Goal: Transaction & Acquisition: Obtain resource

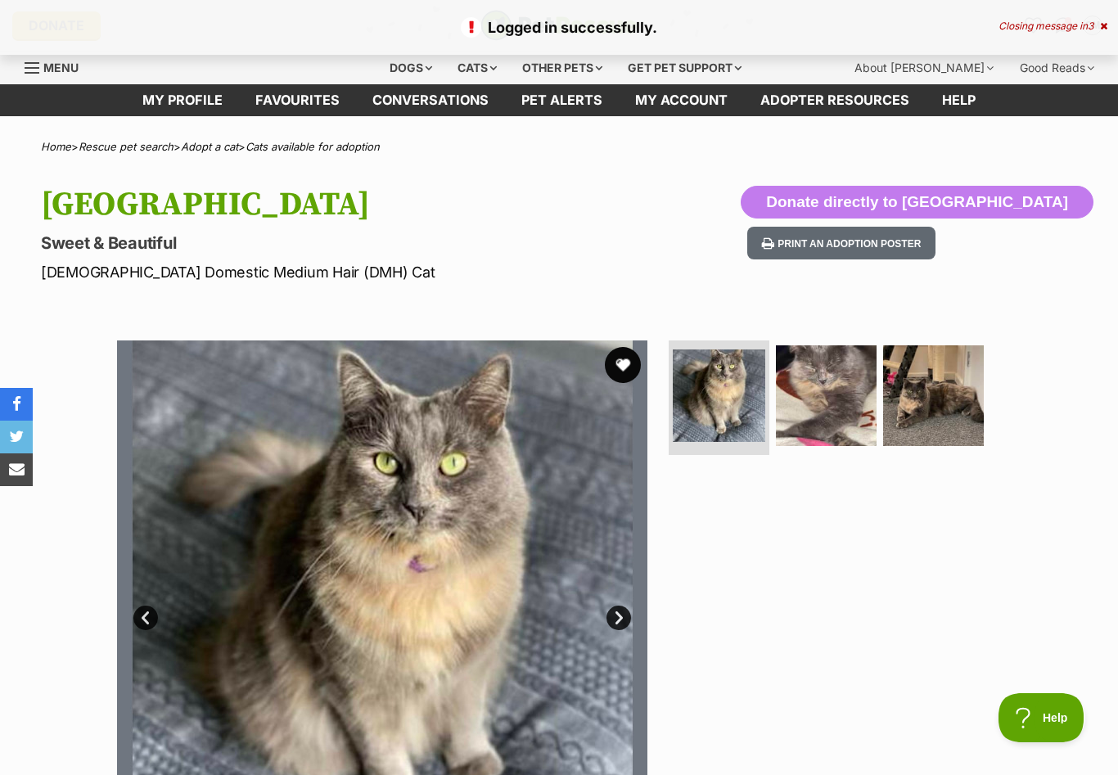
click at [618, 362] on button "favourite" at bounding box center [623, 365] width 36 height 36
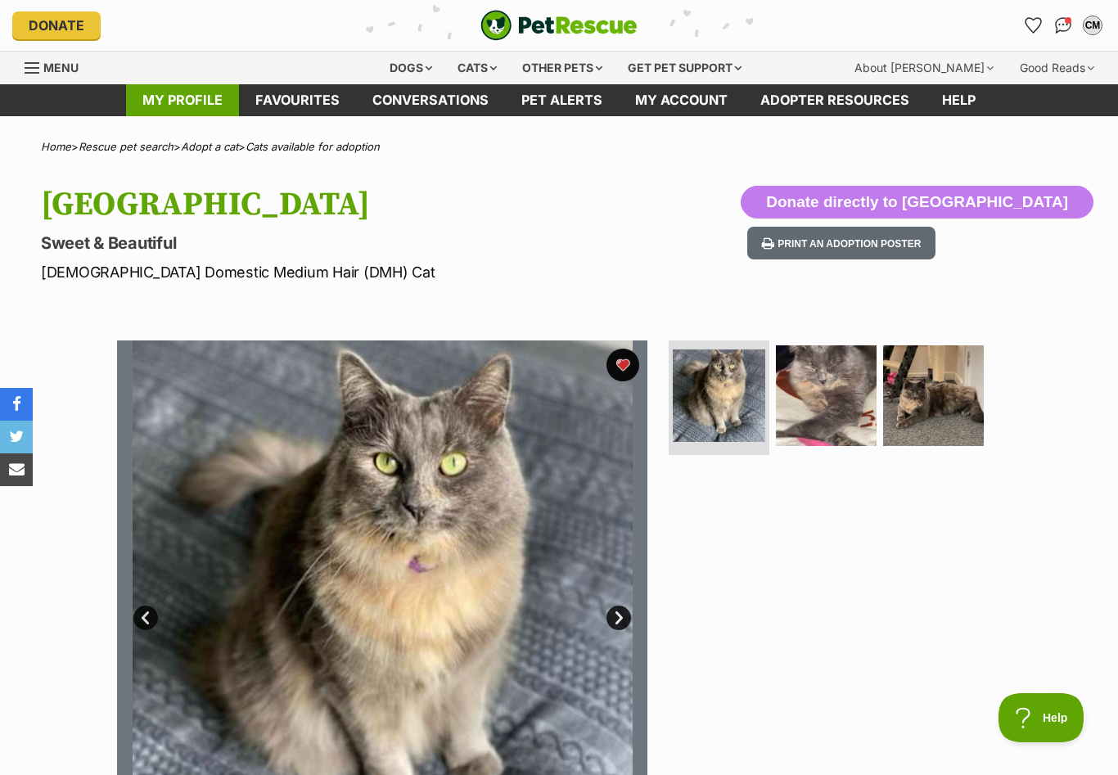
click at [200, 107] on link "My profile" at bounding box center [182, 100] width 113 height 32
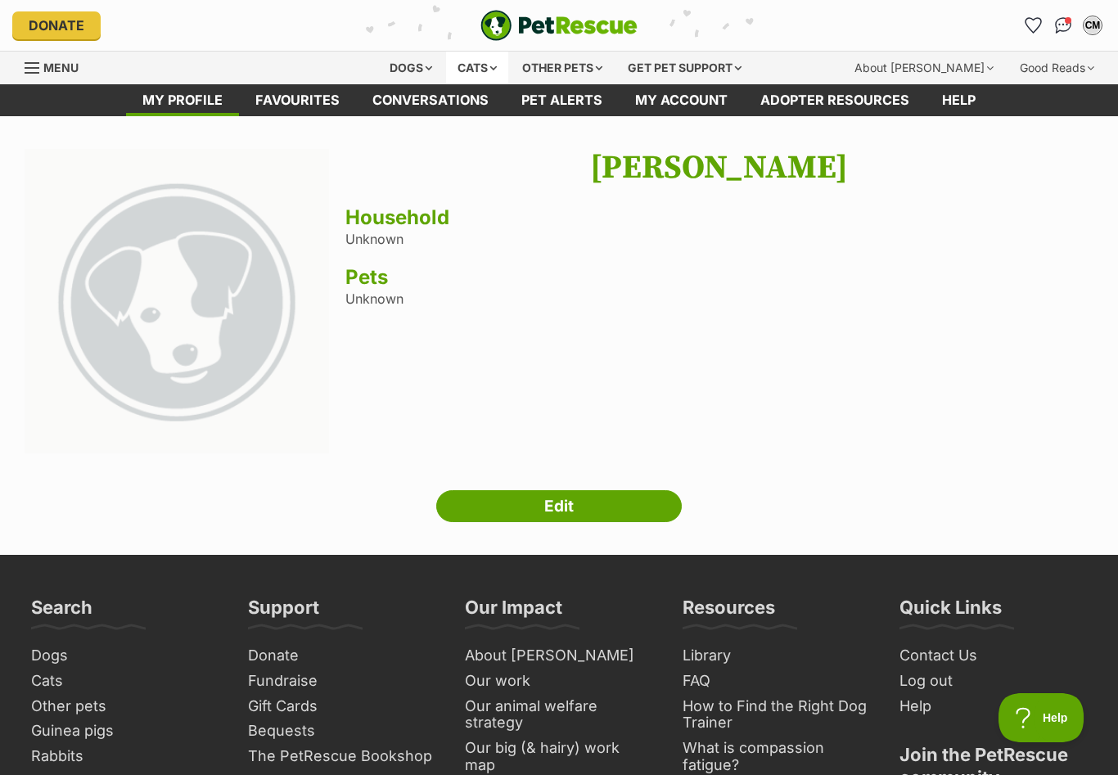
click at [463, 74] on div "Cats" at bounding box center [477, 68] width 62 height 33
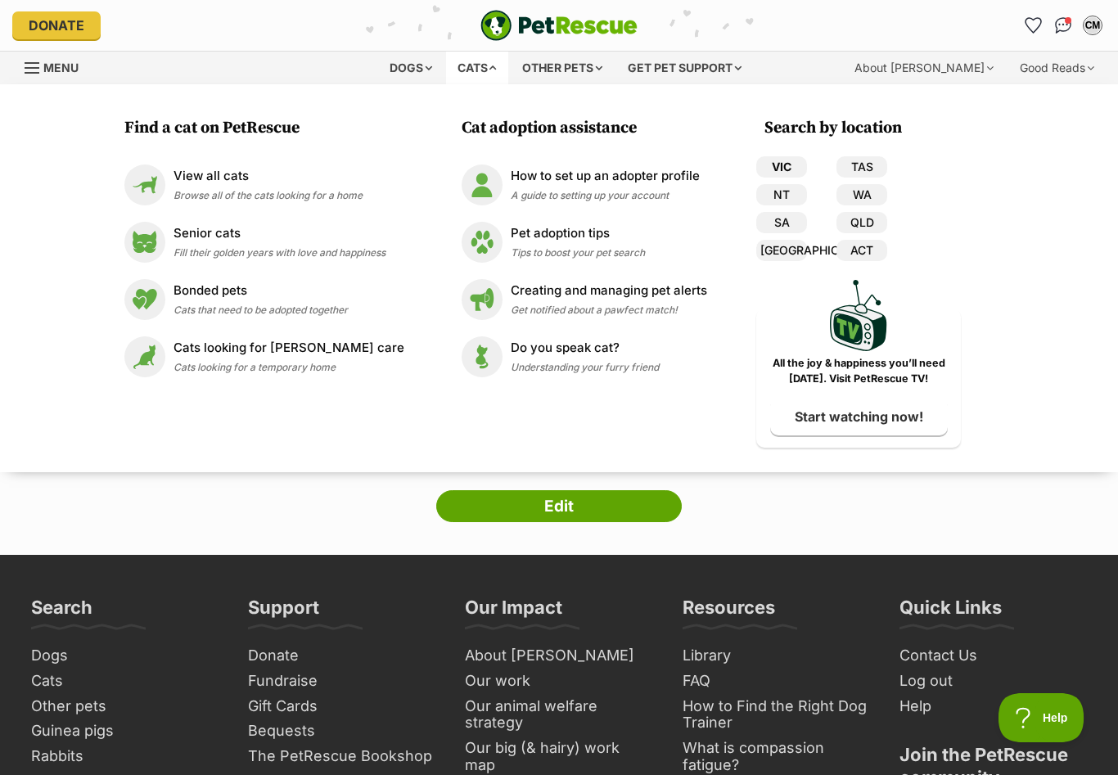
click at [757, 164] on link "VIC" at bounding box center [781, 166] width 51 height 21
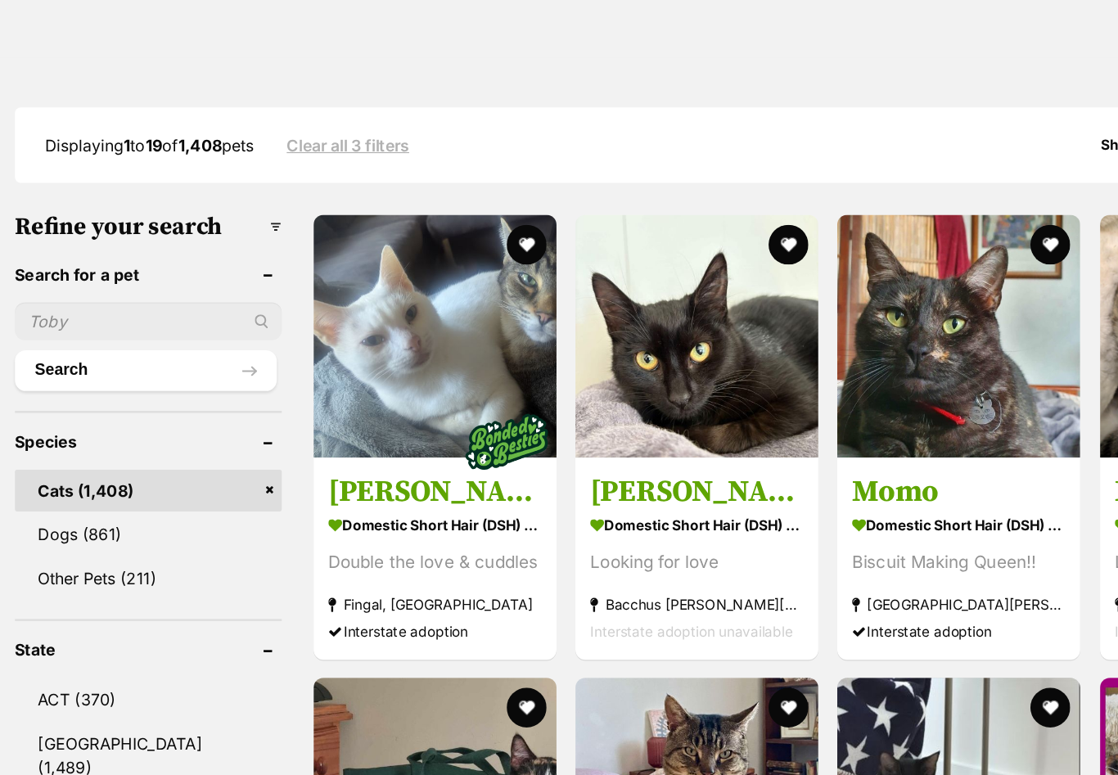
scroll to position [356, 0]
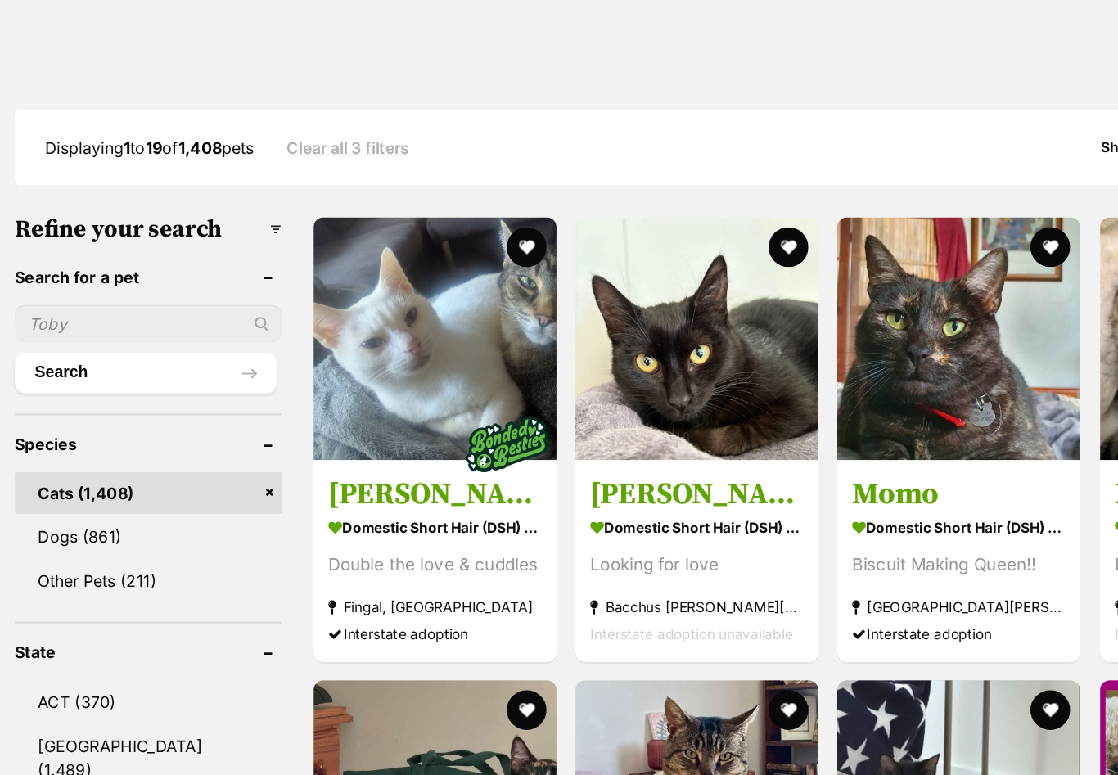
click at [173, 200] on h3 "Refine your search" at bounding box center [121, 189] width 219 height 23
click at [178, 200] on h3 "Refine your search" at bounding box center [121, 189] width 219 height 23
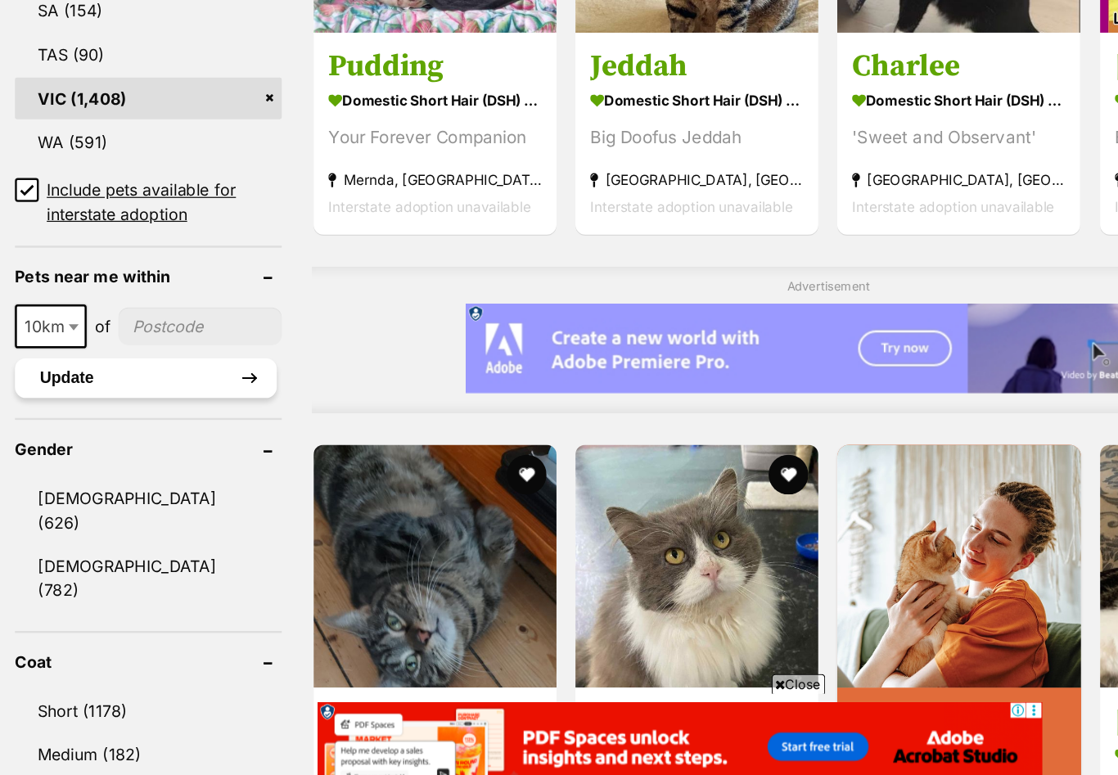
scroll to position [974, 0]
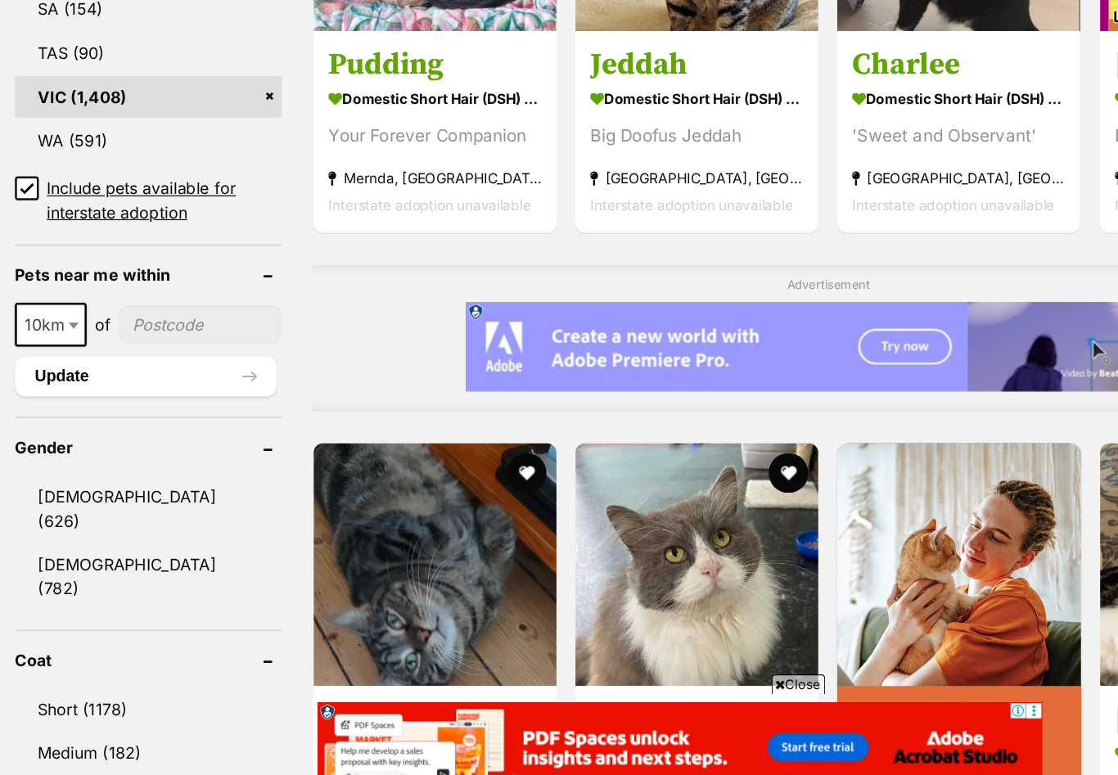
click at [116, 367] on input"] "postcode" at bounding box center [164, 382] width 134 height 31
type input"] "3184"
click at [54, 365] on span at bounding box center [62, 383] width 16 height 36
select select "25"
click at [87, 409] on button "Update" at bounding box center [119, 425] width 215 height 33
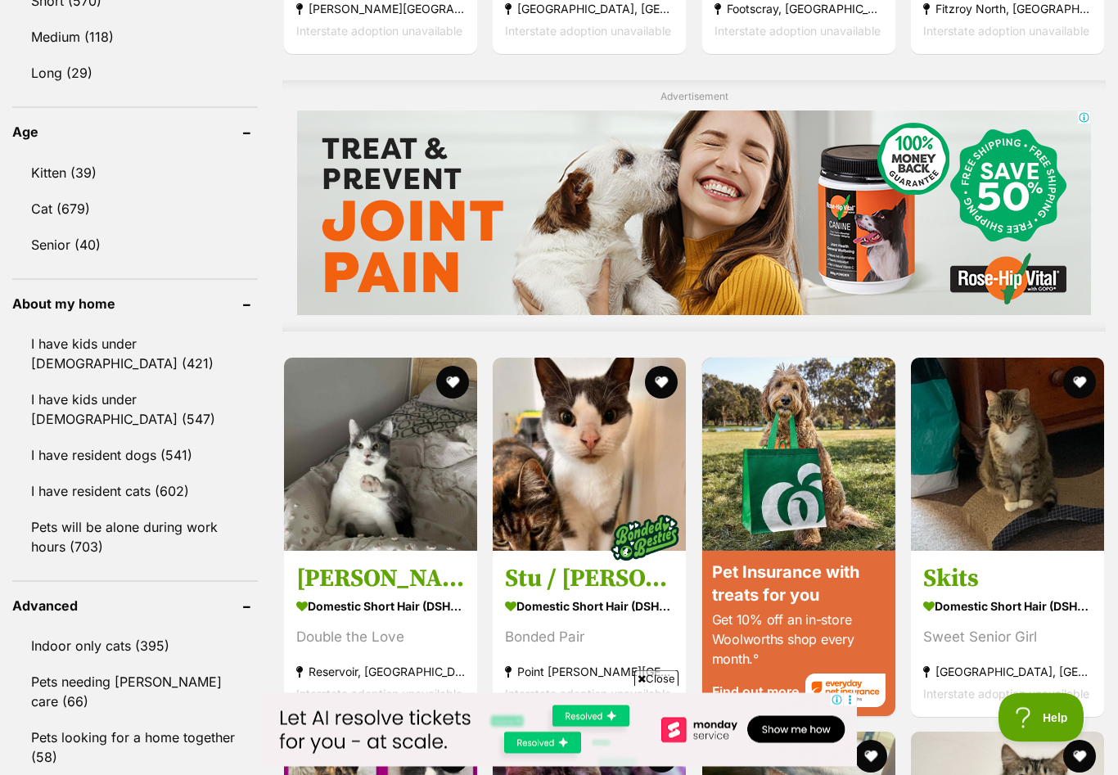
scroll to position [1294, 0]
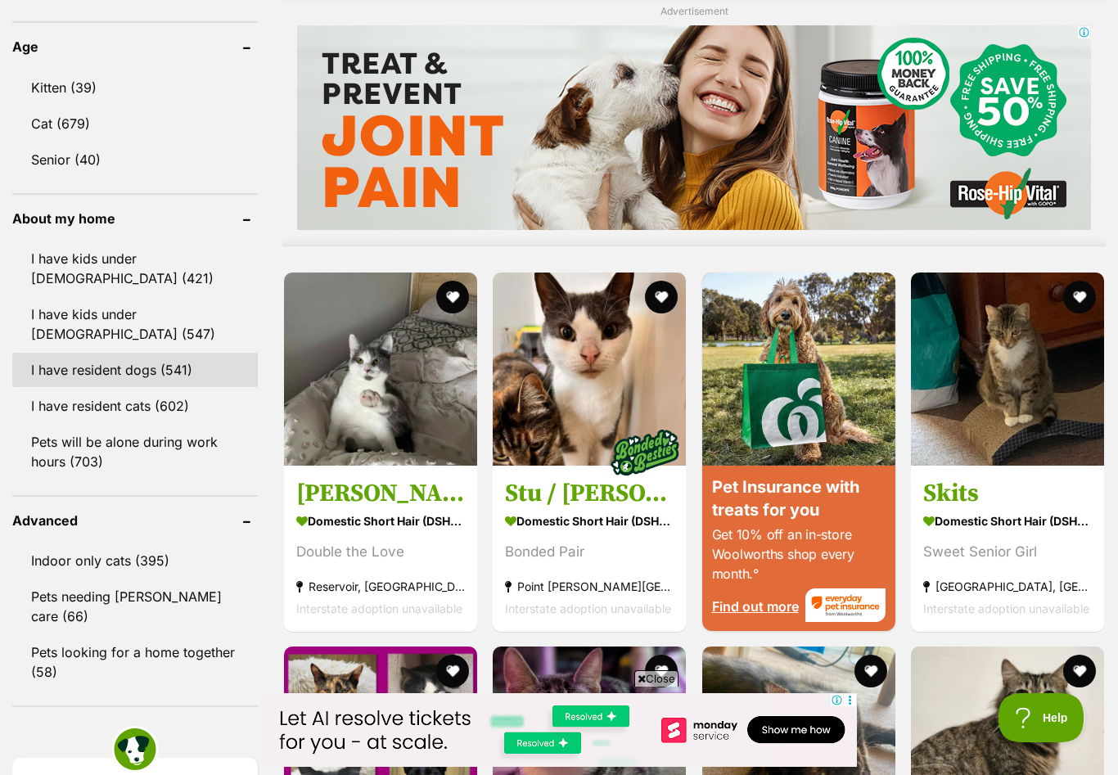
click at [70, 369] on link "I have resident dogs (541)" at bounding box center [134, 370] width 245 height 34
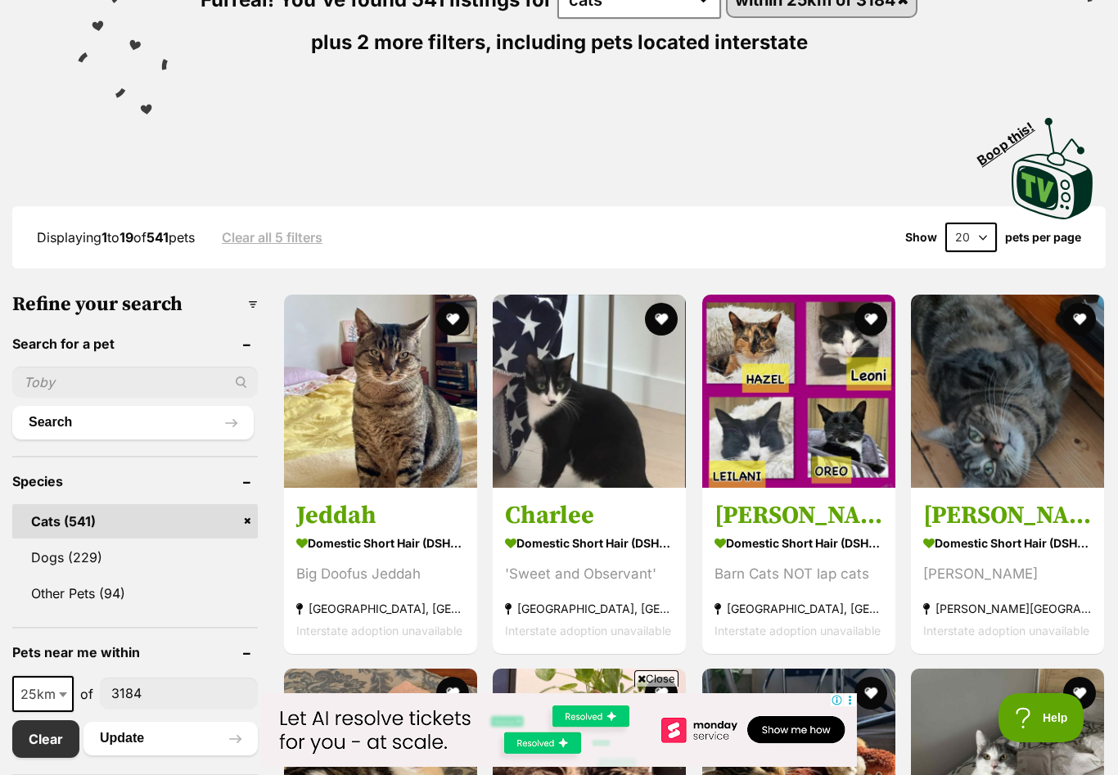
scroll to position [233, 0]
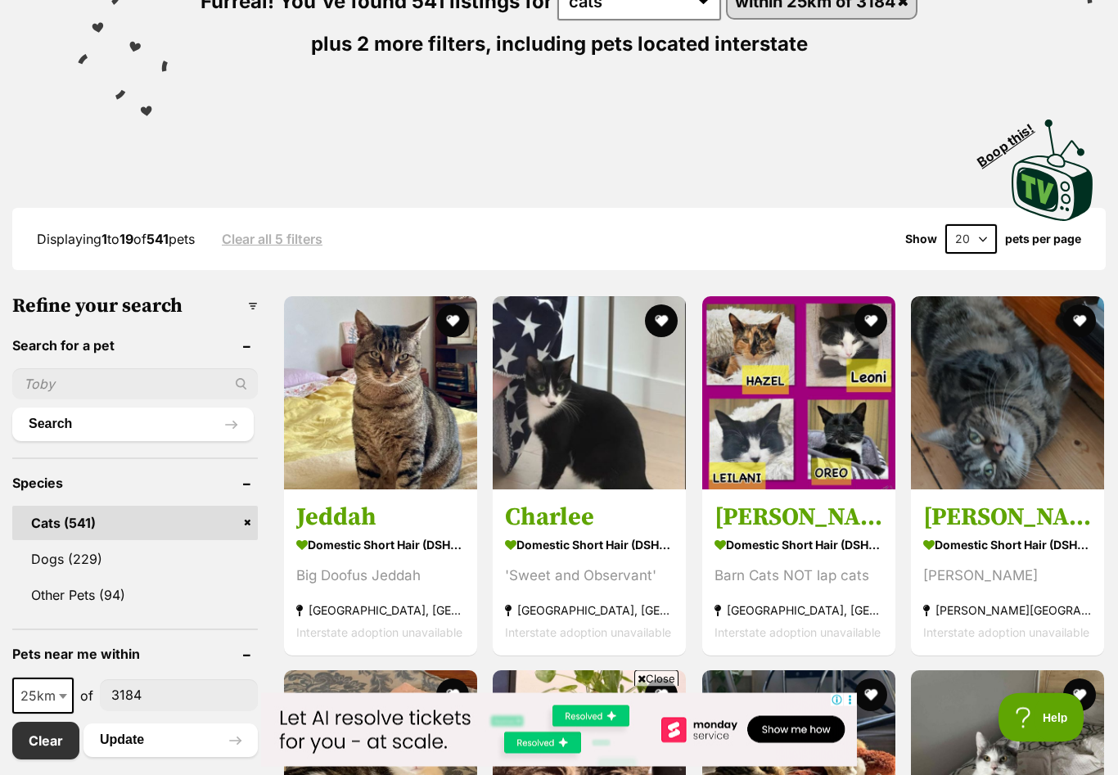
click at [254, 305] on h3 "Refine your search" at bounding box center [134, 306] width 245 height 23
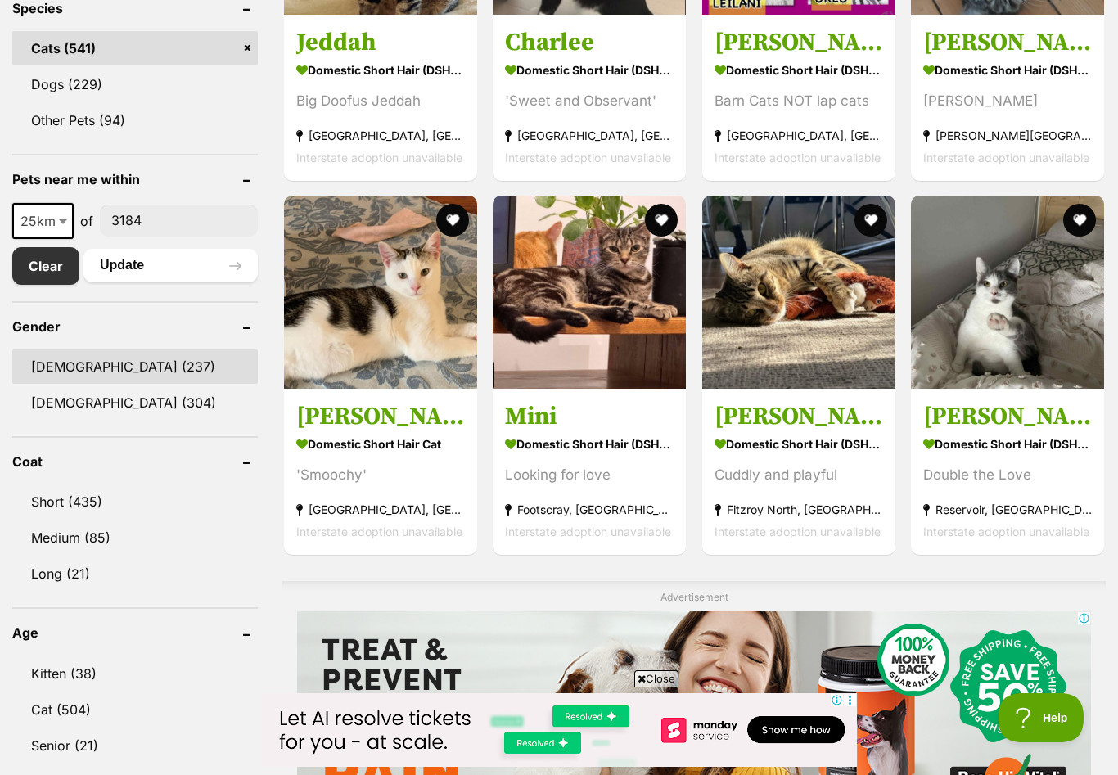
scroll to position [717, 0]
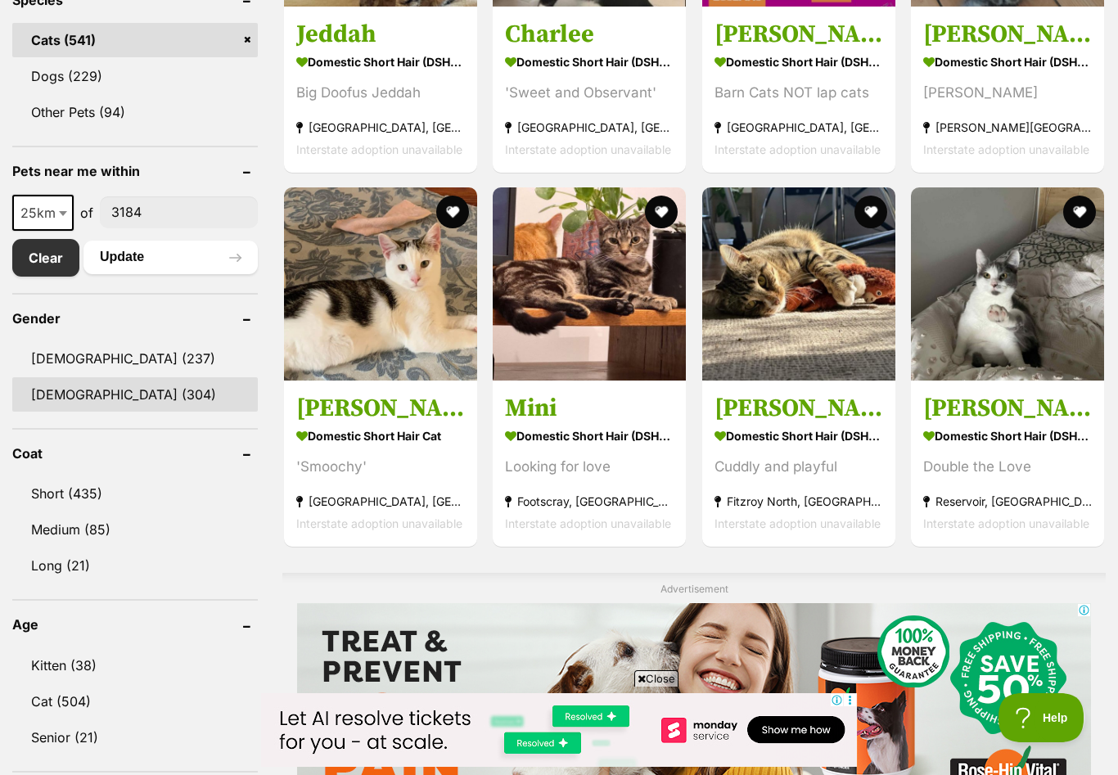
click at [90, 398] on link "Female (304)" at bounding box center [134, 394] width 245 height 34
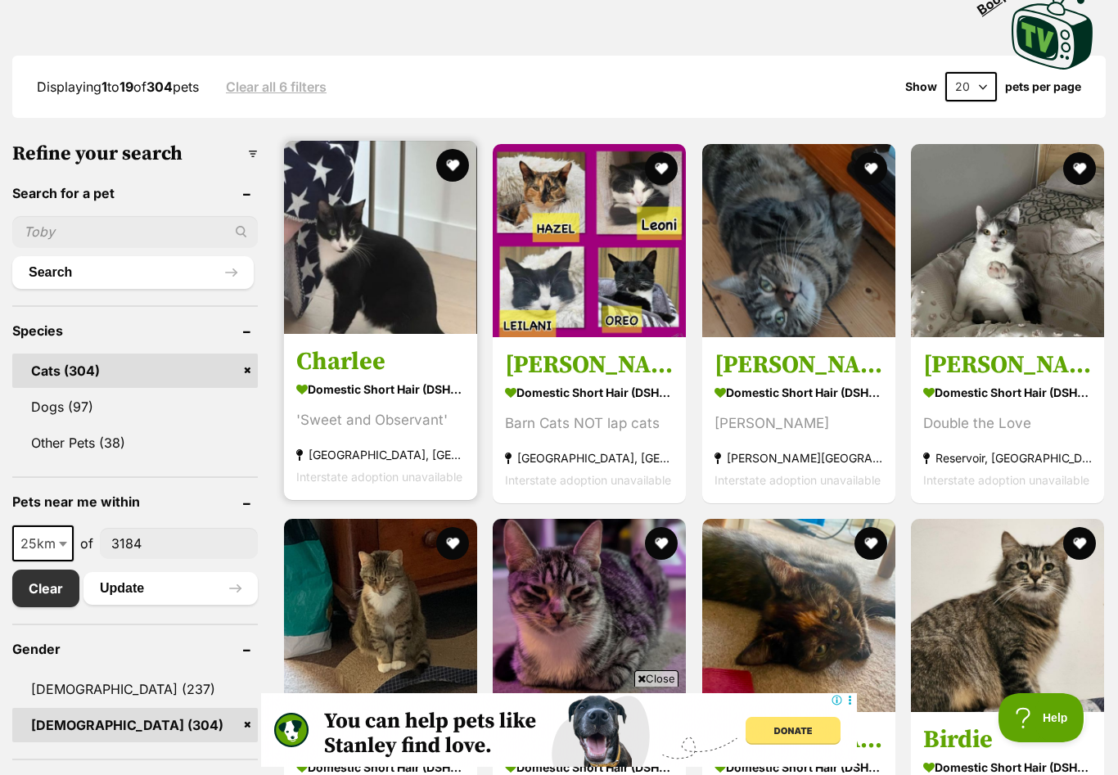
scroll to position [391, 0]
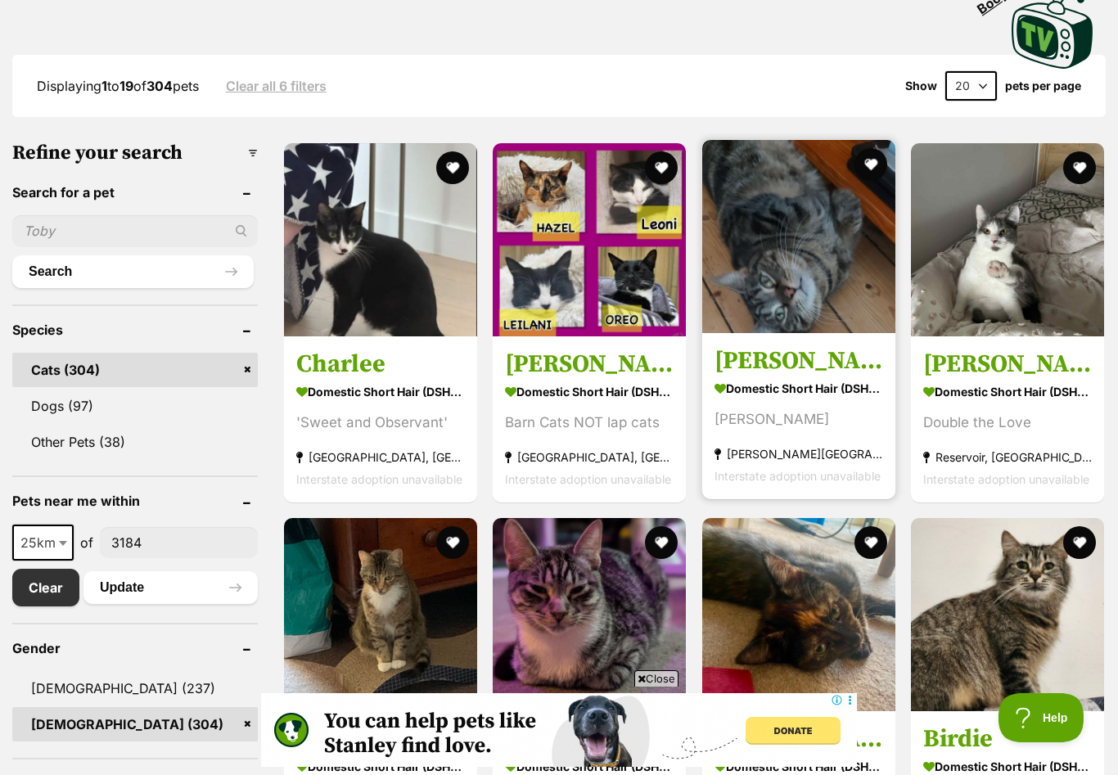
click at [763, 361] on h3 "Hilary" at bounding box center [798, 360] width 169 height 31
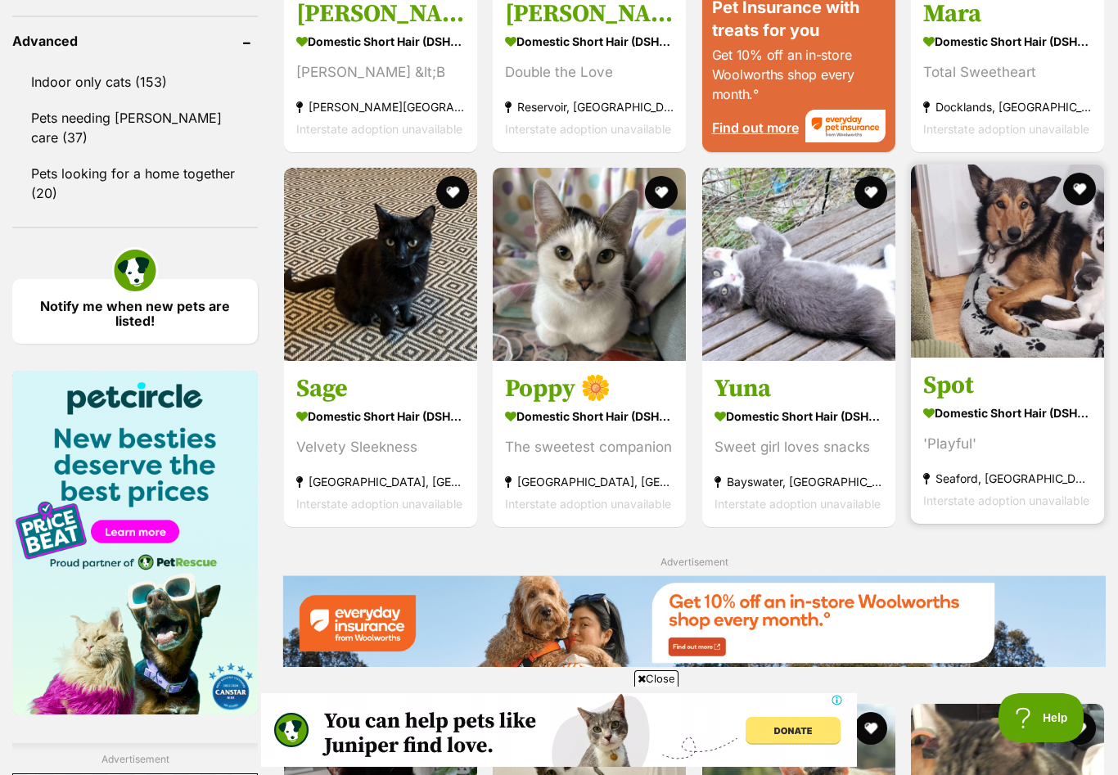
scroll to position [0, 0]
click at [1006, 298] on img at bounding box center [1007, 260] width 193 height 193
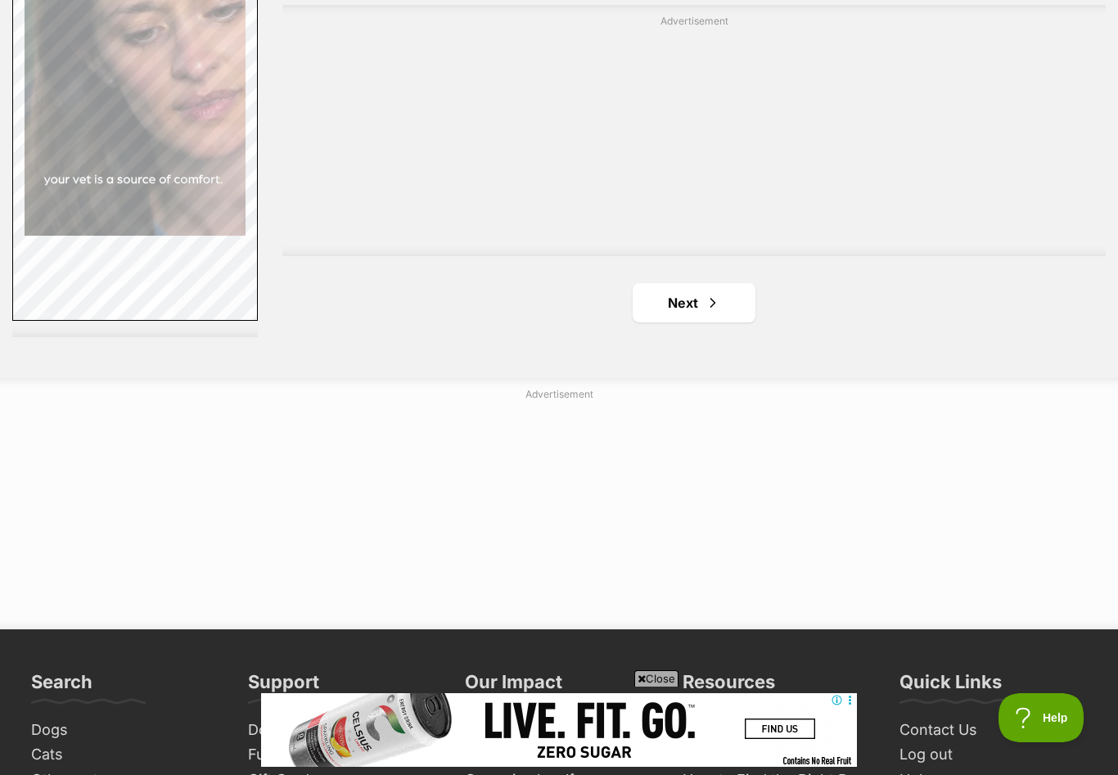
scroll to position [2724, 0]
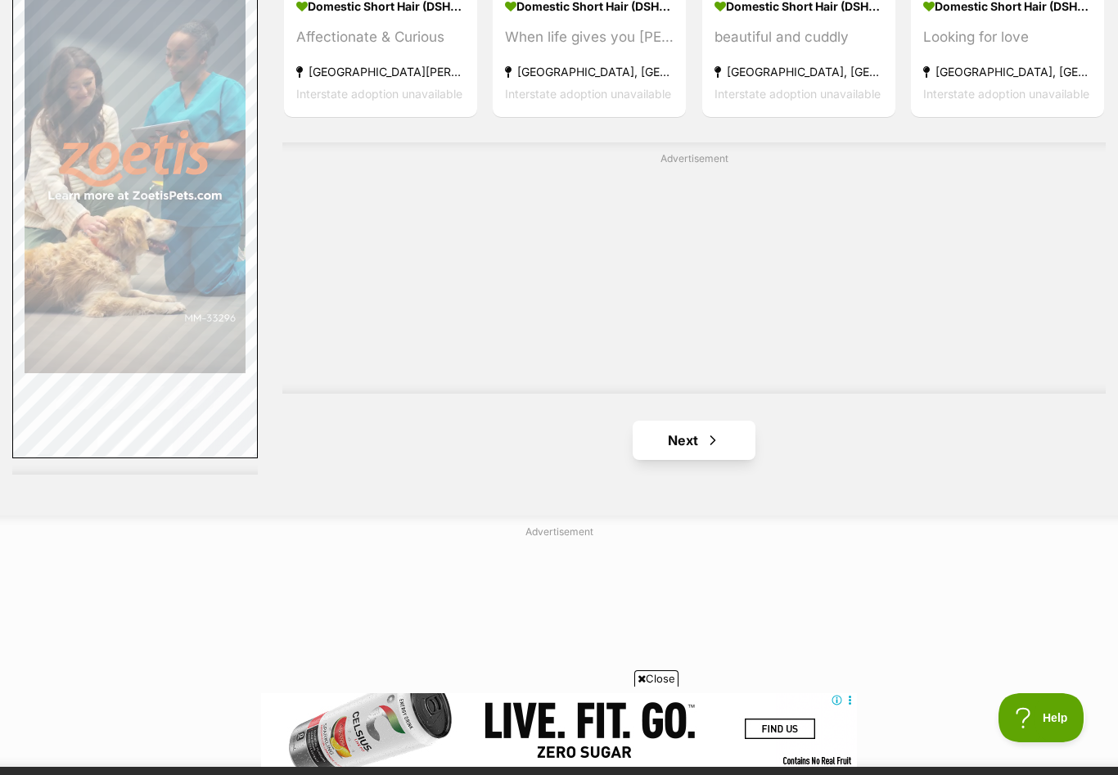
click at [691, 448] on link "Next" at bounding box center [693, 440] width 123 height 39
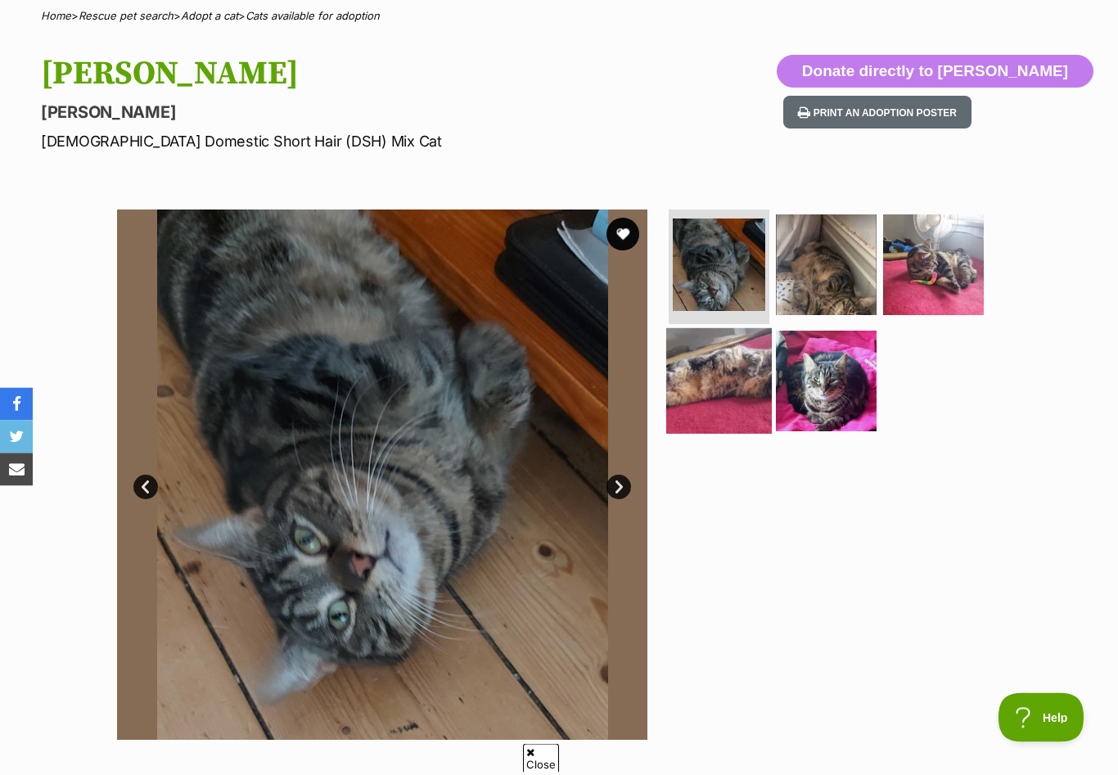
scroll to position [131, 0]
click at [725, 398] on img at bounding box center [719, 380] width 106 height 106
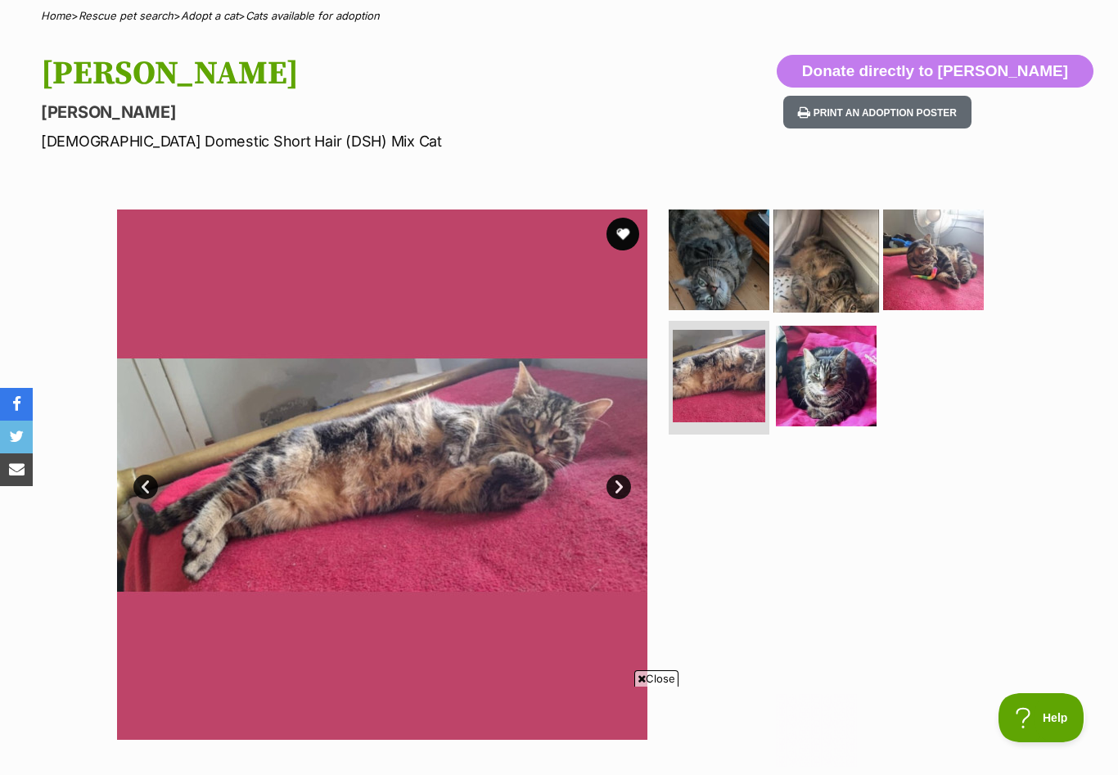
scroll to position [0, 0]
click at [793, 263] on img at bounding box center [826, 260] width 106 height 106
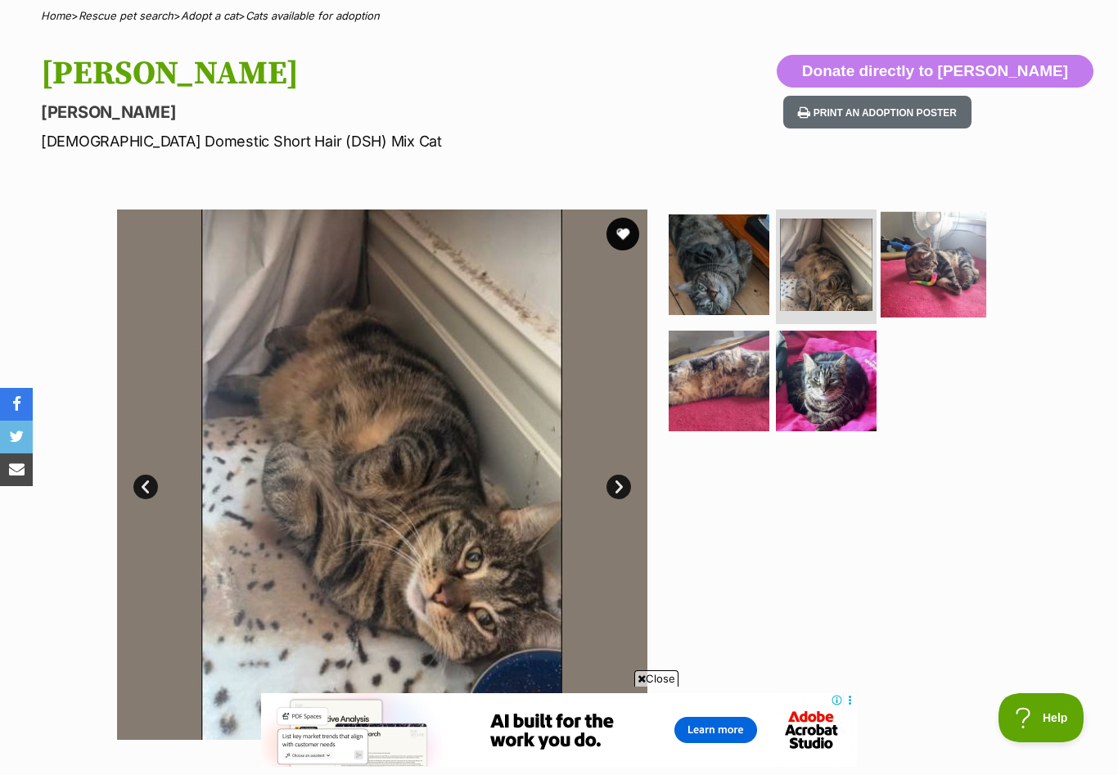
click at [902, 246] on img at bounding box center [933, 265] width 106 height 106
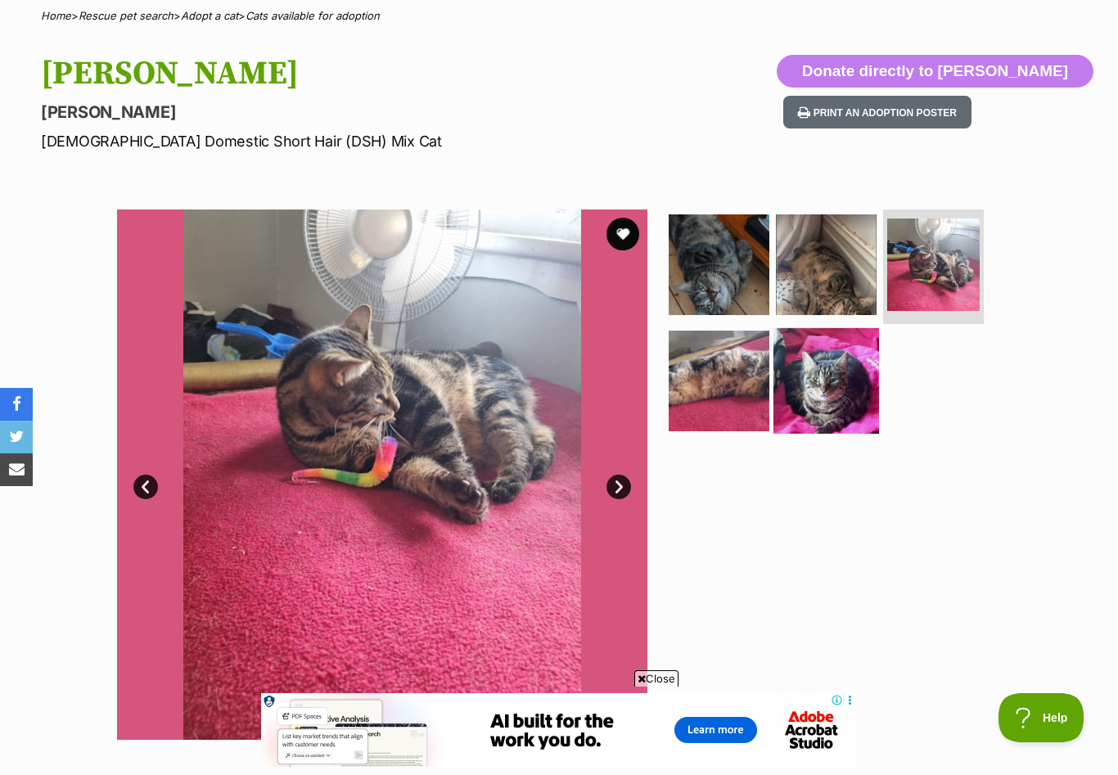
click at [826, 385] on img at bounding box center [826, 380] width 106 height 106
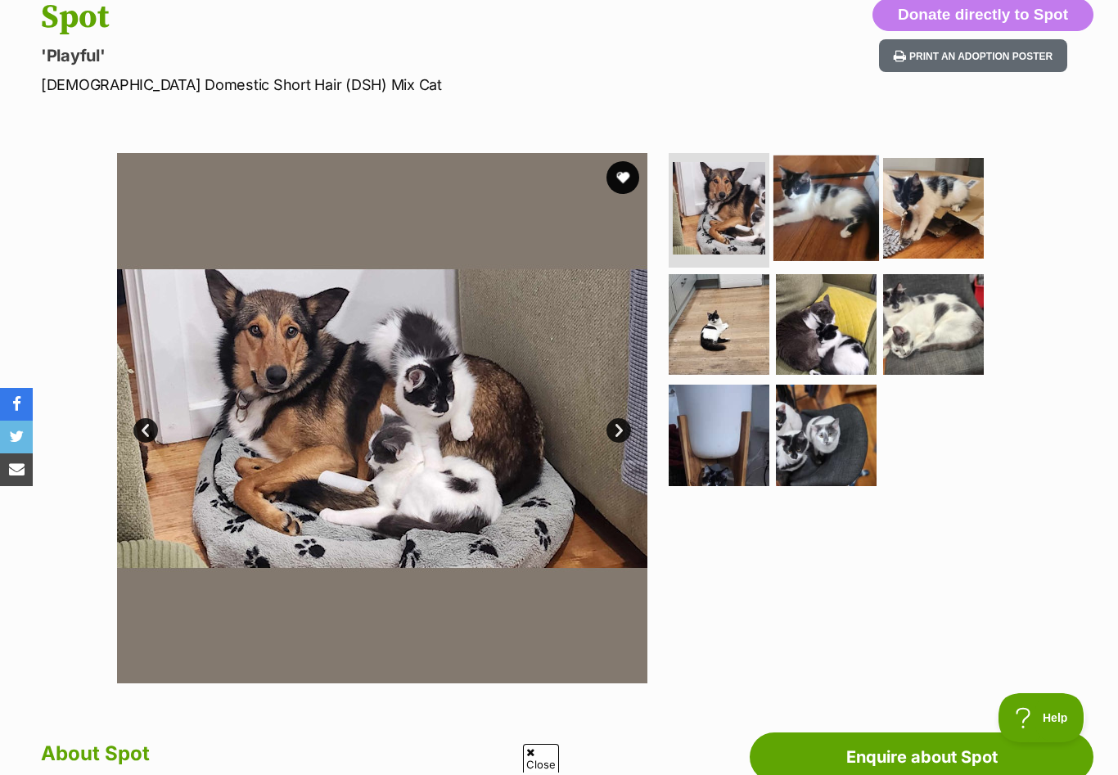
click at [830, 224] on img at bounding box center [826, 208] width 106 height 106
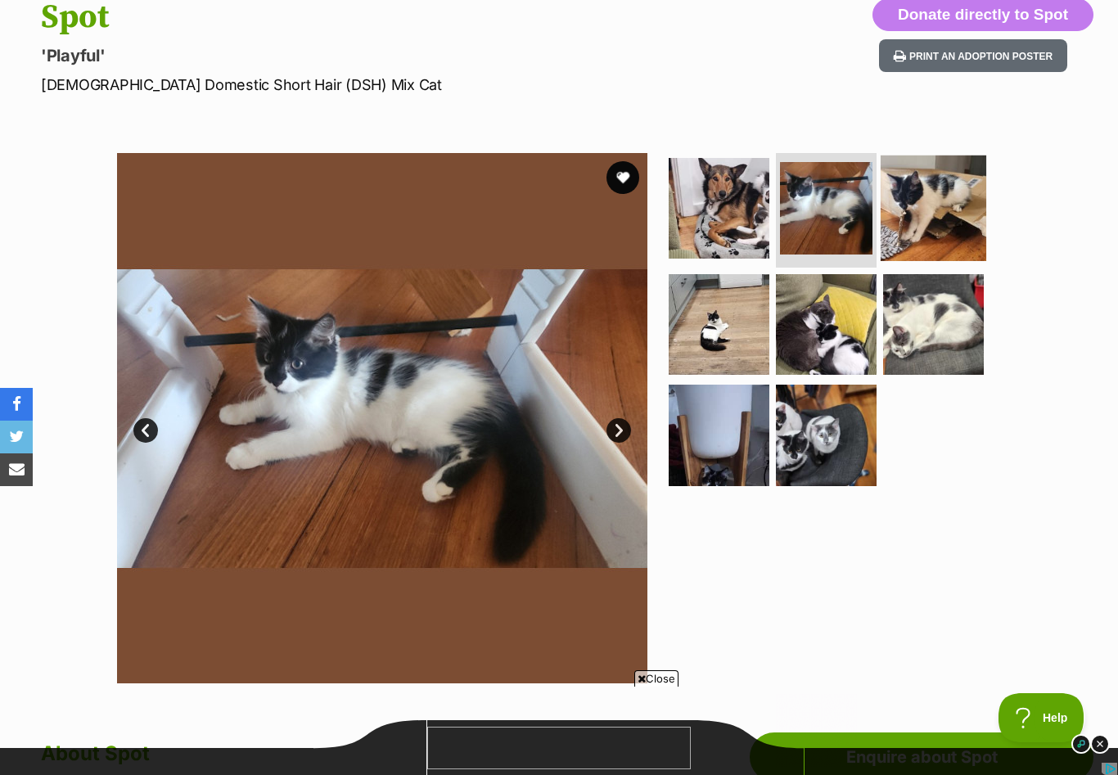
click at [929, 213] on img at bounding box center [933, 208] width 106 height 106
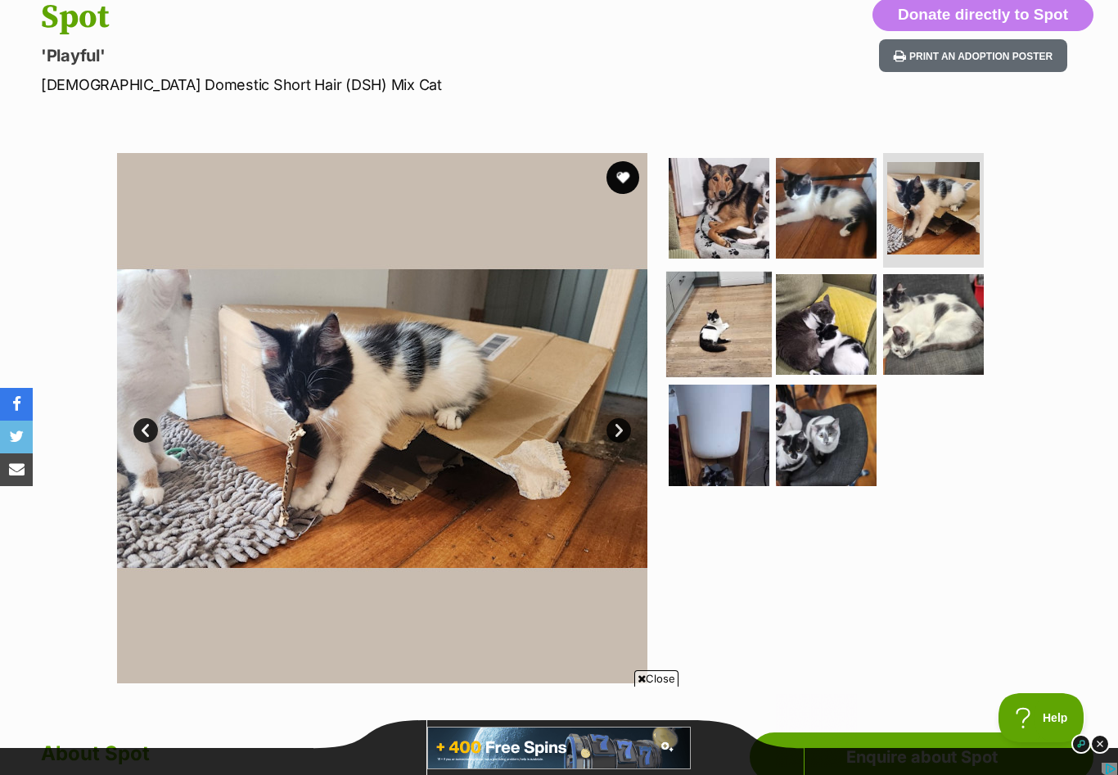
click at [692, 346] on img at bounding box center [719, 324] width 106 height 106
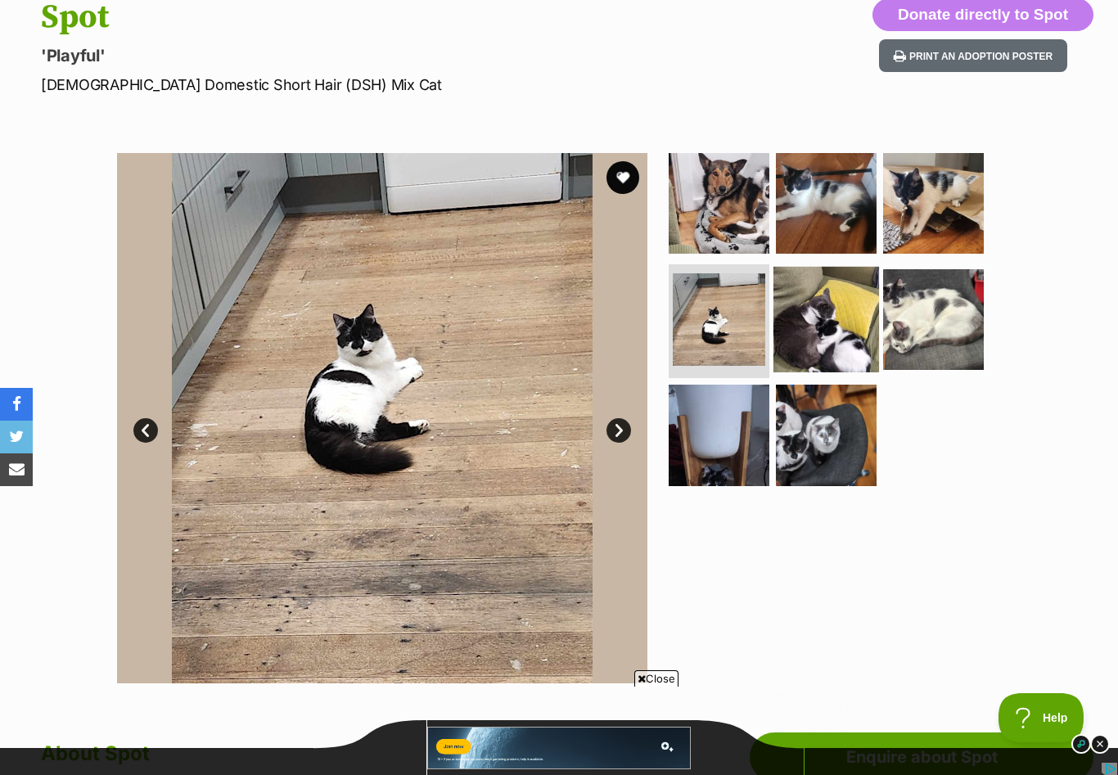
click at [812, 341] on img at bounding box center [826, 319] width 106 height 106
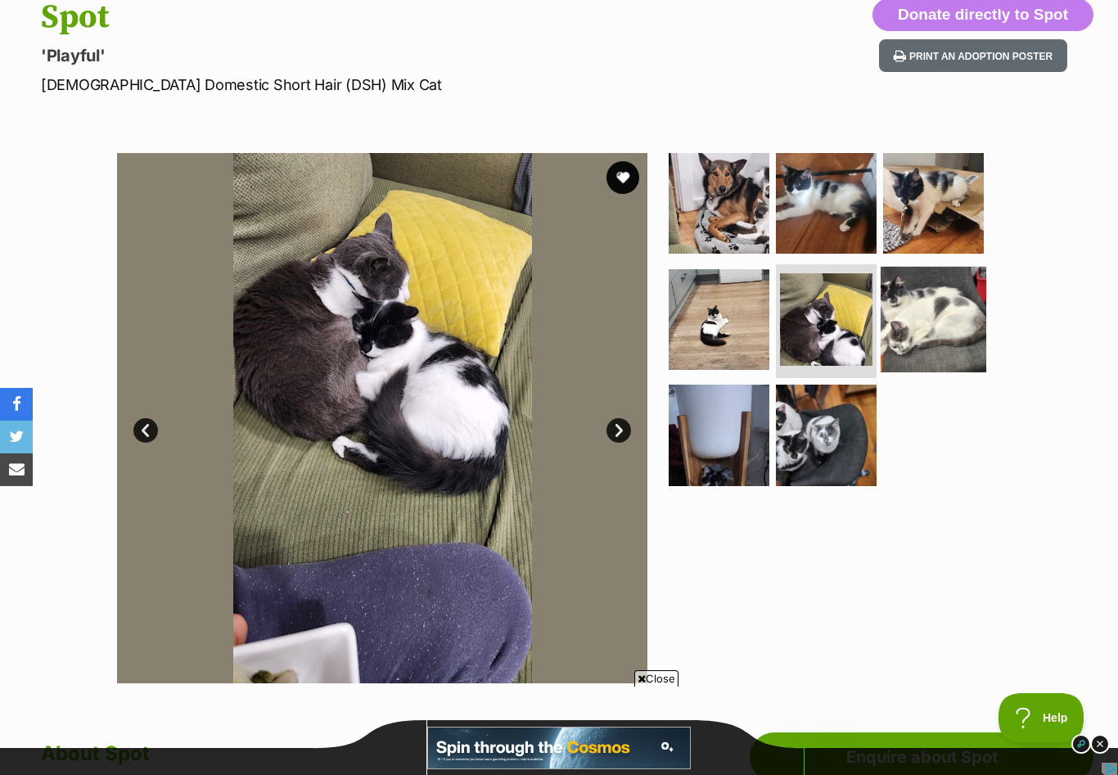
click at [907, 341] on img at bounding box center [933, 319] width 106 height 106
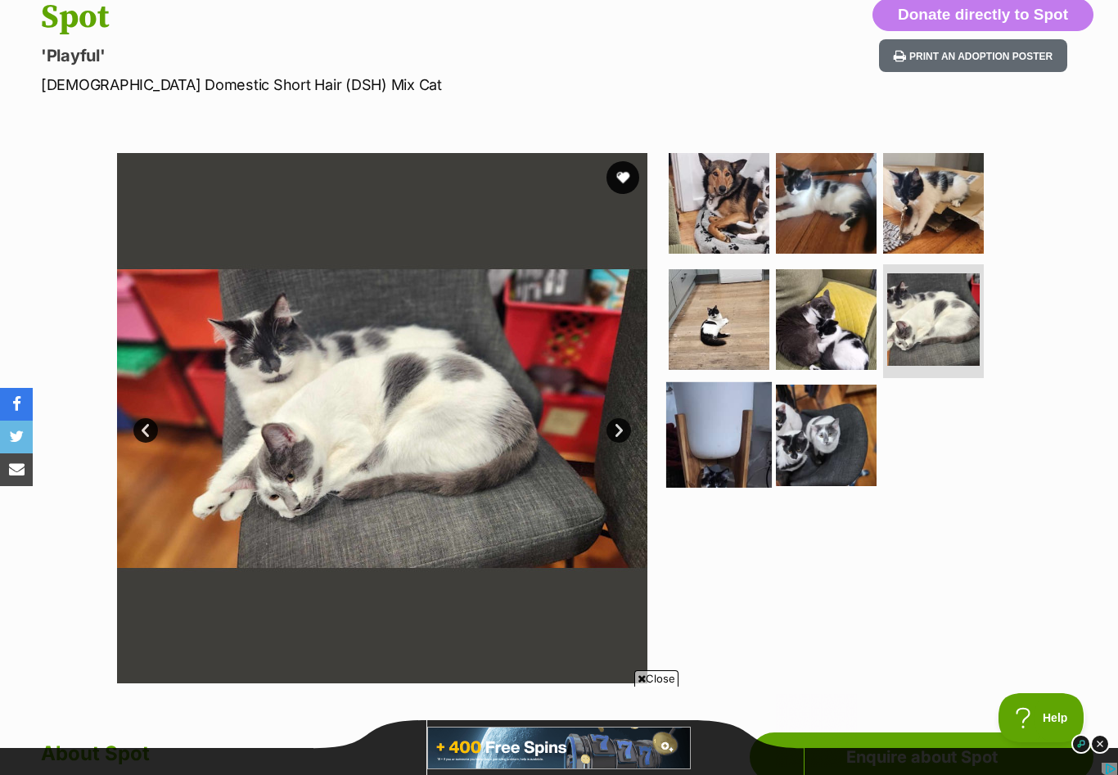
click at [703, 441] on img at bounding box center [719, 435] width 106 height 106
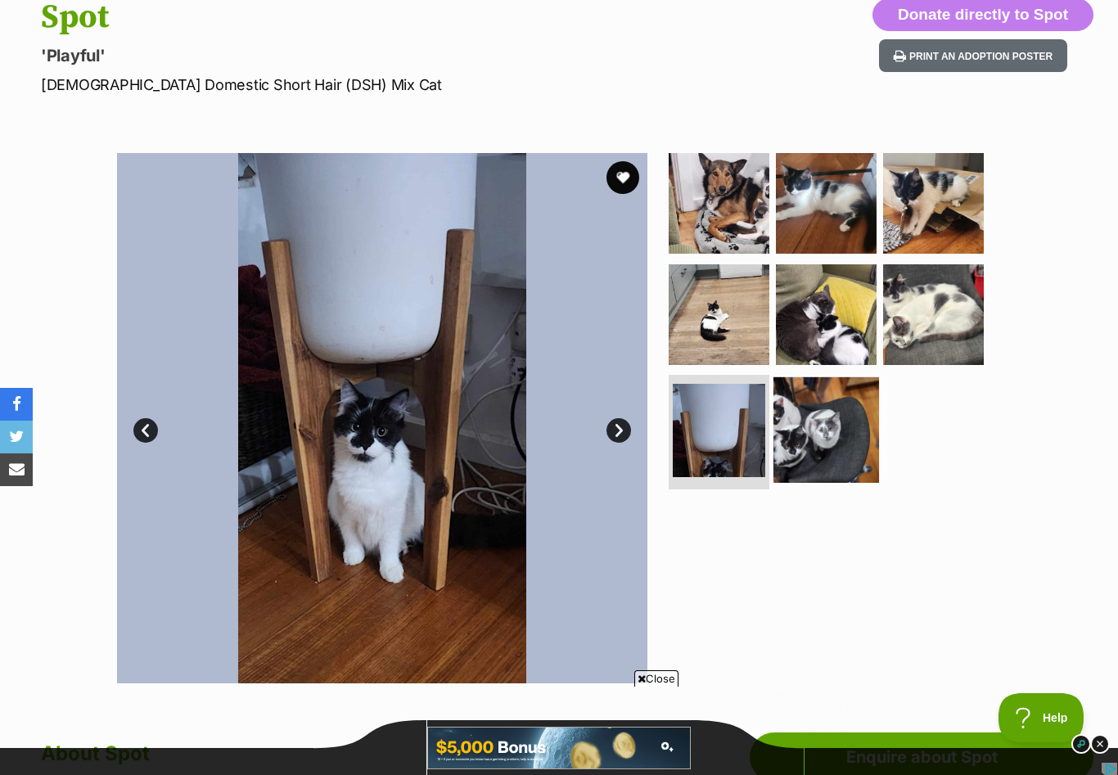
click at [806, 444] on img at bounding box center [826, 430] width 106 height 106
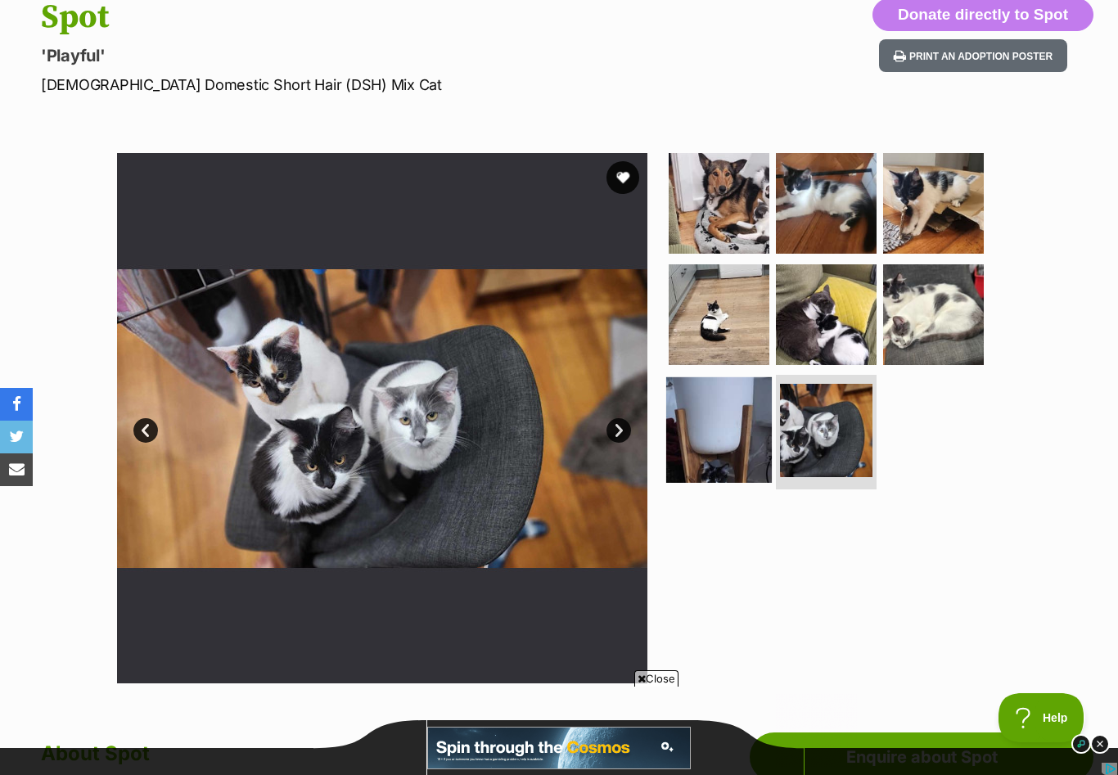
click at [718, 445] on img at bounding box center [719, 430] width 106 height 106
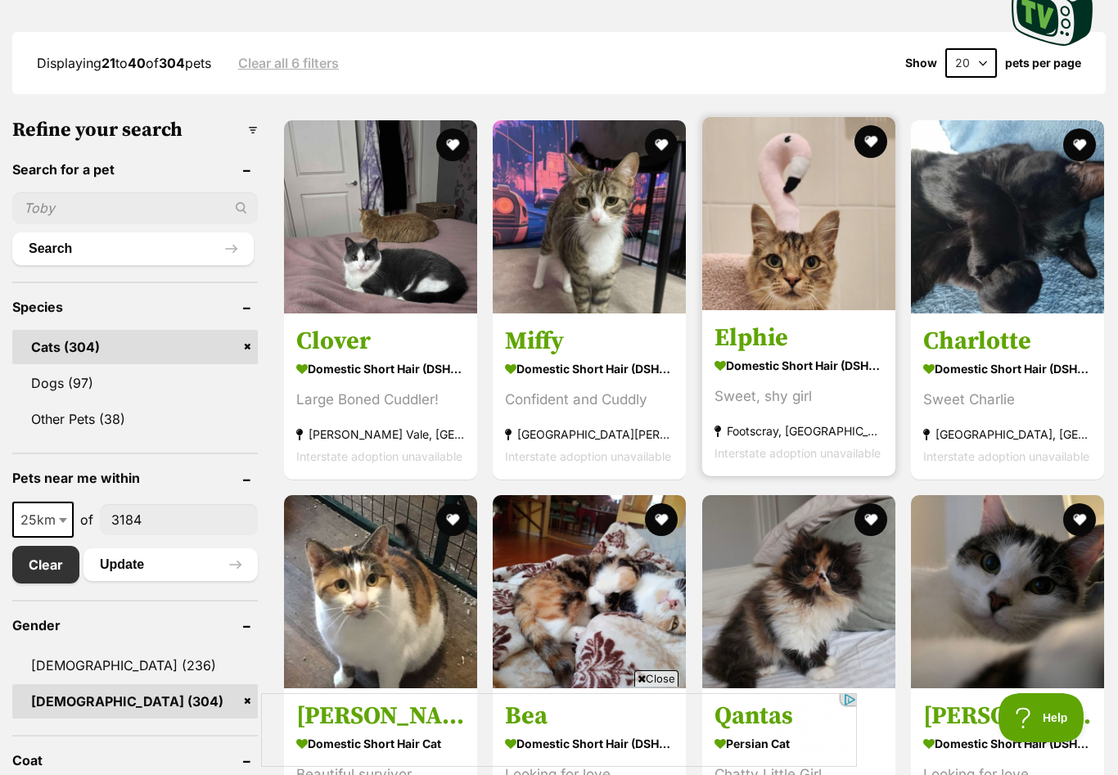
click at [750, 342] on h3 "Elphie" at bounding box center [798, 337] width 169 height 31
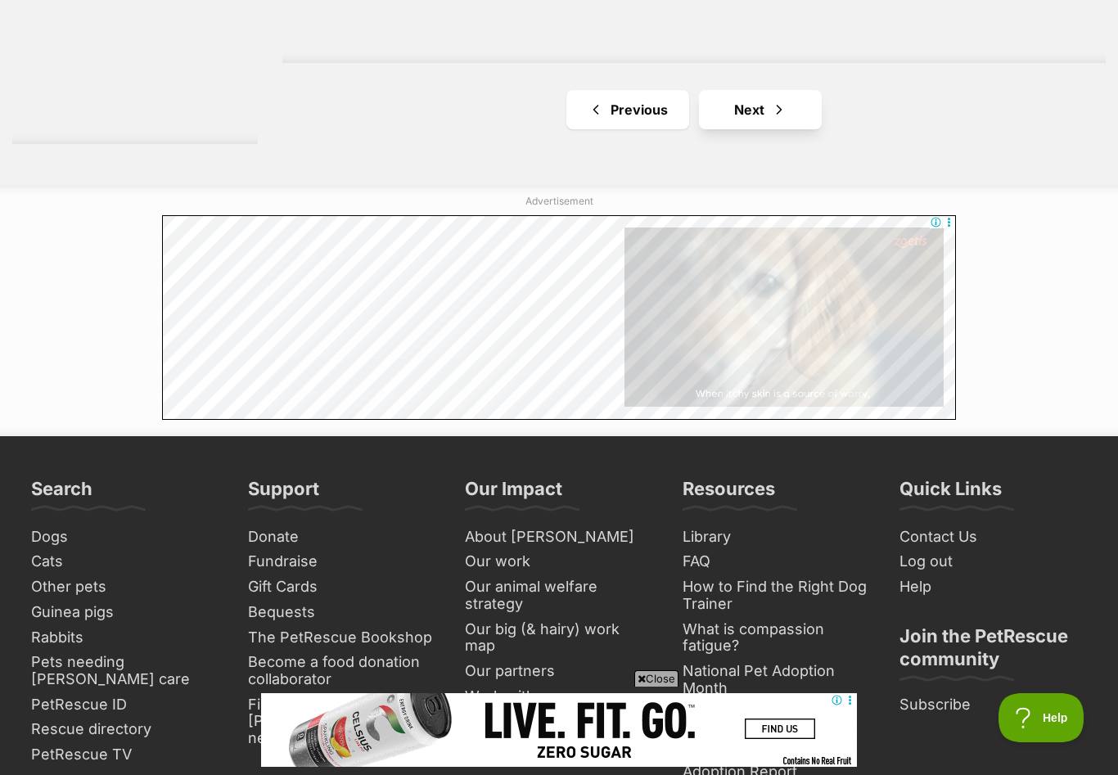
scroll to position [3054, 0]
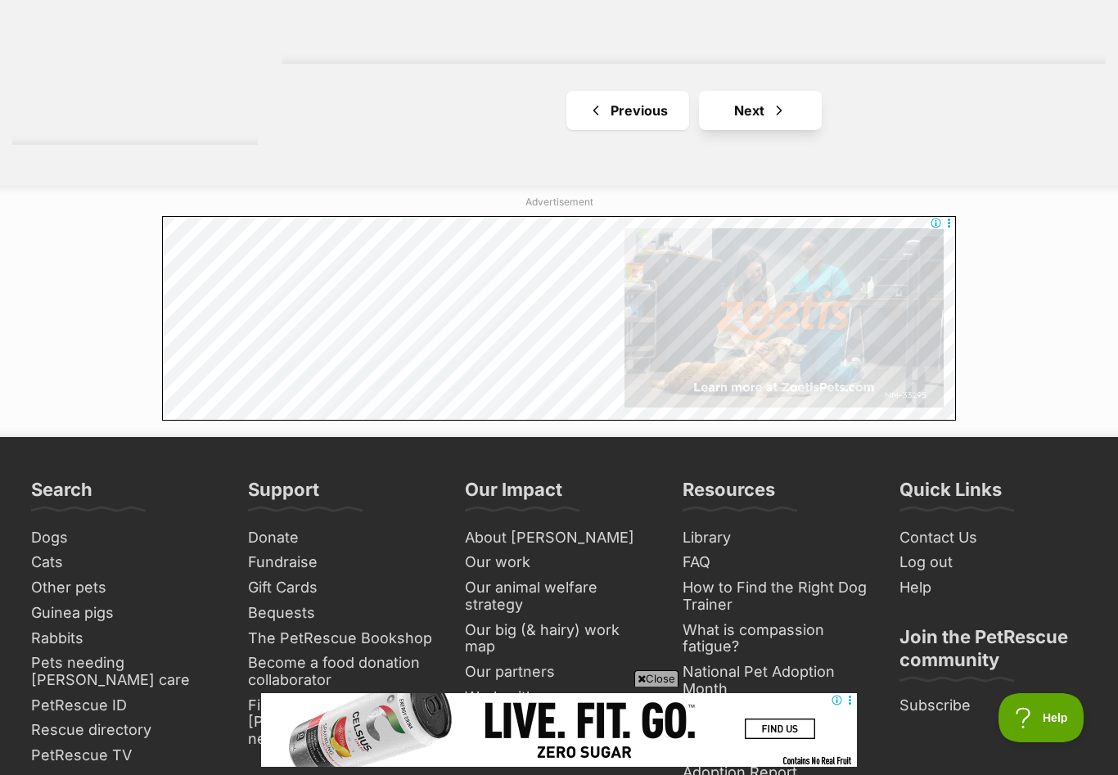
click at [731, 120] on link "Next" at bounding box center [760, 110] width 123 height 39
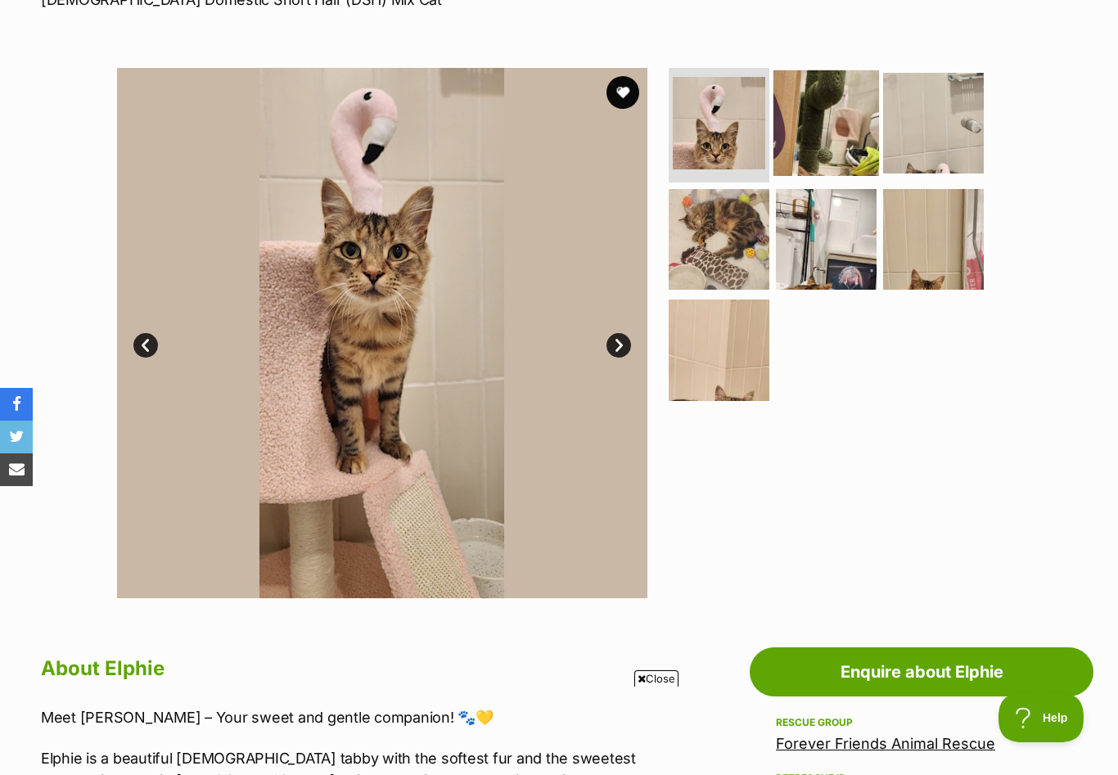
click at [795, 117] on img at bounding box center [826, 123] width 106 height 106
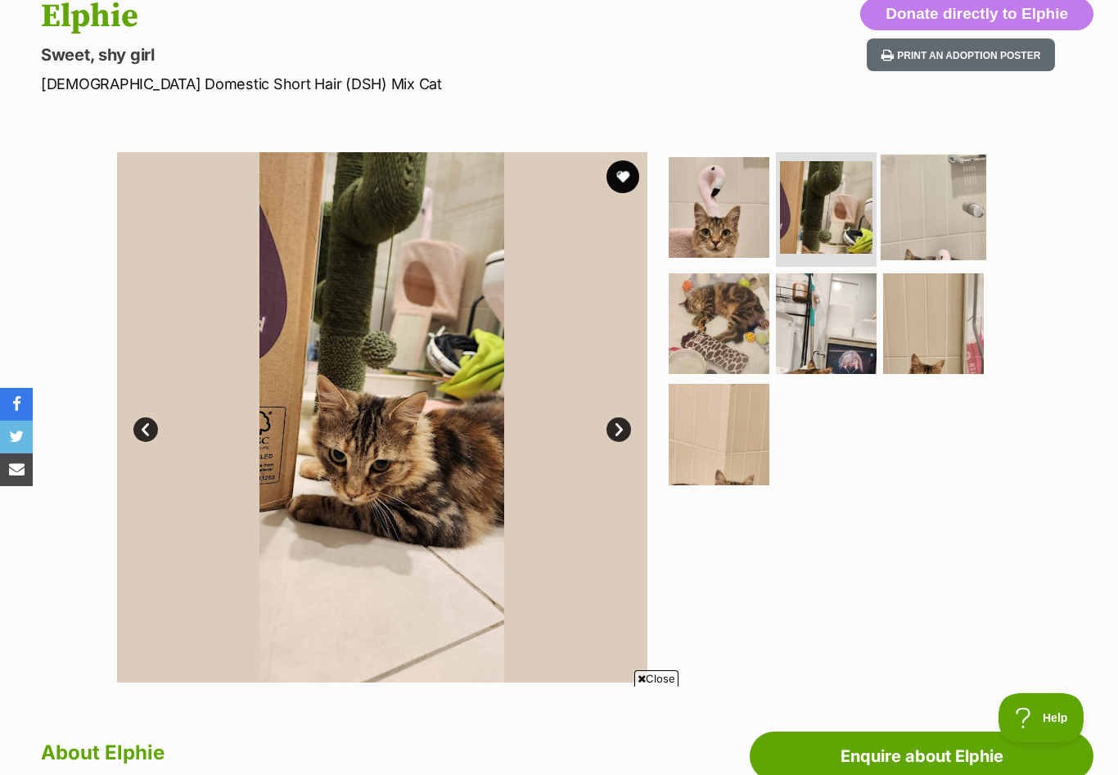
click at [923, 217] on img at bounding box center [933, 208] width 106 height 106
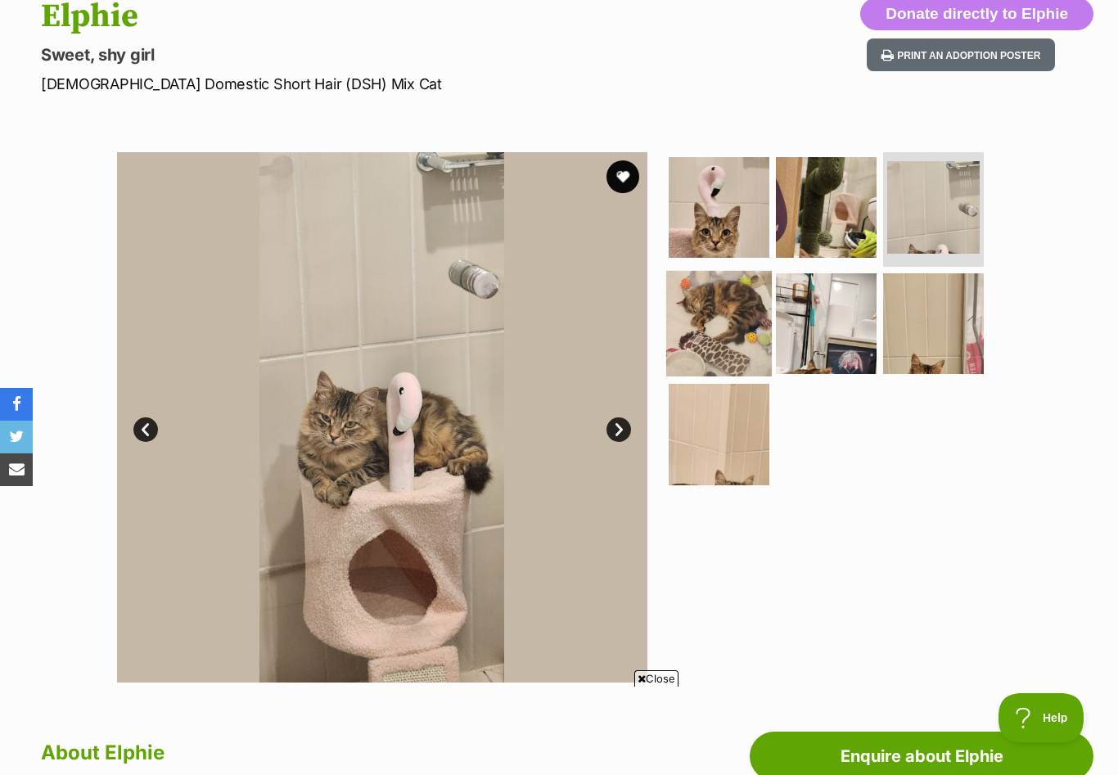
click at [701, 349] on img at bounding box center [719, 323] width 106 height 106
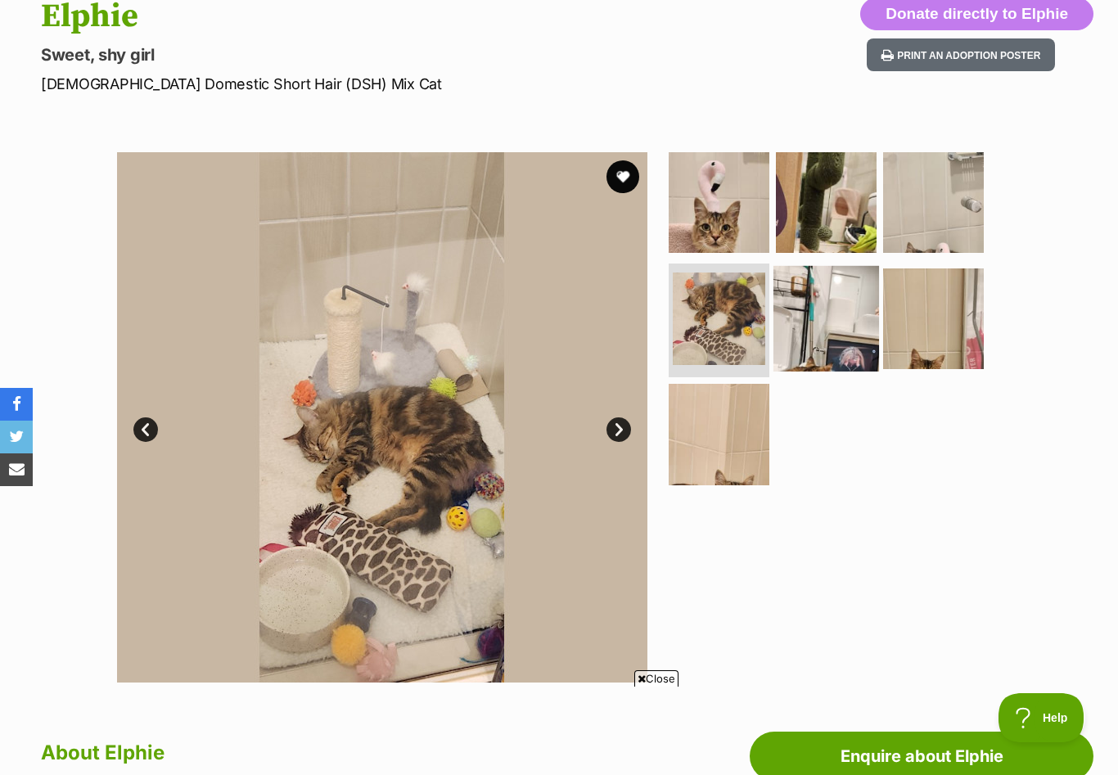
click at [814, 329] on img at bounding box center [826, 318] width 106 height 106
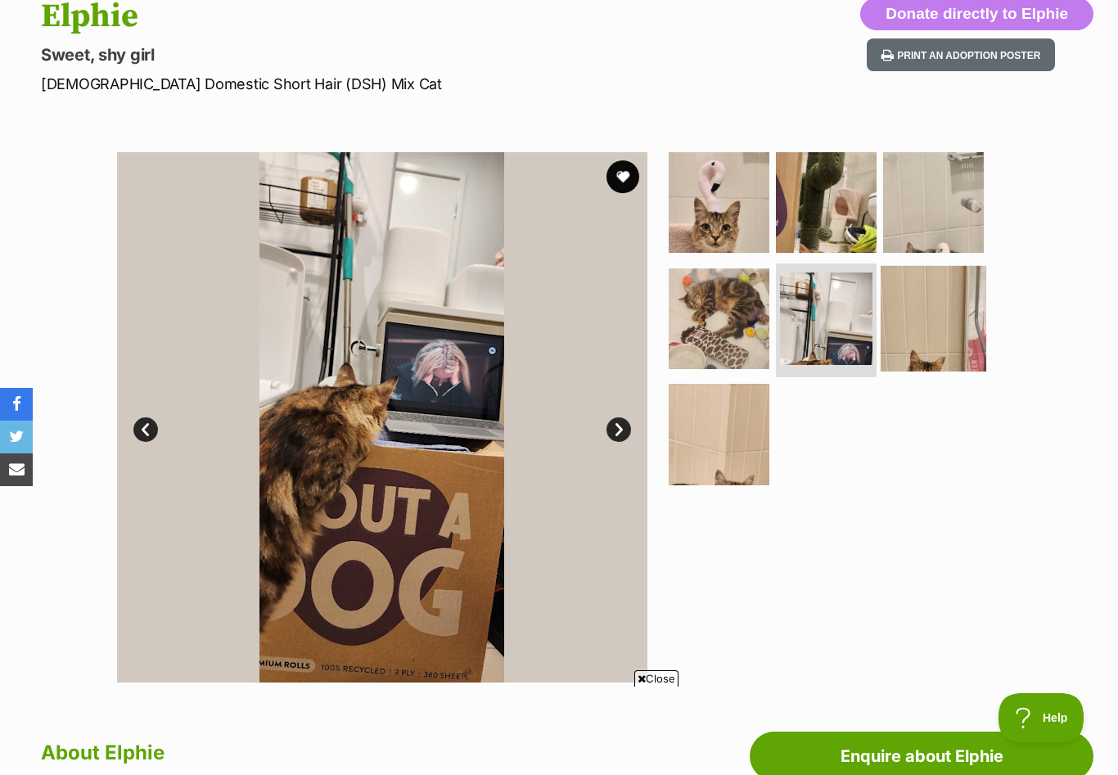
click at [926, 330] on img at bounding box center [933, 318] width 106 height 106
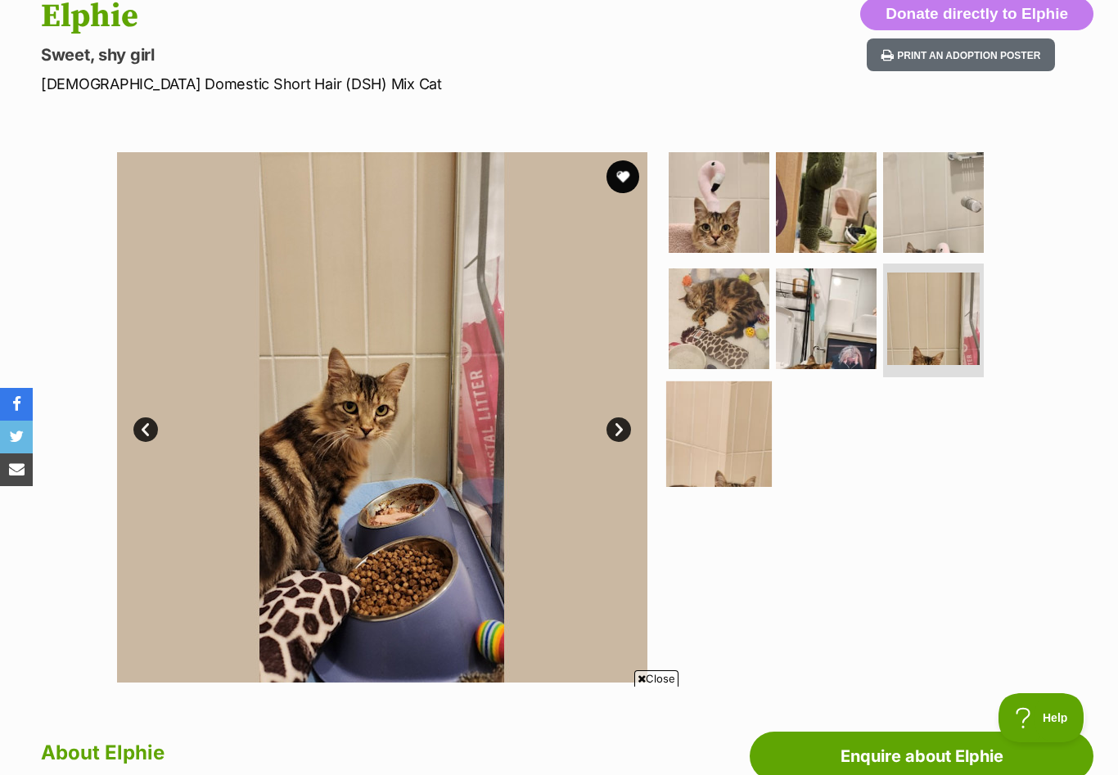
click at [695, 447] on img at bounding box center [719, 434] width 106 height 106
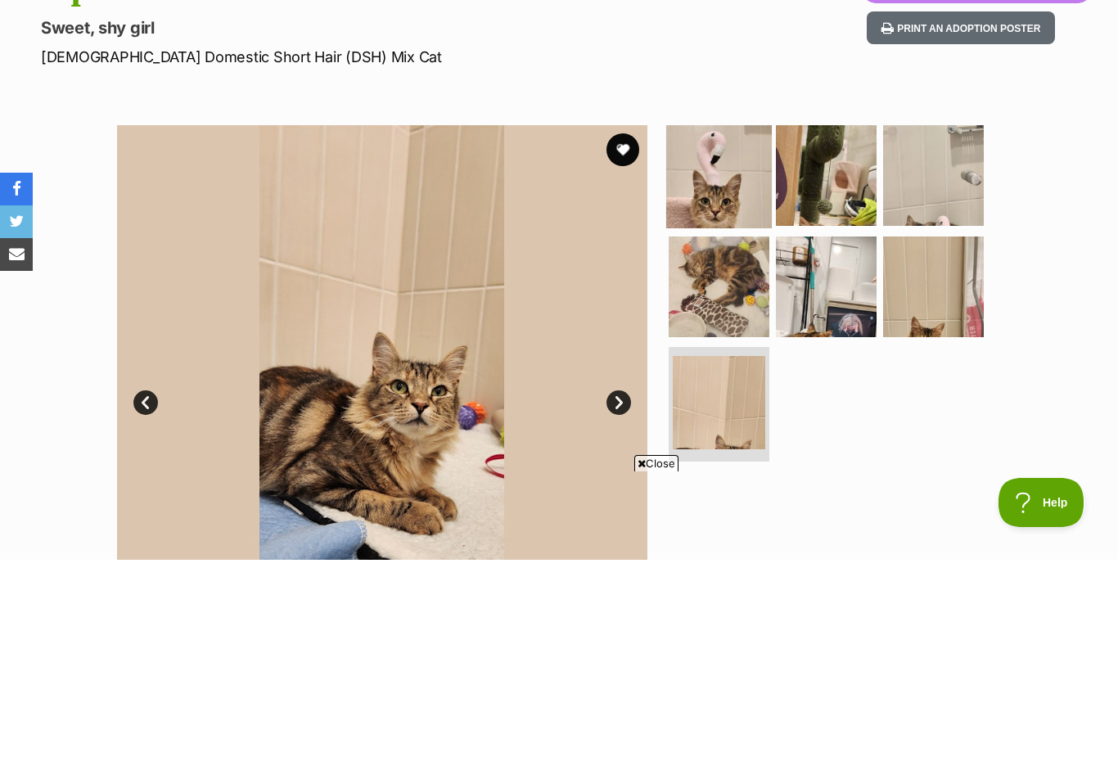
scroll to position [215, 0]
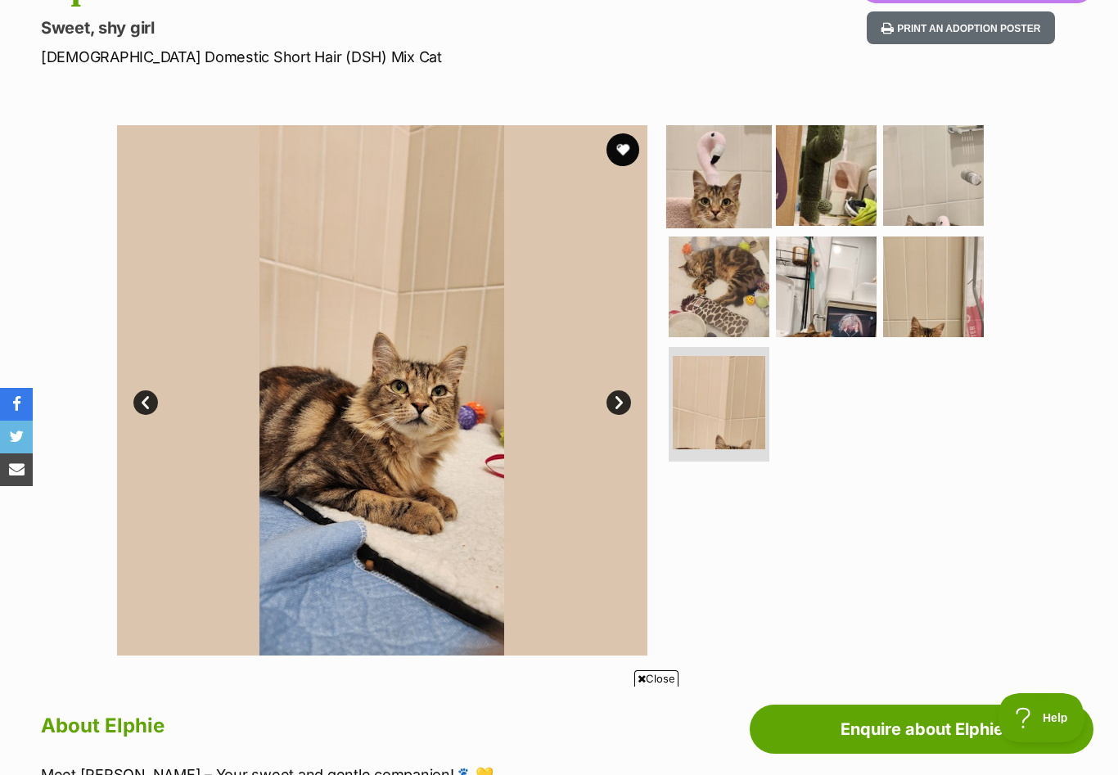
click at [699, 206] on img at bounding box center [719, 176] width 106 height 106
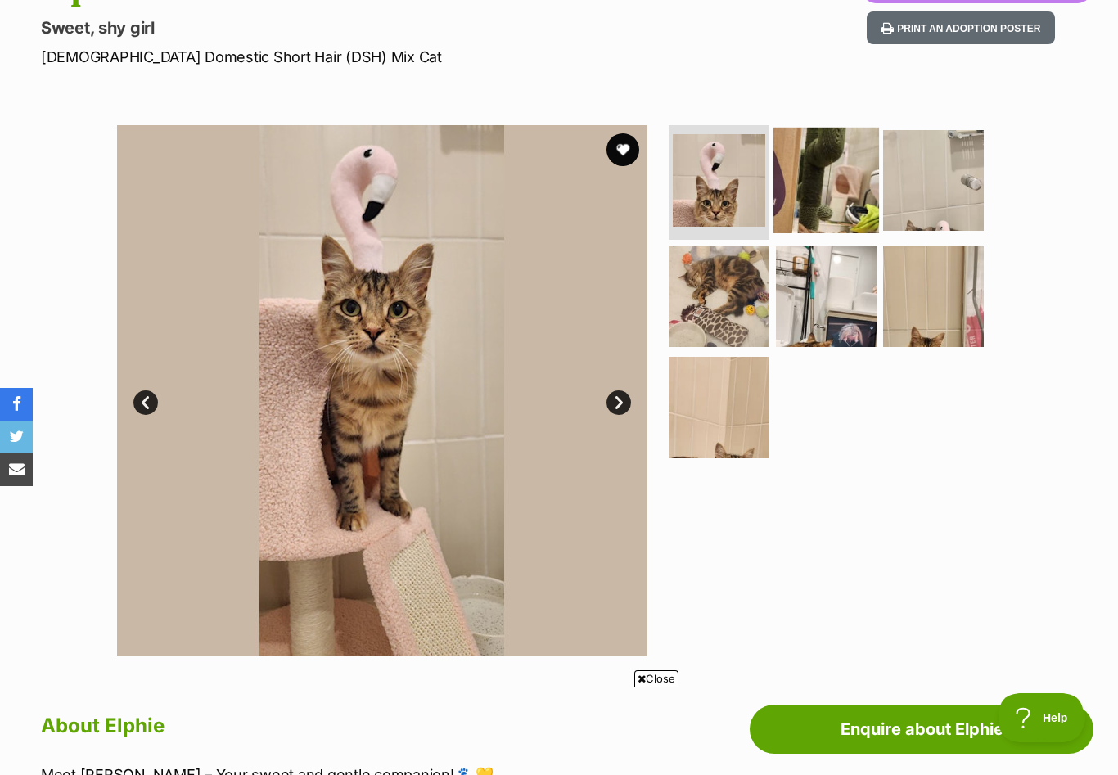
click at [818, 201] on img at bounding box center [826, 181] width 106 height 106
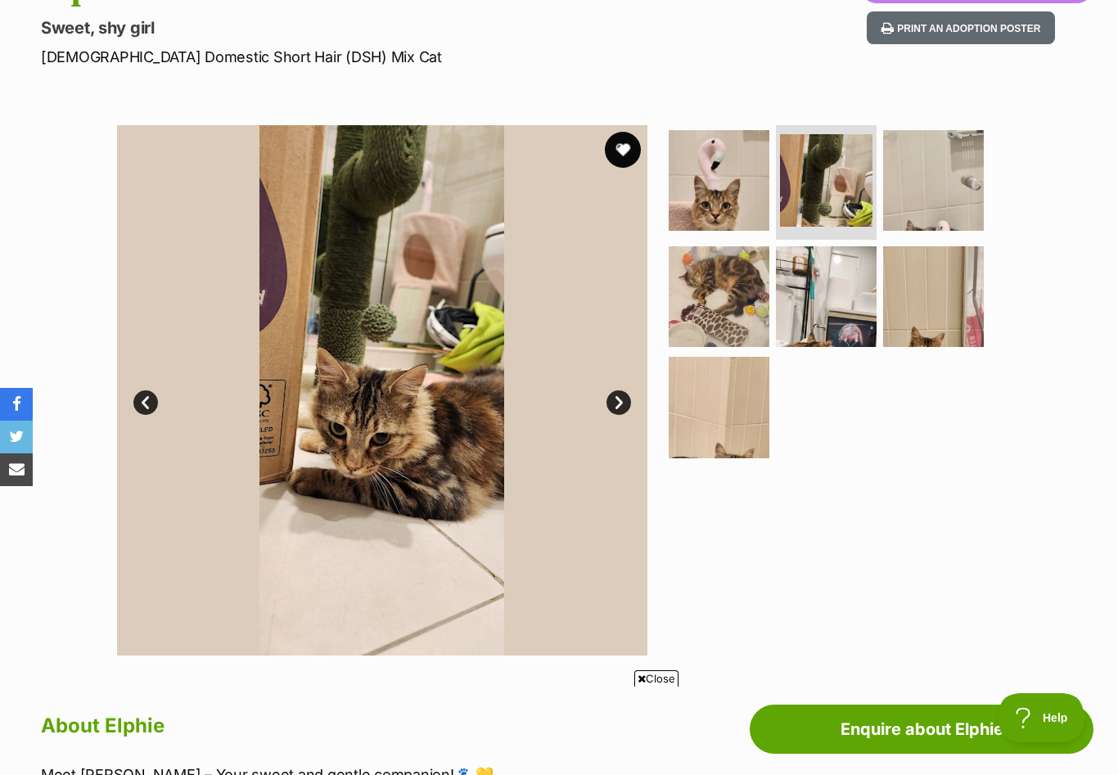
click at [611, 161] on button "favourite" at bounding box center [623, 150] width 36 height 36
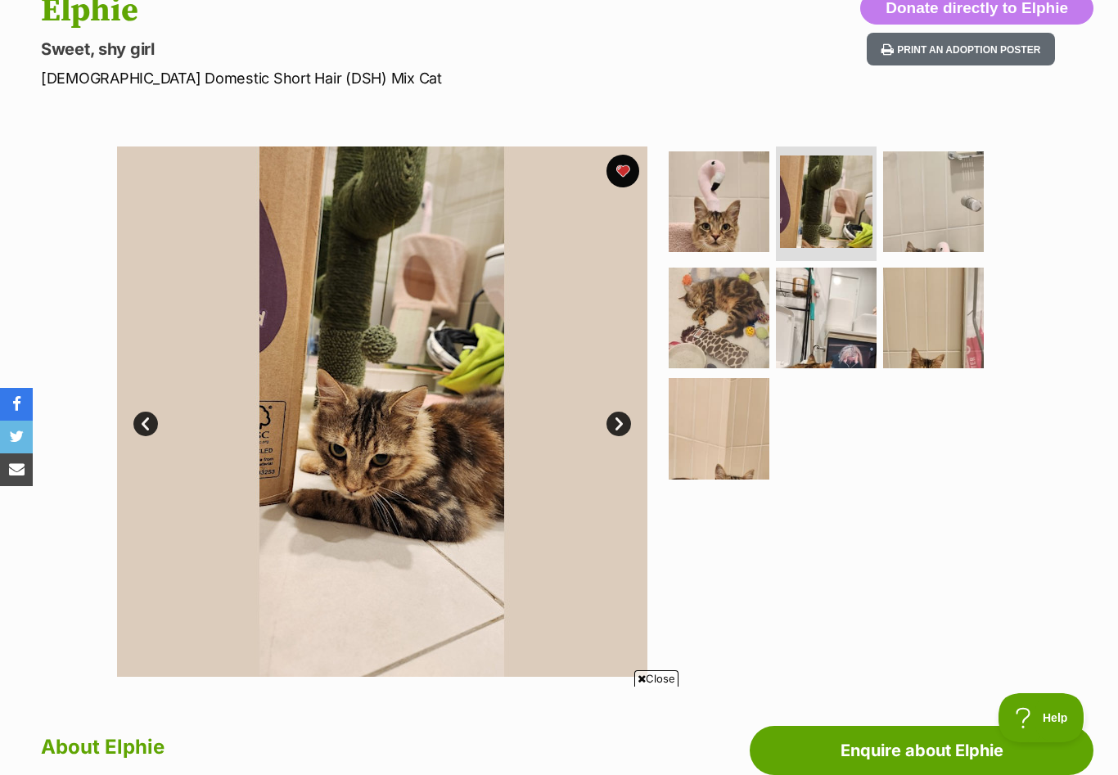
scroll to position [163, 0]
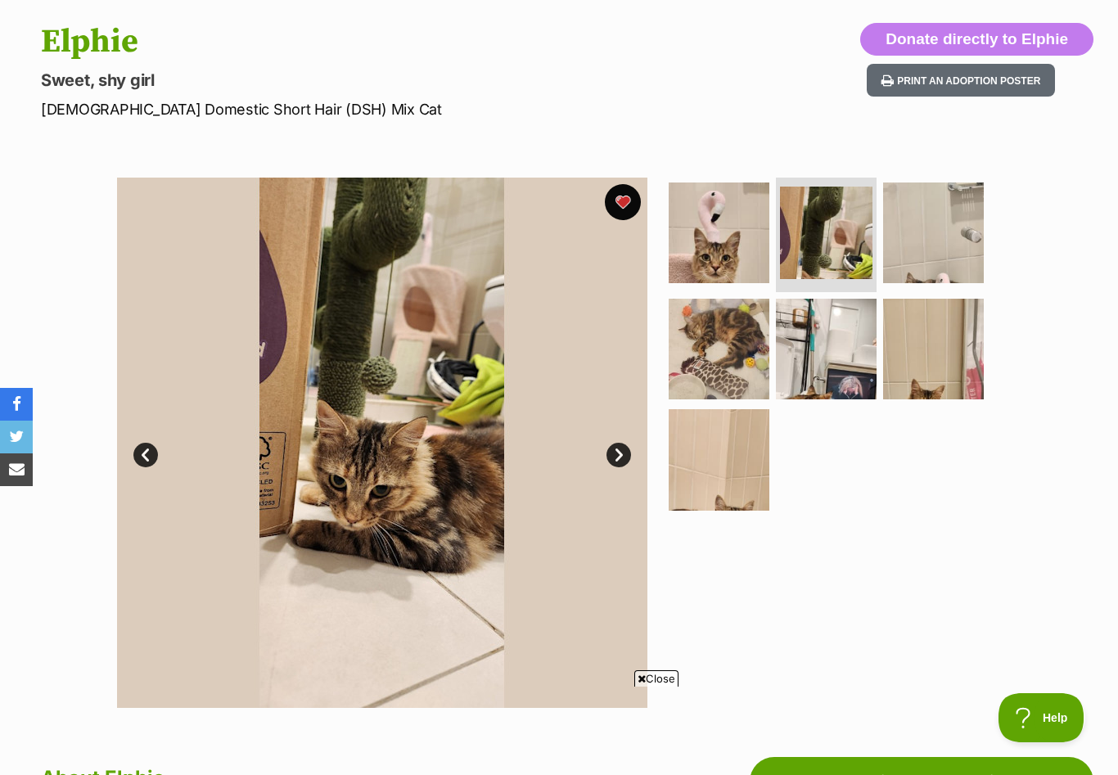
click at [617, 205] on button "favourite" at bounding box center [623, 202] width 36 height 36
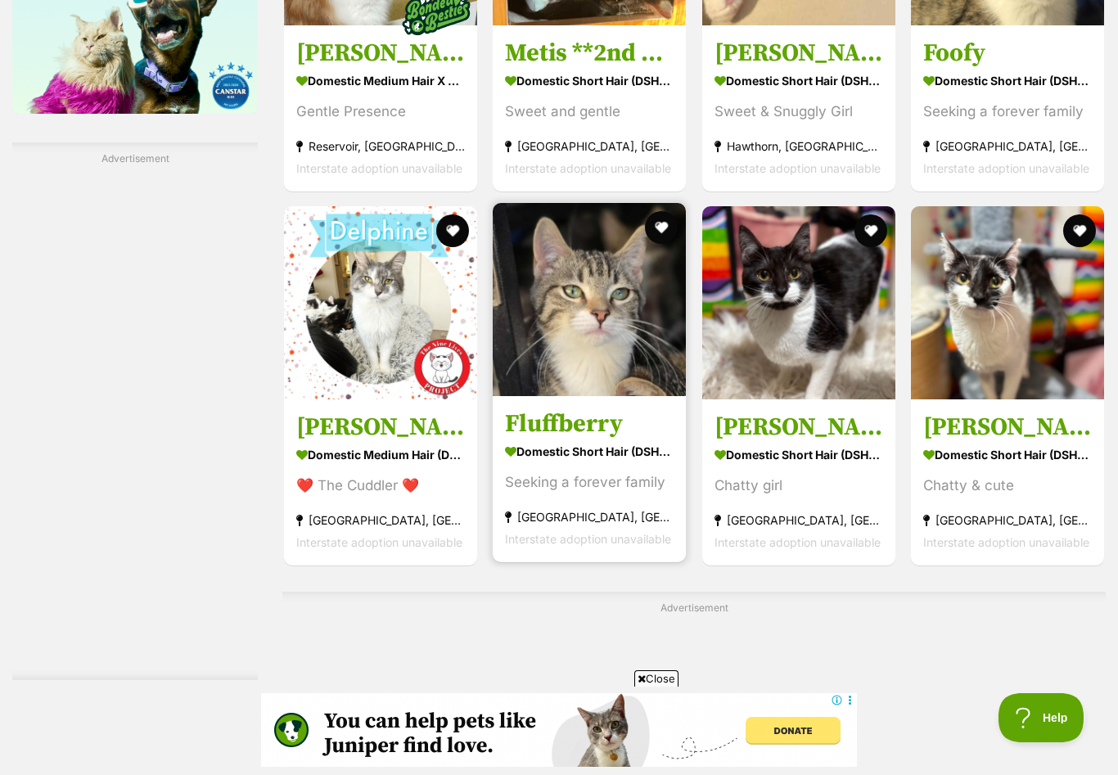
scroll to position [2407, 0]
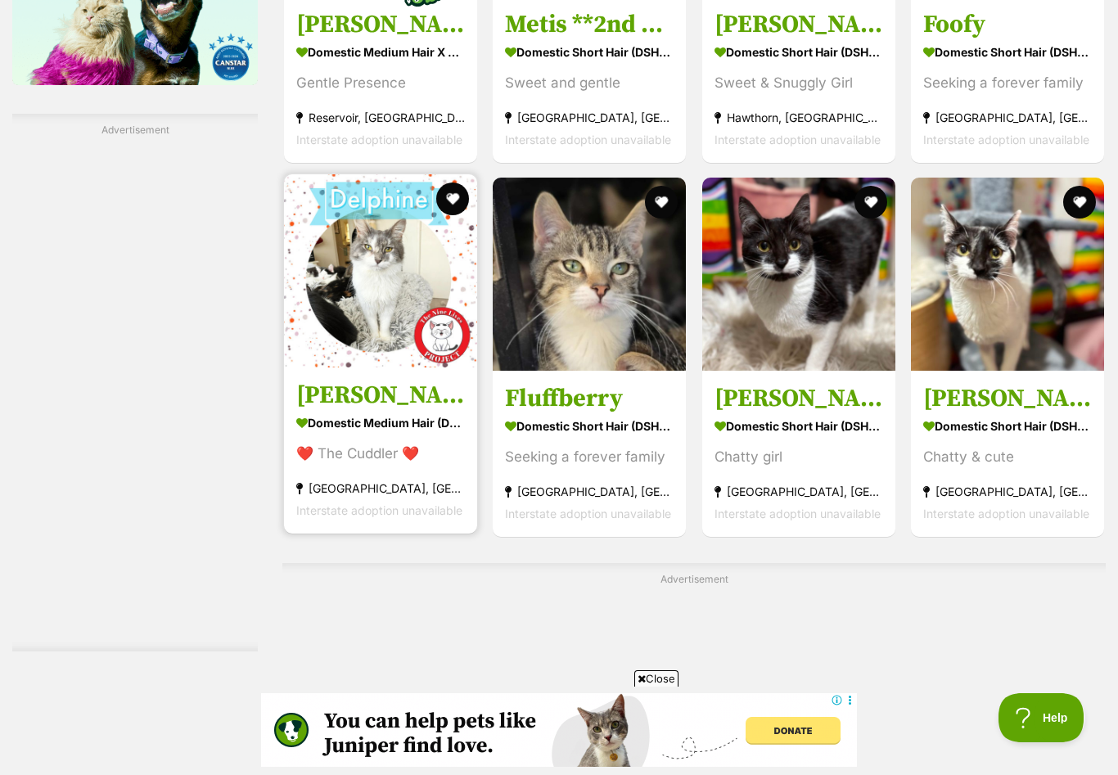
click at [362, 429] on strong "Domestic Medium Hair (DMH) Cat" at bounding box center [380, 423] width 169 height 24
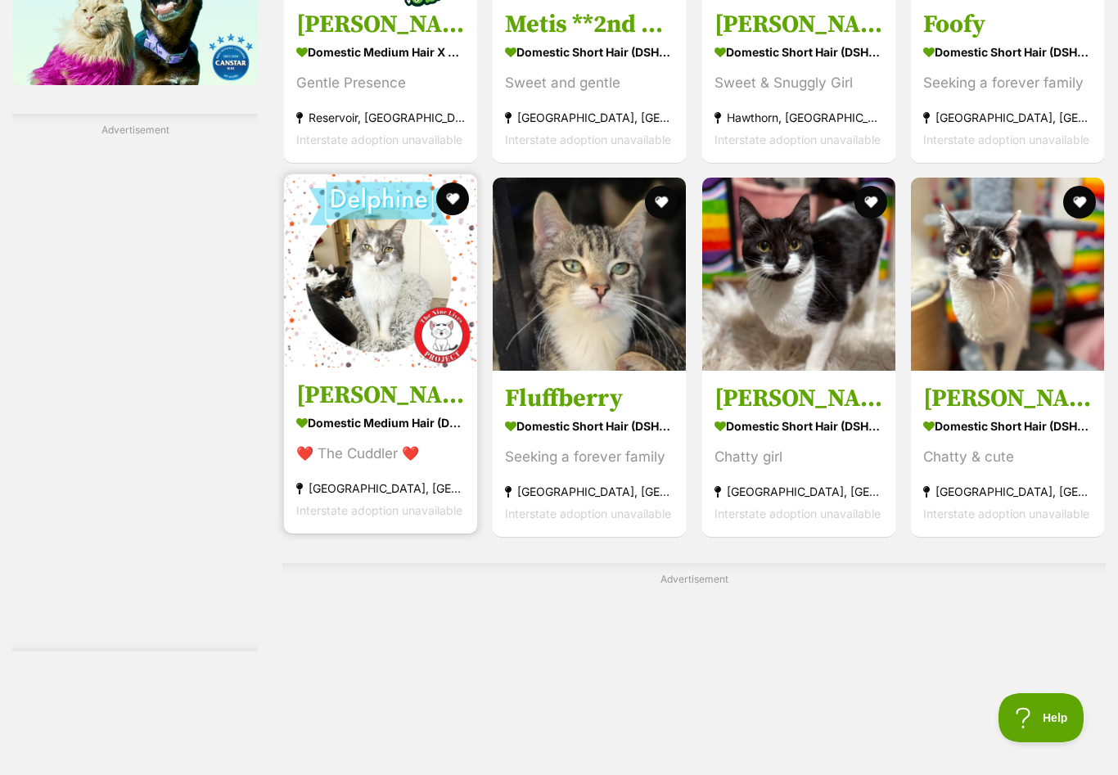
scroll to position [2434, 0]
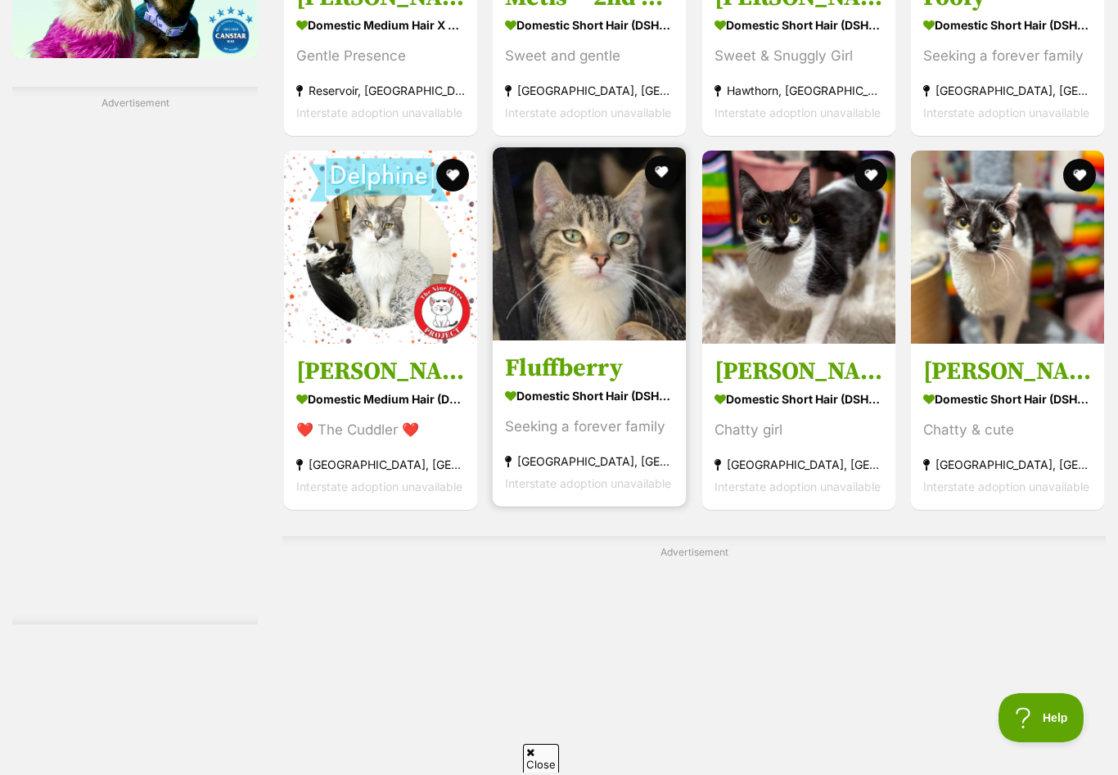
click at [606, 270] on img at bounding box center [589, 243] width 193 height 193
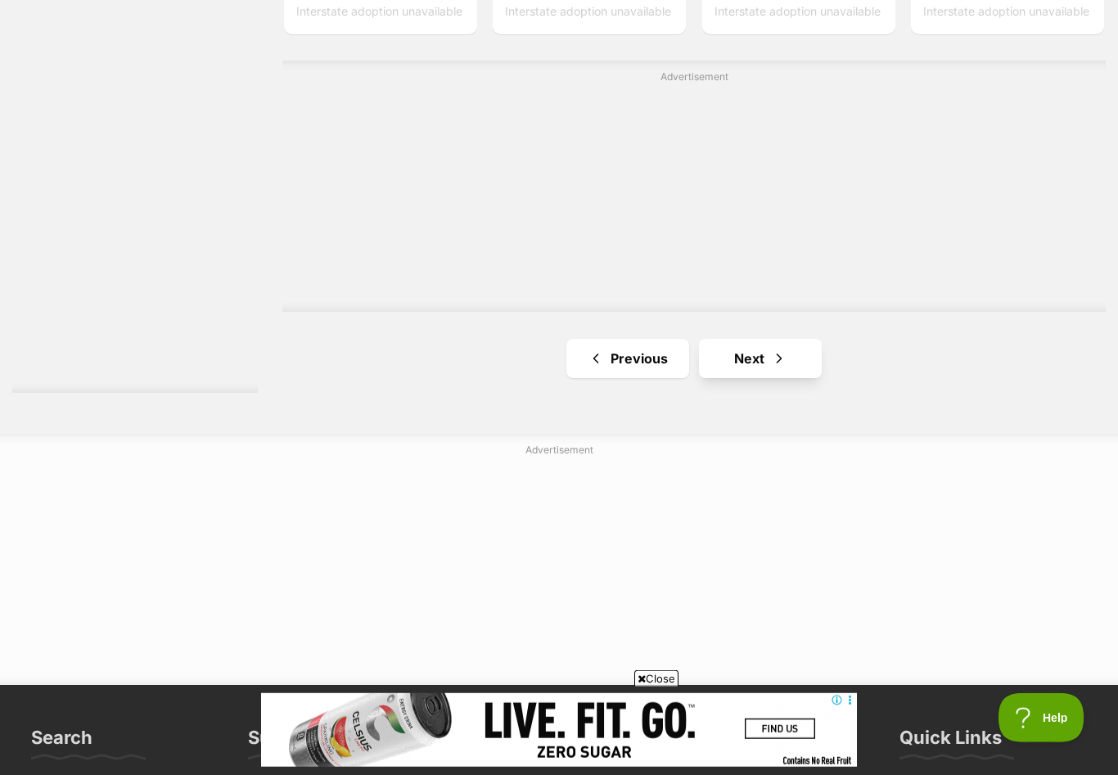
scroll to position [2910, 0]
click at [745, 354] on link "Next" at bounding box center [760, 357] width 123 height 39
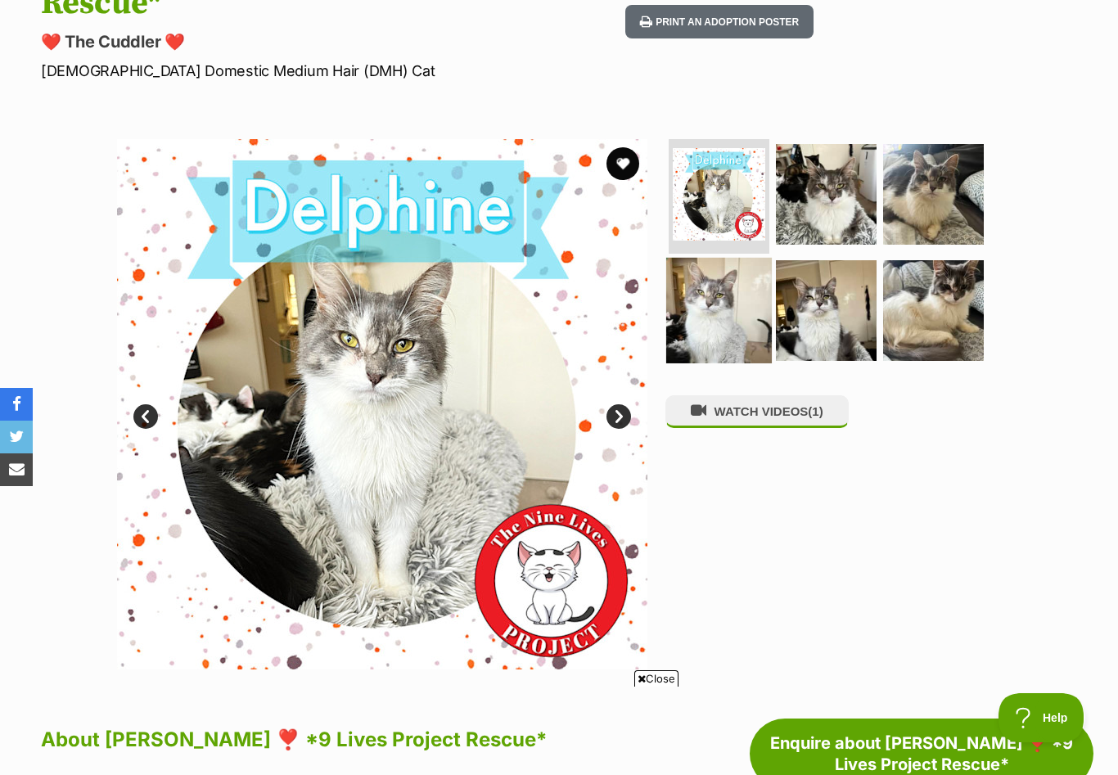
click at [706, 281] on img at bounding box center [719, 310] width 106 height 106
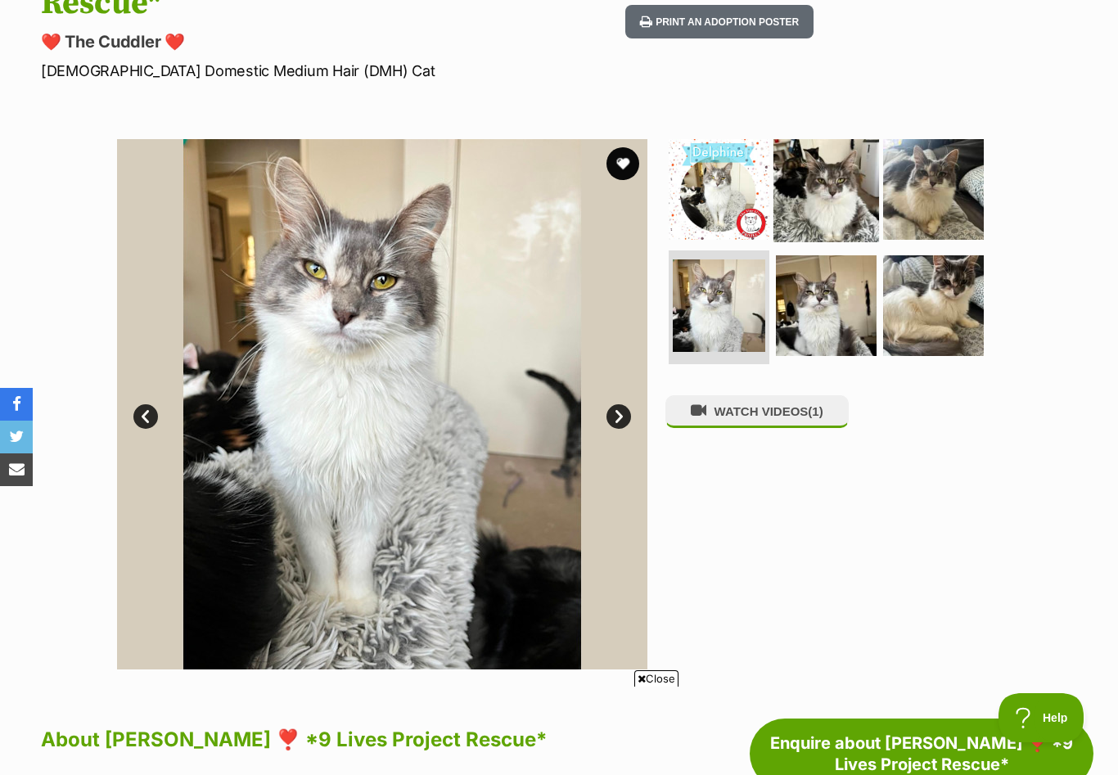
click at [815, 152] on img at bounding box center [826, 190] width 106 height 106
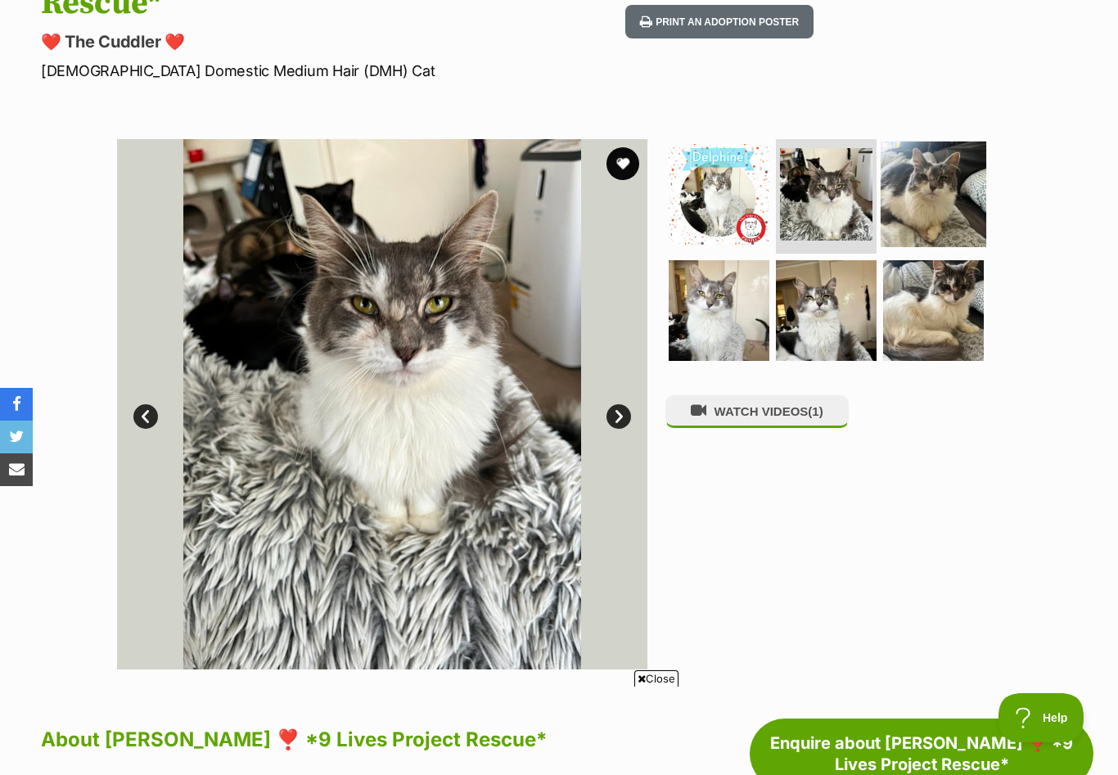
click at [917, 156] on img at bounding box center [933, 195] width 106 height 106
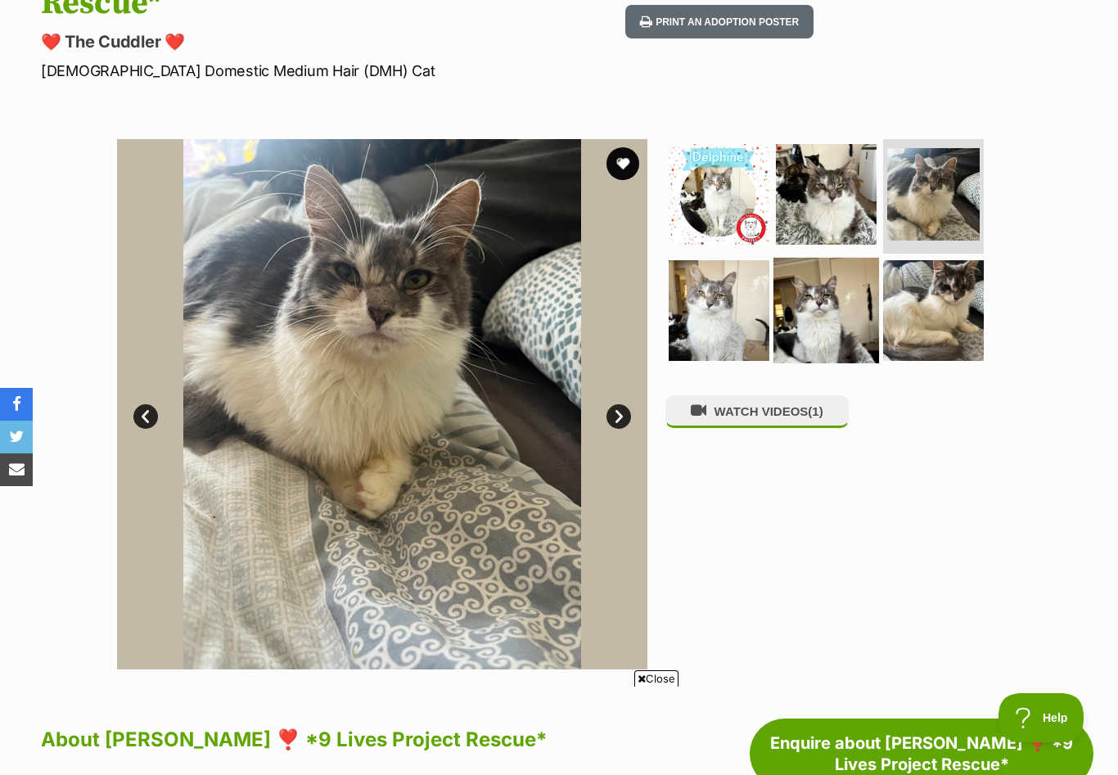
click at [794, 297] on img at bounding box center [826, 310] width 106 height 106
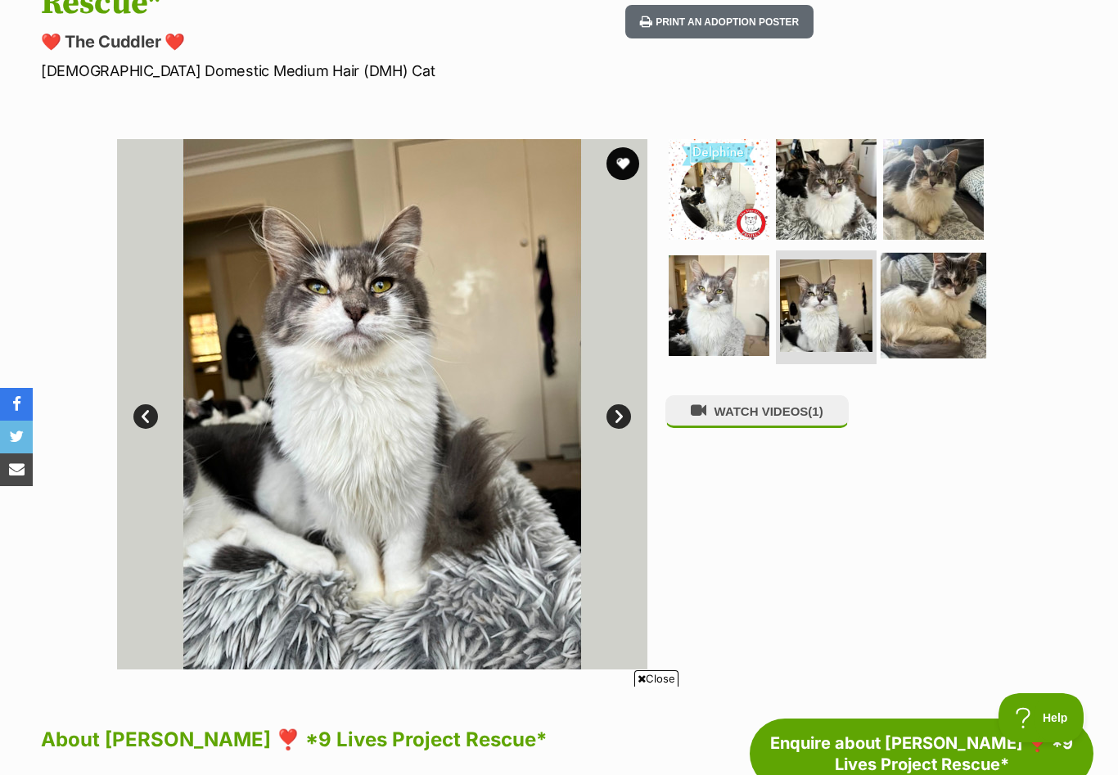
click at [950, 278] on img at bounding box center [933, 305] width 106 height 106
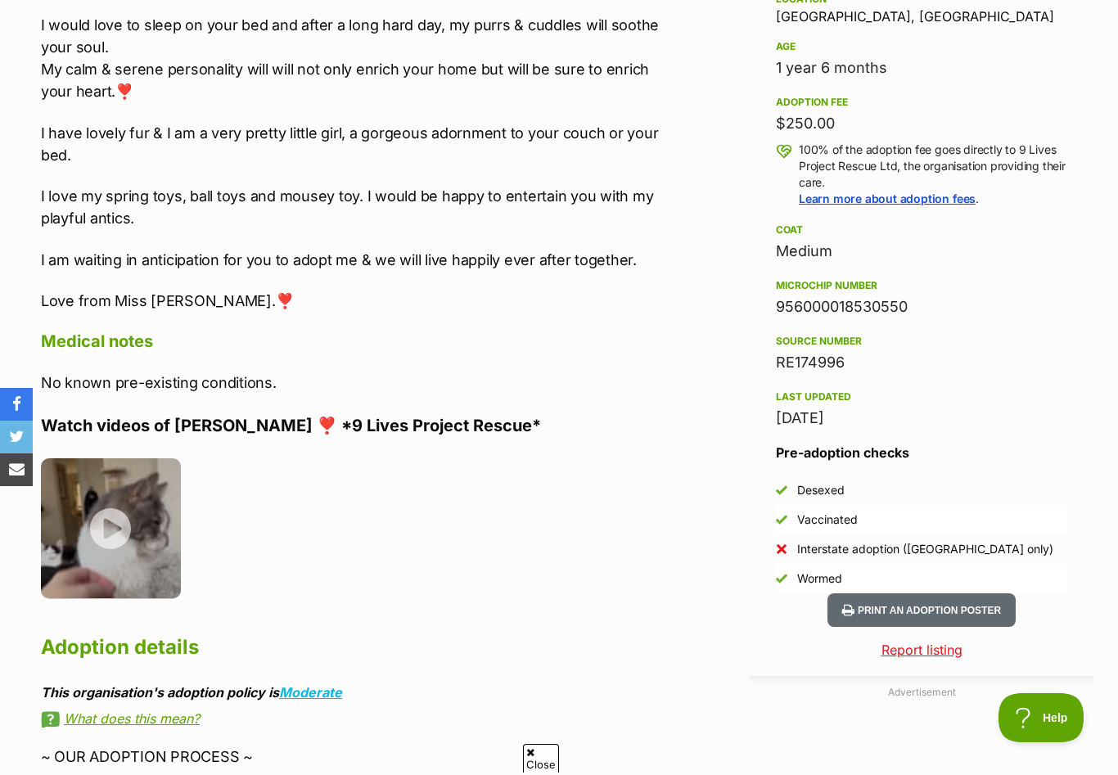
scroll to position [141, 0]
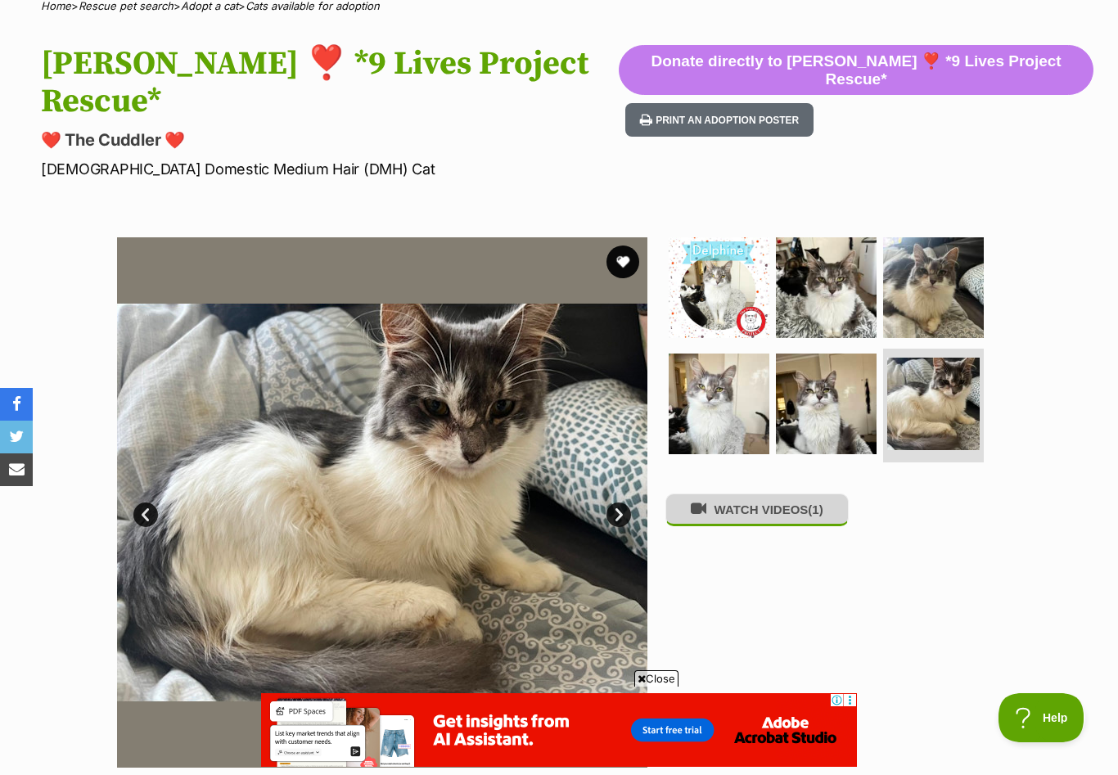
click at [763, 493] on button "WATCH VIDEOS (1)" at bounding box center [756, 509] width 183 height 32
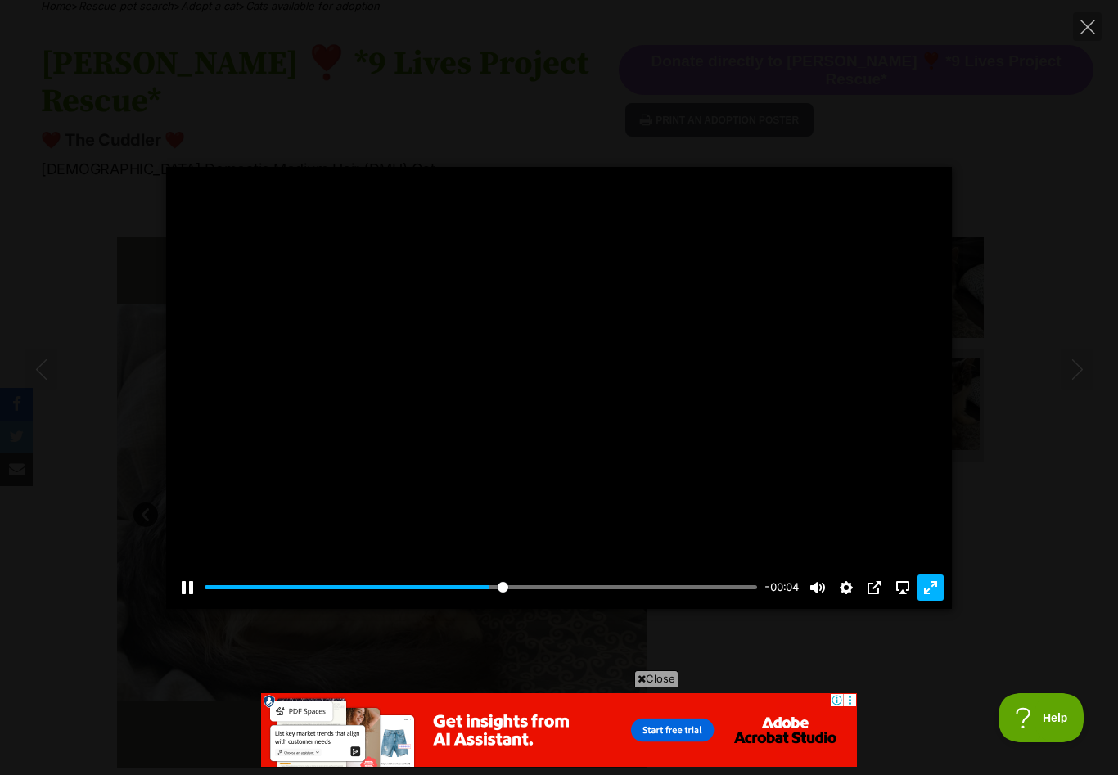
click at [929, 601] on button "Exit fullscreen Enter fullscreen" at bounding box center [930, 587] width 26 height 26
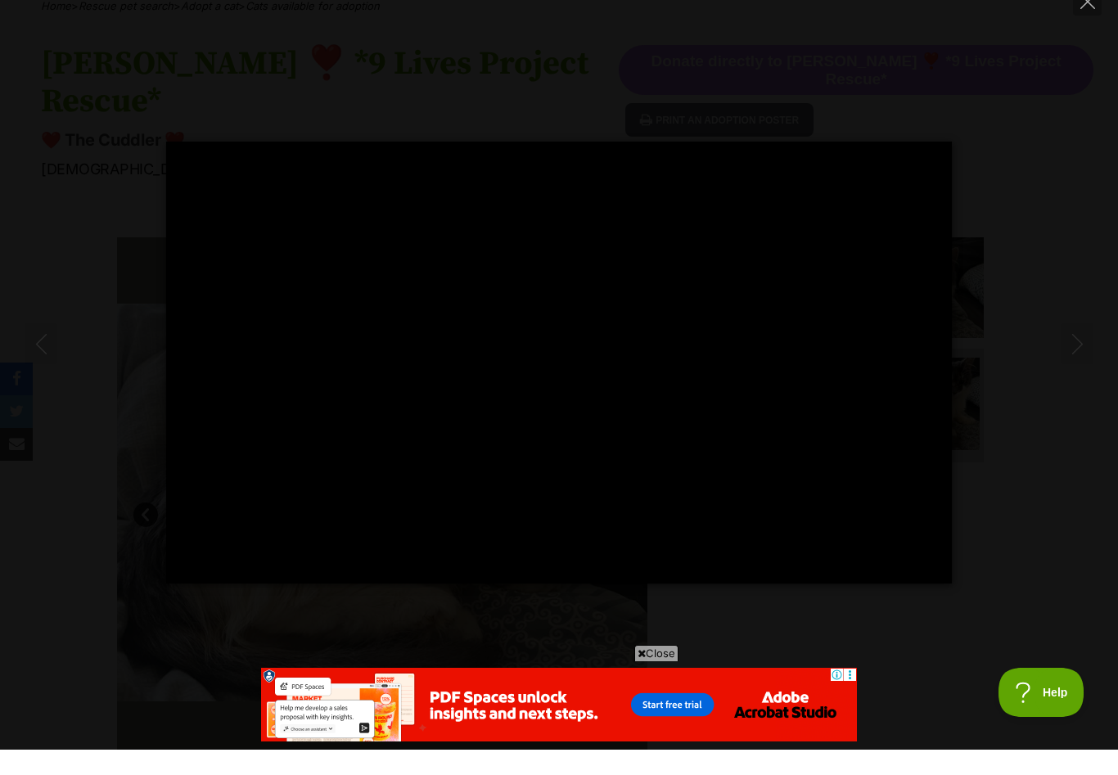
scroll to position [141, 0]
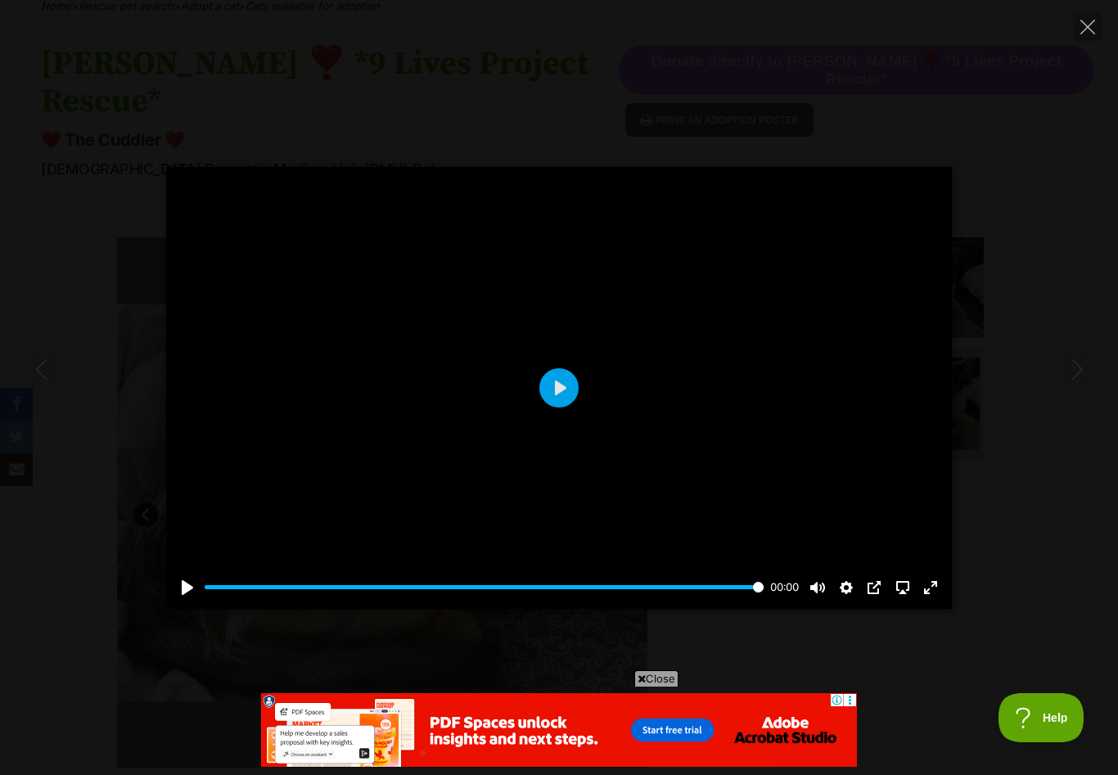
click at [852, 428] on div at bounding box center [558, 388] width 785 height 442
click at [556, 407] on button "Play" at bounding box center [558, 387] width 39 height 39
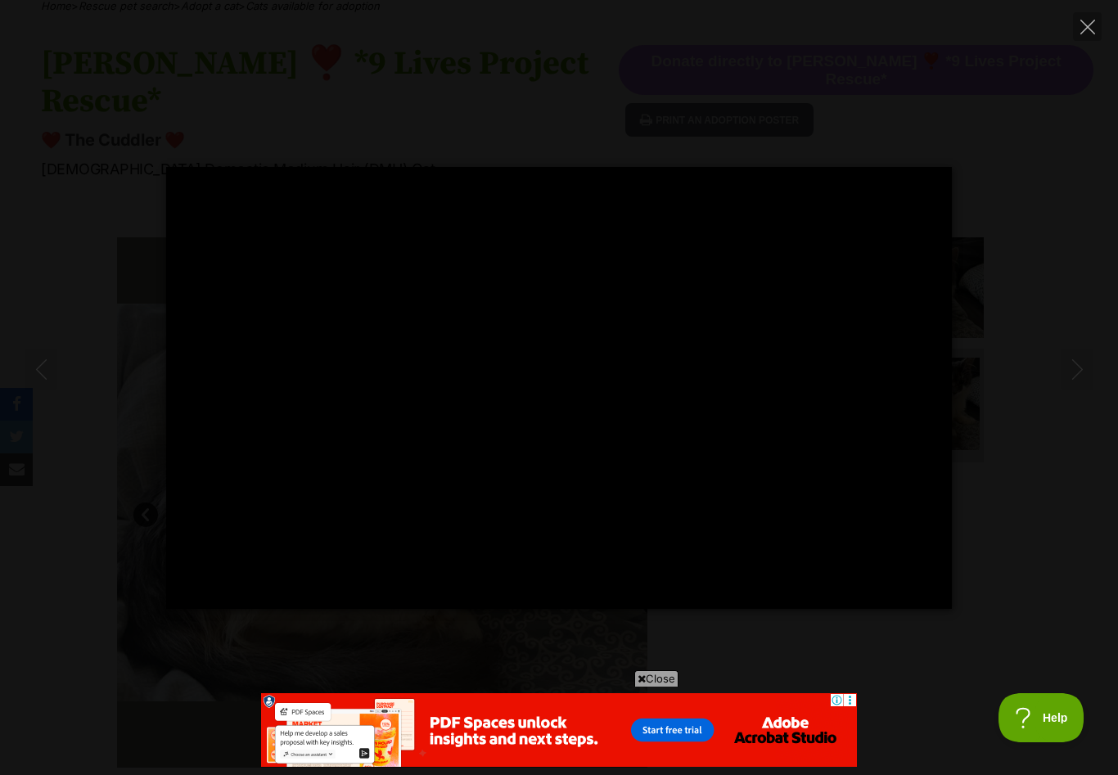
type input "100"
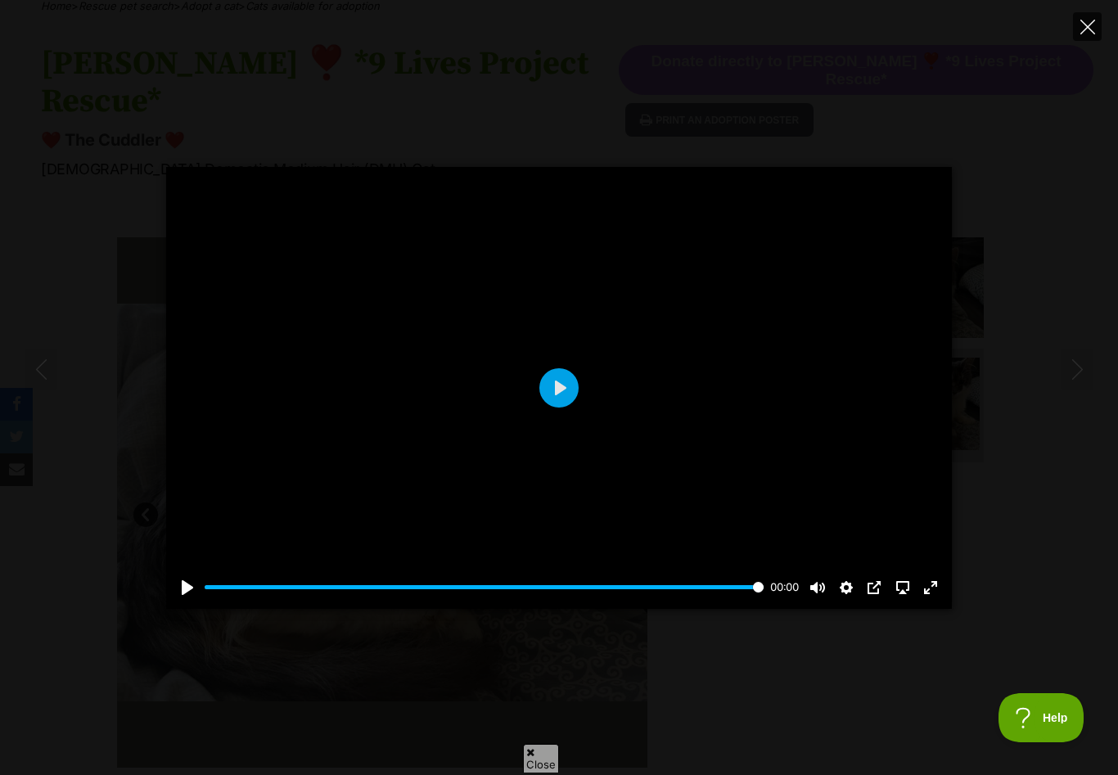
click at [1093, 23] on icon "Close" at bounding box center [1087, 27] width 15 height 15
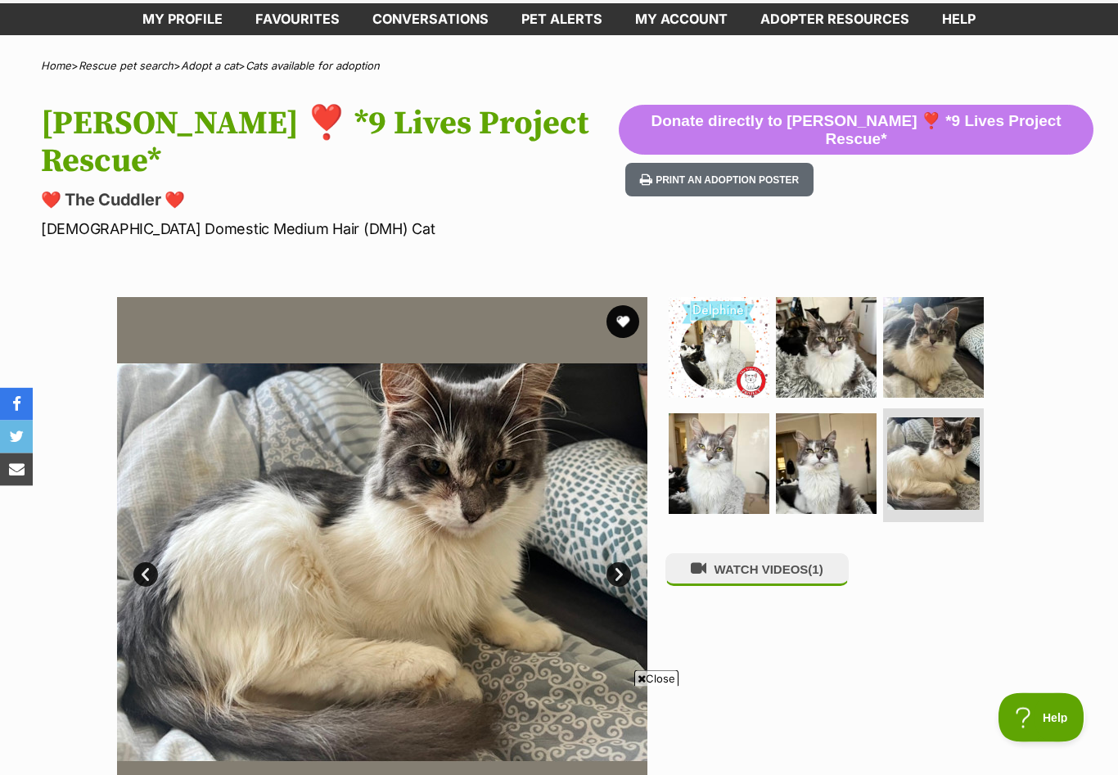
scroll to position [0, 0]
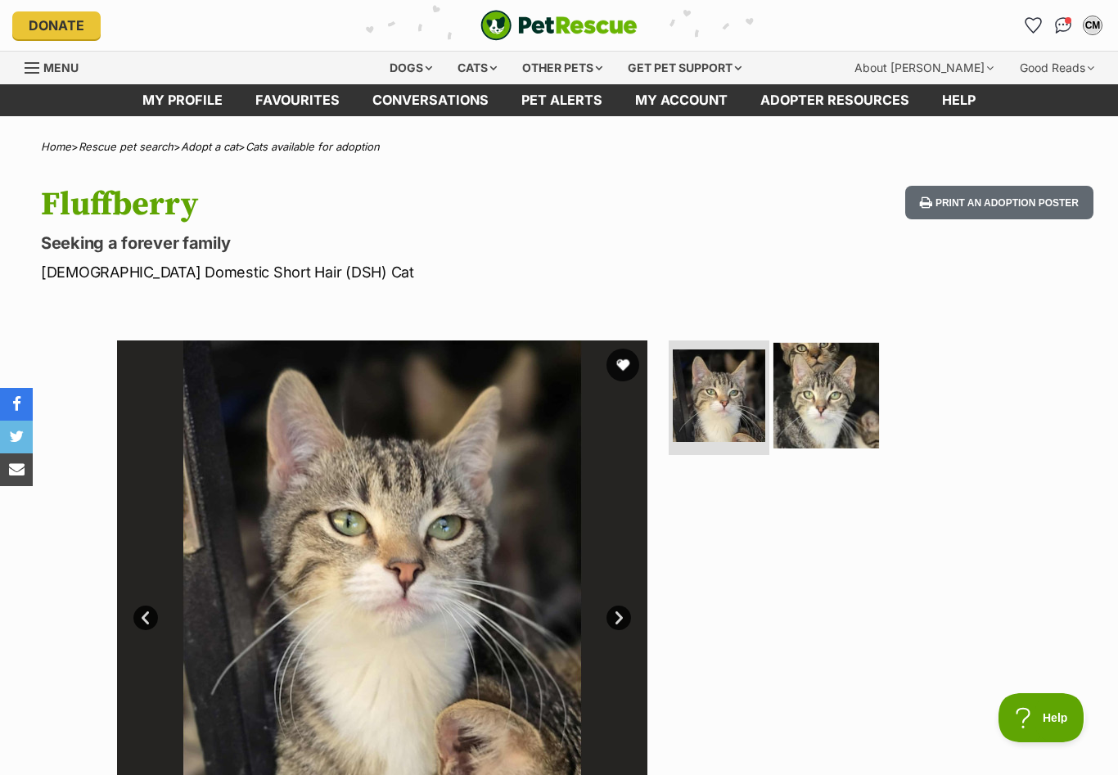
click at [829, 414] on img at bounding box center [826, 396] width 106 height 106
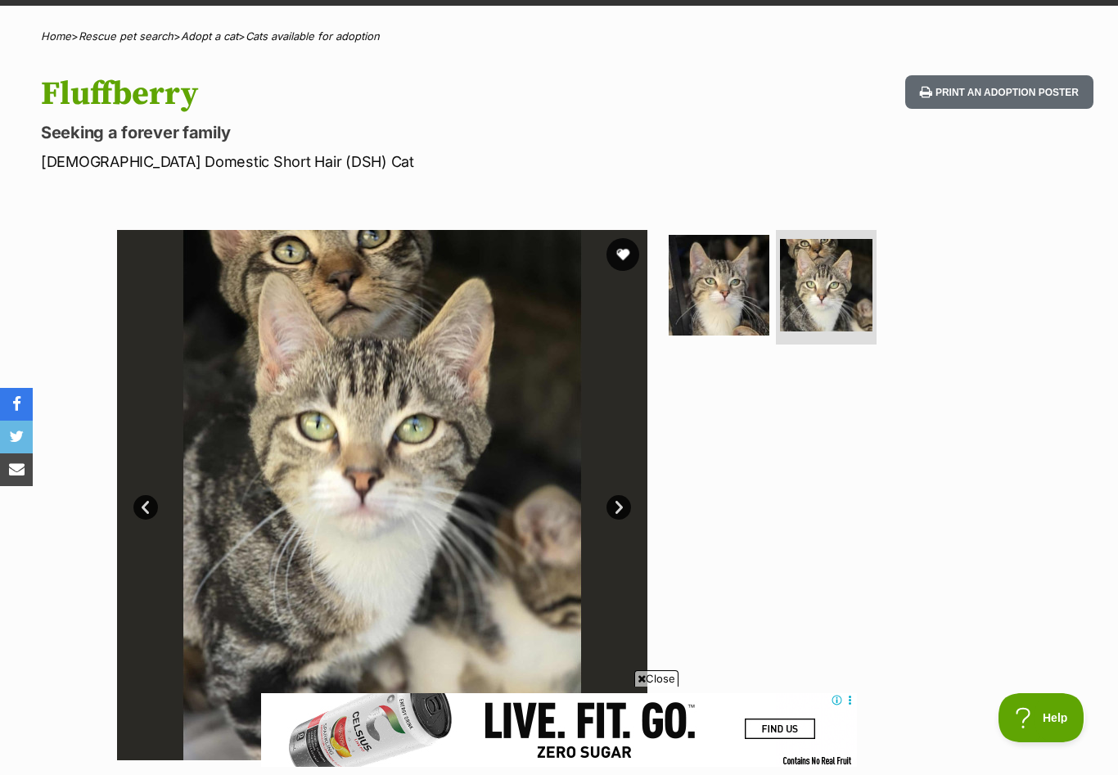
scroll to position [110, 0]
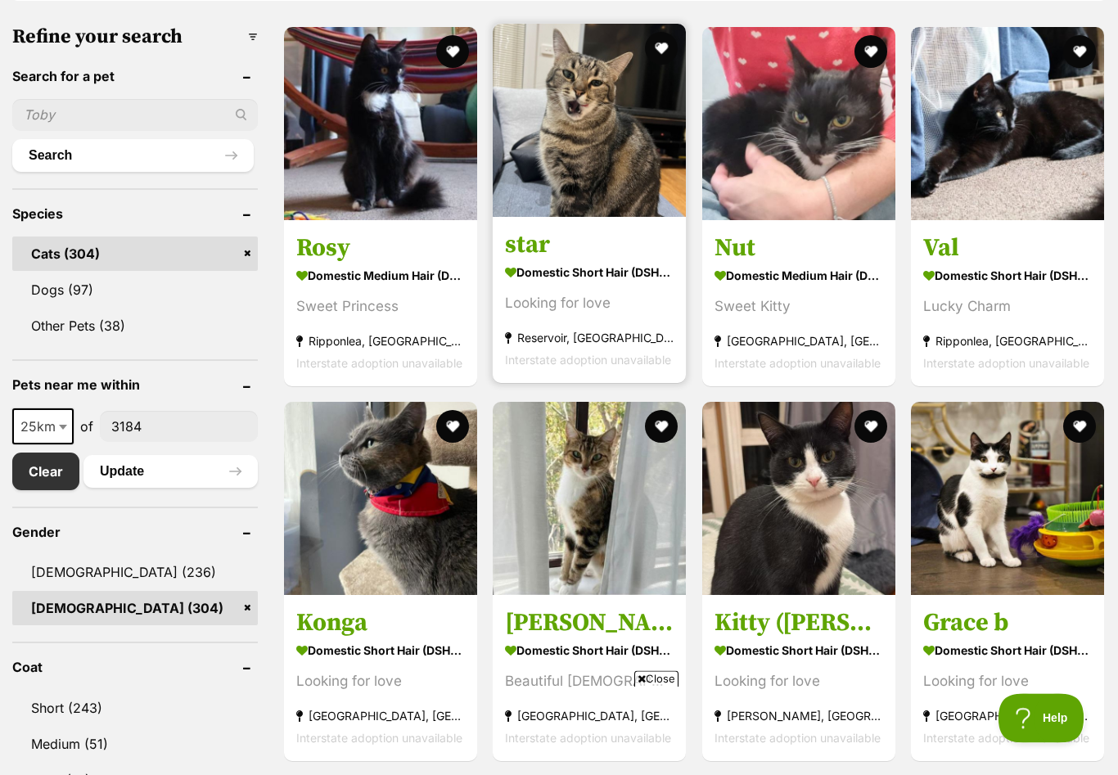
scroll to position [507, 0]
click at [543, 146] on img at bounding box center [589, 120] width 193 height 193
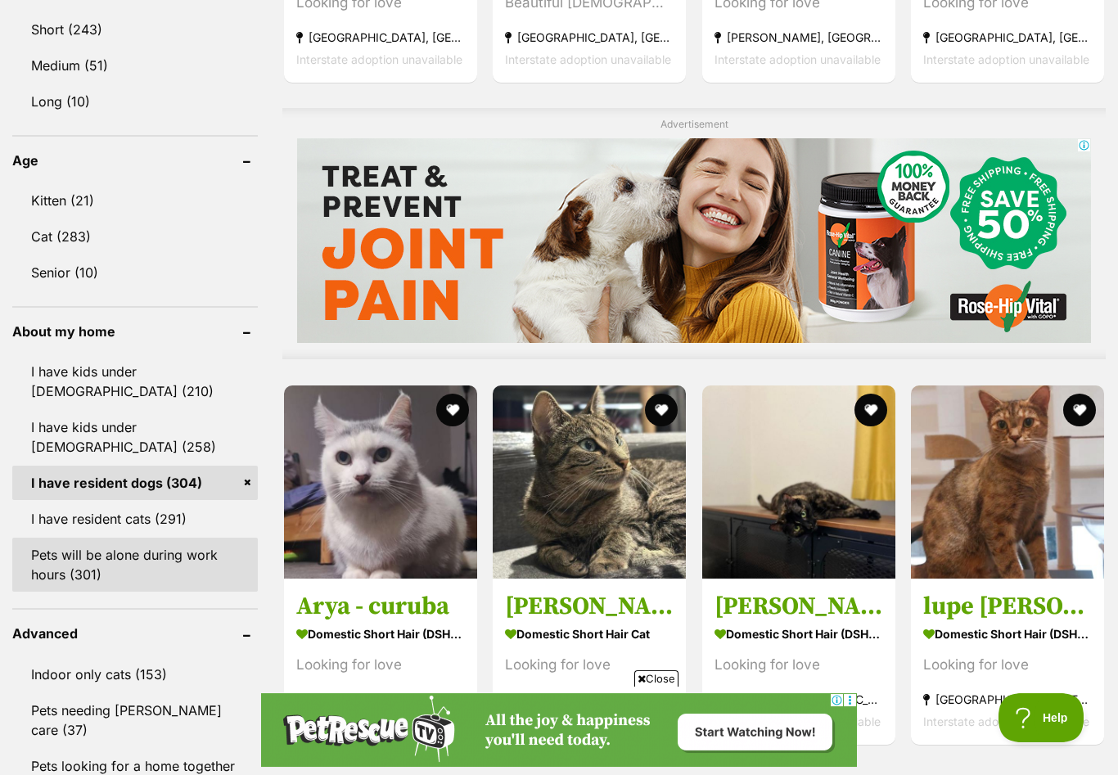
scroll to position [1199, 0]
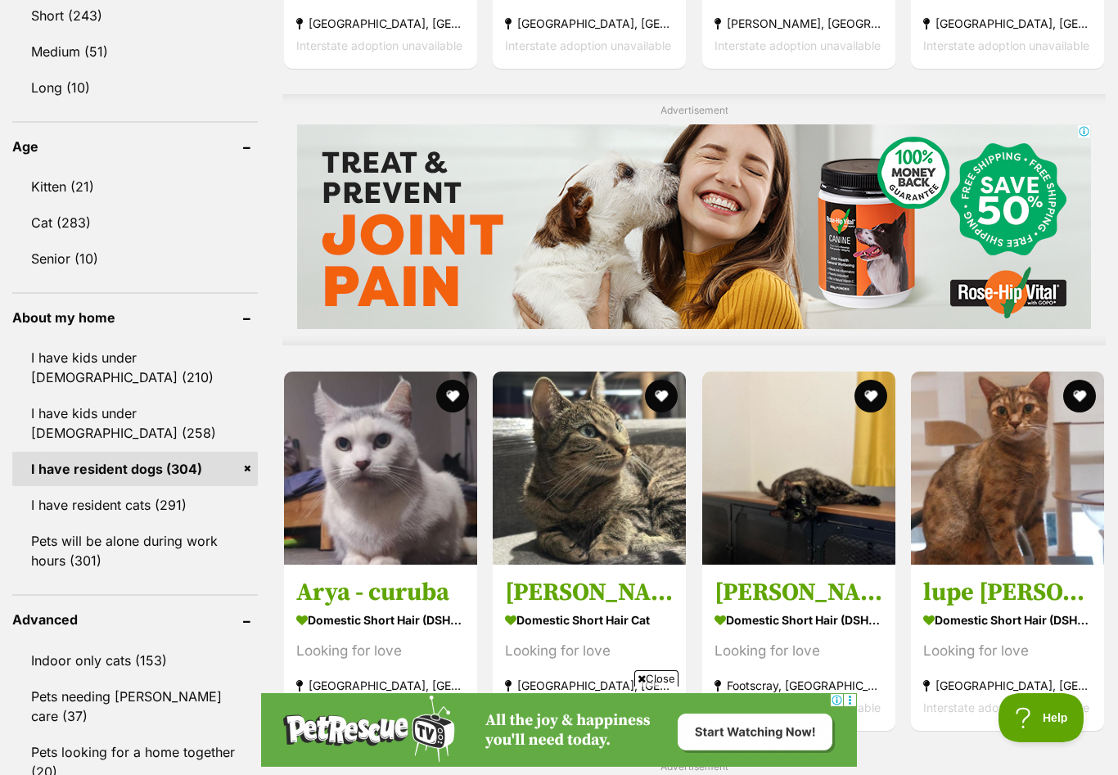
click at [190, 467] on link "I have resident dogs (304)" at bounding box center [134, 469] width 245 height 34
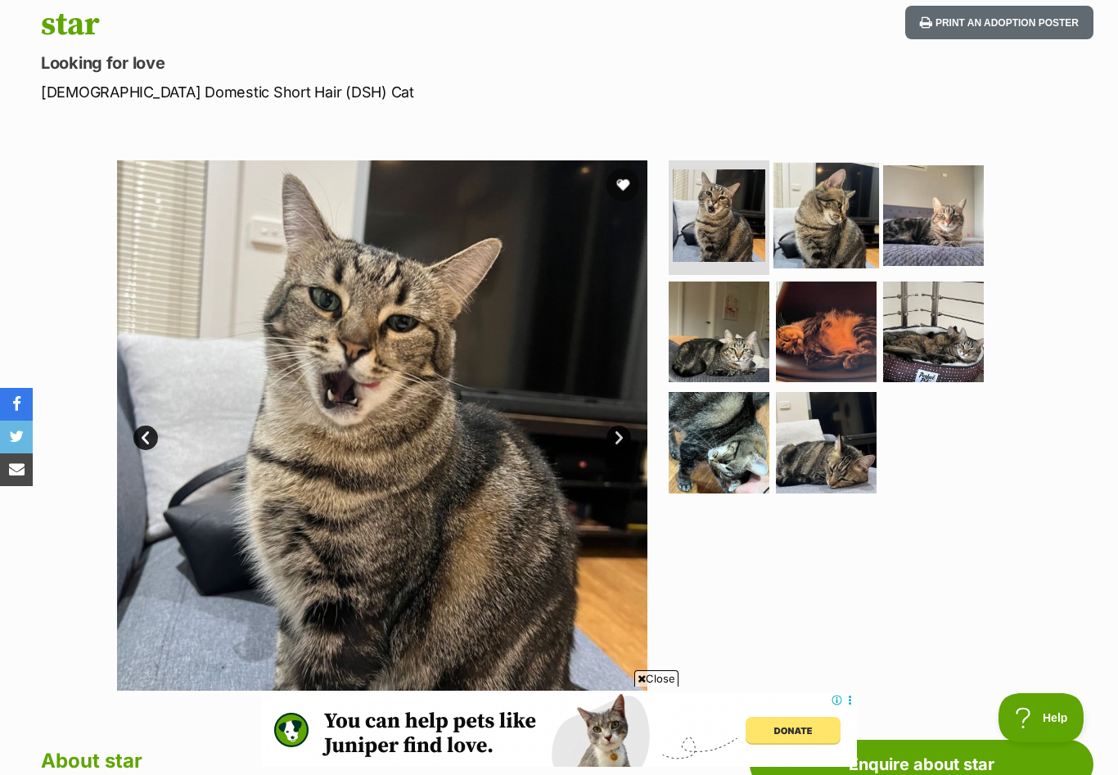
click at [809, 206] on img at bounding box center [826, 216] width 106 height 106
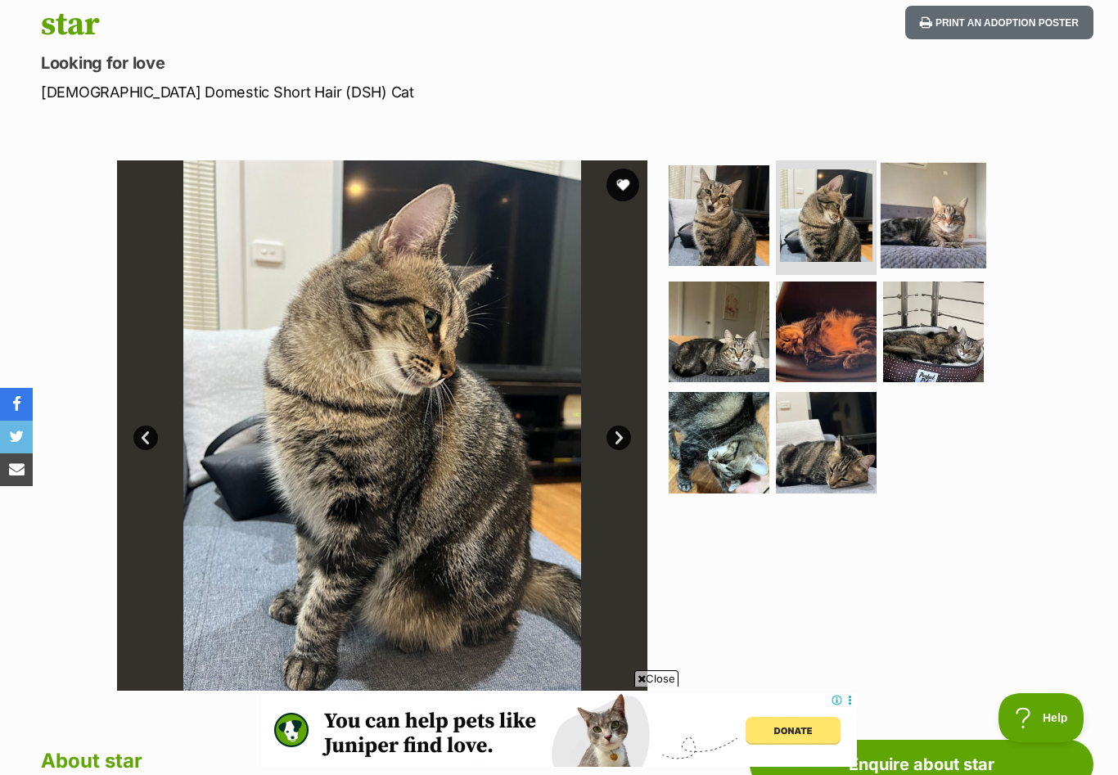
click at [941, 206] on img at bounding box center [933, 216] width 106 height 106
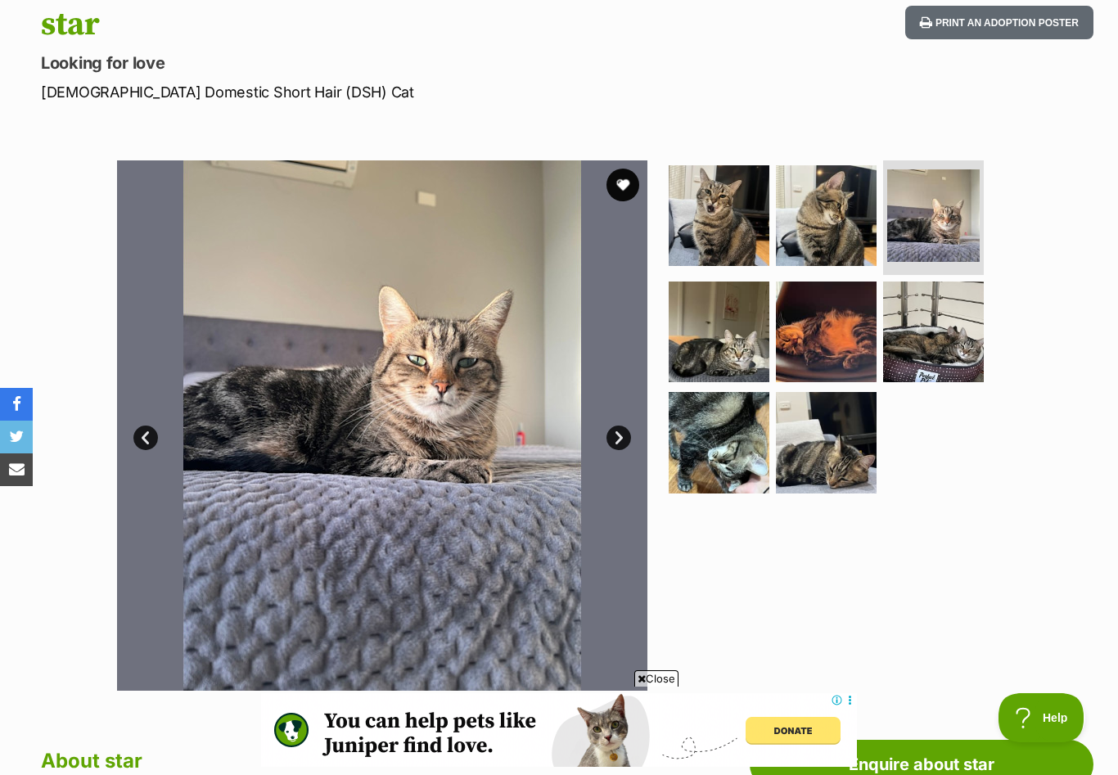
click at [615, 439] on link "Next" at bounding box center [618, 437] width 25 height 25
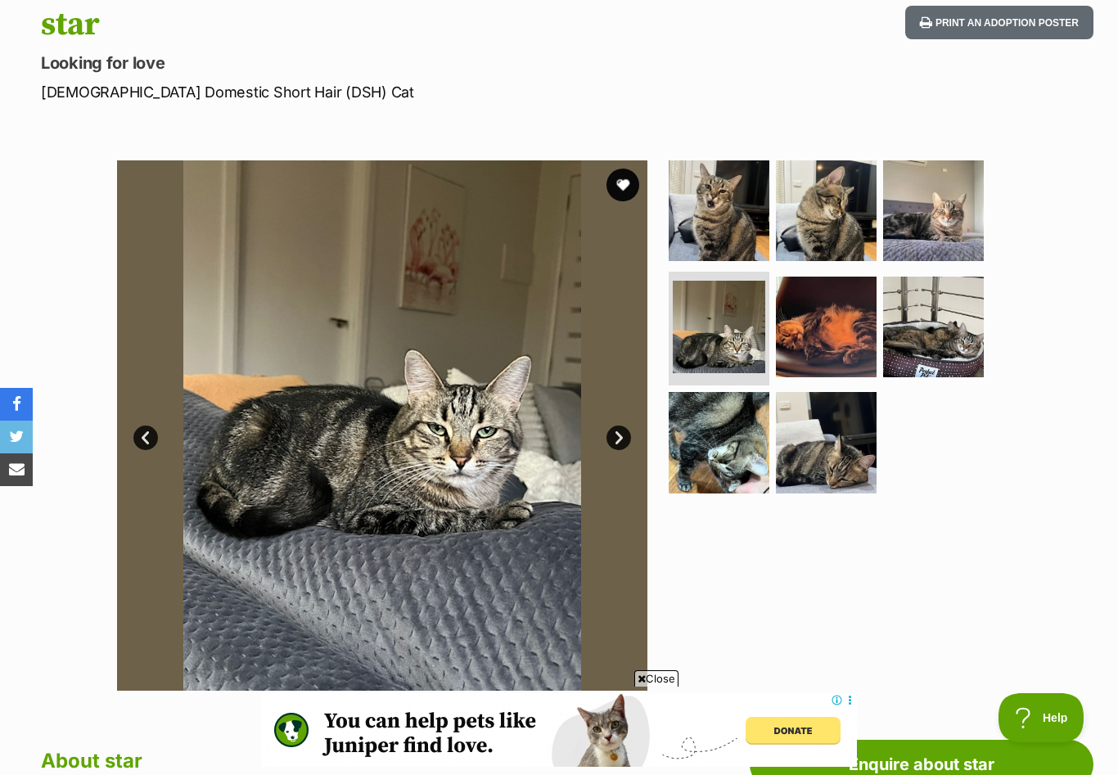
click at [615, 439] on link "Next" at bounding box center [618, 437] width 25 height 25
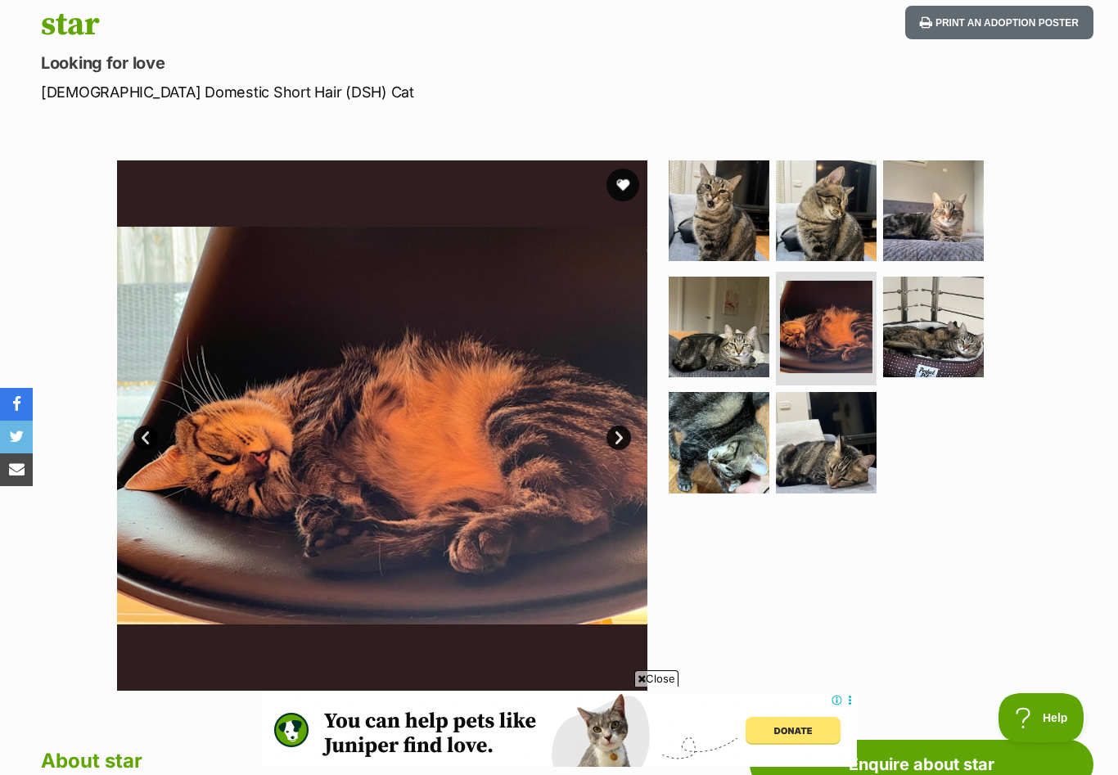
click at [615, 438] on link "Next" at bounding box center [618, 437] width 25 height 25
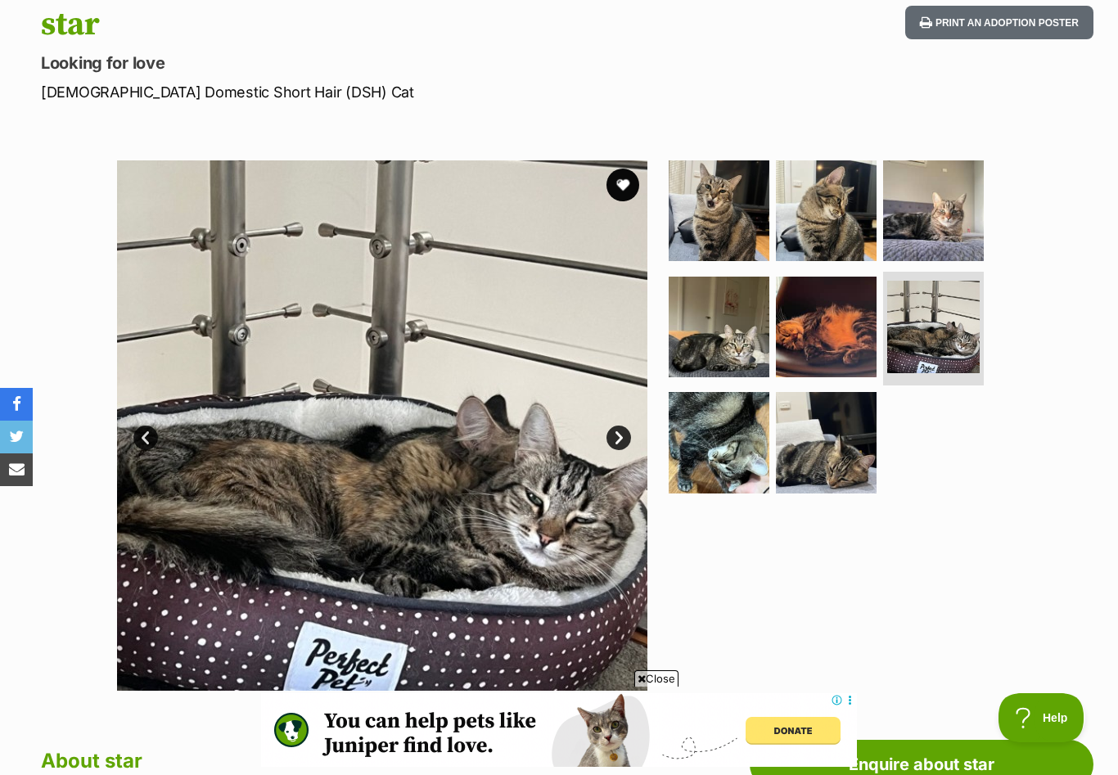
click at [615, 438] on link "Next" at bounding box center [618, 437] width 25 height 25
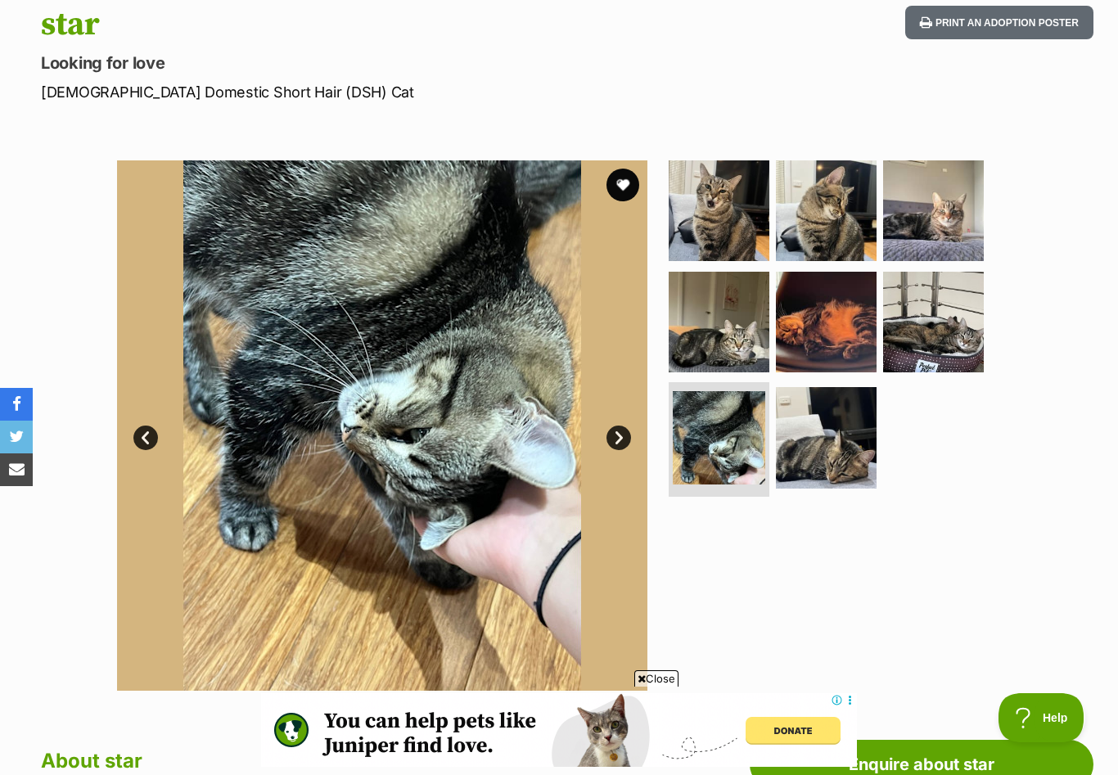
click at [615, 439] on link "Next" at bounding box center [618, 437] width 25 height 25
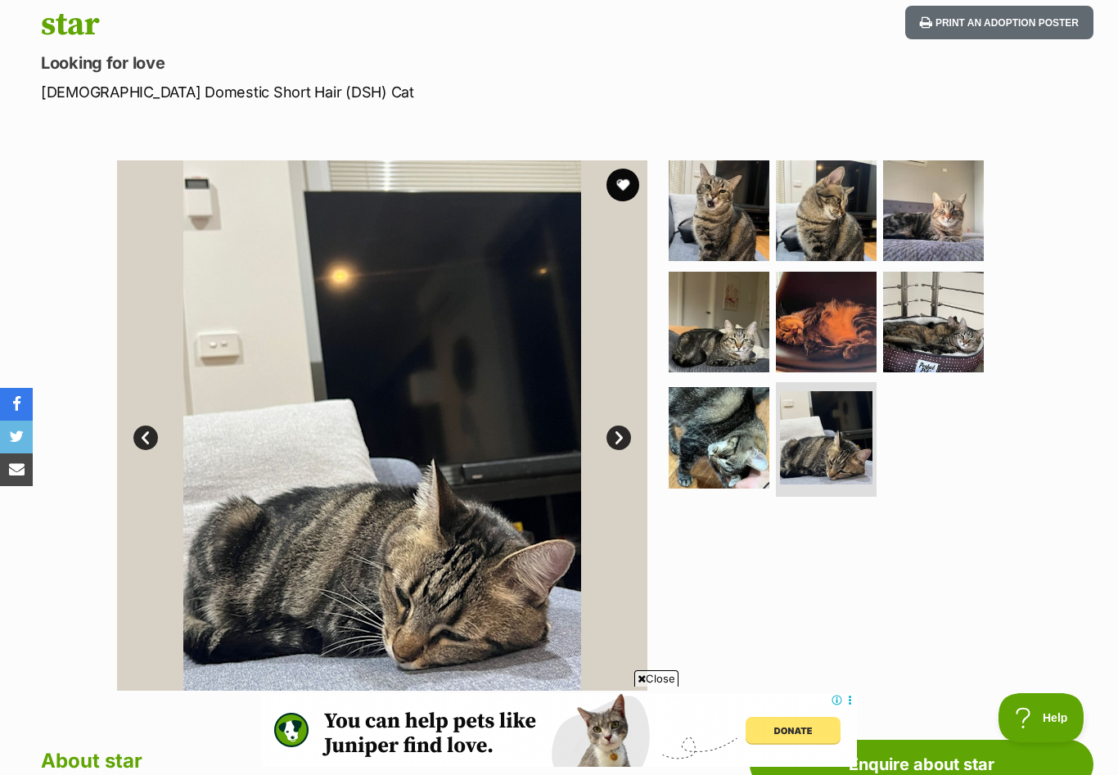
click at [149, 438] on link "Prev" at bounding box center [145, 437] width 25 height 25
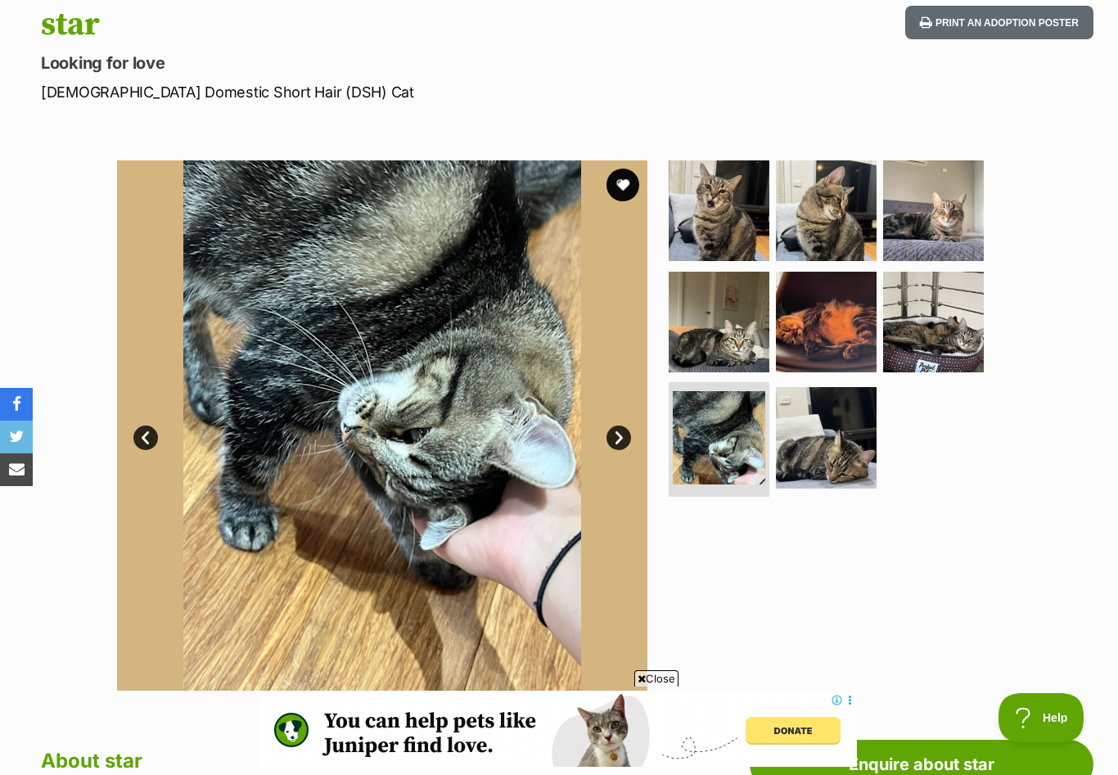
click at [149, 438] on link "Prev" at bounding box center [145, 437] width 25 height 25
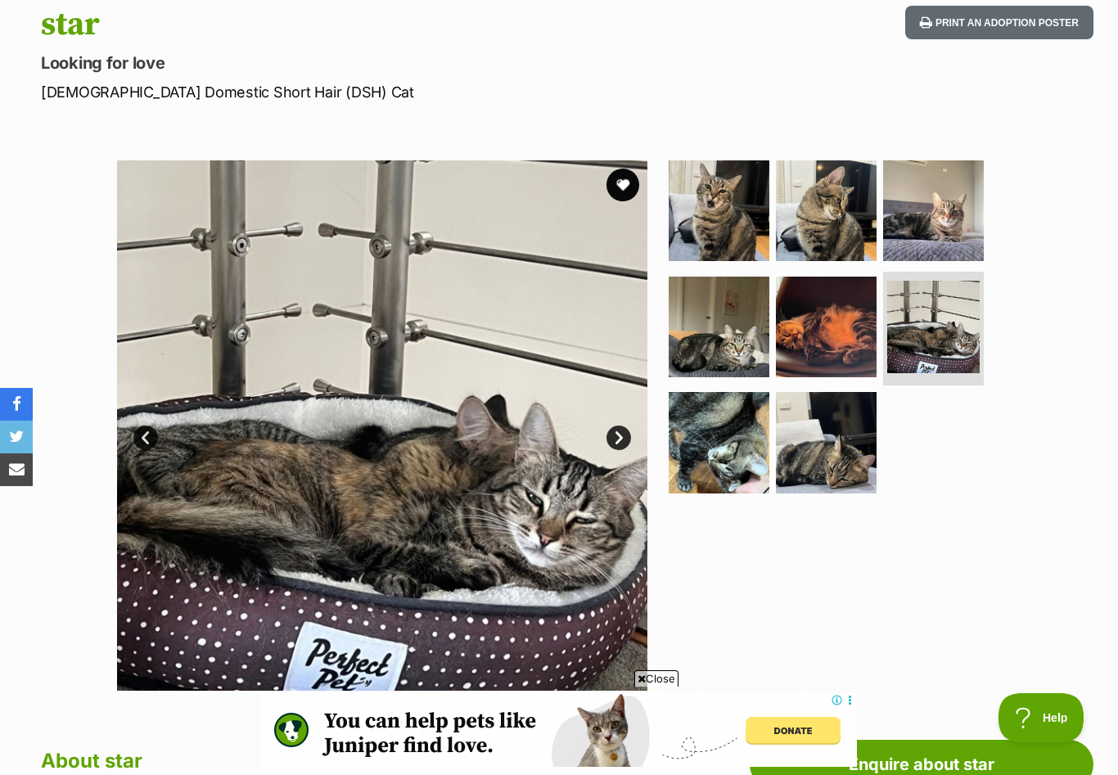
click at [149, 438] on link "Prev" at bounding box center [145, 437] width 25 height 25
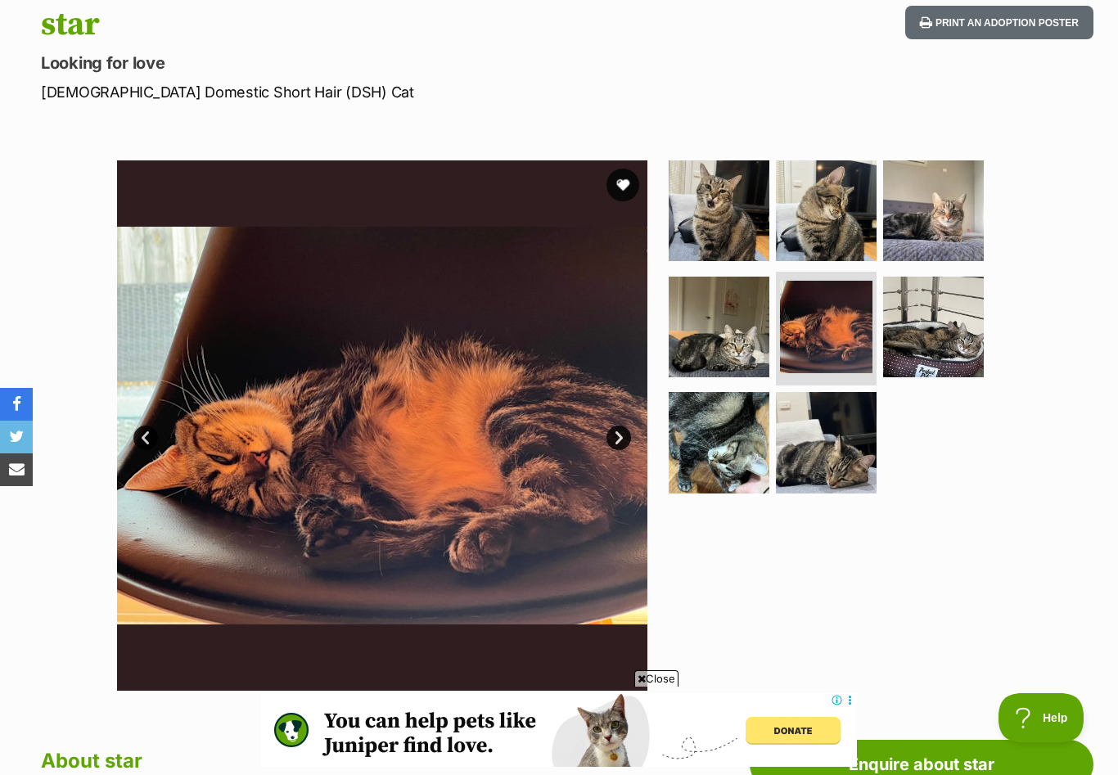
click at [149, 438] on link "Prev" at bounding box center [145, 437] width 25 height 25
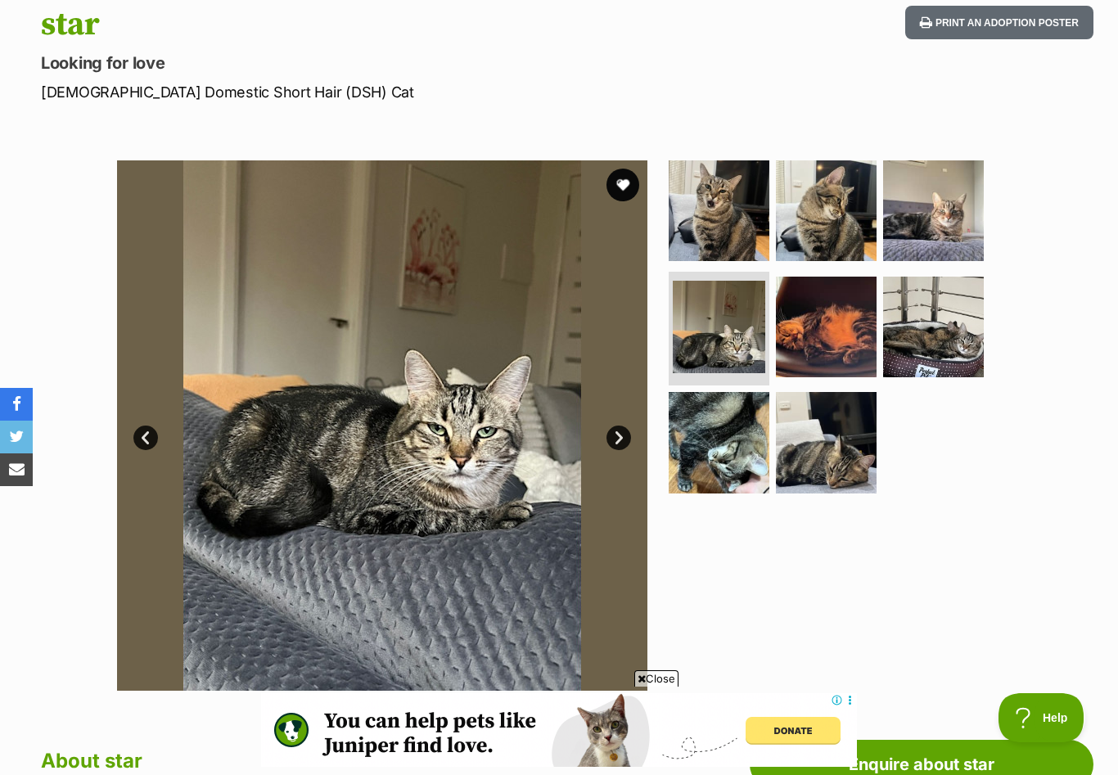
click at [149, 437] on link "Prev" at bounding box center [145, 437] width 25 height 25
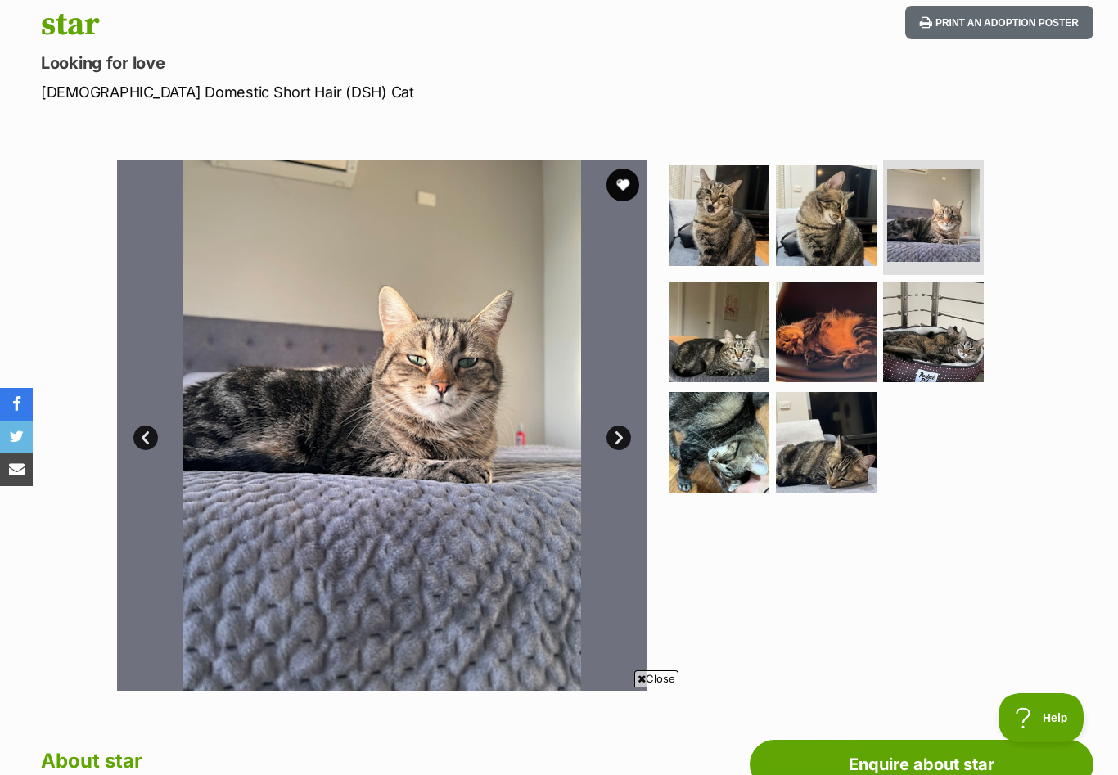
click at [149, 437] on link "Prev" at bounding box center [145, 437] width 25 height 25
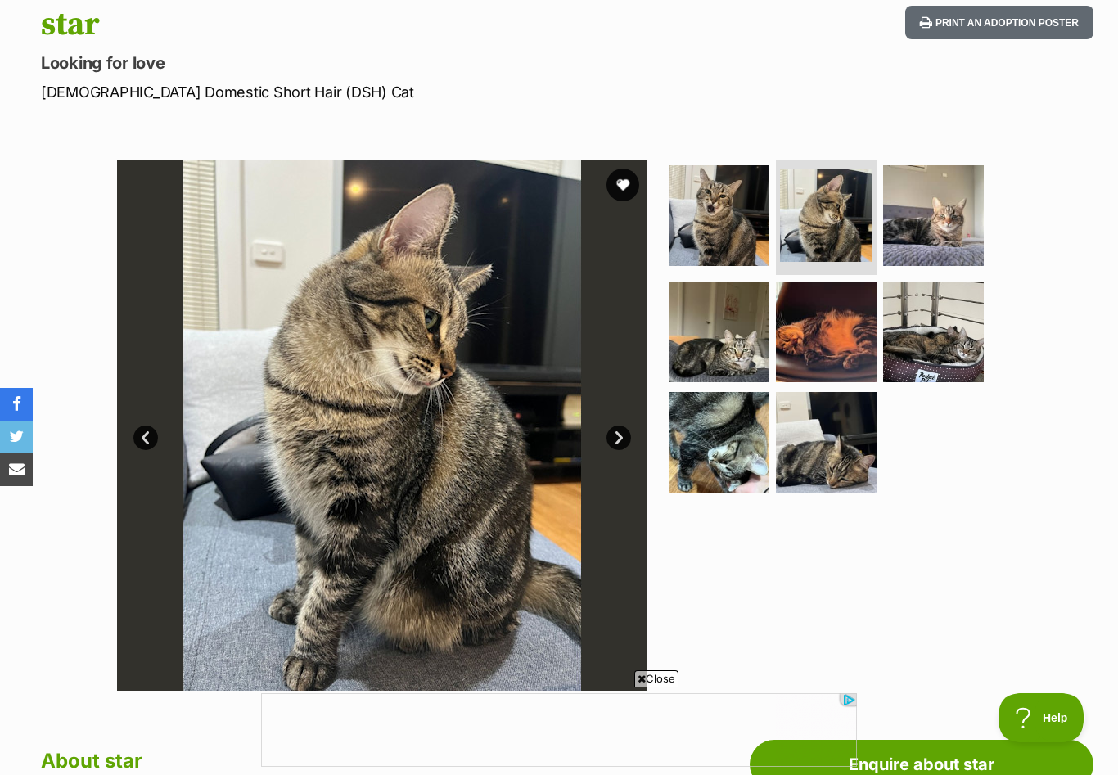
click at [149, 437] on link "Prev" at bounding box center [145, 437] width 25 height 25
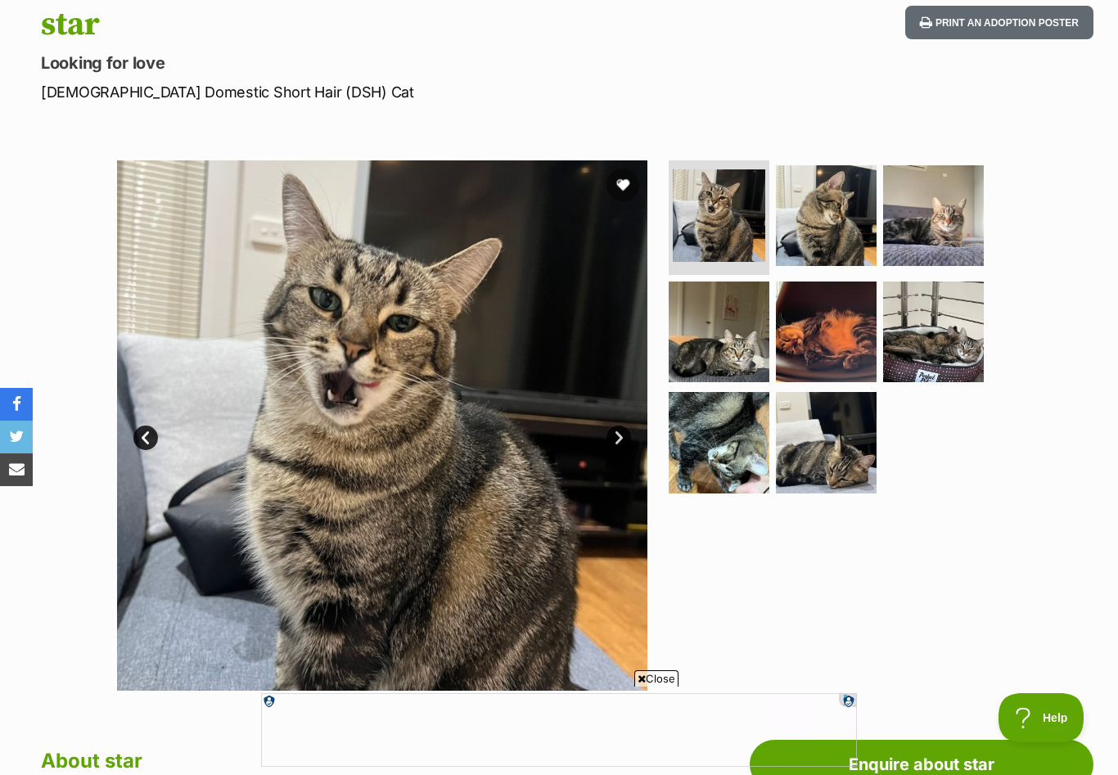
click at [149, 437] on link "Prev" at bounding box center [145, 437] width 25 height 25
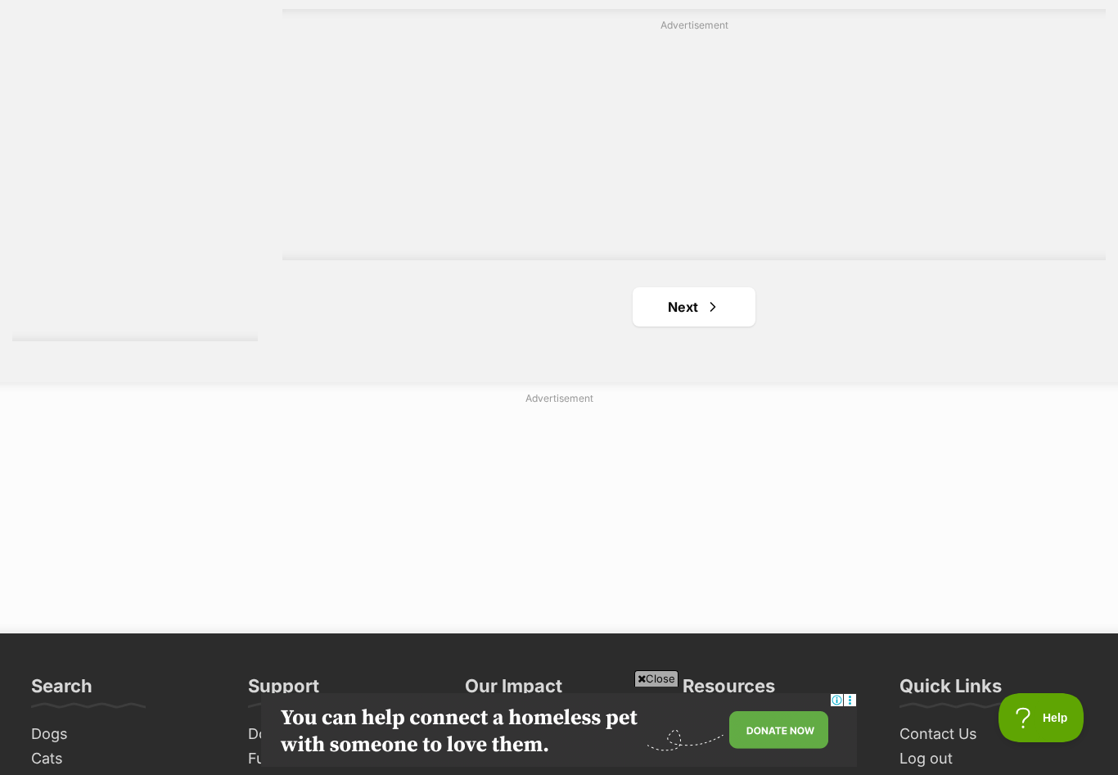
scroll to position [2971, 0]
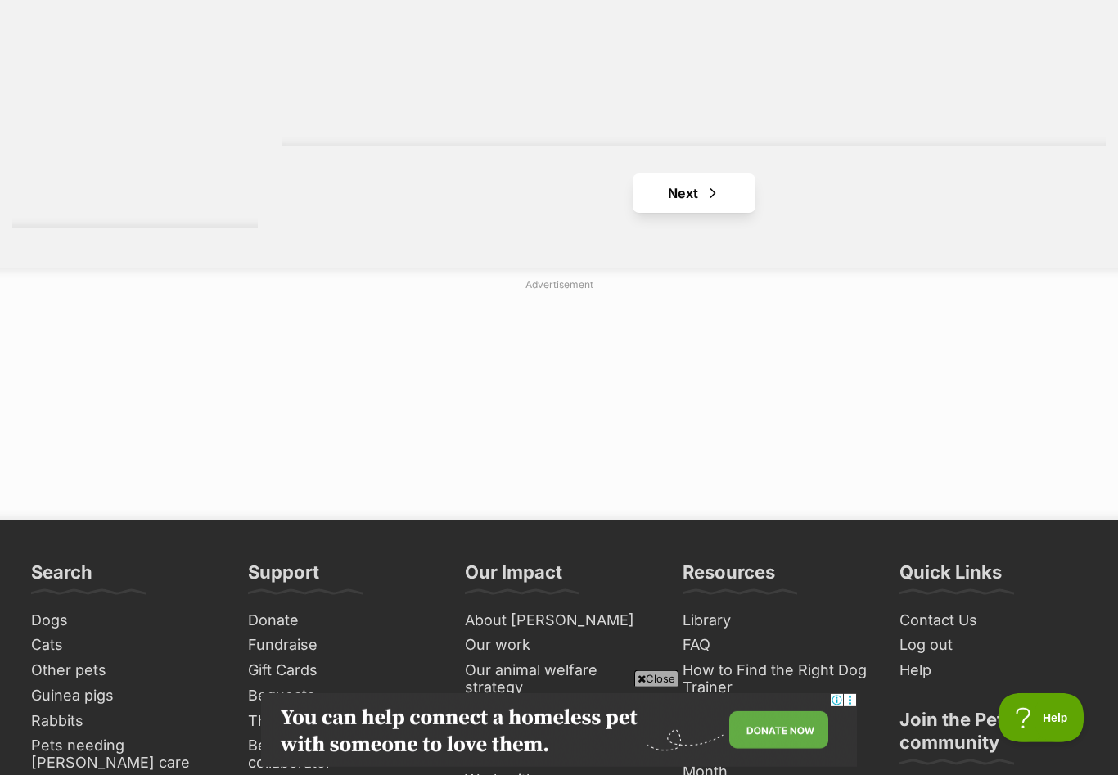
click at [700, 193] on link "Next" at bounding box center [693, 192] width 123 height 39
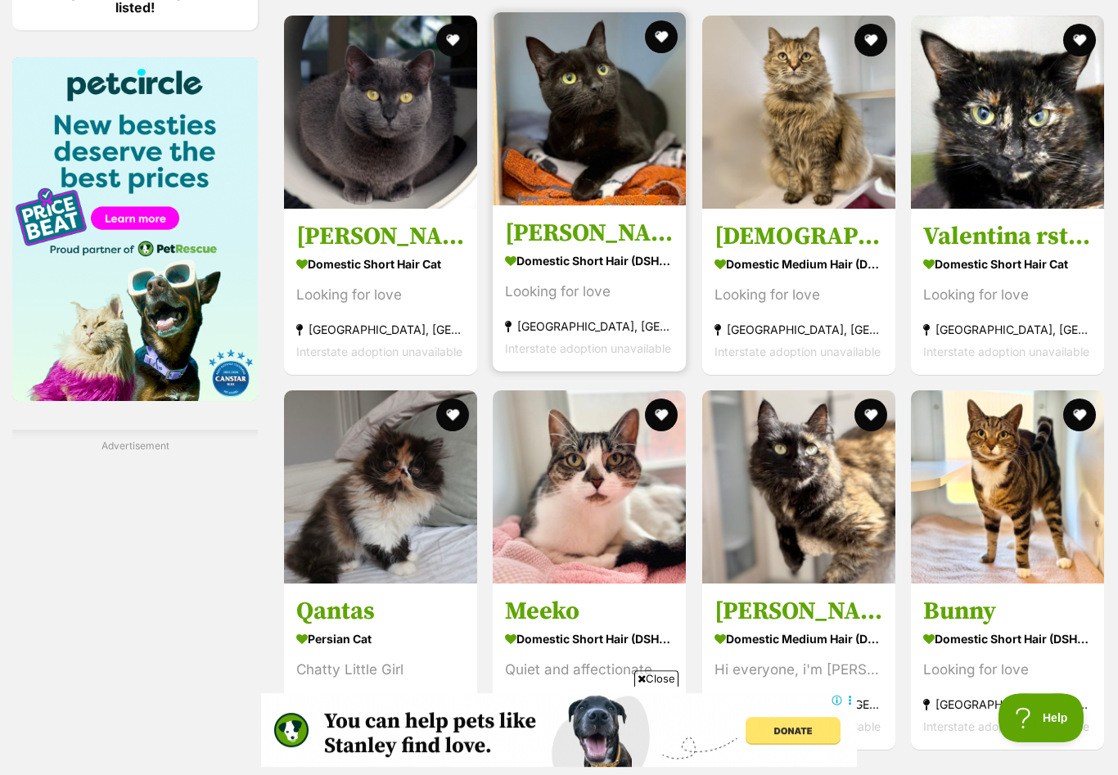
scroll to position [2091, 0]
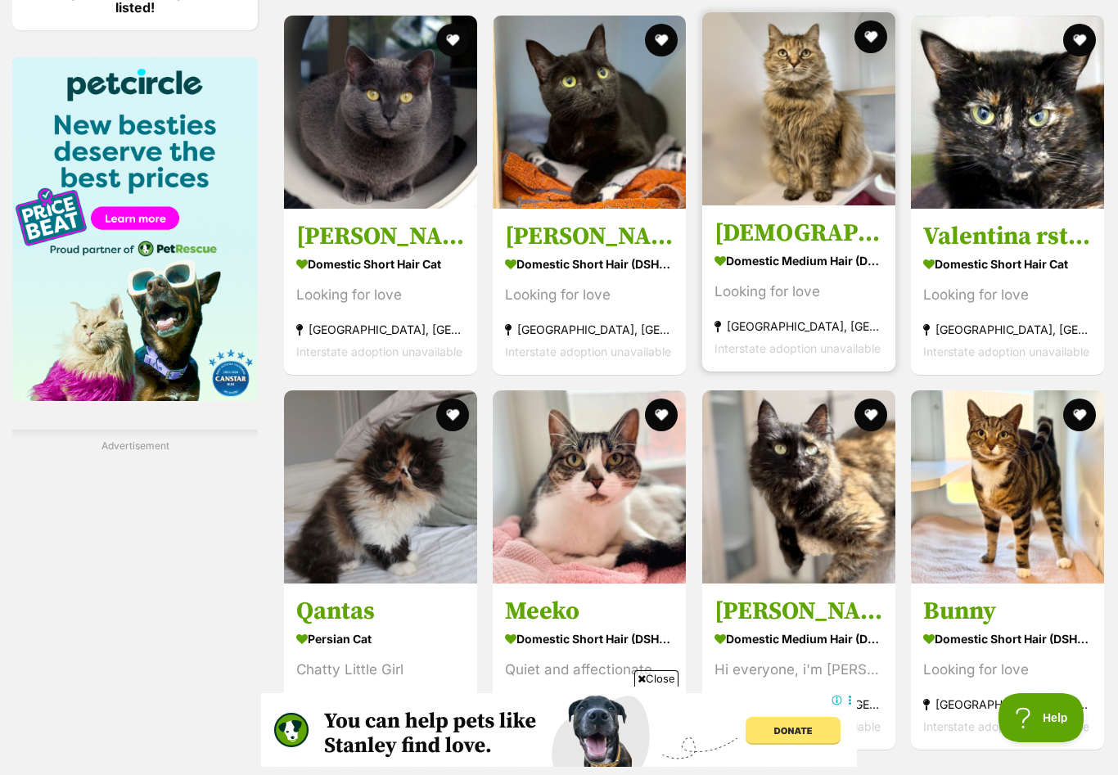
click at [795, 233] on h3 "Lady Norris" at bounding box center [798, 233] width 169 height 31
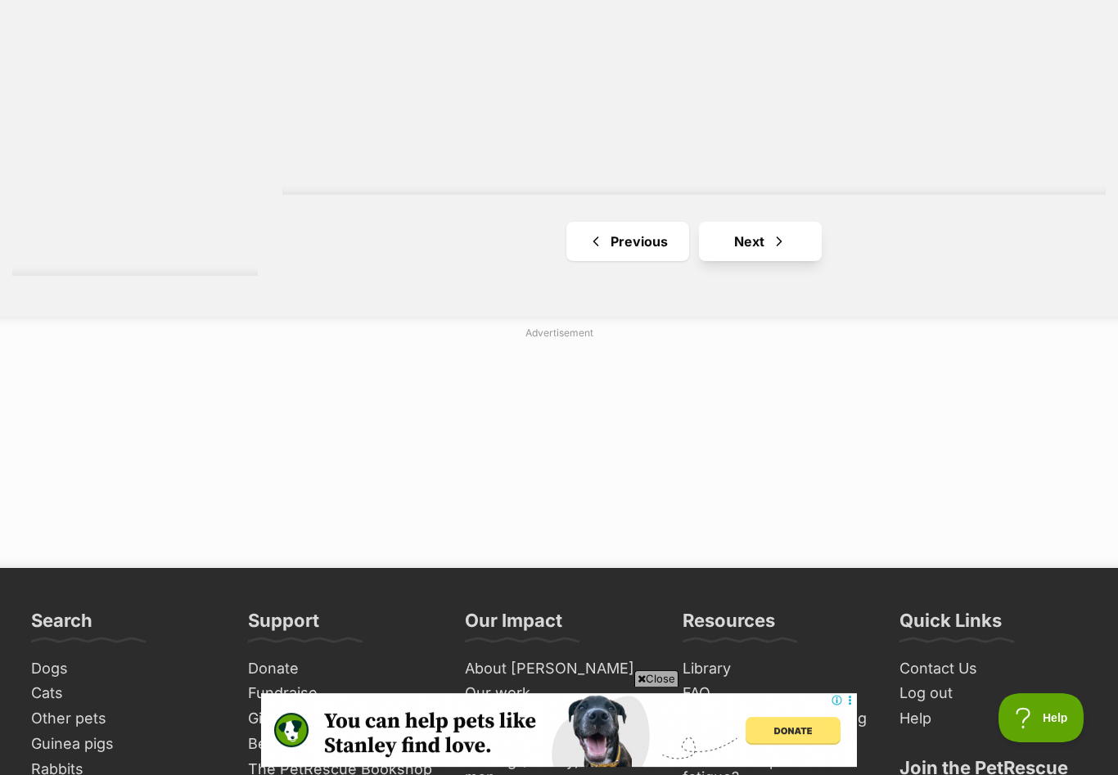
scroll to position [2923, 0]
click at [749, 236] on link "Next" at bounding box center [760, 241] width 123 height 39
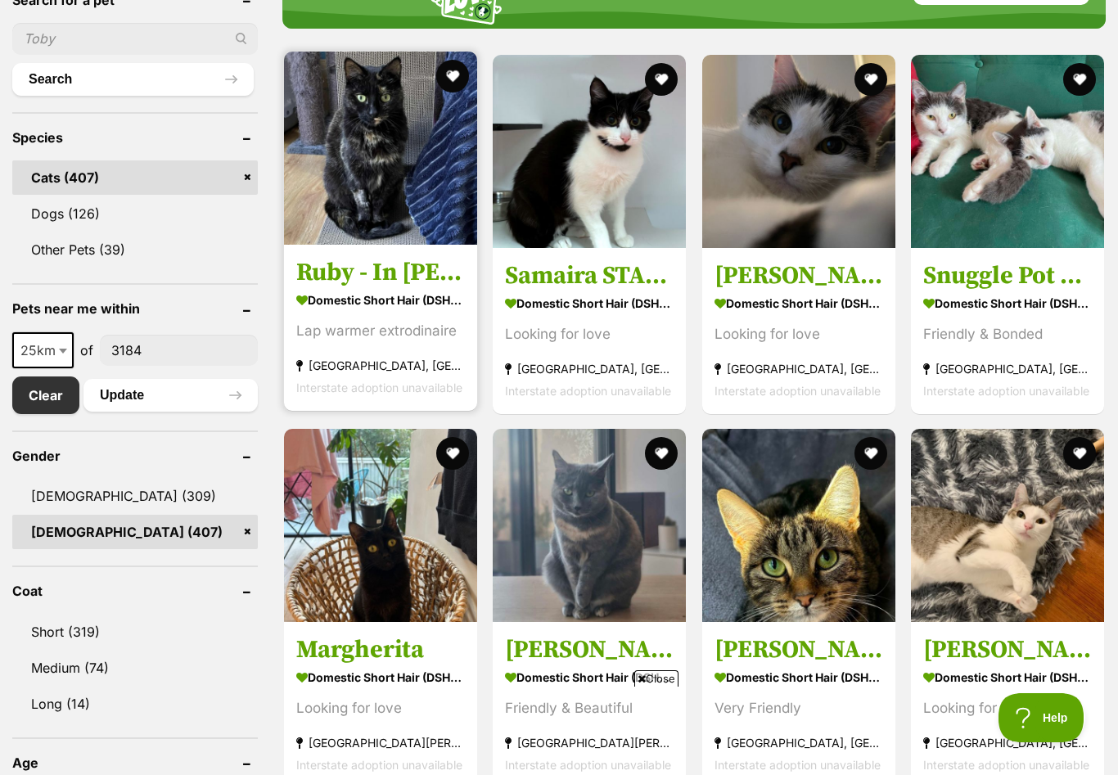
click at [365, 287] on link "Ruby - In [PERSON_NAME] care in [GEOGRAPHIC_DATA] Domestic Short Hair (DSH) Cat…" at bounding box center [380, 327] width 193 height 166
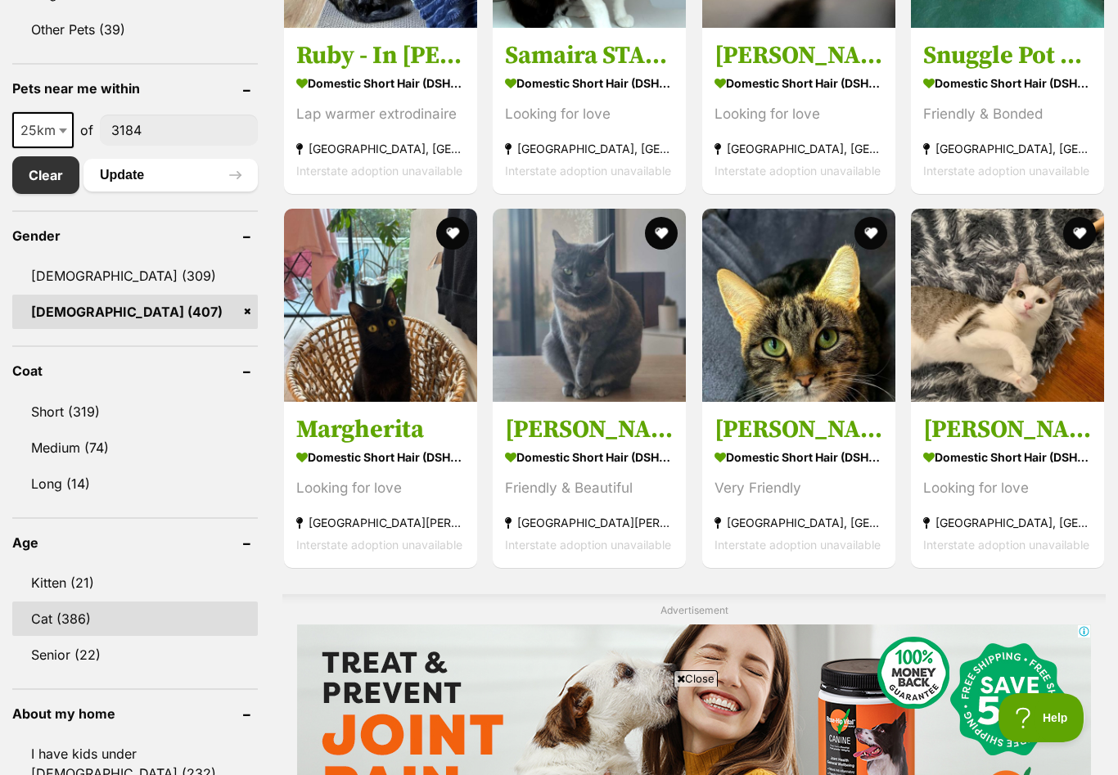
scroll to position [804, 0]
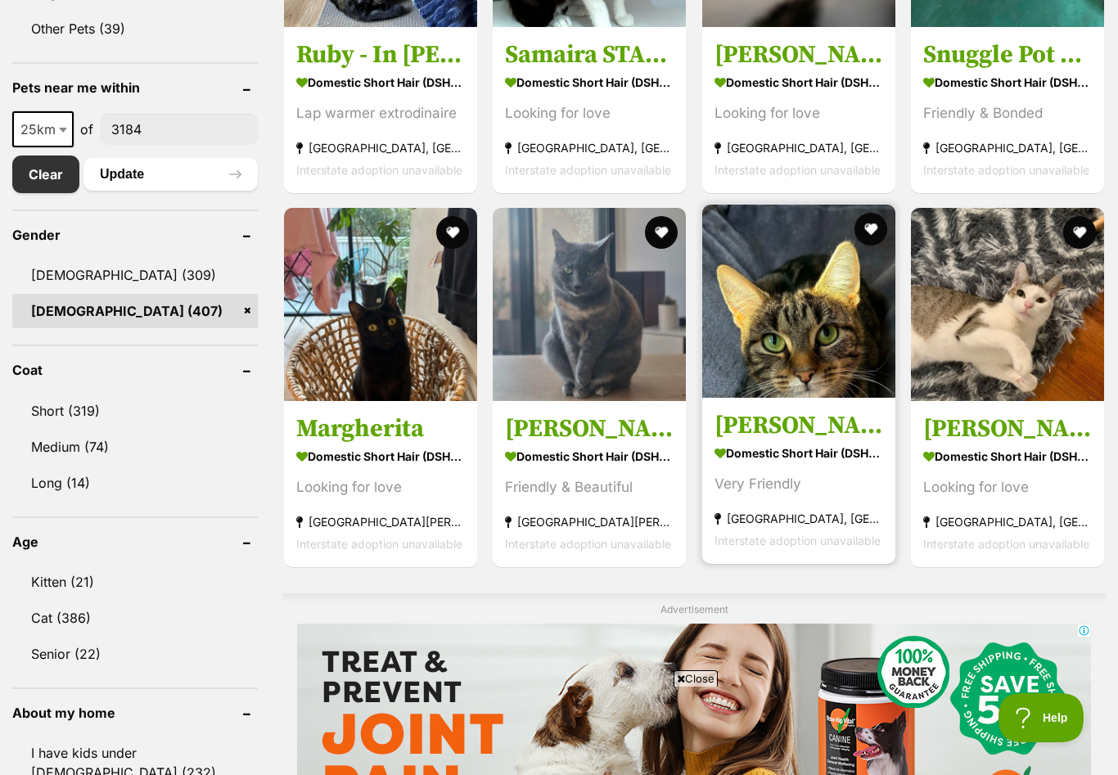
click at [749, 434] on h3 "[PERSON_NAME]" at bounding box center [798, 425] width 169 height 31
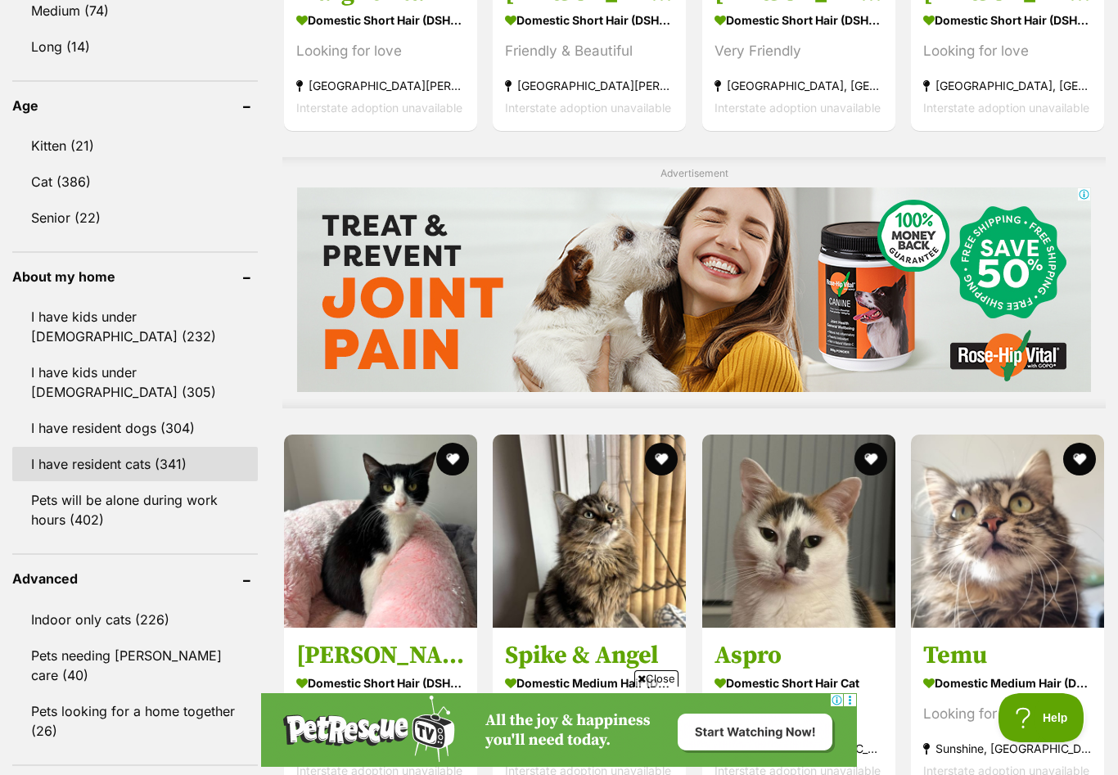
scroll to position [0, 0]
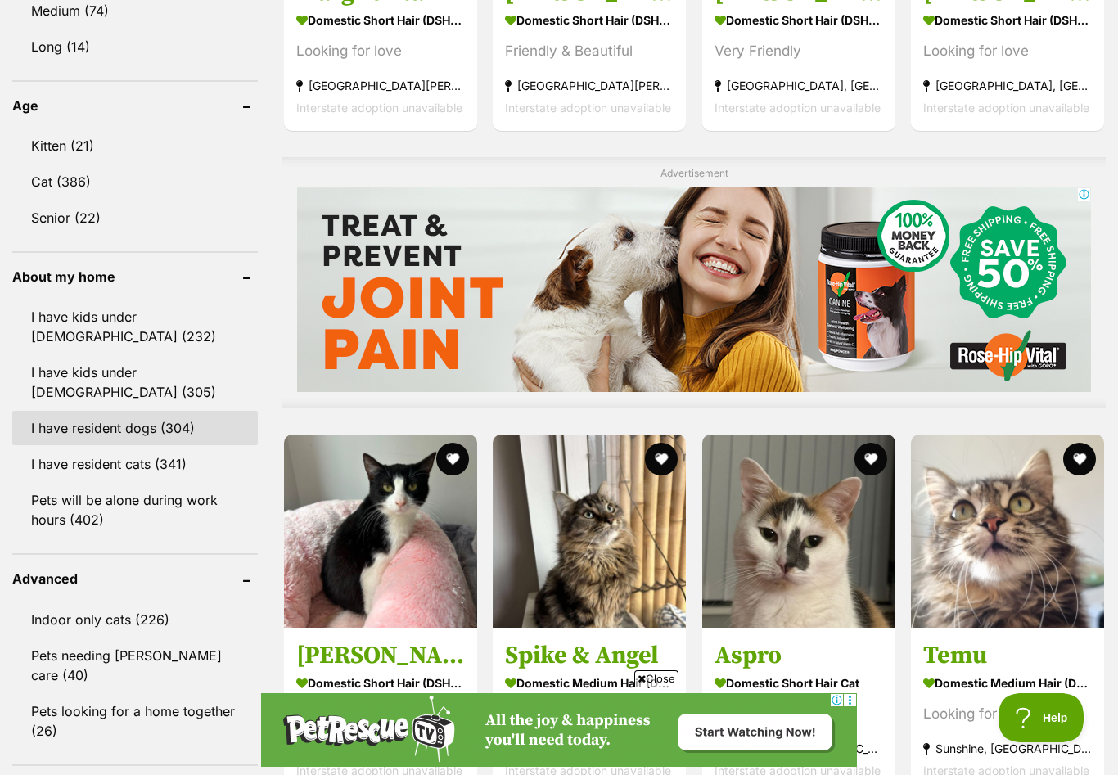
click at [134, 426] on link "I have resident dogs (304)" at bounding box center [134, 428] width 245 height 34
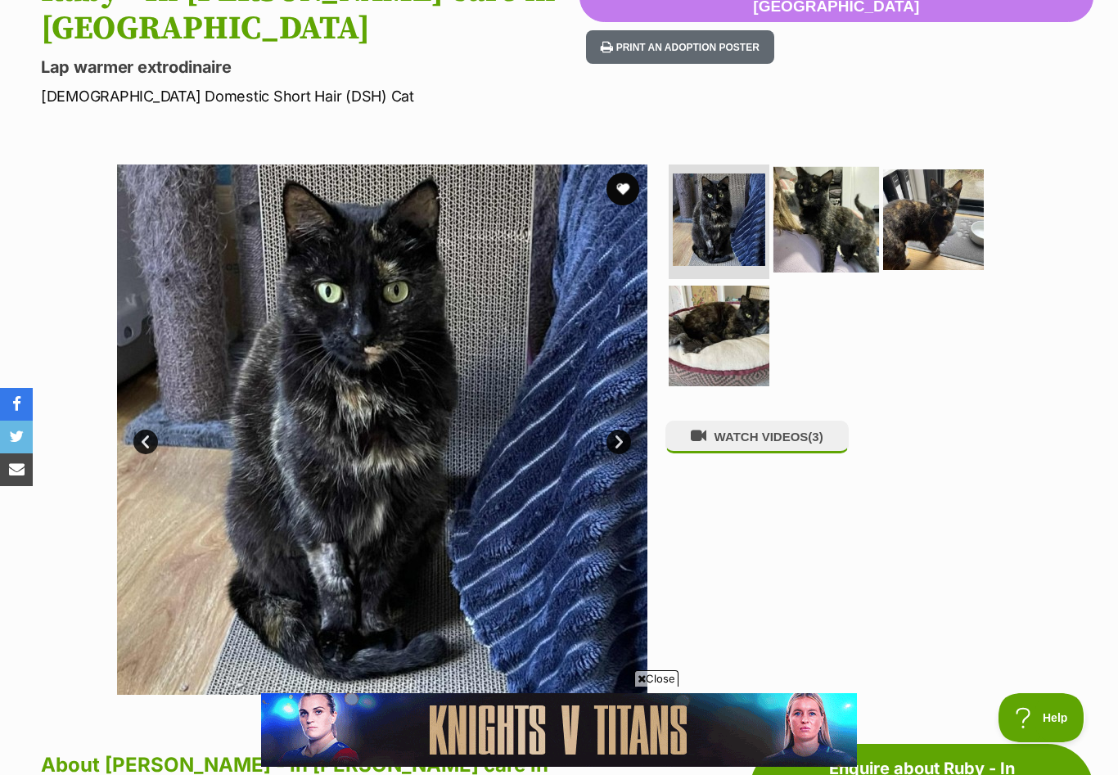
click at [818, 167] on img at bounding box center [826, 220] width 106 height 106
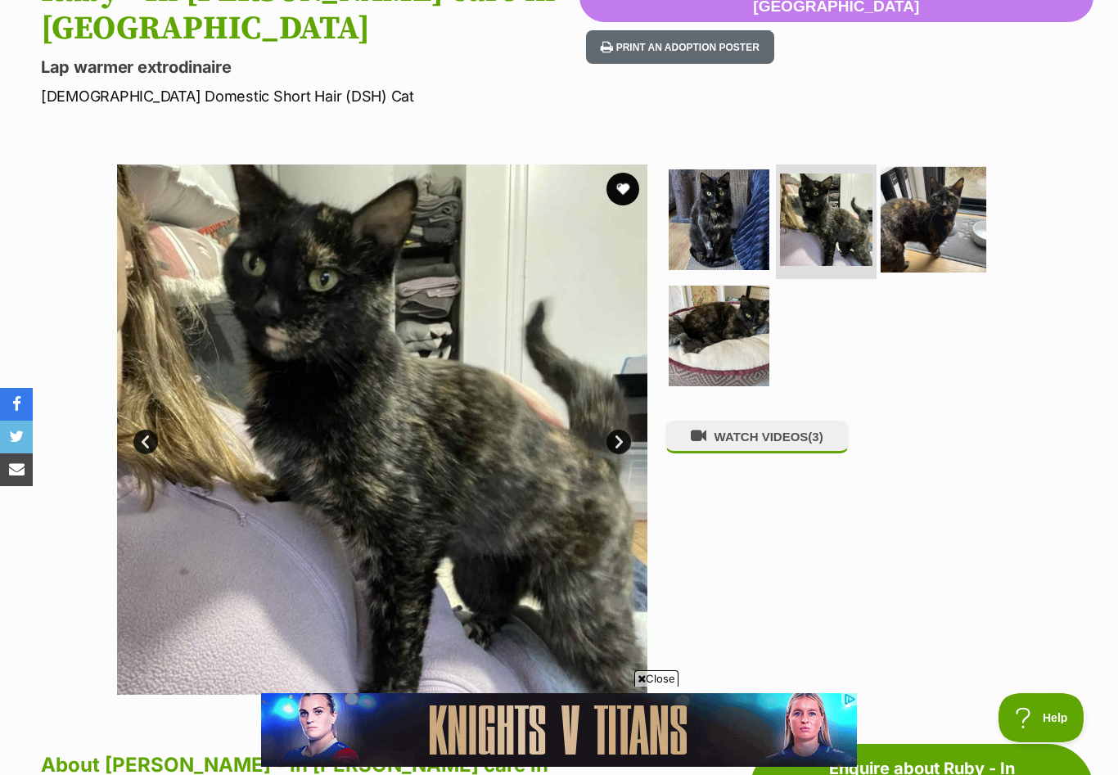
click at [926, 183] on img at bounding box center [933, 220] width 106 height 106
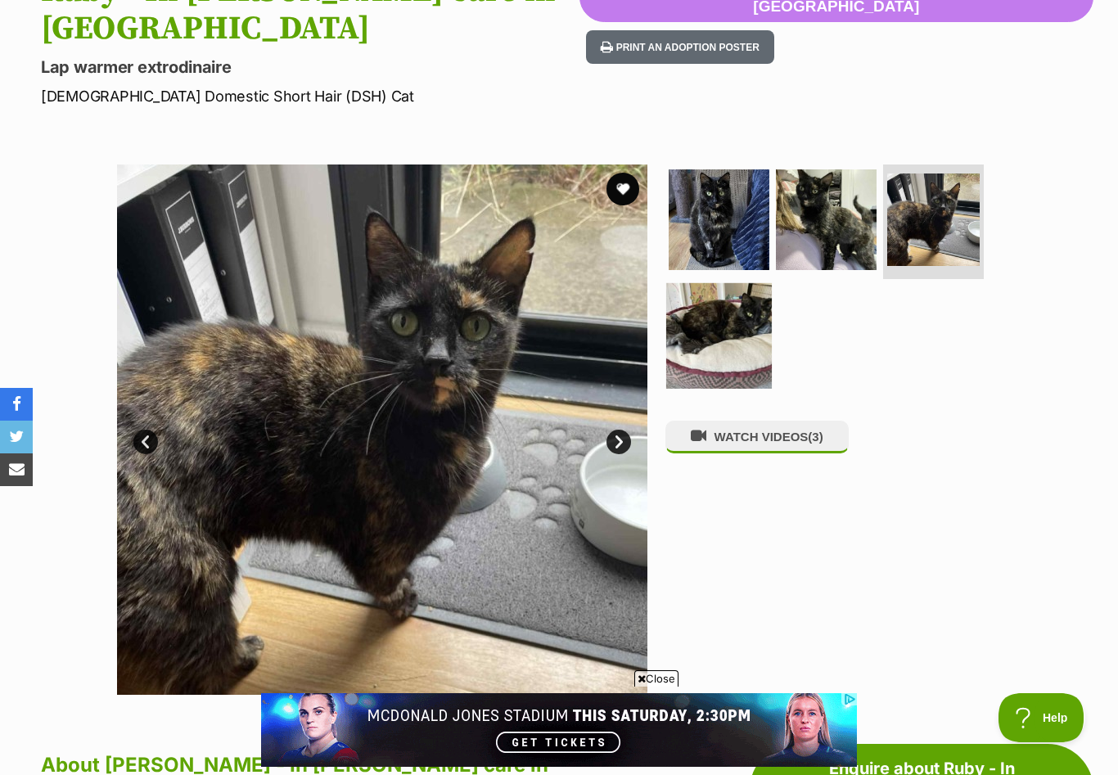
click at [725, 304] on img at bounding box center [719, 335] width 106 height 106
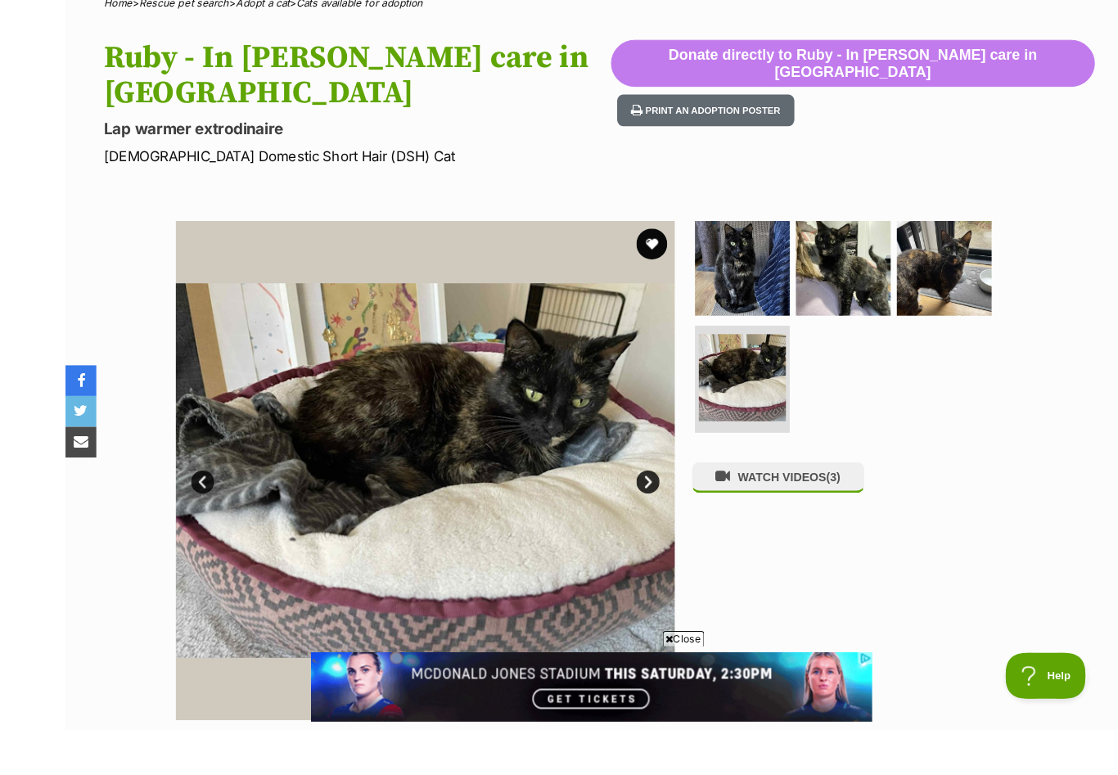
scroll to position [182, 0]
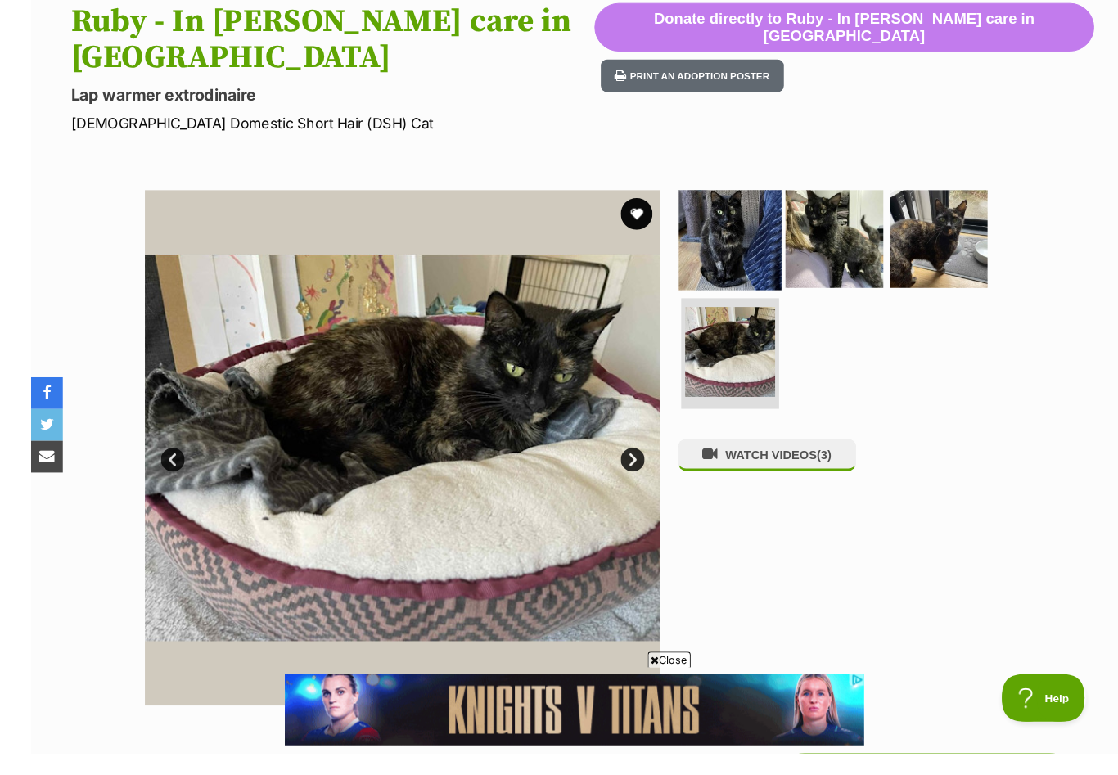
click at [720, 193] on img at bounding box center [719, 246] width 106 height 106
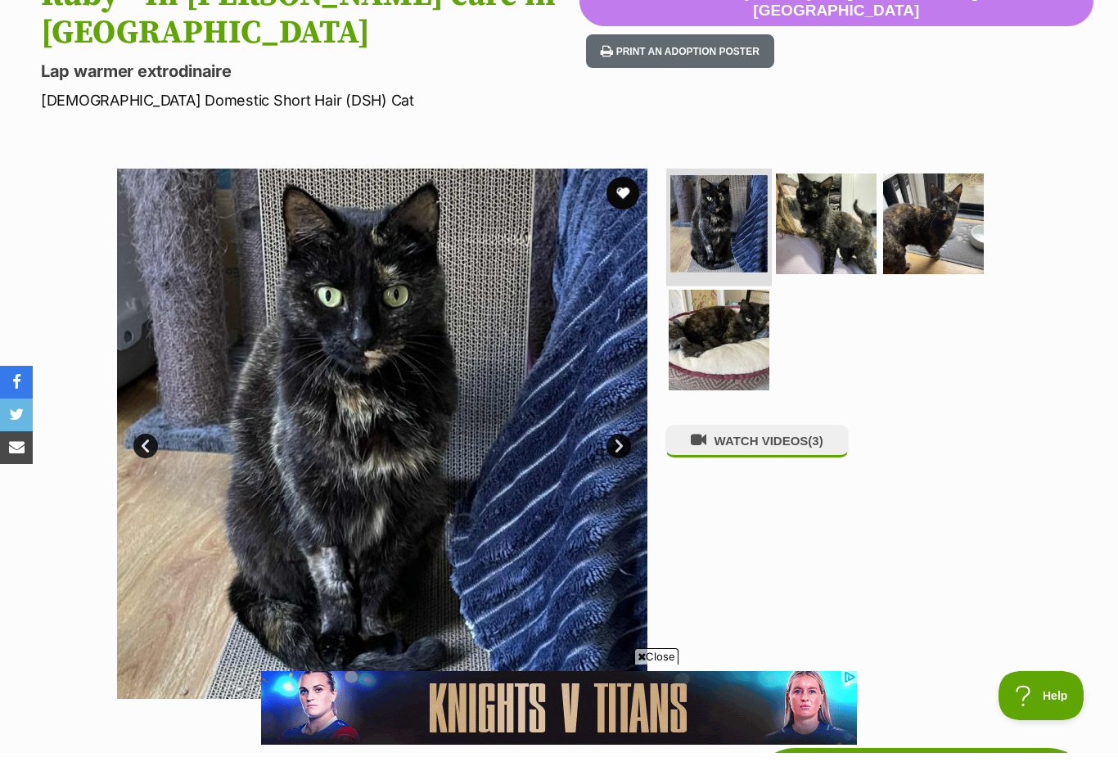
scroll to position [209, 0]
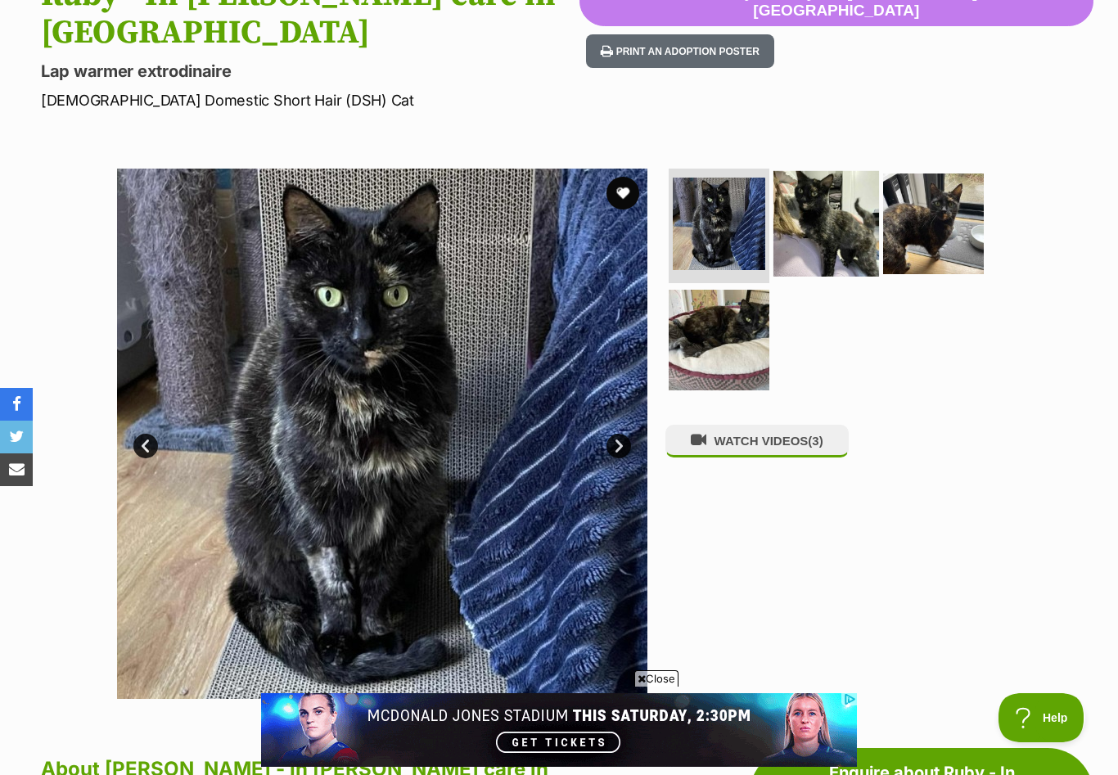
click at [813, 177] on img at bounding box center [826, 224] width 106 height 106
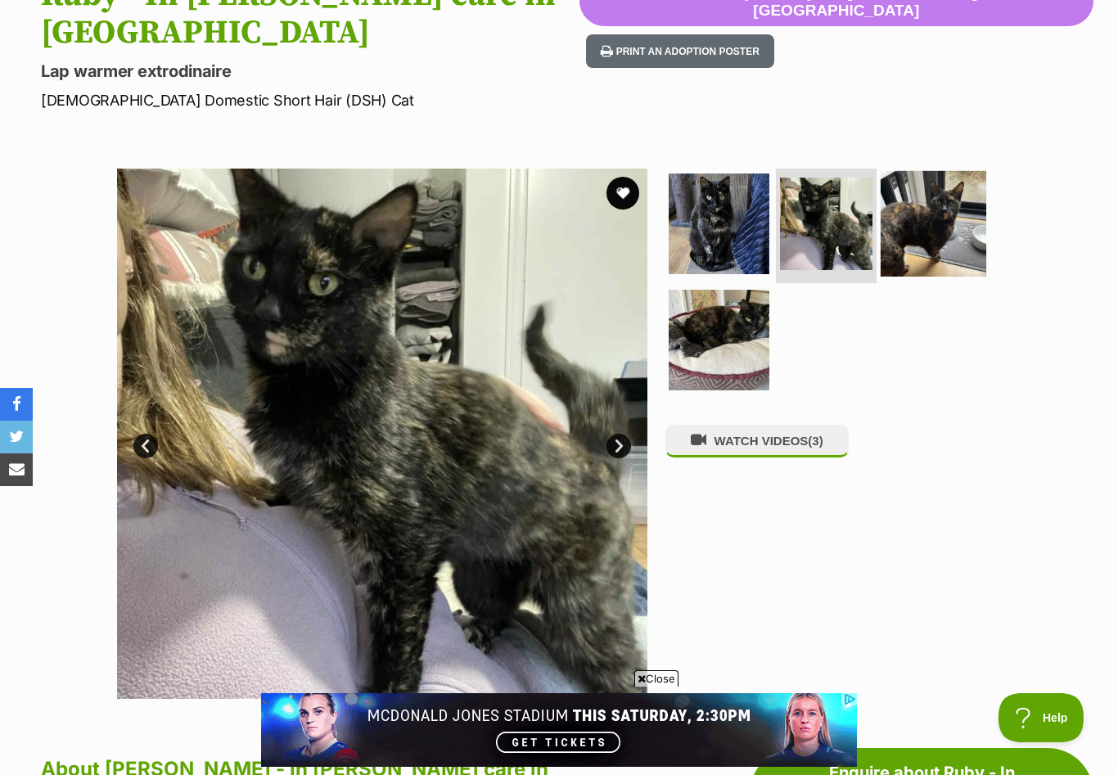
click at [953, 193] on img at bounding box center [933, 224] width 106 height 106
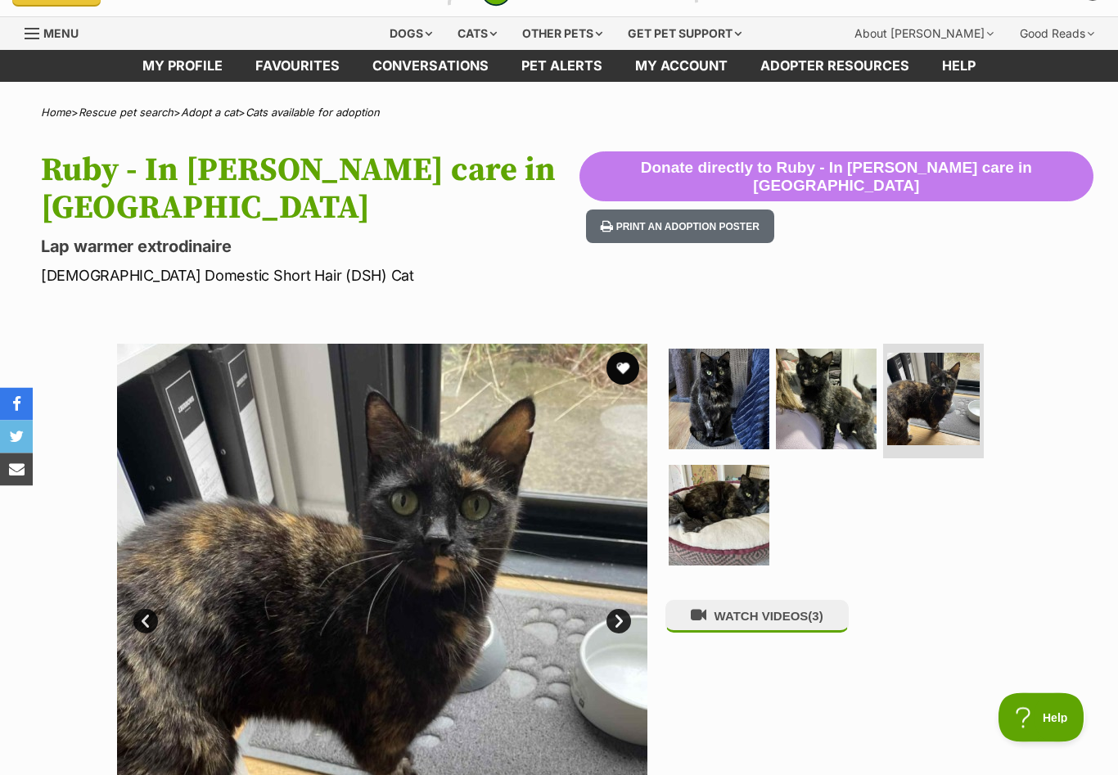
scroll to position [5, 0]
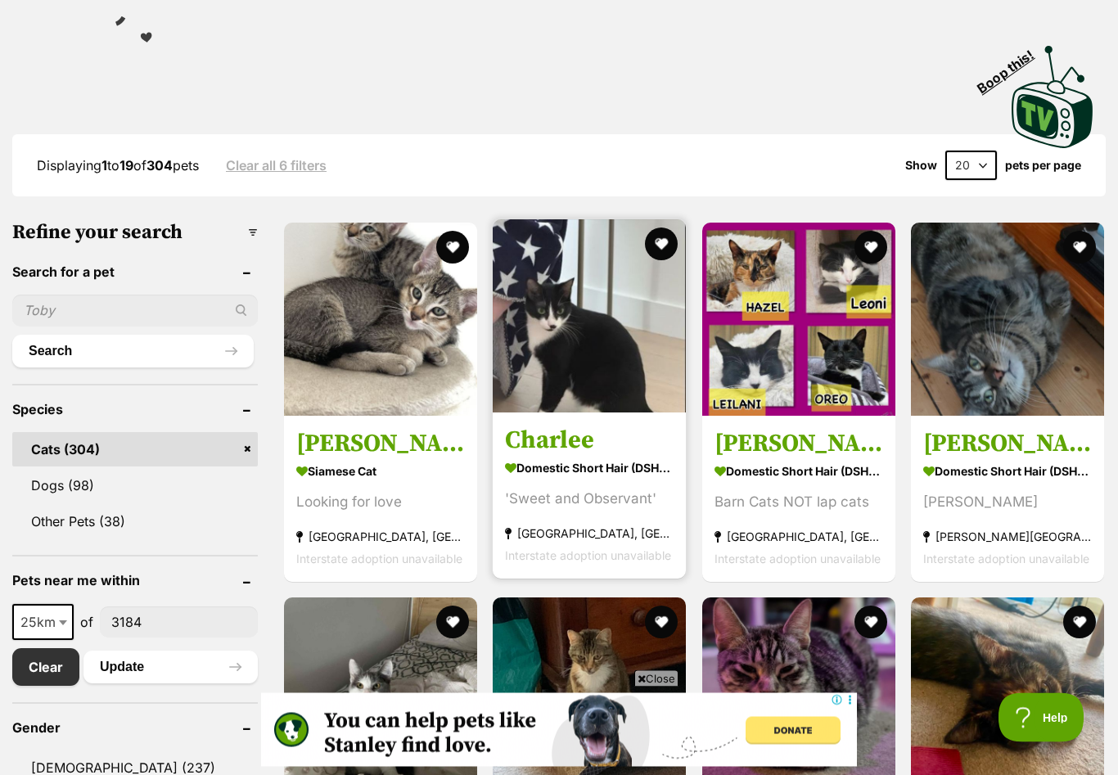
scroll to position [368, 0]
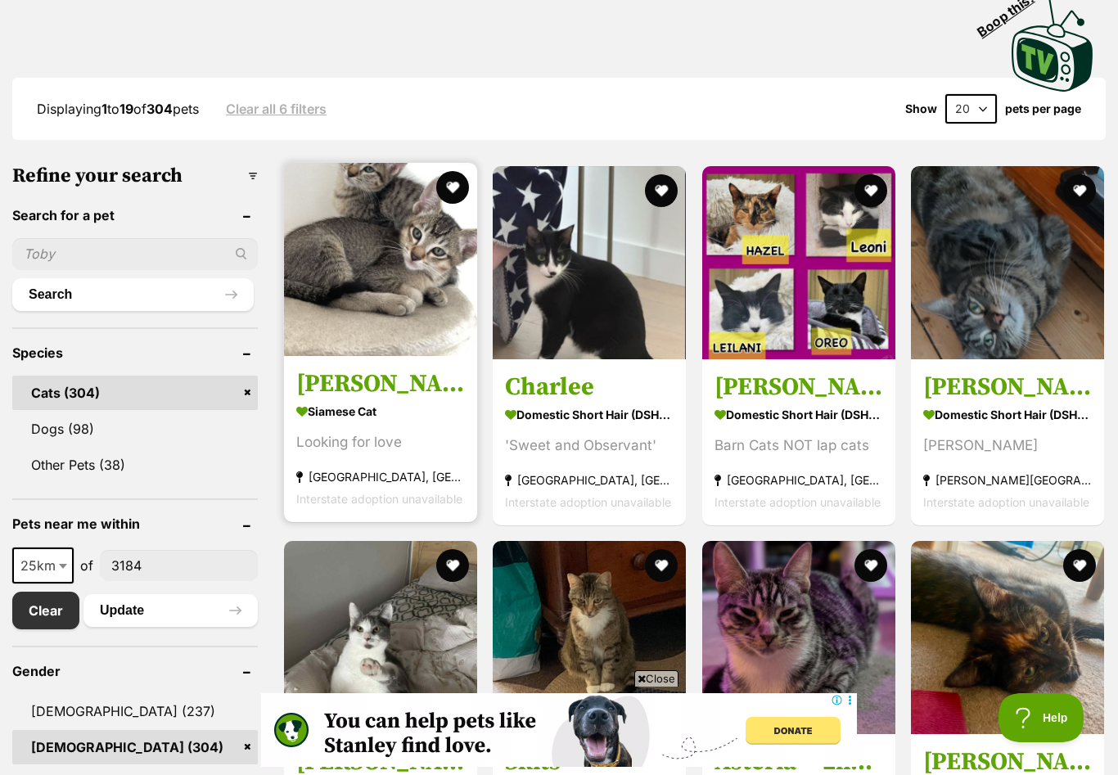
click at [359, 411] on strong "Siamese Cat" at bounding box center [380, 411] width 169 height 24
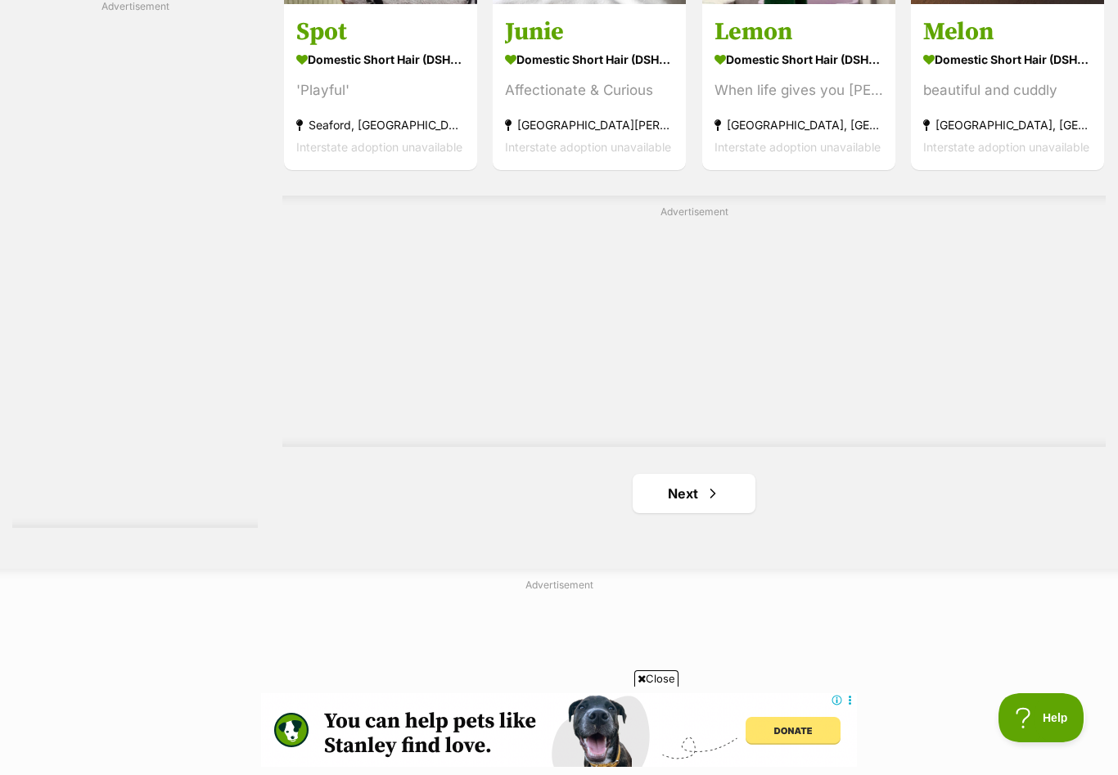
scroll to position [2669, 0]
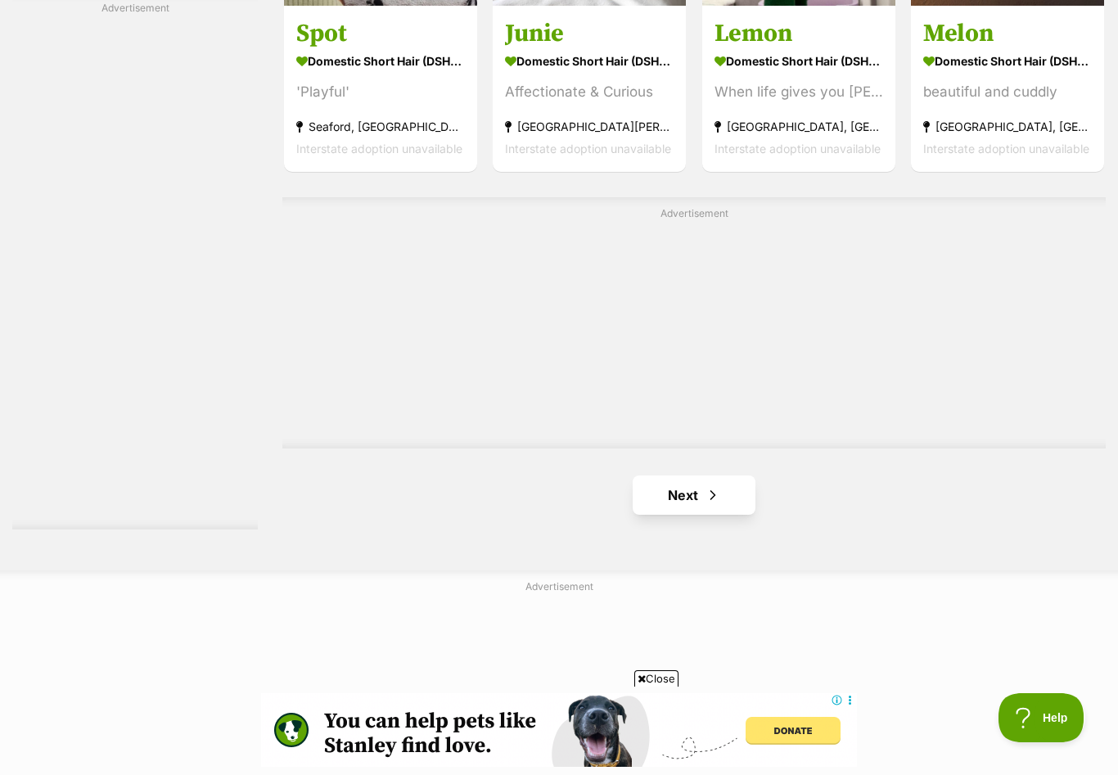
click at [660, 497] on link "Next" at bounding box center [693, 494] width 123 height 39
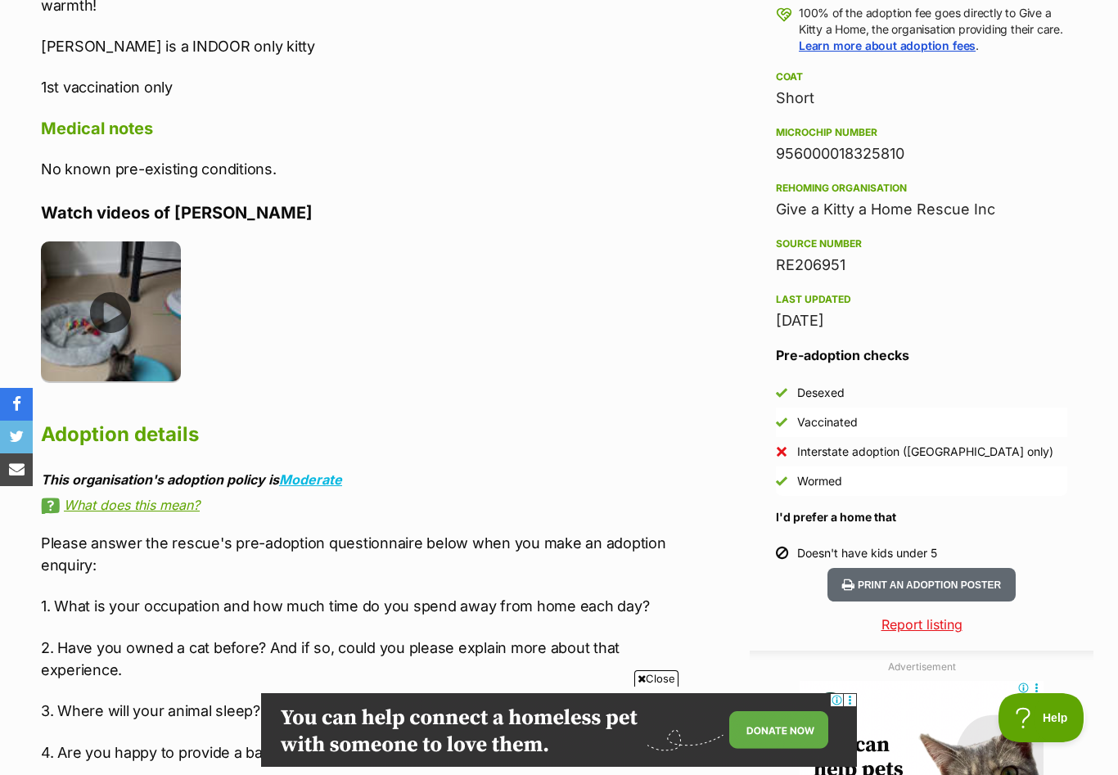
click at [110, 293] on img at bounding box center [111, 311] width 140 height 140
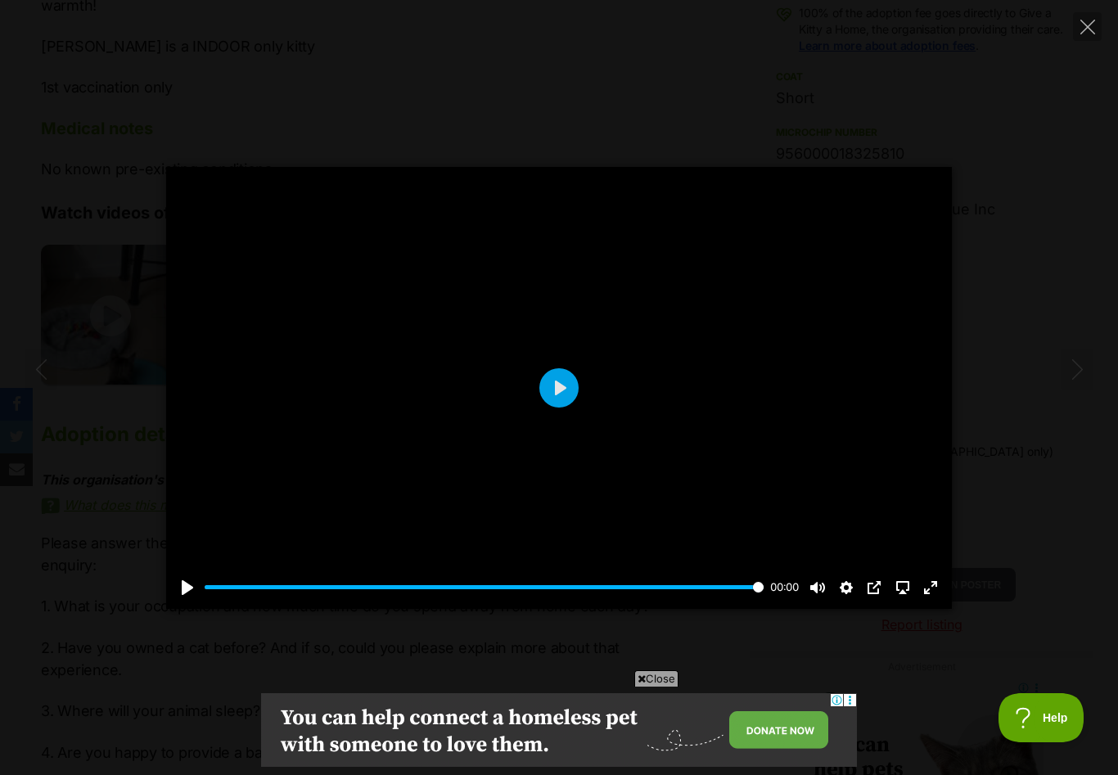
click at [547, 427] on div at bounding box center [558, 388] width 785 height 442
click at [560, 405] on button "Play" at bounding box center [558, 387] width 39 height 39
click at [933, 600] on button "Exit fullscreen Enter fullscreen" at bounding box center [930, 587] width 26 height 26
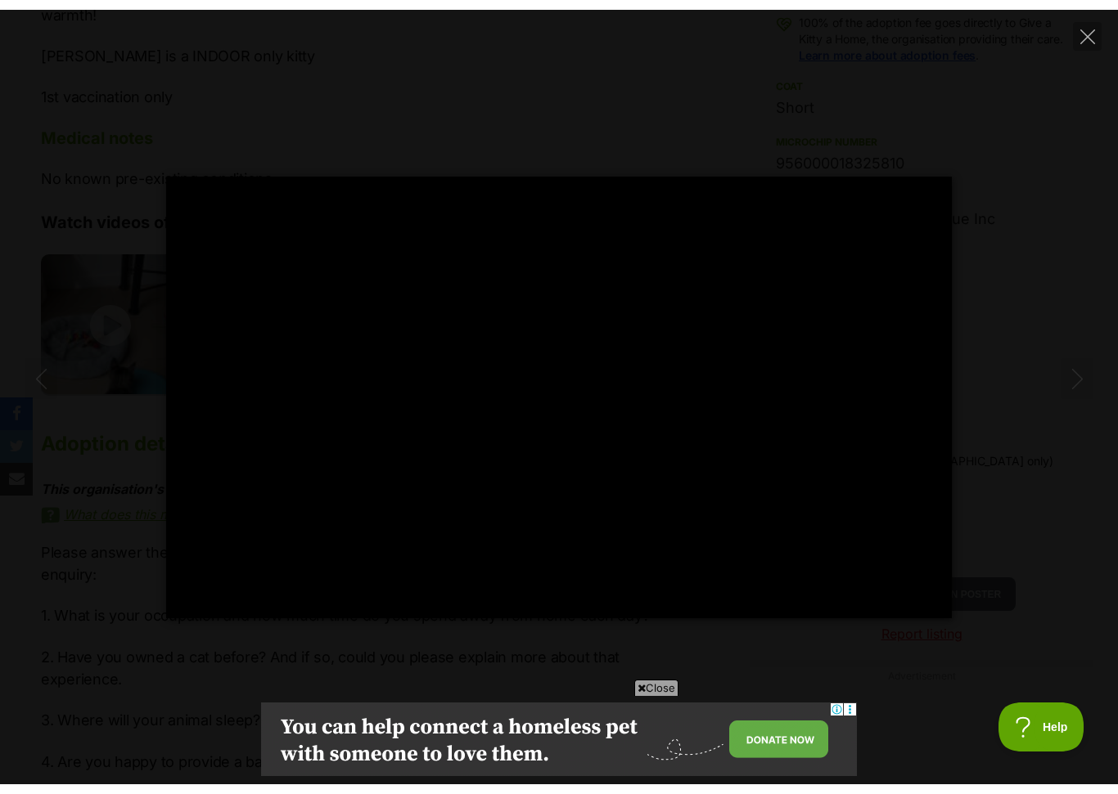
scroll to position [1224, 0]
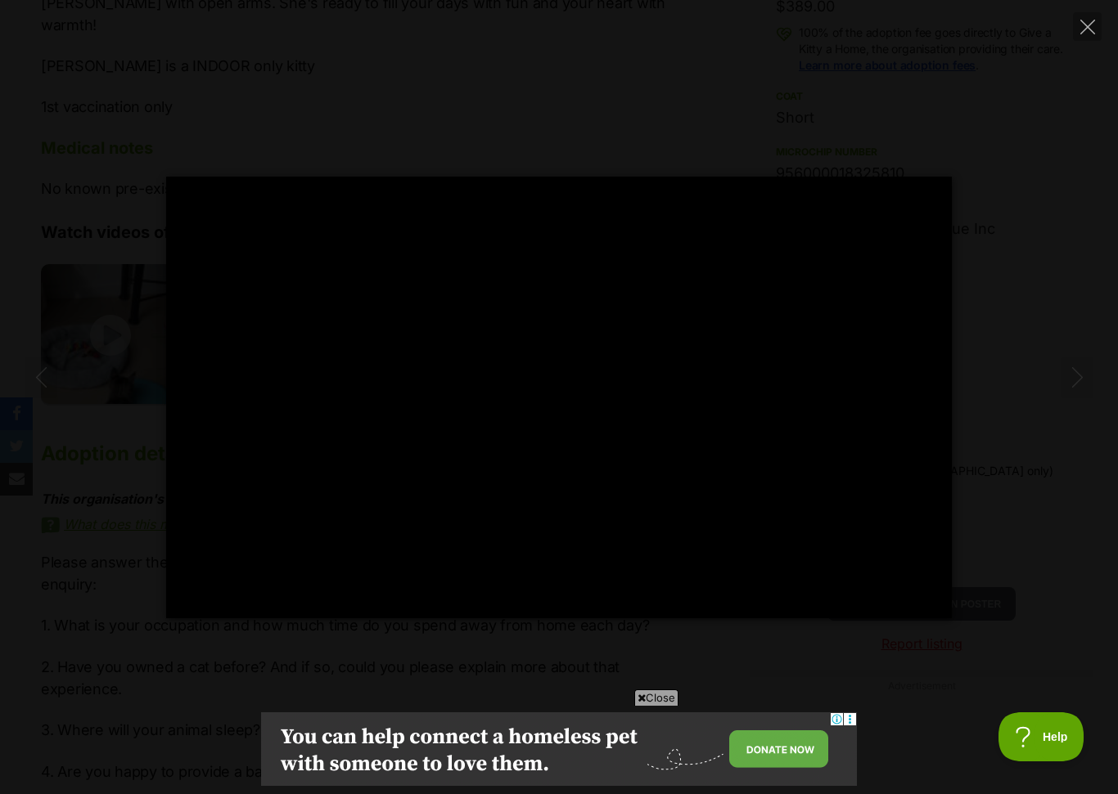
type input "100"
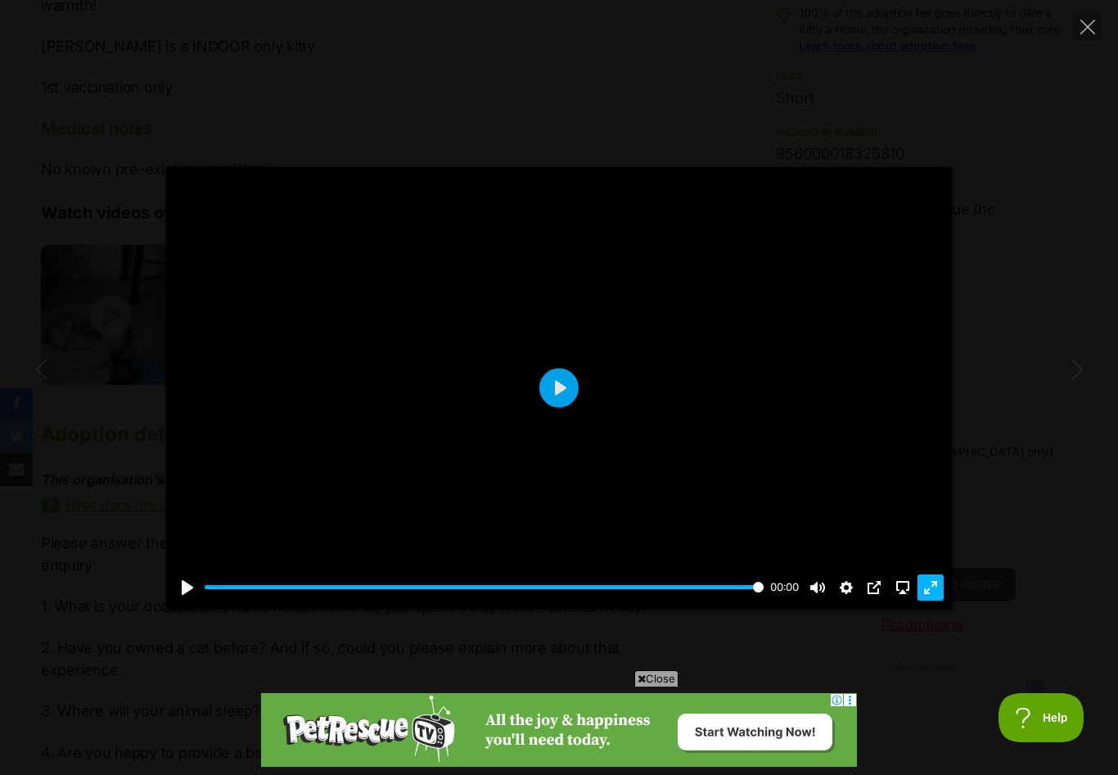
scroll to position [0, 0]
click at [1089, 31] on icon "Close" at bounding box center [1087, 27] width 15 height 15
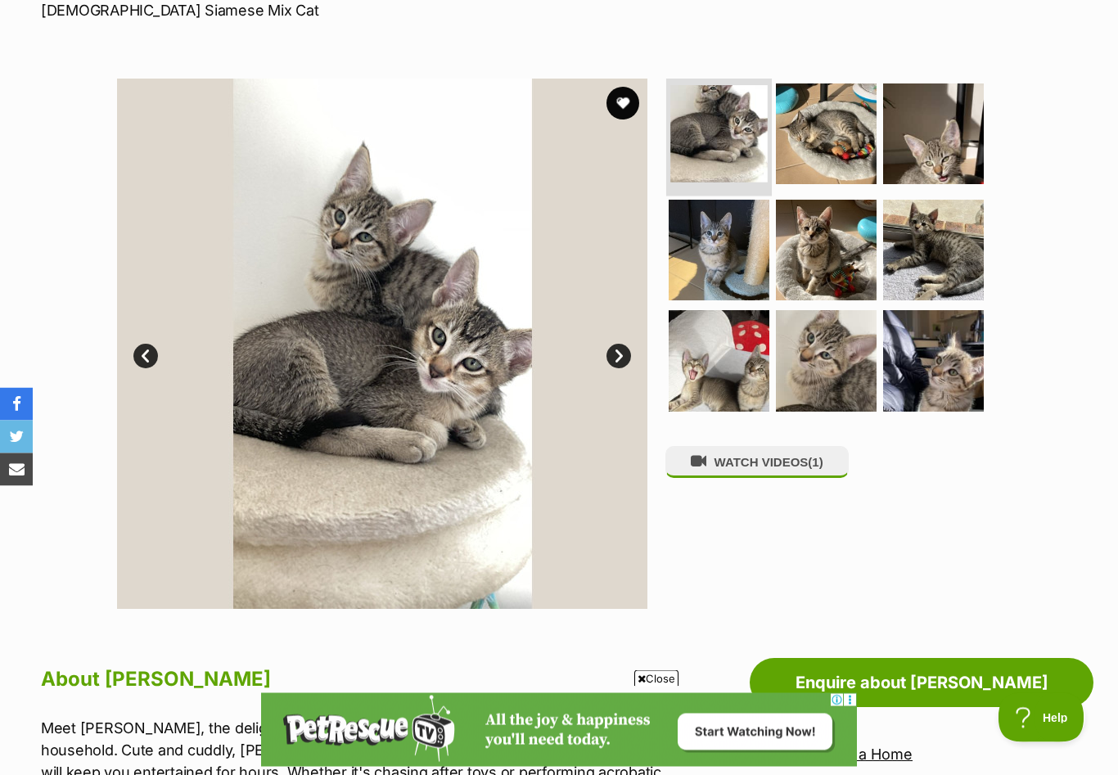
scroll to position [262, 0]
click at [733, 132] on img at bounding box center [718, 133] width 97 height 97
click at [829, 137] on img at bounding box center [826, 134] width 106 height 106
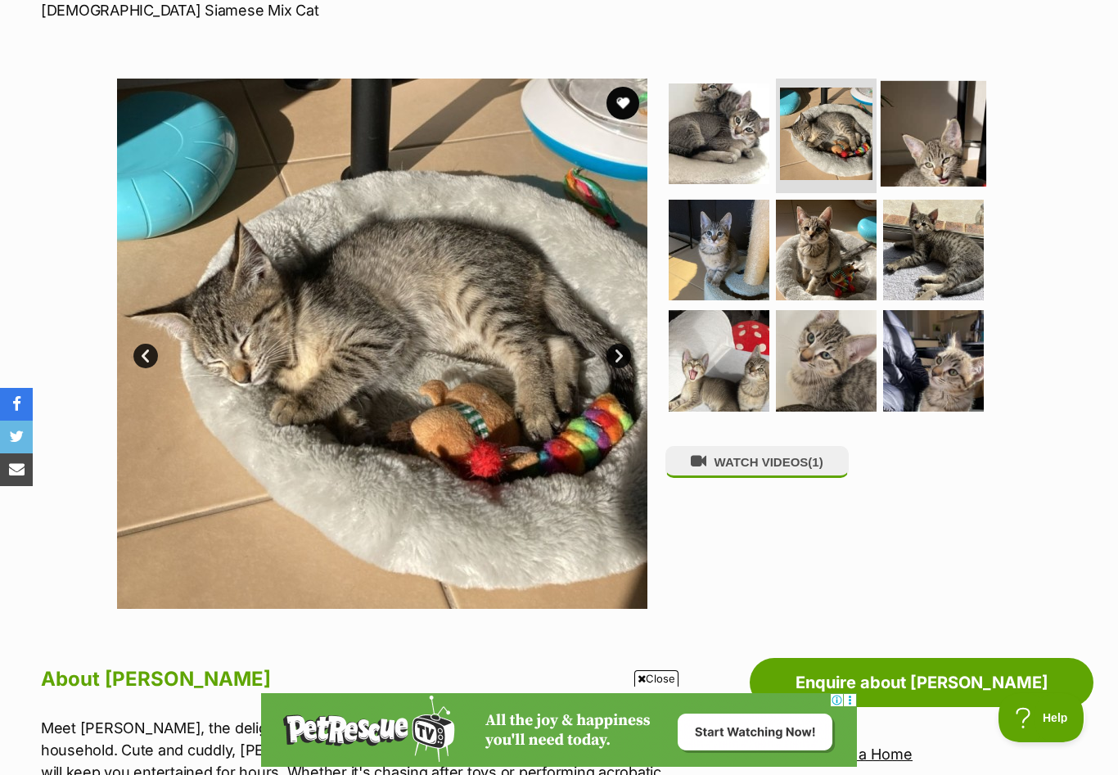
click at [938, 132] on img at bounding box center [933, 134] width 106 height 106
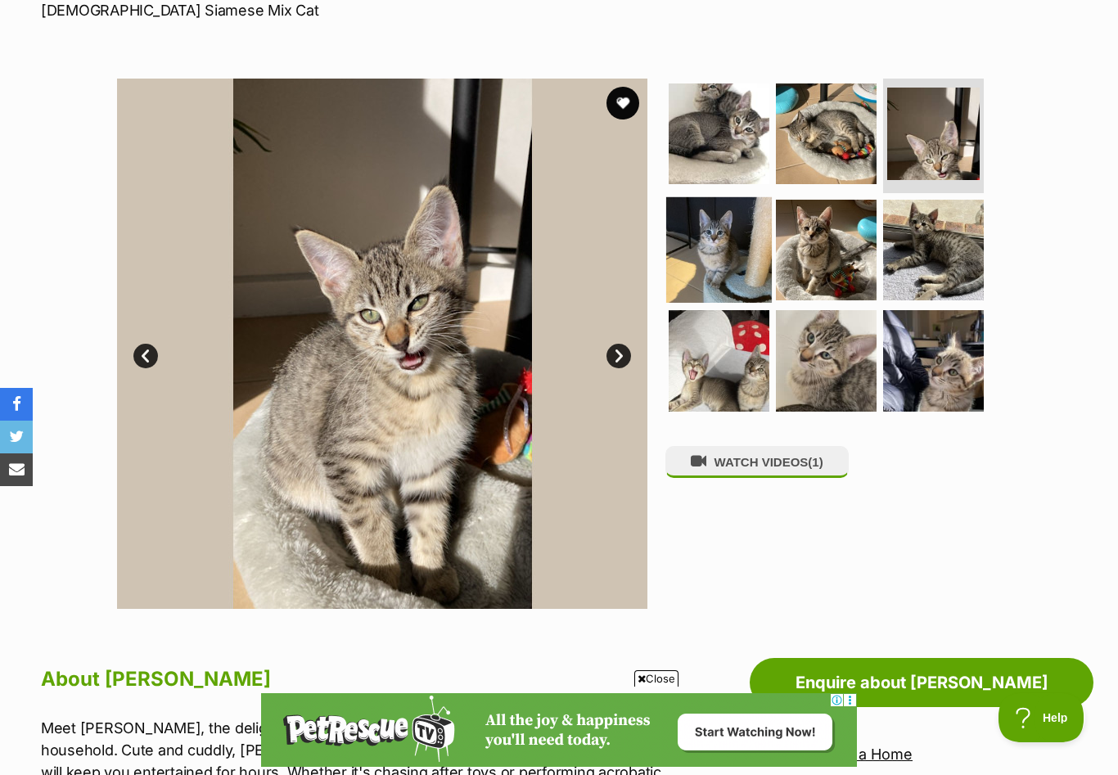
click at [709, 263] on img at bounding box center [719, 249] width 106 height 106
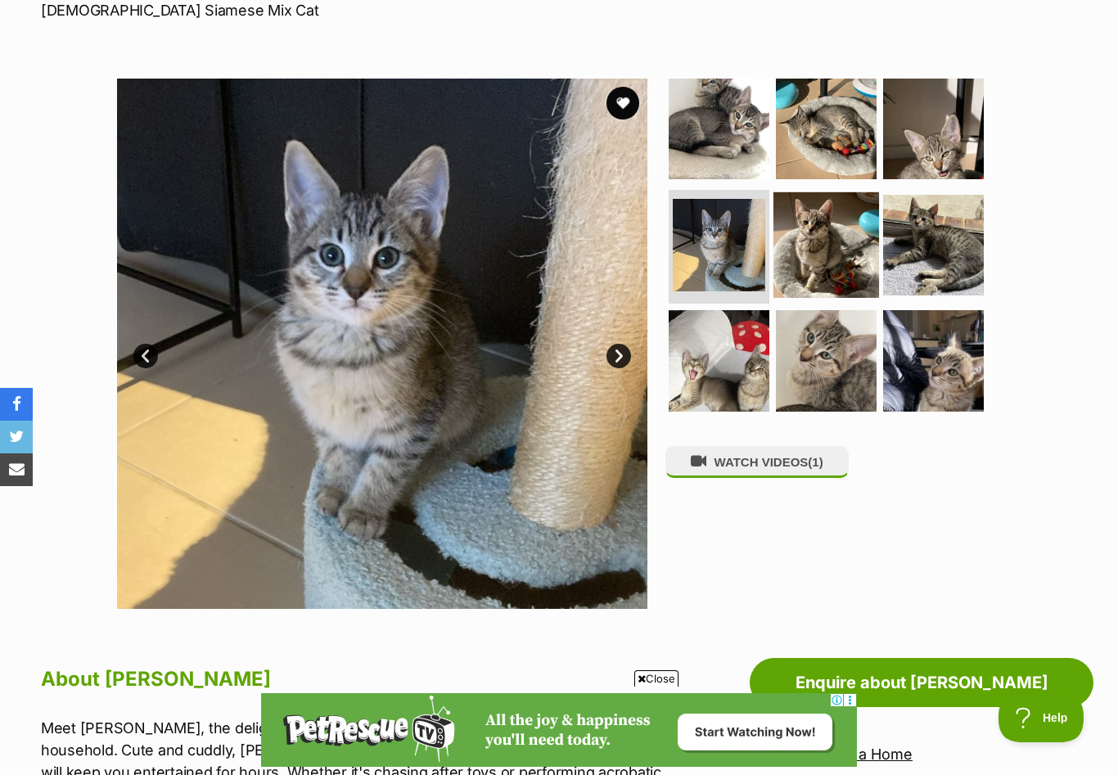
click at [830, 260] on img at bounding box center [826, 244] width 106 height 106
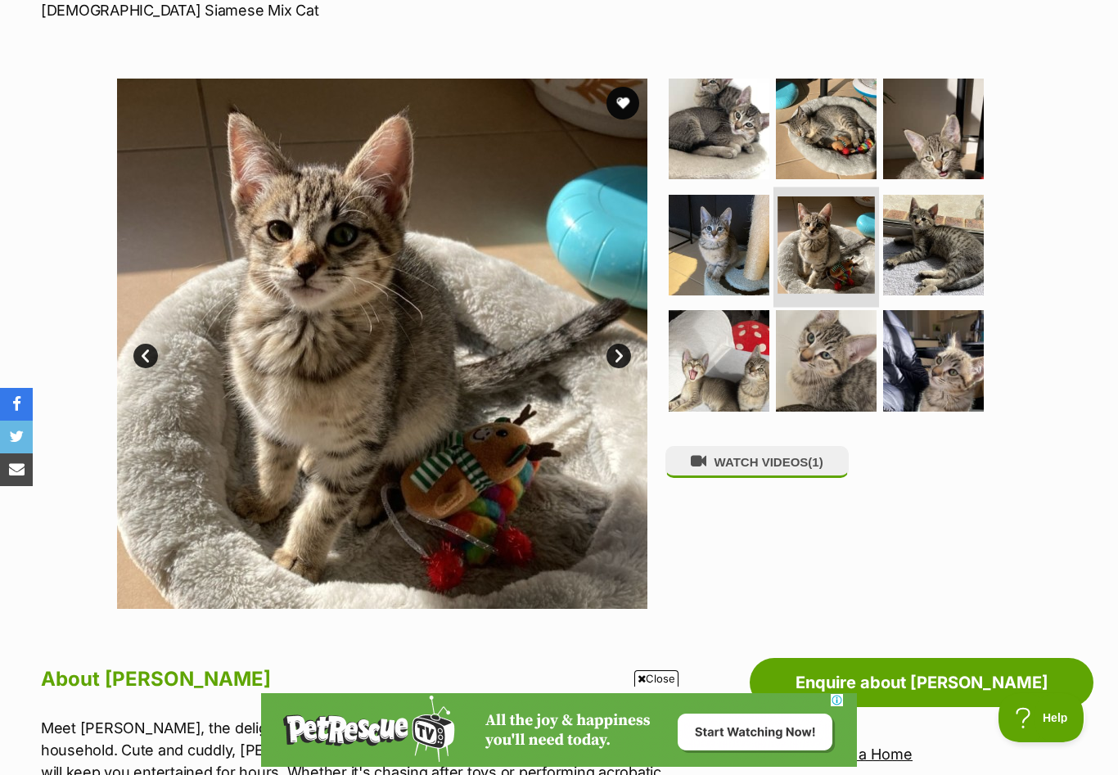
scroll to position [0, 0]
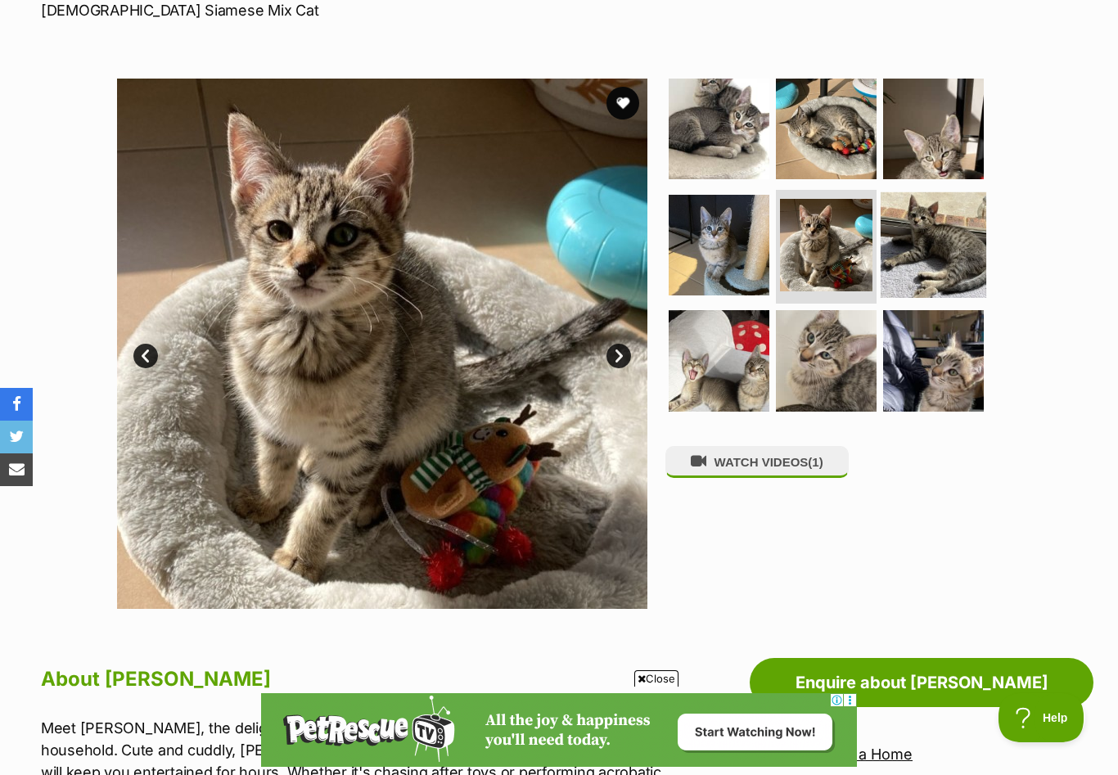
click at [947, 246] on img at bounding box center [933, 244] width 106 height 106
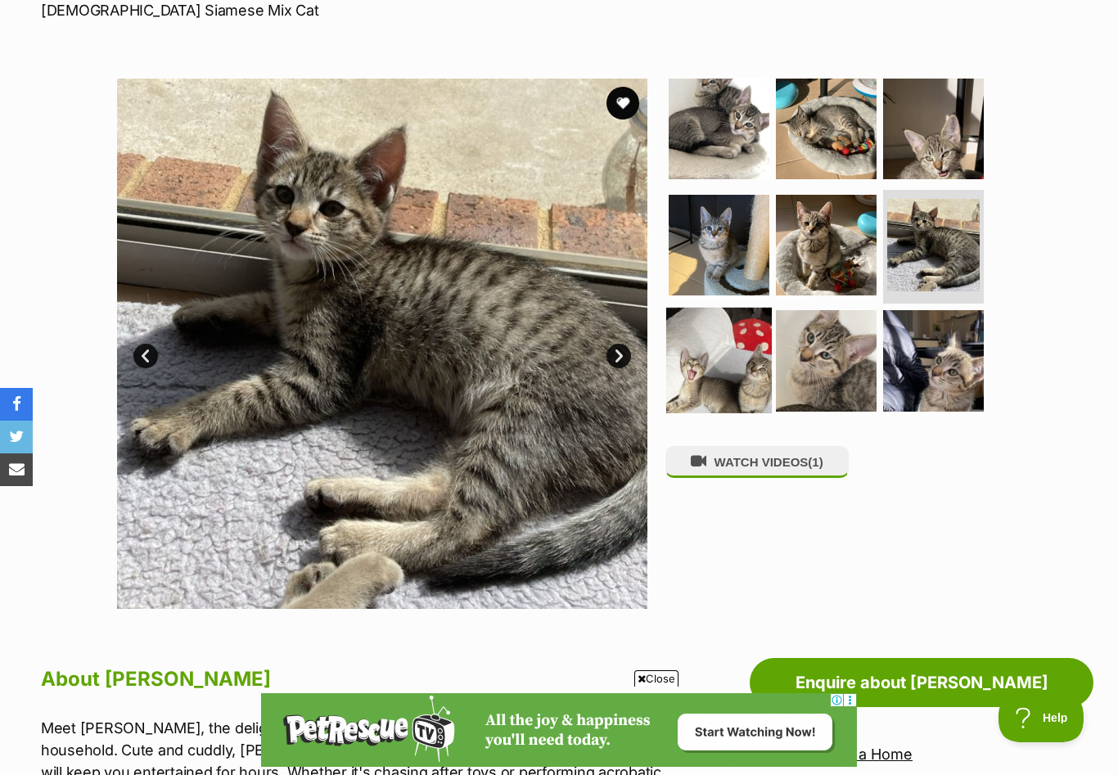
click at [732, 374] on img at bounding box center [719, 361] width 106 height 106
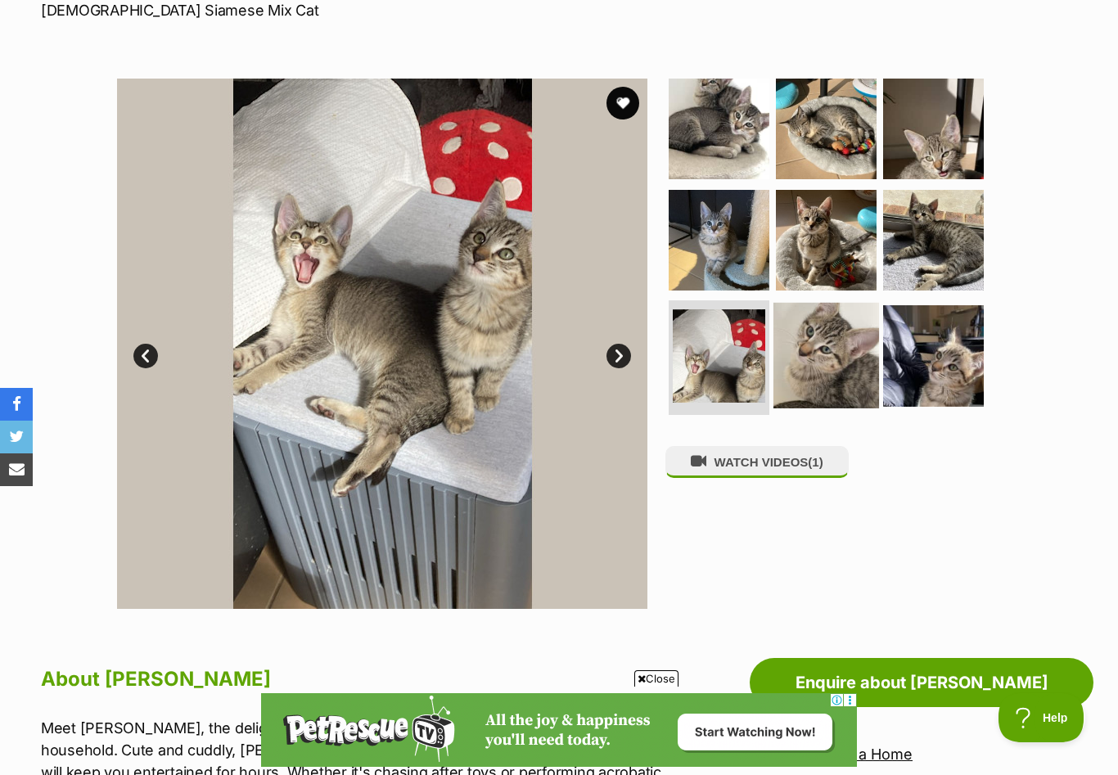
click at [818, 342] on img at bounding box center [826, 356] width 106 height 106
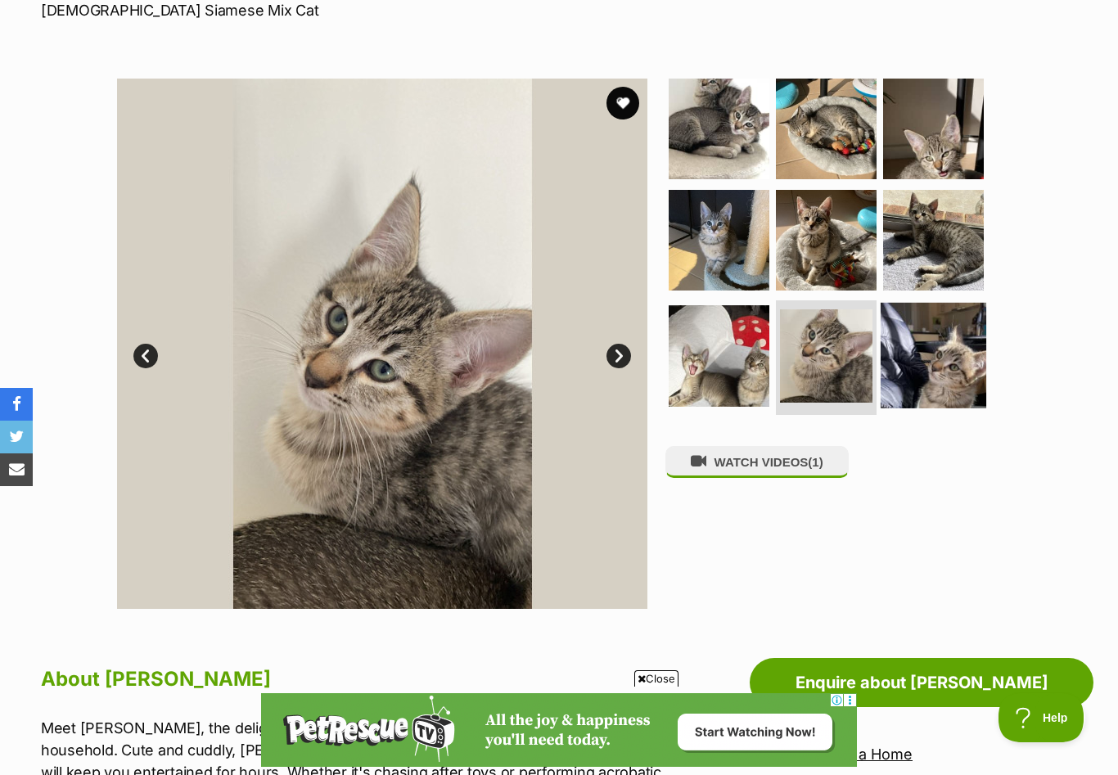
click at [938, 358] on img at bounding box center [933, 356] width 106 height 106
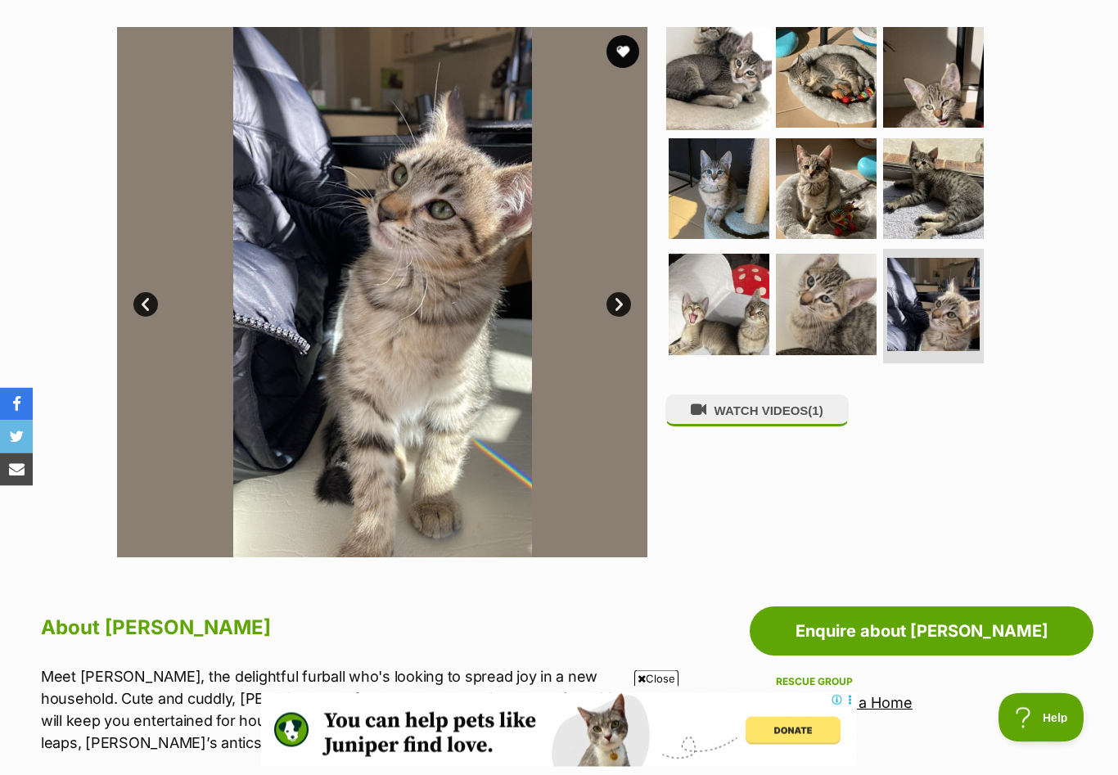
scroll to position [313, 0]
click at [702, 98] on img at bounding box center [719, 78] width 106 height 106
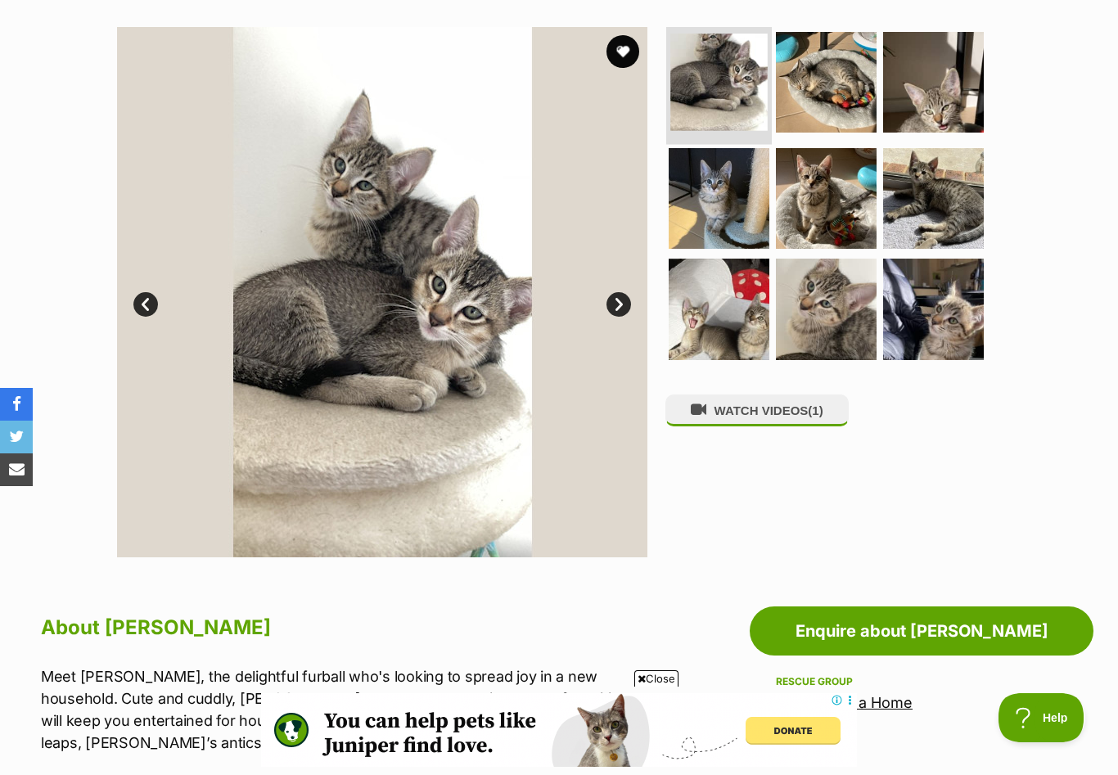
scroll to position [0, 0]
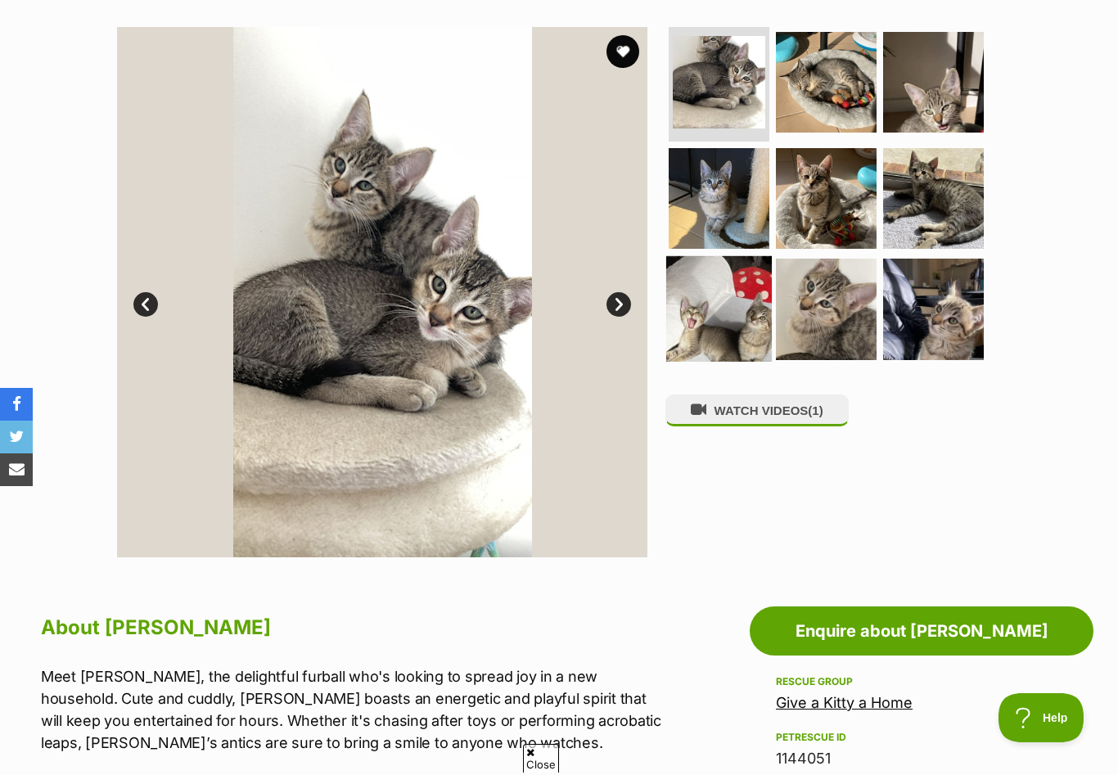
click at [695, 316] on img at bounding box center [719, 309] width 106 height 106
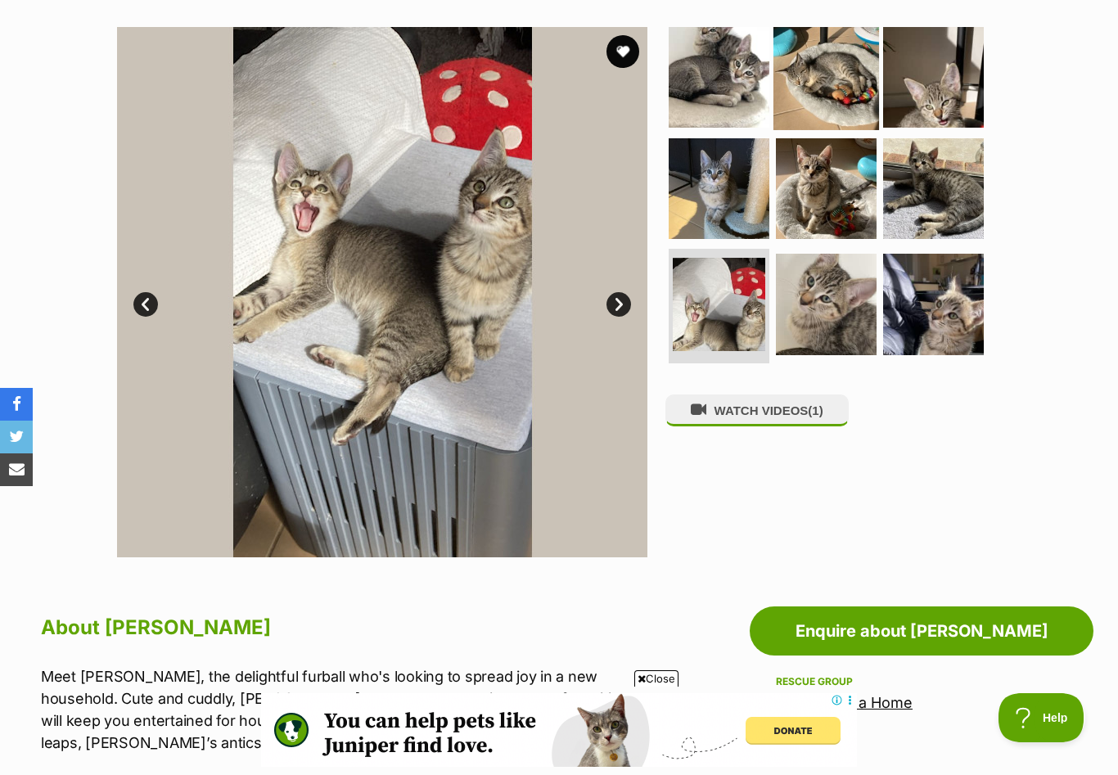
click at [834, 99] on img at bounding box center [826, 78] width 106 height 106
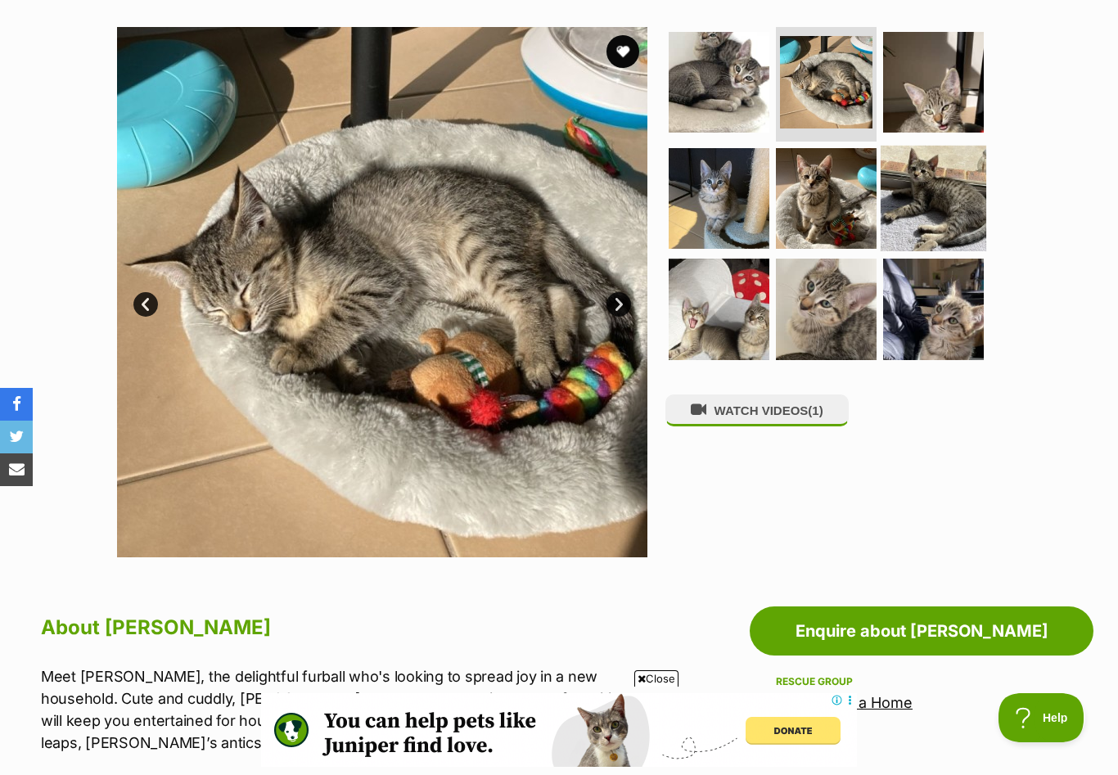
click at [920, 187] on img at bounding box center [933, 198] width 106 height 106
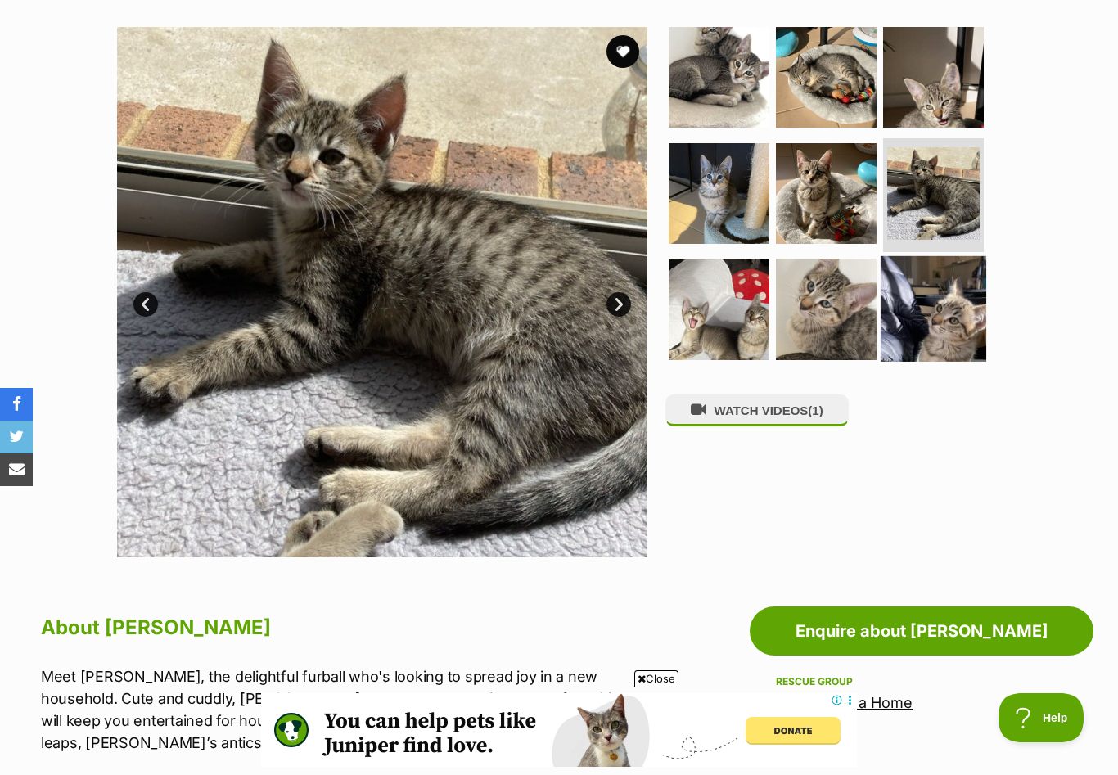
click at [917, 326] on img at bounding box center [933, 309] width 106 height 106
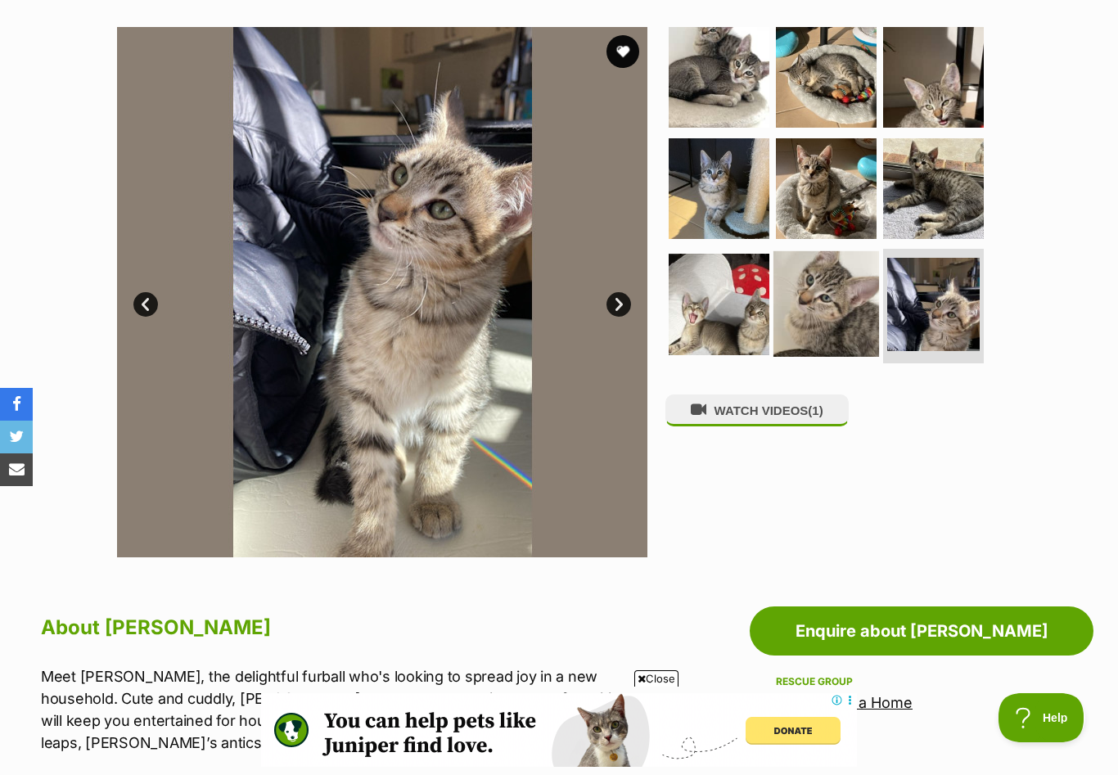
click at [810, 314] on img at bounding box center [826, 304] width 106 height 106
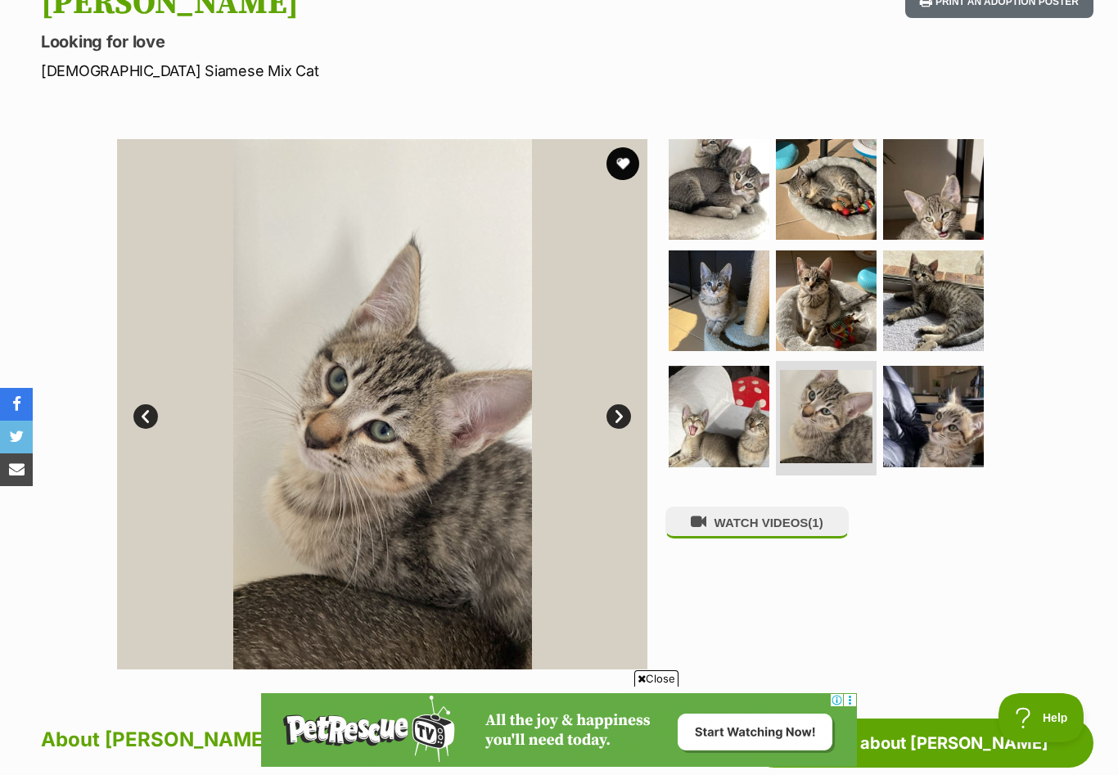
scroll to position [200, 0]
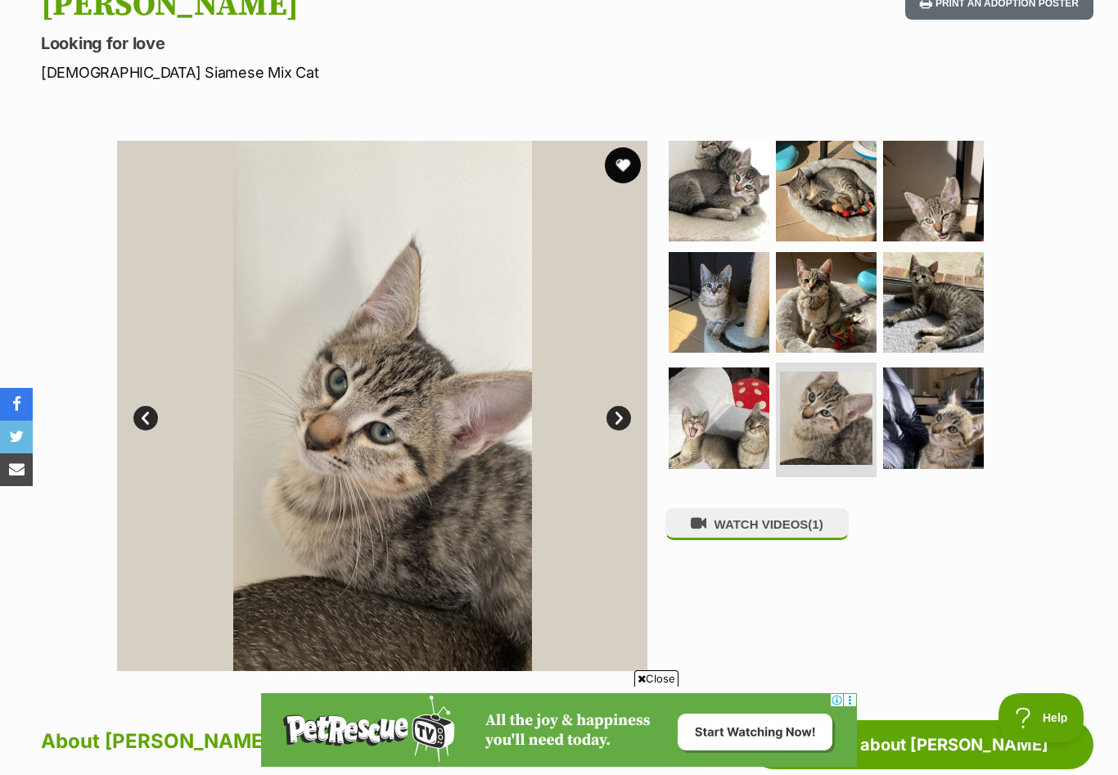
click at [625, 171] on button "favourite" at bounding box center [623, 165] width 36 height 36
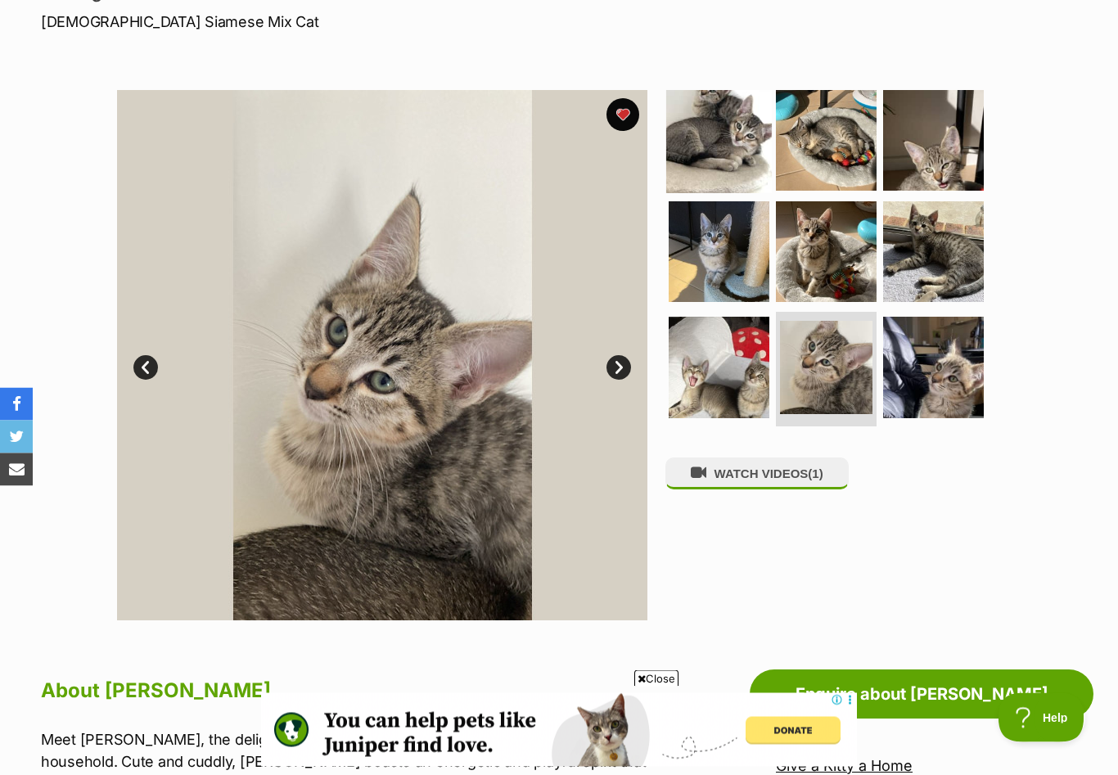
scroll to position [250, 0]
click at [677, 148] on img at bounding box center [719, 141] width 106 height 106
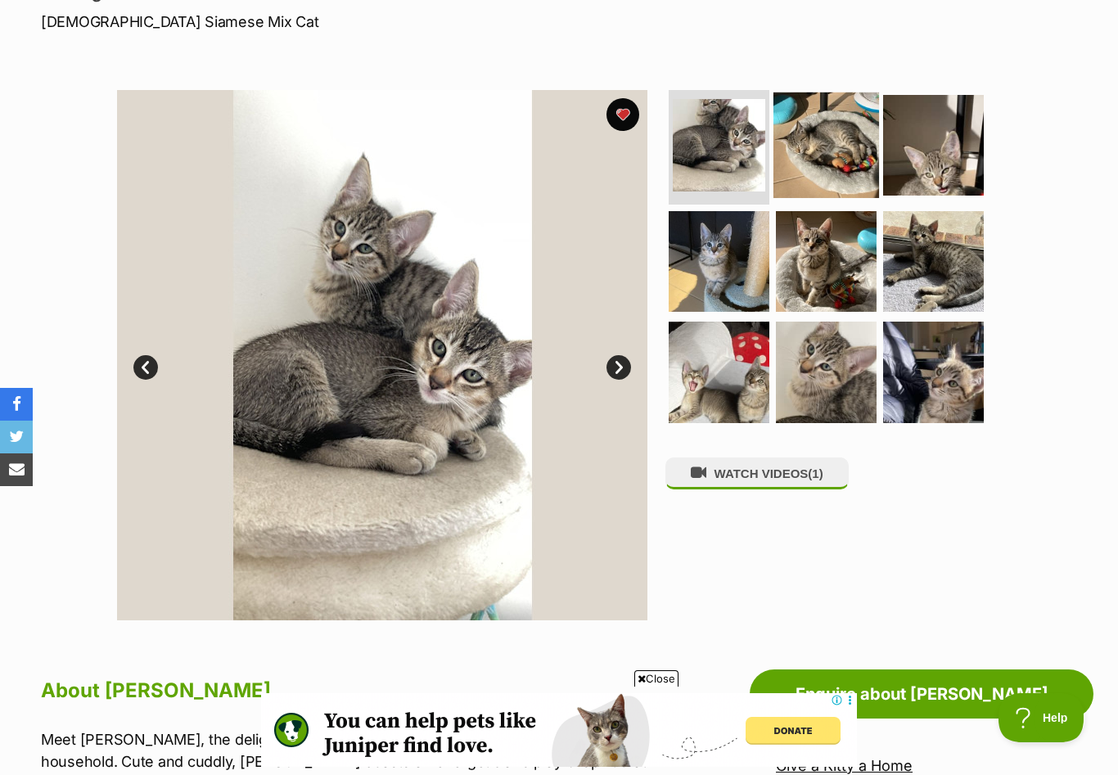
click at [829, 142] on img at bounding box center [826, 145] width 106 height 106
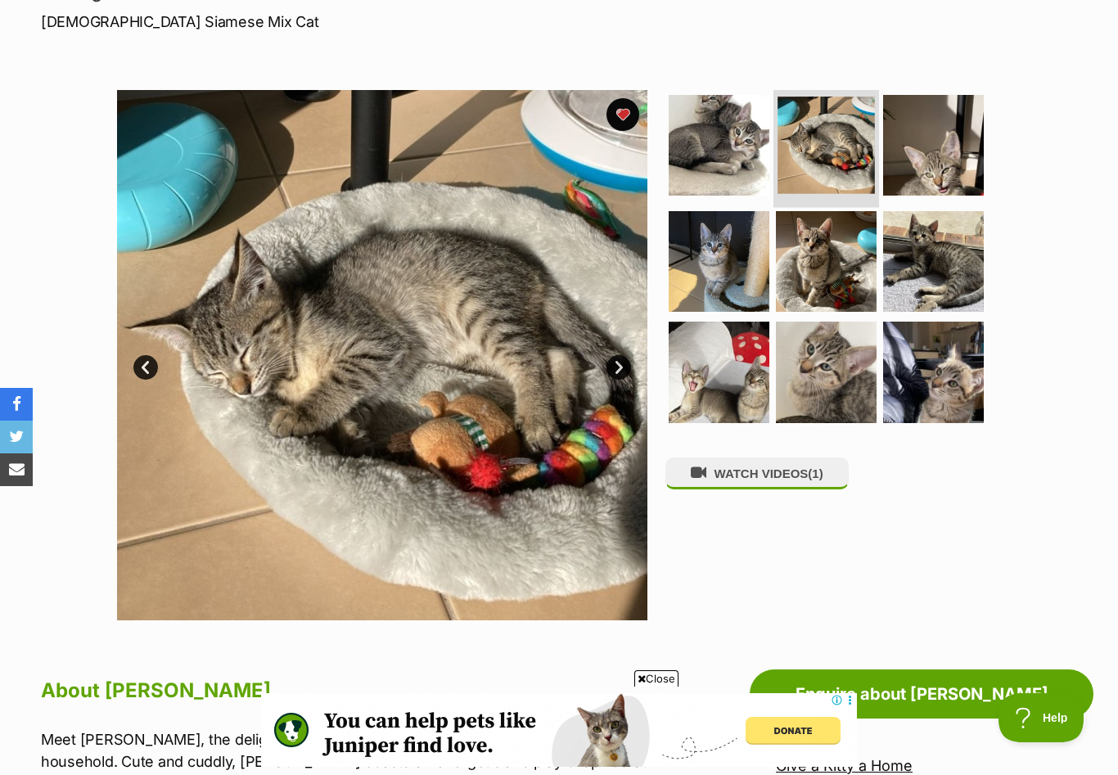
scroll to position [0, 0]
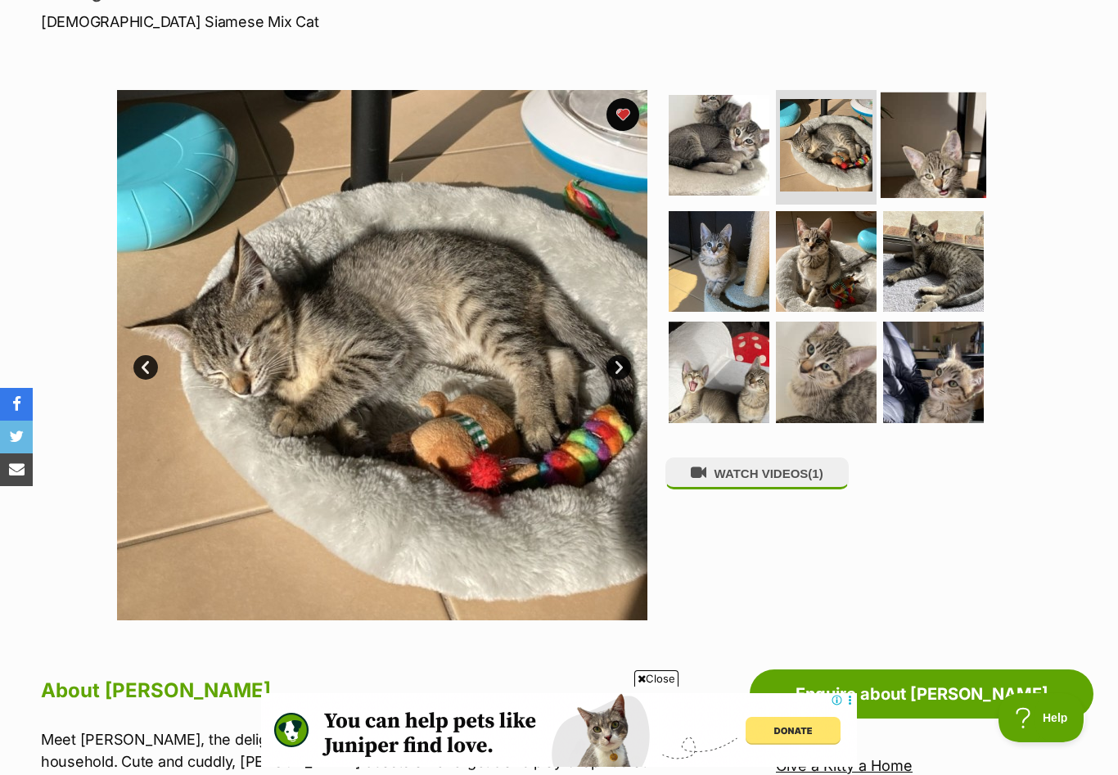
click at [933, 139] on img at bounding box center [933, 145] width 106 height 106
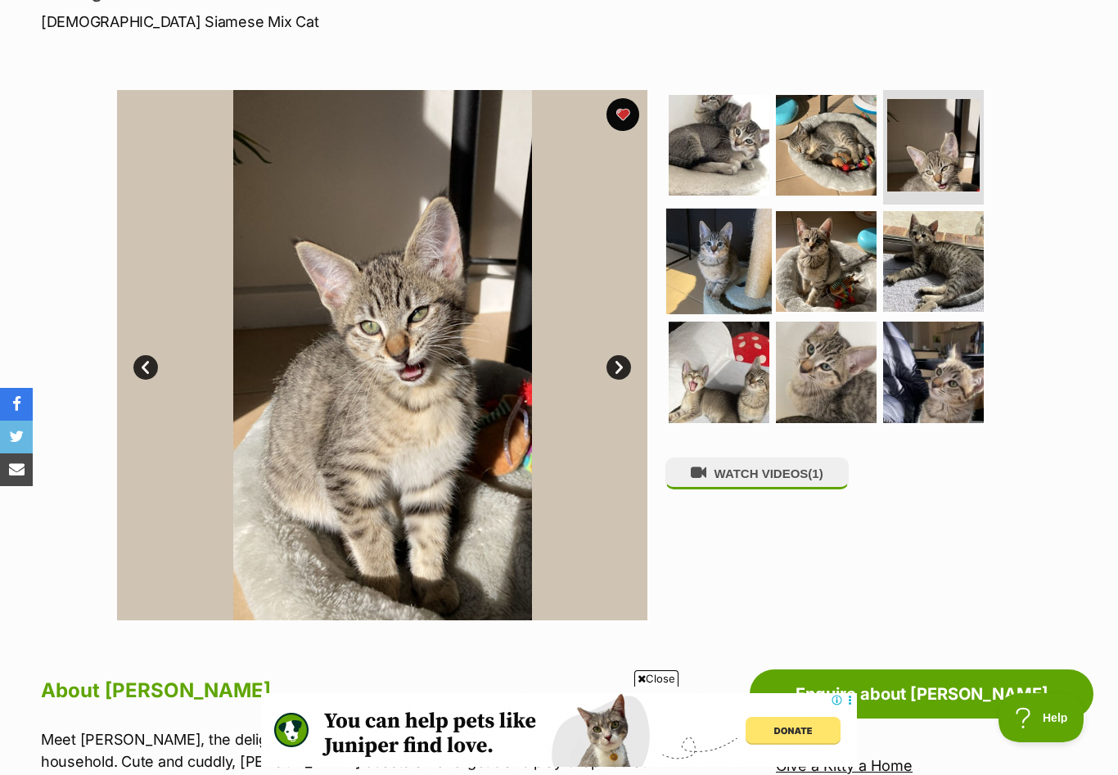
click at [737, 269] on img at bounding box center [719, 261] width 106 height 106
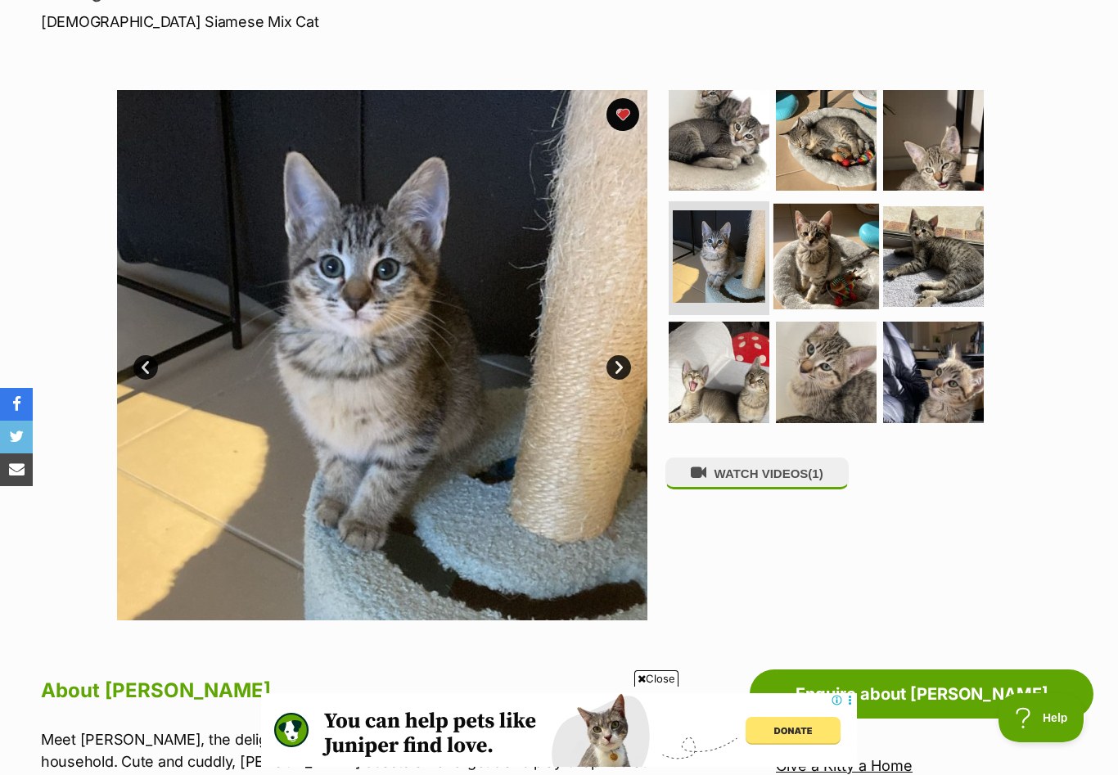
click at [812, 262] on img at bounding box center [826, 256] width 106 height 106
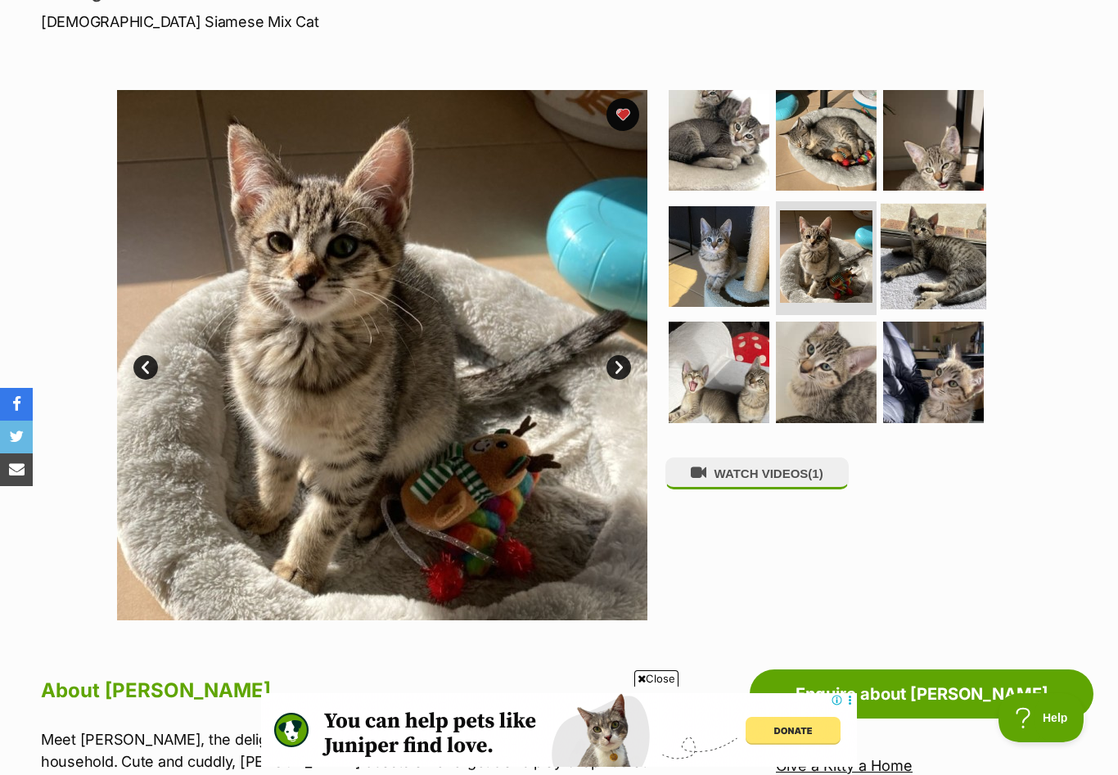
click at [907, 264] on img at bounding box center [933, 256] width 106 height 106
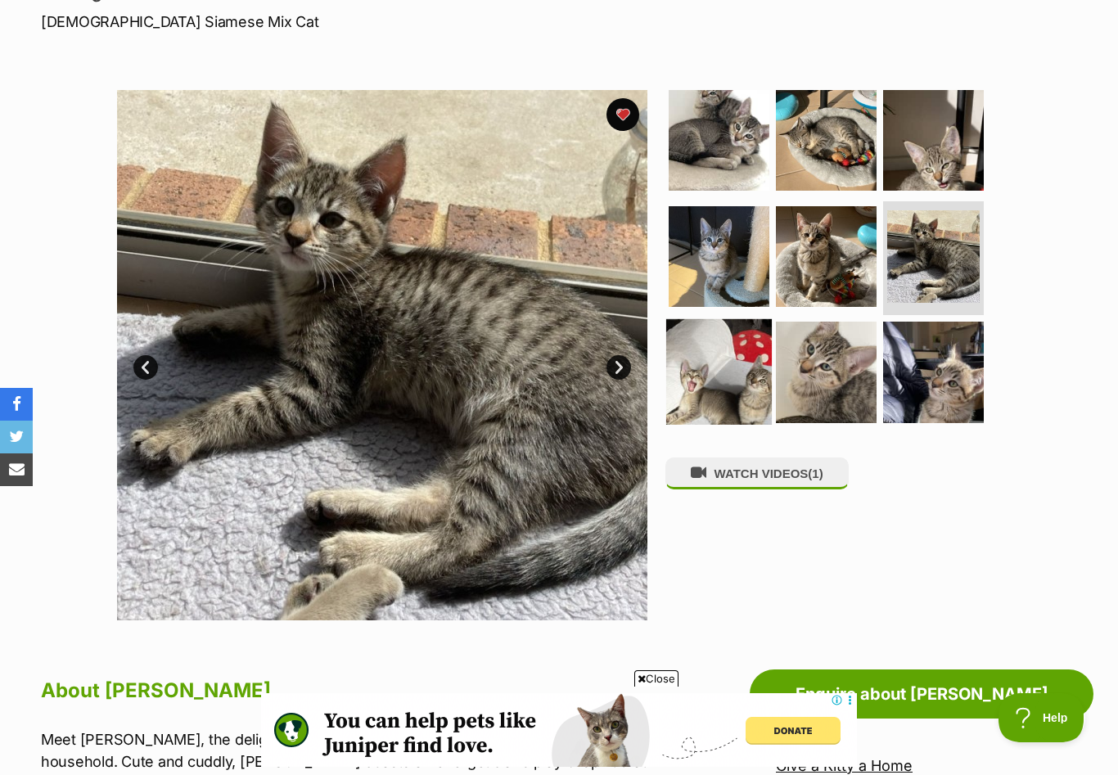
click at [698, 365] on img at bounding box center [719, 372] width 106 height 106
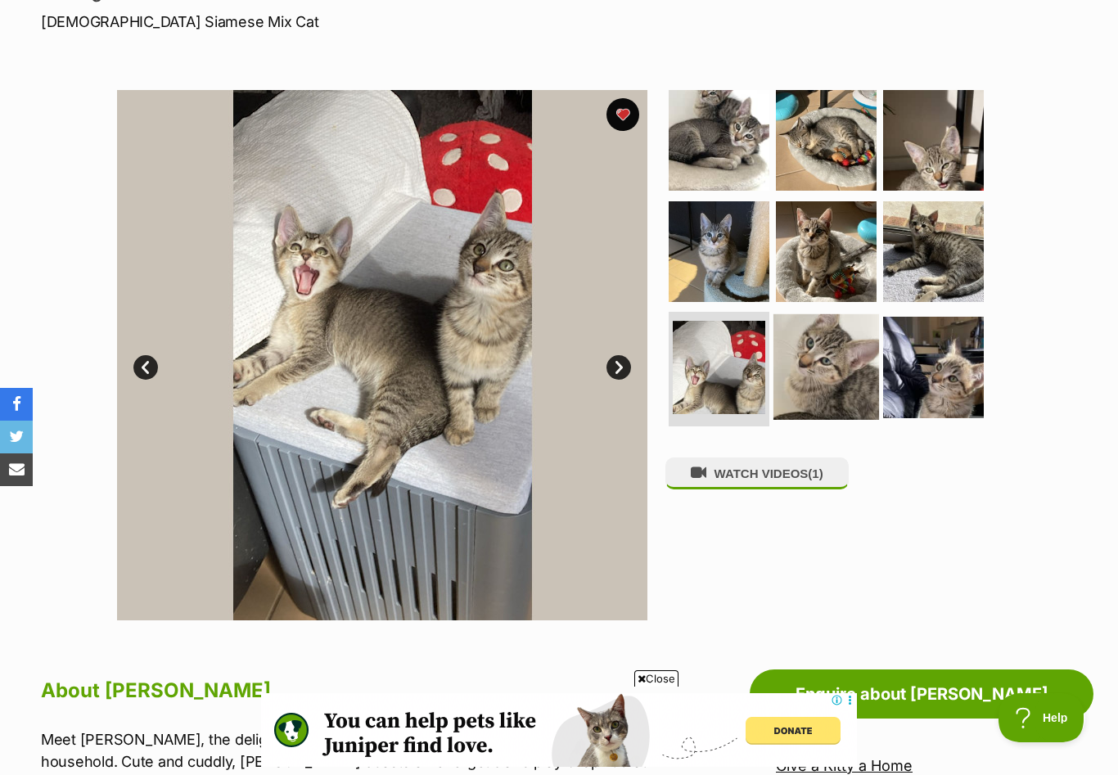
click at [792, 371] on img at bounding box center [826, 367] width 106 height 106
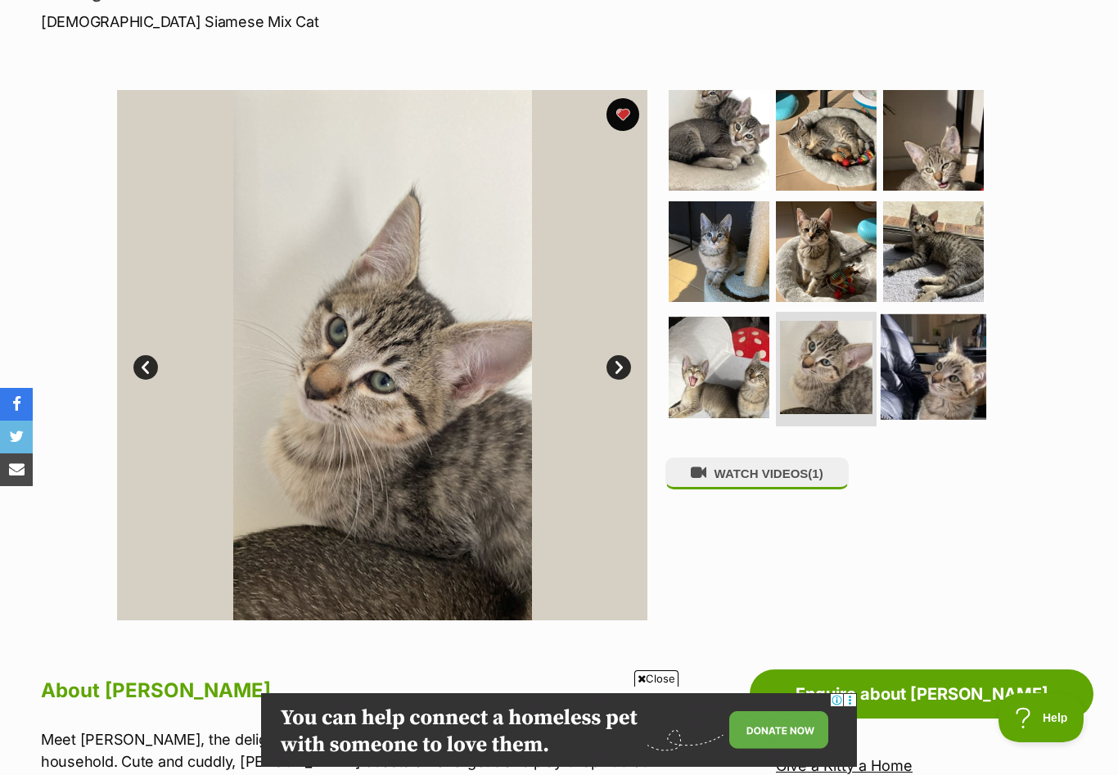
click at [953, 348] on img at bounding box center [933, 367] width 106 height 106
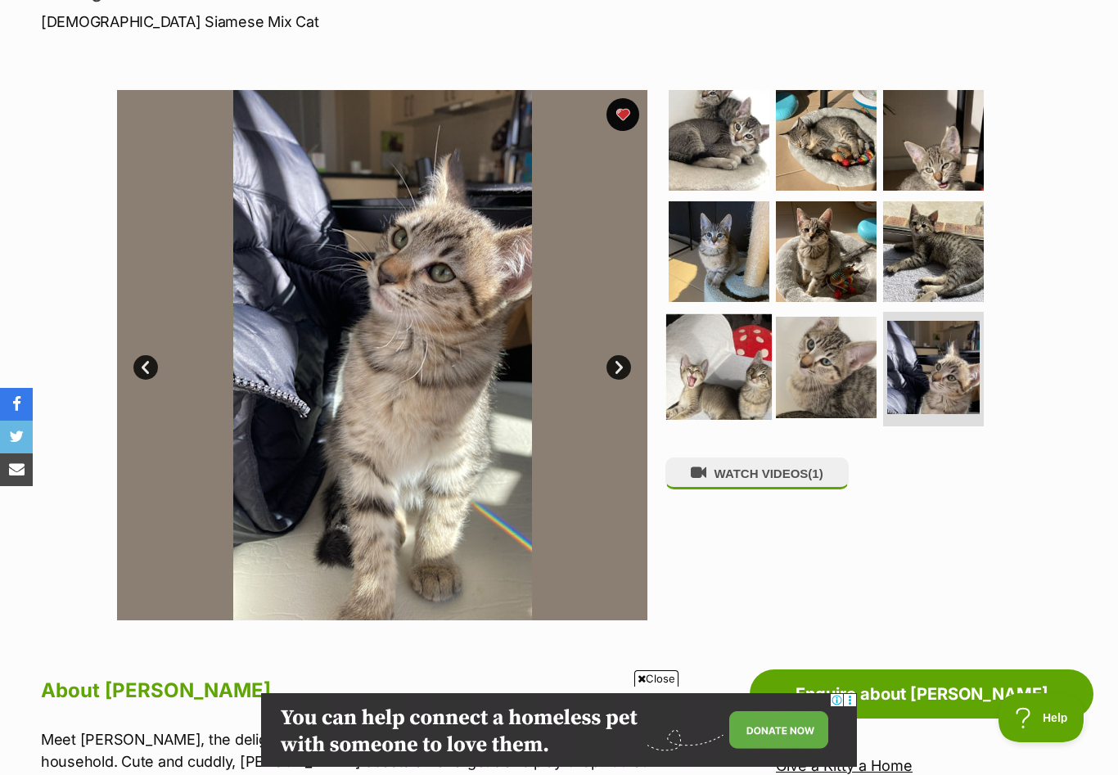
click at [722, 370] on img at bounding box center [719, 367] width 106 height 106
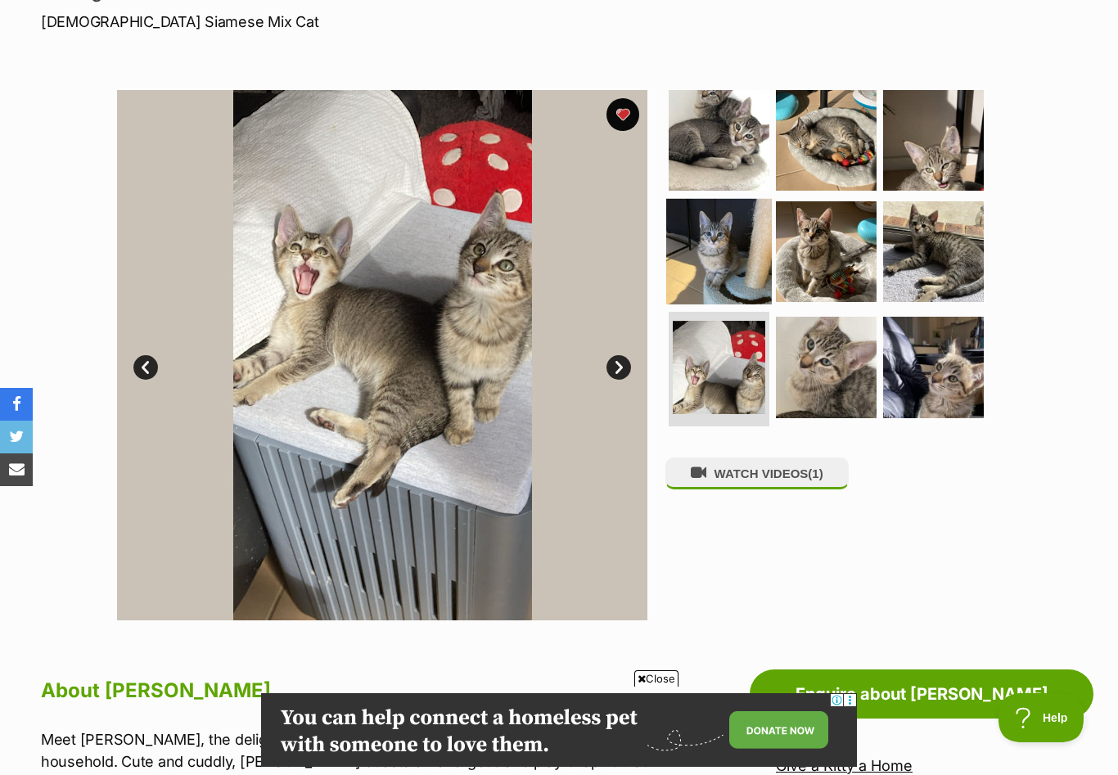
click at [718, 249] on img at bounding box center [719, 251] width 106 height 106
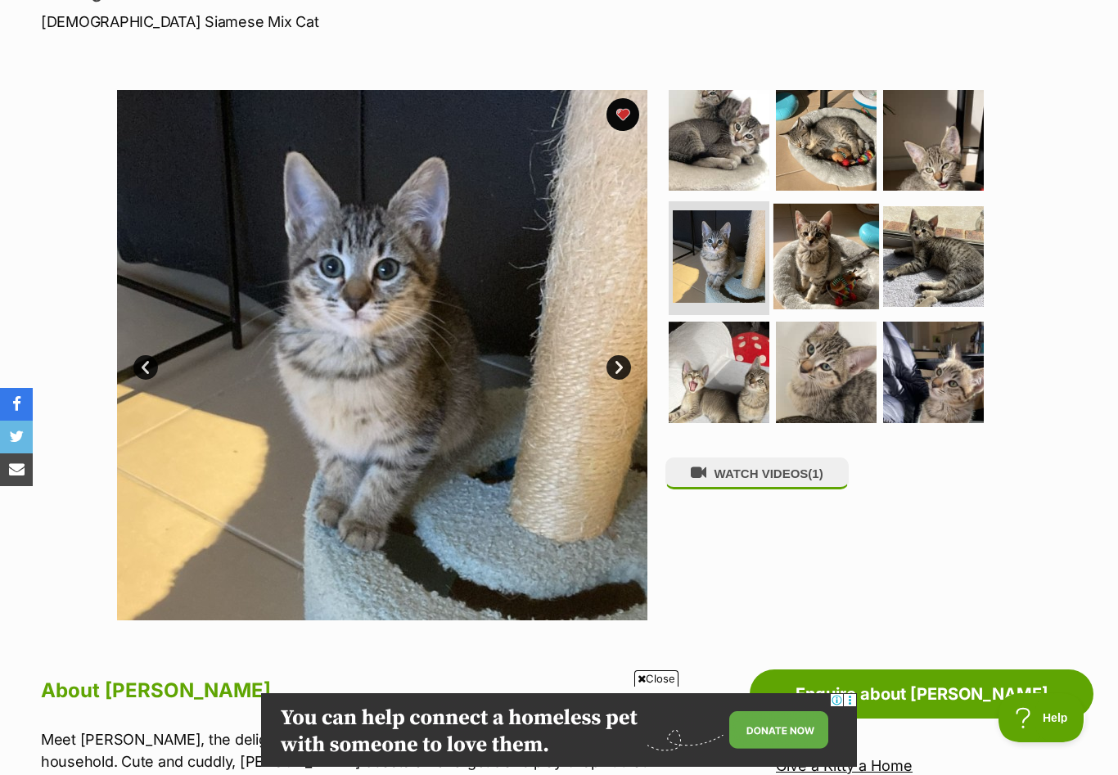
click at [802, 240] on img at bounding box center [826, 256] width 106 height 106
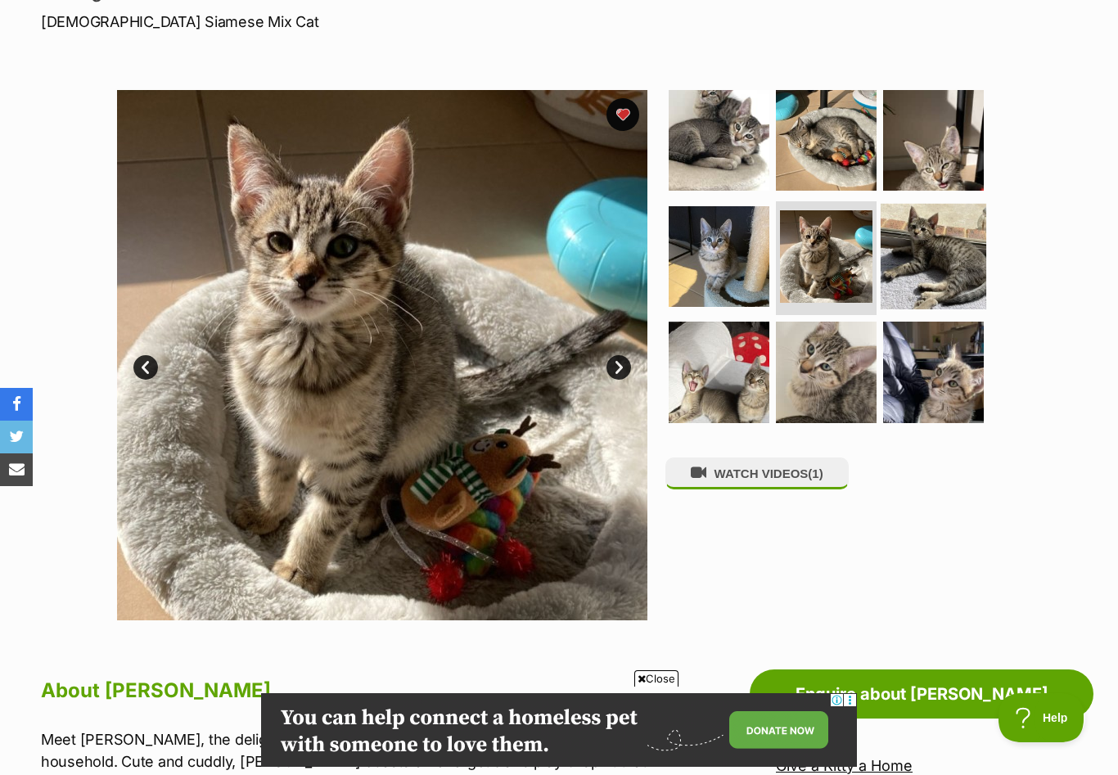
click at [916, 256] on img at bounding box center [933, 256] width 106 height 106
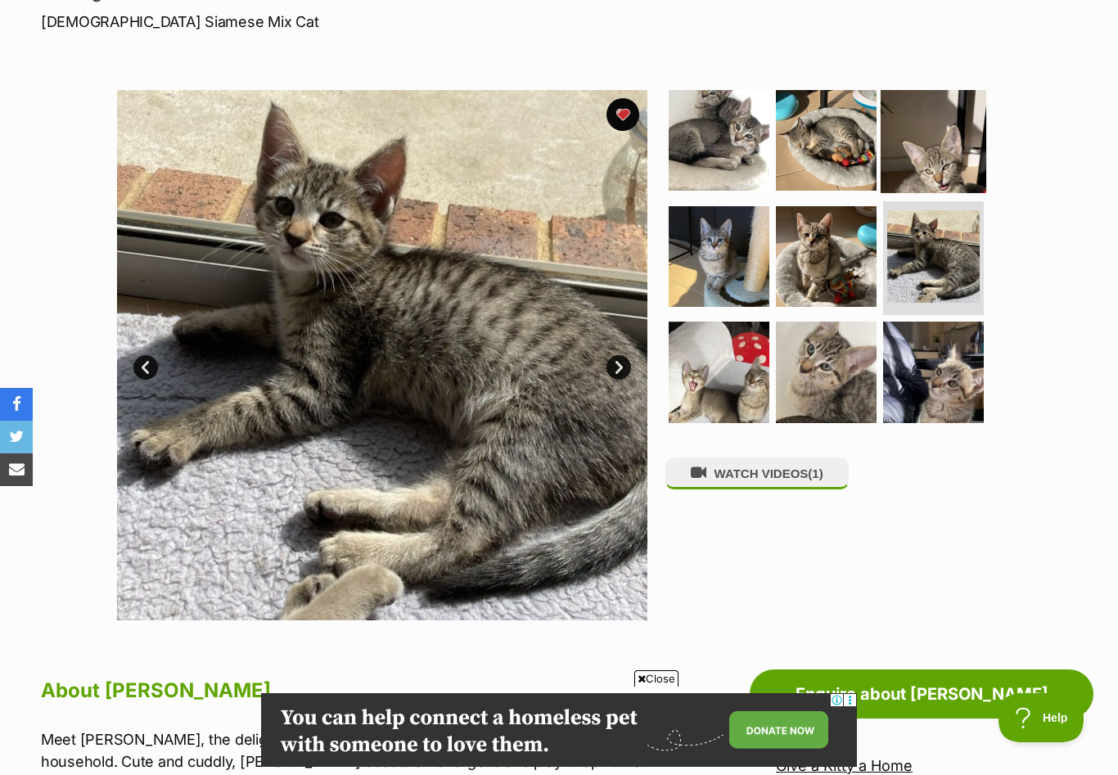
click at [919, 142] on img at bounding box center [933, 141] width 106 height 106
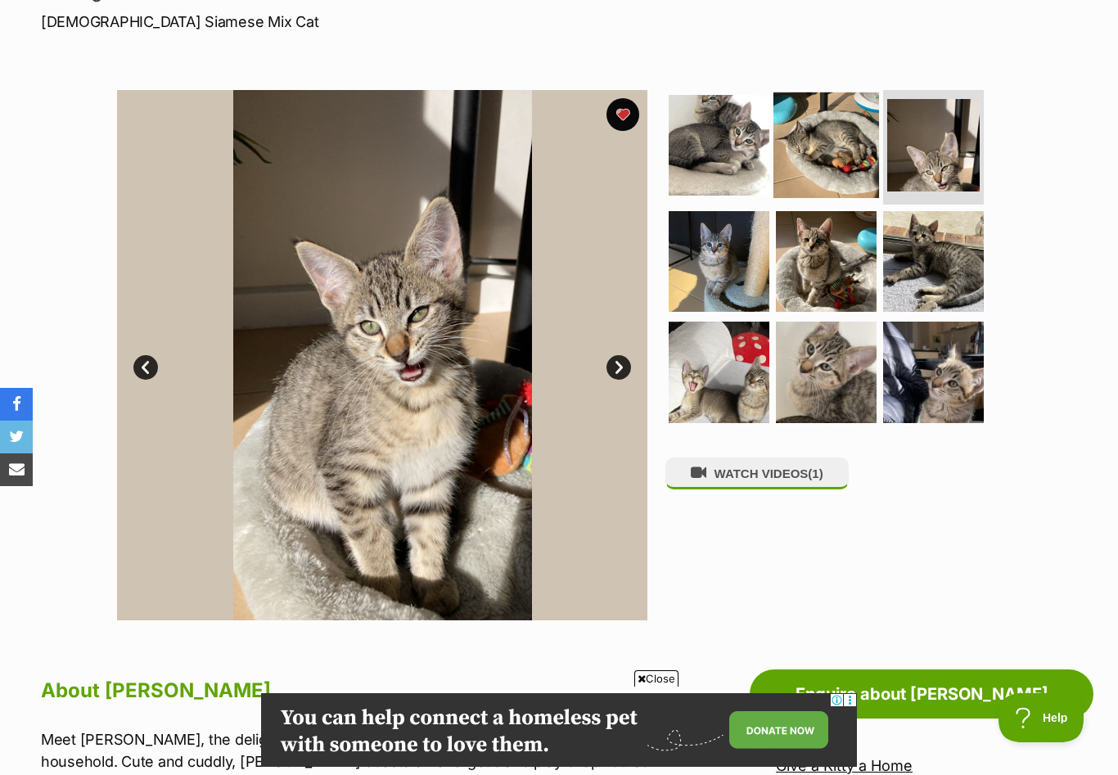
click at [830, 154] on img at bounding box center [826, 145] width 106 height 106
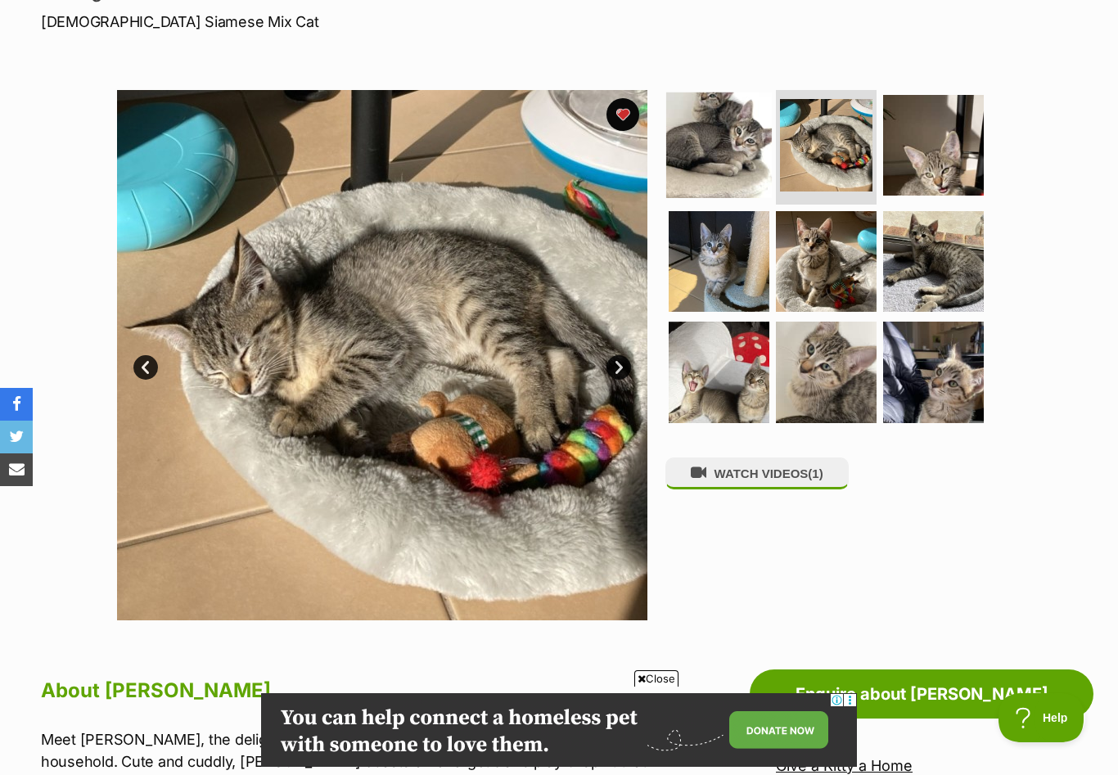
click at [715, 168] on img at bounding box center [719, 145] width 106 height 106
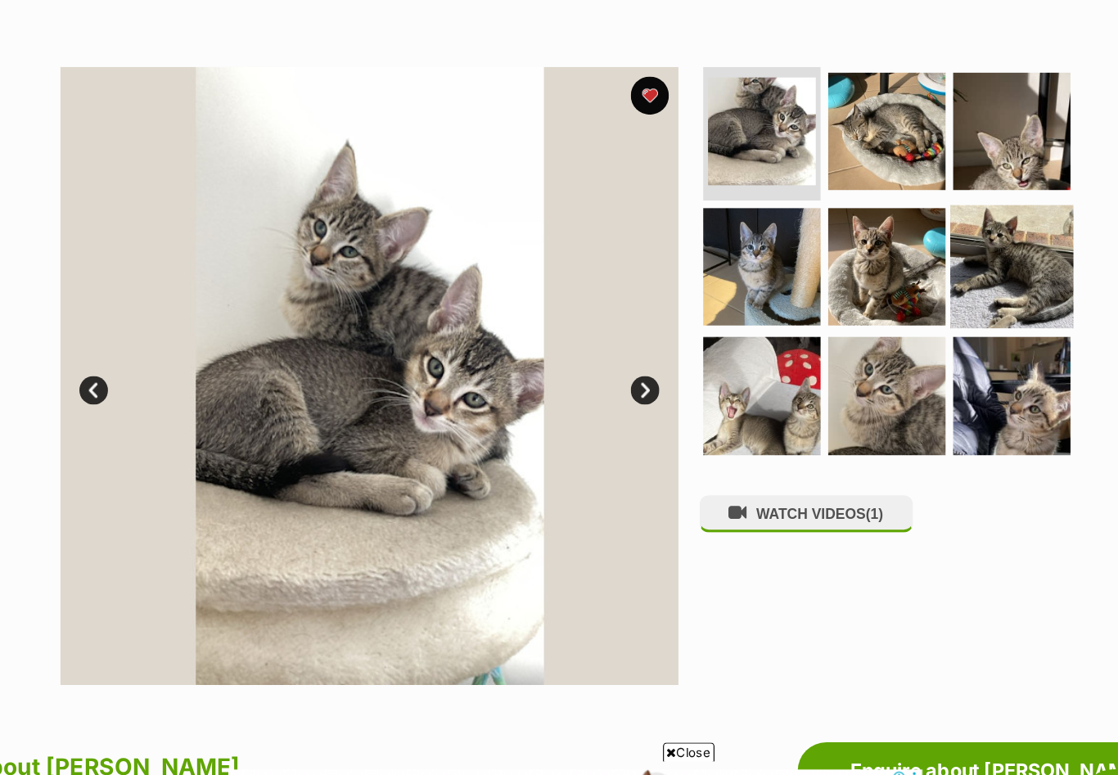
click at [880, 243] on img at bounding box center [933, 262] width 106 height 106
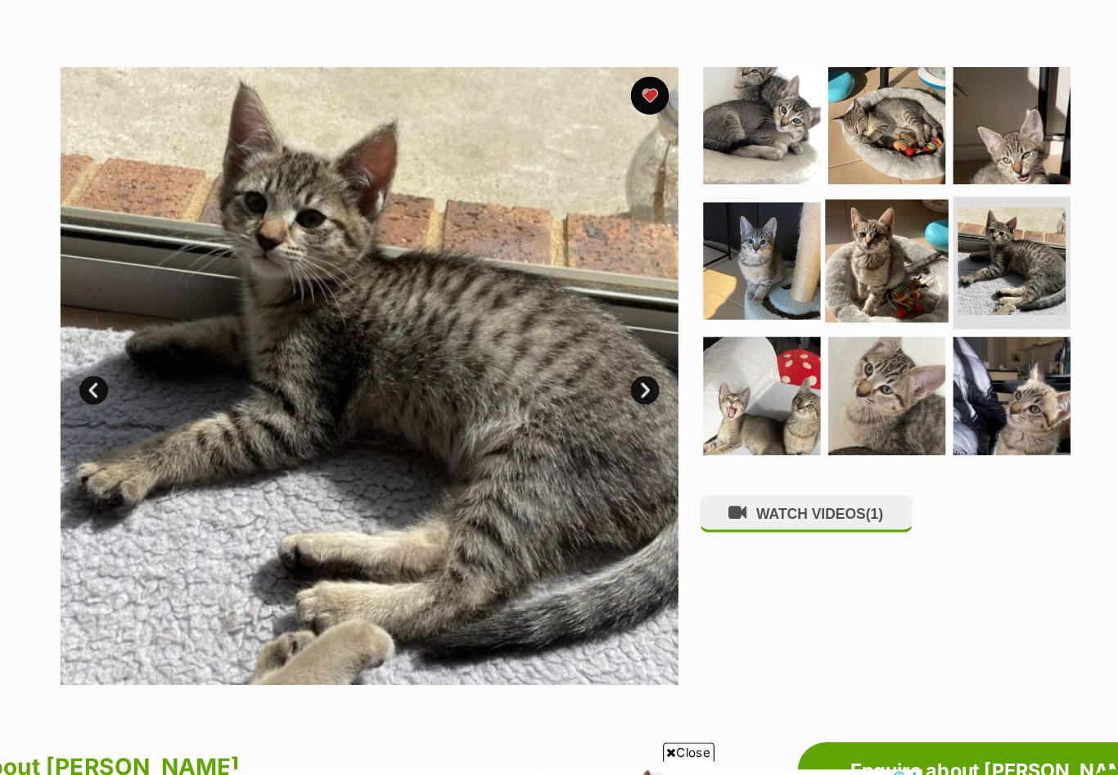
click at [773, 223] on img at bounding box center [826, 257] width 106 height 106
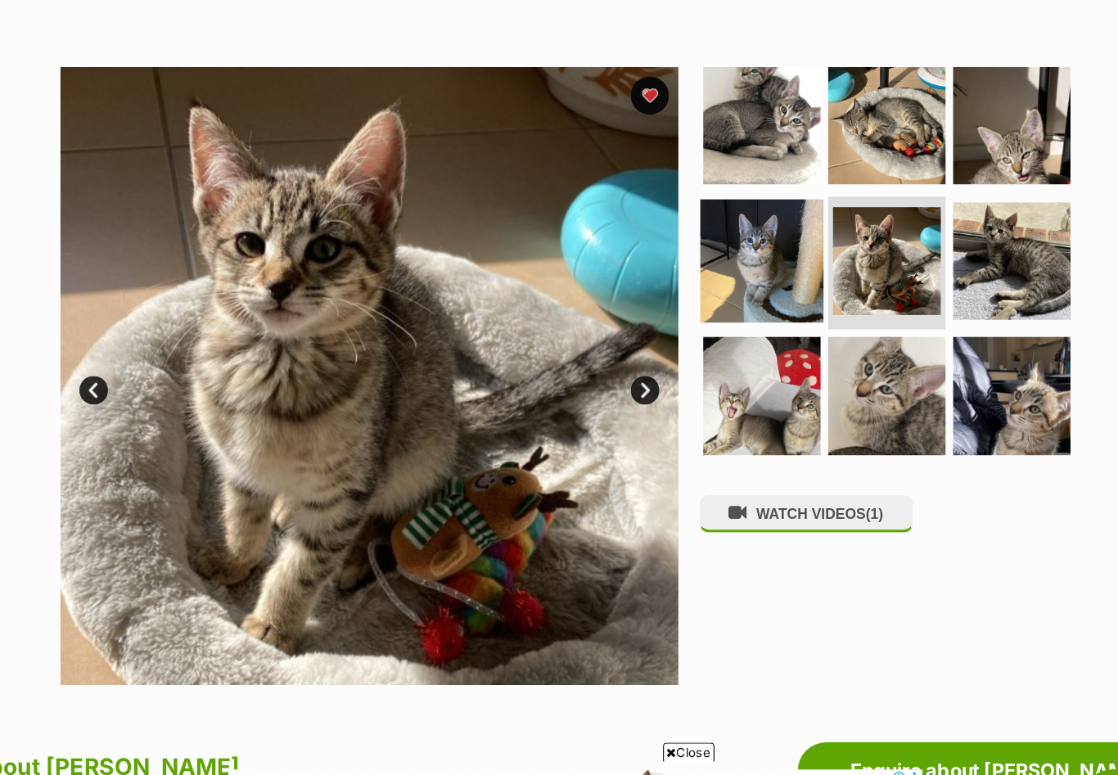
click at [666, 242] on img at bounding box center [719, 257] width 106 height 106
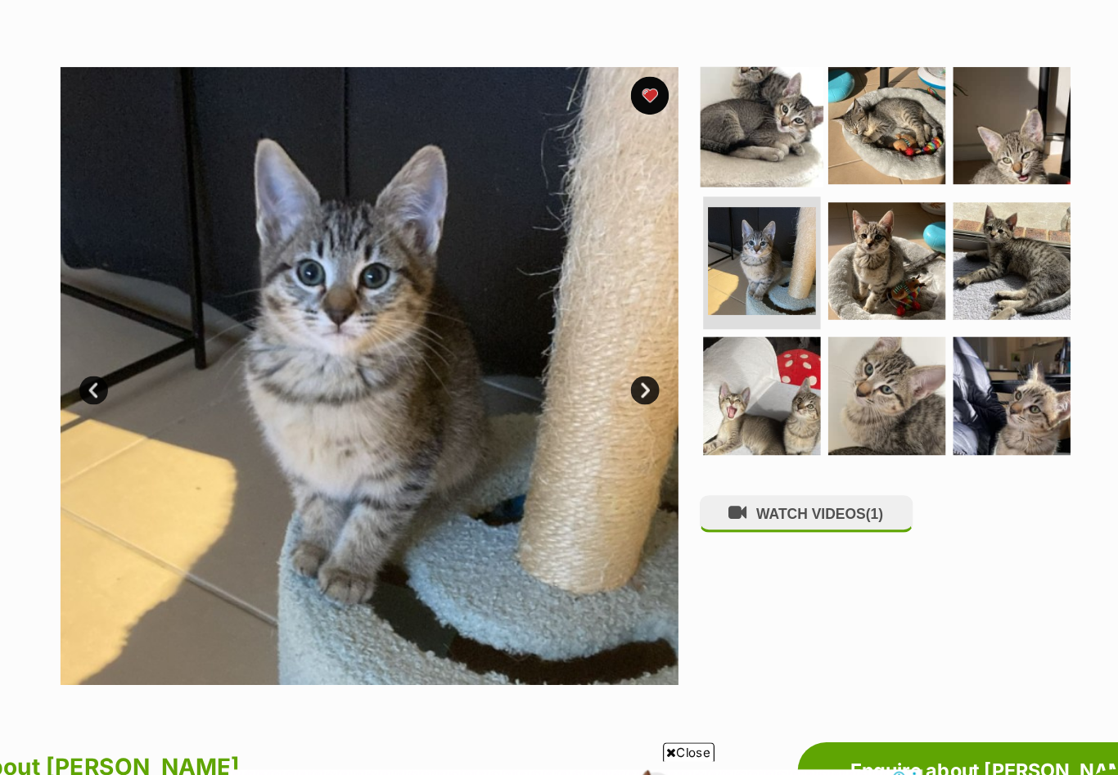
click at [666, 121] on img at bounding box center [719, 141] width 106 height 106
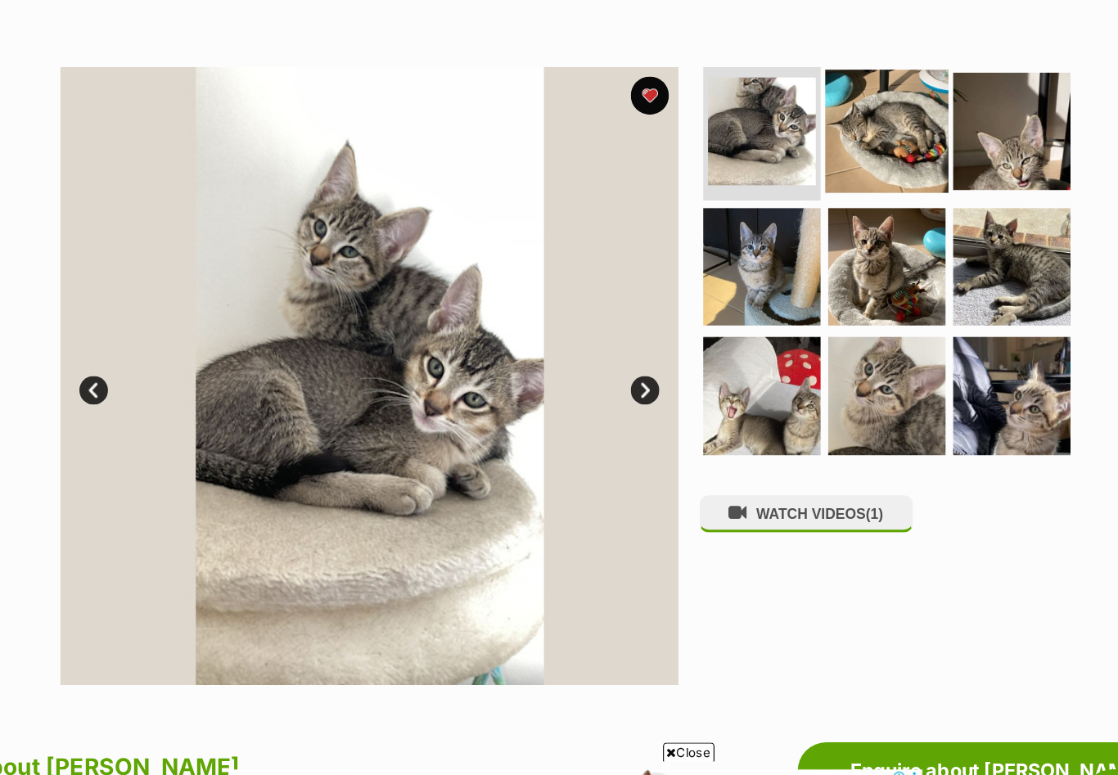
click at [773, 119] on img at bounding box center [826, 146] width 106 height 106
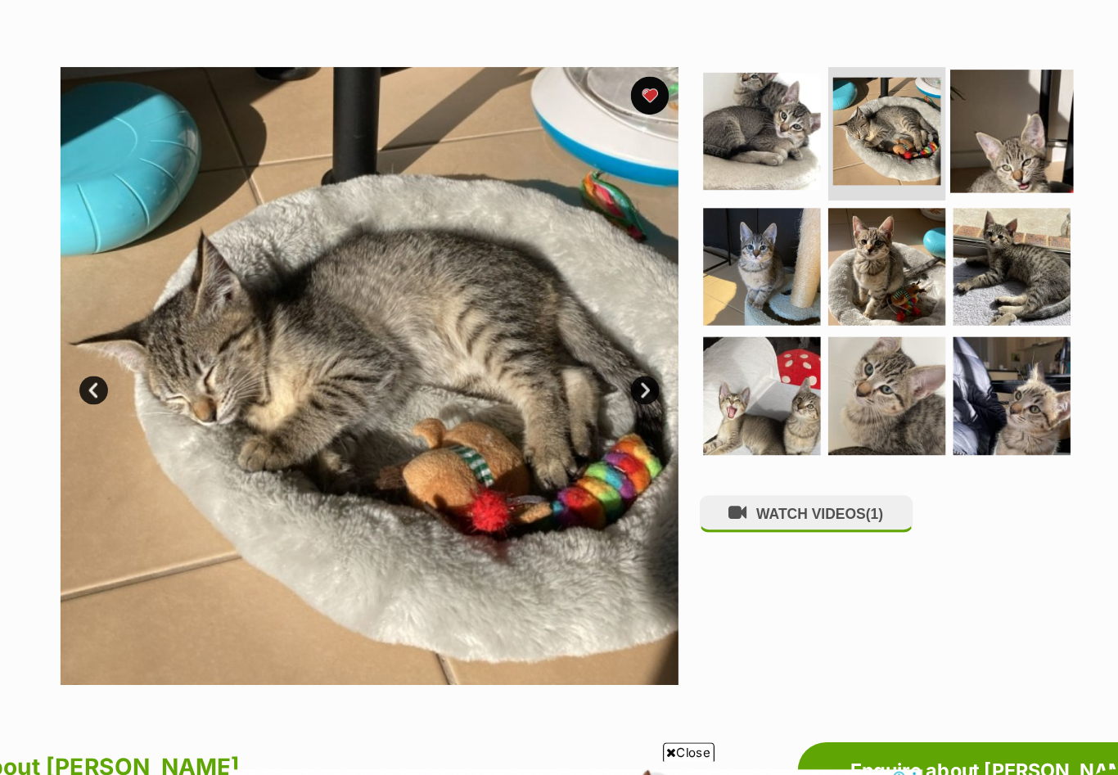
click at [880, 131] on img at bounding box center [933, 146] width 106 height 106
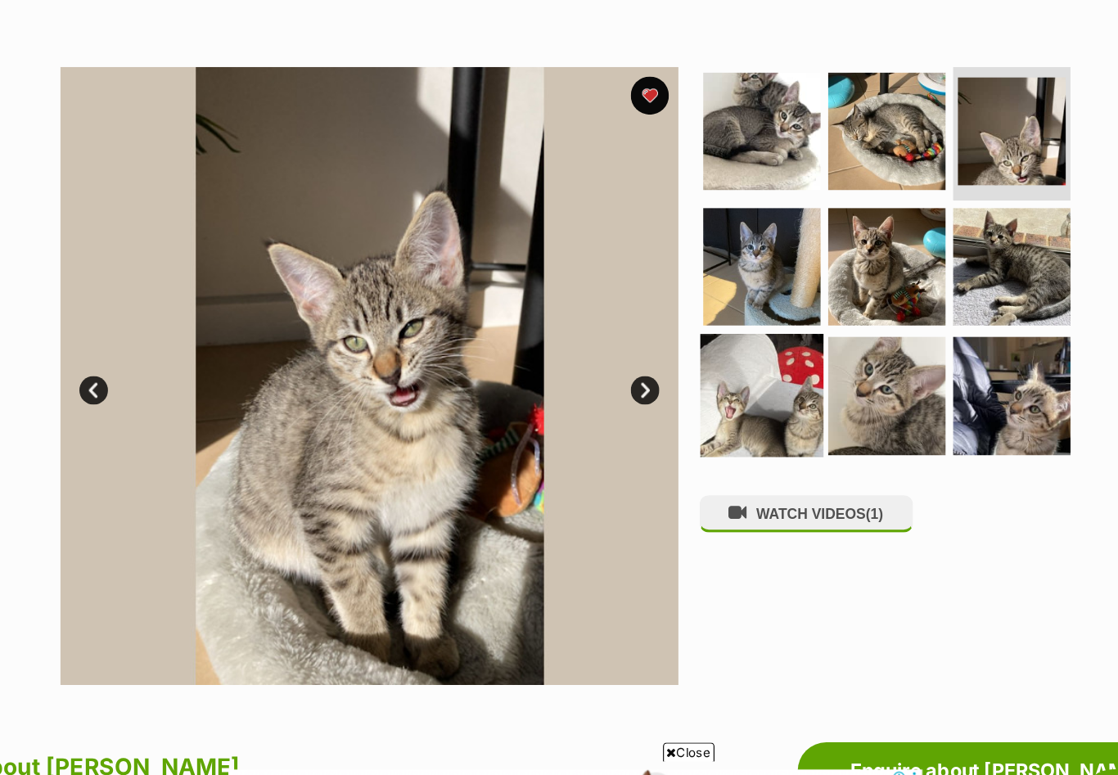
click at [666, 347] on img at bounding box center [719, 373] width 106 height 106
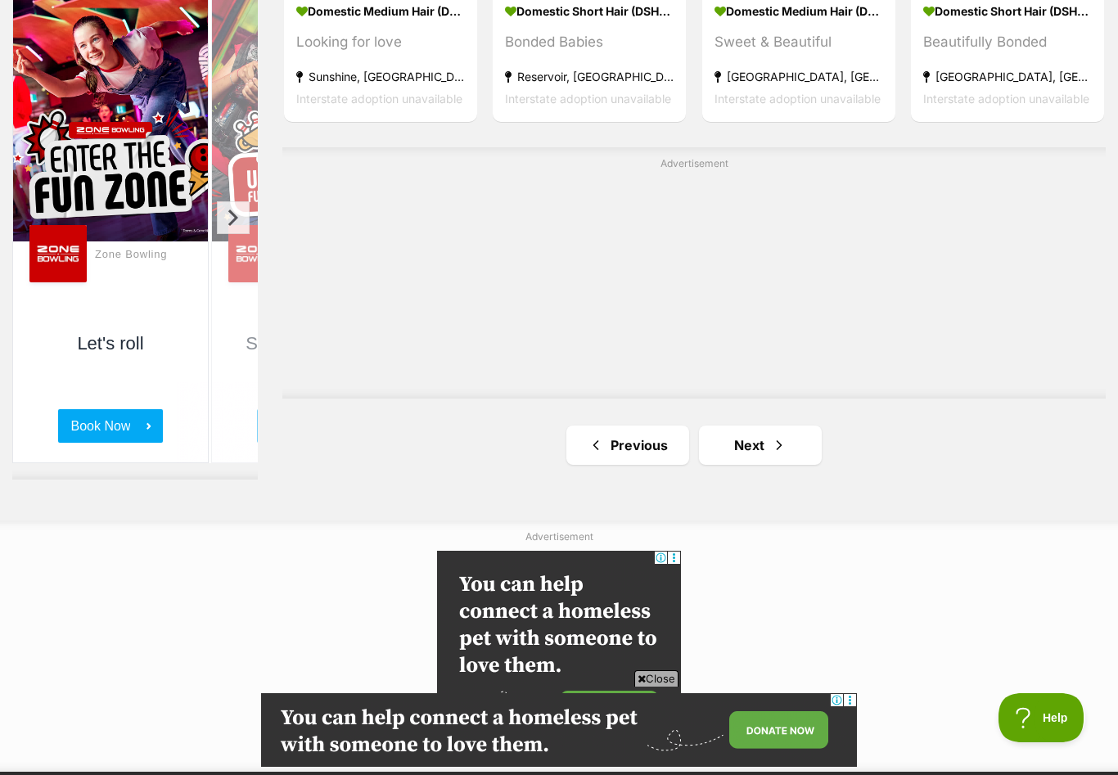
scroll to position [2770, 0]
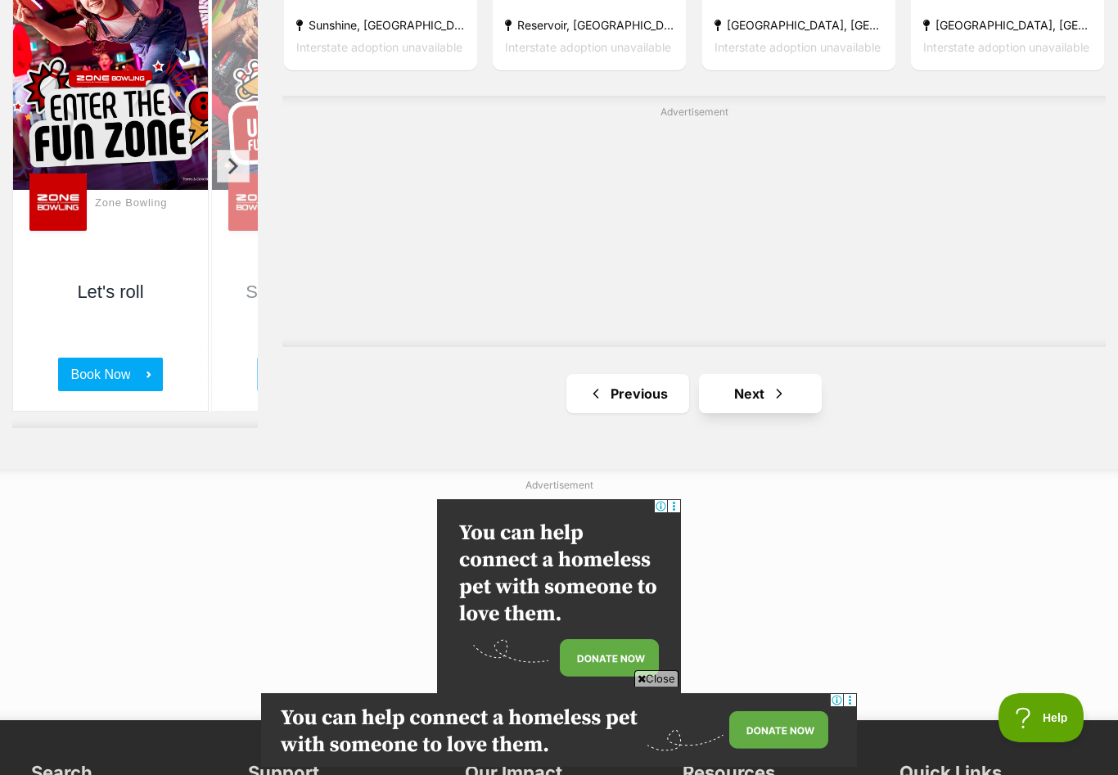
click at [731, 386] on link "Next" at bounding box center [760, 393] width 123 height 39
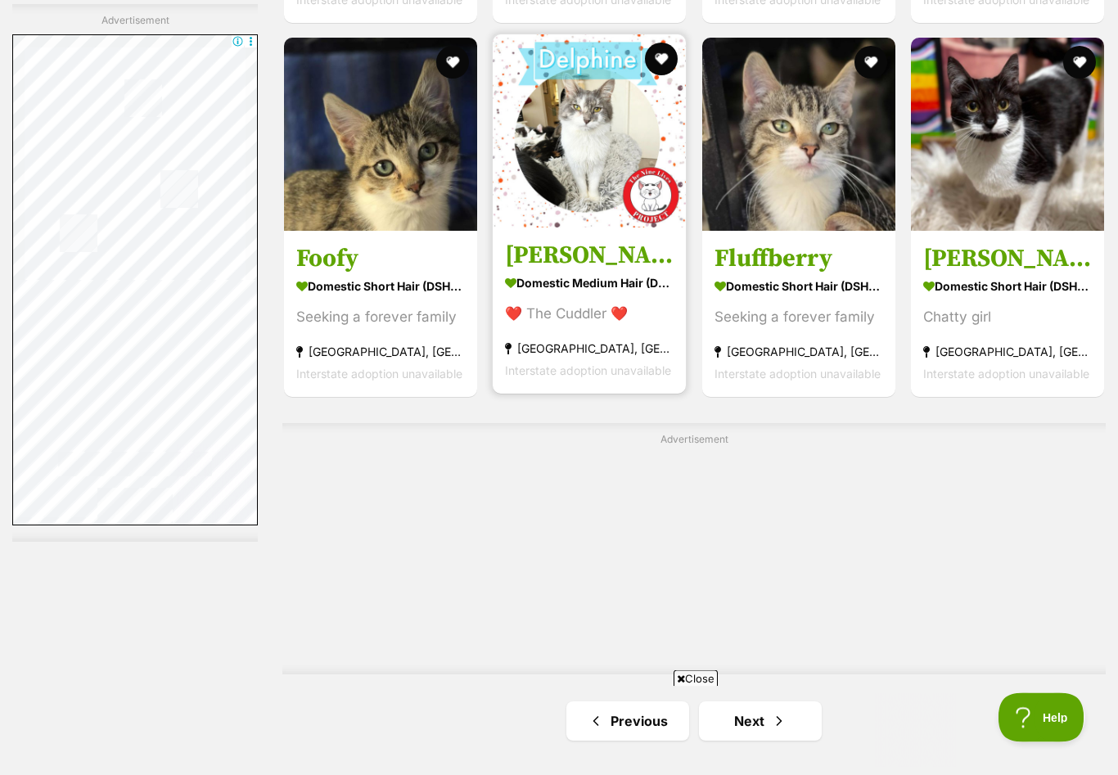
scroll to position [2547, 0]
click at [659, 59] on button "favourite" at bounding box center [662, 59] width 36 height 36
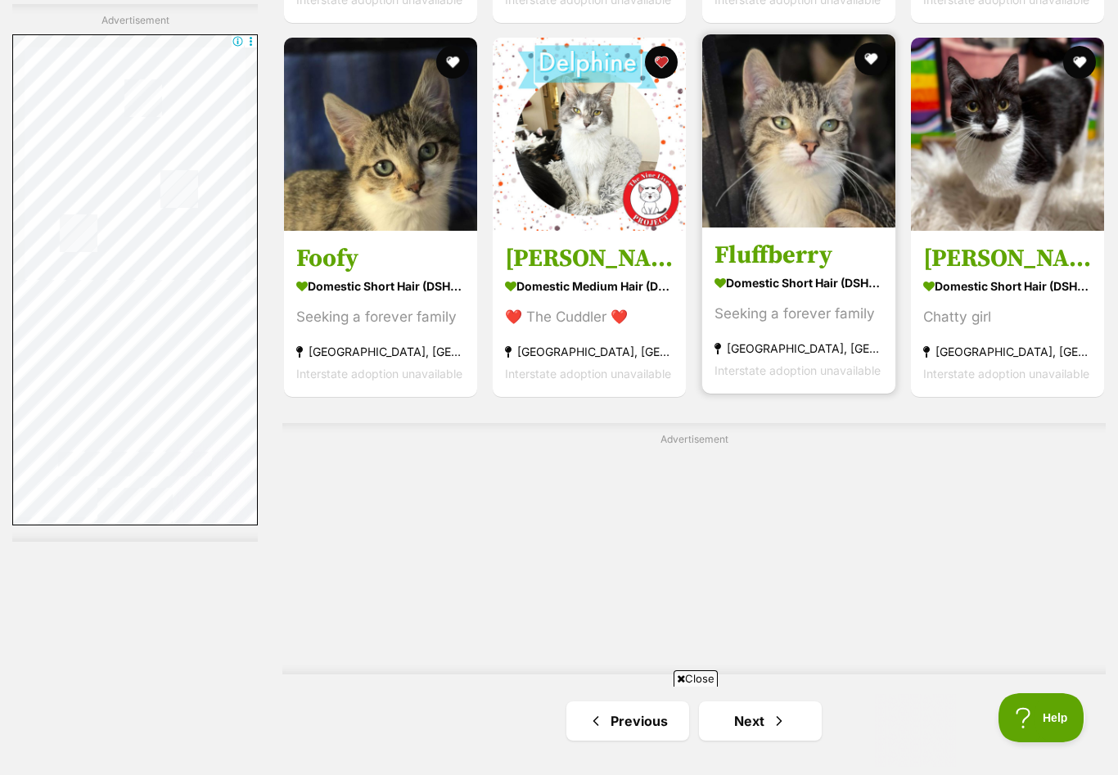
click at [752, 274] on link "Fluffberry Domestic Short Hair (DSH) Cat Seeking a forever family [GEOGRAPHIC_D…" at bounding box center [798, 310] width 193 height 166
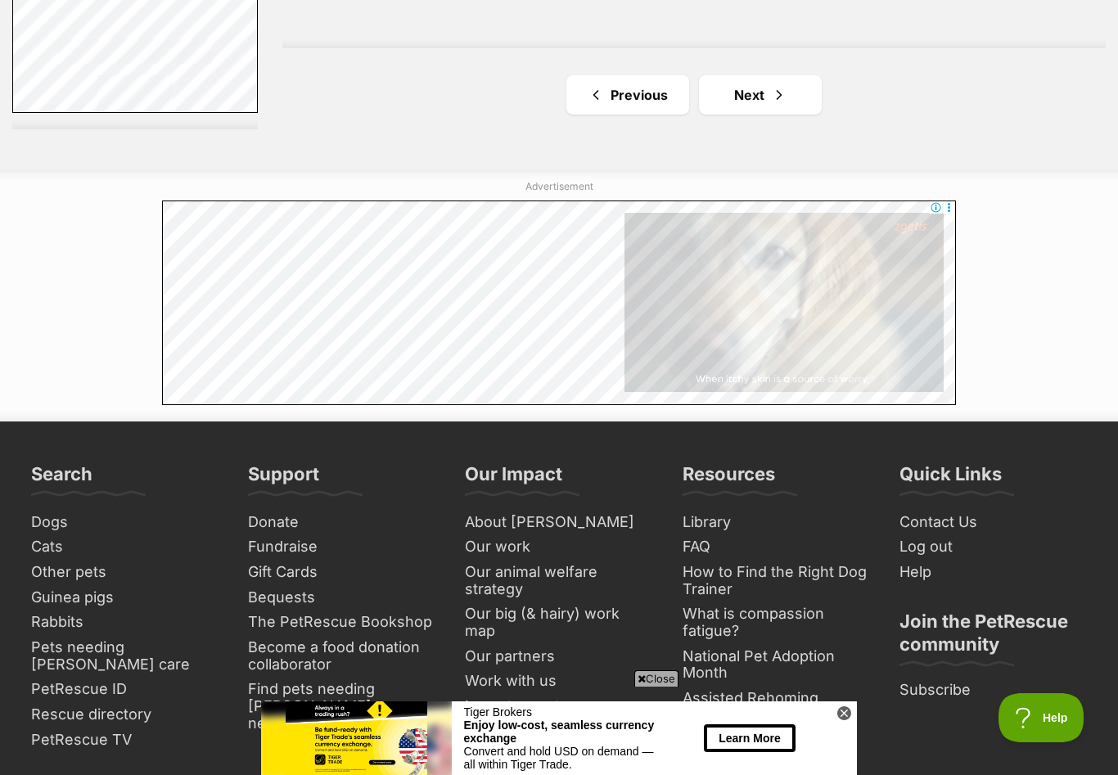
scroll to position [0, 0]
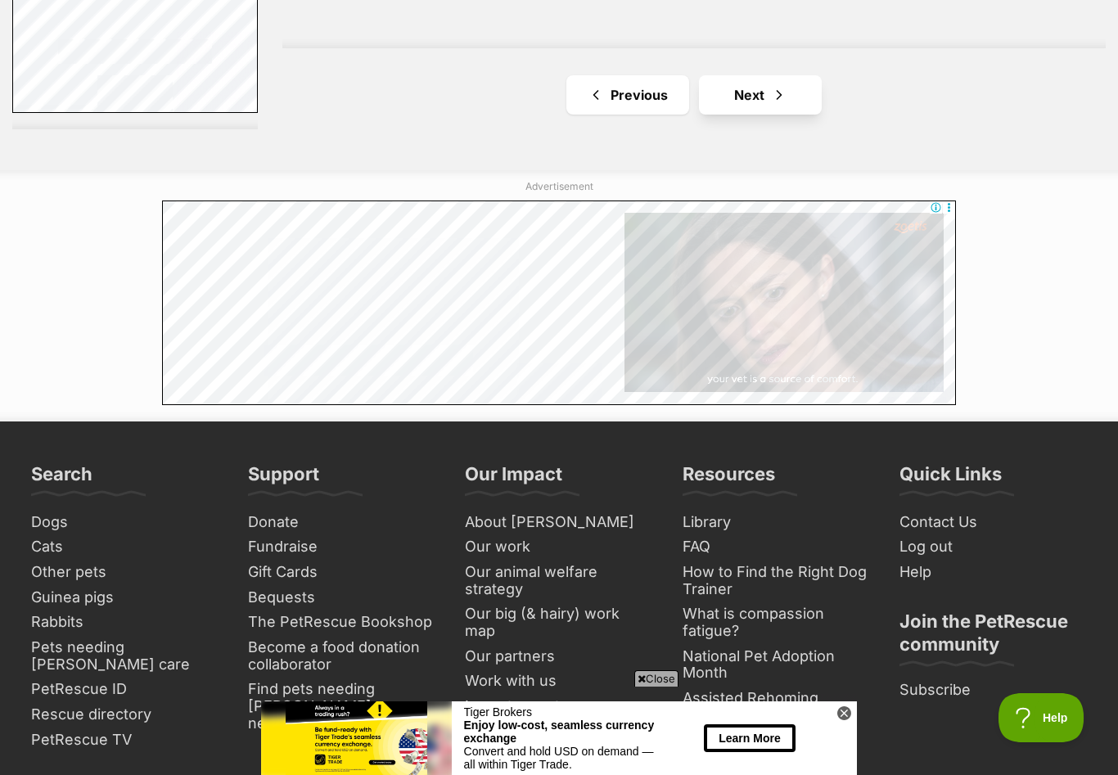
click at [767, 90] on link "Next" at bounding box center [760, 94] width 123 height 39
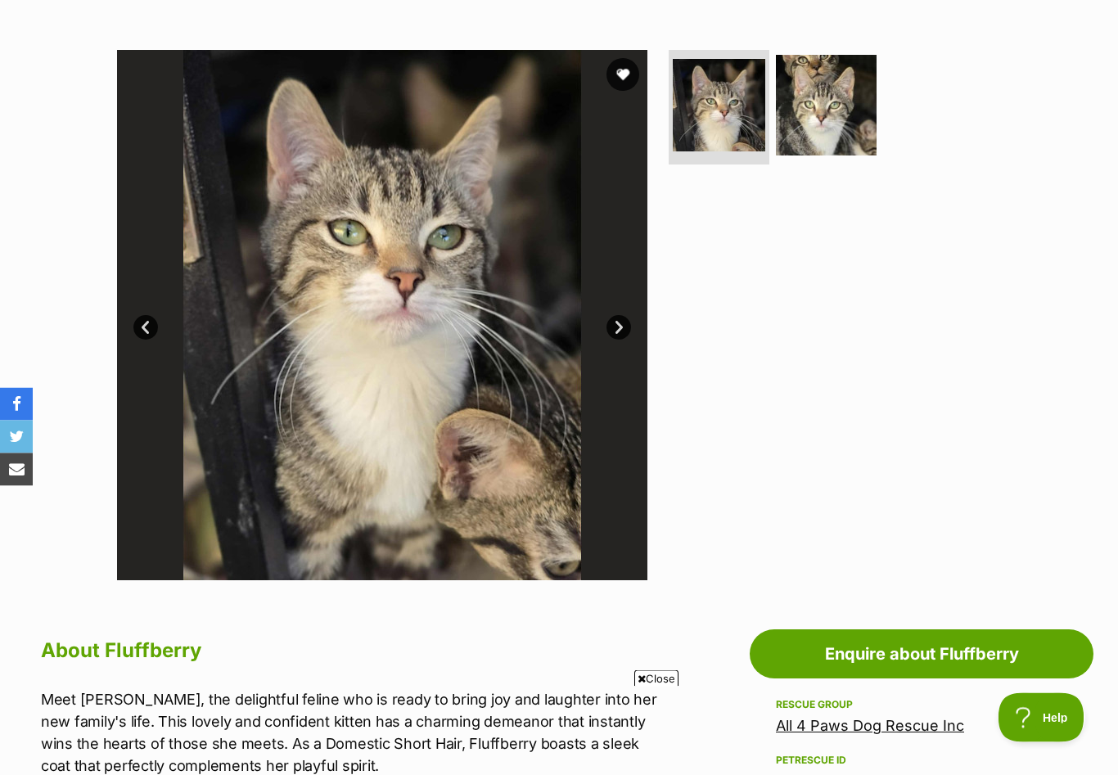
scroll to position [290, 0]
click at [812, 107] on img at bounding box center [826, 105] width 106 height 106
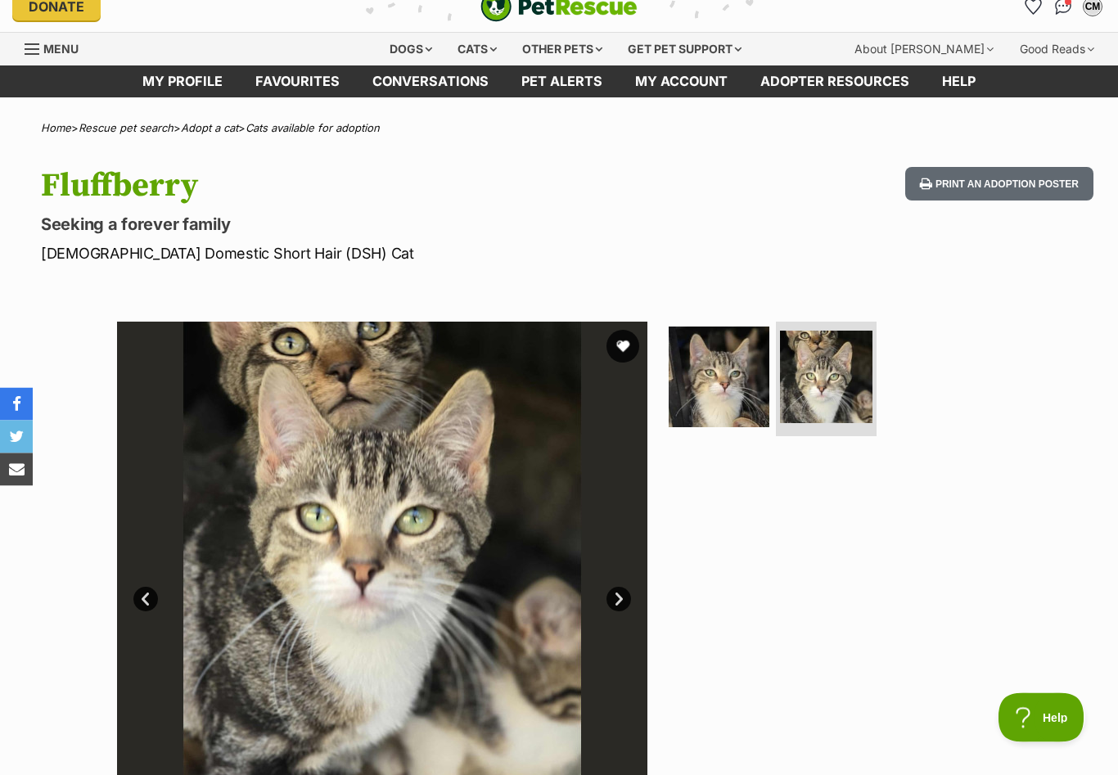
scroll to position [0, 0]
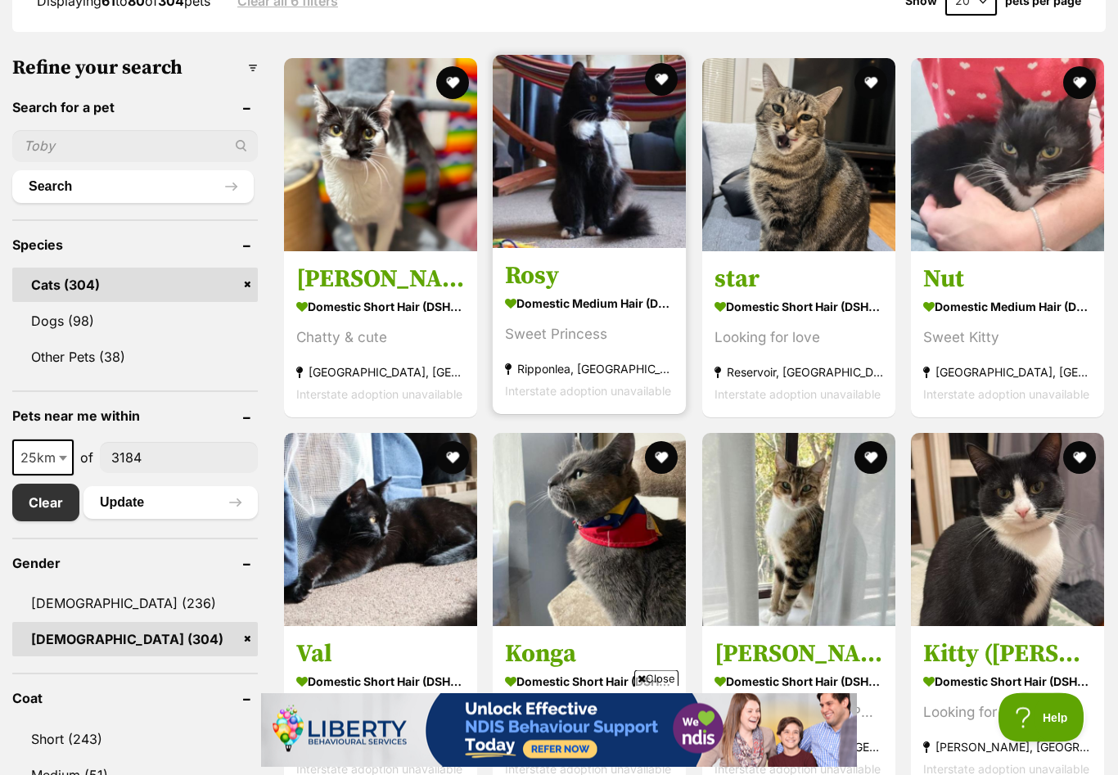
scroll to position [476, 0]
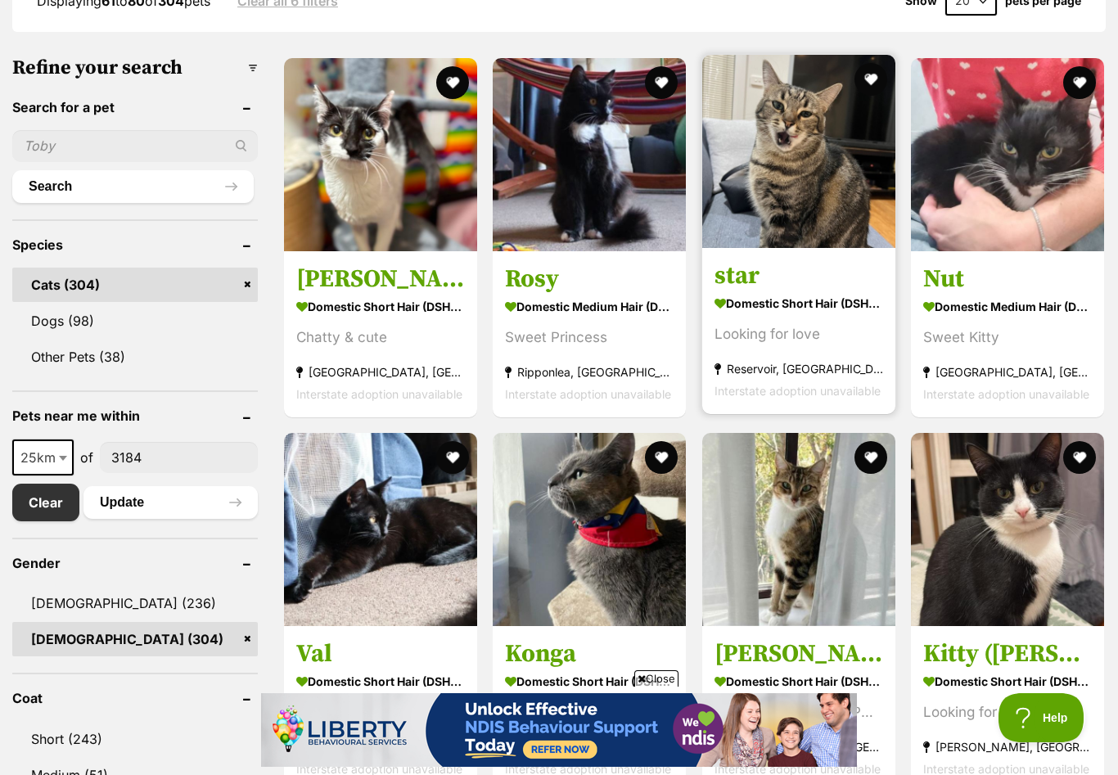
click at [755, 285] on h3 "star" at bounding box center [798, 275] width 169 height 31
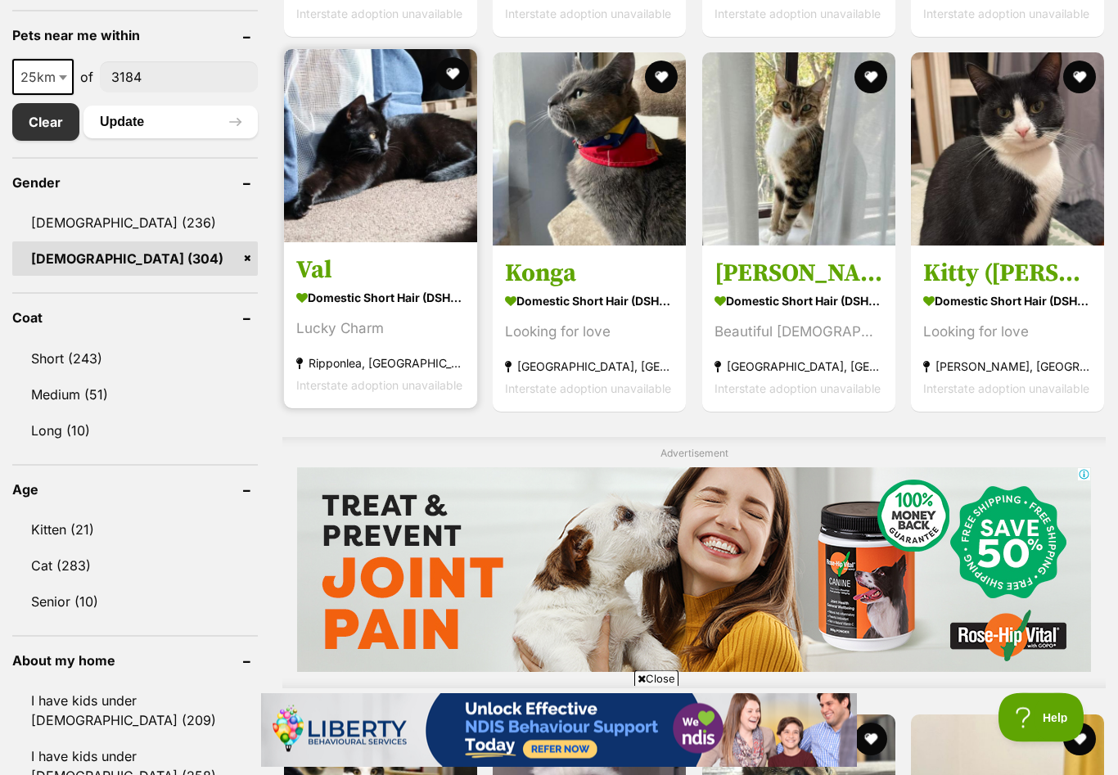
scroll to position [882, 0]
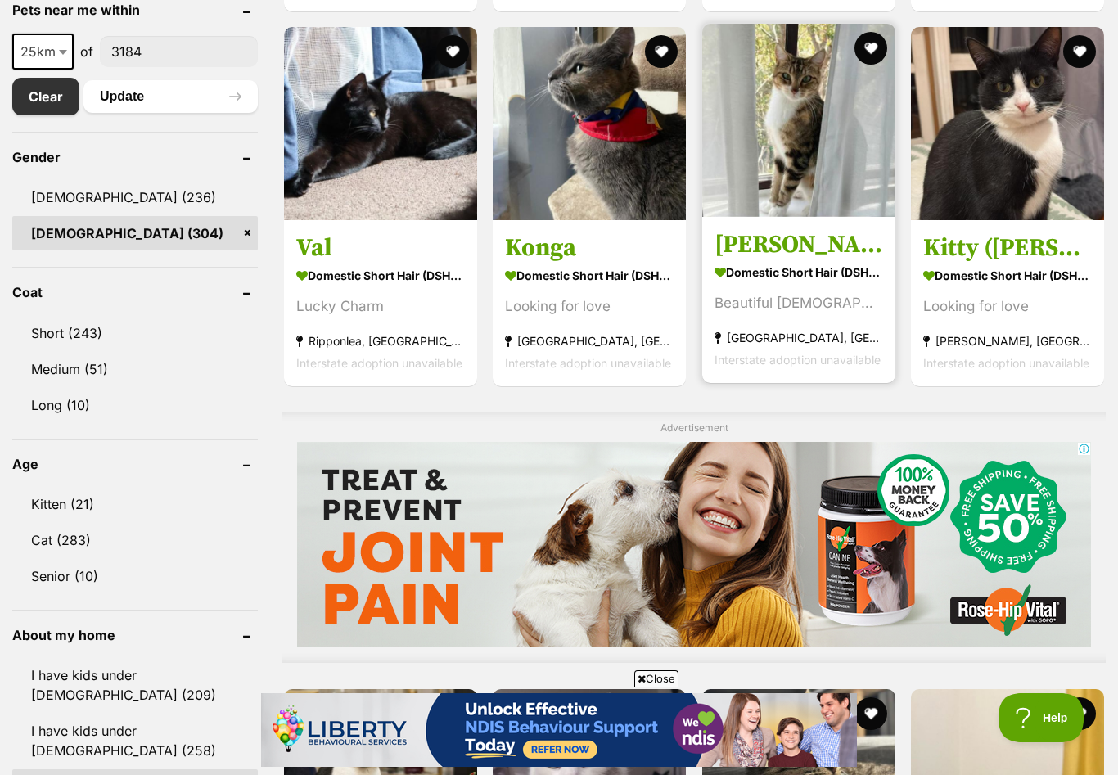
click at [761, 242] on h3 "[PERSON_NAME]" at bounding box center [798, 243] width 169 height 31
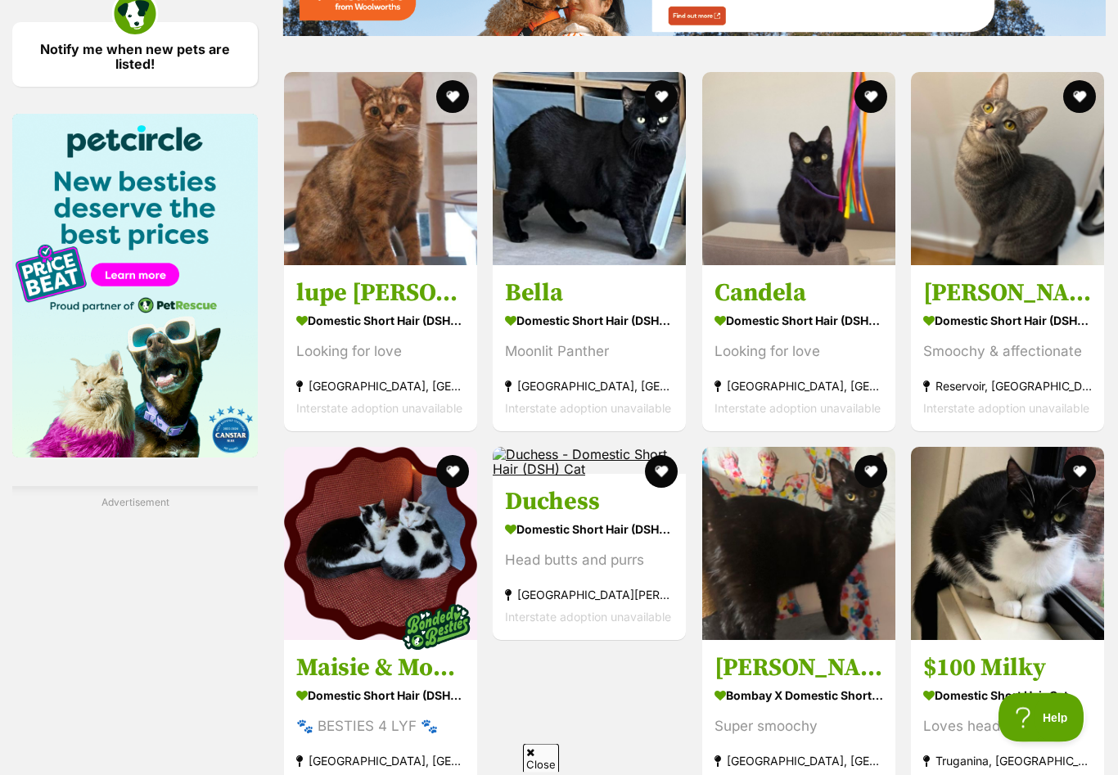
scroll to position [2045, 0]
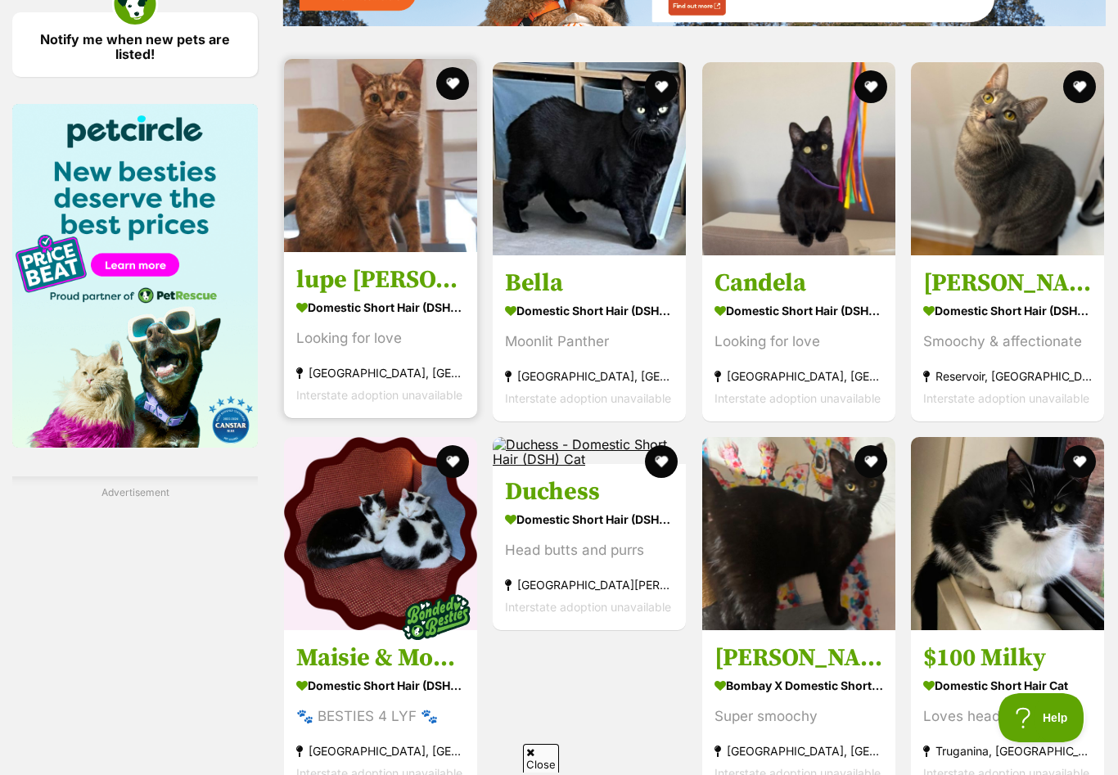
click at [370, 283] on h3 "lupe [PERSON_NAME]" at bounding box center [380, 279] width 169 height 31
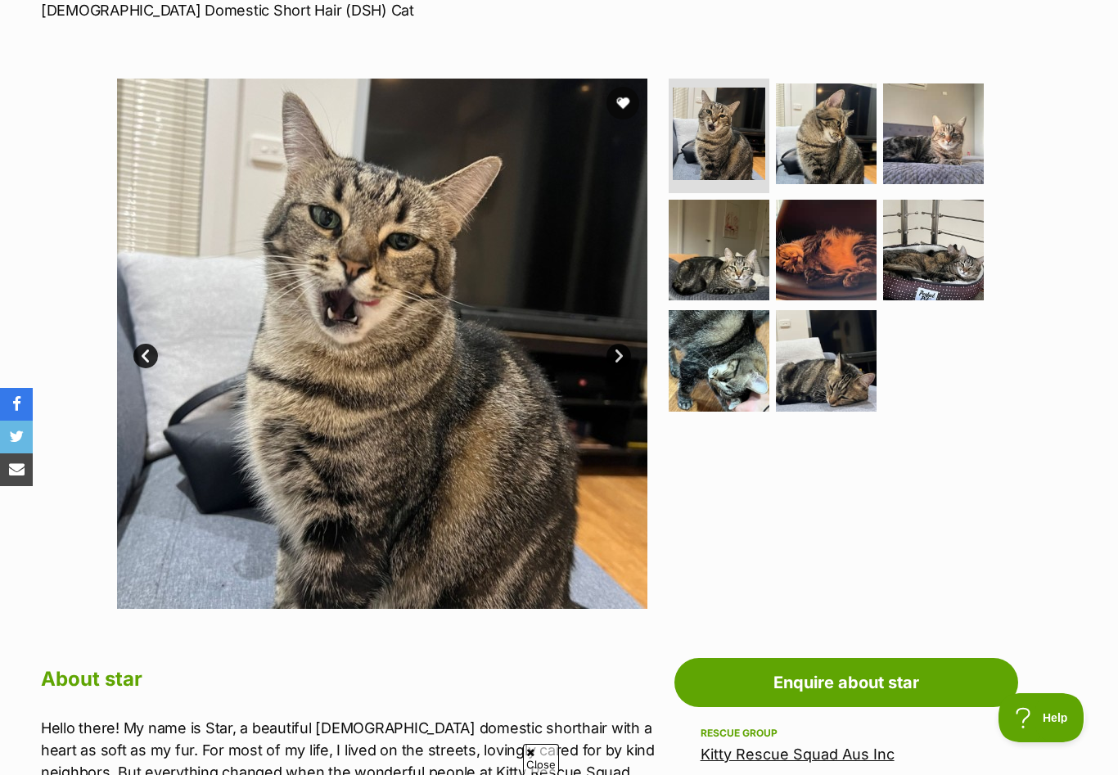
scroll to position [272, 0]
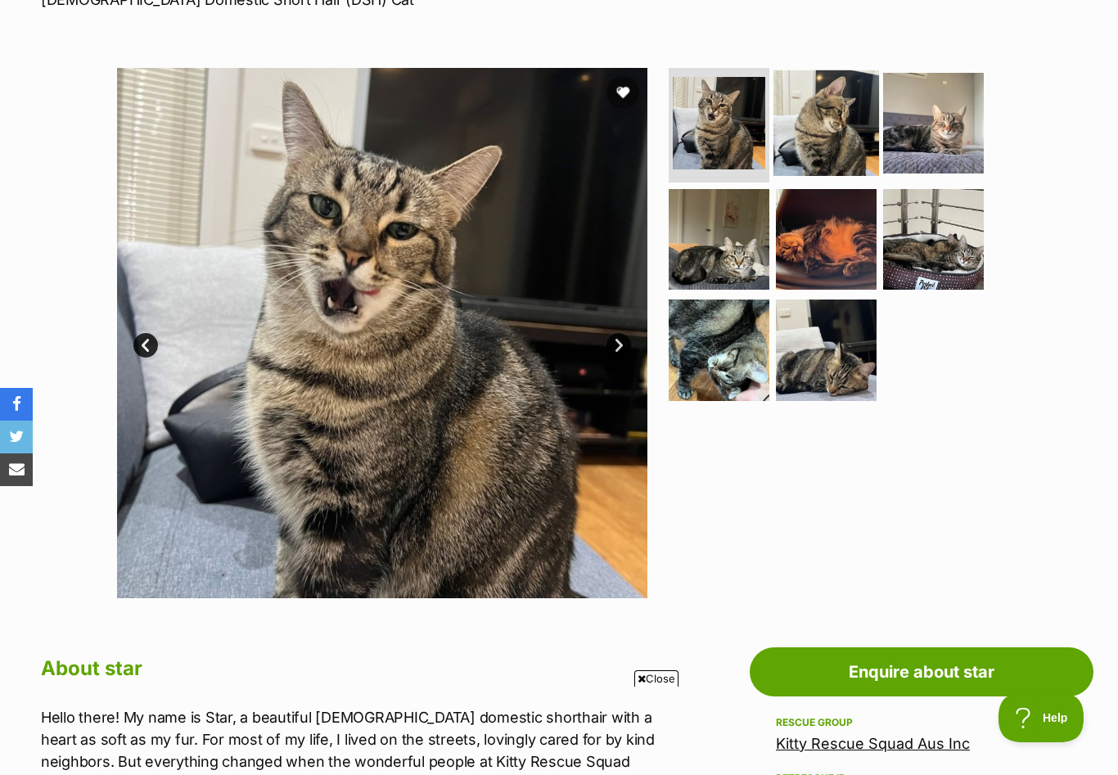
click at [821, 129] on img at bounding box center [826, 123] width 106 height 106
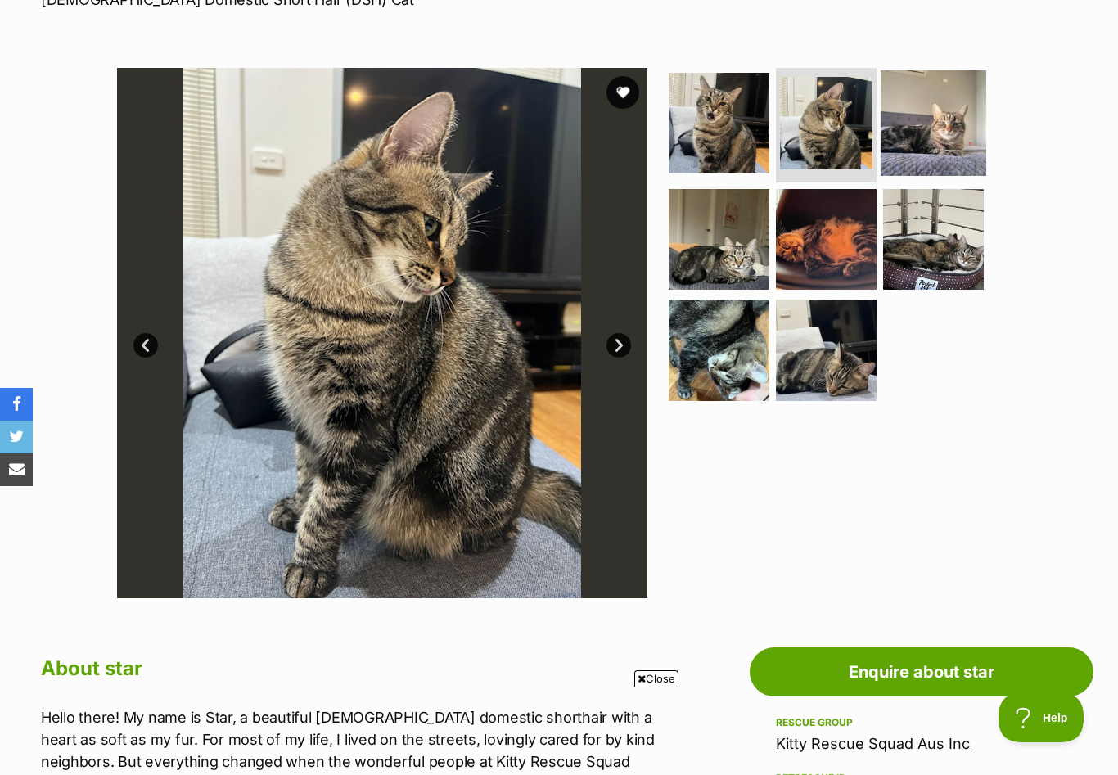
scroll to position [0, 0]
click at [911, 133] on img at bounding box center [933, 123] width 106 height 106
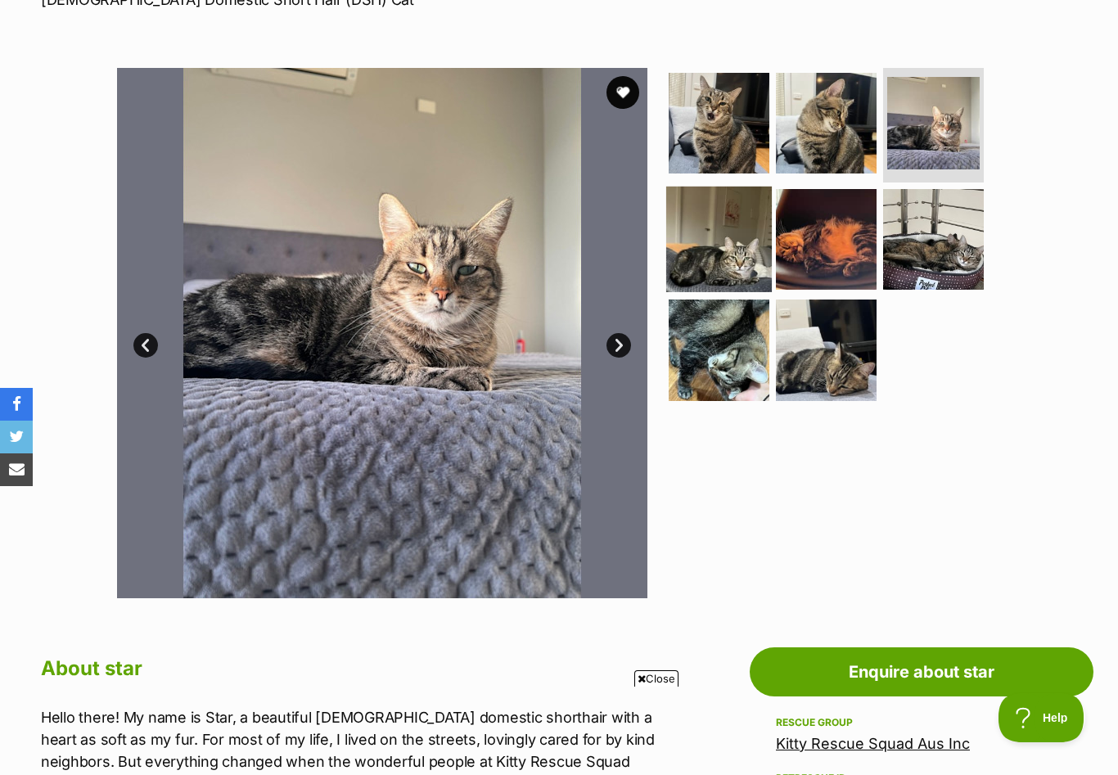
click at [707, 249] on img at bounding box center [719, 239] width 106 height 106
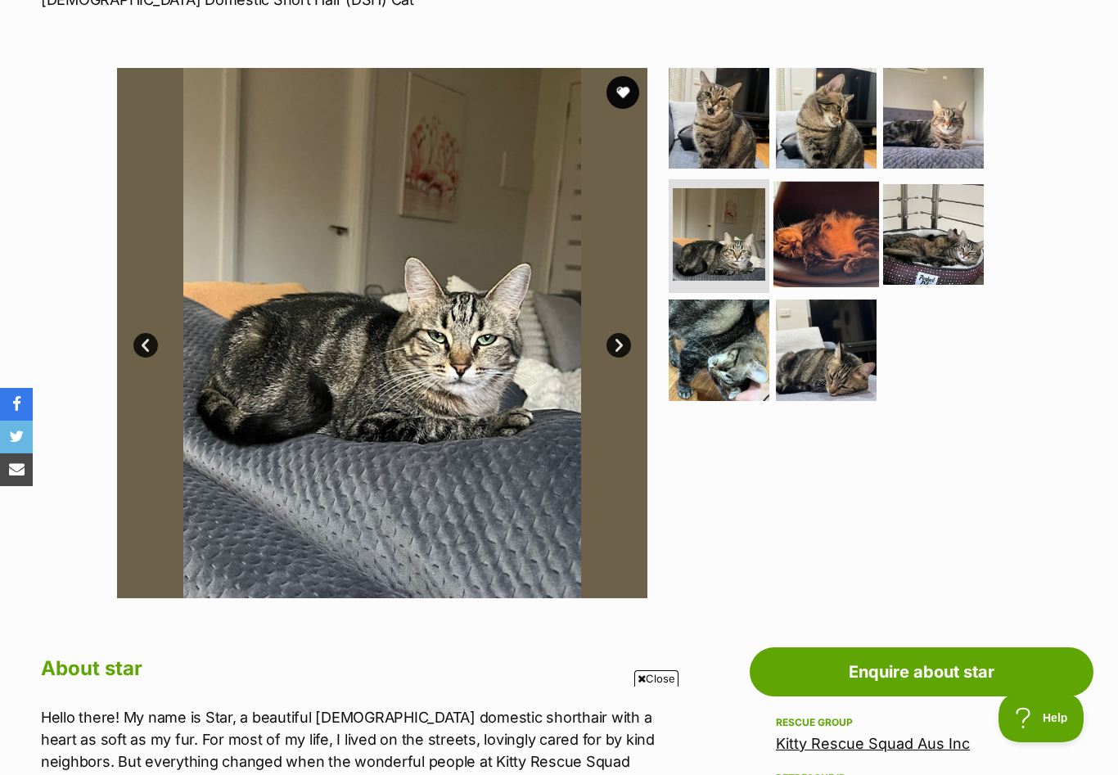
click at [823, 256] on img at bounding box center [826, 234] width 106 height 106
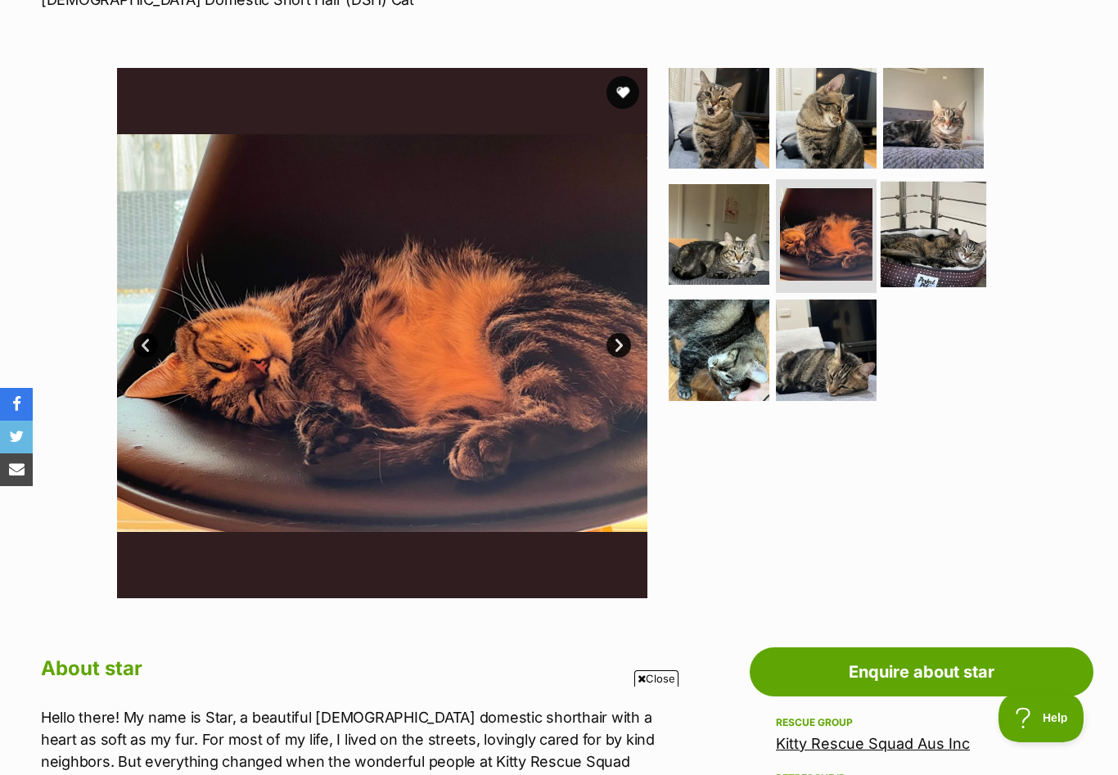
click at [931, 257] on img at bounding box center [933, 234] width 106 height 106
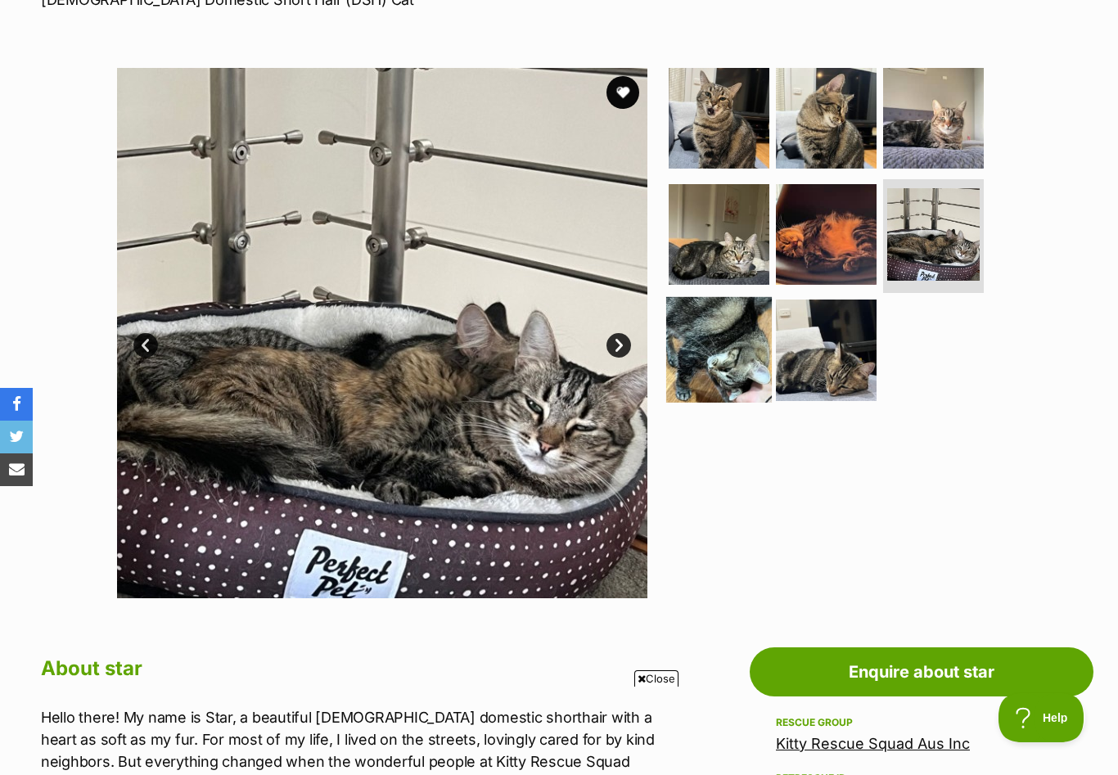
click at [720, 344] on img at bounding box center [719, 350] width 106 height 106
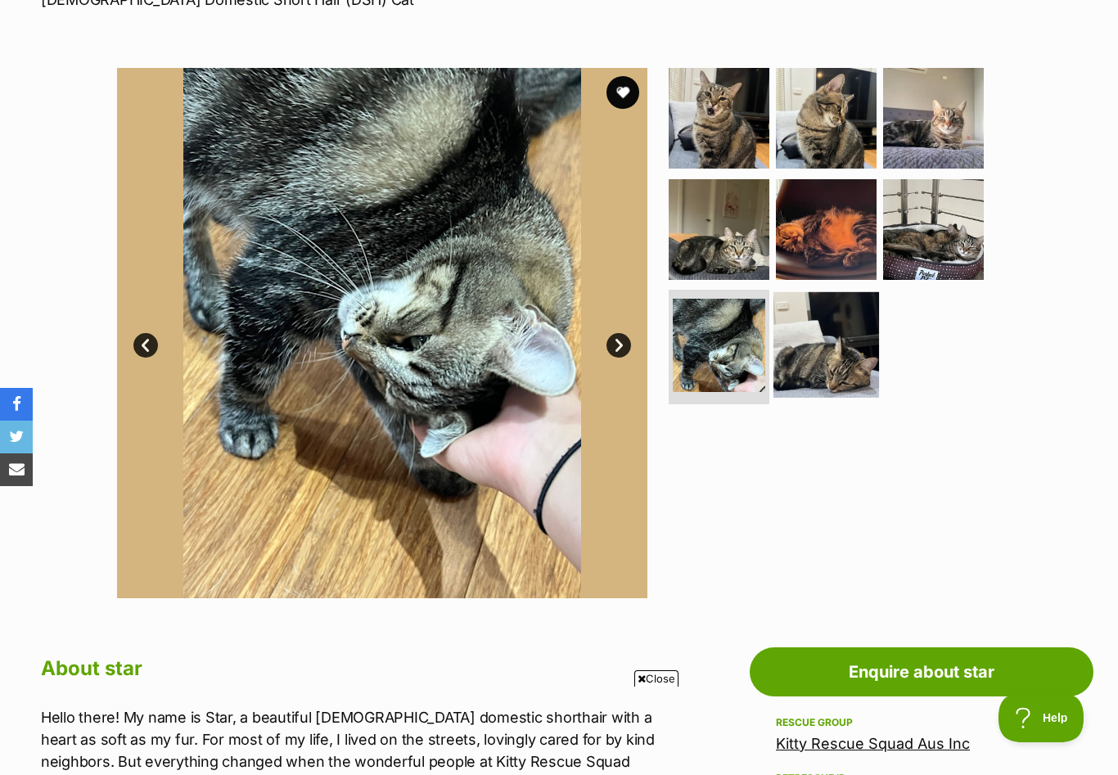
click at [817, 337] on img at bounding box center [826, 345] width 106 height 106
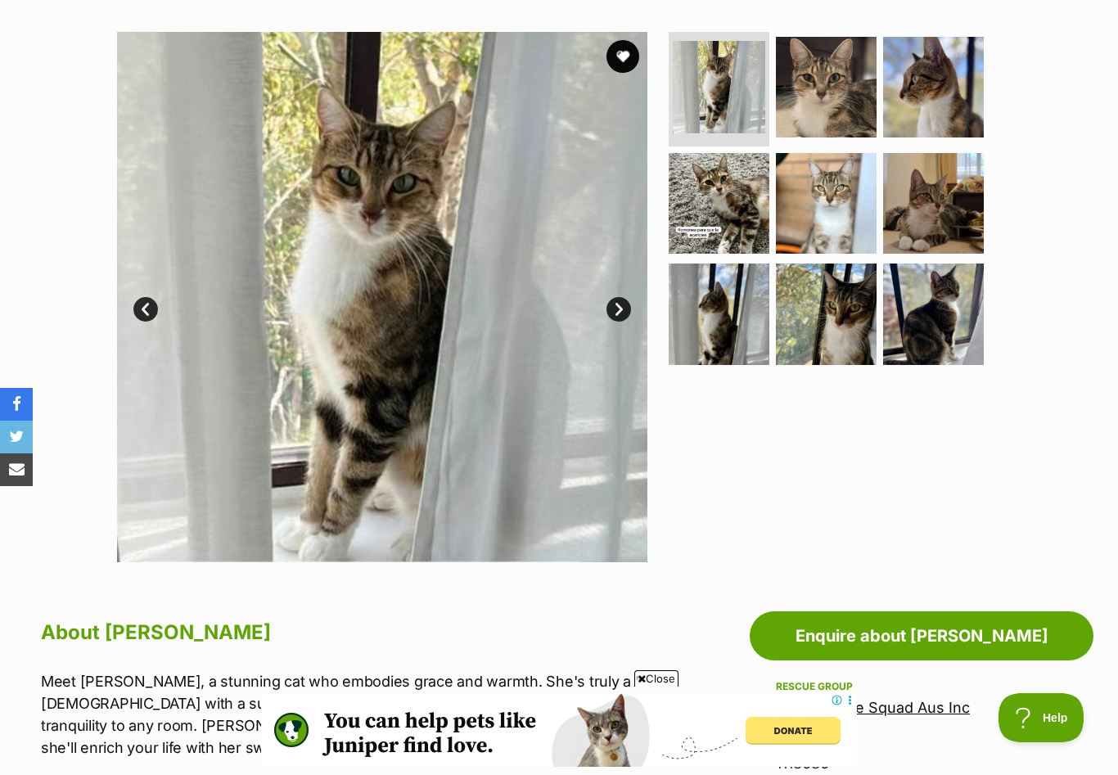
click at [616, 304] on link "Next" at bounding box center [618, 309] width 25 height 25
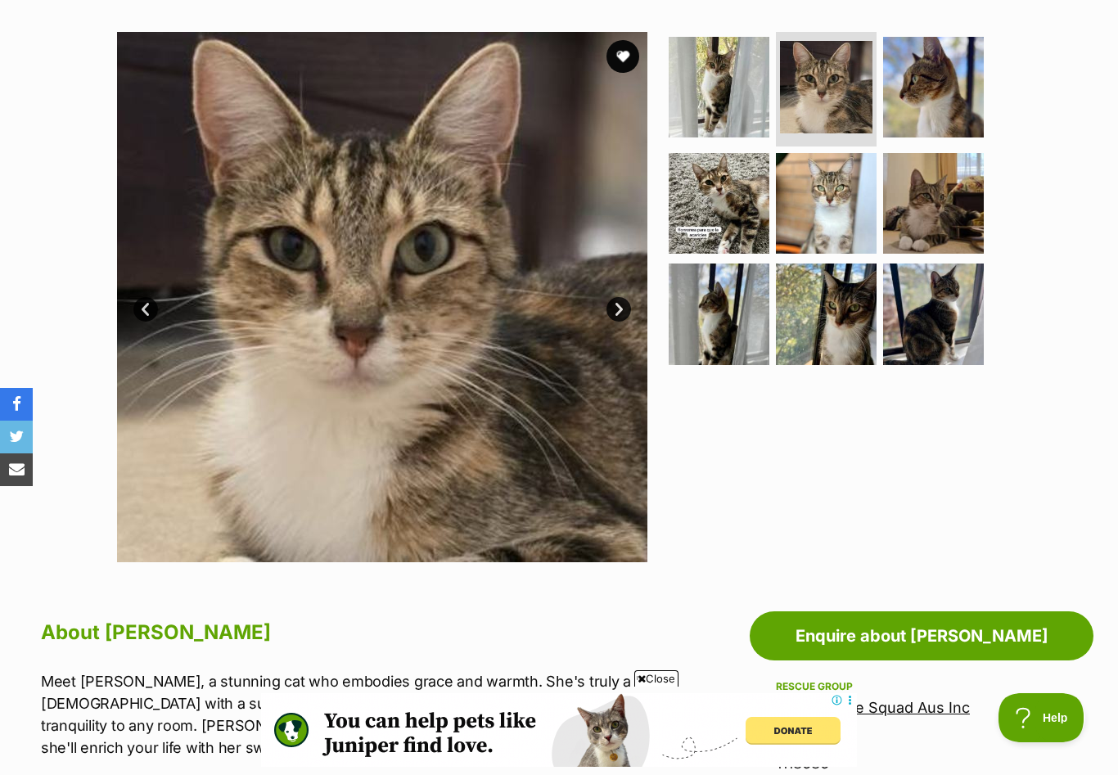
click at [616, 305] on link "Next" at bounding box center [618, 309] width 25 height 25
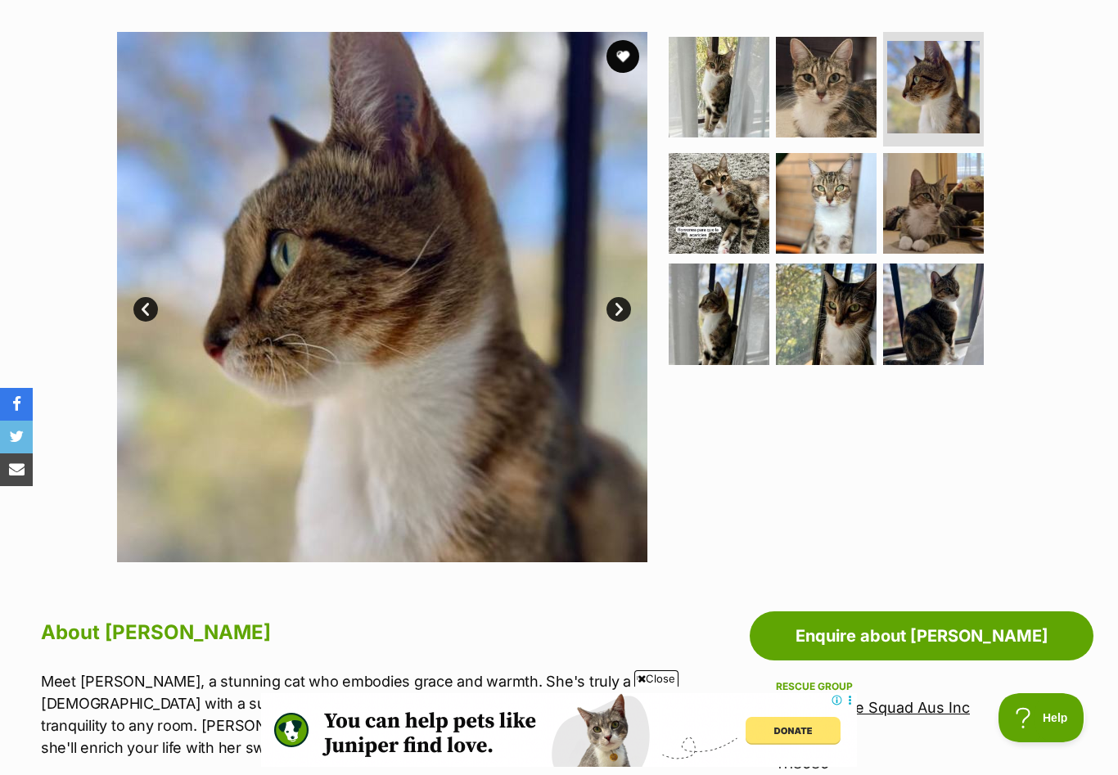
click at [616, 305] on link "Next" at bounding box center [618, 309] width 25 height 25
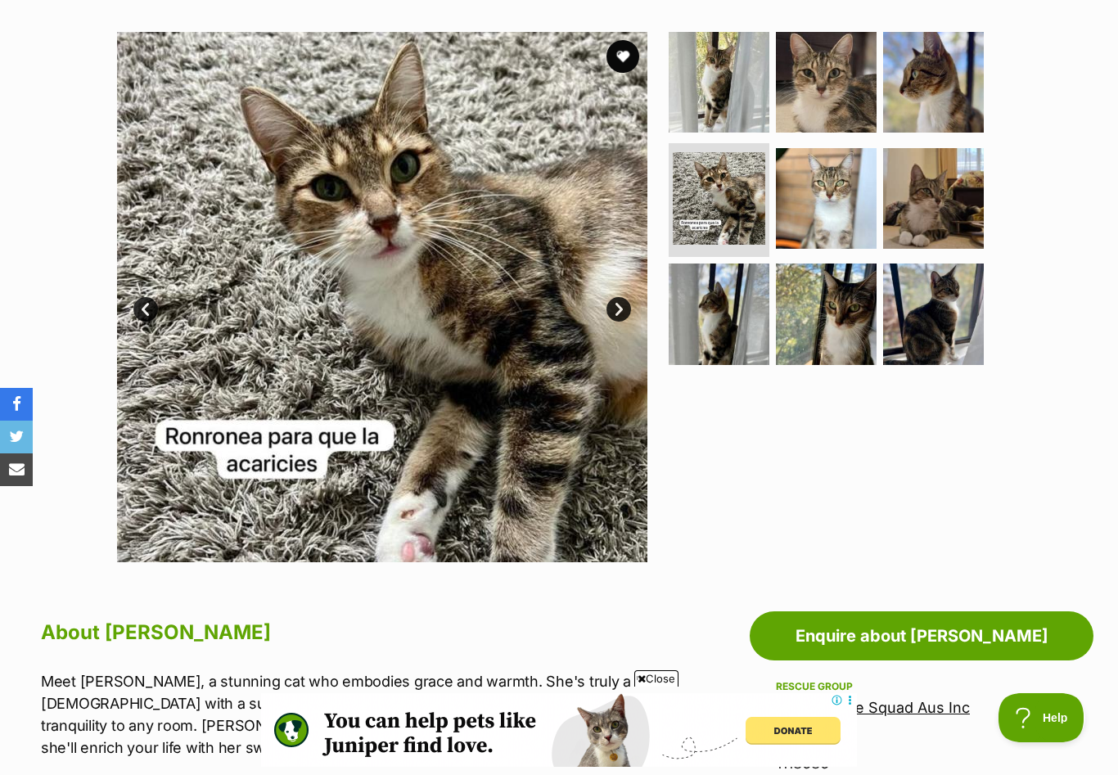
click at [616, 305] on link "Next" at bounding box center [618, 309] width 25 height 25
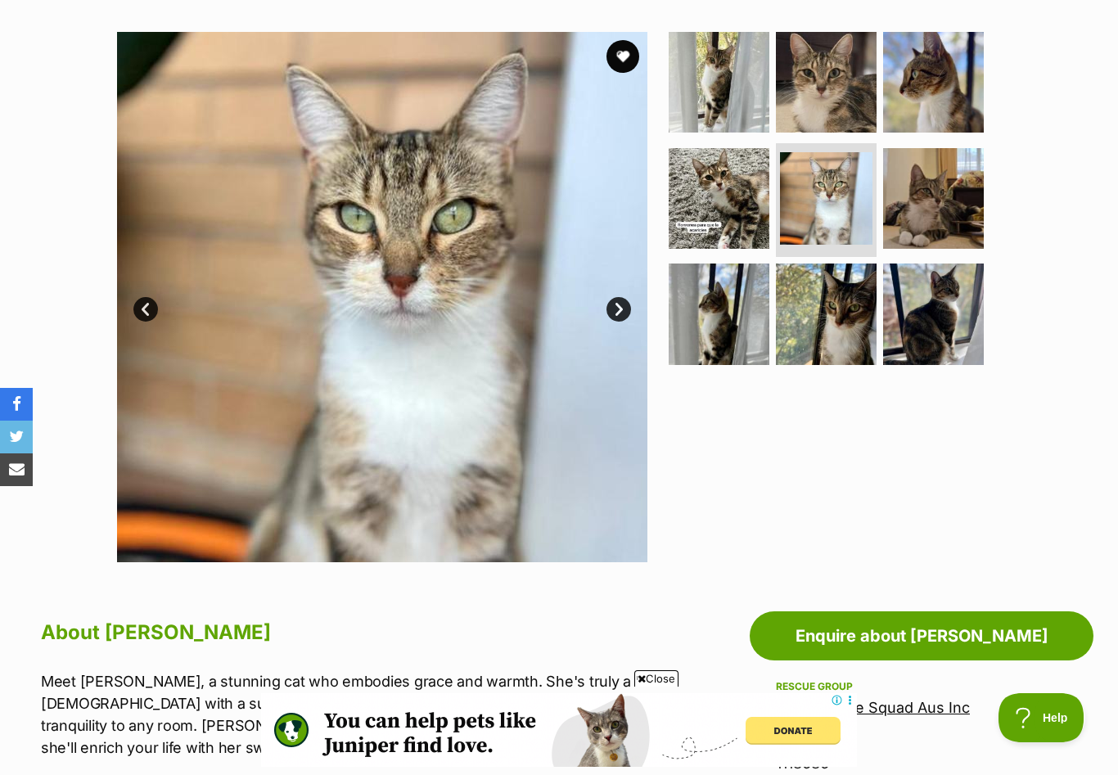
click at [616, 305] on link "Next" at bounding box center [618, 309] width 25 height 25
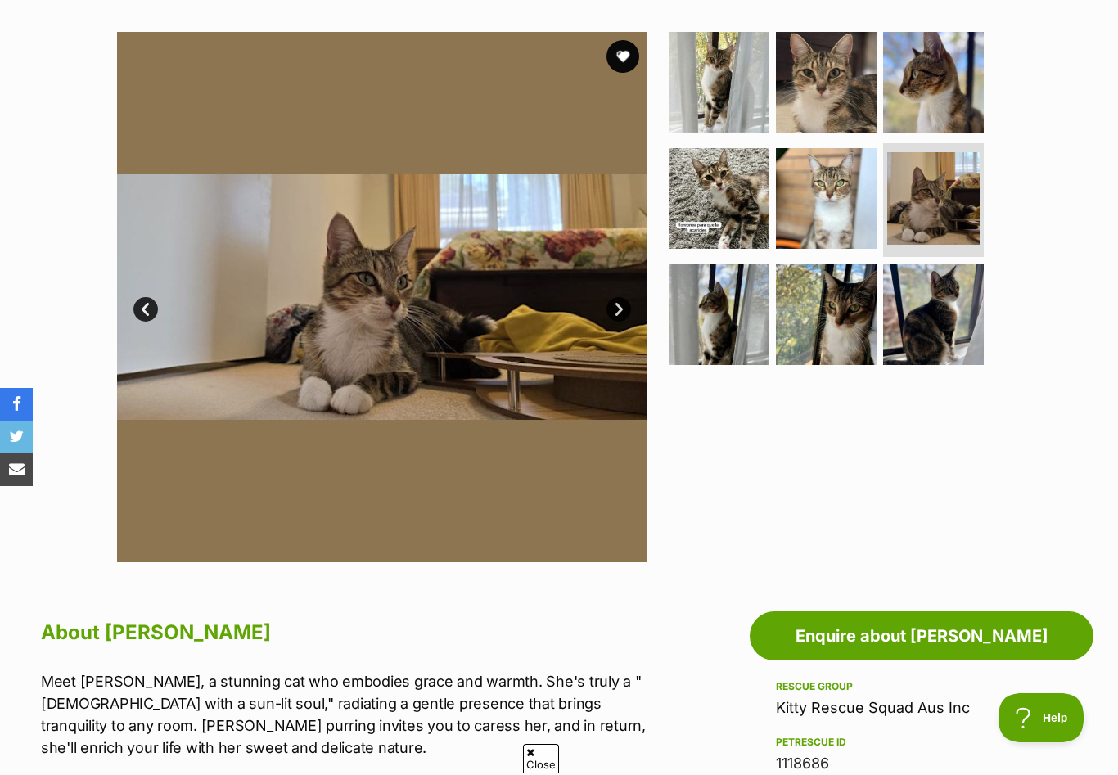
click at [620, 310] on link "Next" at bounding box center [618, 309] width 25 height 25
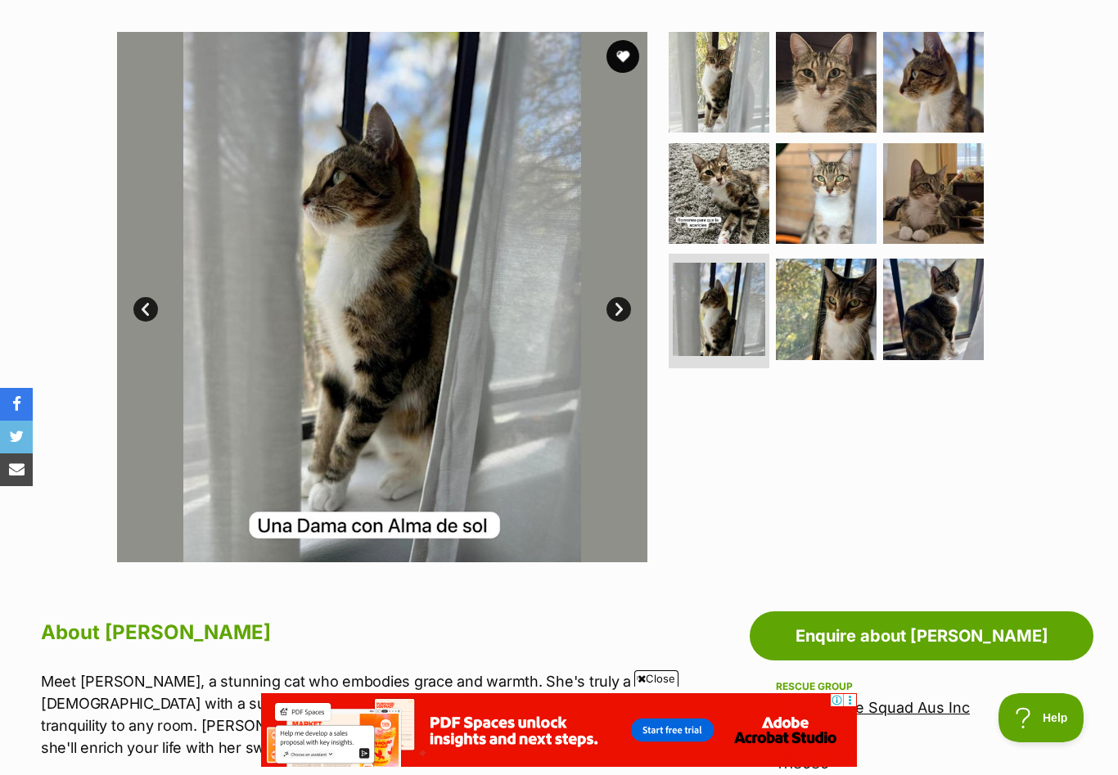
click at [620, 310] on link "Next" at bounding box center [618, 309] width 25 height 25
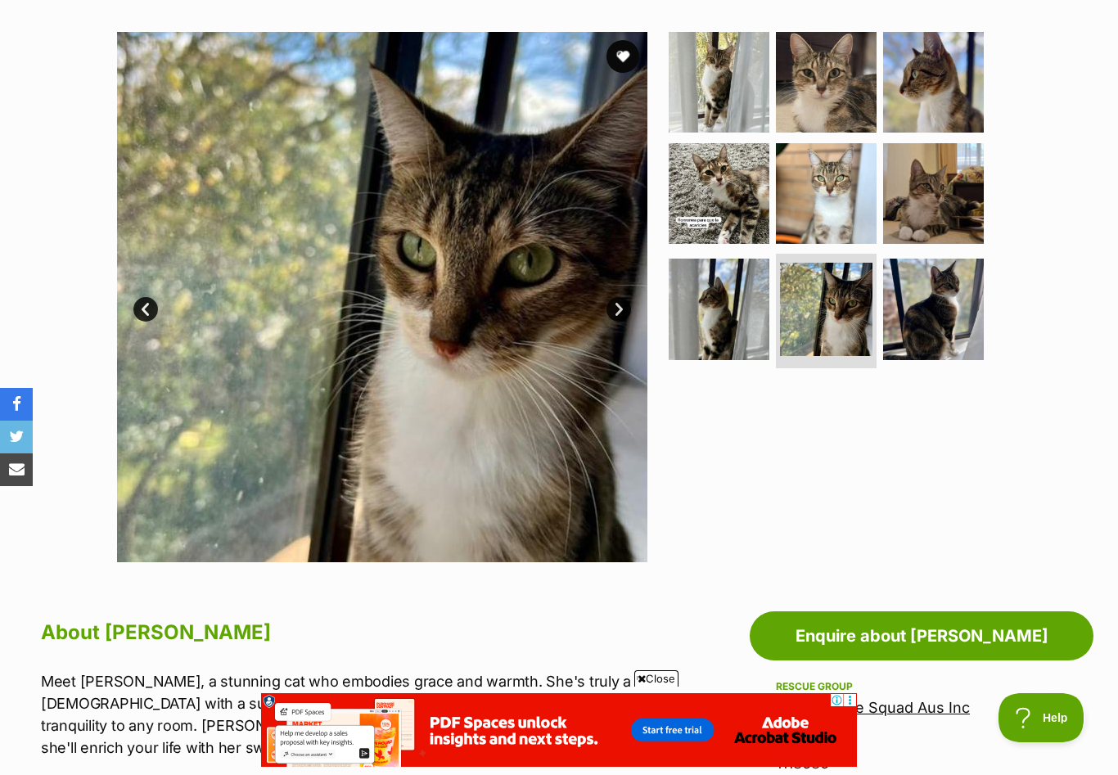
click at [145, 310] on link "Prev" at bounding box center [145, 309] width 25 height 25
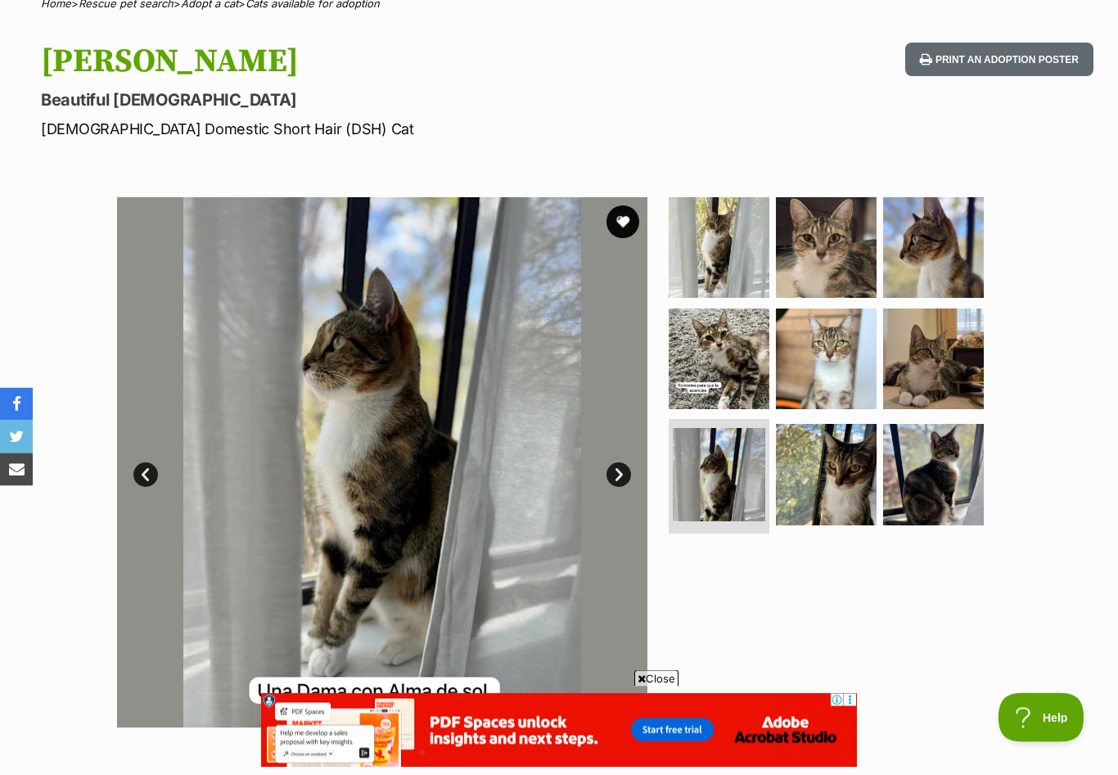
scroll to position [136, 0]
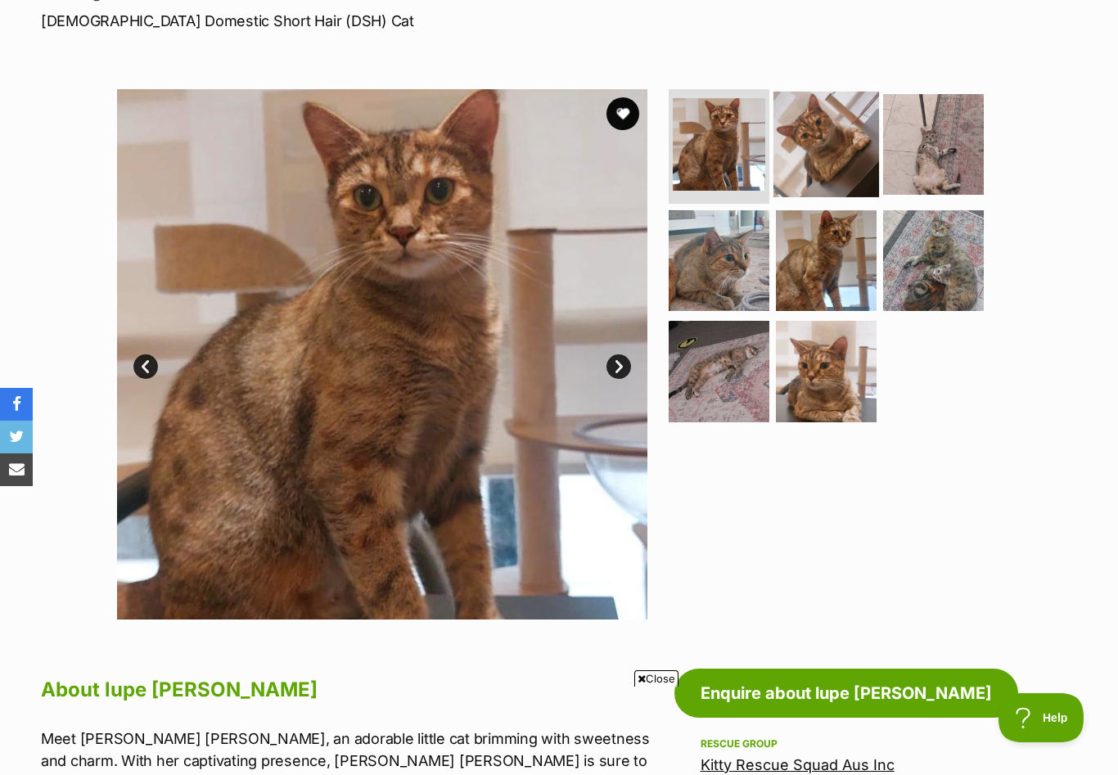
click at [823, 146] on img at bounding box center [826, 145] width 106 height 106
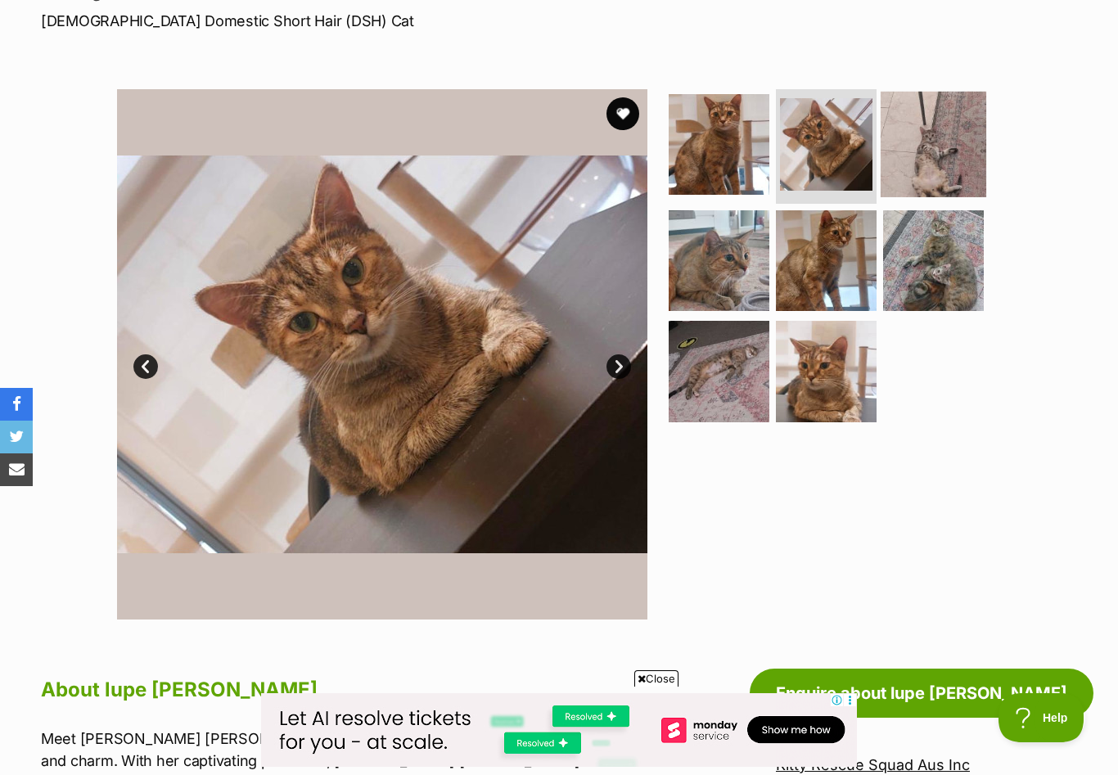
click at [947, 152] on img at bounding box center [933, 145] width 106 height 106
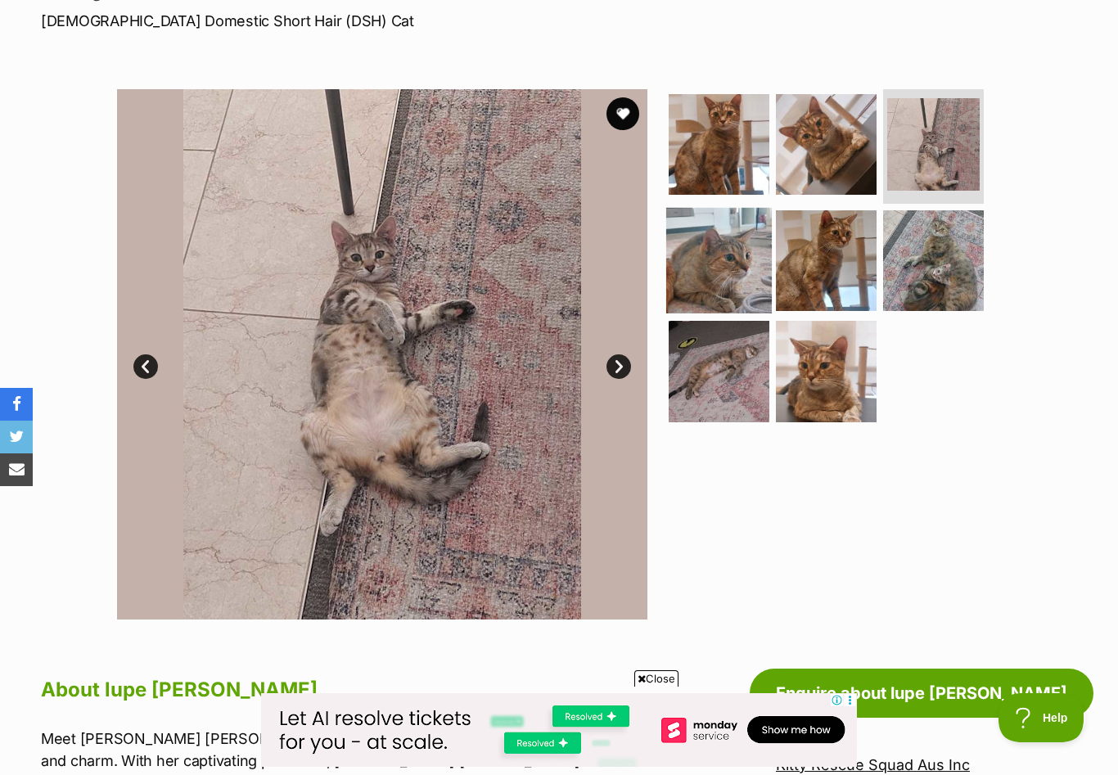
click at [711, 276] on img at bounding box center [719, 260] width 106 height 106
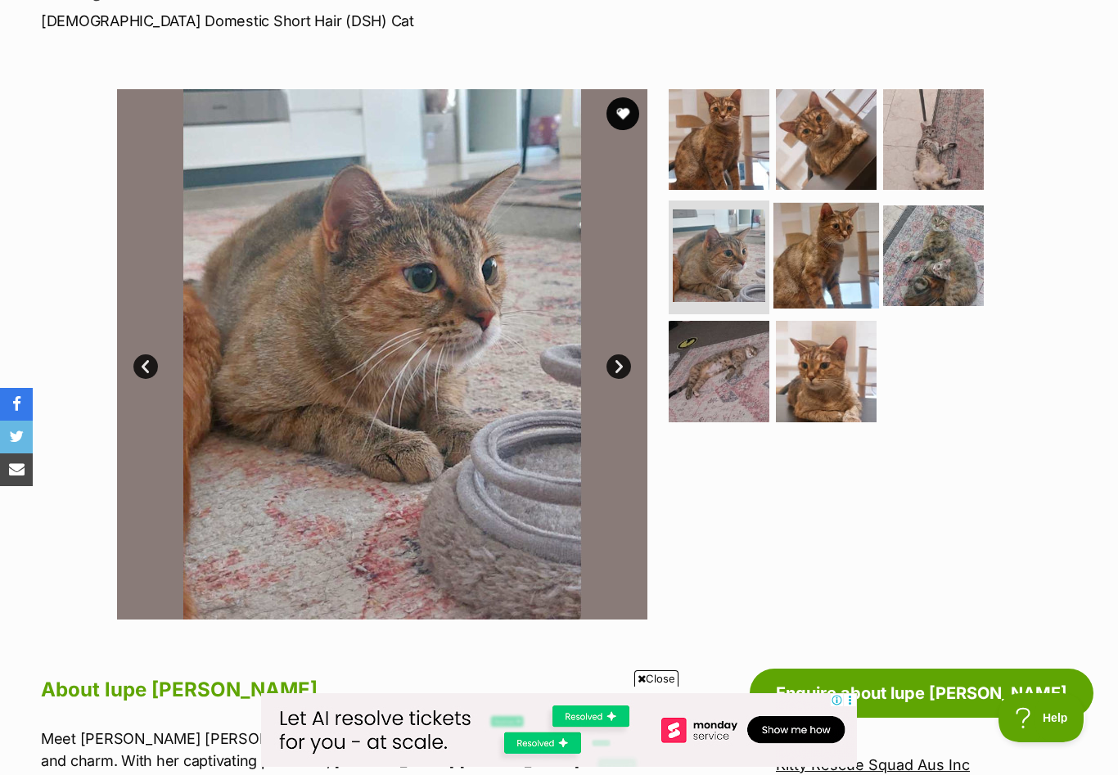
click at [814, 287] on img at bounding box center [826, 255] width 106 height 106
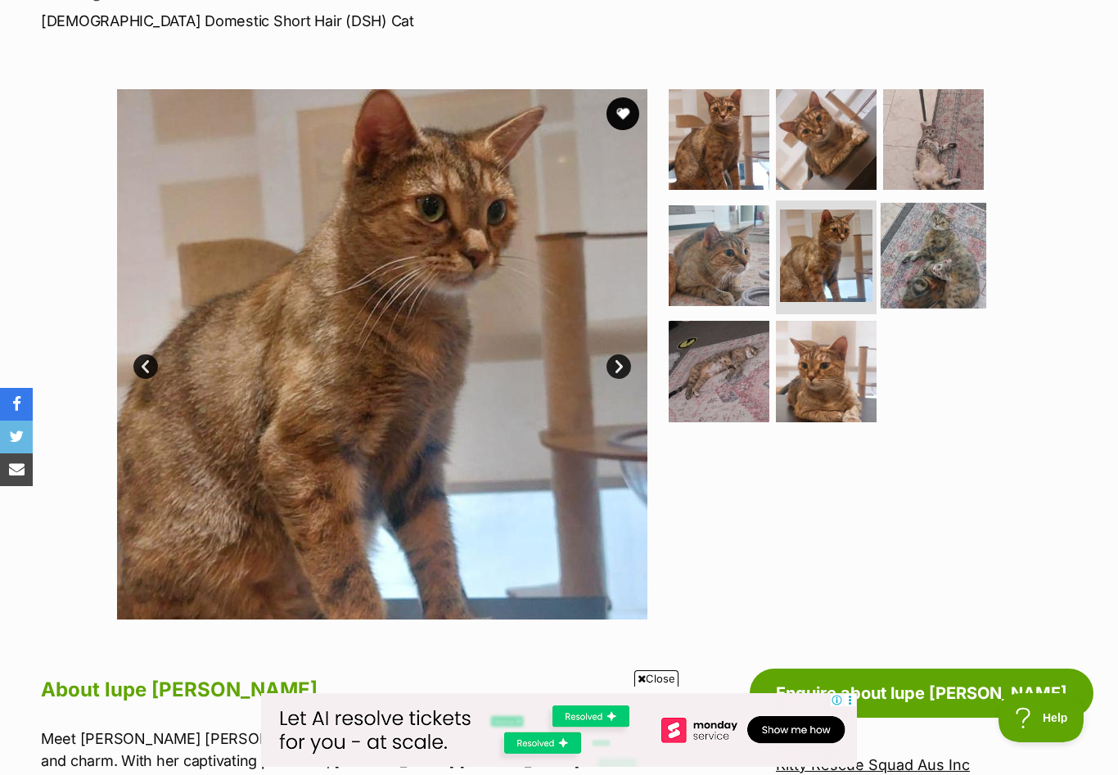
click at [938, 272] on img at bounding box center [933, 255] width 106 height 106
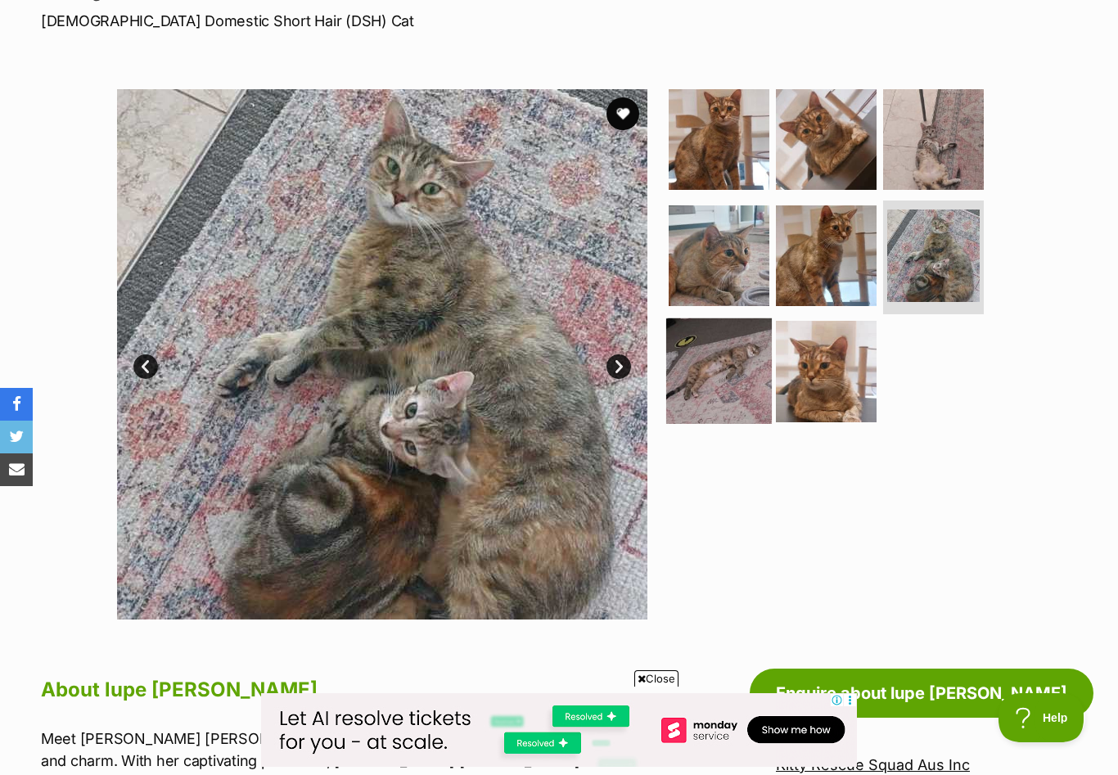
click at [713, 376] on img at bounding box center [719, 371] width 106 height 106
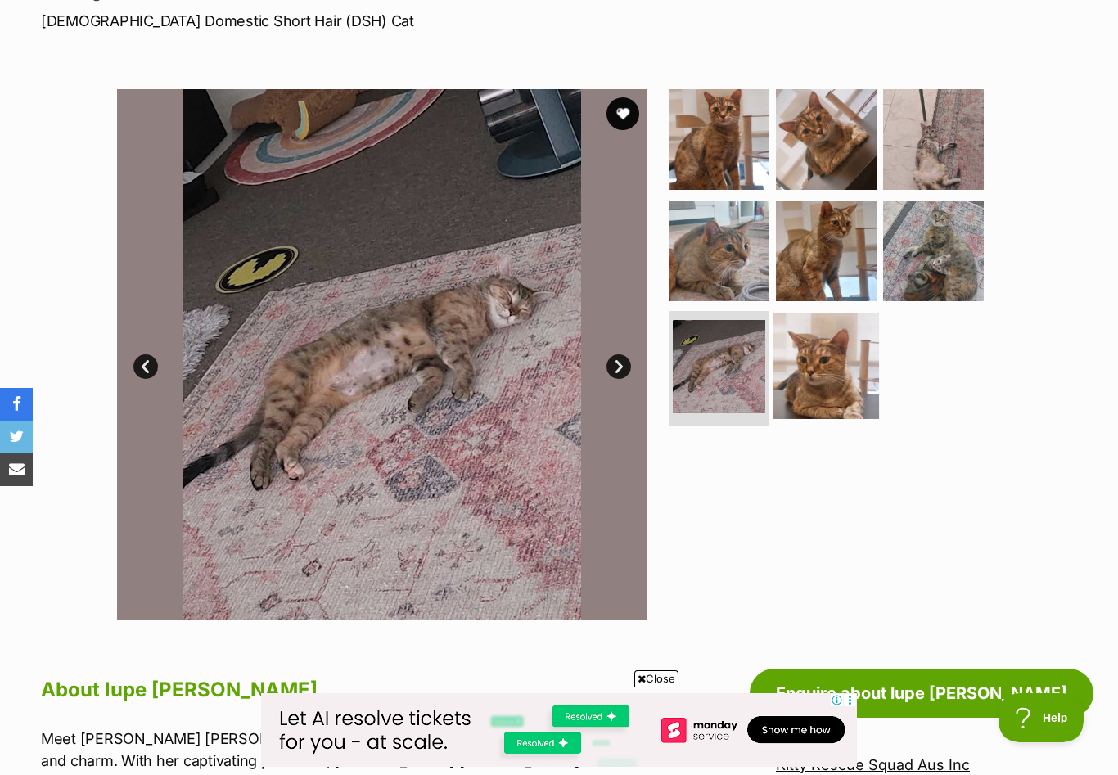
click at [835, 377] on img at bounding box center [826, 366] width 106 height 106
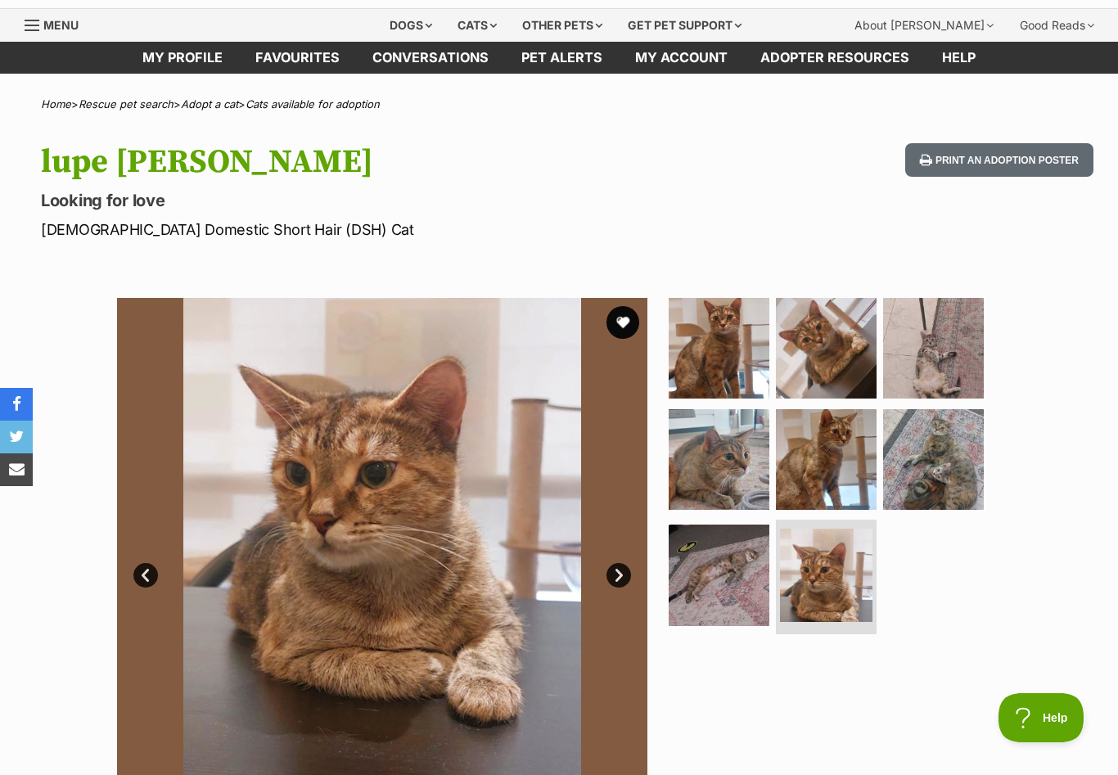
scroll to position [68, 0]
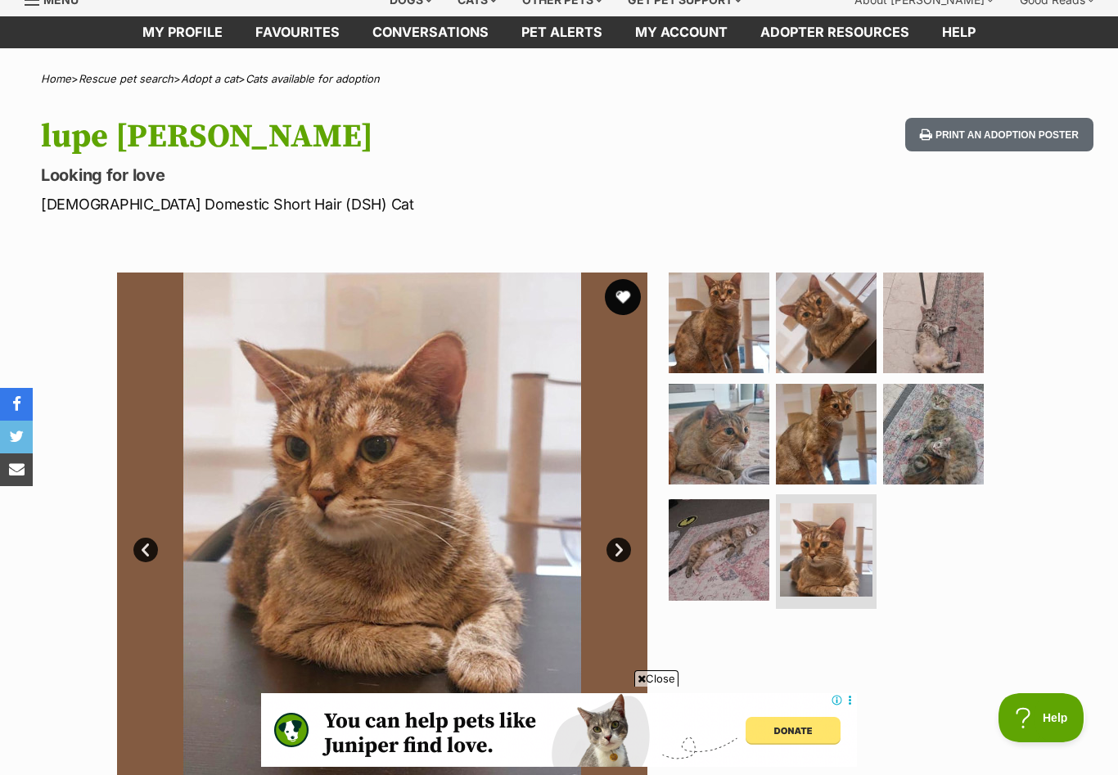
click at [627, 295] on button "favourite" at bounding box center [623, 297] width 36 height 36
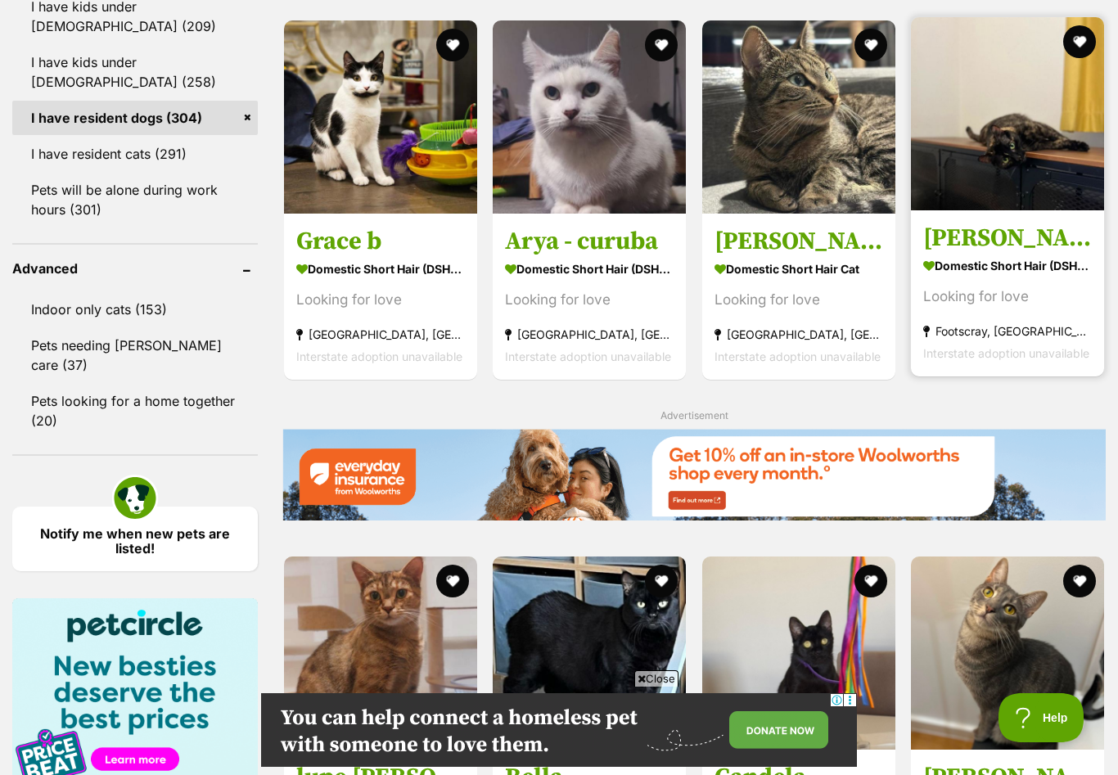
click at [965, 266] on strong "Domestic Short Hair (DSH) Cat" at bounding box center [1007, 266] width 169 height 24
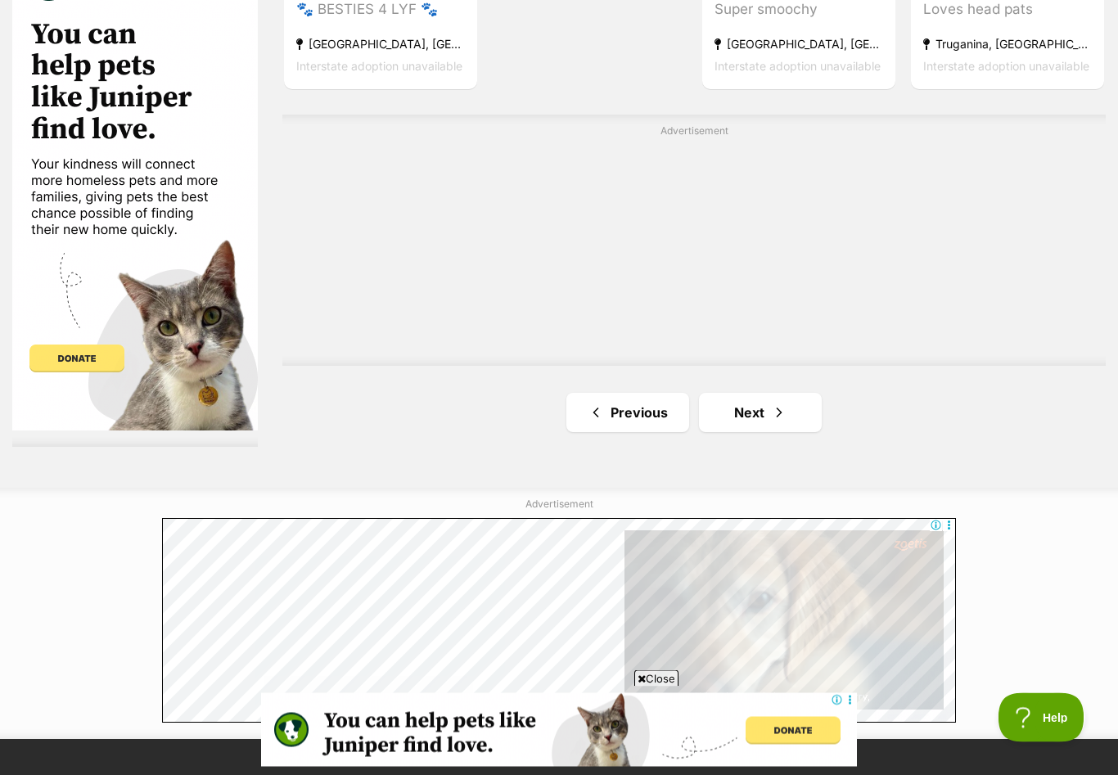
scroll to position [2784, 0]
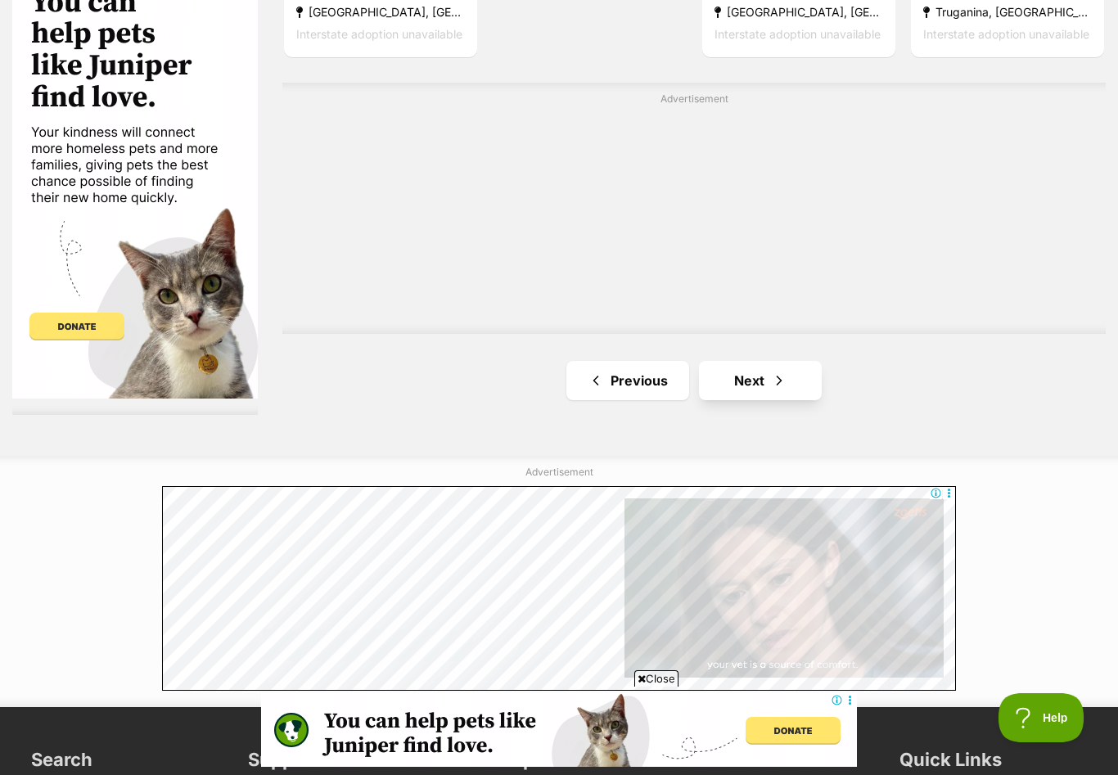
click at [750, 383] on link "Next" at bounding box center [760, 380] width 123 height 39
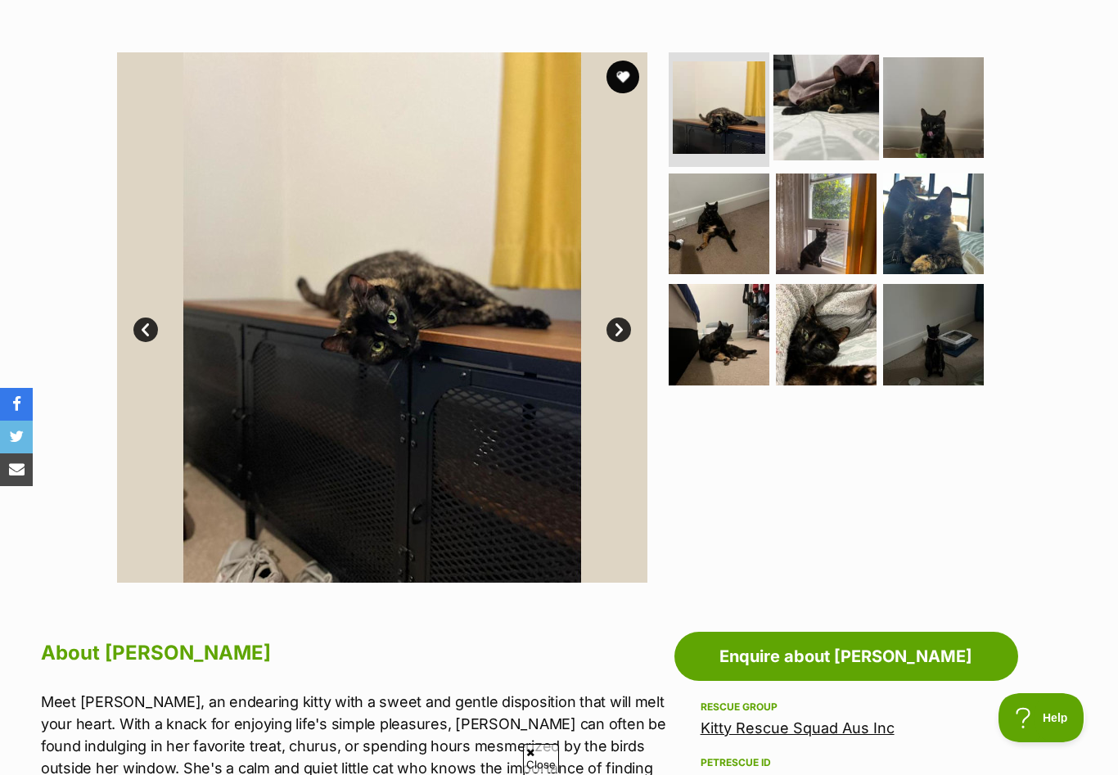
click at [812, 130] on img at bounding box center [826, 108] width 106 height 106
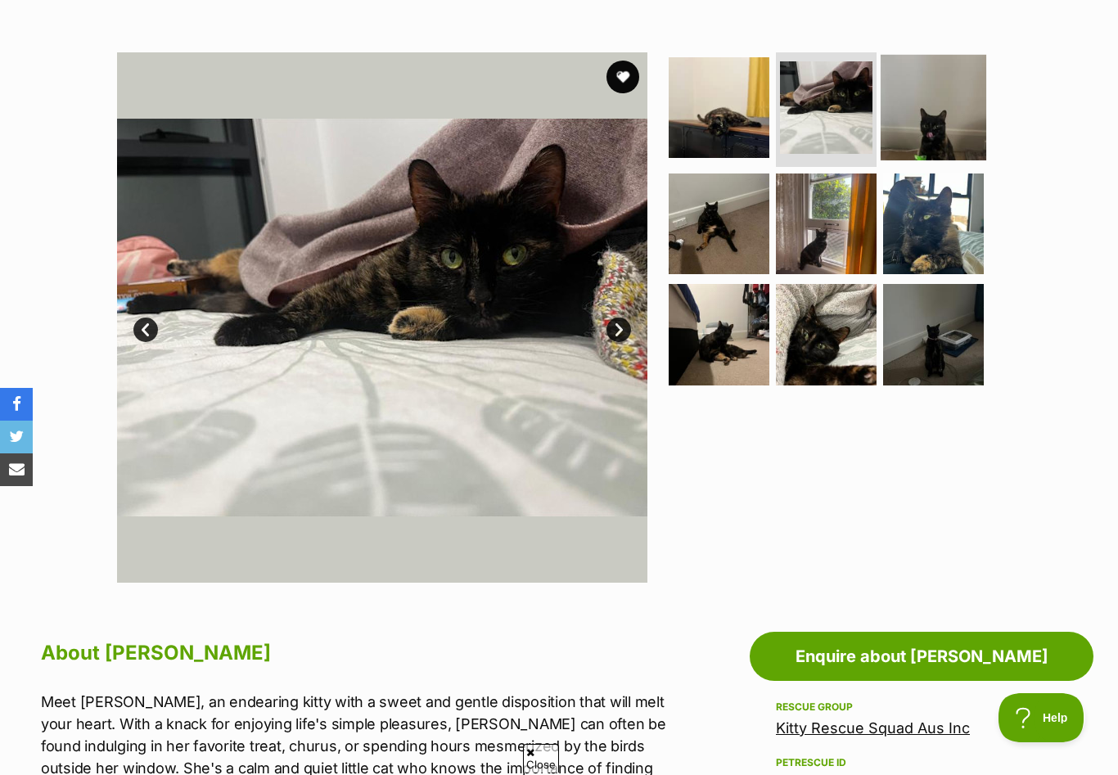
click at [926, 117] on img at bounding box center [933, 108] width 106 height 106
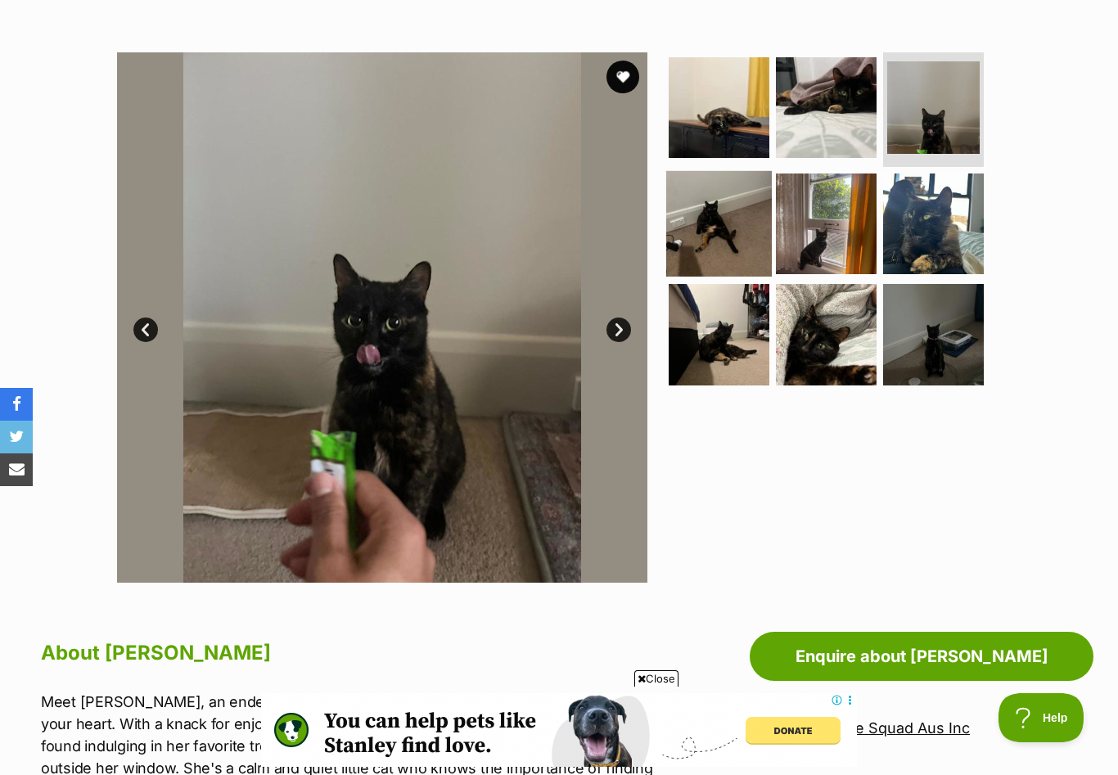
click at [704, 241] on img at bounding box center [719, 223] width 106 height 106
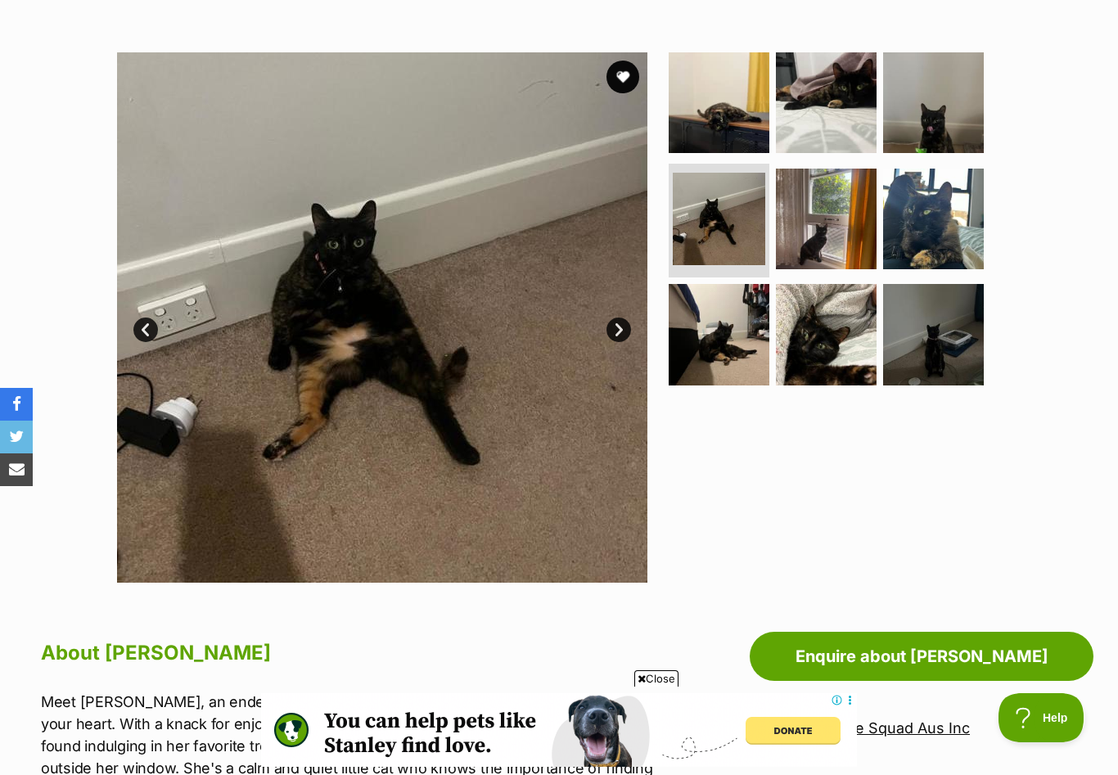
click at [615, 333] on link "Next" at bounding box center [618, 329] width 25 height 25
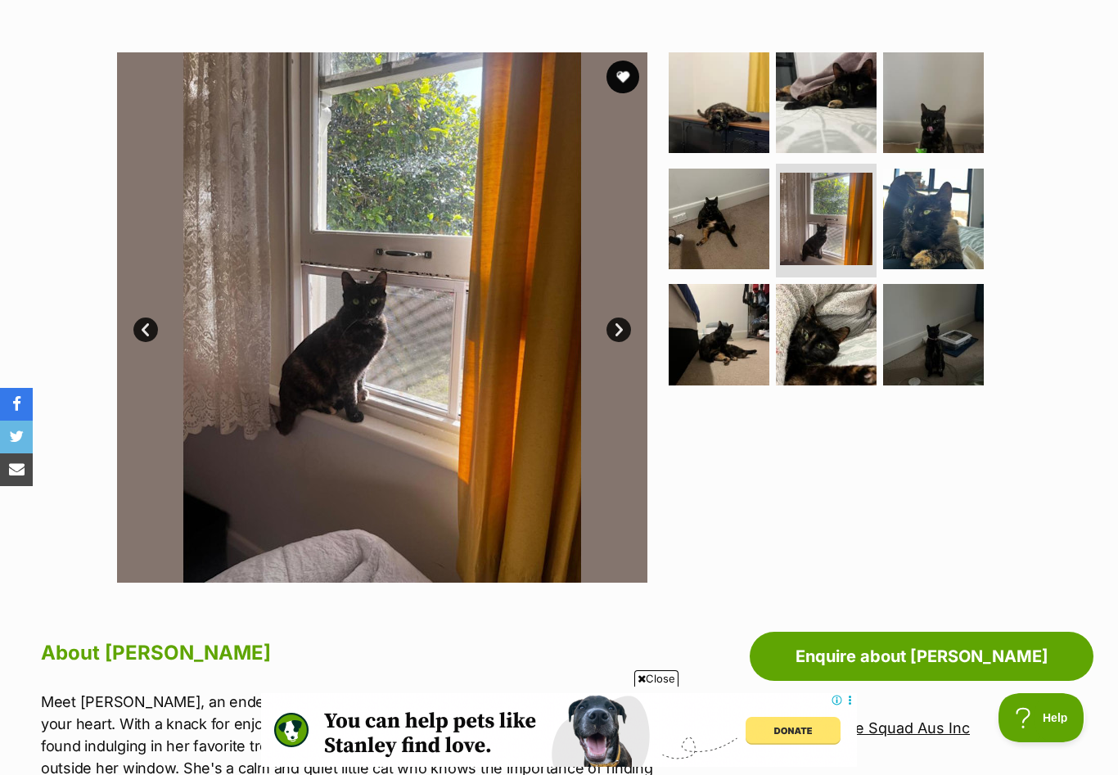
click at [616, 334] on link "Next" at bounding box center [618, 329] width 25 height 25
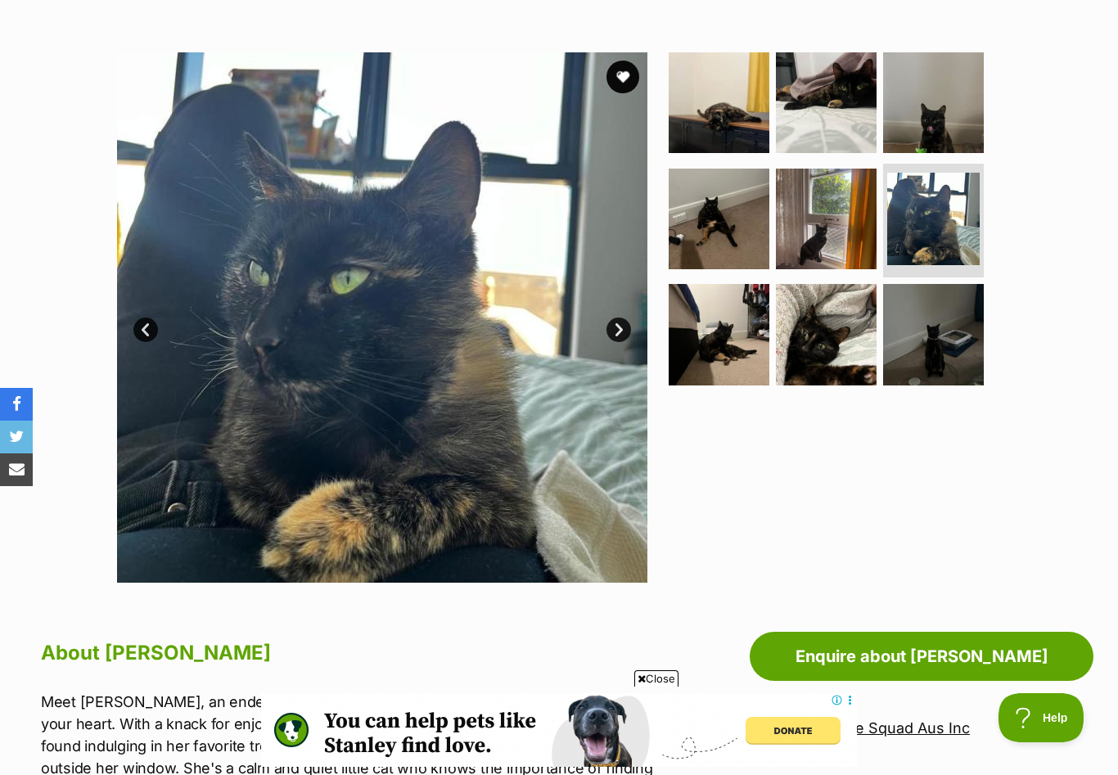
click at [616, 332] on link "Next" at bounding box center [618, 329] width 25 height 25
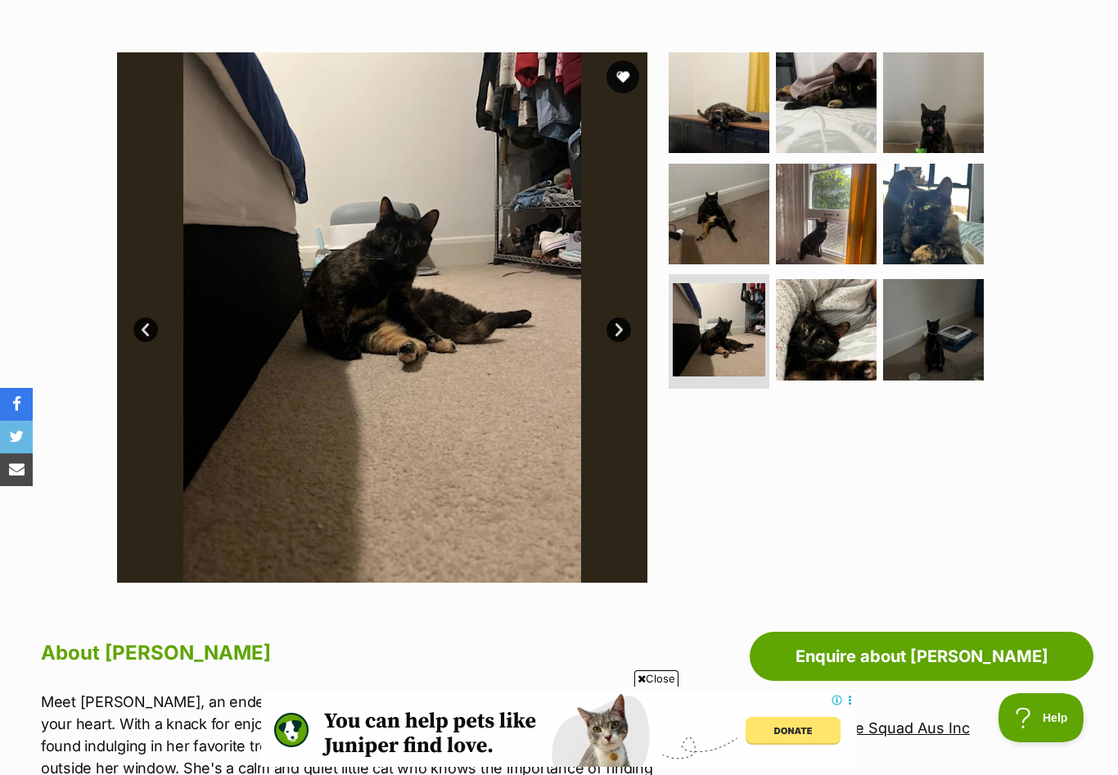
click at [616, 333] on link "Next" at bounding box center [618, 329] width 25 height 25
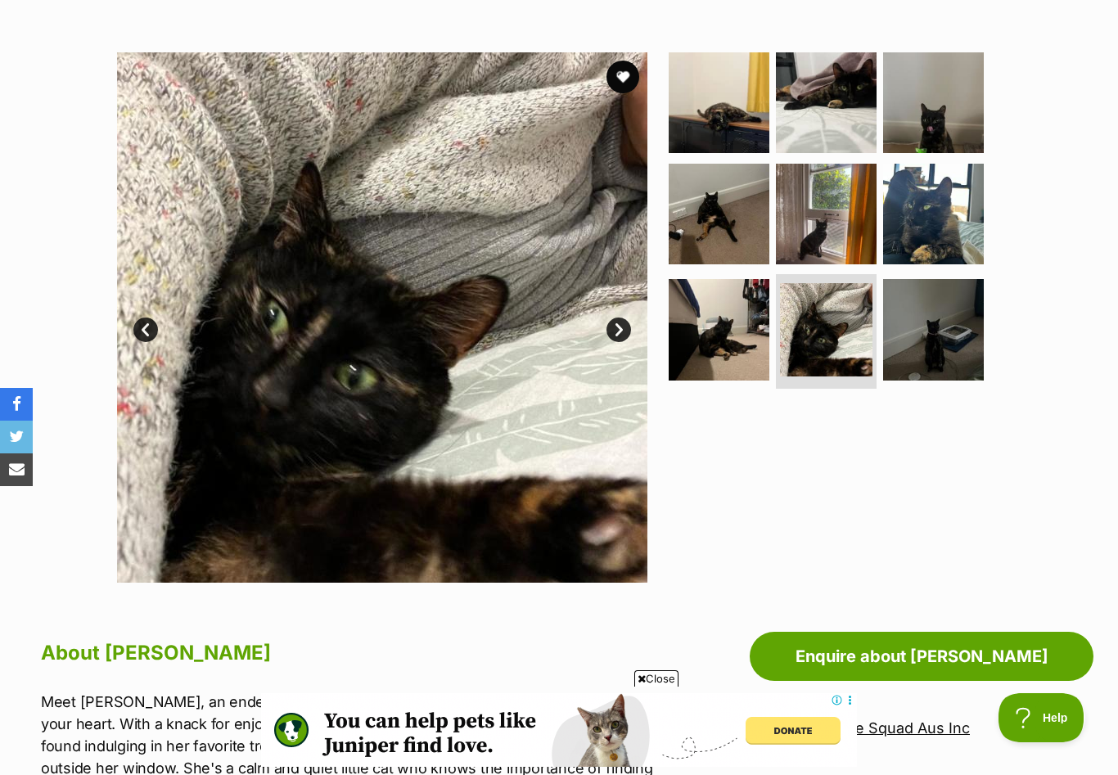
click at [617, 334] on link "Next" at bounding box center [618, 329] width 25 height 25
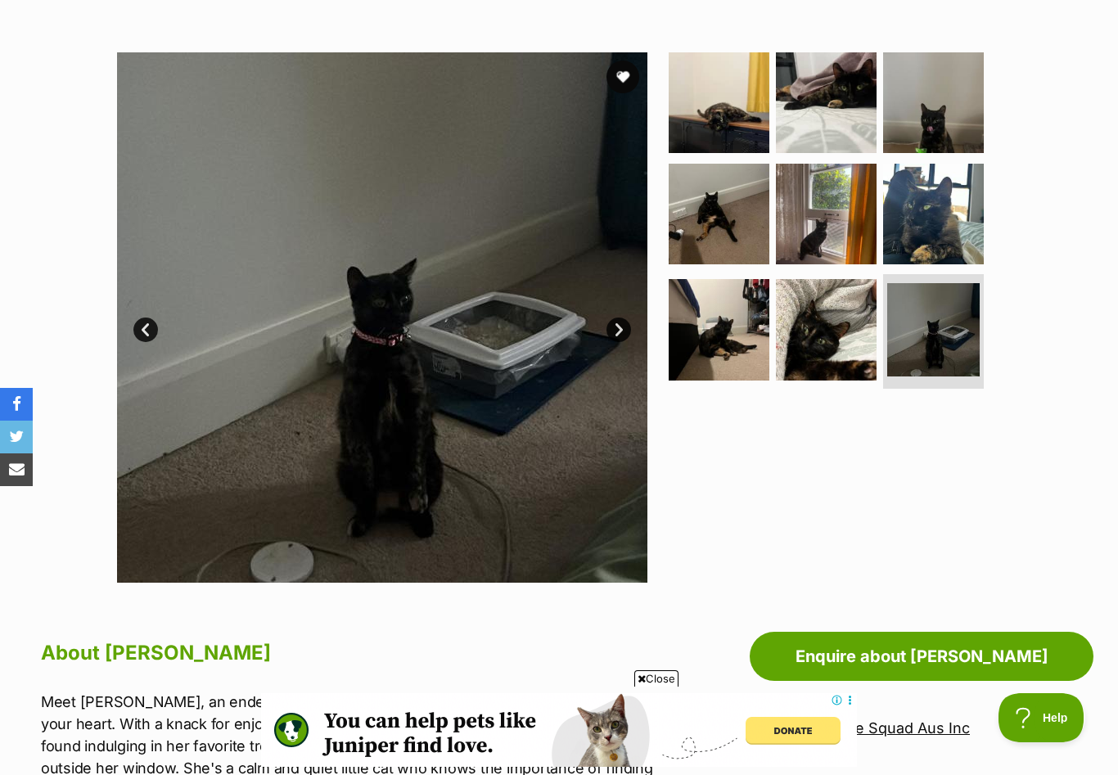
click at [617, 334] on link "Next" at bounding box center [618, 329] width 25 height 25
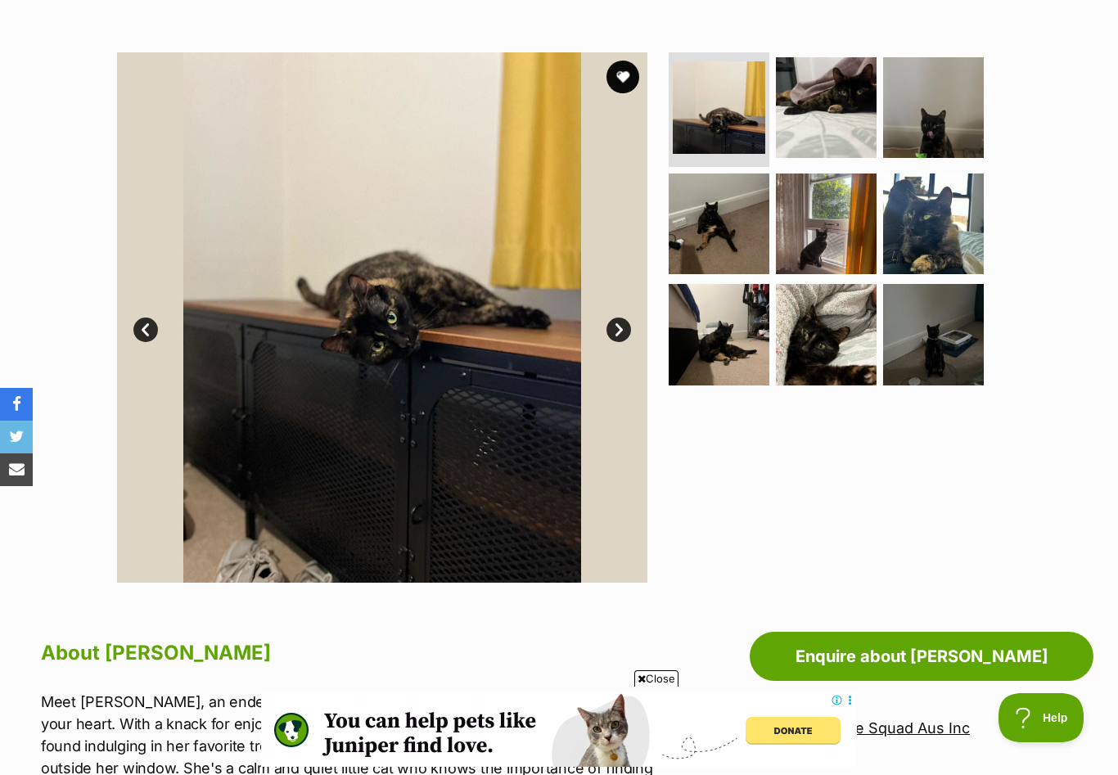
click at [617, 334] on link "Next" at bounding box center [618, 329] width 25 height 25
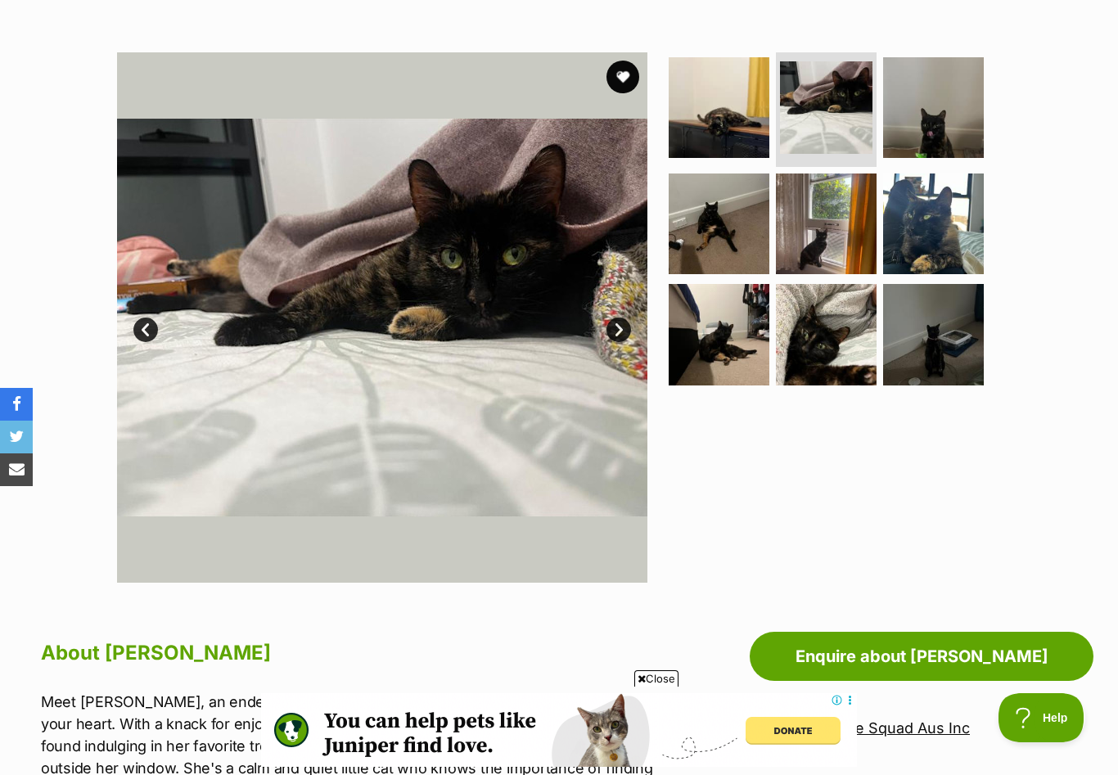
click at [617, 334] on link "Next" at bounding box center [618, 329] width 25 height 25
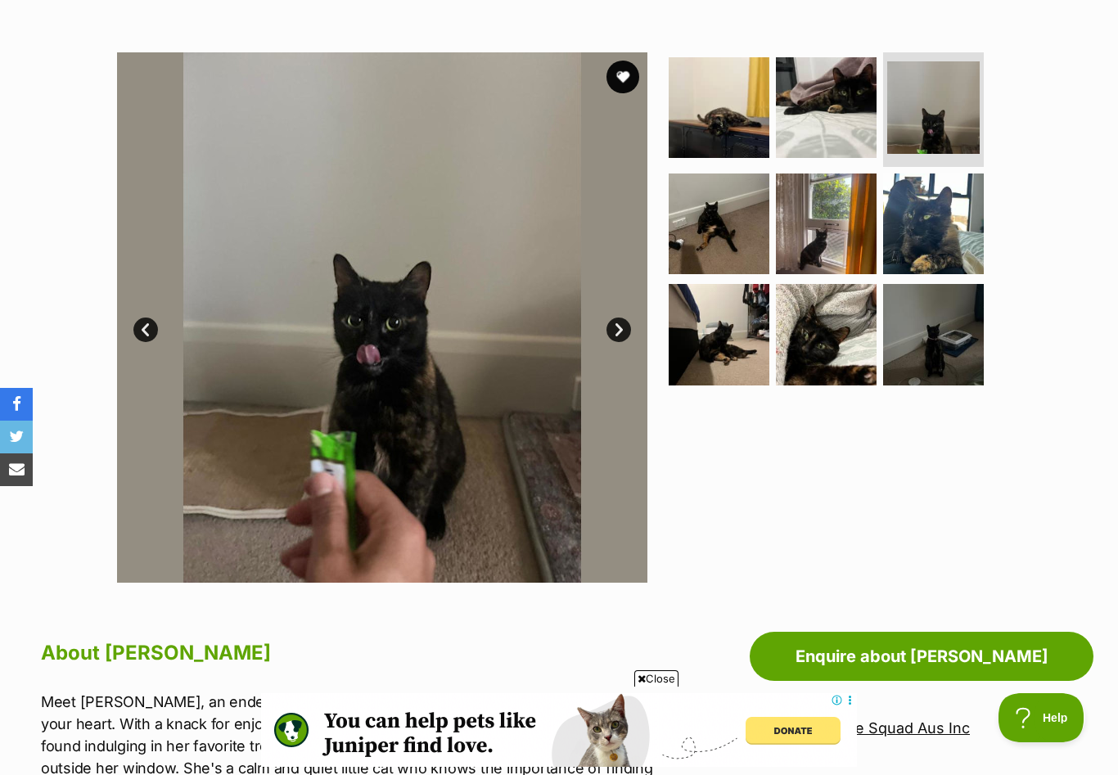
click at [617, 334] on link "Next" at bounding box center [618, 329] width 25 height 25
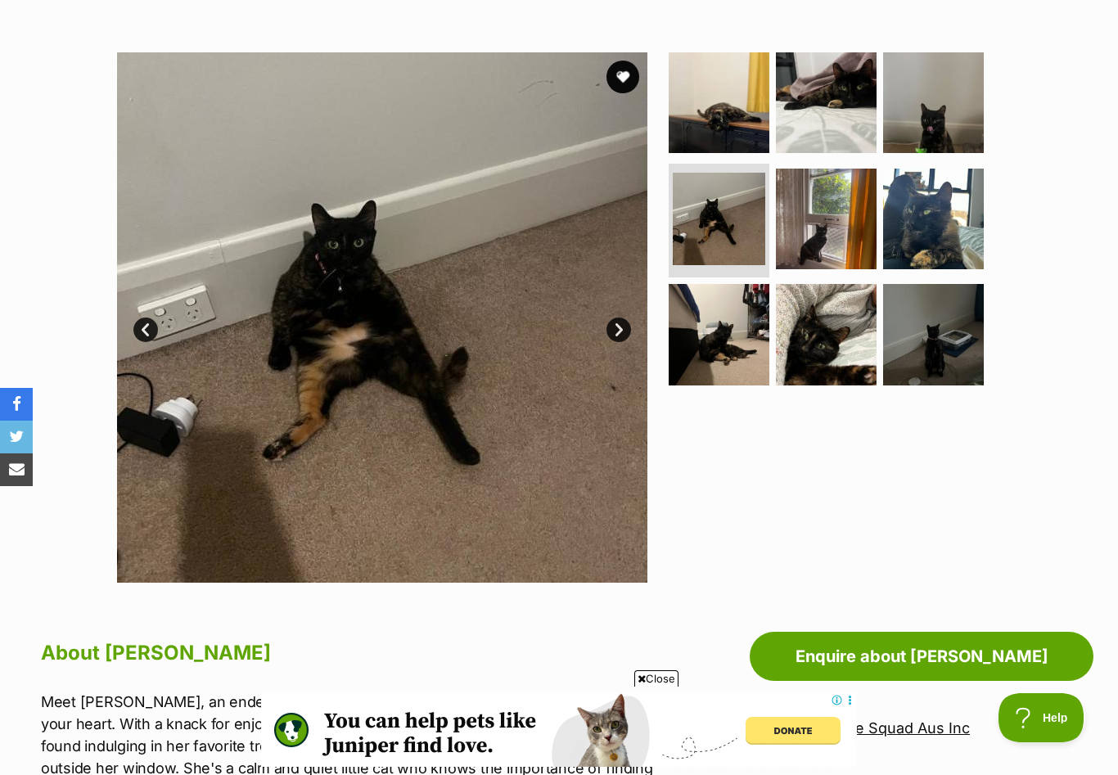
click at [617, 334] on link "Next" at bounding box center [618, 329] width 25 height 25
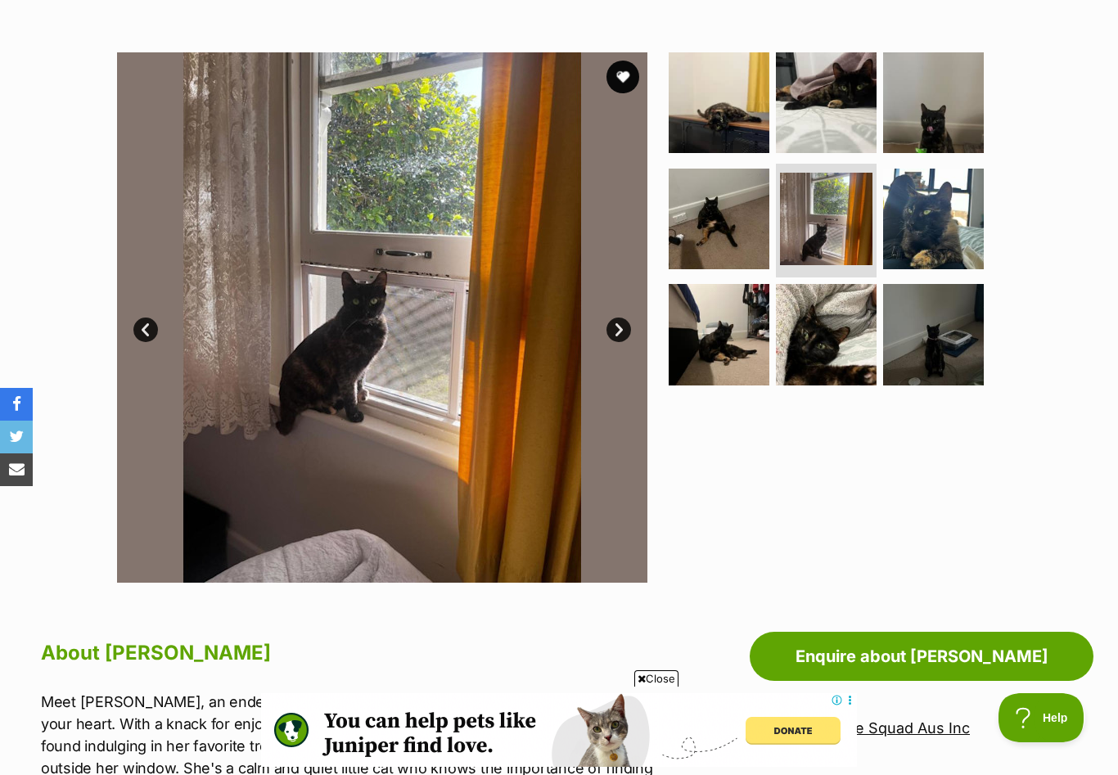
click at [616, 334] on link "Next" at bounding box center [618, 329] width 25 height 25
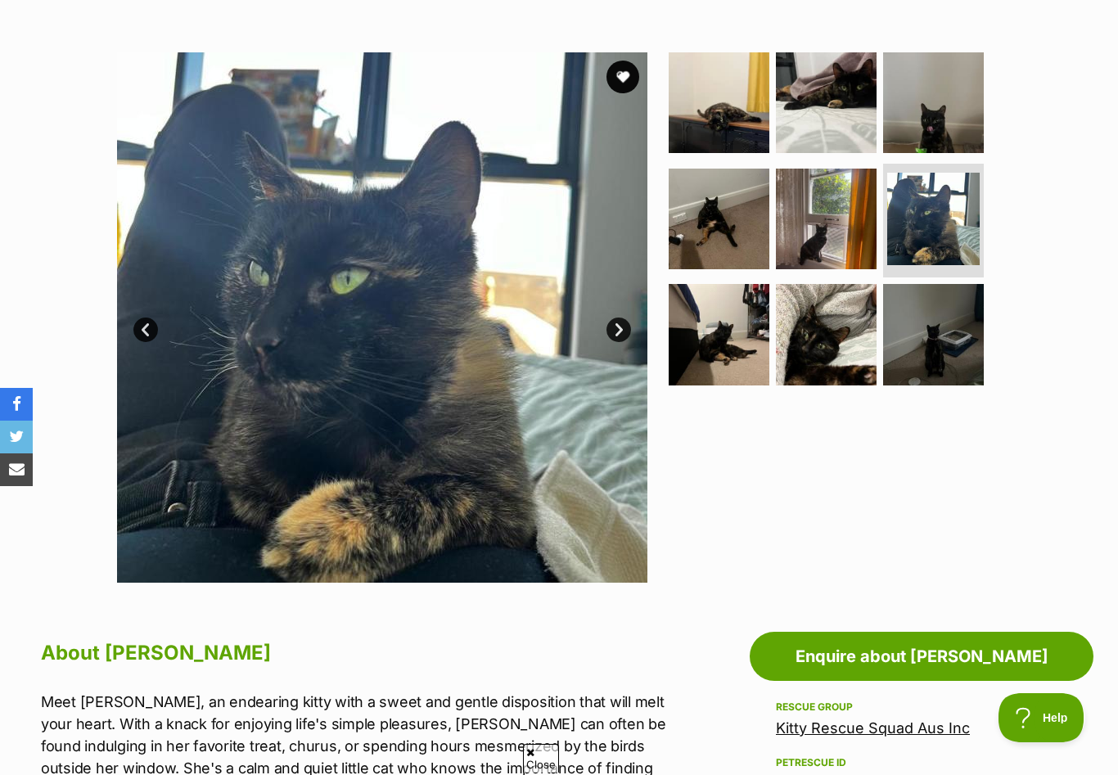
click at [616, 334] on link "Next" at bounding box center [618, 329] width 25 height 25
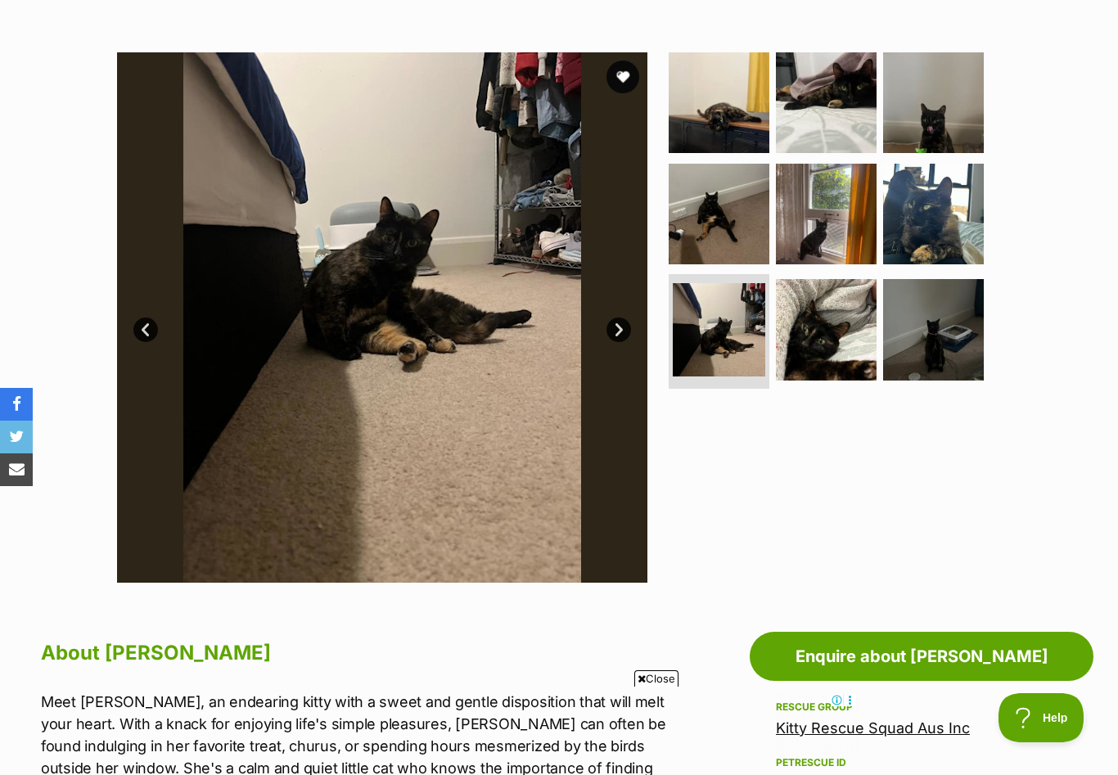
click at [616, 334] on link "Next" at bounding box center [618, 329] width 25 height 25
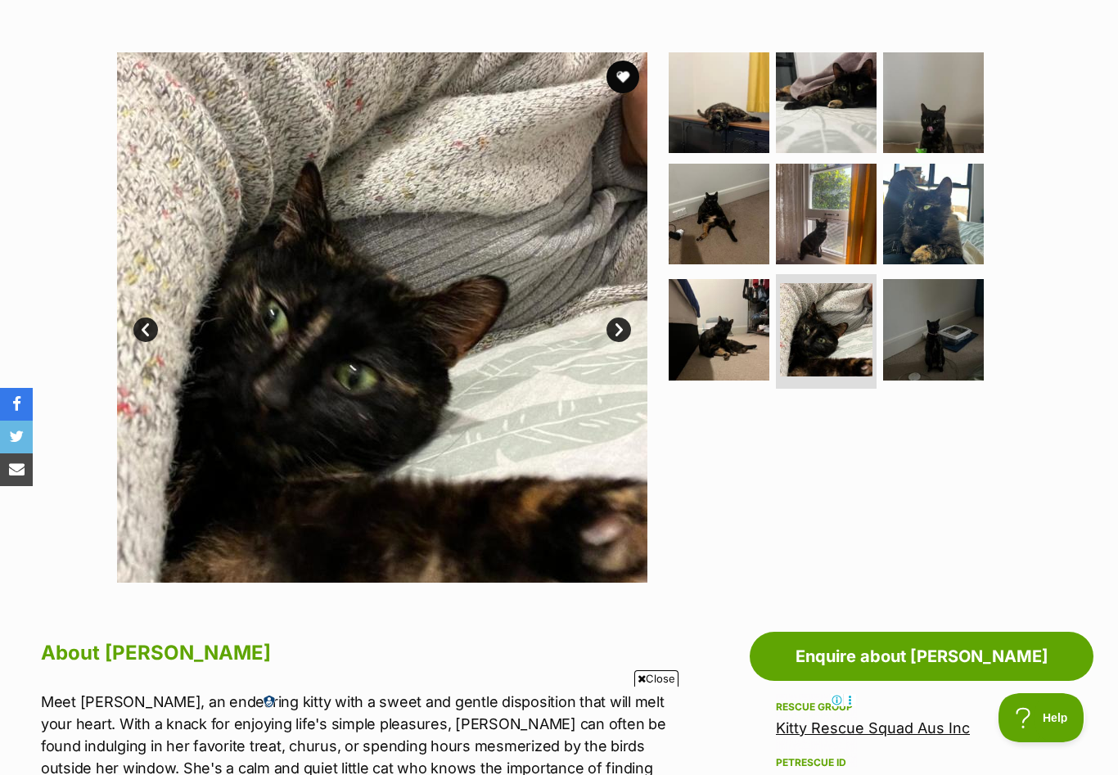
click at [616, 334] on link "Next" at bounding box center [618, 329] width 25 height 25
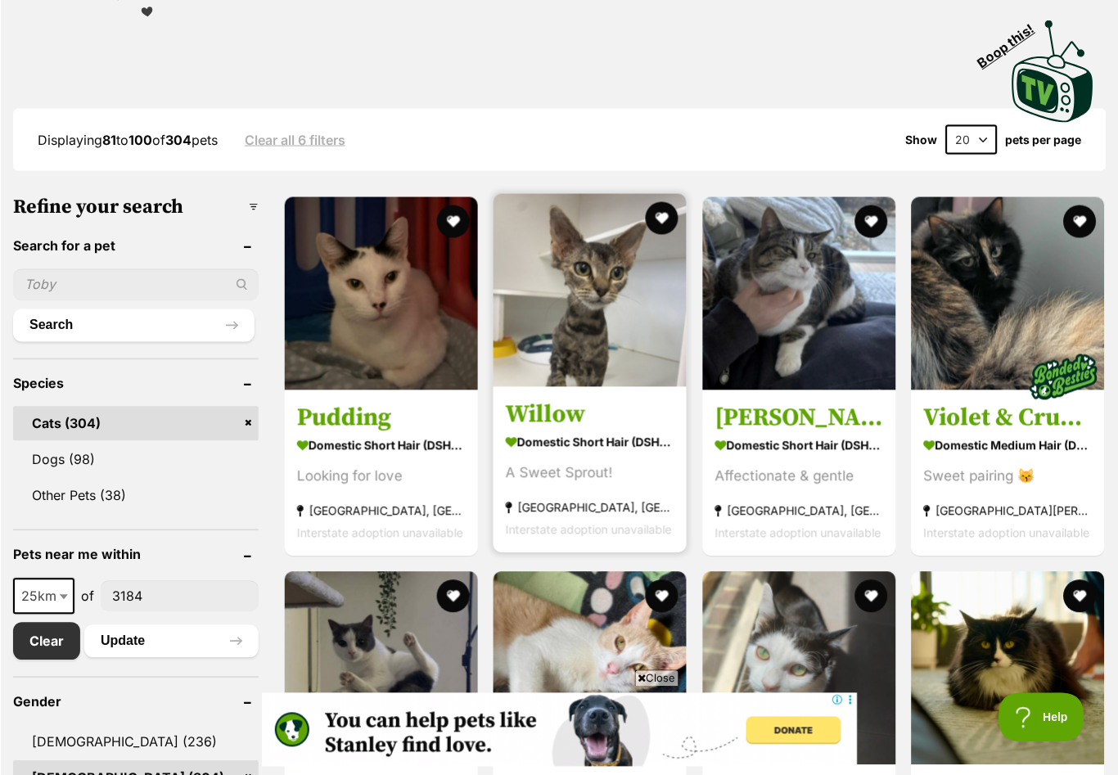
scroll to position [339, 0]
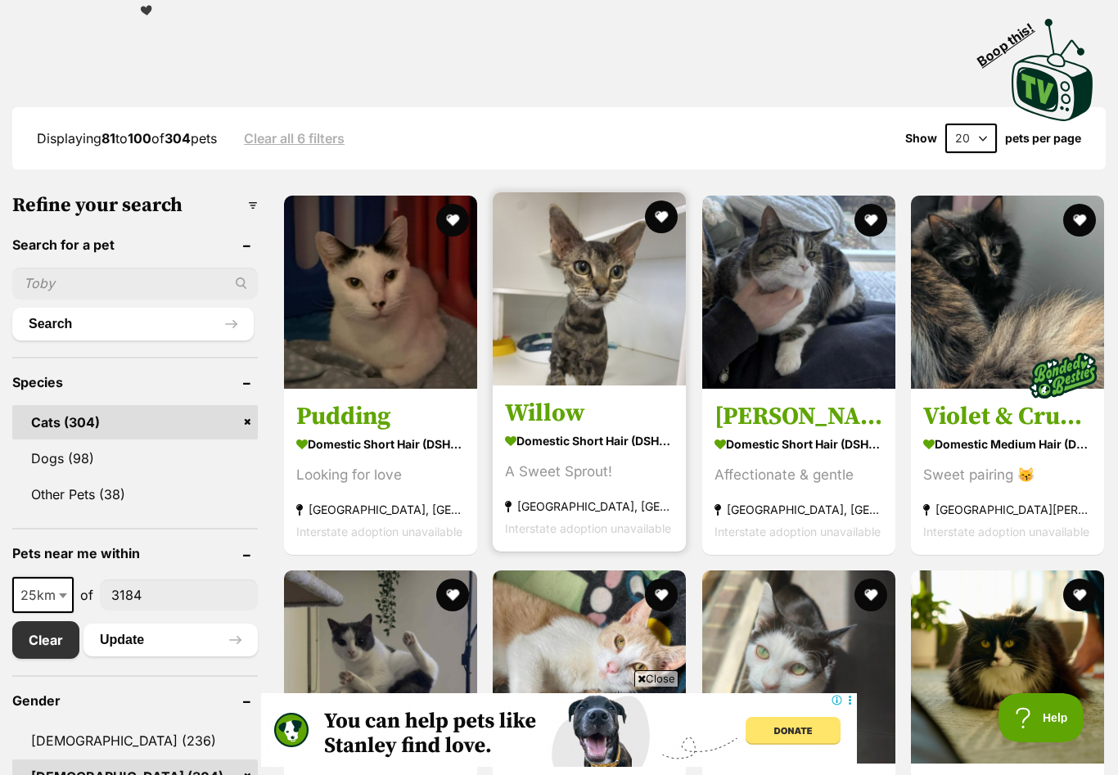
click at [554, 416] on h3 "Willow" at bounding box center [589, 413] width 169 height 31
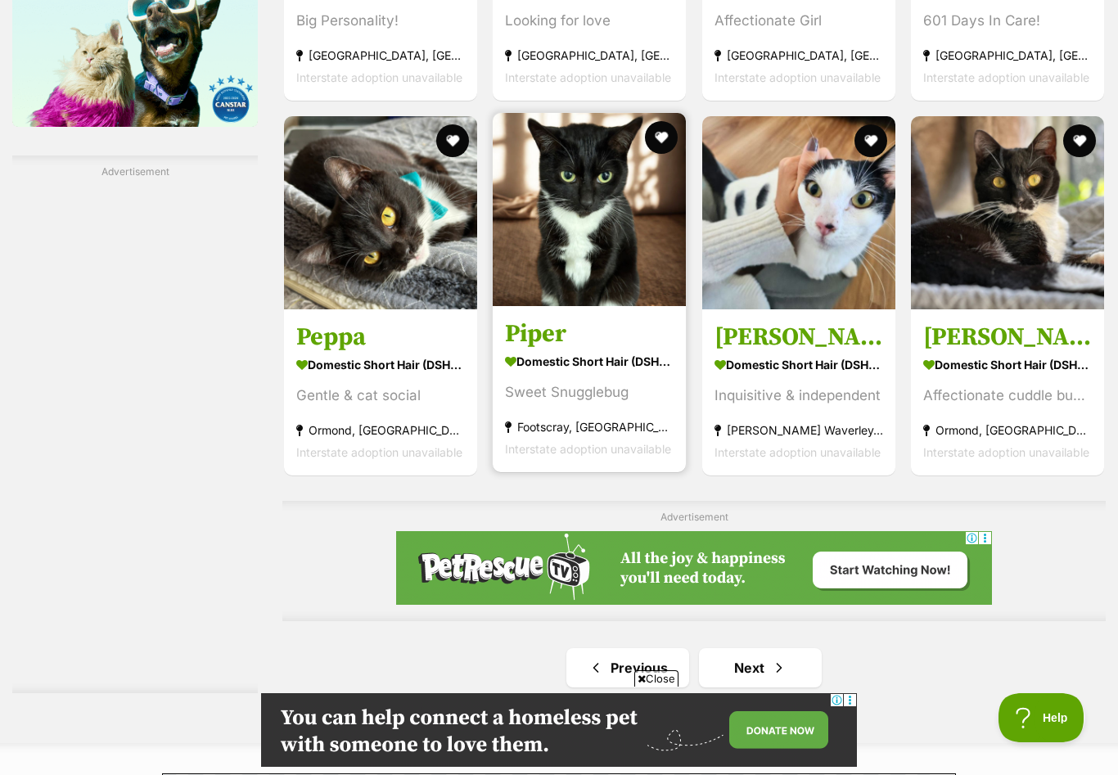
scroll to position [2420, 0]
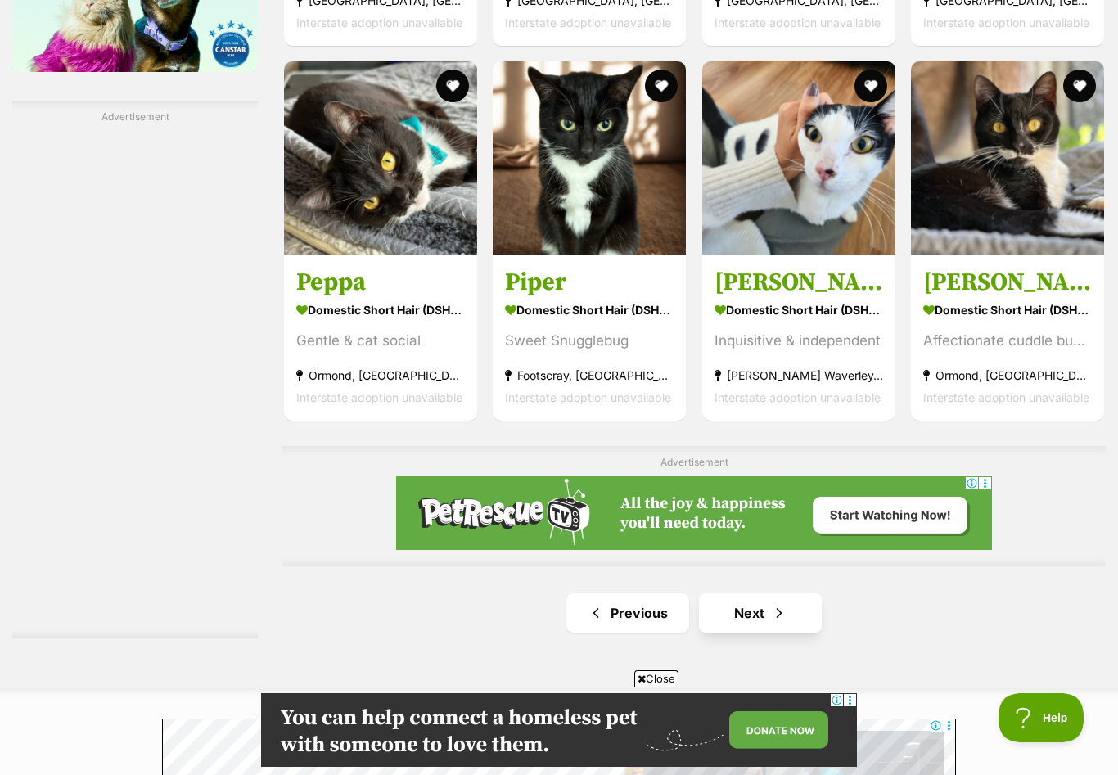
click at [767, 608] on link "Next" at bounding box center [760, 612] width 123 height 39
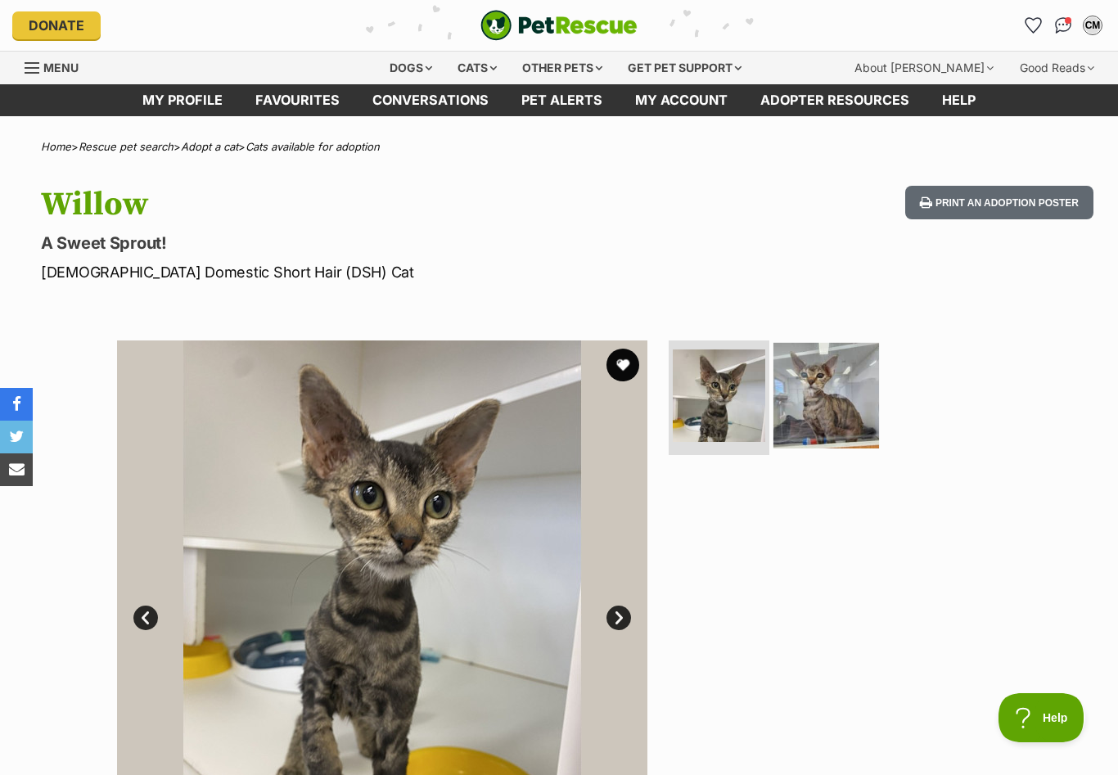
click at [844, 423] on img at bounding box center [826, 396] width 106 height 106
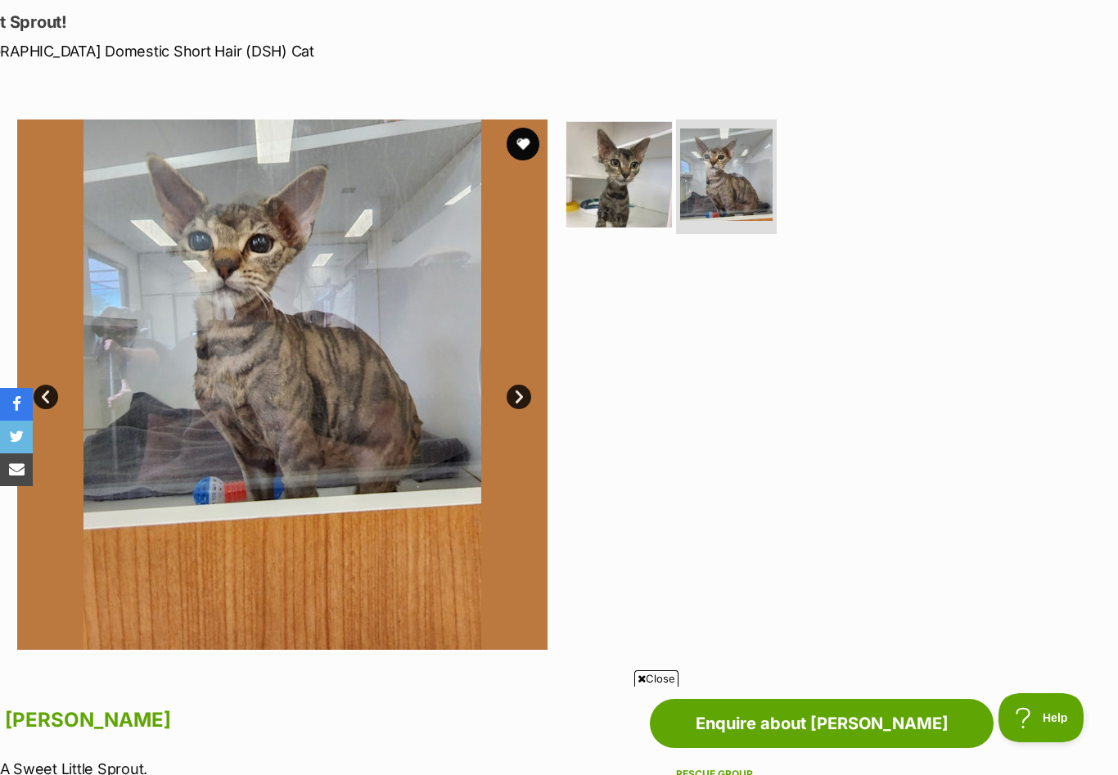
click at [603, 210] on img at bounding box center [619, 175] width 106 height 106
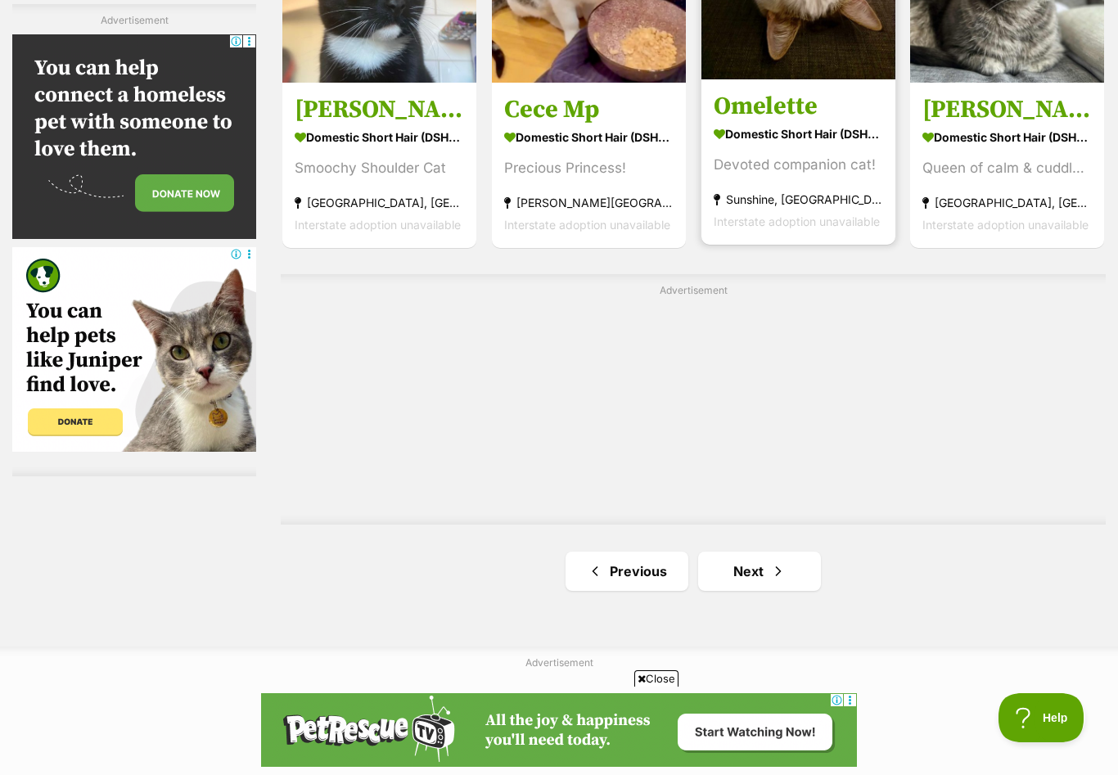
scroll to position [2766, 0]
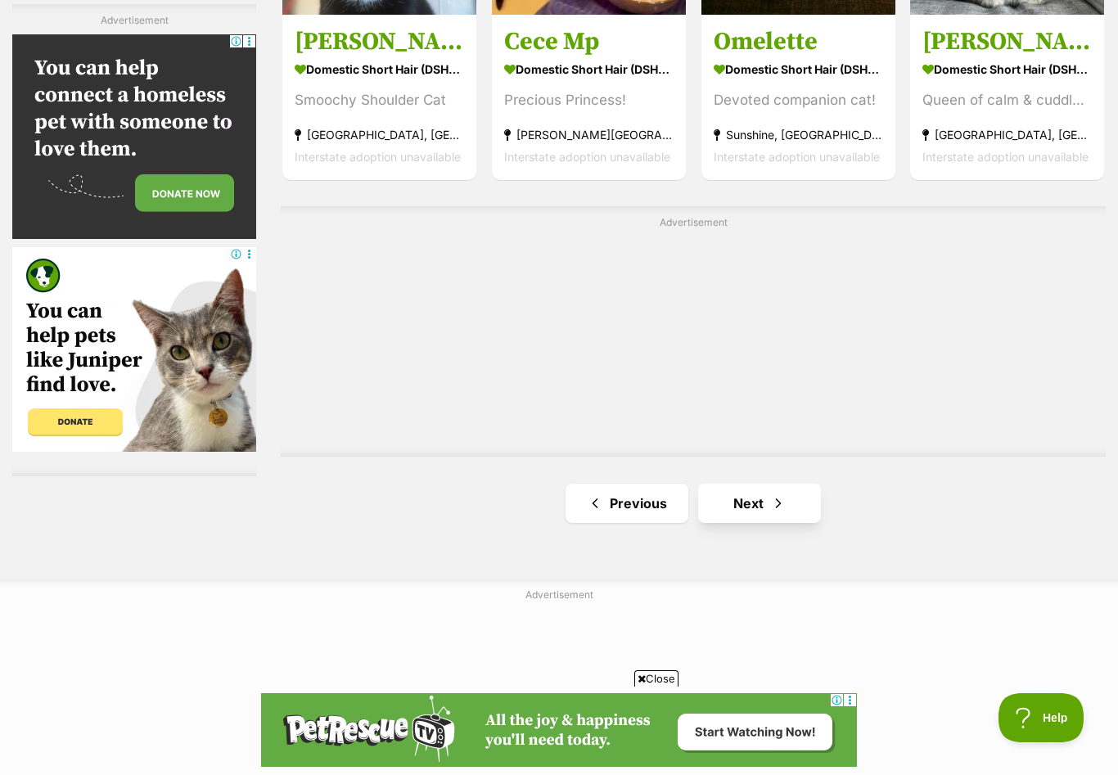
click at [736, 505] on link "Next" at bounding box center [759, 503] width 123 height 39
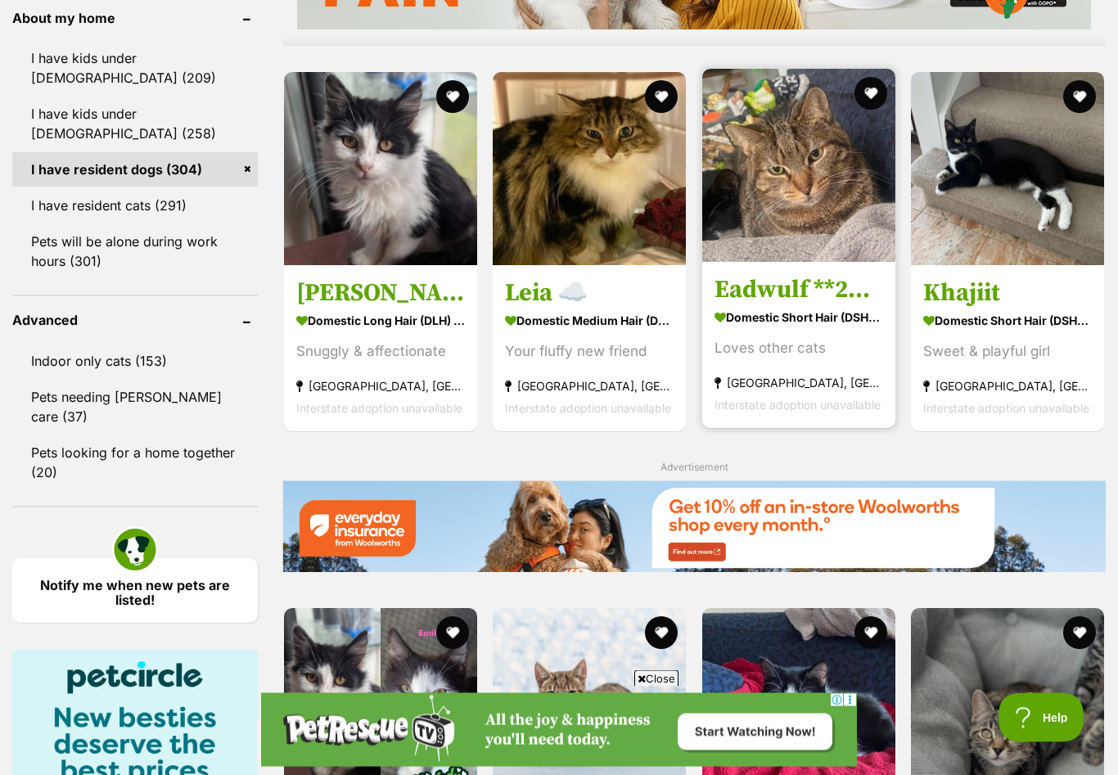
scroll to position [1499, 0]
click at [745, 329] on strong "Domestic Short Hair (DSH) Cat" at bounding box center [798, 317] width 169 height 24
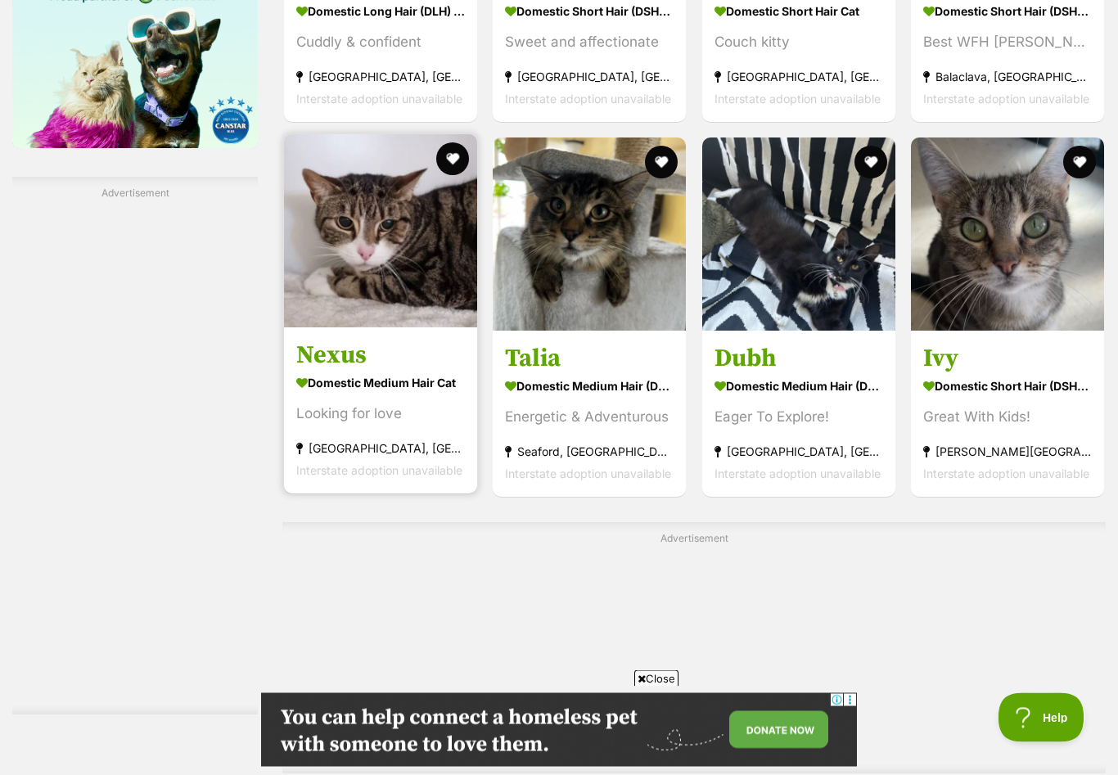
scroll to position [2344, 0]
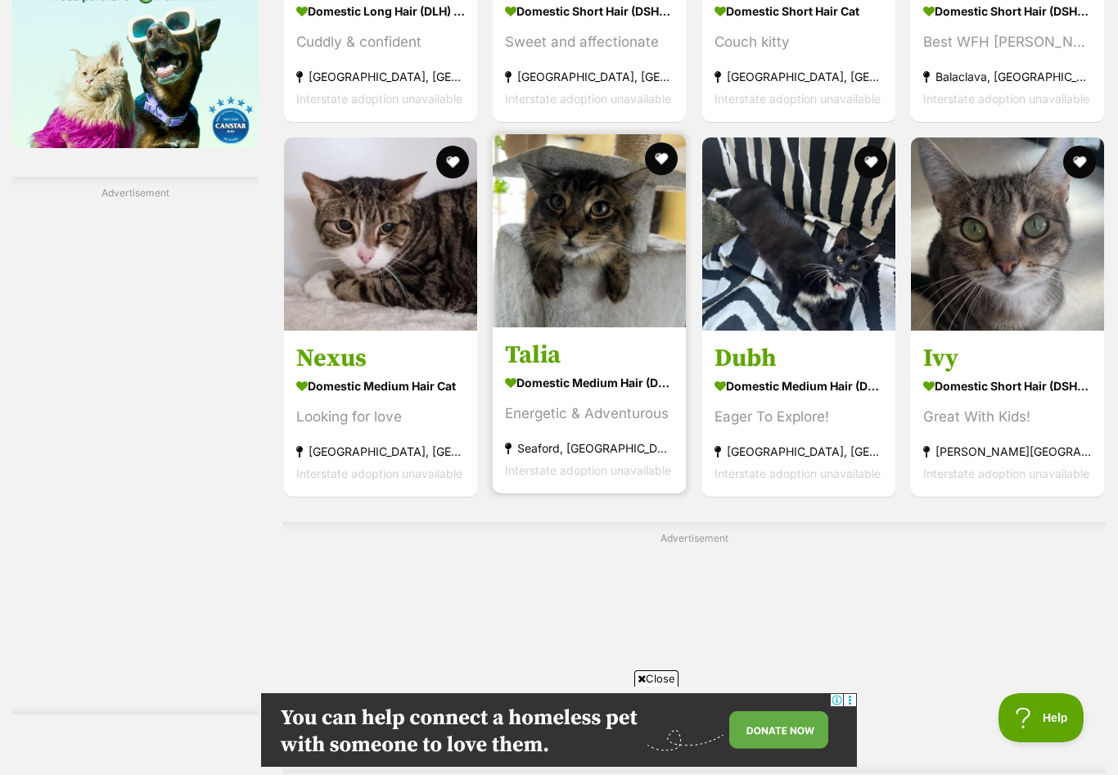
click at [559, 317] on img at bounding box center [589, 230] width 193 height 193
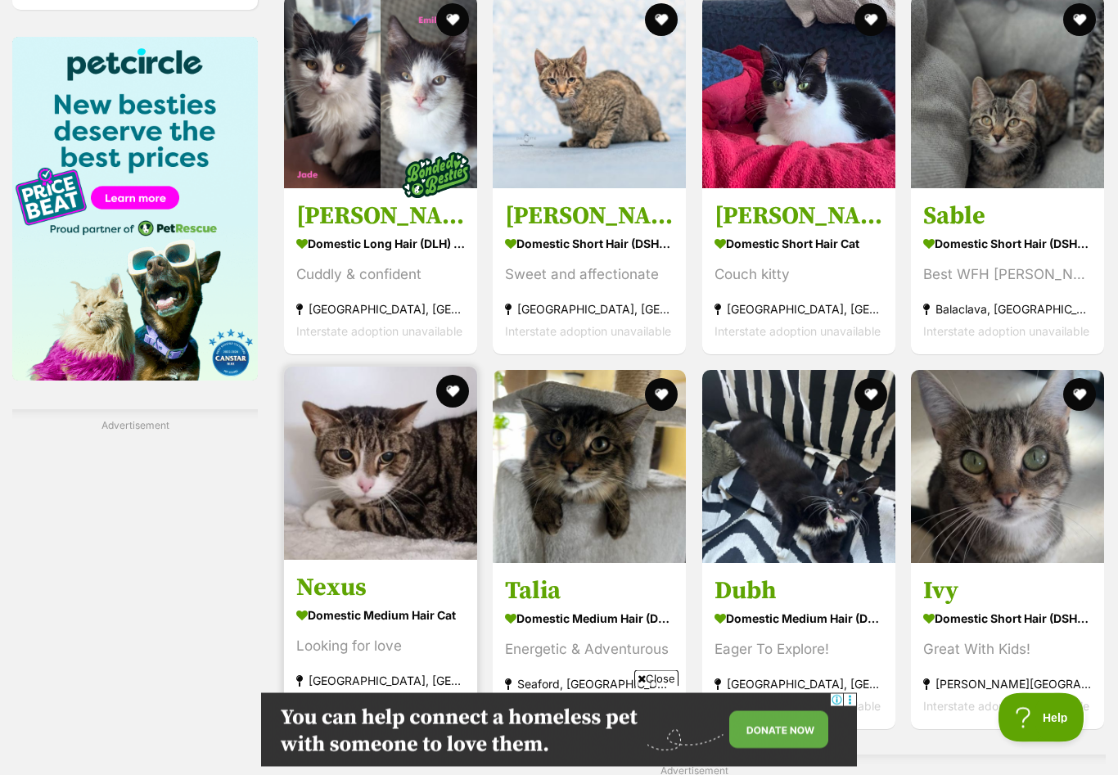
scroll to position [2051, 0]
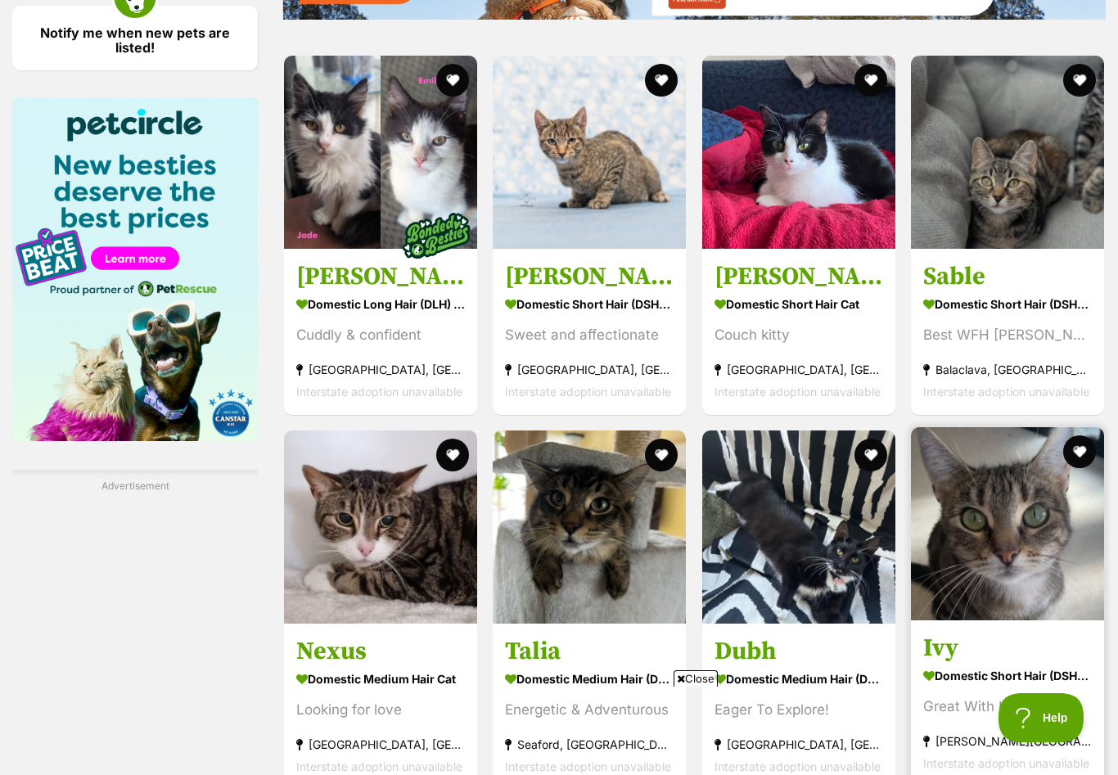
click at [985, 637] on link "Ivy Domestic Short Hair (DSH) Cat Great With Kids! [GEOGRAPHIC_DATA][PERSON_NAM…" at bounding box center [1007, 702] width 193 height 166
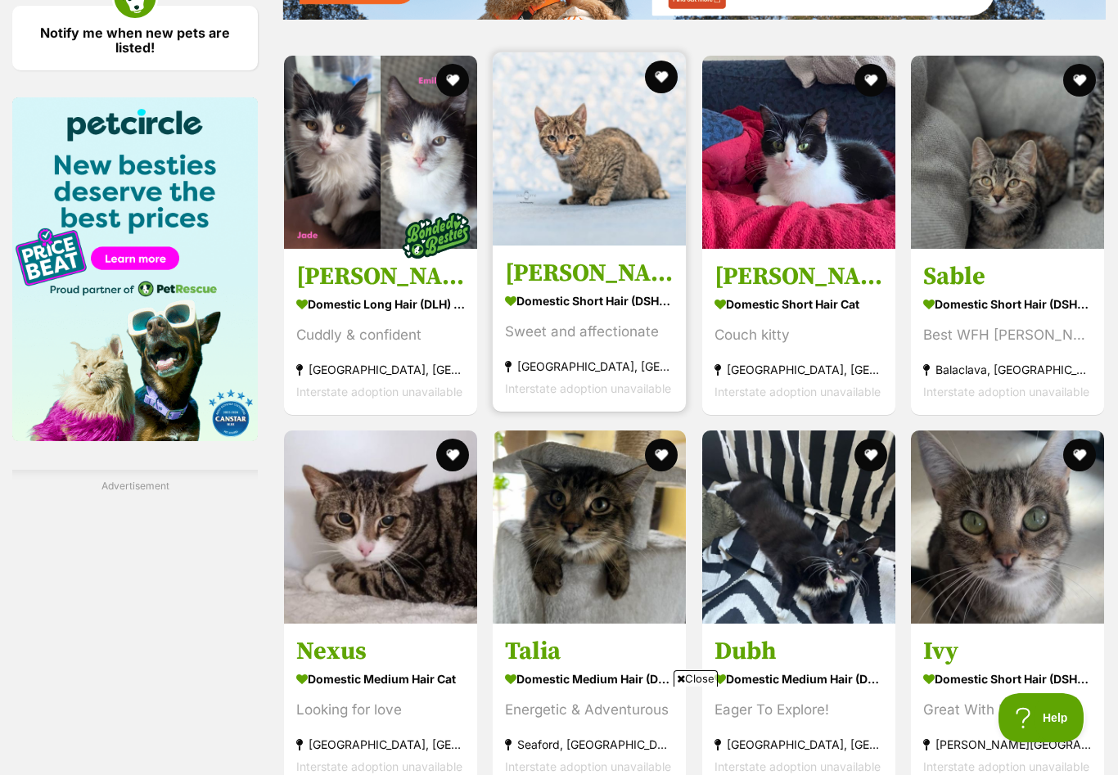
click at [547, 279] on h3 "[PERSON_NAME] **2nd Chance Cat Rescue**" at bounding box center [589, 273] width 169 height 31
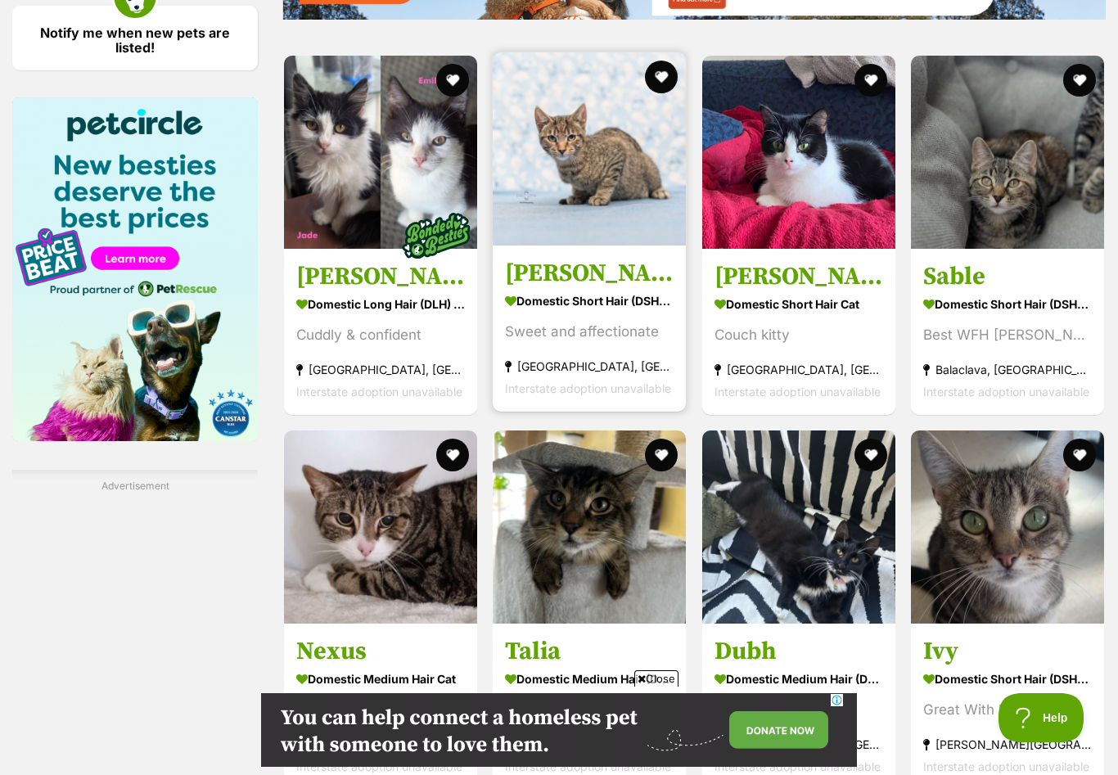
scroll to position [0, 0]
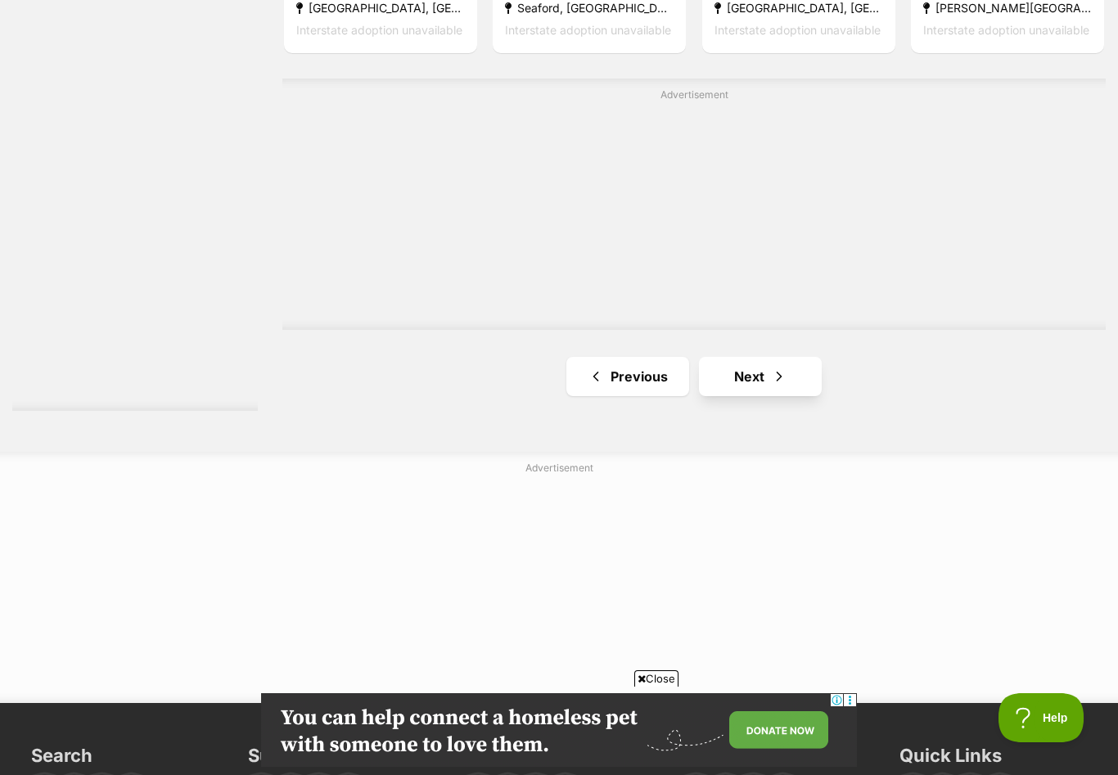
click at [739, 391] on link "Next" at bounding box center [760, 376] width 123 height 39
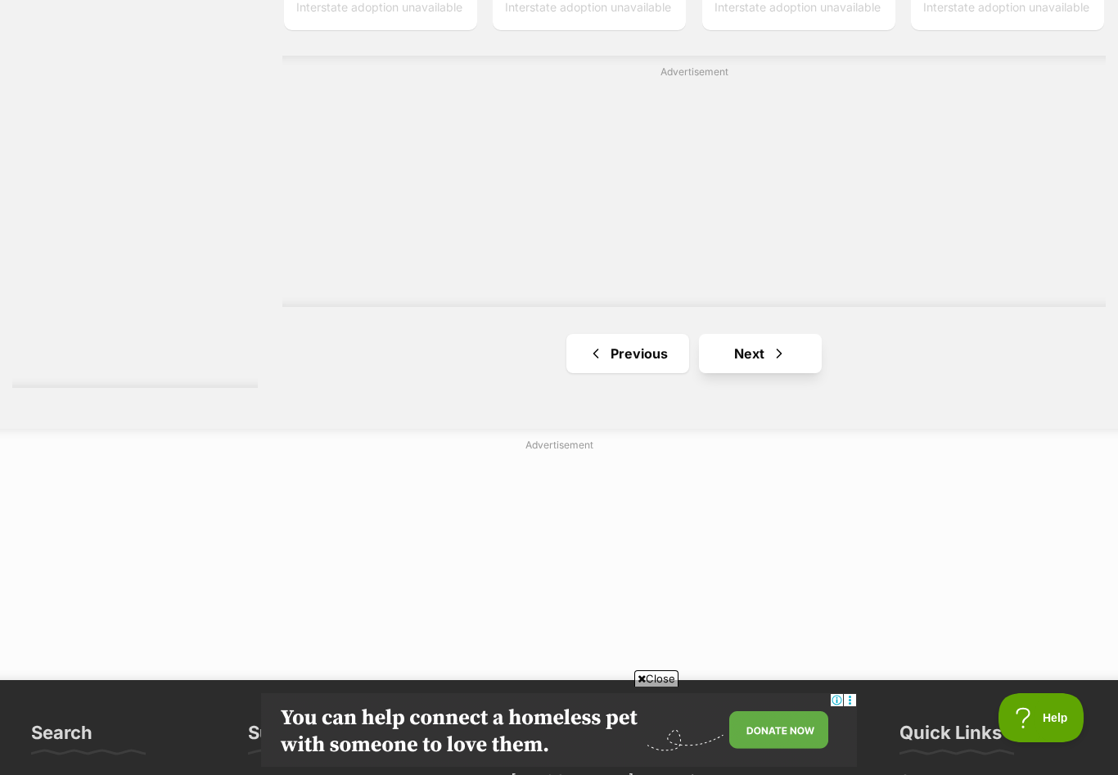
scroll to position [2815, 0]
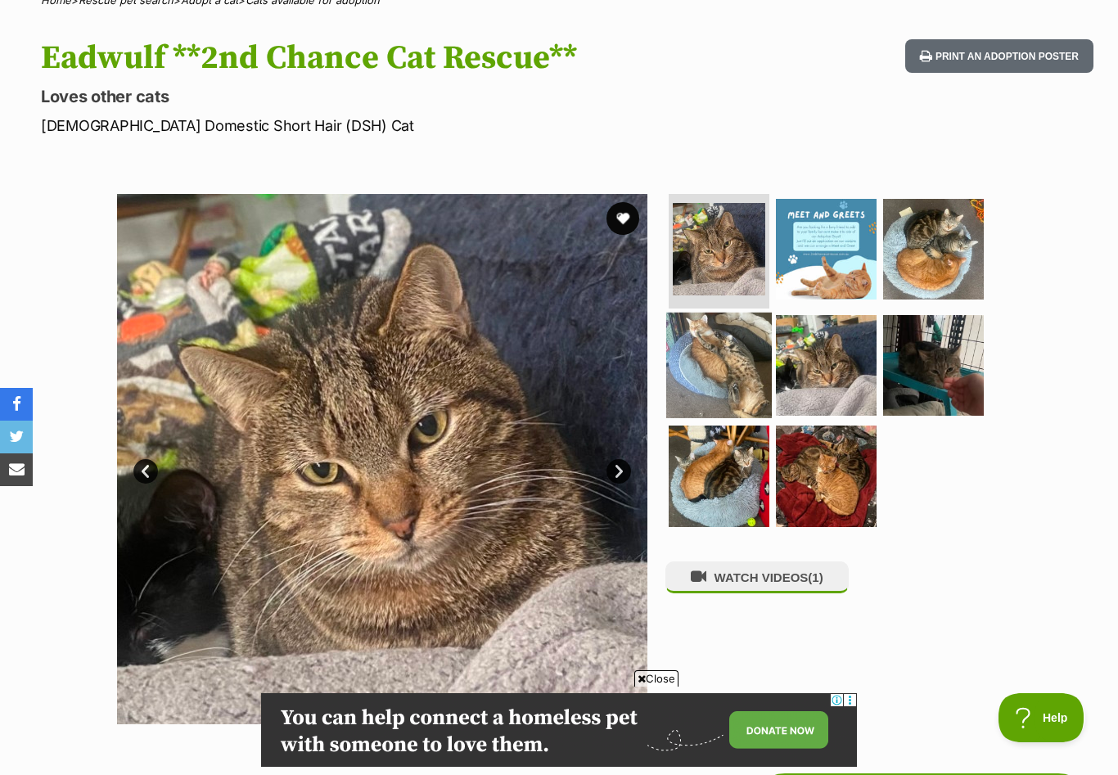
click at [706, 374] on img at bounding box center [719, 365] width 106 height 106
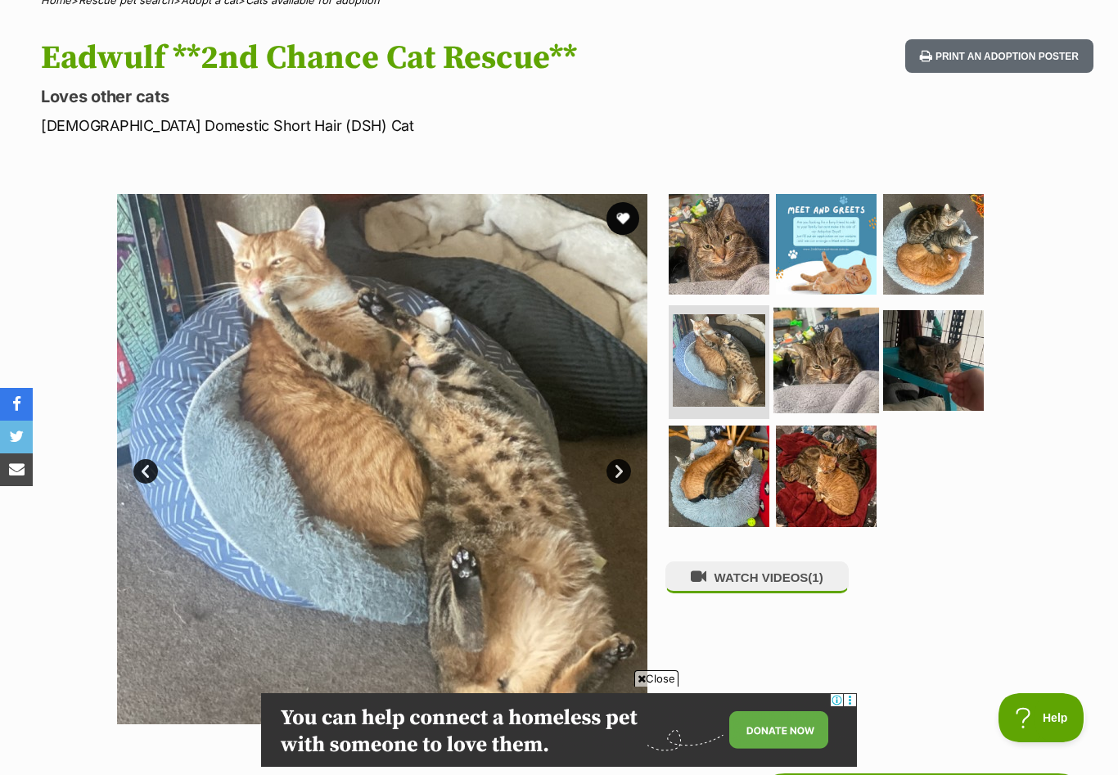
click at [796, 373] on img at bounding box center [826, 360] width 106 height 106
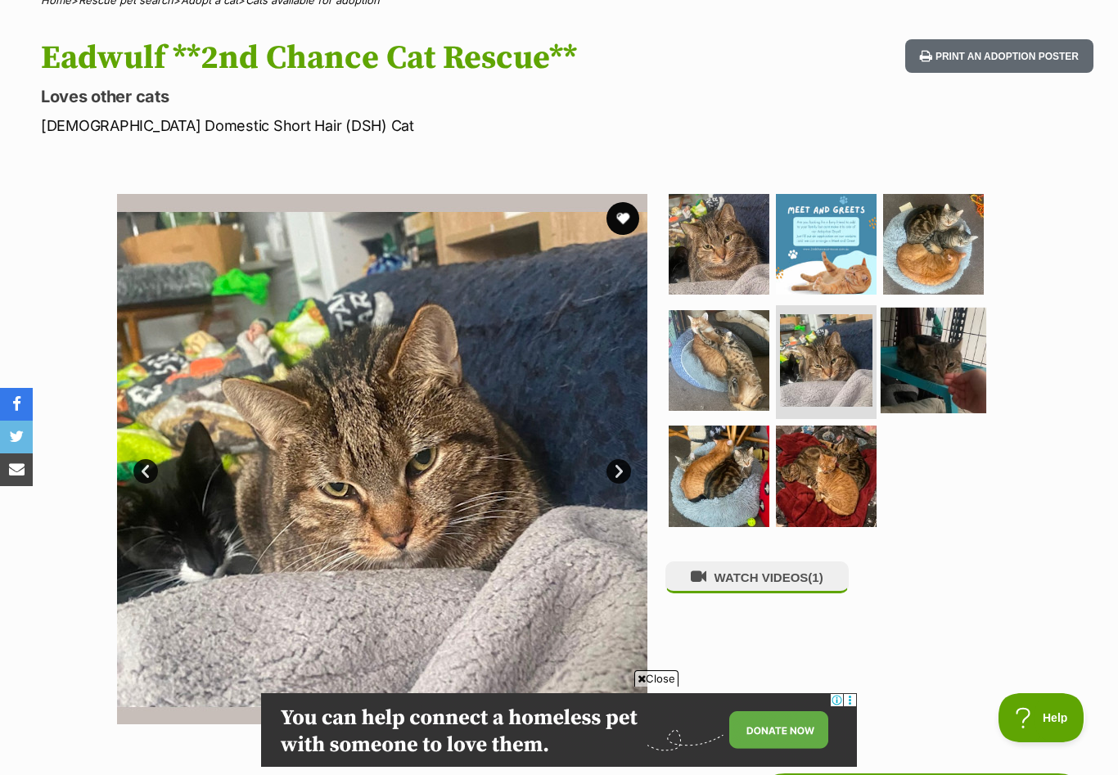
click at [938, 378] on img at bounding box center [933, 360] width 106 height 106
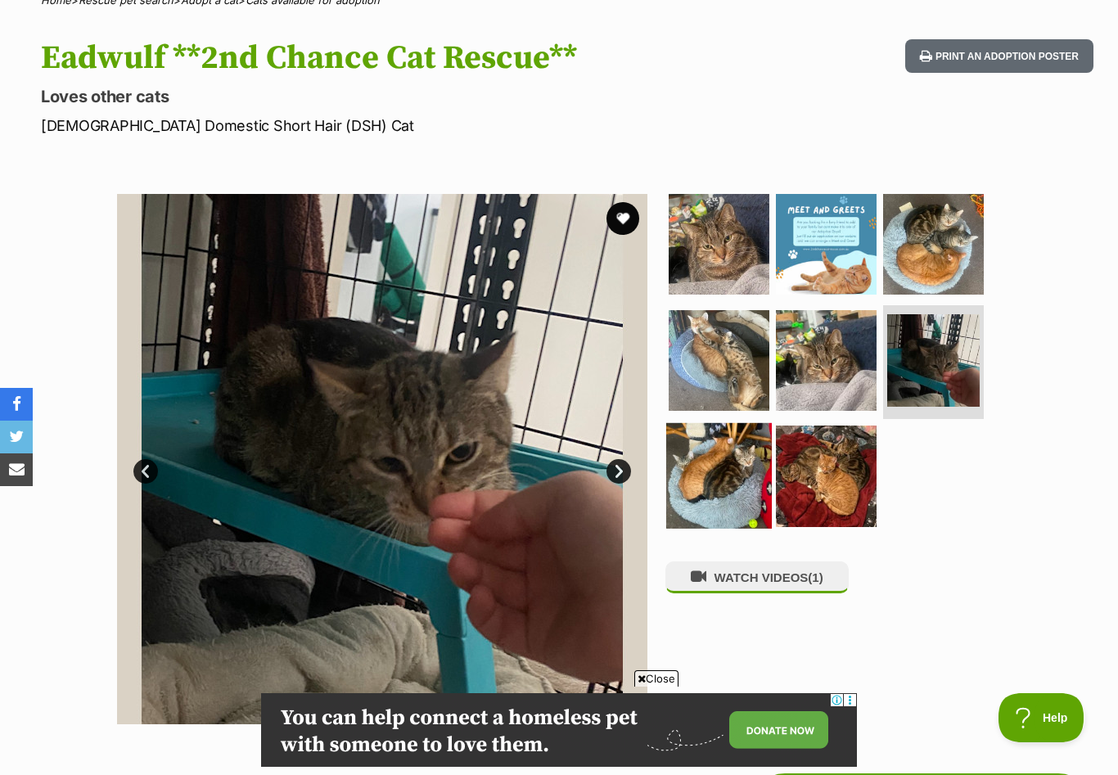
click at [722, 496] on img at bounding box center [719, 476] width 106 height 106
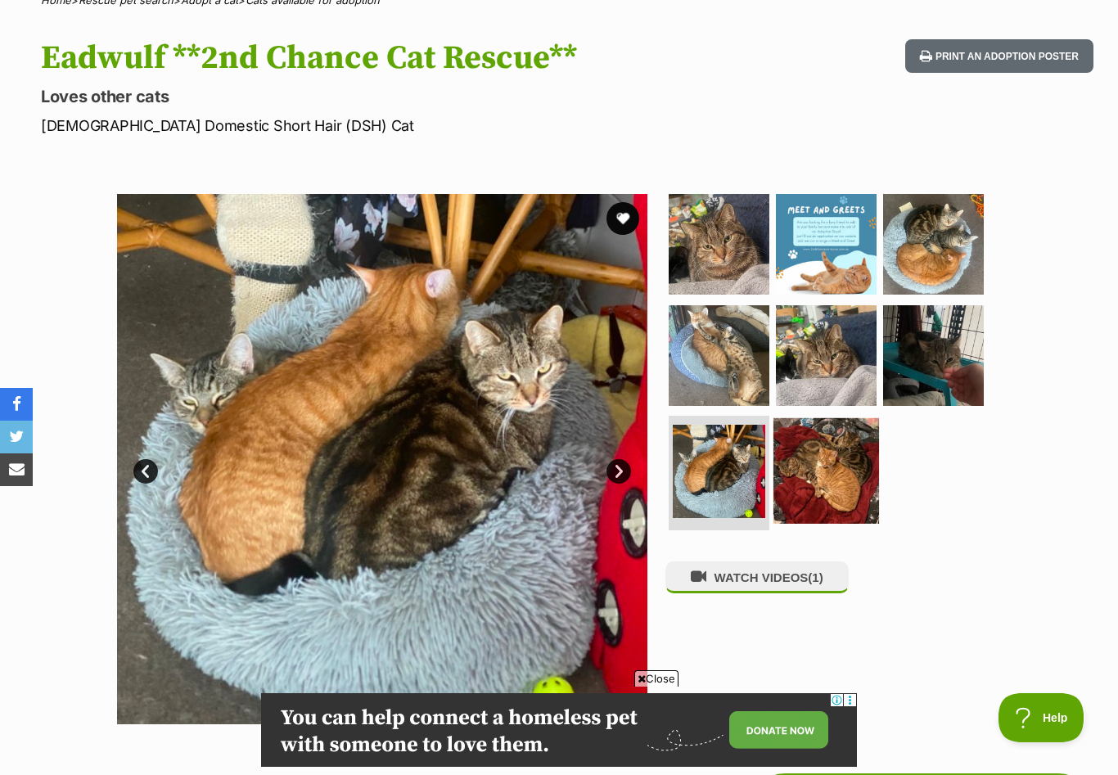
click at [823, 495] on img at bounding box center [826, 471] width 106 height 106
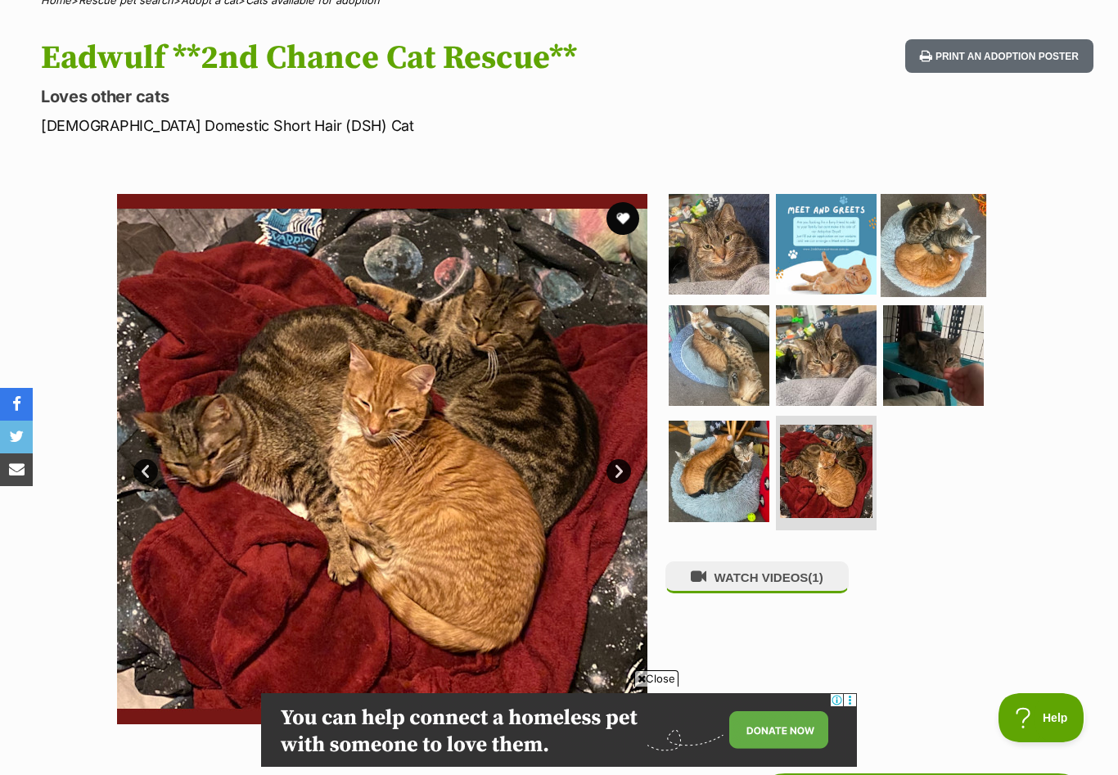
click at [934, 245] on img at bounding box center [933, 244] width 106 height 106
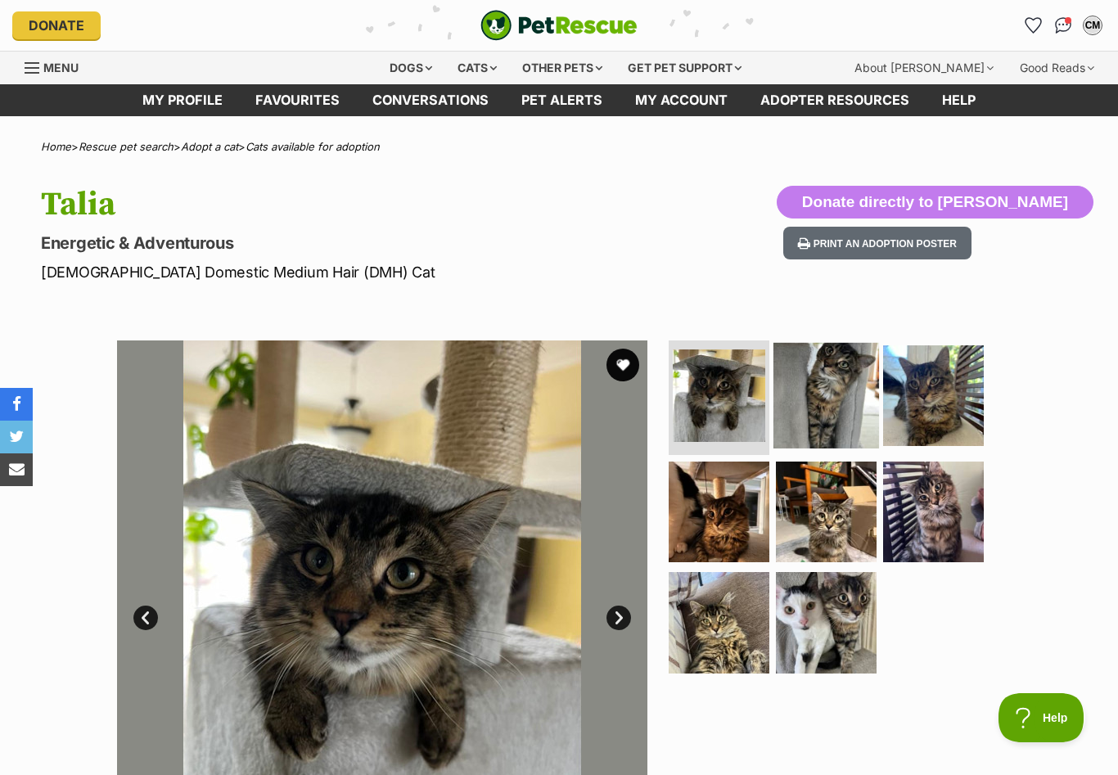
click at [796, 397] on img at bounding box center [826, 396] width 106 height 106
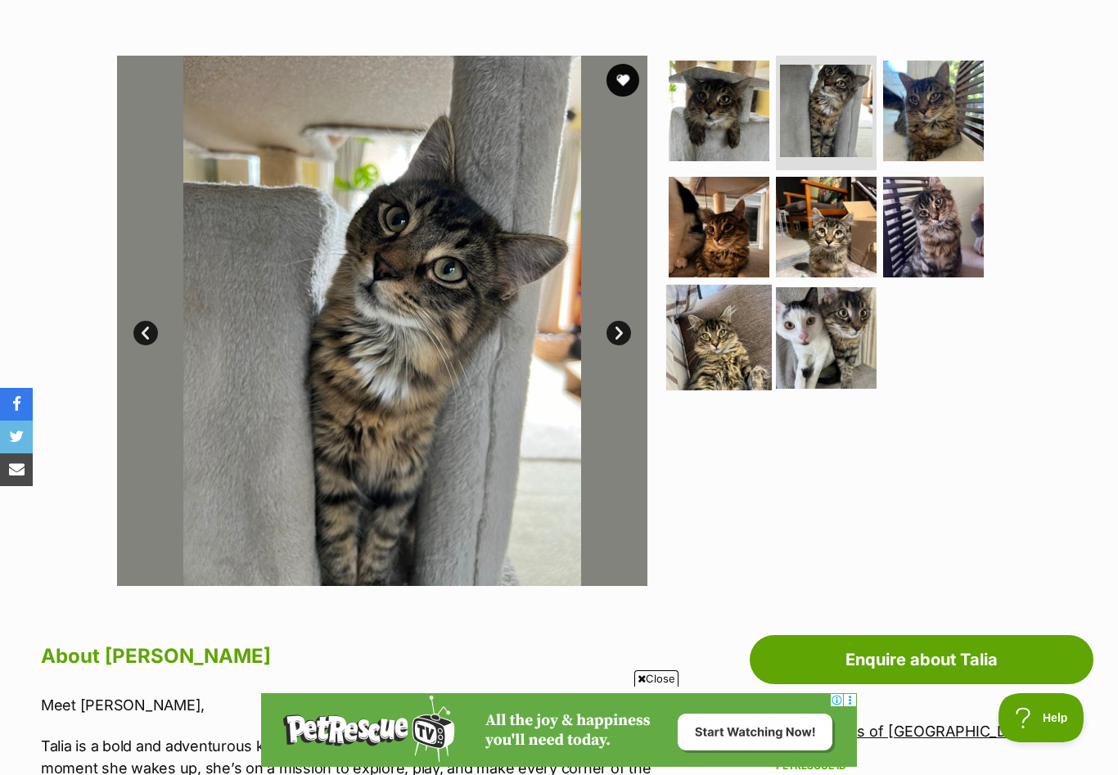
click at [710, 359] on img at bounding box center [719, 338] width 106 height 106
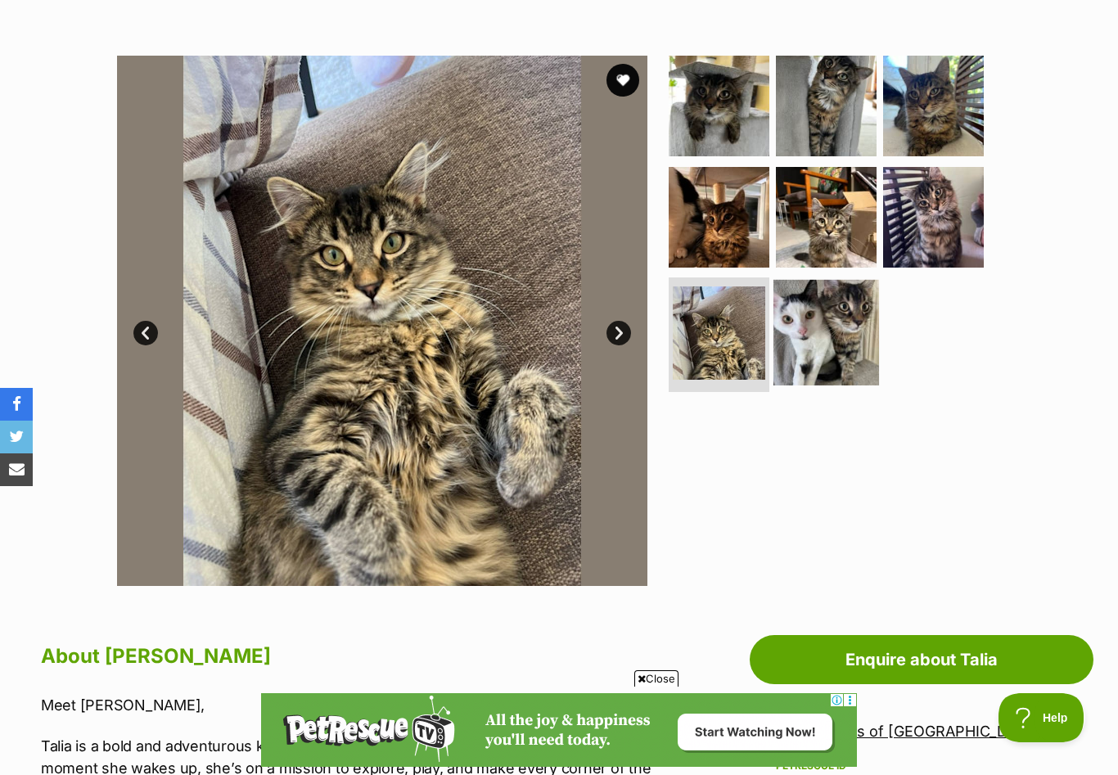
click at [816, 329] on img at bounding box center [826, 333] width 106 height 106
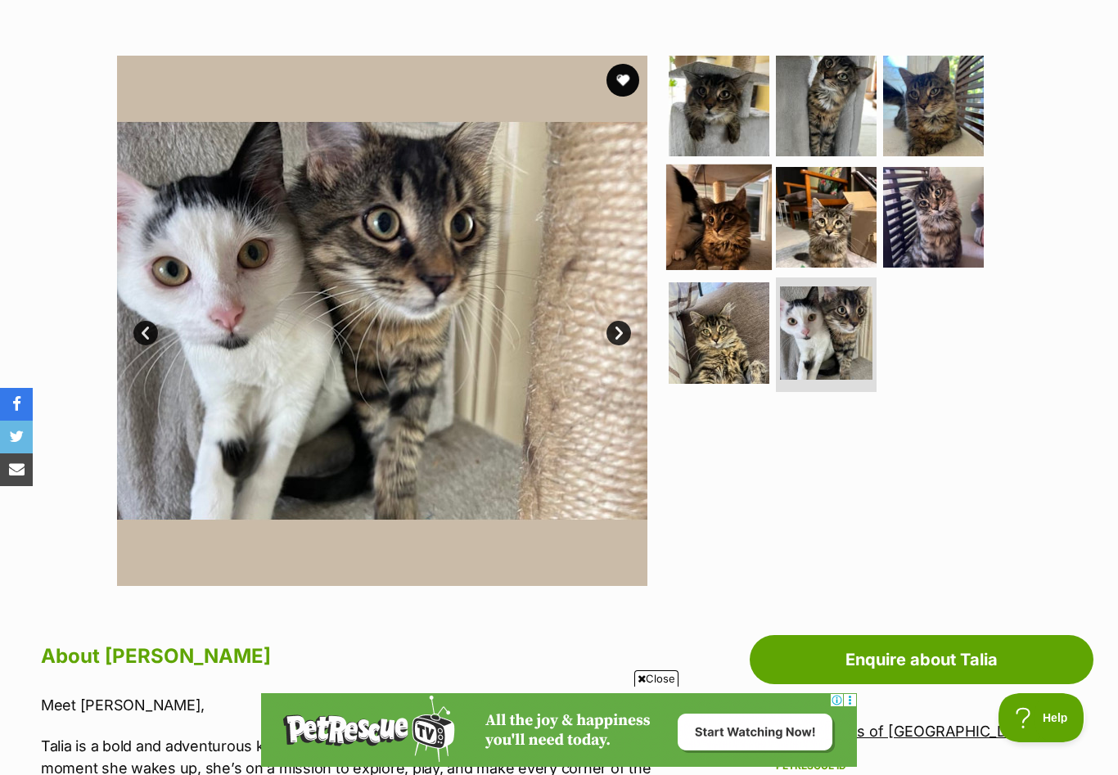
click at [719, 227] on img at bounding box center [719, 217] width 106 height 106
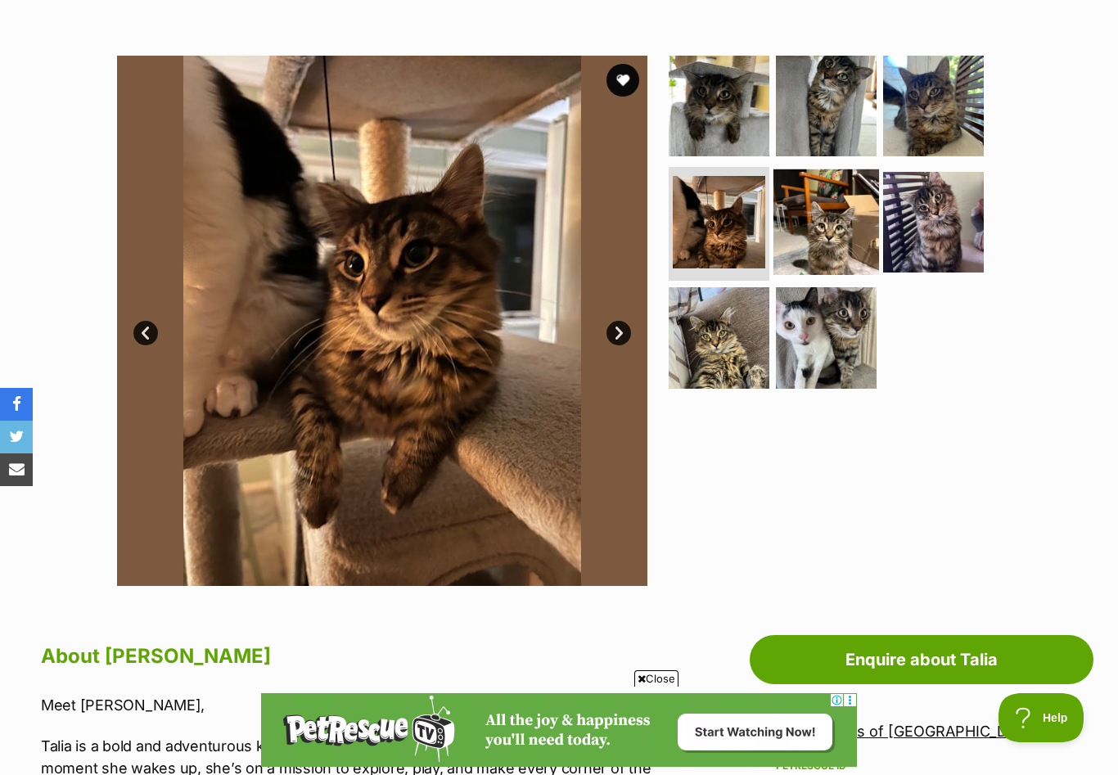
click at [827, 229] on img at bounding box center [826, 222] width 106 height 106
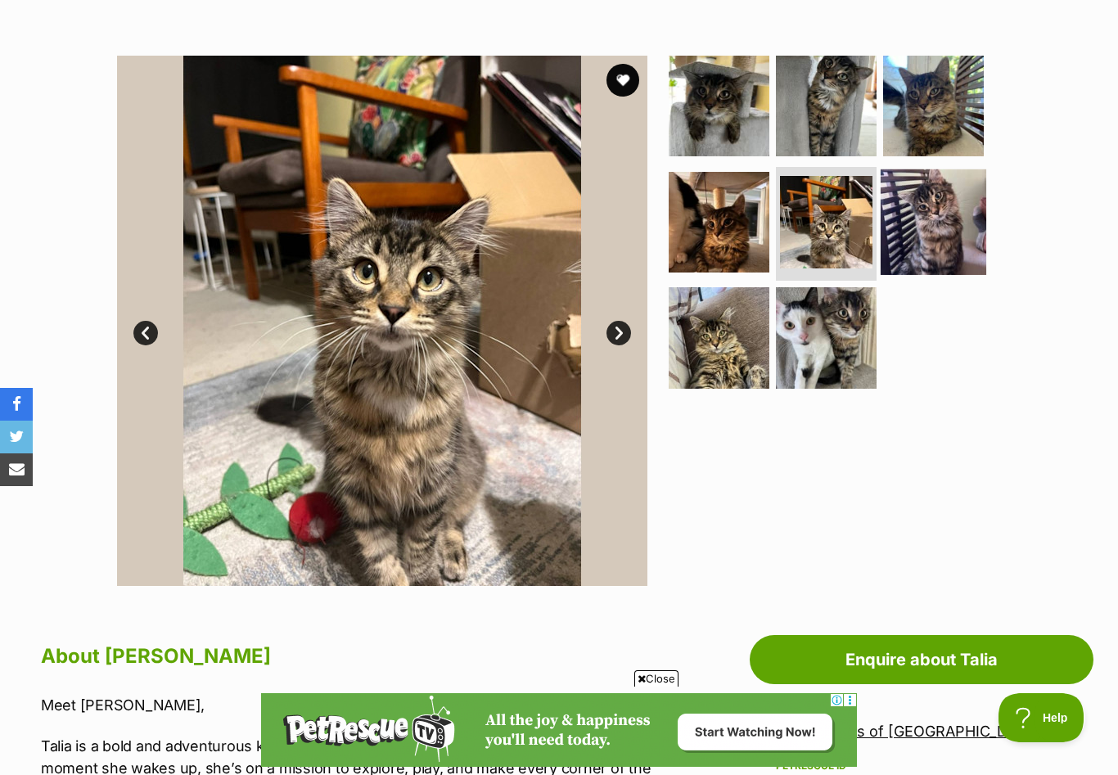
click at [937, 219] on img at bounding box center [933, 222] width 106 height 106
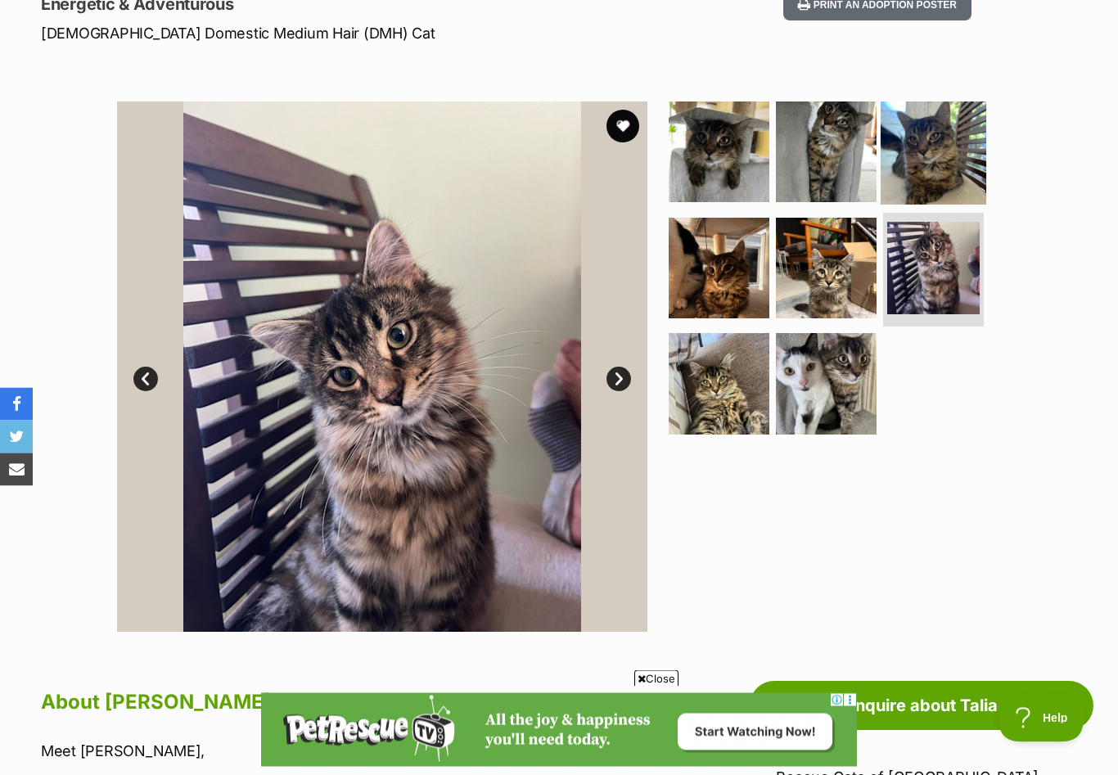
scroll to position [239, 0]
click at [933, 162] on img at bounding box center [933, 152] width 106 height 106
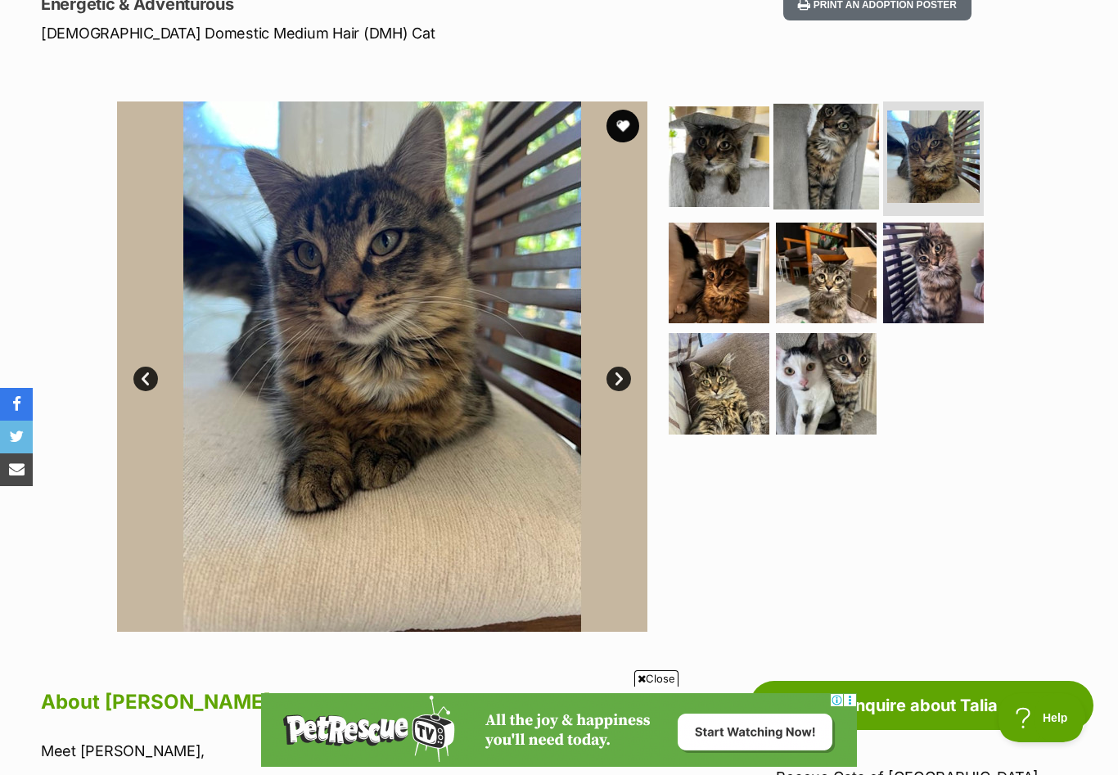
click at [836, 166] on img at bounding box center [826, 157] width 106 height 106
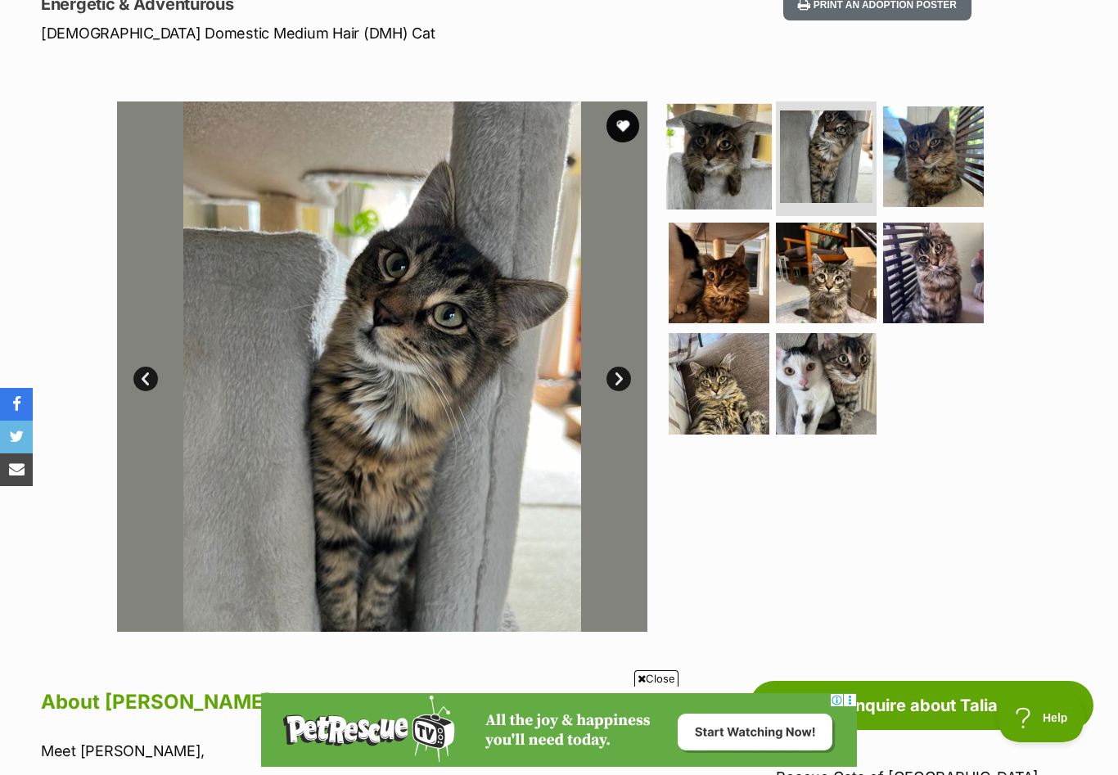
click at [709, 178] on img at bounding box center [719, 157] width 106 height 106
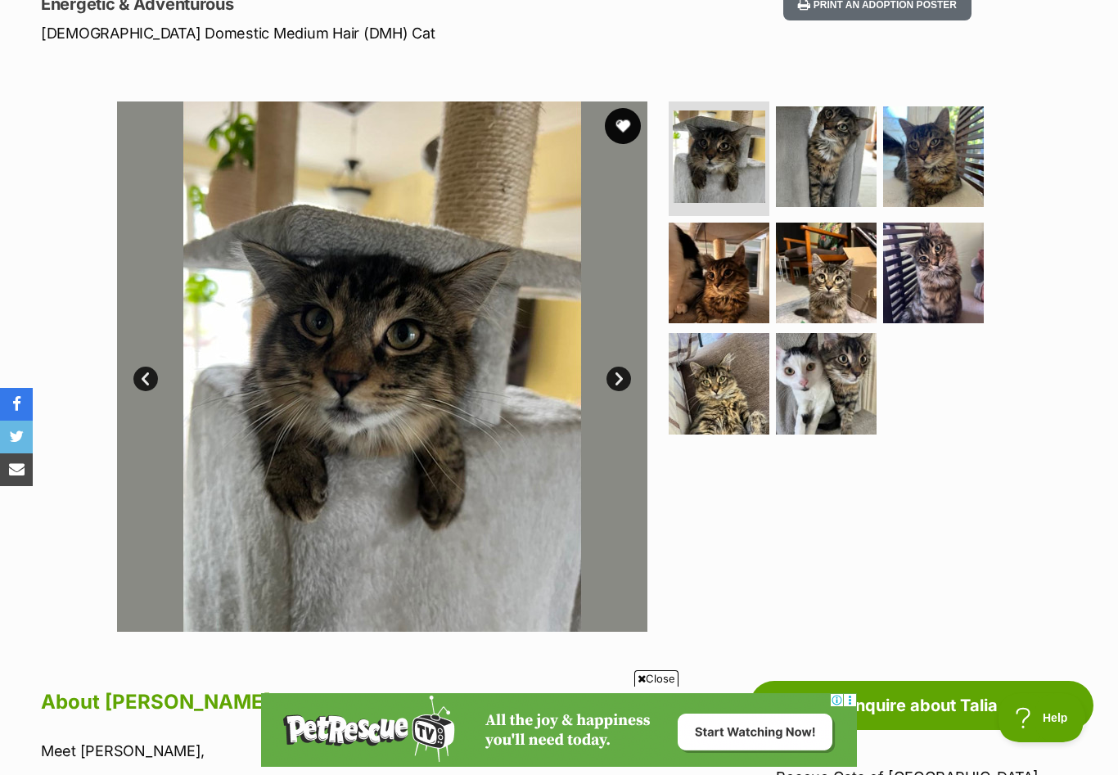
click at [618, 127] on button "favourite" at bounding box center [623, 126] width 36 height 36
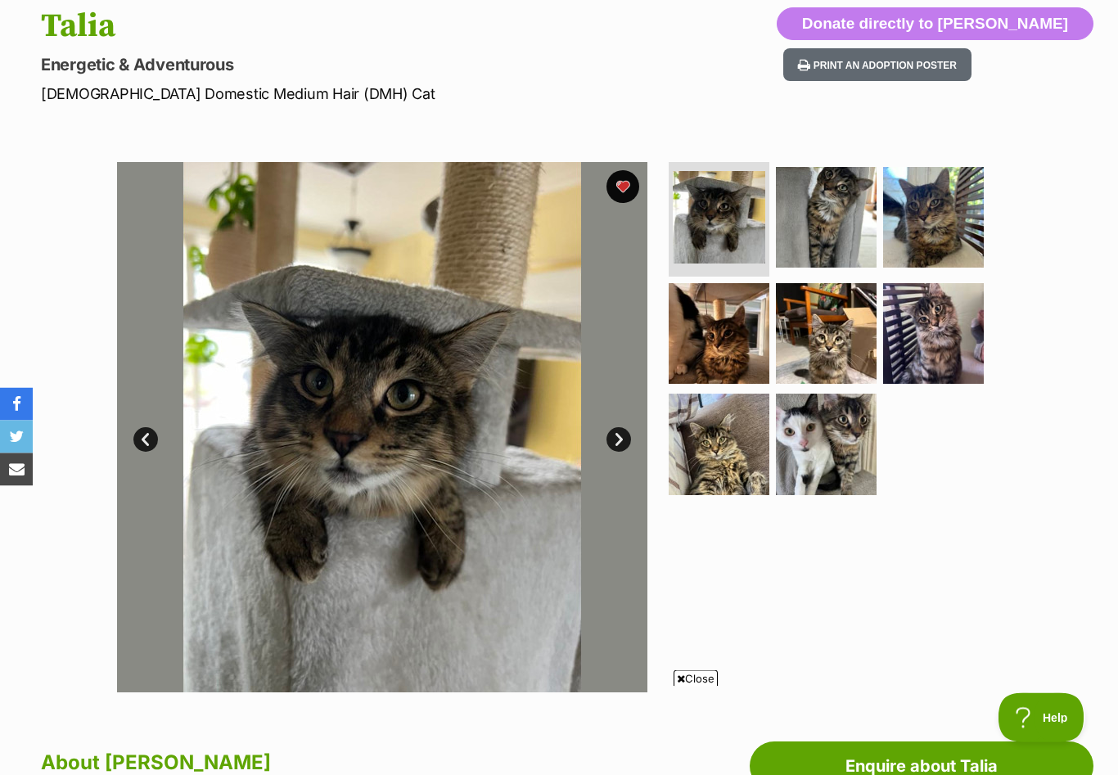
scroll to position [131, 0]
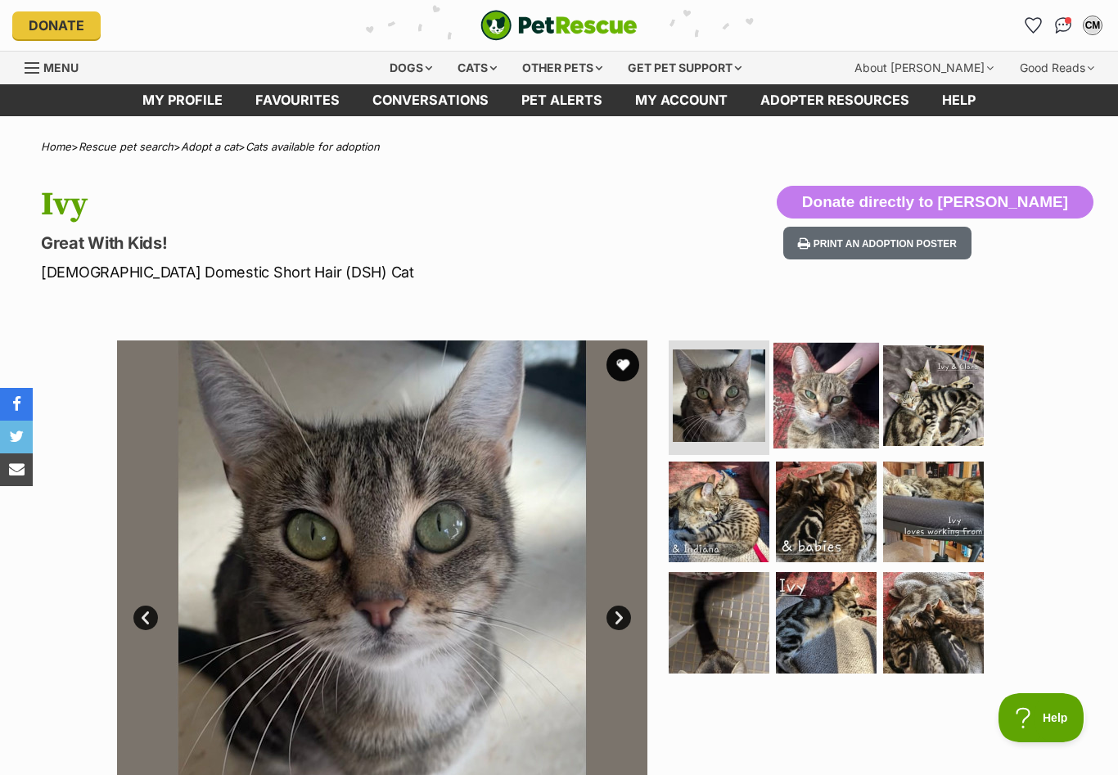
click at [804, 427] on img at bounding box center [826, 396] width 106 height 106
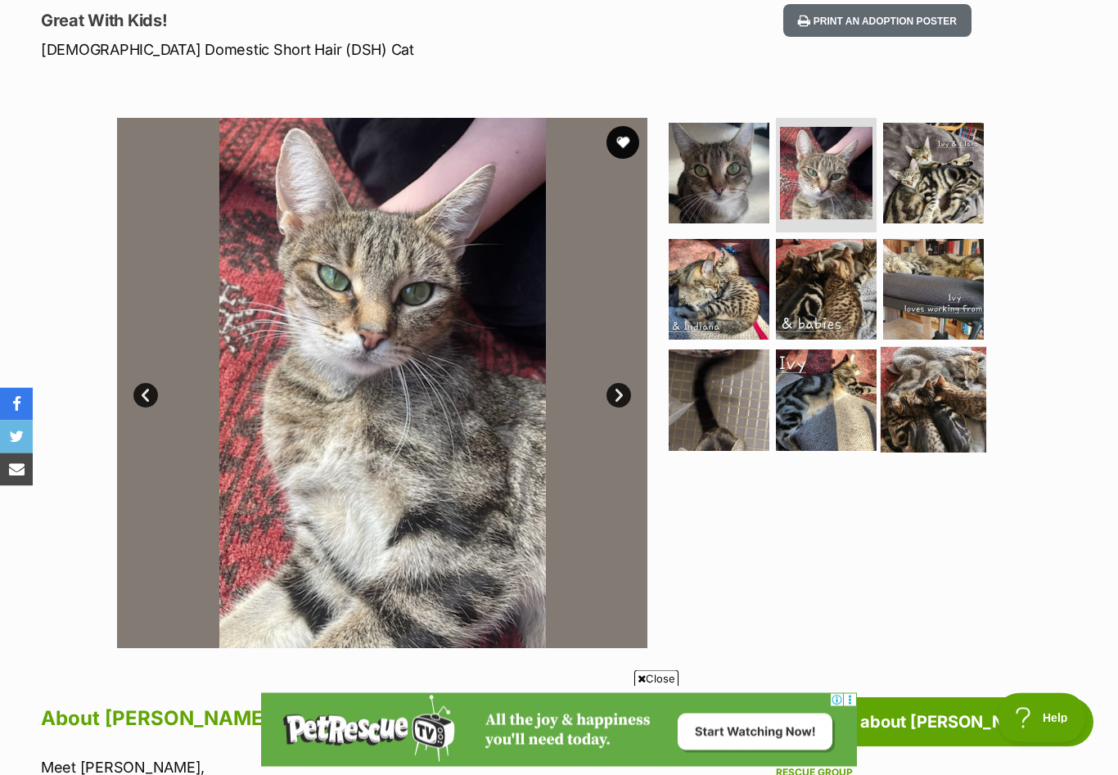
scroll to position [233, 0]
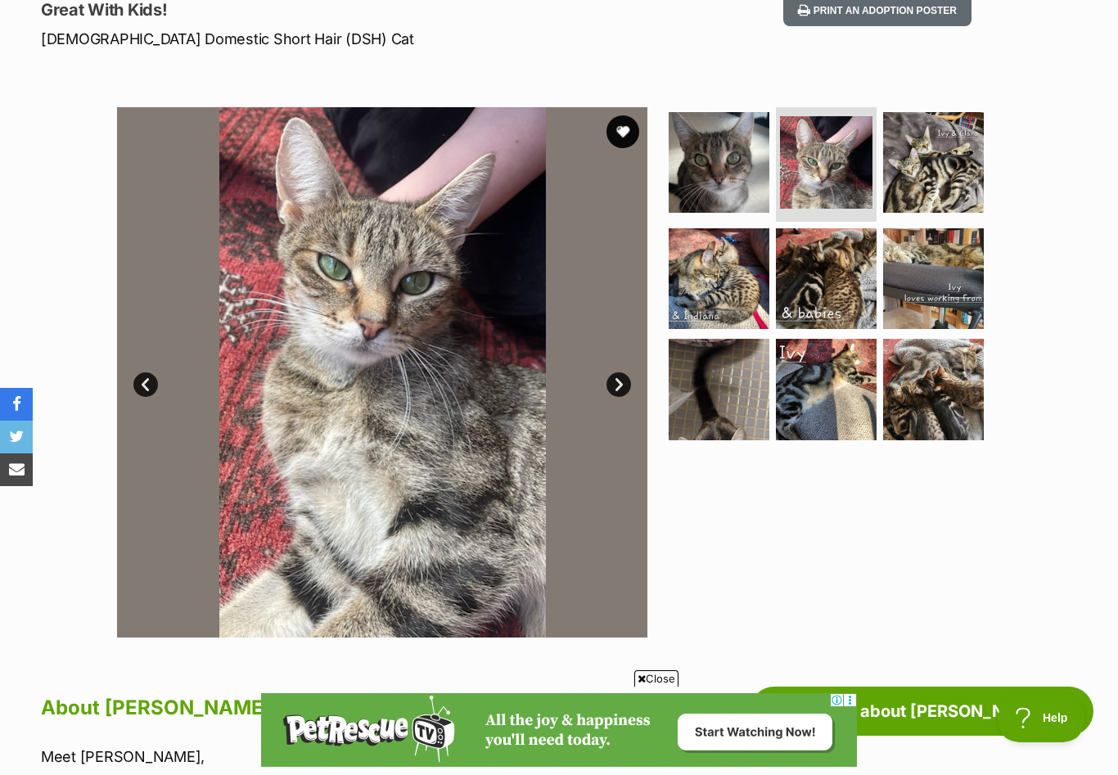
click at [612, 389] on link "Next" at bounding box center [618, 384] width 25 height 25
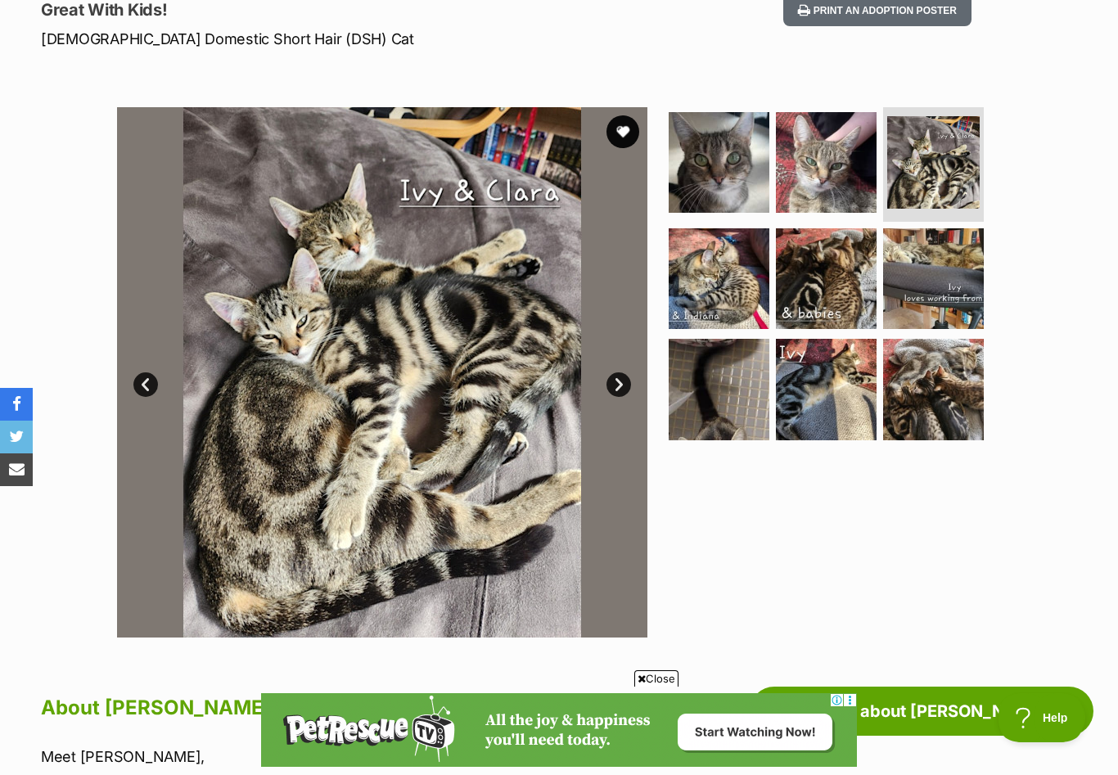
click at [613, 389] on link "Next" at bounding box center [618, 384] width 25 height 25
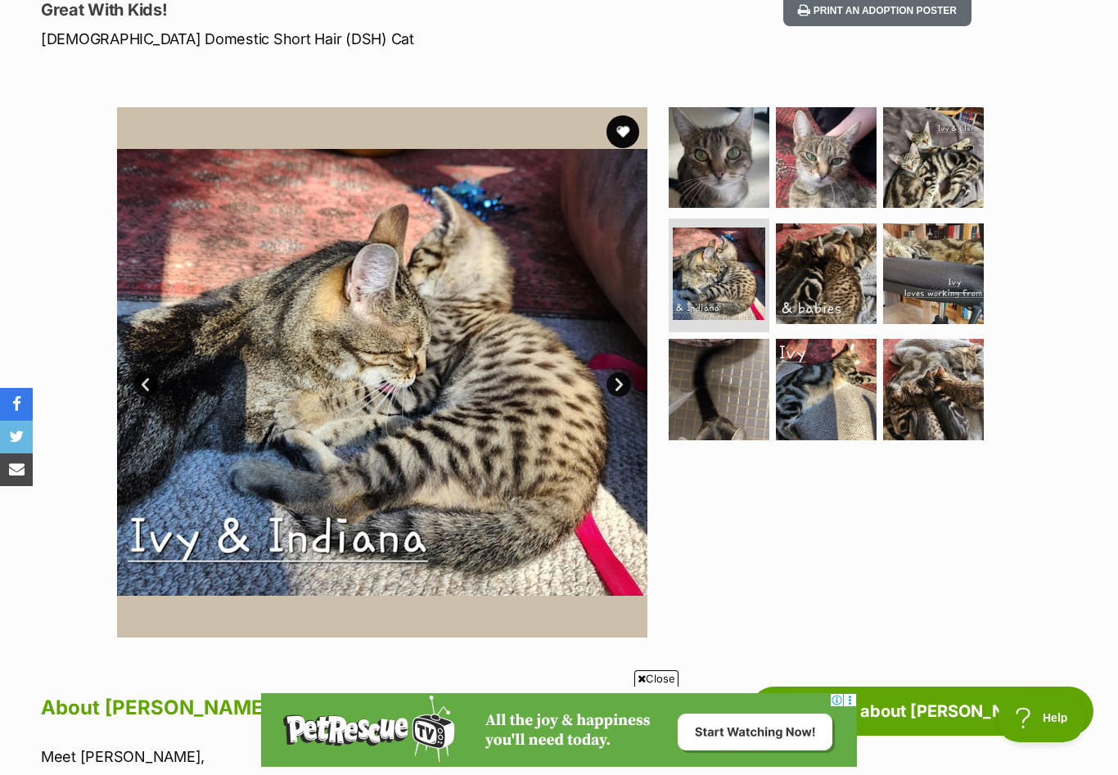
scroll to position [0, 0]
click at [617, 385] on link "Next" at bounding box center [618, 384] width 25 height 25
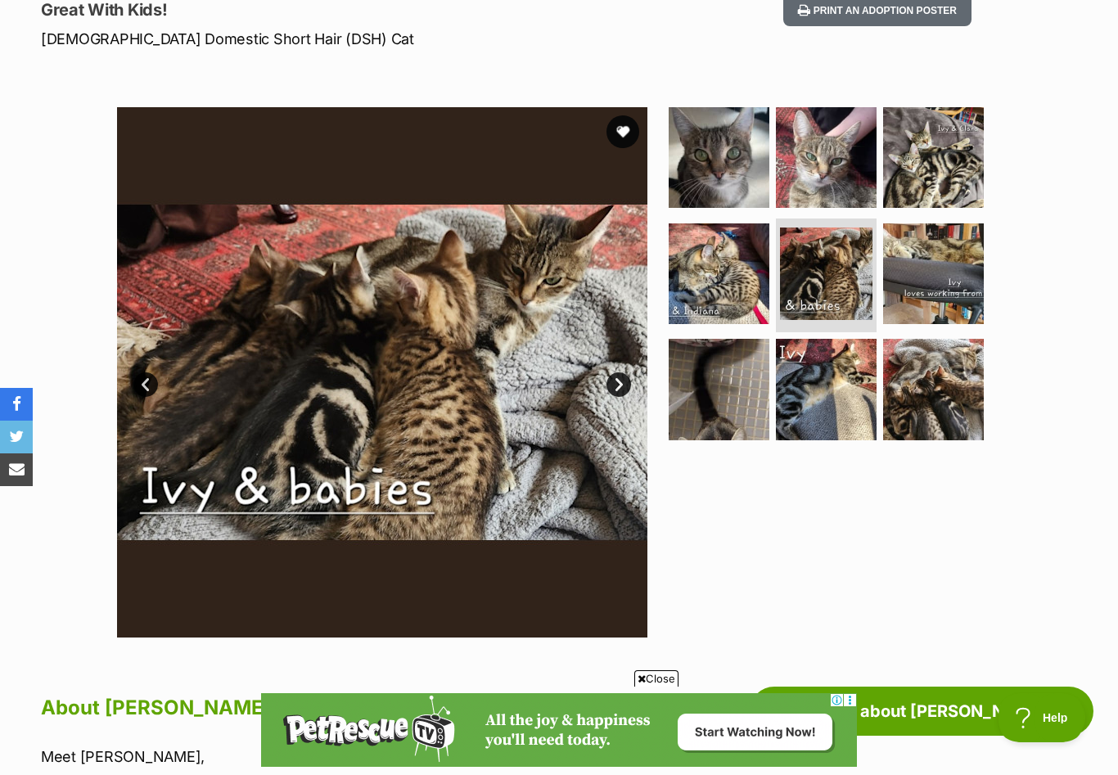
click at [618, 385] on link "Next" at bounding box center [618, 384] width 25 height 25
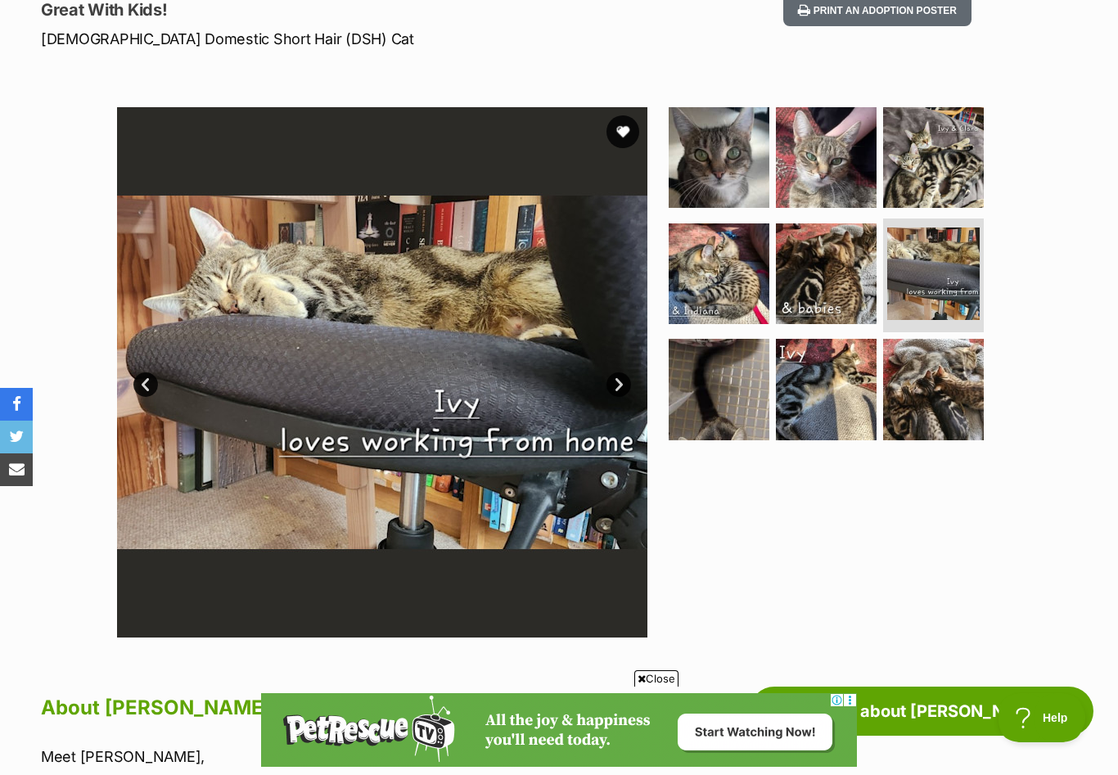
click at [618, 385] on link "Next" at bounding box center [618, 384] width 25 height 25
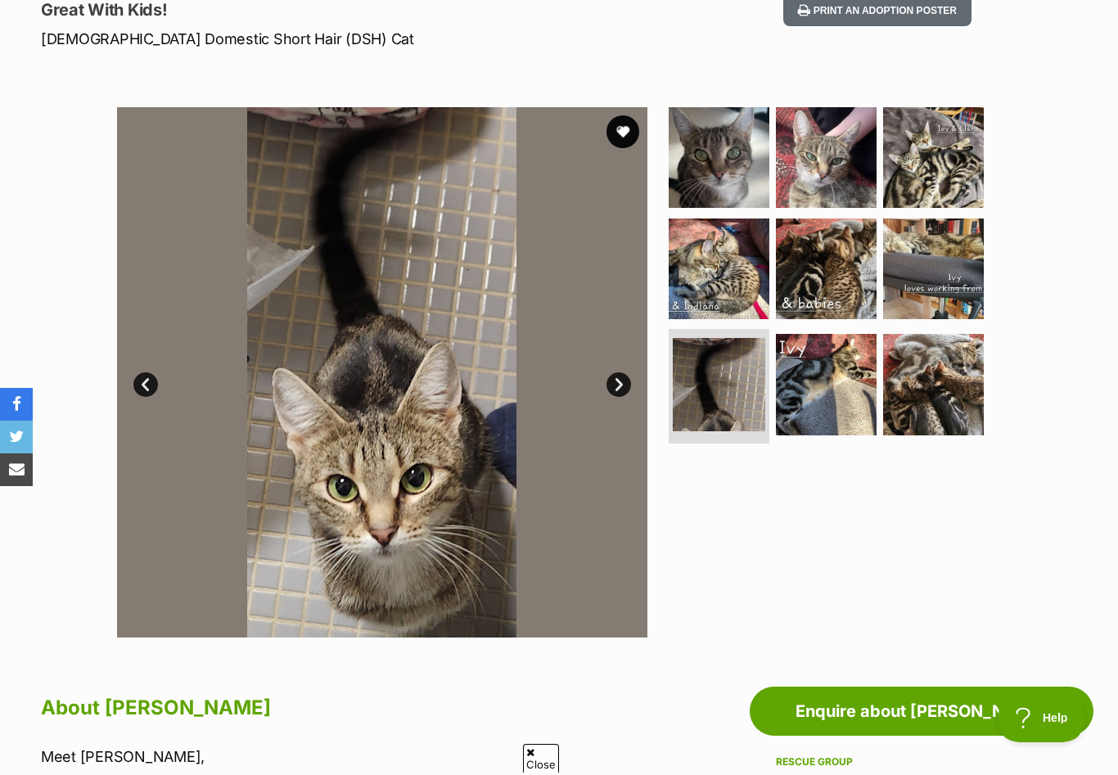
click at [618, 385] on link "Next" at bounding box center [618, 384] width 25 height 25
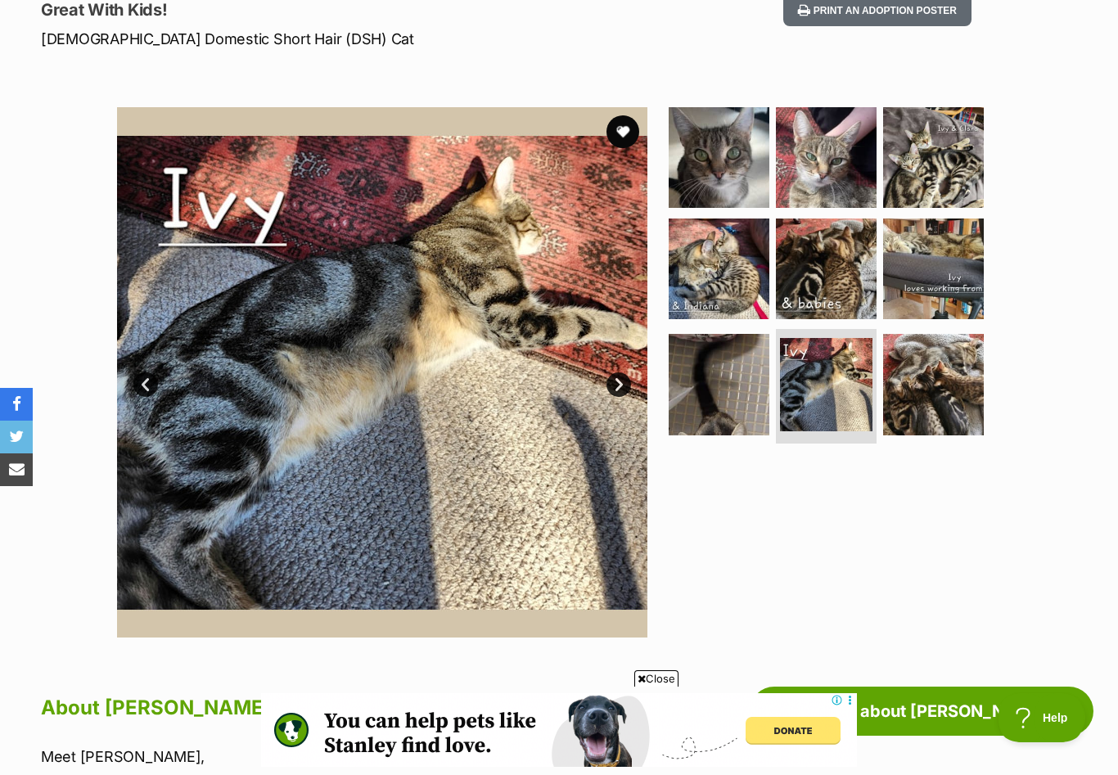
click at [618, 385] on link "Next" at bounding box center [618, 384] width 25 height 25
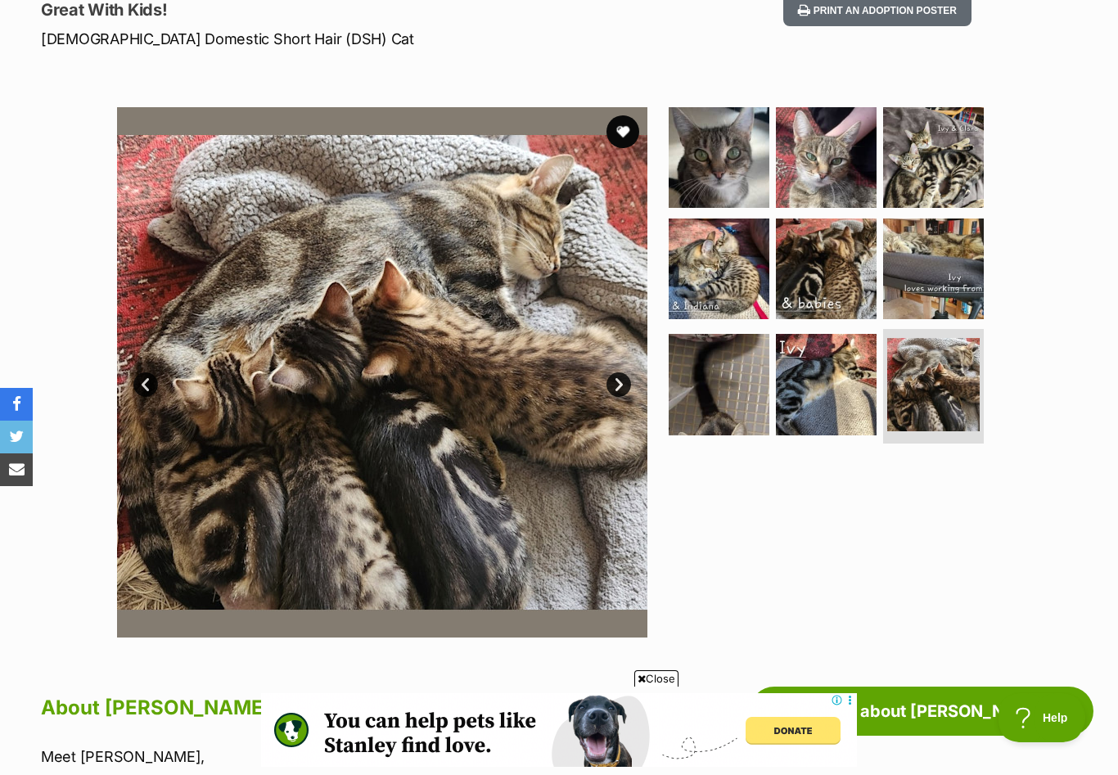
click at [618, 385] on link "Next" at bounding box center [618, 384] width 25 height 25
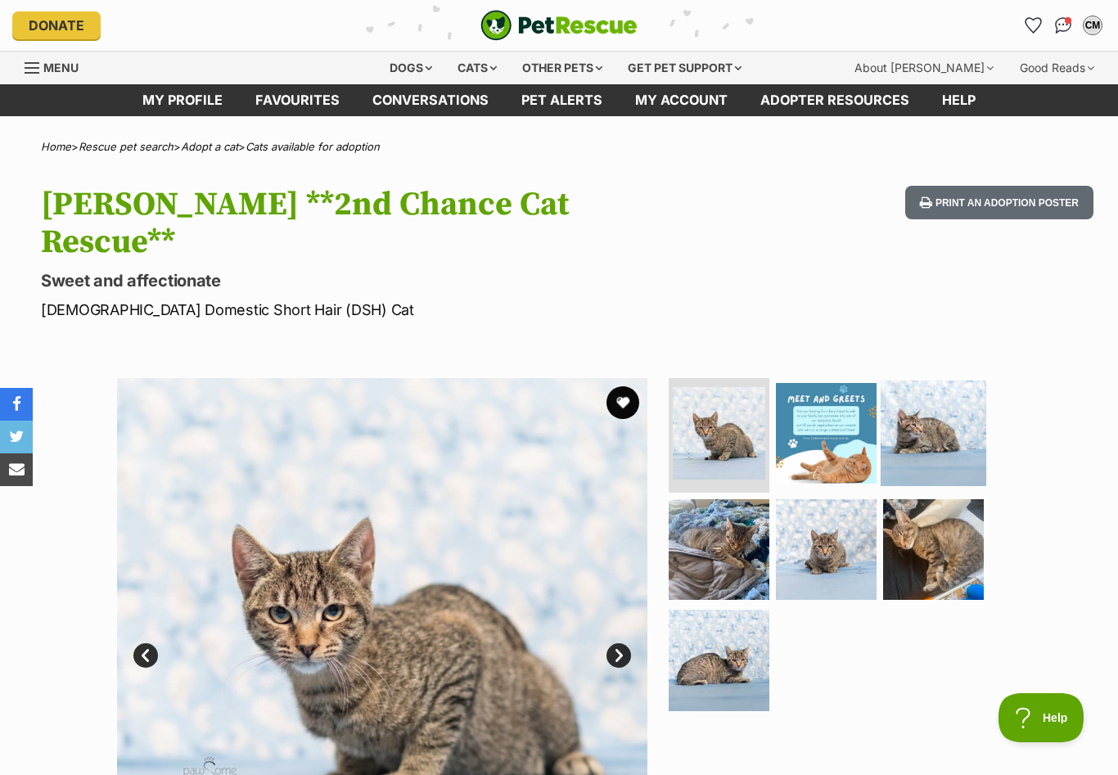
click at [927, 421] on img at bounding box center [933, 433] width 106 height 106
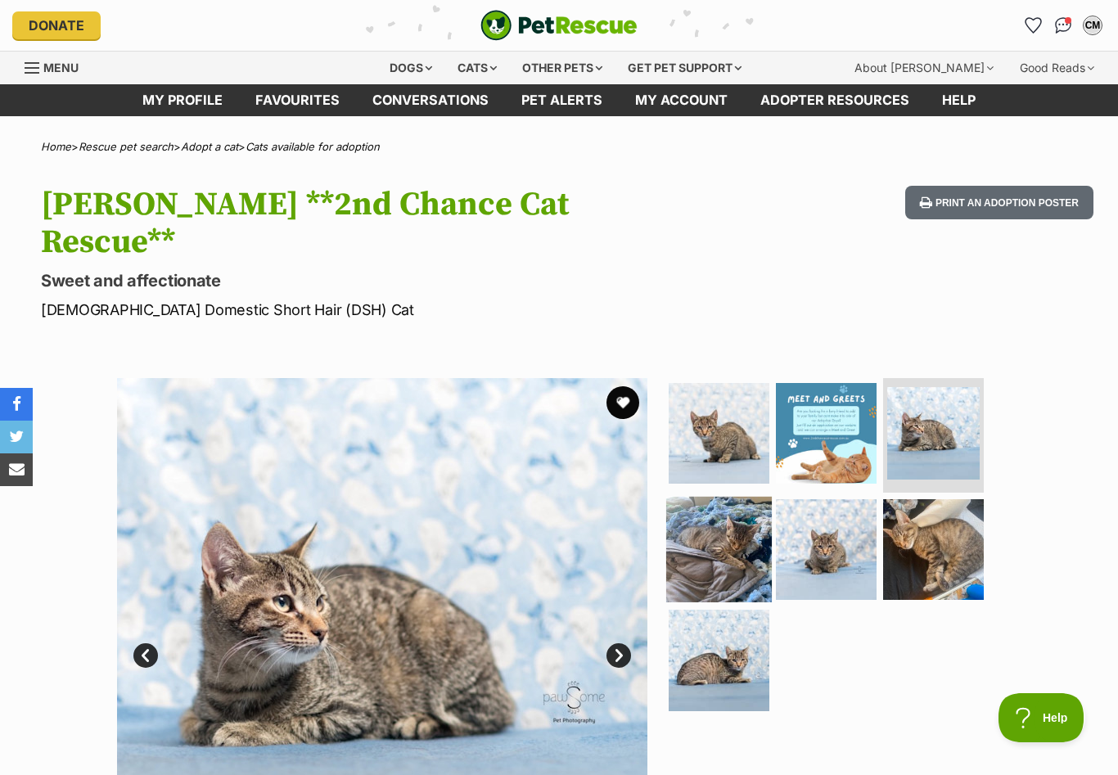
click at [713, 519] on img at bounding box center [719, 549] width 106 height 106
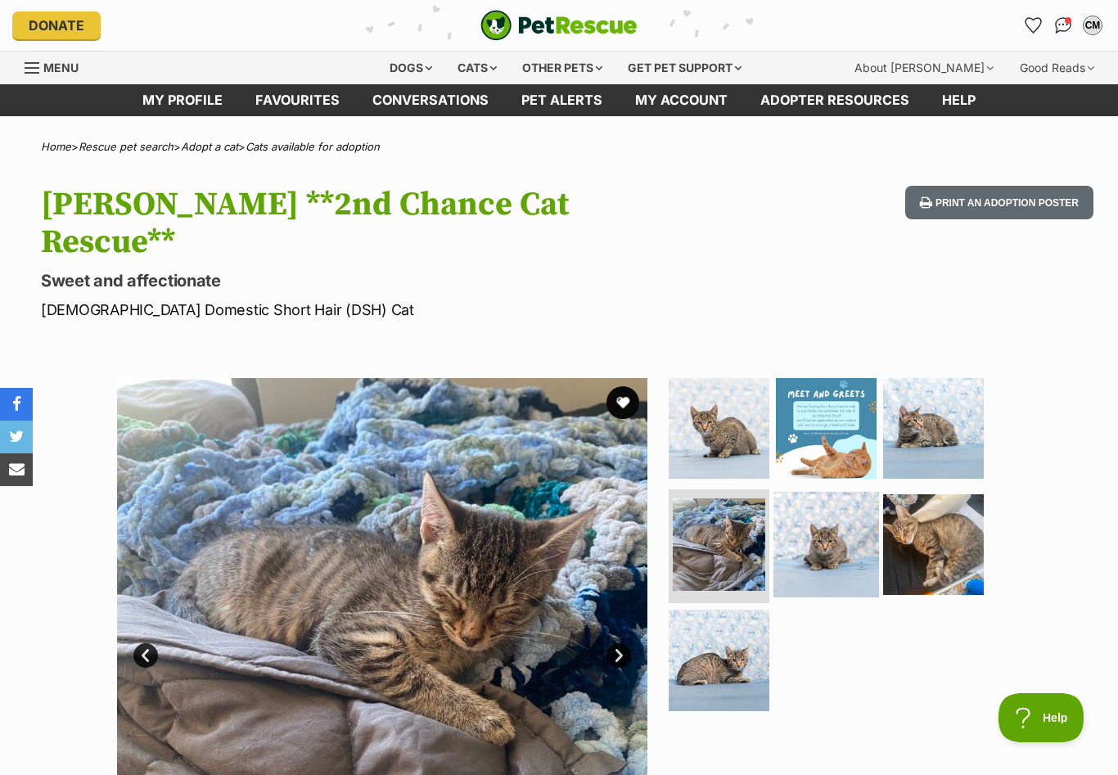
click at [834, 515] on img at bounding box center [826, 544] width 106 height 106
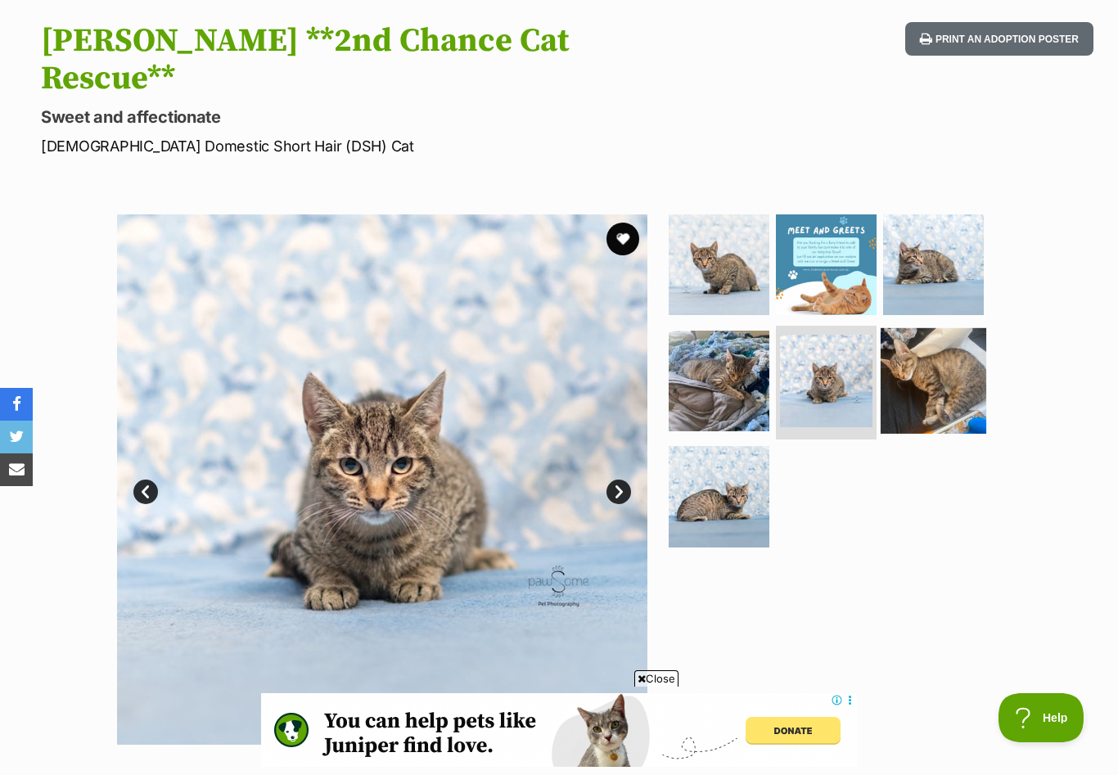
click at [982, 359] on img at bounding box center [933, 380] width 106 height 106
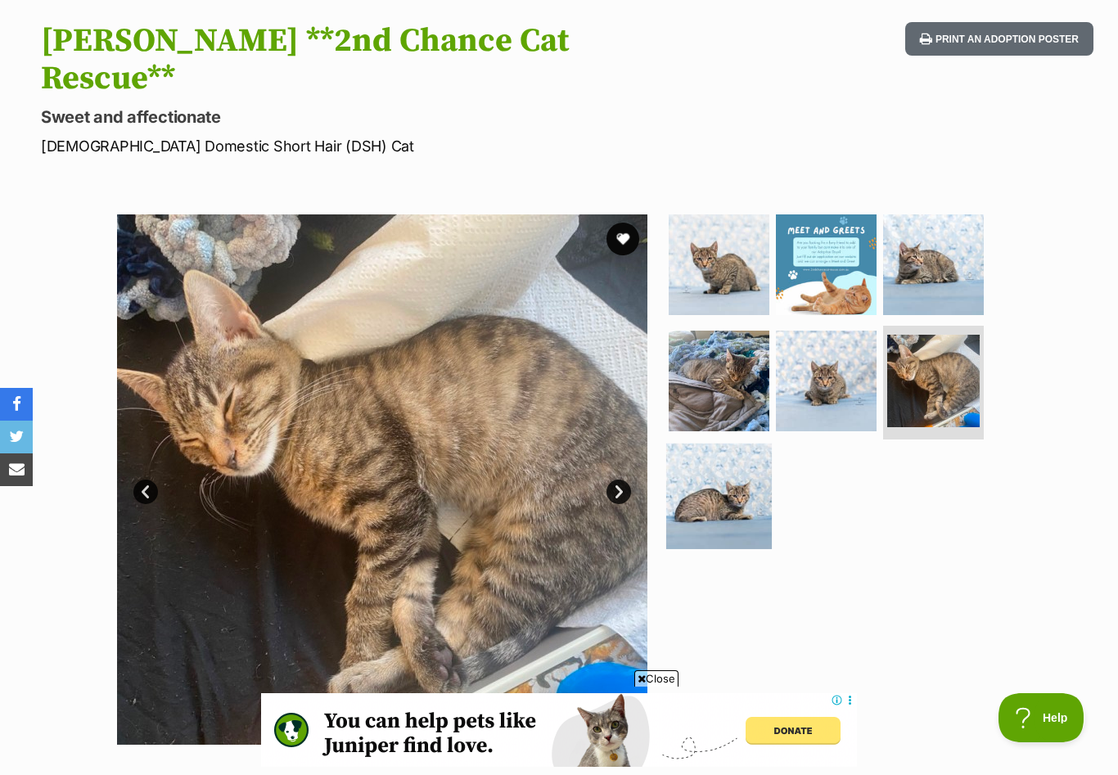
click at [731, 458] on img at bounding box center [719, 496] width 106 height 106
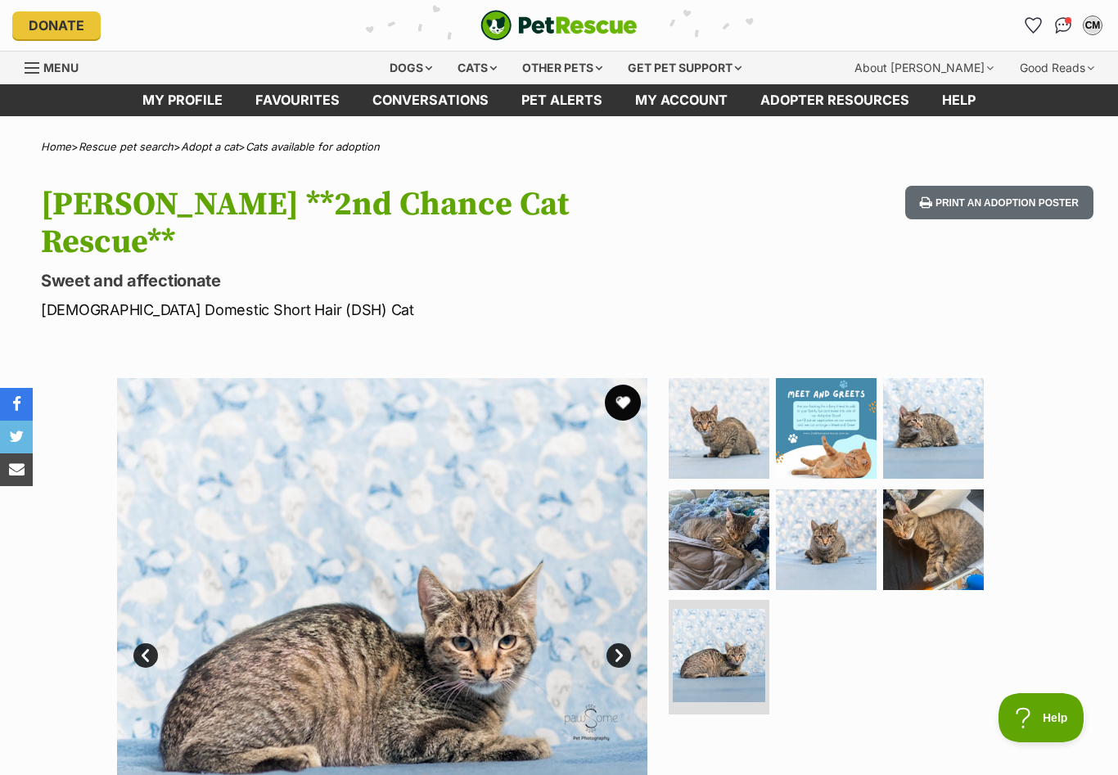
click at [624, 385] on button "favourite" at bounding box center [623, 403] width 36 height 36
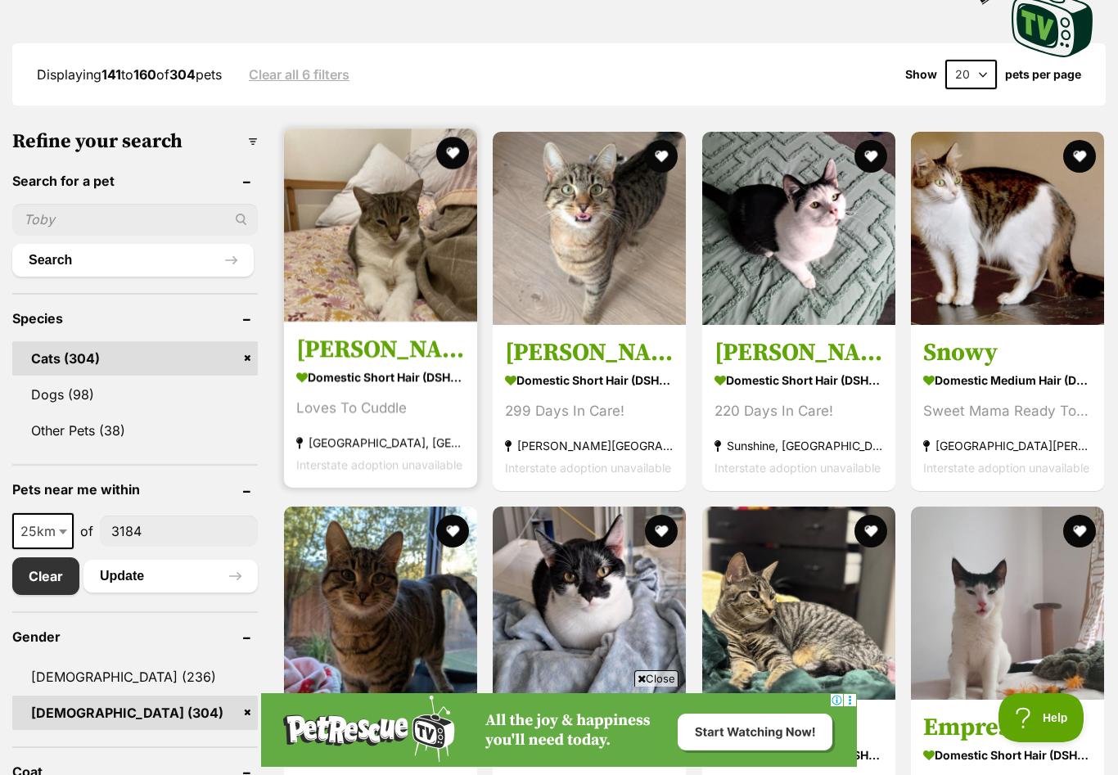
click at [415, 258] on img at bounding box center [380, 224] width 193 height 193
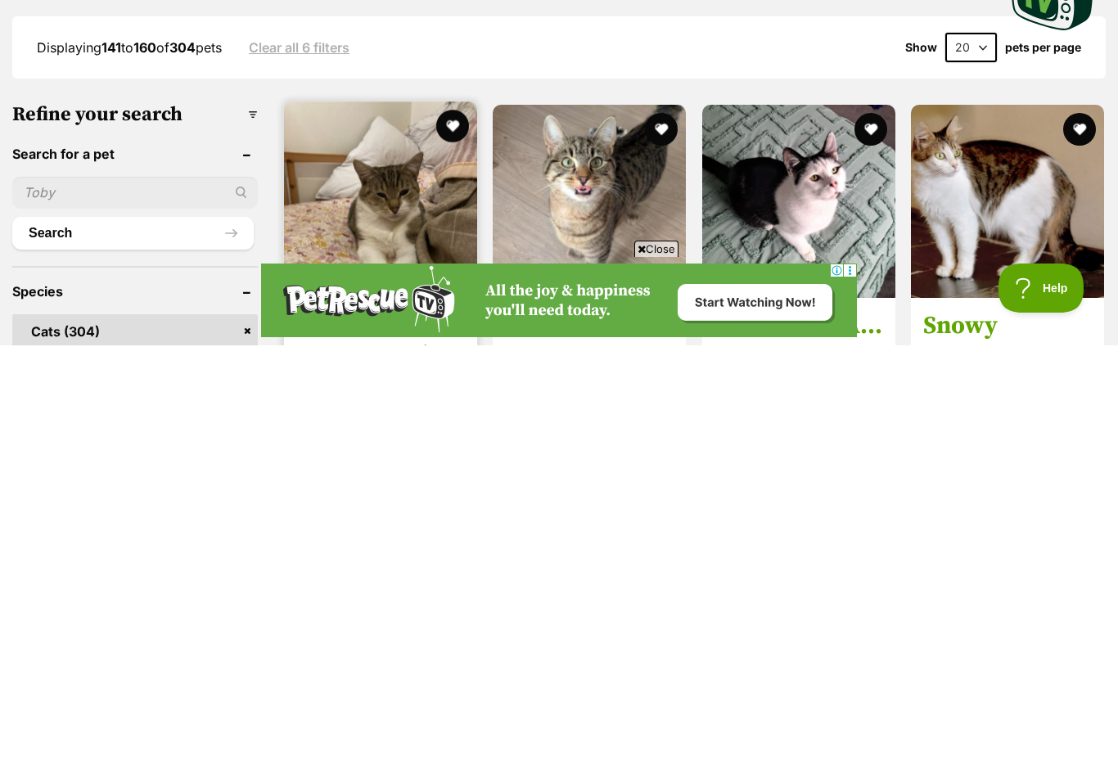
scroll to position [430, 0]
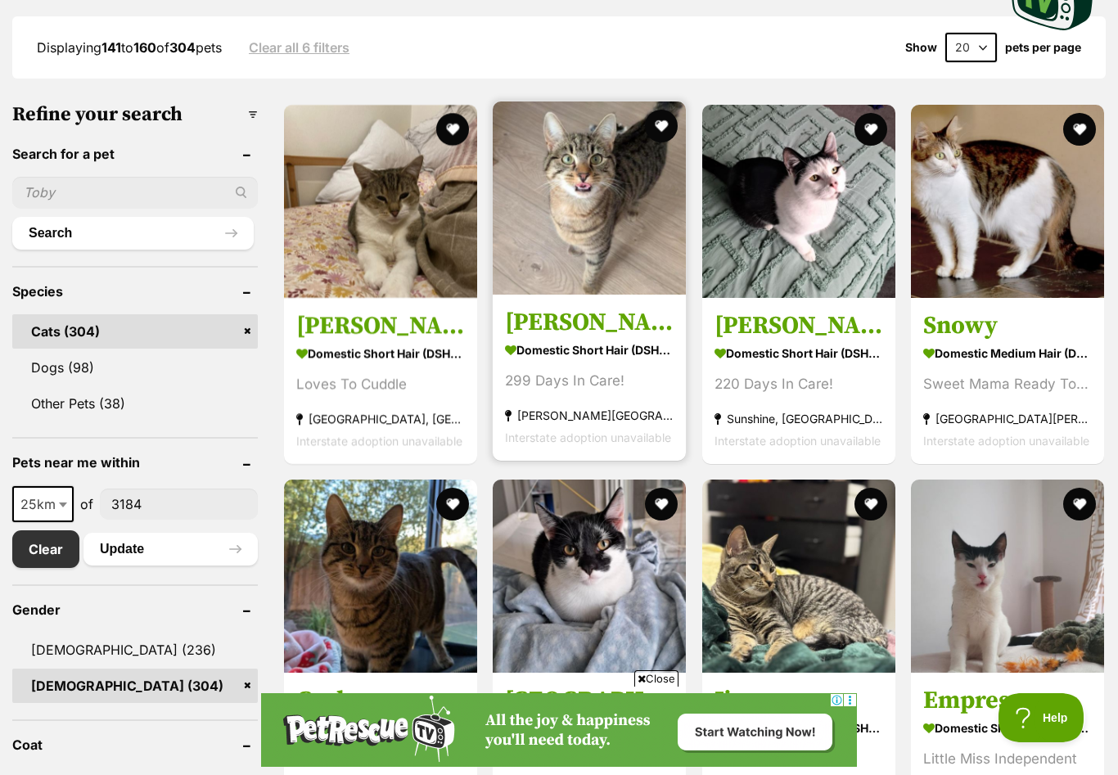
click at [523, 254] on img at bounding box center [589, 197] width 193 height 193
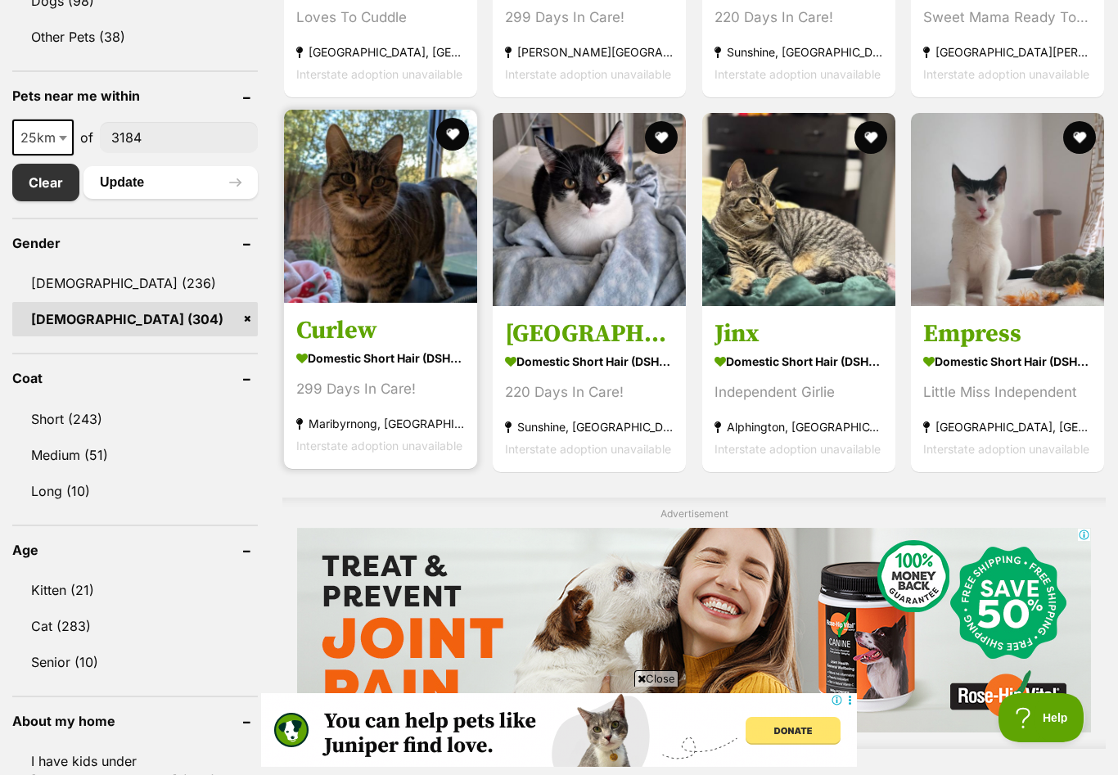
scroll to position [812, 0]
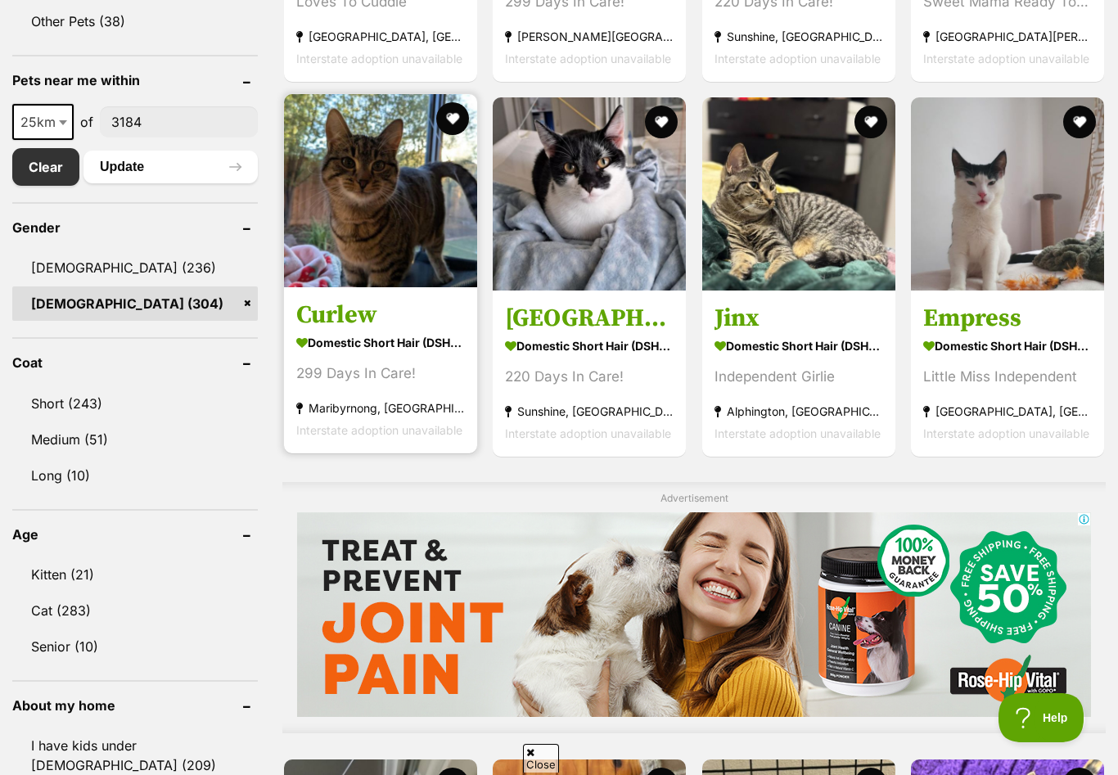
click at [330, 315] on h3 "Curlew" at bounding box center [380, 314] width 169 height 31
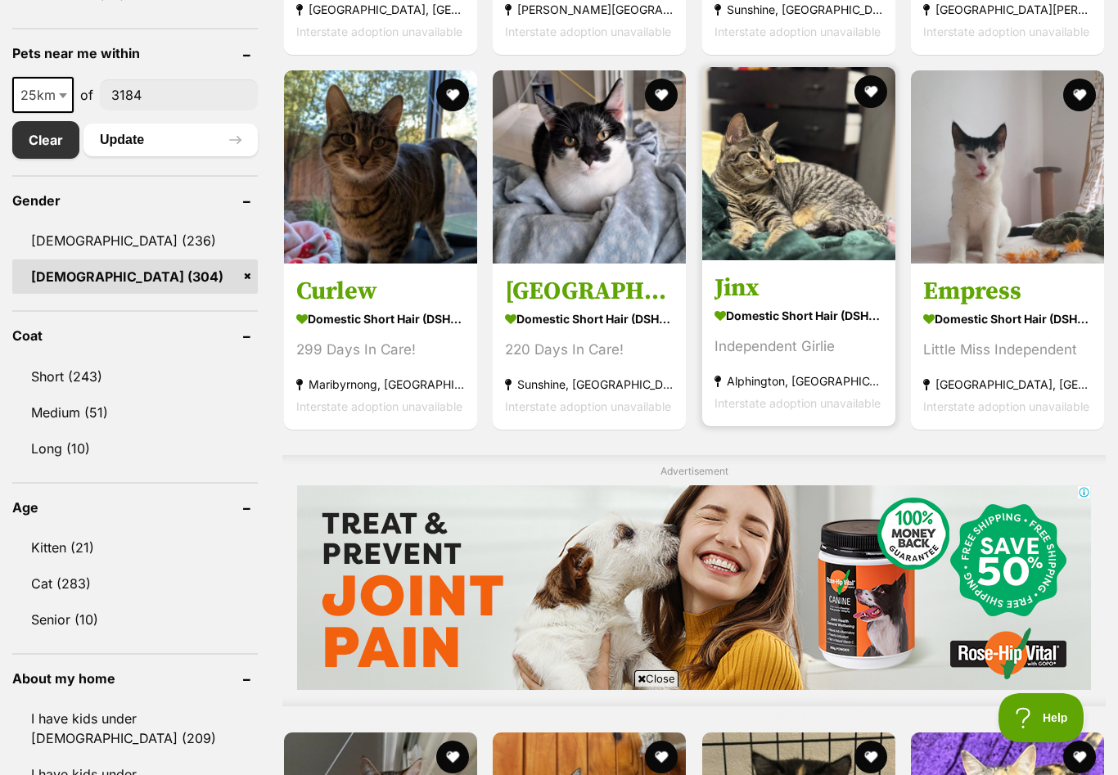
scroll to position [0, 0]
click at [740, 288] on h3 "Jinx" at bounding box center [798, 287] width 169 height 31
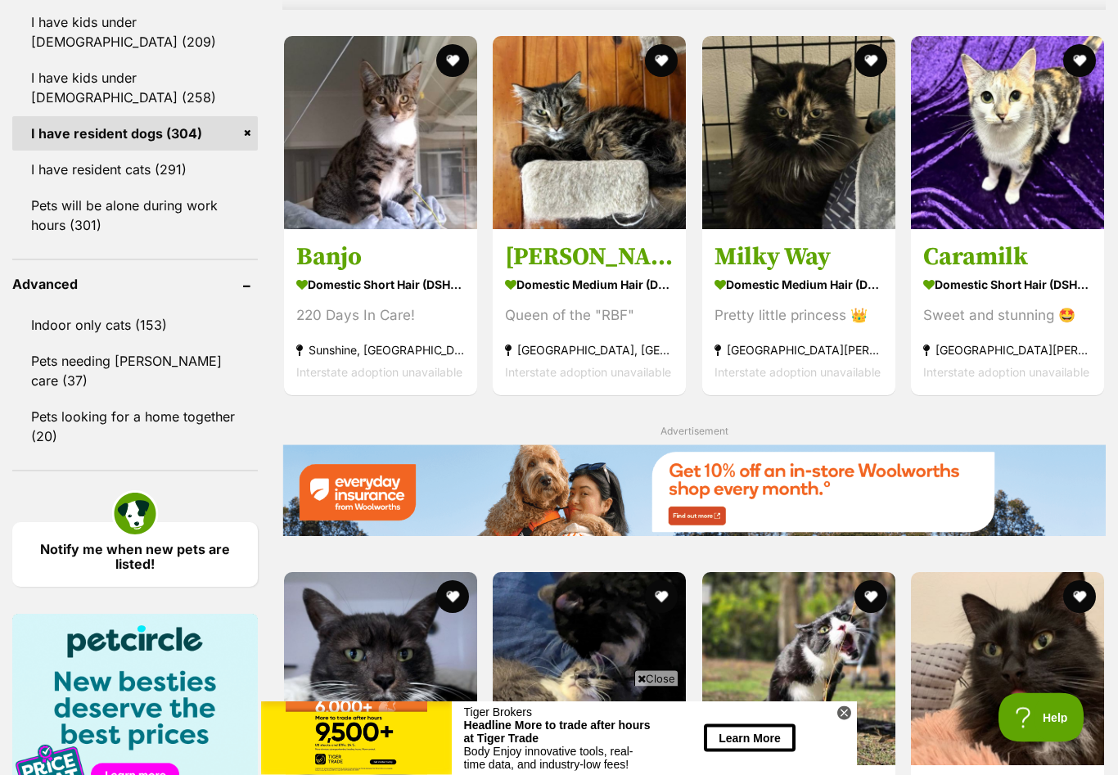
scroll to position [1535, 0]
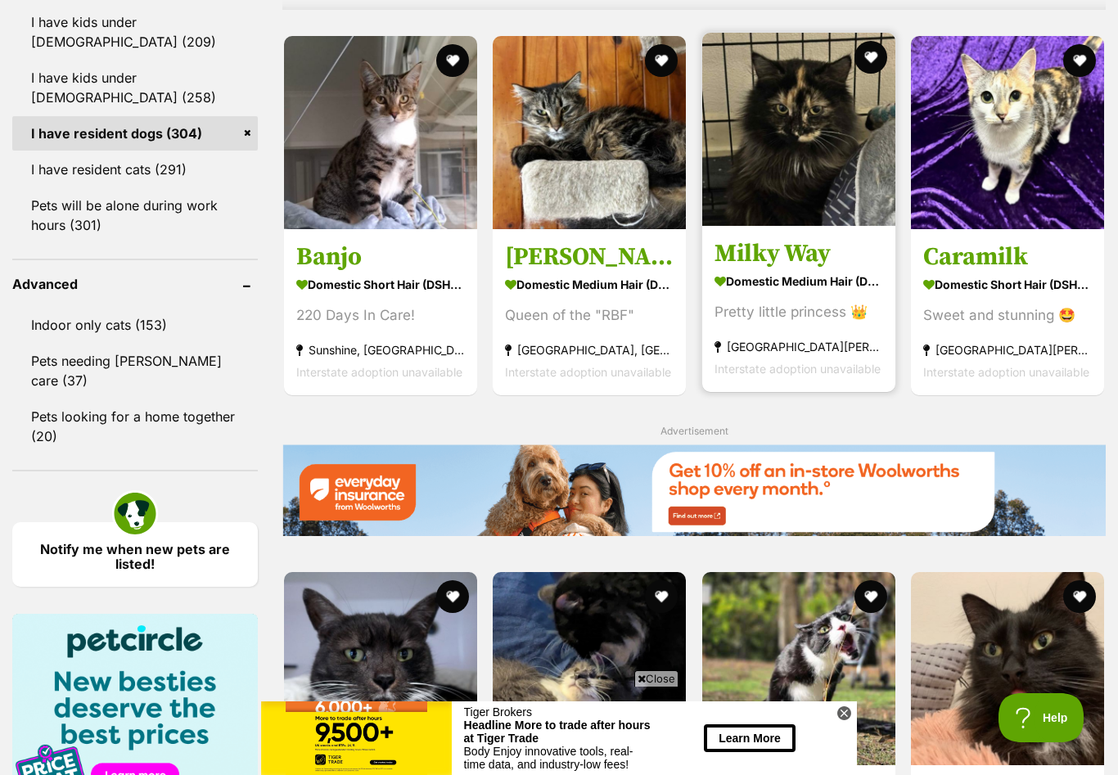
click at [766, 247] on h3 "Milky Way" at bounding box center [798, 253] width 169 height 31
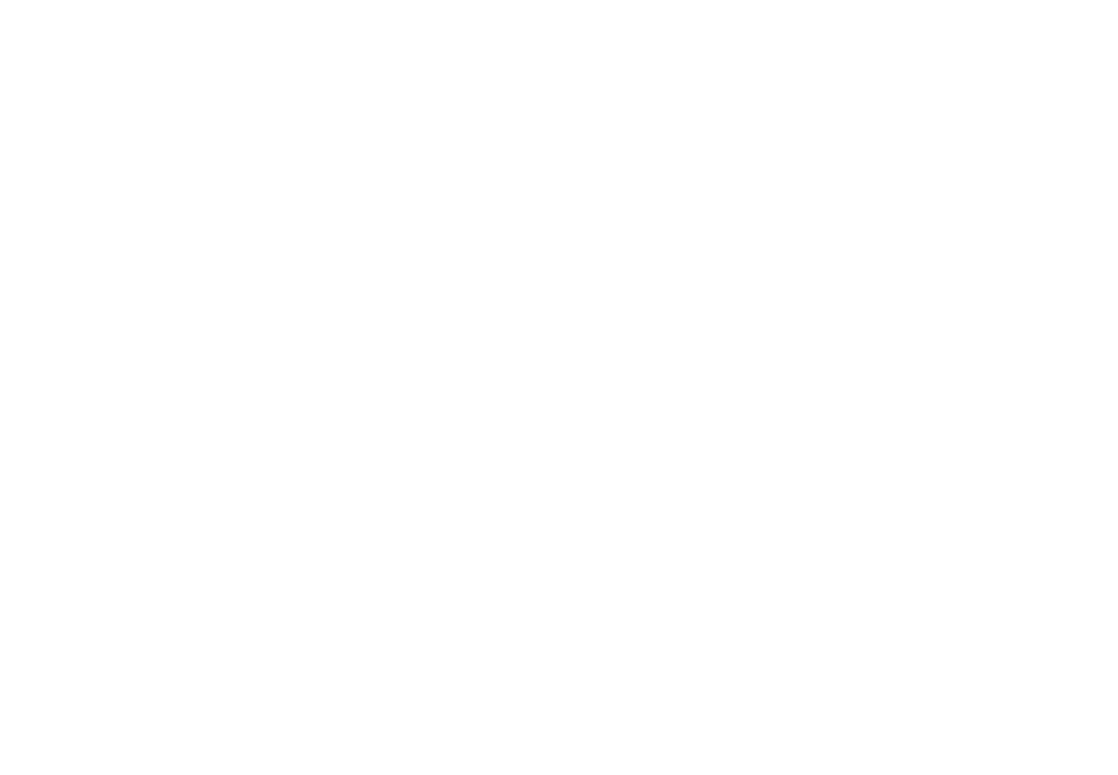
scroll to position [1562, 0]
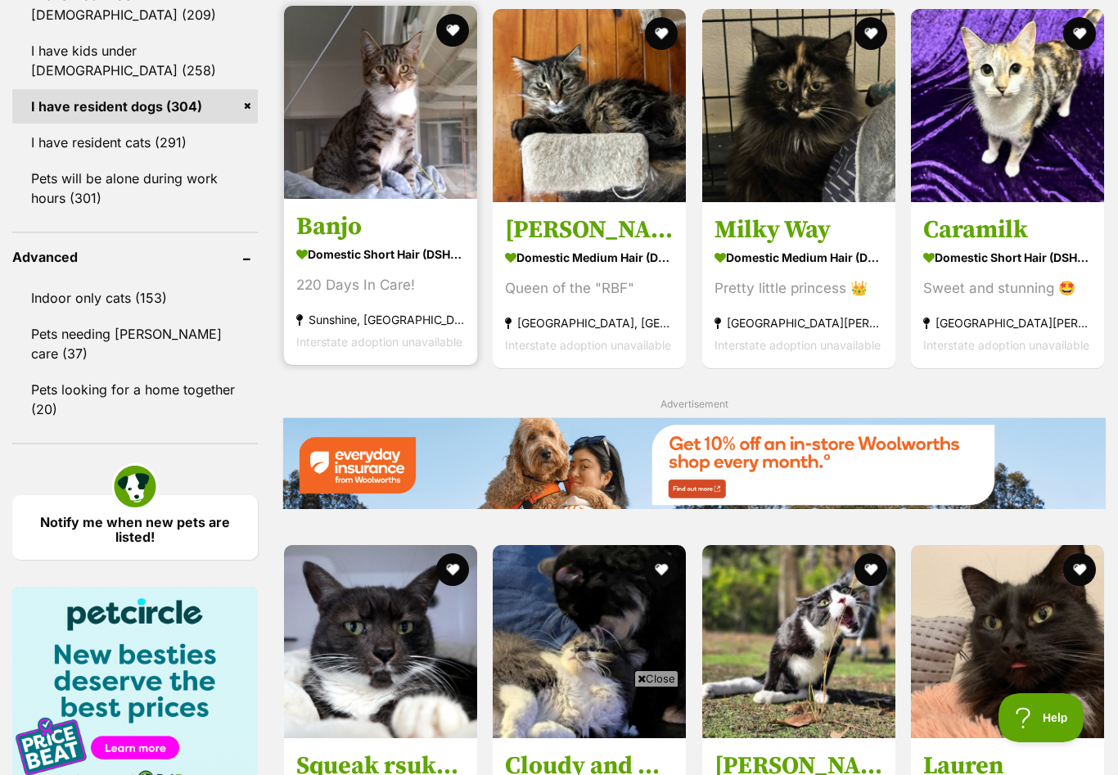
click at [326, 230] on h3 "Banjo" at bounding box center [380, 226] width 169 height 31
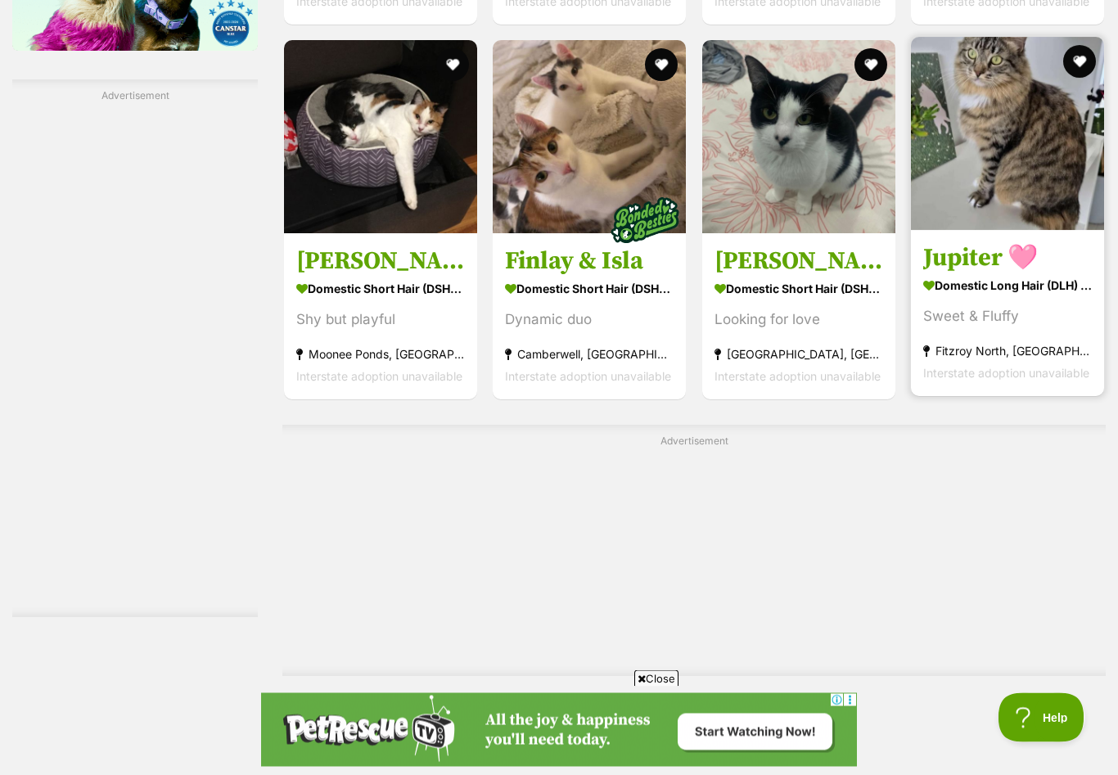
scroll to position [2442, 0]
click at [951, 272] on h3 "Jupiter 🩷" at bounding box center [1007, 256] width 169 height 31
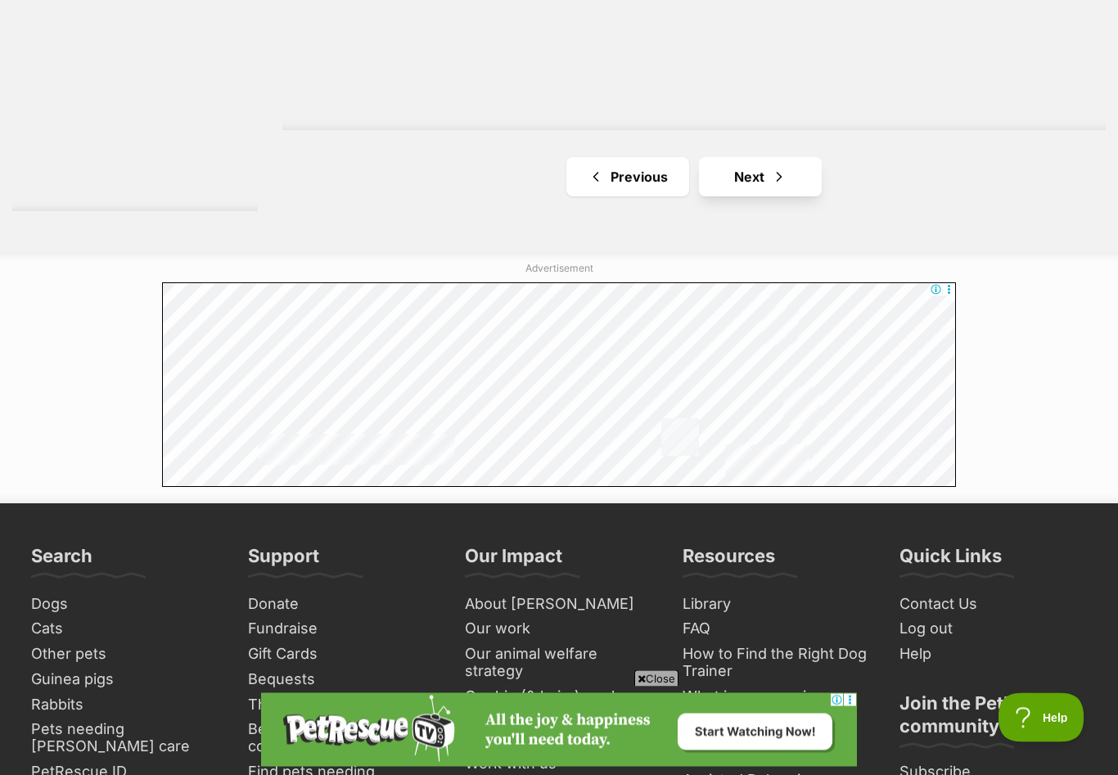
scroll to position [2987, 0]
click at [714, 180] on link "Next" at bounding box center [760, 176] width 123 height 39
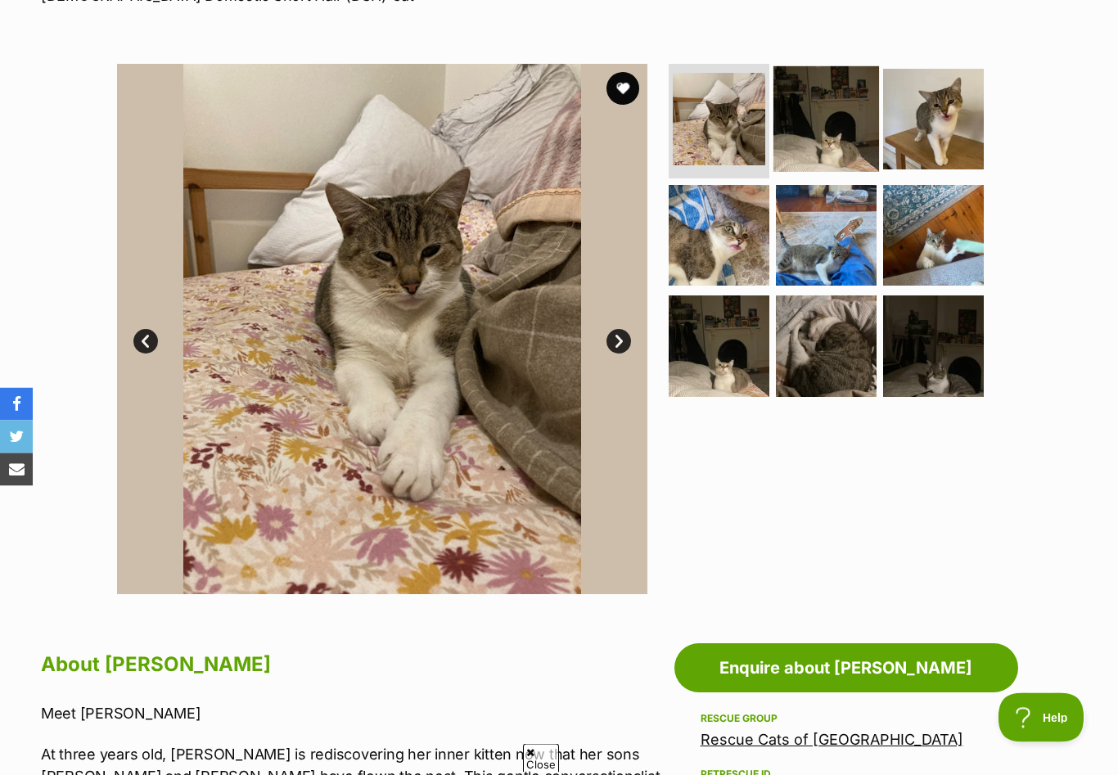
scroll to position [277, 0]
click at [817, 109] on img at bounding box center [826, 119] width 106 height 106
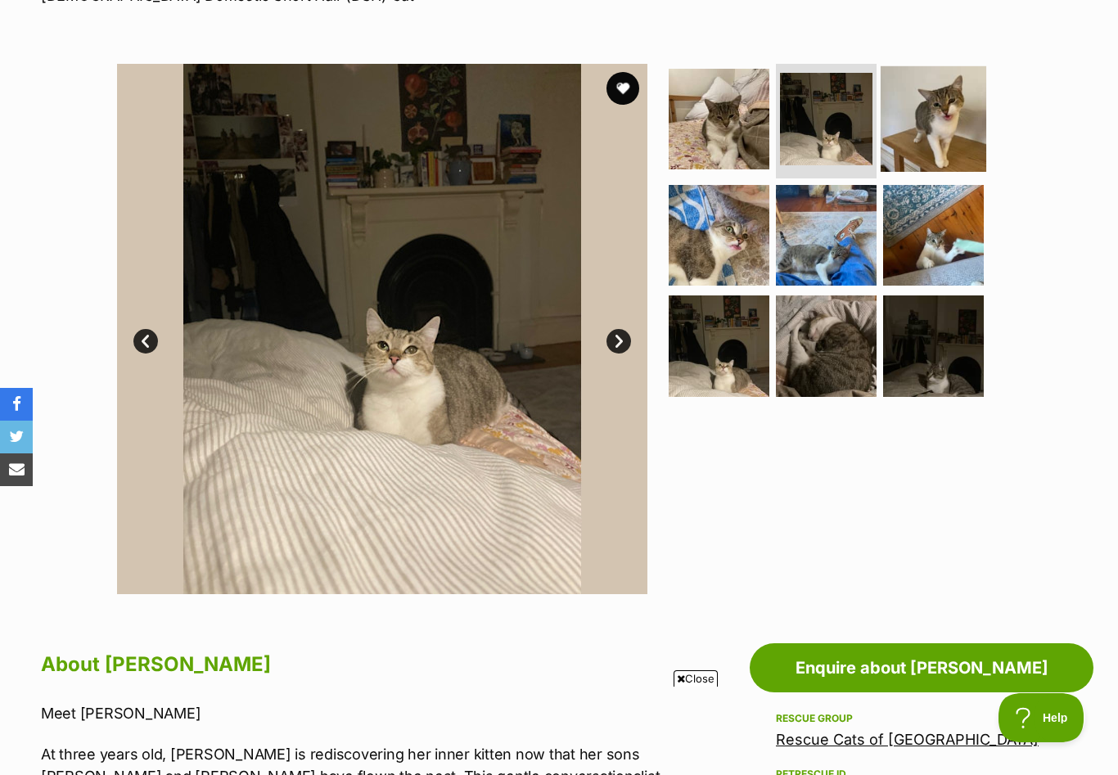
scroll to position [0, 0]
click at [939, 121] on img at bounding box center [933, 119] width 106 height 106
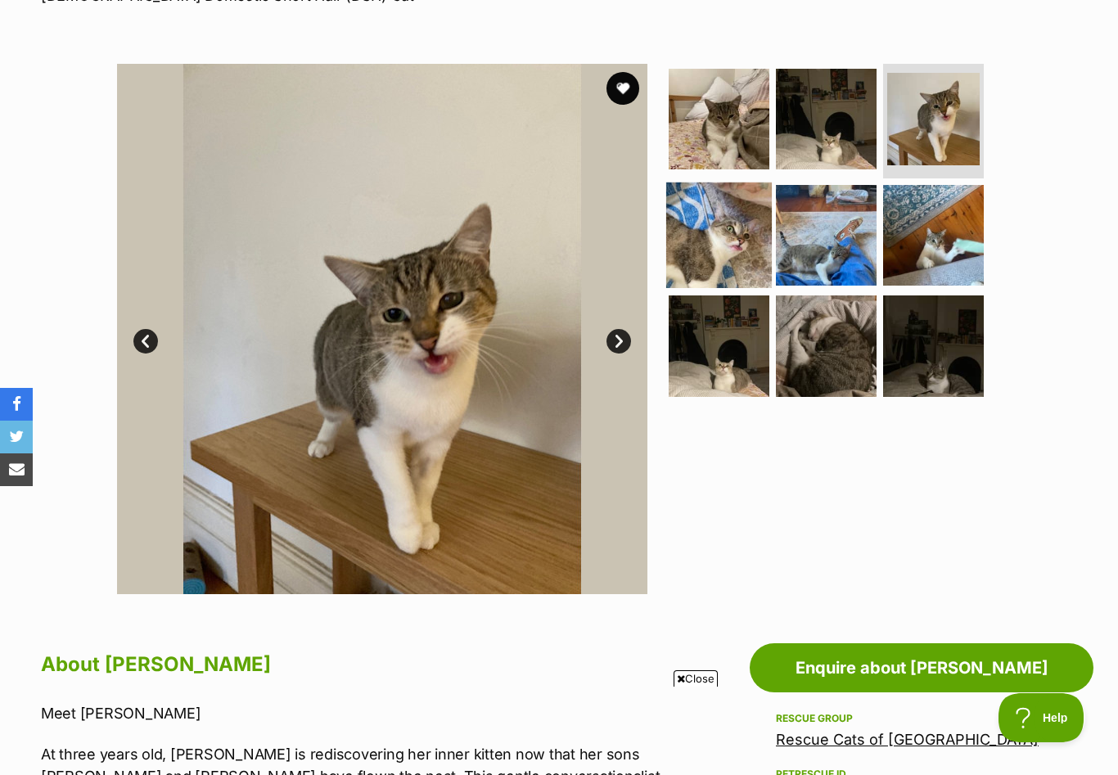
click at [727, 249] on img at bounding box center [719, 235] width 106 height 106
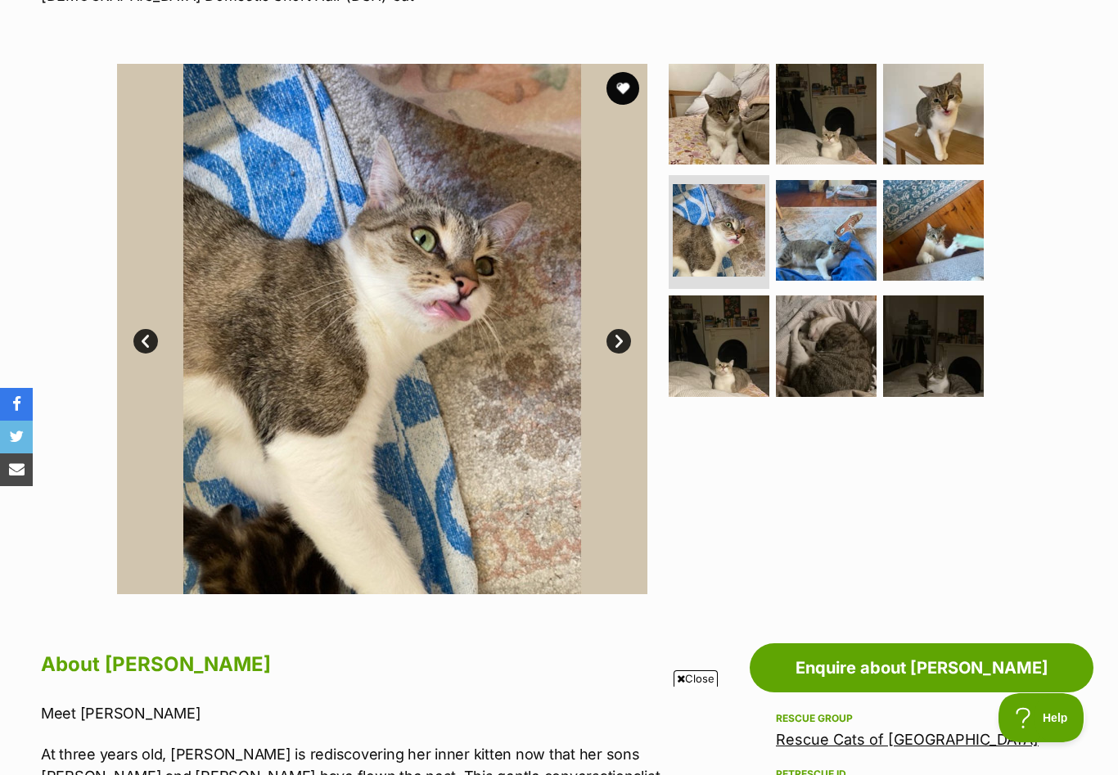
click at [614, 340] on link "Next" at bounding box center [618, 341] width 25 height 25
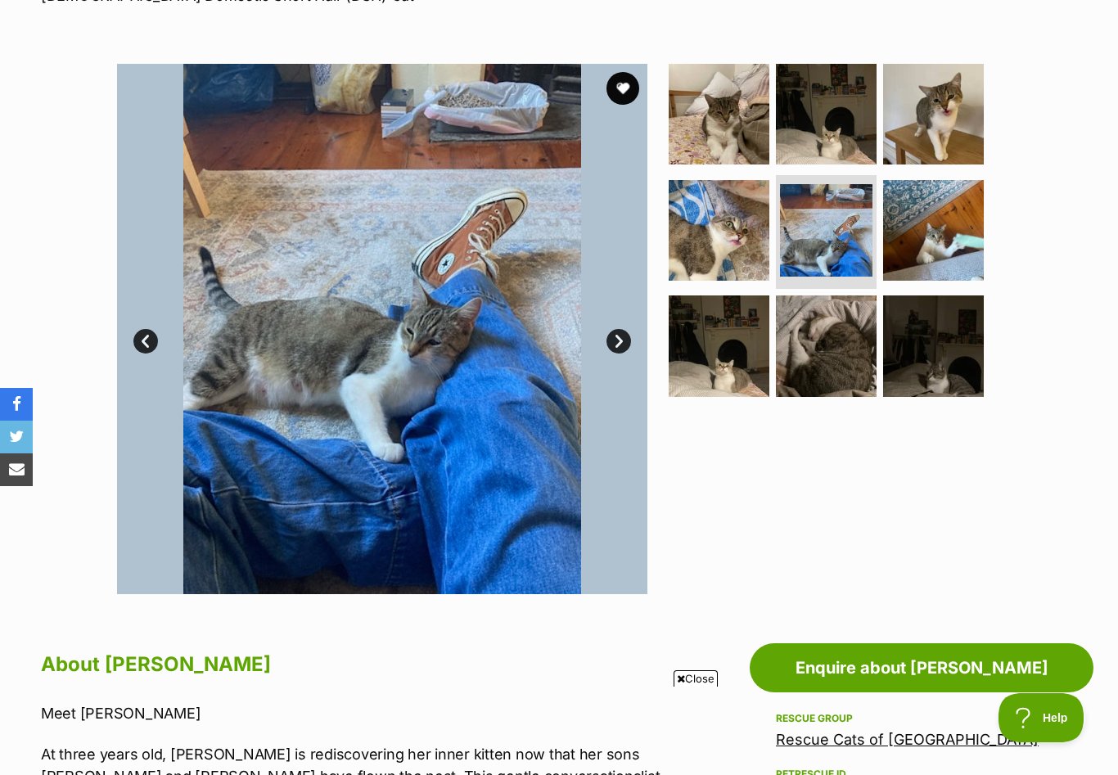
click at [614, 340] on link "Next" at bounding box center [618, 341] width 25 height 25
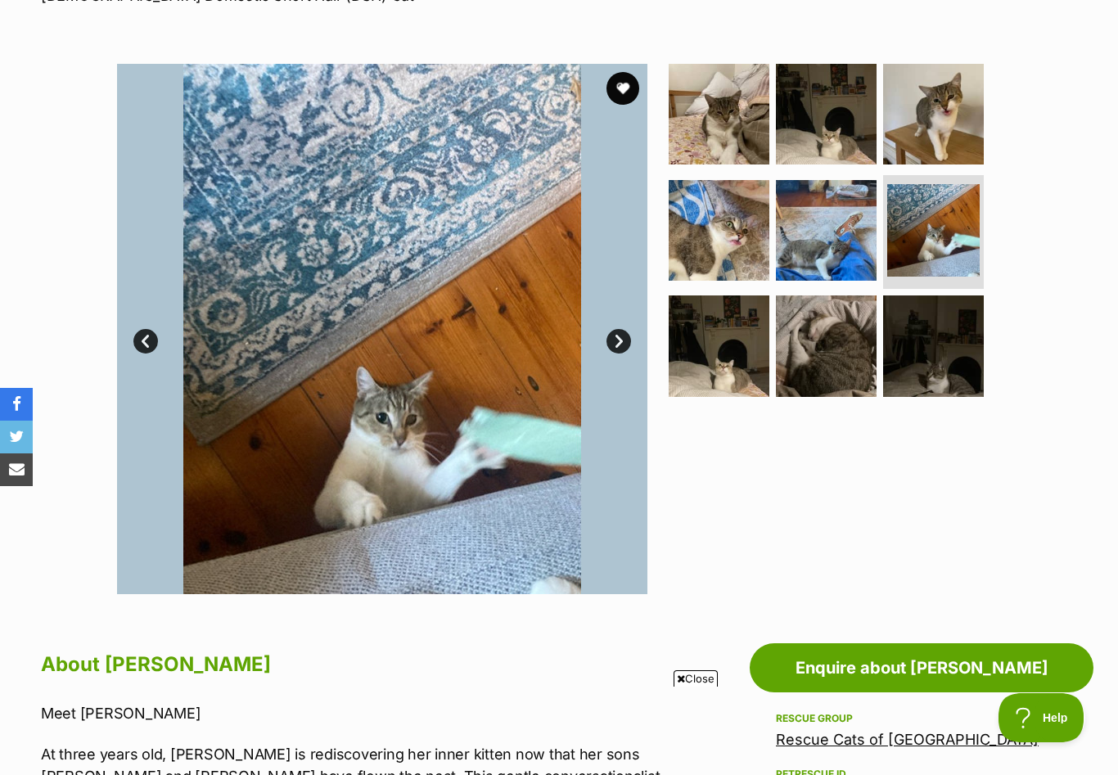
click at [614, 340] on link "Next" at bounding box center [618, 341] width 25 height 25
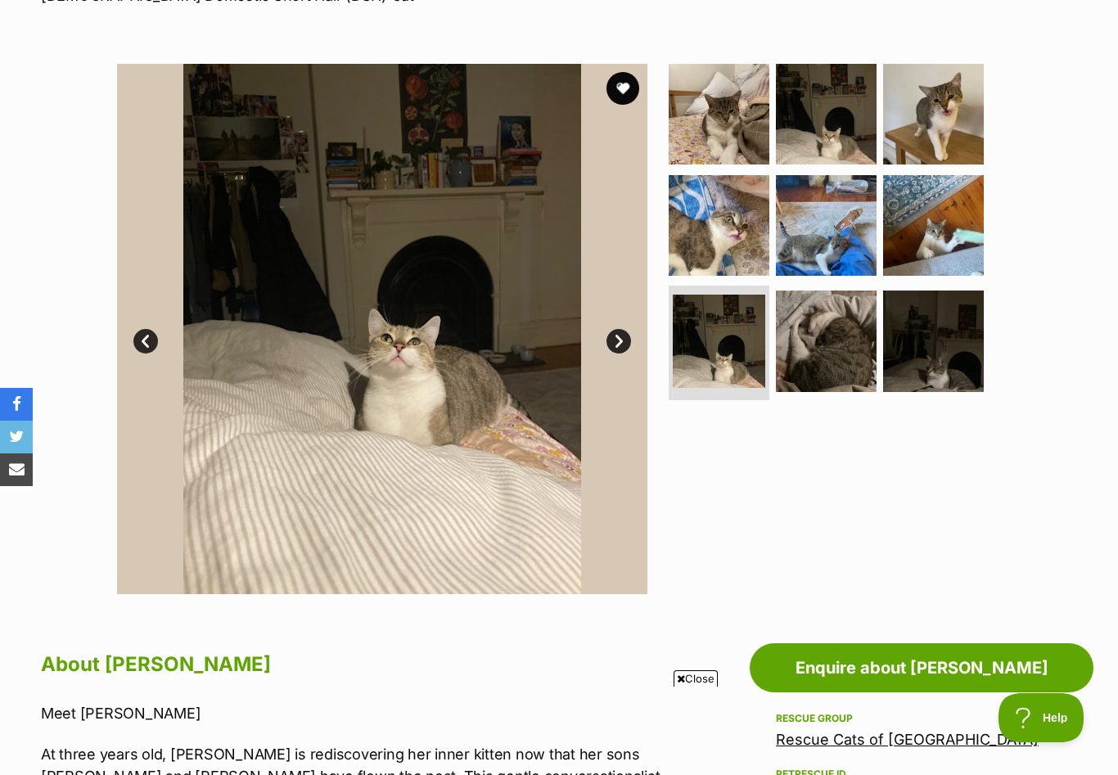
click at [614, 340] on link "Next" at bounding box center [618, 341] width 25 height 25
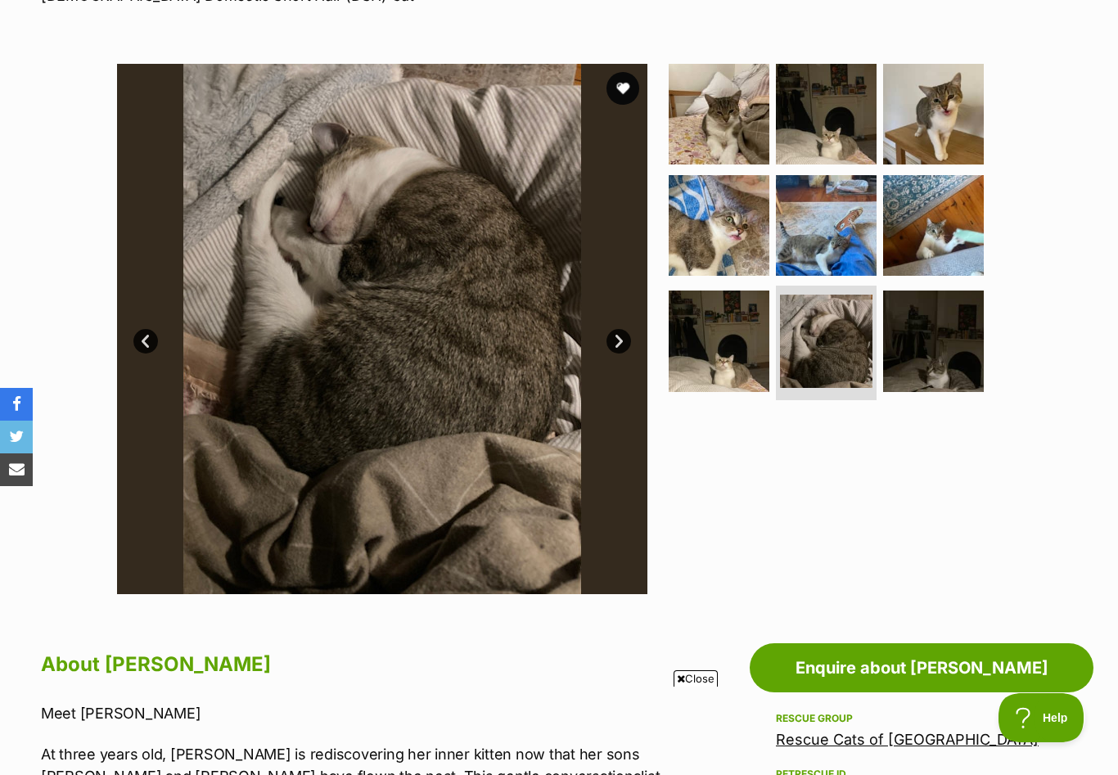
click at [614, 340] on link "Next" at bounding box center [618, 341] width 25 height 25
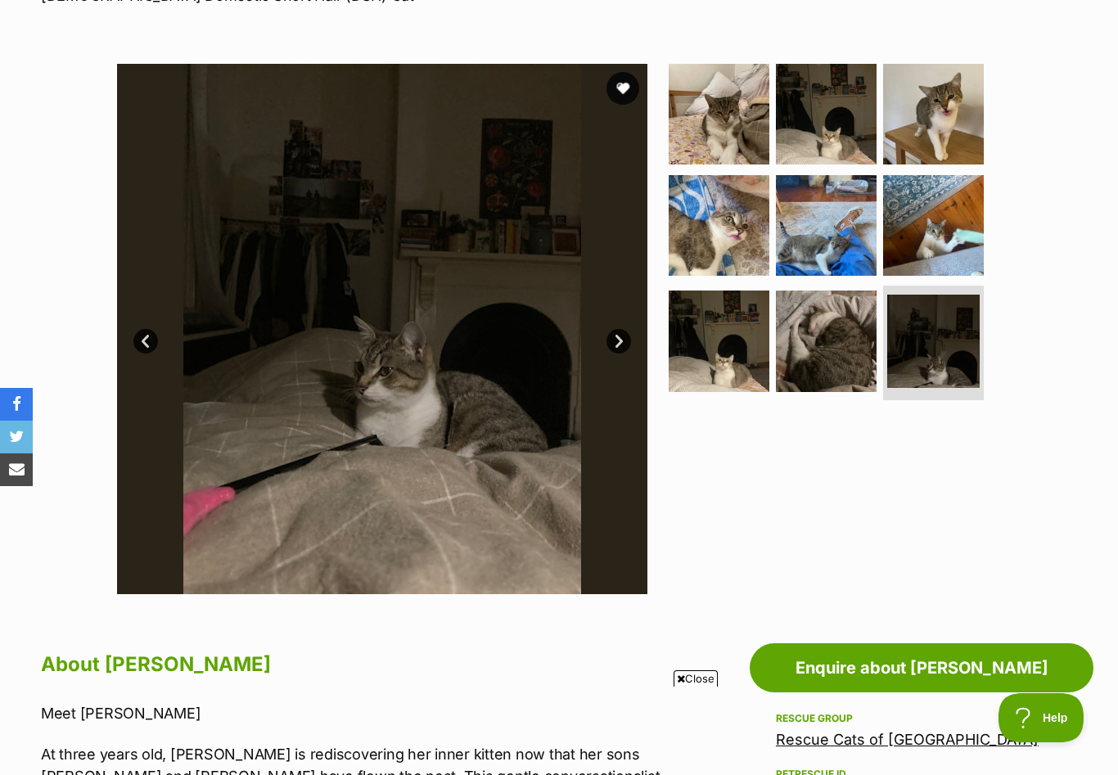
click at [615, 340] on link "Next" at bounding box center [618, 341] width 25 height 25
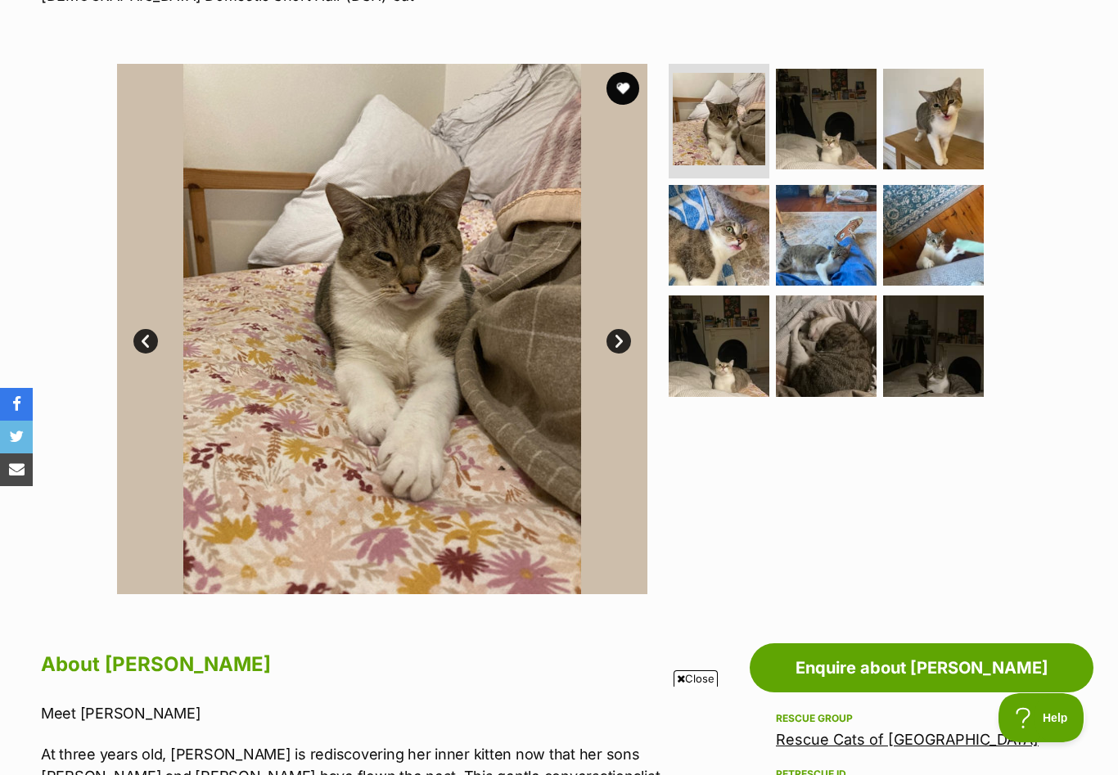
scroll to position [276, 0]
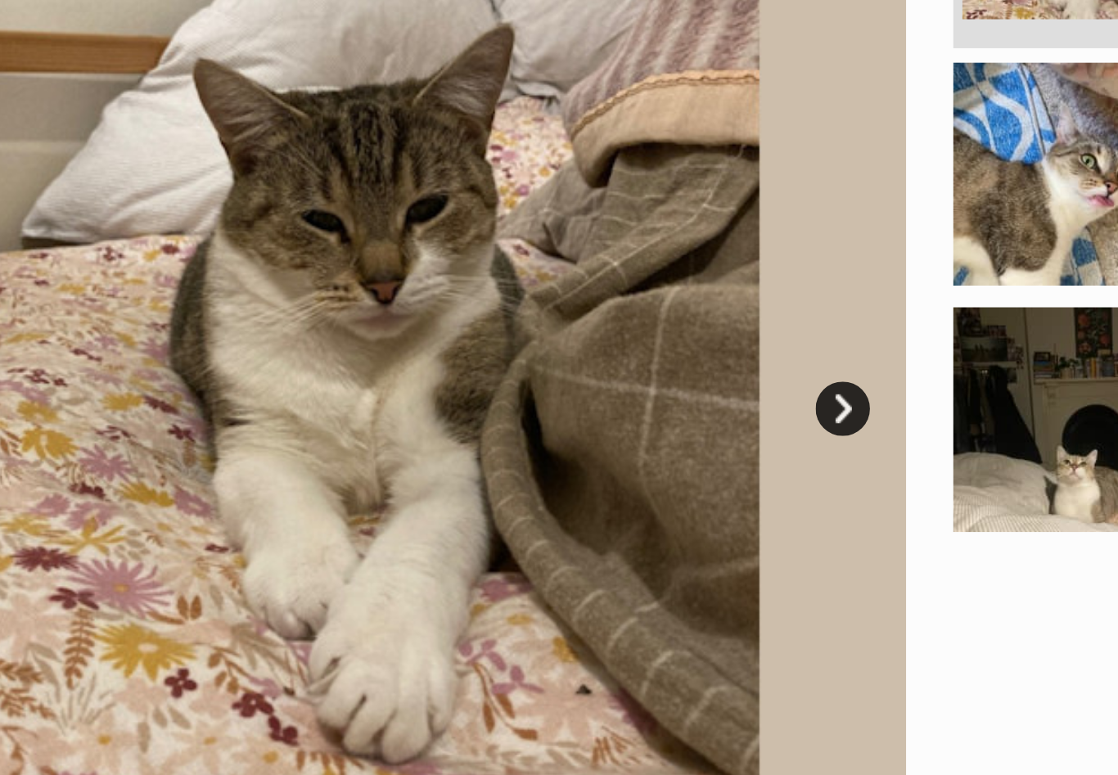
click at [606, 330] on link "Next" at bounding box center [618, 342] width 25 height 25
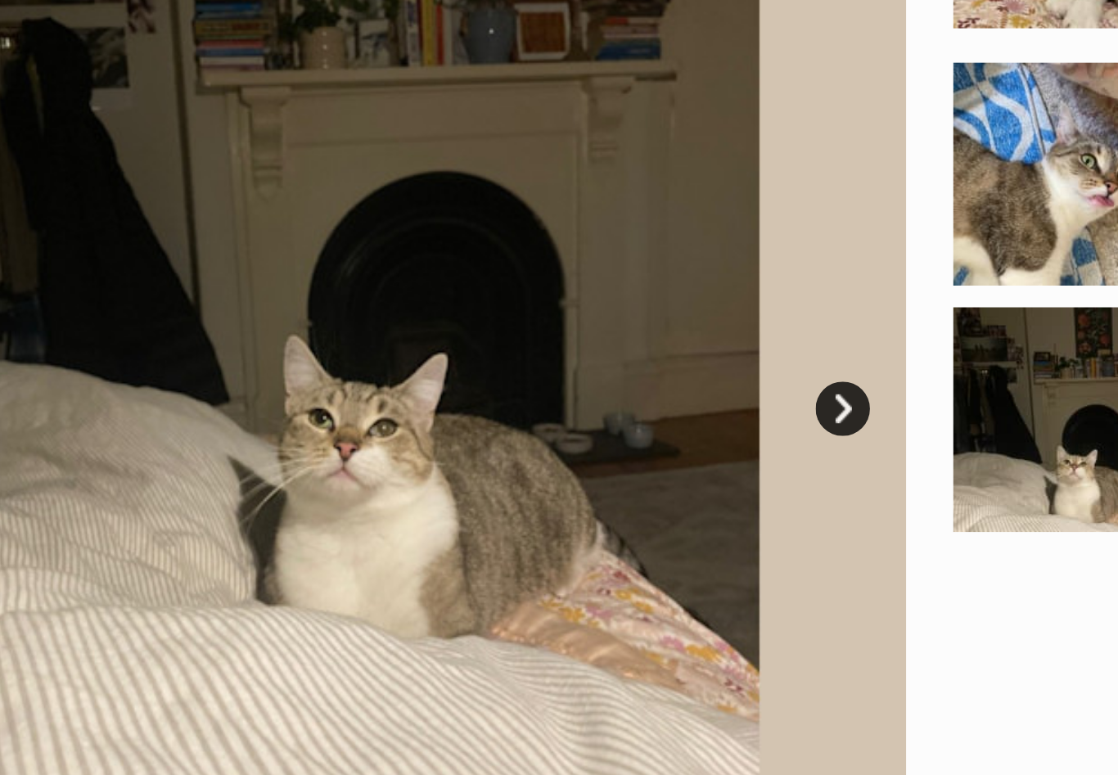
click at [606, 330] on link "Next" at bounding box center [618, 342] width 25 height 25
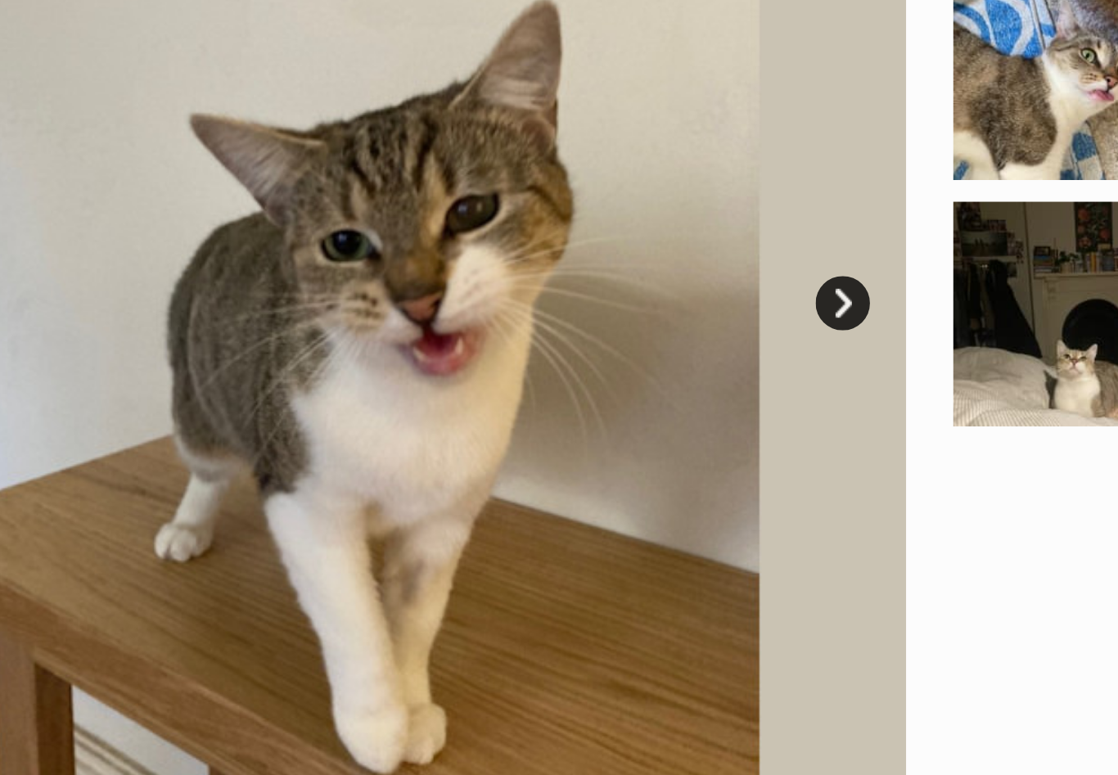
click at [606, 330] on link "Next" at bounding box center [618, 342] width 25 height 25
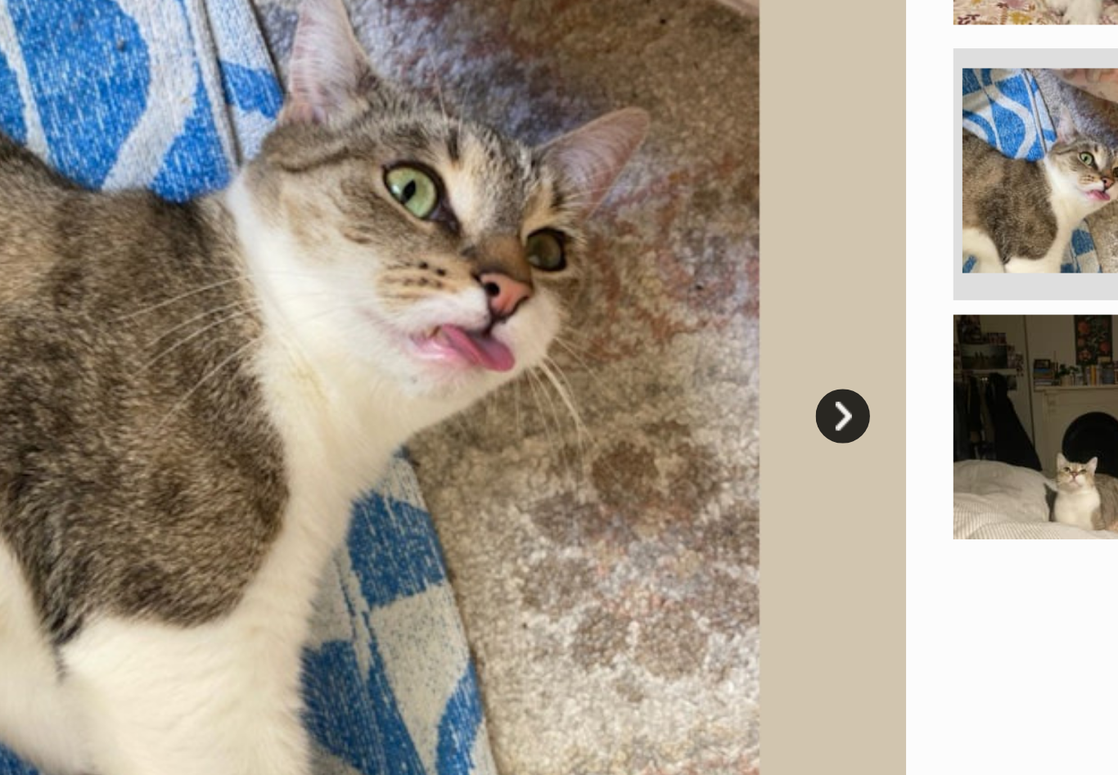
click at [606, 330] on link "Next" at bounding box center [618, 342] width 25 height 25
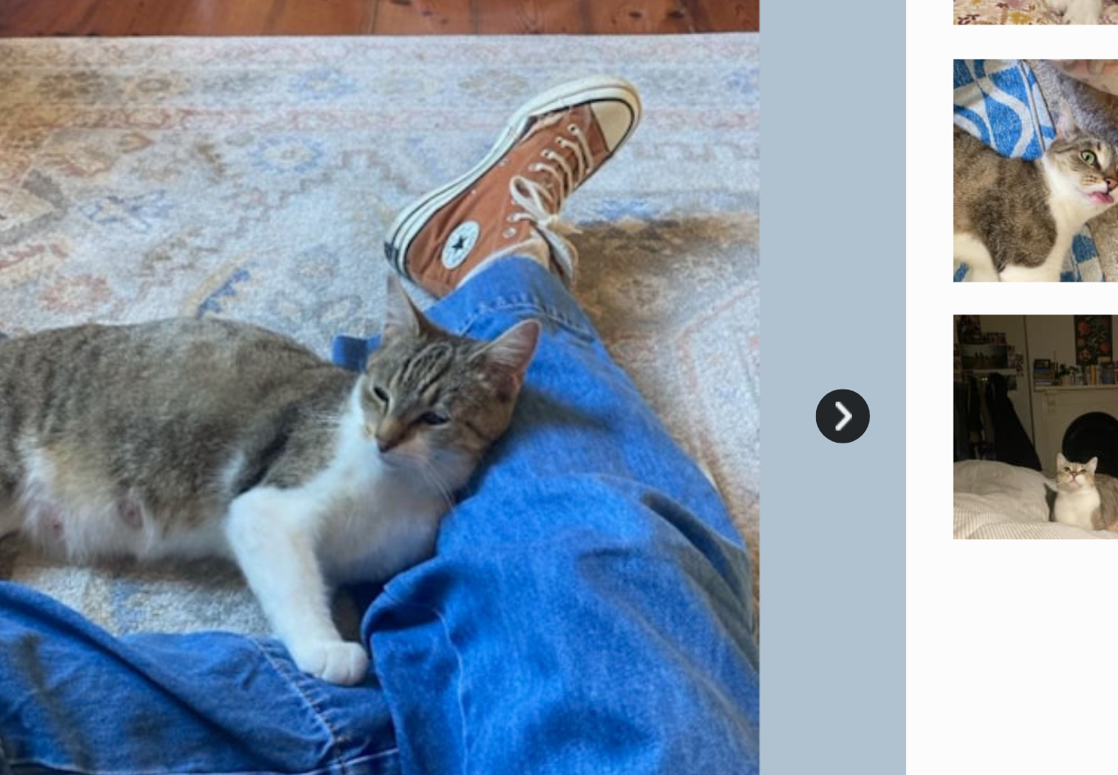
click at [606, 330] on link "Next" at bounding box center [618, 342] width 25 height 25
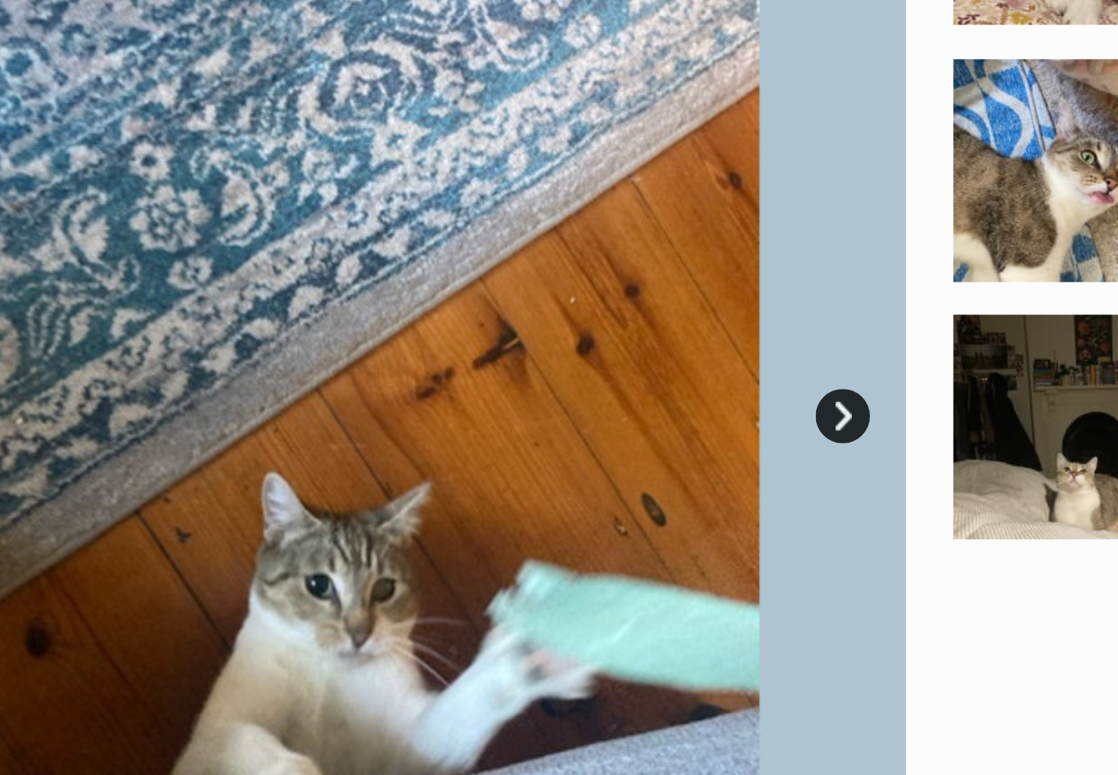
click at [606, 330] on link "Next" at bounding box center [618, 342] width 25 height 25
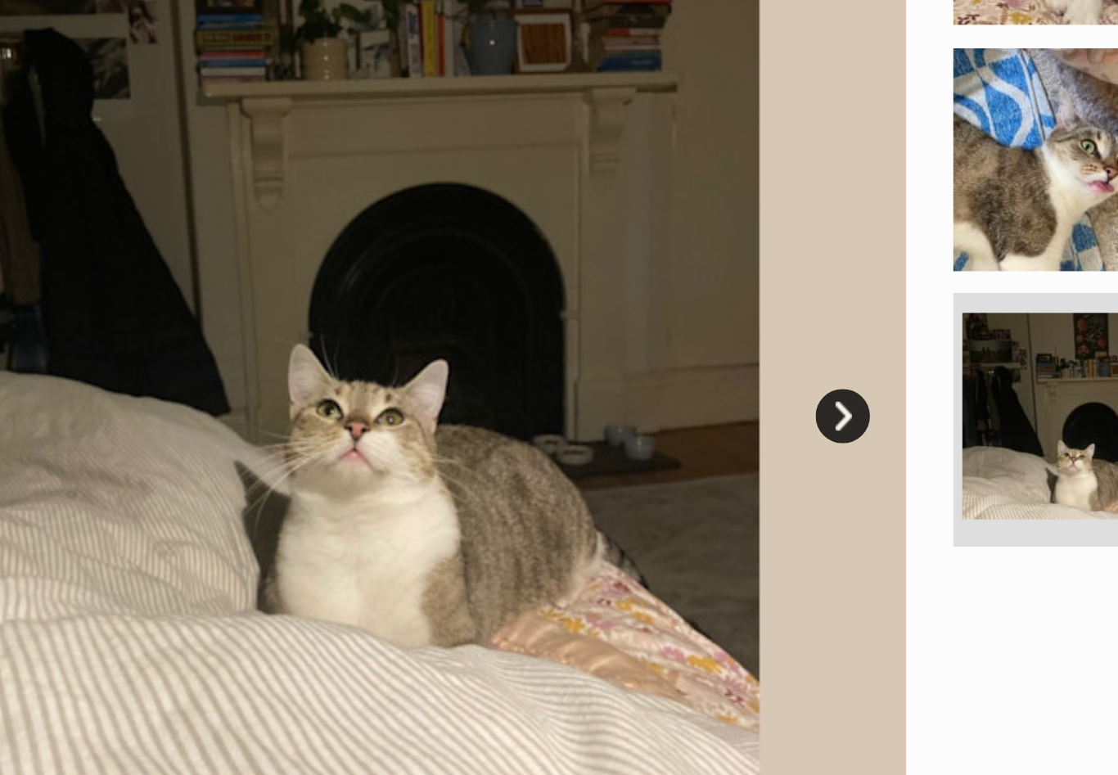
click at [606, 330] on link "Next" at bounding box center [618, 342] width 25 height 25
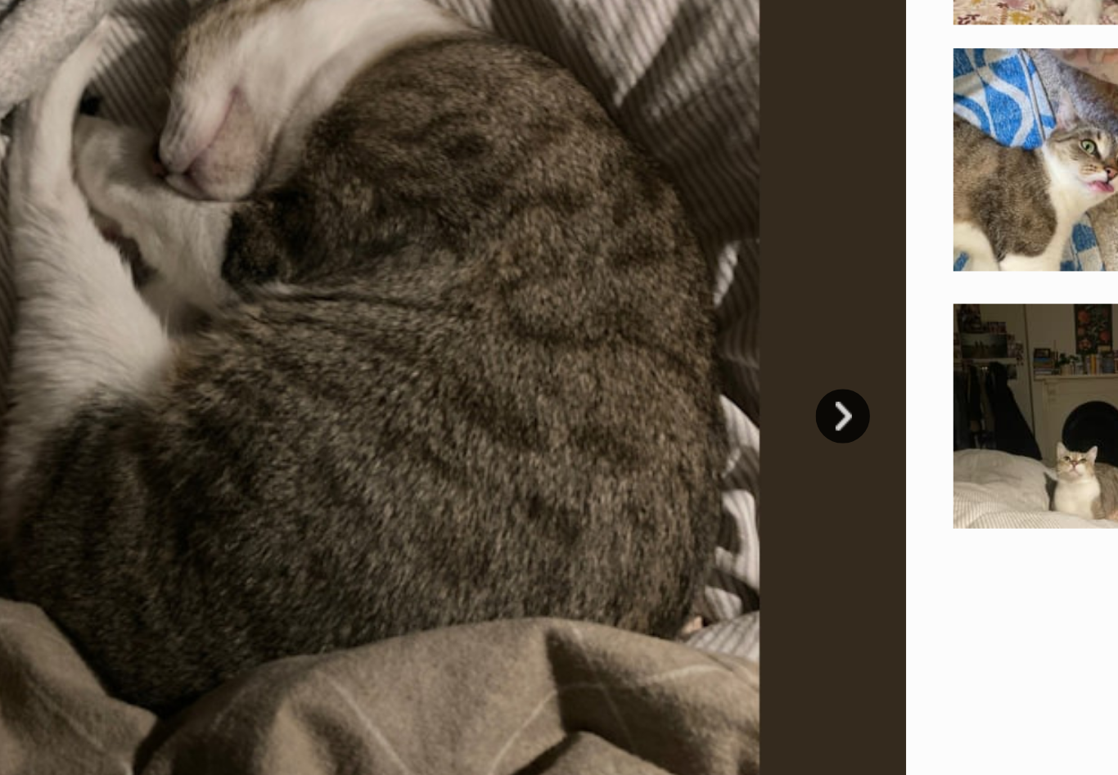
click at [606, 330] on link "Next" at bounding box center [618, 342] width 25 height 25
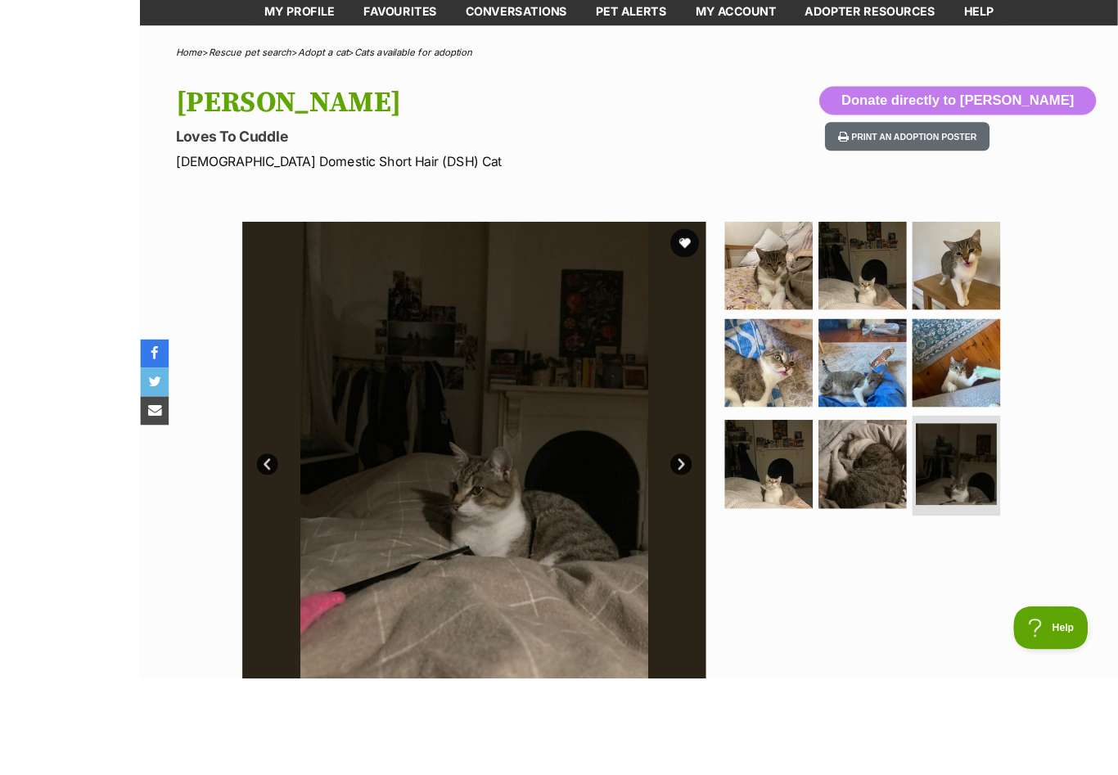
scroll to position [90, 0]
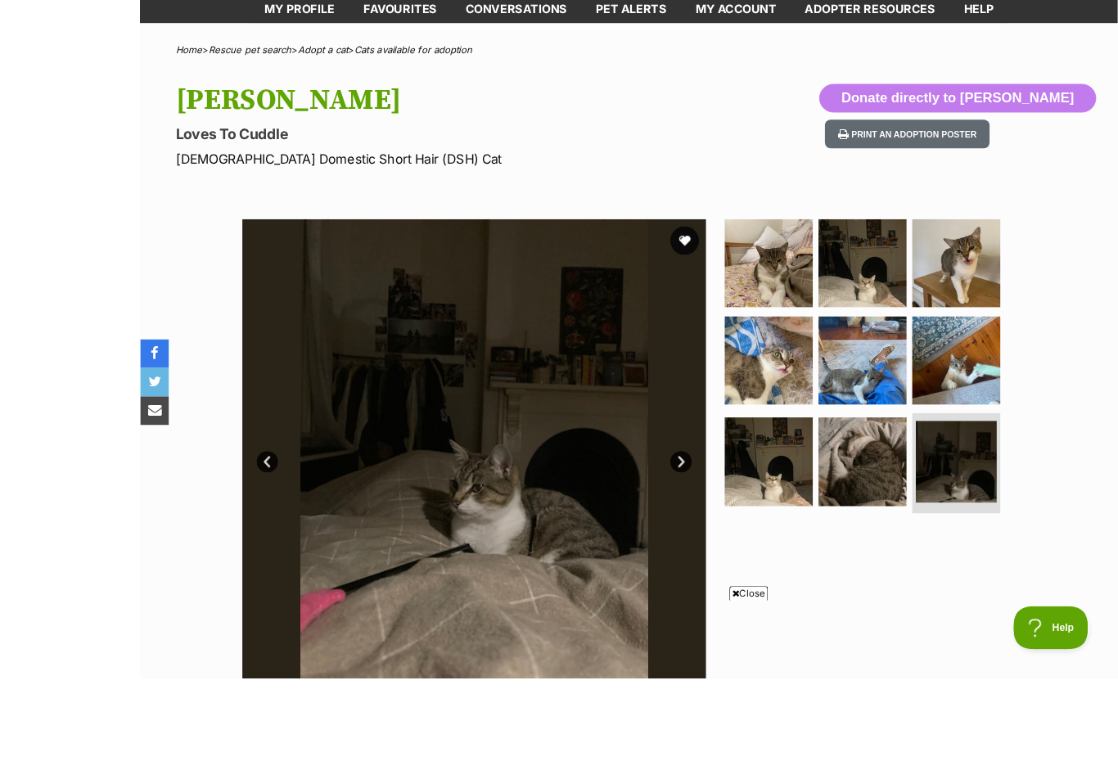
click at [647, 337] on div "Available 9 of 9 images 9 of 9 images 9 of 9 images 9 of 9 images 9 of 9 images…" at bounding box center [382, 515] width 530 height 530
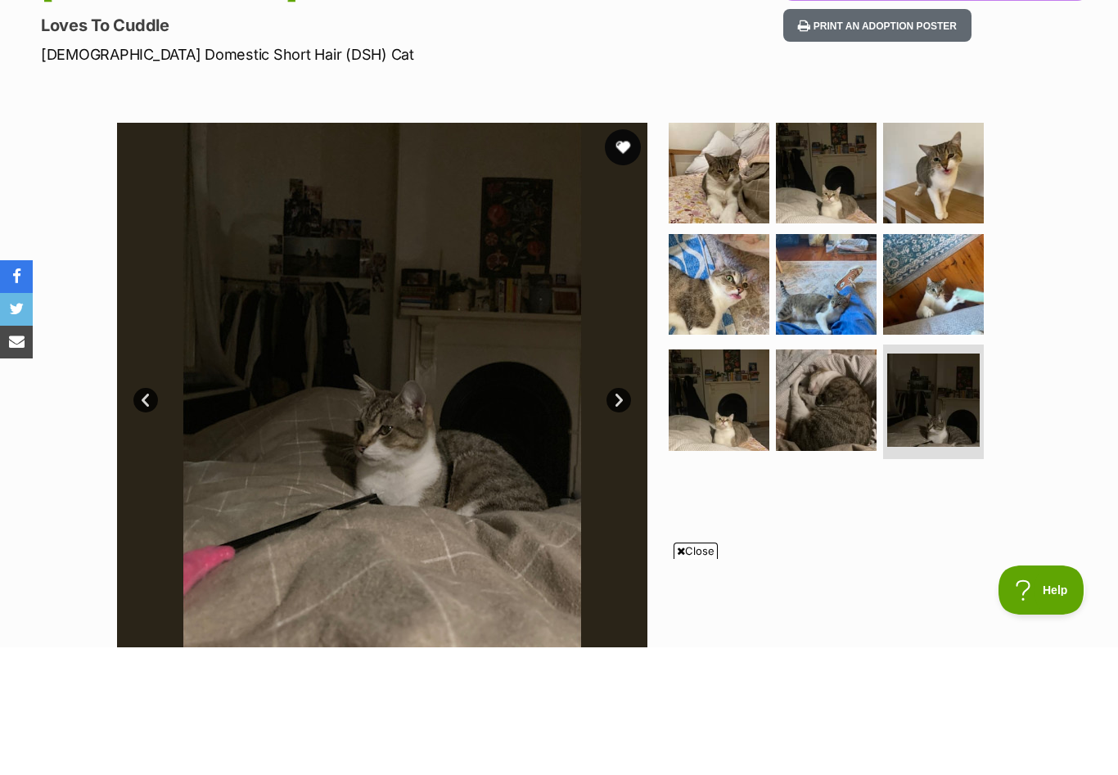
scroll to position [218, 0]
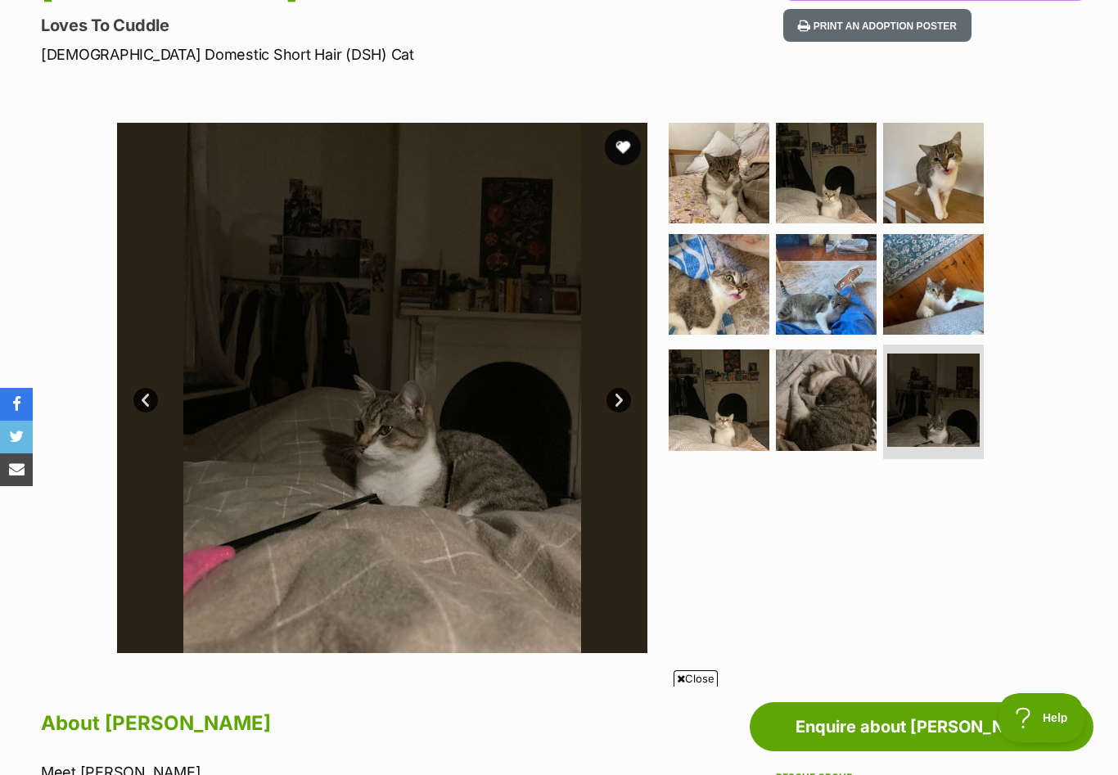
click at [622, 142] on button "favourite" at bounding box center [623, 147] width 36 height 36
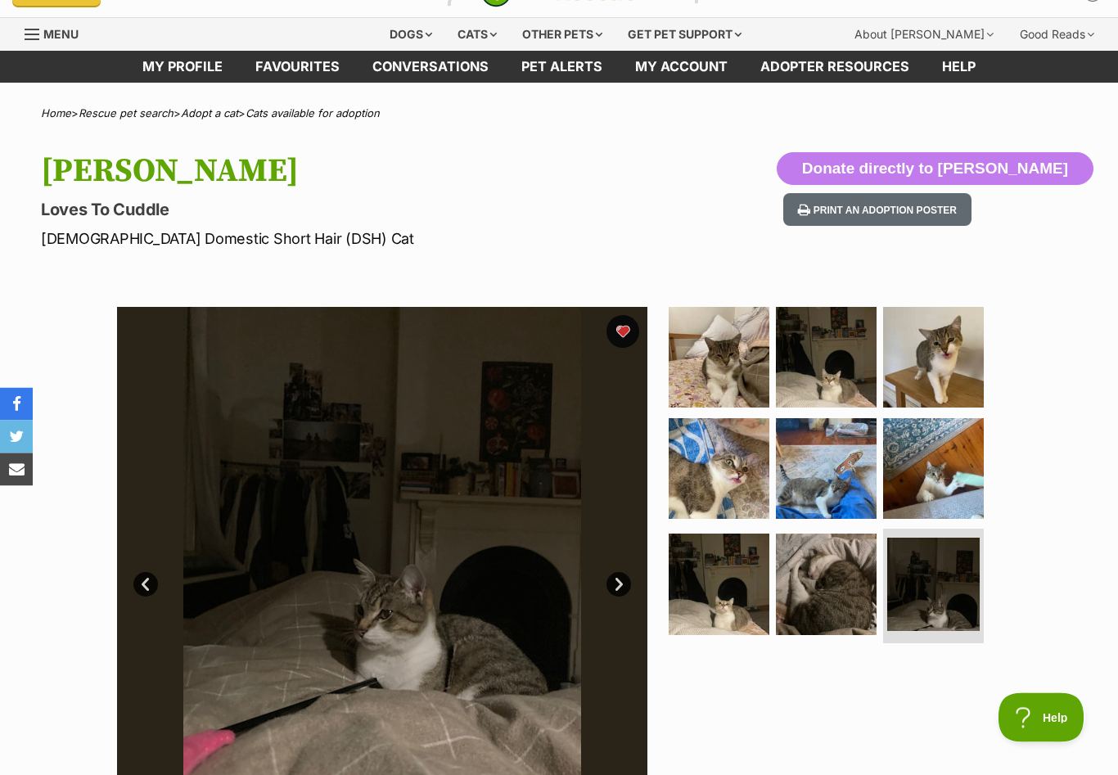
scroll to position [0, 0]
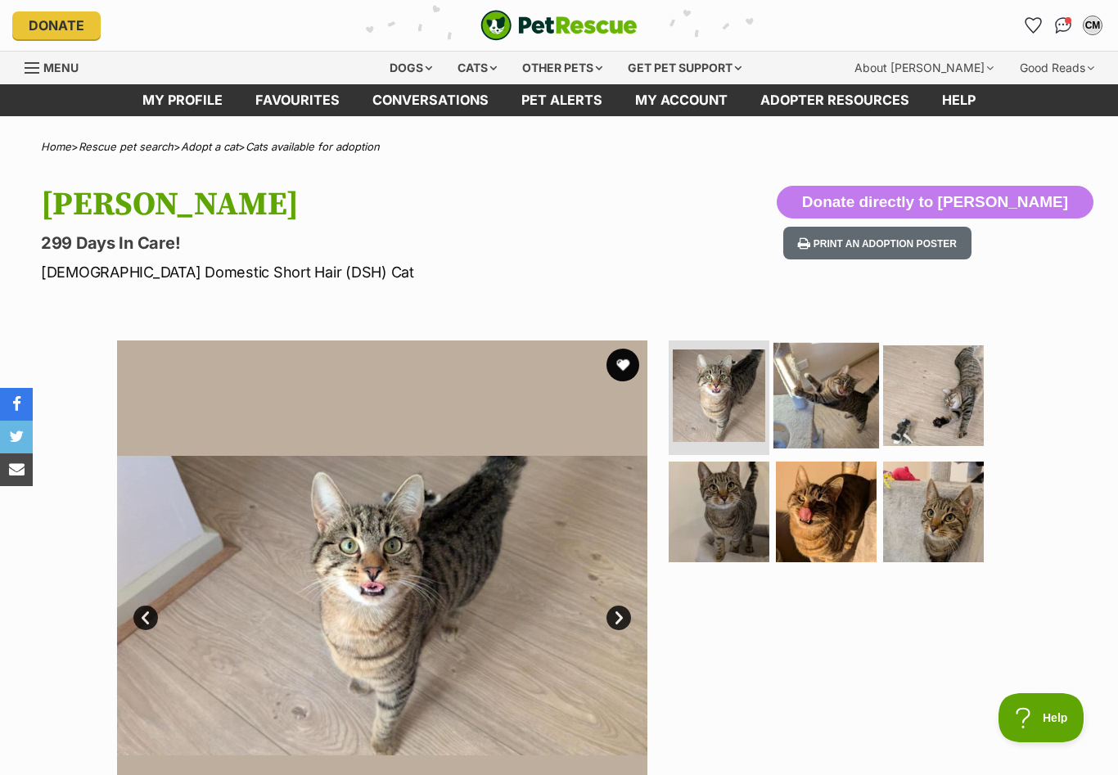
click at [825, 429] on img at bounding box center [826, 396] width 106 height 106
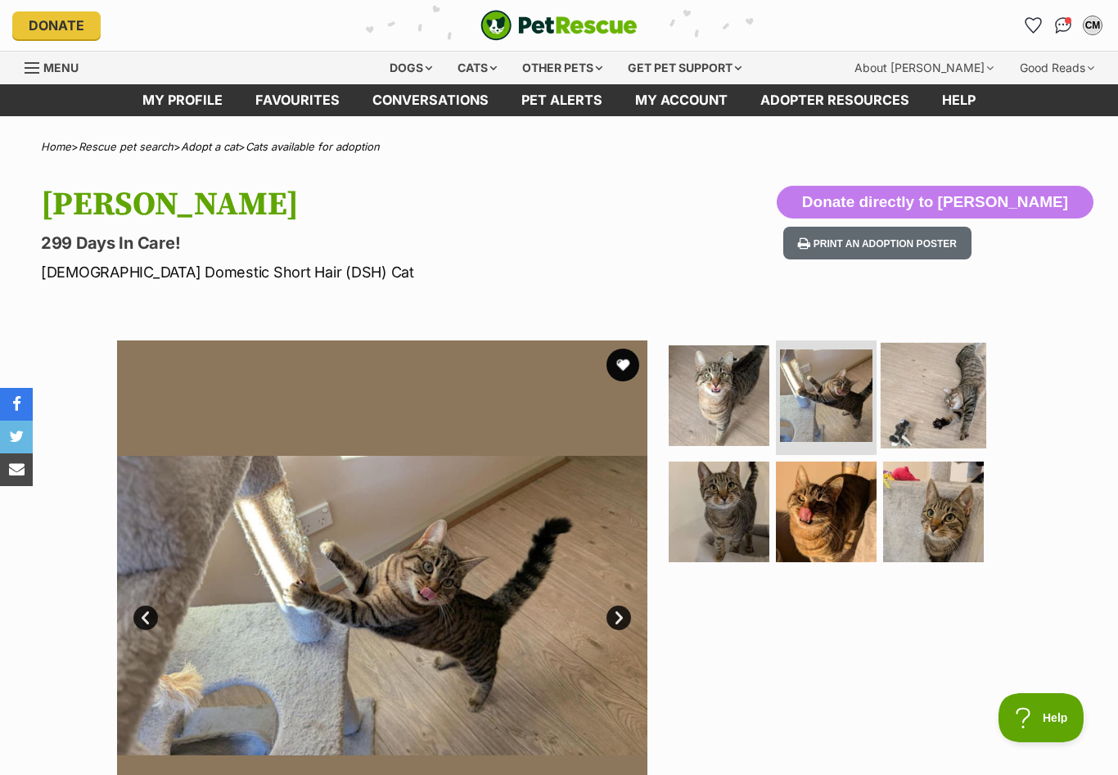
click at [936, 399] on img at bounding box center [933, 396] width 106 height 106
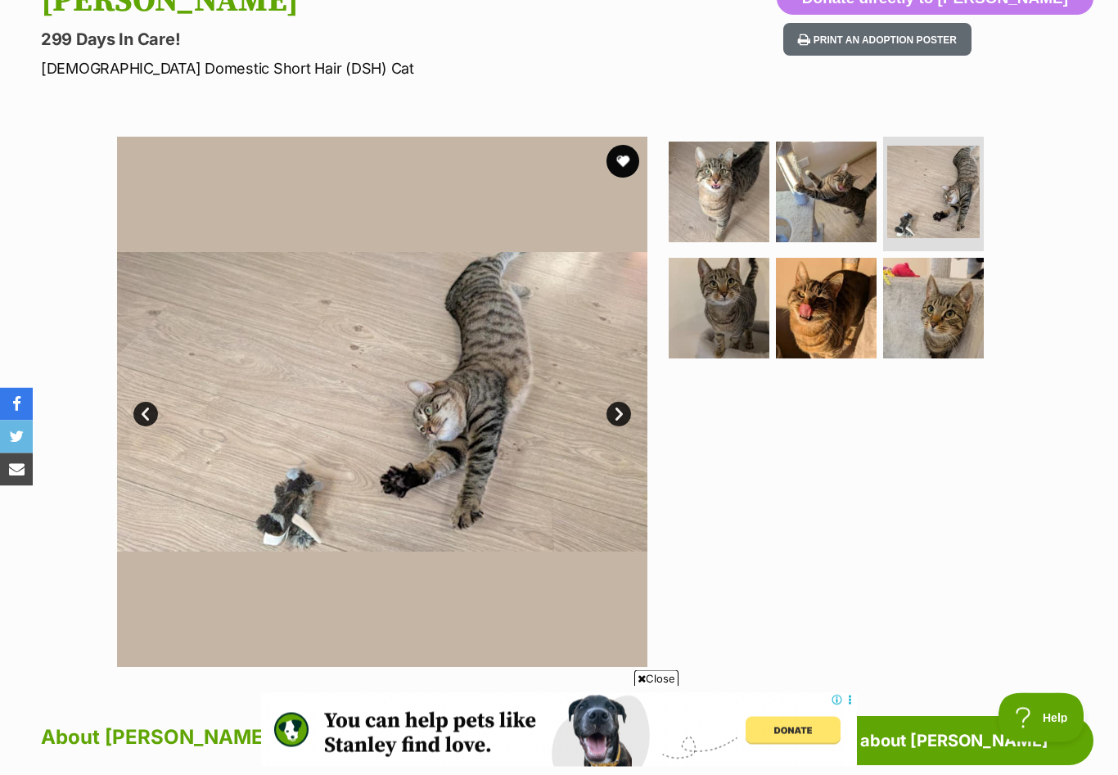
scroll to position [204, 0]
click at [705, 300] on img at bounding box center [719, 307] width 106 height 106
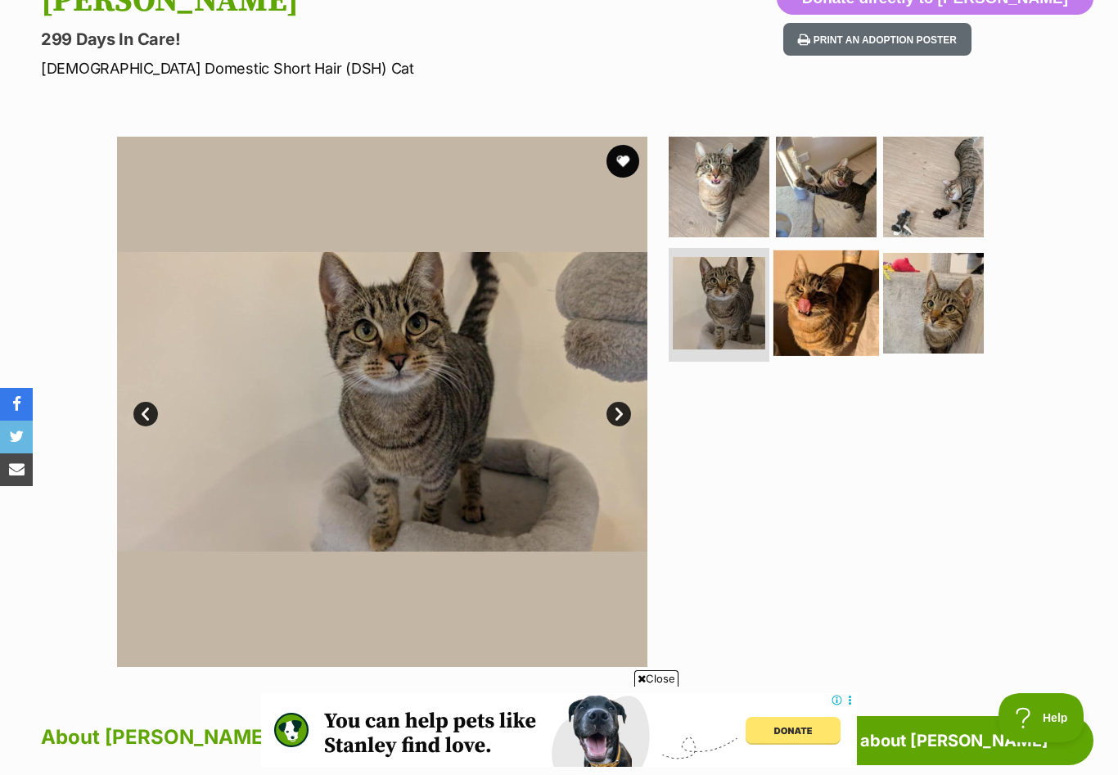
click at [829, 319] on img at bounding box center [826, 303] width 106 height 106
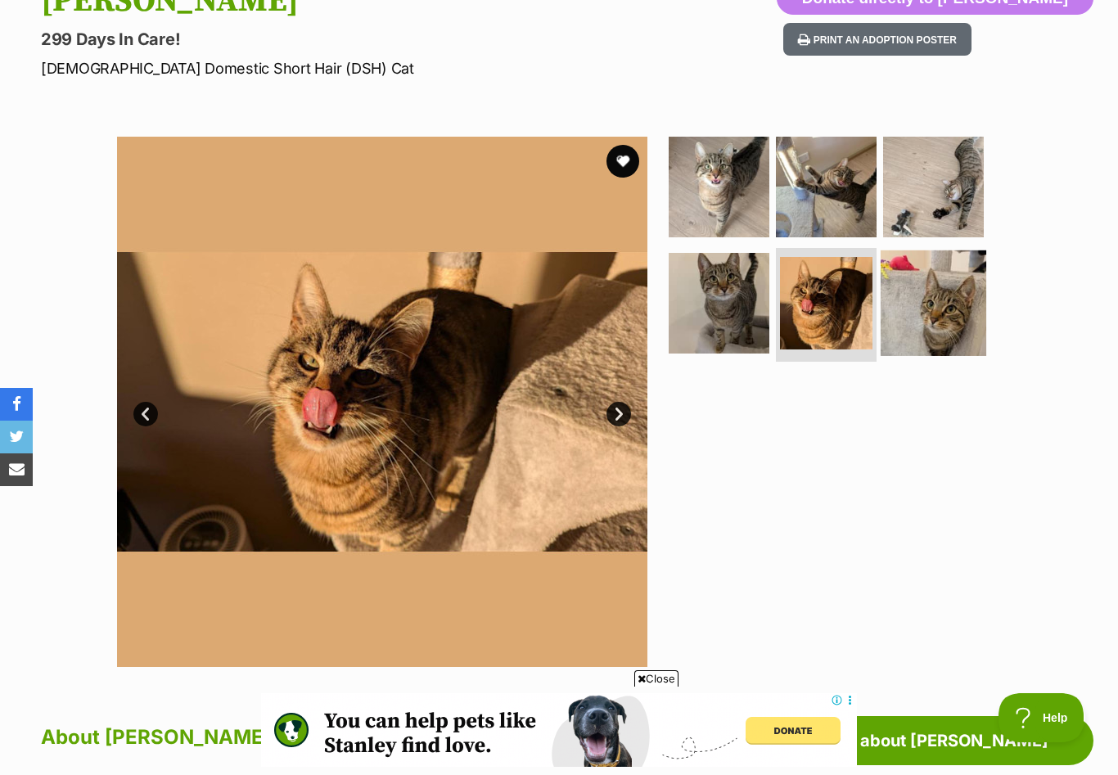
click at [953, 320] on img at bounding box center [933, 303] width 106 height 106
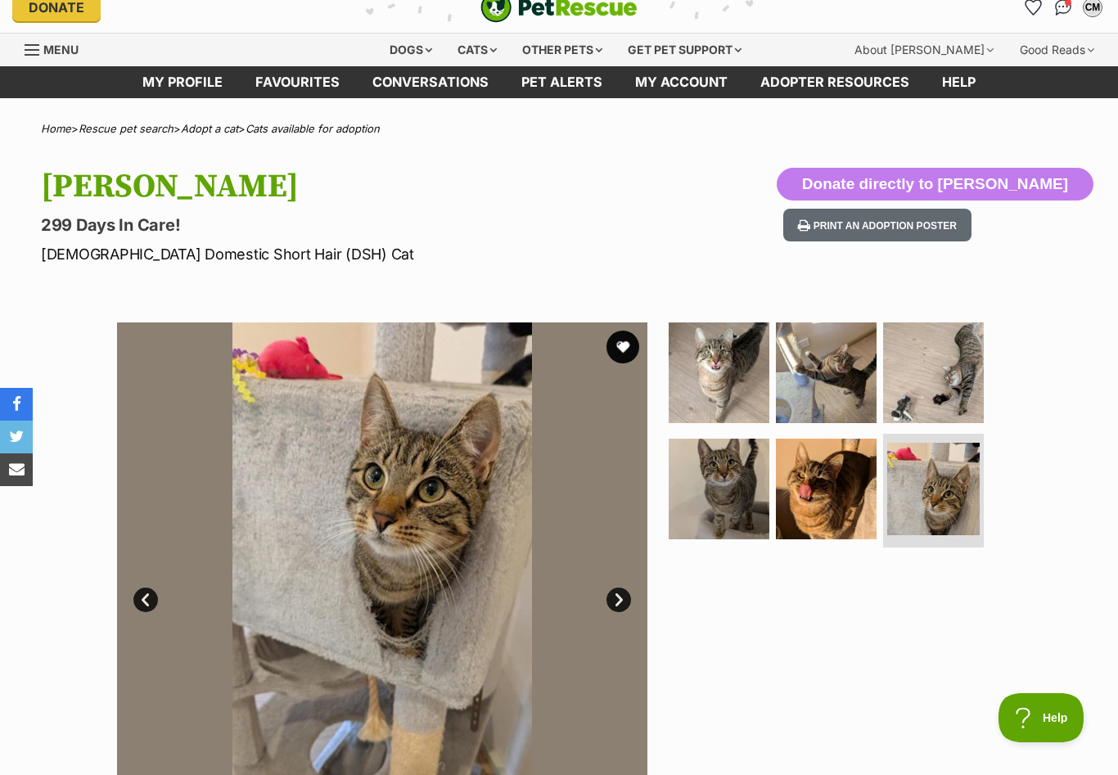
scroll to position [0, 0]
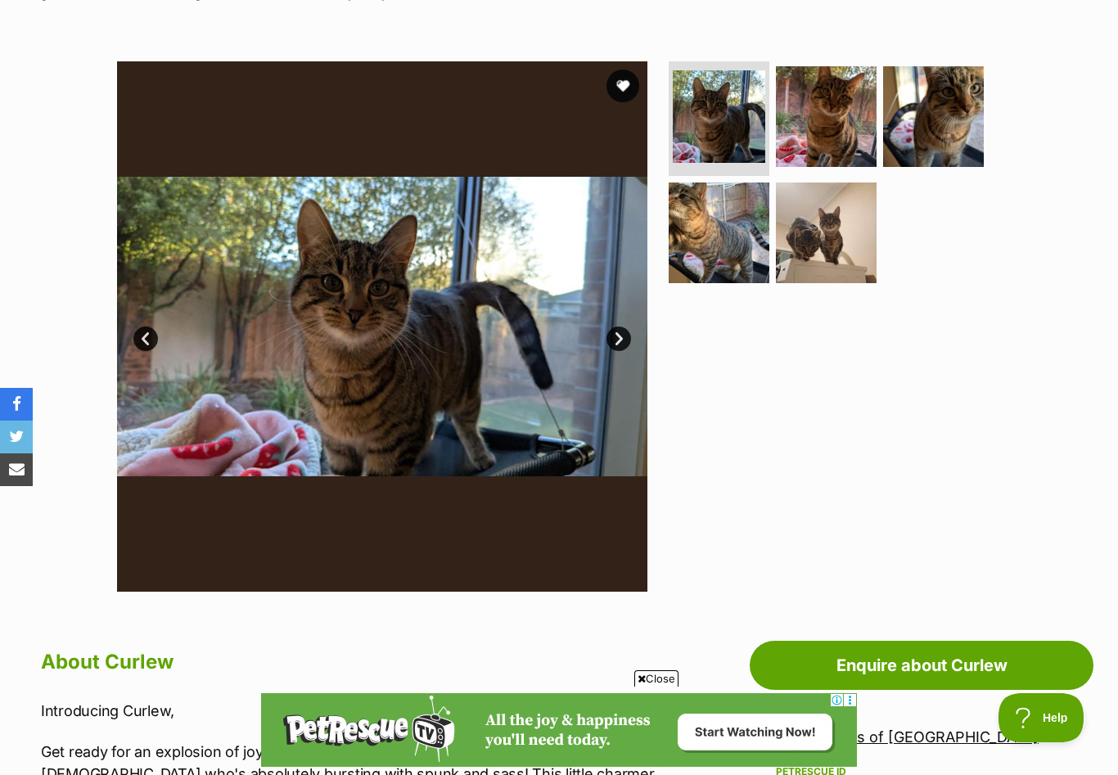
click at [618, 338] on link "Next" at bounding box center [618, 338] width 25 height 25
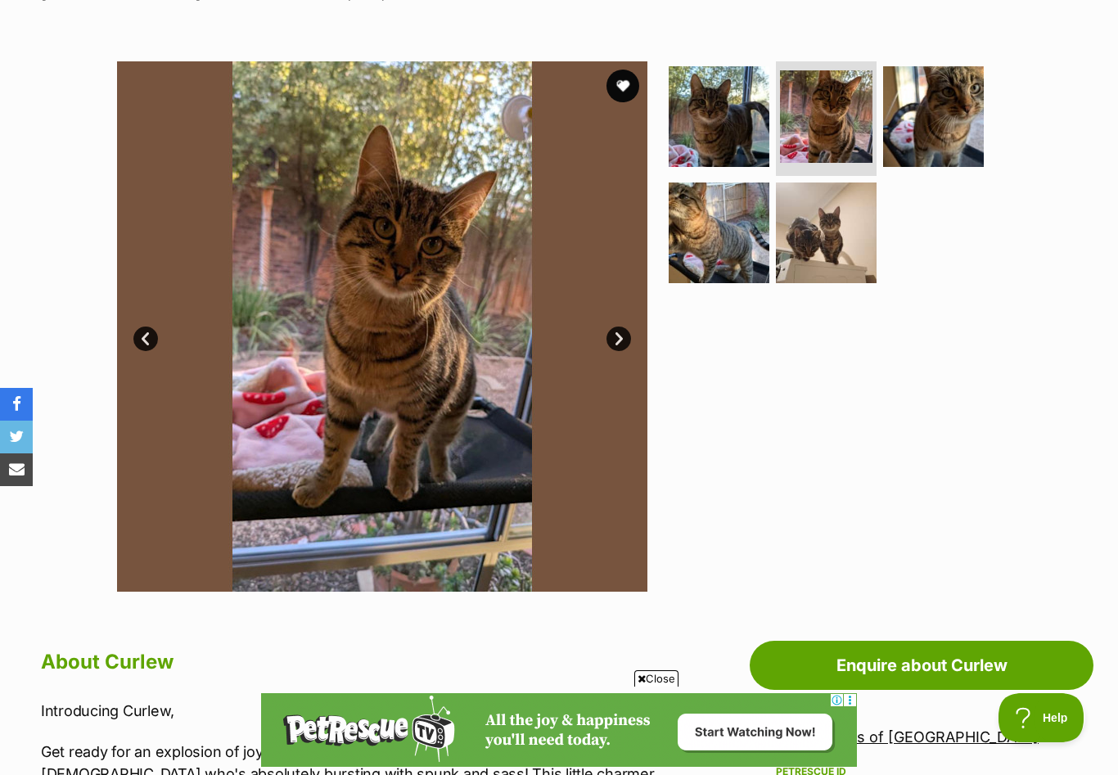
click at [618, 338] on link "Next" at bounding box center [618, 338] width 25 height 25
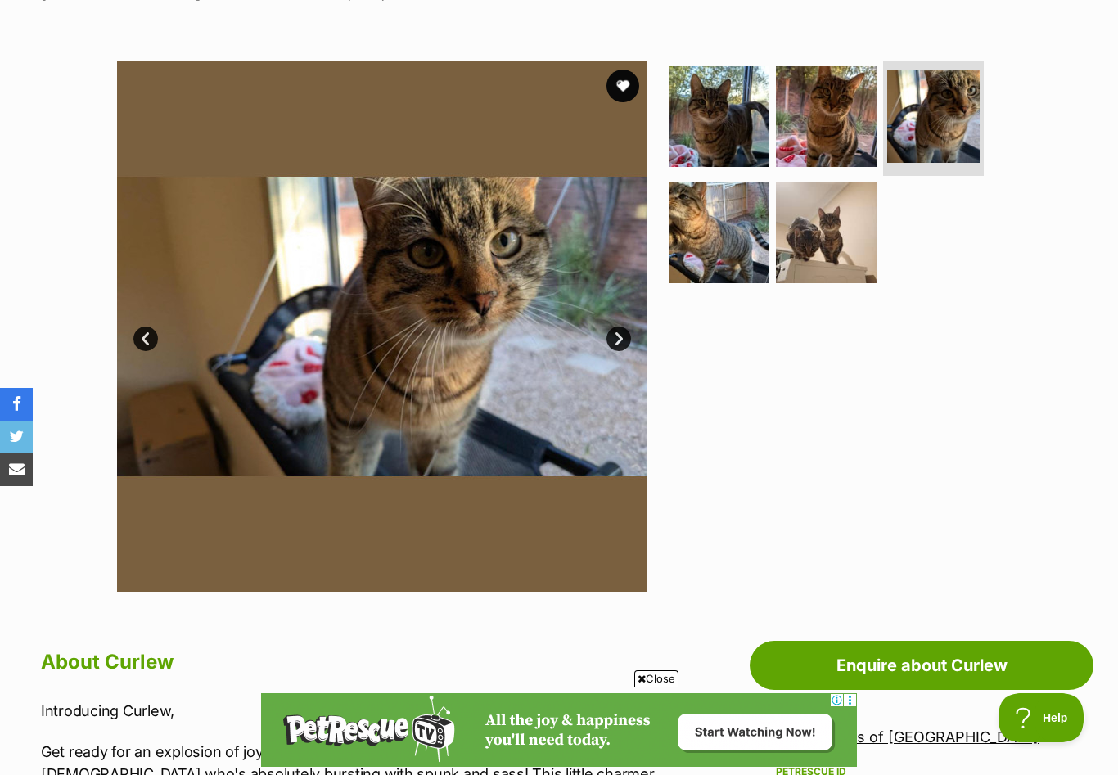
click at [618, 338] on link "Next" at bounding box center [618, 338] width 25 height 25
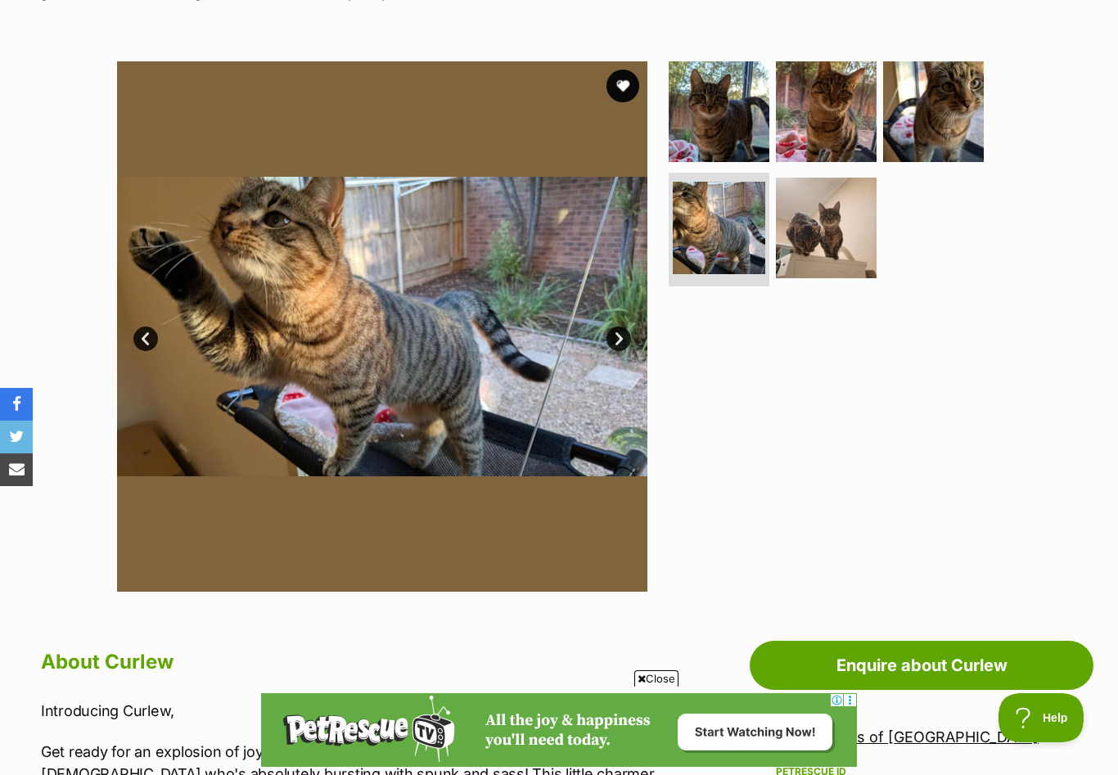
click at [618, 338] on link "Next" at bounding box center [618, 338] width 25 height 25
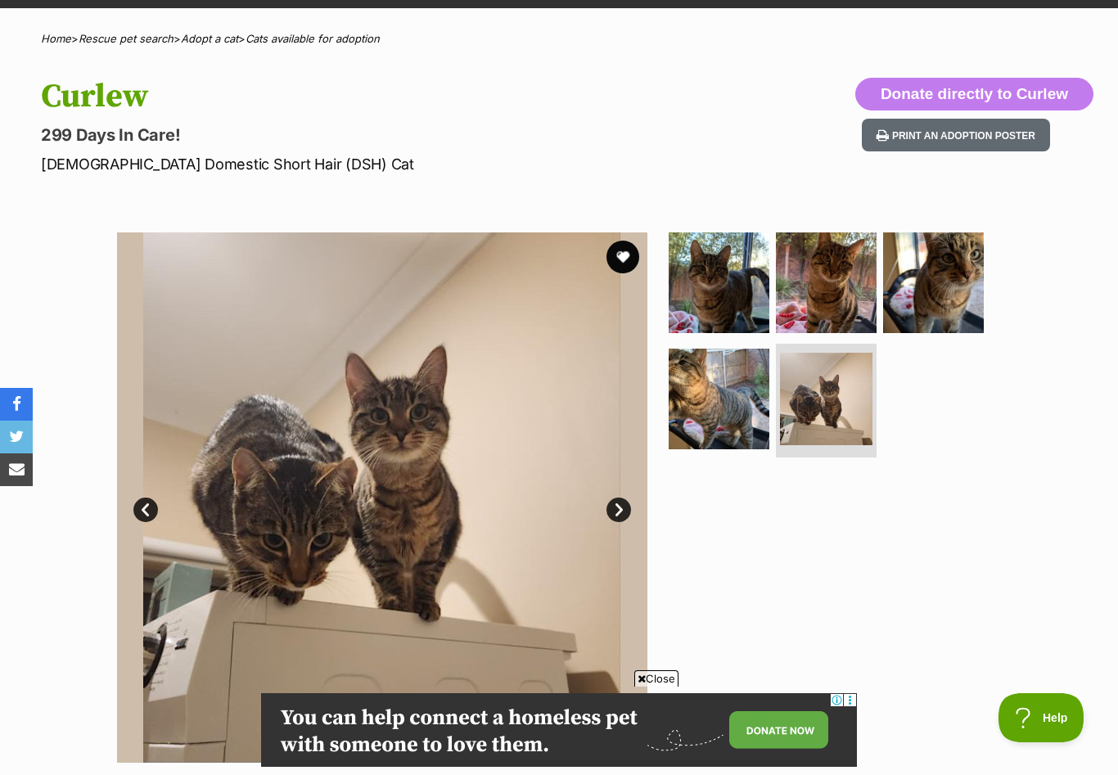
scroll to position [145, 0]
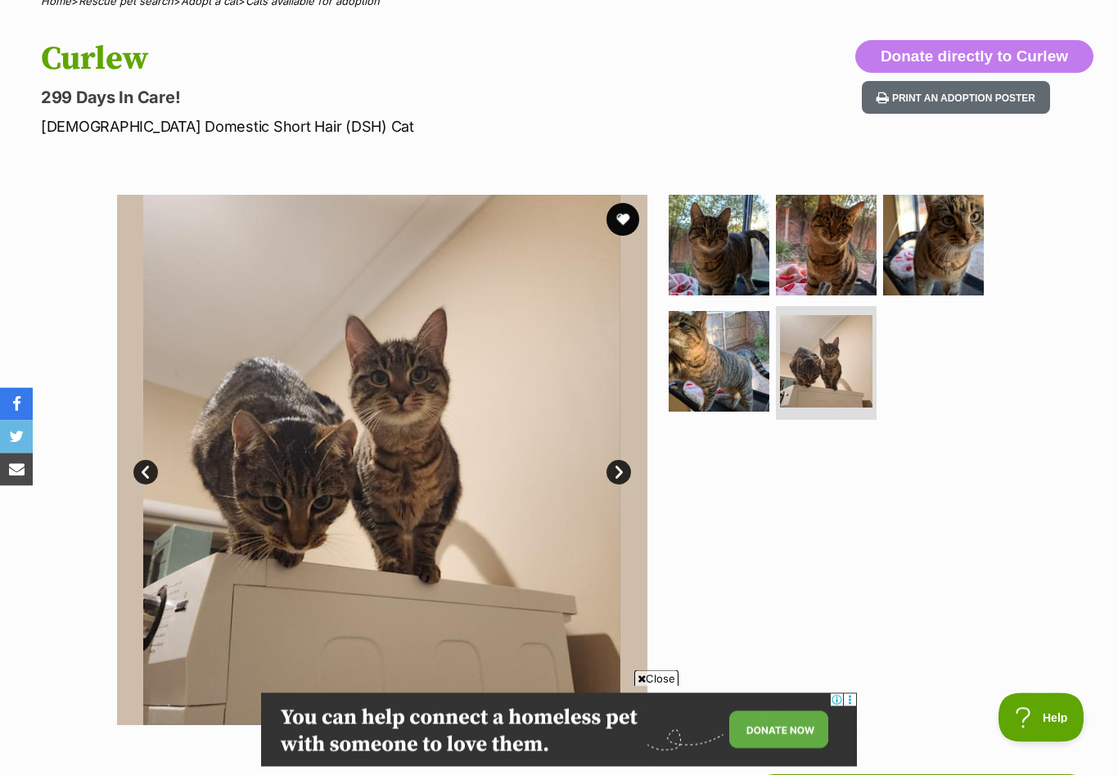
click at [623, 477] on link "Next" at bounding box center [618, 473] width 25 height 25
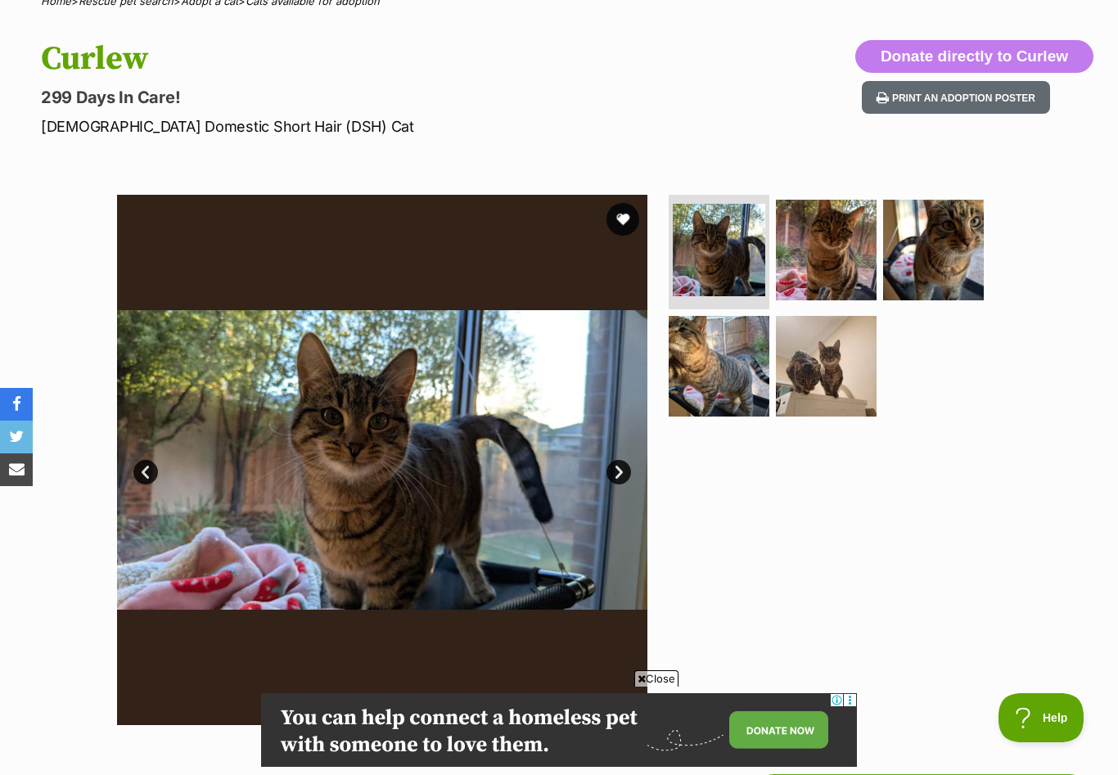
click at [619, 474] on link "Next" at bounding box center [618, 472] width 25 height 25
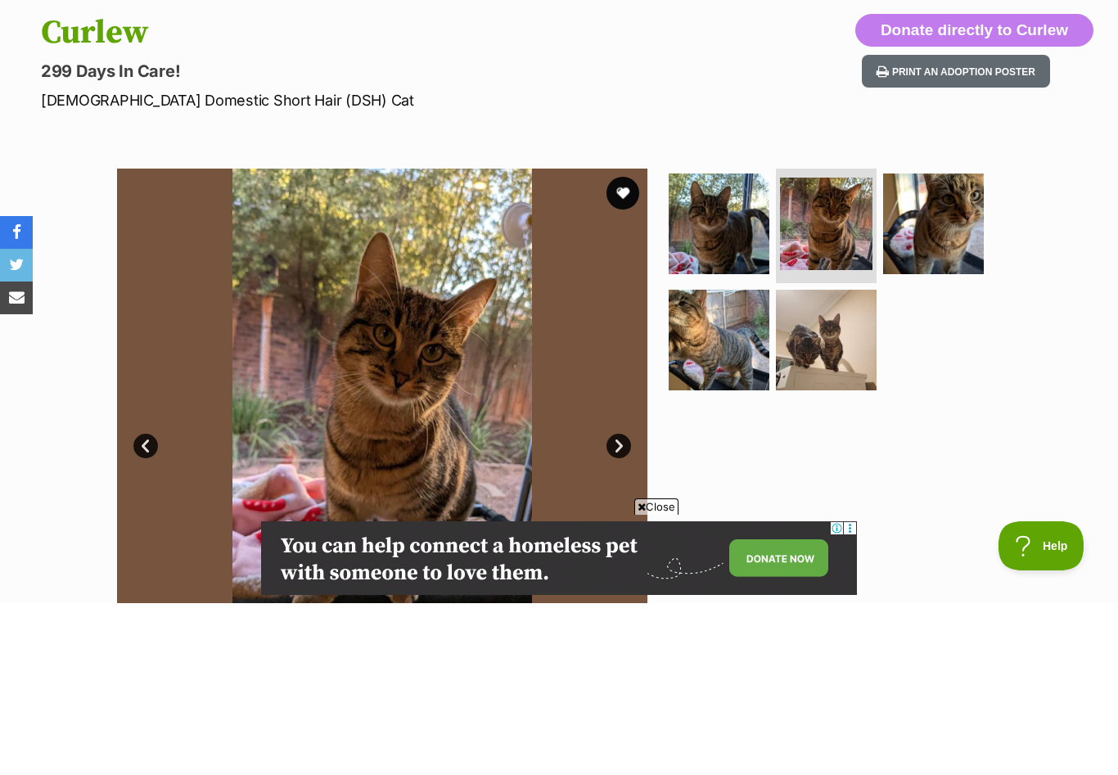
scroll to position [0, 0]
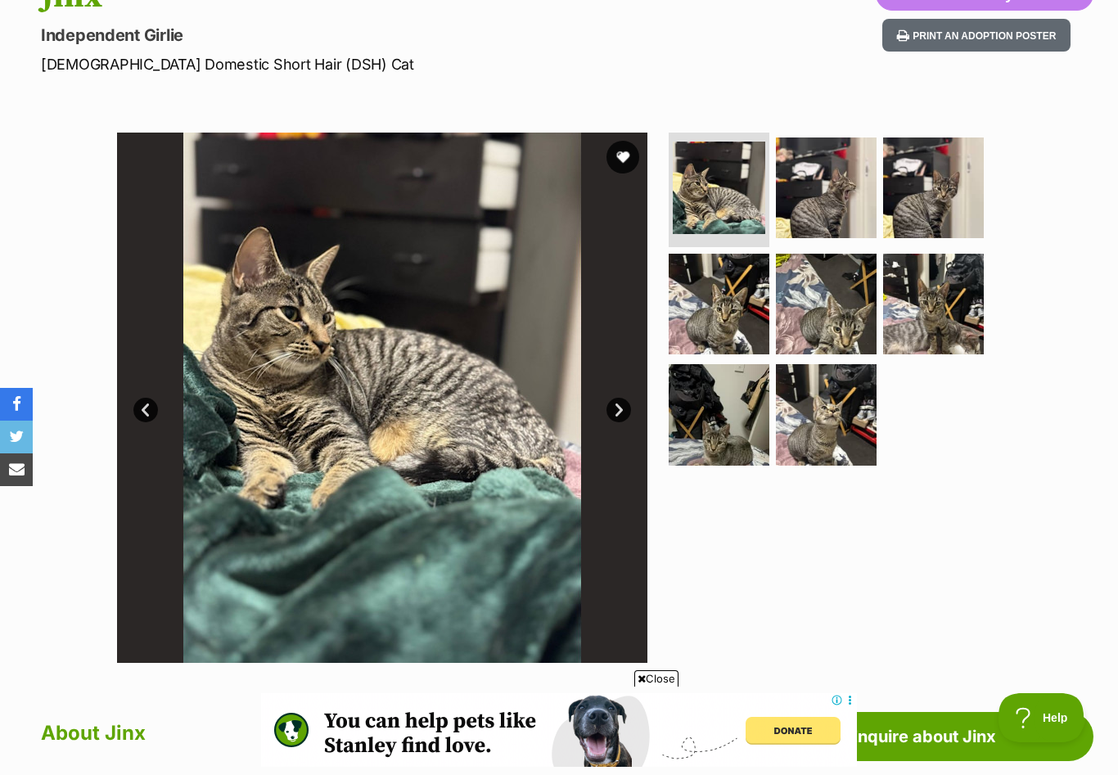
click at [617, 407] on link "Next" at bounding box center [618, 410] width 25 height 25
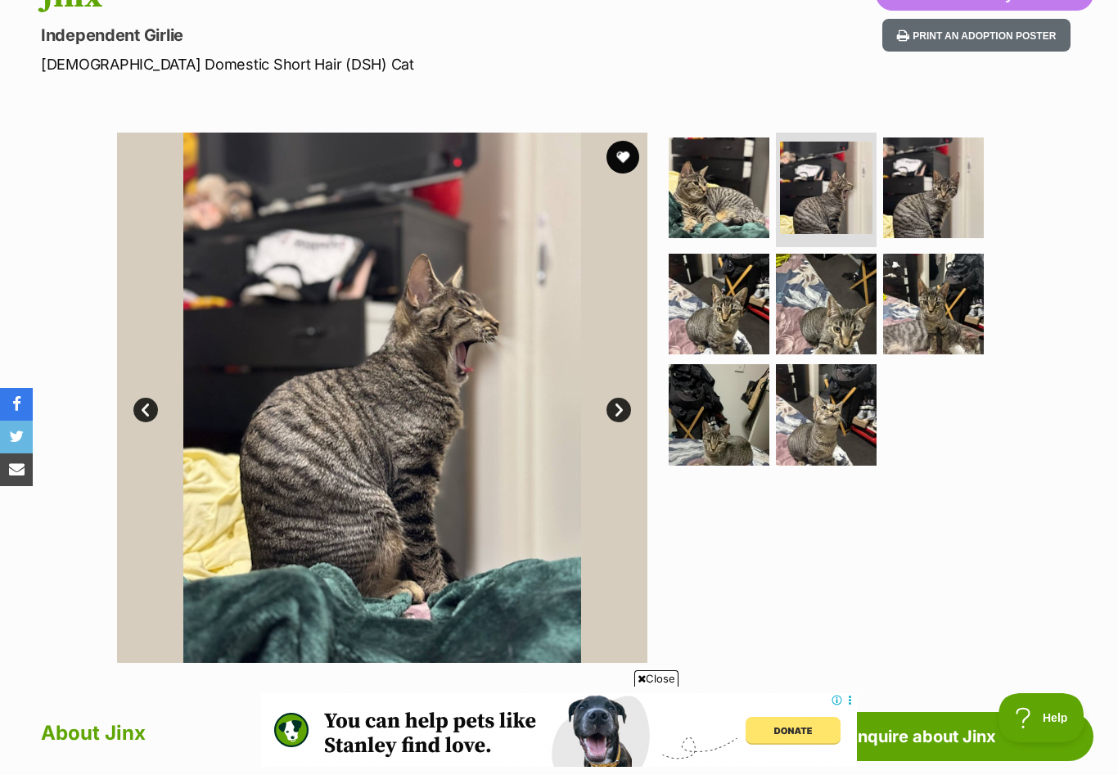
click at [616, 407] on link "Next" at bounding box center [618, 410] width 25 height 25
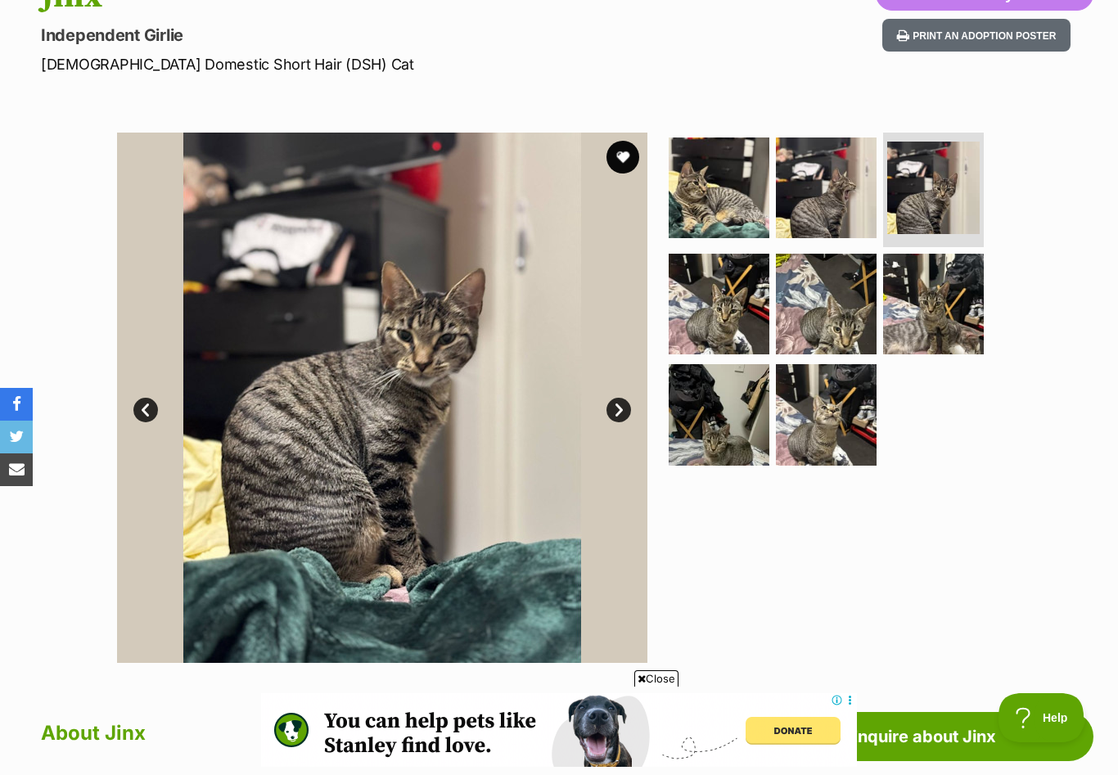
click at [616, 407] on link "Next" at bounding box center [618, 410] width 25 height 25
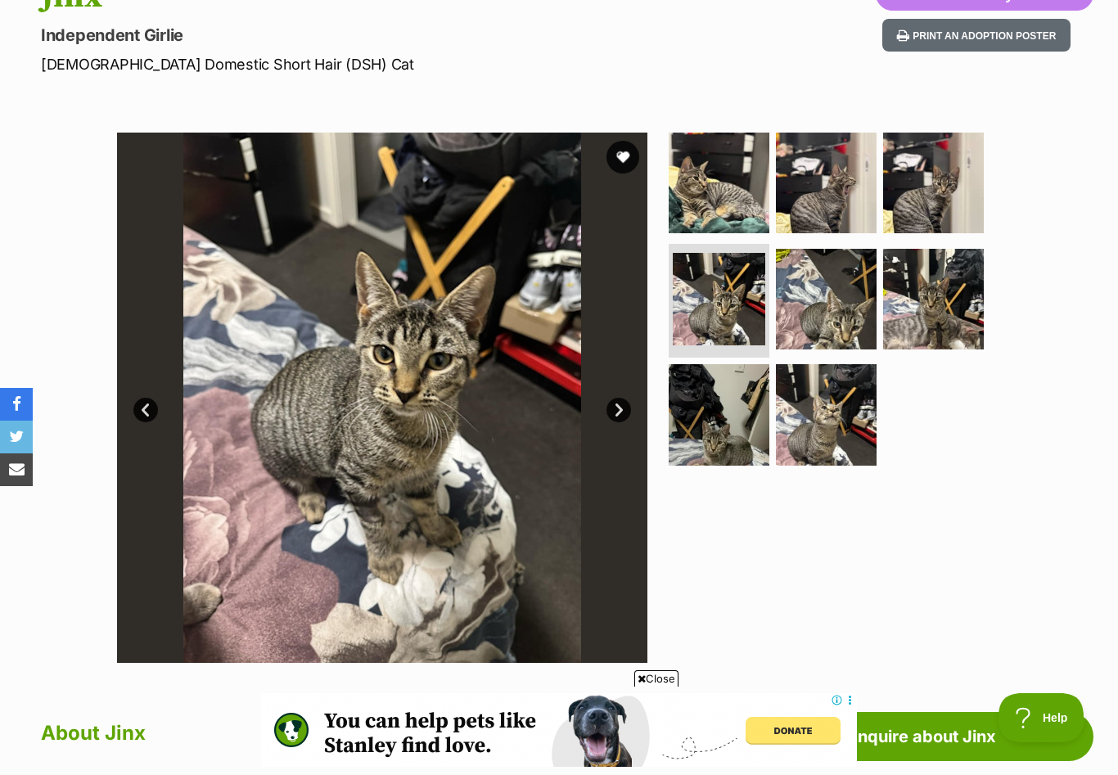
click at [616, 407] on link "Next" at bounding box center [618, 410] width 25 height 25
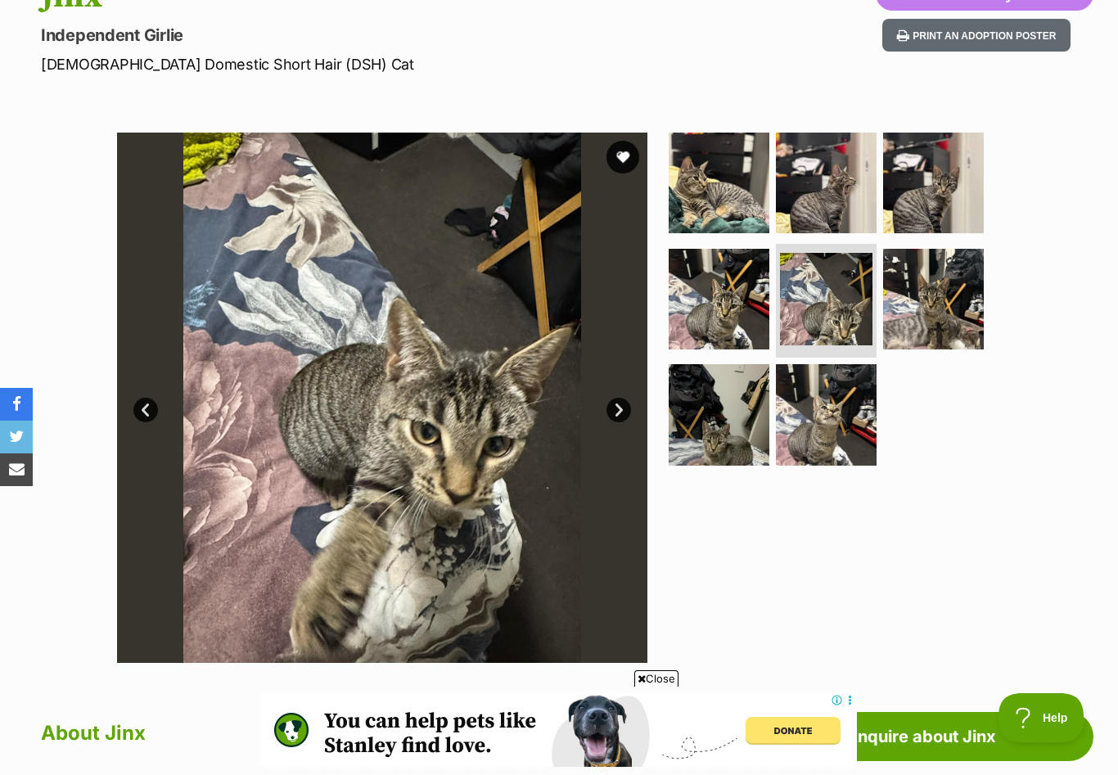
click at [616, 408] on link "Next" at bounding box center [618, 410] width 25 height 25
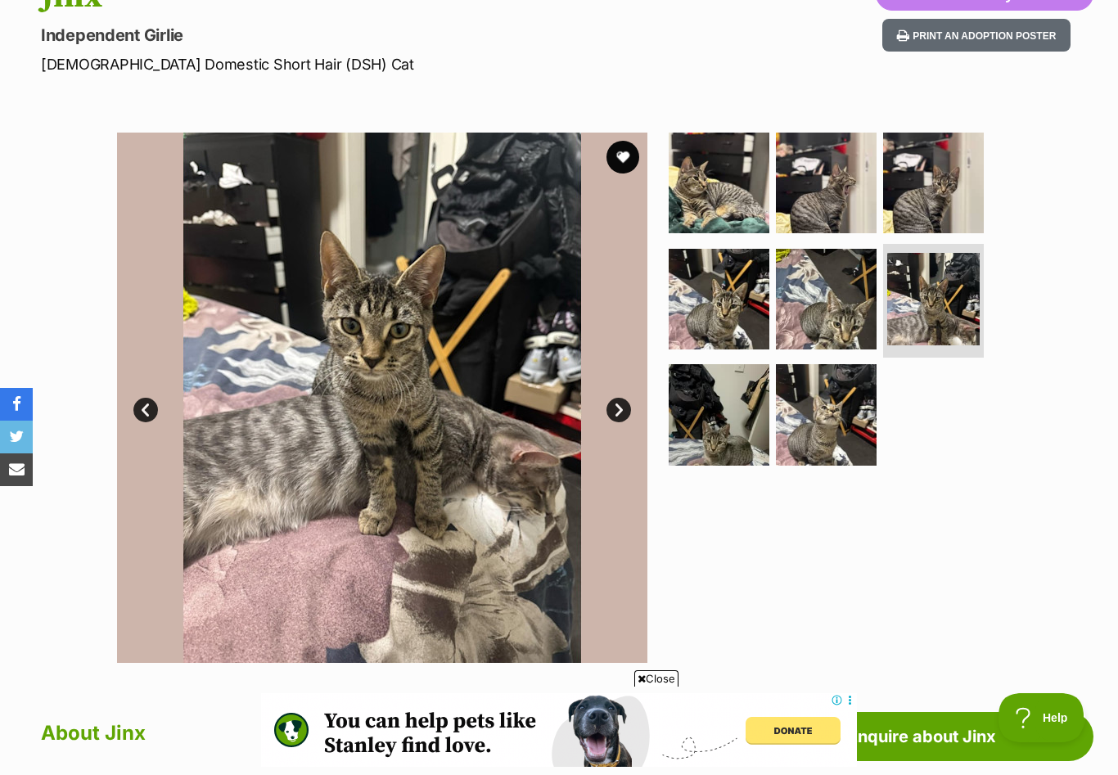
click at [616, 408] on link "Next" at bounding box center [618, 410] width 25 height 25
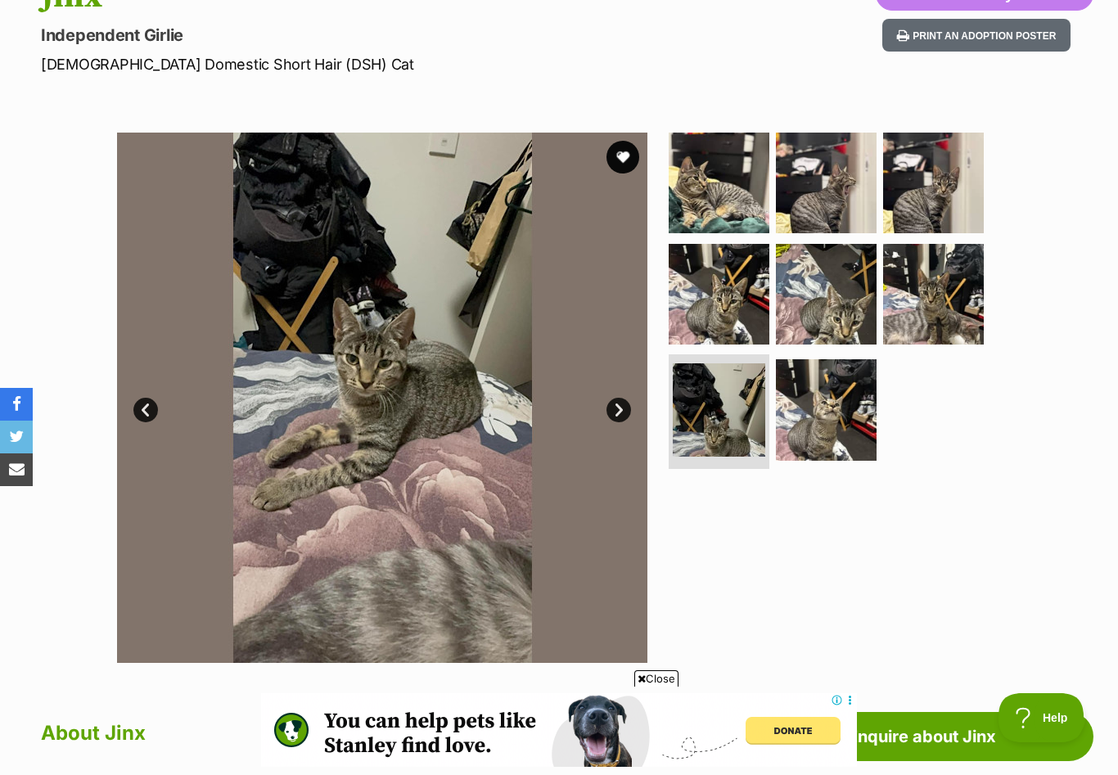
click at [616, 408] on link "Next" at bounding box center [618, 410] width 25 height 25
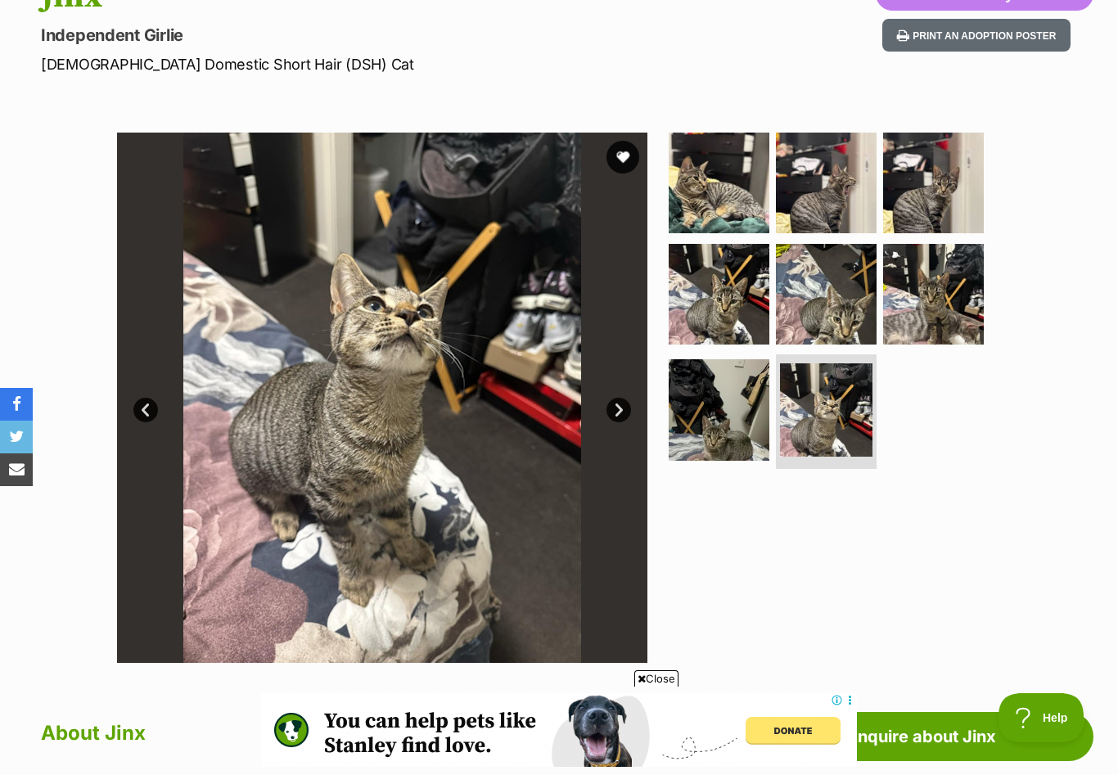
click at [616, 408] on link "Next" at bounding box center [618, 410] width 25 height 25
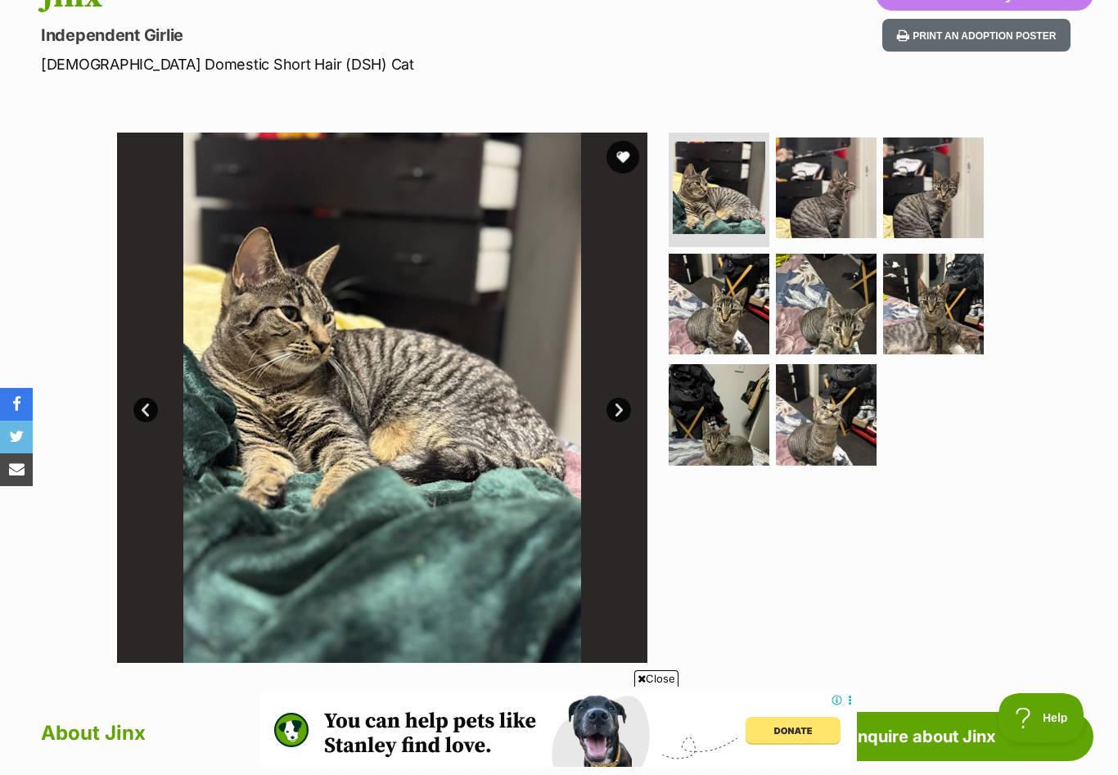
click at [616, 408] on link "Next" at bounding box center [618, 410] width 25 height 25
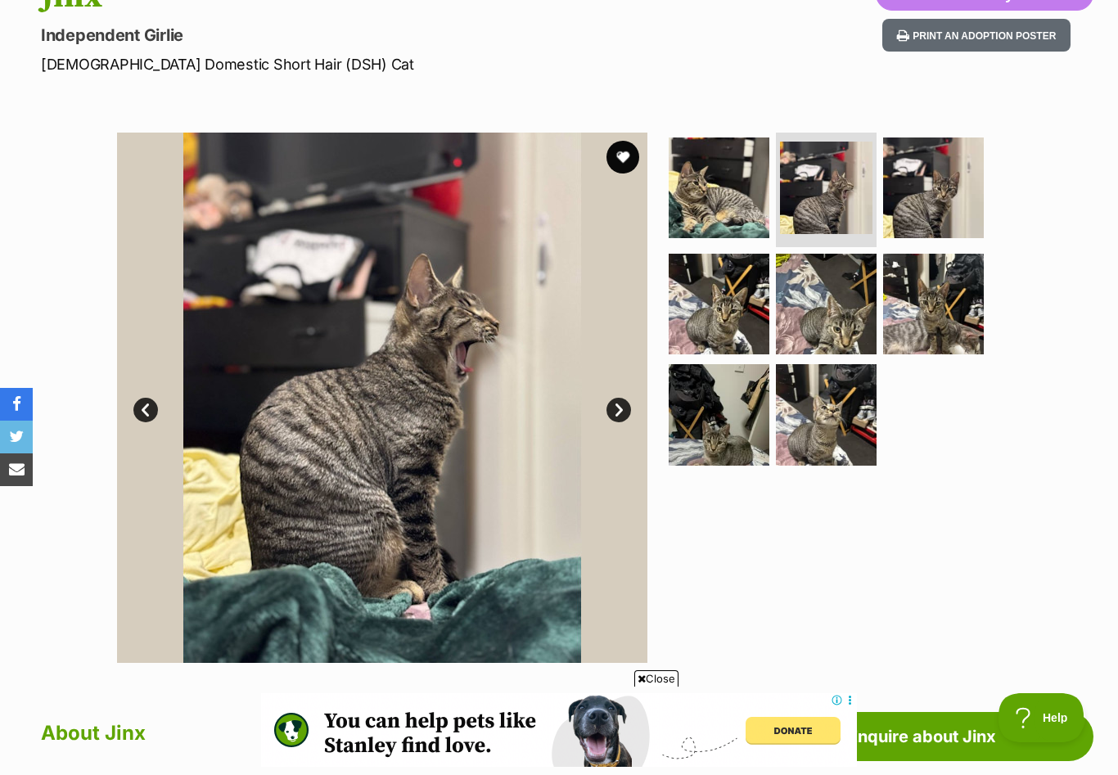
click at [616, 408] on link "Next" at bounding box center [618, 410] width 25 height 25
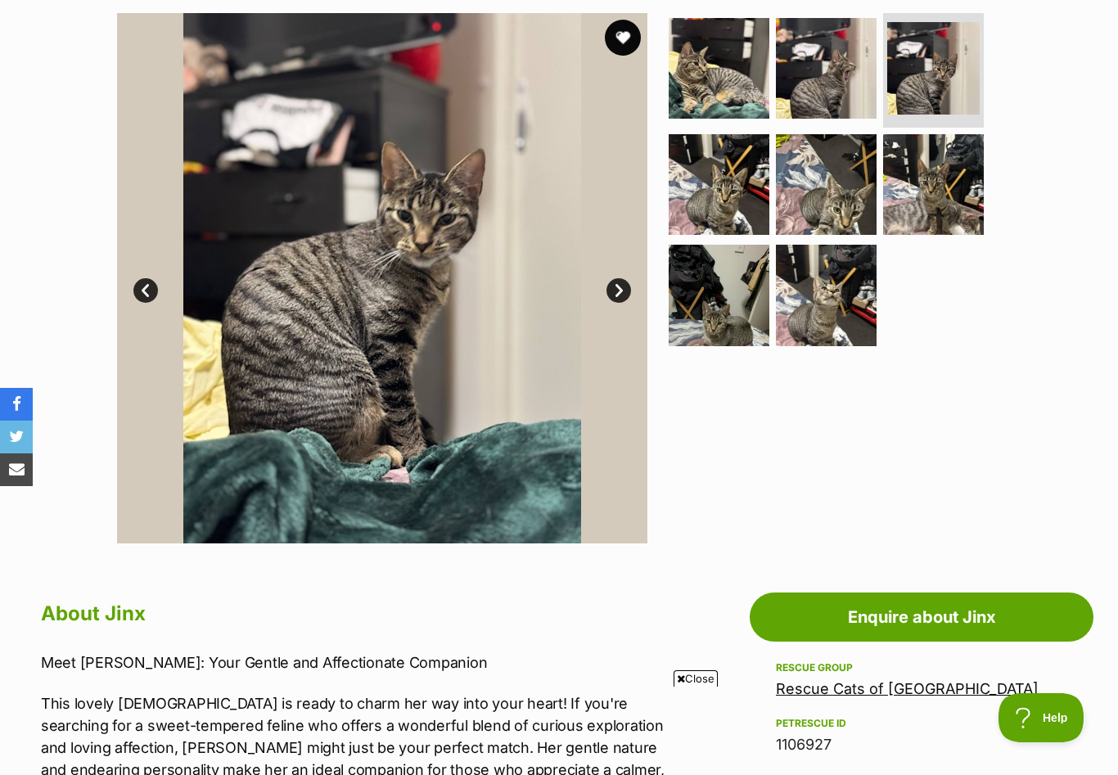
click at [624, 35] on button "favourite" at bounding box center [623, 38] width 36 height 36
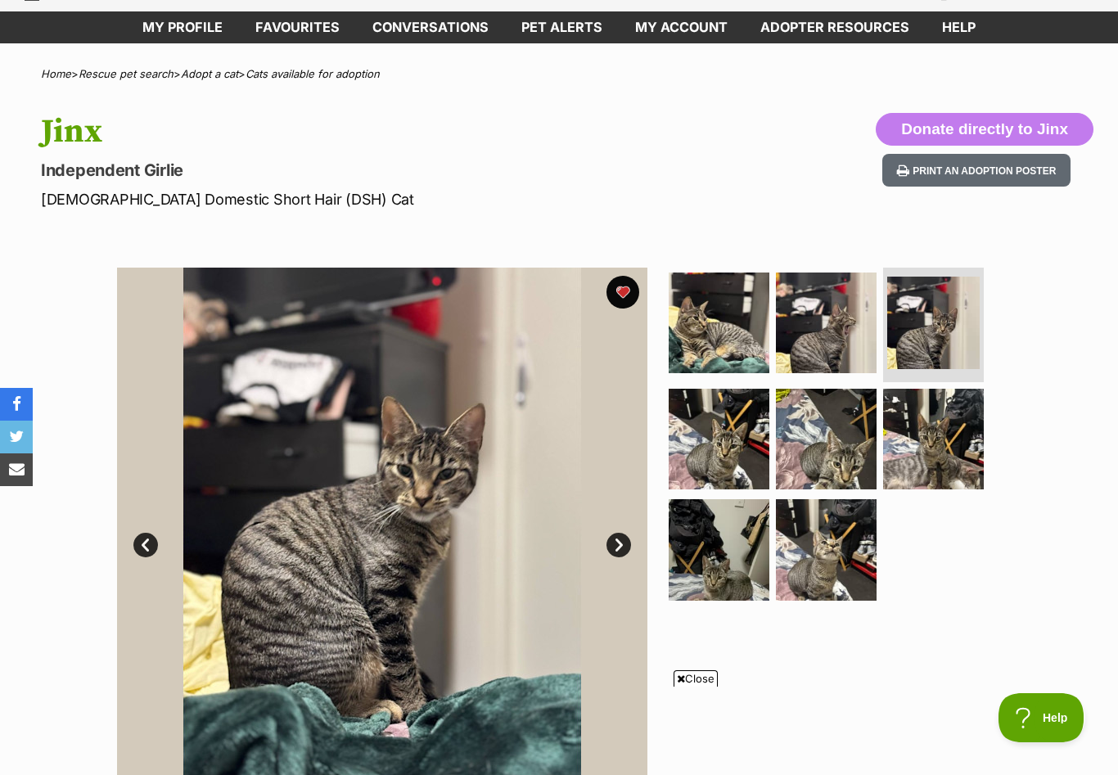
scroll to position [72, 0]
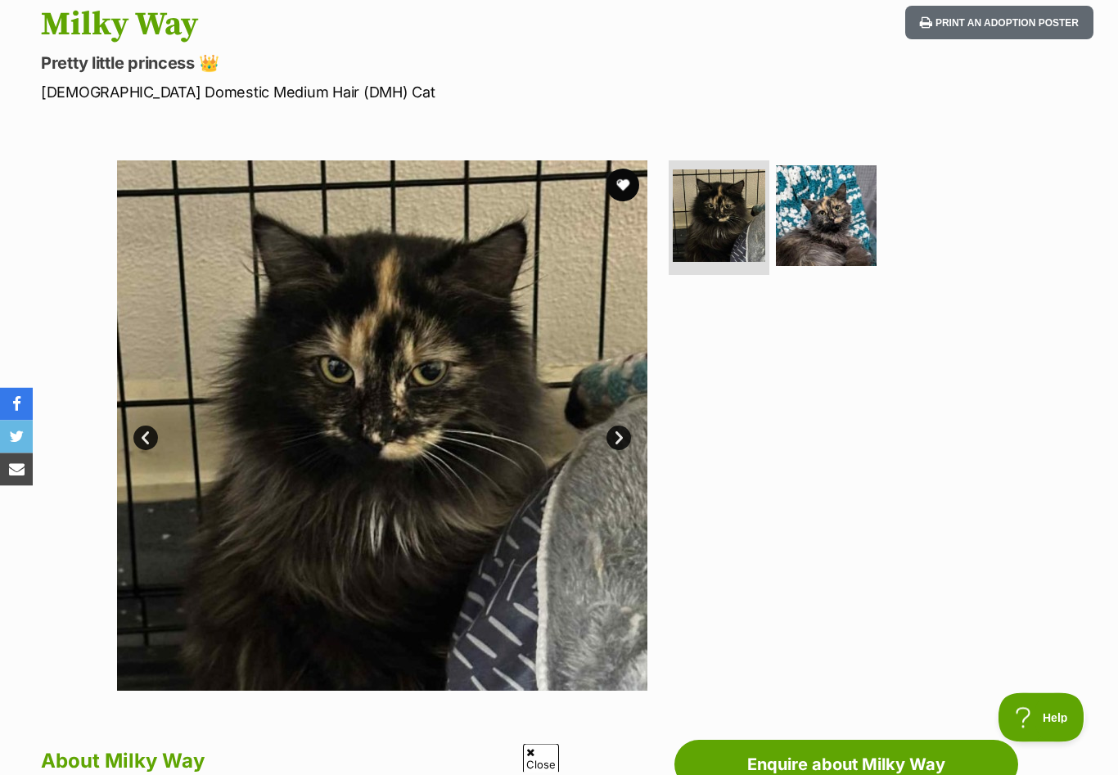
scroll to position [215, 0]
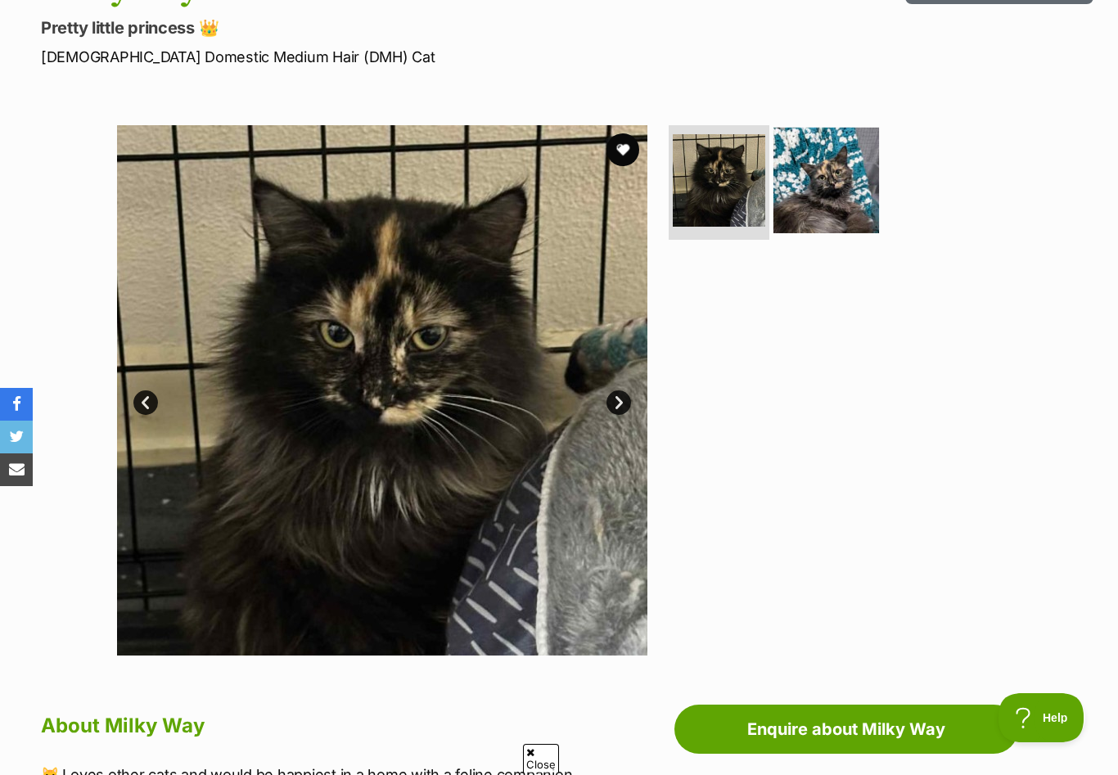
click at [833, 179] on img at bounding box center [826, 181] width 106 height 106
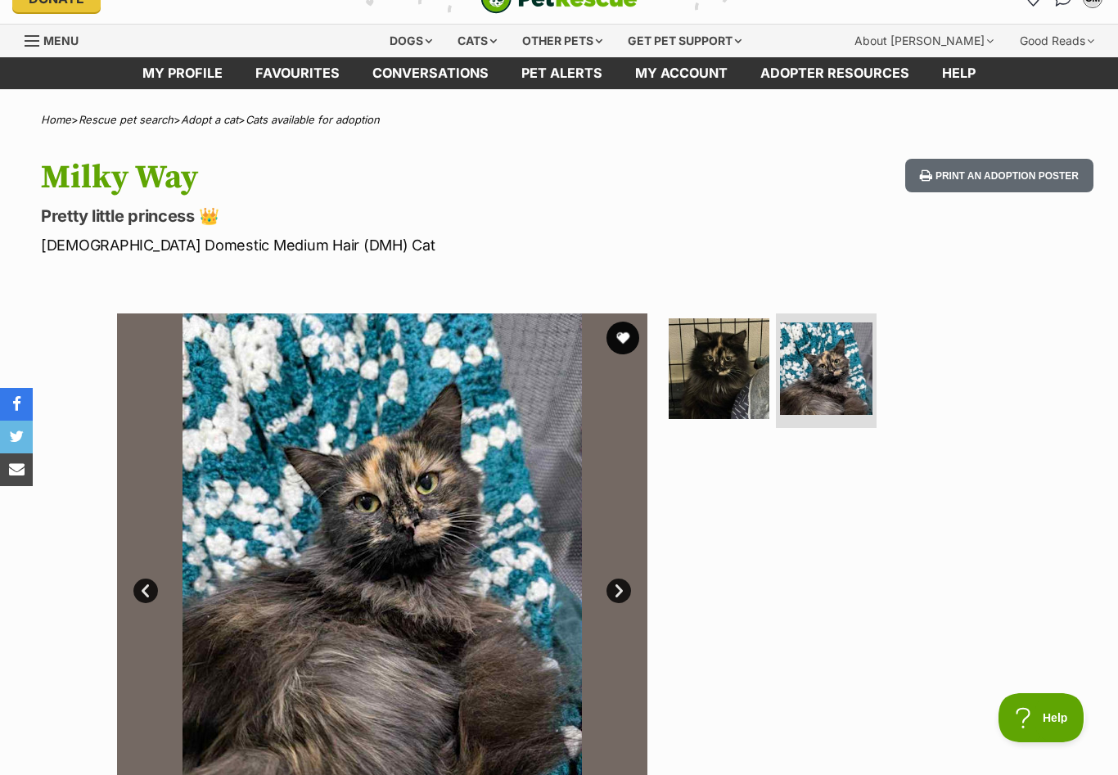
scroll to position [0, 0]
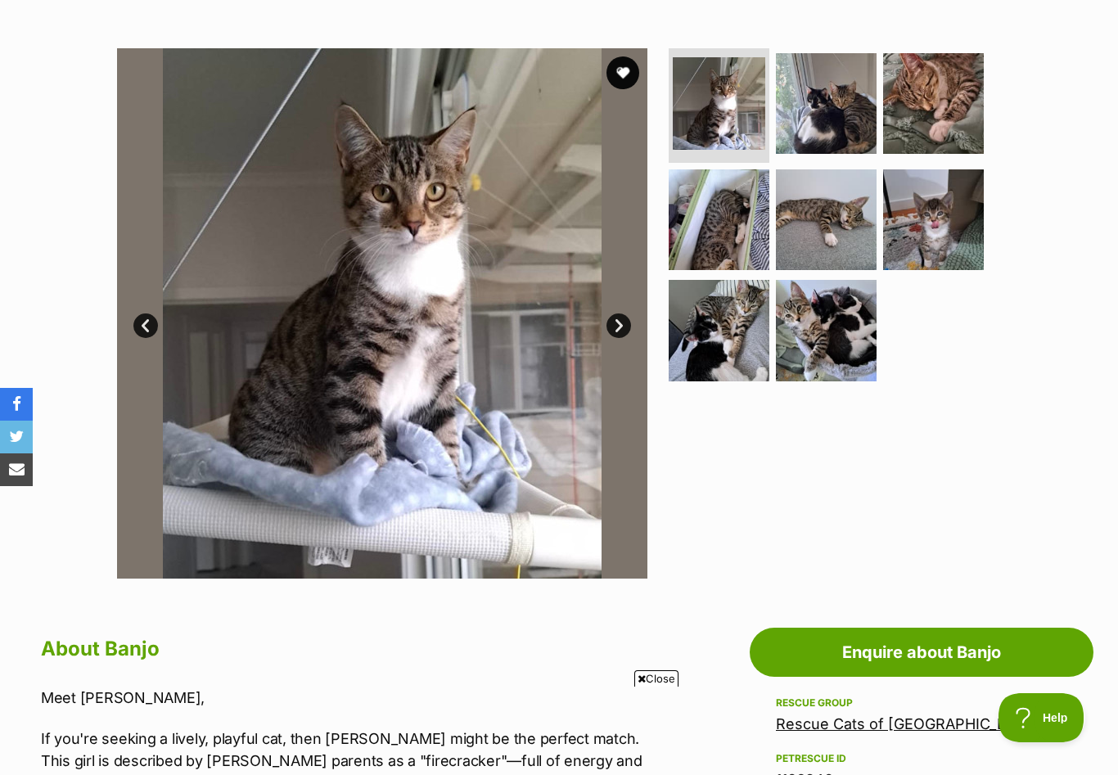
click at [617, 327] on link "Next" at bounding box center [618, 325] width 25 height 25
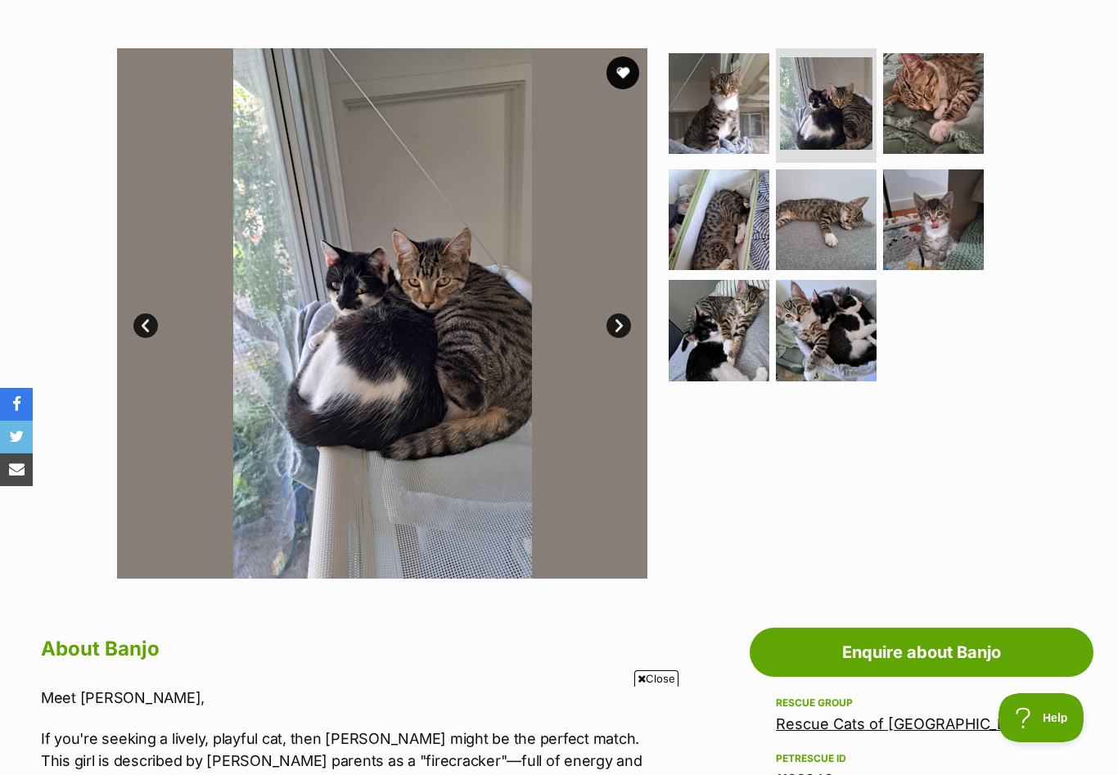
click at [617, 327] on link "Next" at bounding box center [618, 325] width 25 height 25
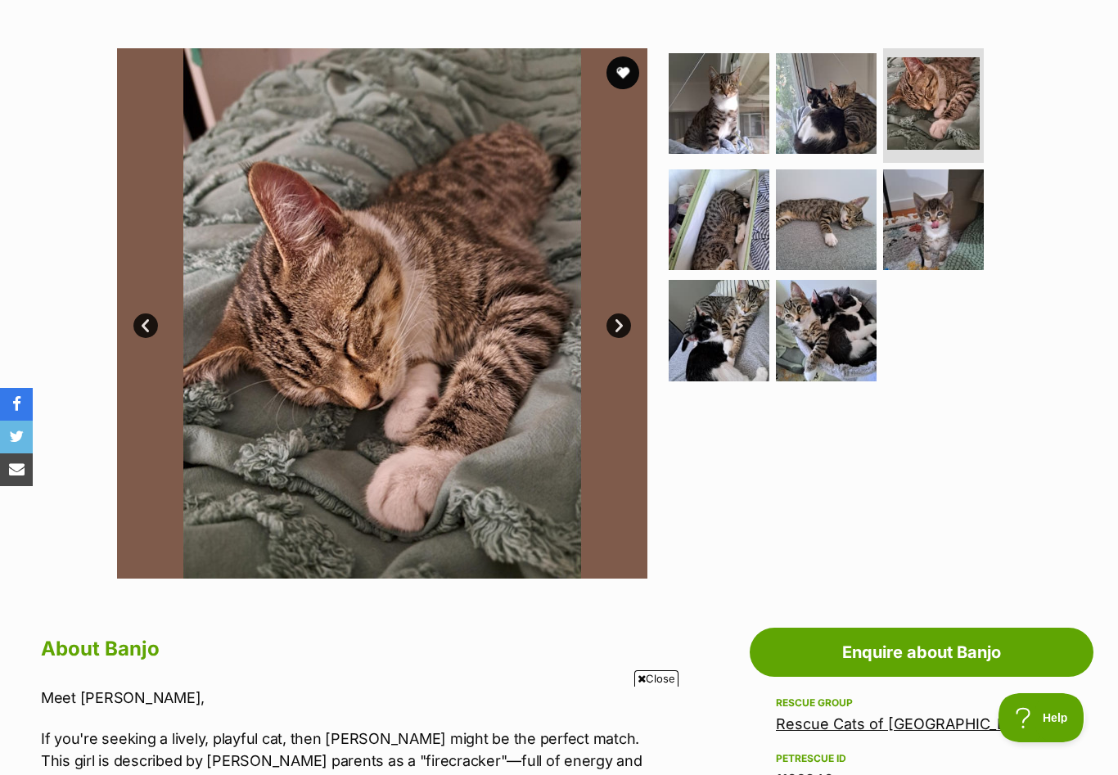
click at [617, 327] on link "Next" at bounding box center [618, 325] width 25 height 25
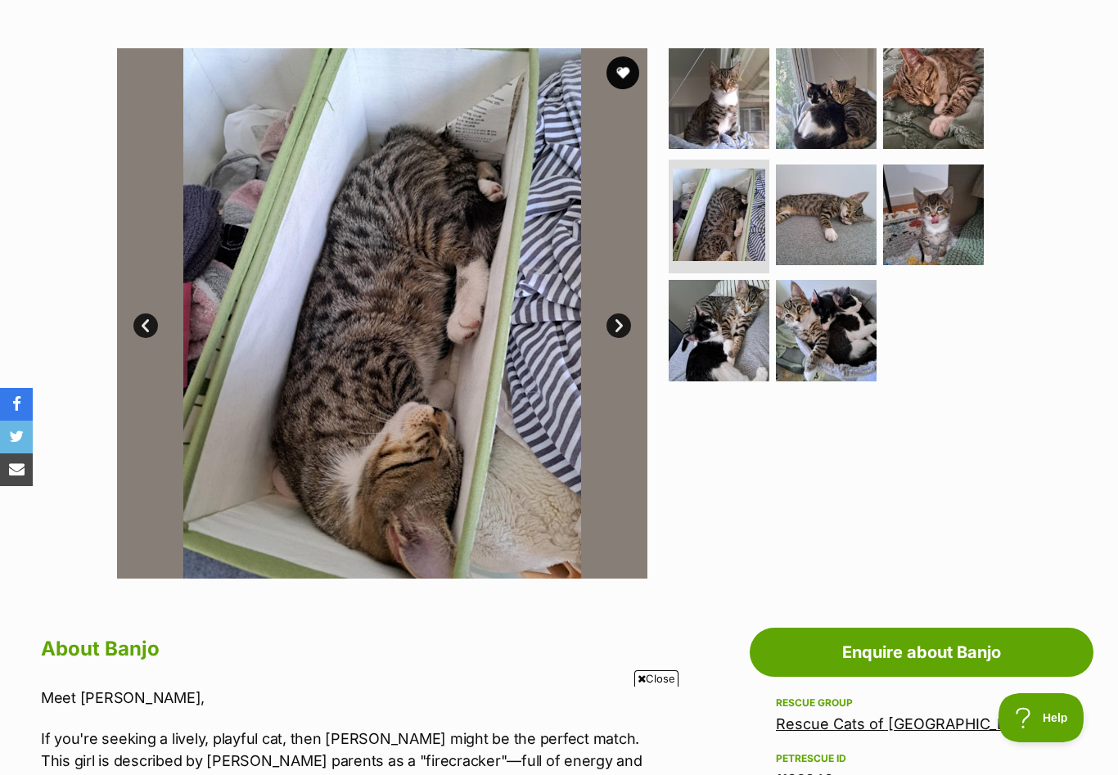
click at [617, 327] on link "Next" at bounding box center [618, 325] width 25 height 25
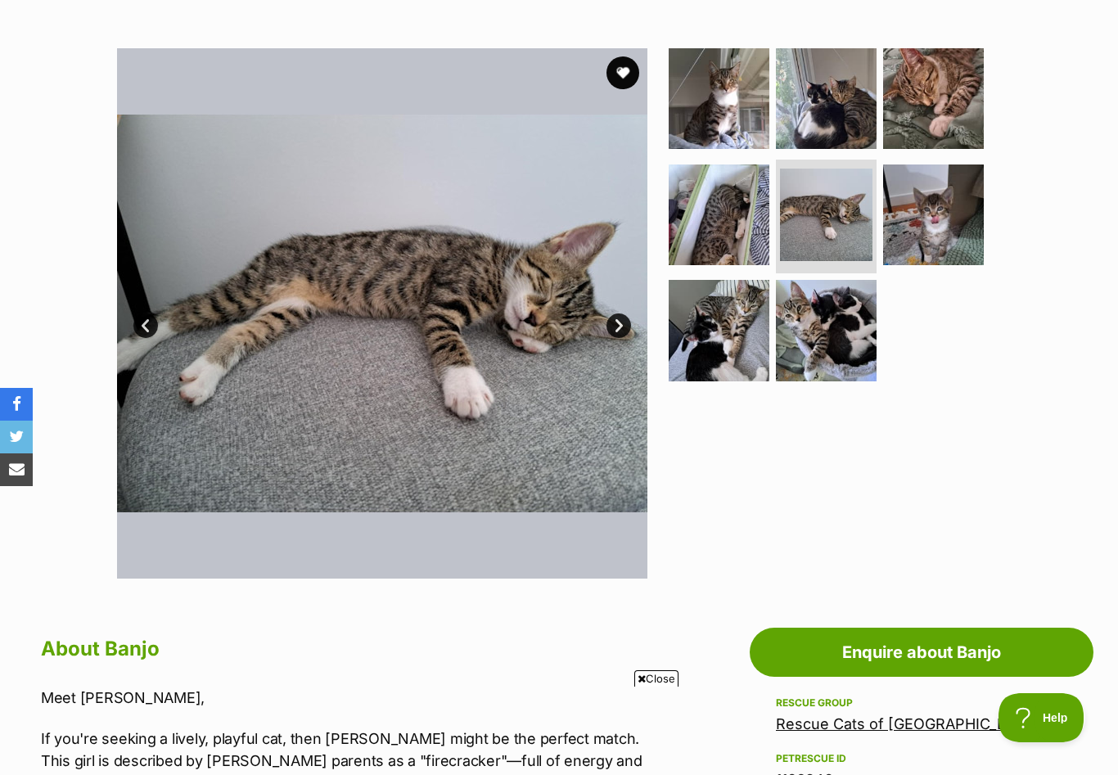
click at [617, 327] on link "Next" at bounding box center [618, 325] width 25 height 25
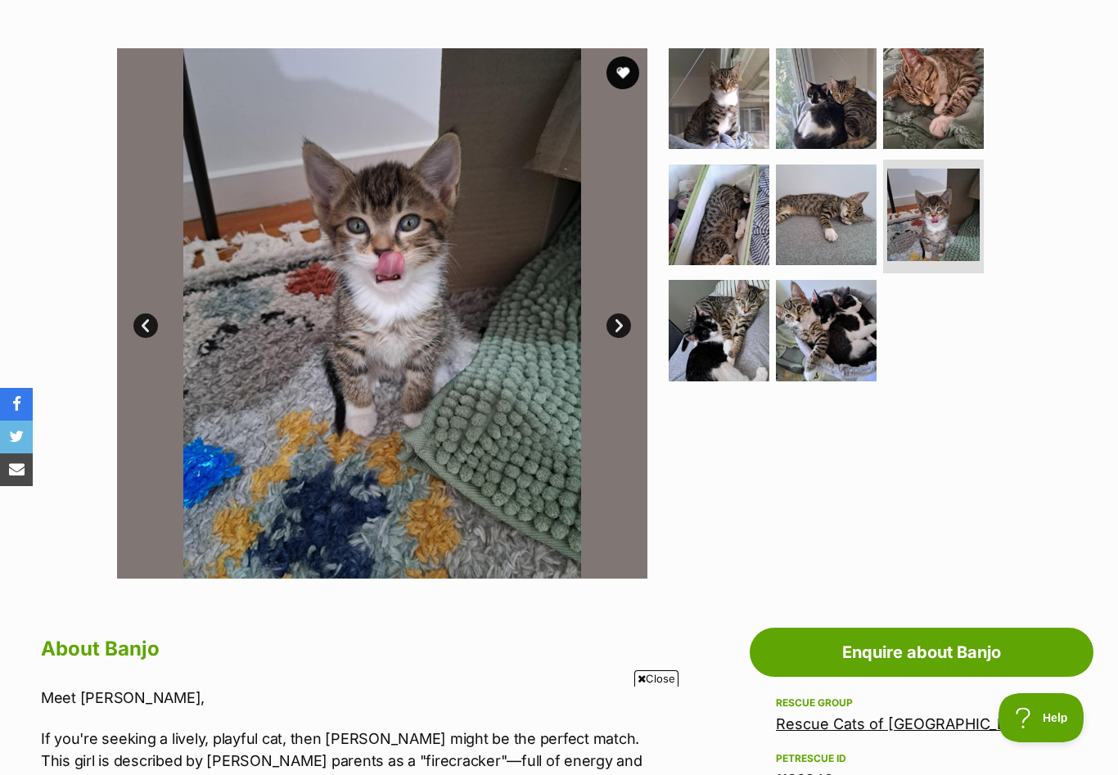
click at [617, 327] on link "Next" at bounding box center [618, 325] width 25 height 25
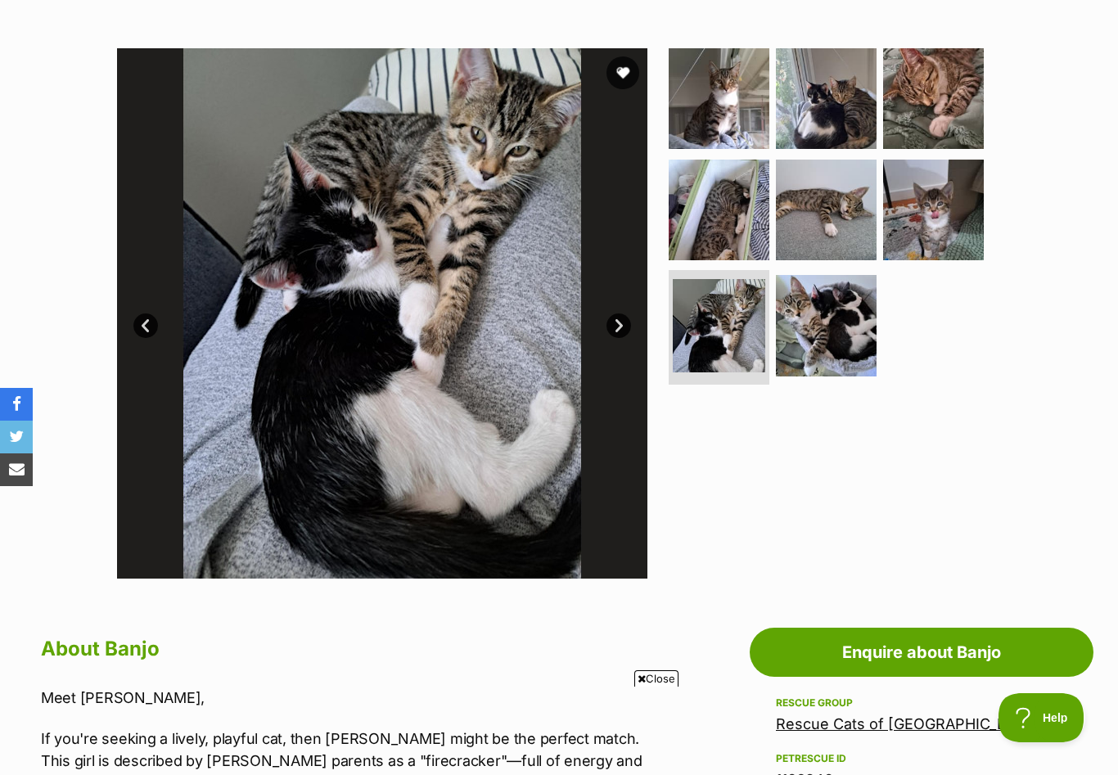
click at [617, 327] on link "Next" at bounding box center [618, 325] width 25 height 25
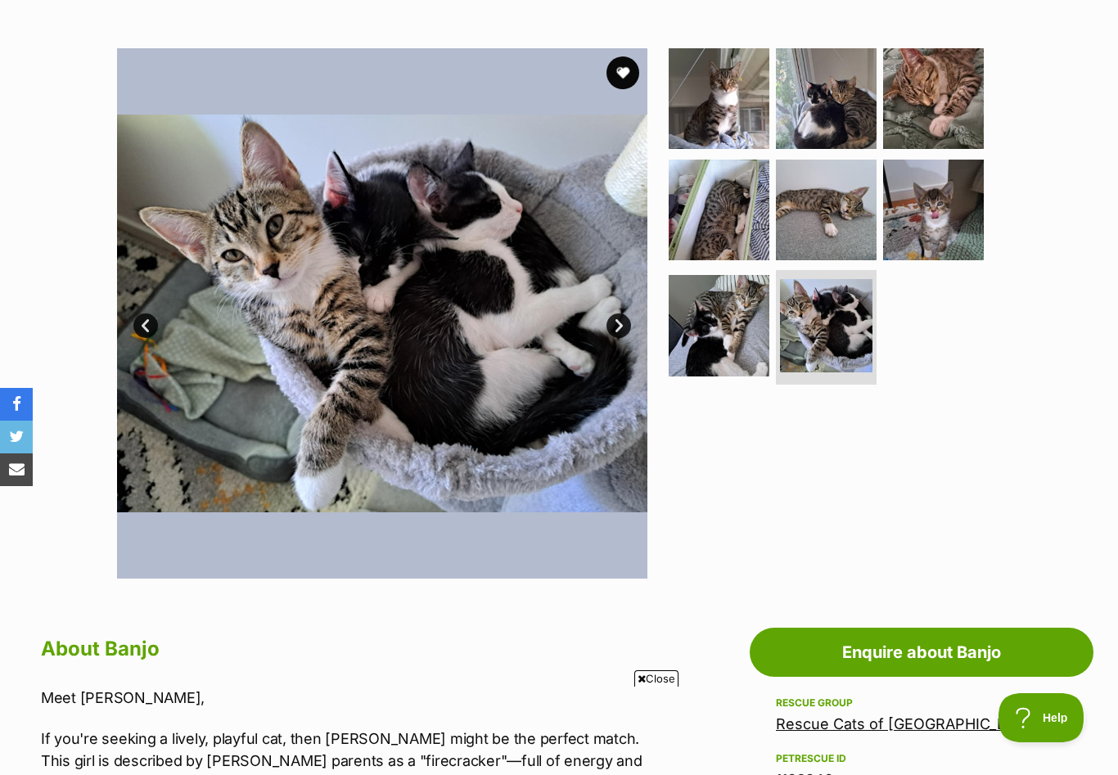
click at [617, 326] on link "Next" at bounding box center [618, 325] width 25 height 25
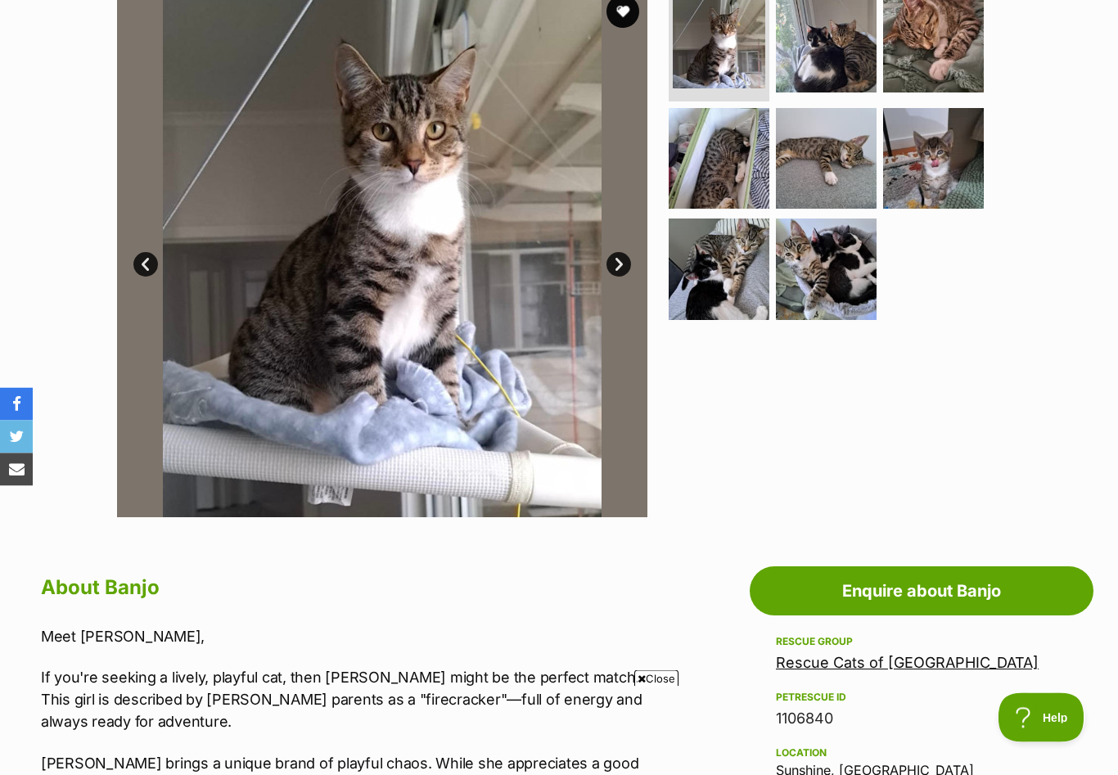
scroll to position [334, 0]
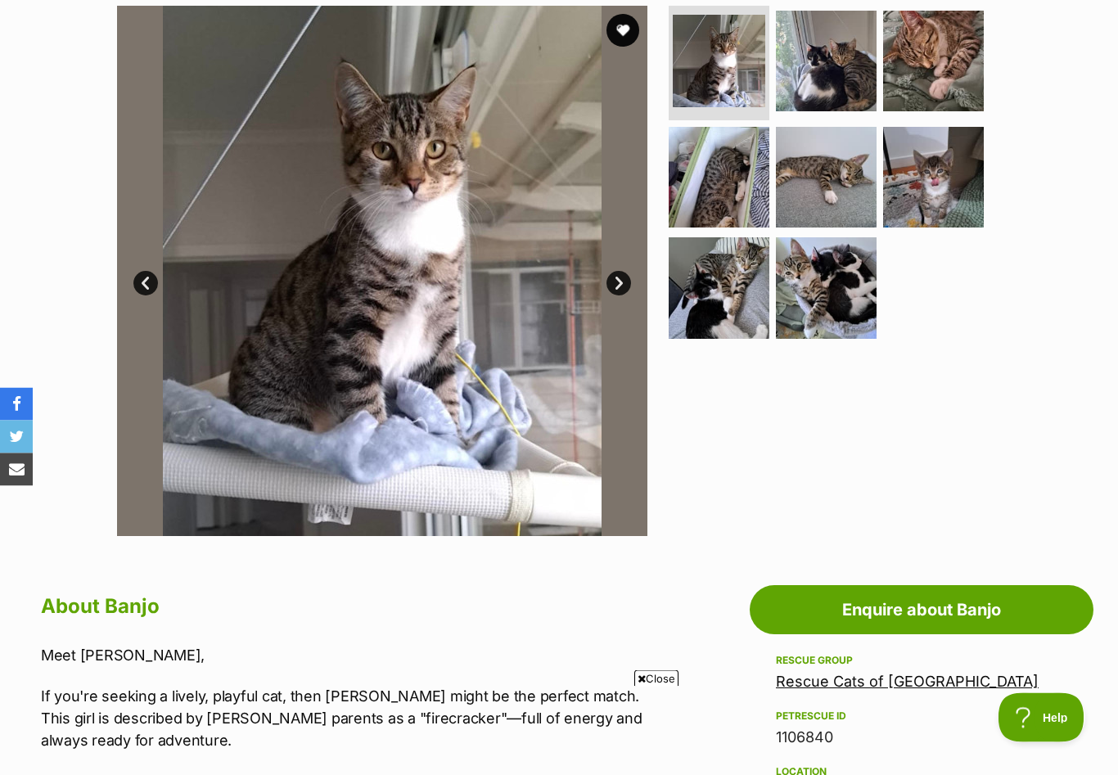
click at [618, 286] on link "Next" at bounding box center [618, 284] width 25 height 25
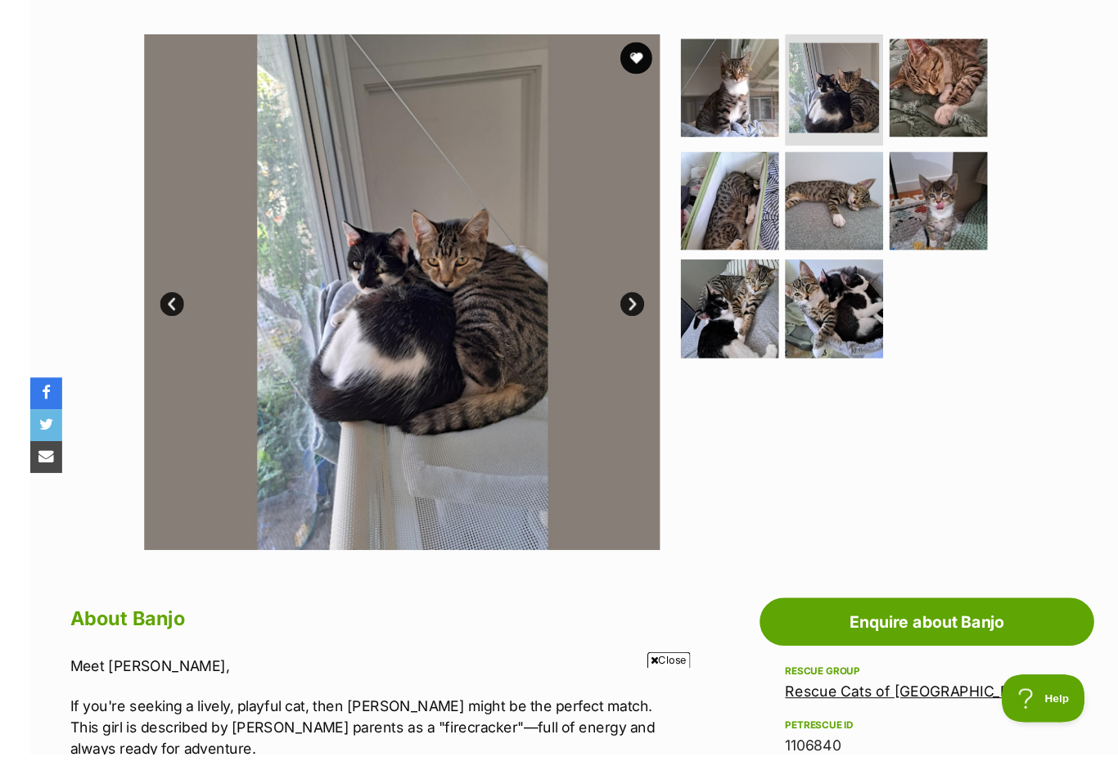
scroll to position [298, 0]
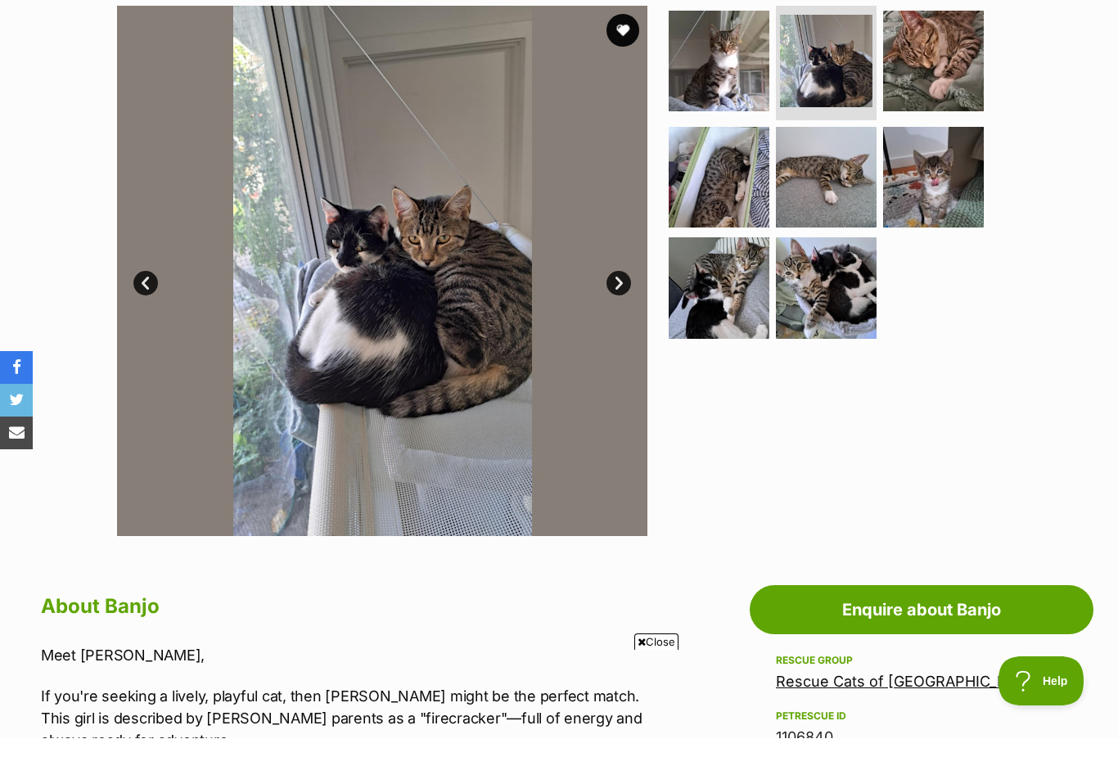
click at [146, 308] on link "Prev" at bounding box center [145, 320] width 25 height 25
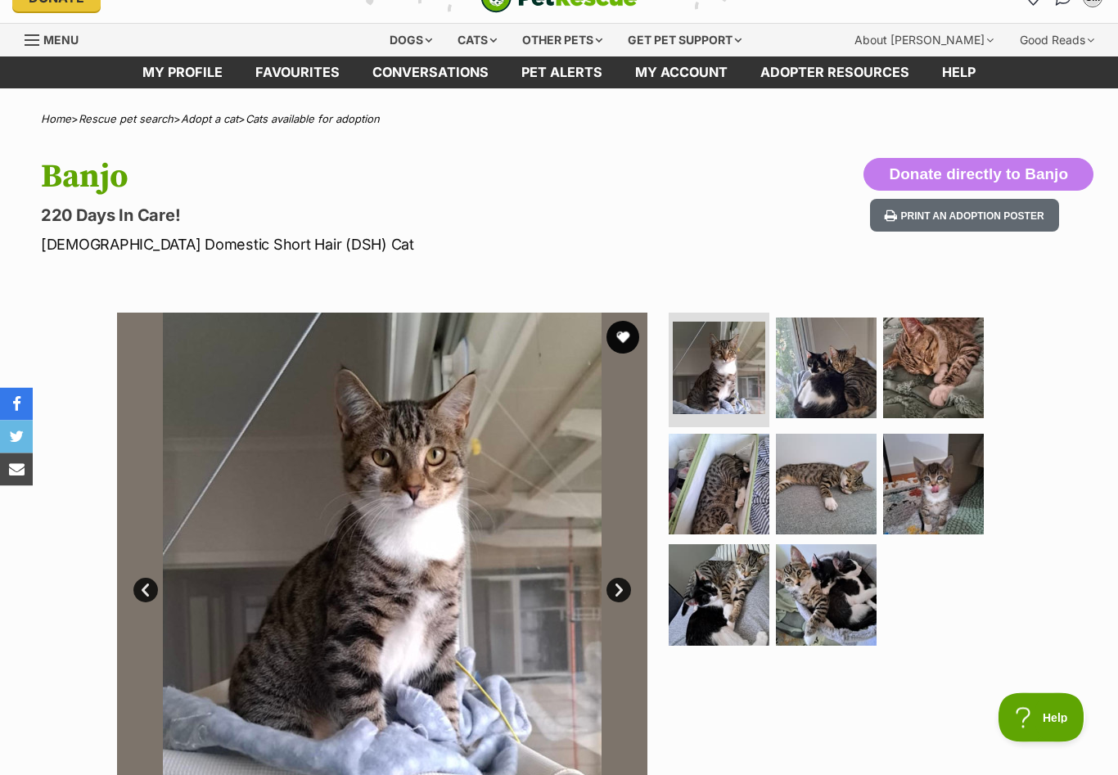
scroll to position [19, 0]
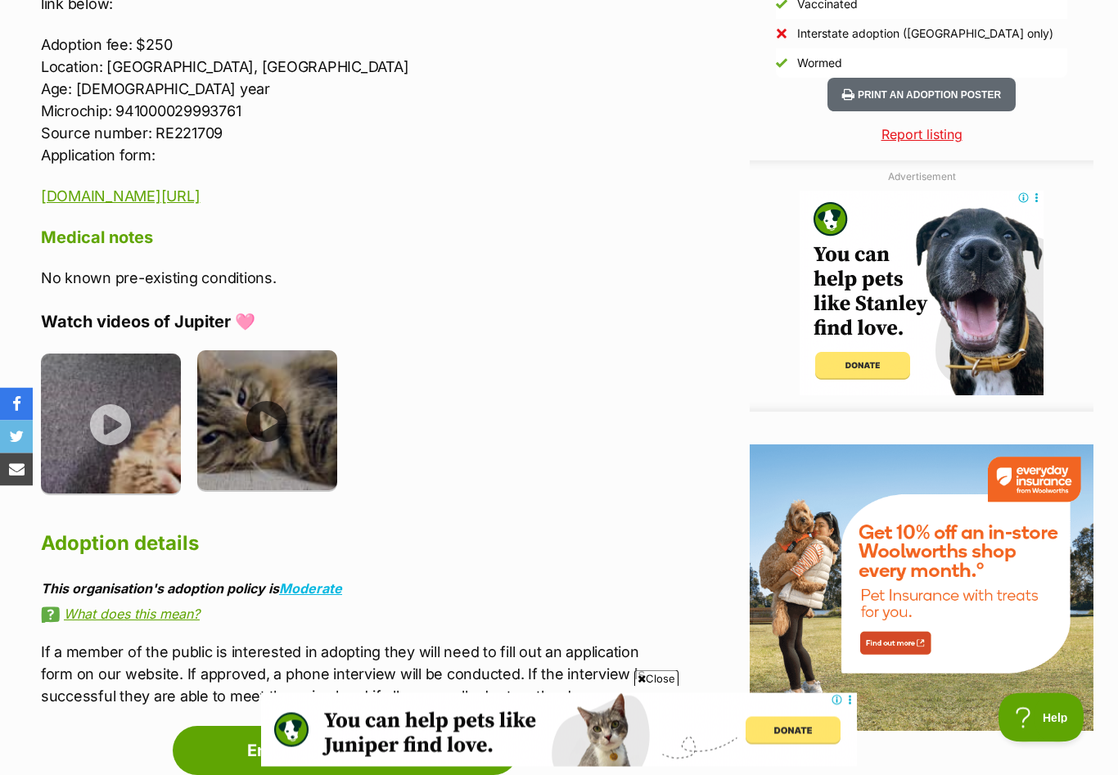
scroll to position [1609, 0]
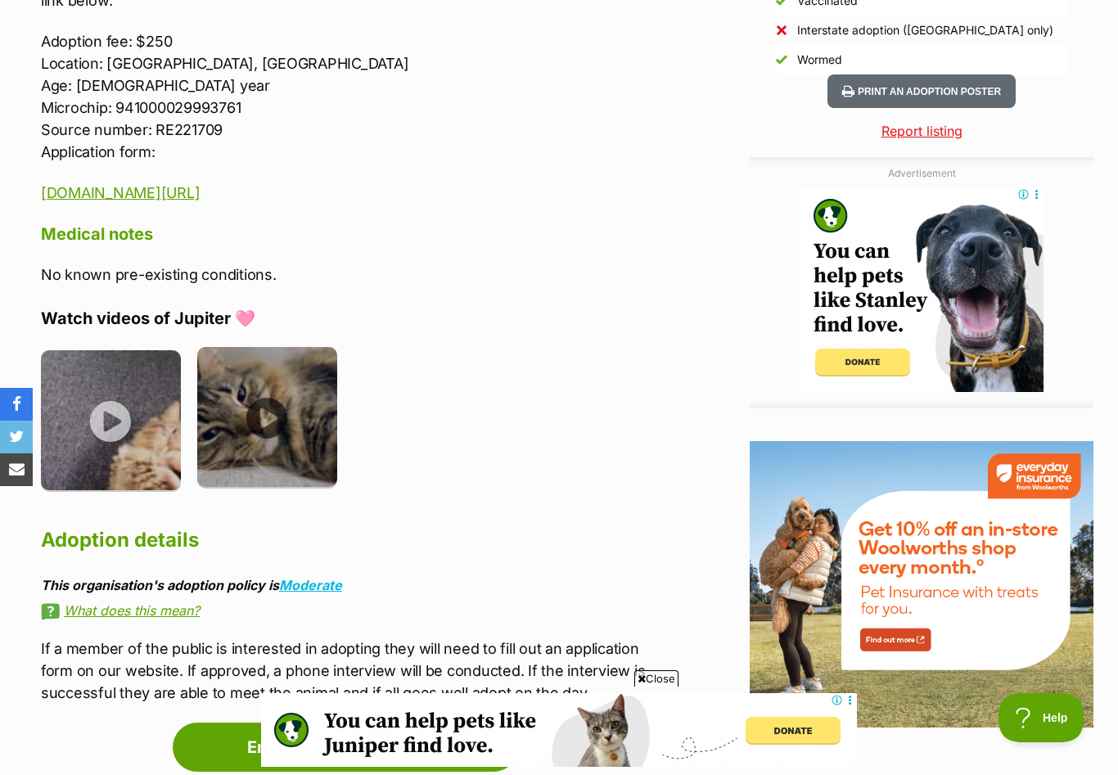
click at [264, 416] on img at bounding box center [267, 417] width 140 height 140
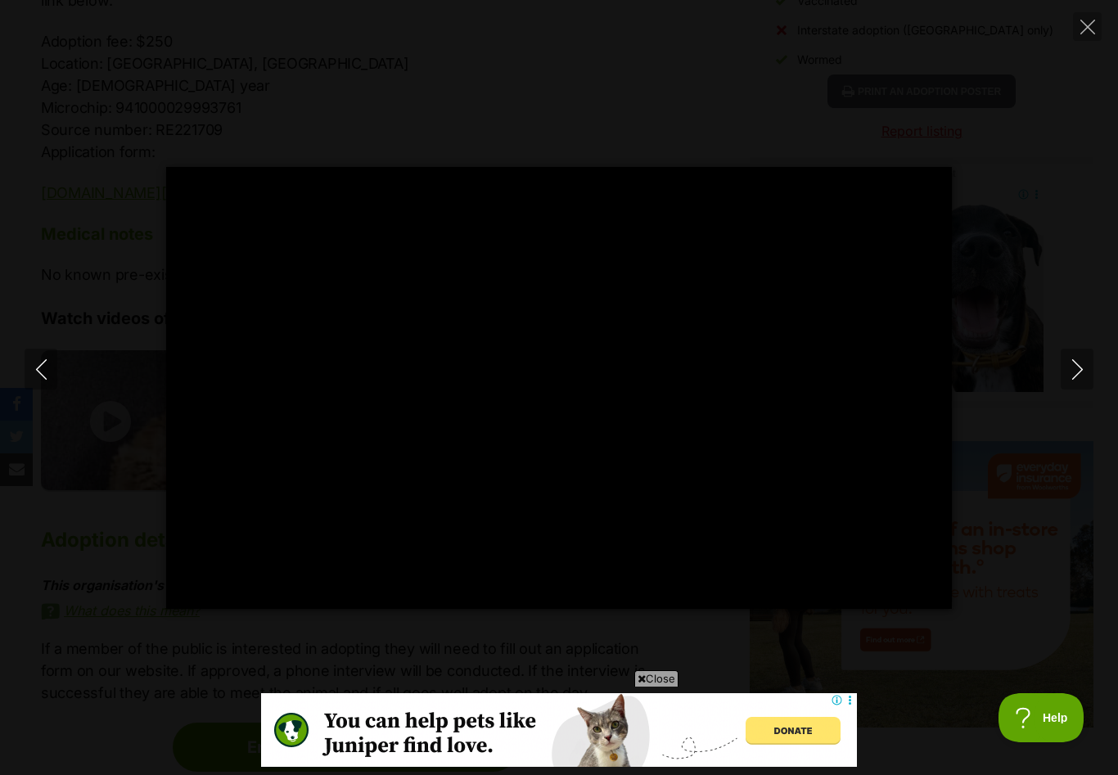
type input "100"
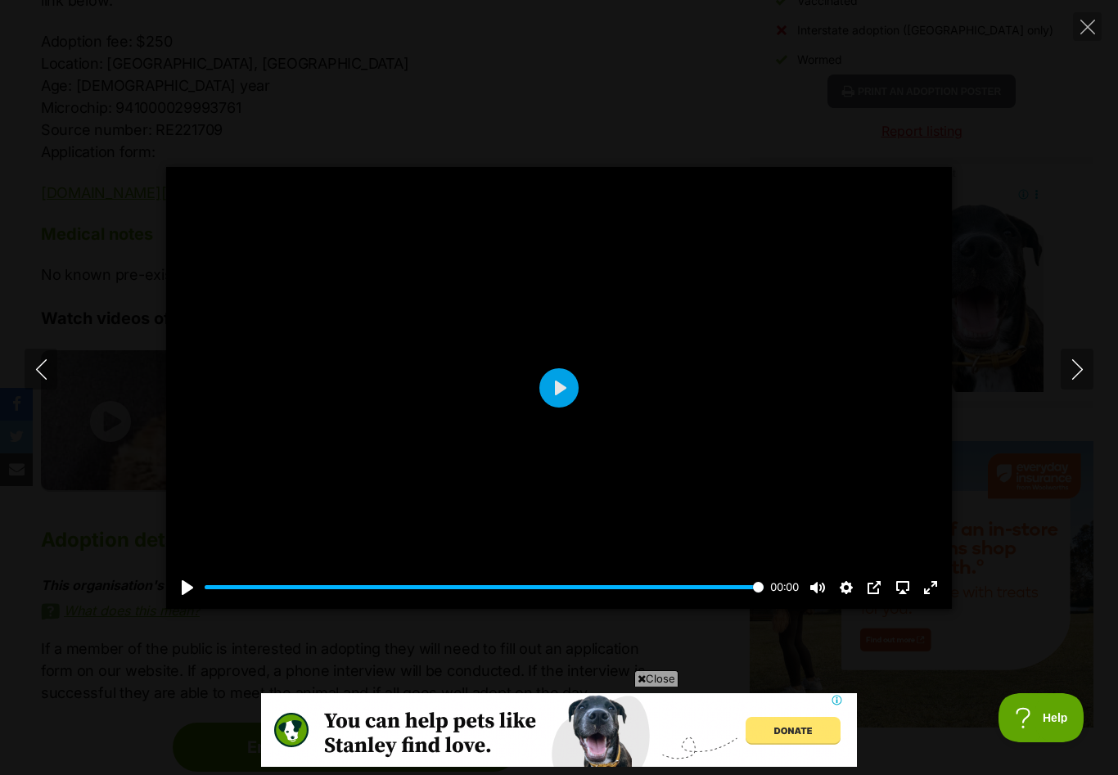
scroll to position [0, 0]
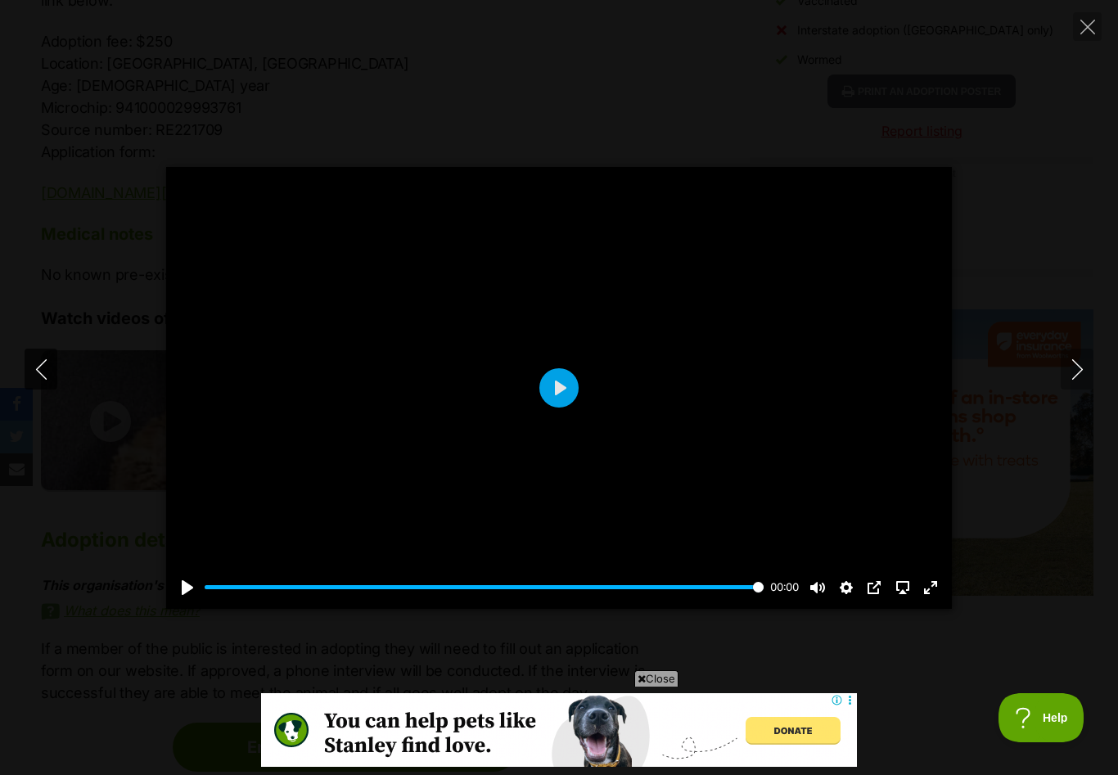
click at [45, 380] on icon "Previous" at bounding box center [41, 369] width 20 height 20
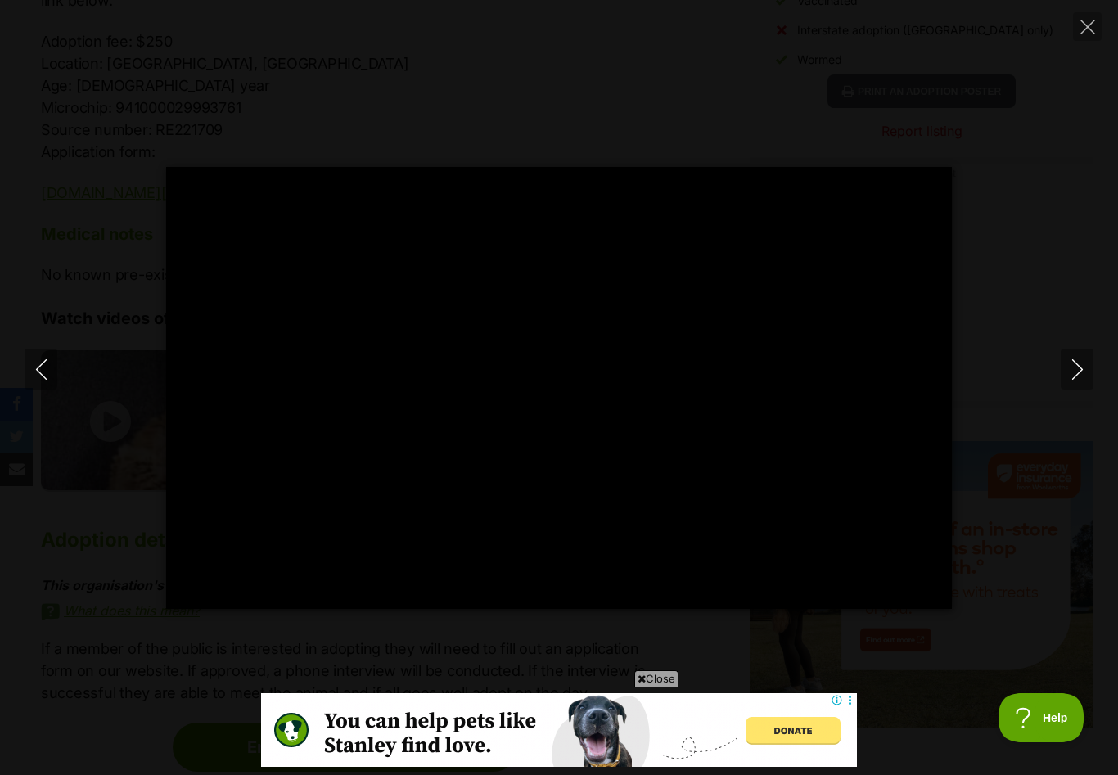
type input "100"
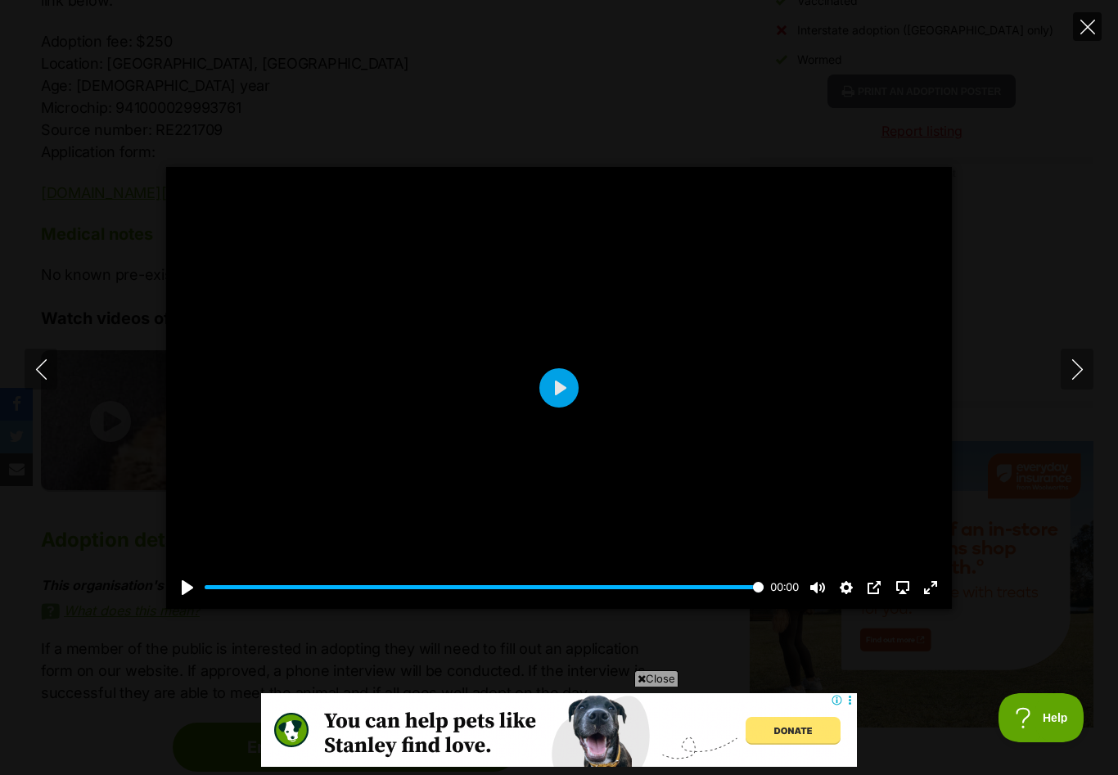
click at [1083, 25] on icon "Close" at bounding box center [1087, 27] width 15 height 15
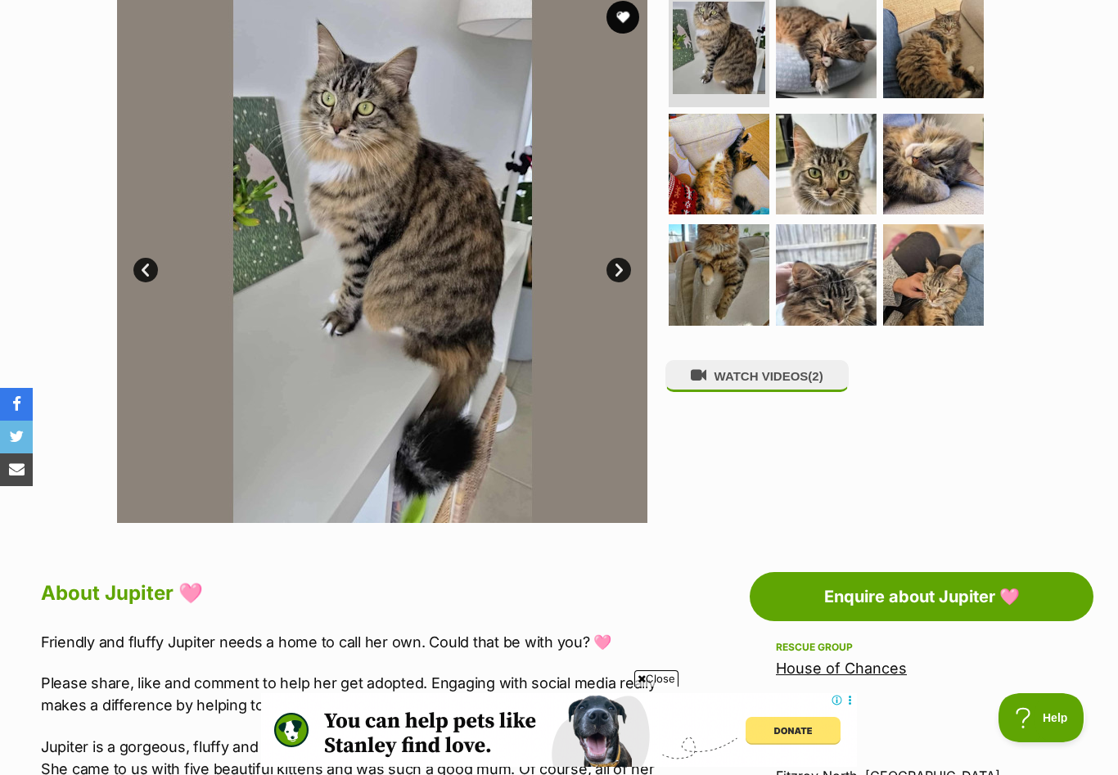
scroll to position [347, 0]
click at [623, 277] on link "Next" at bounding box center [618, 271] width 25 height 25
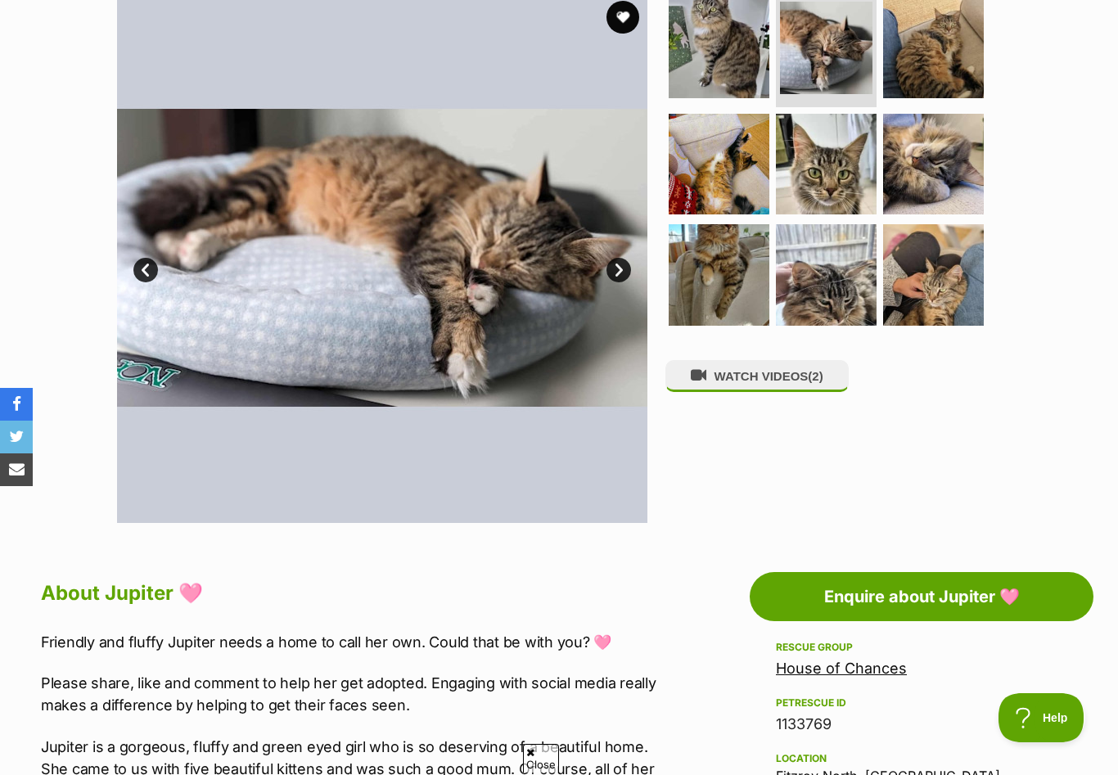
click at [623, 277] on link "Next" at bounding box center [618, 270] width 25 height 25
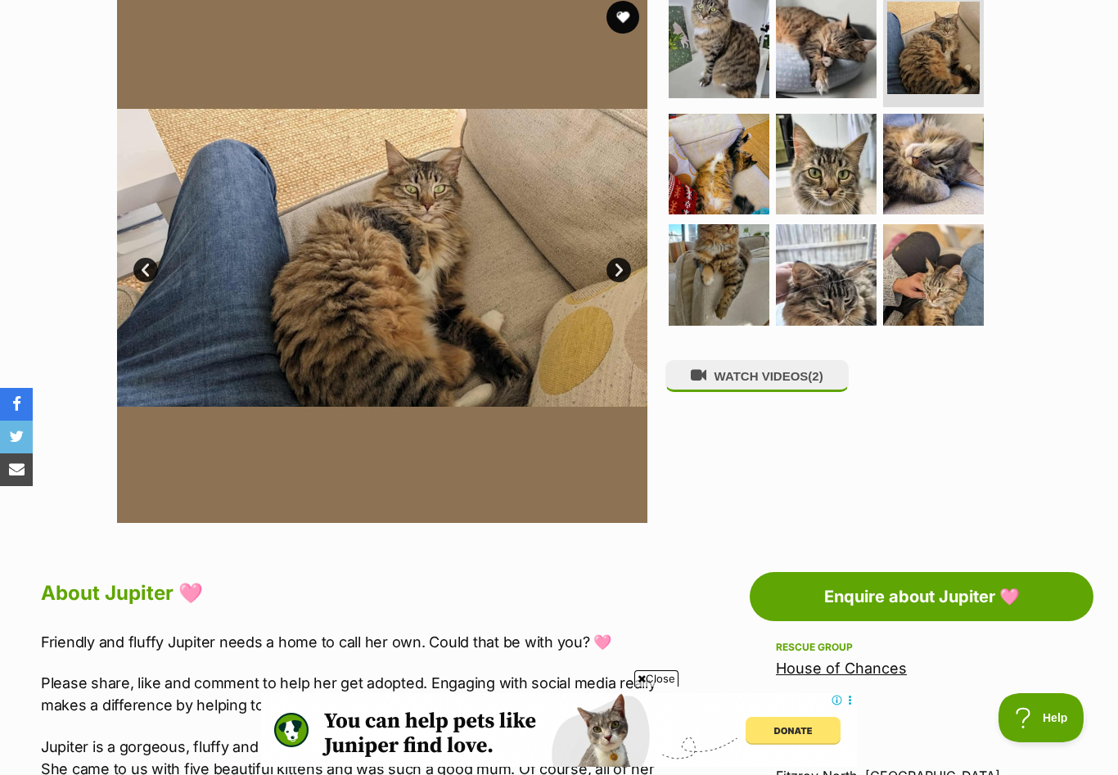
scroll to position [0, 0]
click at [623, 277] on link "Next" at bounding box center [618, 270] width 25 height 25
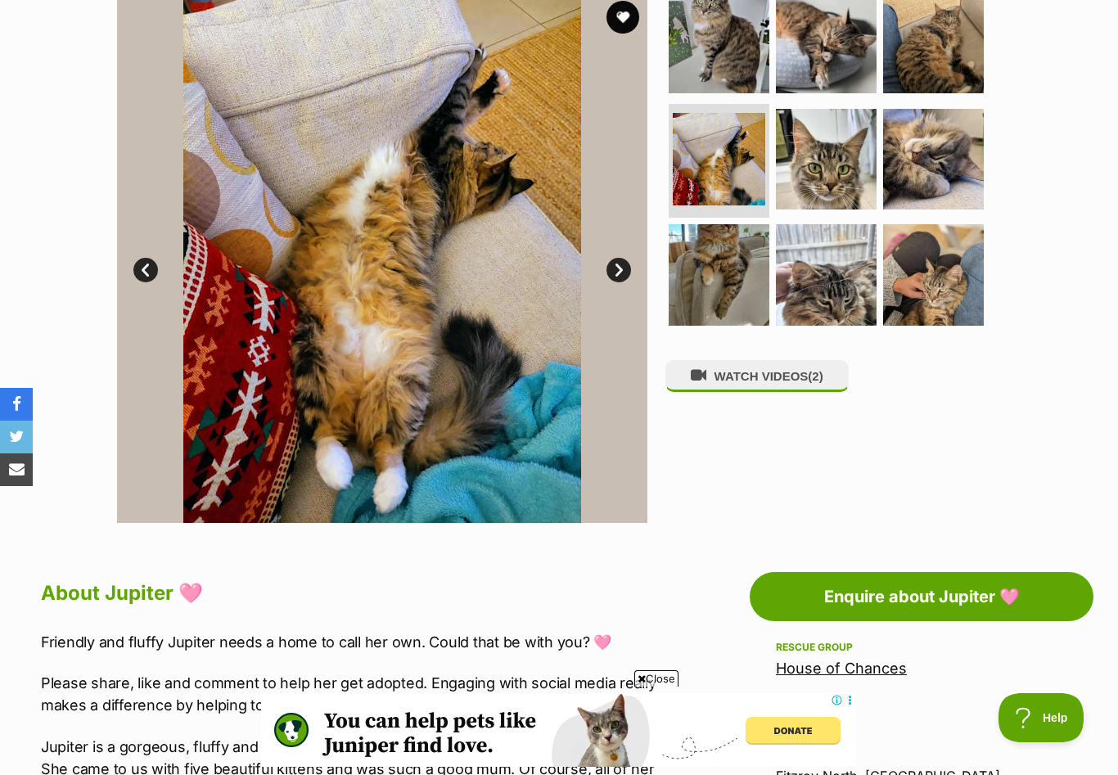
click at [623, 277] on link "Next" at bounding box center [618, 270] width 25 height 25
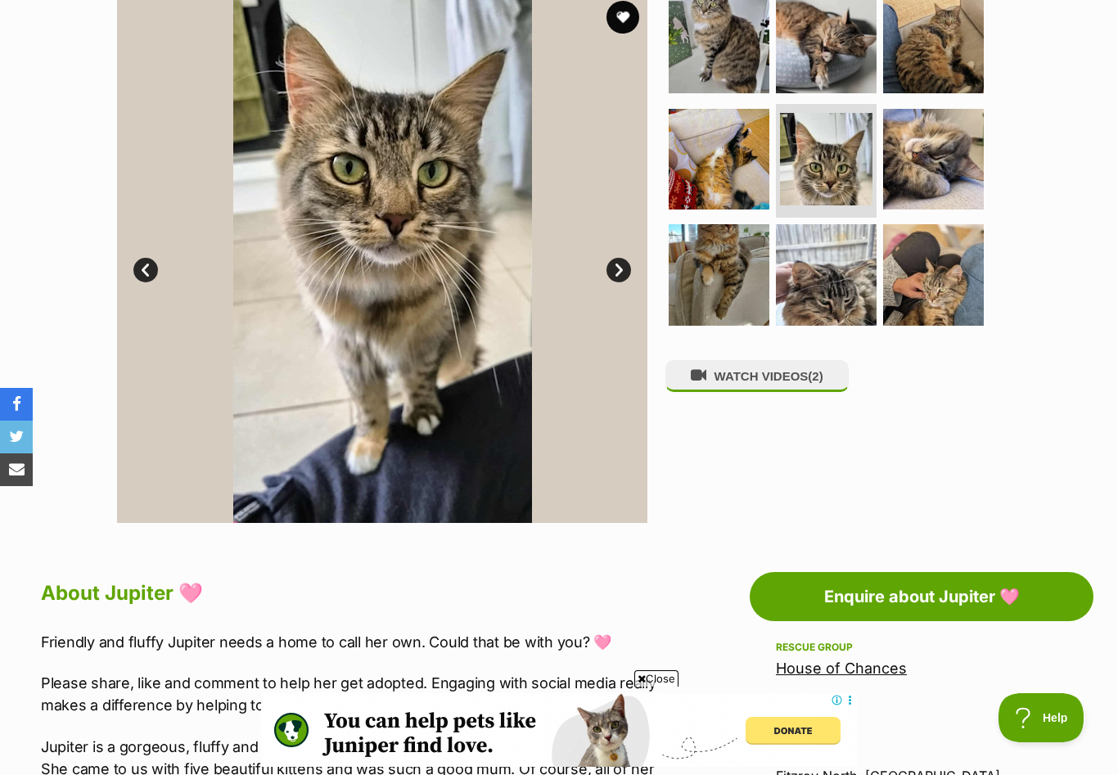
scroll to position [347, 0]
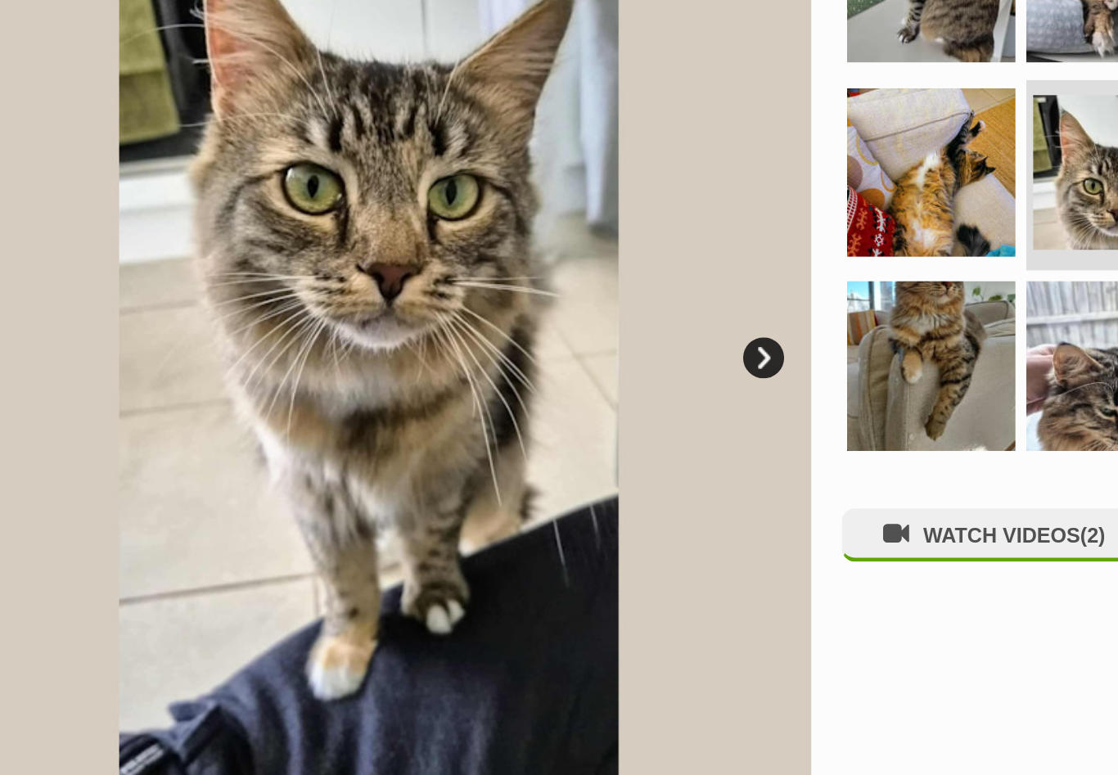
click at [606, 259] on link "Next" at bounding box center [618, 271] width 25 height 25
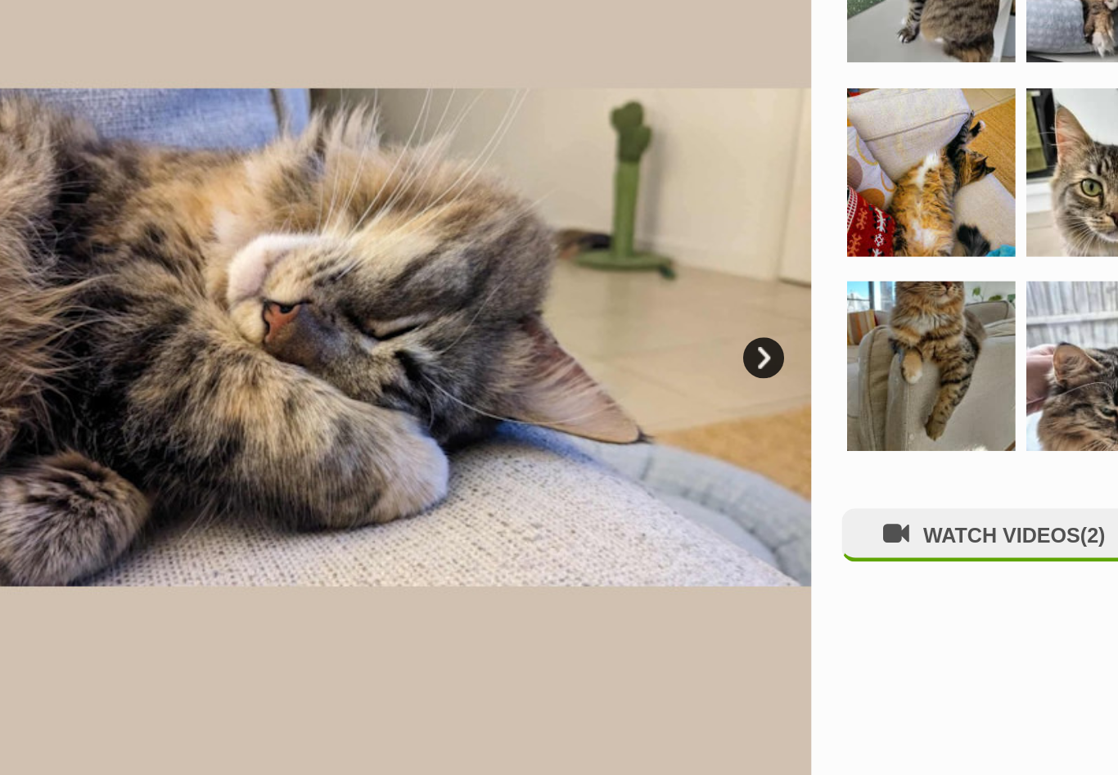
scroll to position [0, 0]
click at [606, 259] on link "Next" at bounding box center [618, 271] width 25 height 25
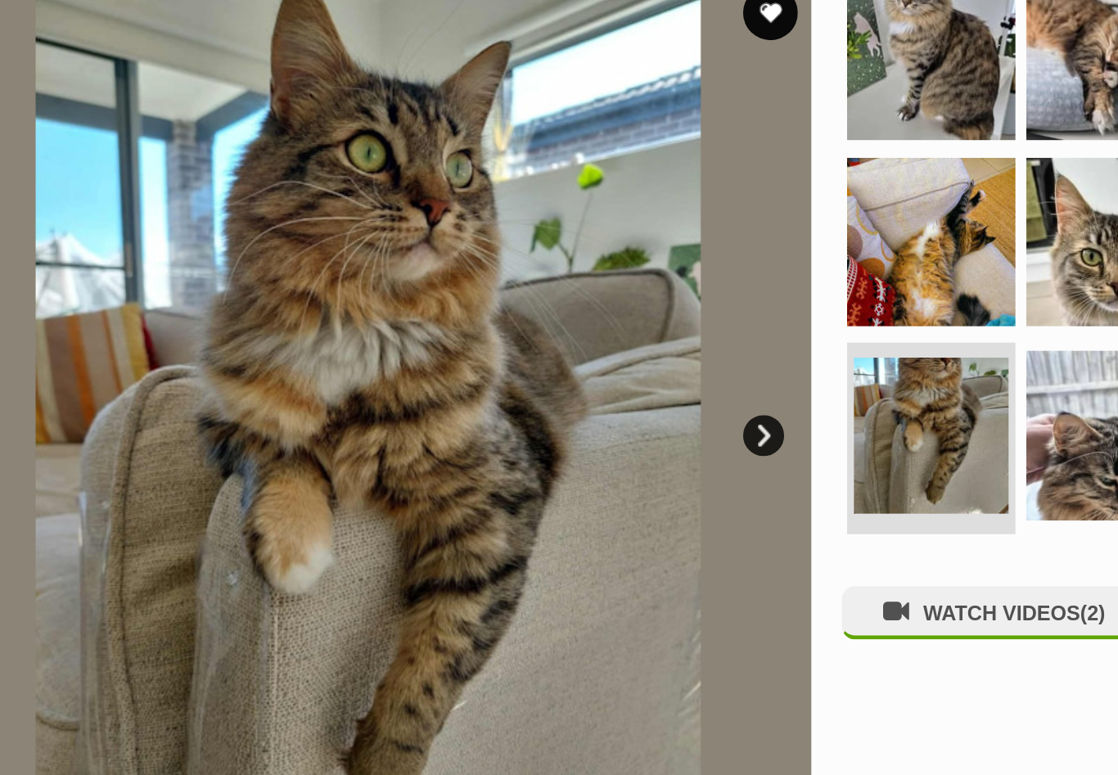
click at [606, 263] on link "Next" at bounding box center [618, 271] width 25 height 25
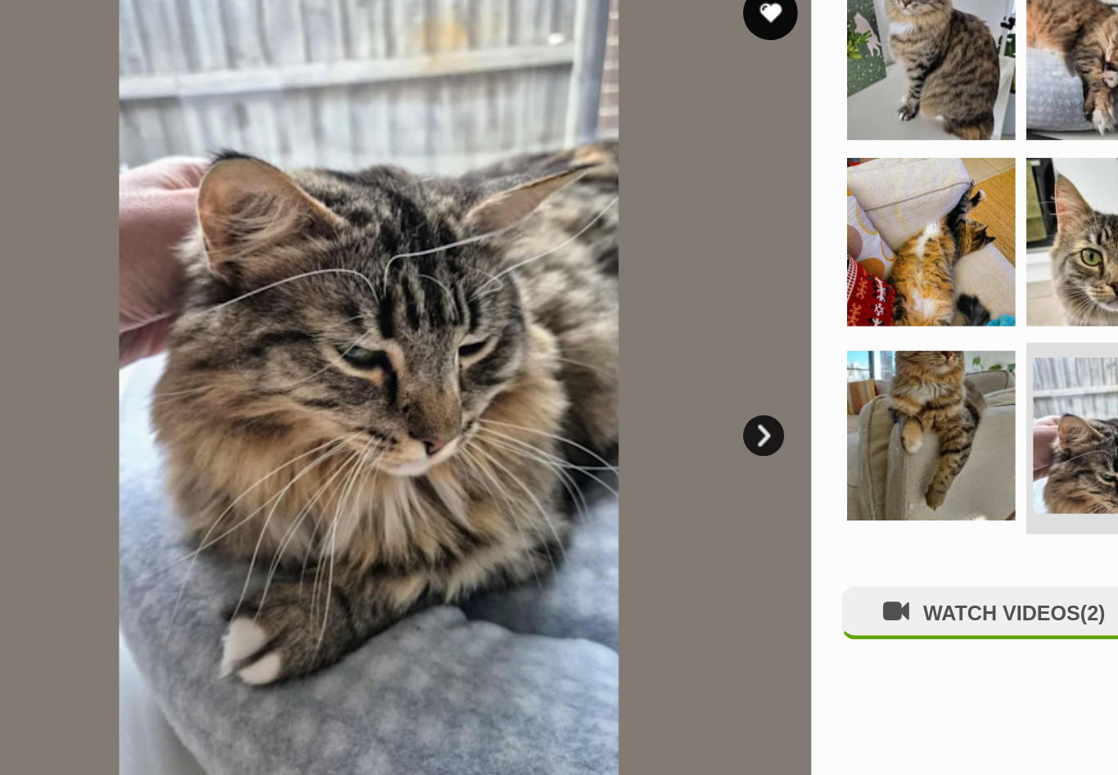
click at [606, 263] on link "Next" at bounding box center [618, 271] width 25 height 25
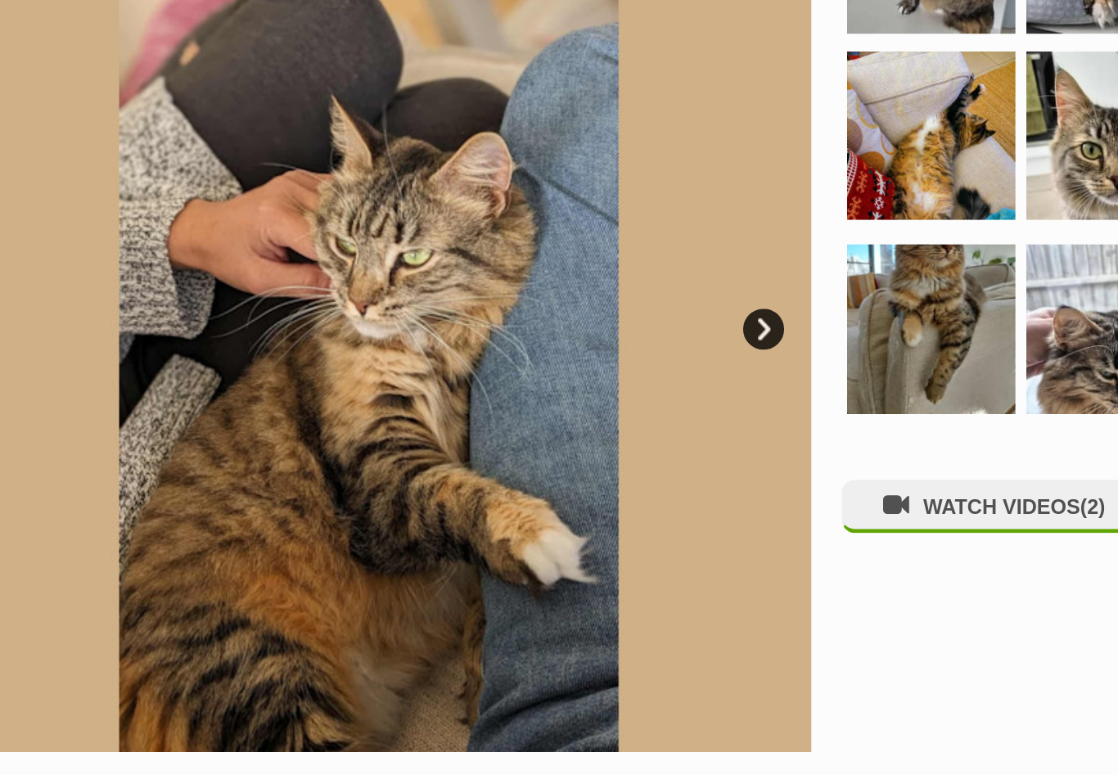
click at [606, 259] on link "Next" at bounding box center [618, 271] width 25 height 25
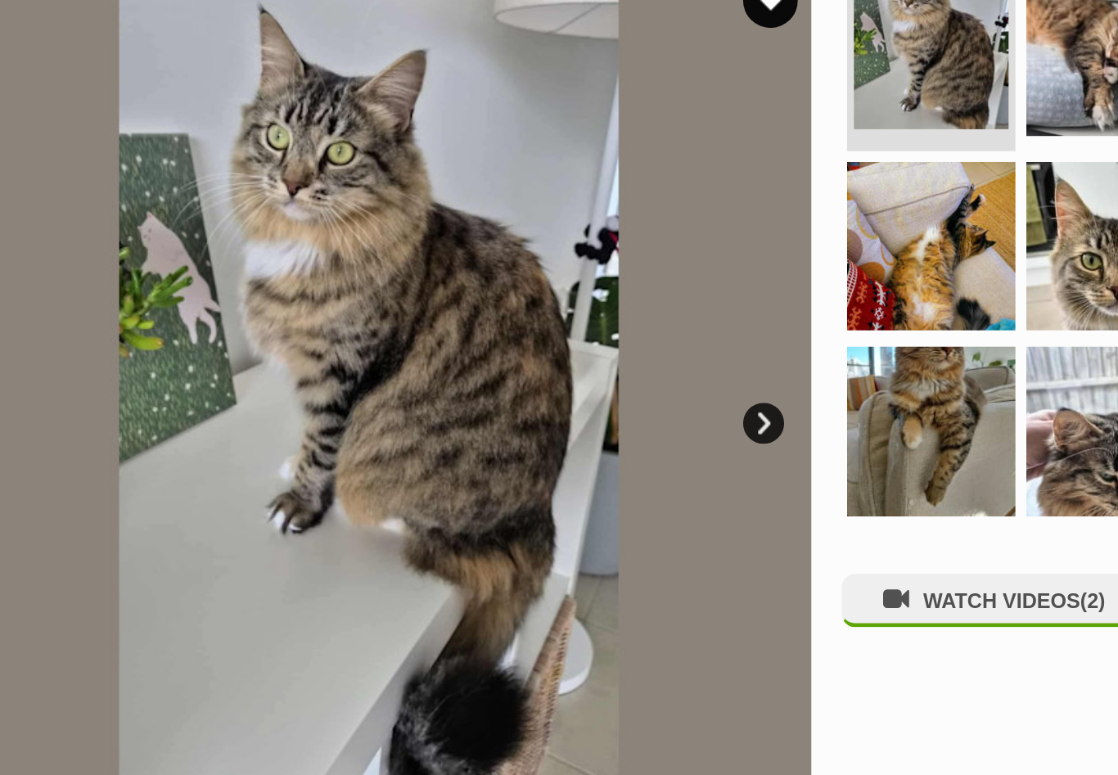
click at [606, 259] on link "Next" at bounding box center [618, 271] width 25 height 25
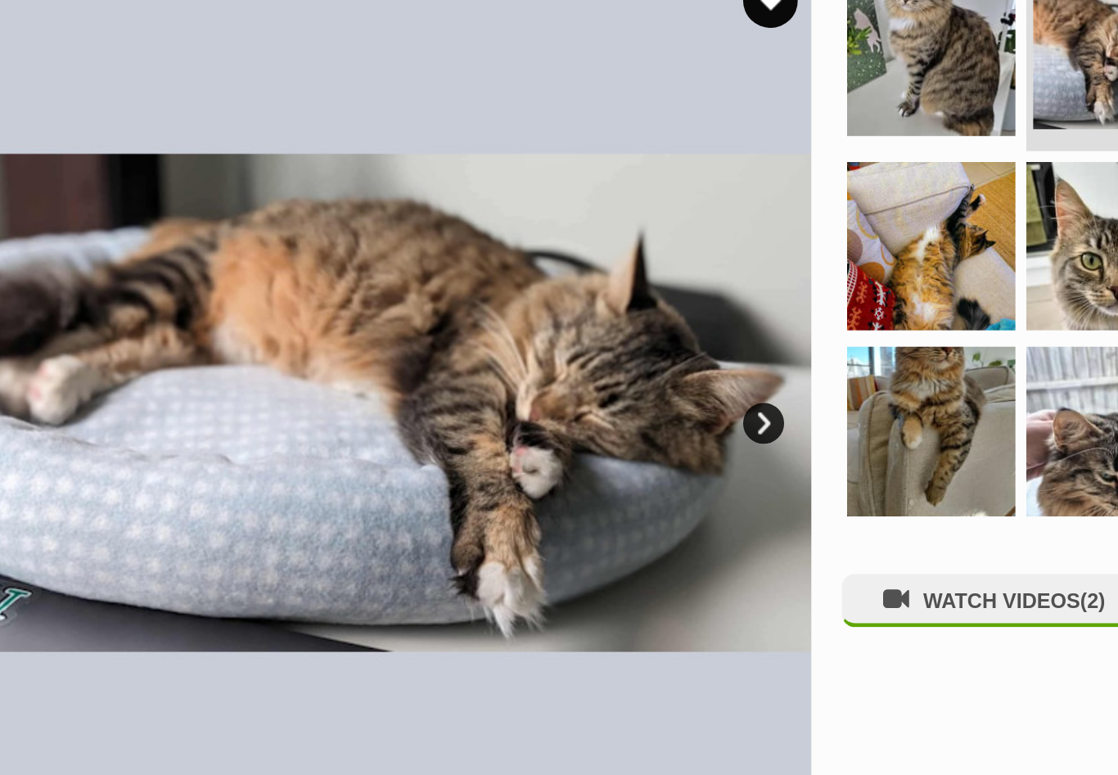
click at [606, 259] on link "Next" at bounding box center [618, 271] width 25 height 25
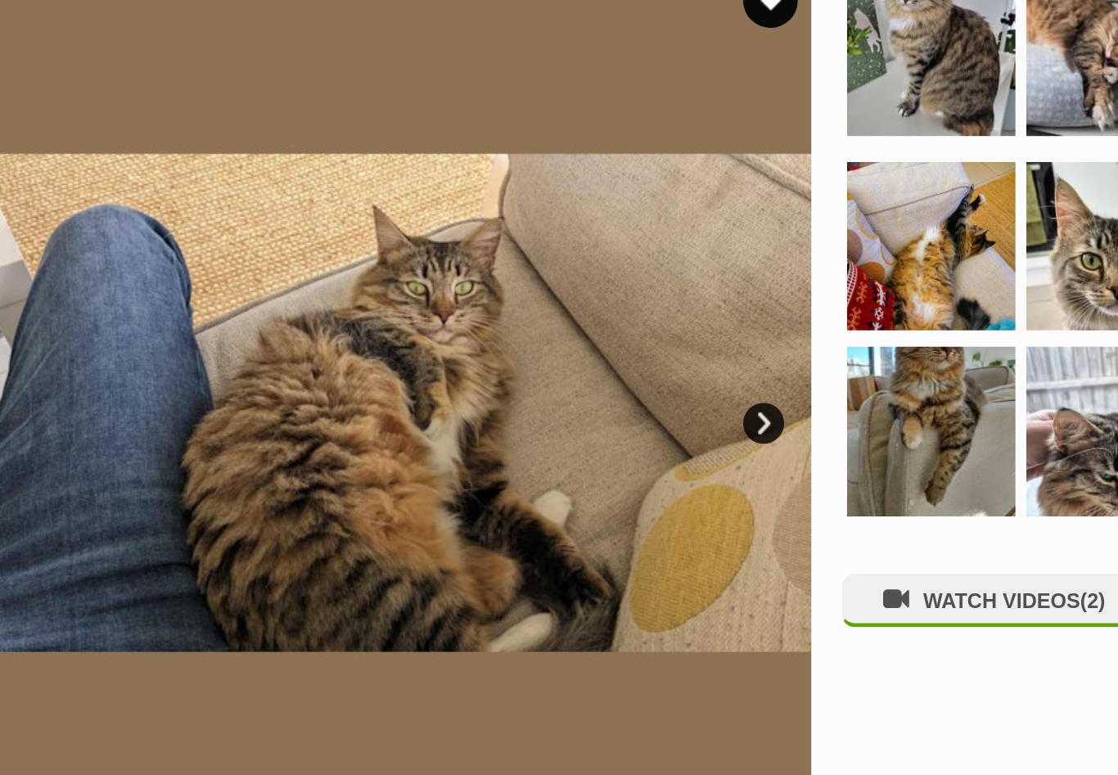
click at [606, 259] on link "Next" at bounding box center [618, 271] width 25 height 25
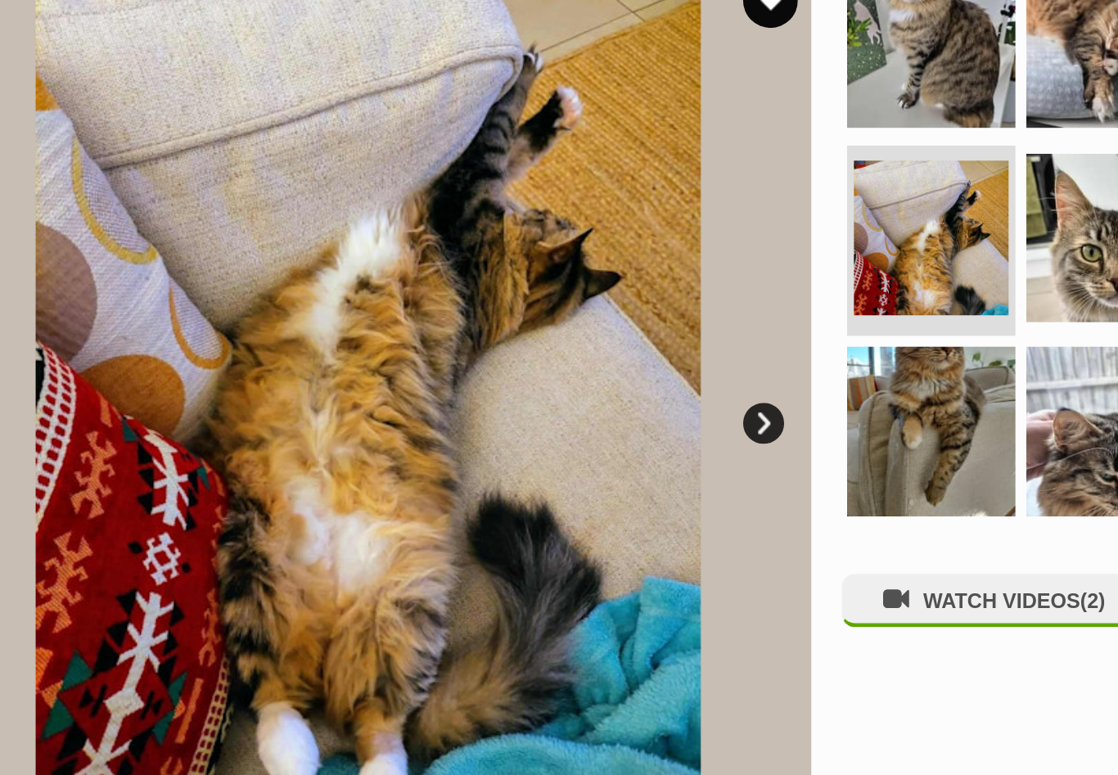
click at [606, 259] on link "Next" at bounding box center [618, 271] width 25 height 25
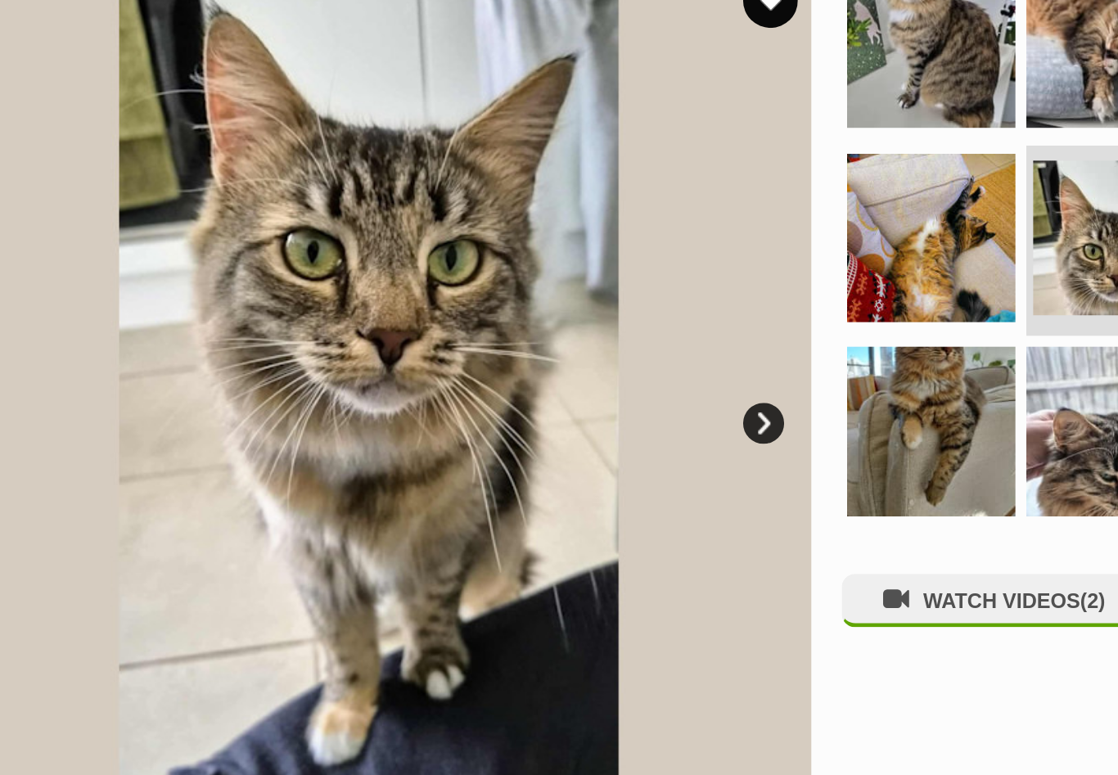
click at [606, 259] on link "Next" at bounding box center [618, 271] width 25 height 25
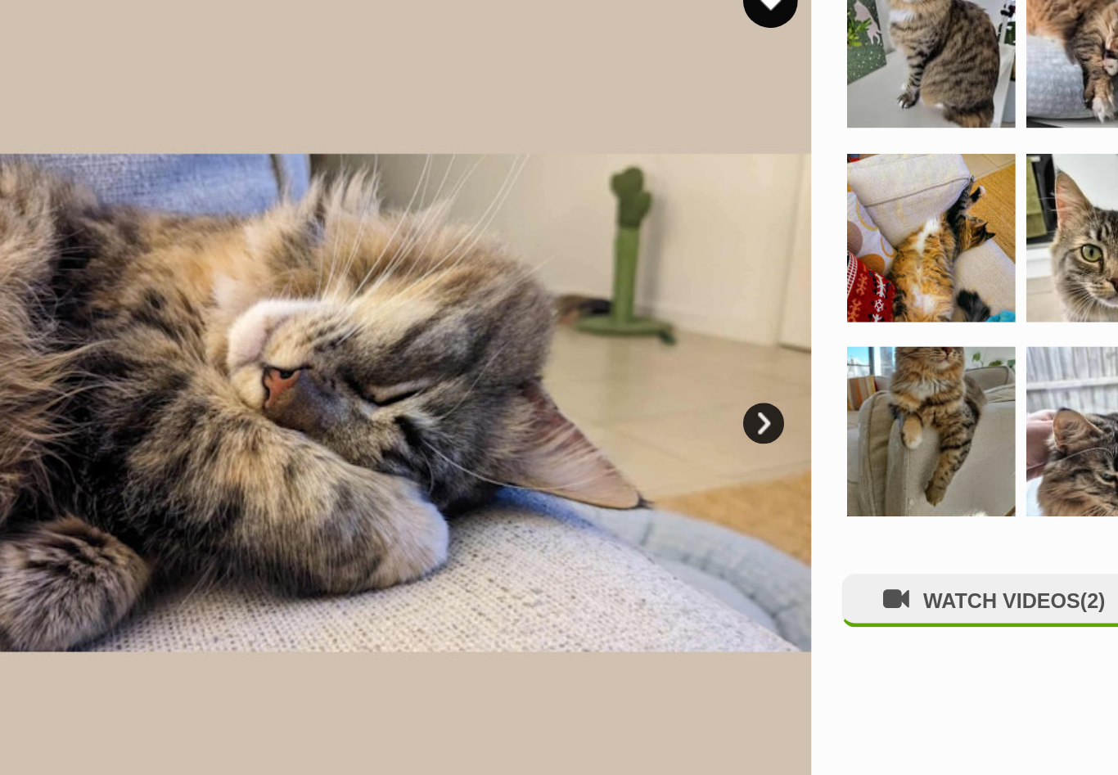
click at [606, 259] on link "Next" at bounding box center [618, 271] width 25 height 25
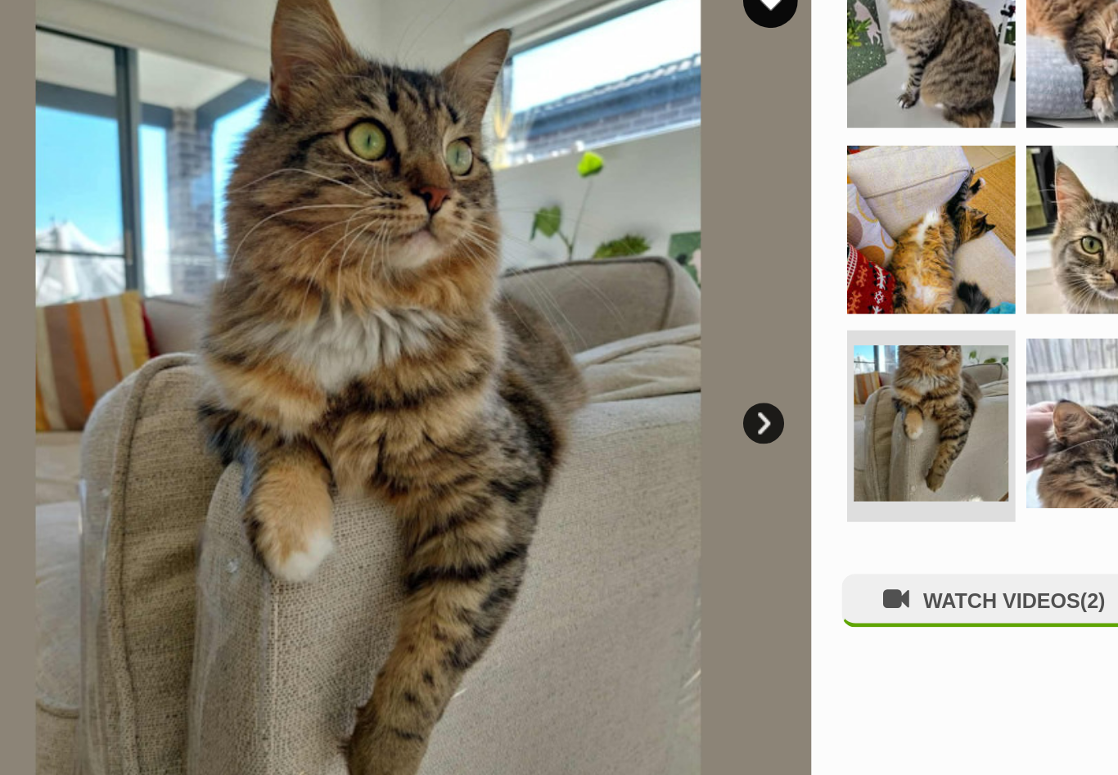
click at [606, 259] on link "Next" at bounding box center [618, 271] width 25 height 25
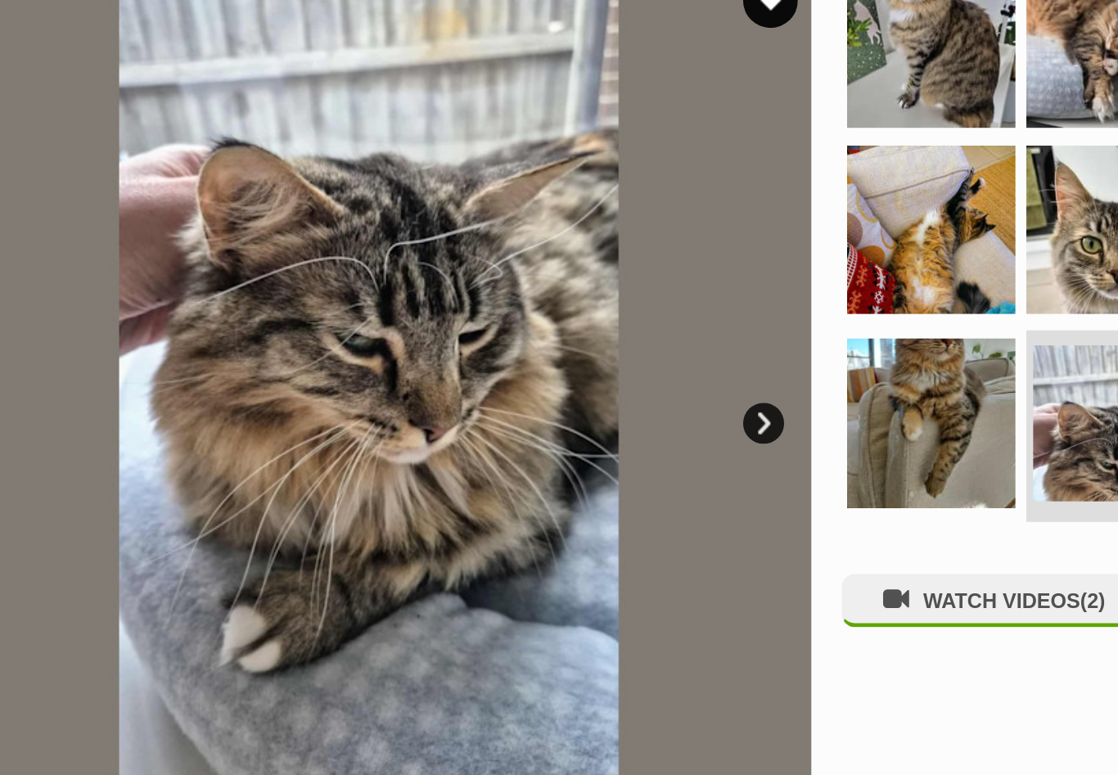
click at [606, 259] on link "Next" at bounding box center [618, 271] width 25 height 25
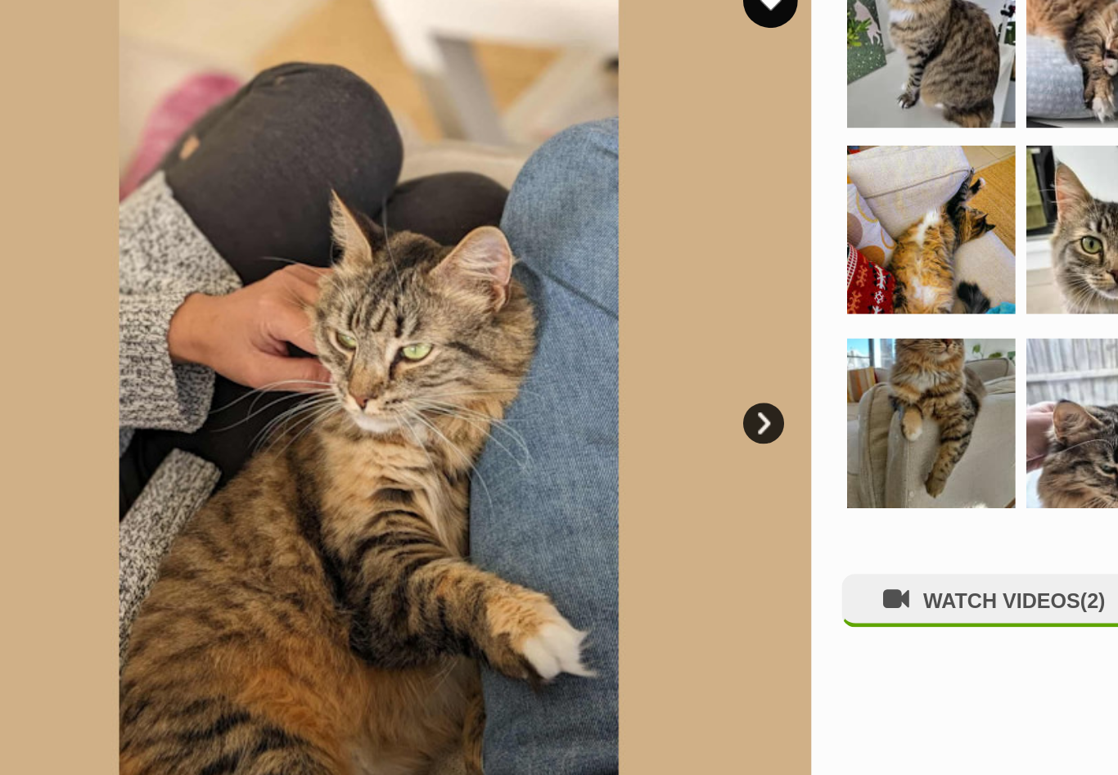
click at [606, 259] on link "Next" at bounding box center [618, 271] width 25 height 25
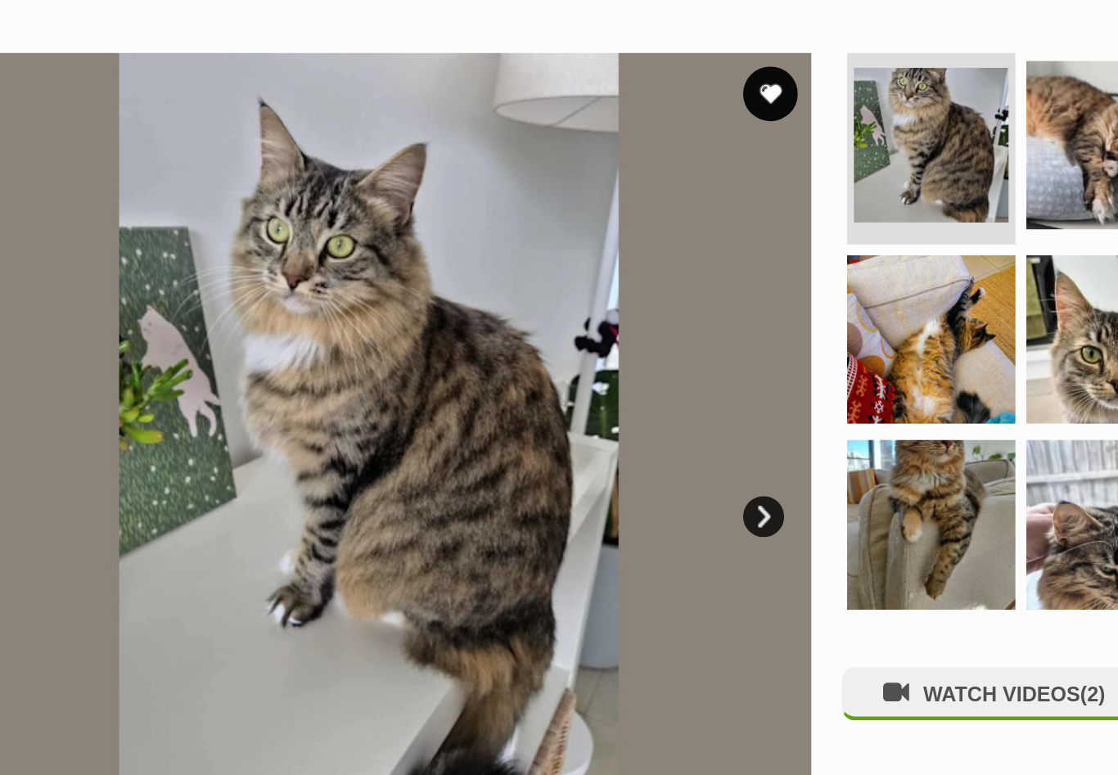
scroll to position [308, 0]
click at [605, 53] on button "favourite" at bounding box center [623, 56] width 36 height 36
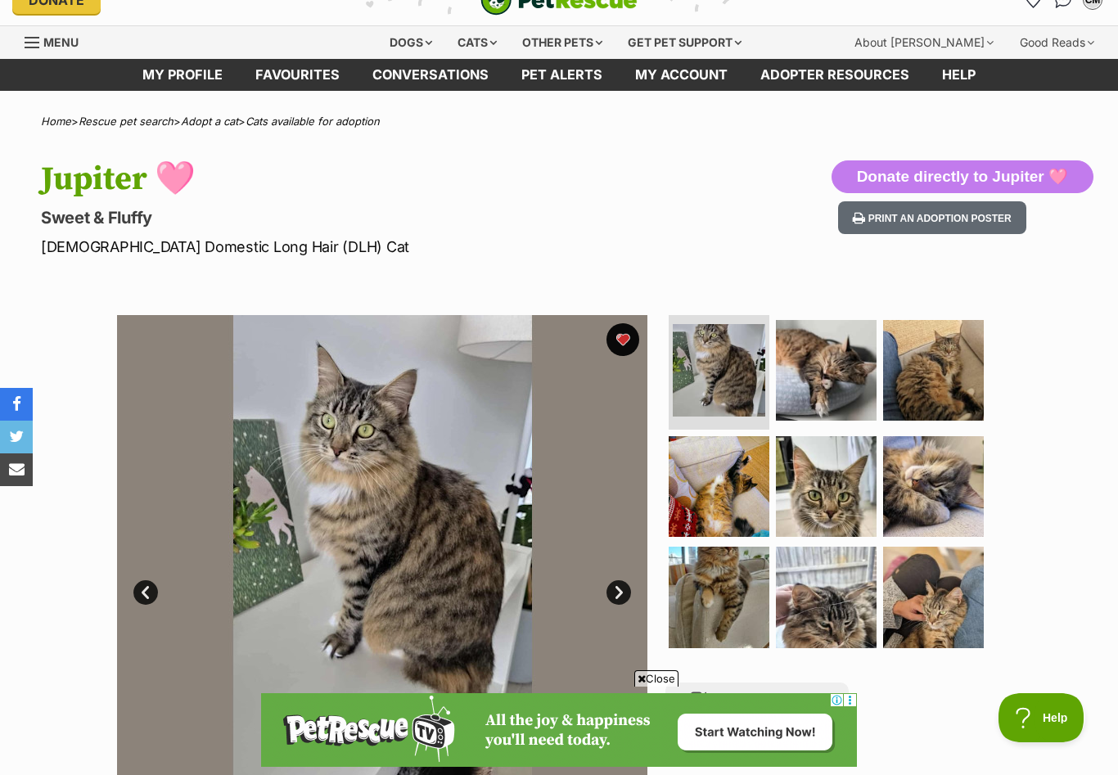
scroll to position [0, 0]
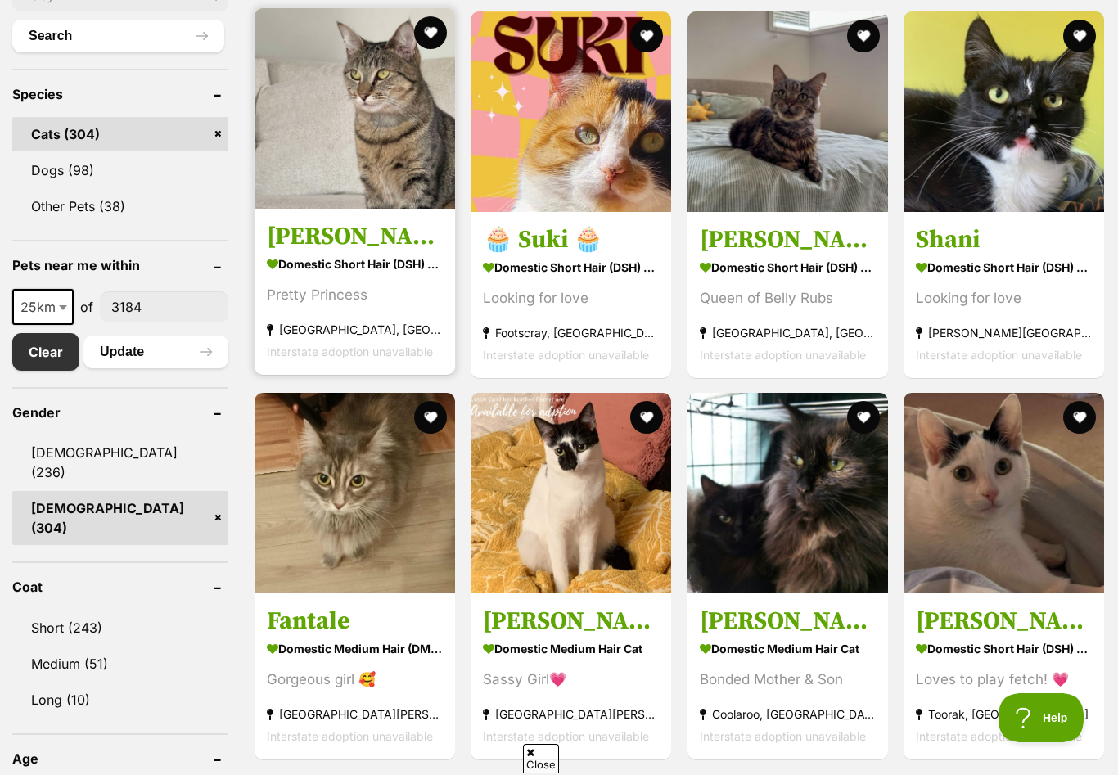
click at [267, 251] on h3 "[PERSON_NAME] 🎀" at bounding box center [355, 235] width 176 height 31
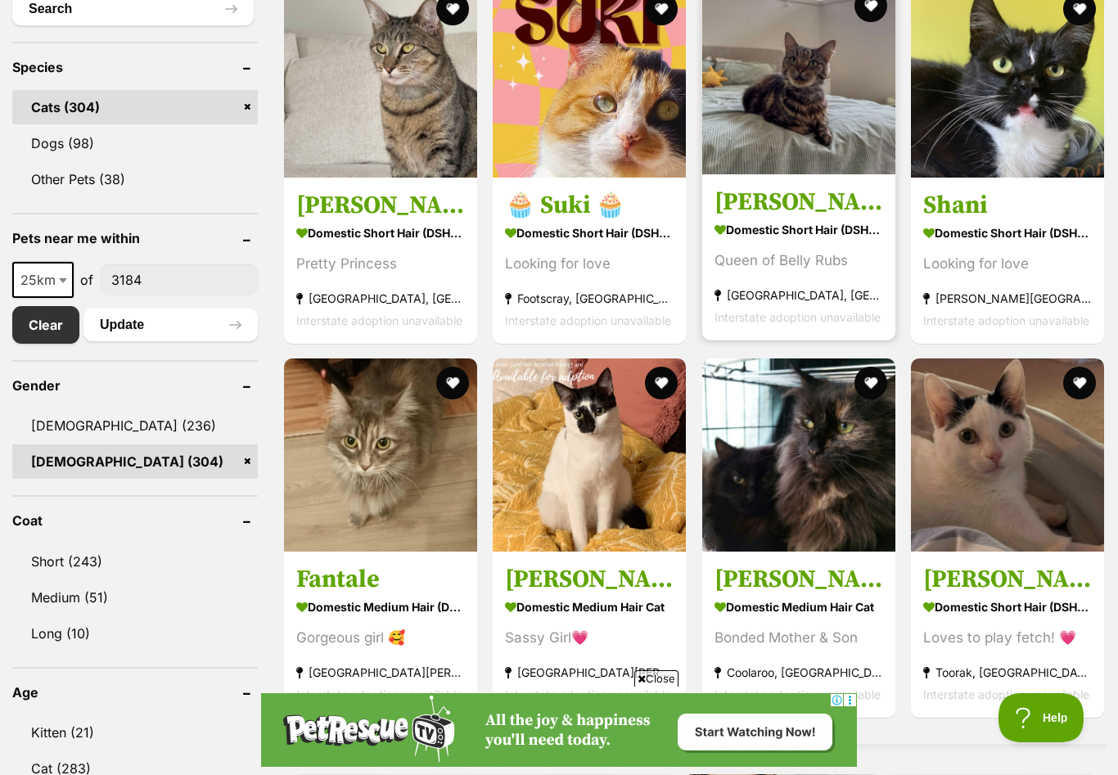
click at [741, 200] on h3 "[PERSON_NAME]" at bounding box center [798, 201] width 169 height 31
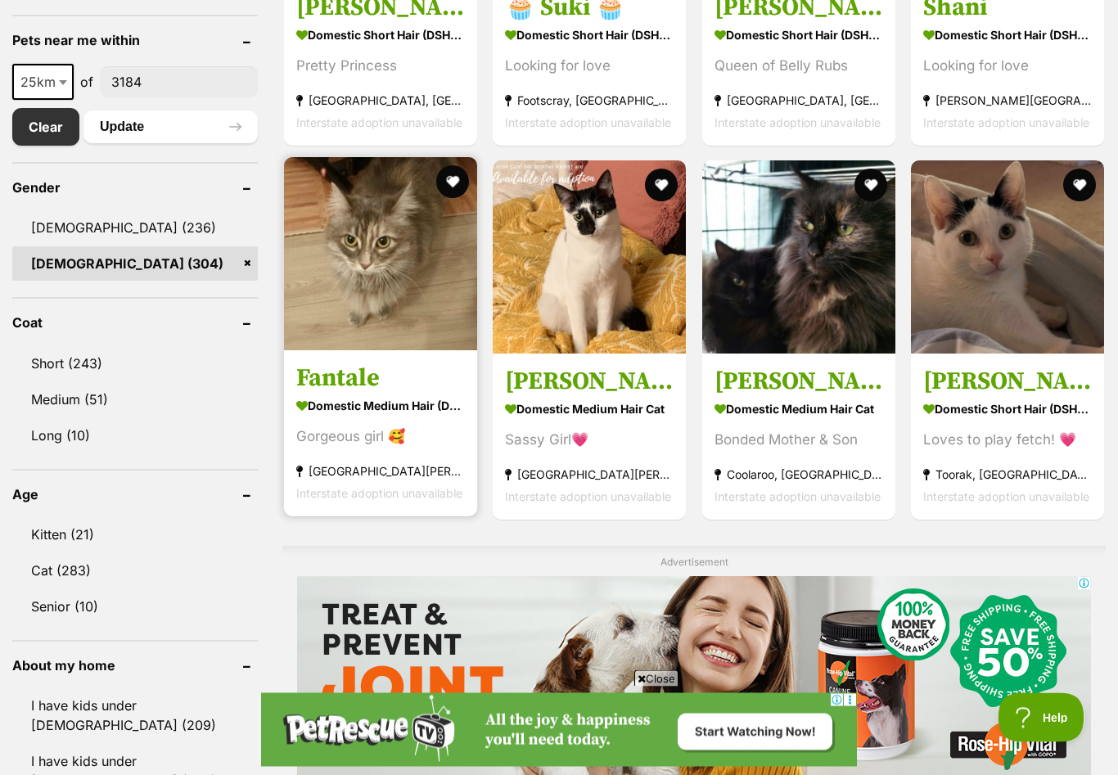
scroll to position [854, 0]
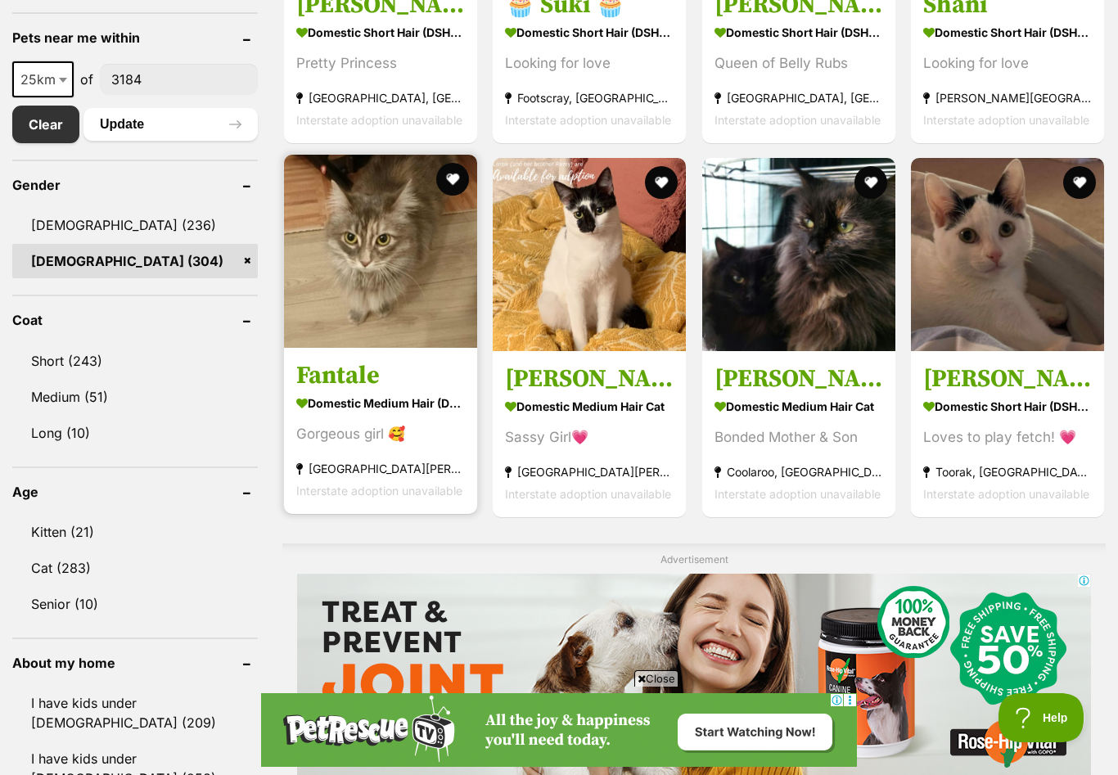
click at [333, 376] on h3 "Fantale" at bounding box center [380, 375] width 169 height 31
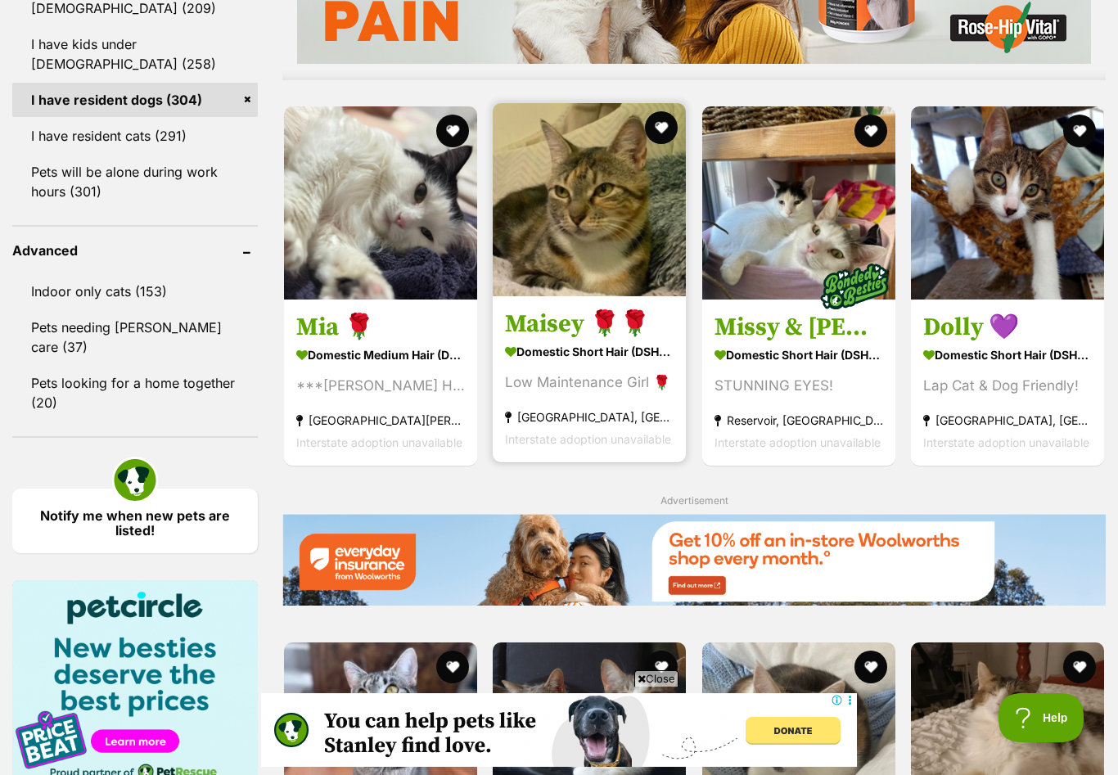
scroll to position [0, 0]
click at [540, 335] on h3 "Maisey 🌹🌹" at bounding box center [589, 323] width 169 height 31
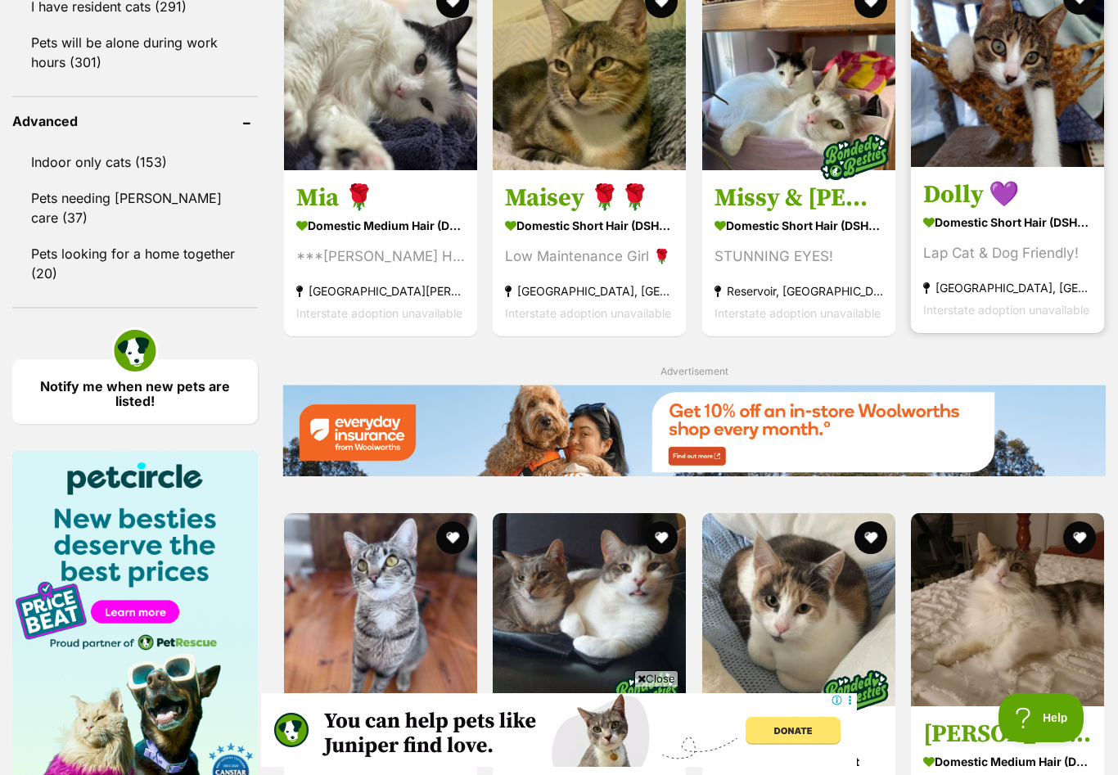
click at [953, 209] on h3 "Dolly 💜" at bounding box center [1007, 193] width 169 height 31
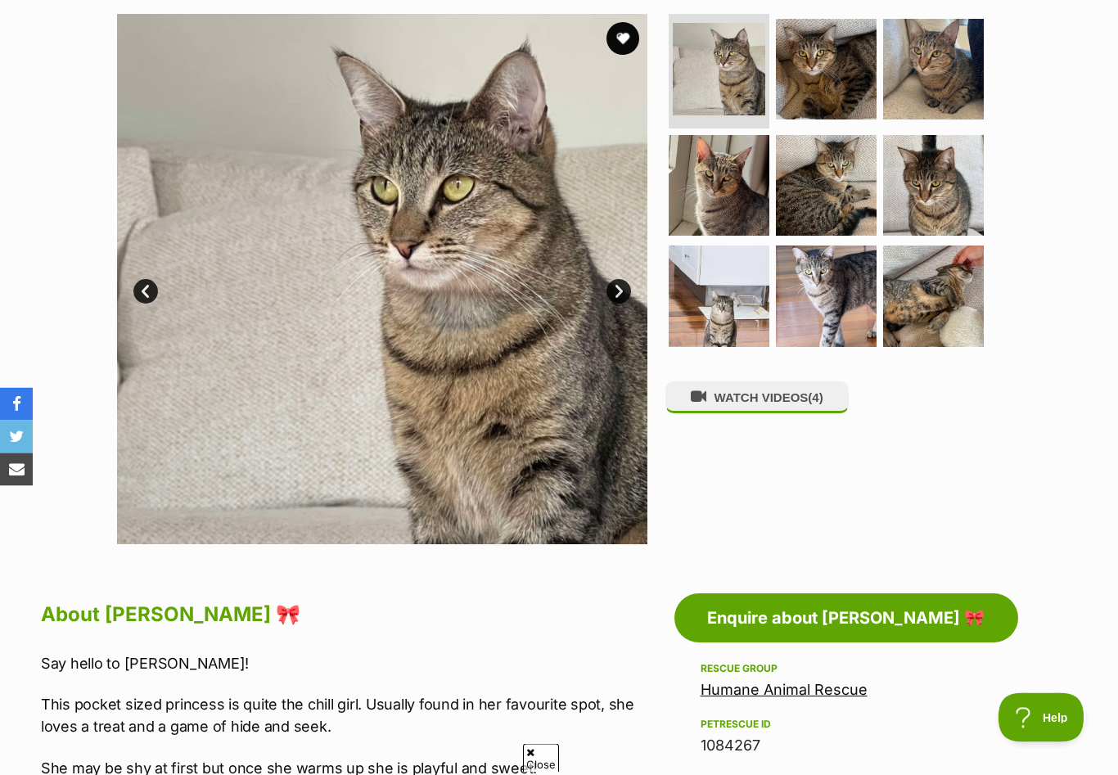
scroll to position [326, 0]
click at [620, 291] on link "Next" at bounding box center [618, 291] width 25 height 25
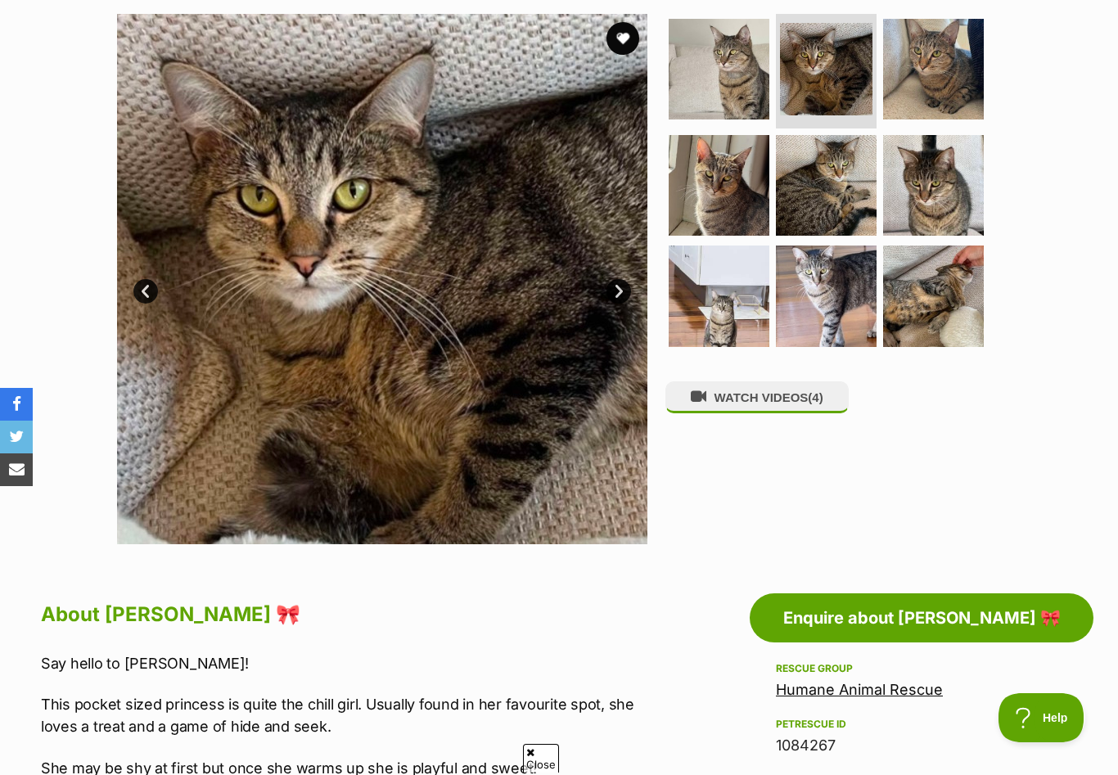
scroll to position [0, 0]
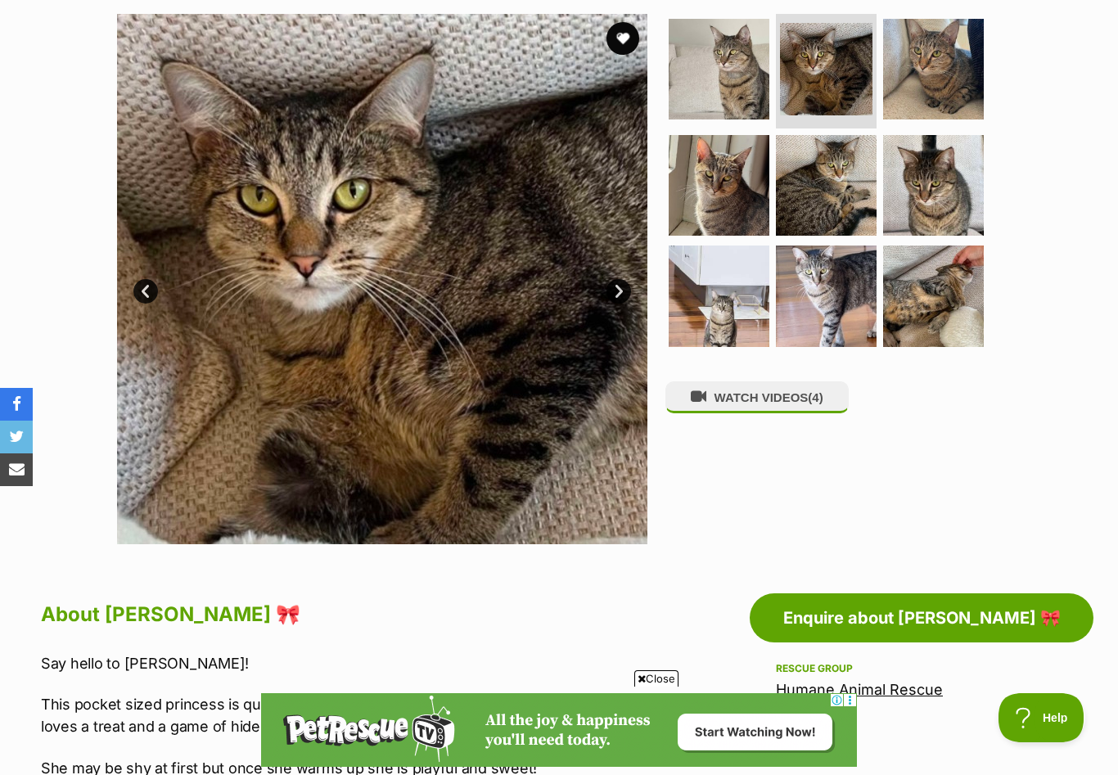
click at [620, 291] on link "Next" at bounding box center [618, 291] width 25 height 25
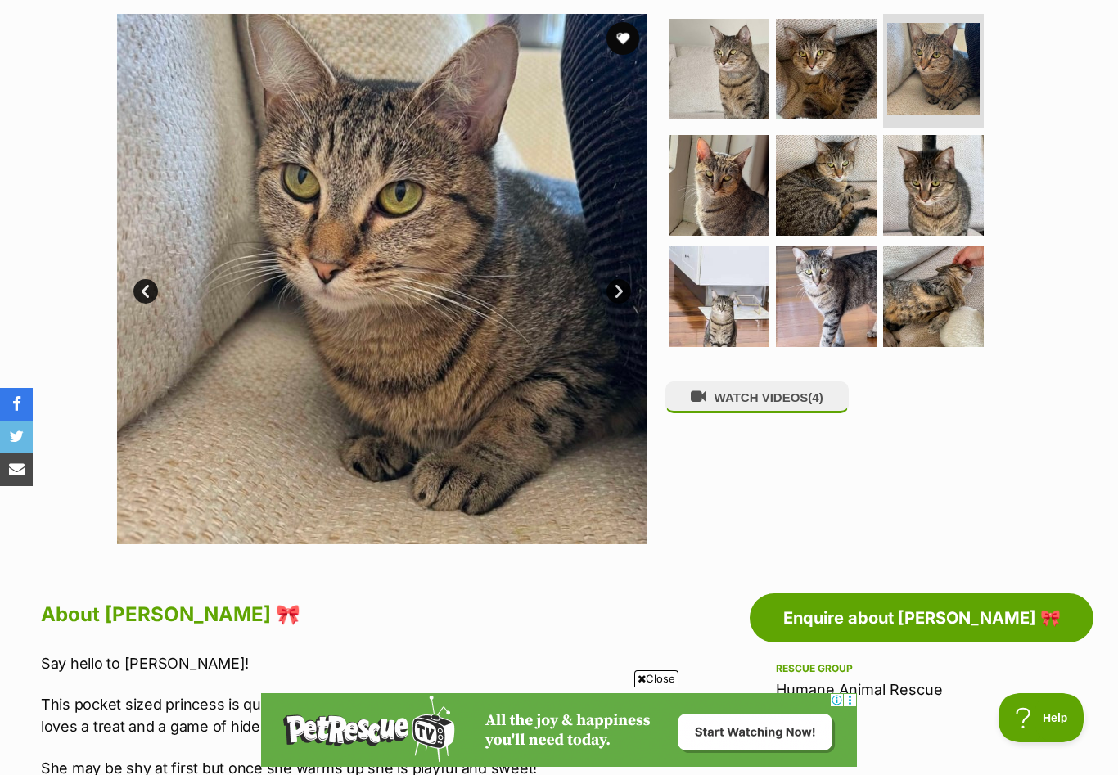
click at [620, 291] on link "Next" at bounding box center [618, 291] width 25 height 25
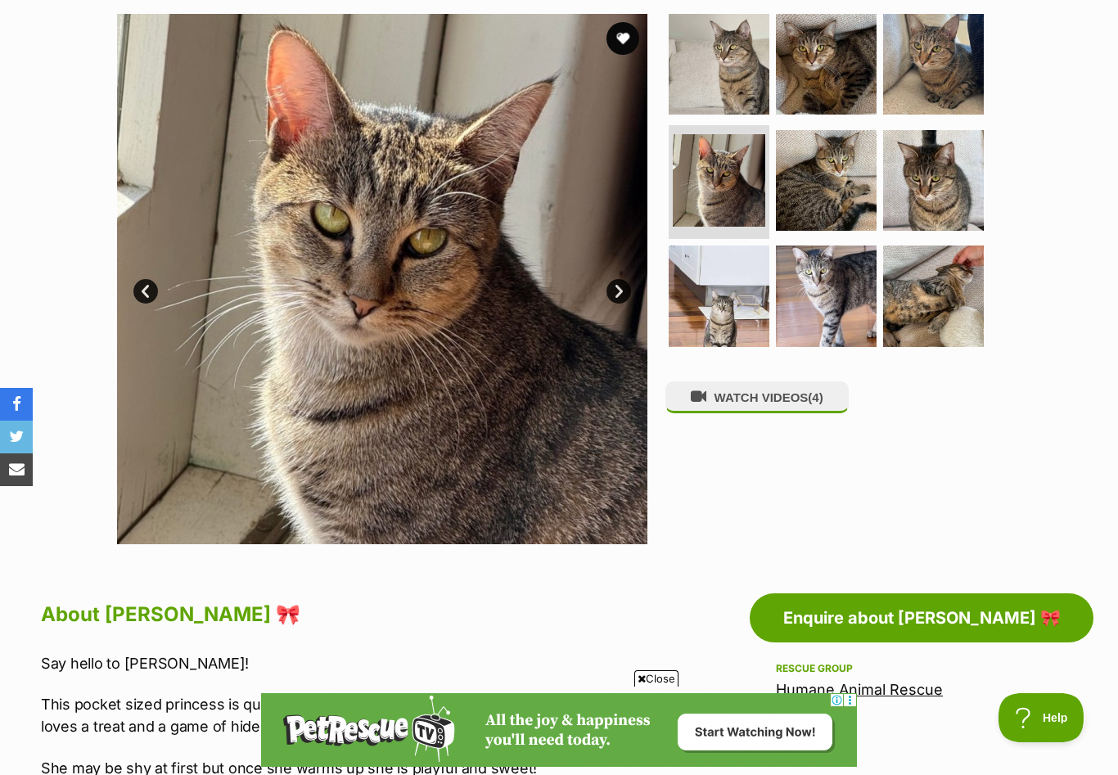
click at [620, 291] on link "Next" at bounding box center [618, 291] width 25 height 25
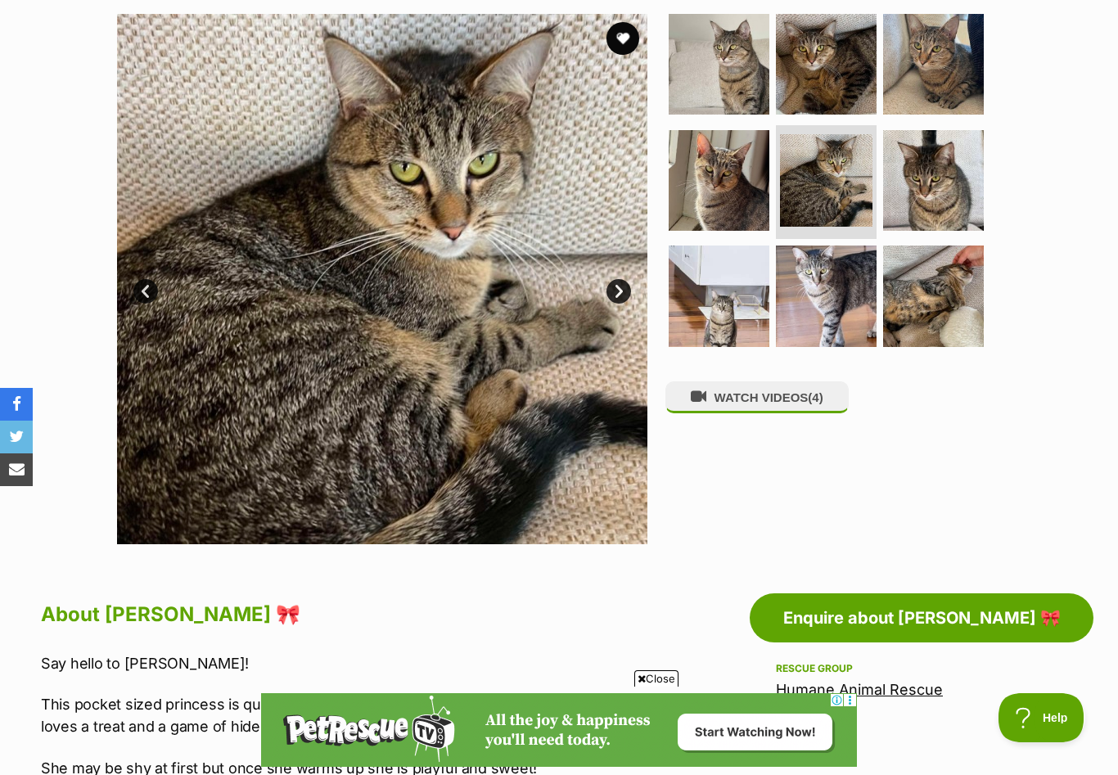
click at [620, 291] on link "Next" at bounding box center [618, 291] width 25 height 25
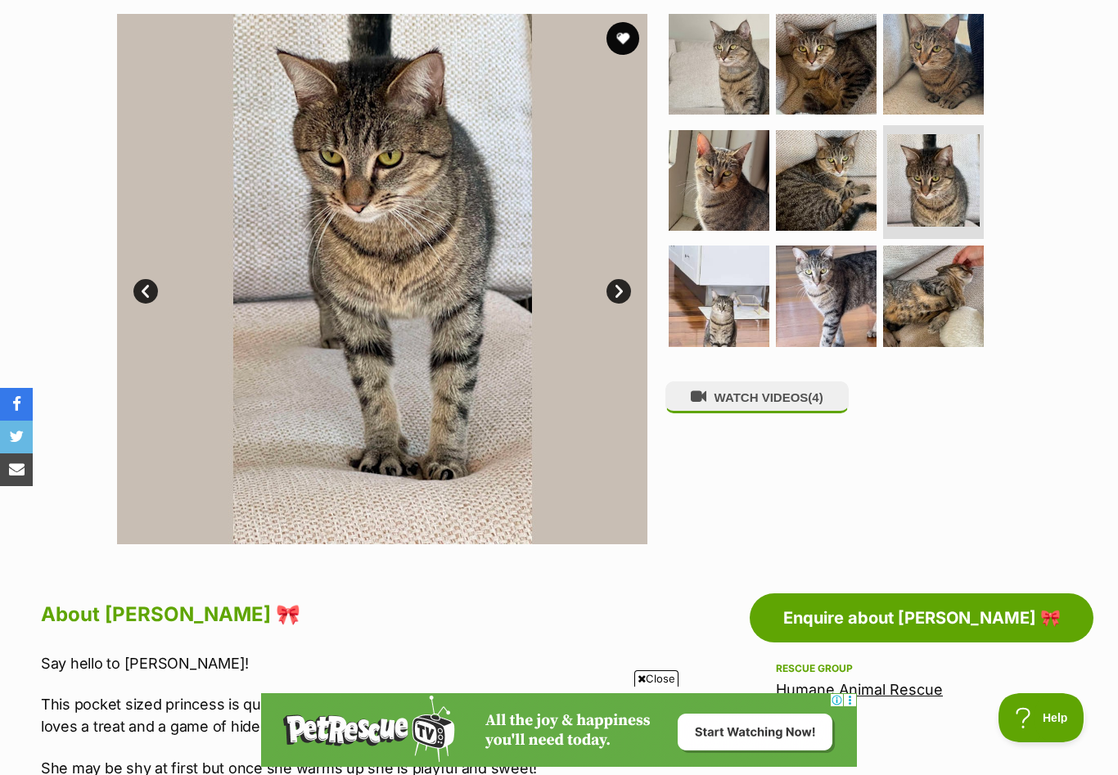
click at [620, 291] on link "Next" at bounding box center [618, 291] width 25 height 25
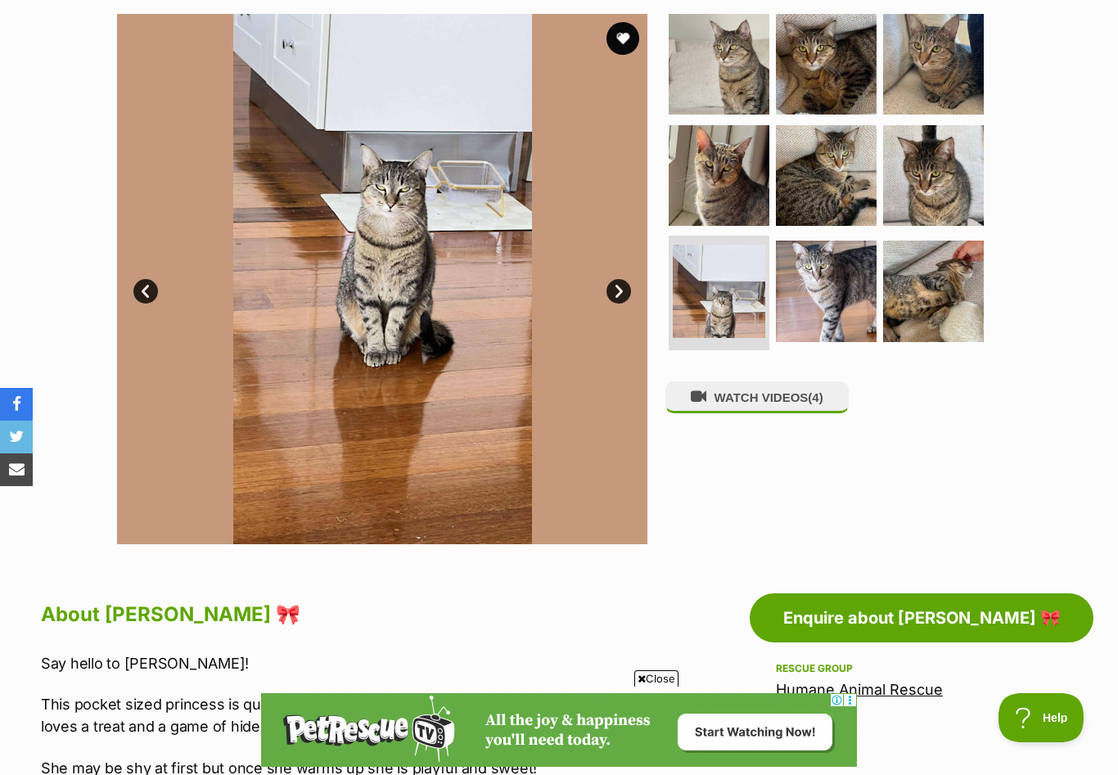
click at [620, 291] on link "Next" at bounding box center [618, 291] width 25 height 25
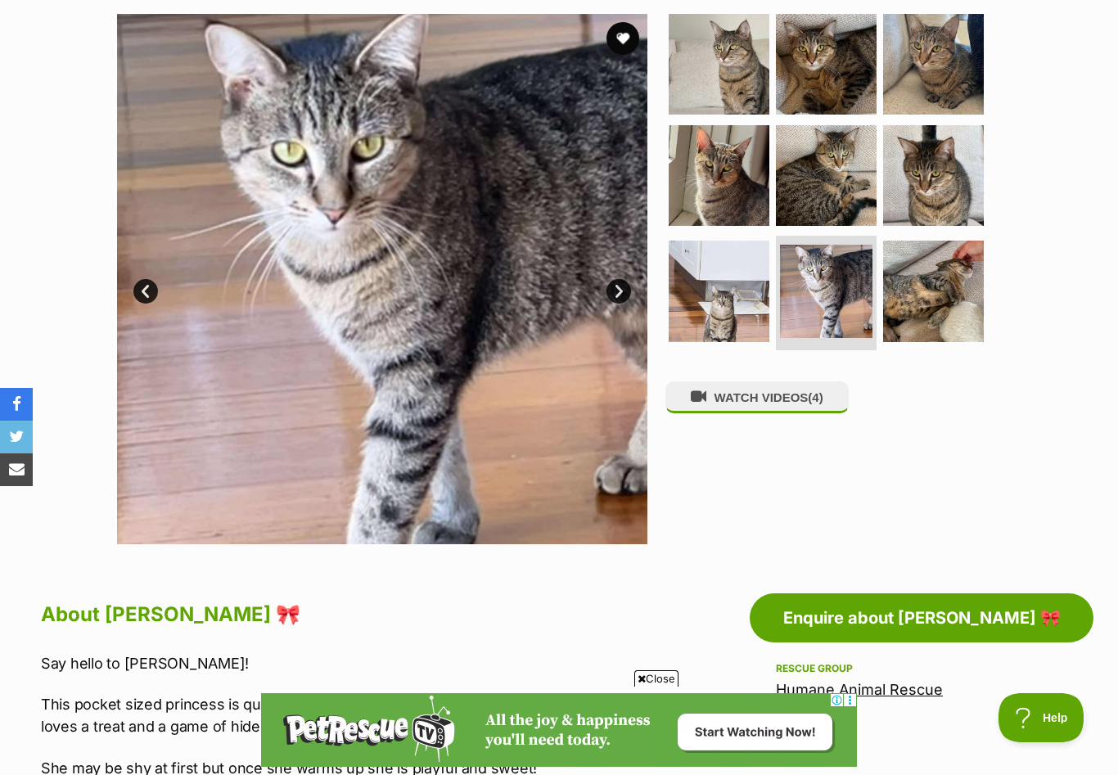
click at [620, 291] on link "Next" at bounding box center [618, 291] width 25 height 25
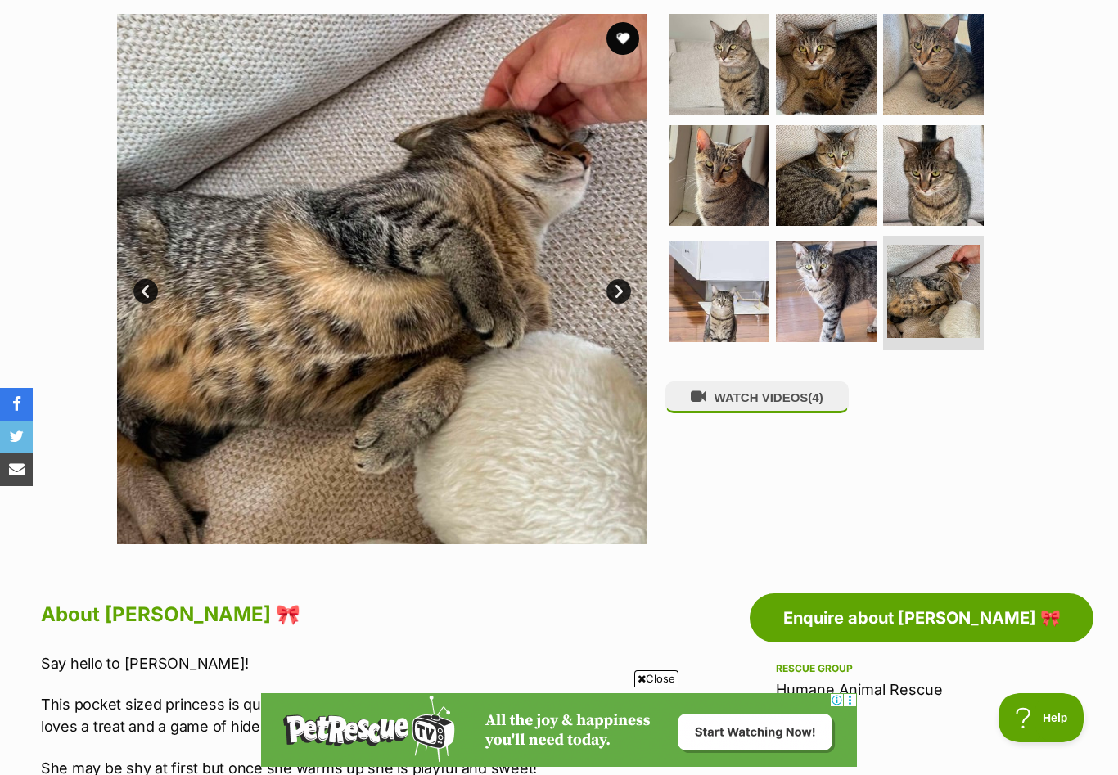
click at [620, 291] on link "Next" at bounding box center [618, 291] width 25 height 25
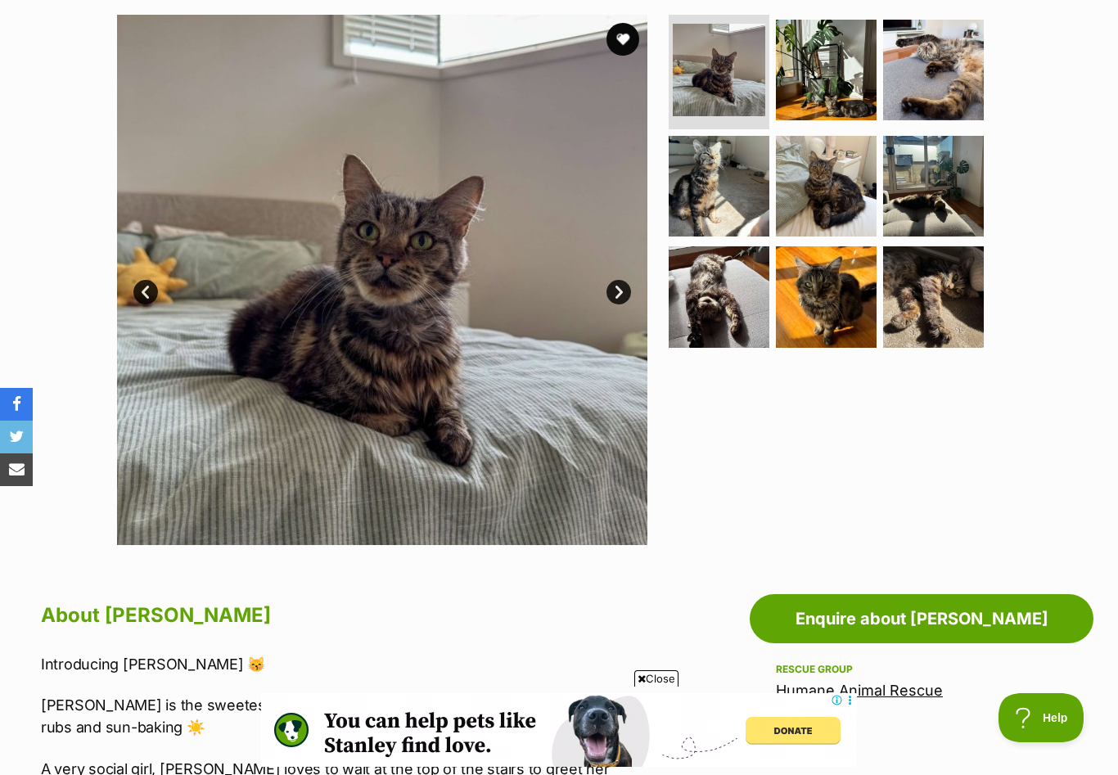
click at [614, 296] on link "Next" at bounding box center [618, 292] width 25 height 25
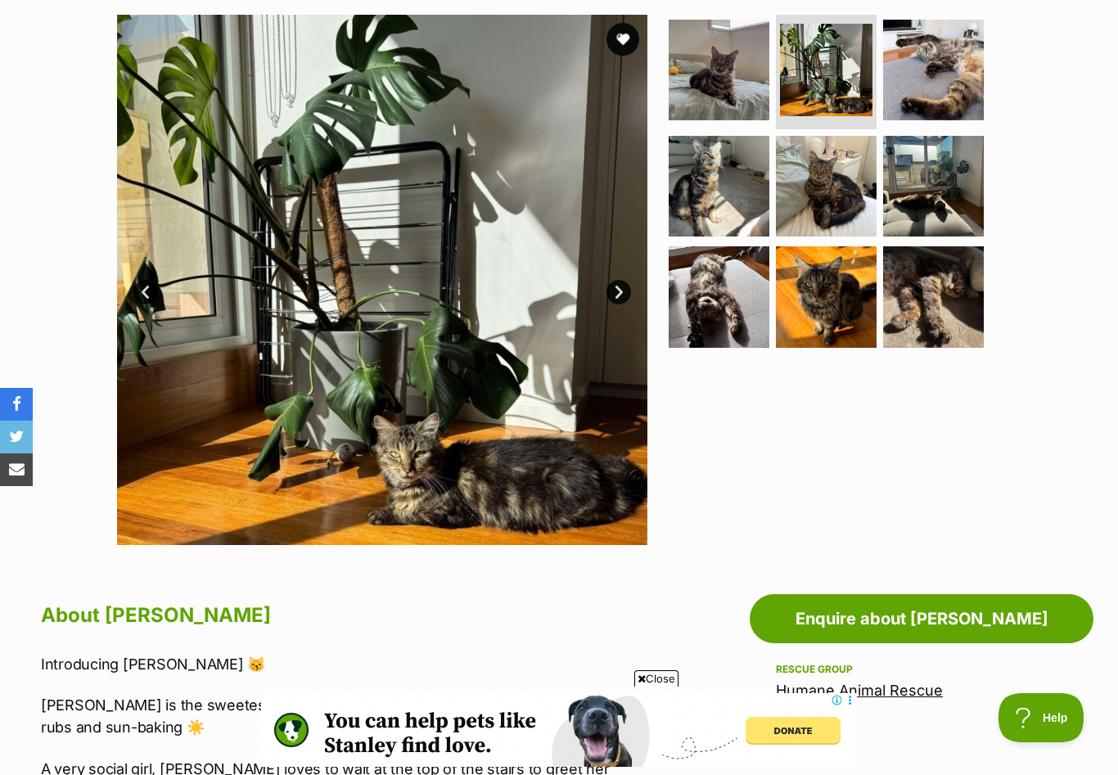
click at [614, 296] on link "Next" at bounding box center [618, 292] width 25 height 25
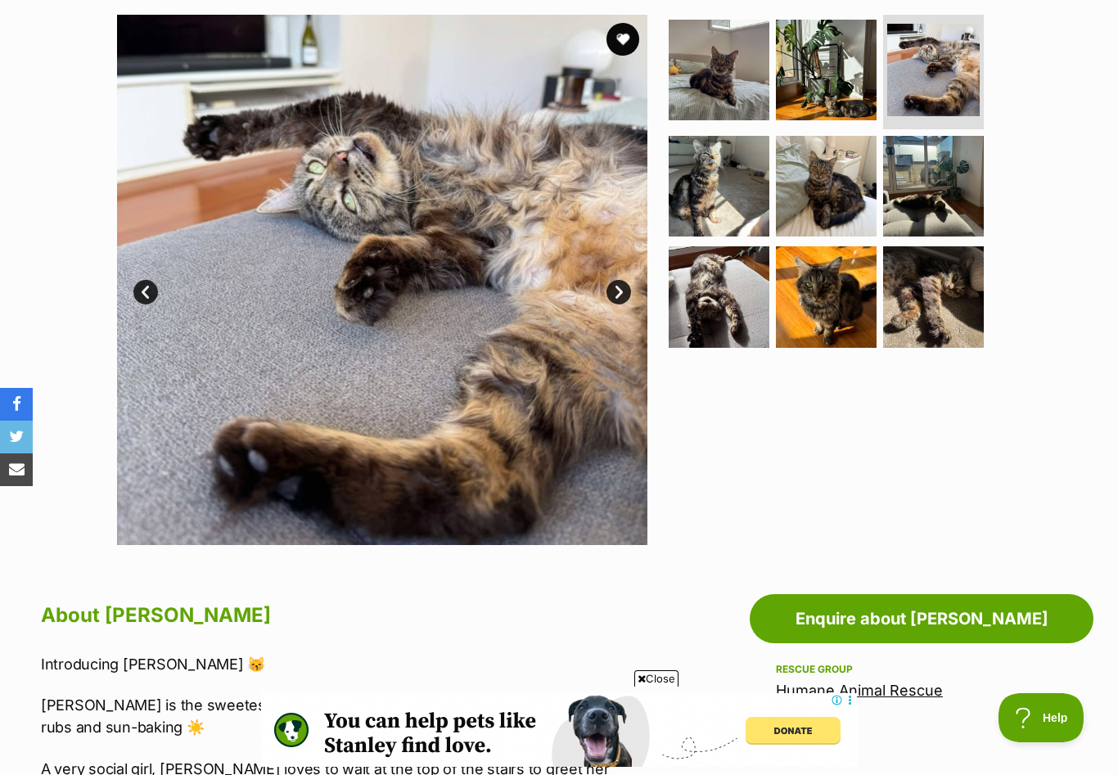
click at [614, 296] on link "Next" at bounding box center [618, 292] width 25 height 25
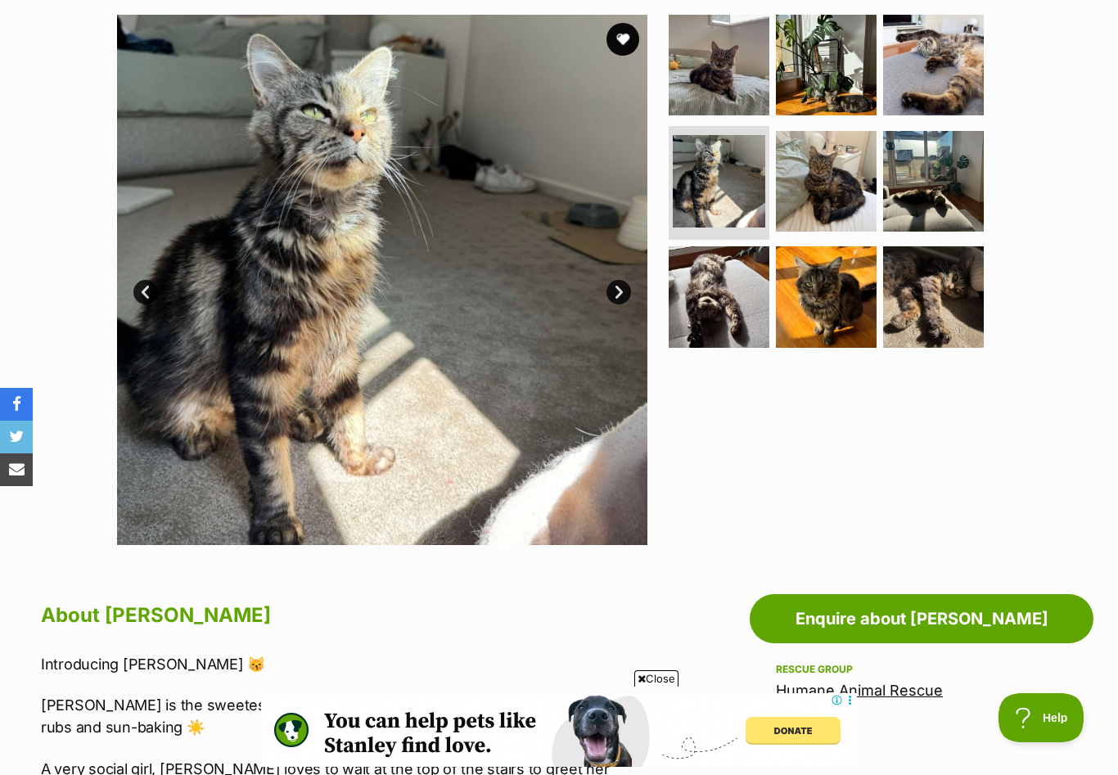
click at [614, 296] on link "Next" at bounding box center [618, 292] width 25 height 25
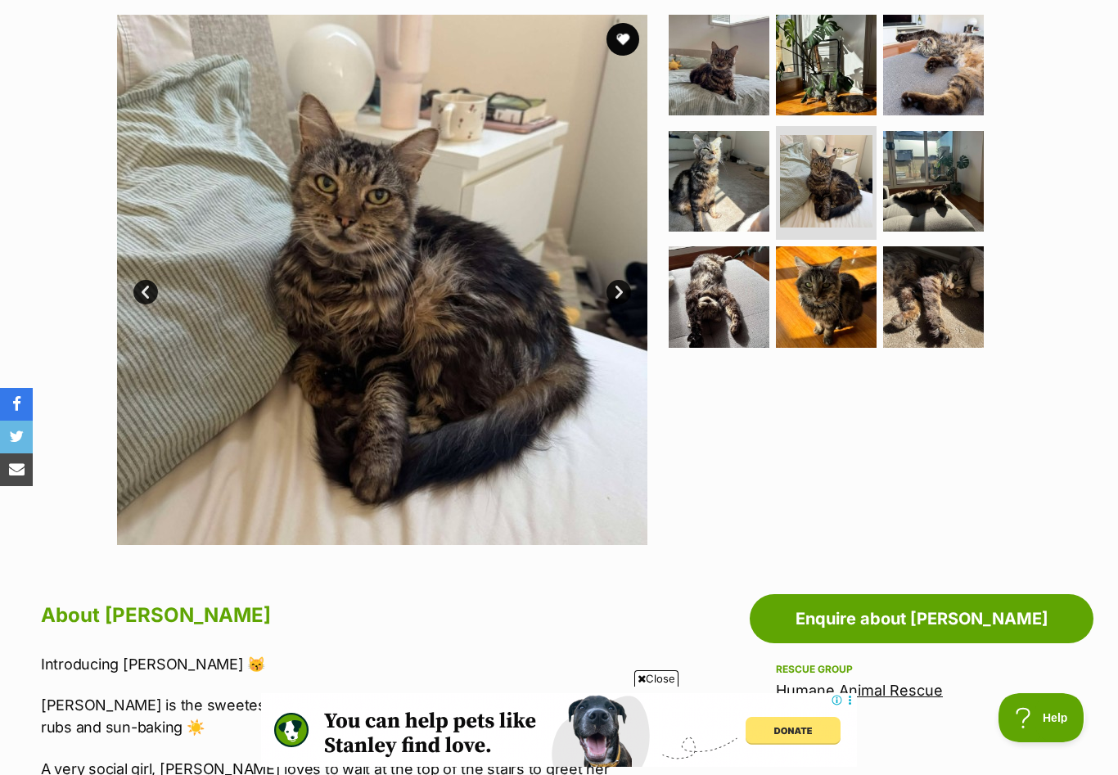
click at [614, 296] on link "Next" at bounding box center [618, 292] width 25 height 25
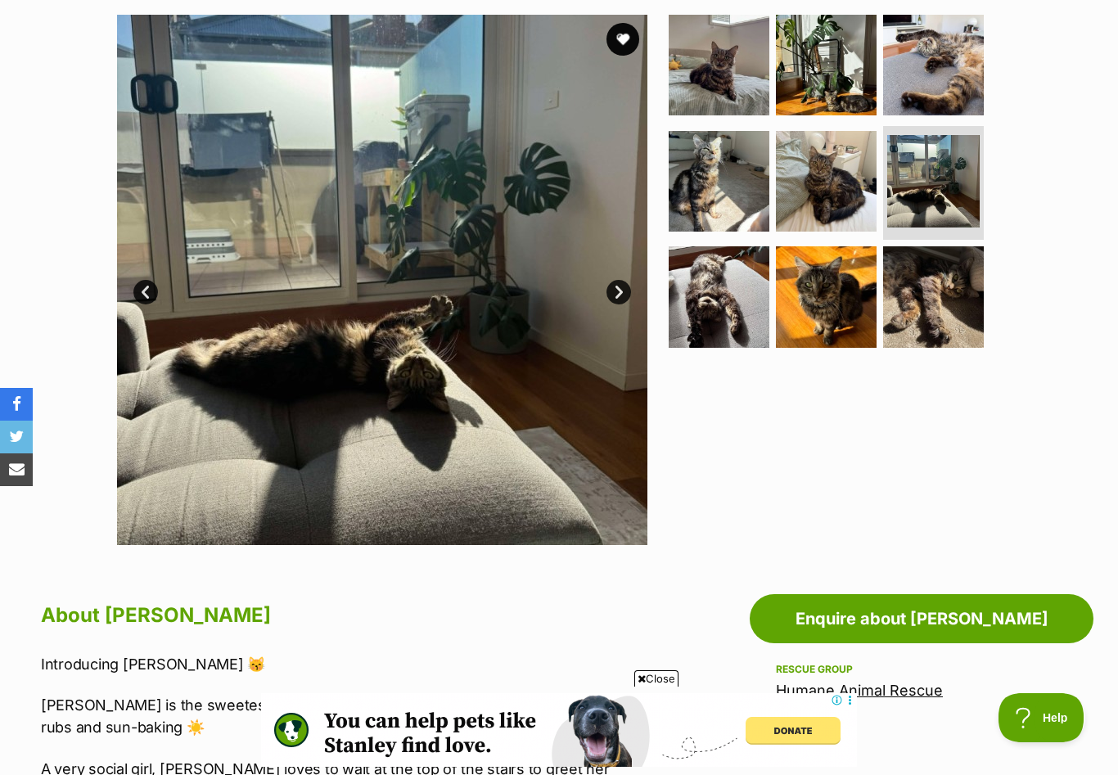
click at [614, 296] on link "Next" at bounding box center [618, 292] width 25 height 25
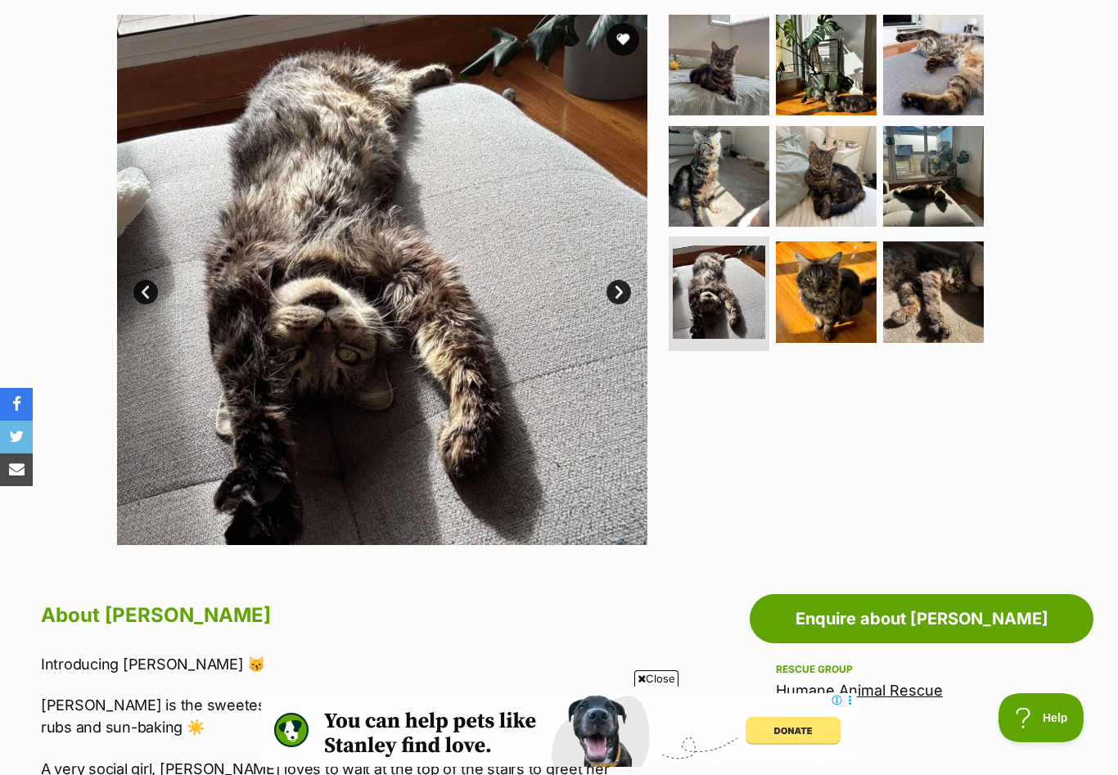
click at [614, 295] on link "Next" at bounding box center [618, 292] width 25 height 25
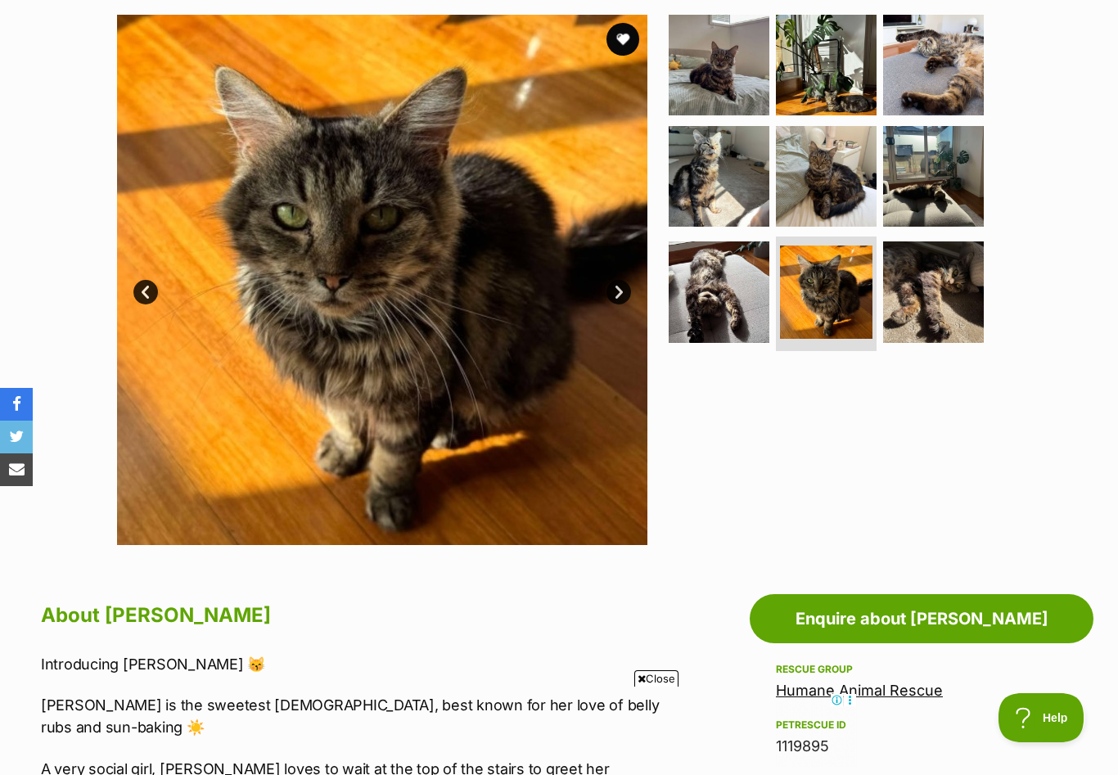
click at [615, 293] on link "Next" at bounding box center [618, 292] width 25 height 25
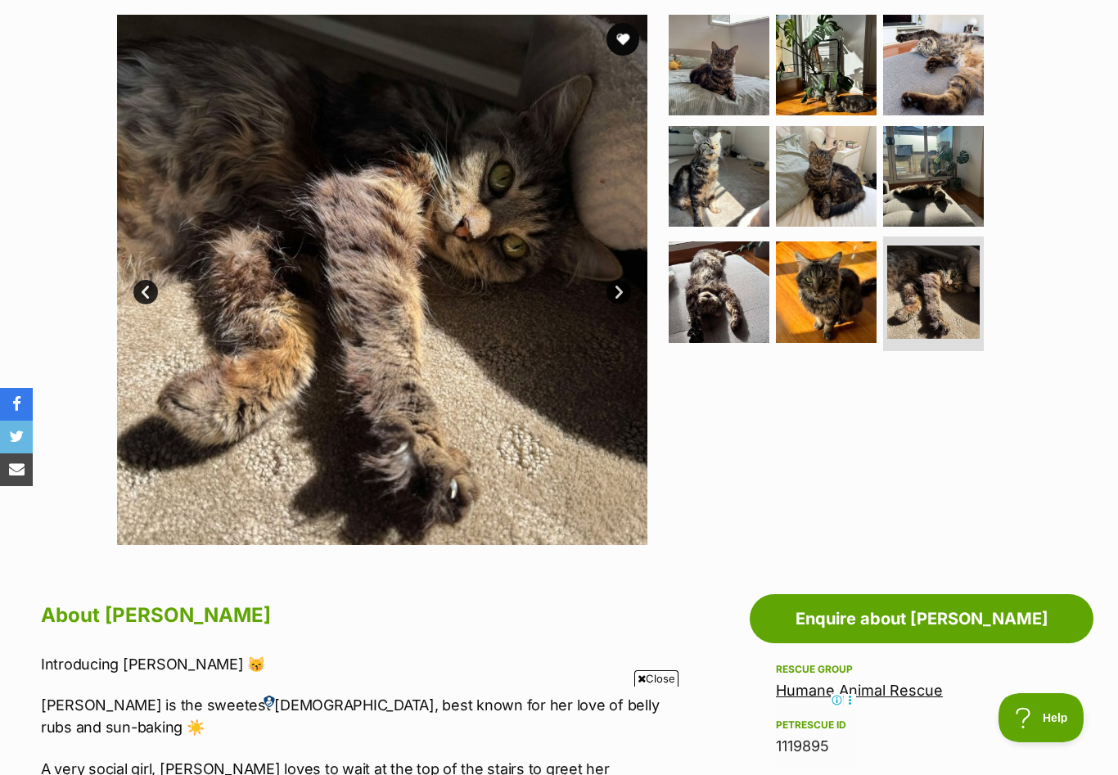
click at [614, 292] on link "Next" at bounding box center [618, 292] width 25 height 25
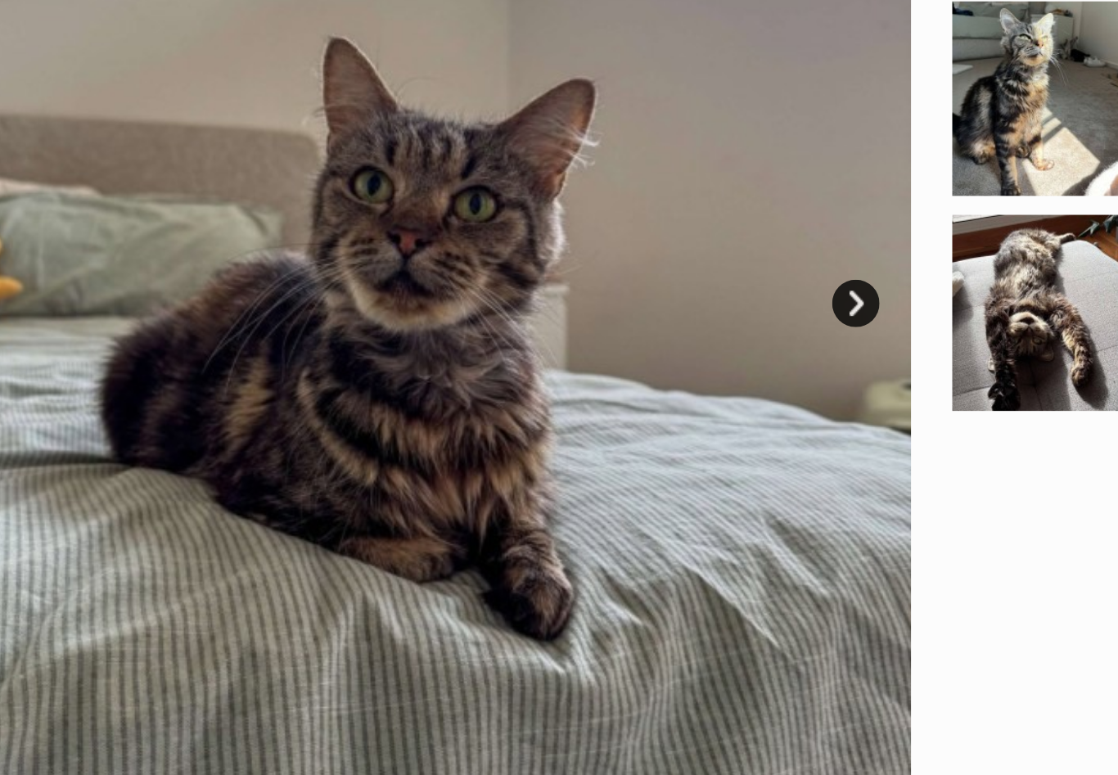
click at [606, 280] on link "Next" at bounding box center [618, 292] width 25 height 25
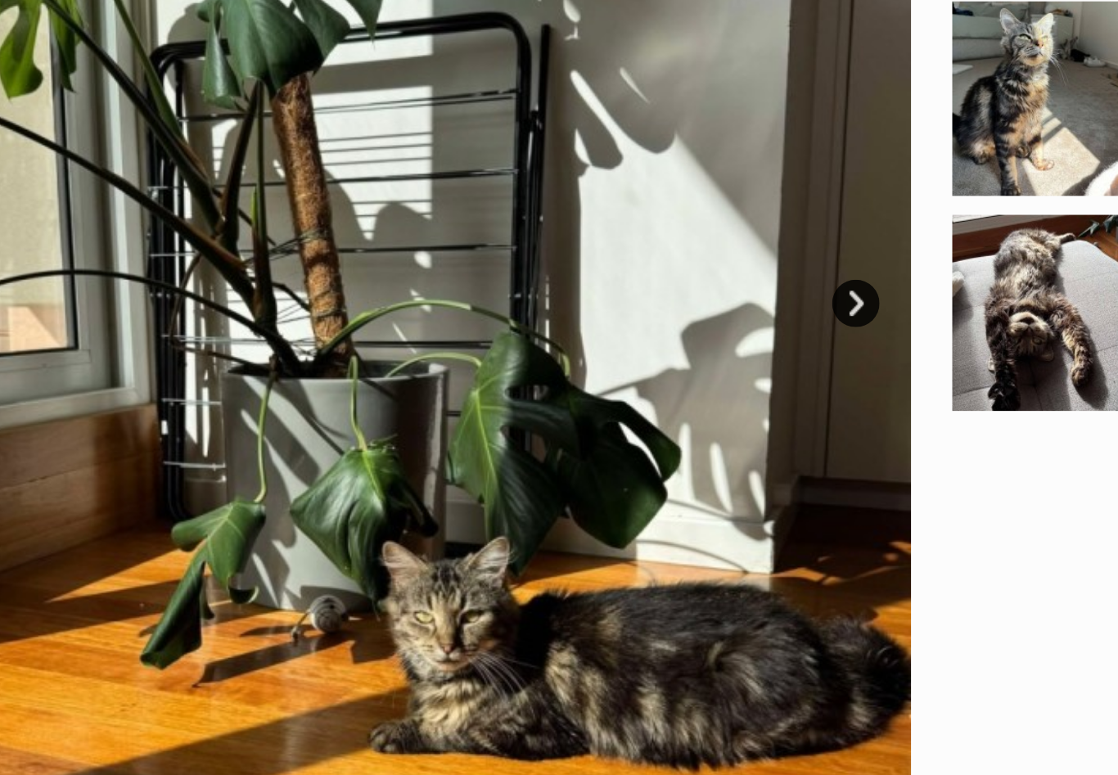
click at [606, 280] on link "Next" at bounding box center [618, 292] width 25 height 25
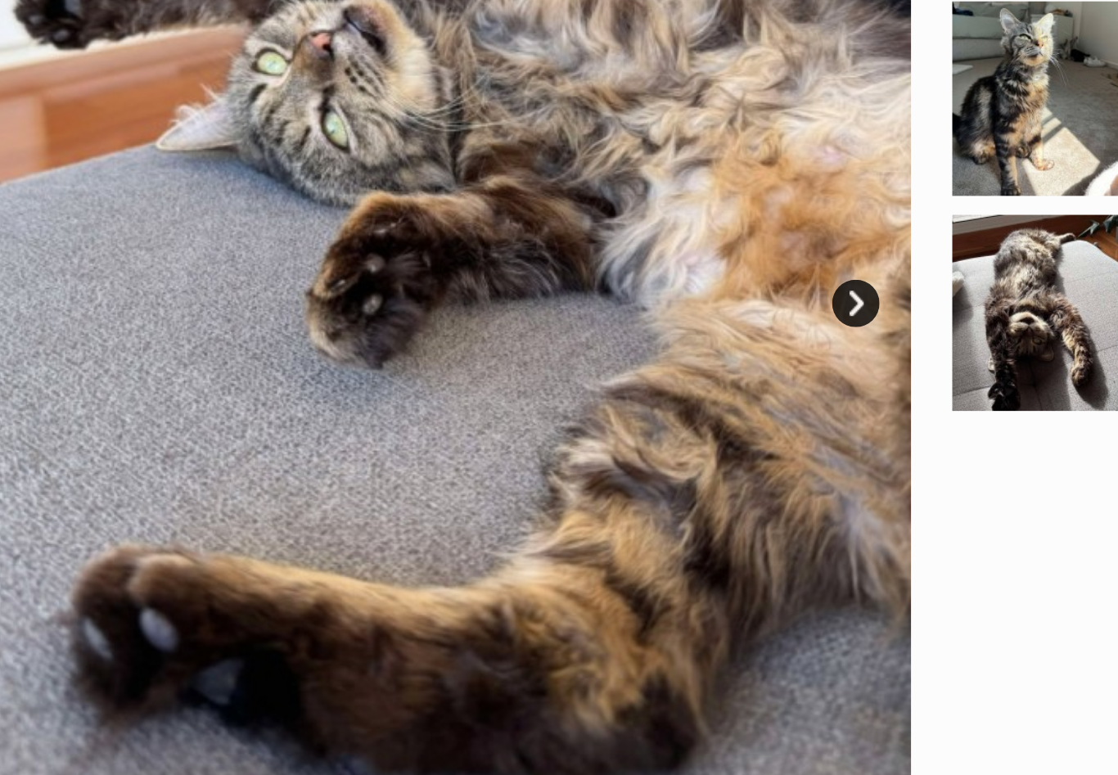
click at [606, 280] on link "Next" at bounding box center [618, 292] width 25 height 25
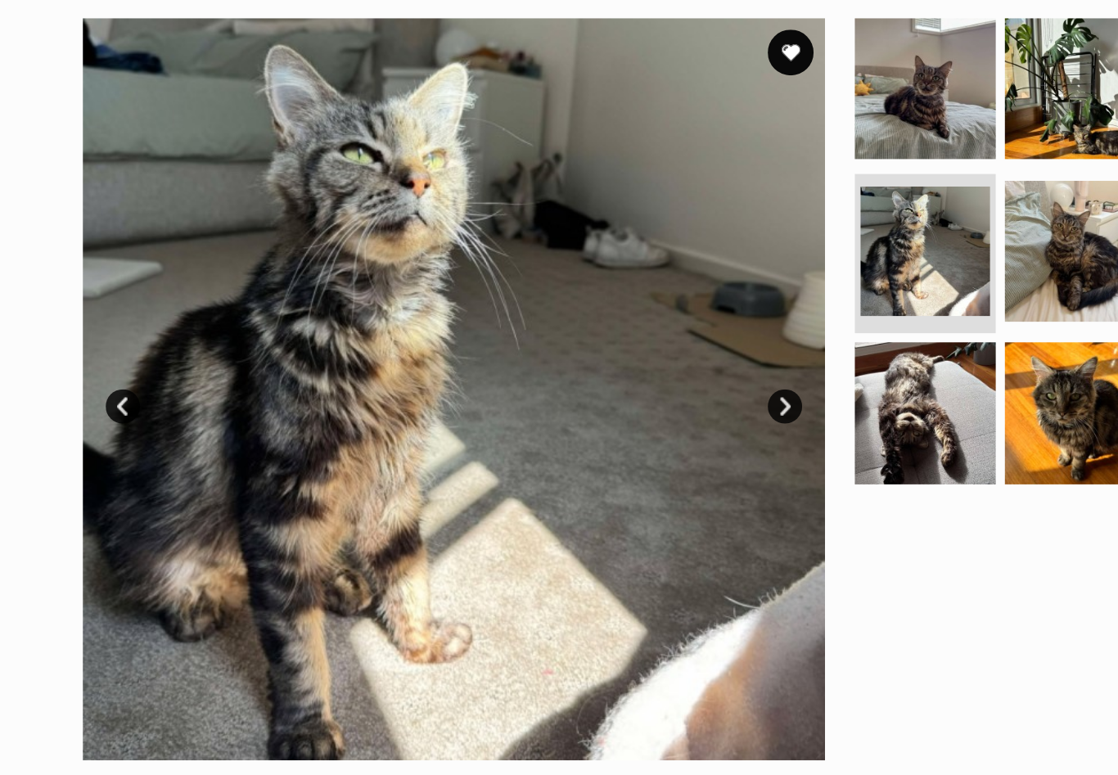
click at [606, 291] on link "Next" at bounding box center [618, 292] width 25 height 25
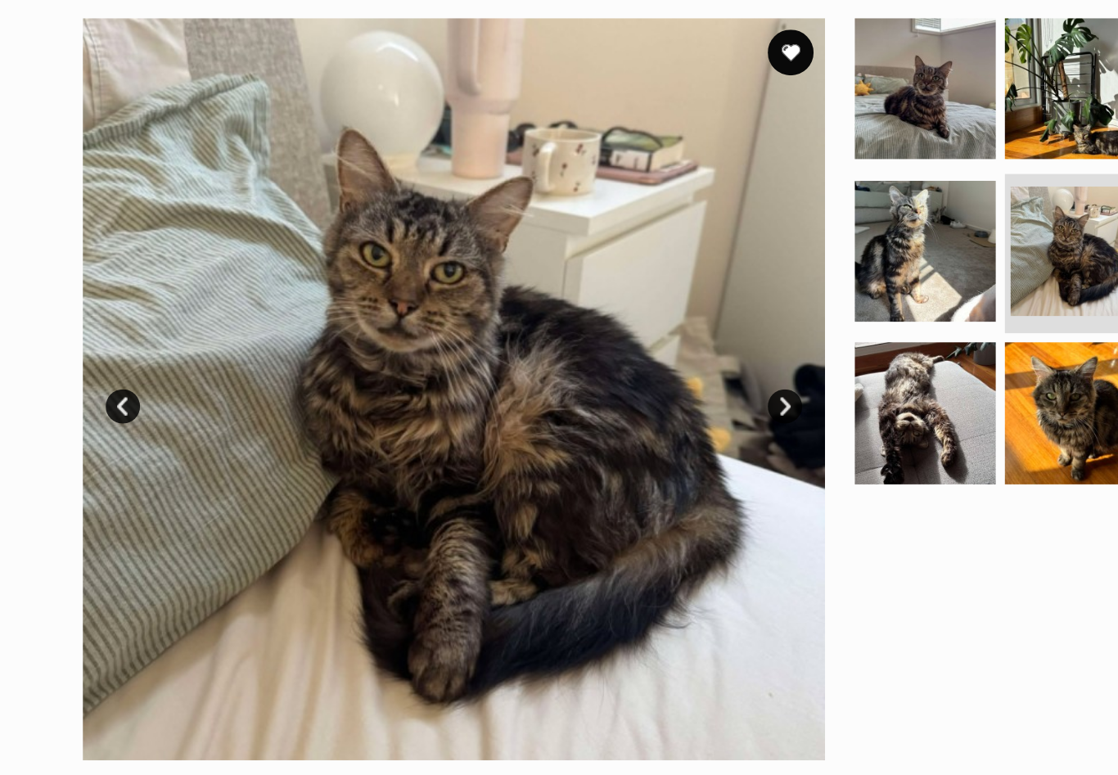
click at [606, 291] on link "Next" at bounding box center [618, 292] width 25 height 25
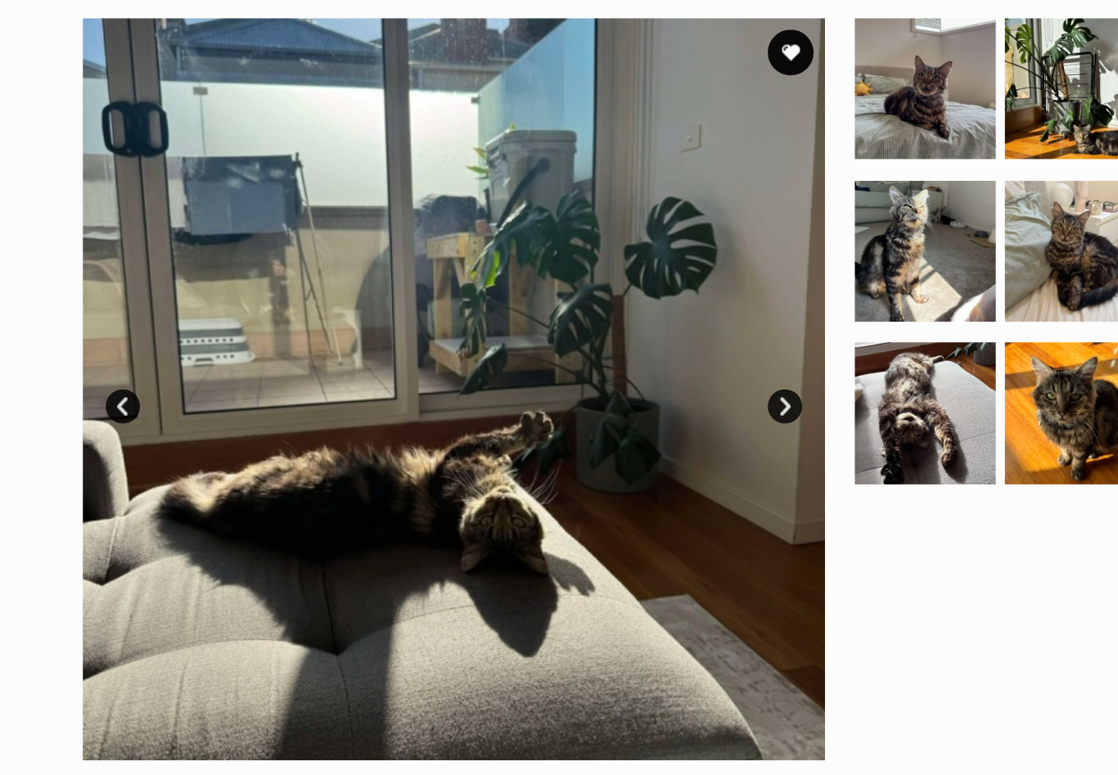
click at [606, 291] on link "Next" at bounding box center [618, 292] width 25 height 25
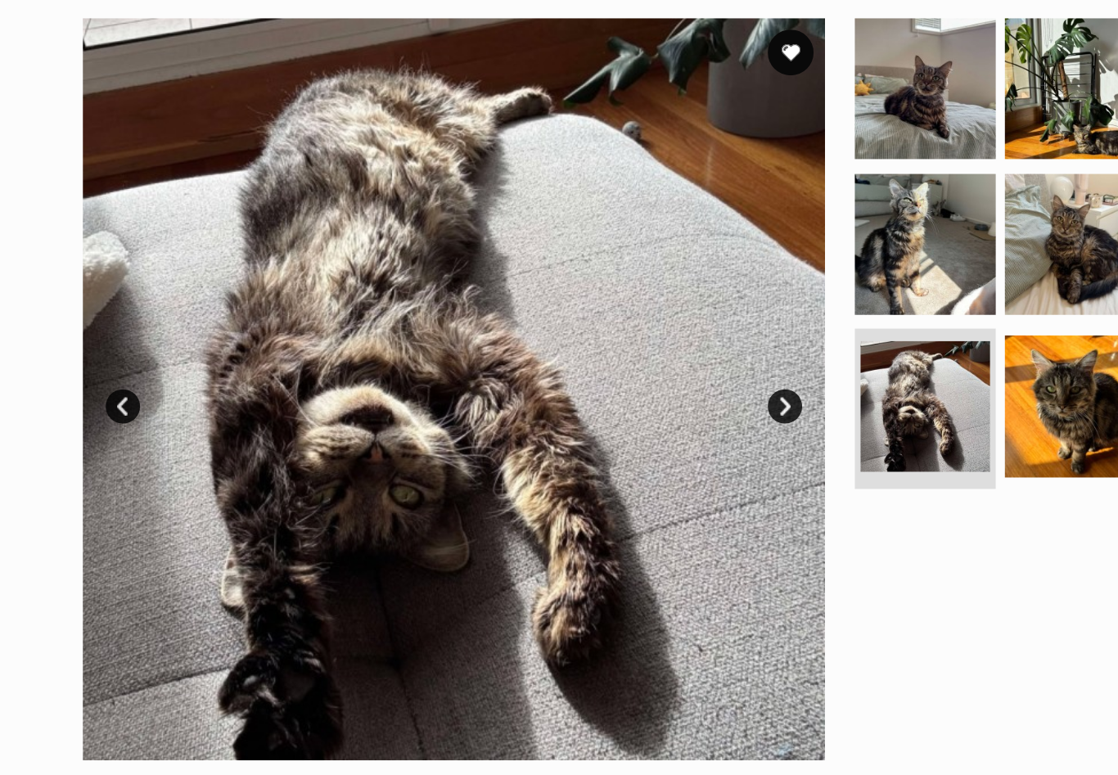
click at [606, 291] on link "Next" at bounding box center [618, 292] width 25 height 25
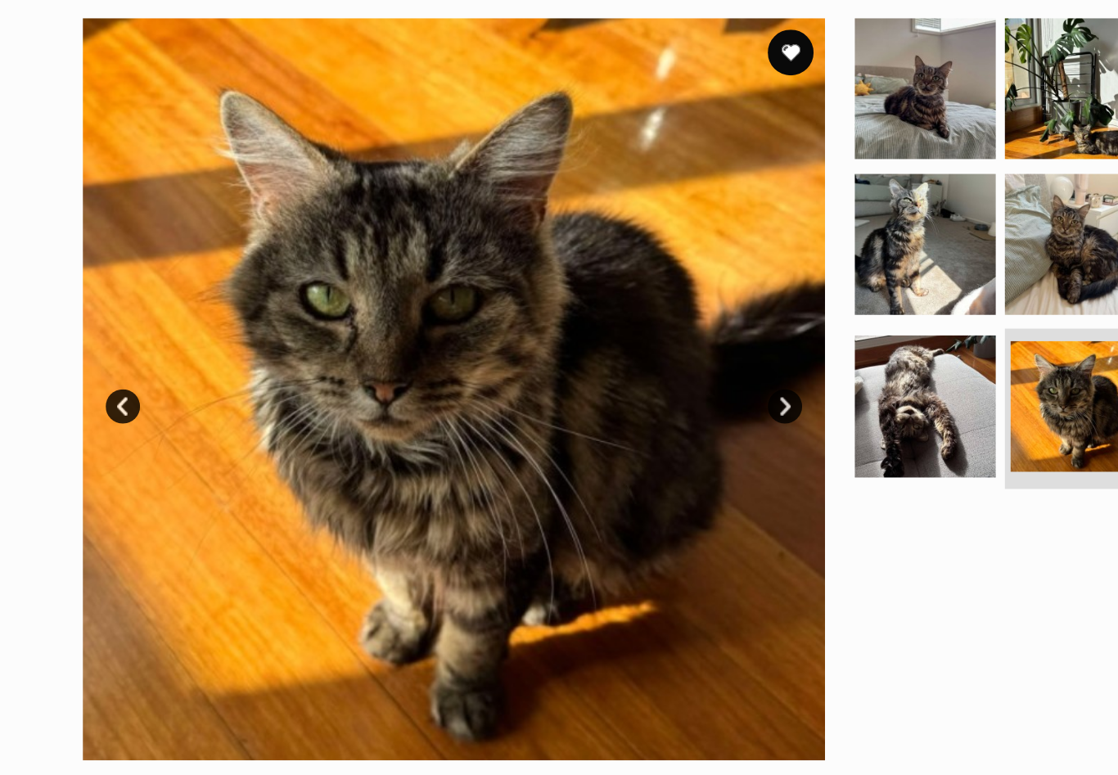
click at [606, 291] on link "Next" at bounding box center [618, 292] width 25 height 25
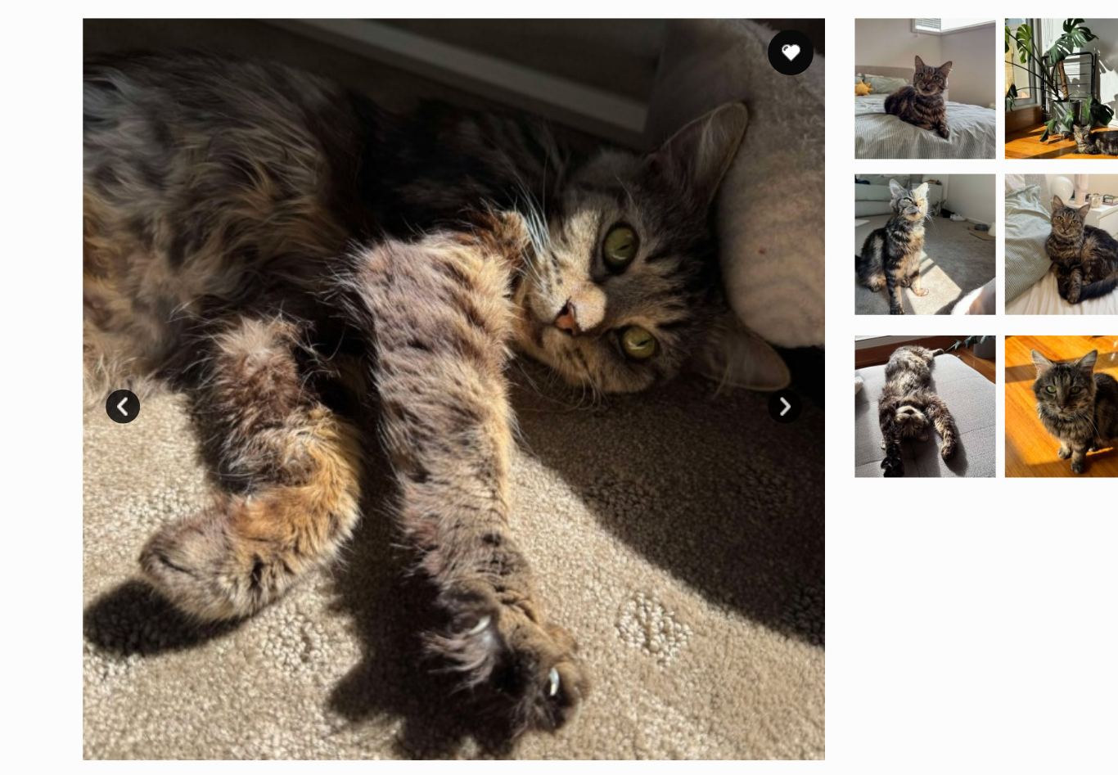
click at [606, 291] on link "Next" at bounding box center [618, 292] width 25 height 25
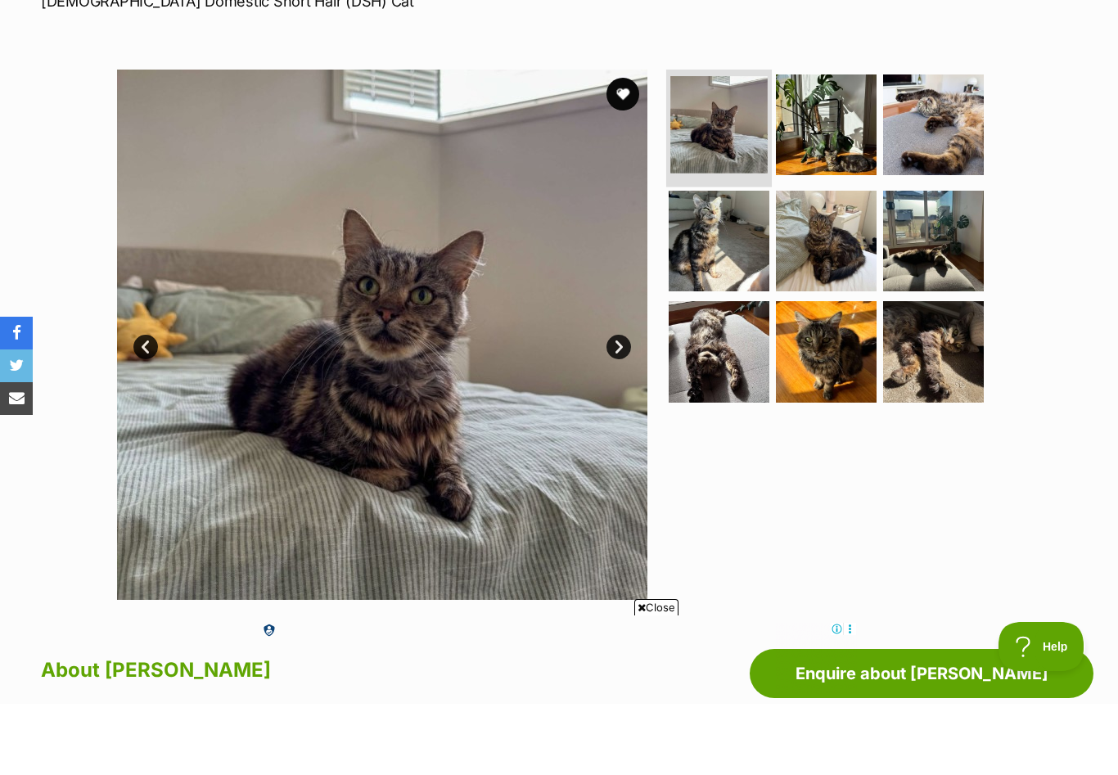
scroll to position [271, 0]
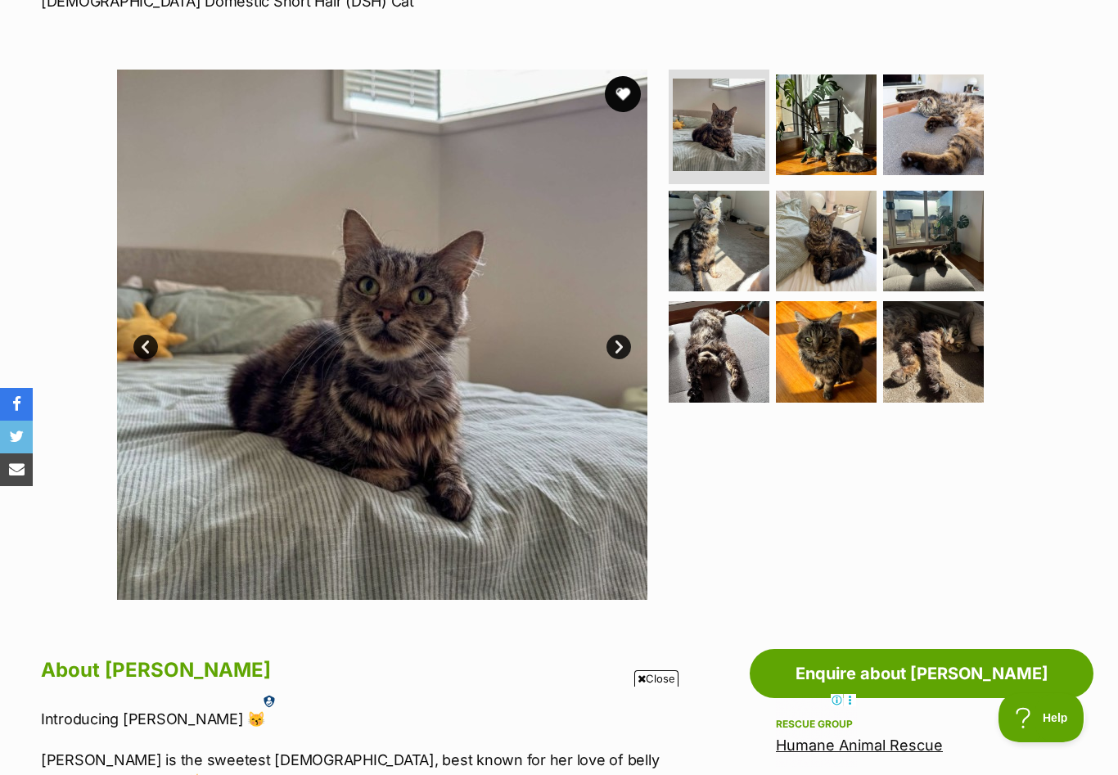
click at [617, 93] on button "favourite" at bounding box center [623, 94] width 36 height 36
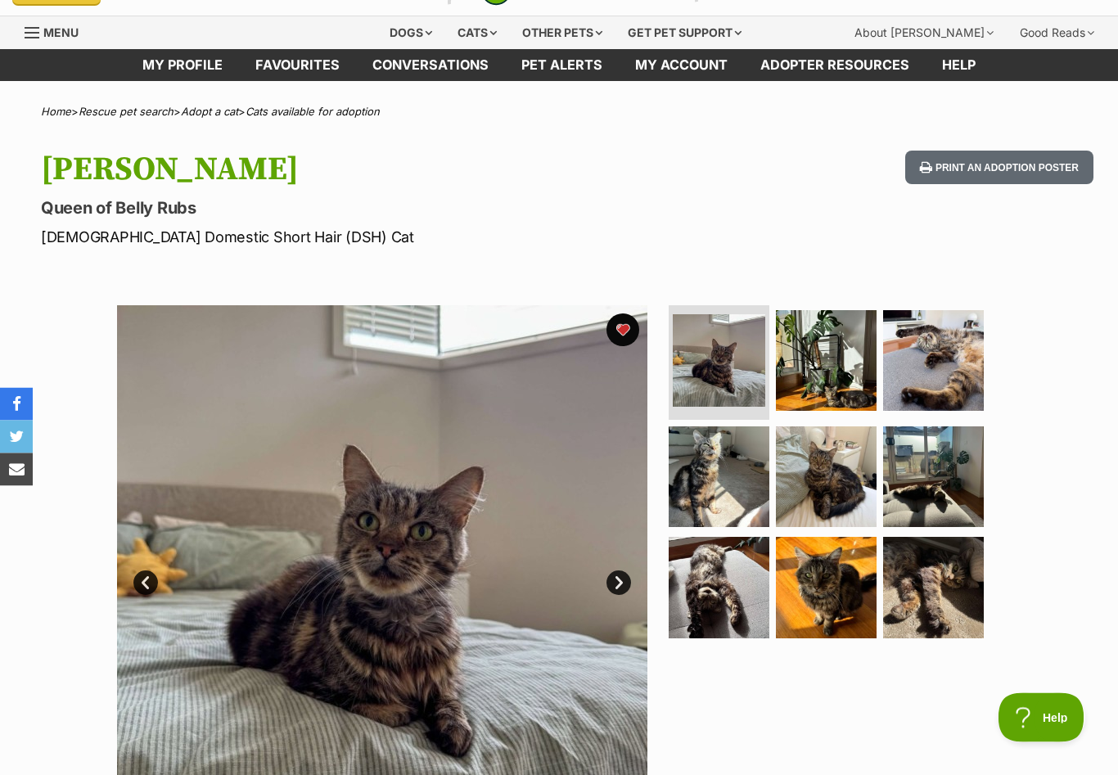
scroll to position [0, 0]
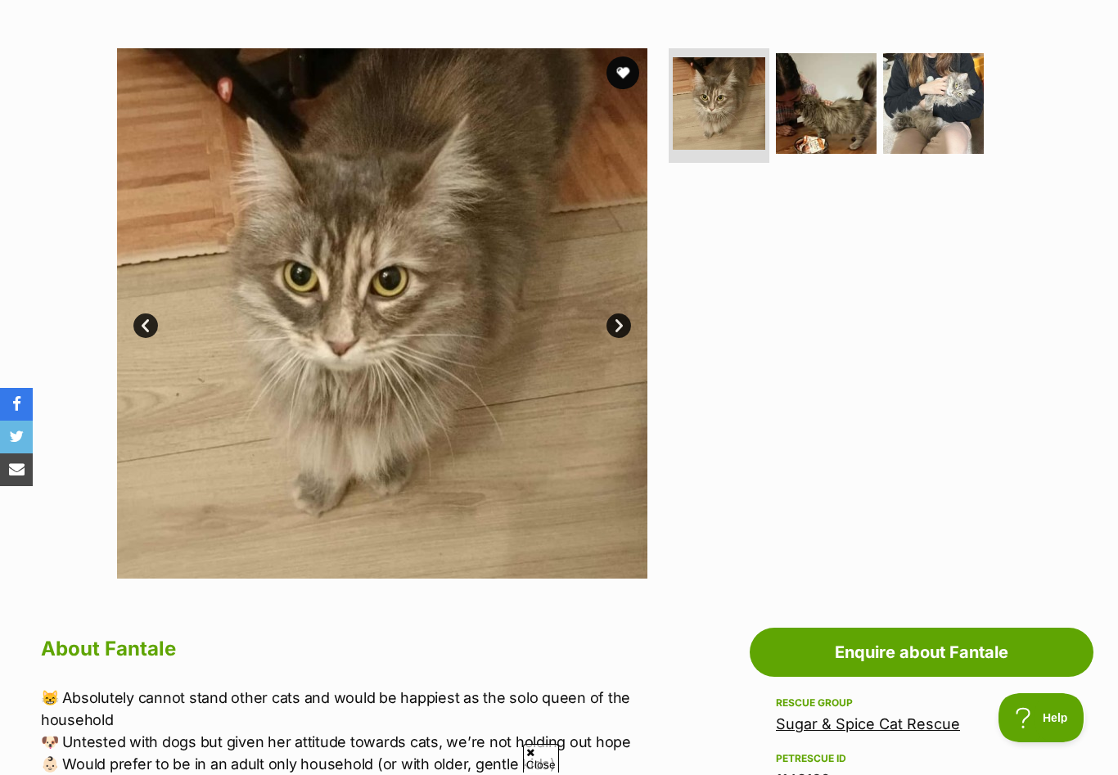
click at [617, 328] on link "Next" at bounding box center [618, 325] width 25 height 25
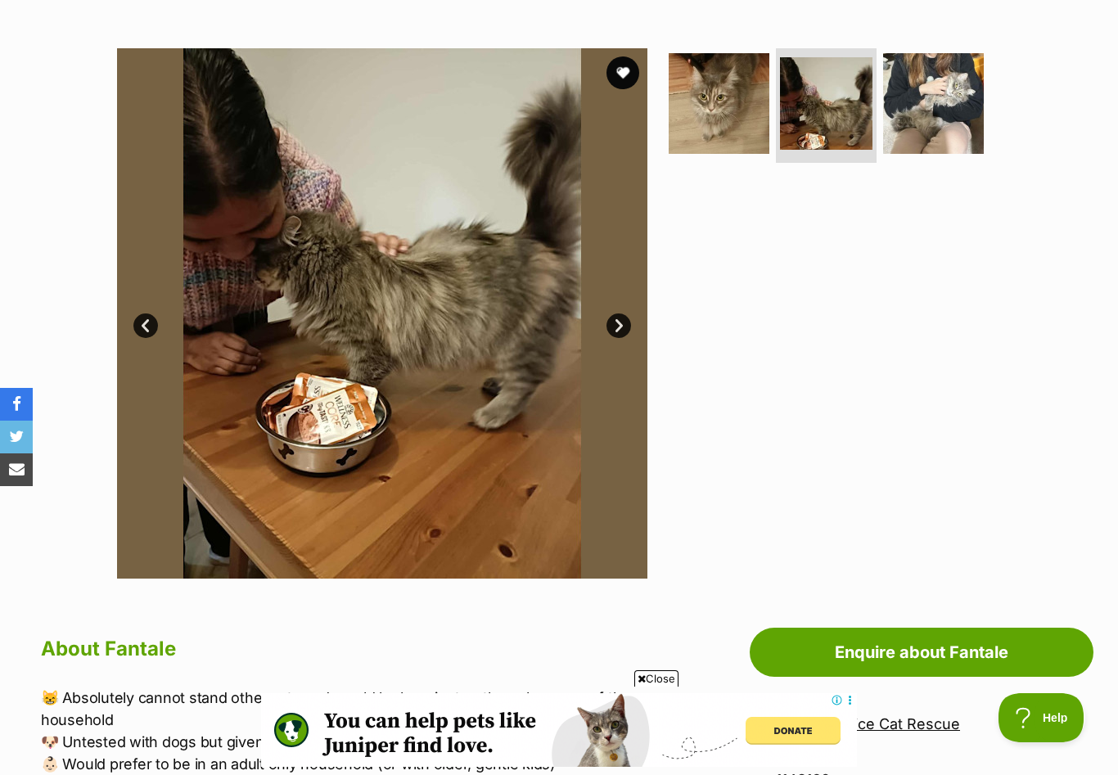
click at [617, 328] on link "Next" at bounding box center [618, 325] width 25 height 25
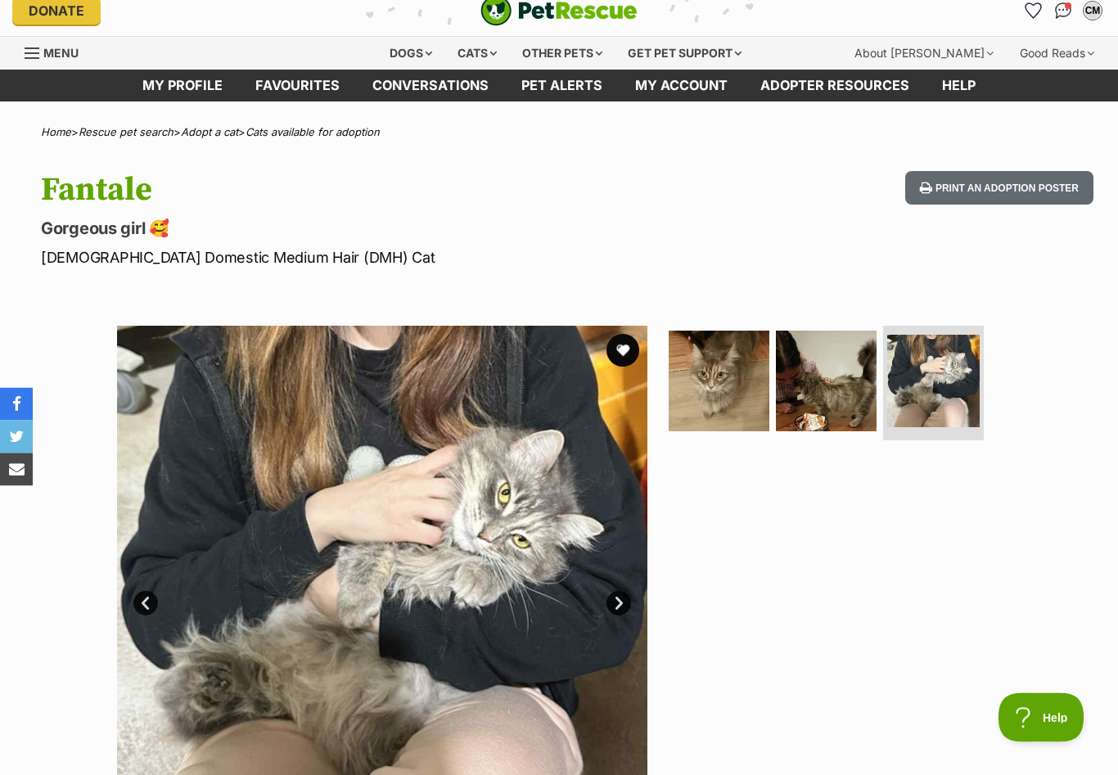
scroll to position [7, 0]
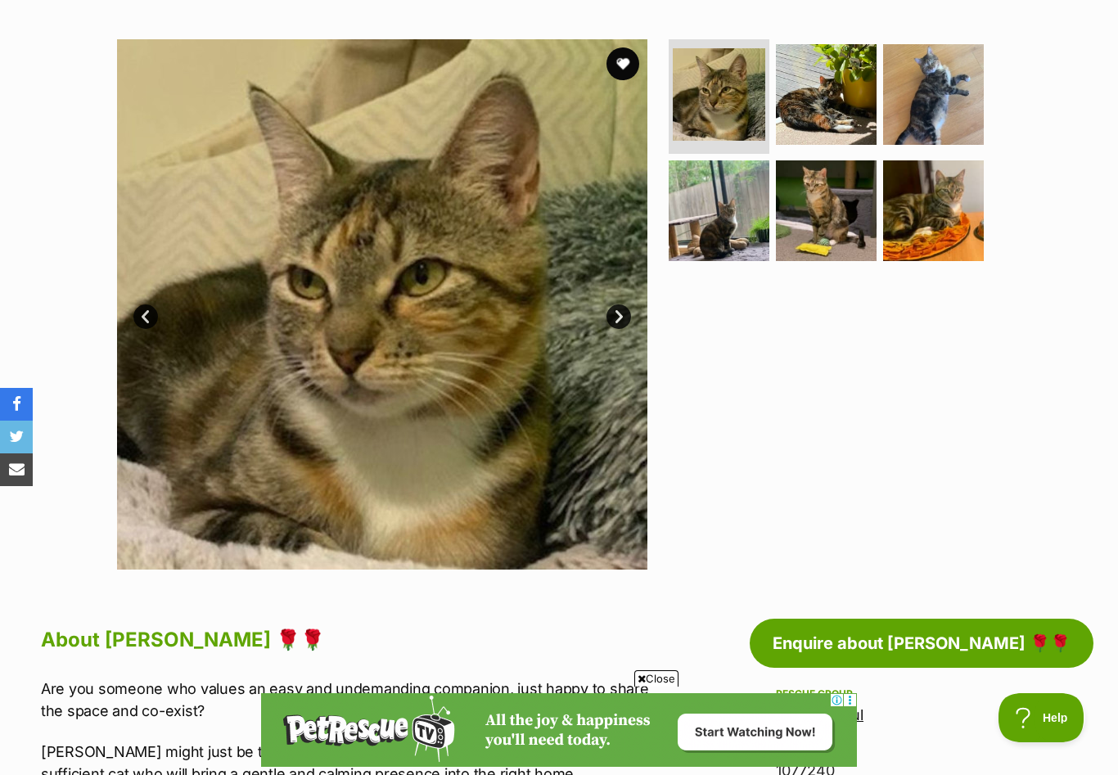
click at [617, 317] on link "Next" at bounding box center [618, 316] width 25 height 25
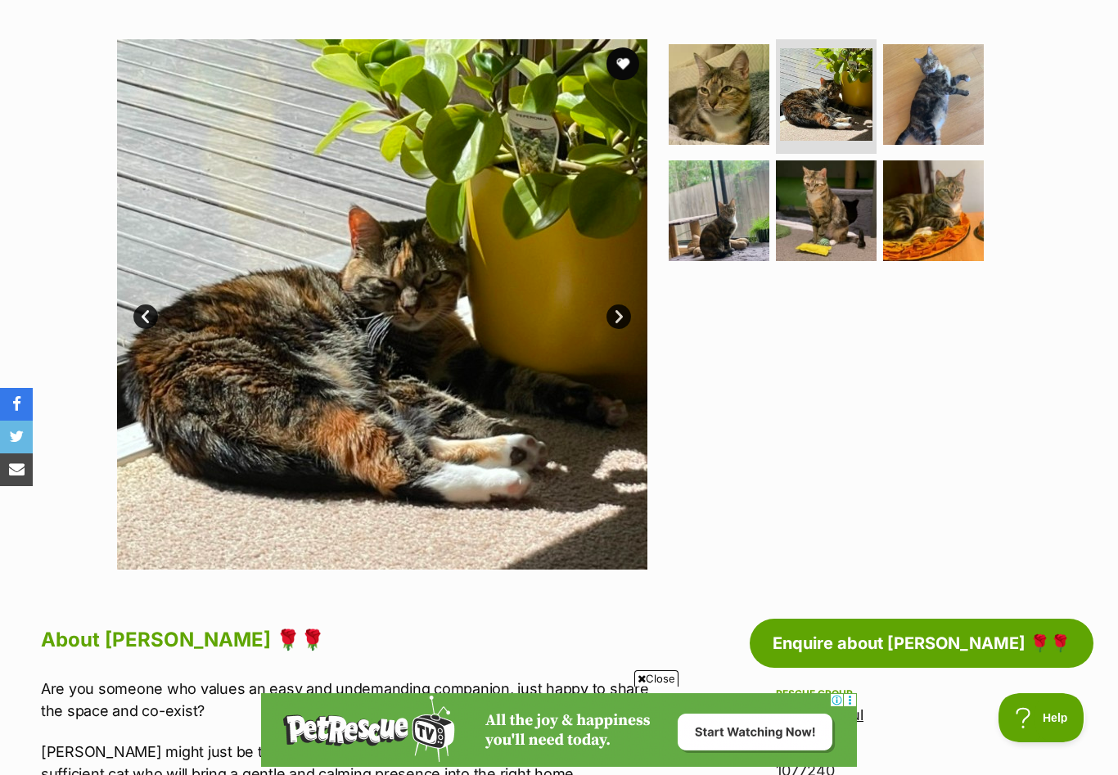
click at [617, 317] on link "Next" at bounding box center [618, 316] width 25 height 25
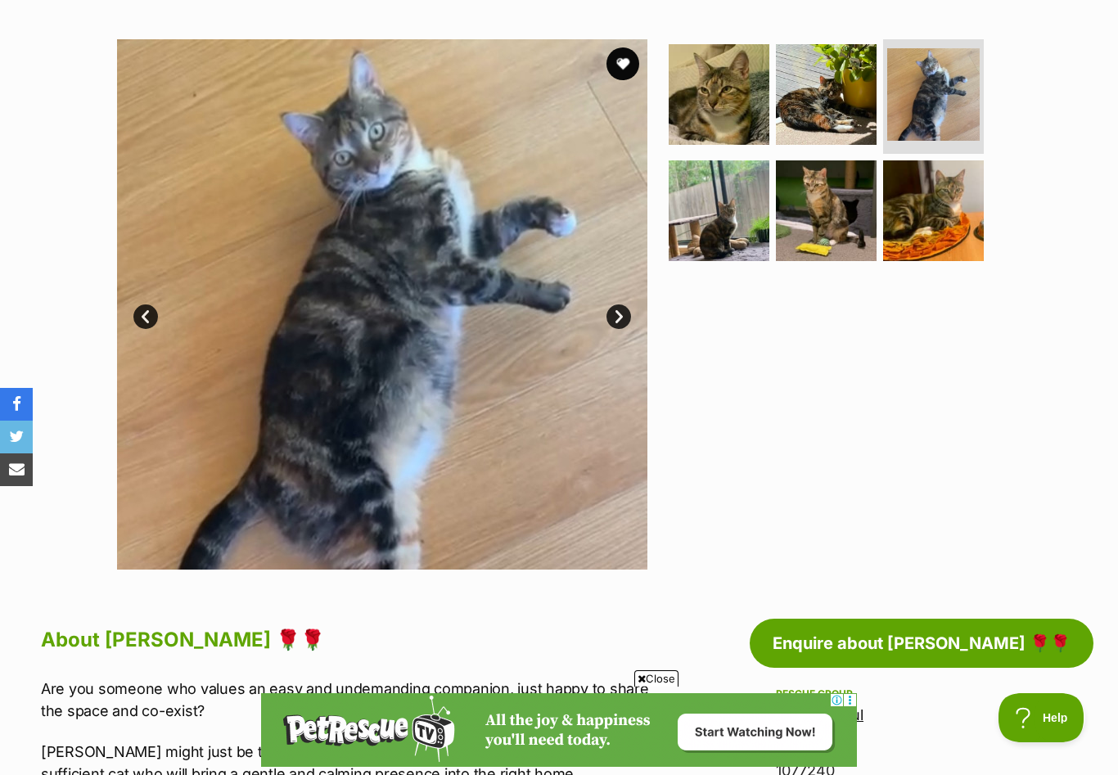
click at [617, 317] on link "Next" at bounding box center [618, 316] width 25 height 25
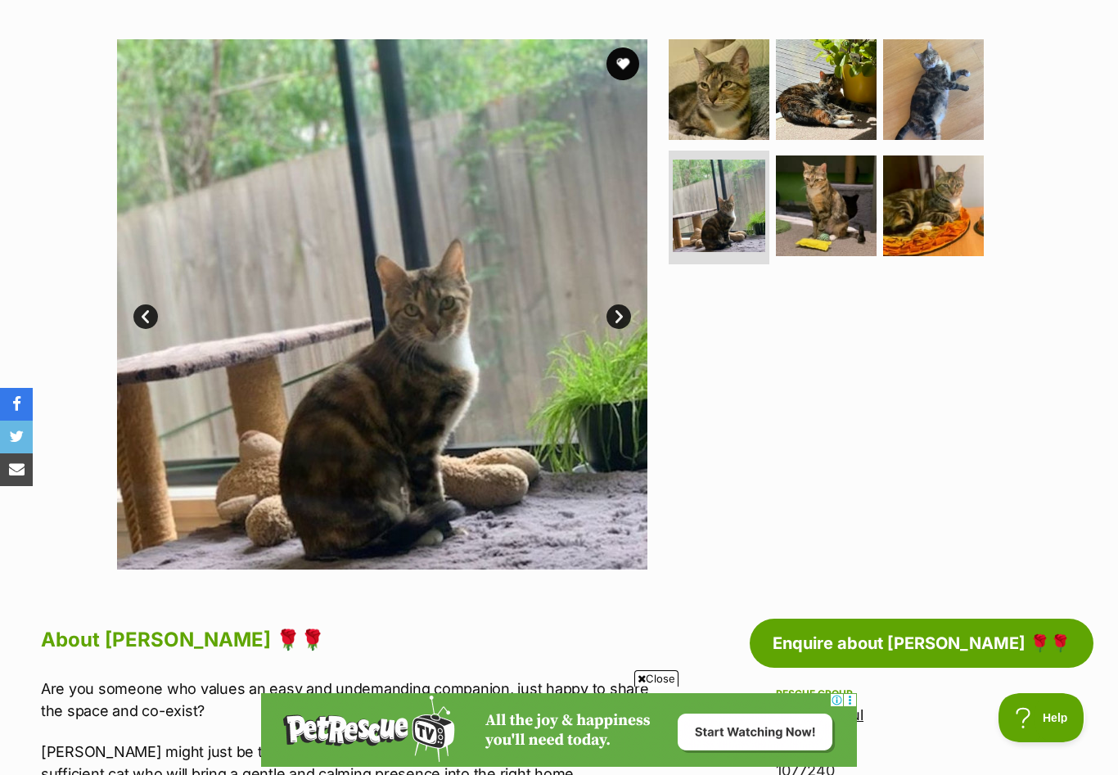
click at [617, 317] on link "Next" at bounding box center [618, 316] width 25 height 25
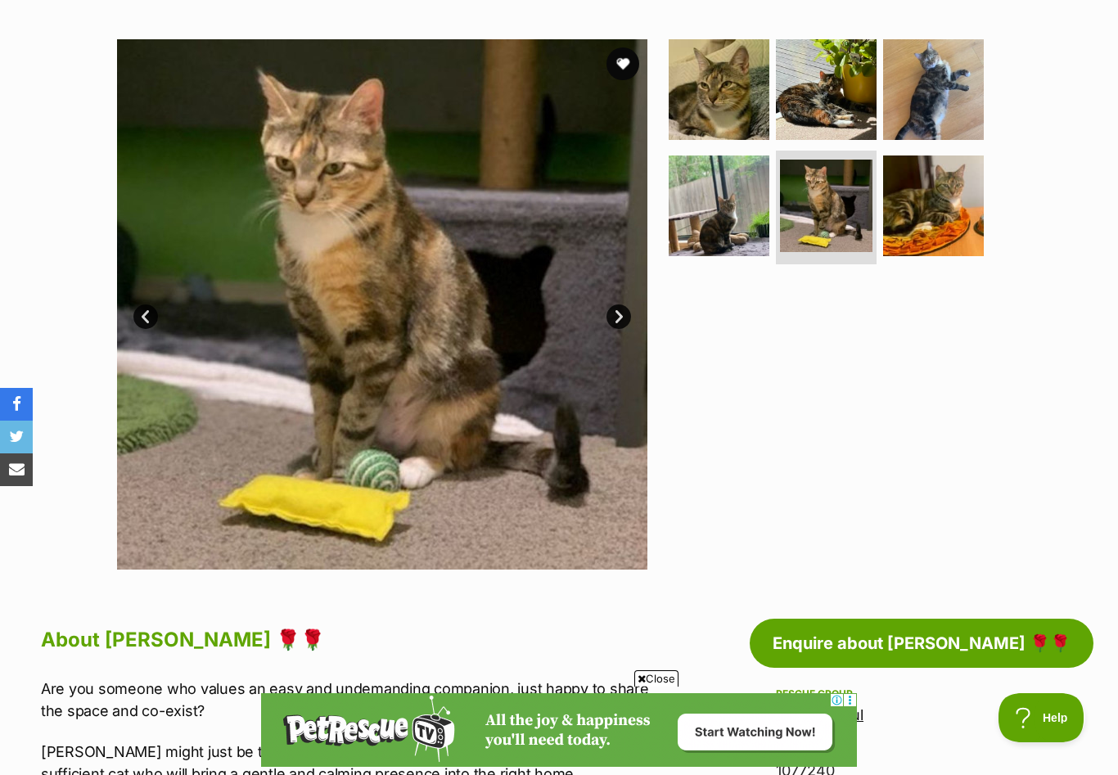
click at [617, 318] on link "Next" at bounding box center [618, 316] width 25 height 25
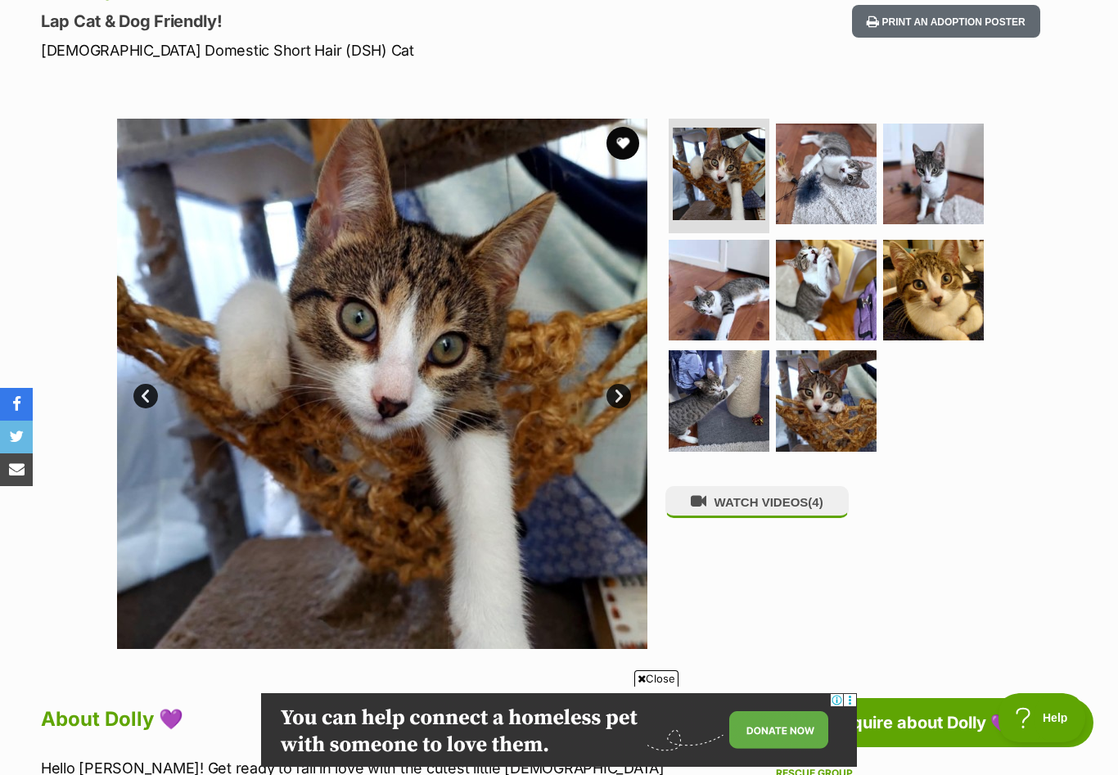
click at [620, 398] on link "Next" at bounding box center [618, 396] width 25 height 25
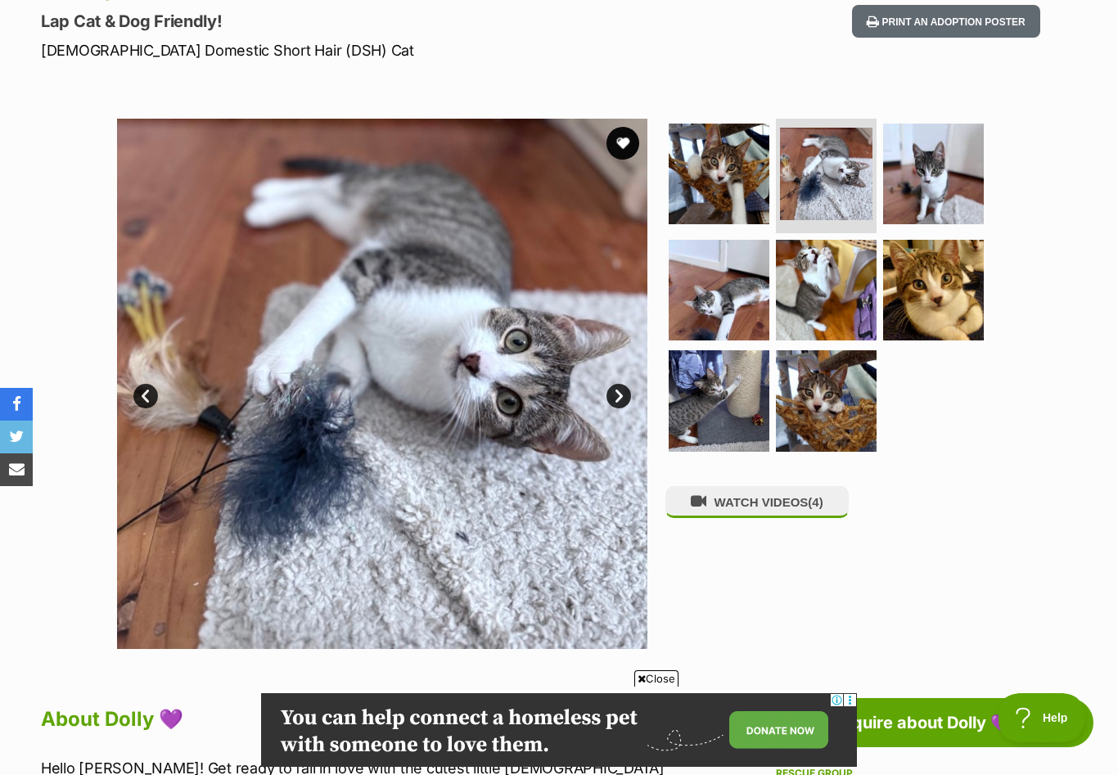
click at [620, 398] on link "Next" at bounding box center [618, 396] width 25 height 25
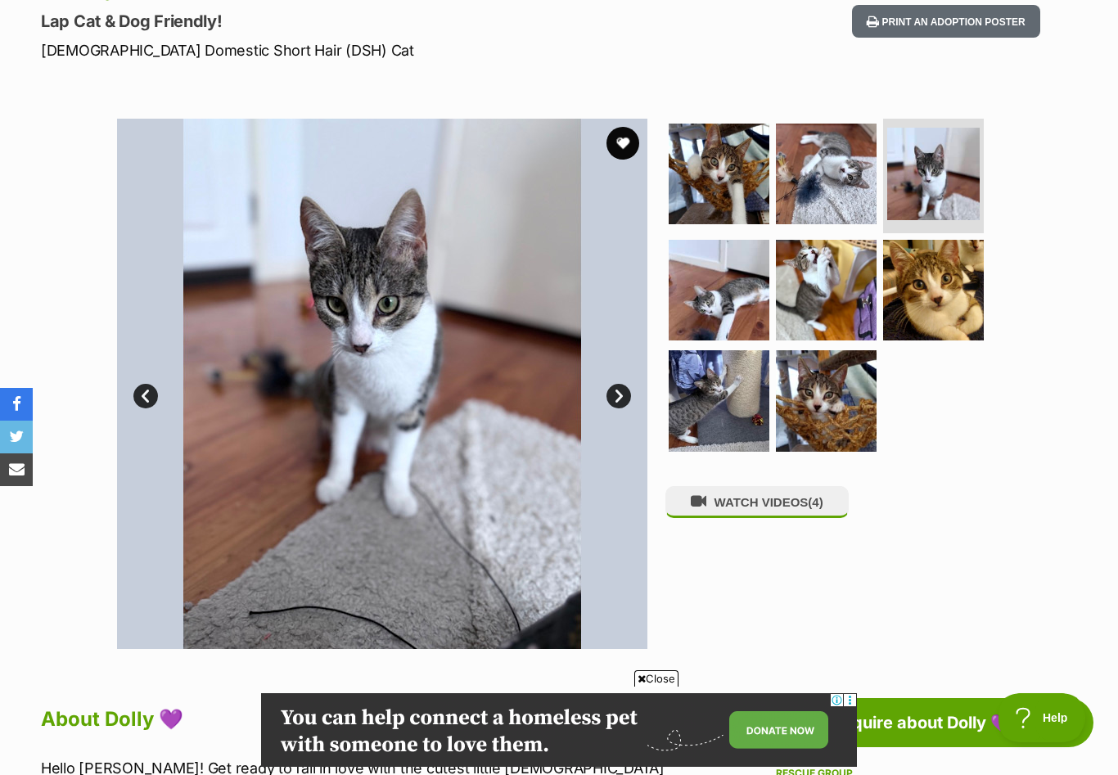
click at [620, 397] on link "Next" at bounding box center [618, 396] width 25 height 25
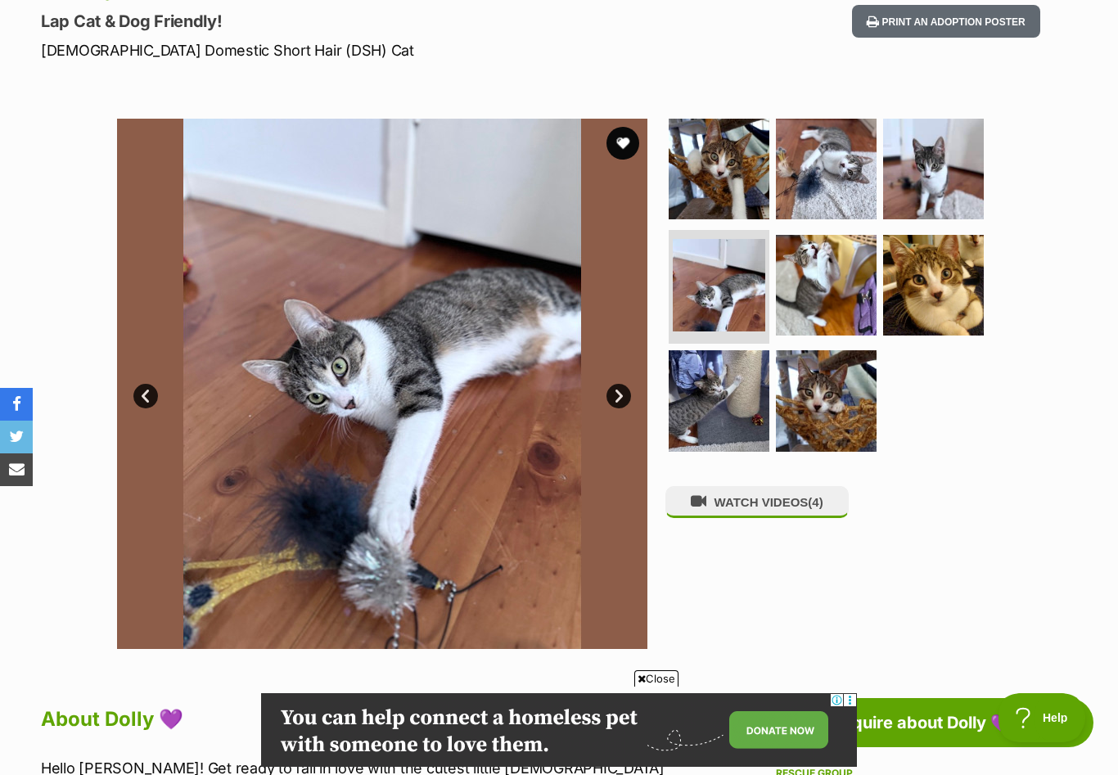
click at [621, 398] on link "Next" at bounding box center [618, 396] width 25 height 25
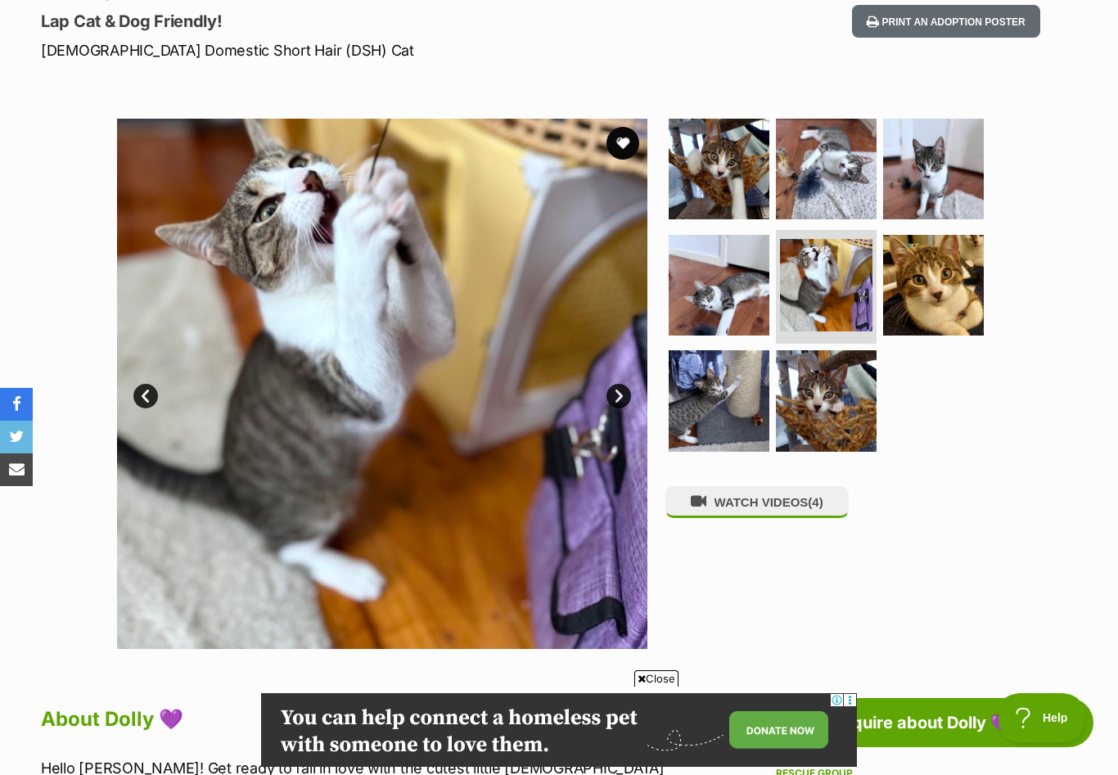
click at [621, 398] on link "Next" at bounding box center [618, 396] width 25 height 25
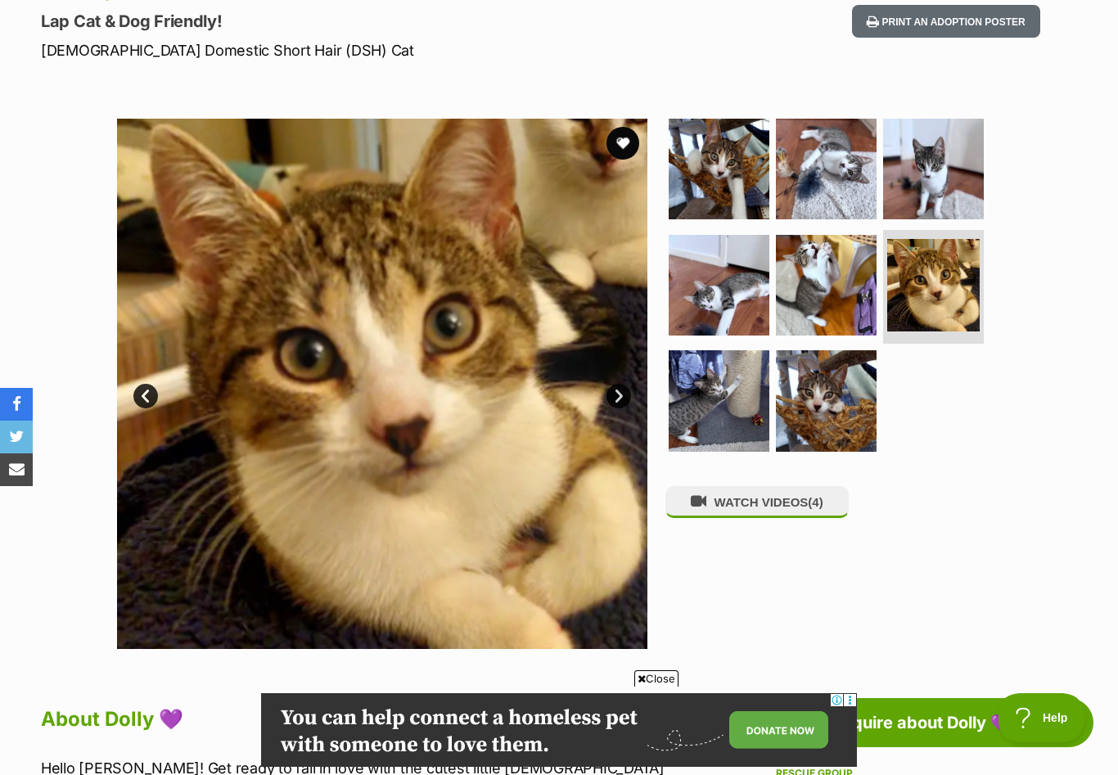
click at [621, 398] on link "Next" at bounding box center [618, 396] width 25 height 25
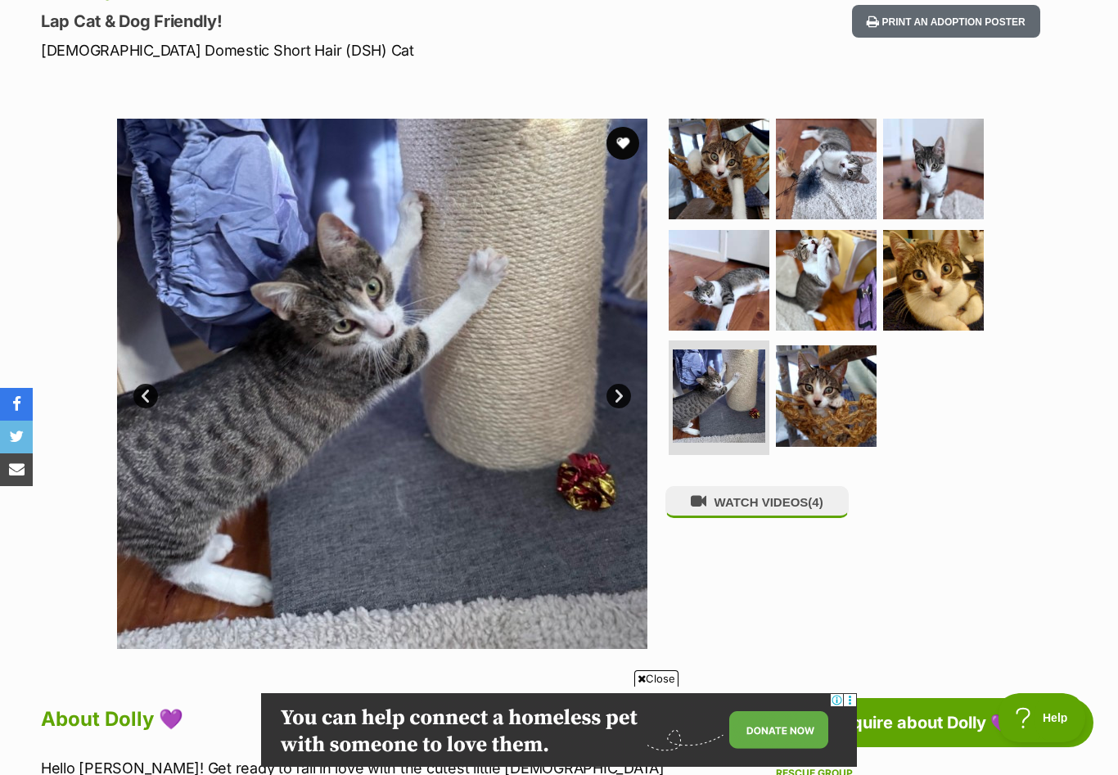
click at [621, 398] on link "Next" at bounding box center [618, 396] width 25 height 25
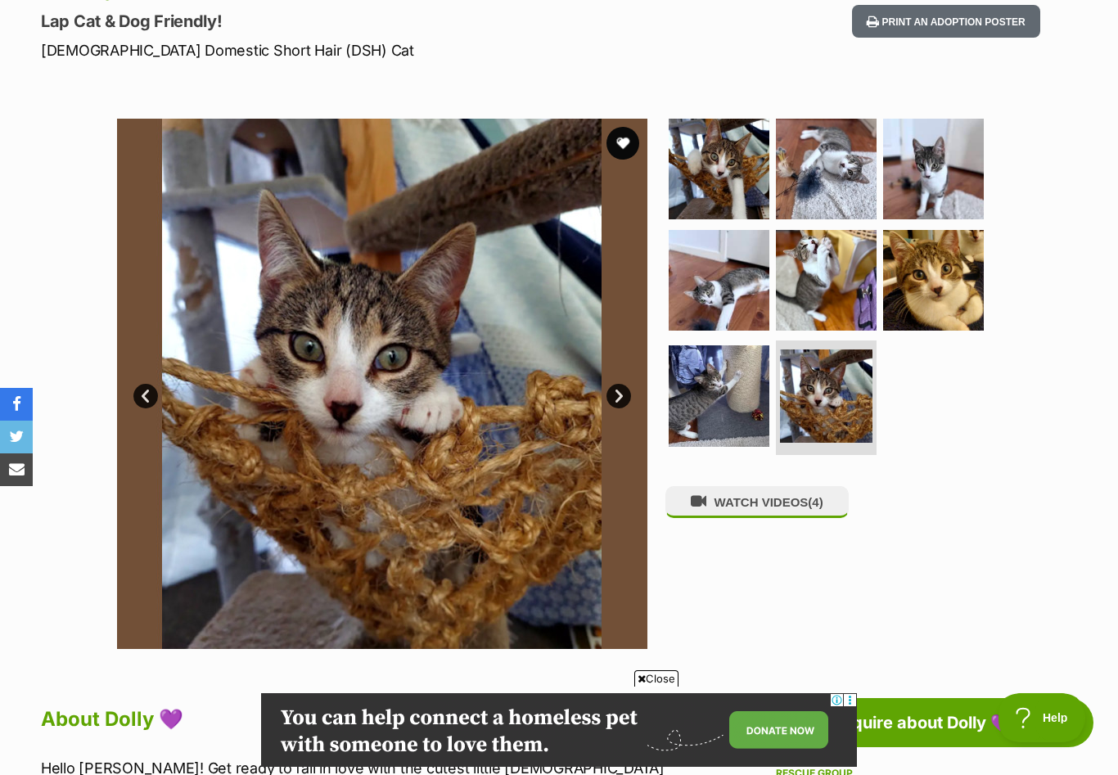
click at [621, 398] on link "Next" at bounding box center [618, 396] width 25 height 25
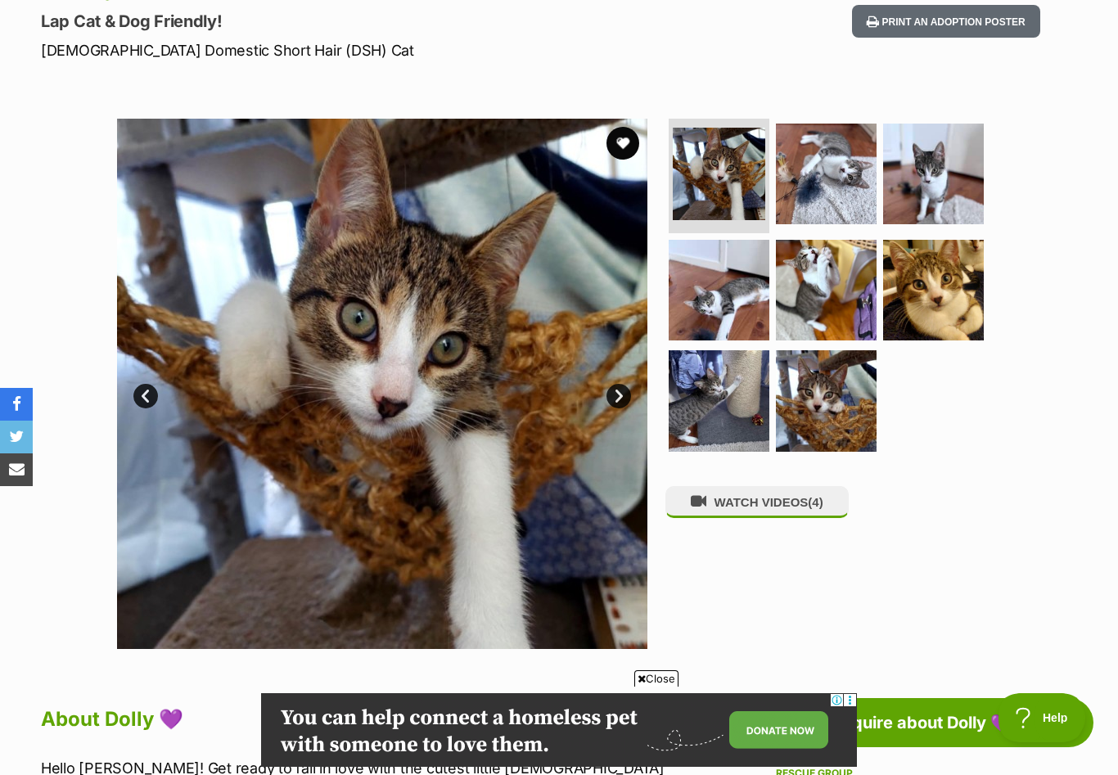
click at [612, 392] on link "Next" at bounding box center [618, 396] width 25 height 25
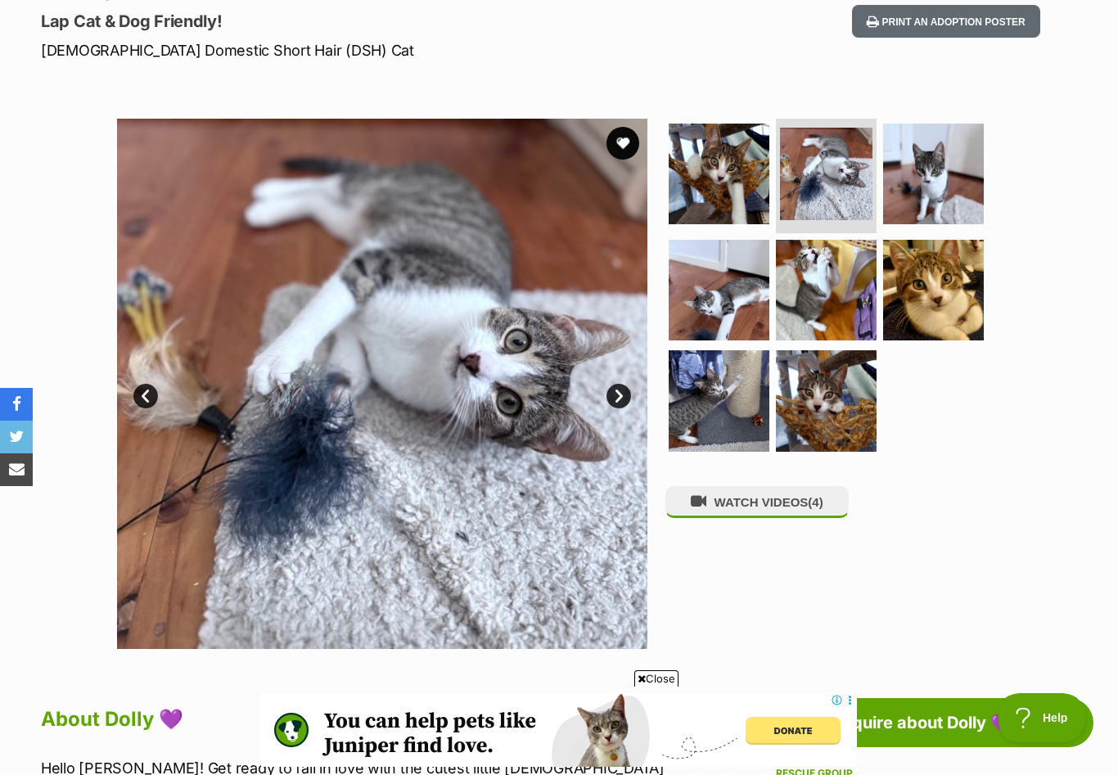
click at [618, 394] on link "Next" at bounding box center [618, 396] width 25 height 25
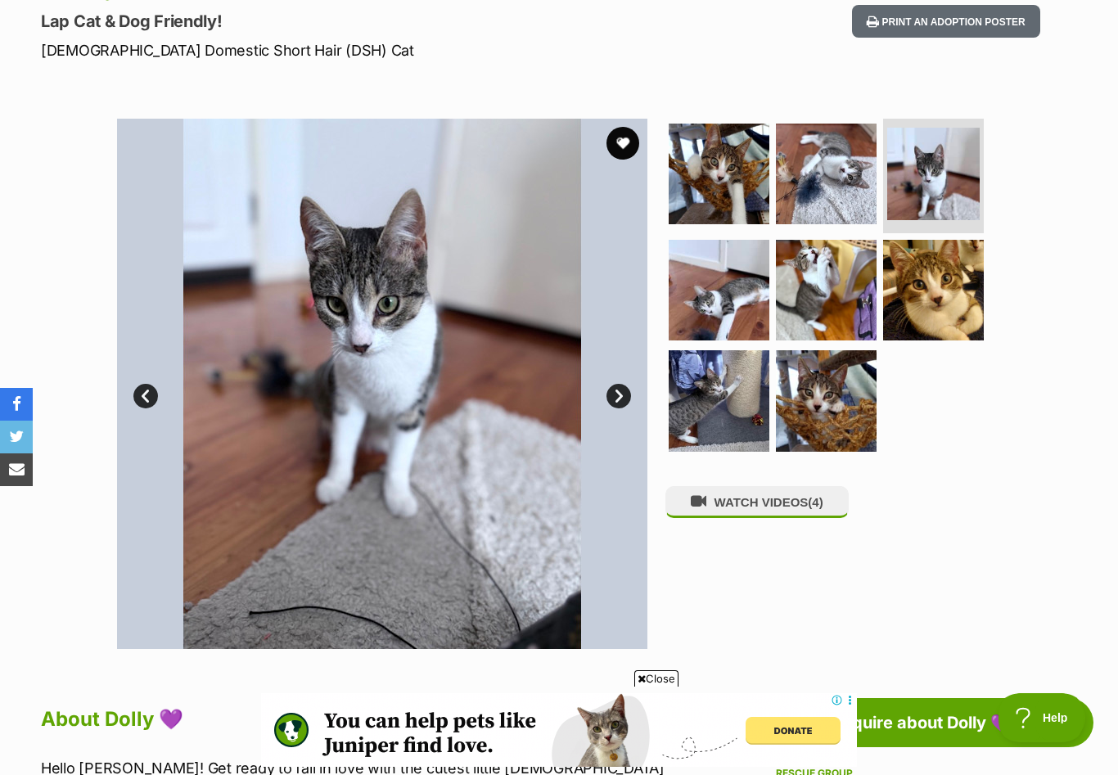
click at [618, 394] on link "Next" at bounding box center [618, 396] width 25 height 25
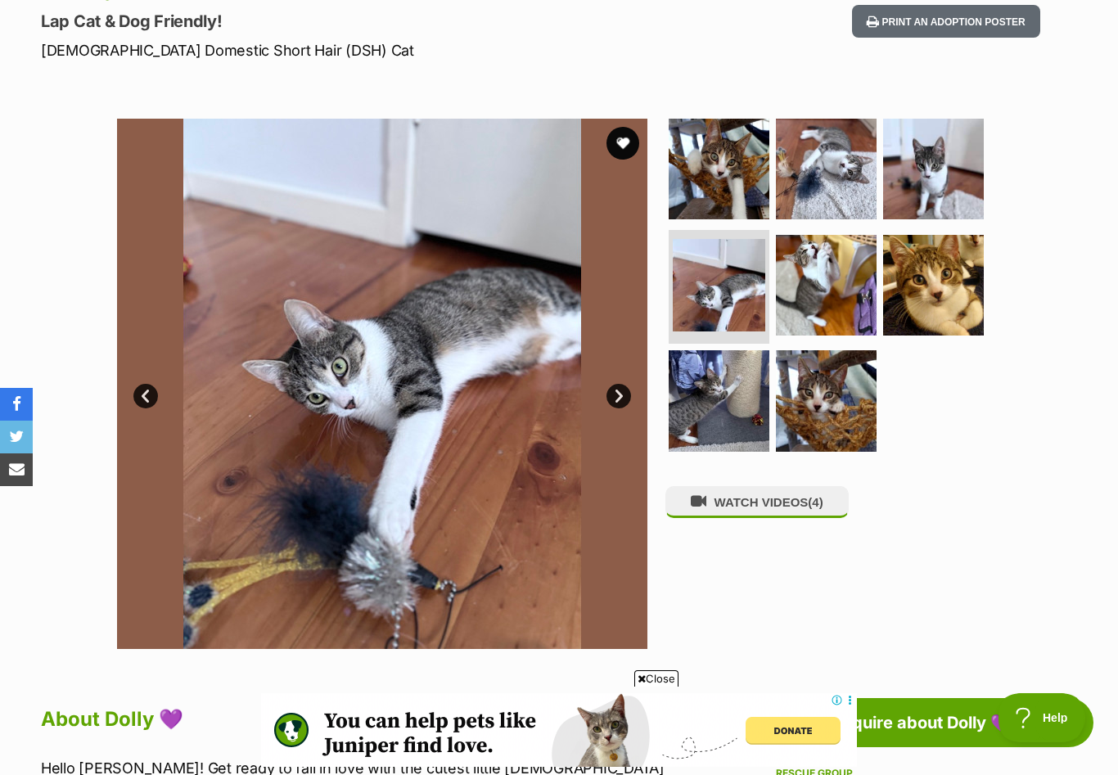
click at [618, 394] on link "Next" at bounding box center [618, 396] width 25 height 25
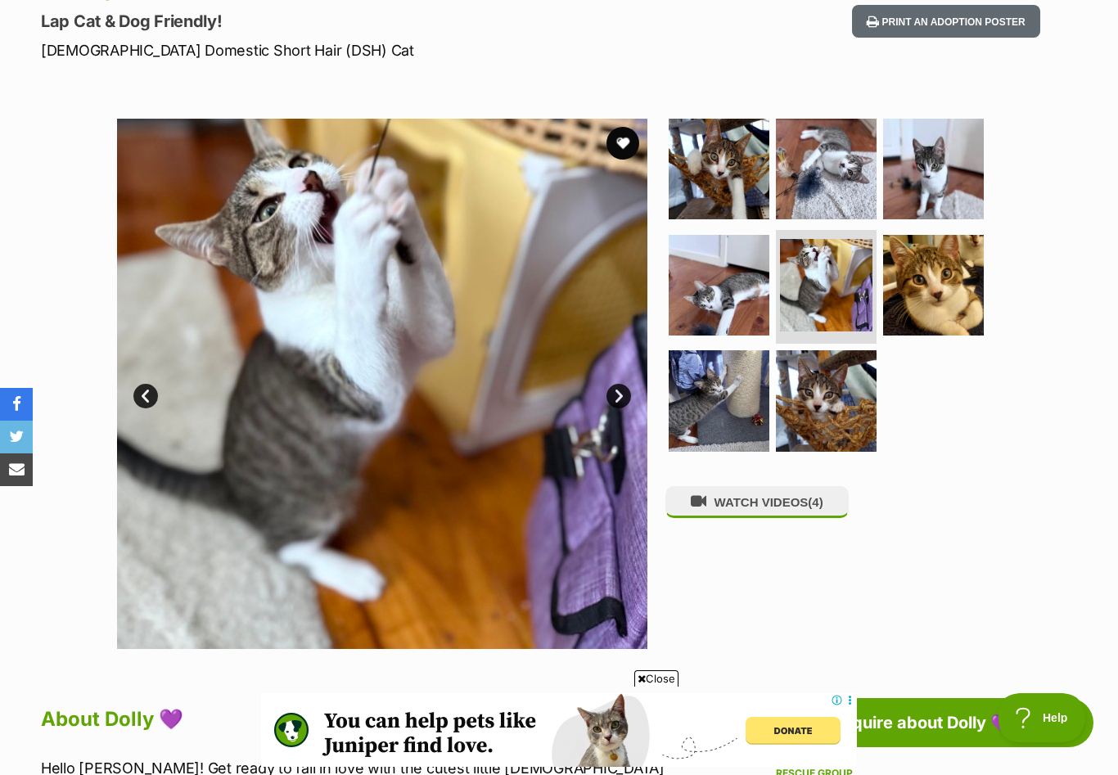
click at [618, 394] on link "Next" at bounding box center [618, 396] width 25 height 25
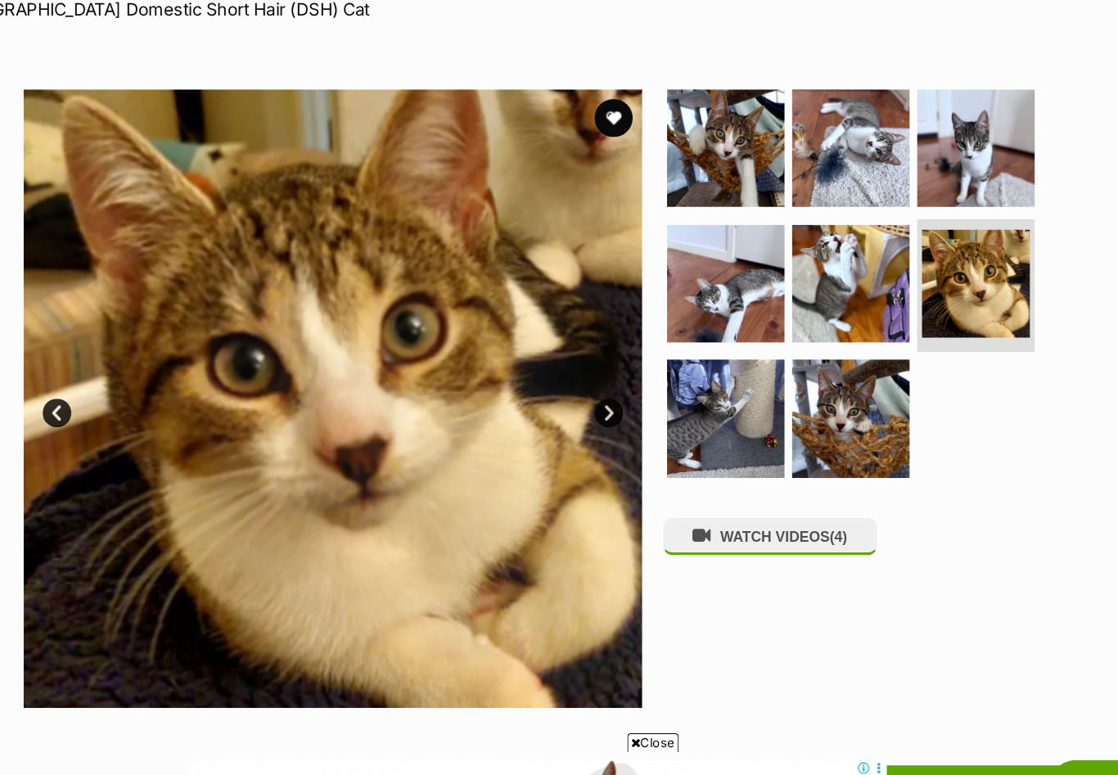
scroll to position [187, 0]
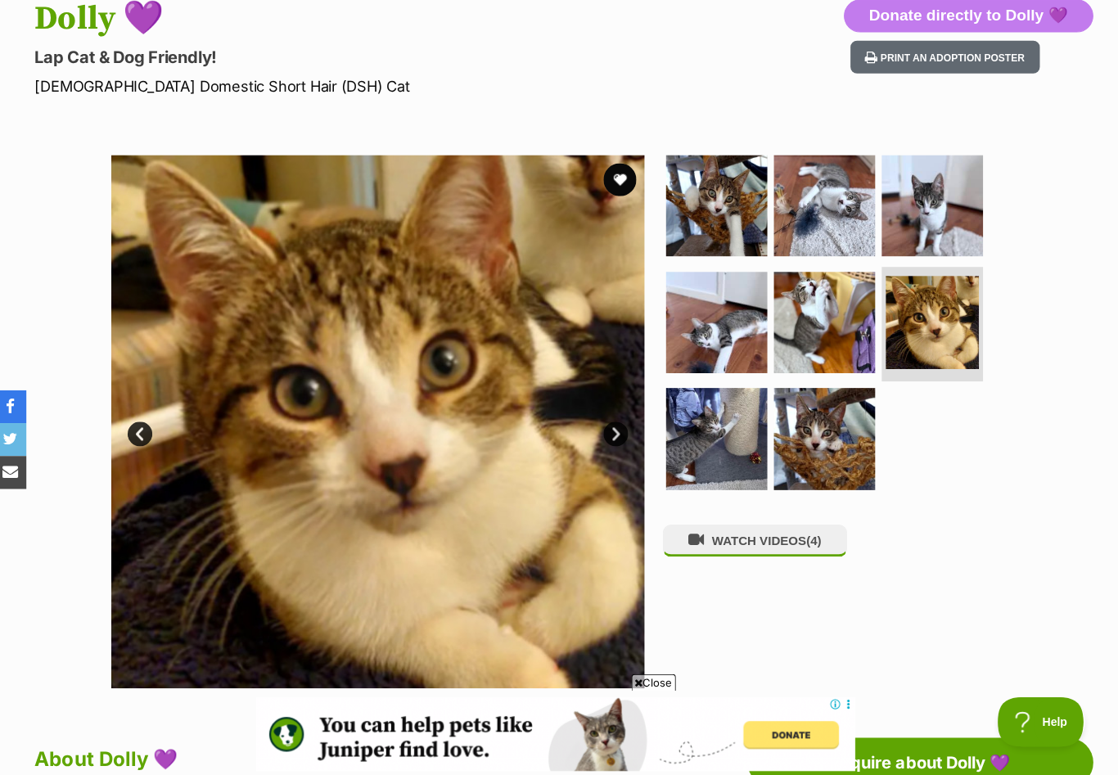
click at [610, 430] on link "Next" at bounding box center [618, 431] width 25 height 25
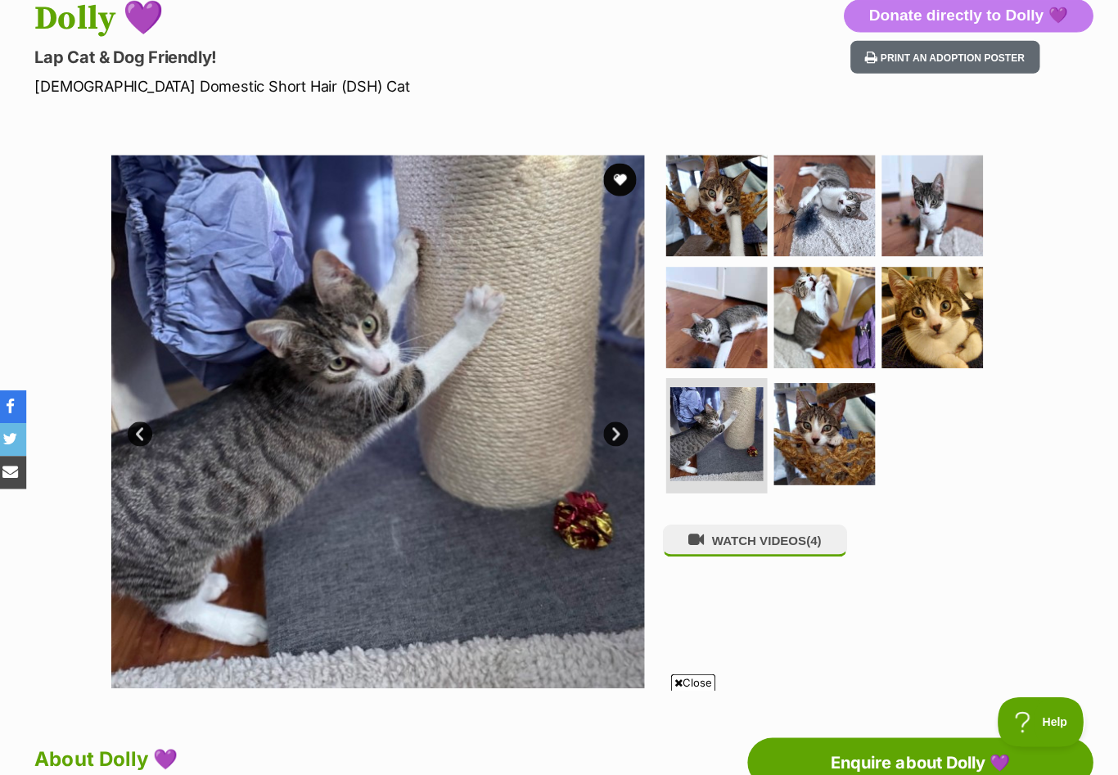
click at [610, 430] on link "Next" at bounding box center [618, 431] width 25 height 25
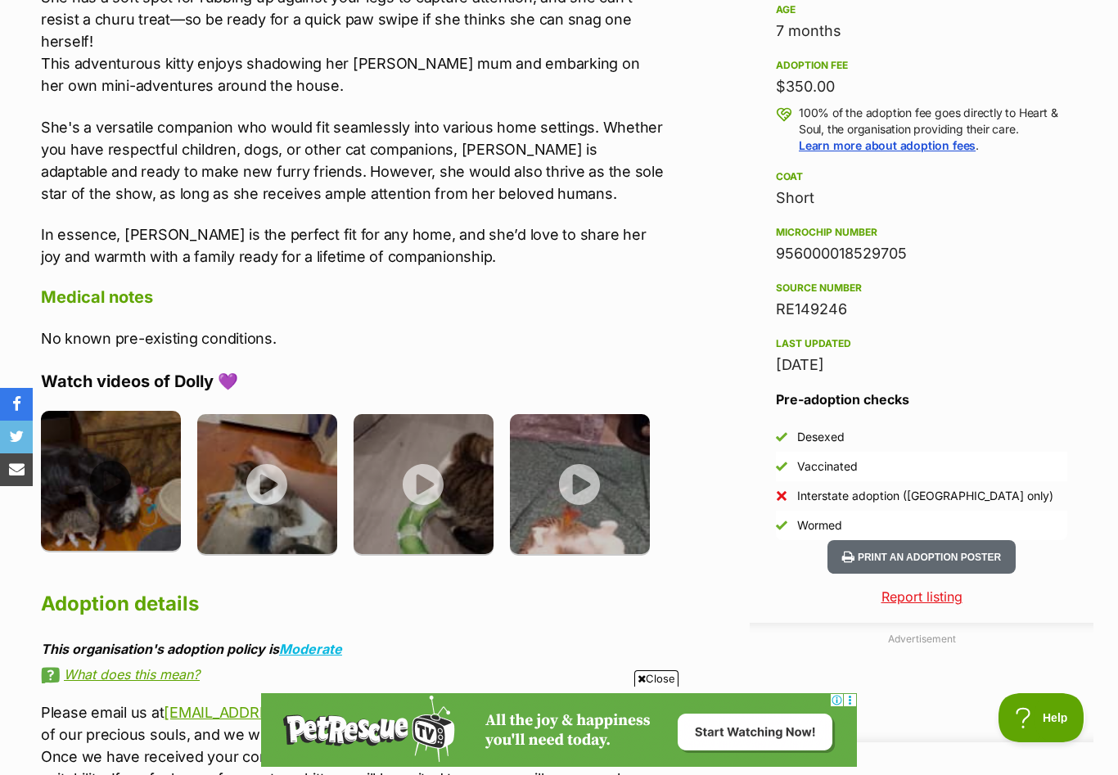
scroll to position [0, 0]
click at [112, 444] on img at bounding box center [111, 481] width 140 height 140
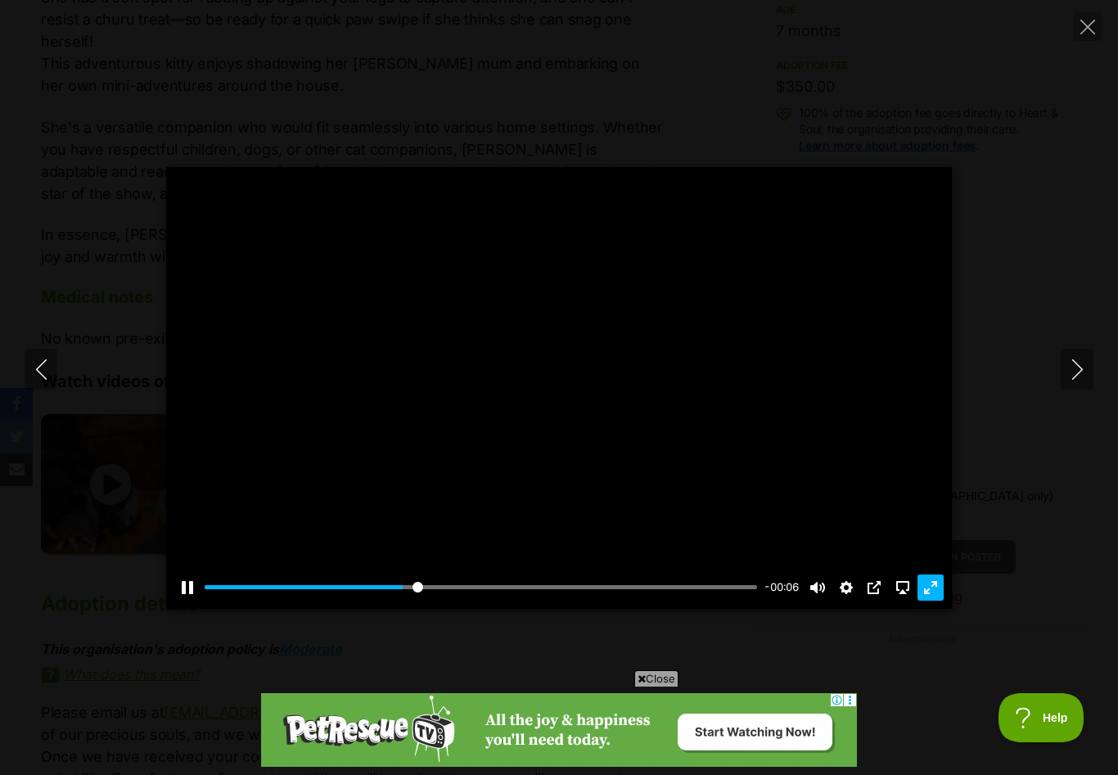
click at [932, 601] on button "Exit fullscreen Enter fullscreen" at bounding box center [930, 587] width 26 height 26
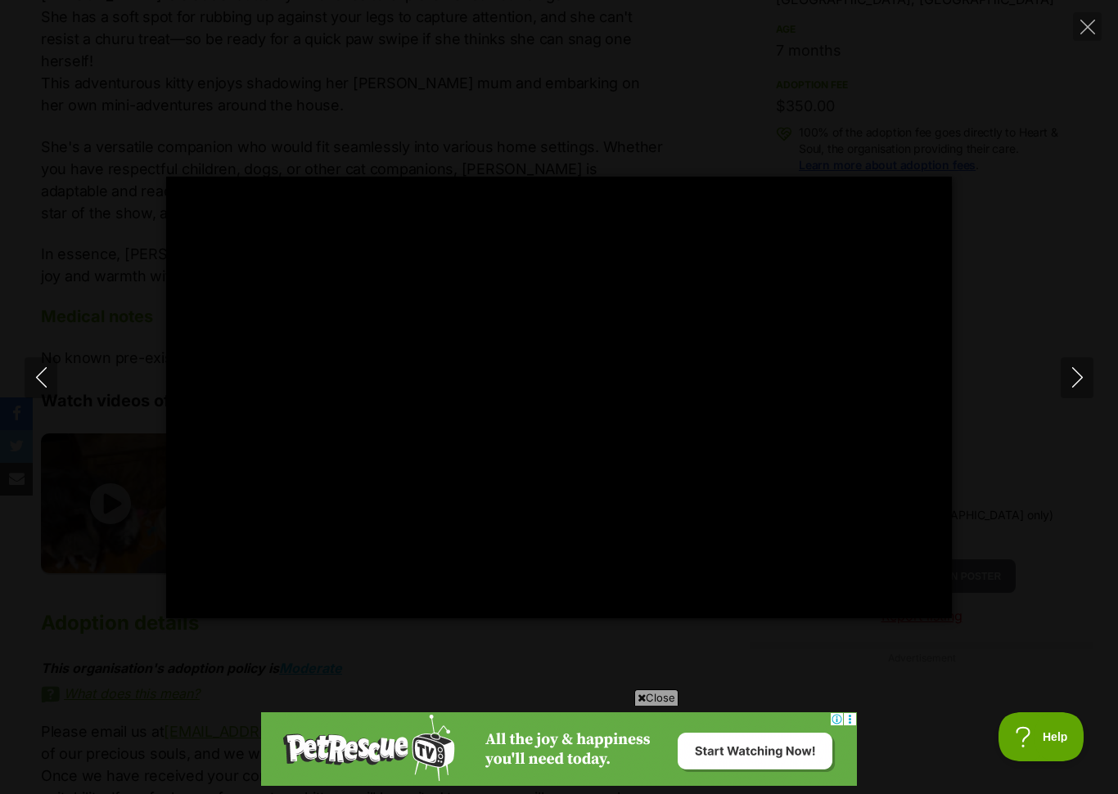
type input "100"
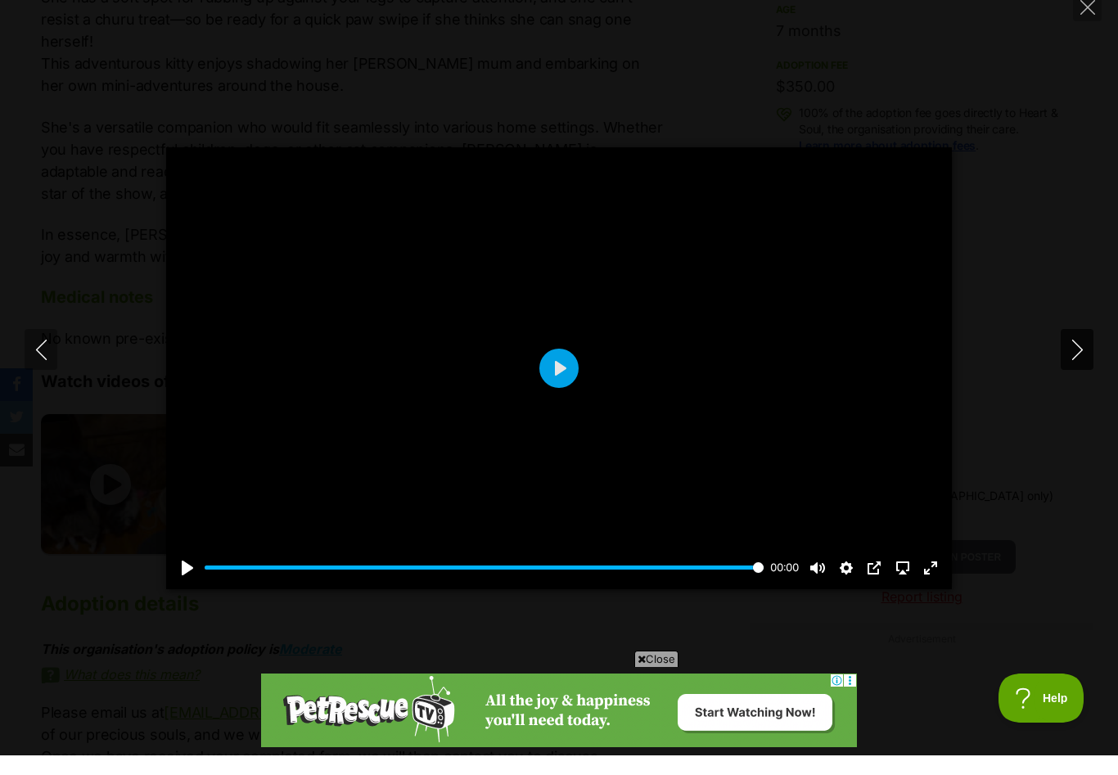
click at [1081, 380] on button "Next" at bounding box center [1076, 369] width 33 height 41
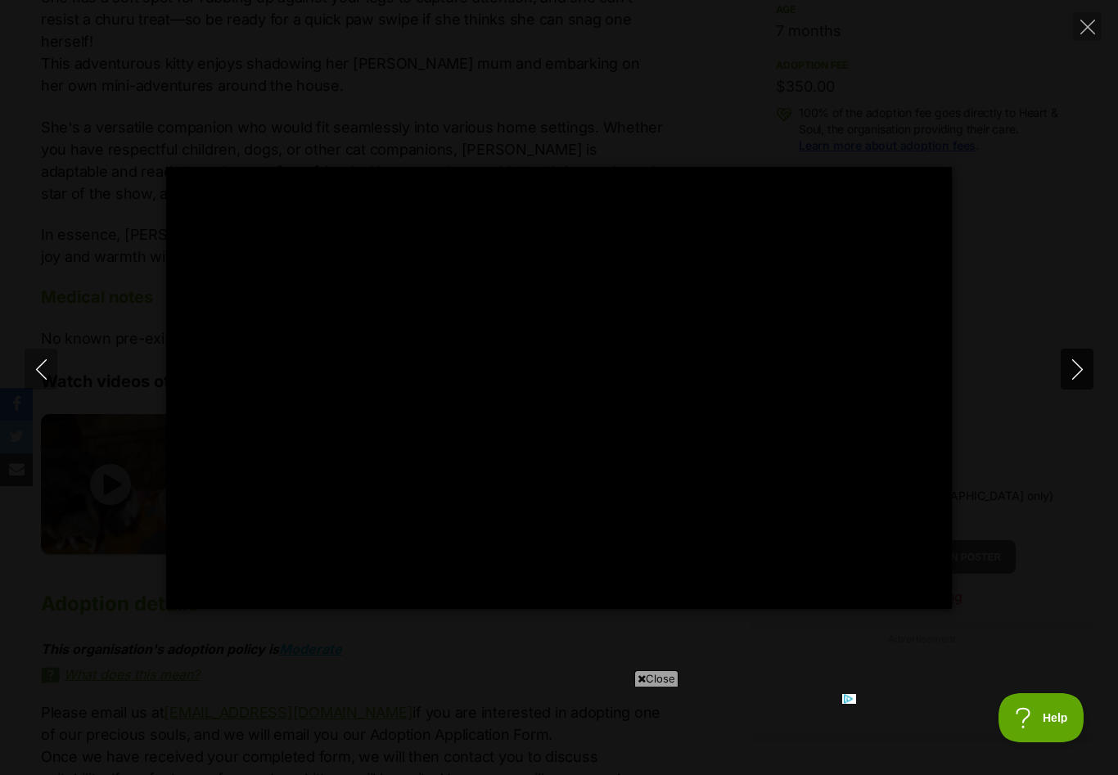
scroll to position [0, 0]
type input "100"
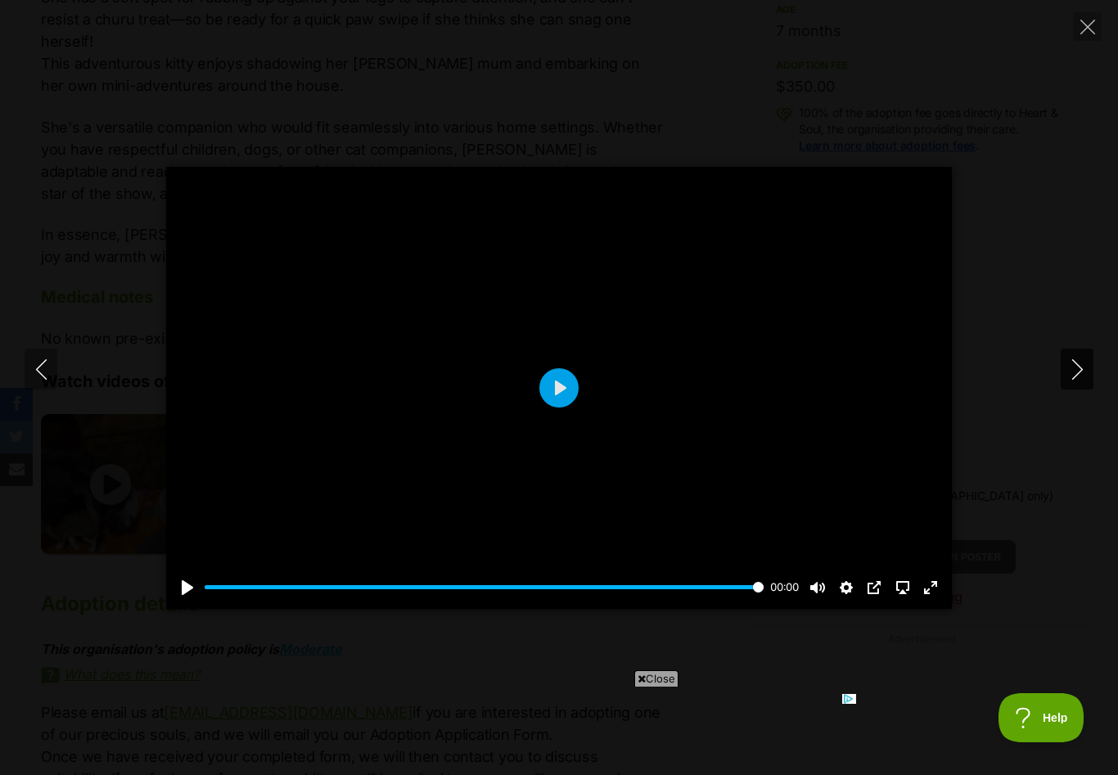
click at [1078, 380] on icon "Next" at bounding box center [1077, 369] width 20 height 20
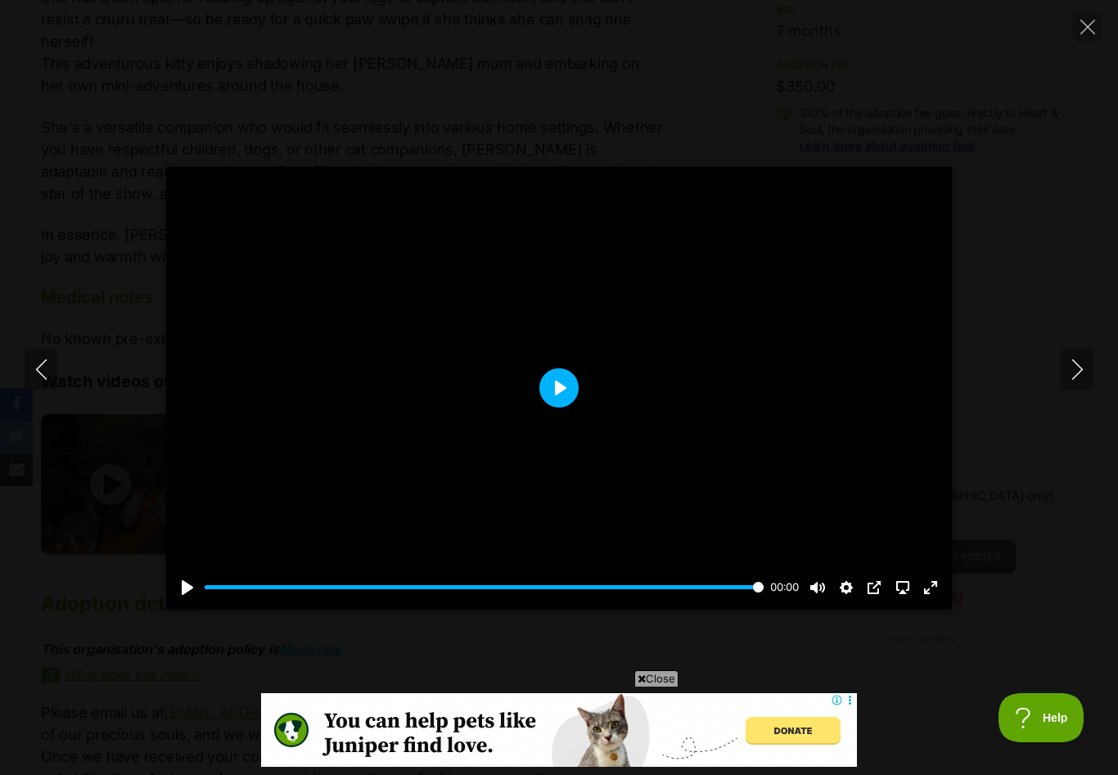
click at [559, 407] on button "Play" at bounding box center [558, 387] width 39 height 39
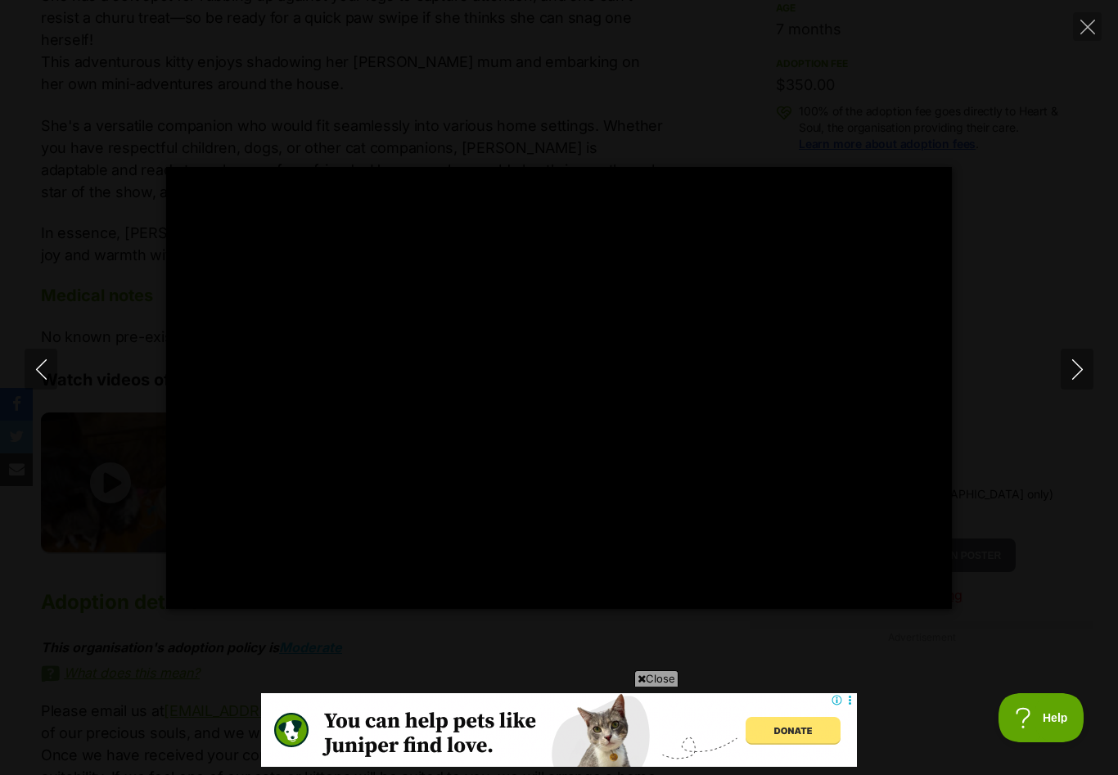
scroll to position [1144, 0]
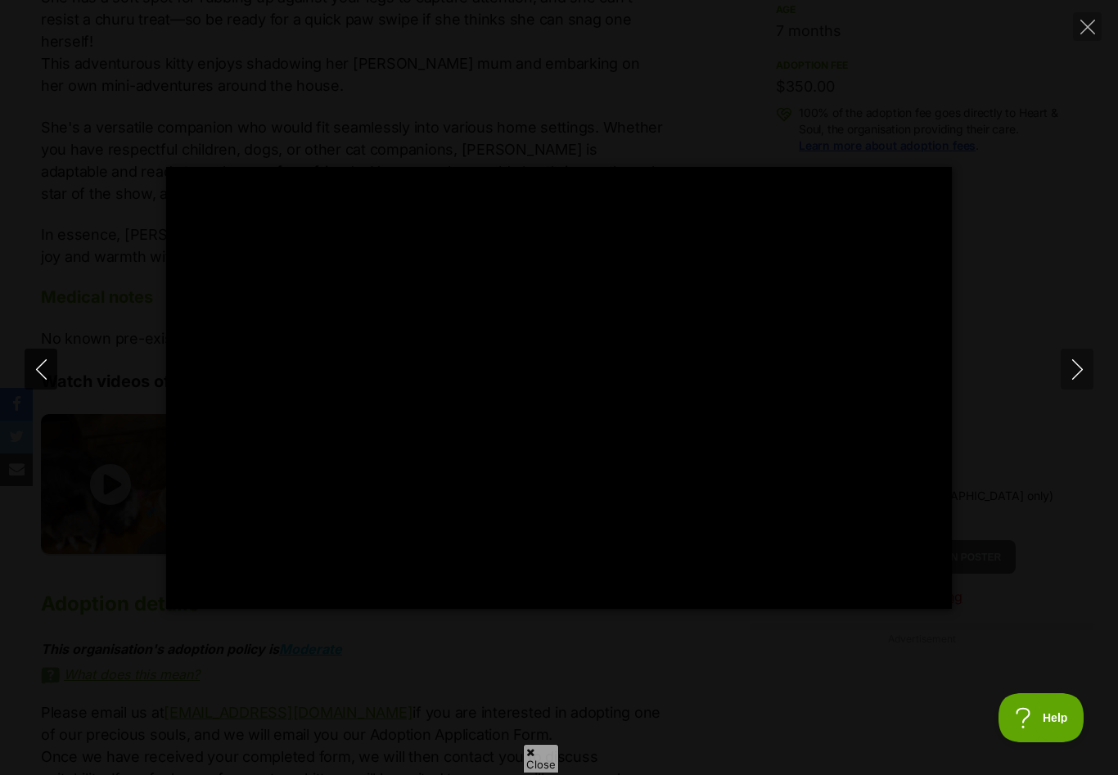
click at [43, 380] on icon "Previous" at bounding box center [41, 369] width 20 height 20
type input "42.6"
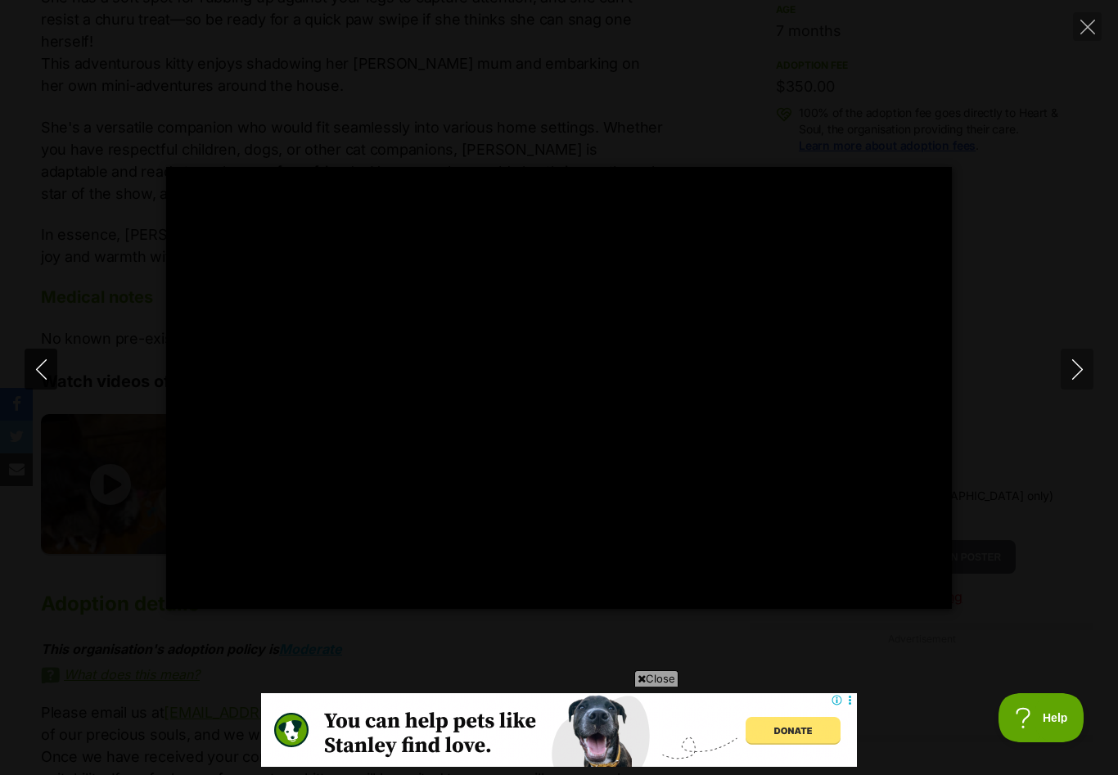
scroll to position [0, 0]
click at [43, 380] on icon "Previous" at bounding box center [41, 369] width 20 height 20
type input "28.73"
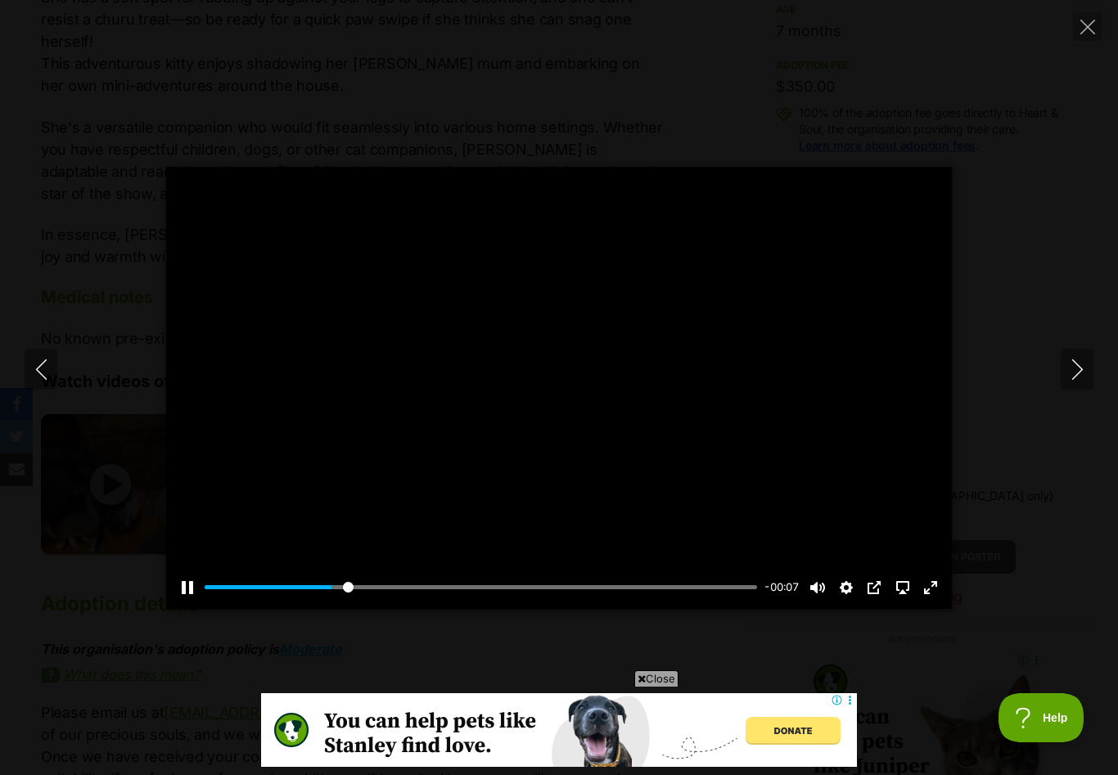
click at [924, 609] on div "Pause Play % buffered 00:00 -00:07 Unmute Mute Disable captions Enable captions…" at bounding box center [558, 577] width 785 height 63
click at [929, 601] on button "Exit fullscreen Enter fullscreen" at bounding box center [930, 587] width 26 height 26
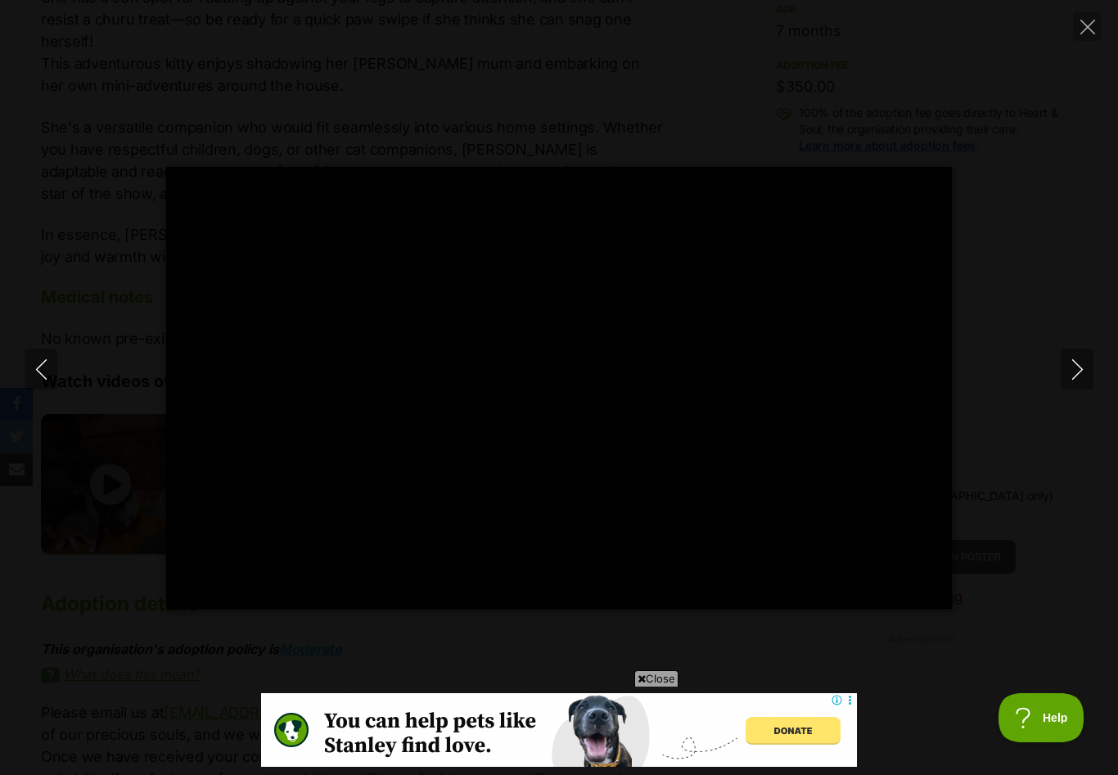
type input "90.6"
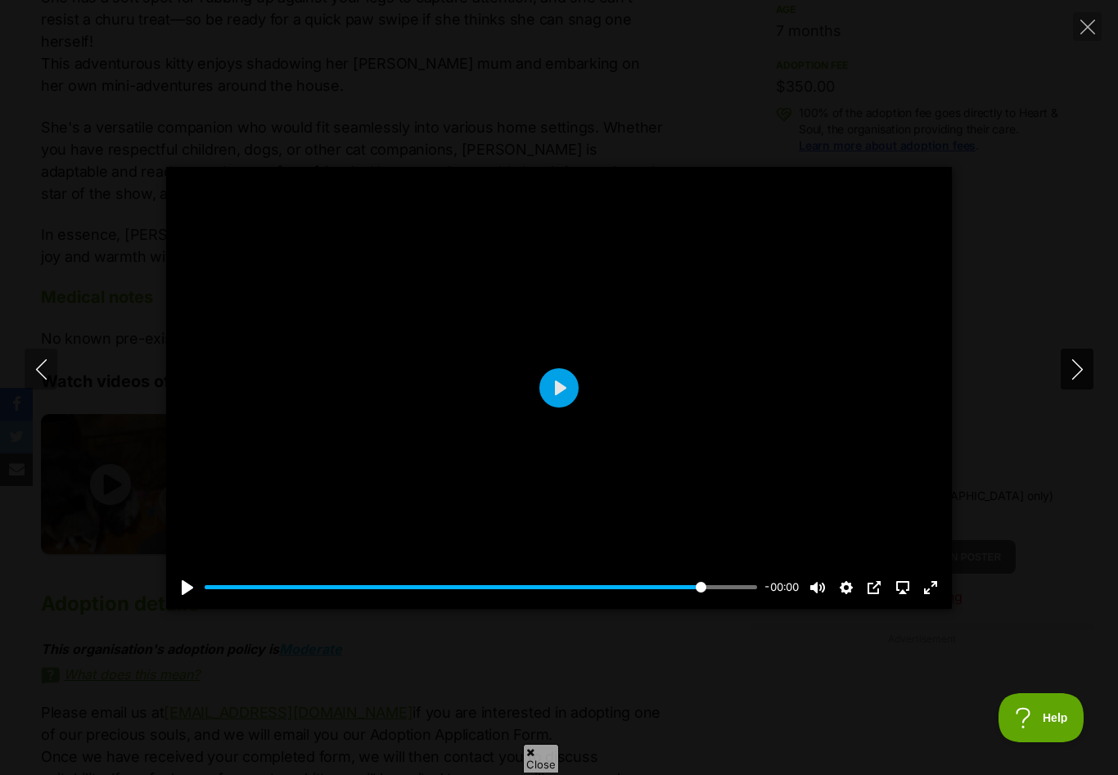
click at [1076, 380] on icon "Next" at bounding box center [1077, 369] width 20 height 20
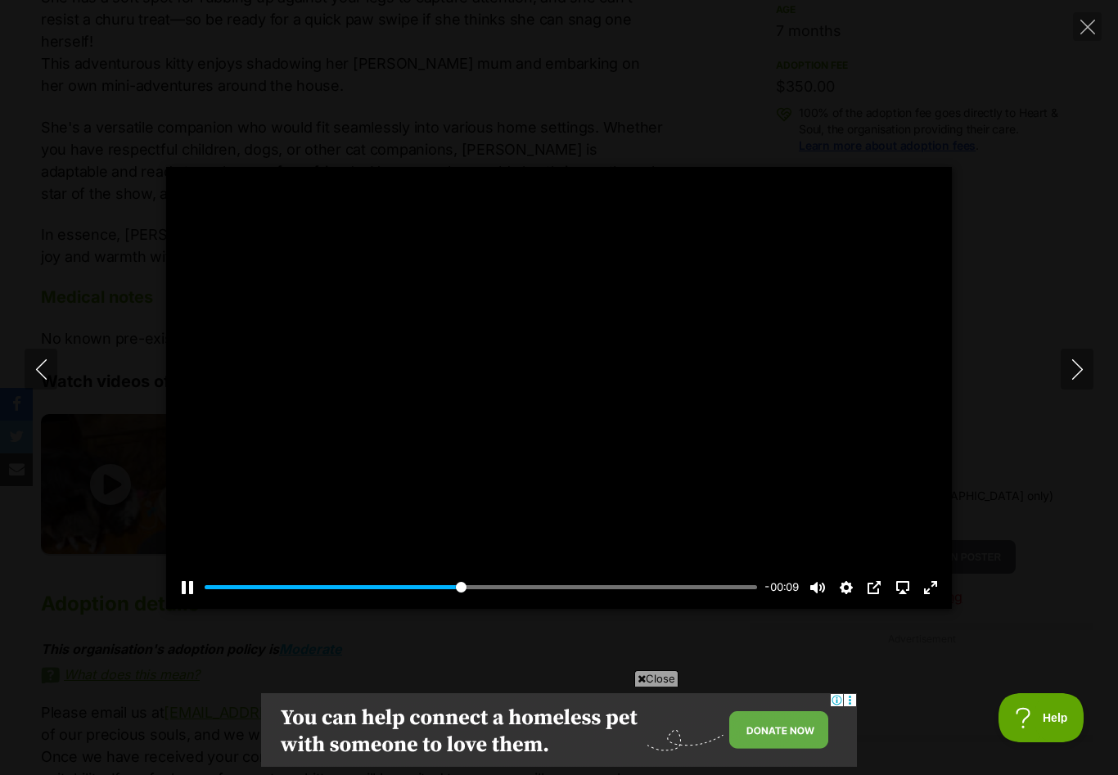
click at [566, 394] on div at bounding box center [558, 388] width 785 height 442
click at [188, 600] on button "Pause Play" at bounding box center [187, 587] width 26 height 26
type input "59.96"
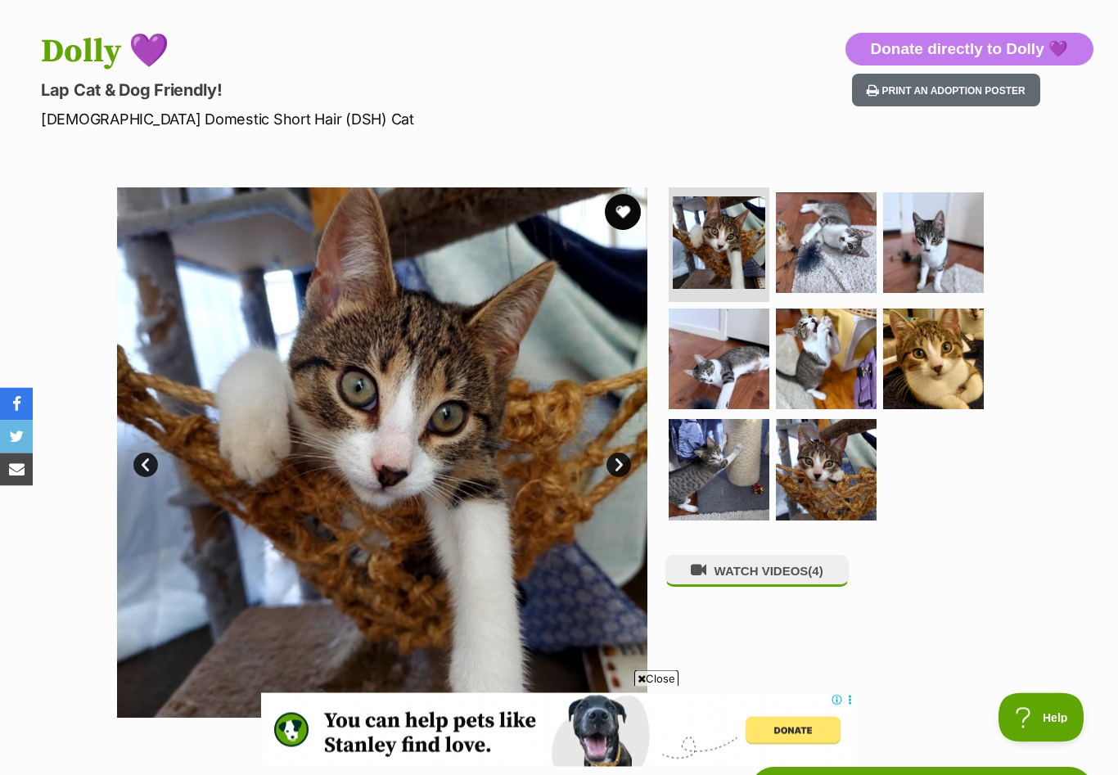
scroll to position [153, 0]
click at [623, 210] on button "favourite" at bounding box center [623, 212] width 36 height 36
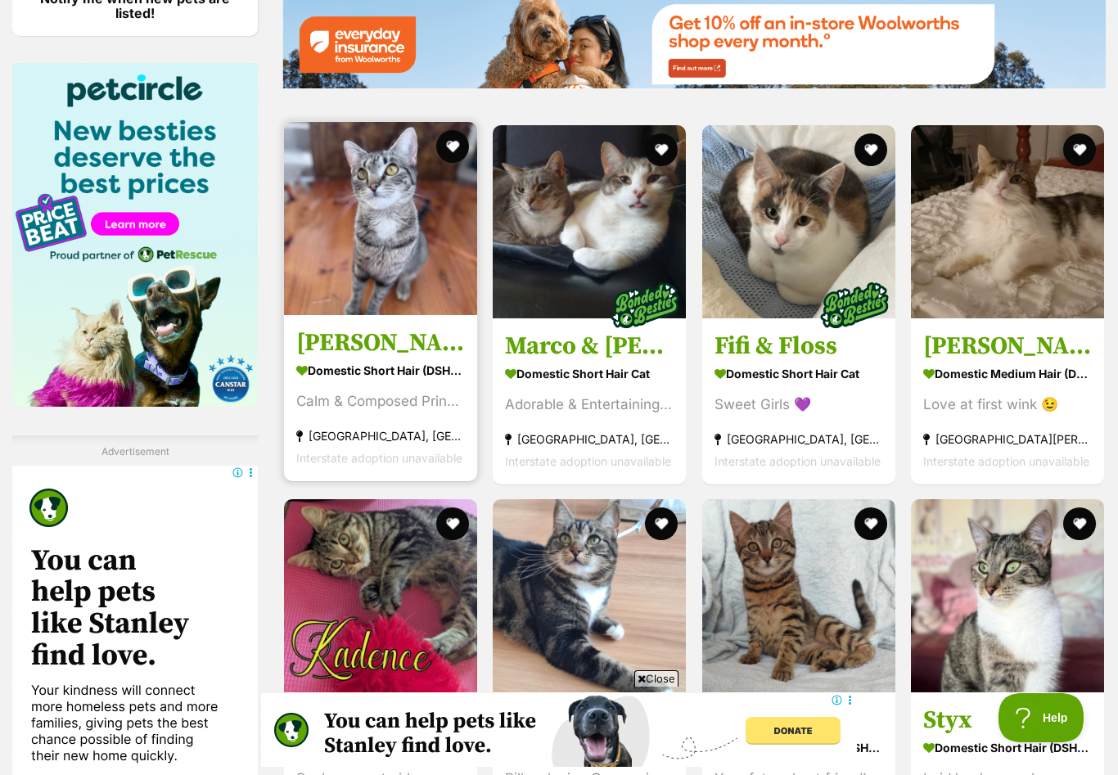
click at [345, 349] on h3 "[PERSON_NAME] 🌹🌹🌹" at bounding box center [380, 341] width 169 height 31
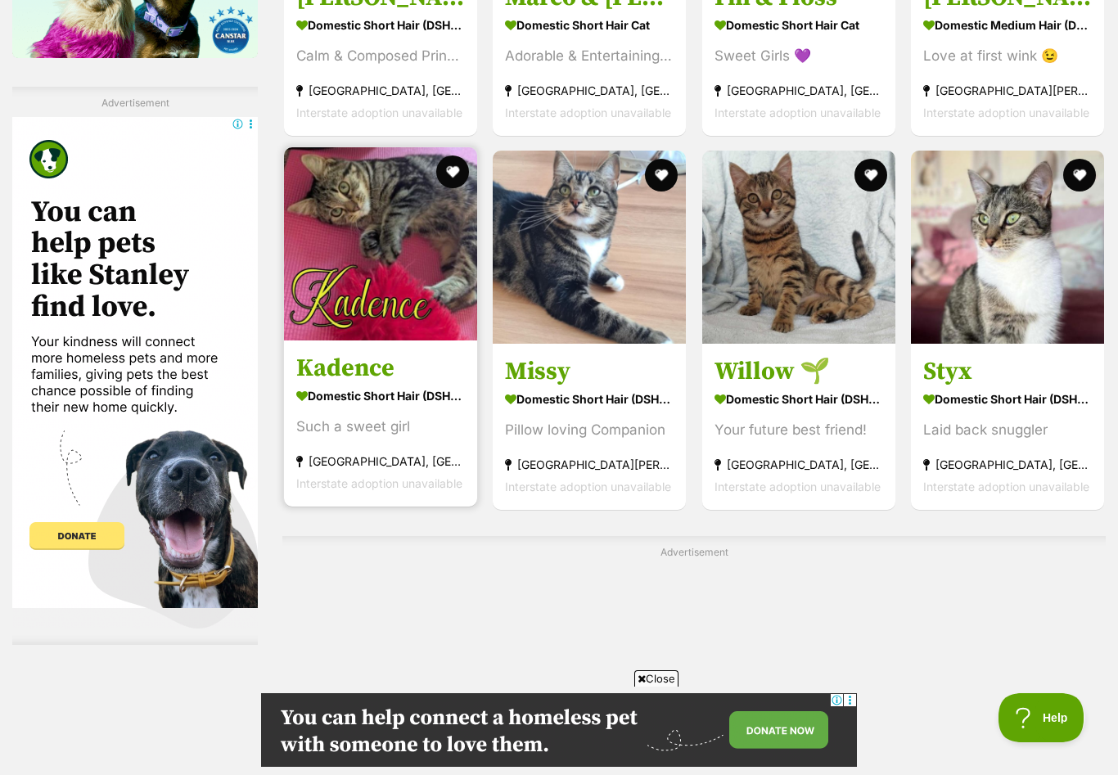
click at [345, 381] on h3 "Kadence" at bounding box center [380, 368] width 169 height 31
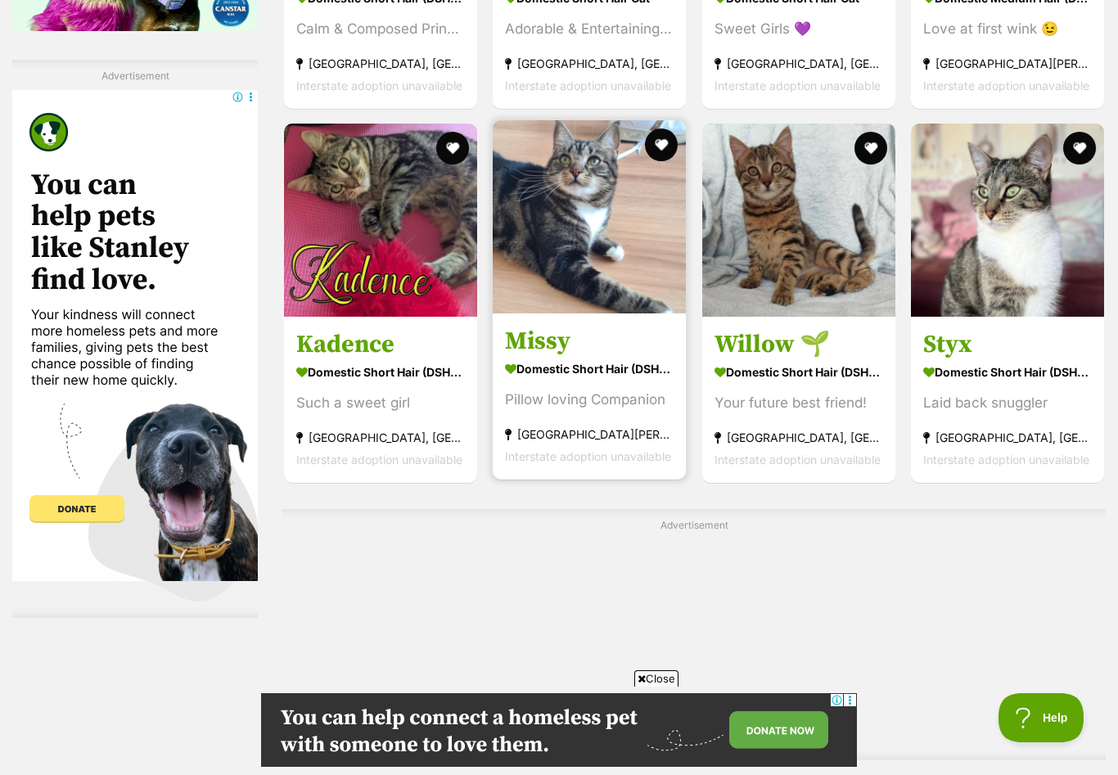
click at [533, 357] on h3 "Missy" at bounding box center [589, 341] width 169 height 31
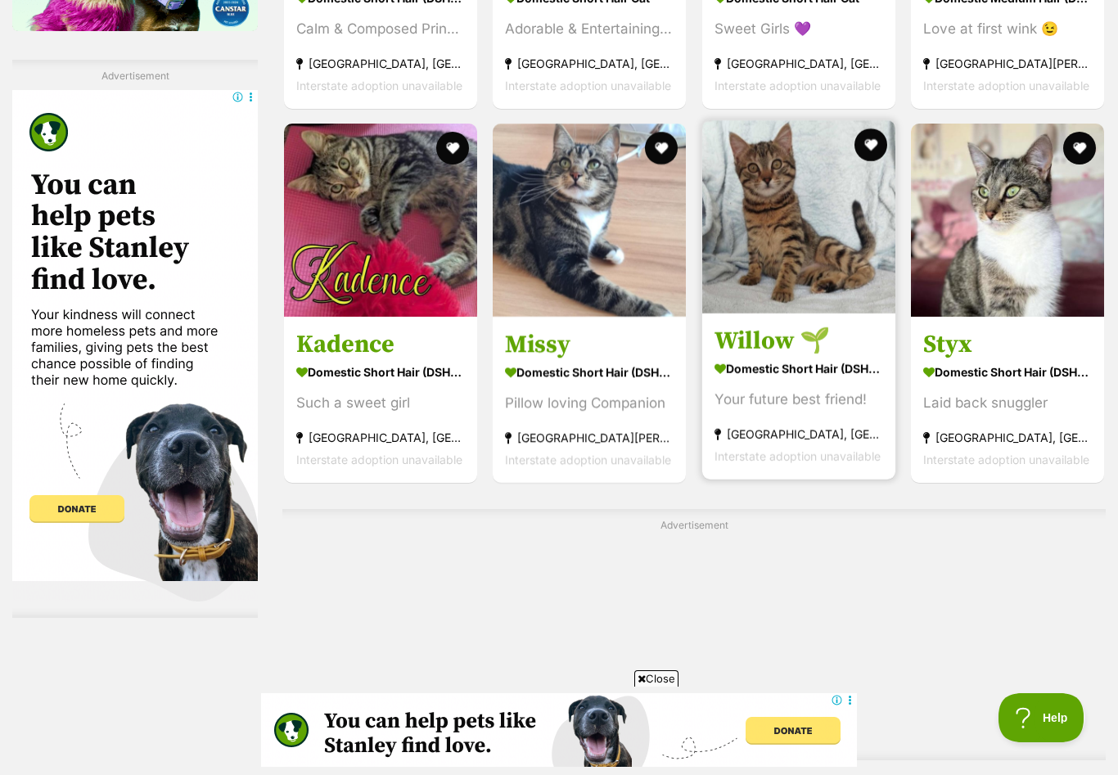
scroll to position [0, 0]
click at [745, 357] on h3 "Willow 🌱" at bounding box center [798, 341] width 169 height 31
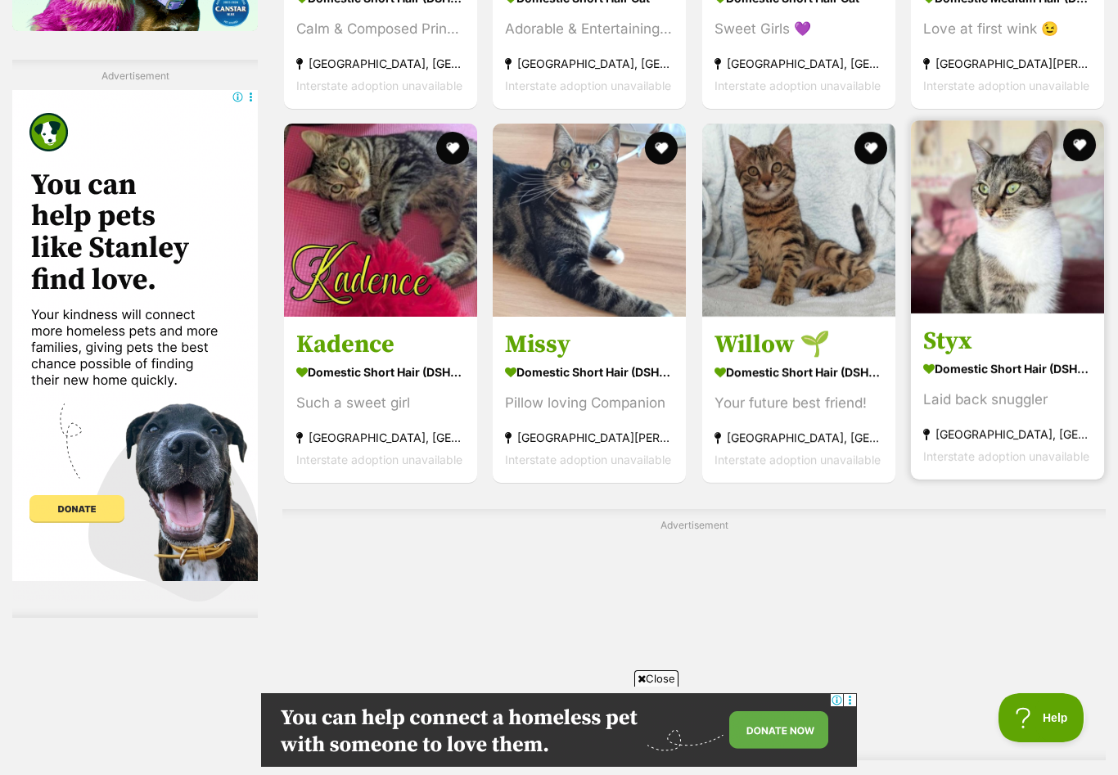
click at [947, 355] on h3 "Styx" at bounding box center [1007, 341] width 169 height 31
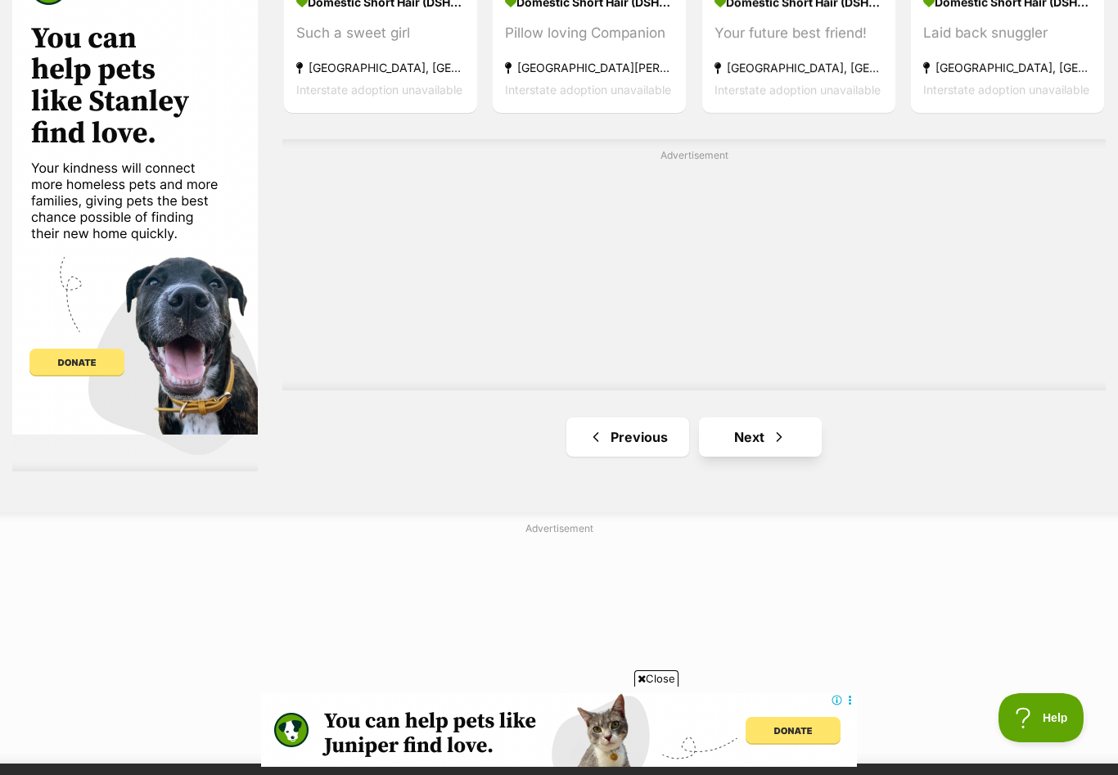
click at [751, 445] on link "Next" at bounding box center [760, 436] width 123 height 39
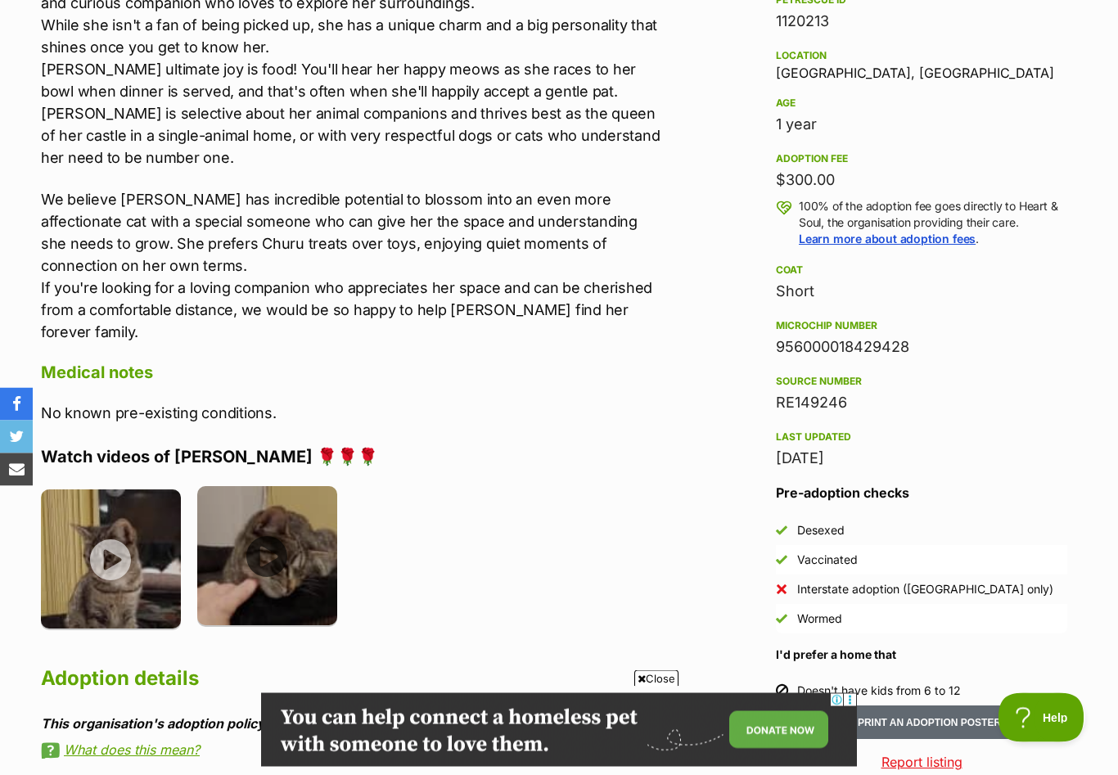
scroll to position [1072, 0]
click at [263, 517] on img at bounding box center [267, 556] width 140 height 140
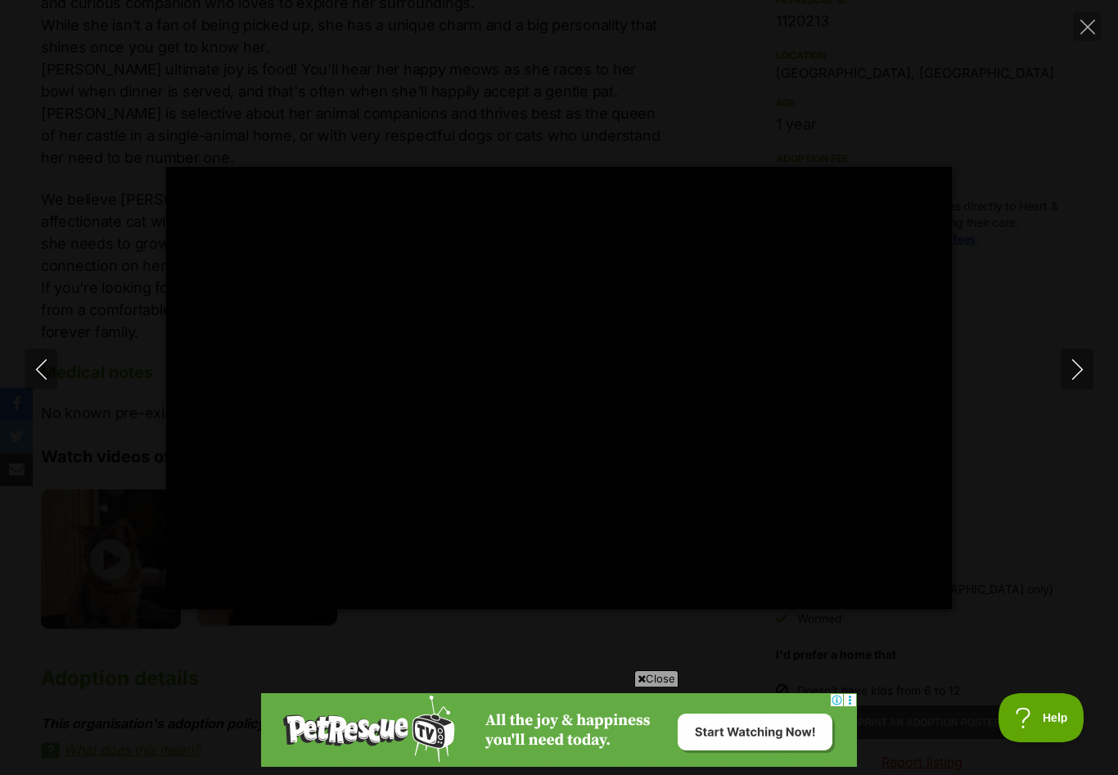
scroll to position [0, 0]
type input "100"
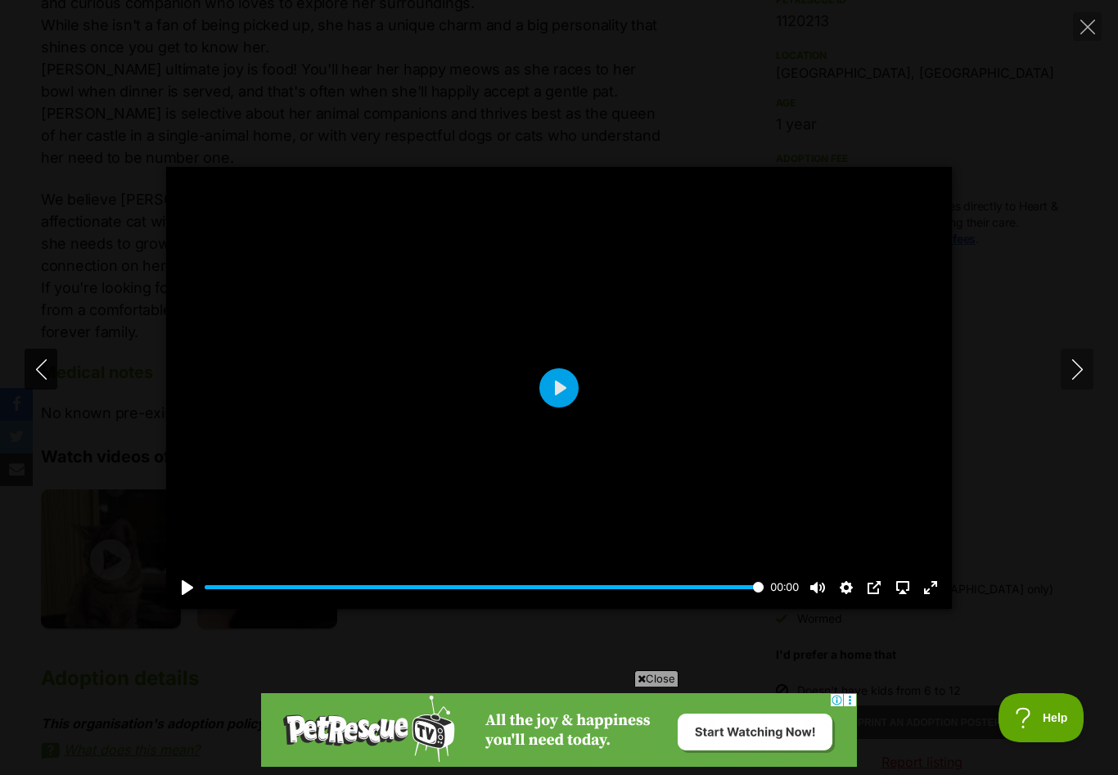
click at [41, 380] on icon "Previous" at bounding box center [40, 369] width 11 height 20
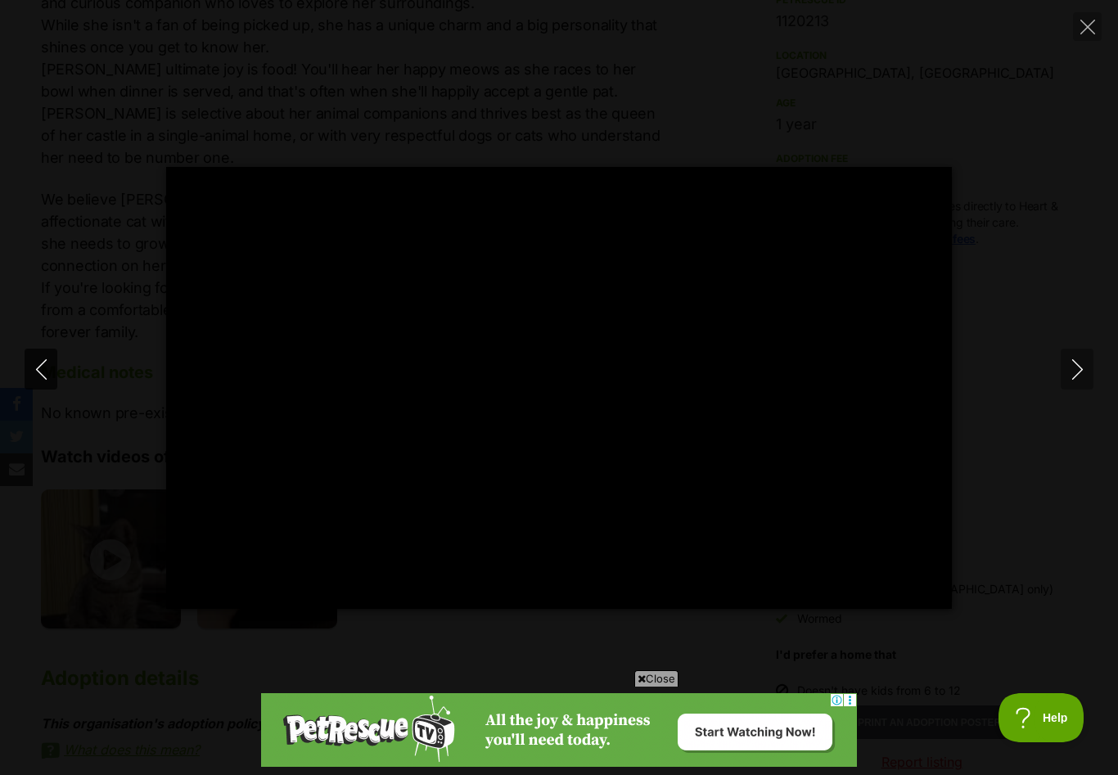
type input "100"
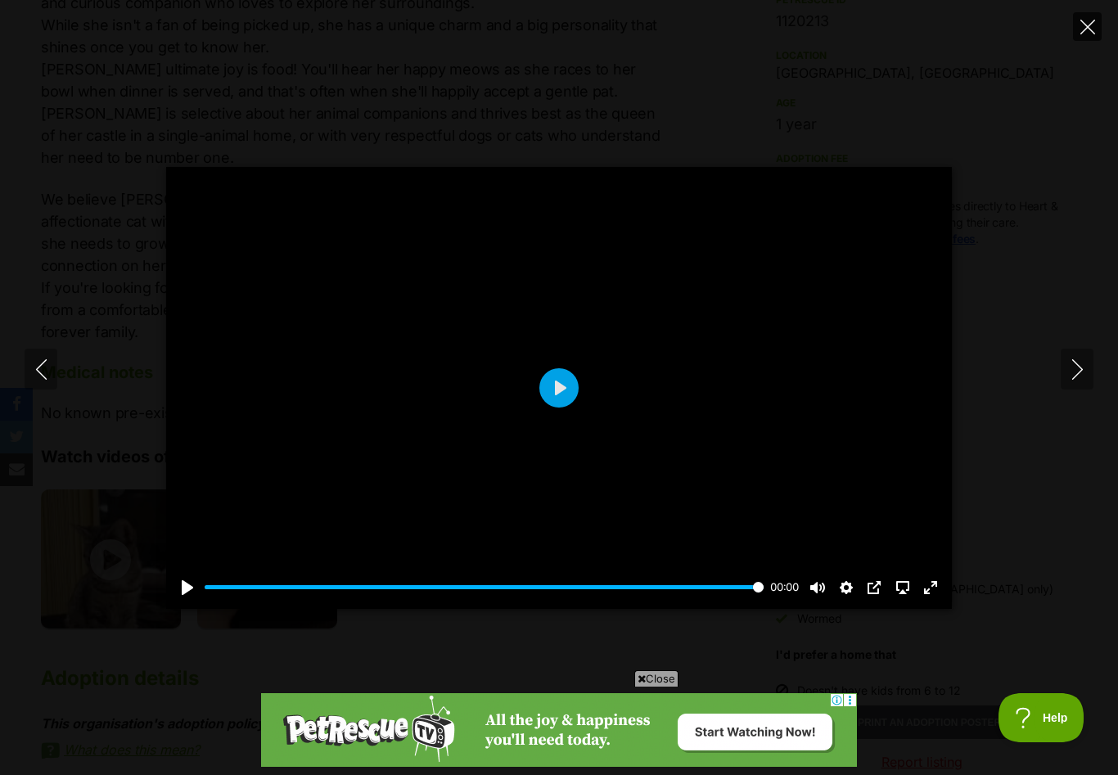
click at [1083, 27] on icon "Close" at bounding box center [1087, 27] width 15 height 15
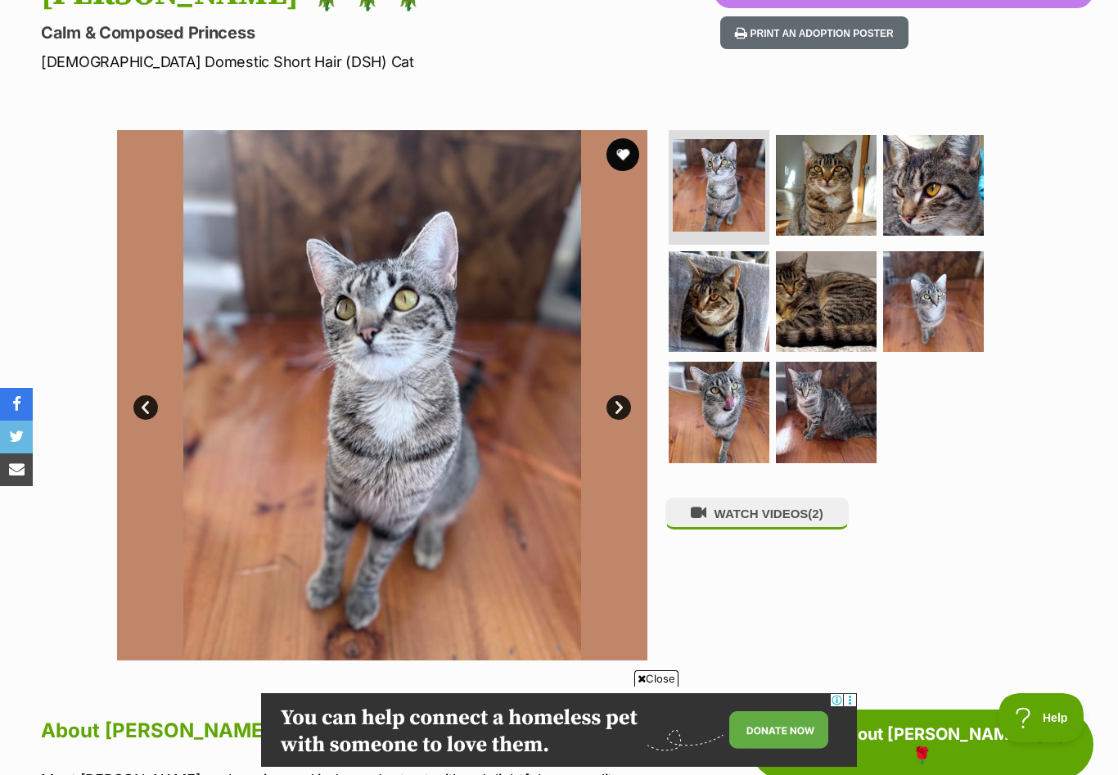
scroll to position [209, 0]
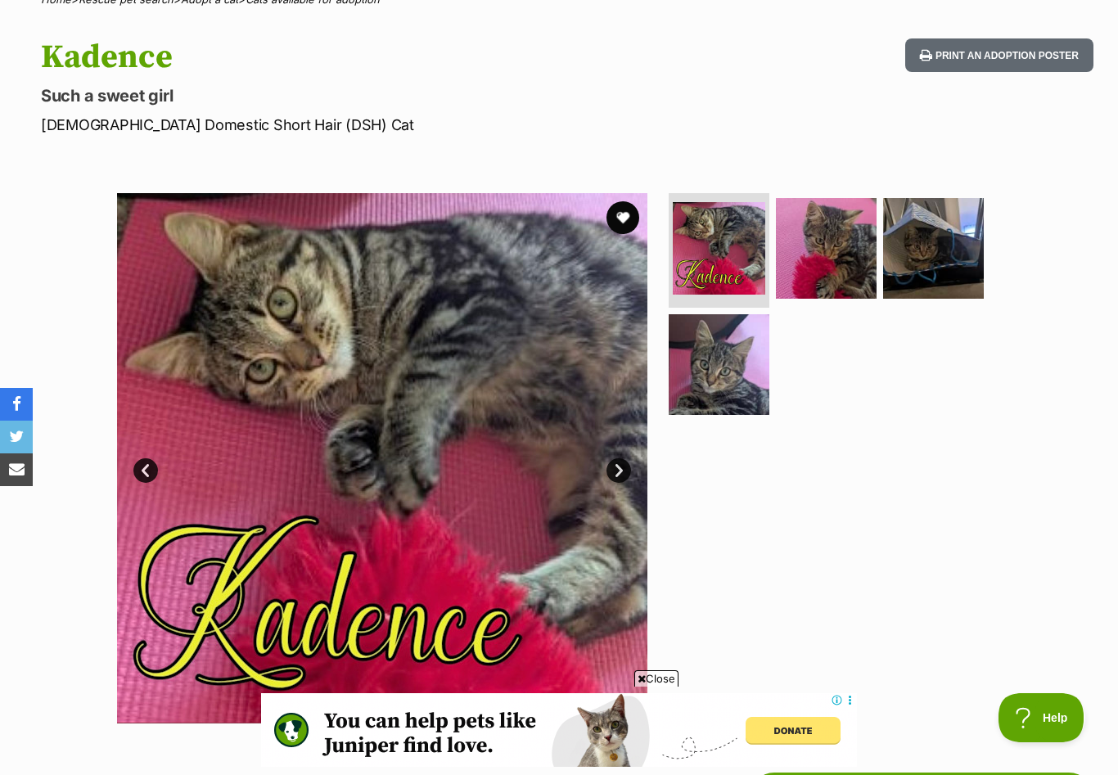
scroll to position [146, 0]
click at [619, 471] on link "Next" at bounding box center [618, 471] width 25 height 25
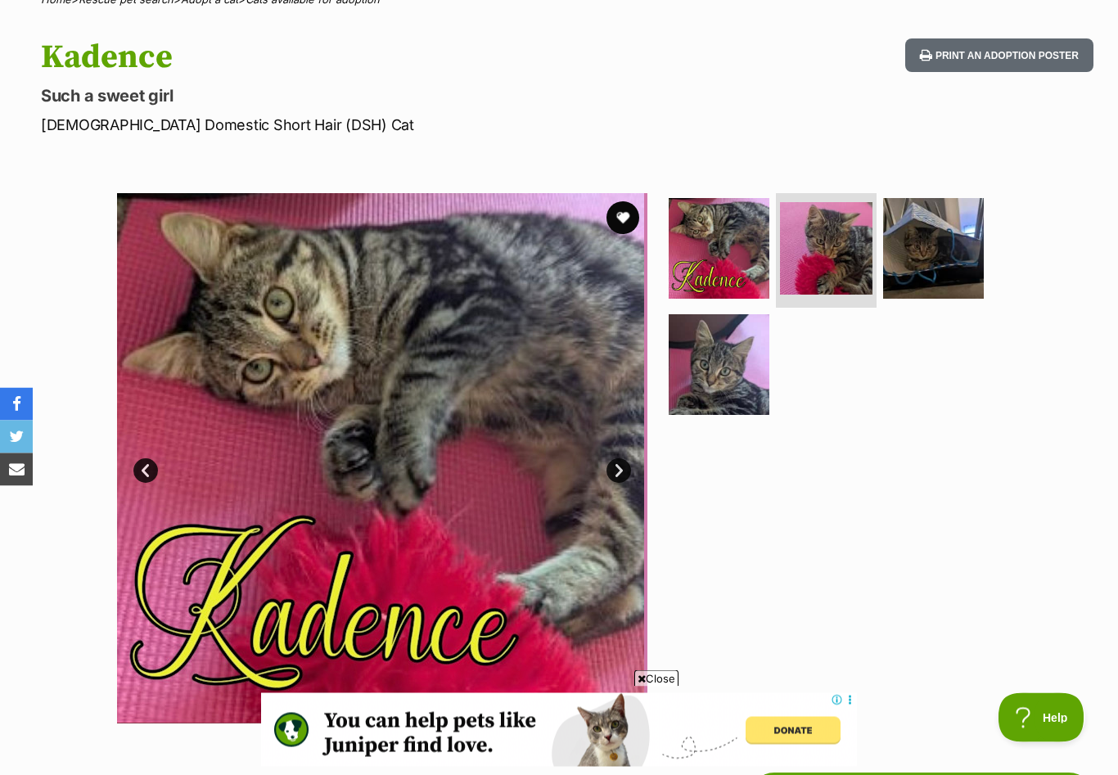
scroll to position [147, 0]
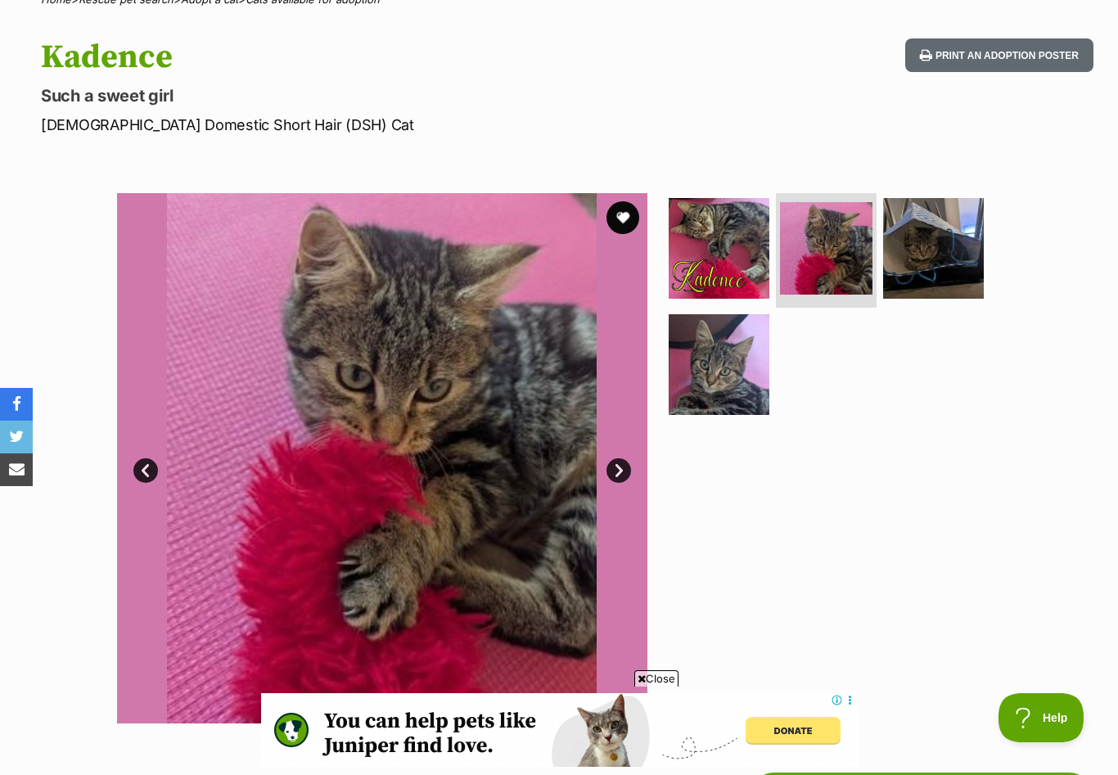
click at [619, 471] on link "Next" at bounding box center [618, 470] width 25 height 25
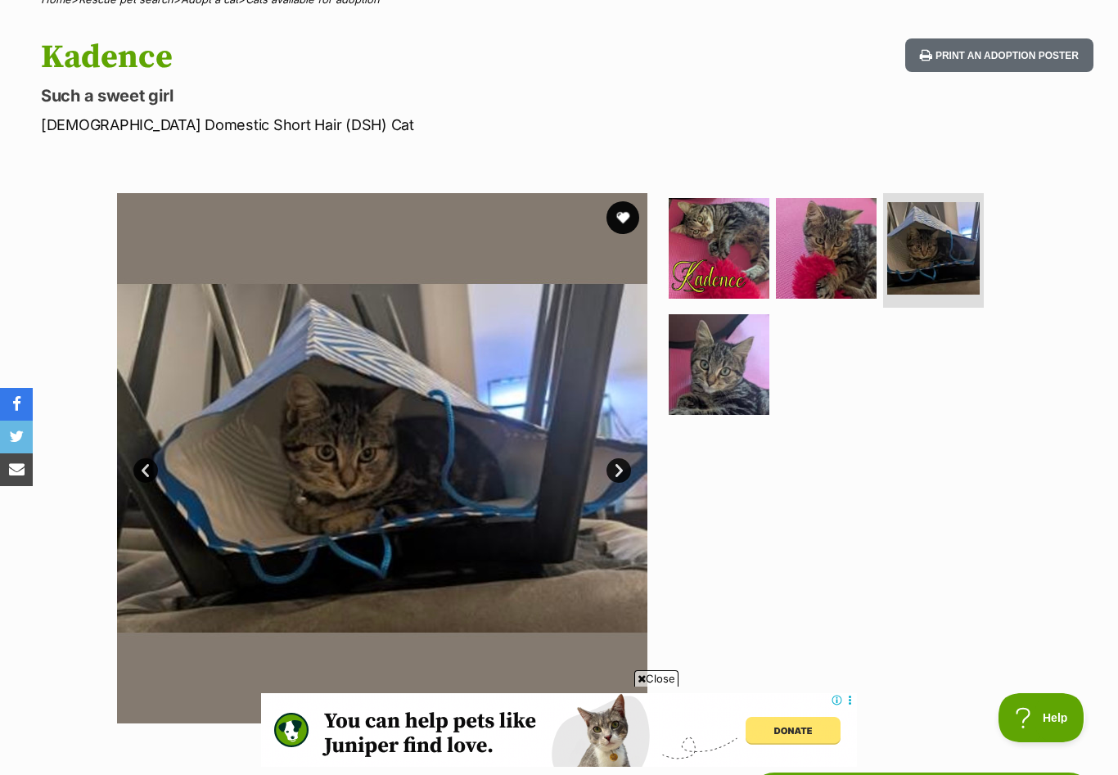
click at [619, 471] on link "Next" at bounding box center [618, 470] width 25 height 25
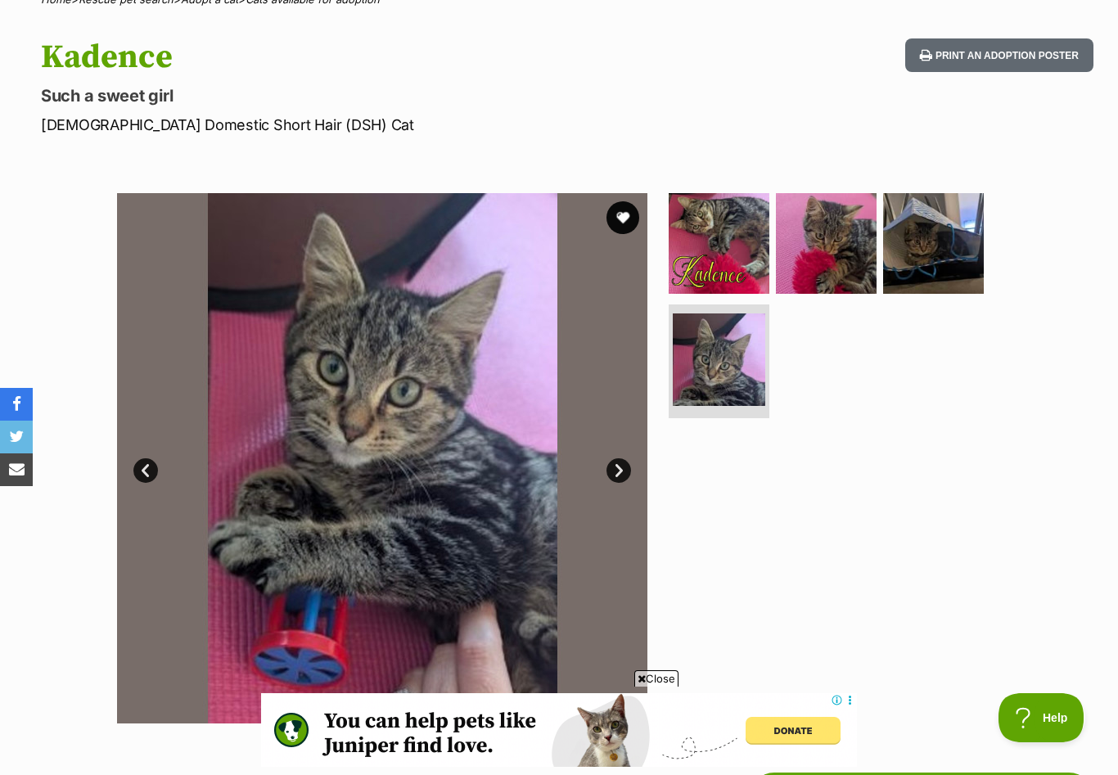
click at [619, 471] on link "Next" at bounding box center [618, 470] width 25 height 25
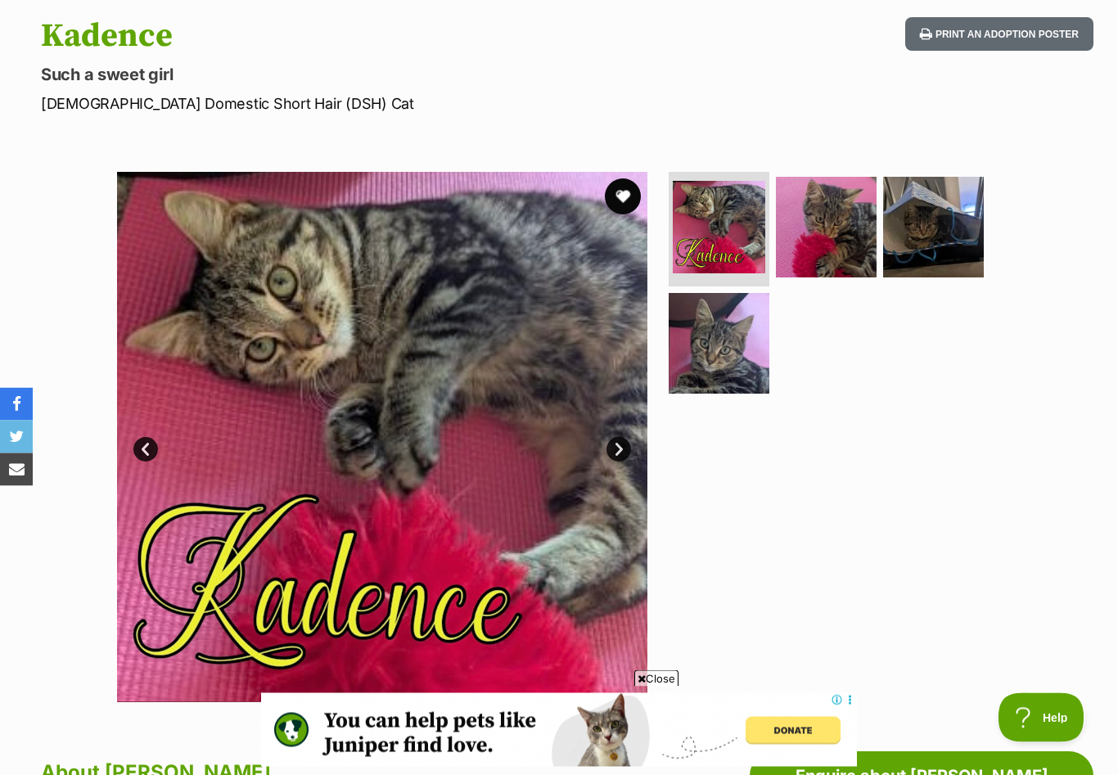
scroll to position [169, 0]
click at [623, 190] on button "favourite" at bounding box center [623, 196] width 36 height 36
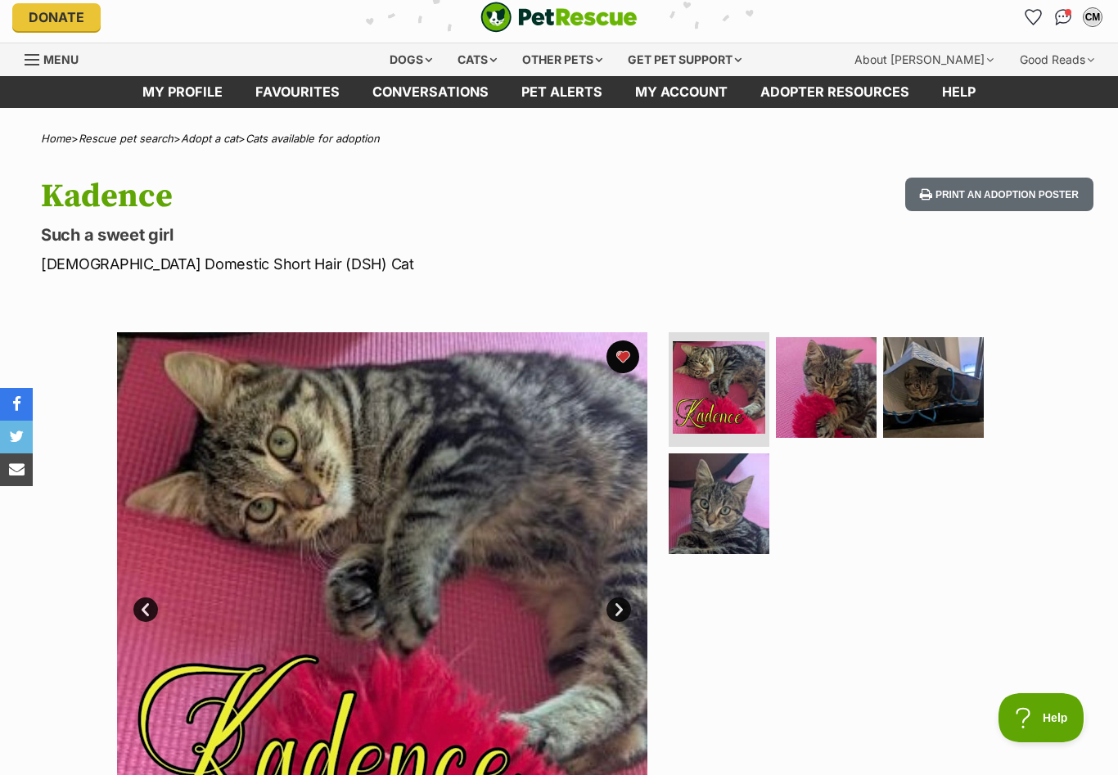
scroll to position [0, 0]
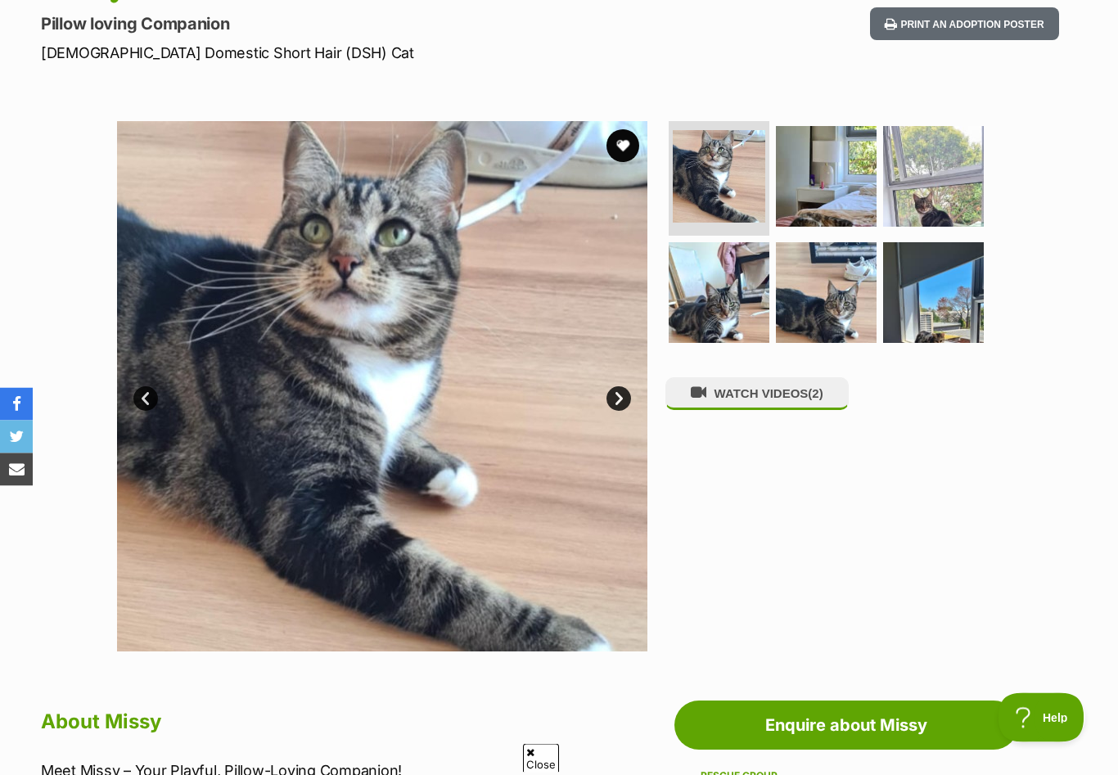
scroll to position [219, 0]
click at [620, 401] on link "Next" at bounding box center [618, 398] width 25 height 25
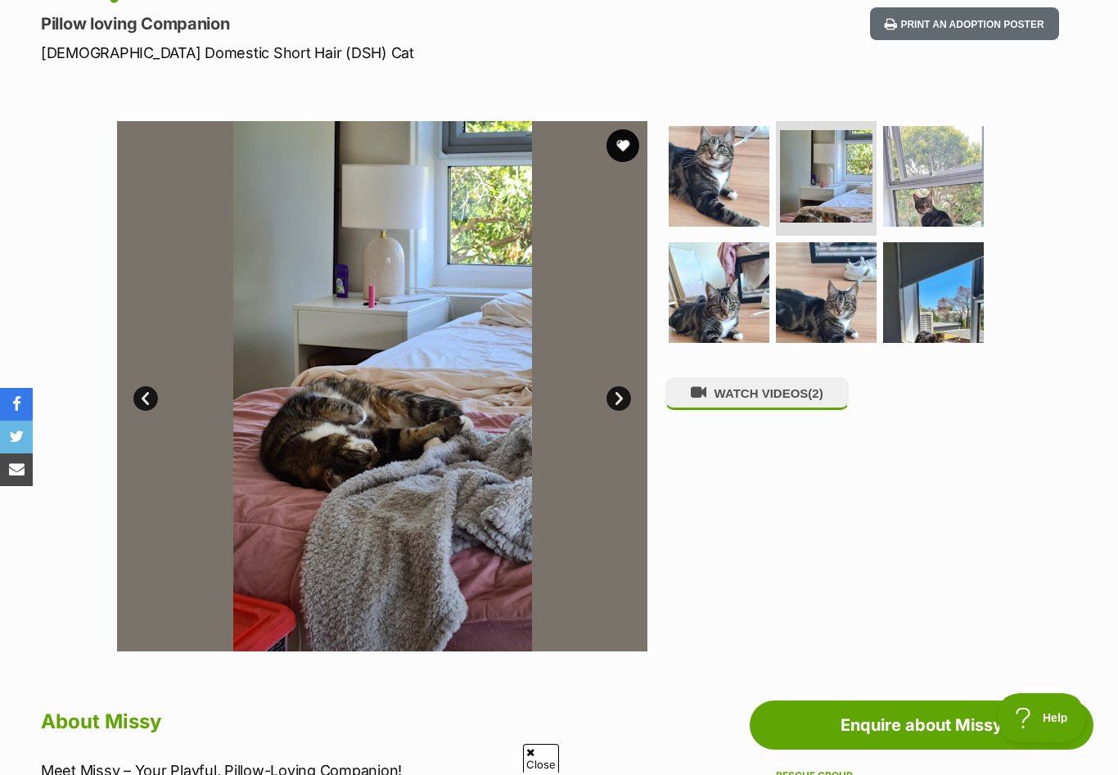
scroll to position [0, 0]
click at [620, 401] on link "Next" at bounding box center [618, 398] width 25 height 25
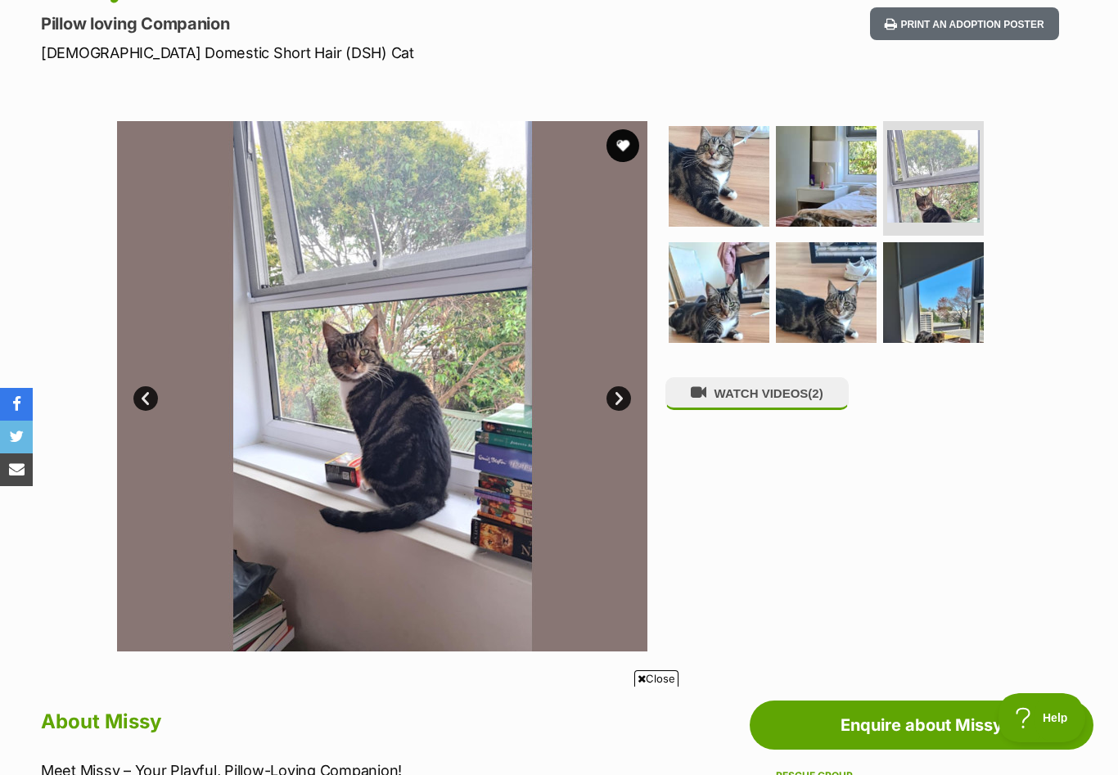
click at [620, 401] on link "Next" at bounding box center [618, 398] width 25 height 25
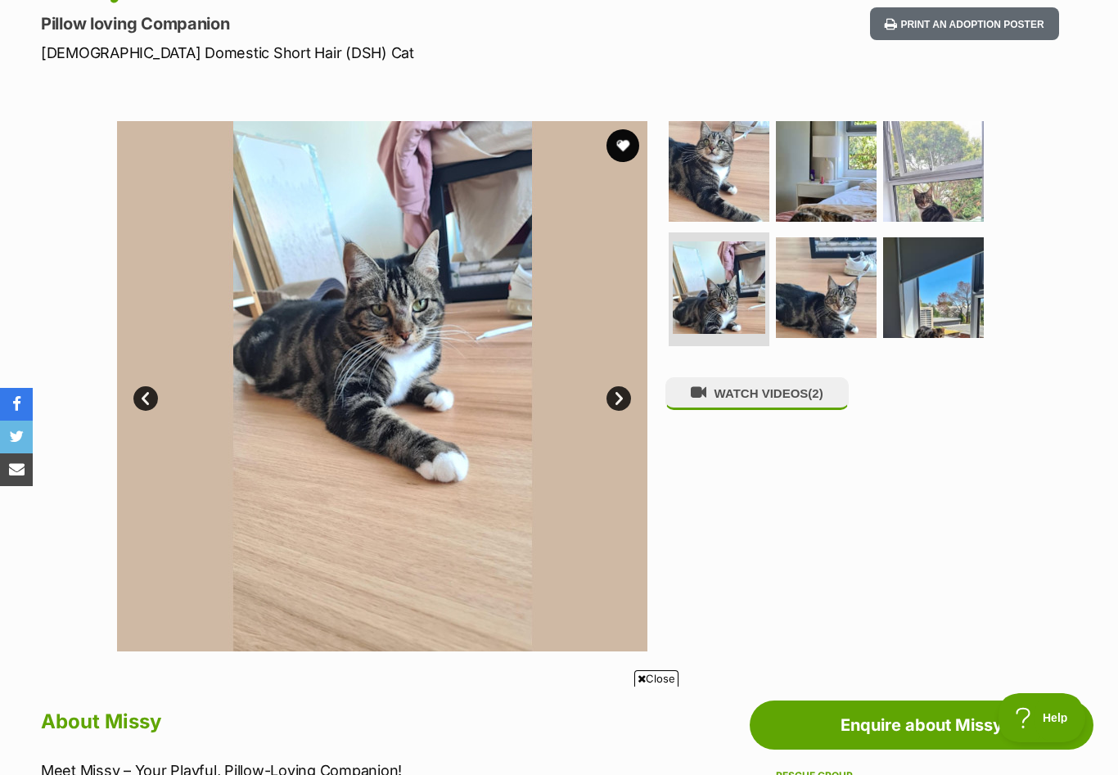
click at [620, 401] on link "Next" at bounding box center [618, 398] width 25 height 25
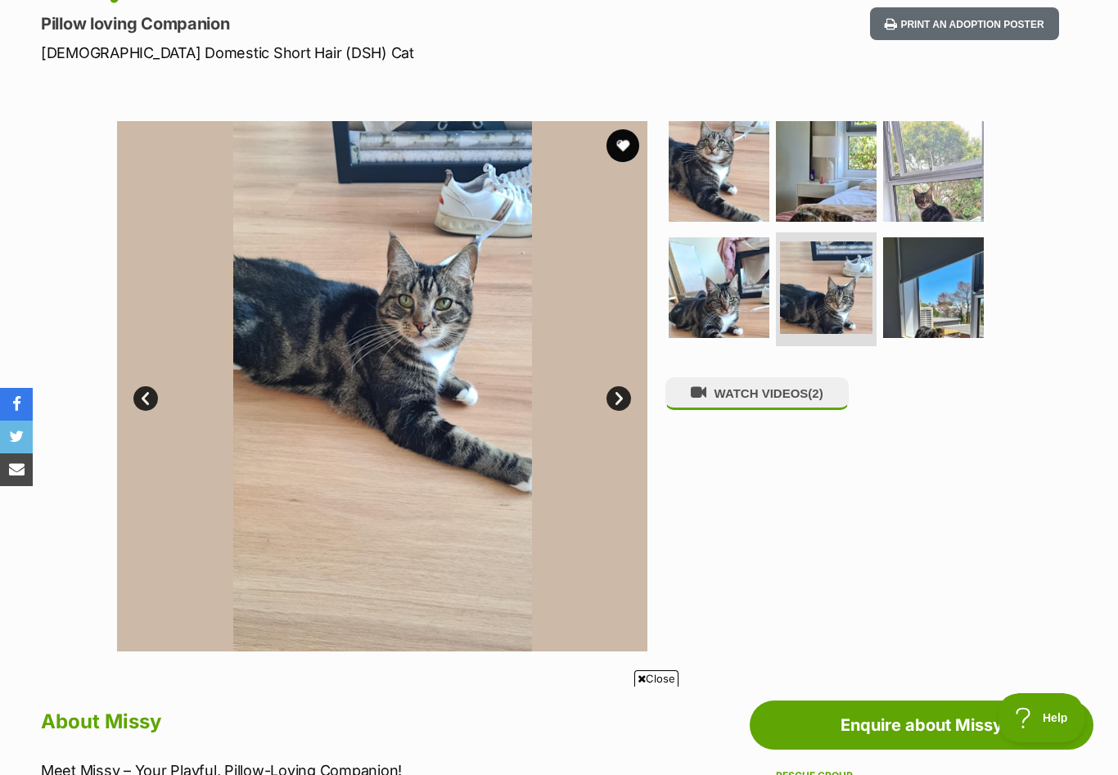
click at [620, 401] on link "Next" at bounding box center [618, 398] width 25 height 25
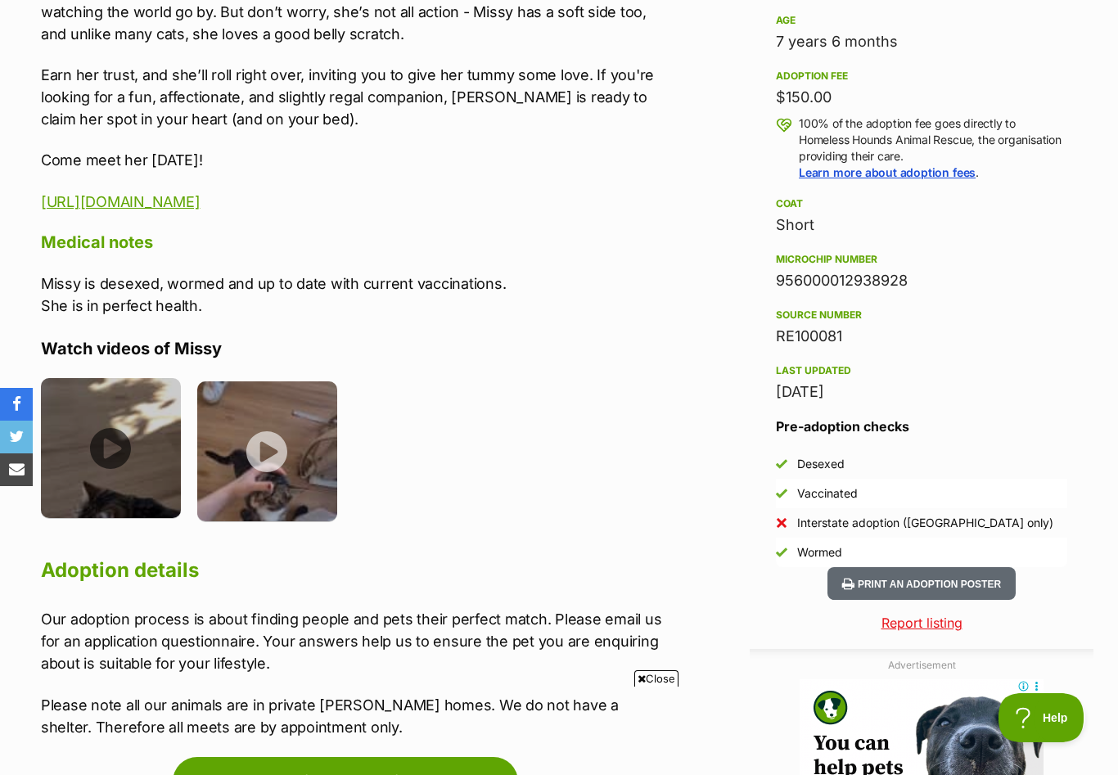
click at [111, 449] on img at bounding box center [111, 448] width 140 height 140
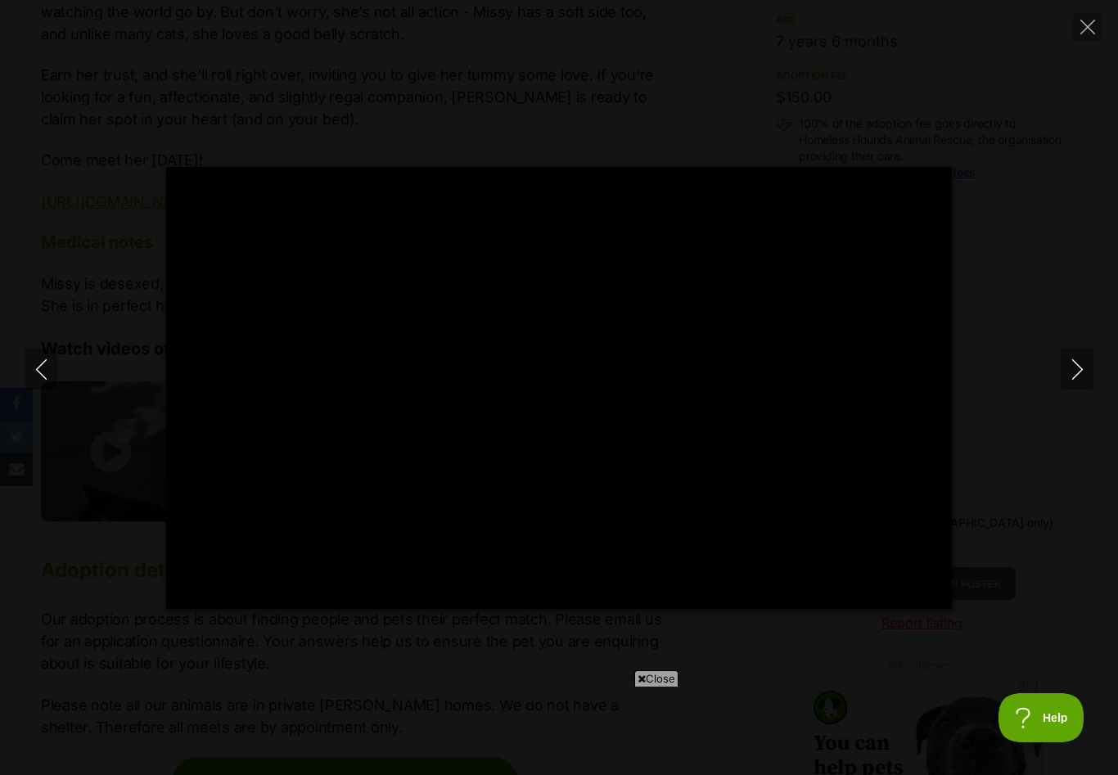
type input "100"
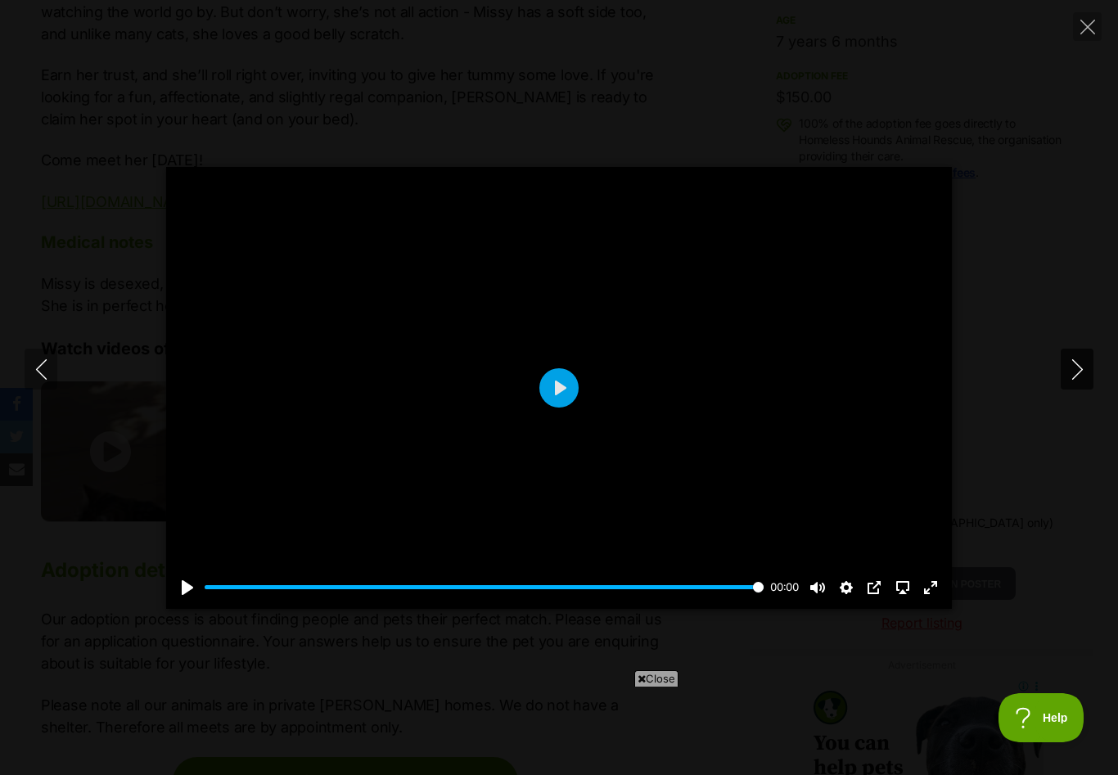
click at [1080, 380] on icon "Next" at bounding box center [1076, 369] width 11 height 20
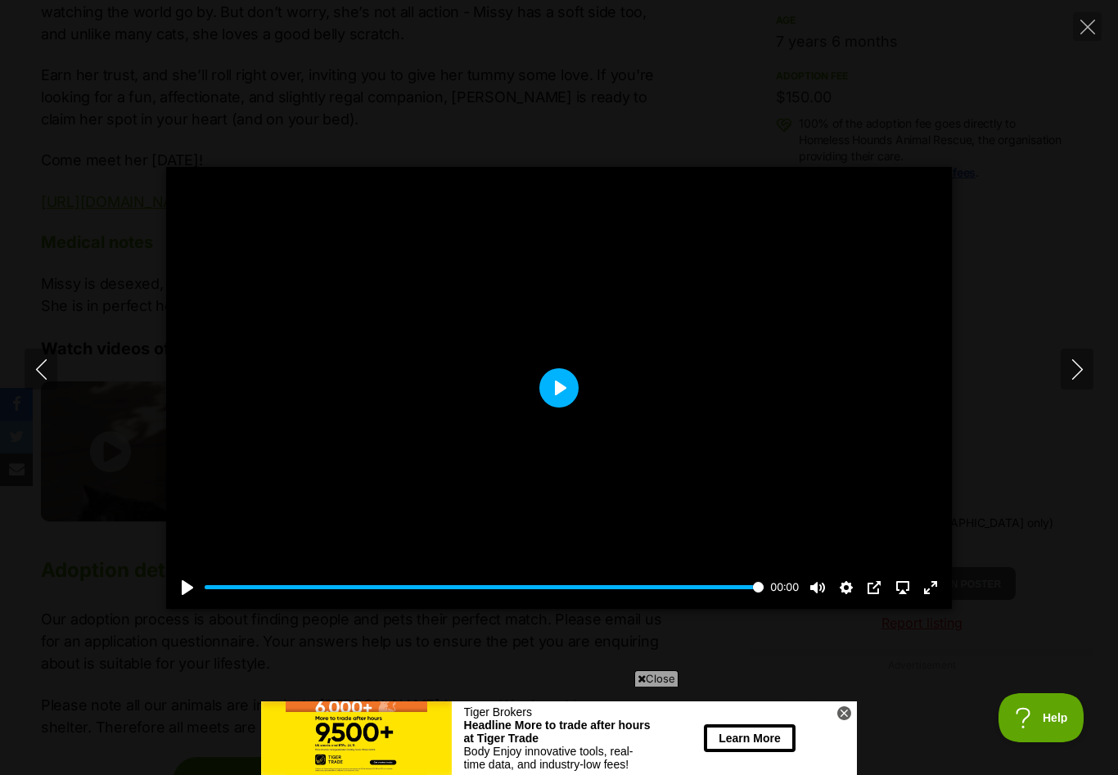
click at [554, 403] on button "Play" at bounding box center [558, 387] width 39 height 39
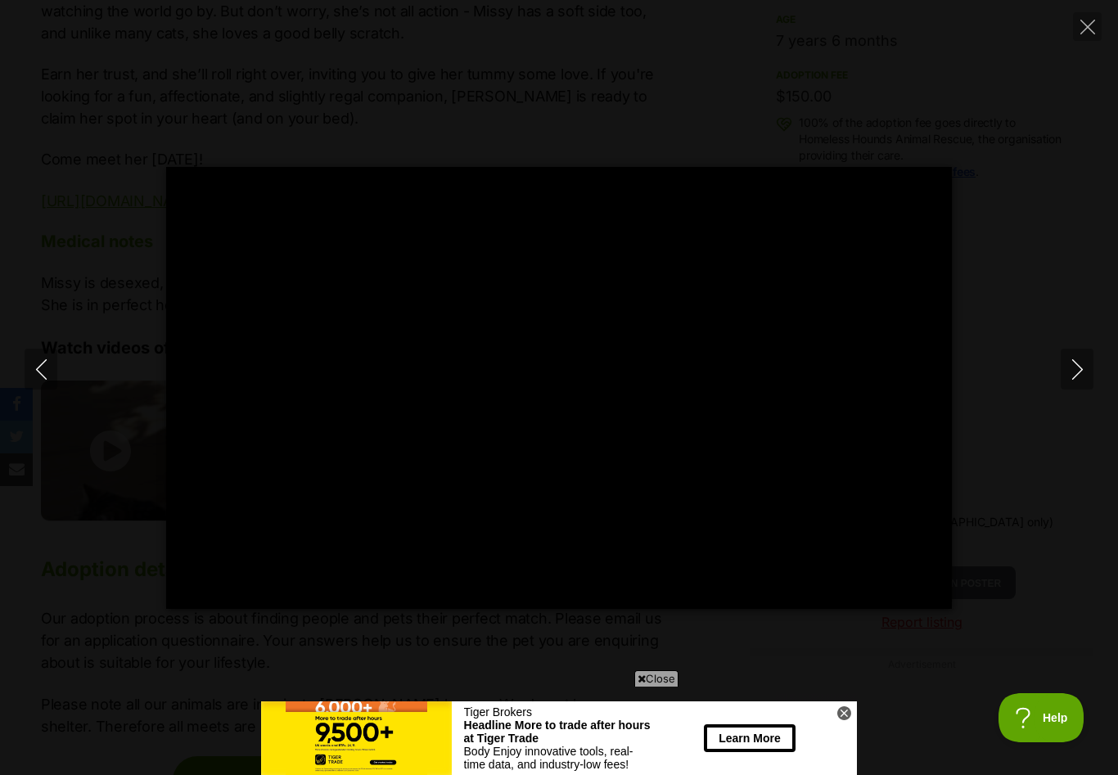
scroll to position [1149, 0]
click at [1087, 26] on icon "Close" at bounding box center [1087, 27] width 15 height 15
type input "53.21"
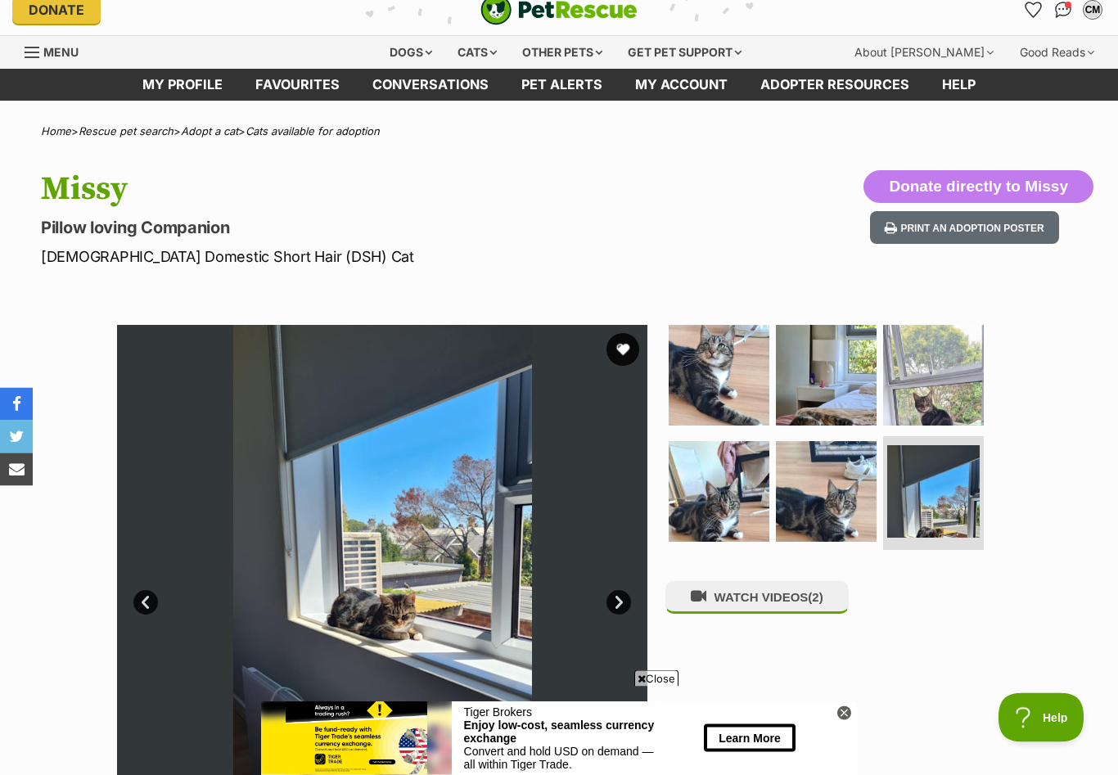
scroll to position [0, 0]
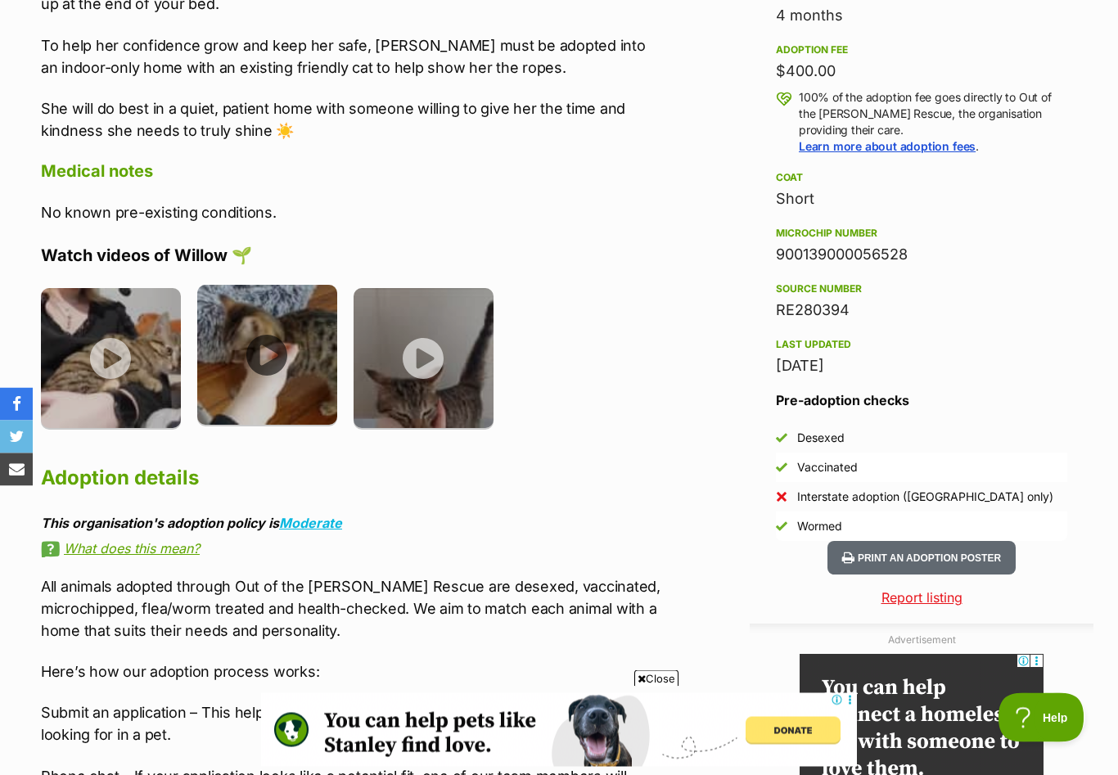
scroll to position [1206, 0]
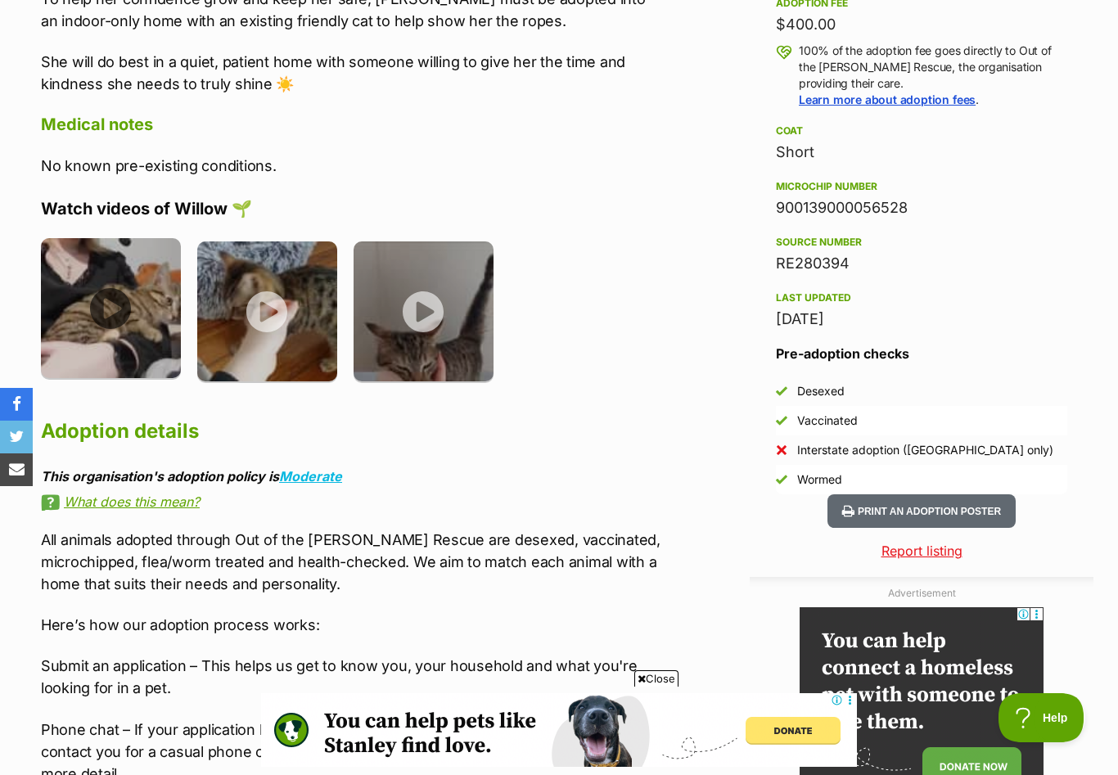
click at [110, 311] on img at bounding box center [111, 308] width 140 height 140
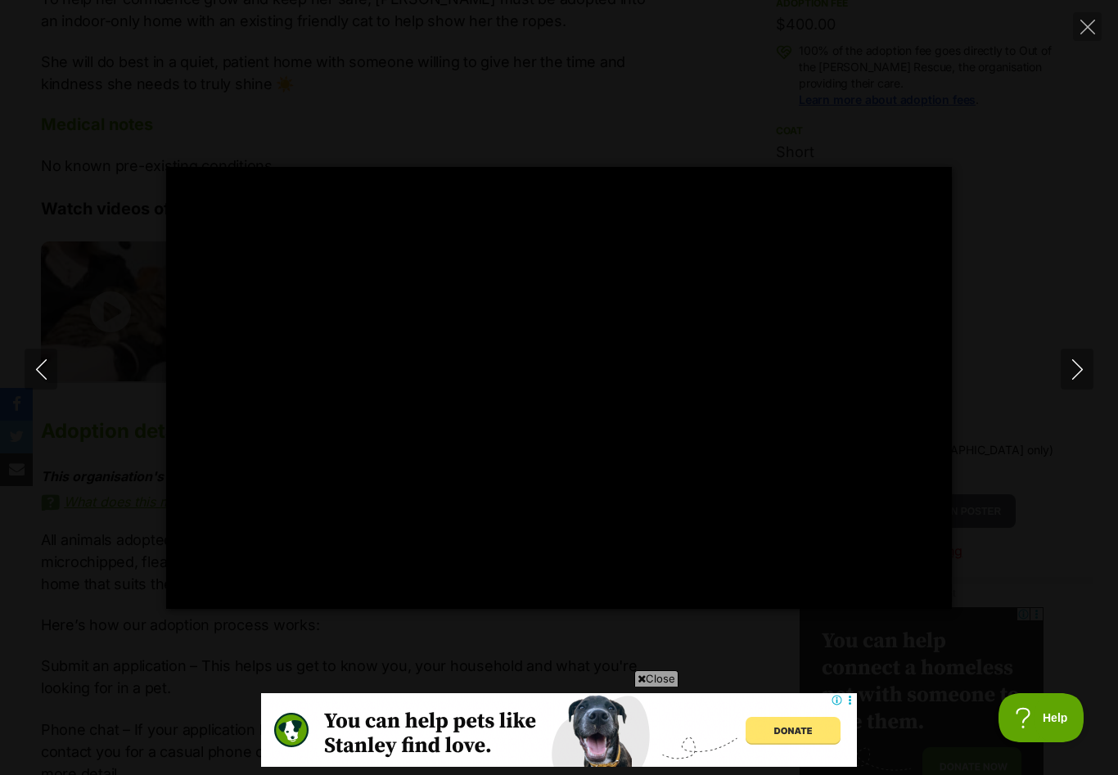
scroll to position [0, 0]
type input "100"
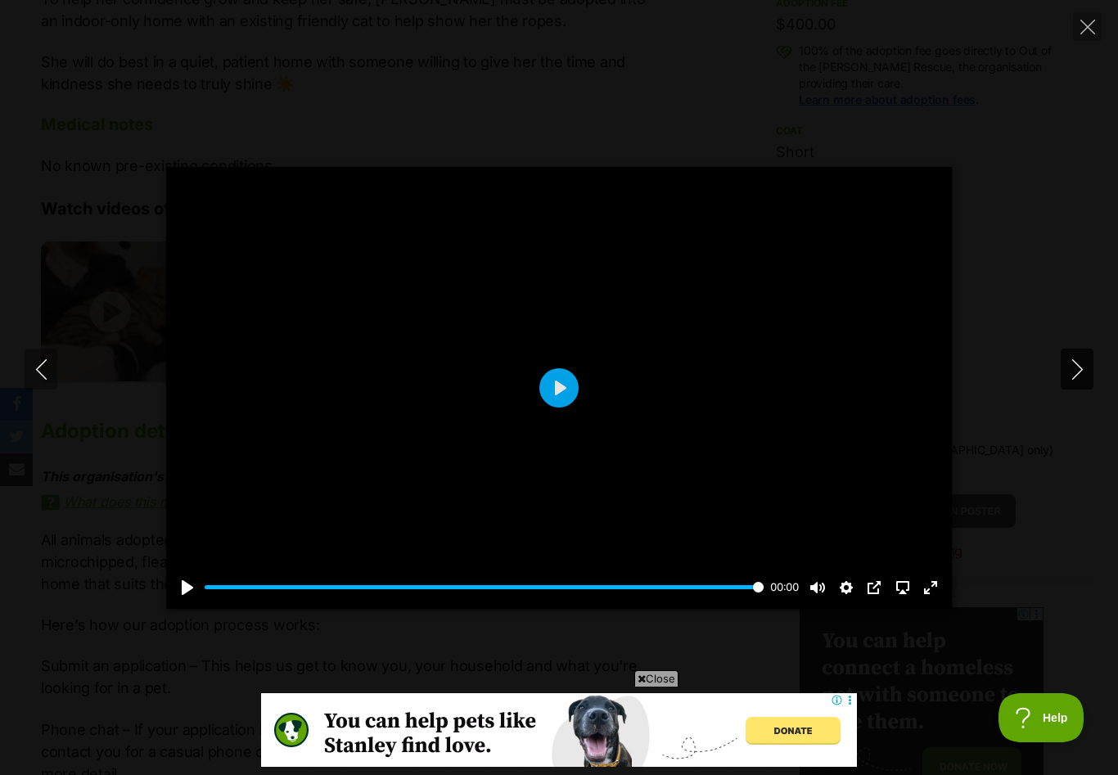
click at [1075, 378] on icon "Next" at bounding box center [1077, 369] width 20 height 20
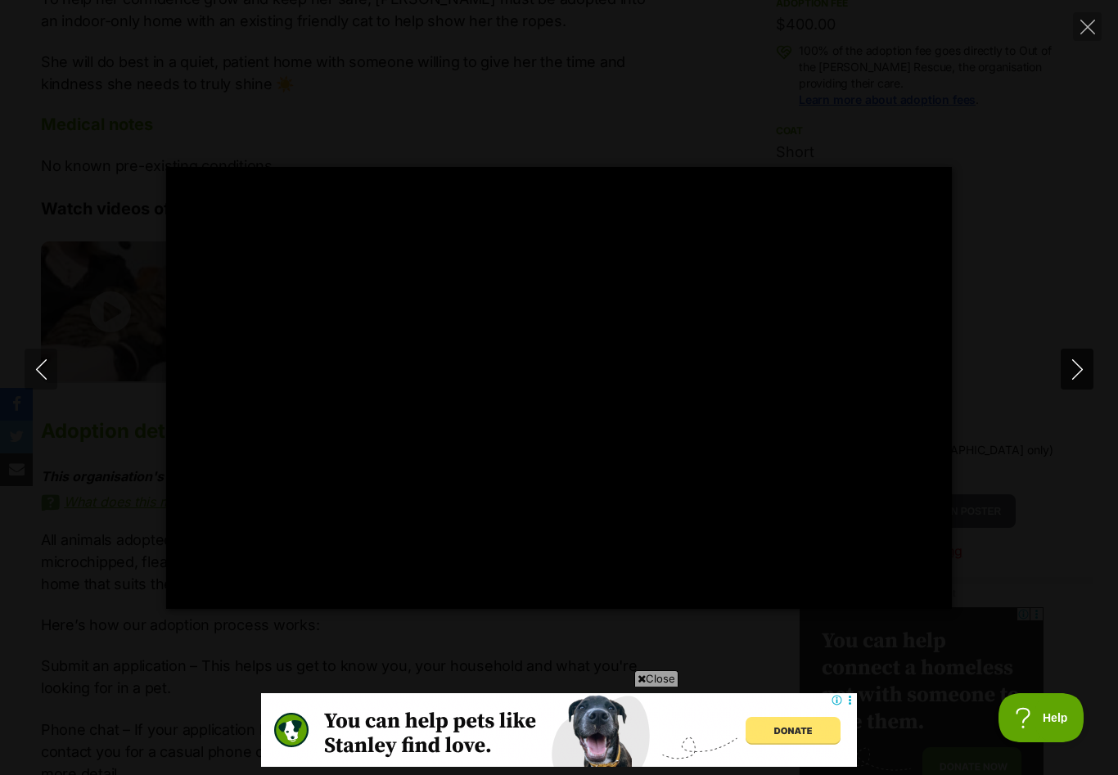
type input "100"
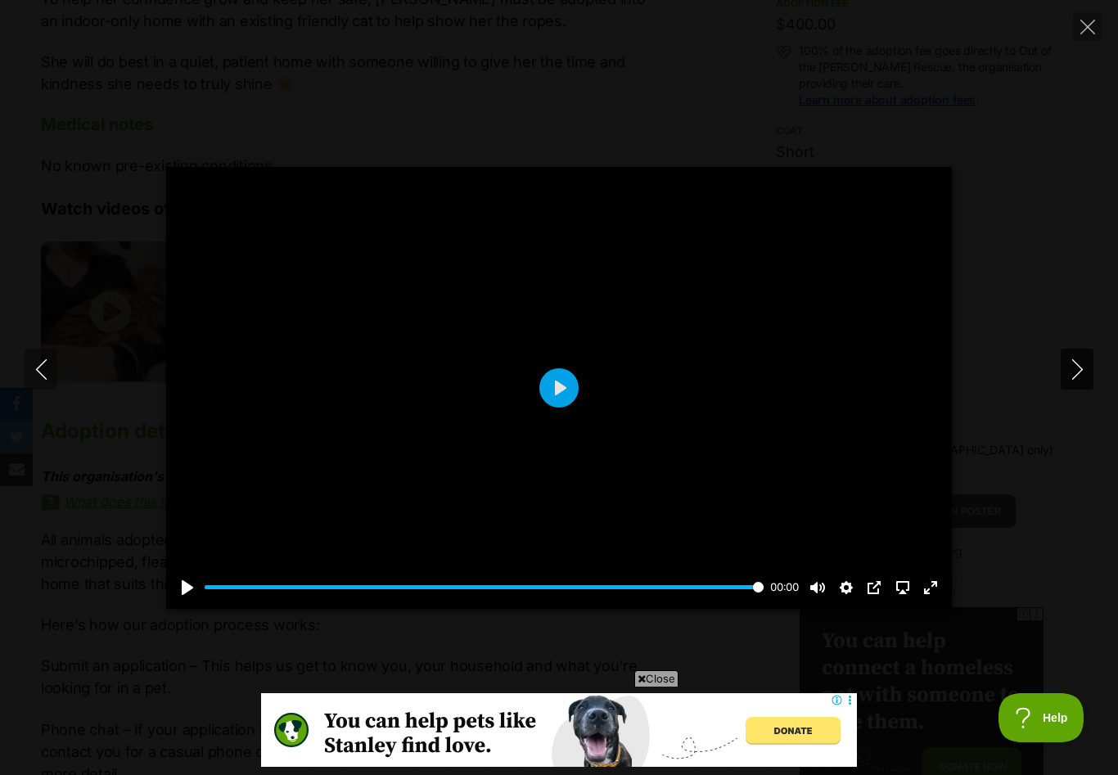
click at [1076, 380] on icon "Next" at bounding box center [1077, 369] width 20 height 20
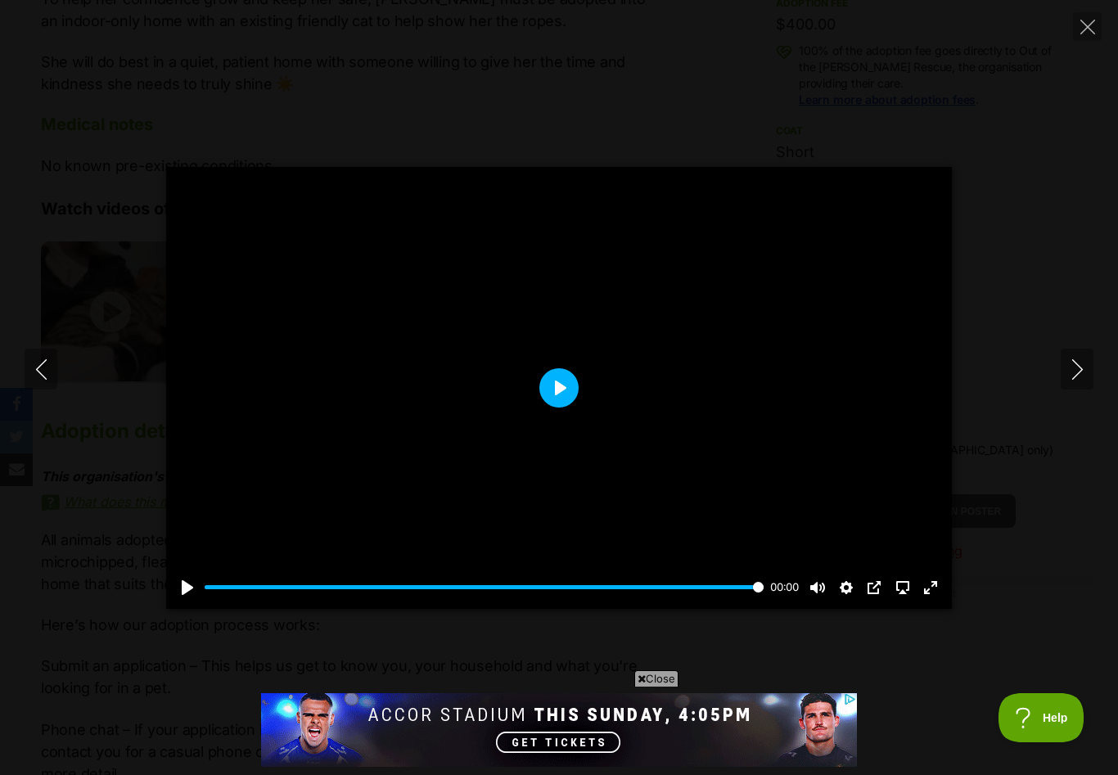
click at [560, 399] on button "Play" at bounding box center [558, 387] width 39 height 39
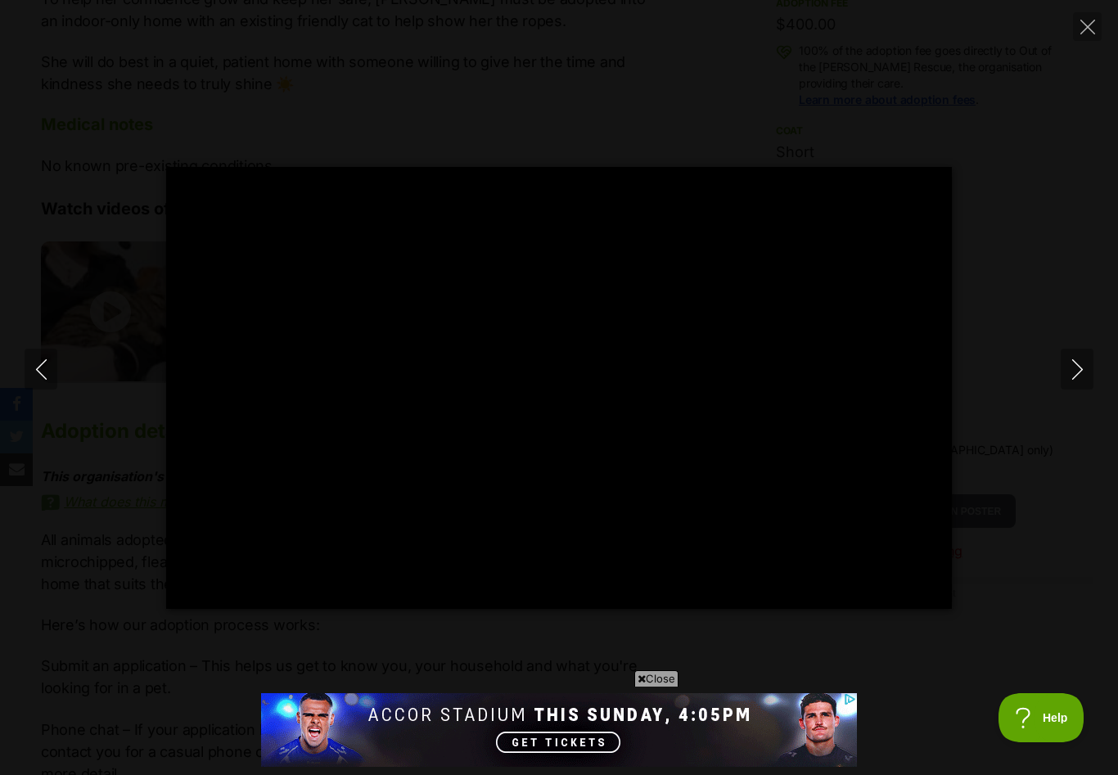
type input "100"
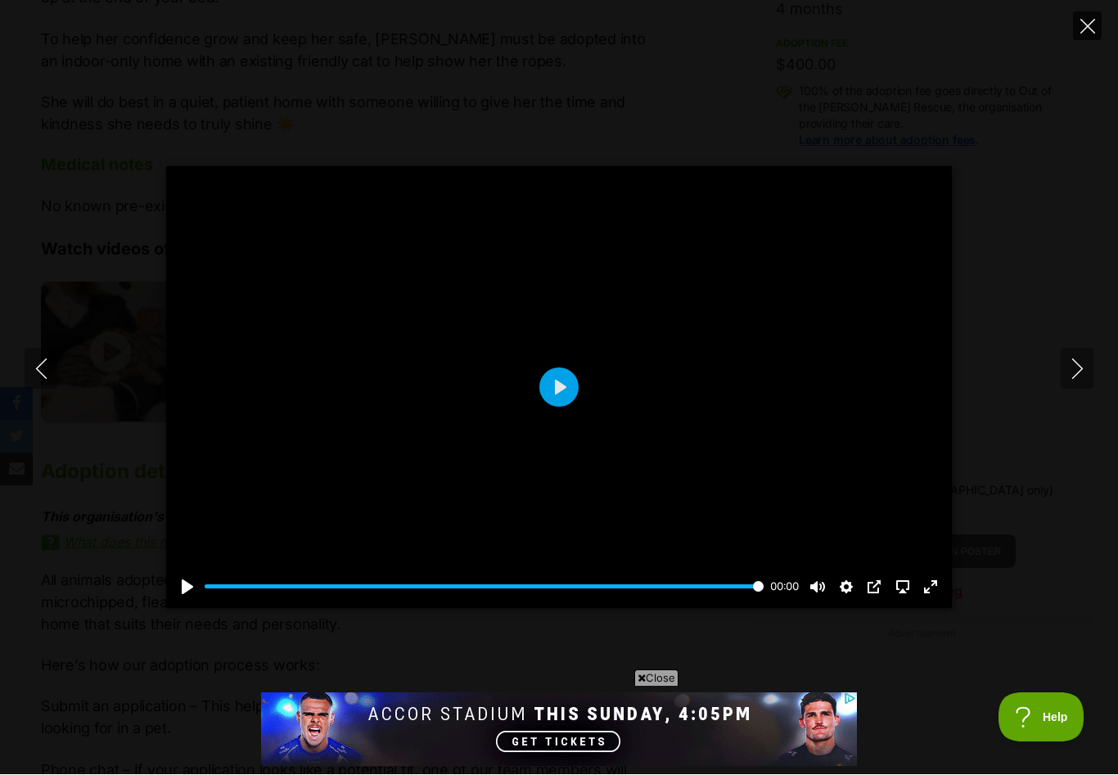
scroll to position [1166, 0]
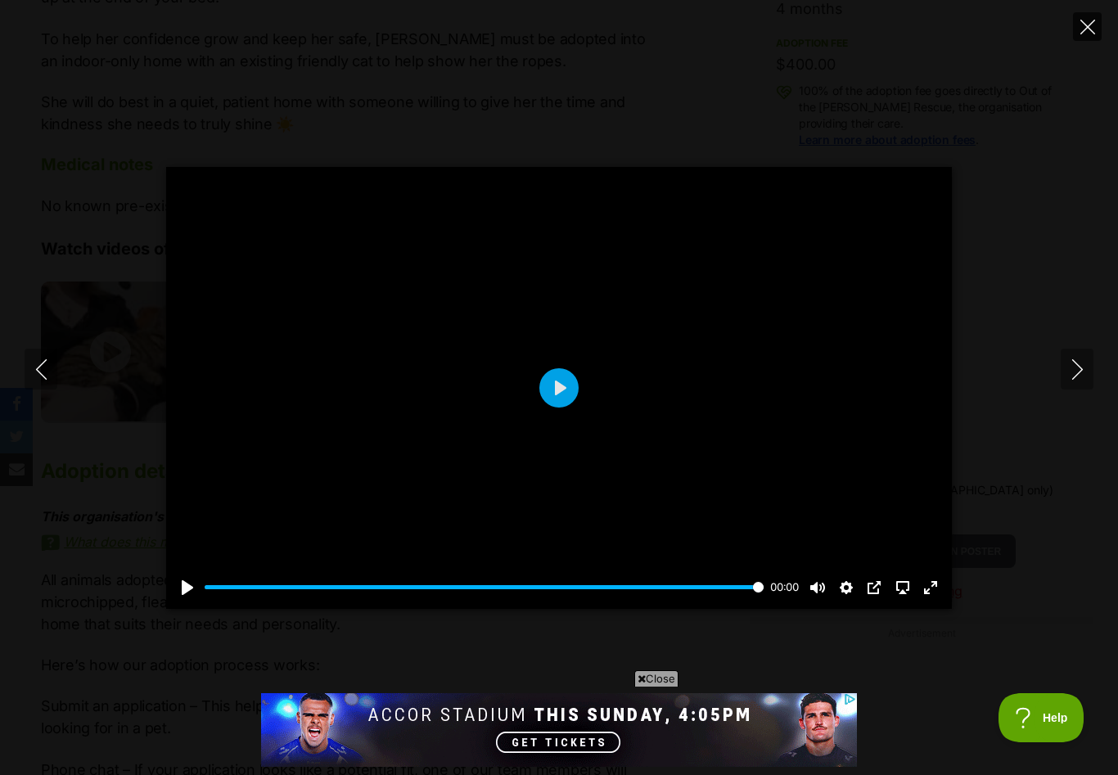
click at [1084, 31] on icon "Close" at bounding box center [1087, 27] width 15 height 15
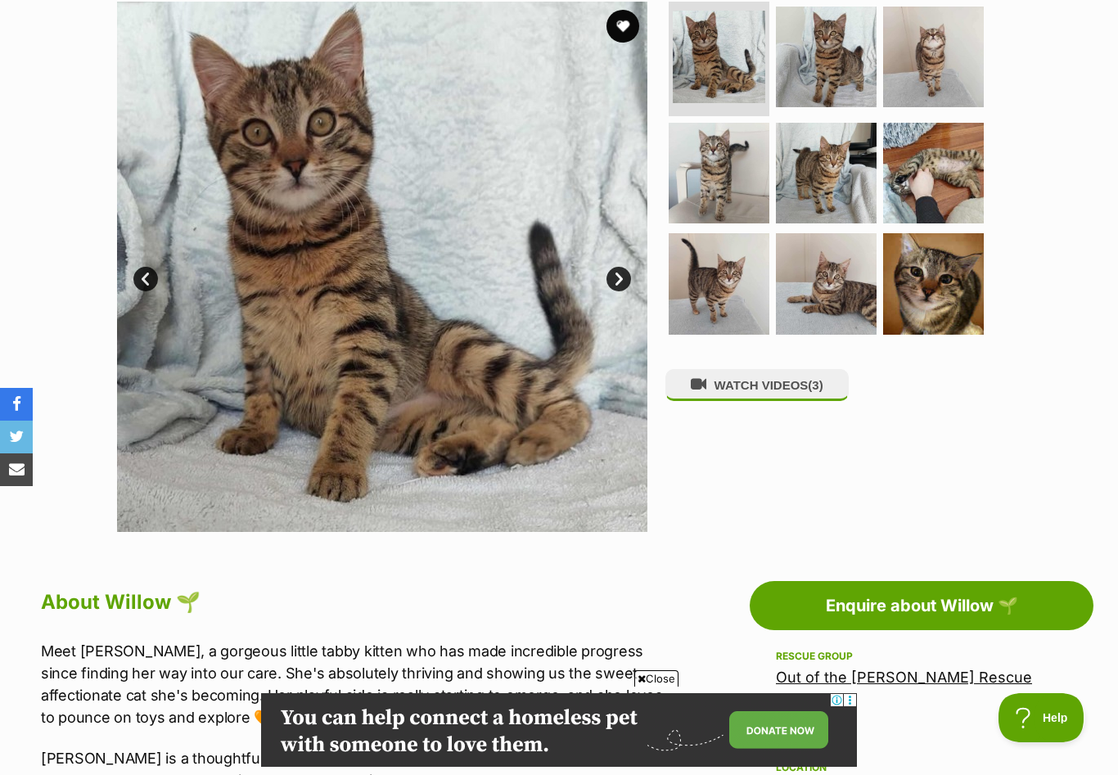
scroll to position [298, 0]
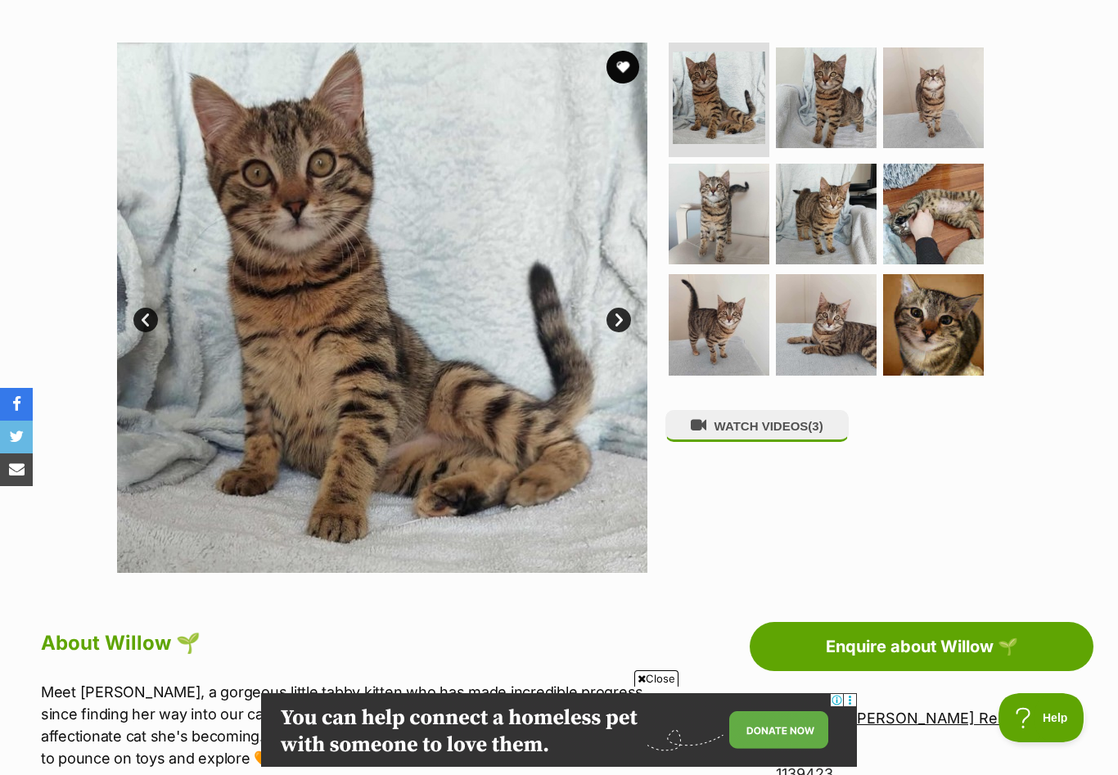
click at [619, 319] on link "Next" at bounding box center [618, 320] width 25 height 25
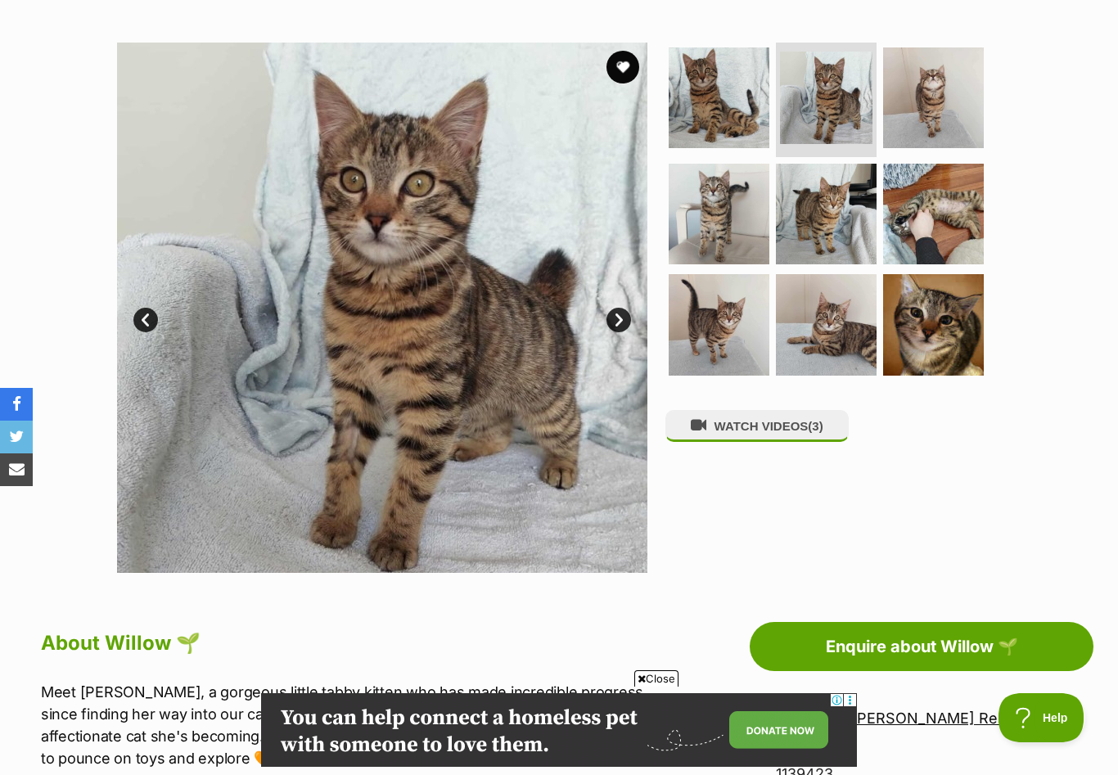
click at [619, 319] on link "Next" at bounding box center [618, 320] width 25 height 25
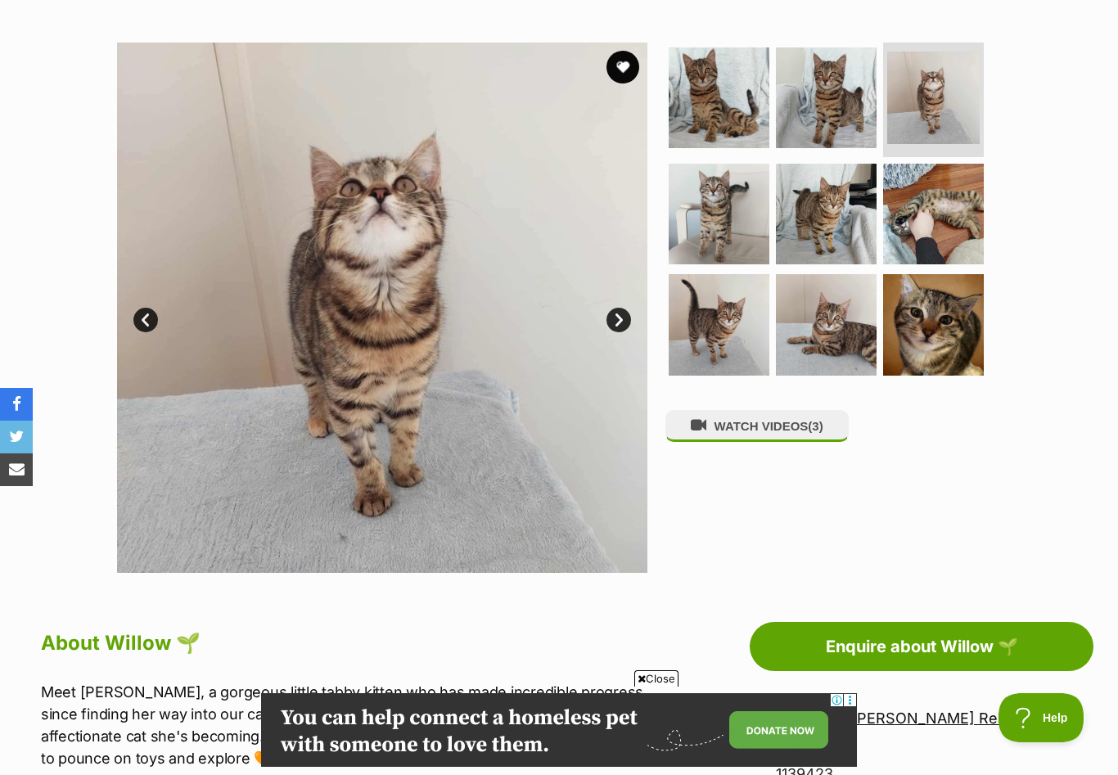
click at [620, 319] on link "Next" at bounding box center [618, 320] width 25 height 25
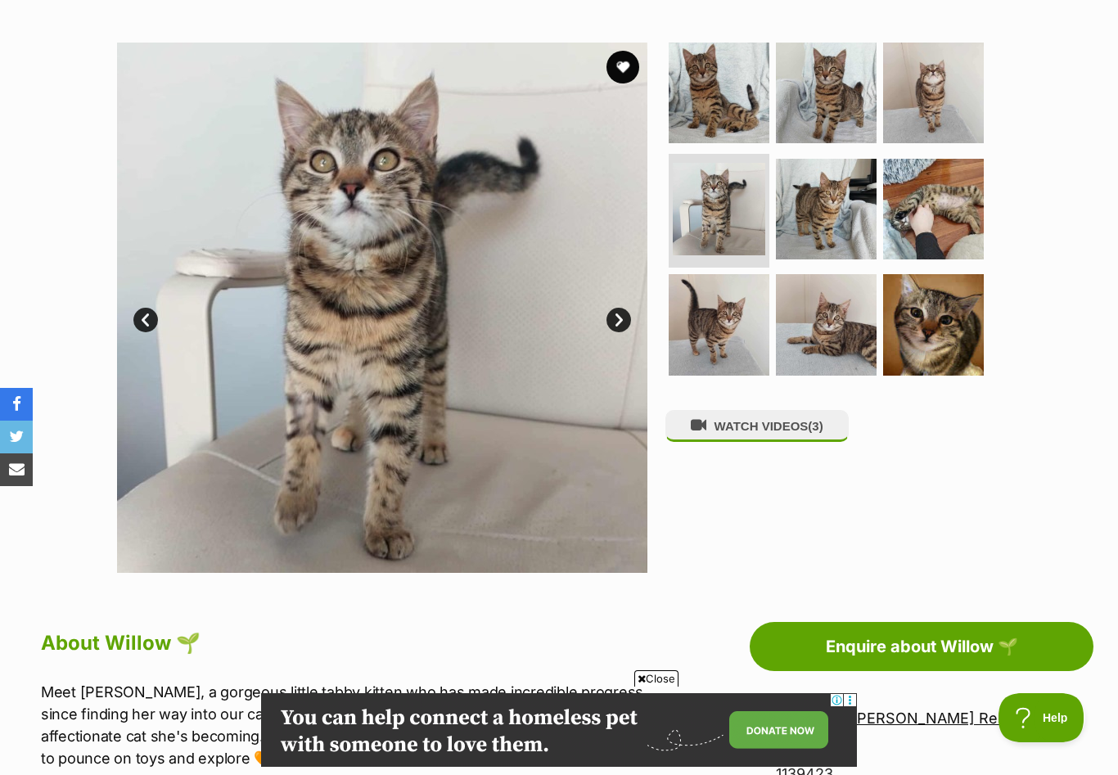
click at [620, 319] on link "Next" at bounding box center [618, 320] width 25 height 25
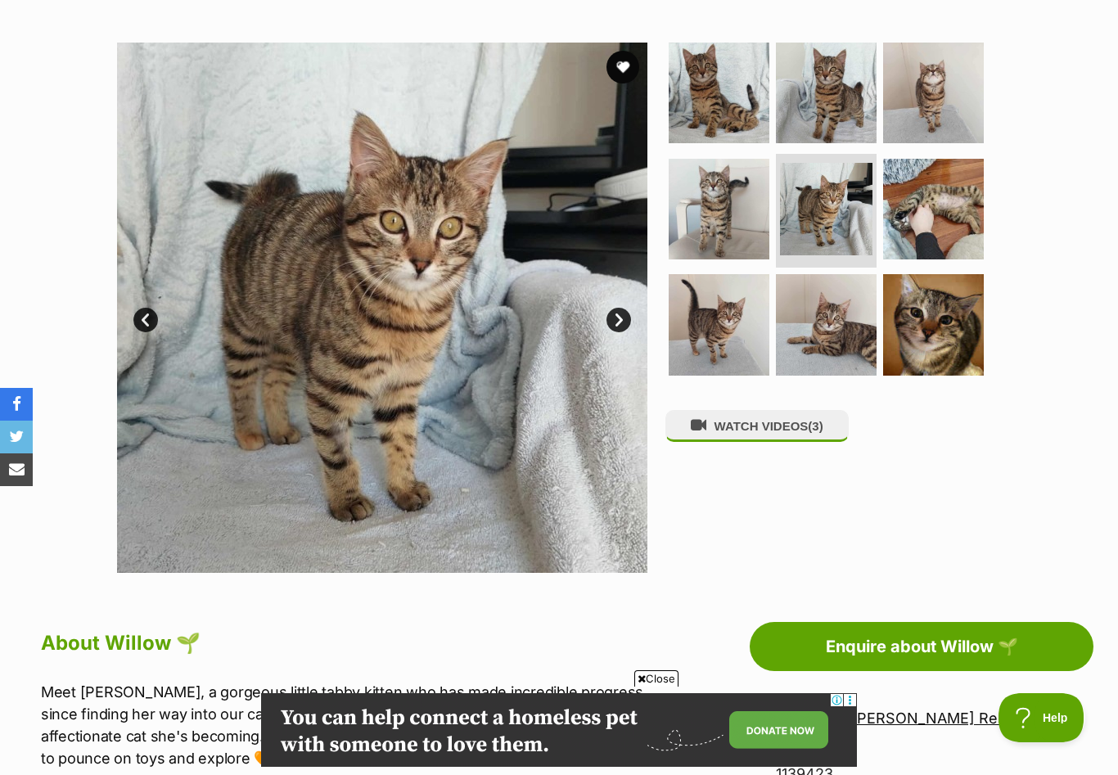
click at [620, 319] on link "Next" at bounding box center [618, 320] width 25 height 25
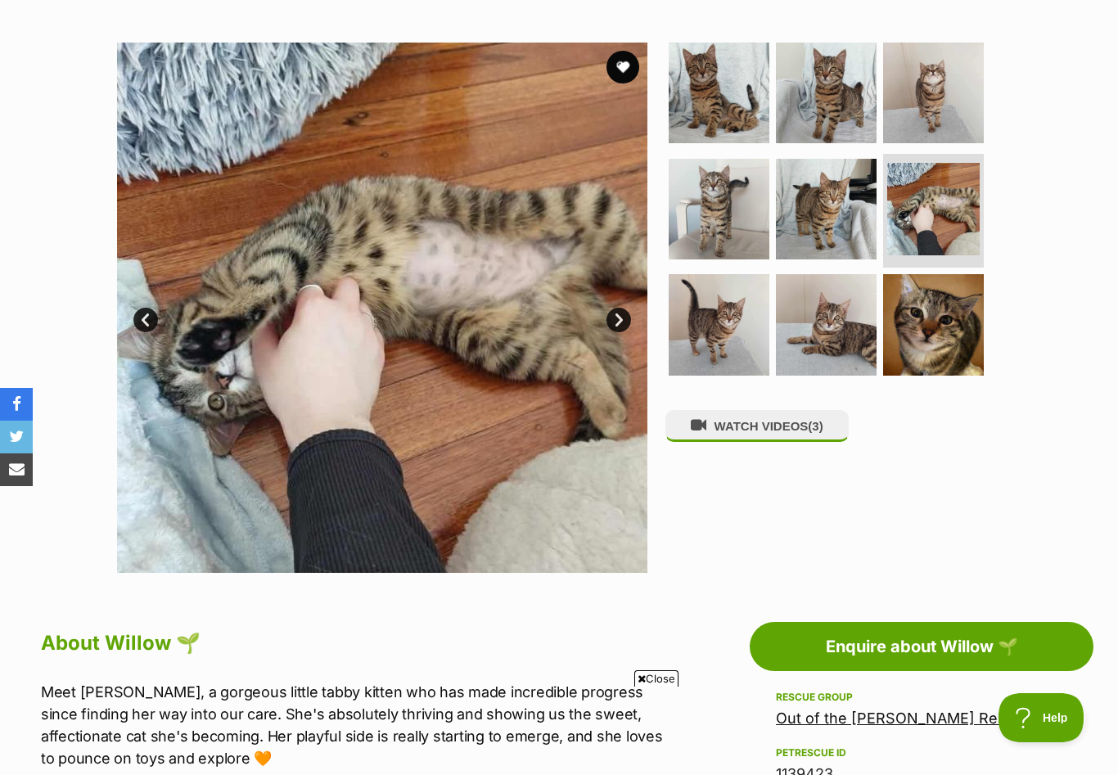
scroll to position [0, 0]
click at [620, 319] on link "Next" at bounding box center [618, 320] width 25 height 25
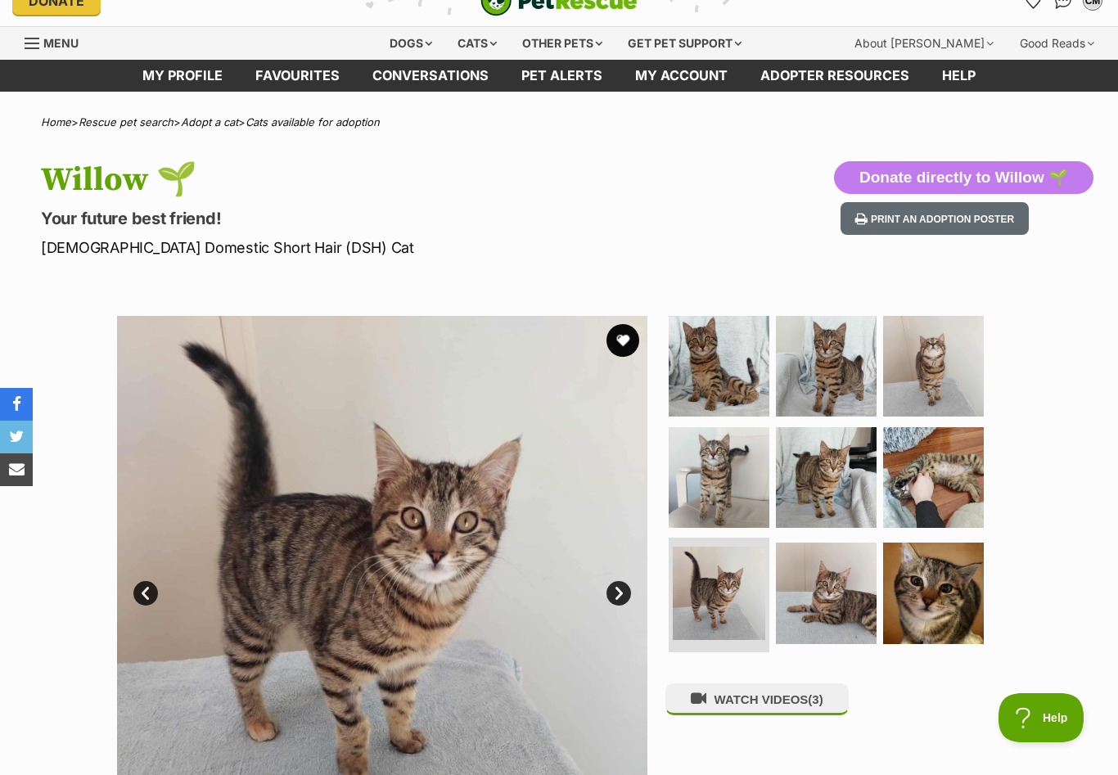
scroll to position [9, 0]
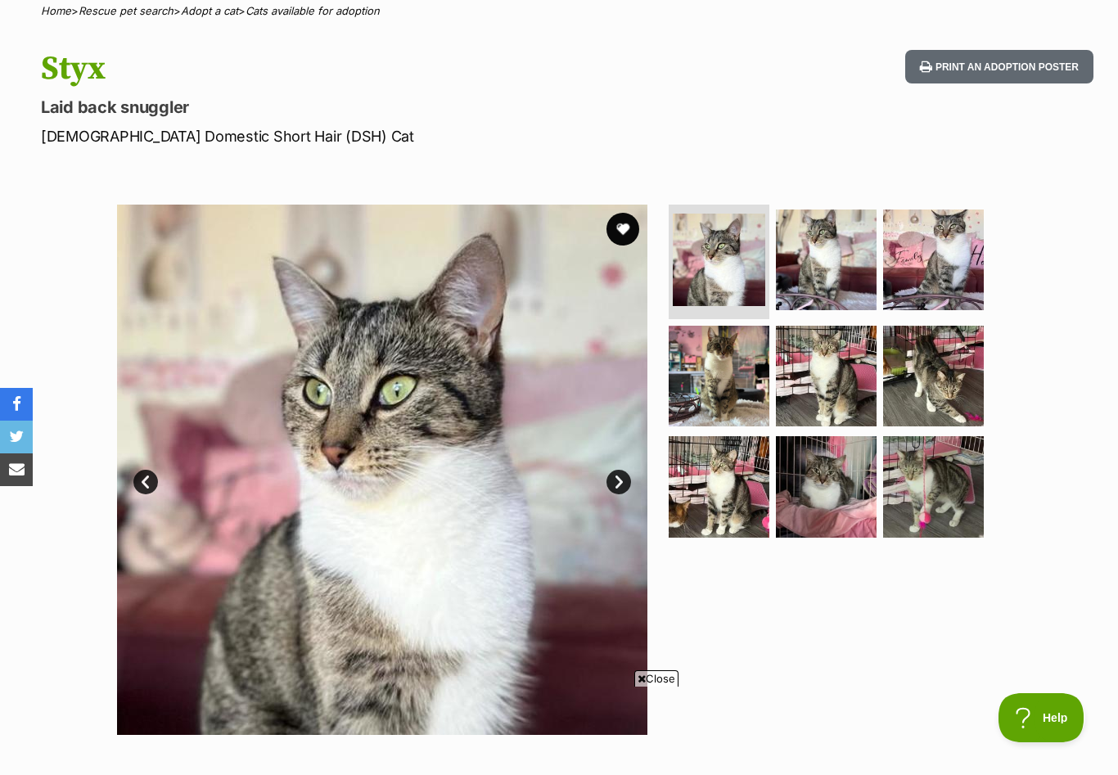
click at [619, 480] on link "Next" at bounding box center [618, 482] width 25 height 25
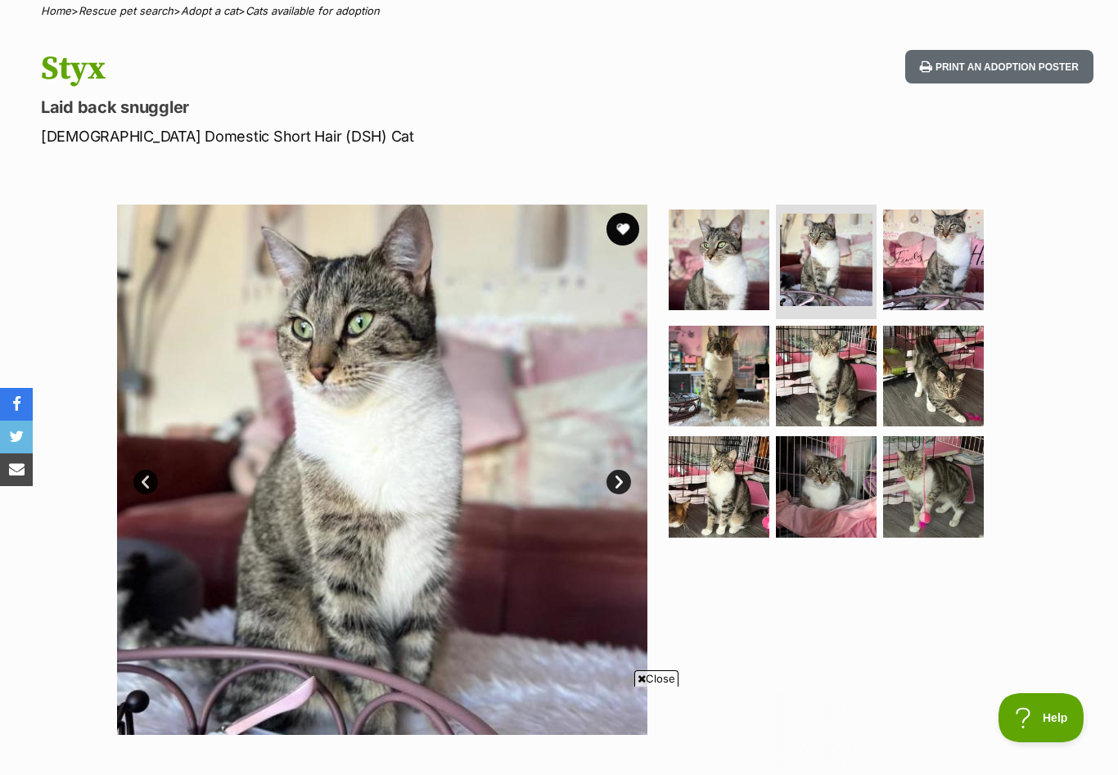
click at [619, 480] on link "Next" at bounding box center [618, 482] width 25 height 25
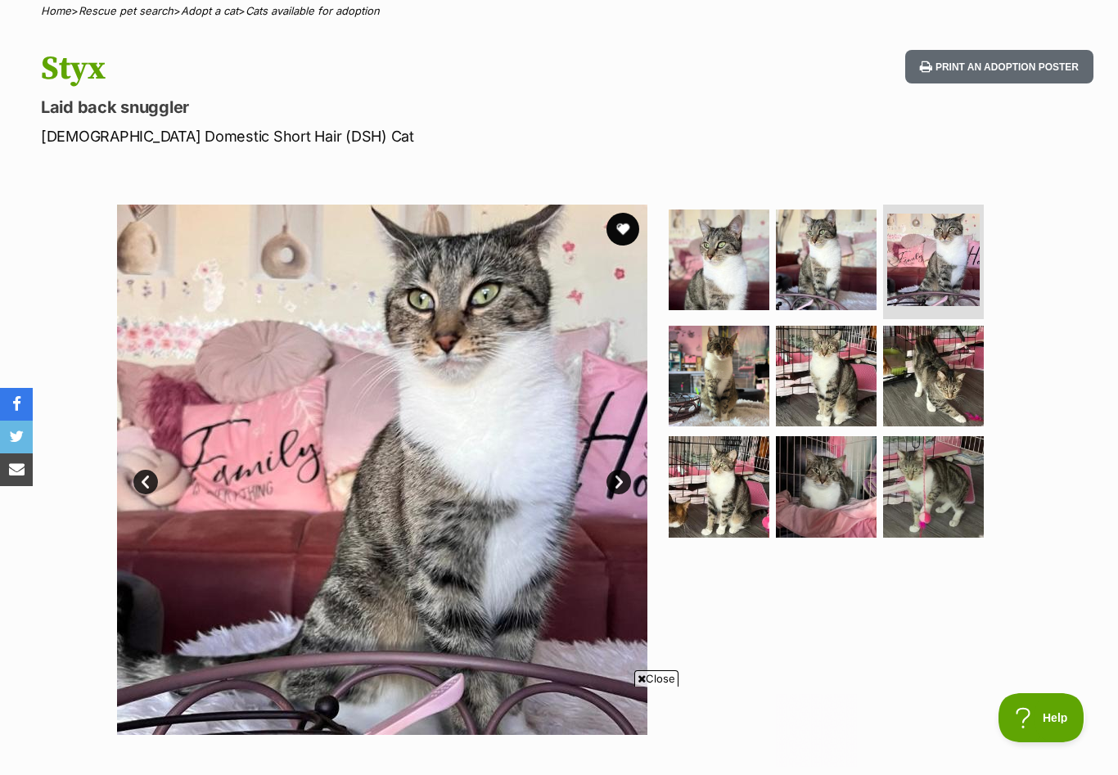
click at [619, 480] on link "Next" at bounding box center [618, 482] width 25 height 25
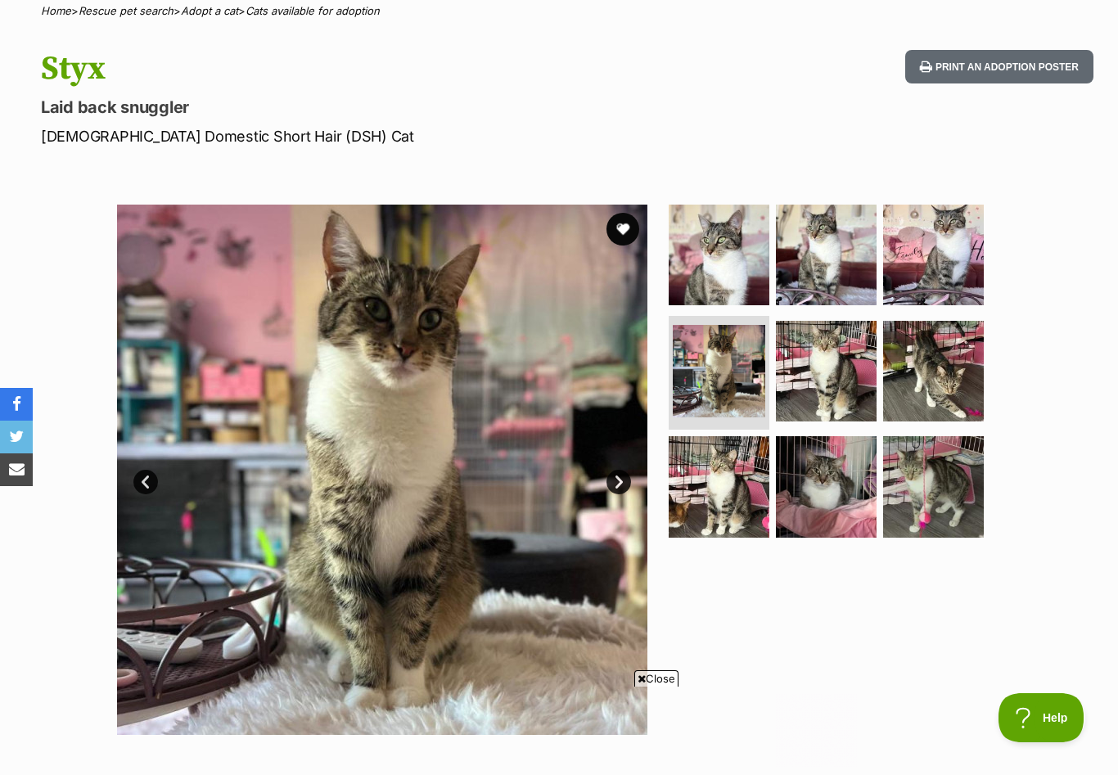
click at [619, 480] on link "Next" at bounding box center [618, 482] width 25 height 25
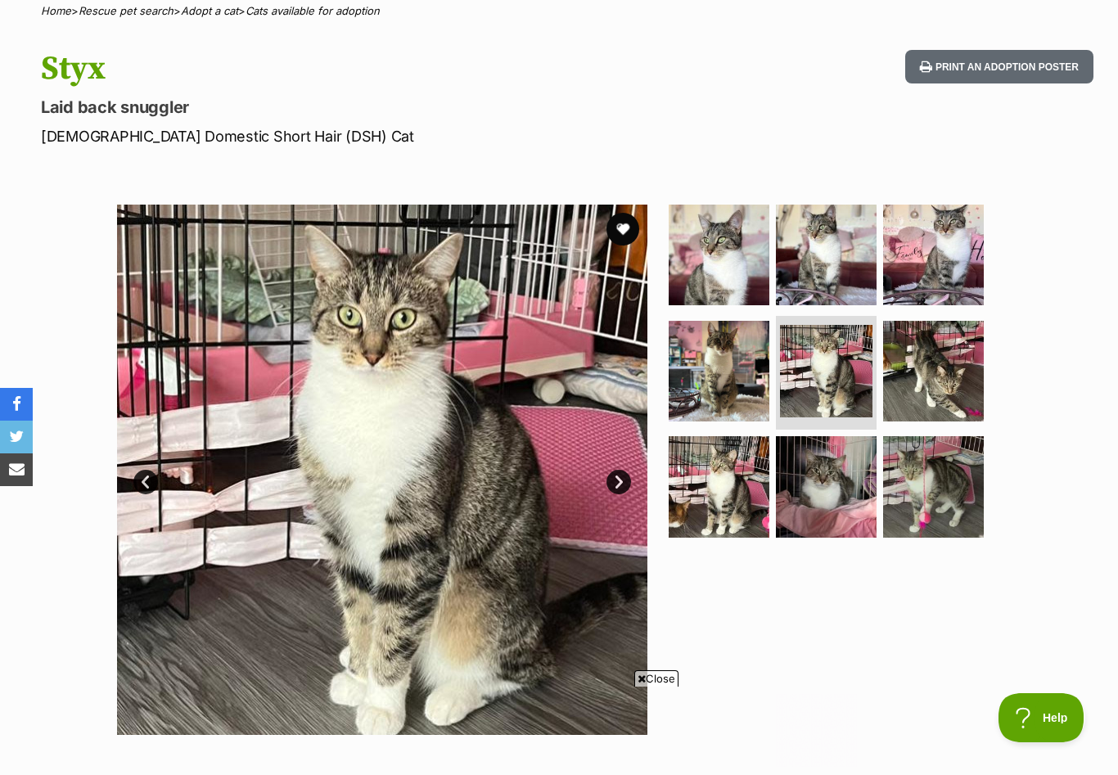
click at [619, 480] on link "Next" at bounding box center [618, 482] width 25 height 25
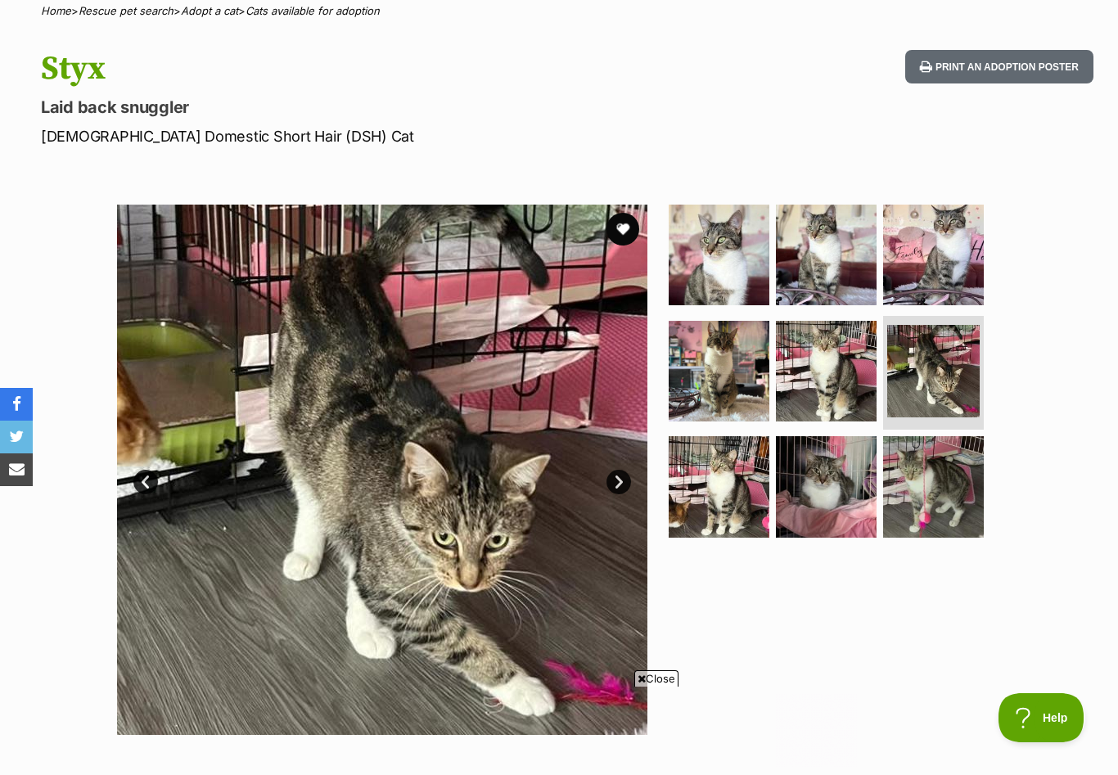
click at [619, 481] on link "Next" at bounding box center [618, 482] width 25 height 25
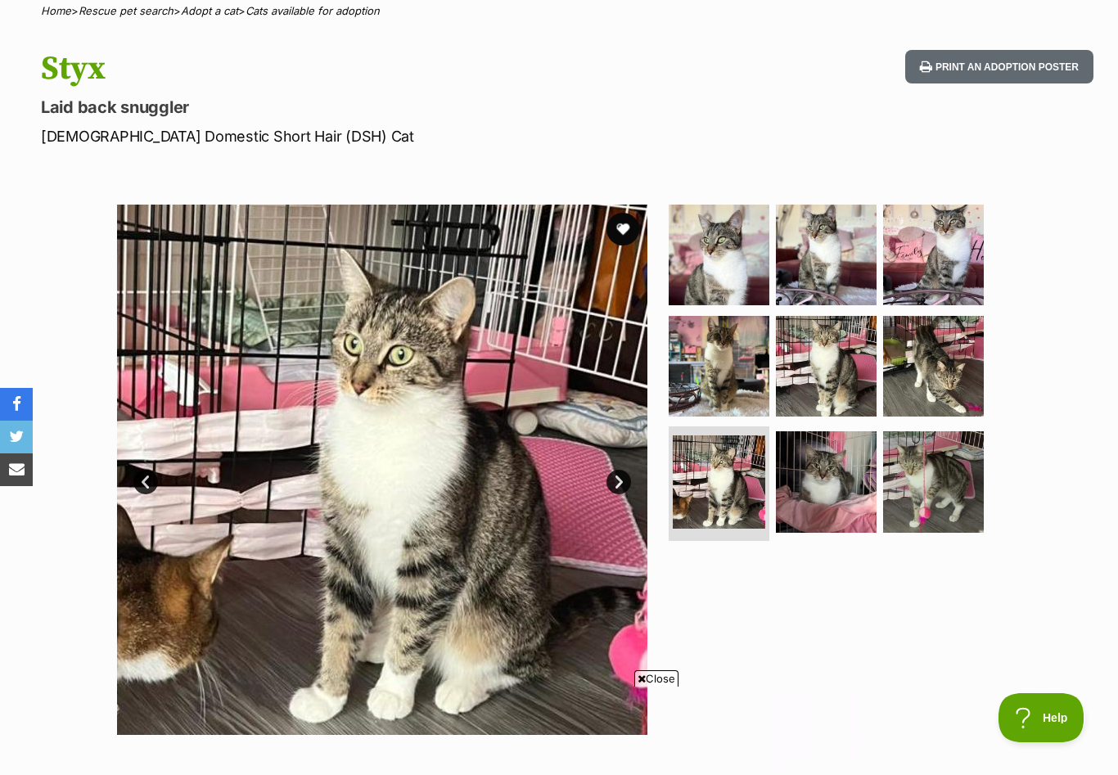
click at [619, 481] on link "Next" at bounding box center [618, 482] width 25 height 25
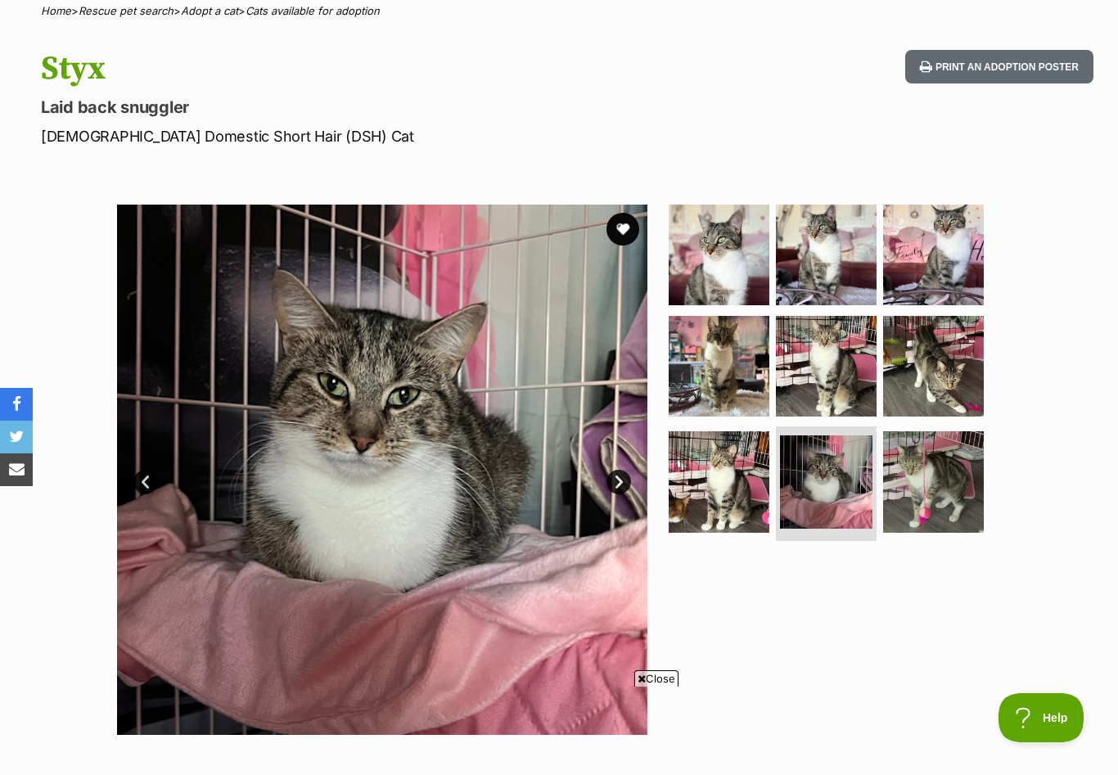
click at [619, 481] on link "Next" at bounding box center [618, 482] width 25 height 25
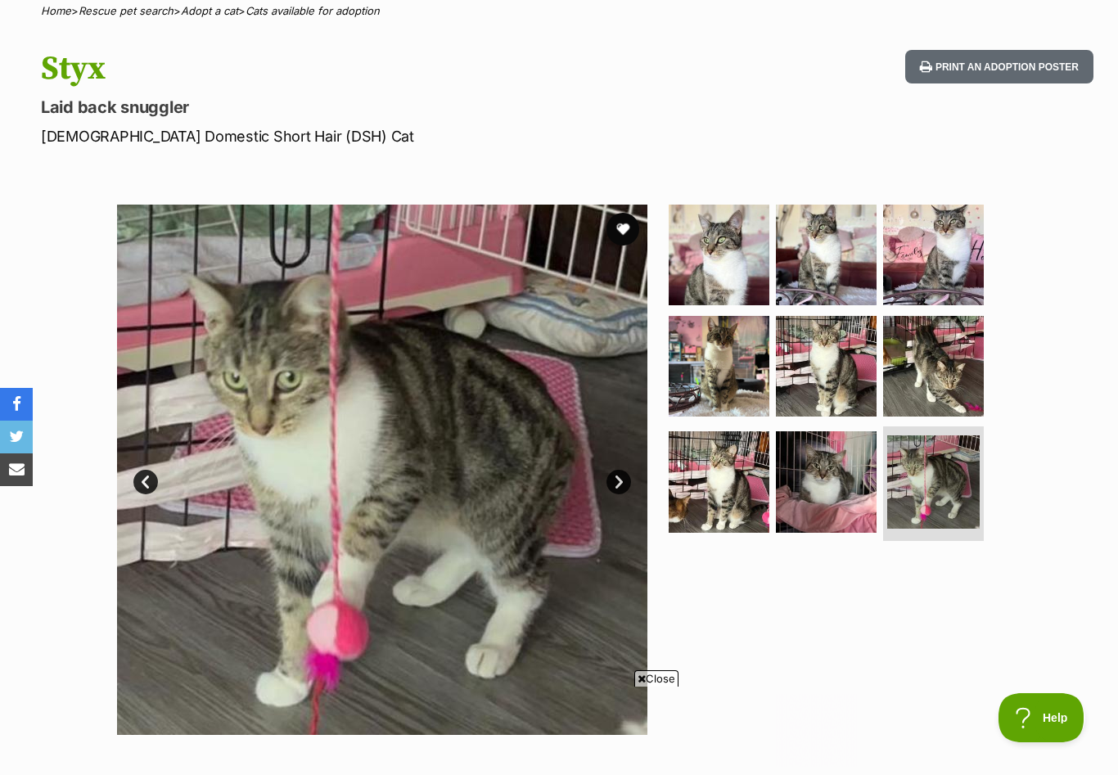
click at [619, 481] on link "Next" at bounding box center [618, 482] width 25 height 25
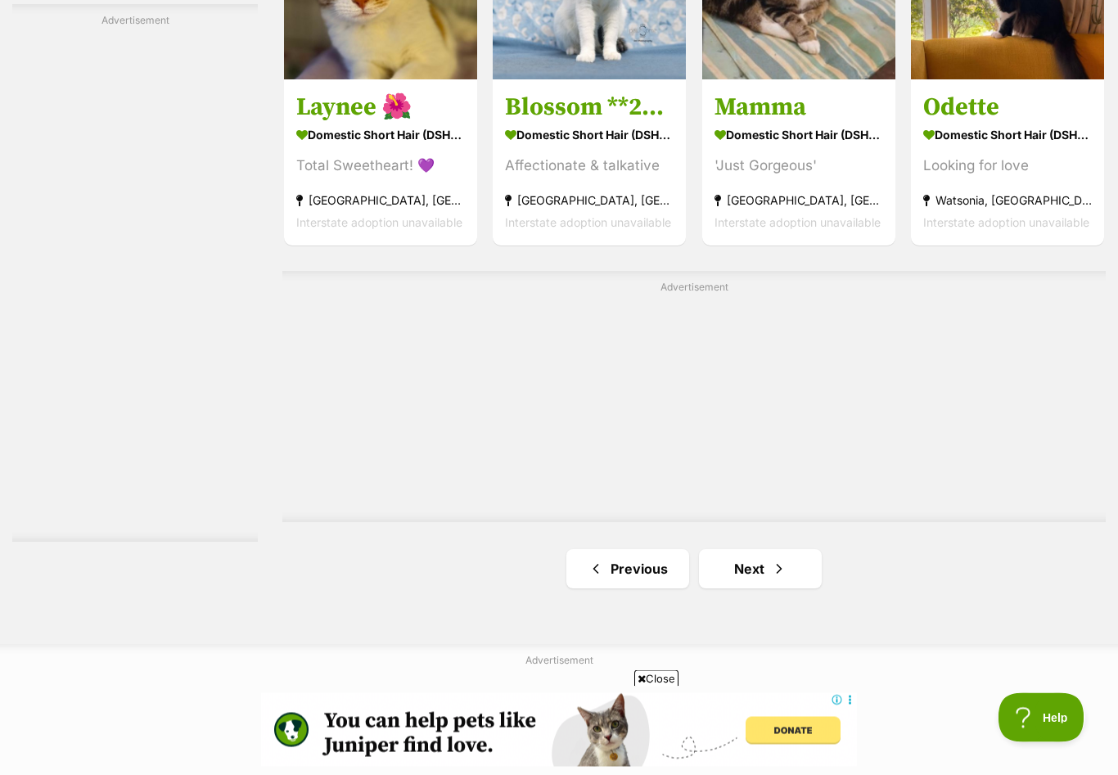
scroll to position [2604, 0]
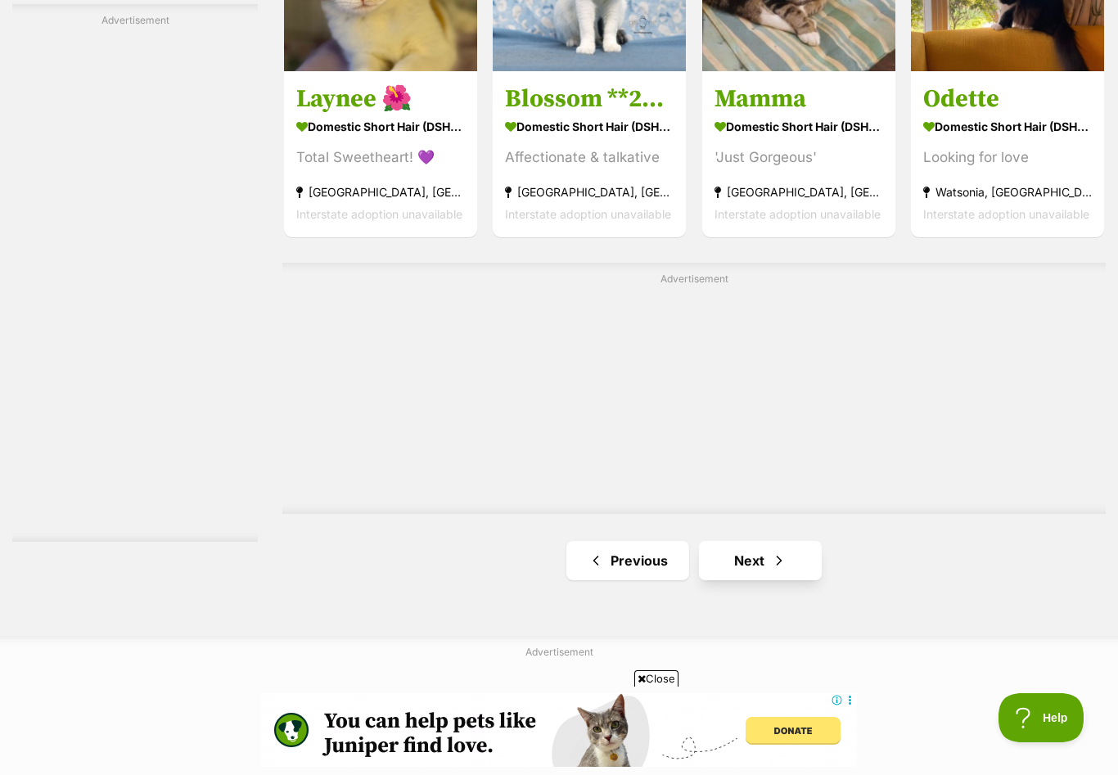
click at [768, 572] on link "Next" at bounding box center [760, 560] width 123 height 39
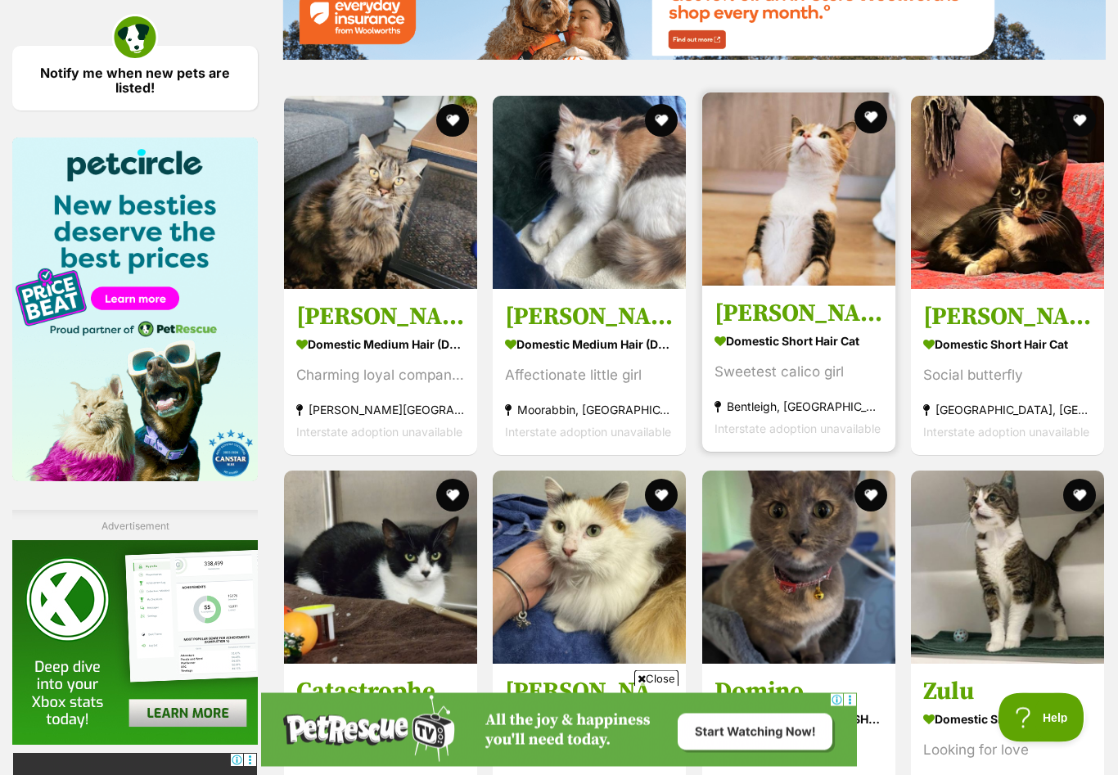
scroll to position [2045, 0]
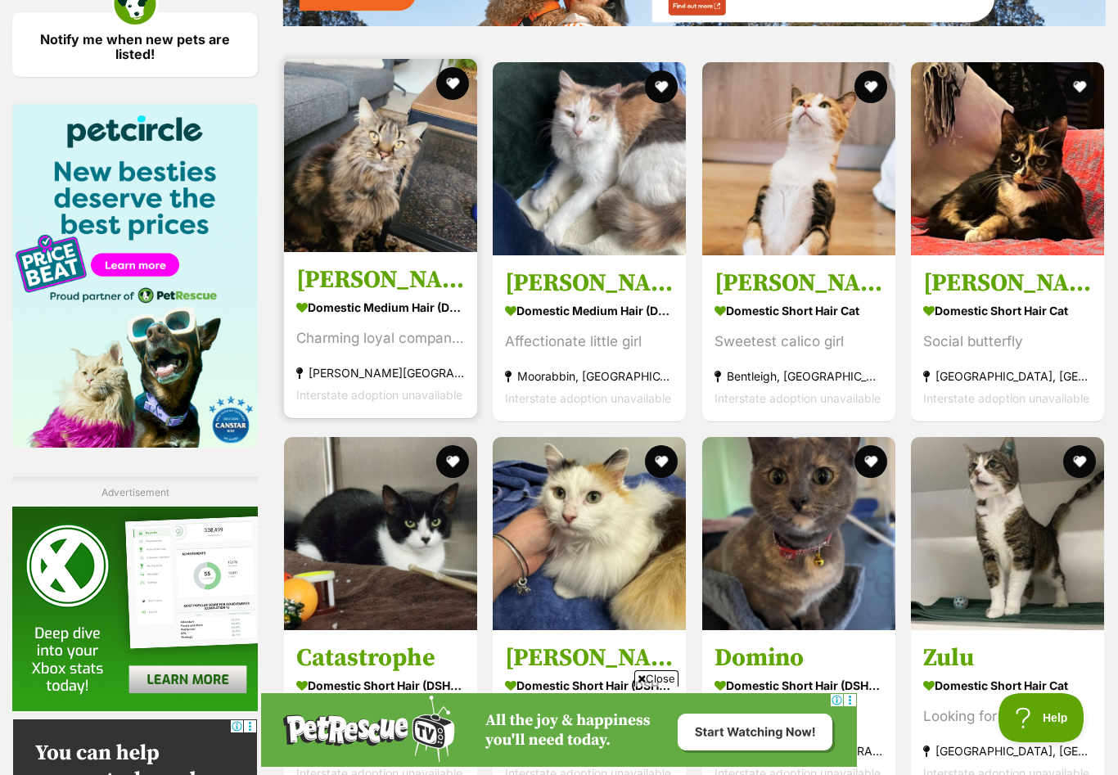
click at [331, 284] on h3 "[PERSON_NAME]" at bounding box center [380, 279] width 169 height 31
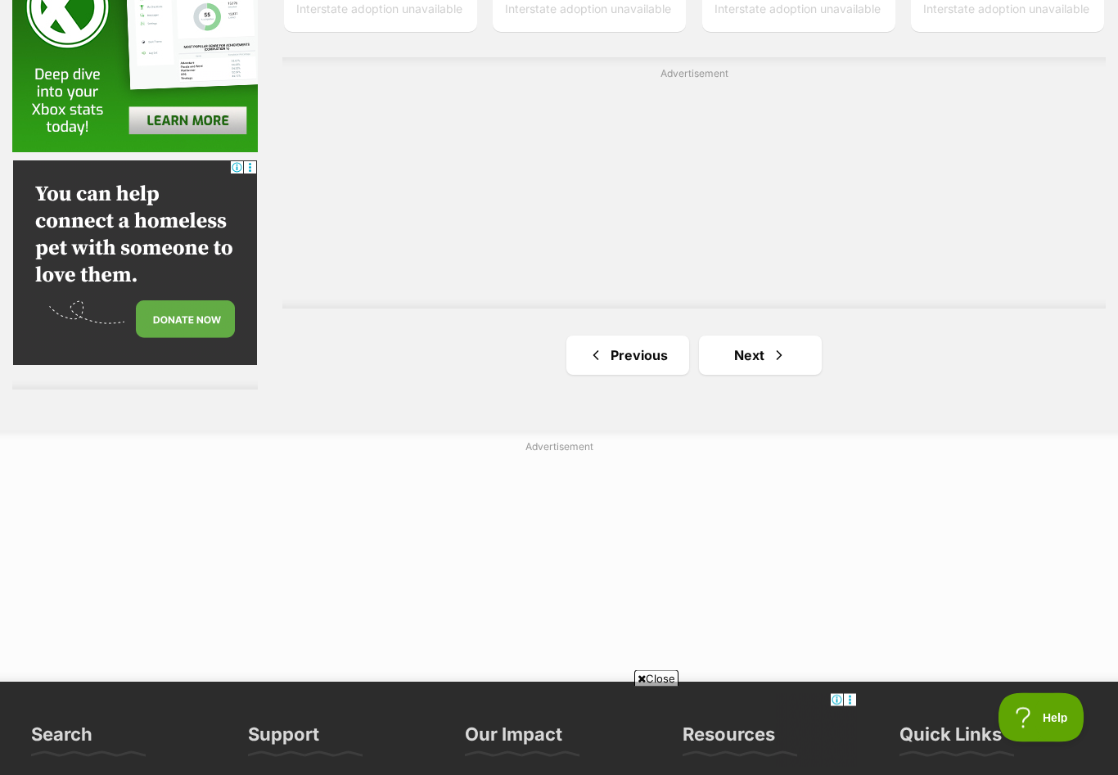
scroll to position [2850, 0]
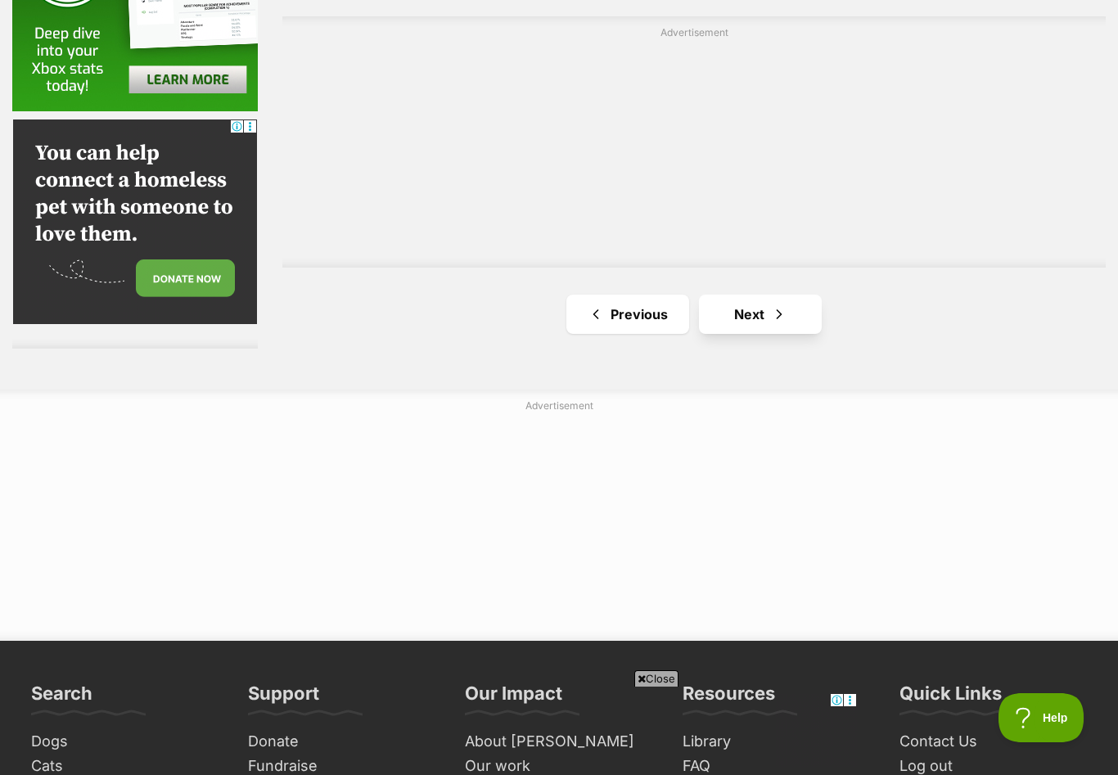
click at [740, 303] on link "Next" at bounding box center [760, 314] width 123 height 39
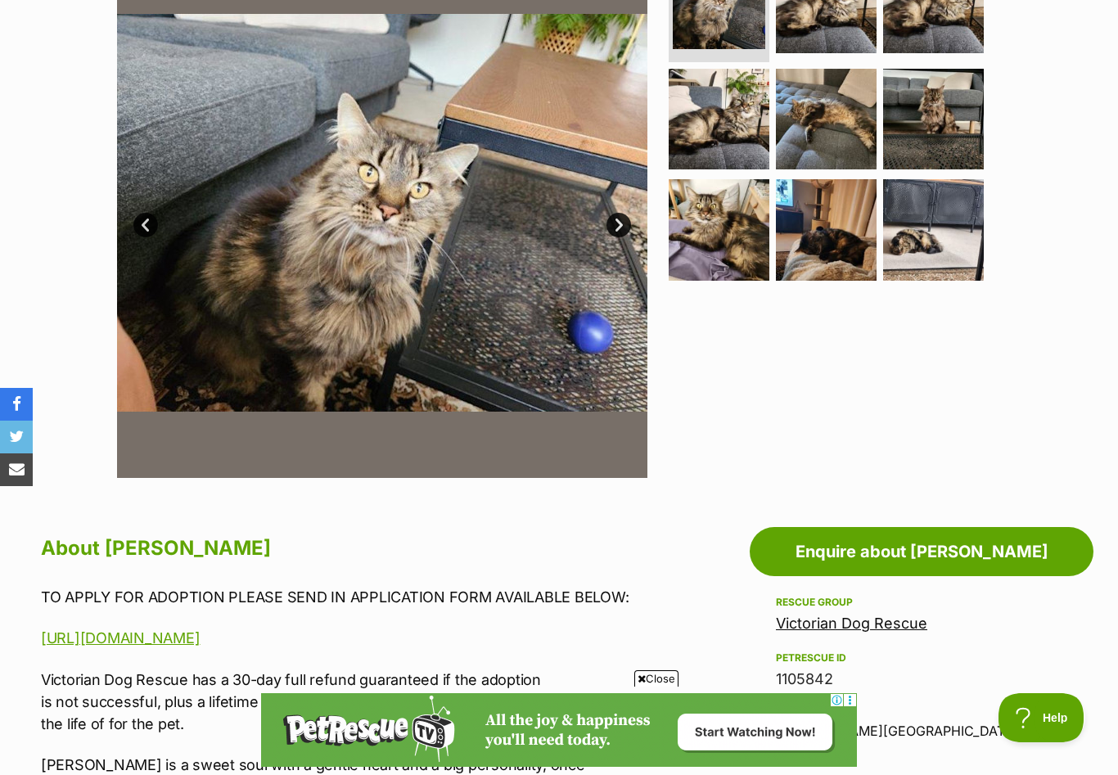
click at [615, 223] on link "Next" at bounding box center [618, 225] width 25 height 25
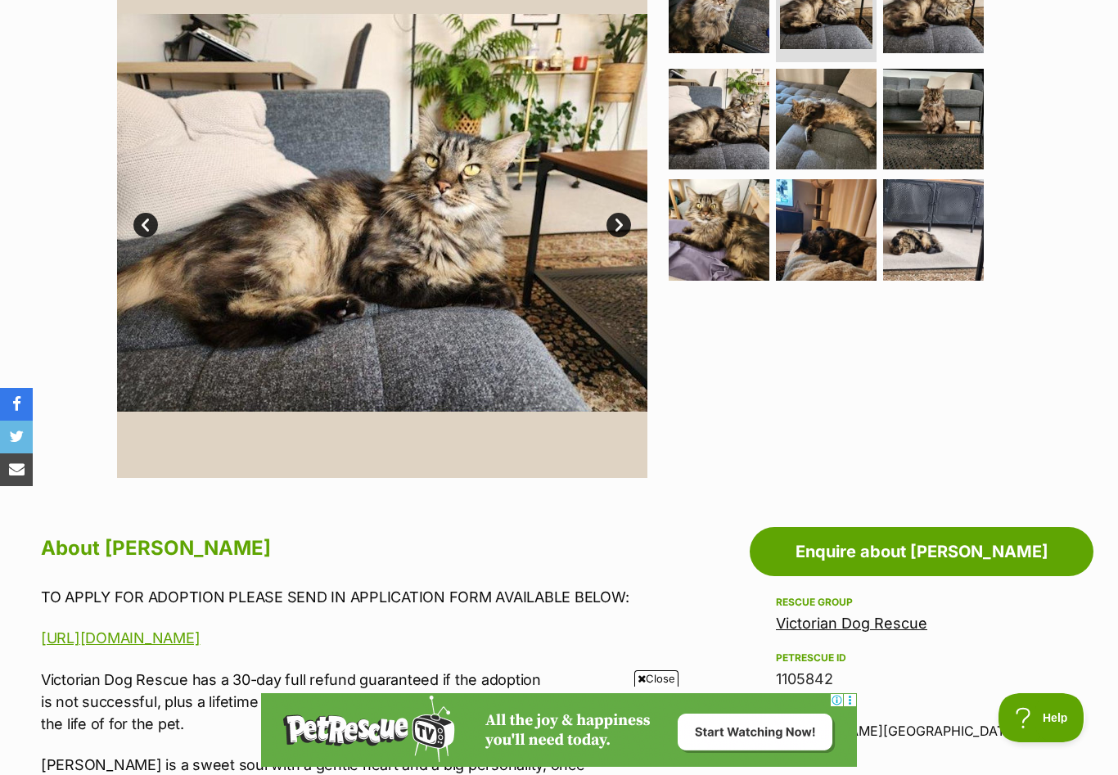
click at [615, 223] on link "Next" at bounding box center [618, 225] width 25 height 25
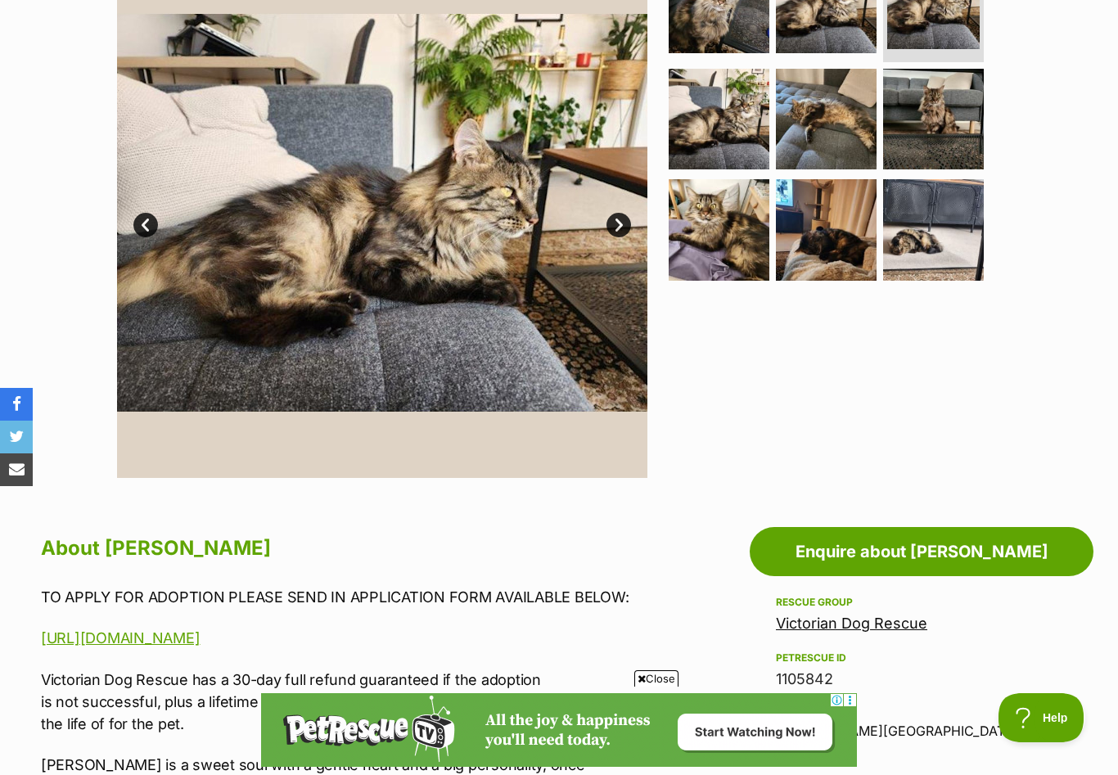
click at [615, 223] on link "Next" at bounding box center [618, 225] width 25 height 25
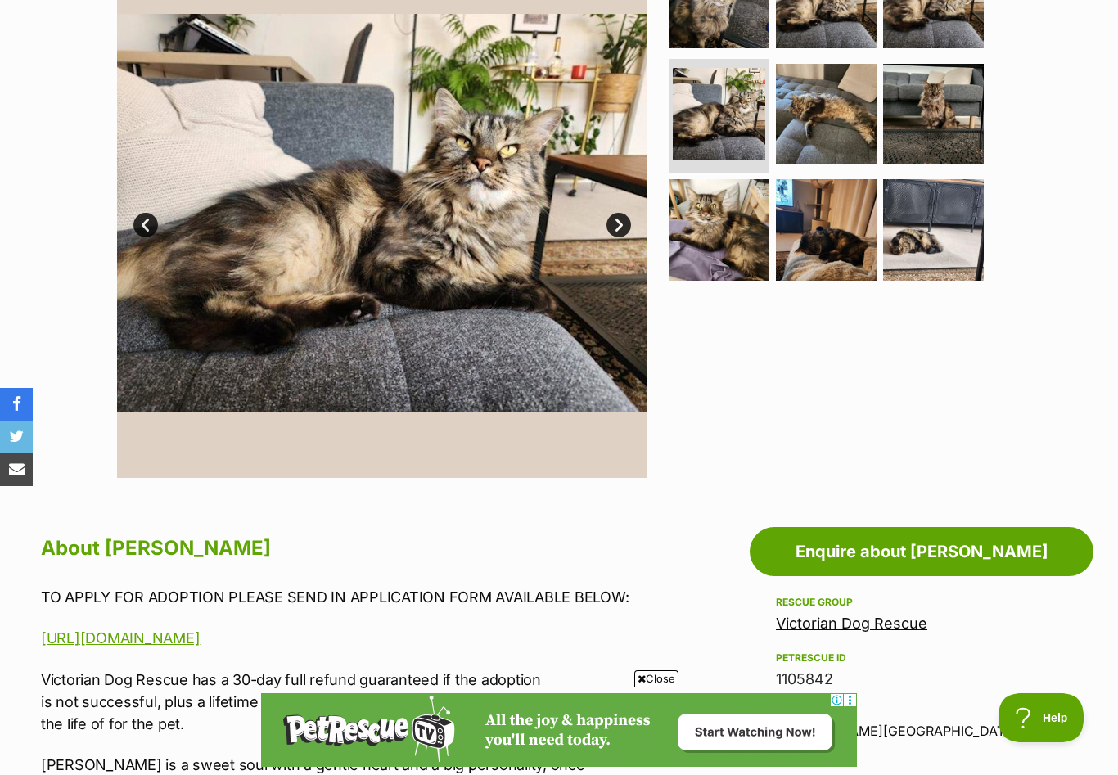
click at [615, 223] on link "Next" at bounding box center [618, 225] width 25 height 25
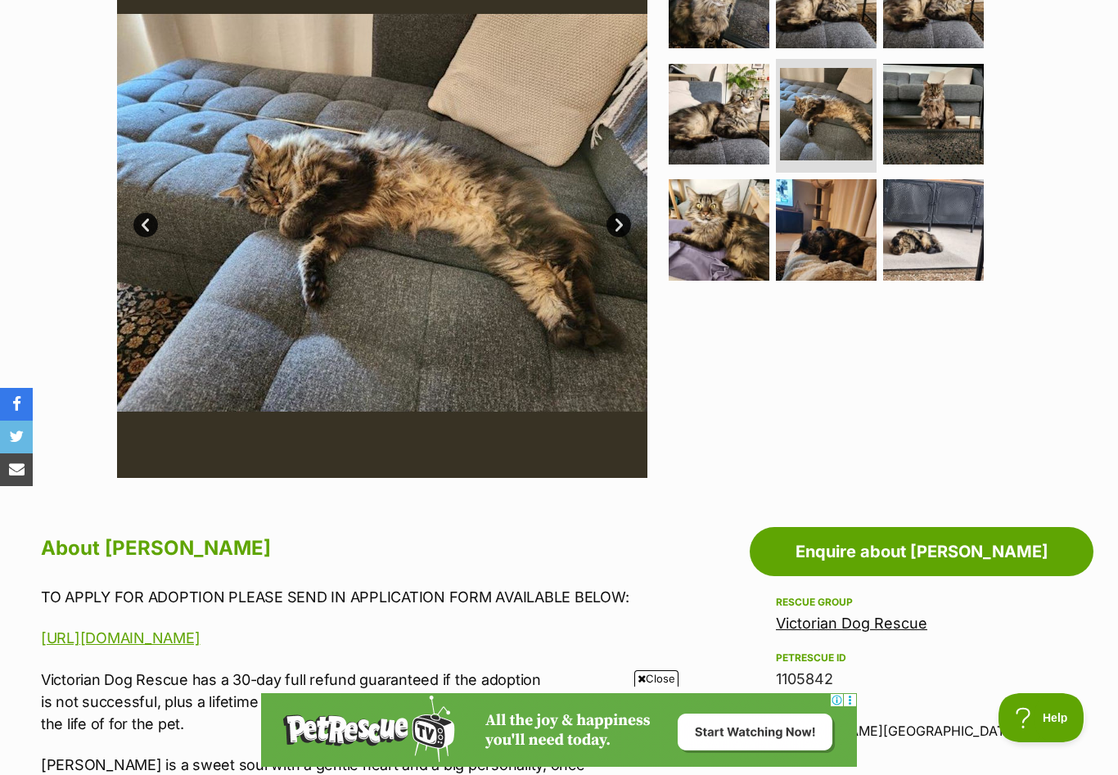
click at [615, 223] on link "Next" at bounding box center [618, 225] width 25 height 25
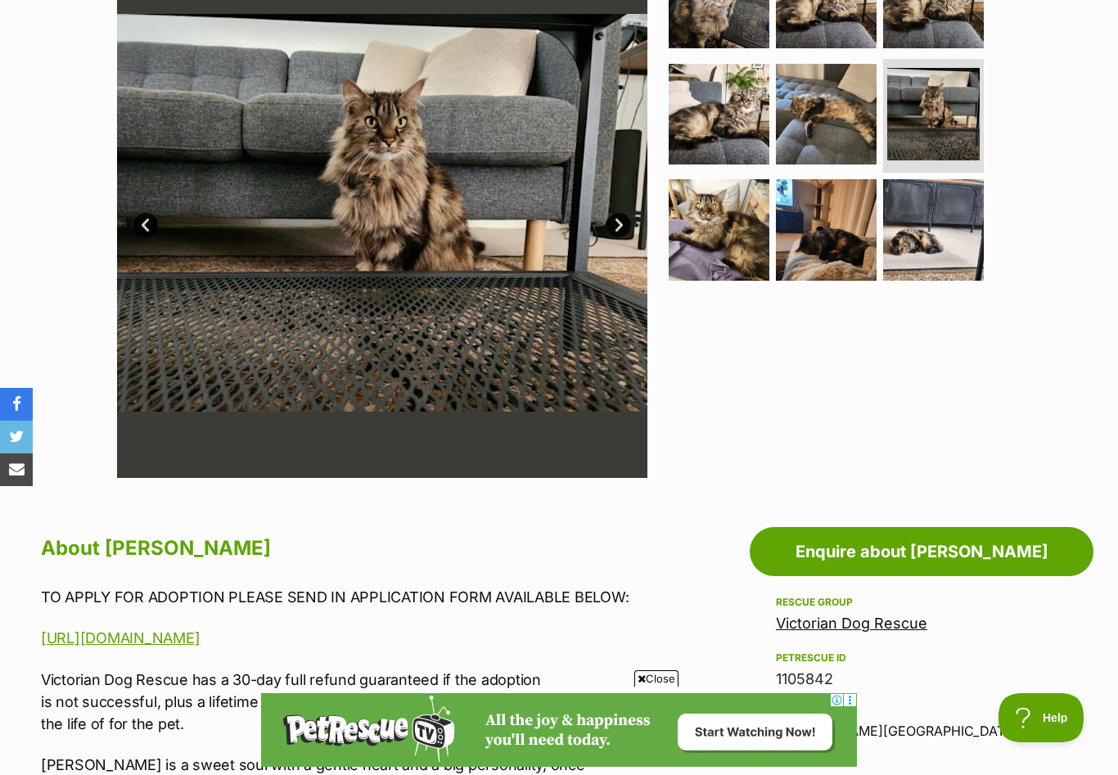
click at [615, 223] on link "Next" at bounding box center [618, 225] width 25 height 25
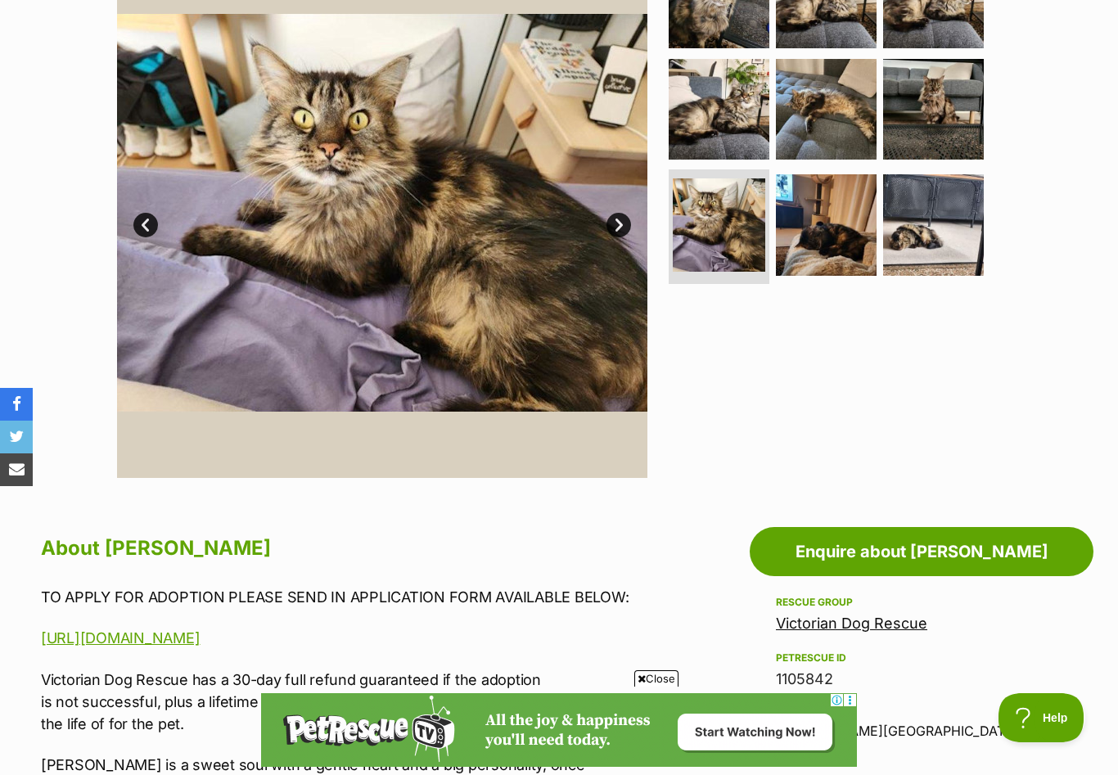
click at [615, 223] on link "Next" at bounding box center [618, 225] width 25 height 25
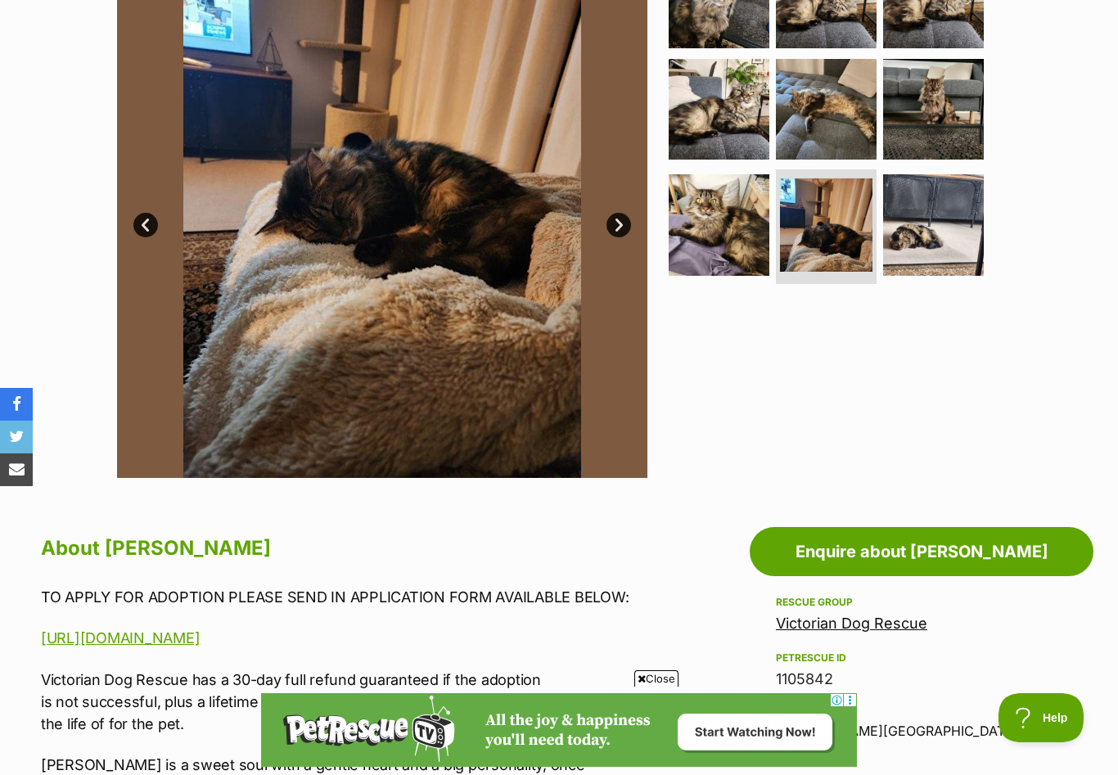
click at [615, 223] on link "Next" at bounding box center [618, 225] width 25 height 25
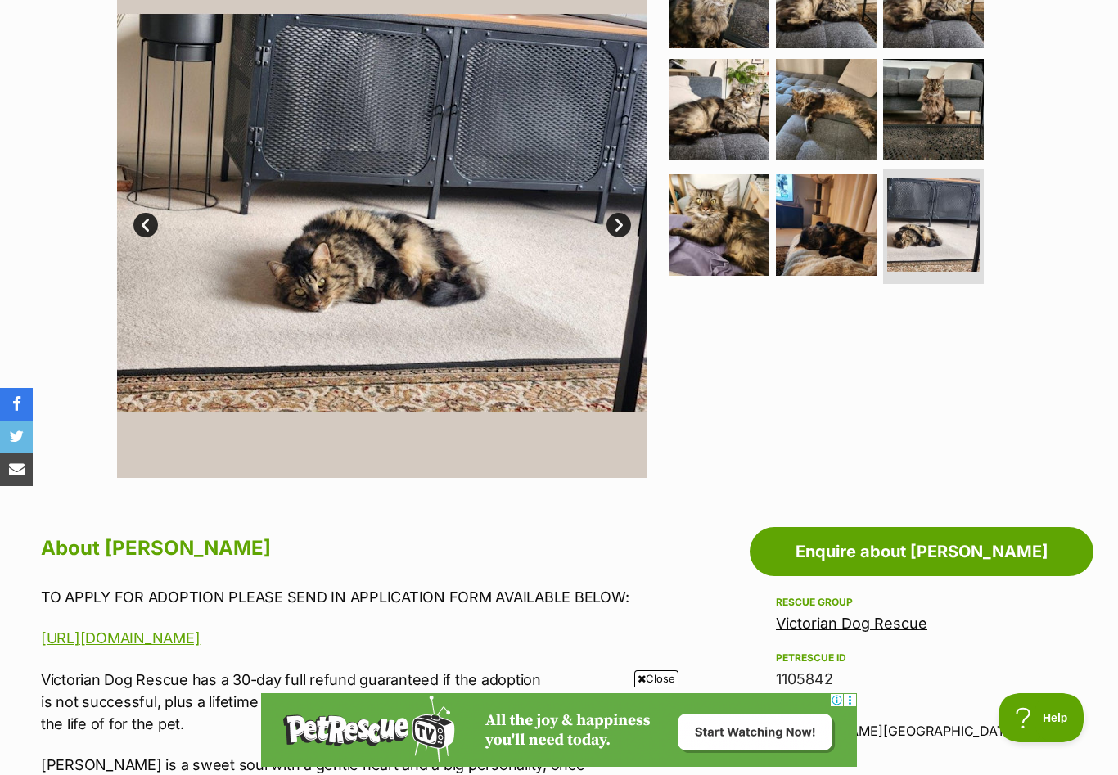
click at [615, 223] on link "Next" at bounding box center [618, 225] width 25 height 25
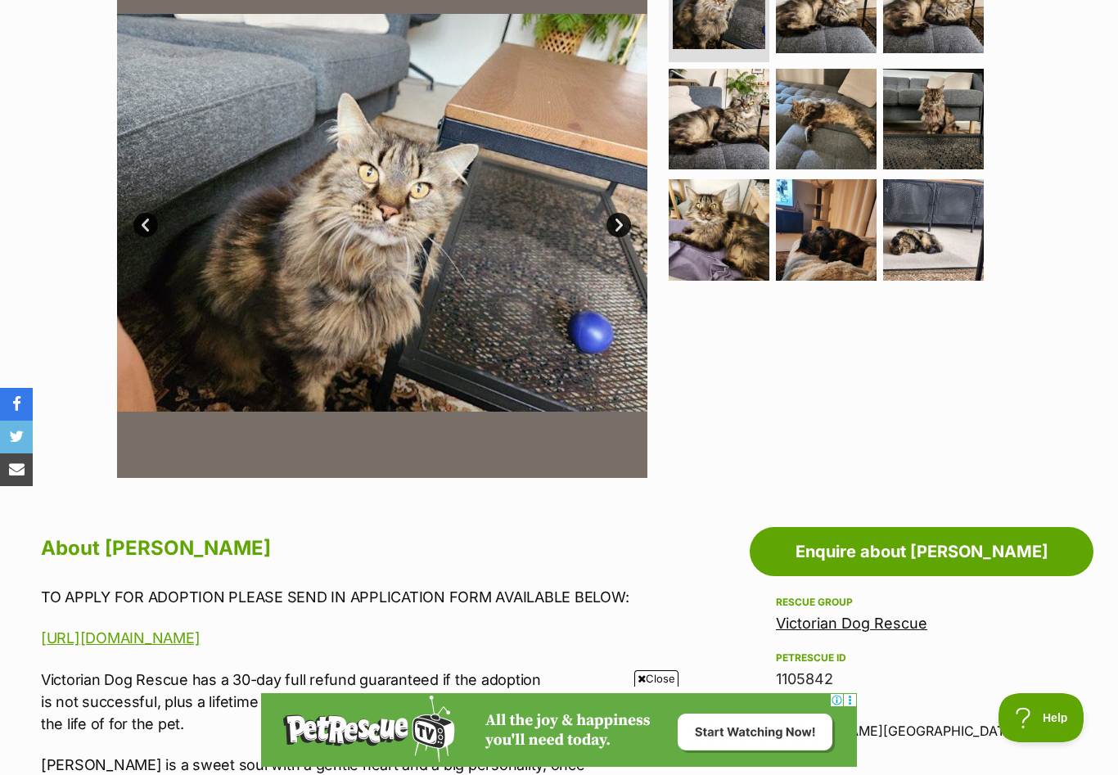
click at [146, 226] on link "Prev" at bounding box center [145, 225] width 25 height 25
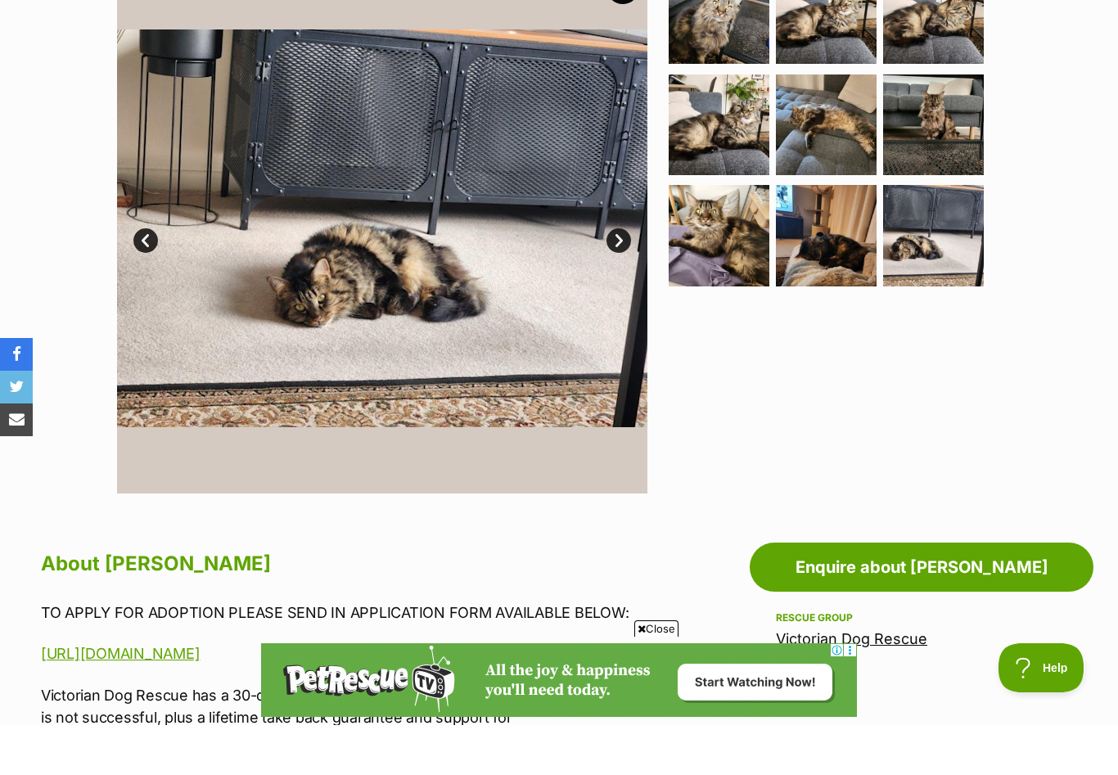
scroll to position [377, 0]
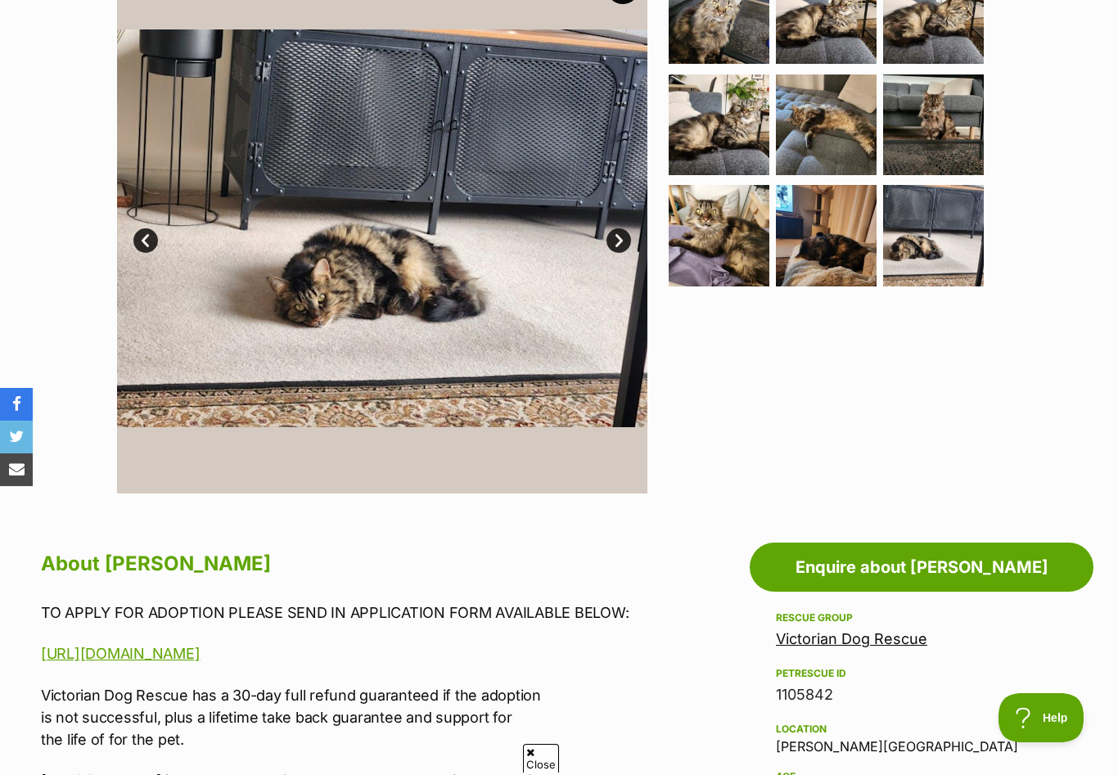
click at [146, 243] on link "Prev" at bounding box center [145, 240] width 25 height 25
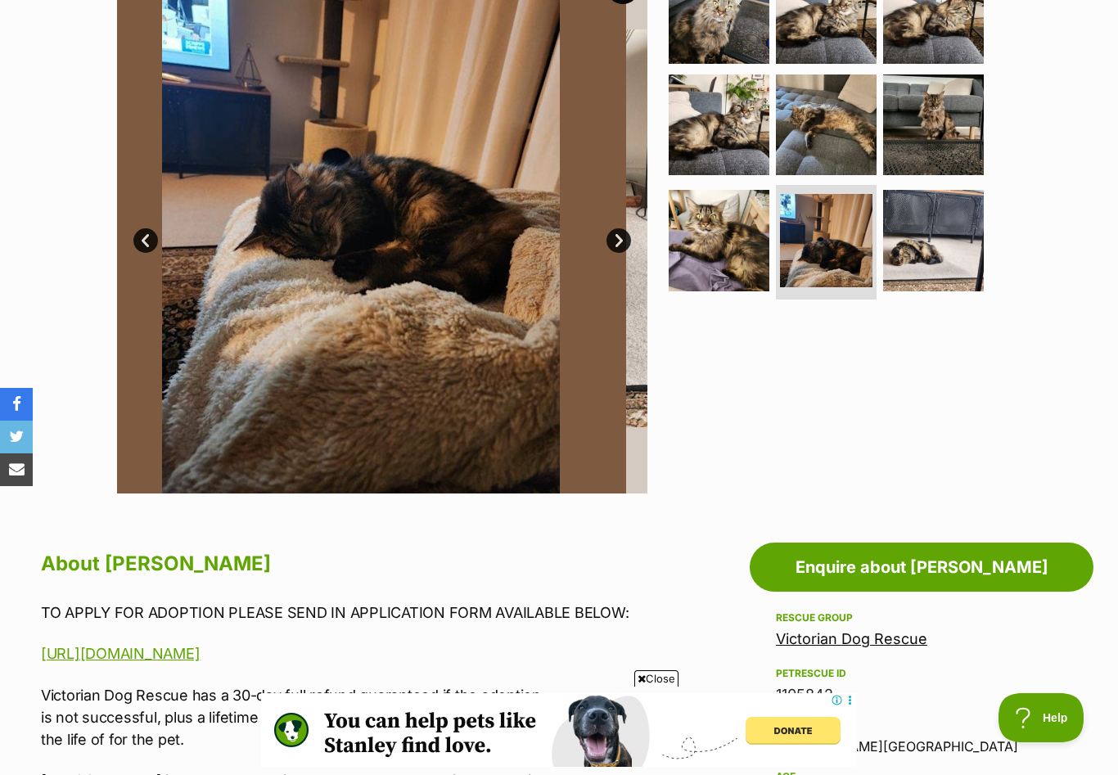
scroll to position [0, 0]
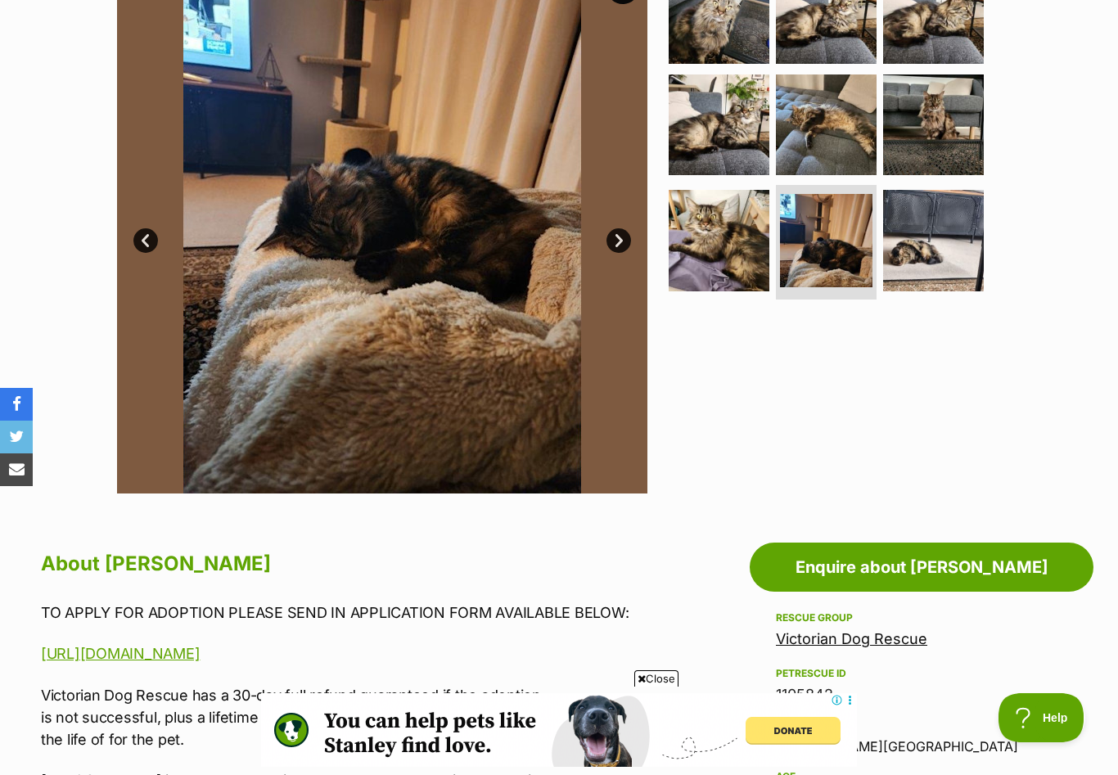
click at [146, 243] on link "Prev" at bounding box center [145, 240] width 25 height 25
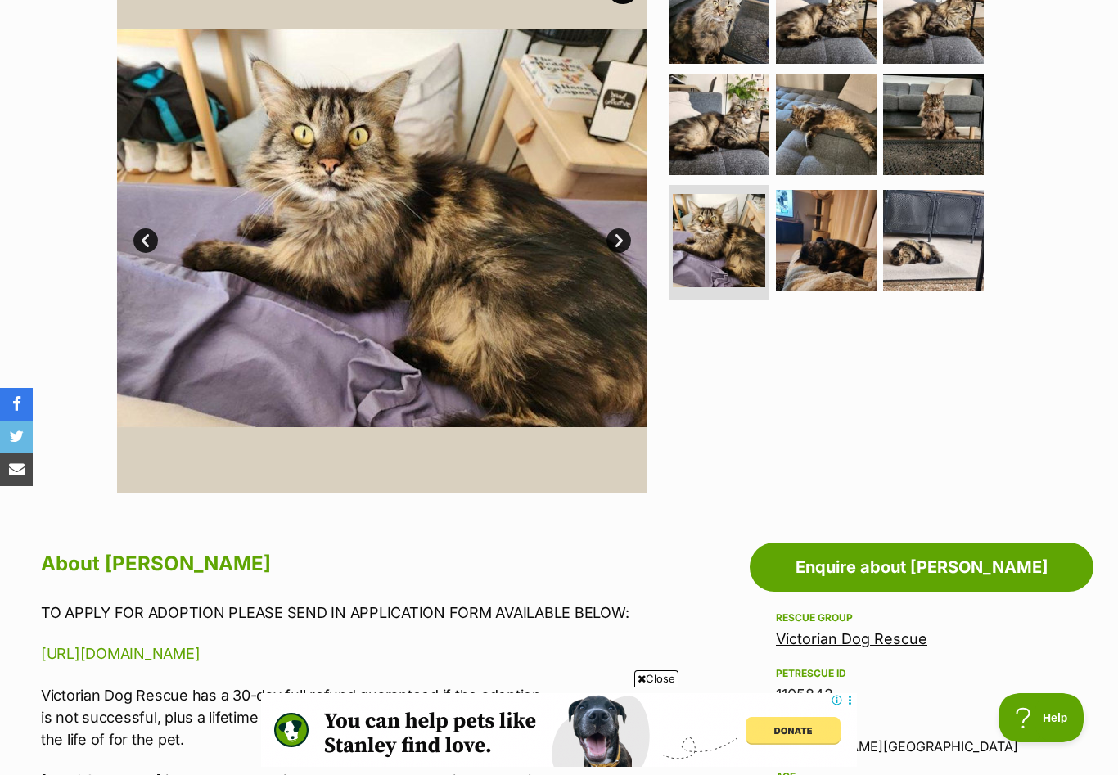
click at [146, 243] on link "Prev" at bounding box center [145, 240] width 25 height 25
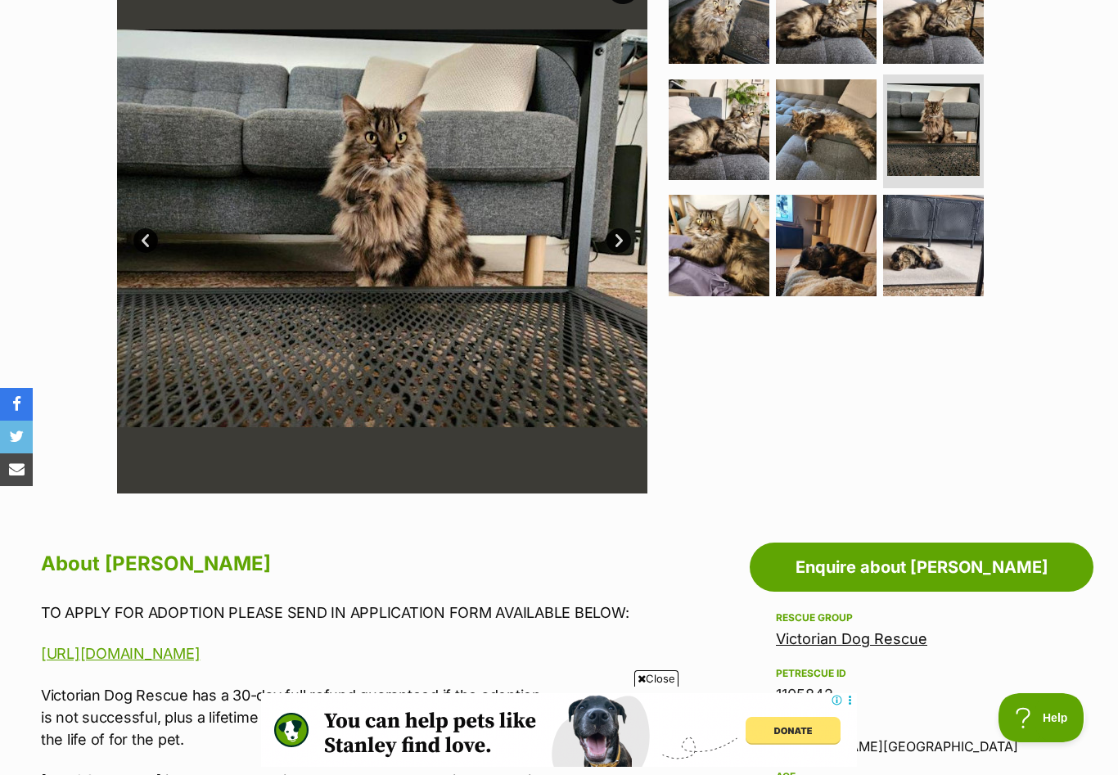
click at [146, 243] on link "Prev" at bounding box center [145, 240] width 25 height 25
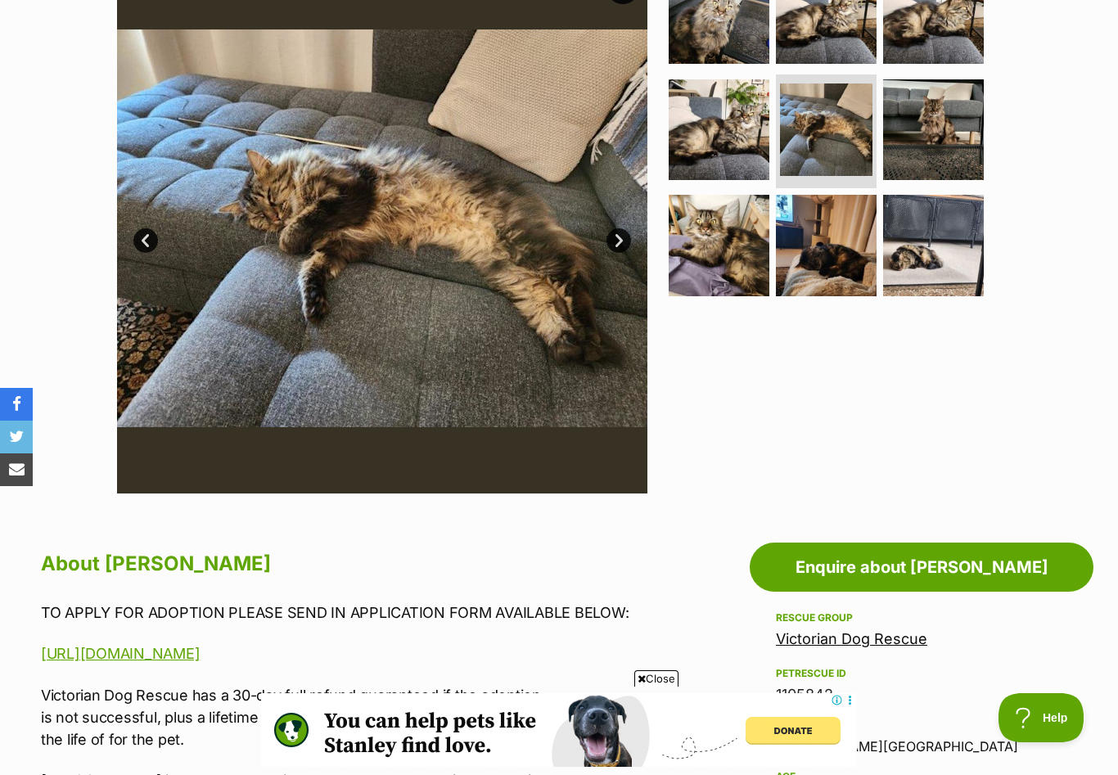
click at [146, 243] on link "Prev" at bounding box center [145, 240] width 25 height 25
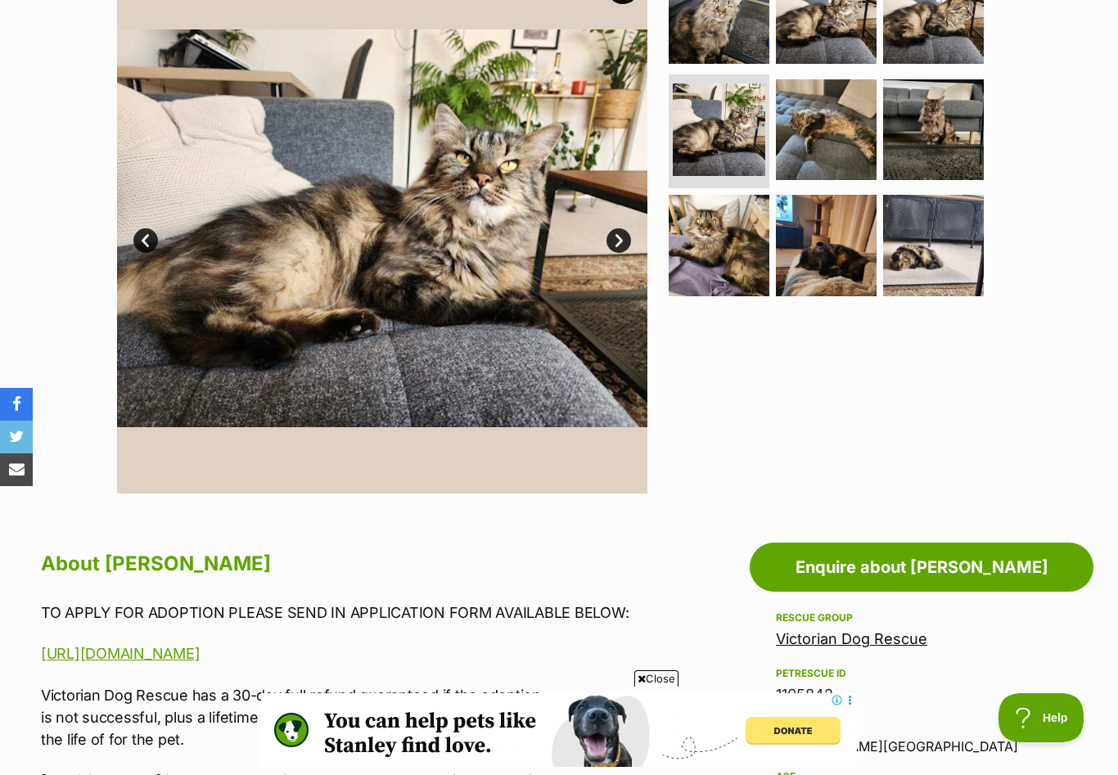
click at [146, 243] on link "Prev" at bounding box center [145, 240] width 25 height 25
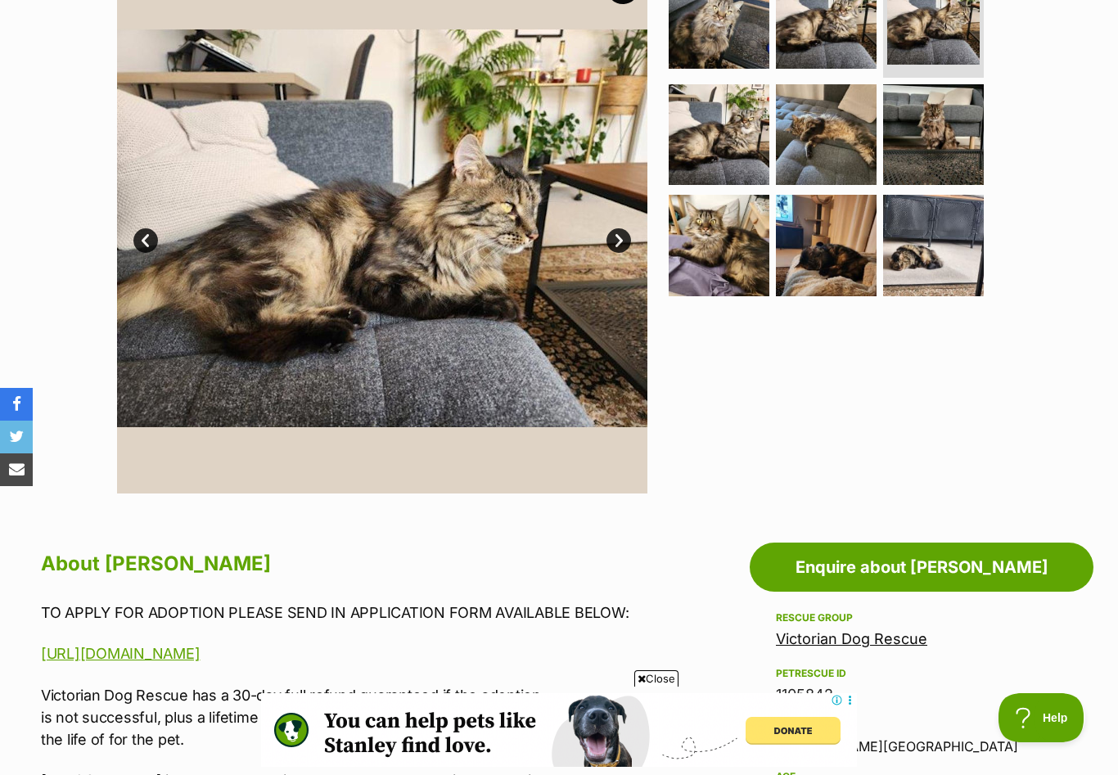
click at [146, 243] on link "Prev" at bounding box center [145, 240] width 25 height 25
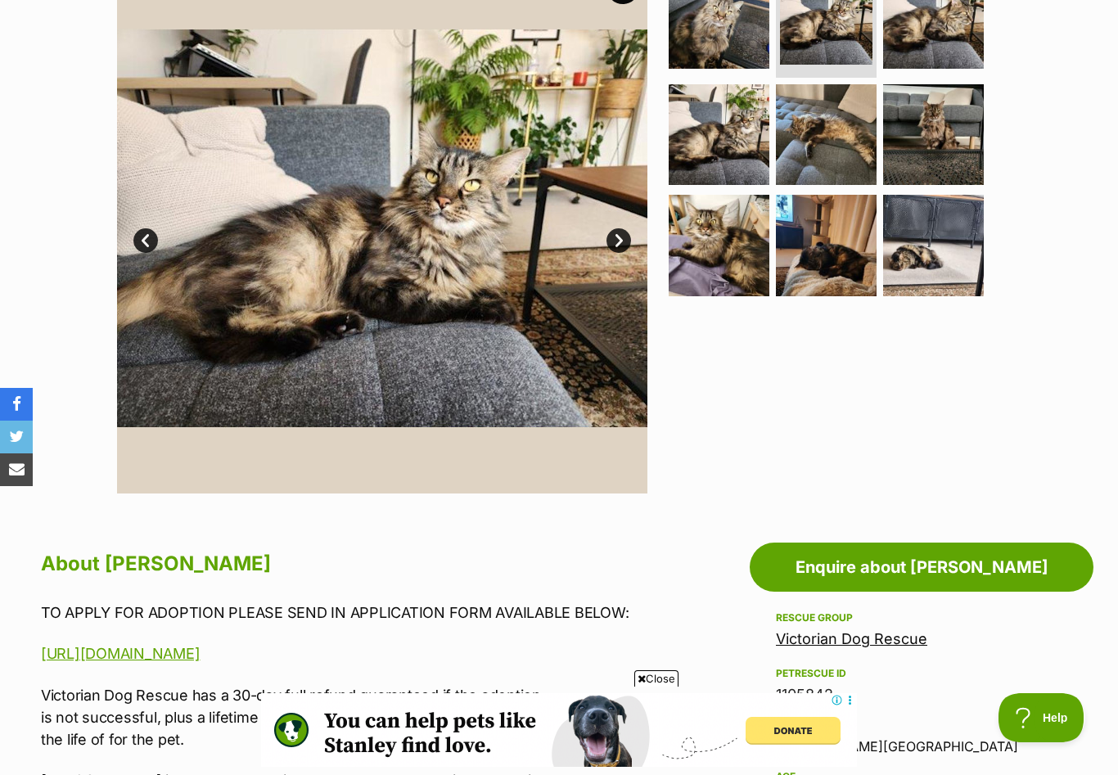
click at [146, 243] on link "Prev" at bounding box center [145, 240] width 25 height 25
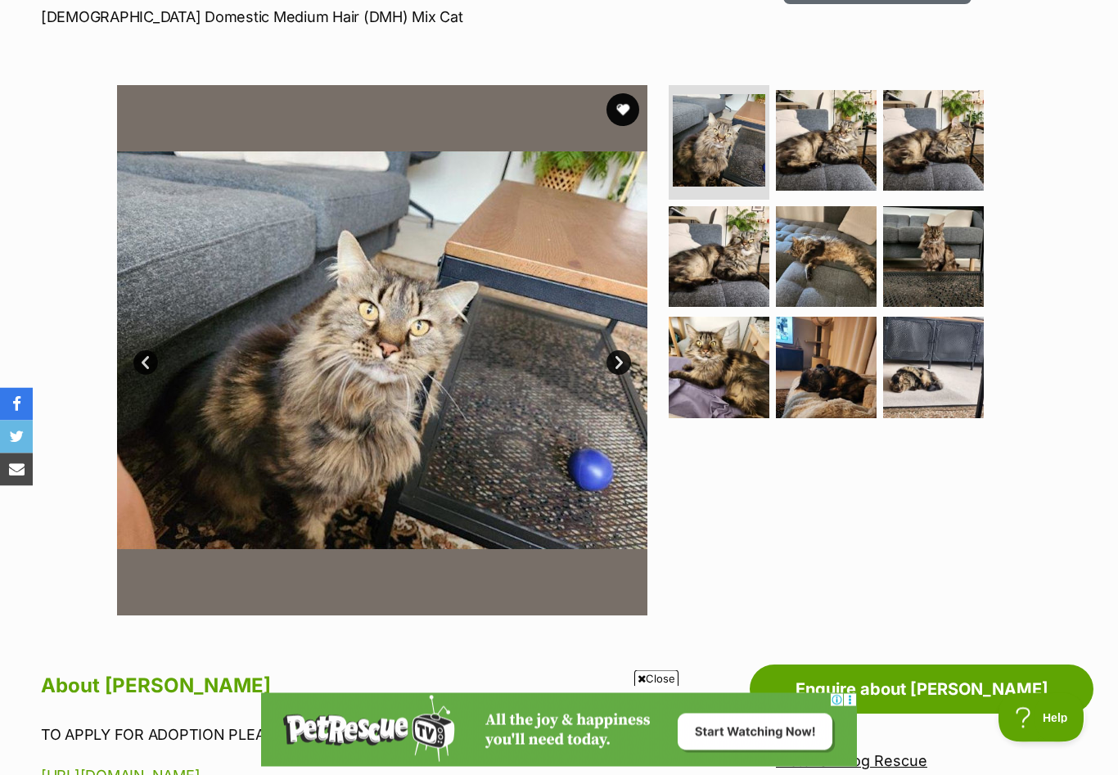
scroll to position [246, 0]
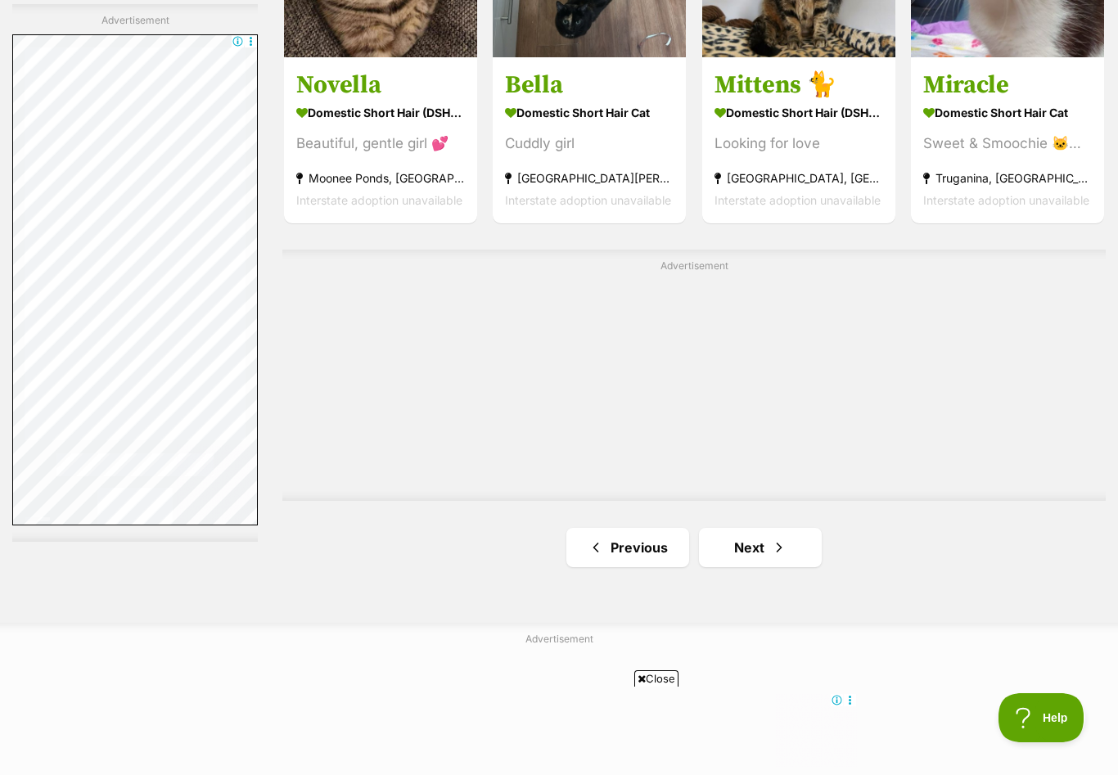
scroll to position [2730, 0]
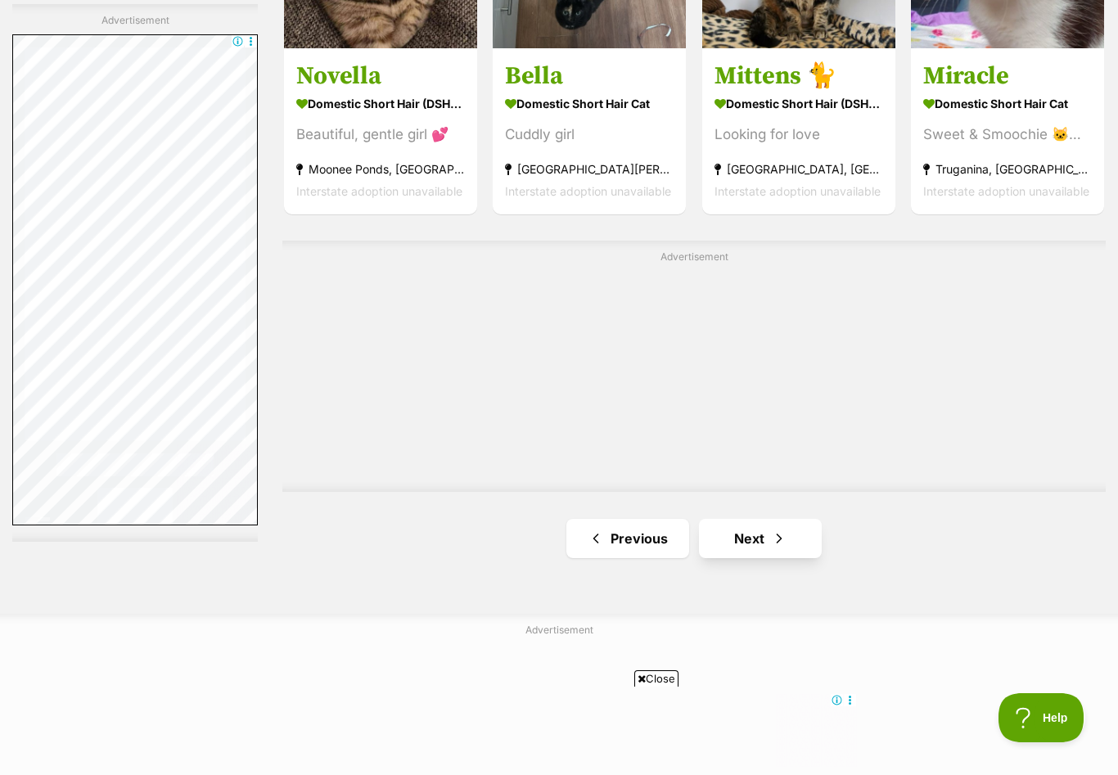
click at [727, 542] on link "Next" at bounding box center [760, 538] width 123 height 39
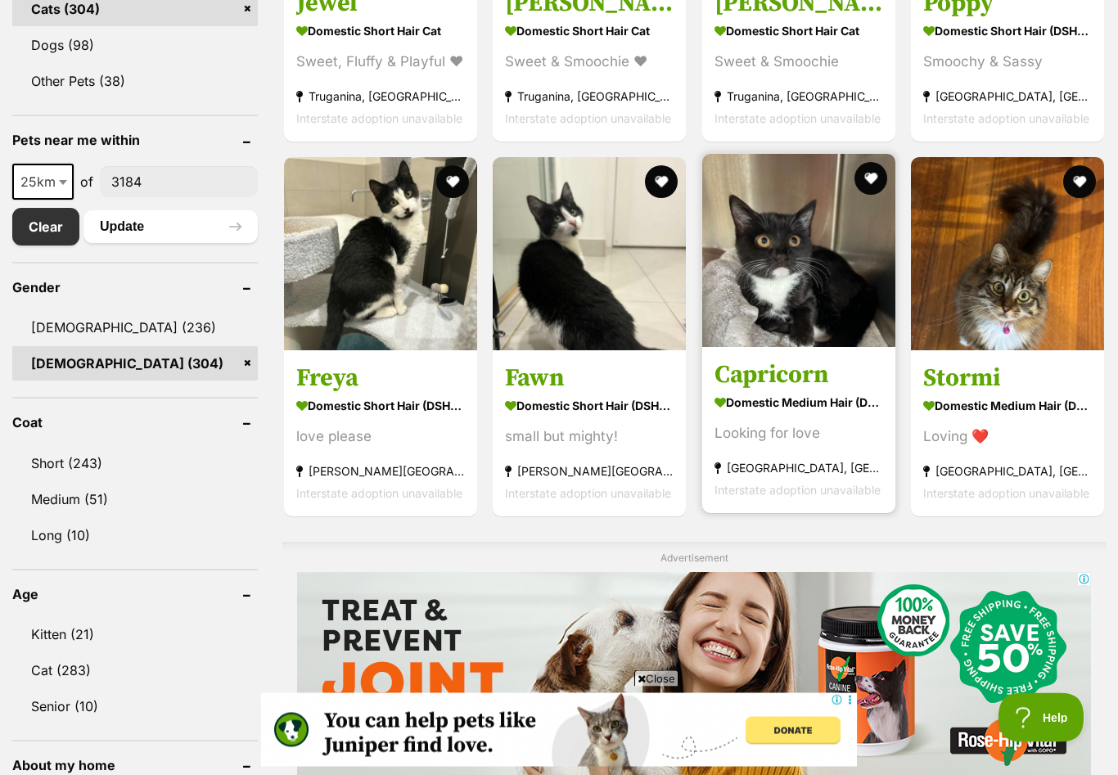
scroll to position [716, 0]
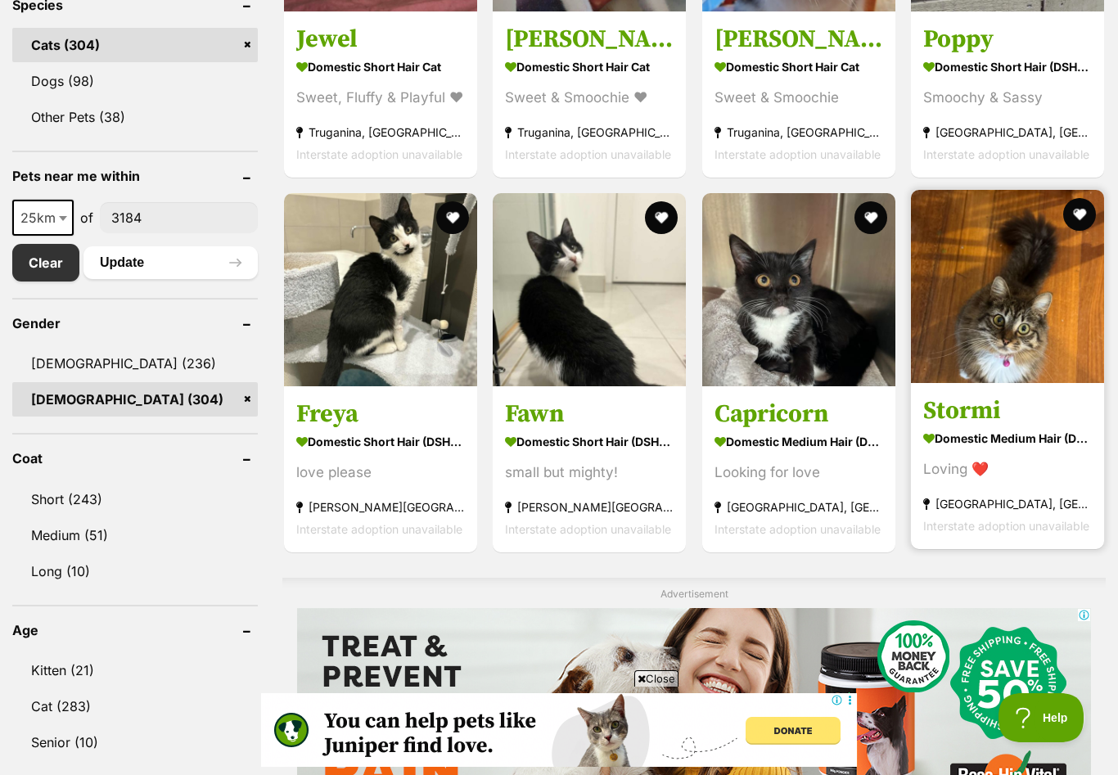
click at [941, 420] on h3 "Stormi" at bounding box center [1007, 409] width 169 height 31
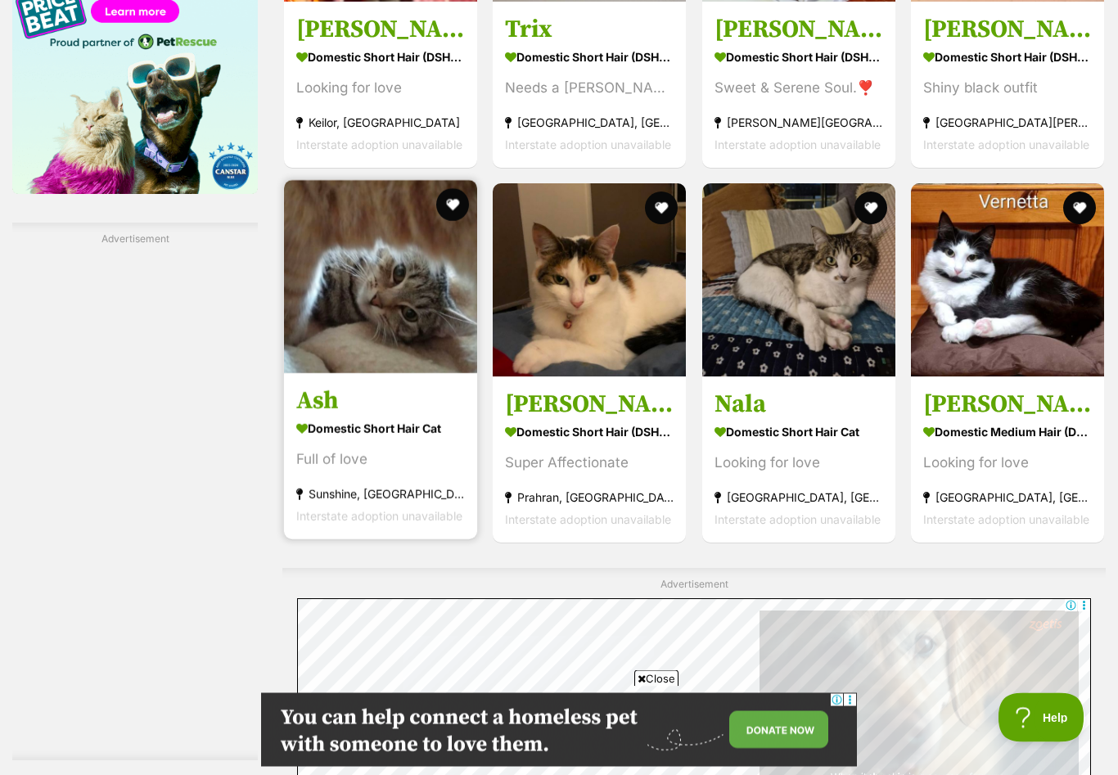
scroll to position [2302, 0]
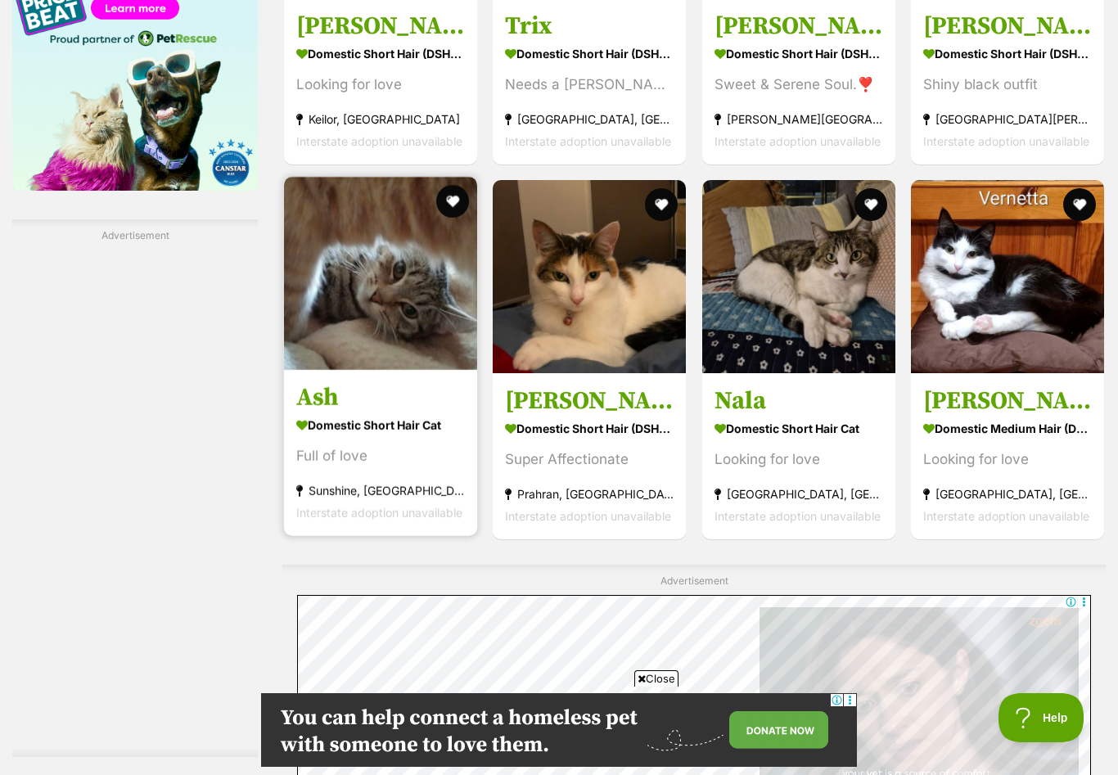
click at [317, 398] on h3 "Ash" at bounding box center [380, 396] width 169 height 31
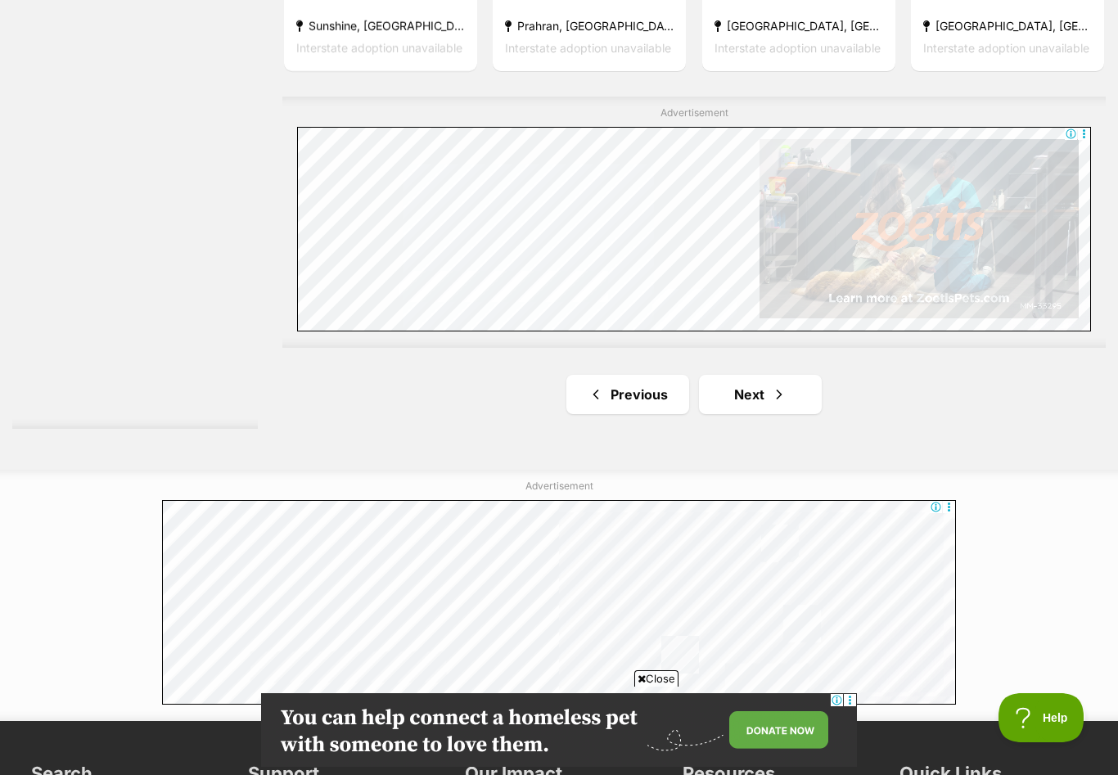
scroll to position [2778, 0]
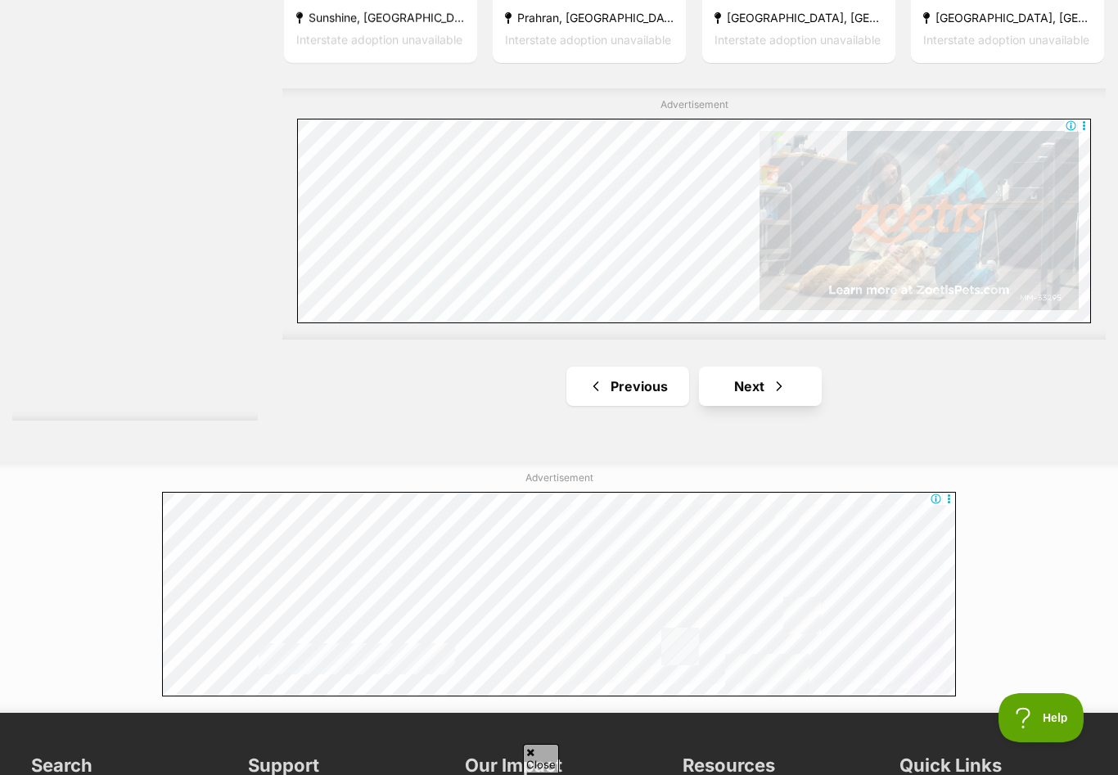
click at [767, 388] on link "Next" at bounding box center [760, 386] width 123 height 39
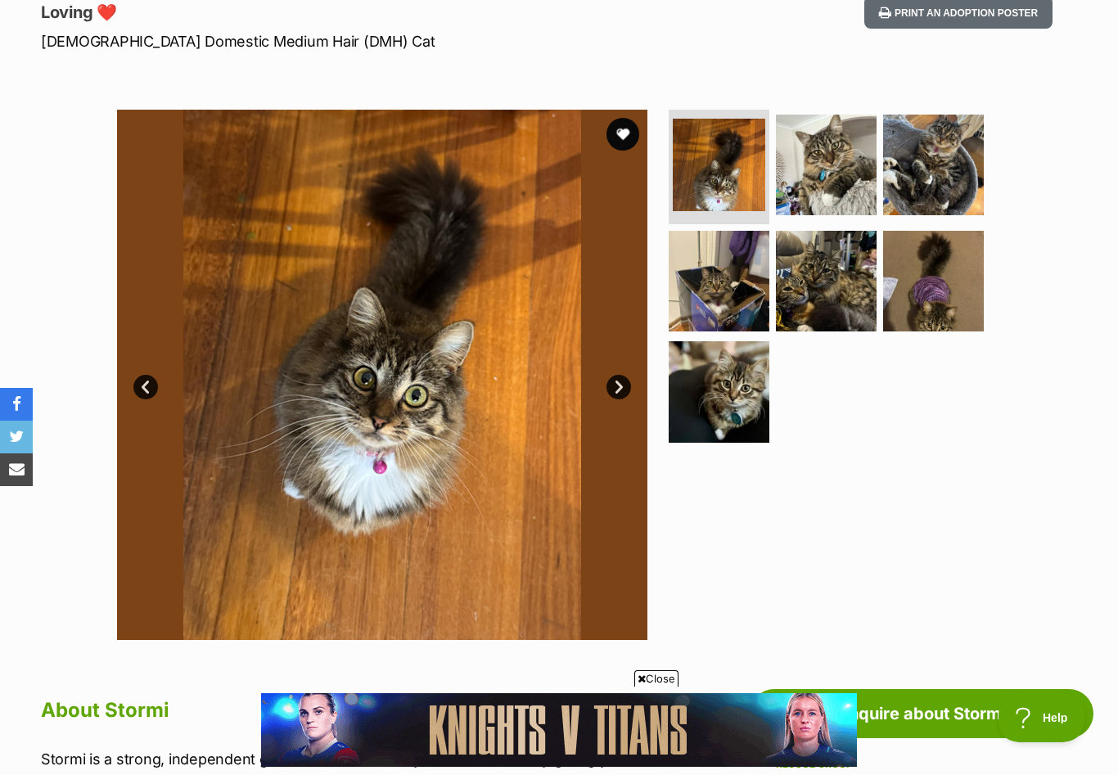
click at [621, 386] on link "Next" at bounding box center [618, 387] width 25 height 25
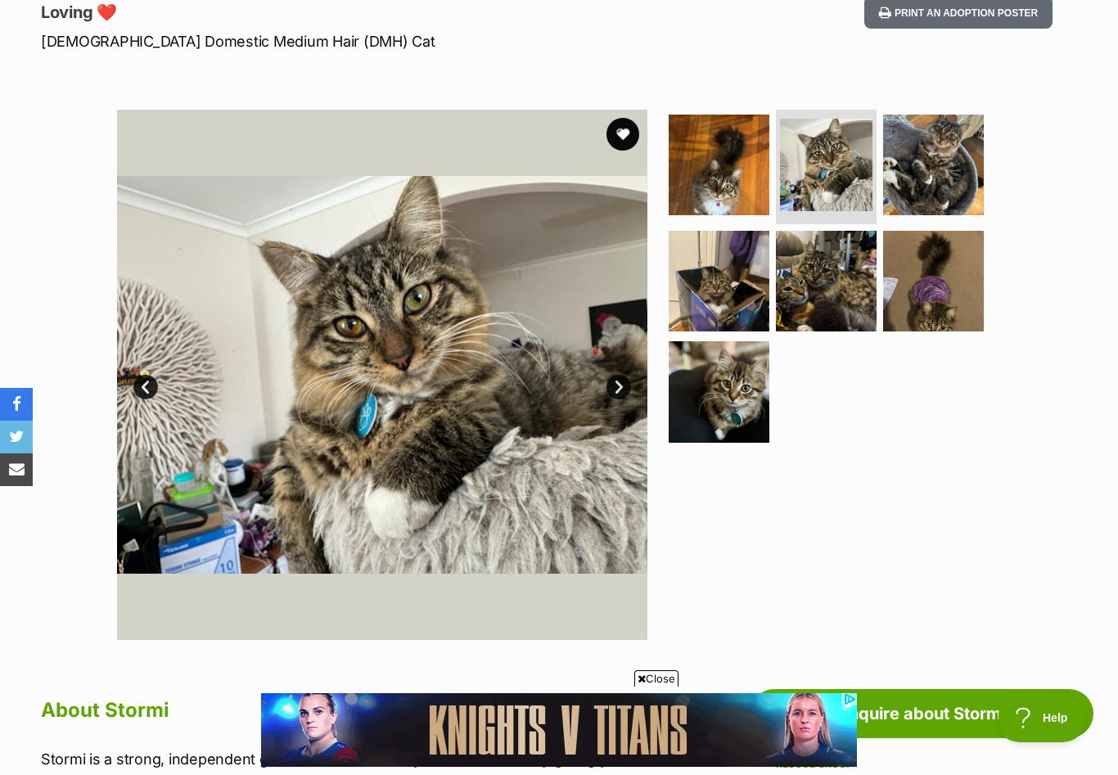
click at [620, 386] on link "Next" at bounding box center [618, 387] width 25 height 25
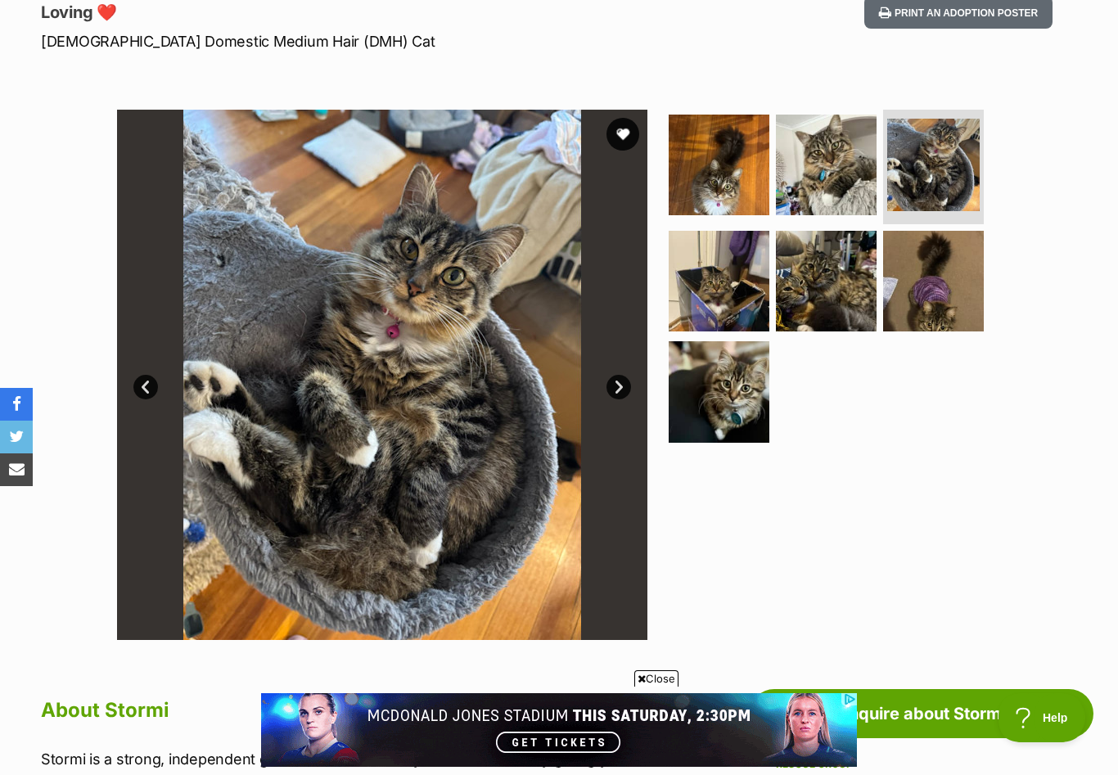
click at [620, 386] on link "Next" at bounding box center [618, 387] width 25 height 25
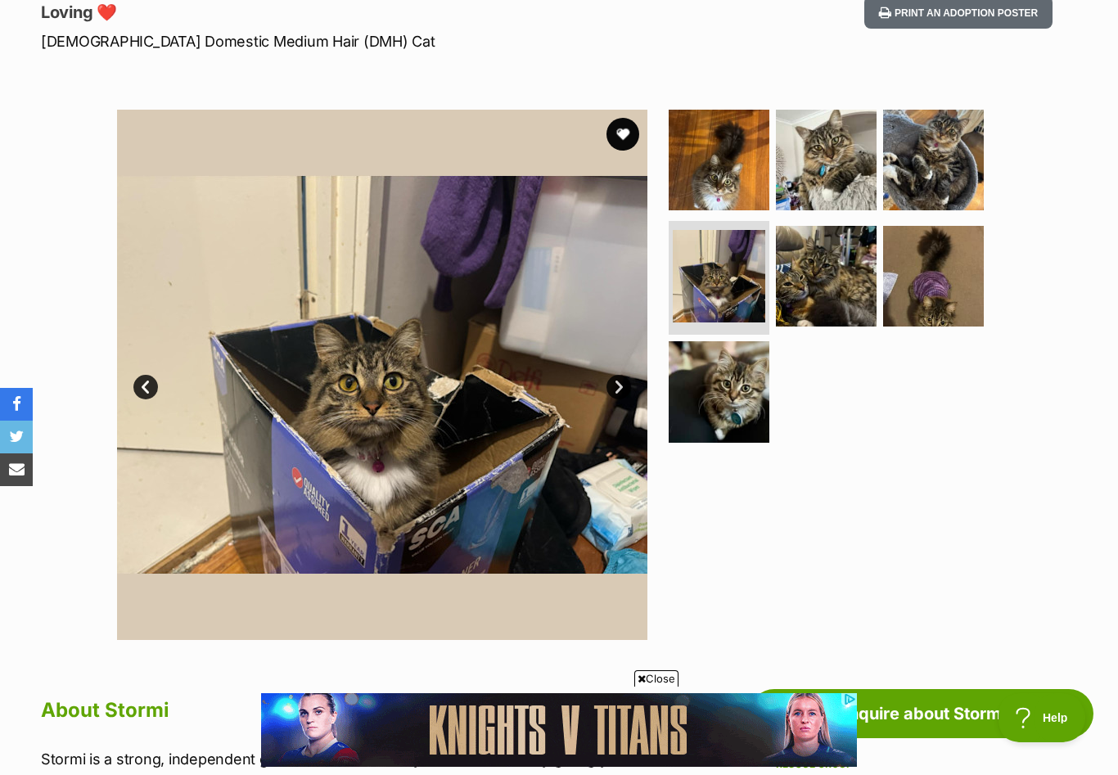
click at [620, 386] on link "Next" at bounding box center [618, 387] width 25 height 25
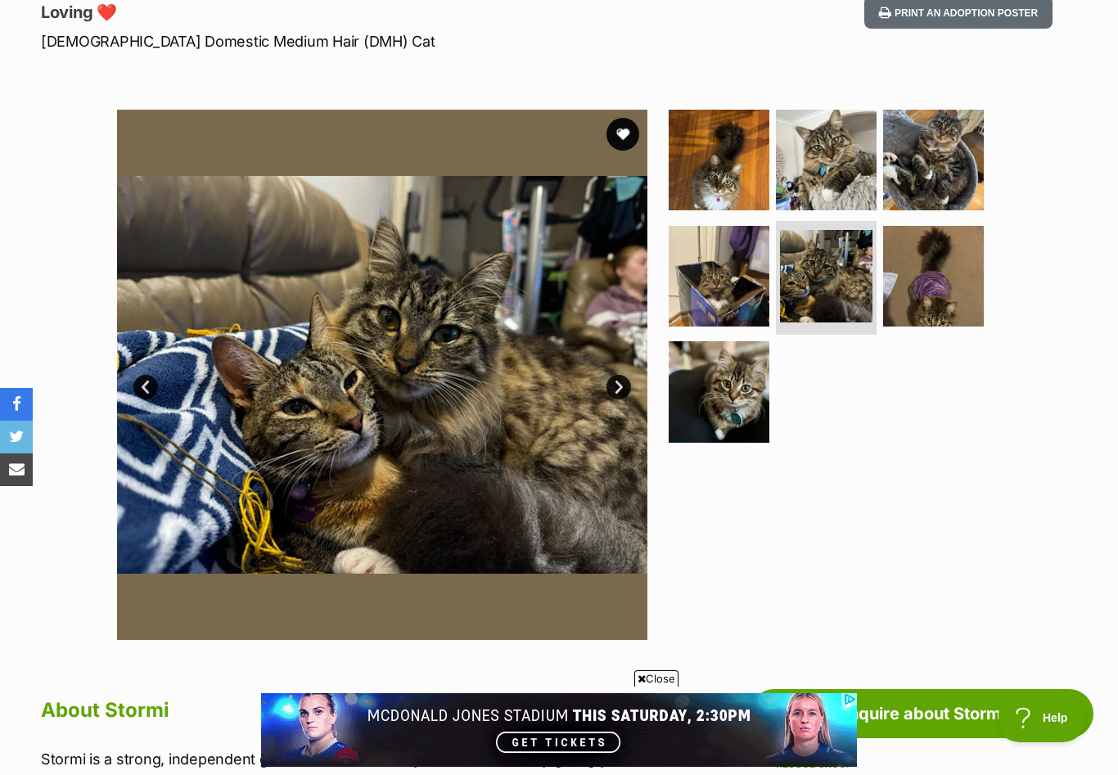
click at [620, 387] on link "Next" at bounding box center [618, 387] width 25 height 25
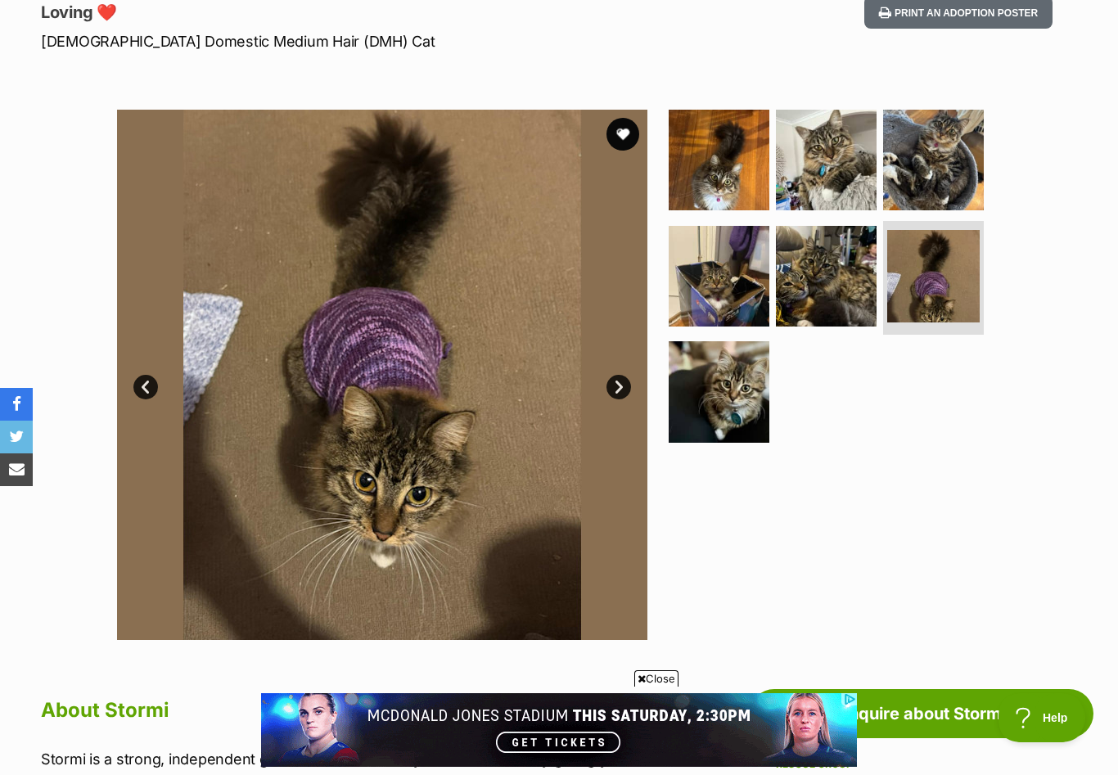
click at [620, 387] on link "Next" at bounding box center [618, 387] width 25 height 25
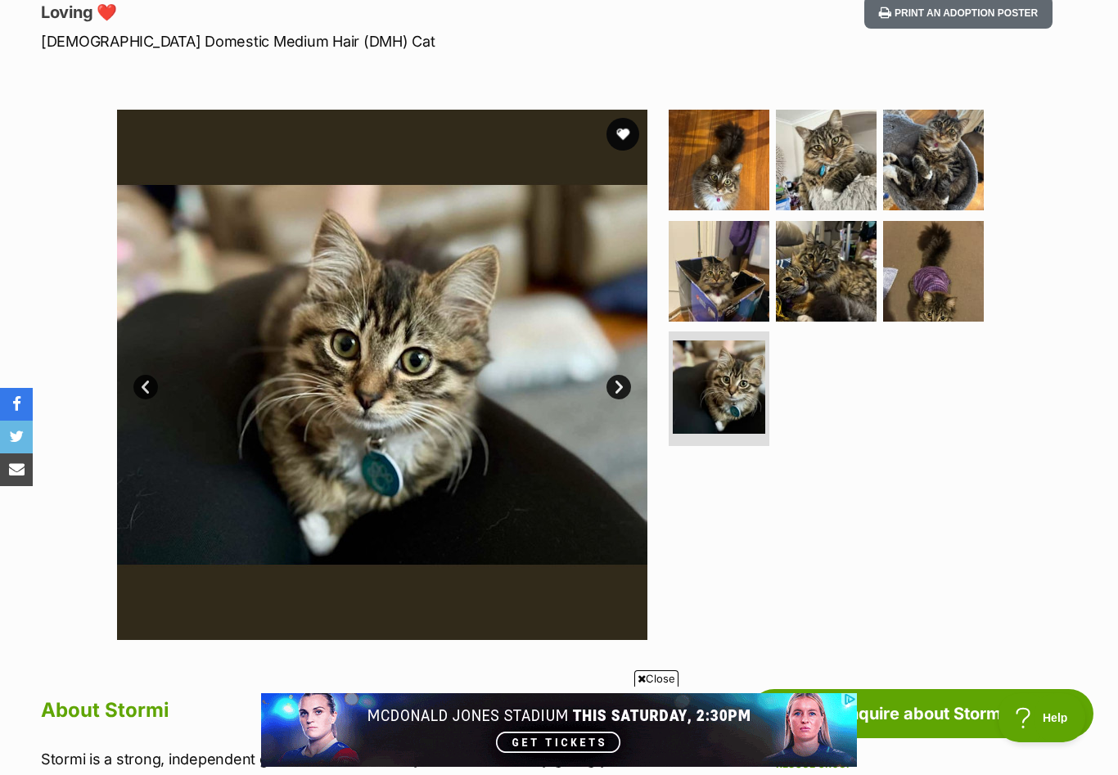
click at [620, 387] on link "Next" at bounding box center [618, 387] width 25 height 25
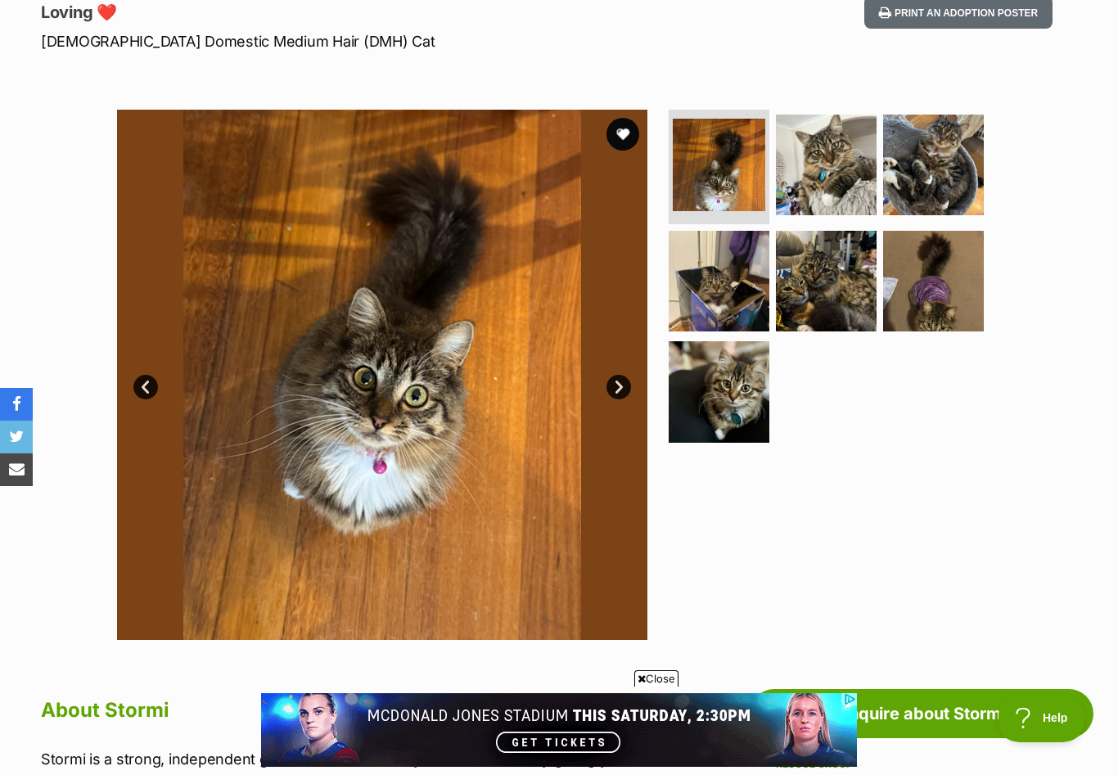
click at [620, 387] on link "Next" at bounding box center [618, 387] width 25 height 25
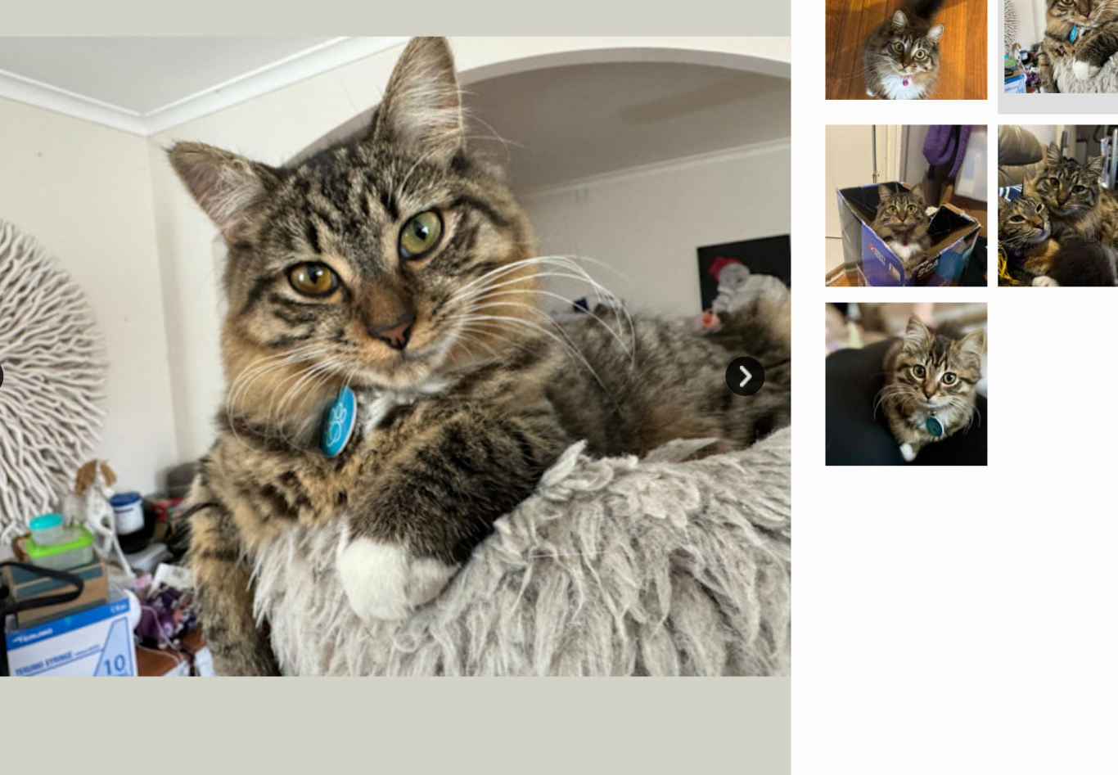
click at [606, 342] on link "Next" at bounding box center [618, 354] width 25 height 25
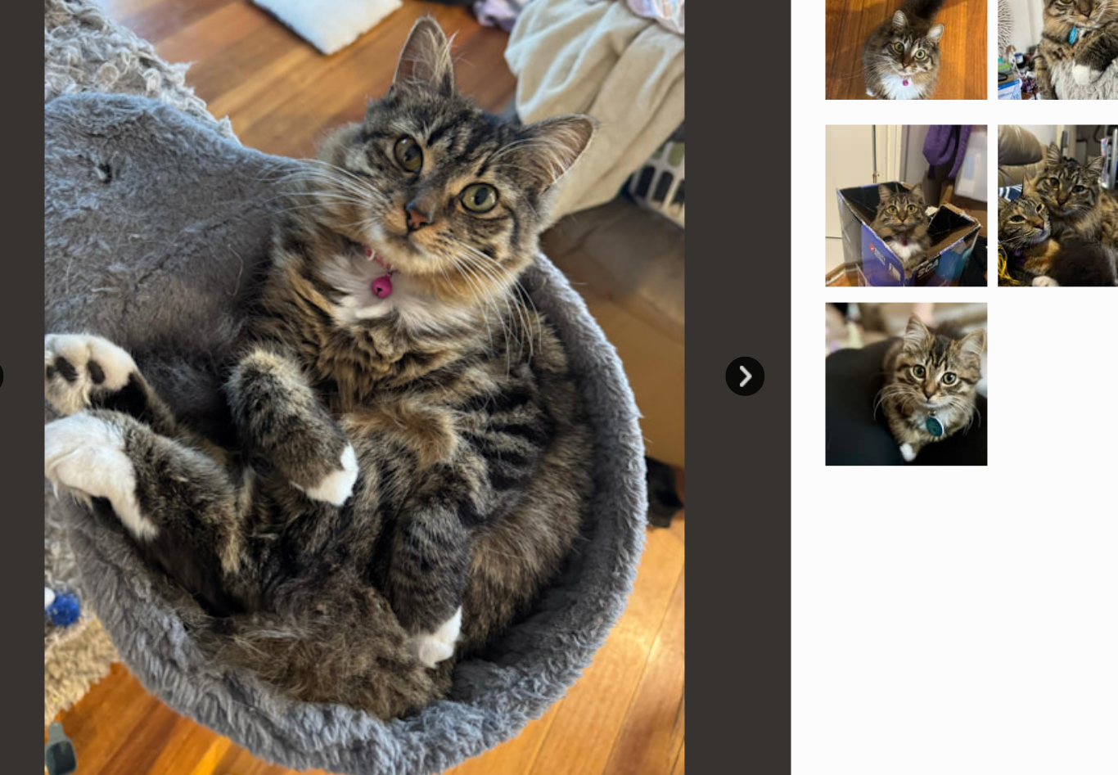
click at [606, 342] on link "Next" at bounding box center [618, 354] width 25 height 25
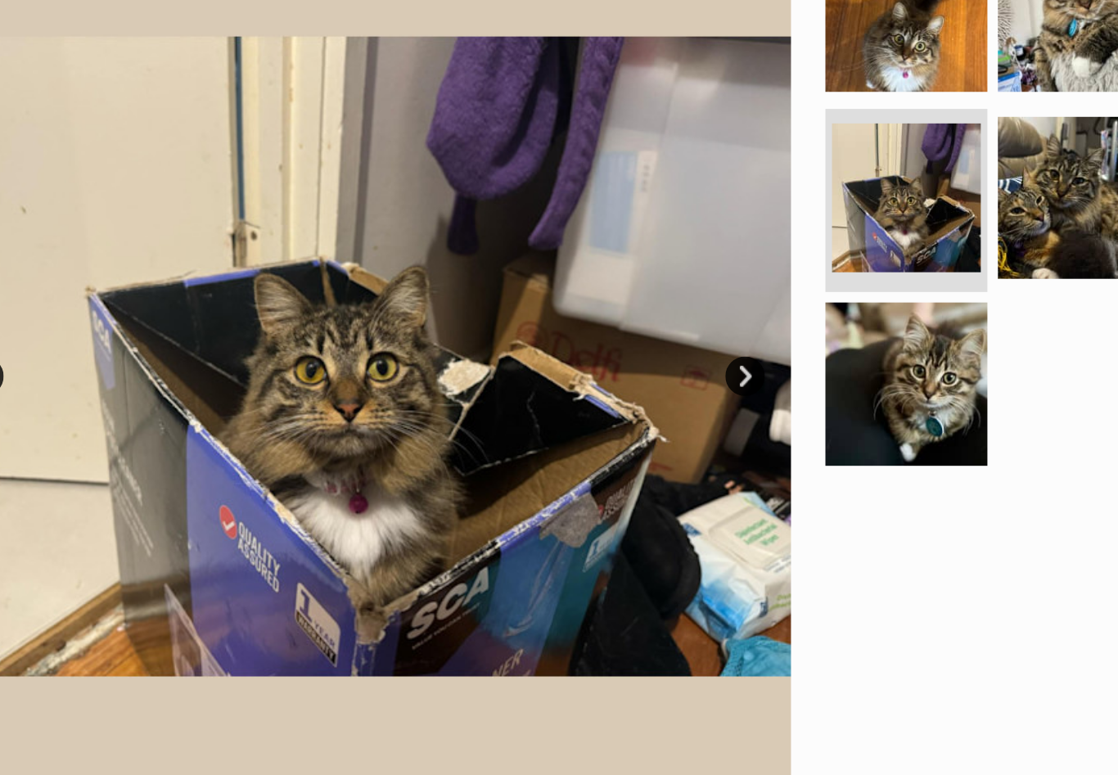
click at [606, 342] on link "Next" at bounding box center [618, 354] width 25 height 25
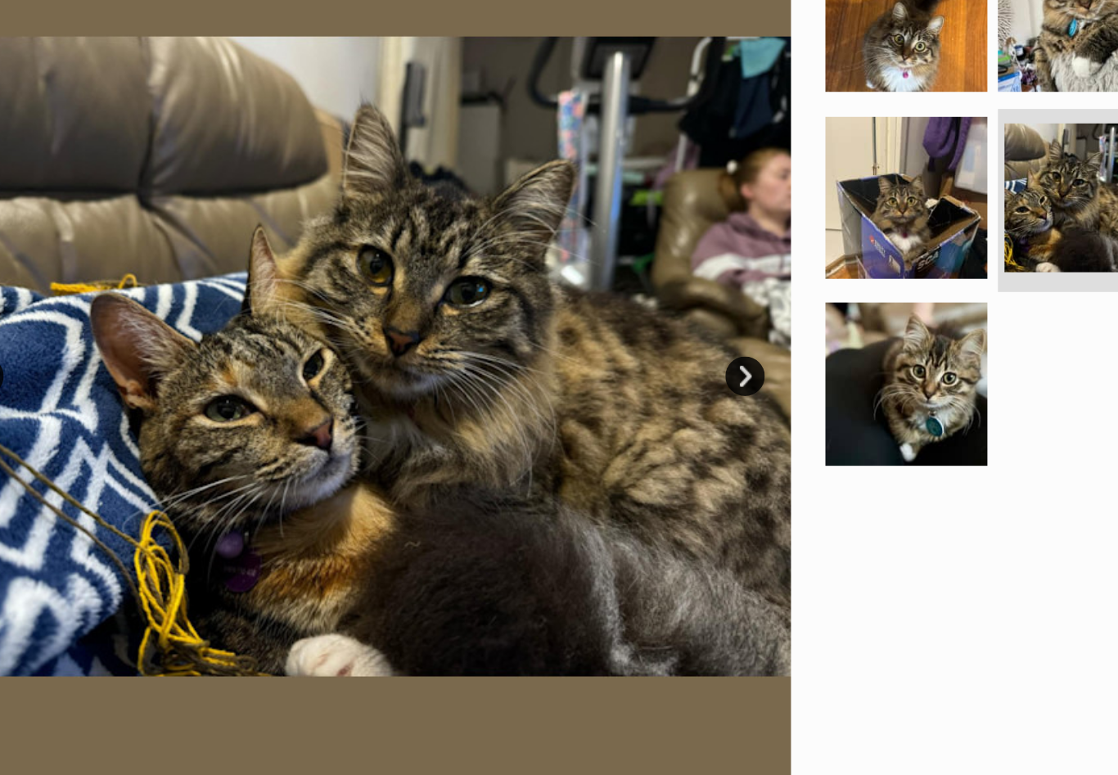
click at [606, 342] on link "Next" at bounding box center [618, 354] width 25 height 25
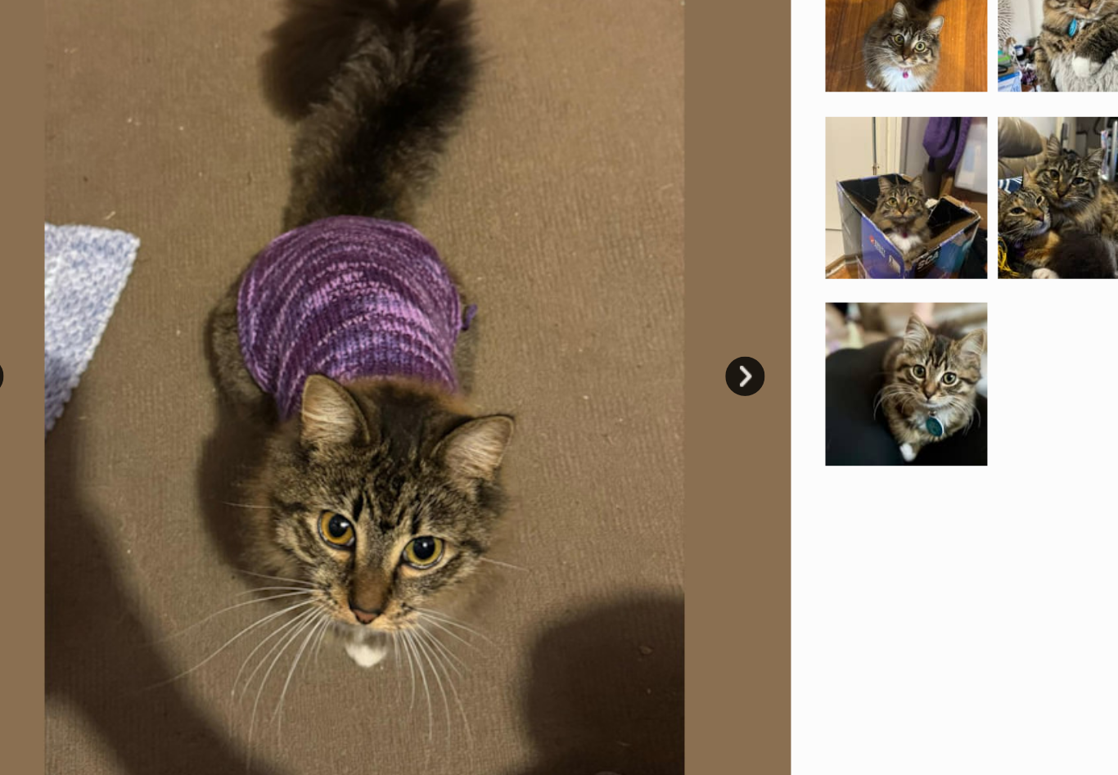
click at [606, 342] on link "Next" at bounding box center [618, 354] width 25 height 25
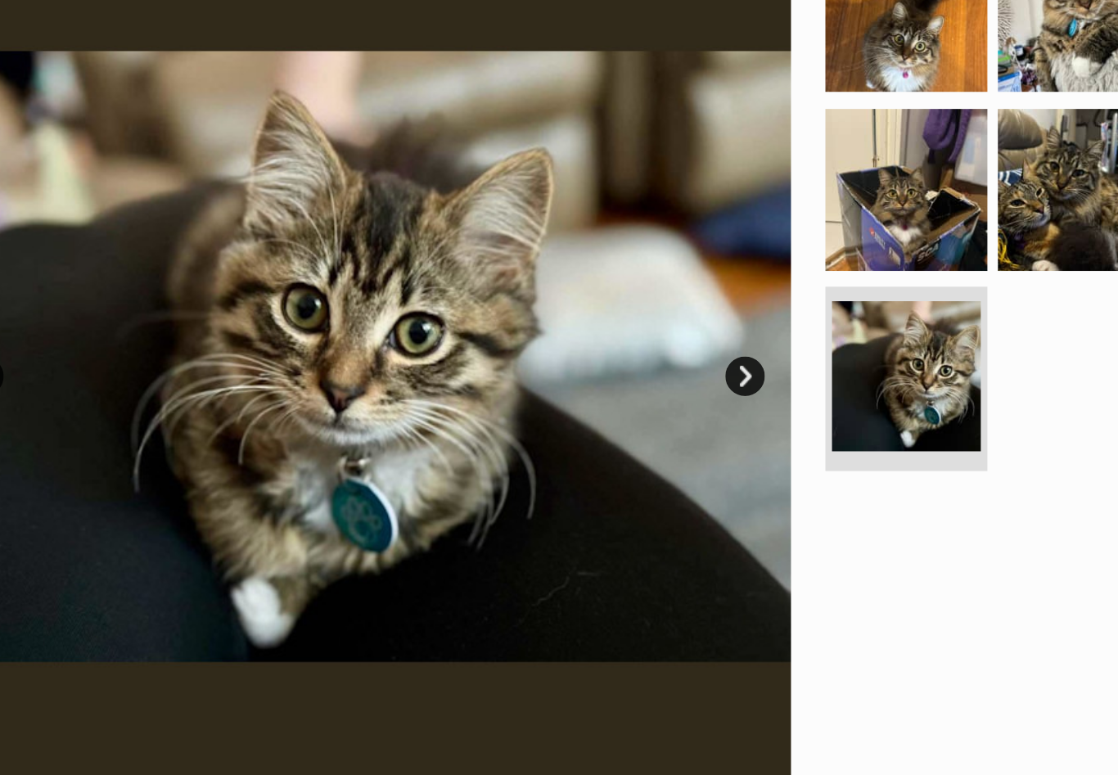
click at [606, 342] on link "Next" at bounding box center [618, 354] width 25 height 25
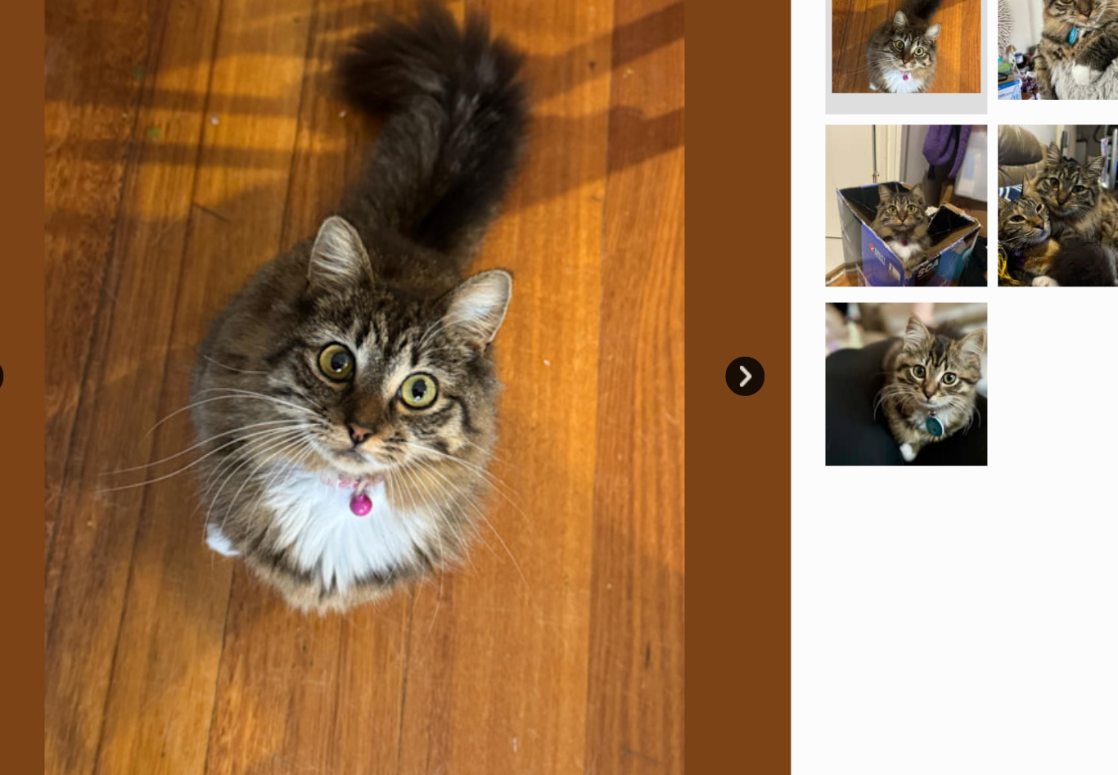
click at [606, 342] on link "Next" at bounding box center [618, 354] width 25 height 25
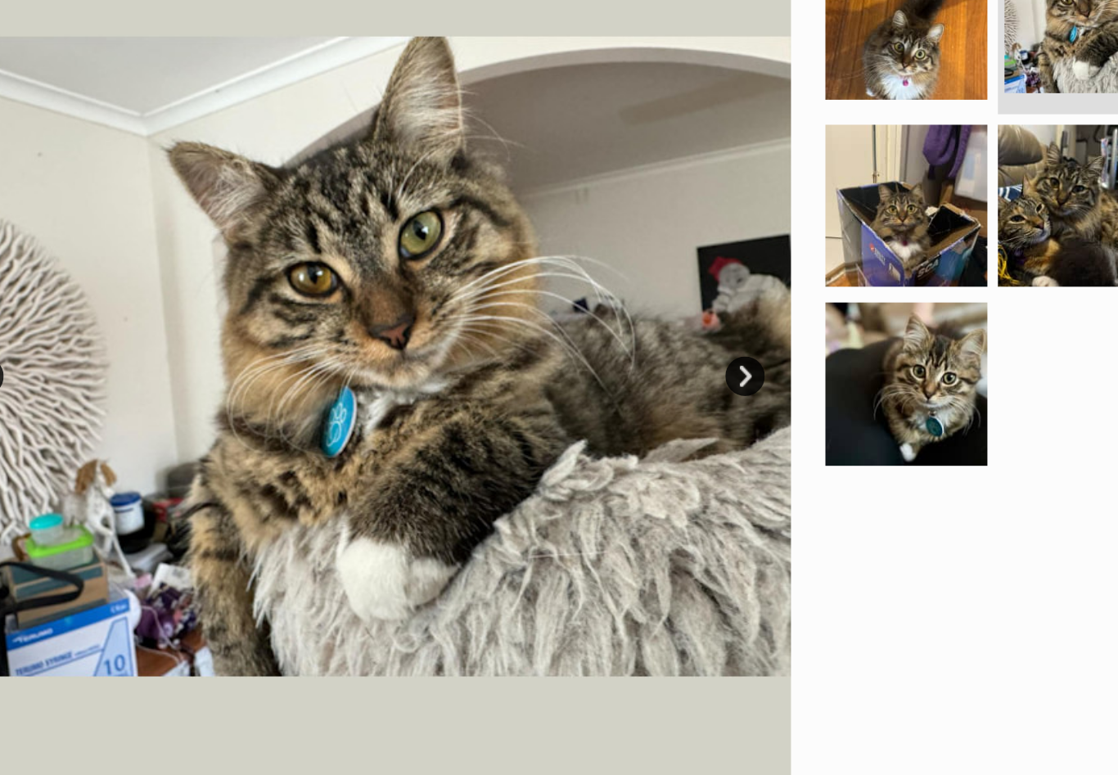
click at [606, 342] on link "Next" at bounding box center [618, 354] width 25 height 25
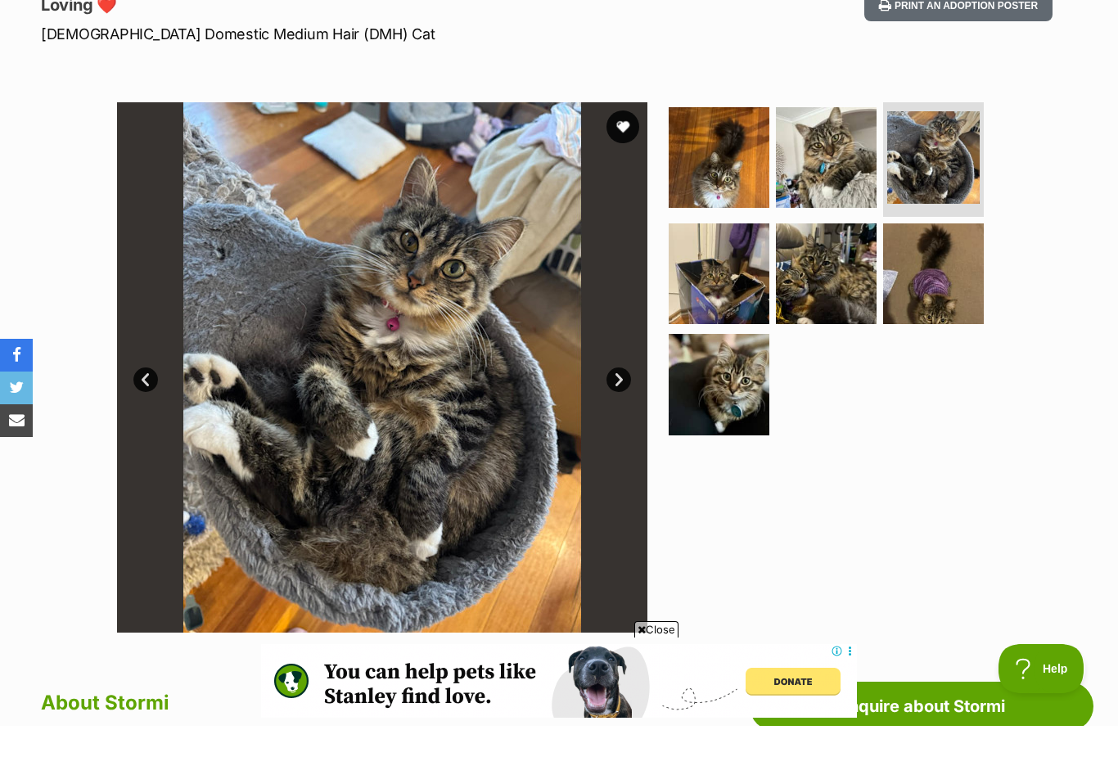
scroll to position [238, 0]
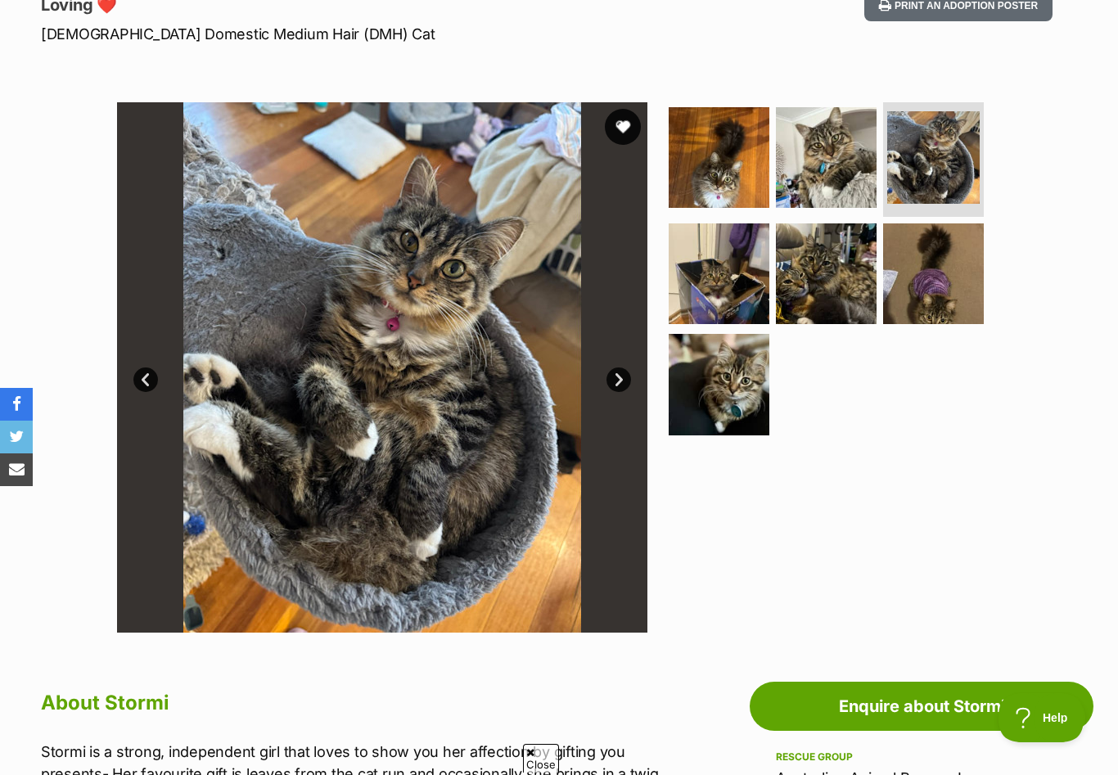
click at [619, 130] on button "favourite" at bounding box center [623, 127] width 36 height 36
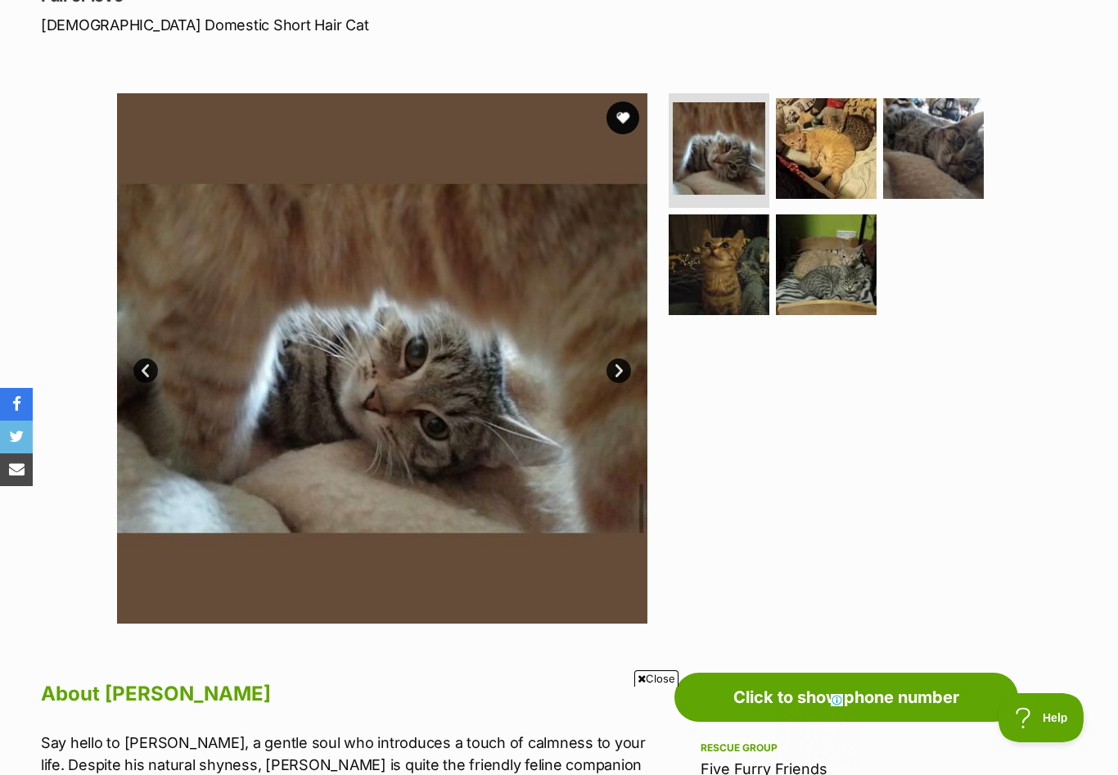
click at [615, 371] on link "Next" at bounding box center [618, 370] width 25 height 25
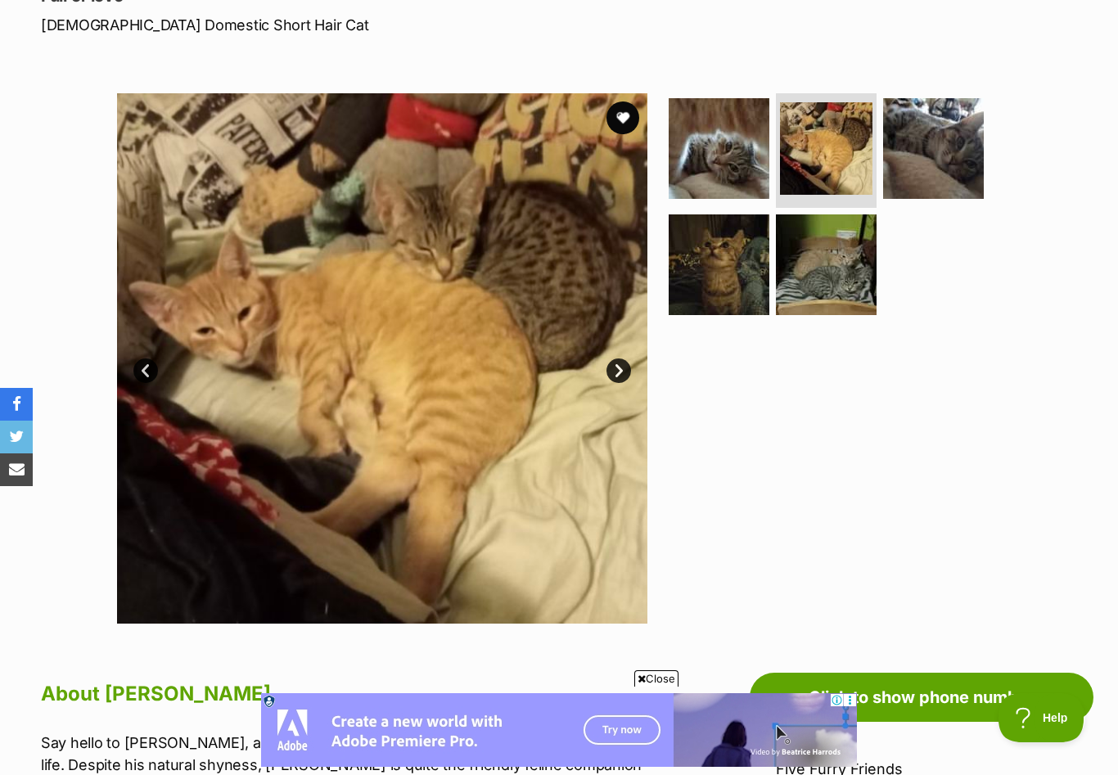
click at [615, 371] on link "Next" at bounding box center [618, 370] width 25 height 25
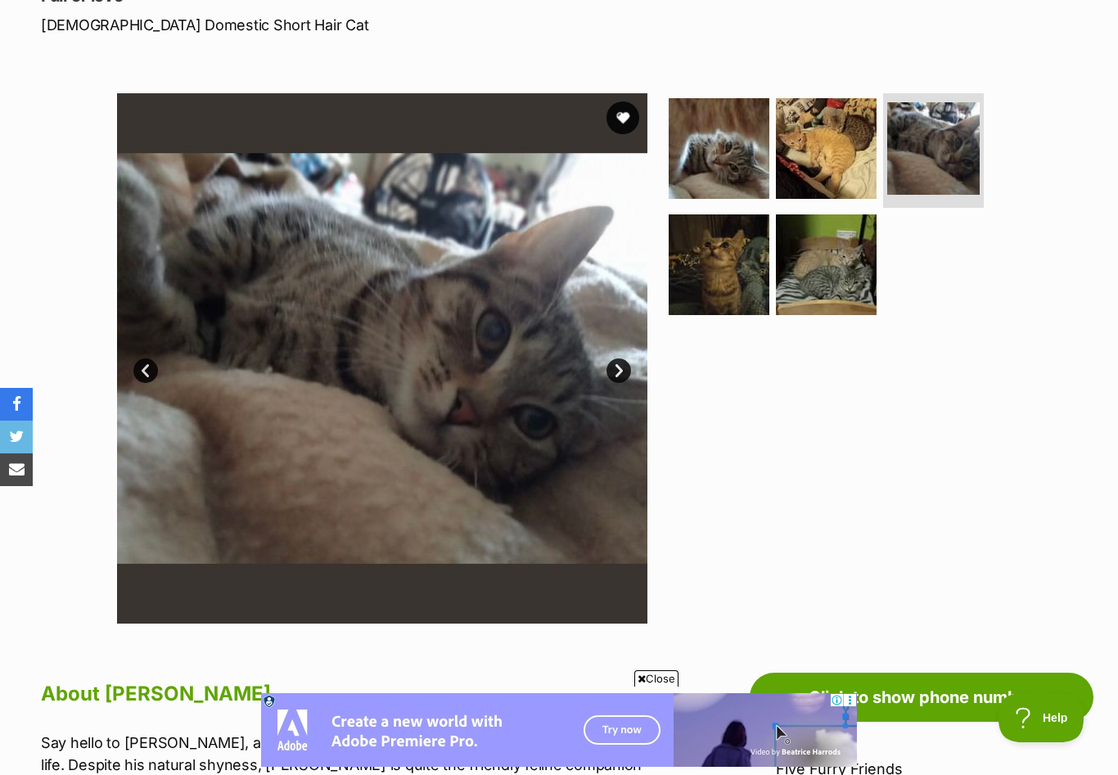
click at [615, 371] on link "Next" at bounding box center [618, 370] width 25 height 25
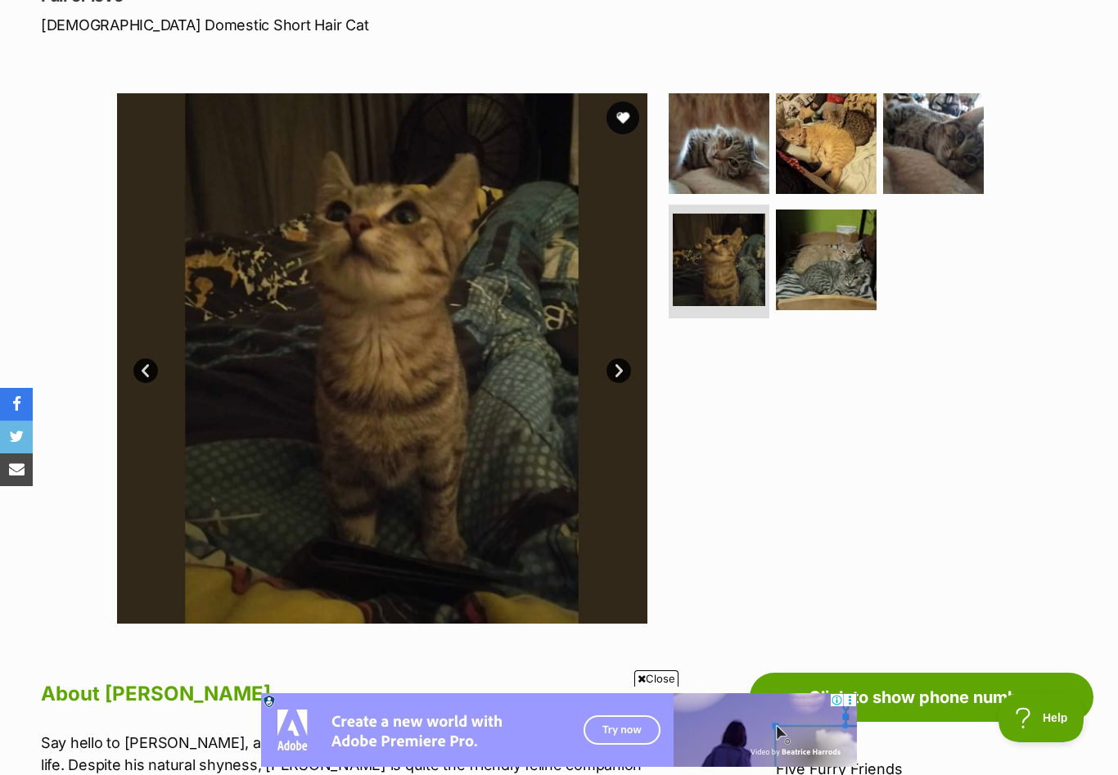
click at [615, 371] on link "Next" at bounding box center [618, 370] width 25 height 25
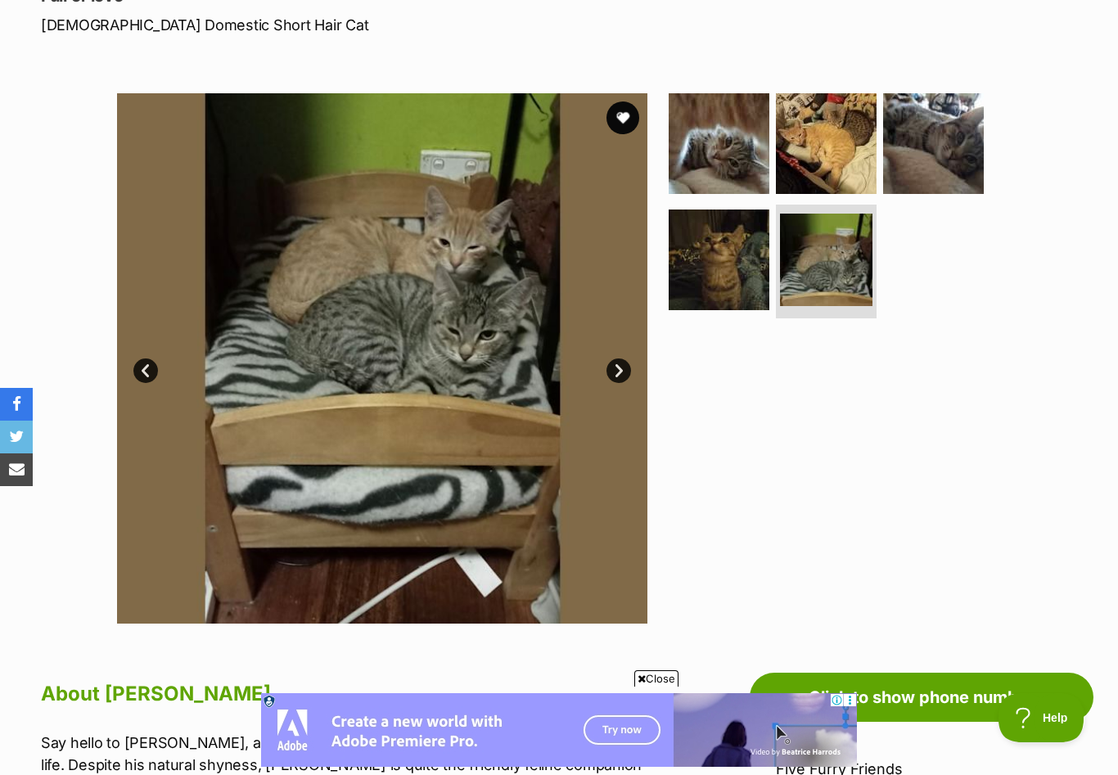
click at [615, 371] on link "Next" at bounding box center [618, 370] width 25 height 25
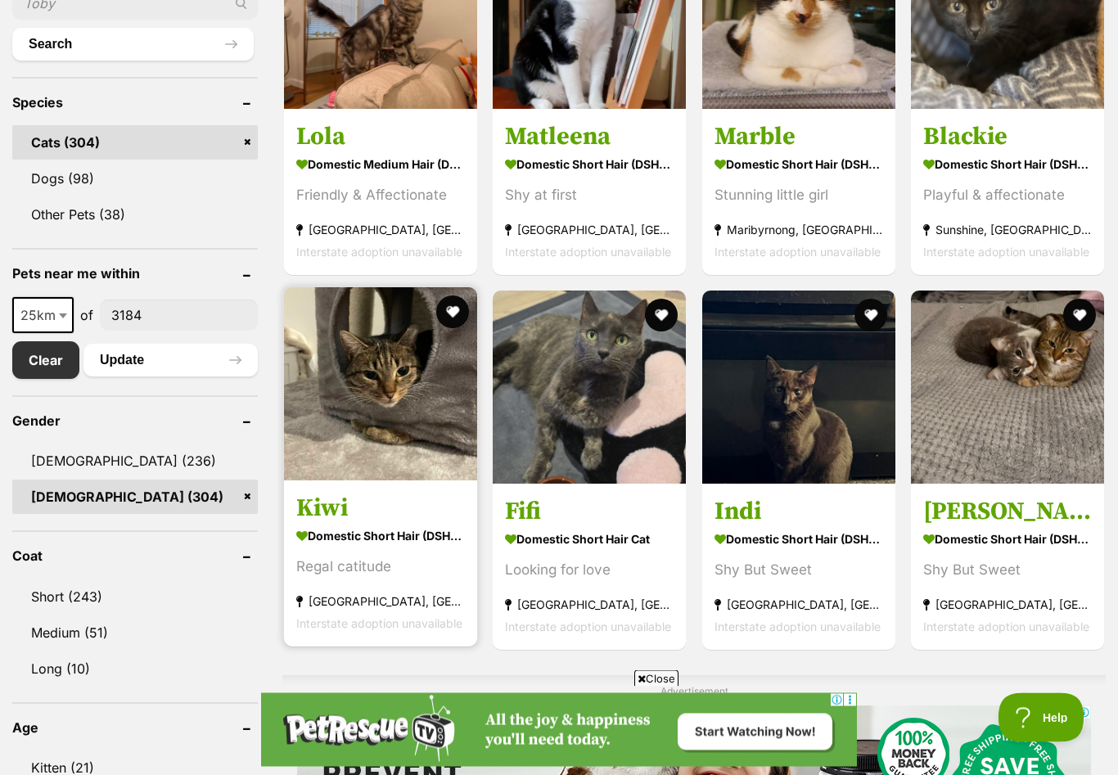
scroll to position [619, 0]
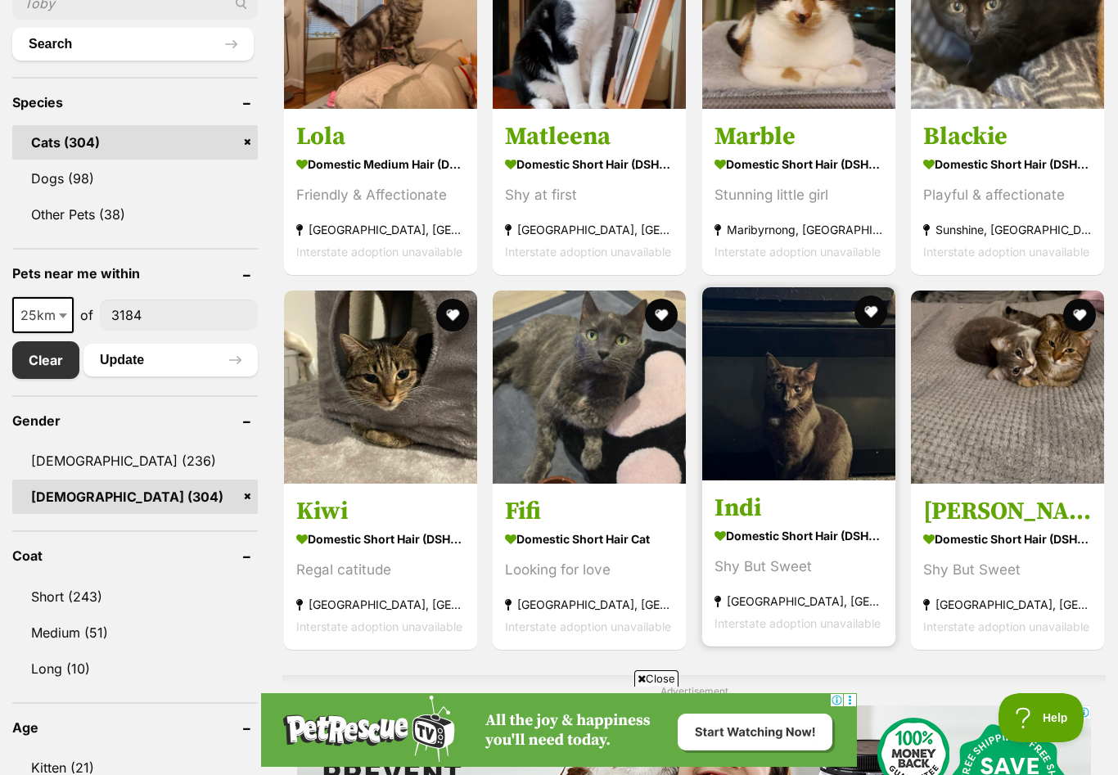
click at [768, 509] on h3 "Indi" at bounding box center [798, 507] width 169 height 31
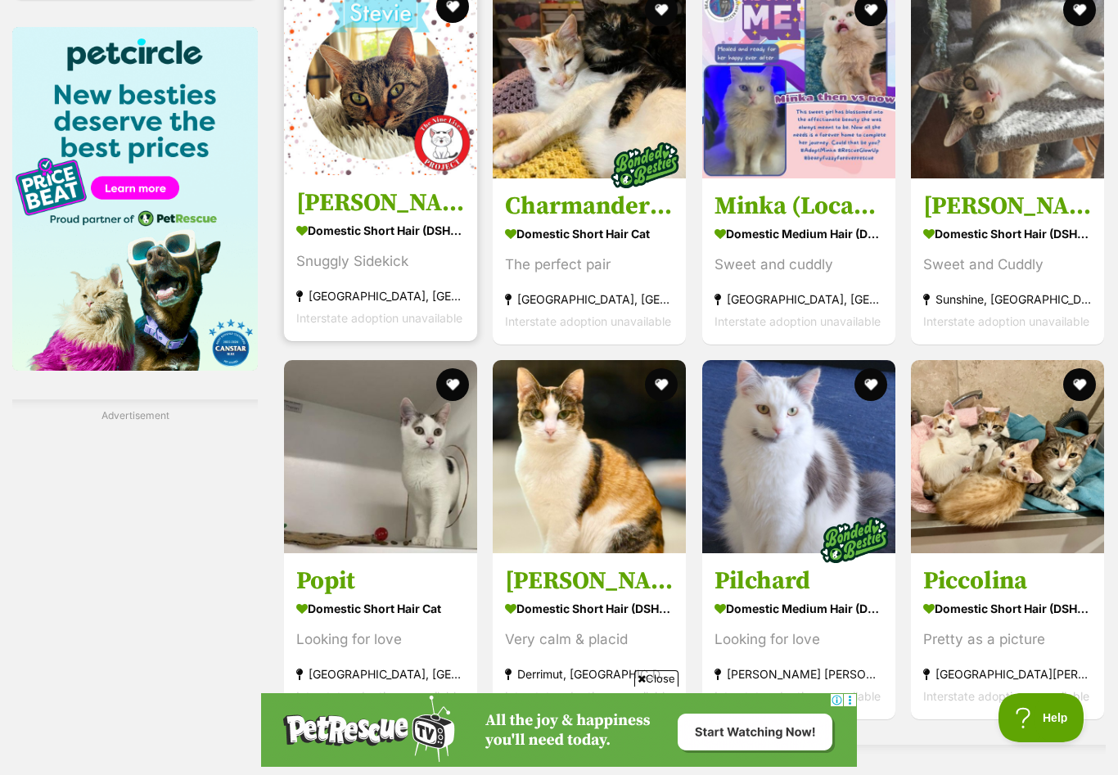
scroll to position [2100, 0]
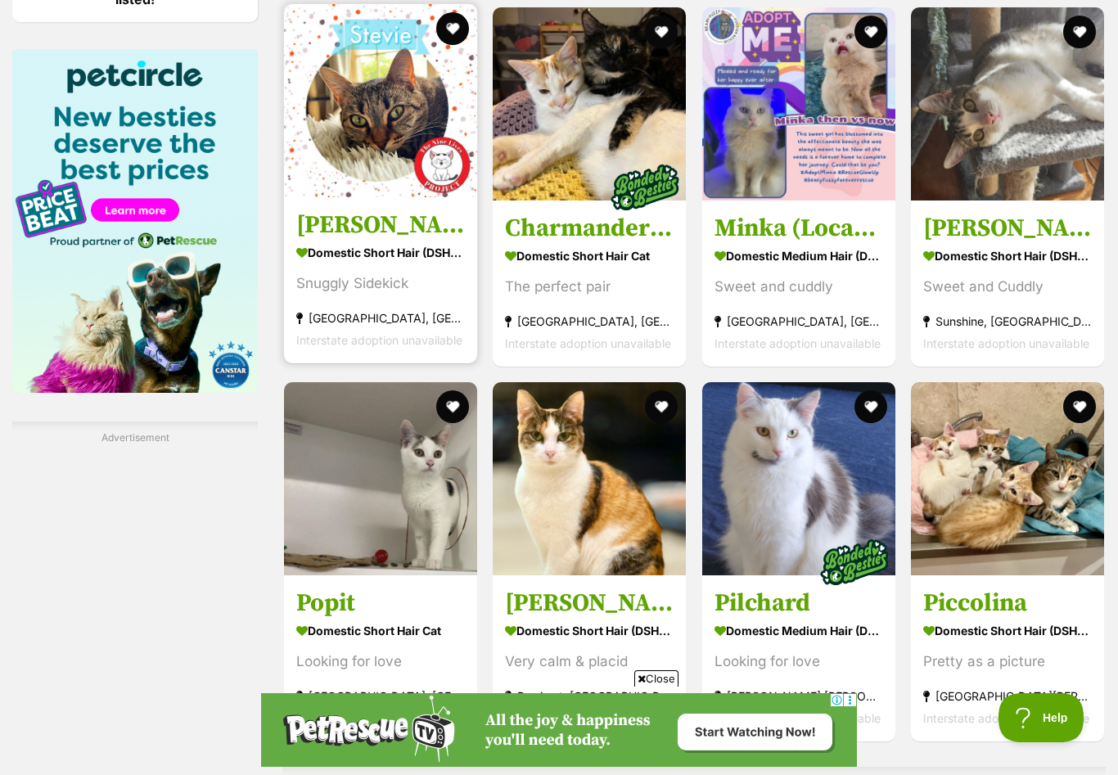
click at [340, 232] on h3 "Stevie *9 Lives Project Rescue*" at bounding box center [380, 224] width 169 height 31
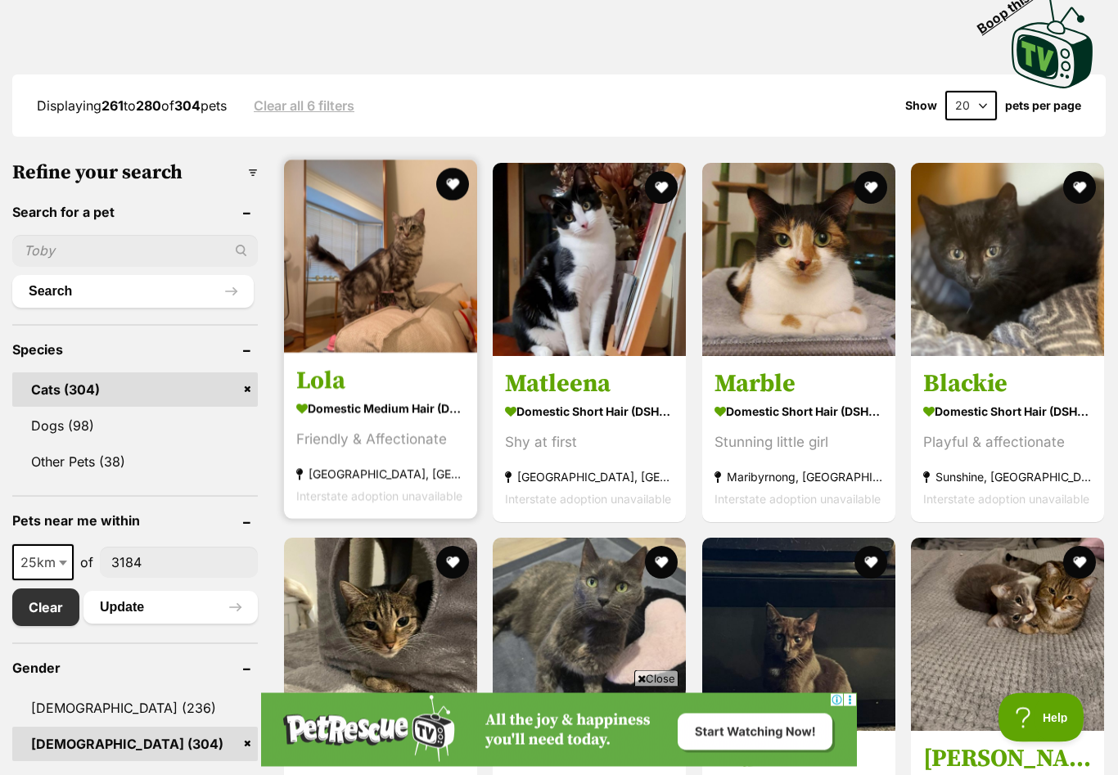
scroll to position [363, 0]
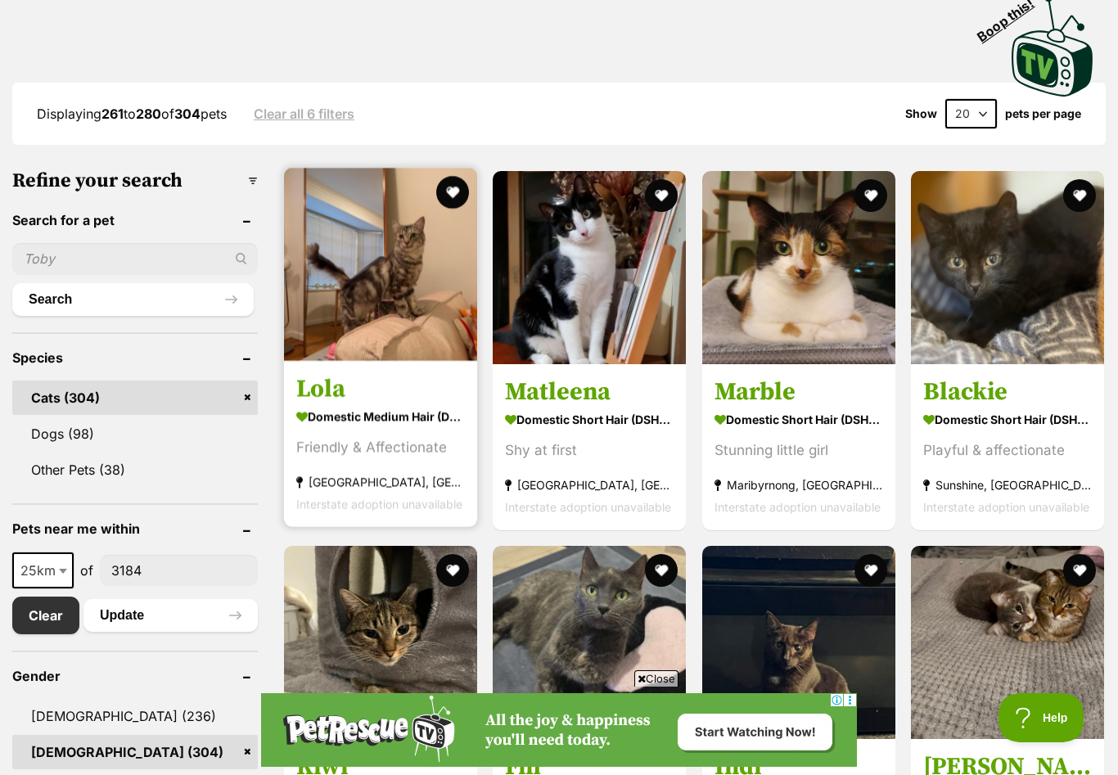
click at [339, 391] on h3 "Lola" at bounding box center [380, 388] width 169 height 31
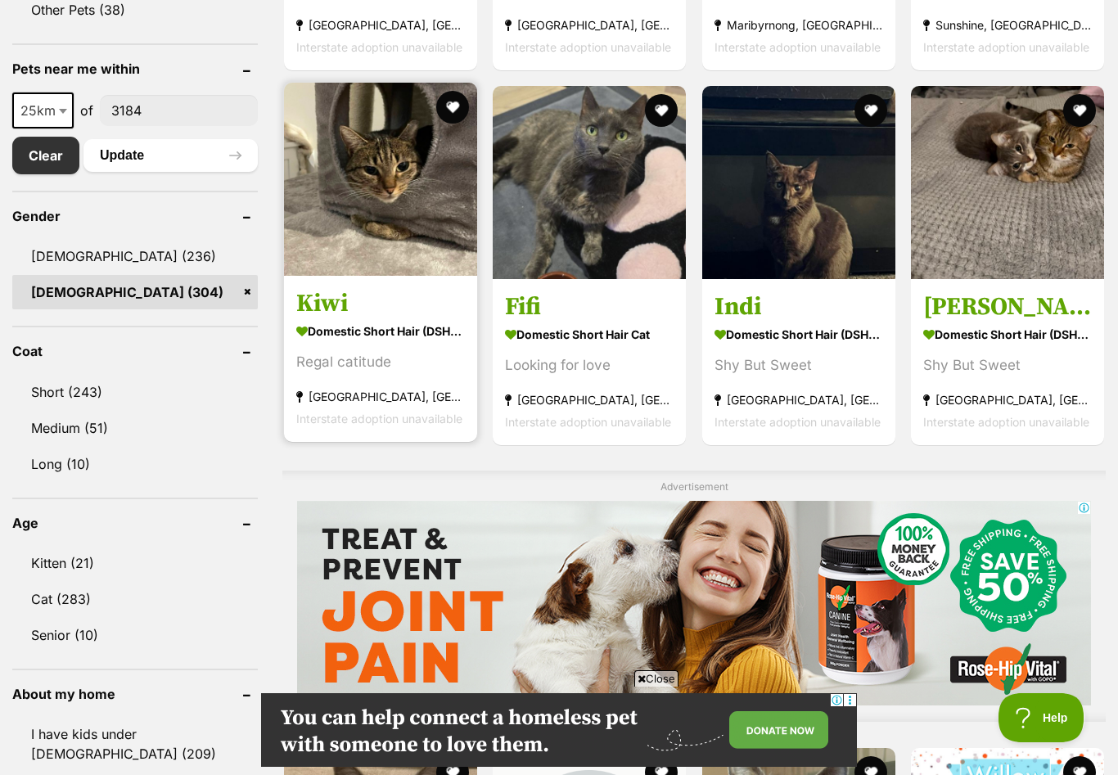
scroll to position [0, 0]
click at [338, 300] on h3 "Kiwi" at bounding box center [380, 302] width 169 height 31
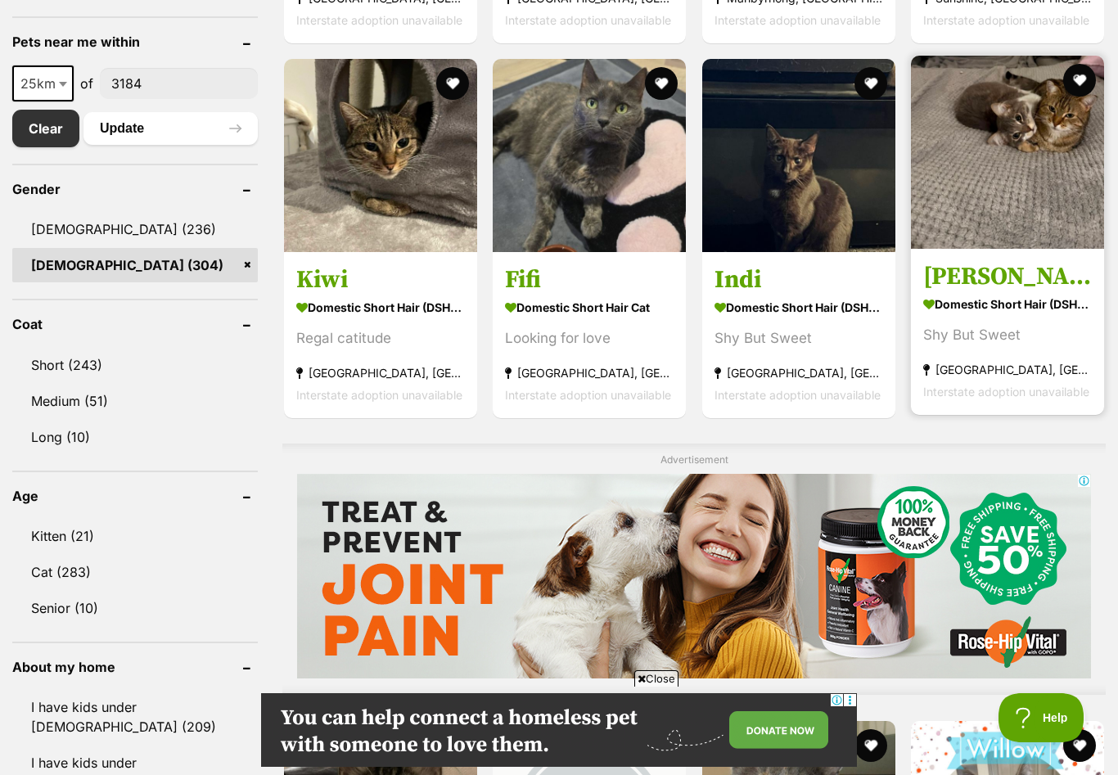
click at [948, 280] on h3 "Julia" at bounding box center [1007, 275] width 169 height 31
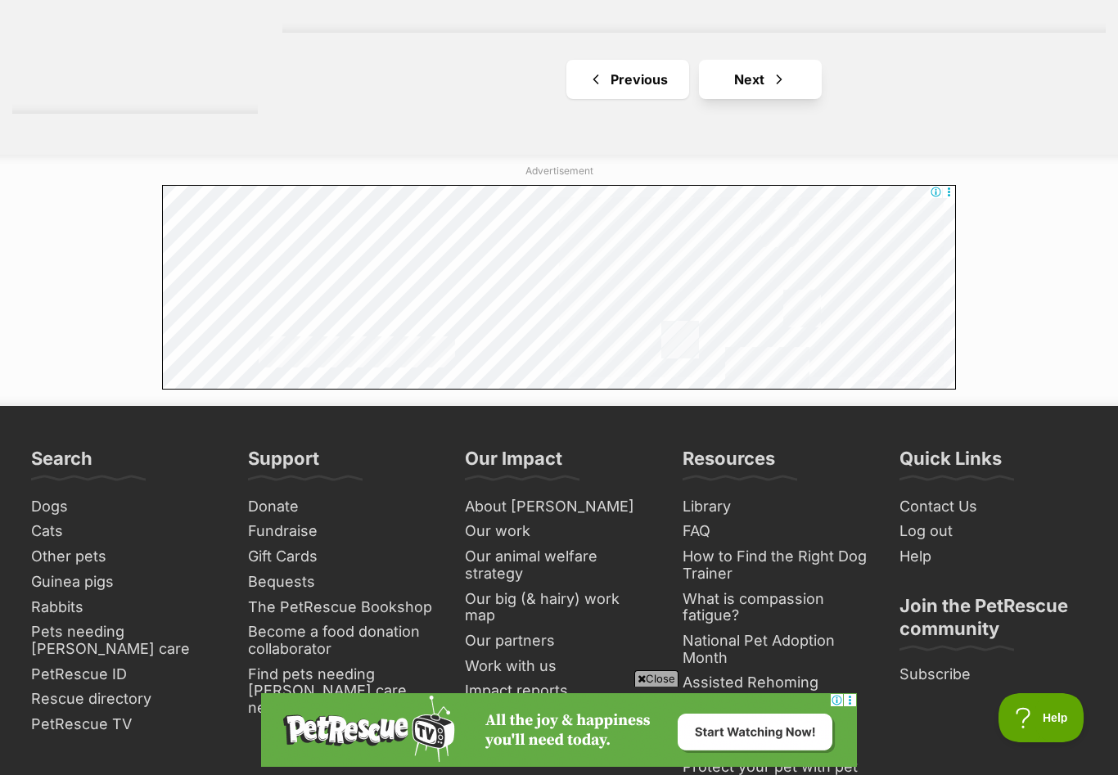
scroll to position [3082, 0]
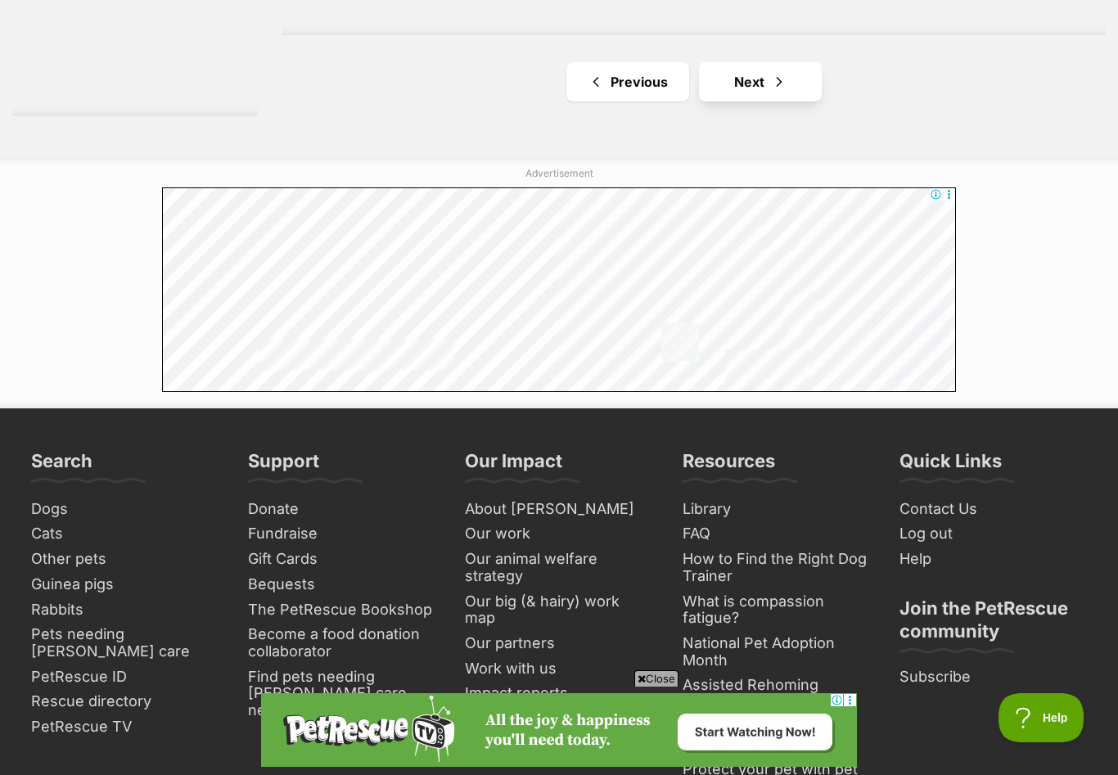
click at [724, 97] on link "Next" at bounding box center [760, 81] width 123 height 39
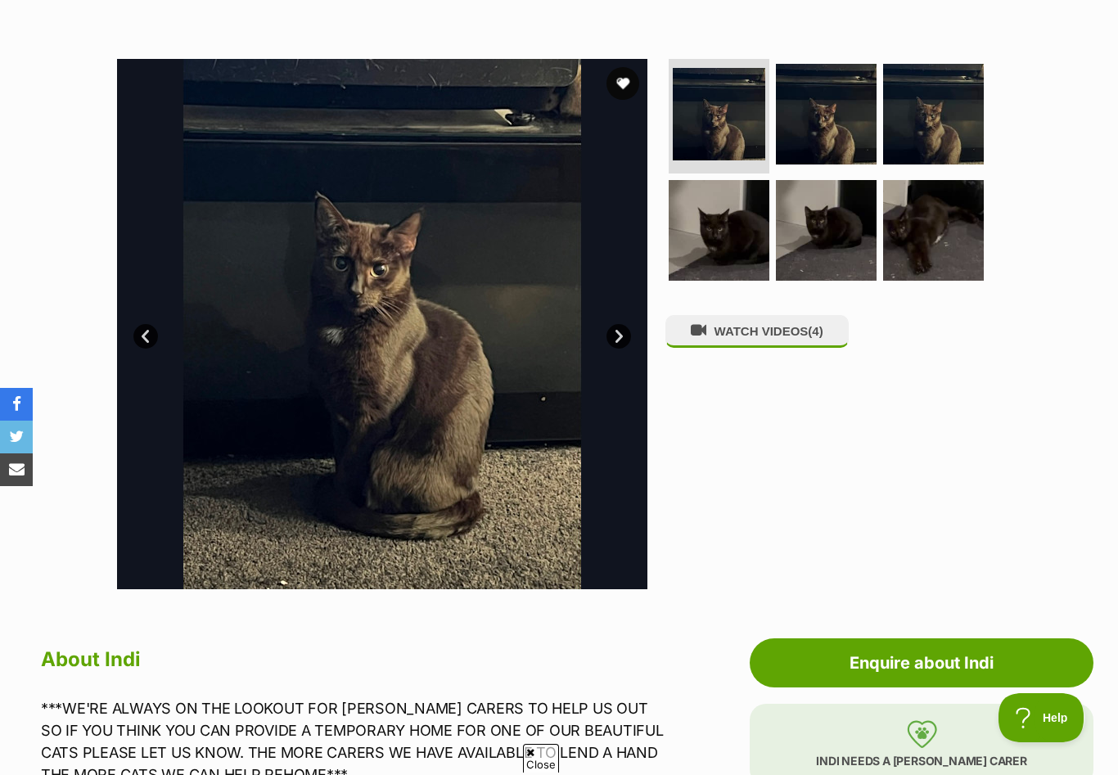
click at [607, 328] on link "Next" at bounding box center [618, 336] width 25 height 25
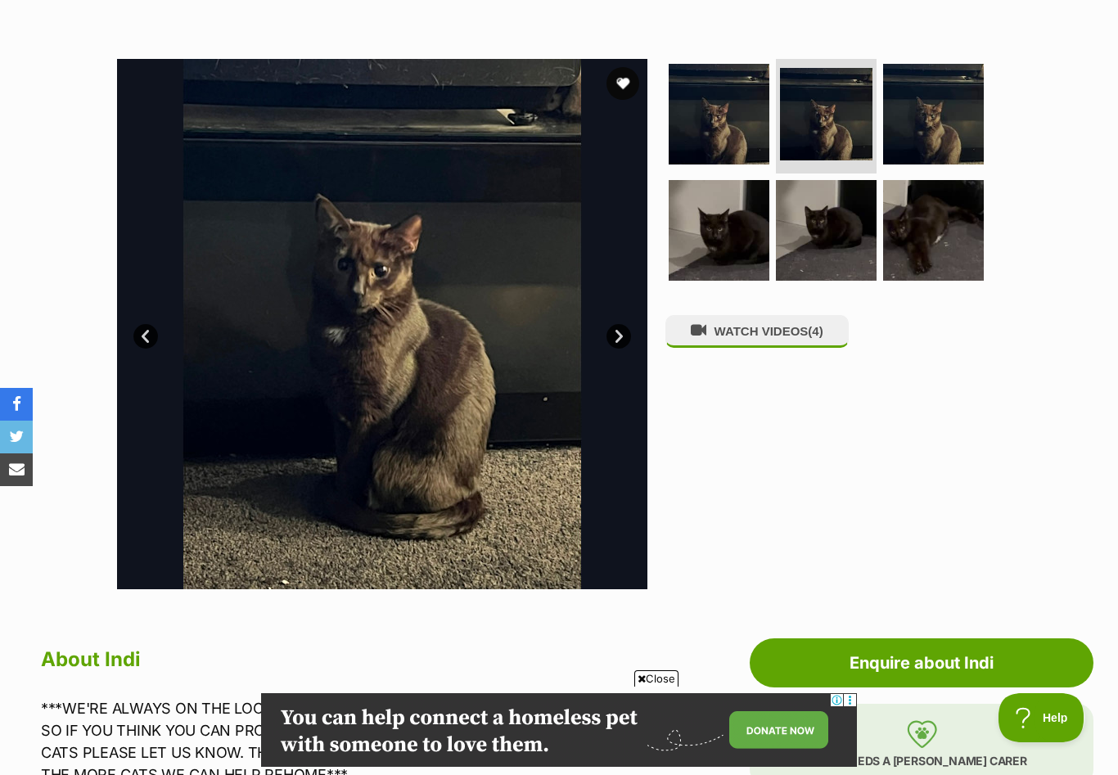
click at [619, 342] on link "Next" at bounding box center [618, 336] width 25 height 25
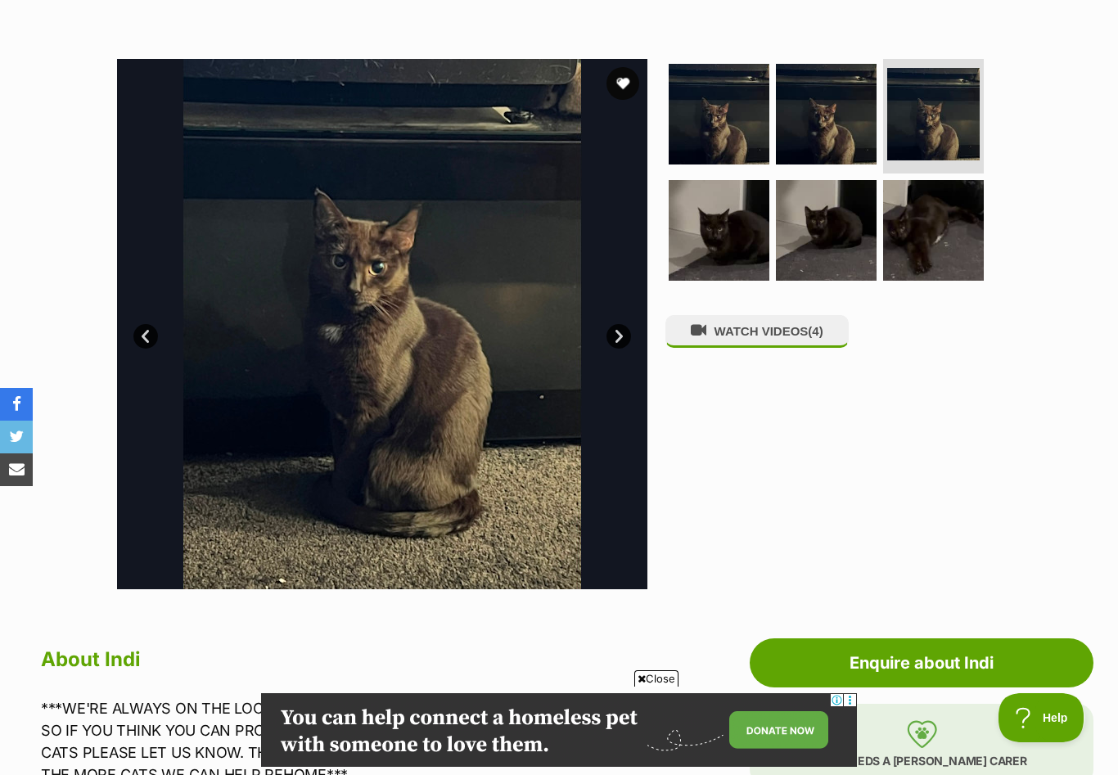
click at [619, 342] on link "Next" at bounding box center [618, 336] width 25 height 25
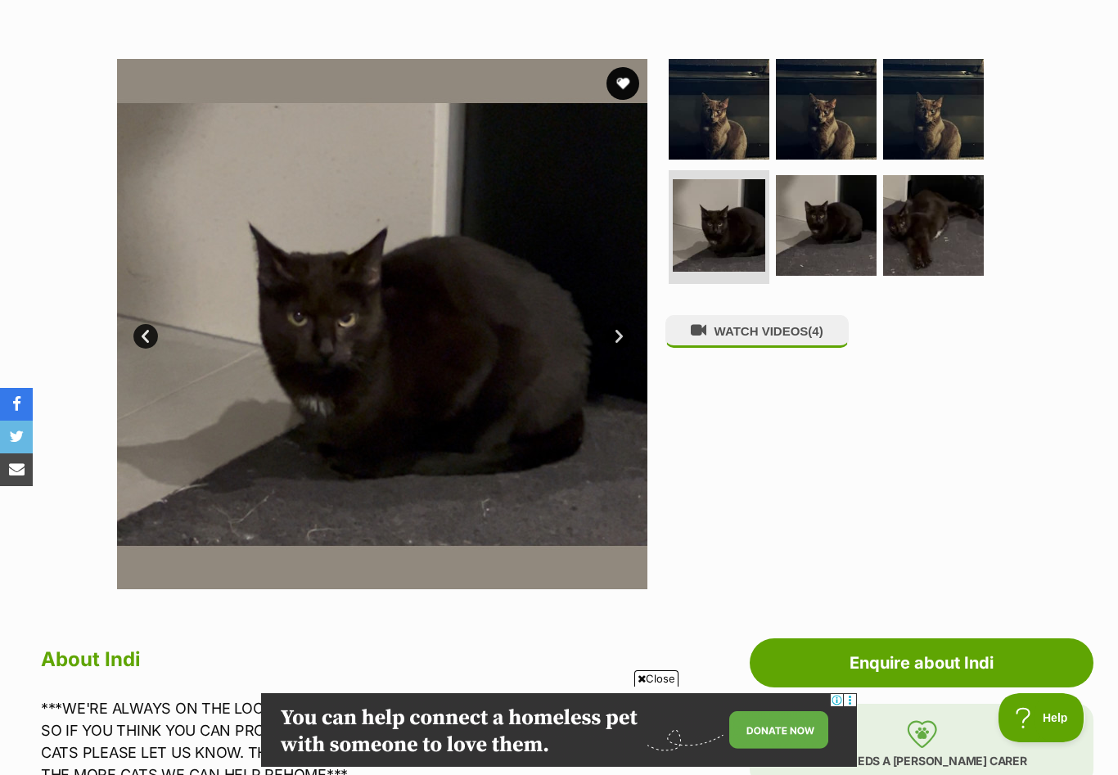
click at [619, 342] on link "Next" at bounding box center [618, 336] width 25 height 25
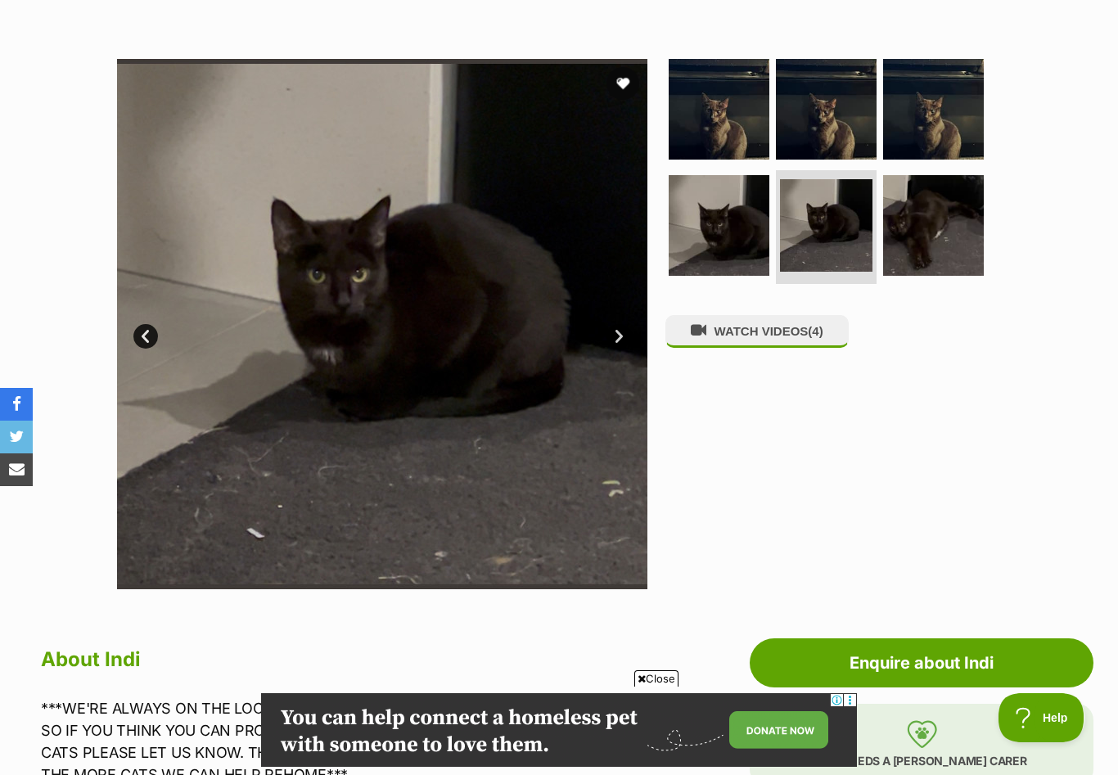
click at [619, 342] on link "Next" at bounding box center [618, 336] width 25 height 25
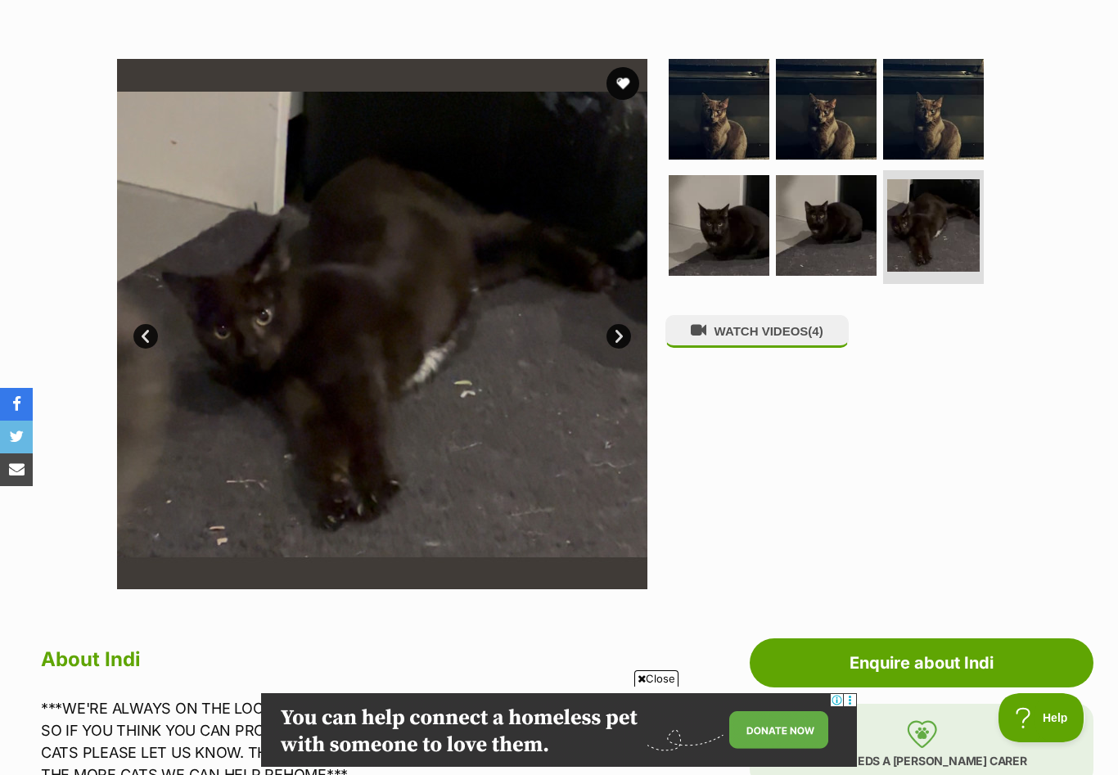
click at [619, 342] on link "Next" at bounding box center [618, 336] width 25 height 25
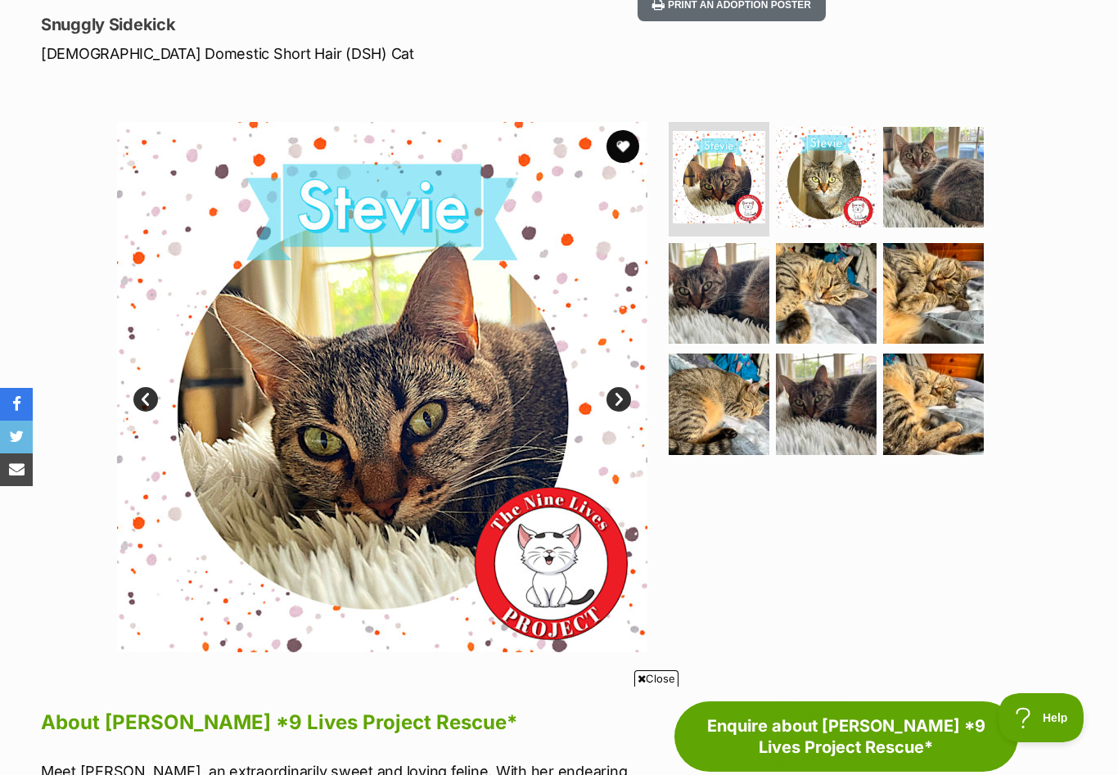
click at [618, 387] on link "Next" at bounding box center [618, 399] width 25 height 25
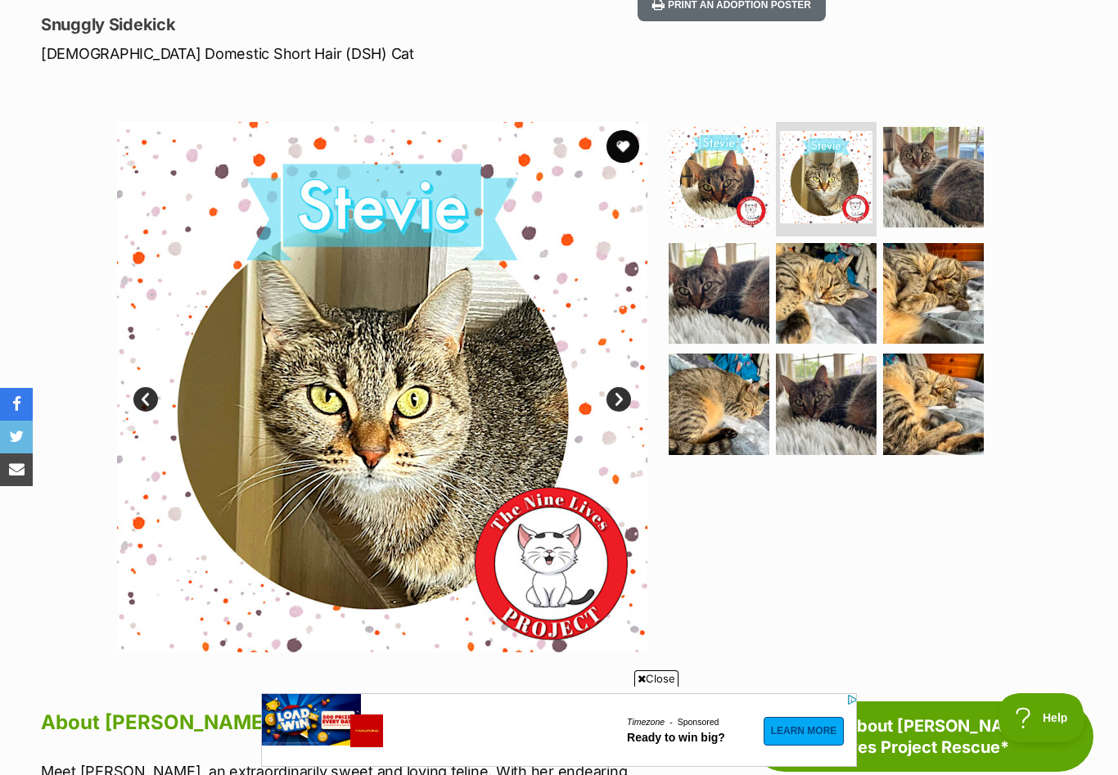
click at [618, 387] on link "Next" at bounding box center [618, 399] width 25 height 25
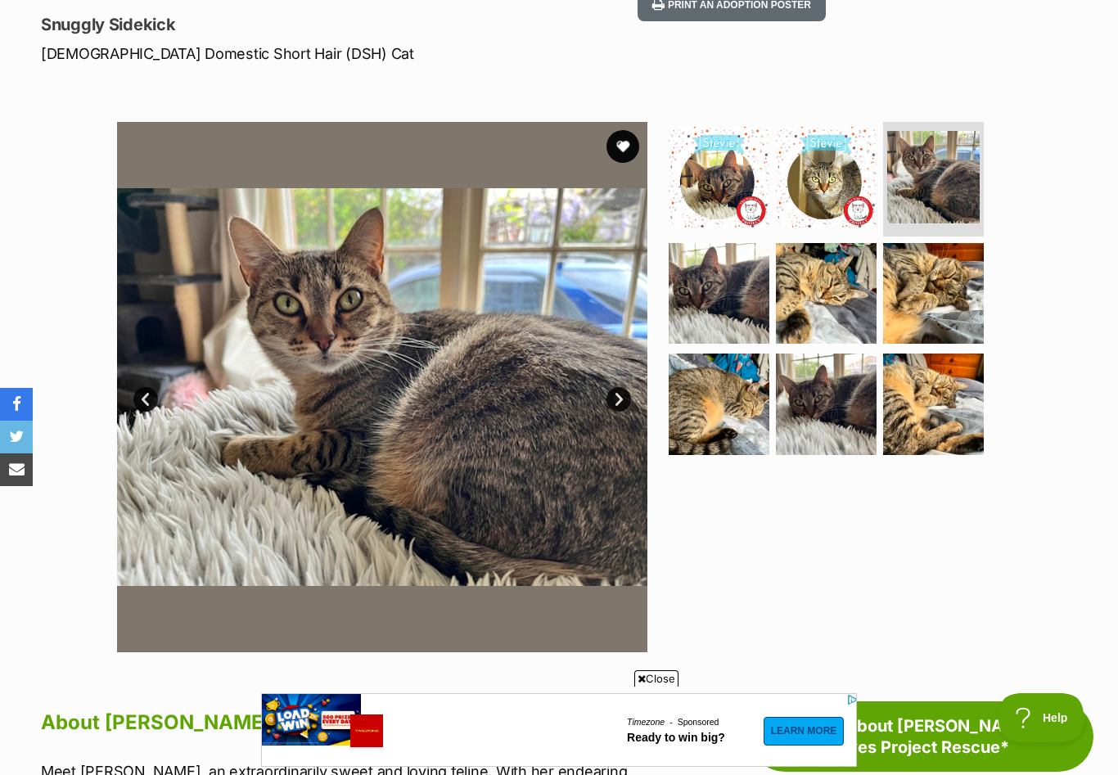
click at [618, 387] on link "Next" at bounding box center [618, 399] width 25 height 25
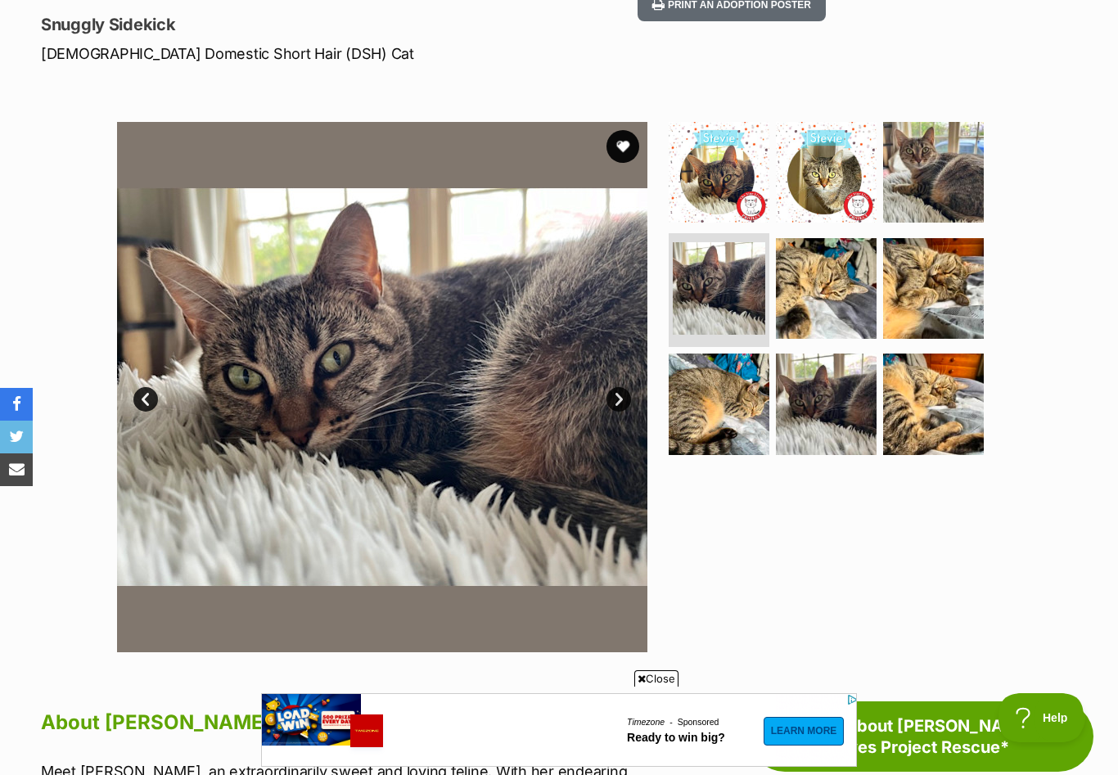
click at [618, 387] on link "Next" at bounding box center [618, 399] width 25 height 25
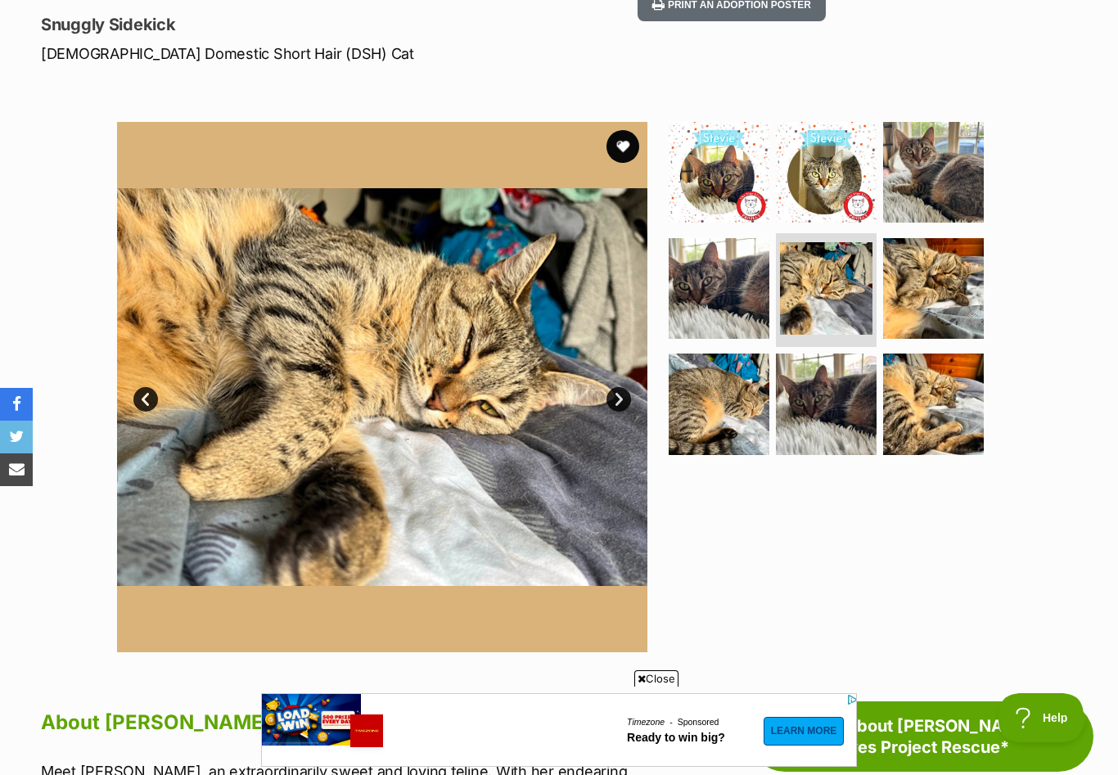
click at [618, 387] on link "Next" at bounding box center [618, 399] width 25 height 25
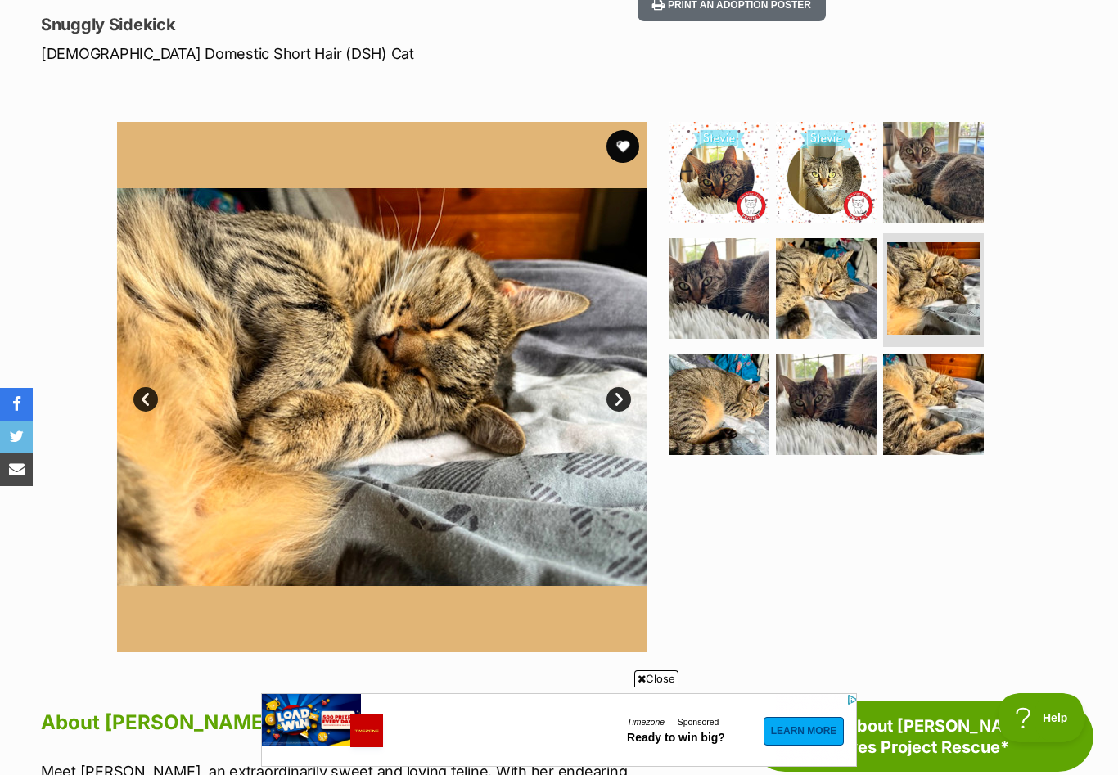
click at [618, 387] on link "Next" at bounding box center [618, 399] width 25 height 25
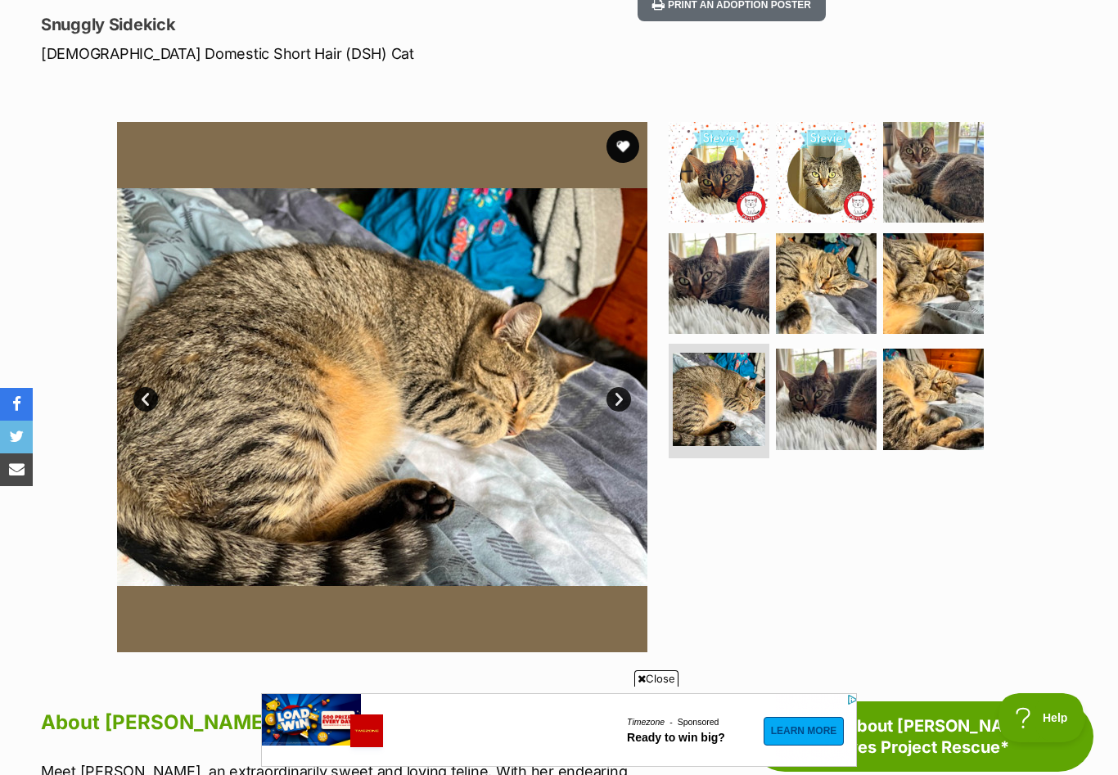
click at [618, 387] on link "Next" at bounding box center [618, 399] width 25 height 25
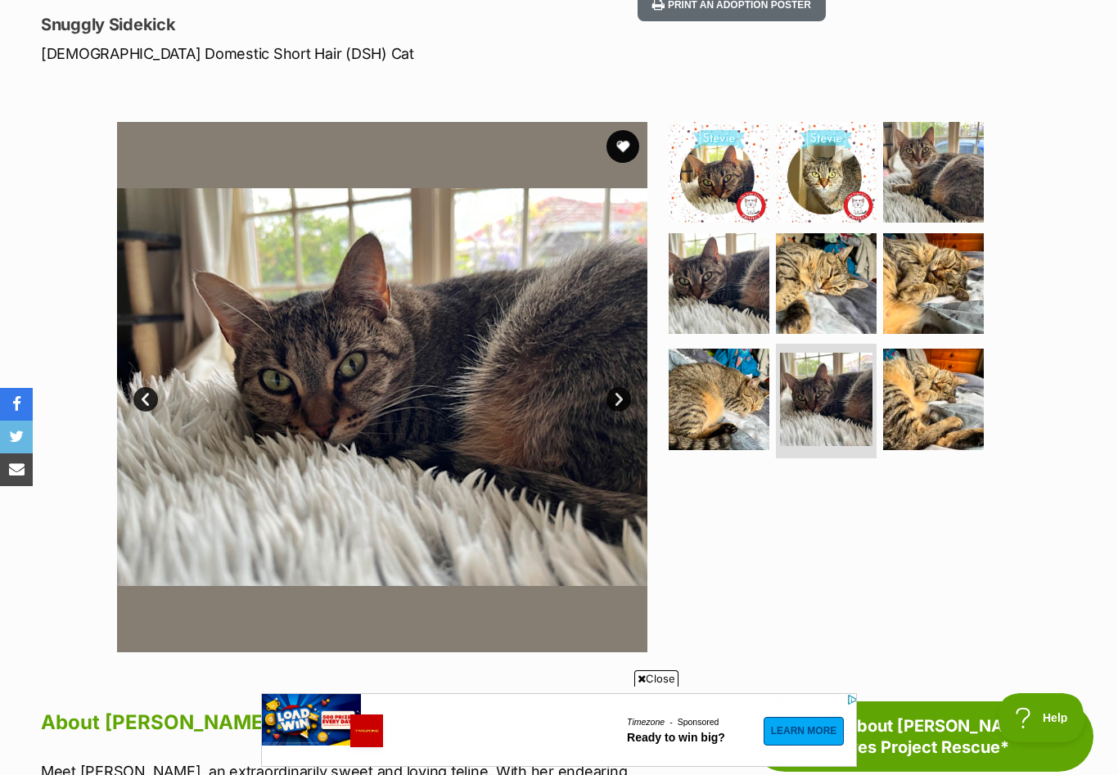
click at [618, 387] on link "Next" at bounding box center [618, 399] width 25 height 25
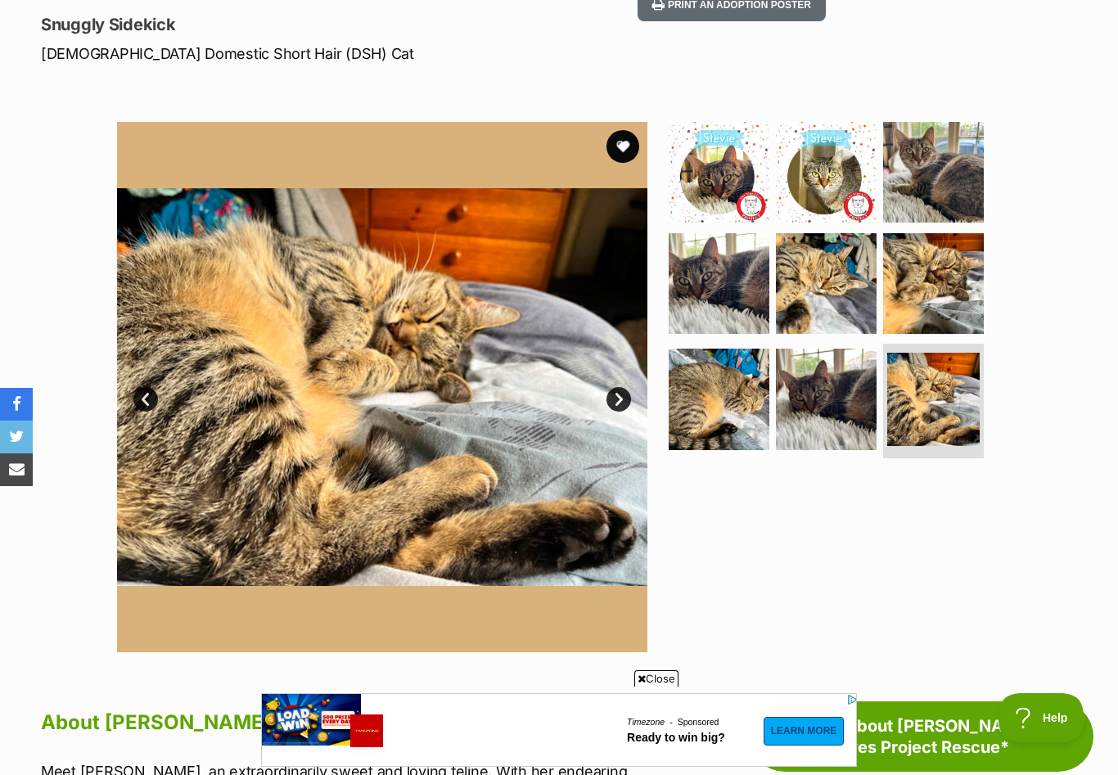
click at [618, 387] on link "Next" at bounding box center [618, 399] width 25 height 25
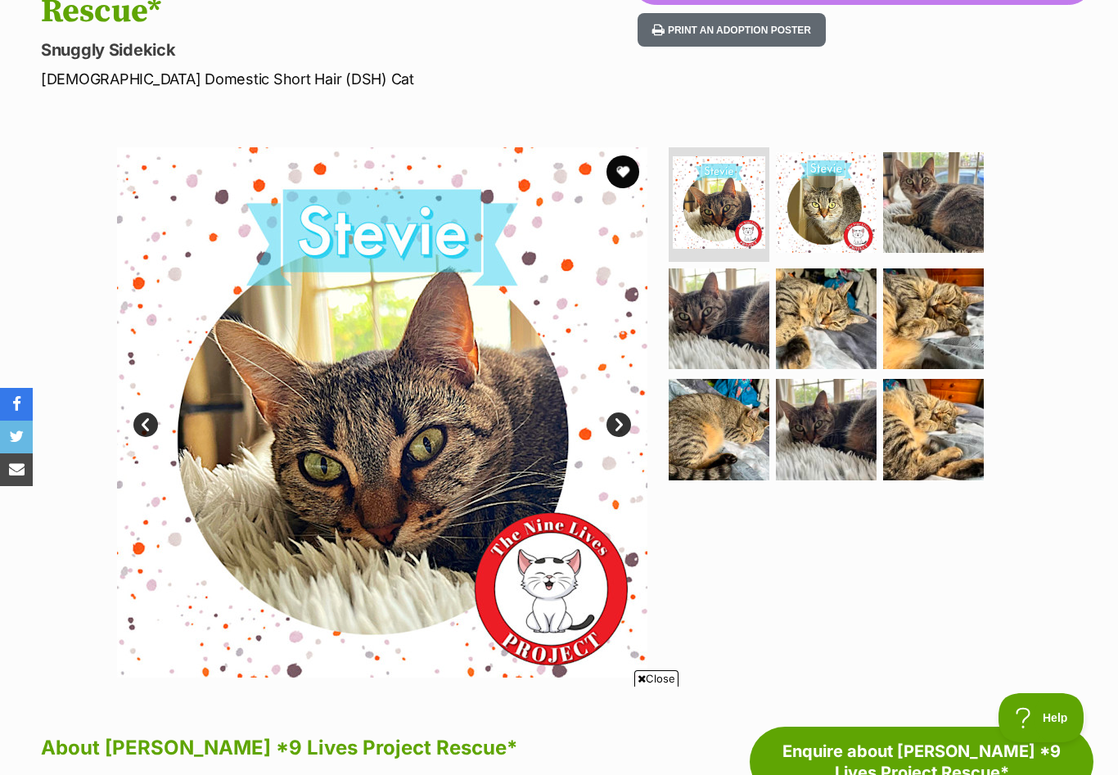
scroll to position [248, 0]
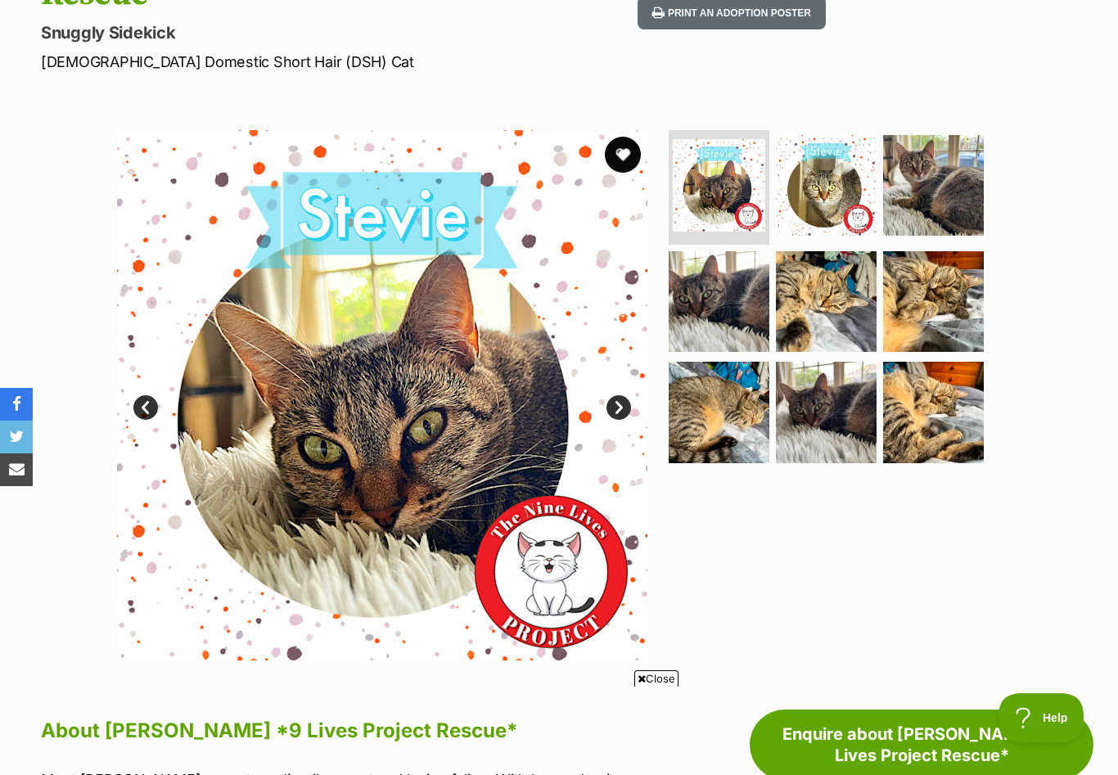
click at [620, 137] on button "favourite" at bounding box center [623, 155] width 36 height 36
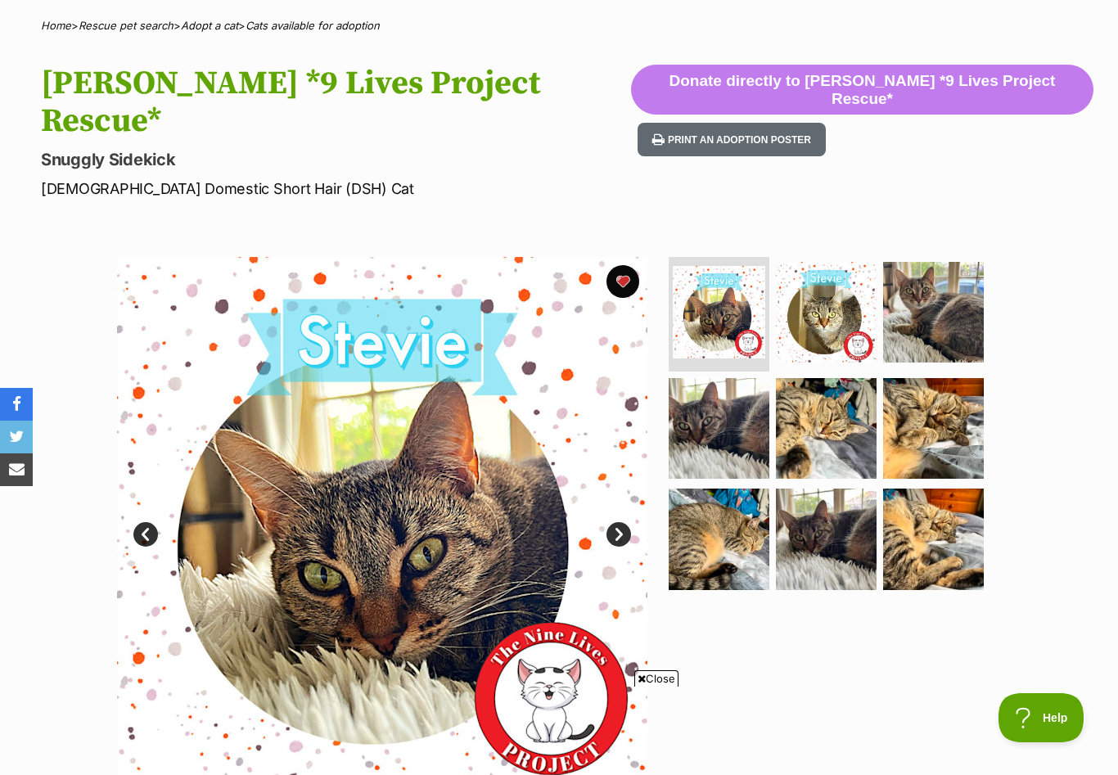
scroll to position [0, 0]
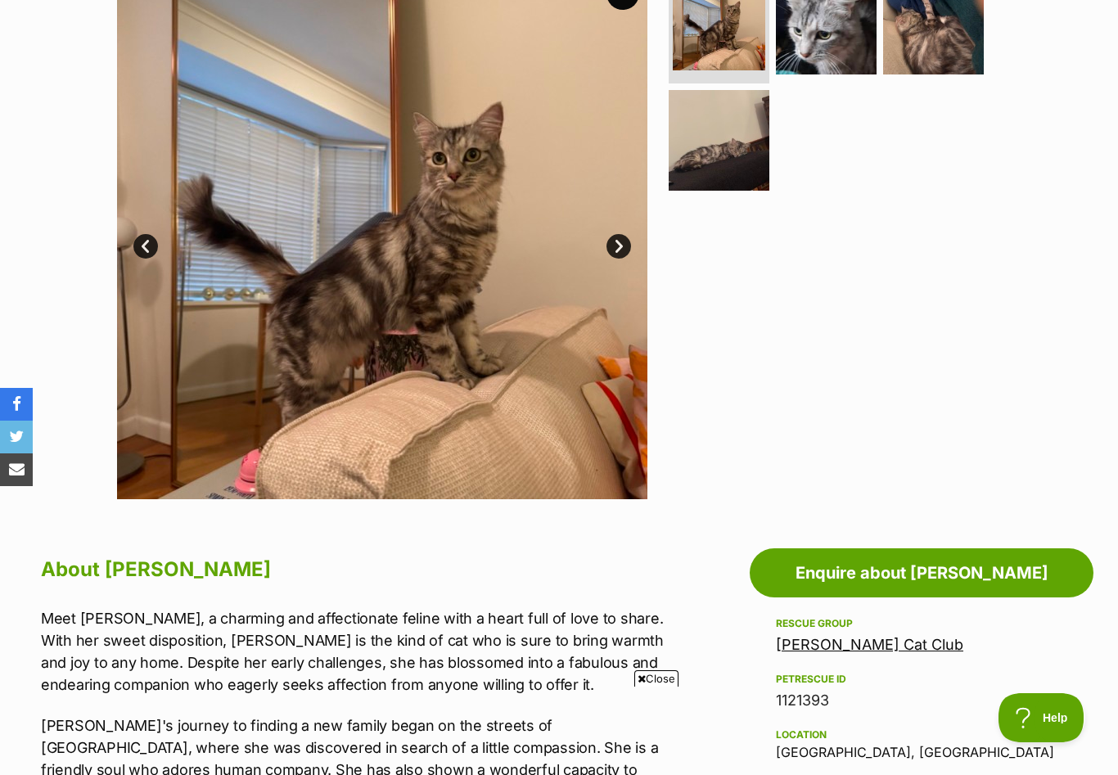
click at [622, 246] on link "Next" at bounding box center [618, 246] width 25 height 25
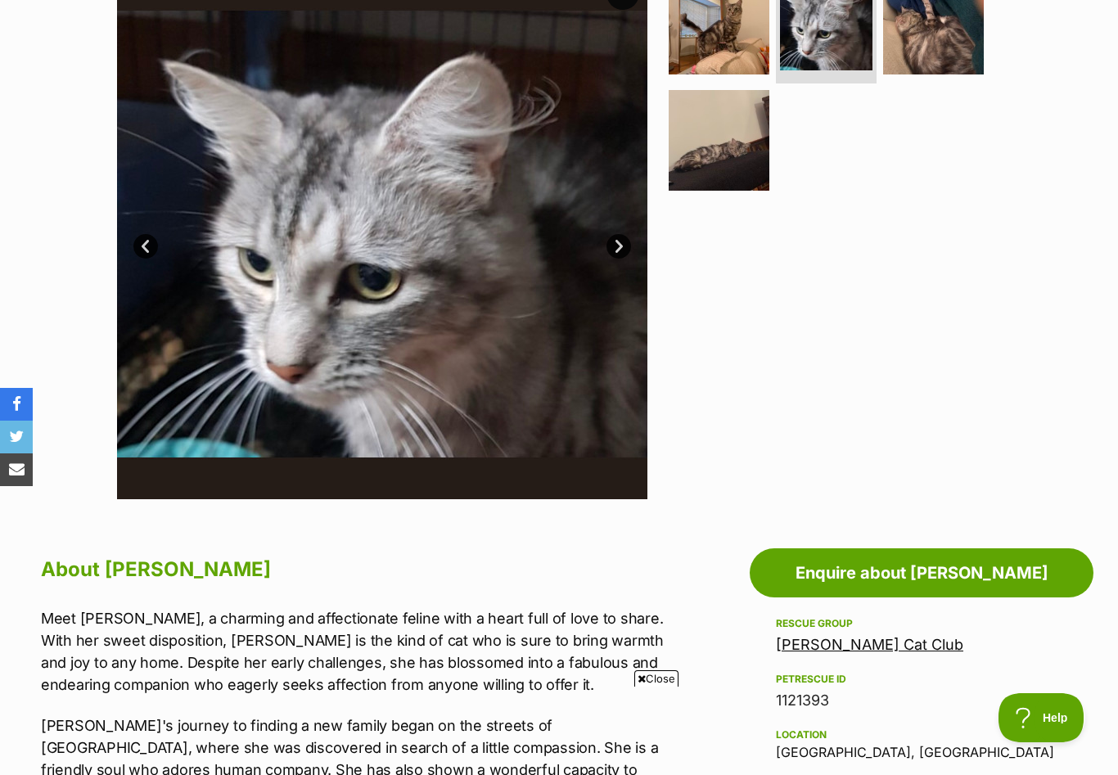
click at [622, 246] on link "Next" at bounding box center [618, 246] width 25 height 25
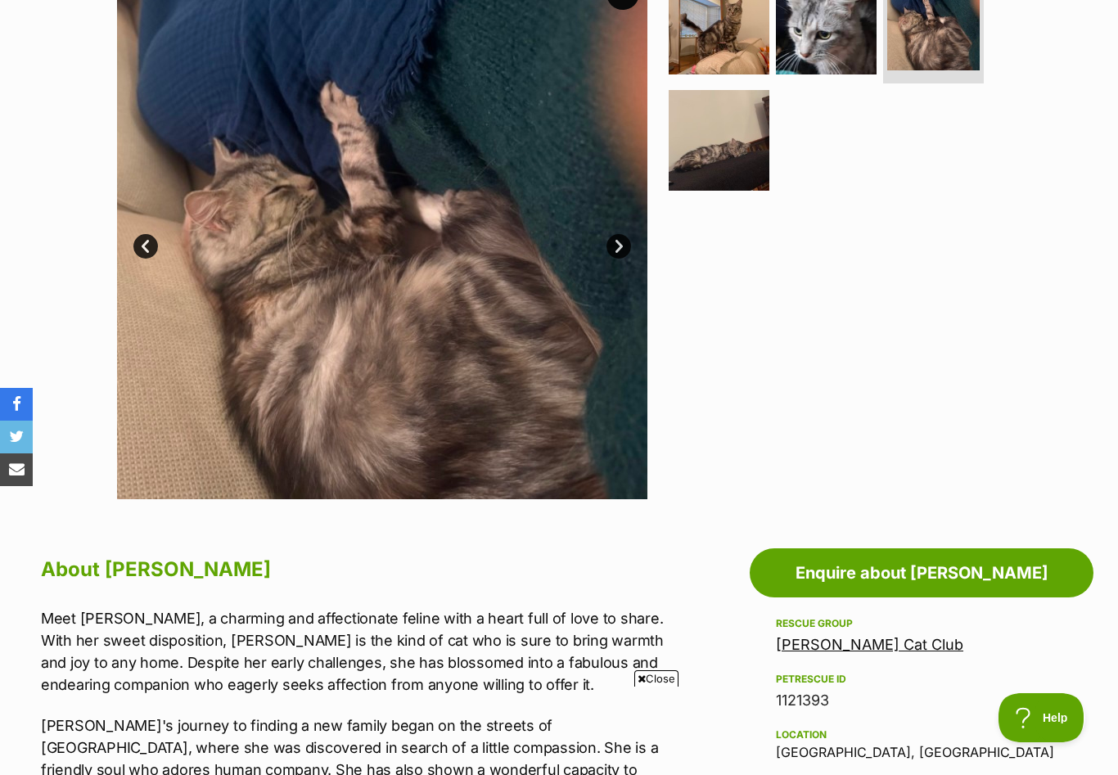
click at [622, 246] on link "Next" at bounding box center [618, 246] width 25 height 25
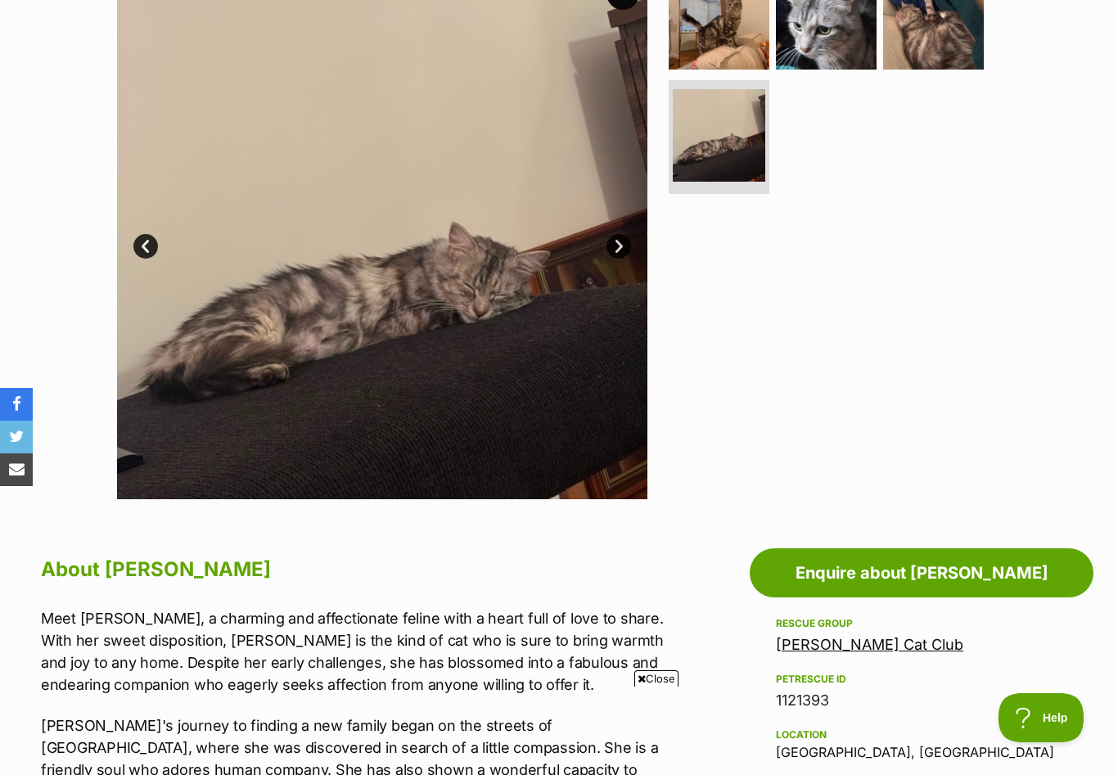
click at [621, 246] on link "Next" at bounding box center [618, 246] width 25 height 25
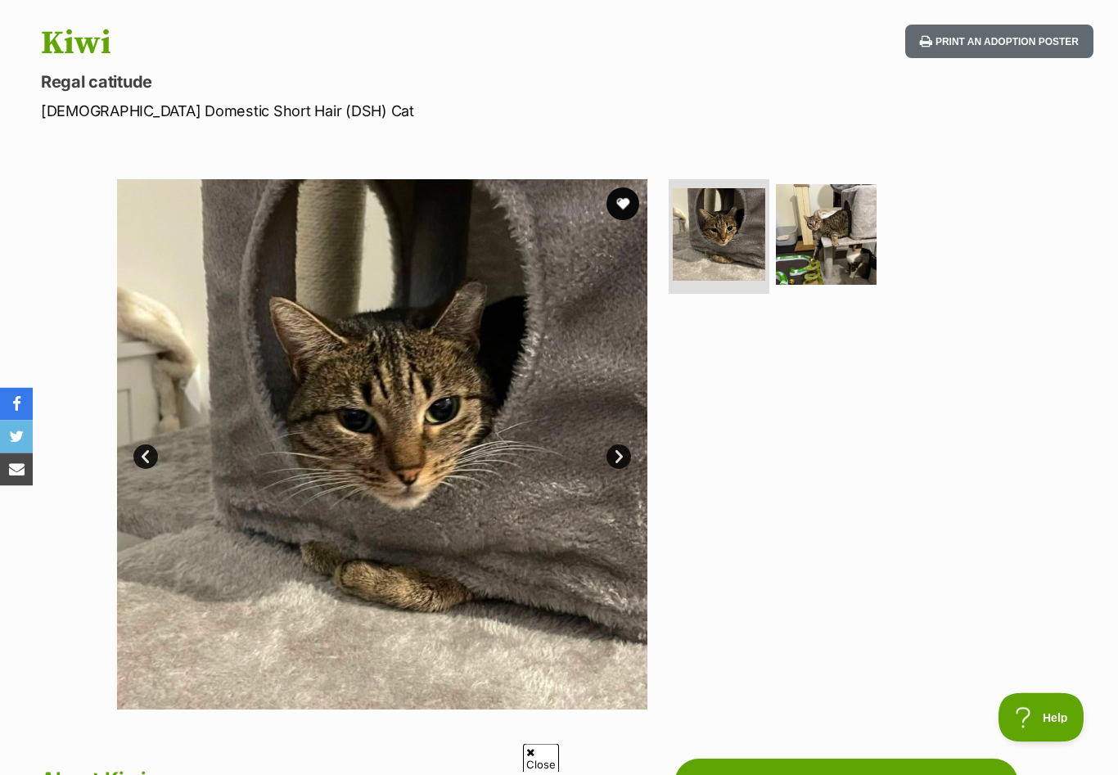
scroll to position [181, 0]
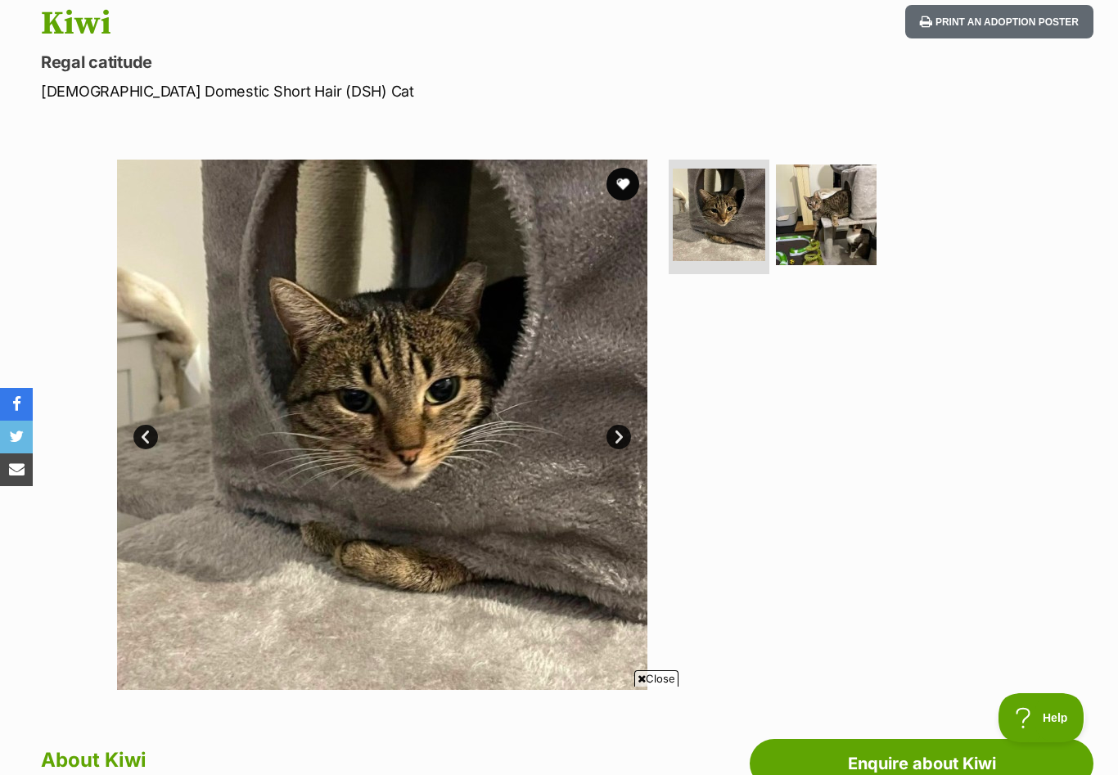
click at [614, 441] on link "Next" at bounding box center [618, 437] width 25 height 25
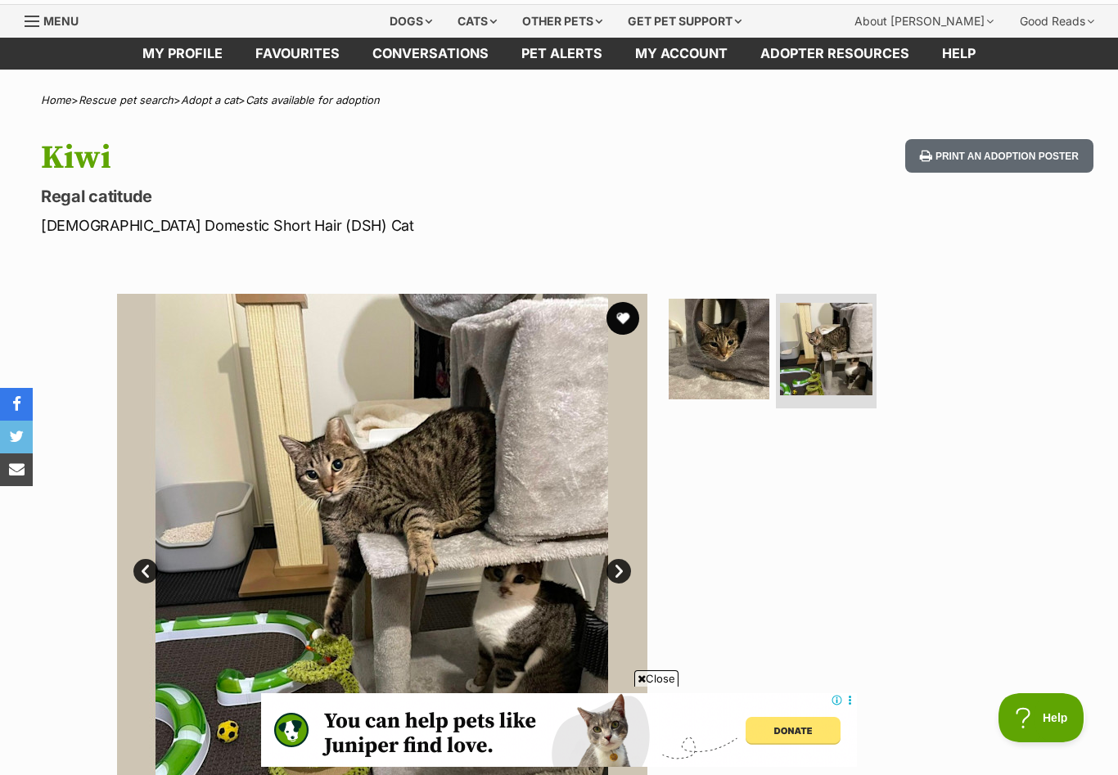
scroll to position [45, 0]
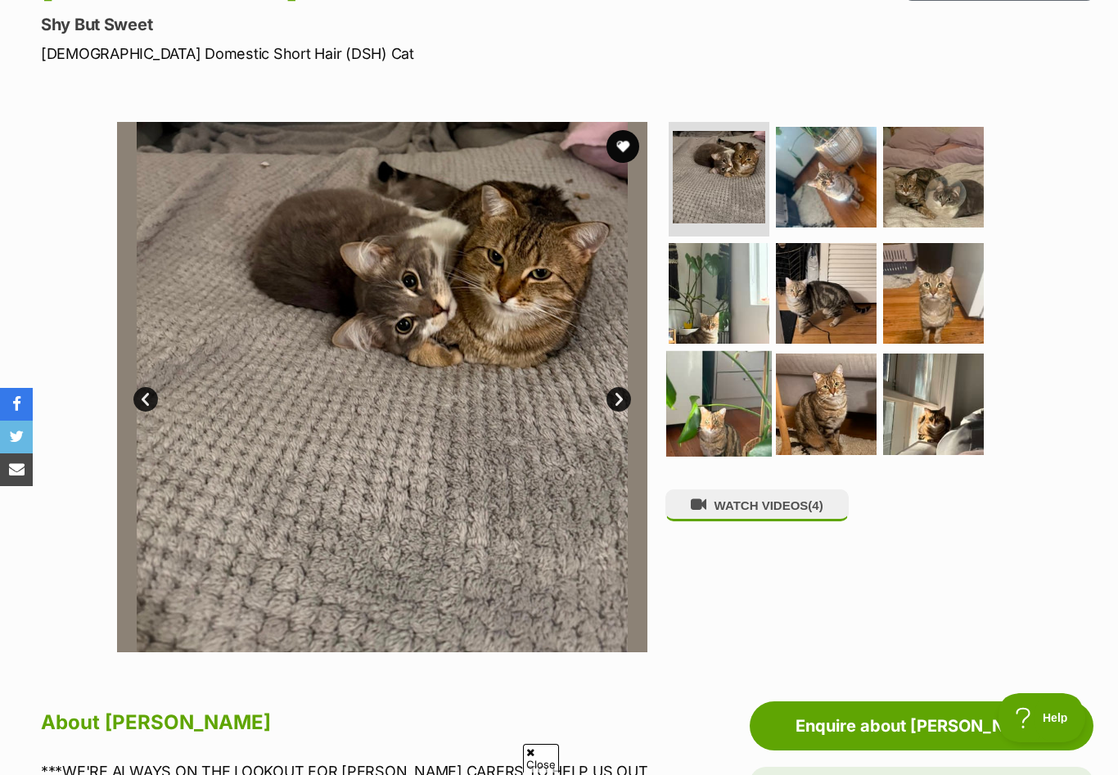
click at [673, 413] on img at bounding box center [719, 404] width 106 height 106
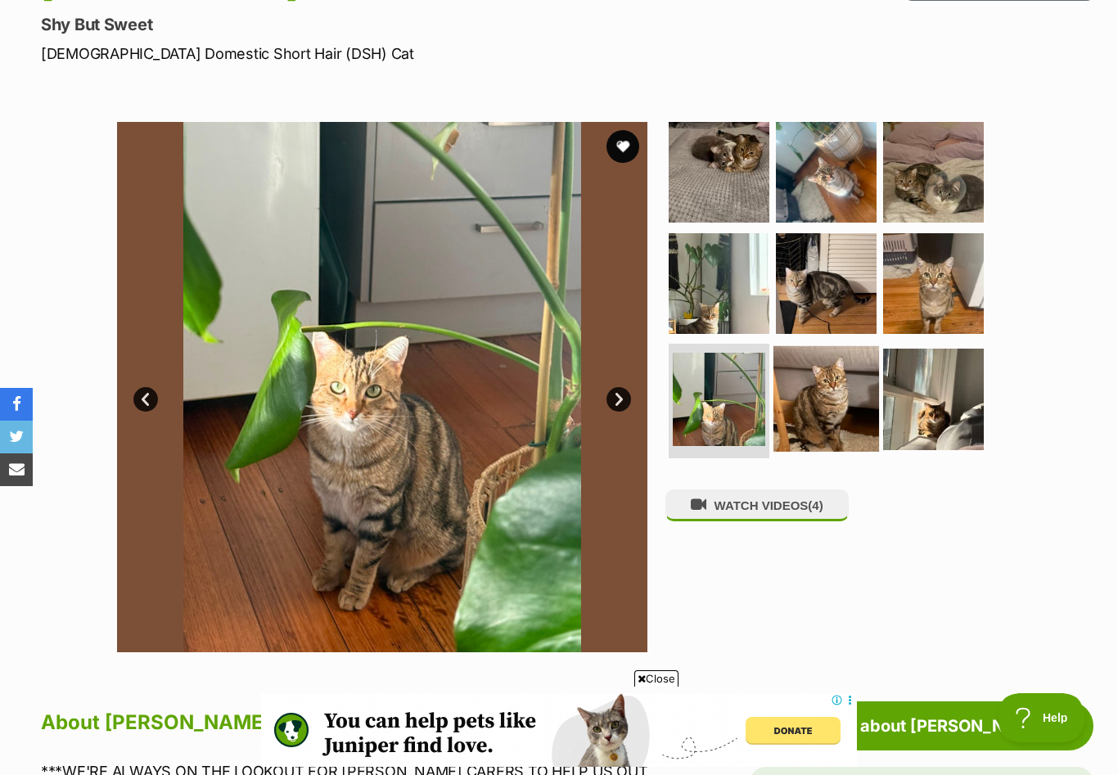
click at [835, 402] on img at bounding box center [826, 399] width 106 height 106
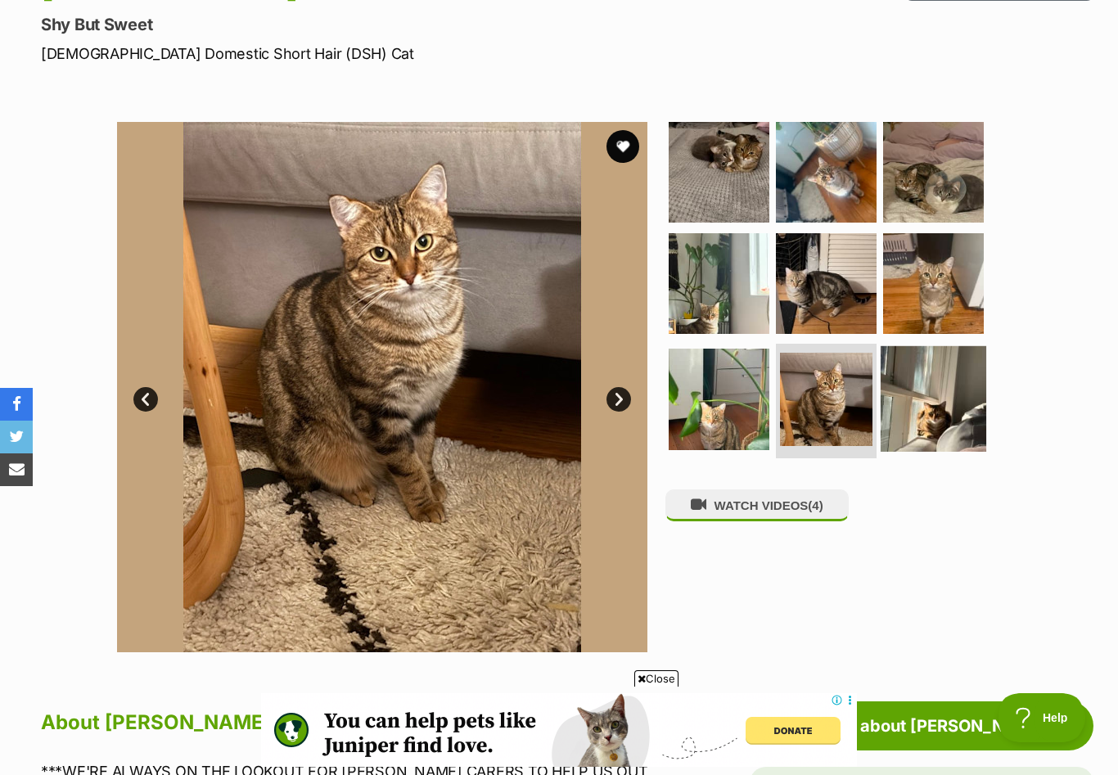
click at [939, 398] on img at bounding box center [933, 399] width 106 height 106
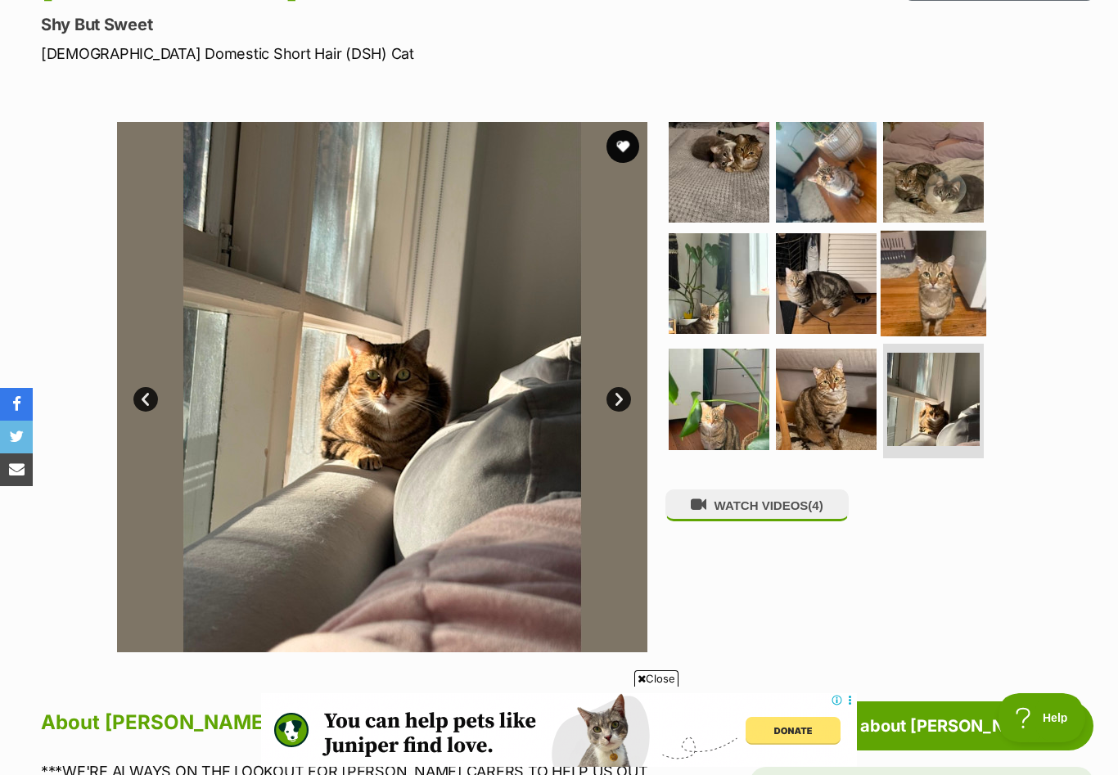
click at [926, 277] on img at bounding box center [933, 283] width 106 height 106
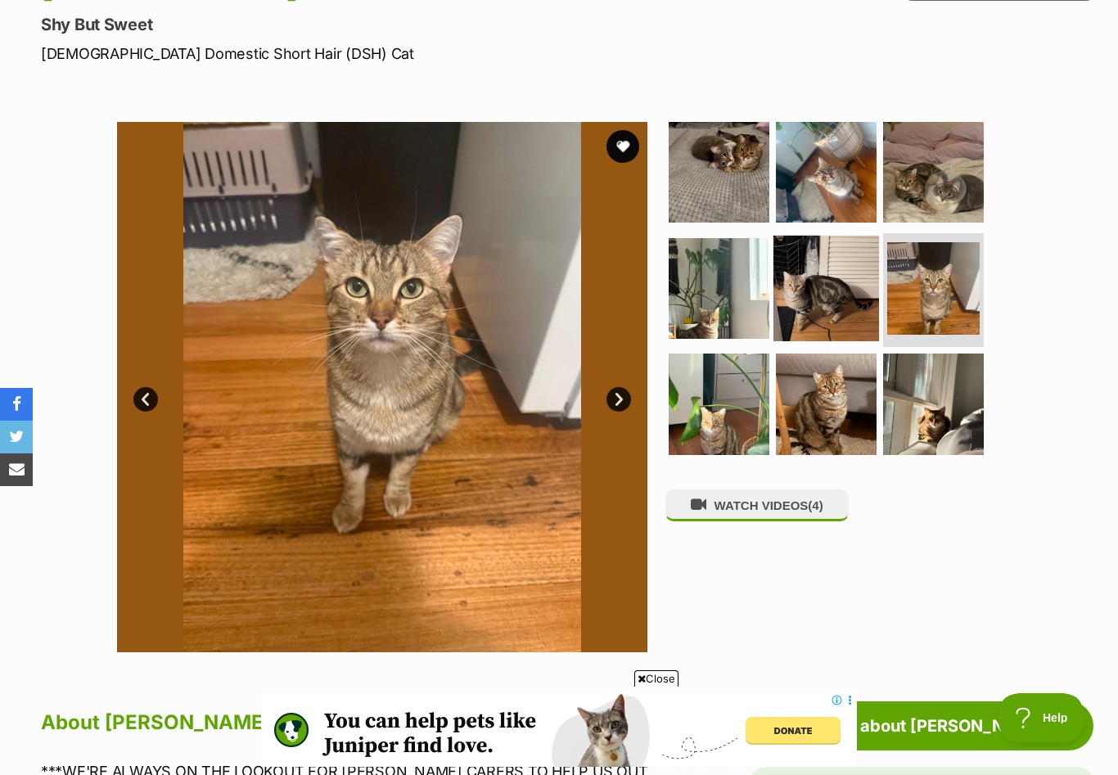
click at [830, 303] on img at bounding box center [826, 288] width 106 height 106
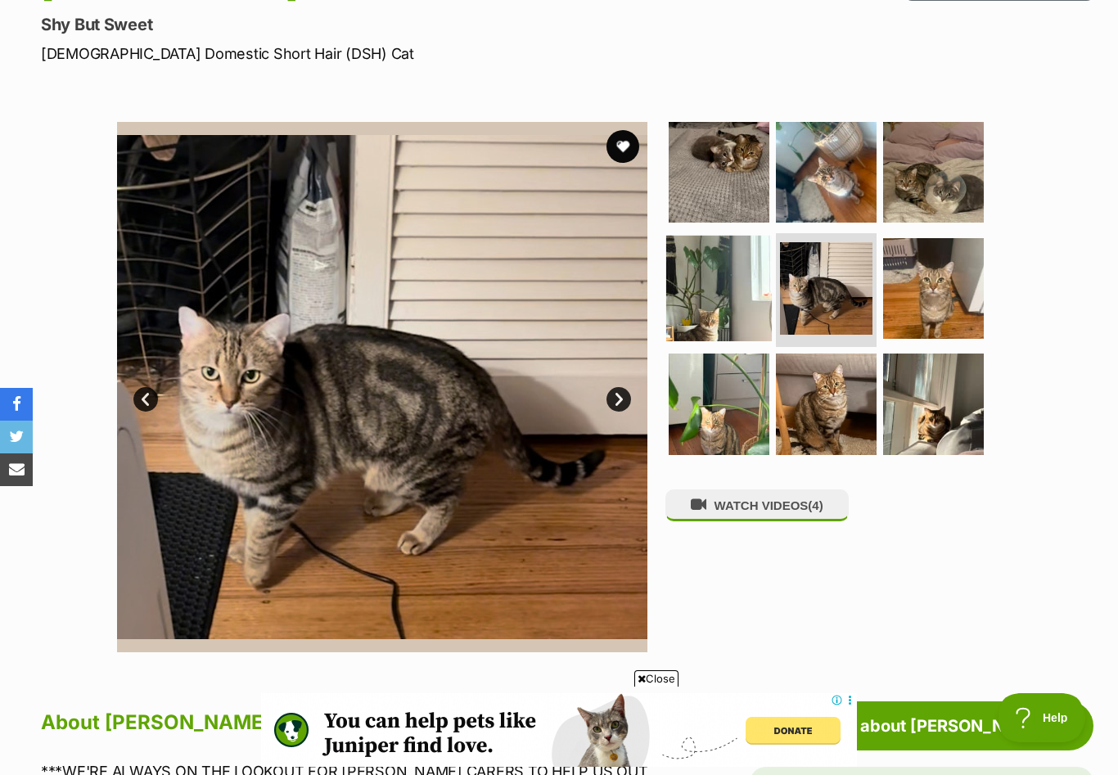
click at [717, 308] on img at bounding box center [719, 288] width 106 height 106
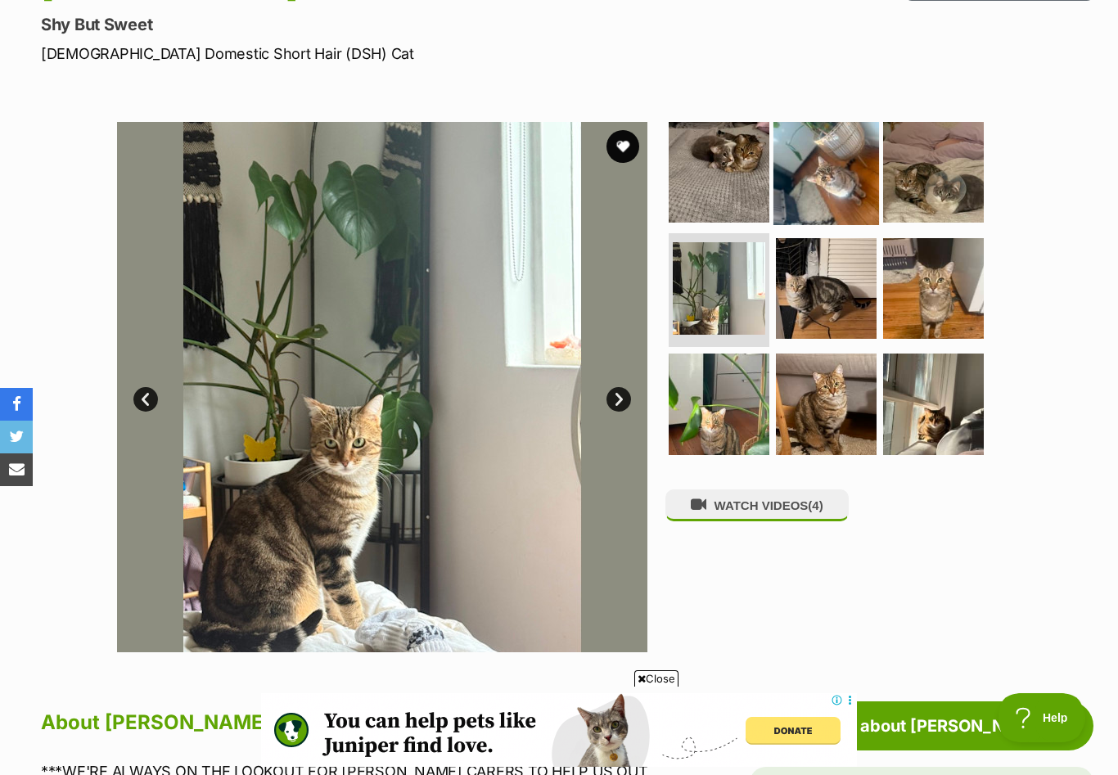
click at [826, 178] on img at bounding box center [826, 172] width 106 height 106
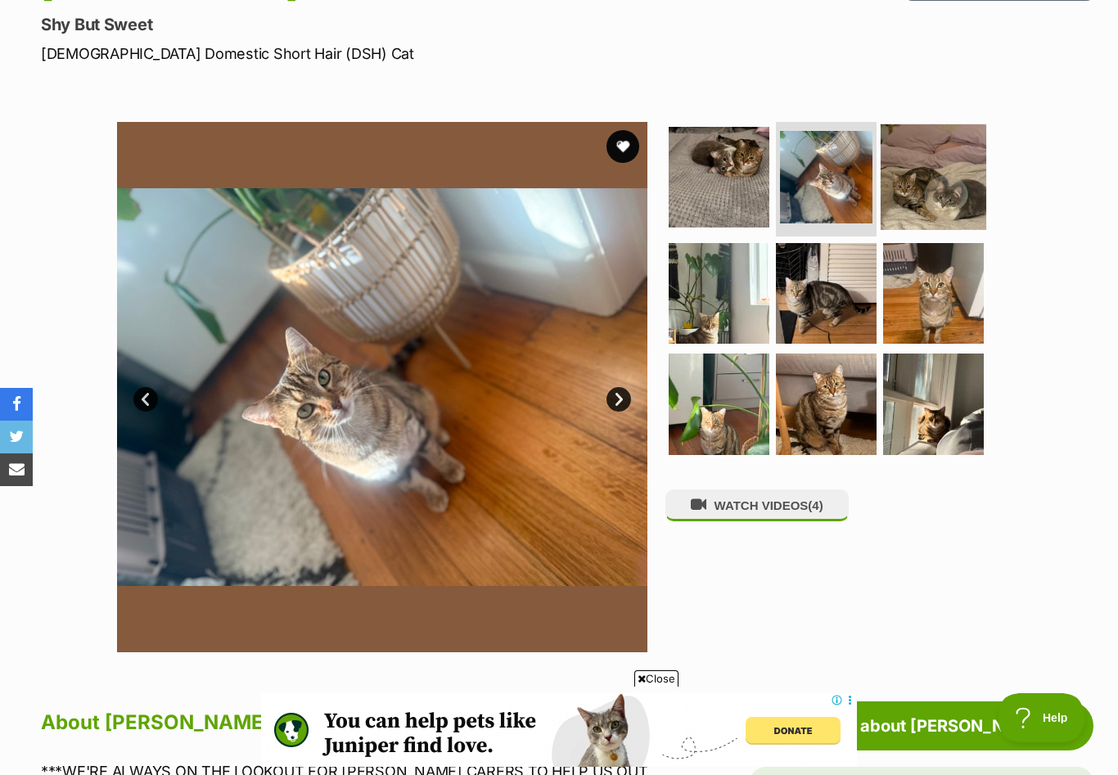
click at [938, 167] on img at bounding box center [933, 177] width 106 height 106
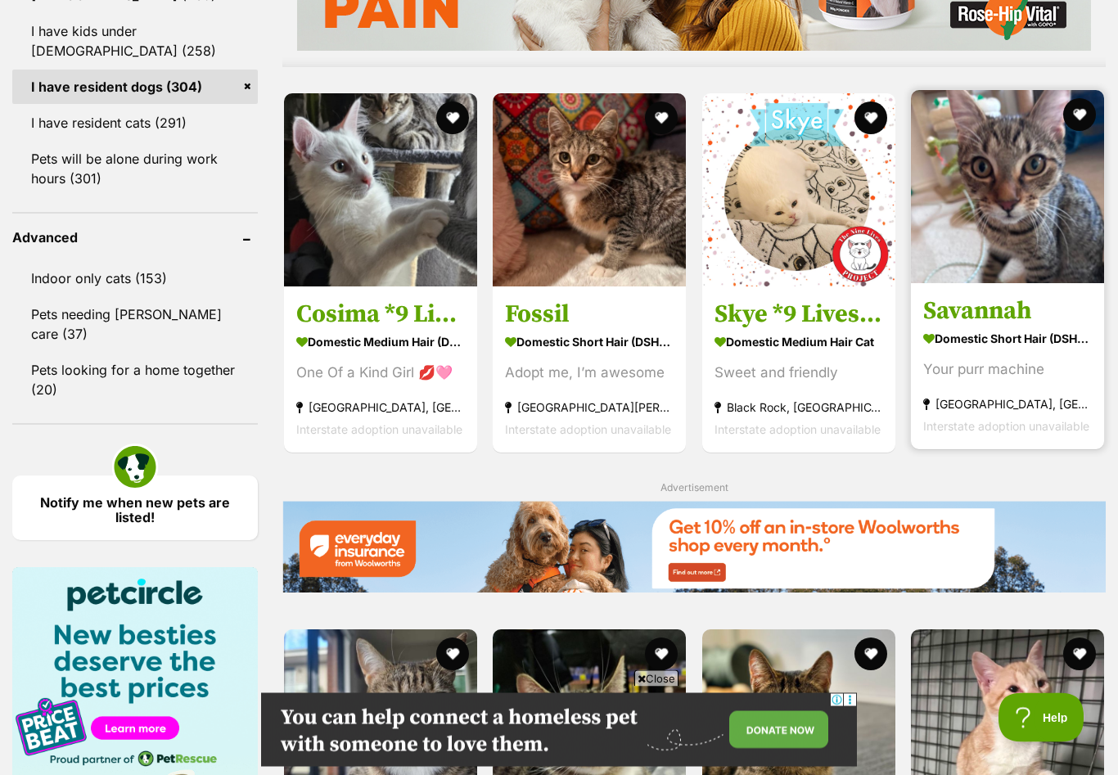
scroll to position [1582, 0]
click at [964, 315] on h3 "Savannah" at bounding box center [1007, 310] width 169 height 31
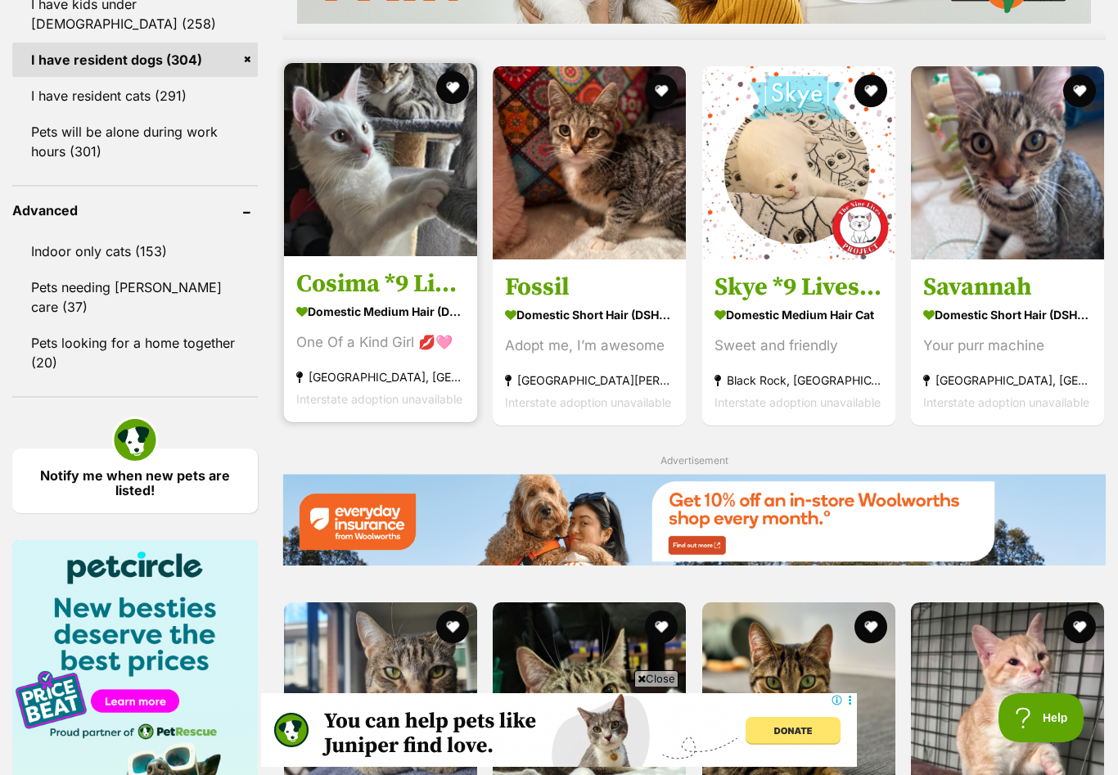
scroll to position [0, 0]
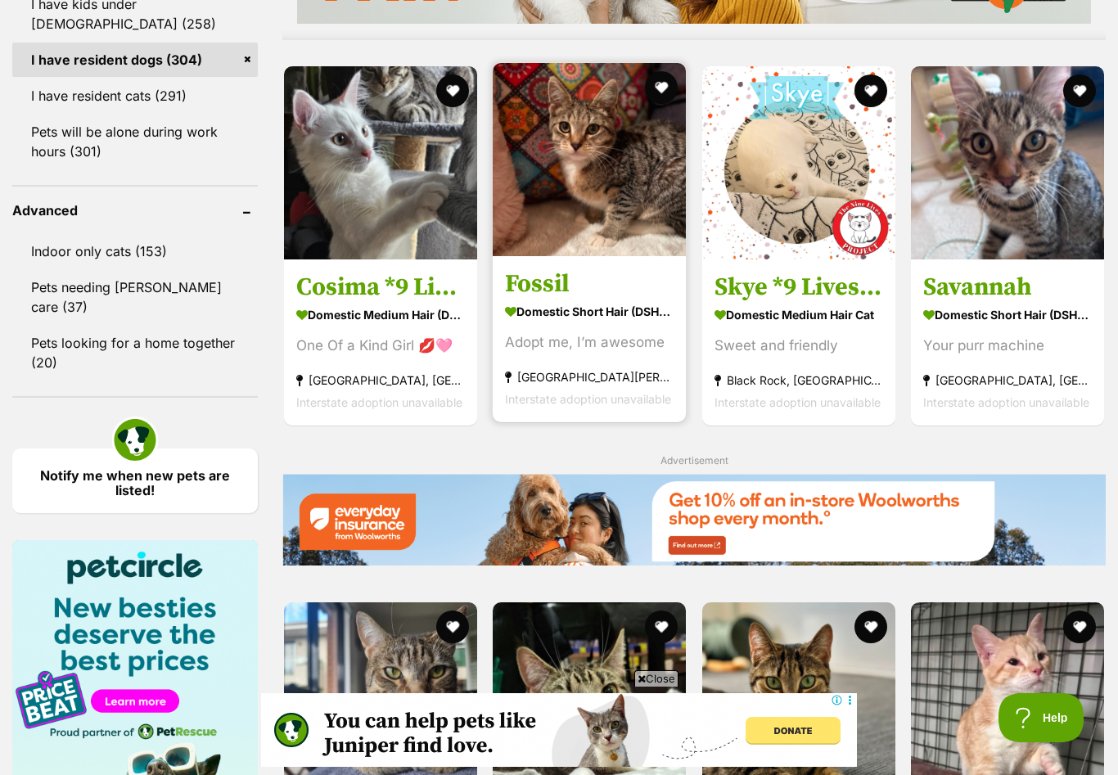
click at [551, 295] on h3 "Fossil" at bounding box center [589, 283] width 169 height 31
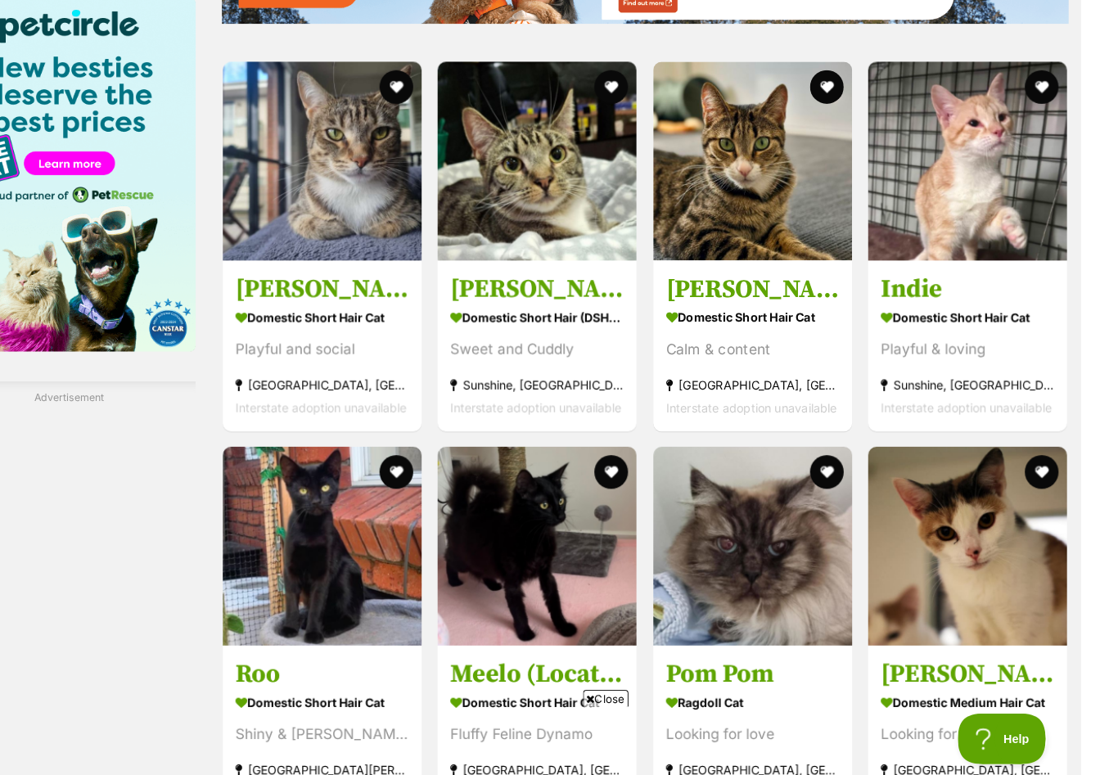
scroll to position [2151, 0]
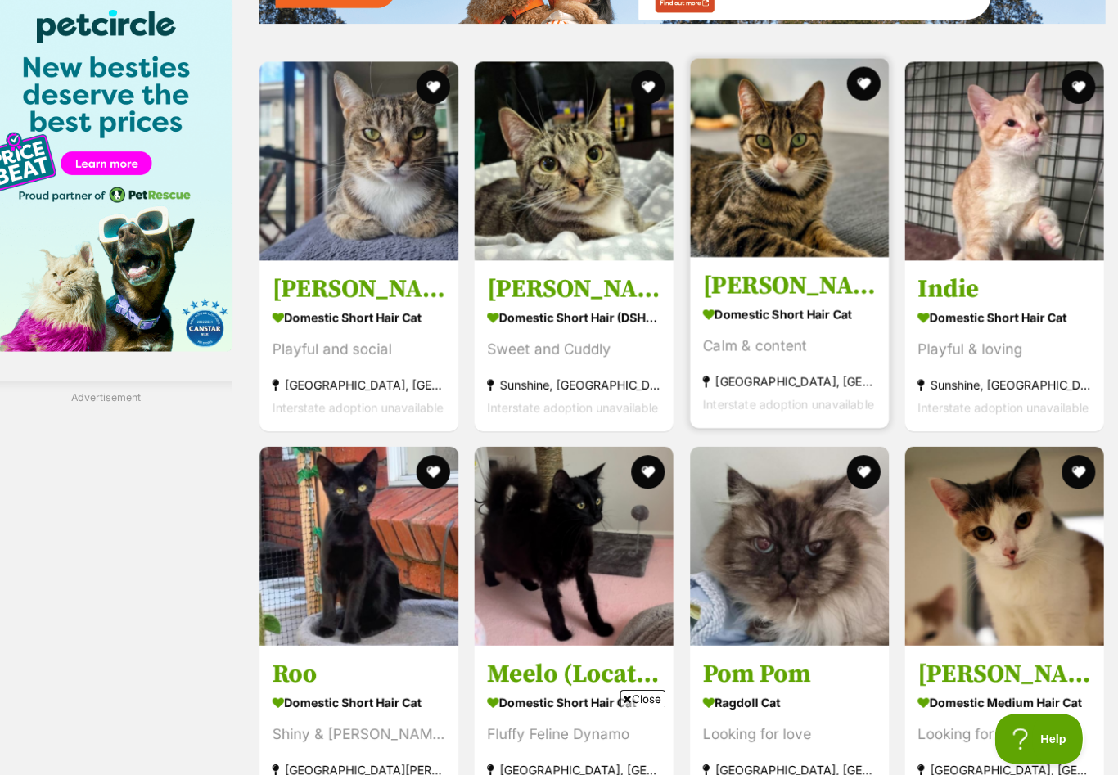
click at [720, 284] on h3 "[PERSON_NAME]" at bounding box center [798, 276] width 169 height 31
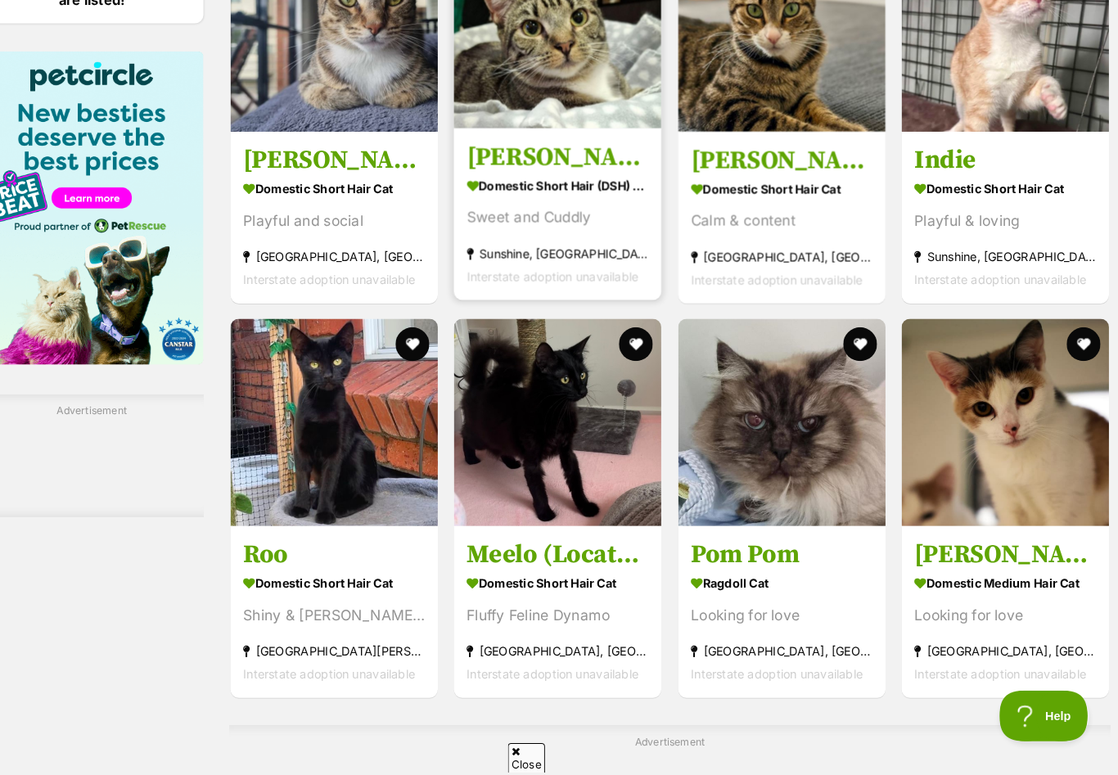
click at [470, 188] on link "[PERSON_NAME] *9 Lives Project Rescue* Domestic Short Hair (DSH) Cat Sweet and …" at bounding box center [570, 232] width 200 height 166
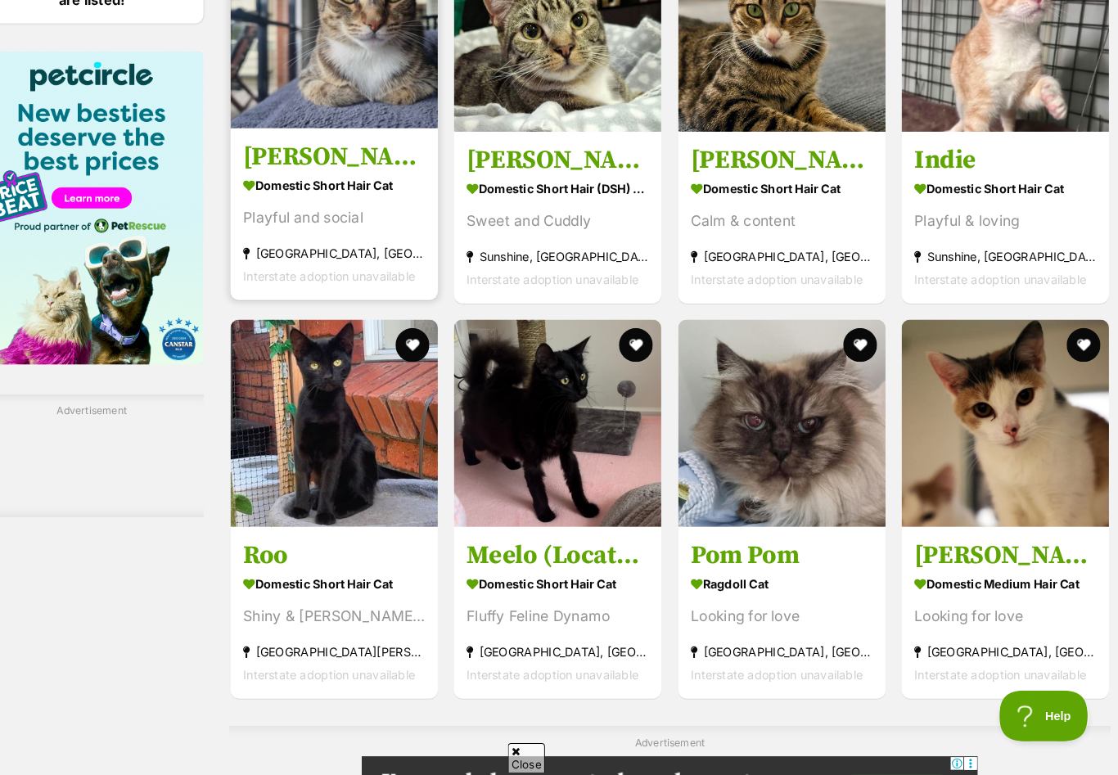
scroll to position [0, 0]
click at [267, 193] on h3 "Tabitha *9 Lives Project Rescue*" at bounding box center [355, 177] width 176 height 31
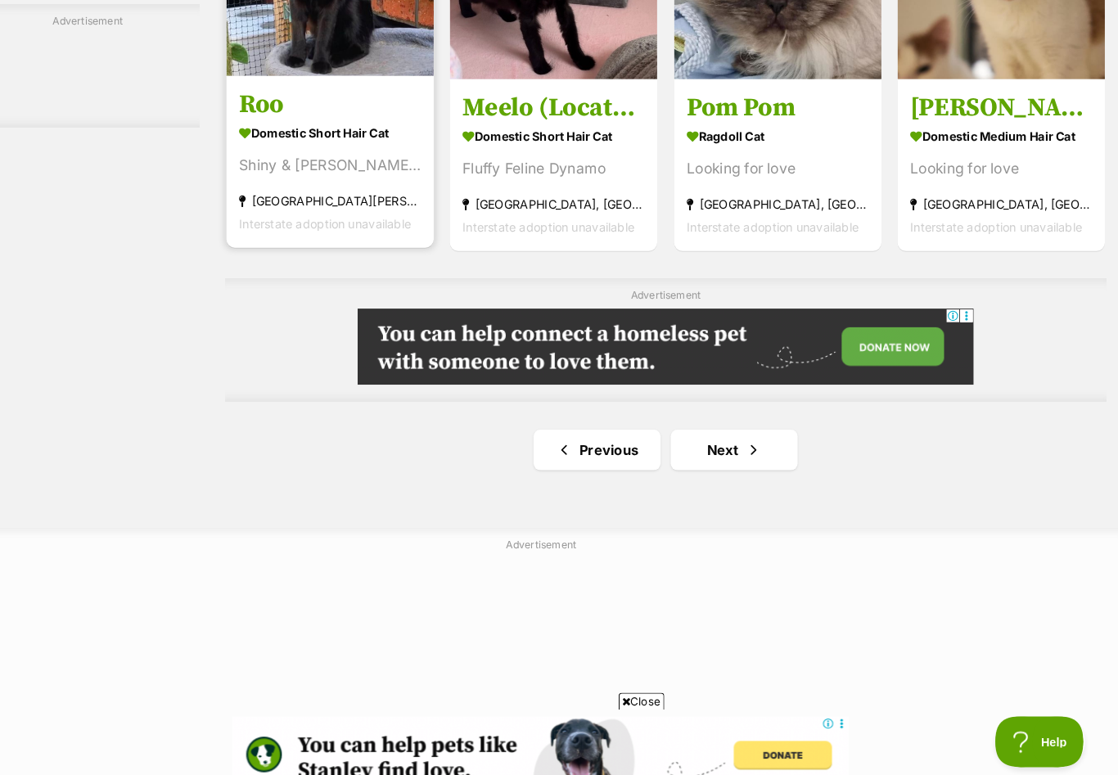
scroll to position [2618, 0]
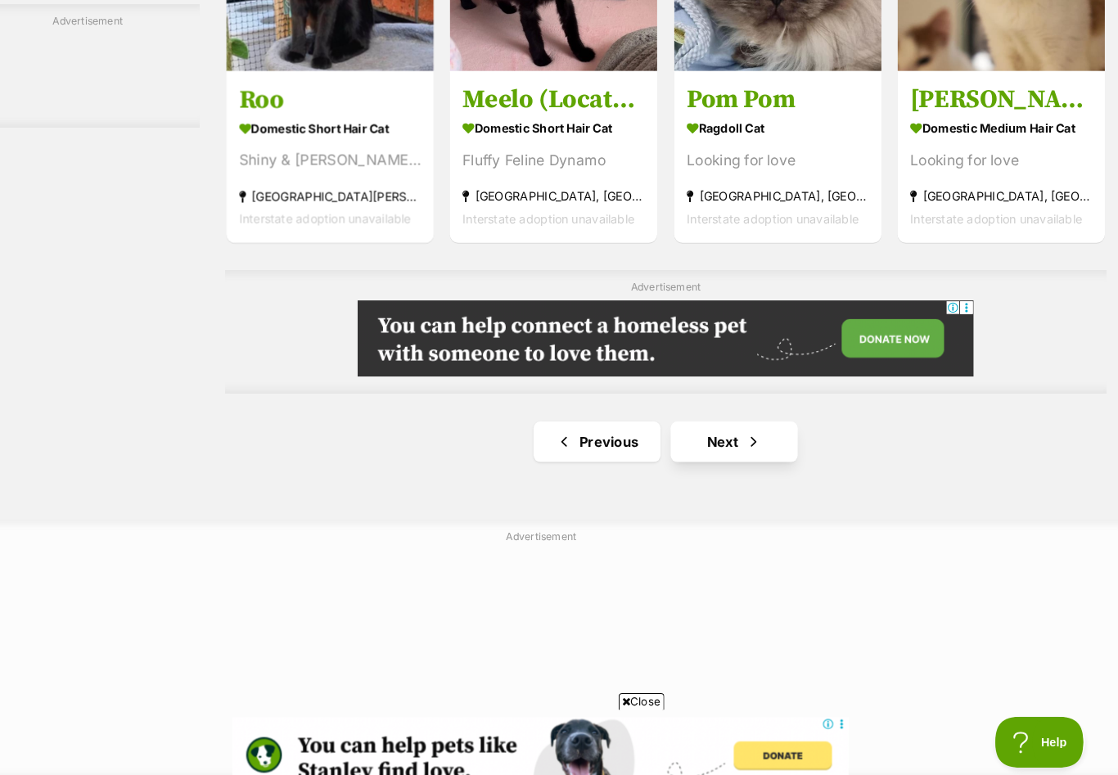
click at [687, 447] on link "Next" at bounding box center [745, 426] width 123 height 39
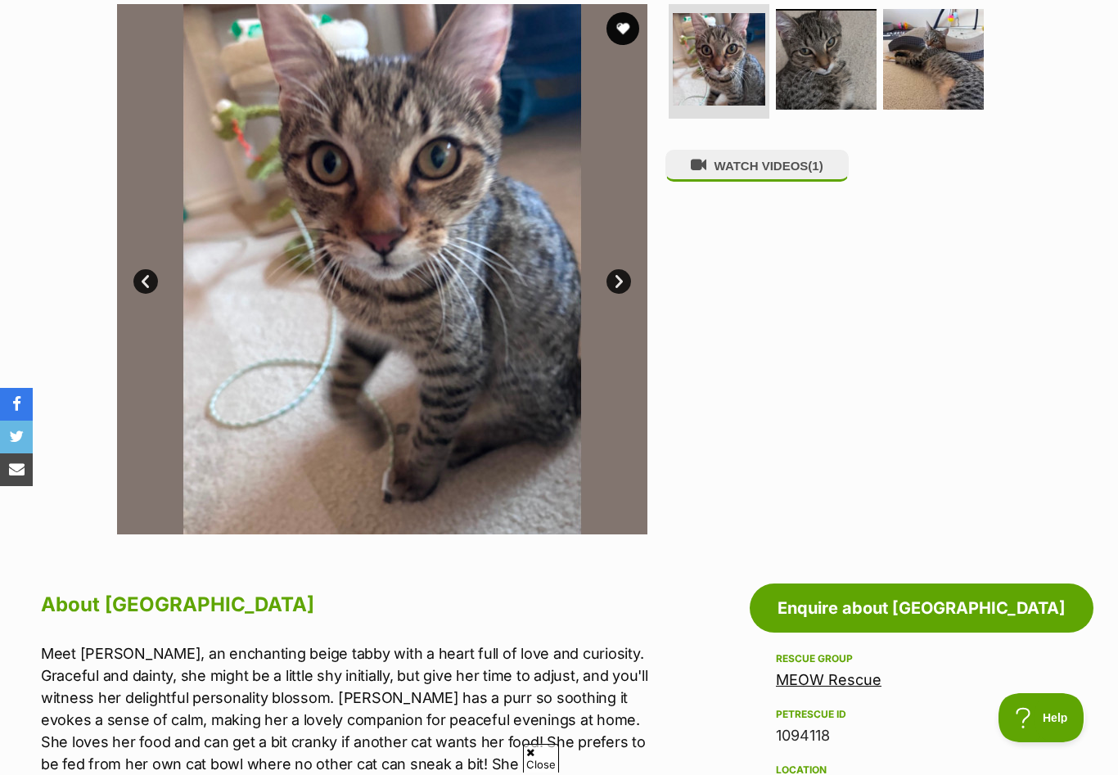
click at [619, 286] on link "Next" at bounding box center [618, 281] width 25 height 25
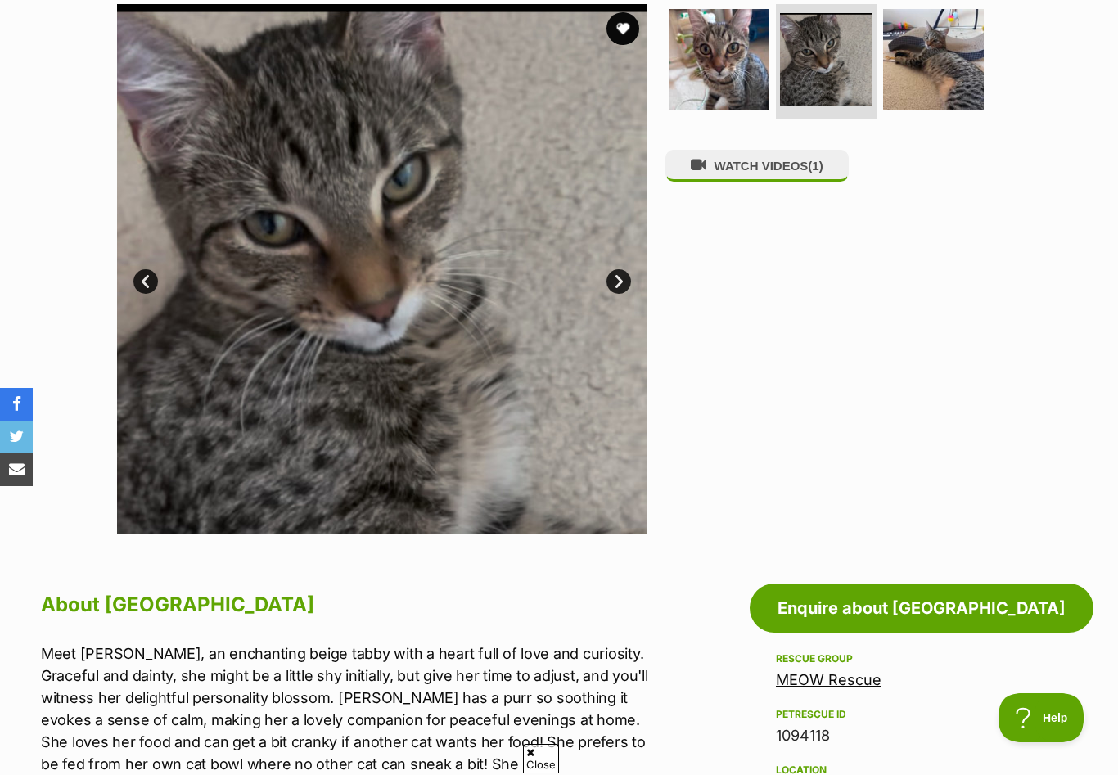
click at [619, 286] on link "Next" at bounding box center [618, 281] width 25 height 25
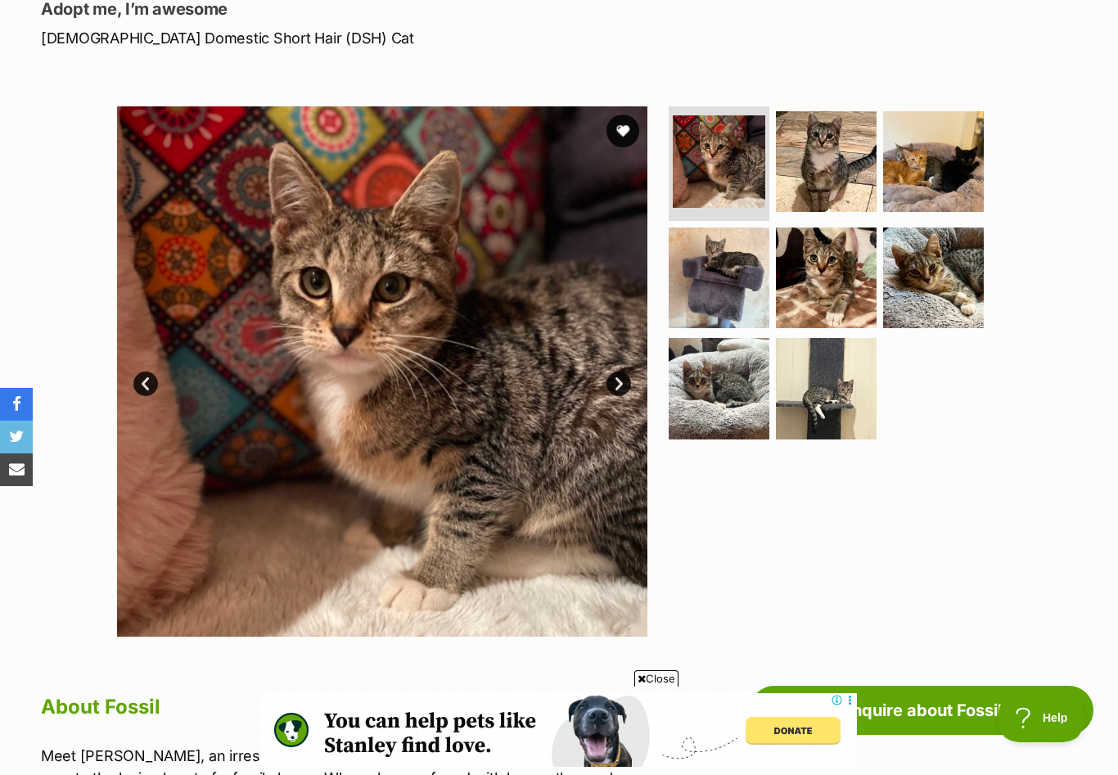
click at [616, 385] on link "Next" at bounding box center [618, 383] width 25 height 25
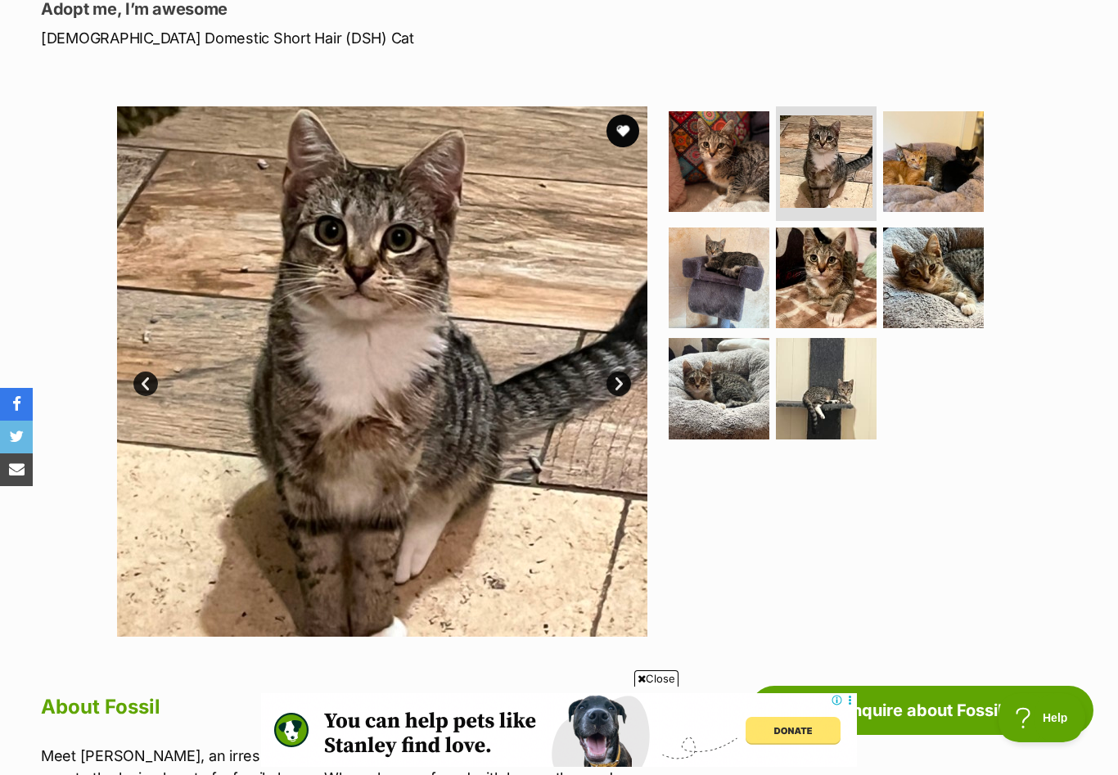
click at [616, 385] on link "Next" at bounding box center [618, 383] width 25 height 25
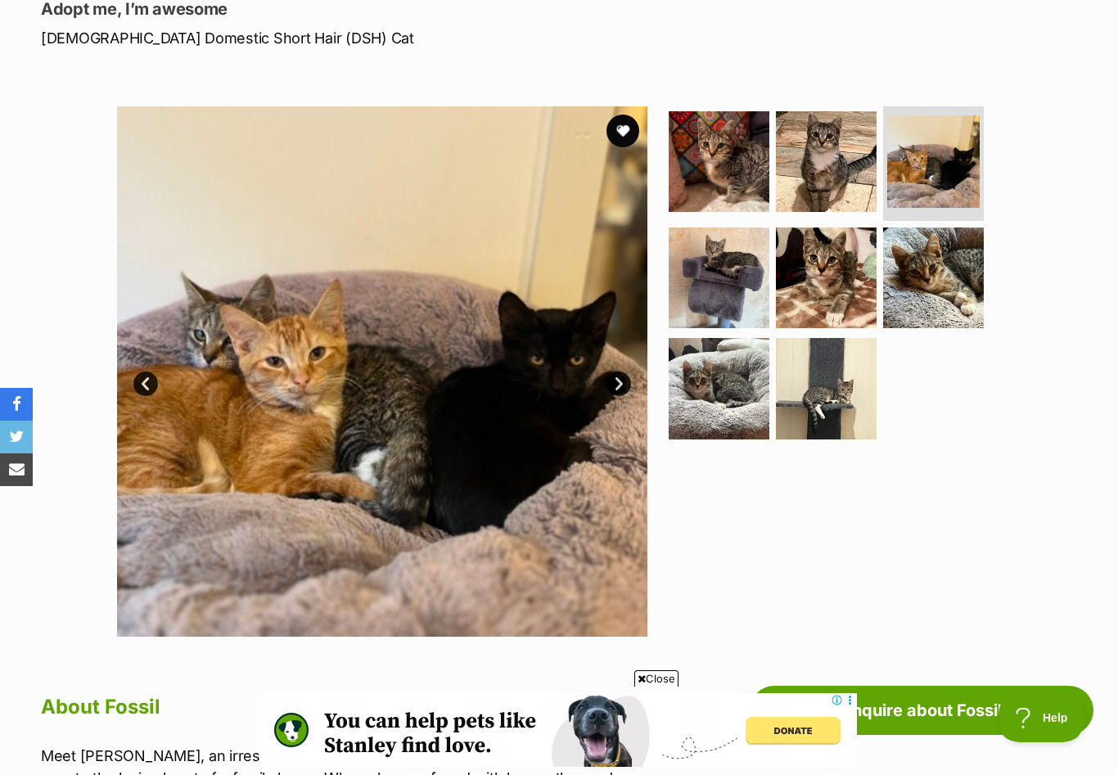
click at [616, 385] on link "Next" at bounding box center [618, 383] width 25 height 25
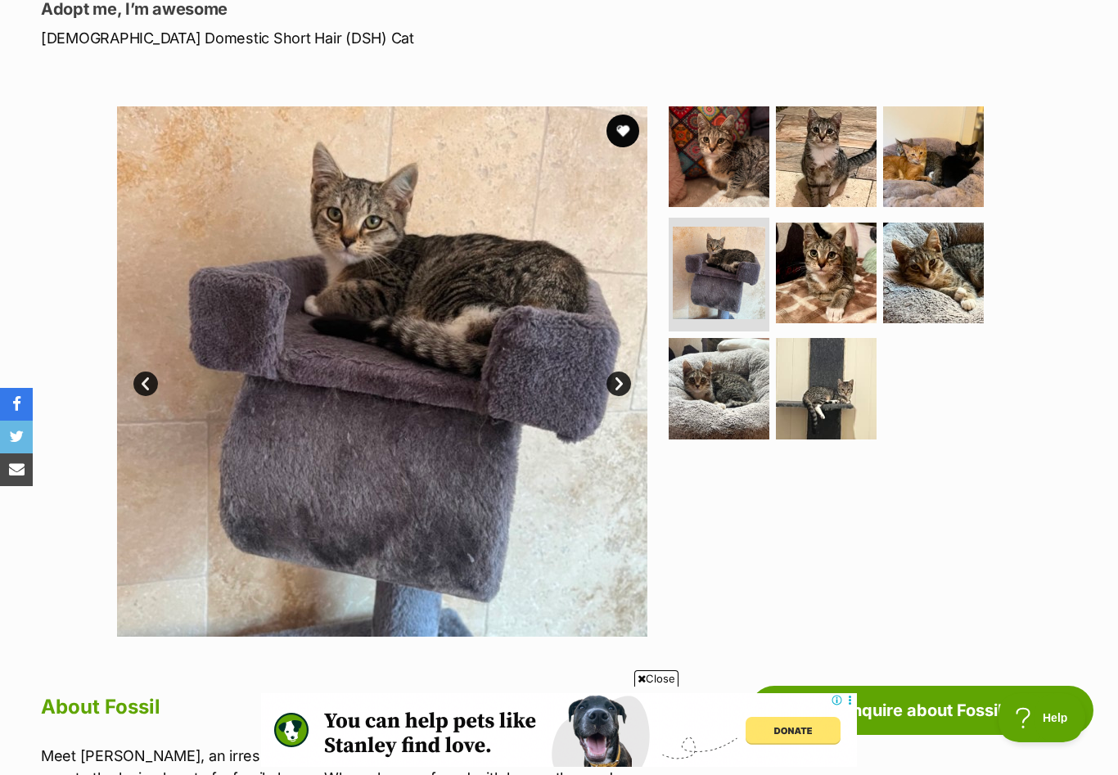
click at [616, 385] on link "Next" at bounding box center [618, 383] width 25 height 25
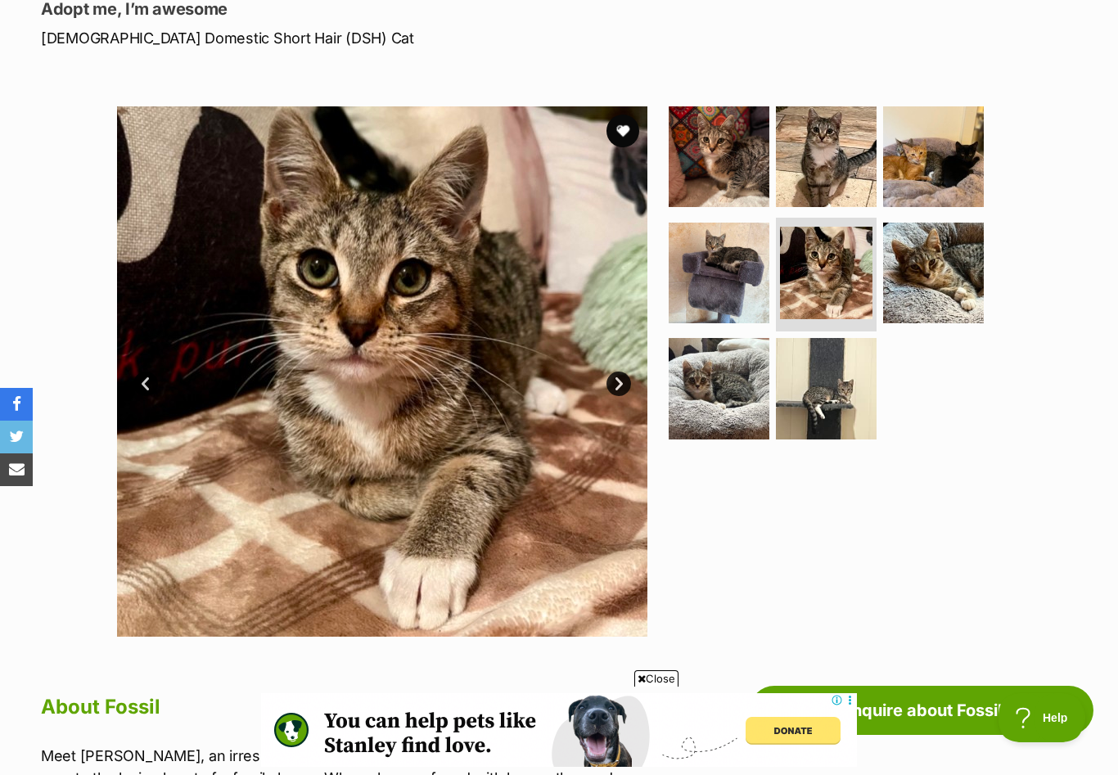
click at [616, 385] on link "Next" at bounding box center [618, 383] width 25 height 25
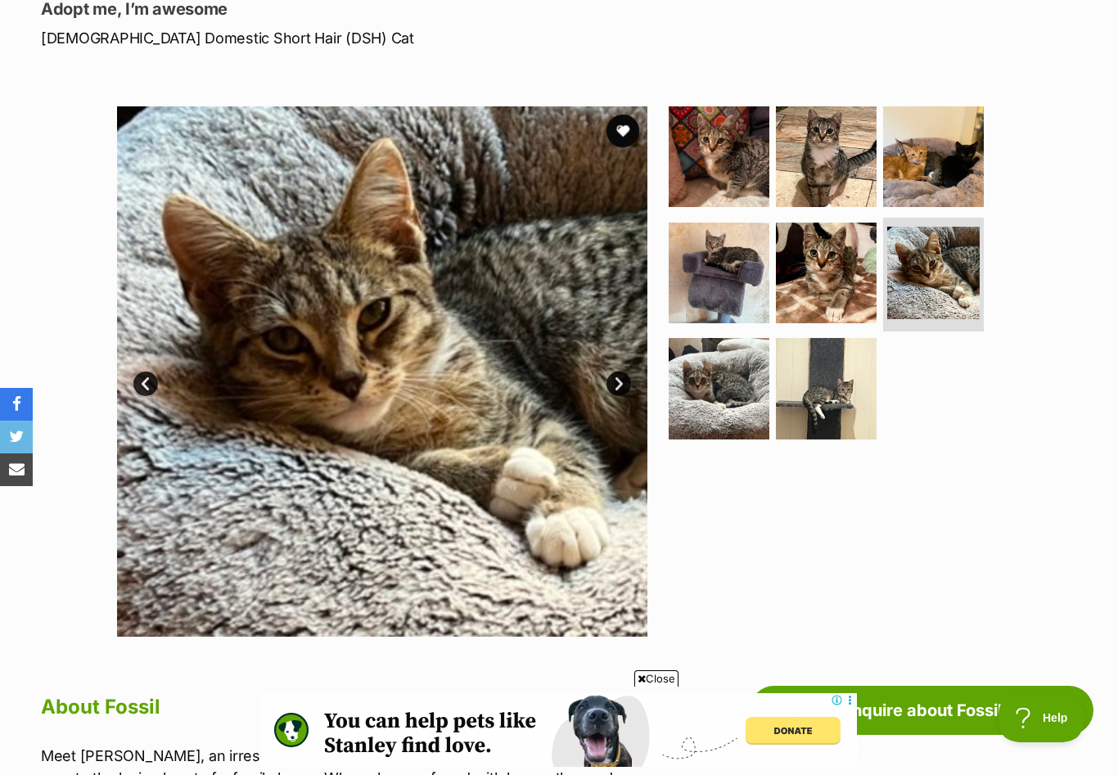
click at [616, 386] on link "Next" at bounding box center [618, 383] width 25 height 25
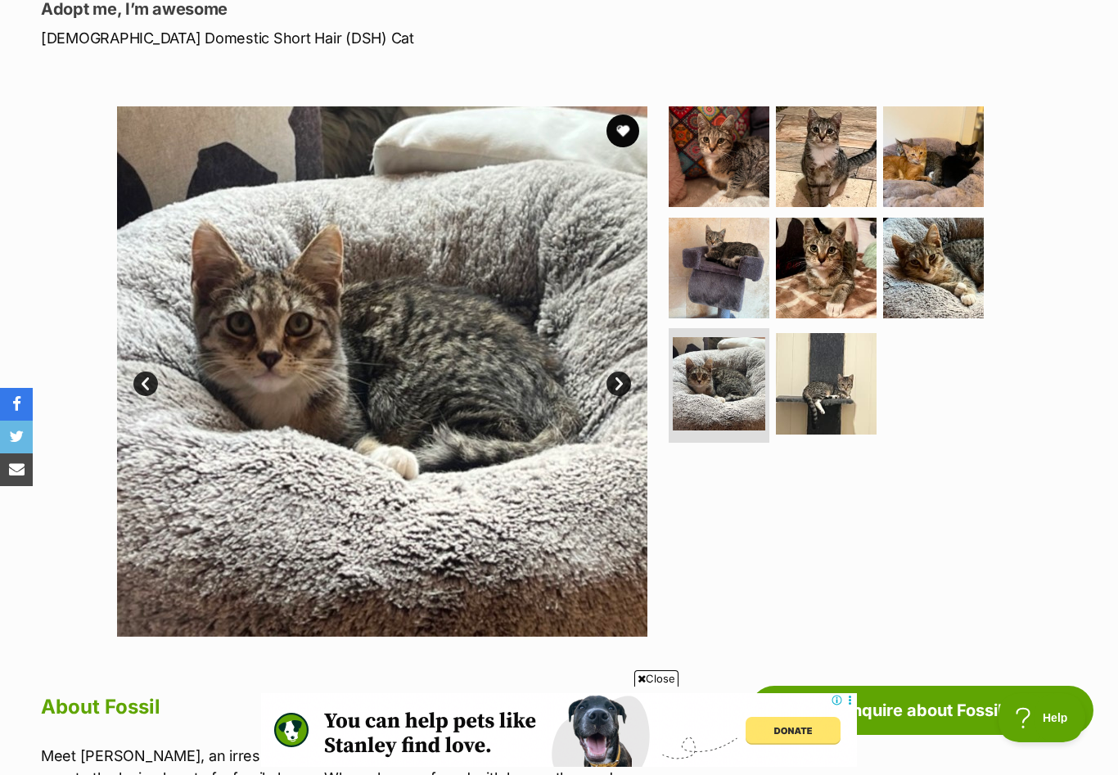
click at [616, 386] on link "Next" at bounding box center [618, 383] width 25 height 25
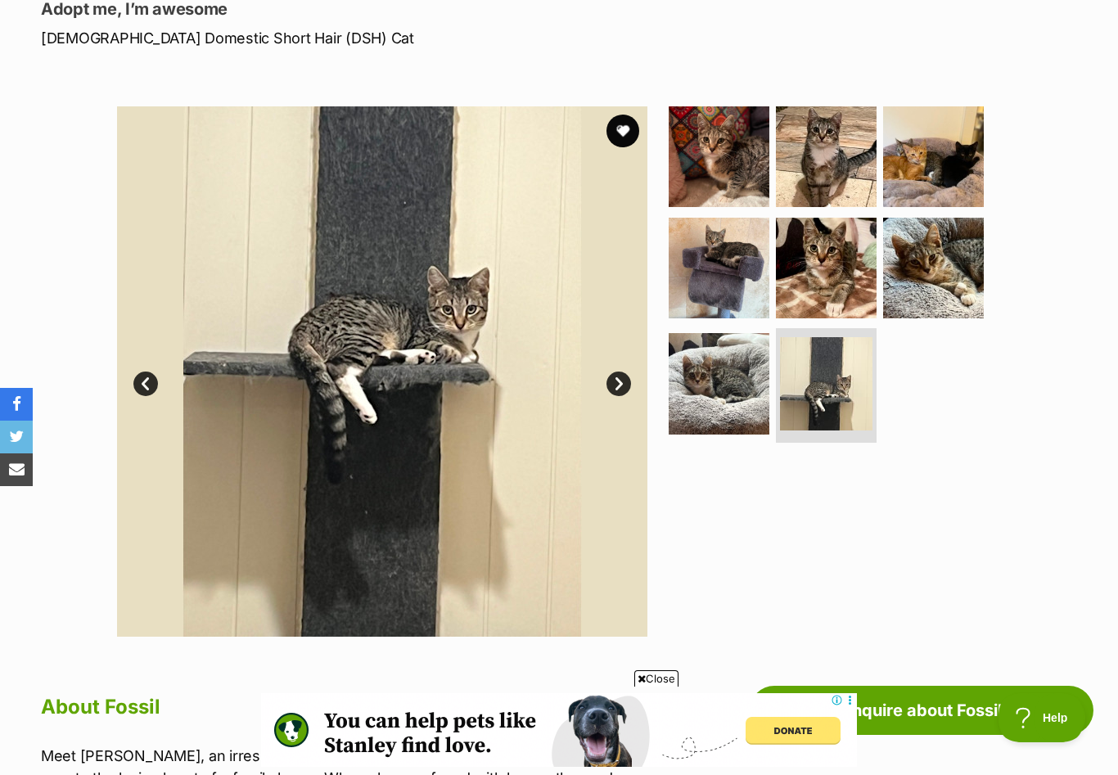
click at [616, 386] on link "Next" at bounding box center [618, 383] width 25 height 25
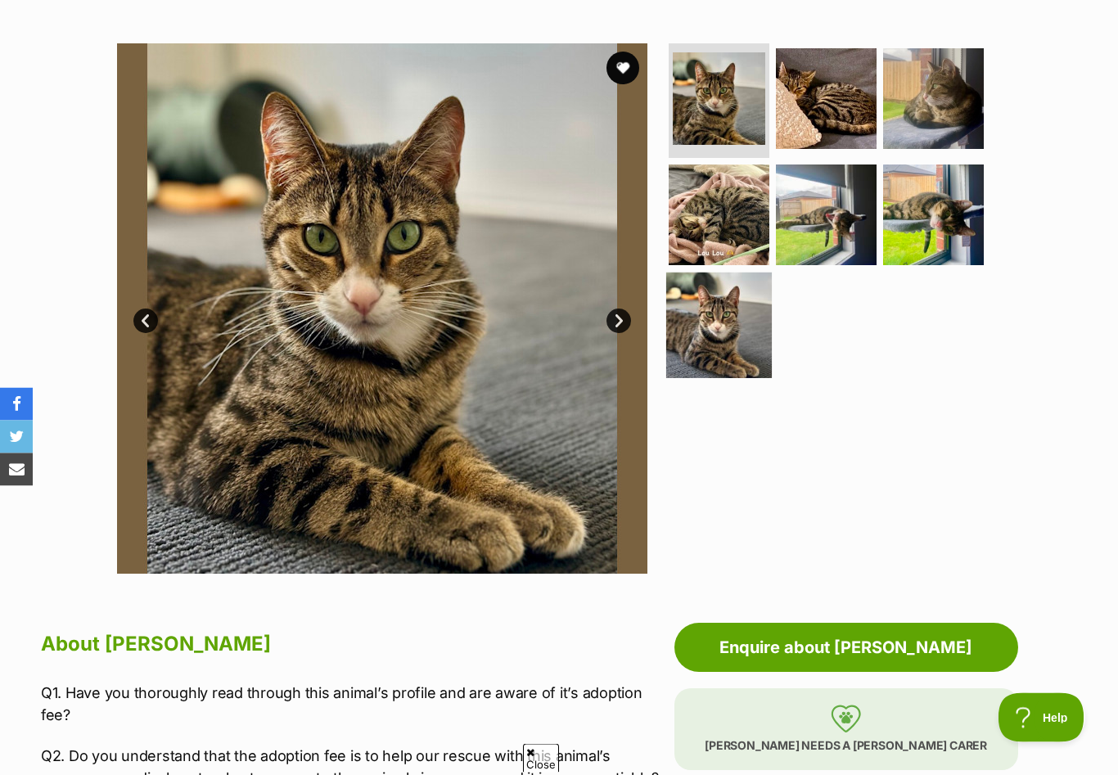
scroll to position [301, 0]
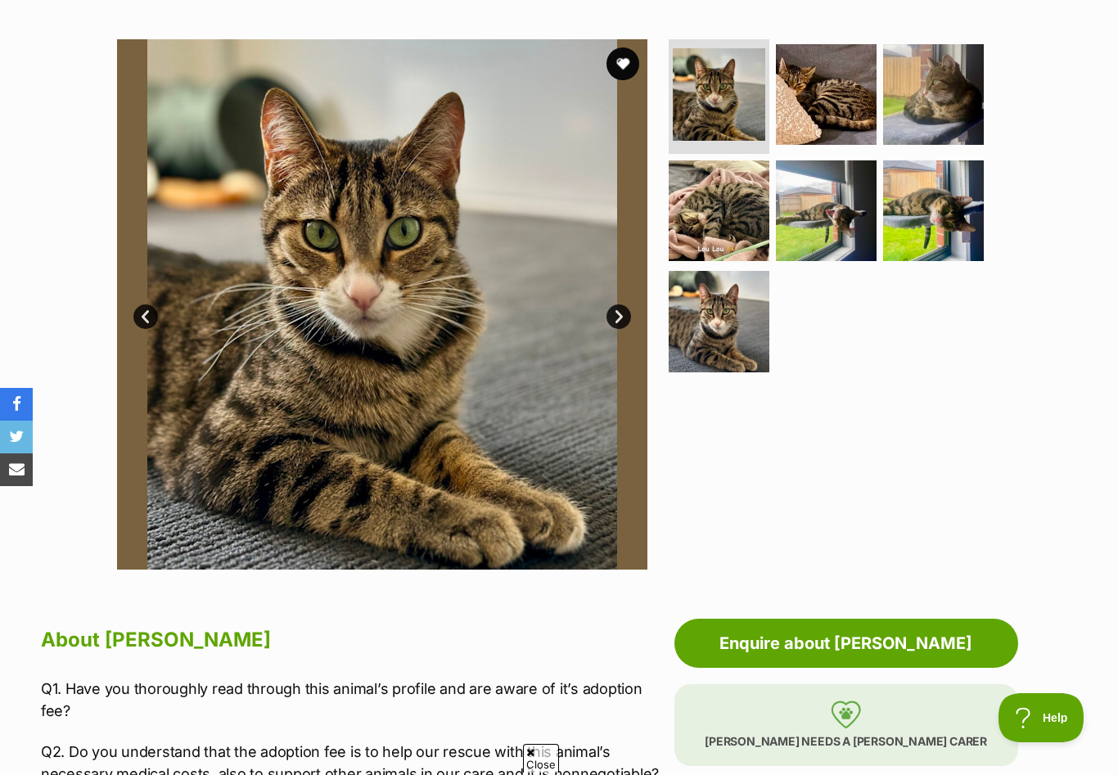
click at [618, 317] on link "Next" at bounding box center [618, 316] width 25 height 25
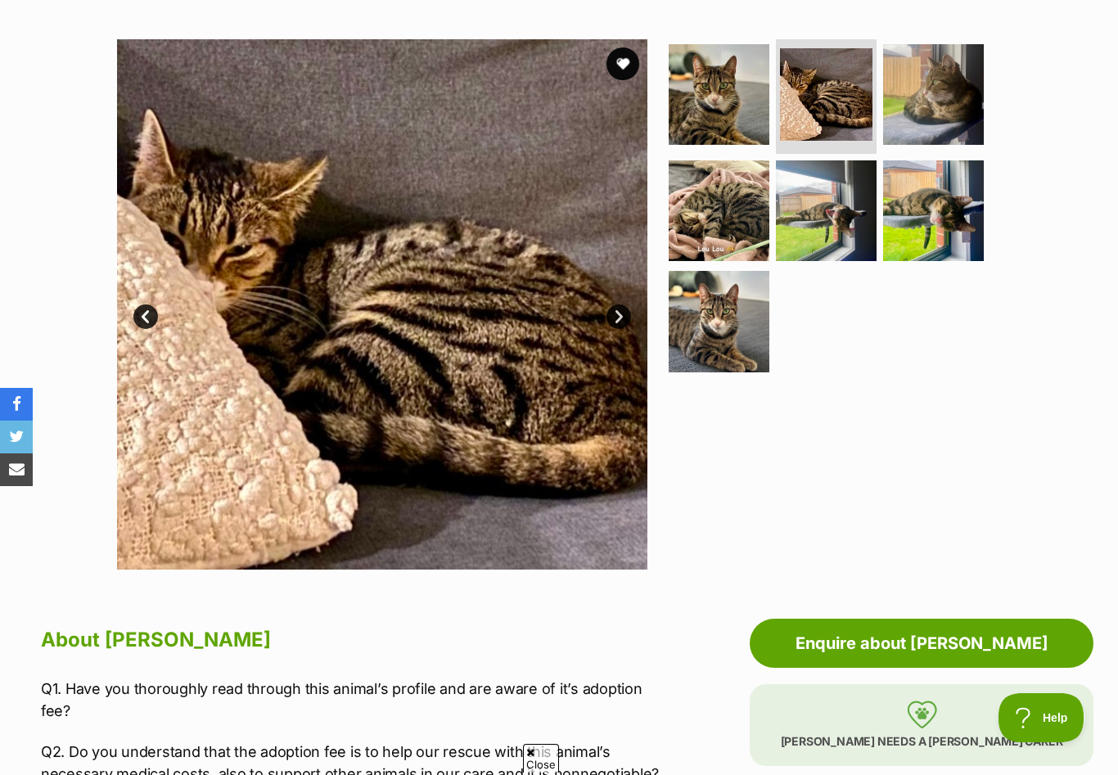
scroll to position [0, 0]
click at [618, 317] on link "Next" at bounding box center [618, 316] width 25 height 25
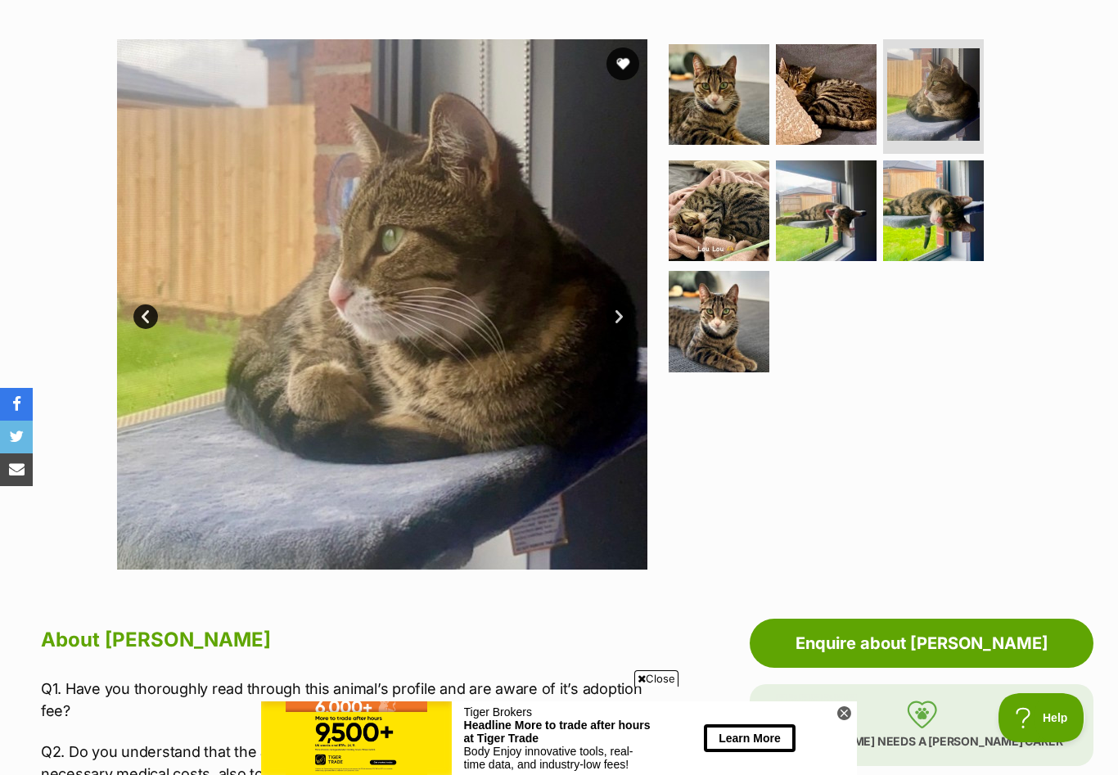
click at [618, 317] on link "Next" at bounding box center [618, 316] width 25 height 25
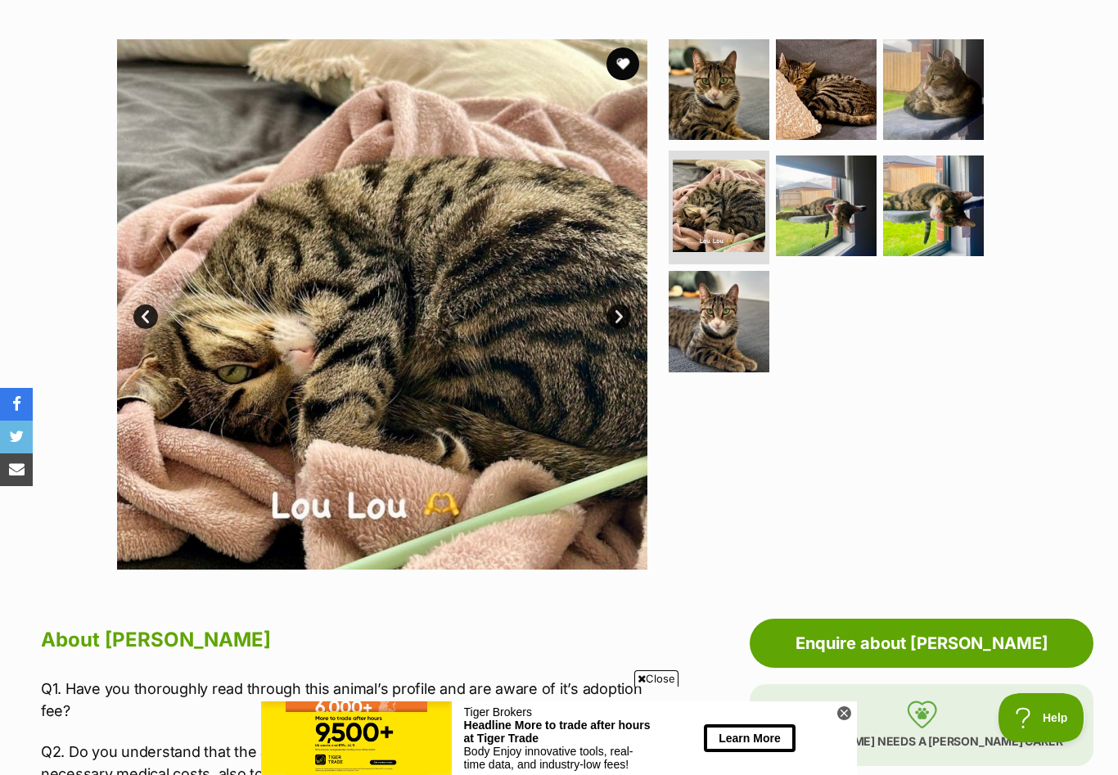
click at [617, 317] on link "Next" at bounding box center [618, 316] width 25 height 25
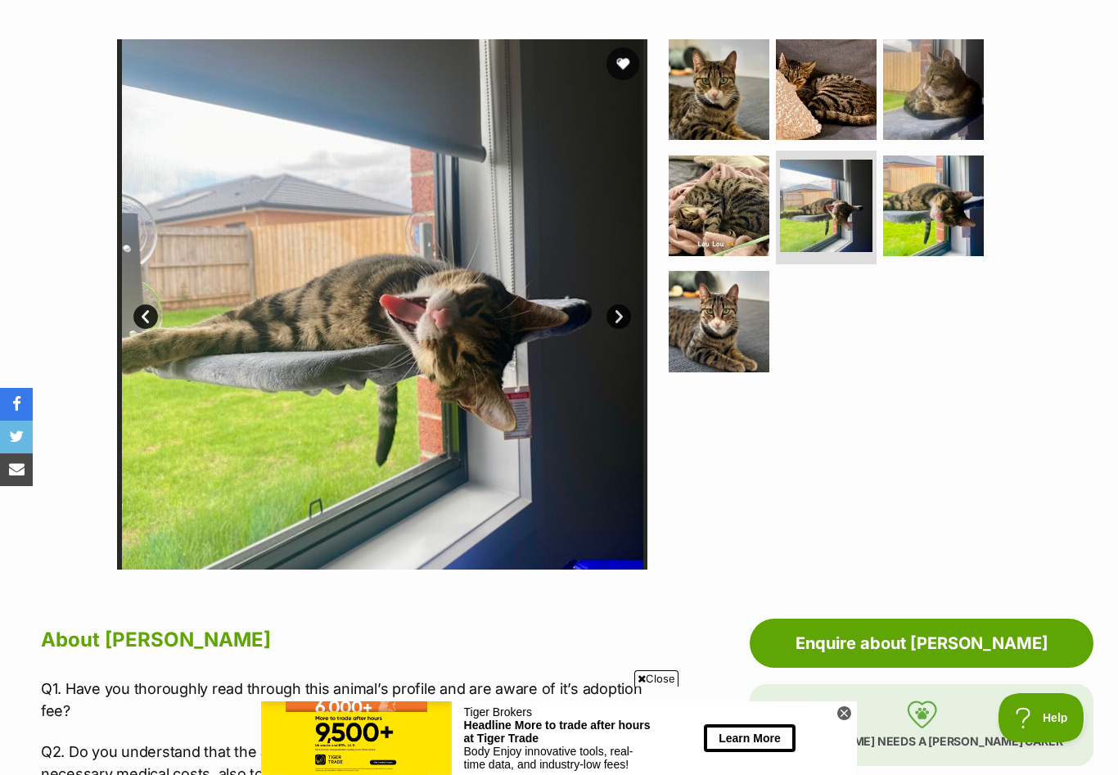
click at [617, 317] on link "Next" at bounding box center [618, 316] width 25 height 25
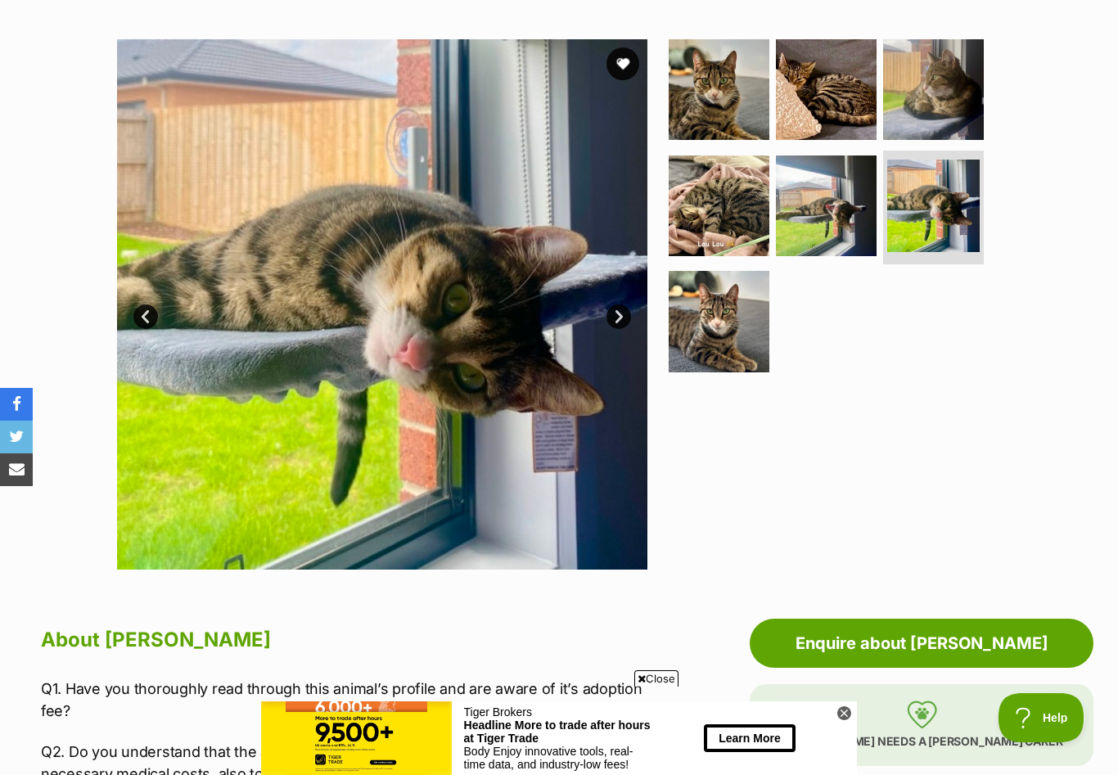
click at [617, 317] on link "Next" at bounding box center [618, 316] width 25 height 25
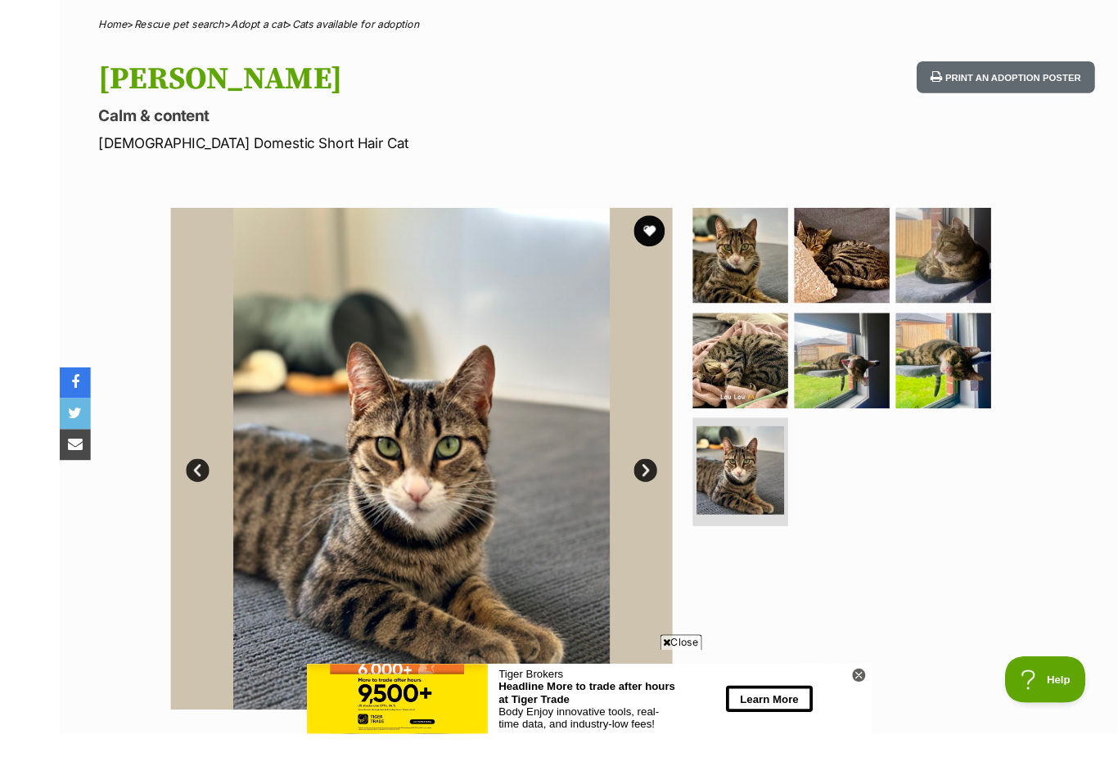
scroll to position [154, 0]
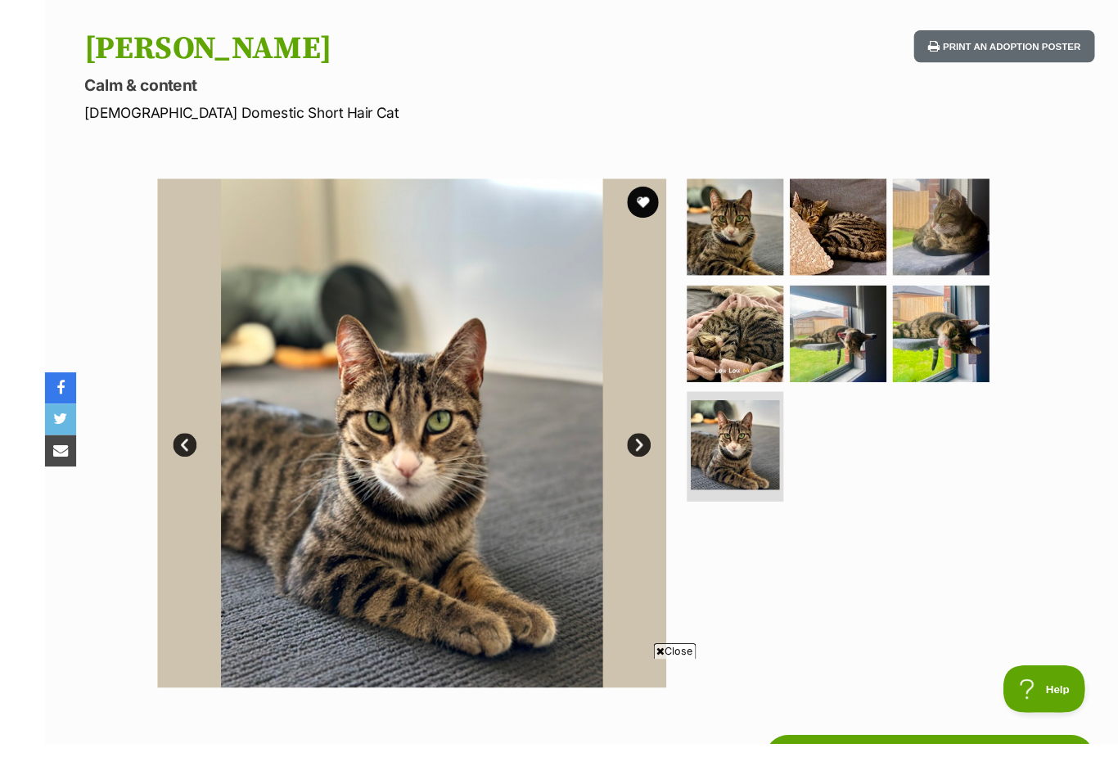
drag, startPoint x: 188, startPoint y: 461, endPoint x: 145, endPoint y: 356, distance: 114.1
click at [191, 480] on div "Available 7 of 7 images 7 of 7 images 7 of 7 images 7 of 7 images 7 of 7 images…" at bounding box center [382, 452] width 530 height 530
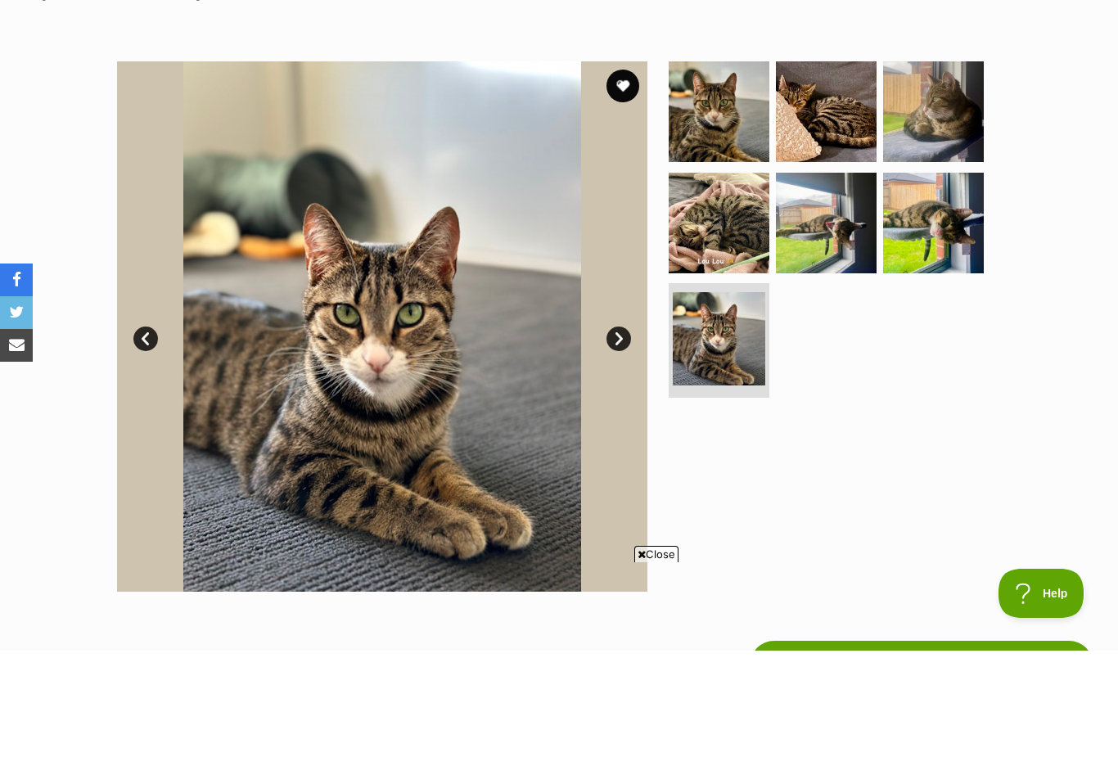
click at [147, 451] on link "Prev" at bounding box center [145, 463] width 25 height 25
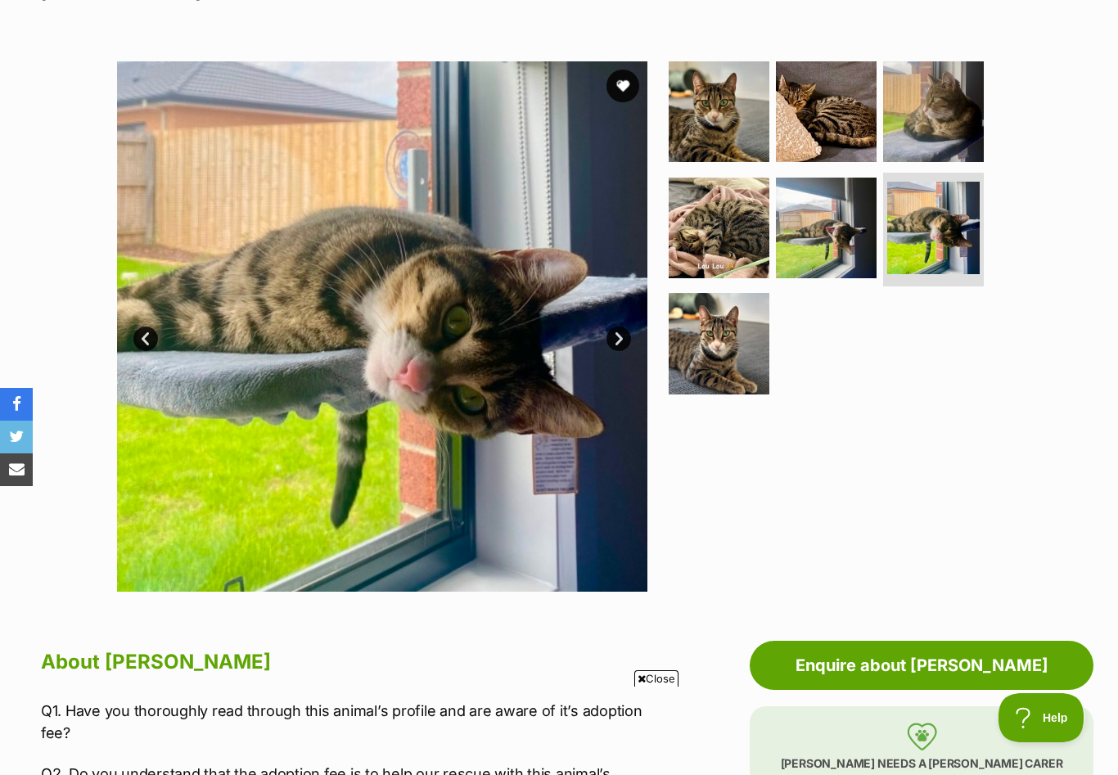
click at [147, 334] on link "Prev" at bounding box center [145, 338] width 25 height 25
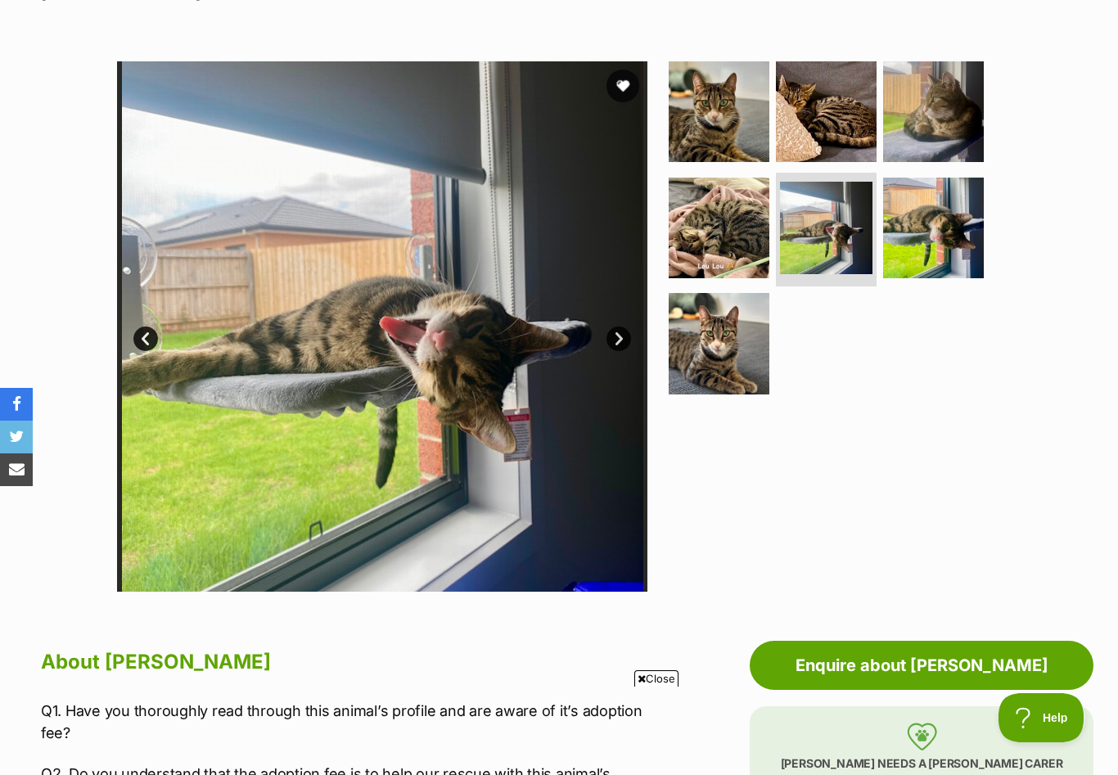
click at [147, 334] on link "Prev" at bounding box center [145, 338] width 25 height 25
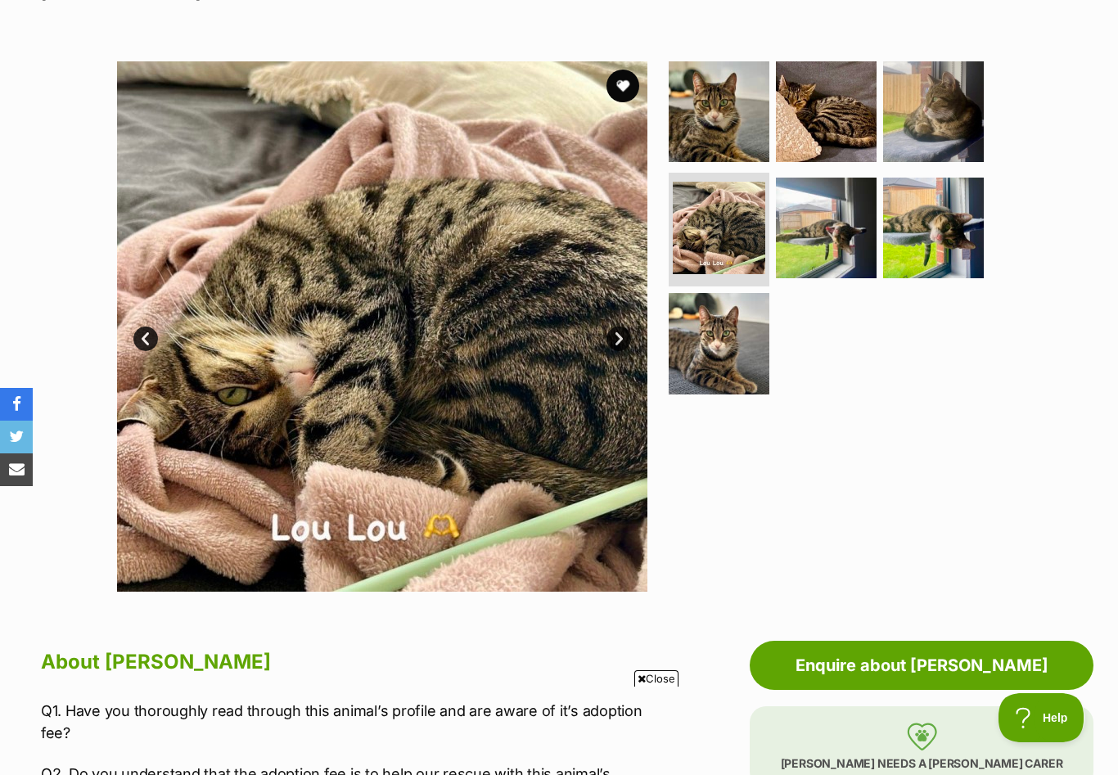
click at [147, 335] on link "Prev" at bounding box center [145, 338] width 25 height 25
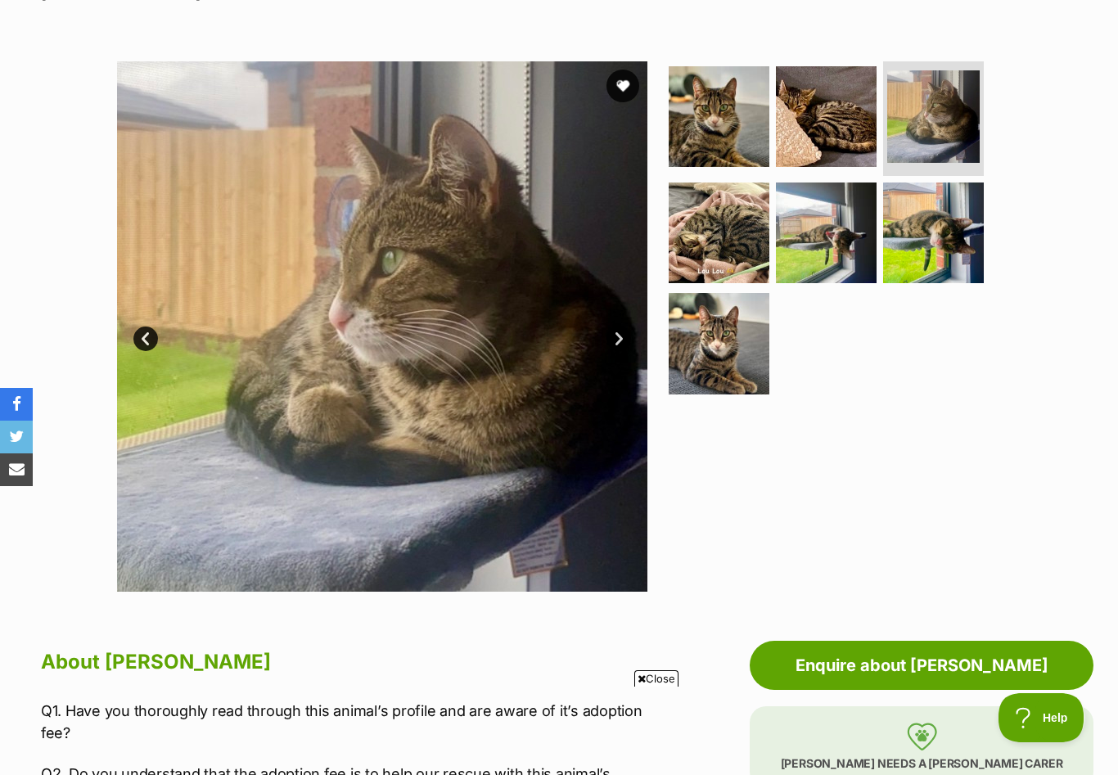
click at [147, 335] on link "Prev" at bounding box center [145, 338] width 25 height 25
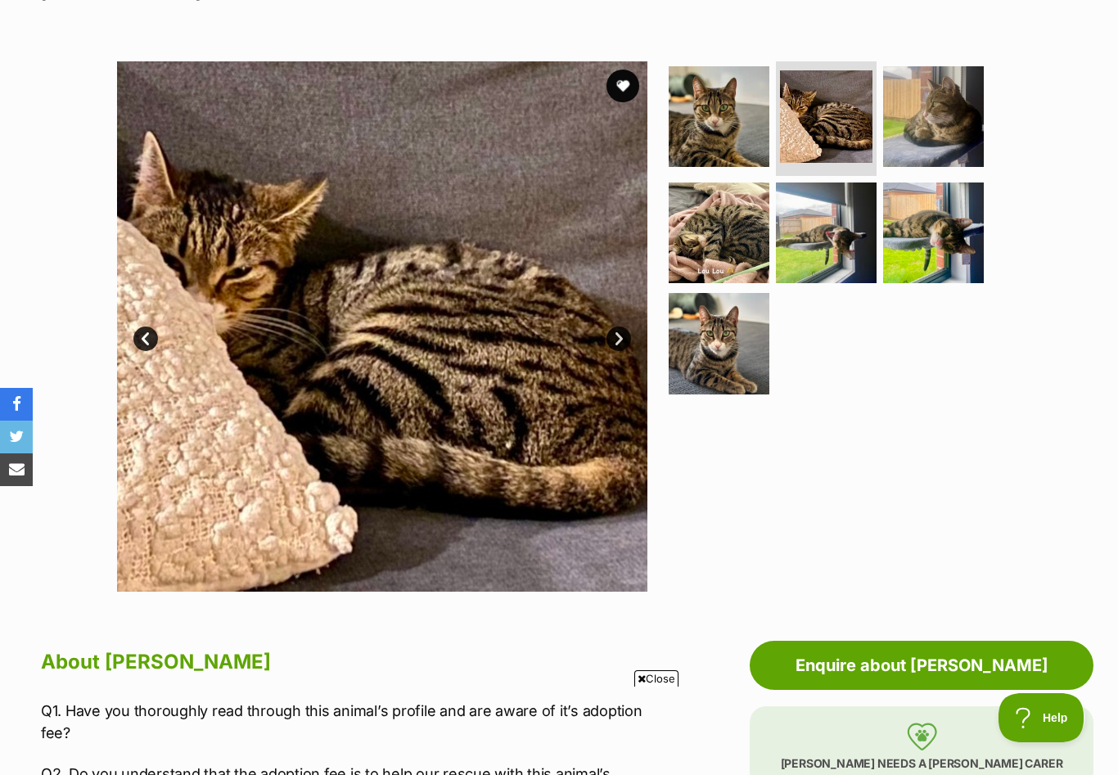
click at [147, 335] on link "Prev" at bounding box center [145, 338] width 25 height 25
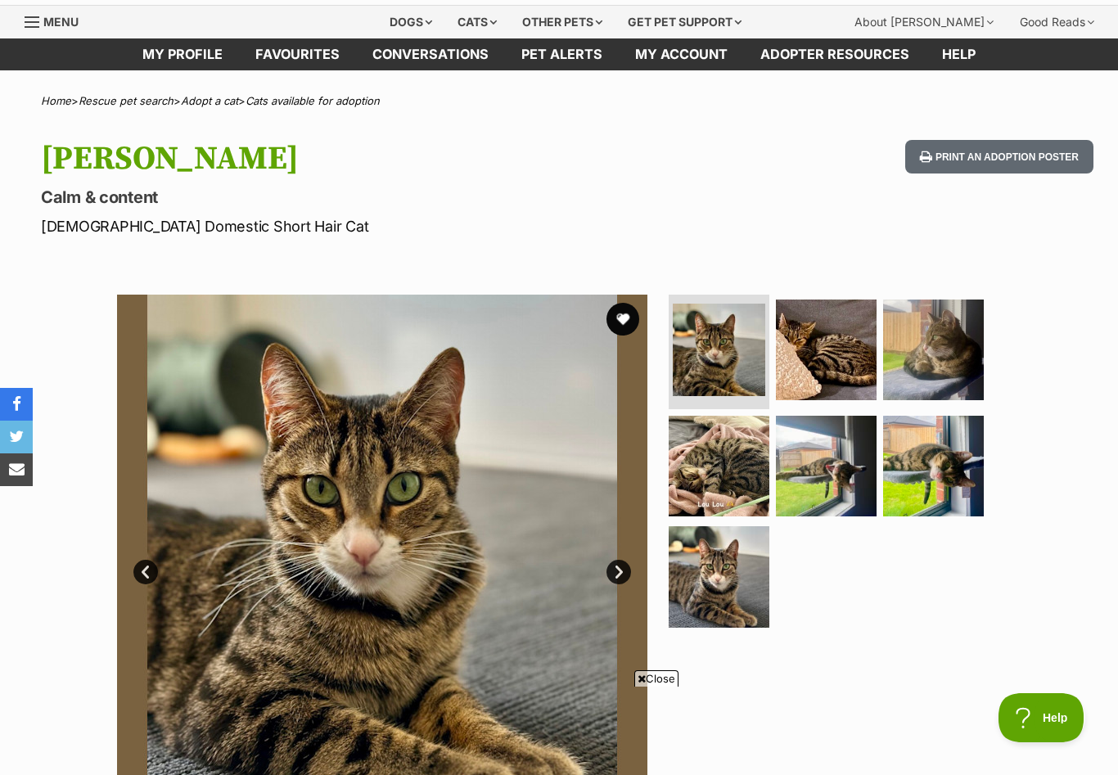
scroll to position [45, 0]
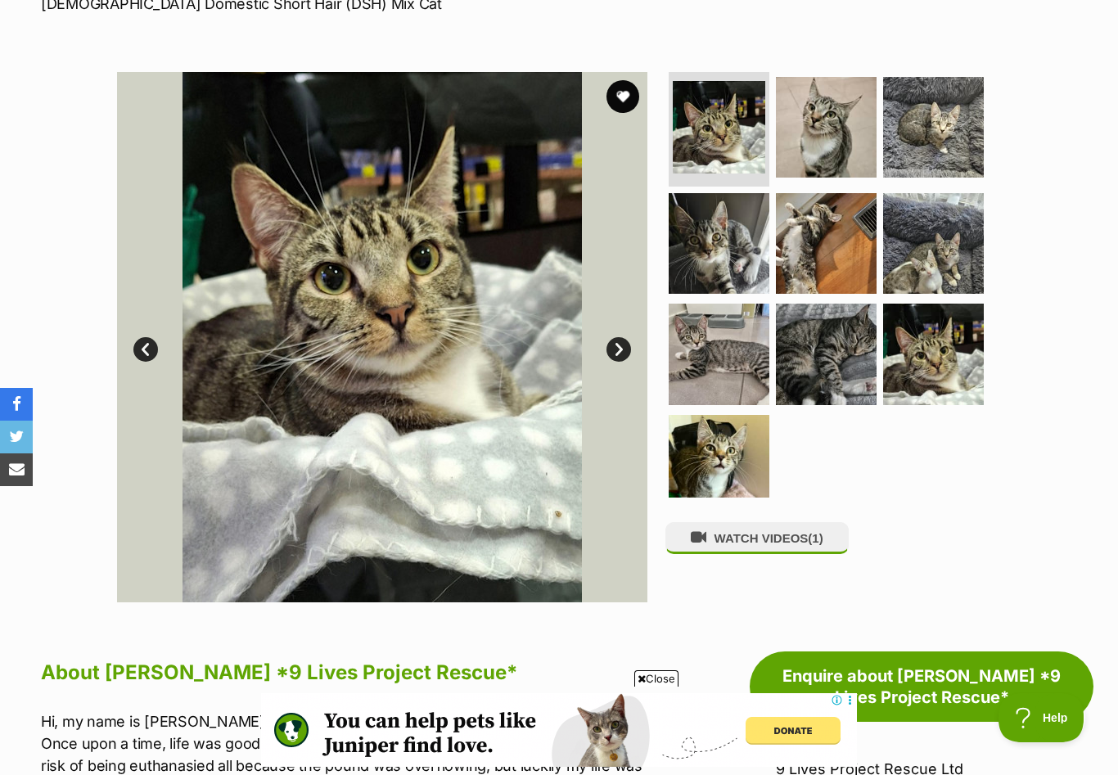
click at [619, 337] on link "Next" at bounding box center [618, 349] width 25 height 25
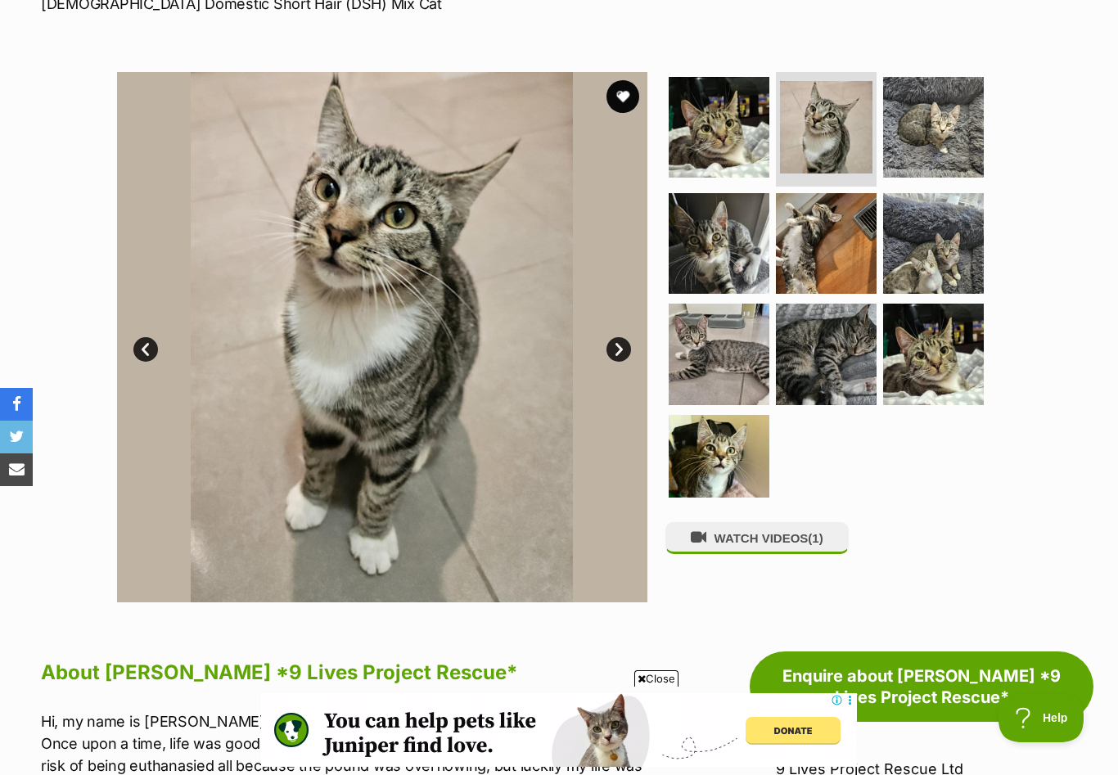
click at [619, 337] on link "Next" at bounding box center [618, 349] width 25 height 25
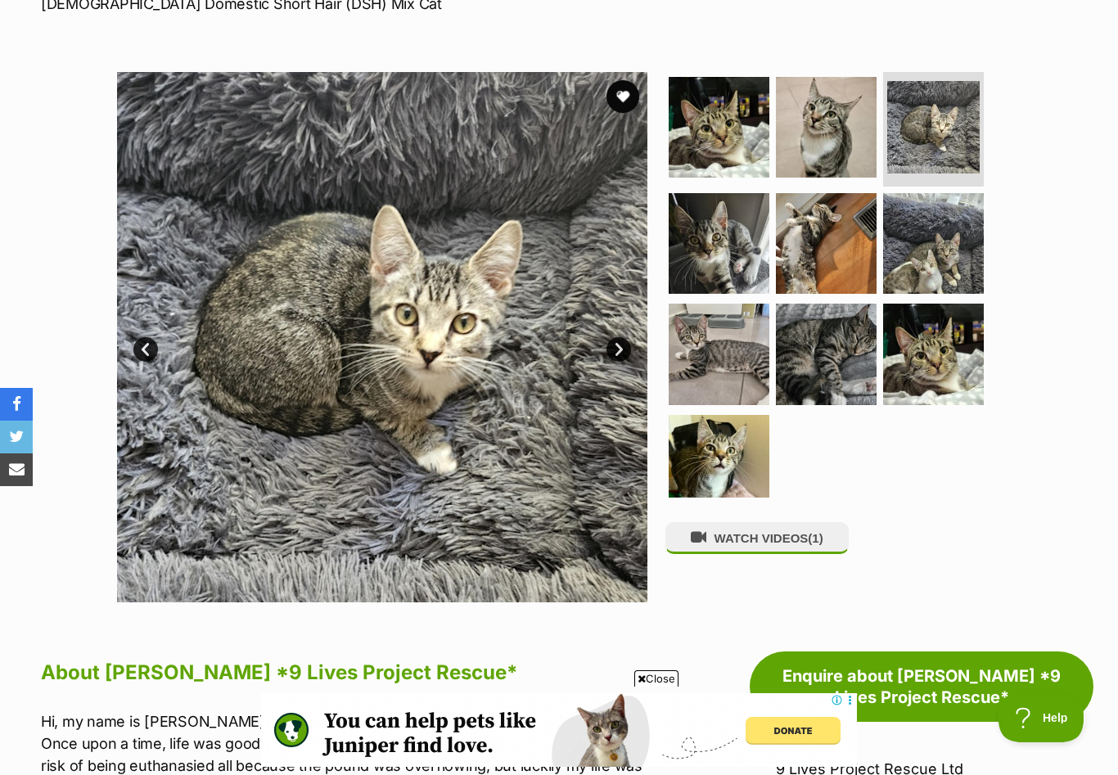
click at [619, 337] on link "Next" at bounding box center [618, 349] width 25 height 25
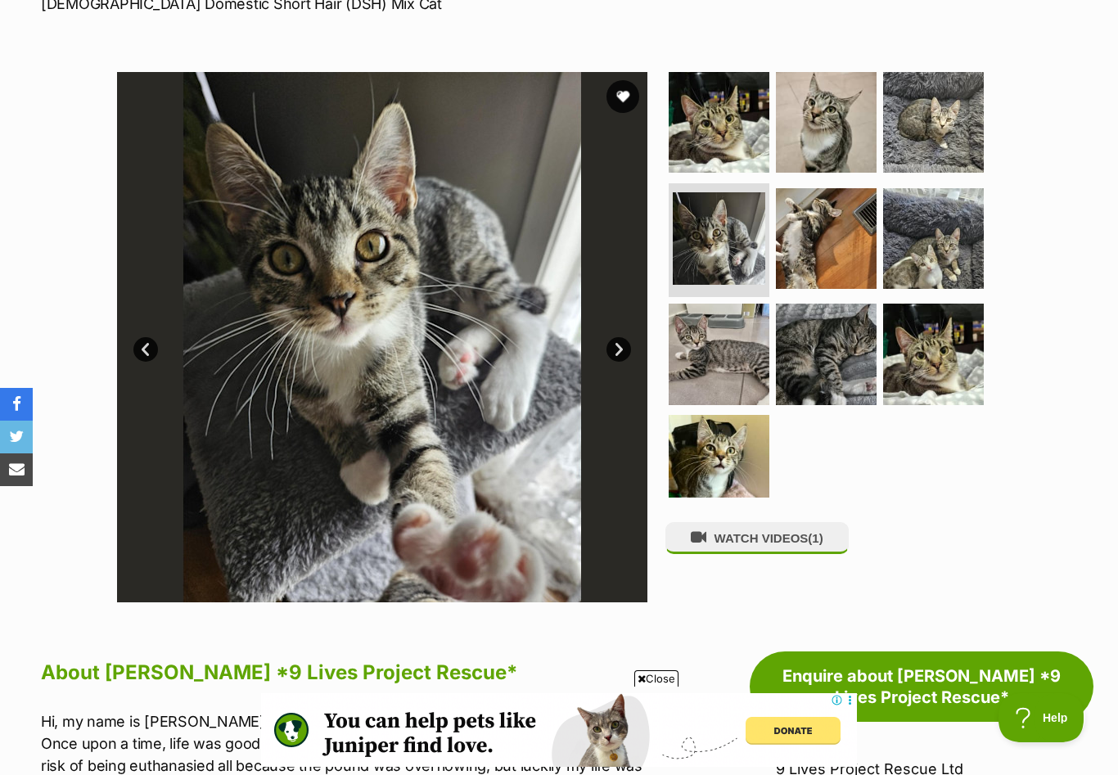
click at [619, 337] on link "Next" at bounding box center [618, 349] width 25 height 25
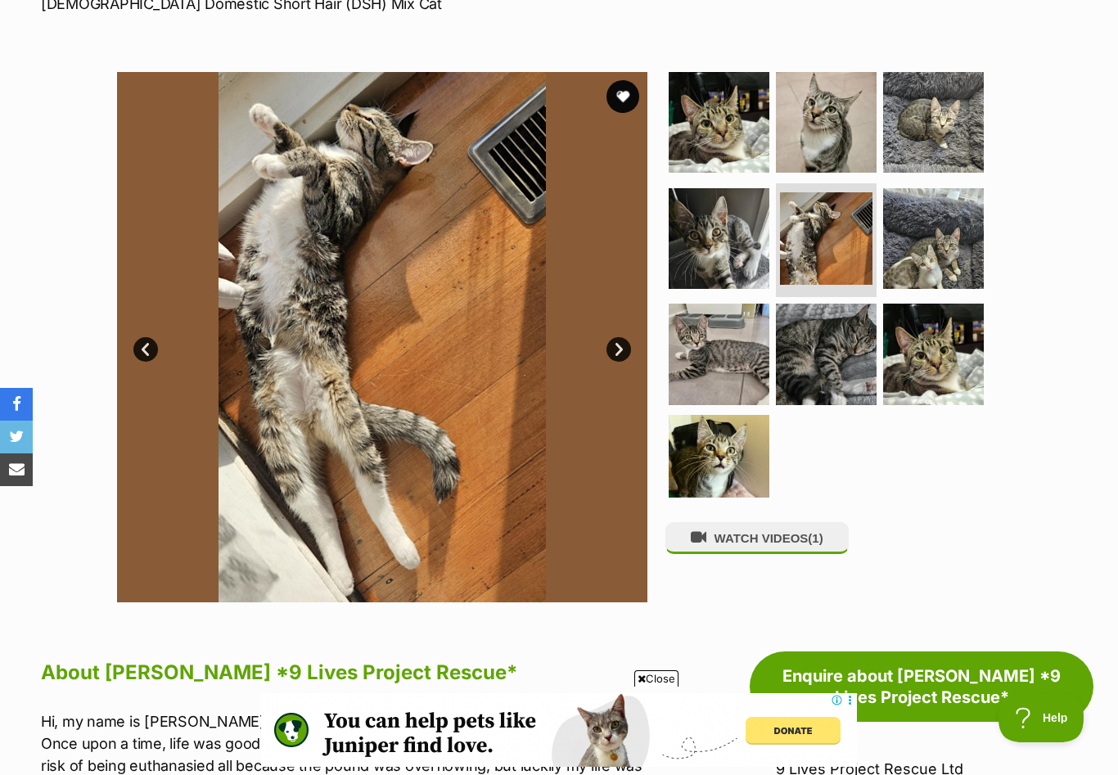
click at [619, 337] on link "Next" at bounding box center [618, 349] width 25 height 25
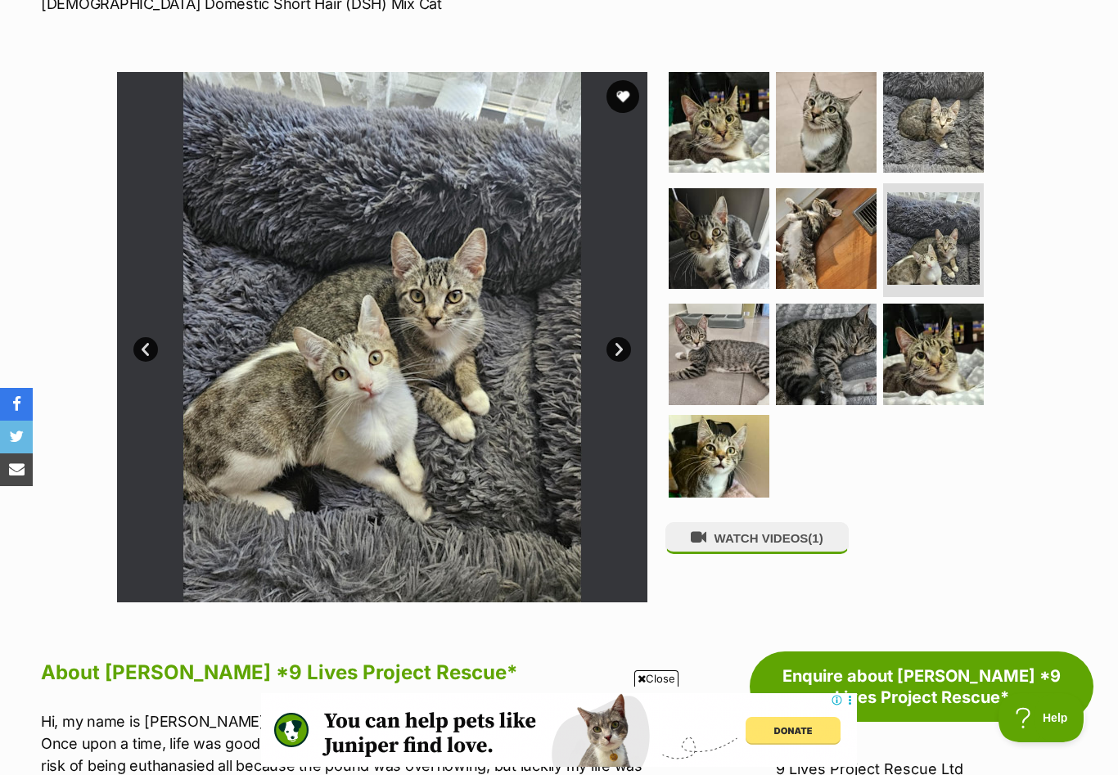
click at [619, 337] on link "Next" at bounding box center [618, 349] width 25 height 25
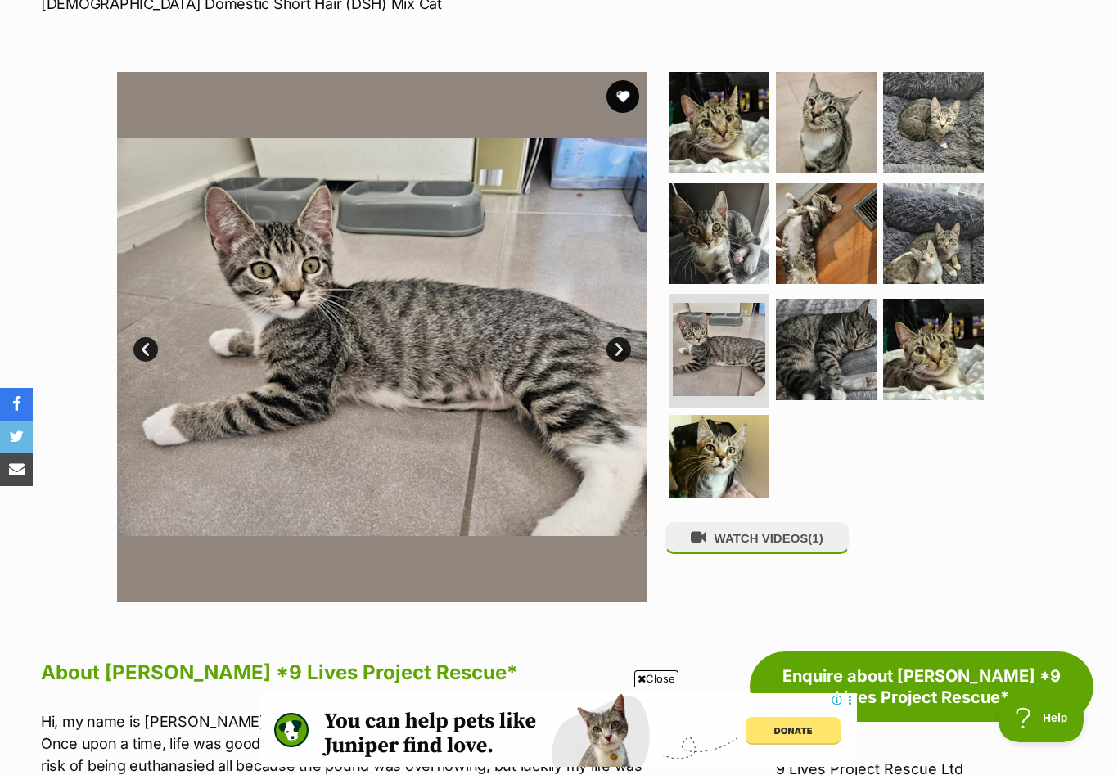
click at [619, 337] on link "Next" at bounding box center [618, 349] width 25 height 25
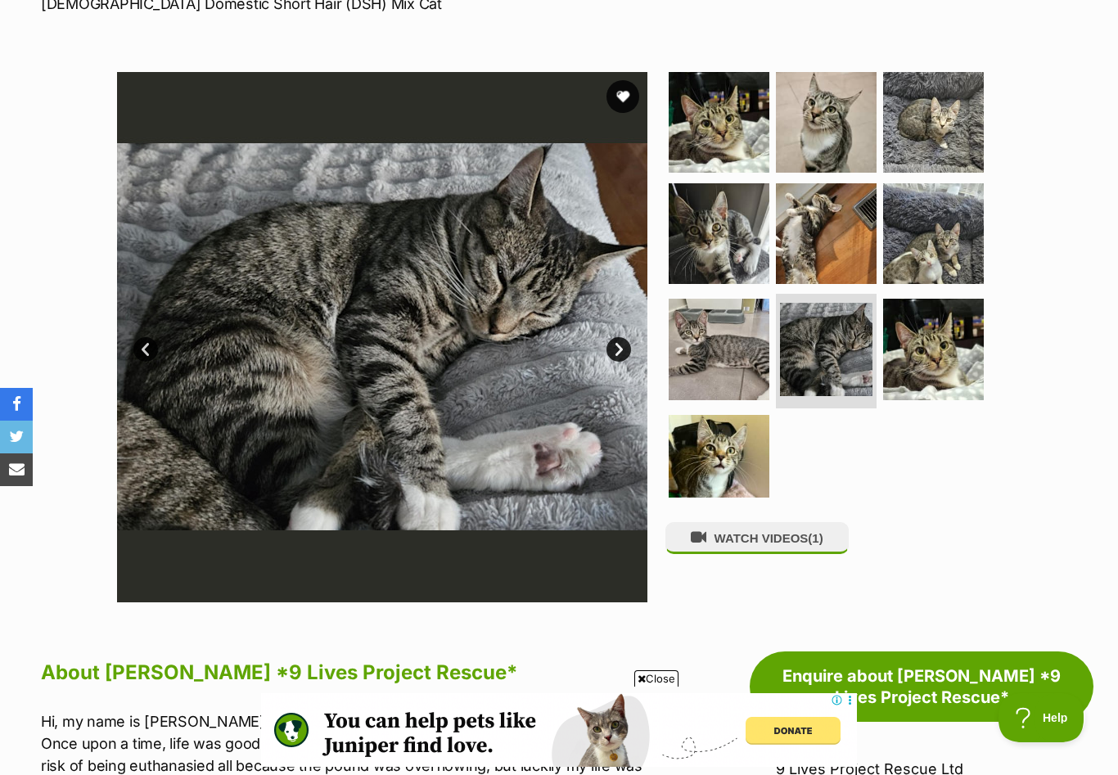
click at [619, 337] on link "Next" at bounding box center [618, 349] width 25 height 25
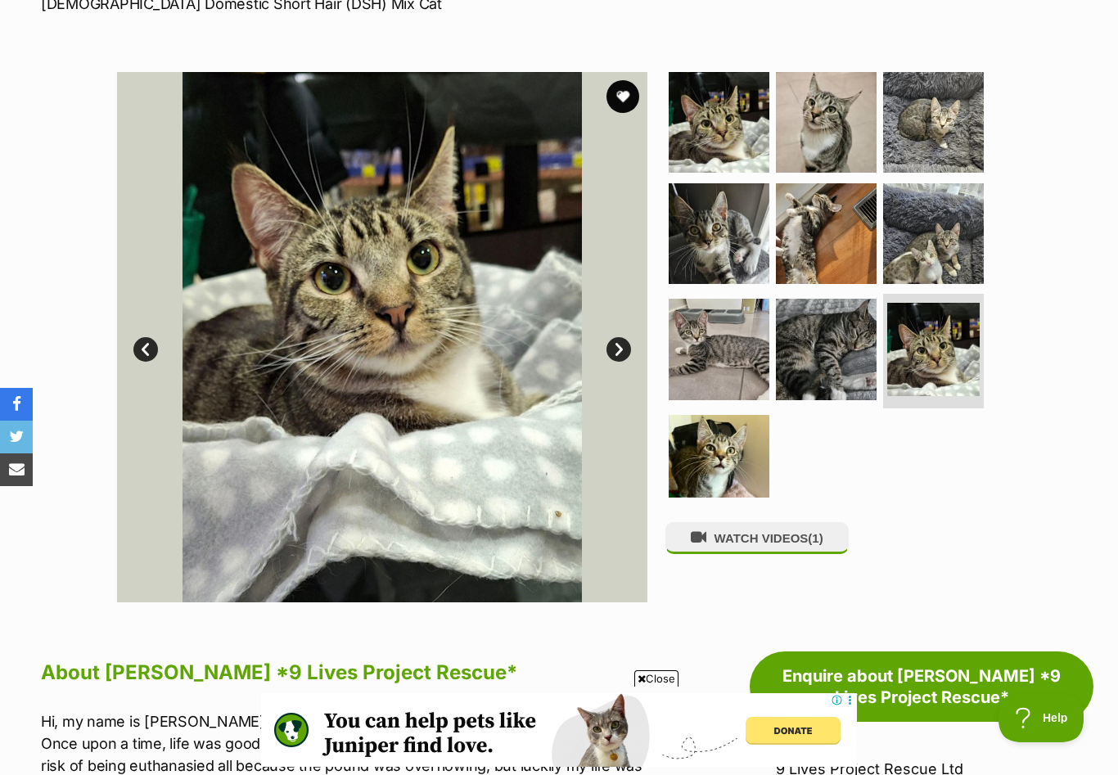
click at [619, 337] on link "Next" at bounding box center [618, 349] width 25 height 25
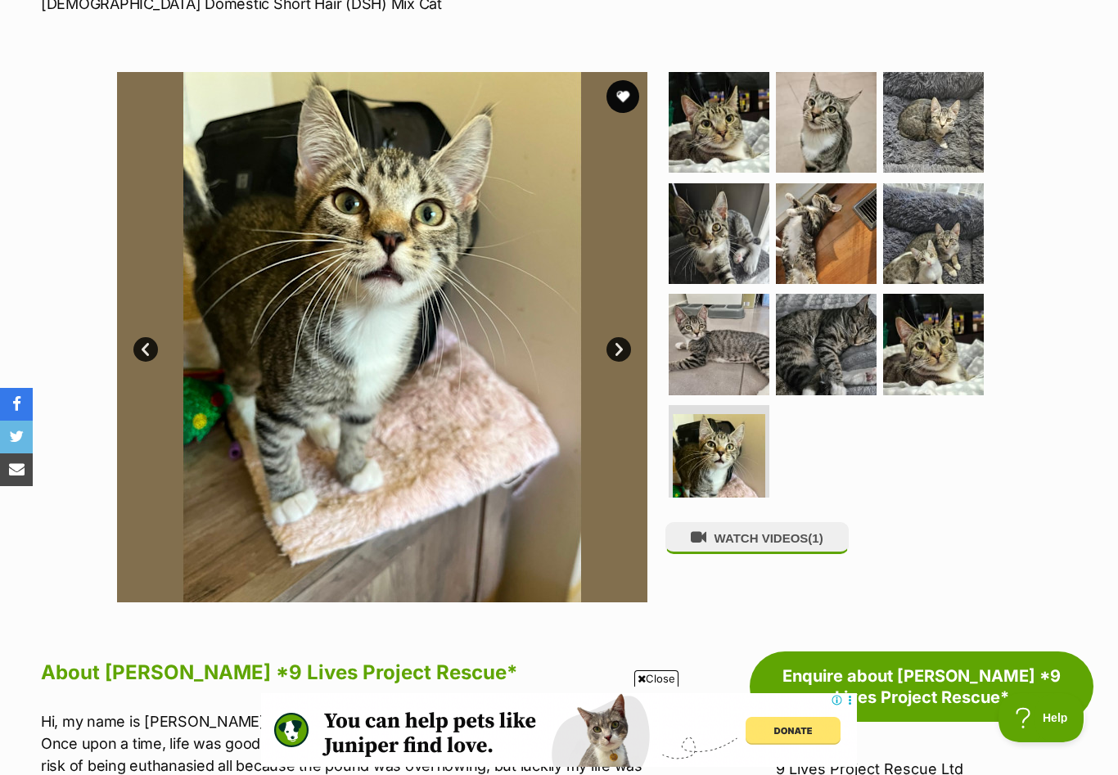
click at [619, 337] on link "Next" at bounding box center [618, 349] width 25 height 25
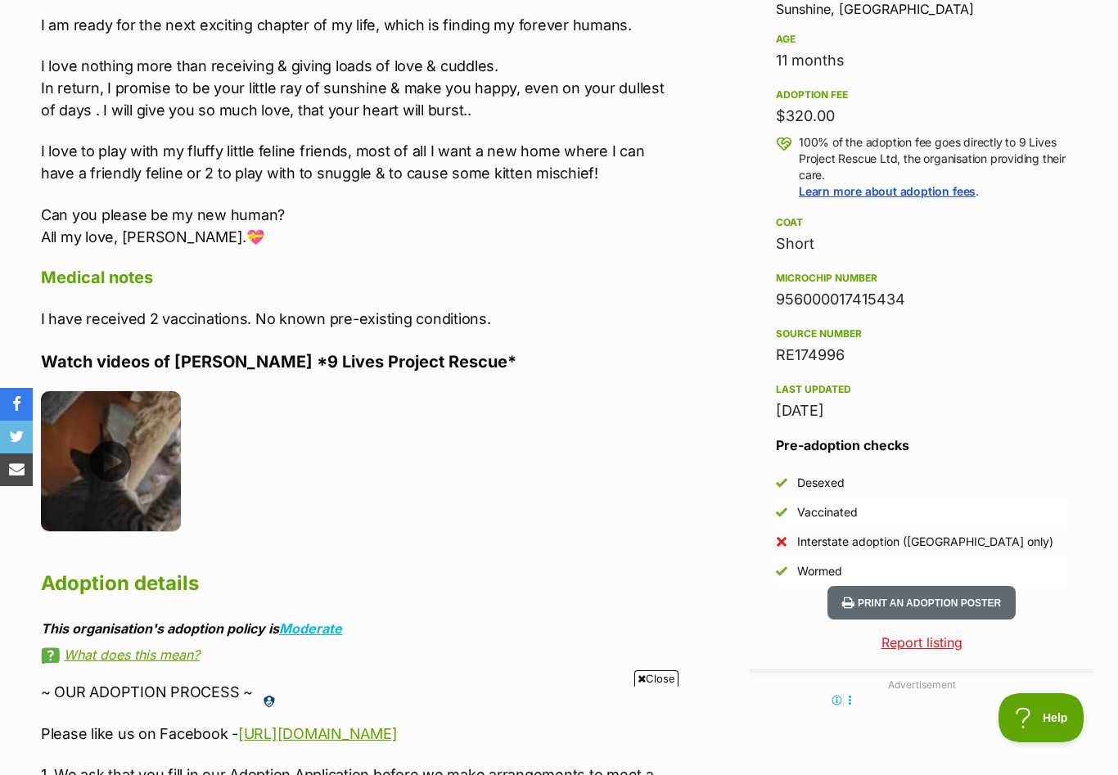
click at [111, 426] on img at bounding box center [111, 461] width 140 height 140
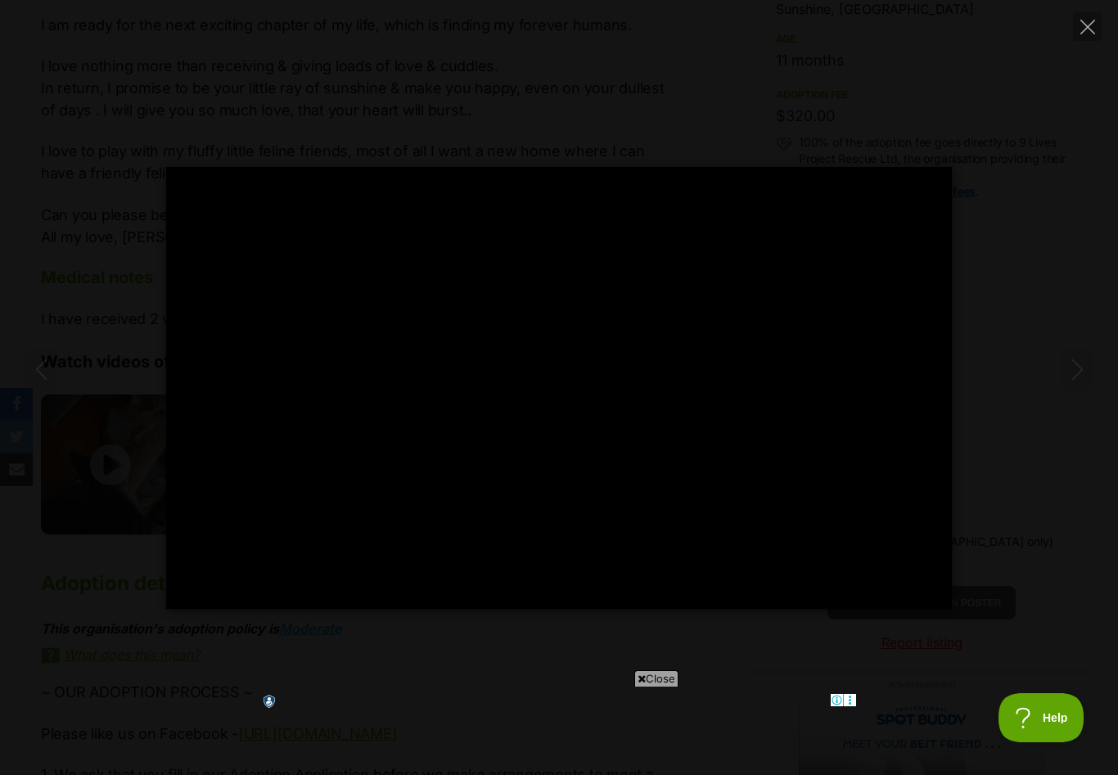
type input "100"
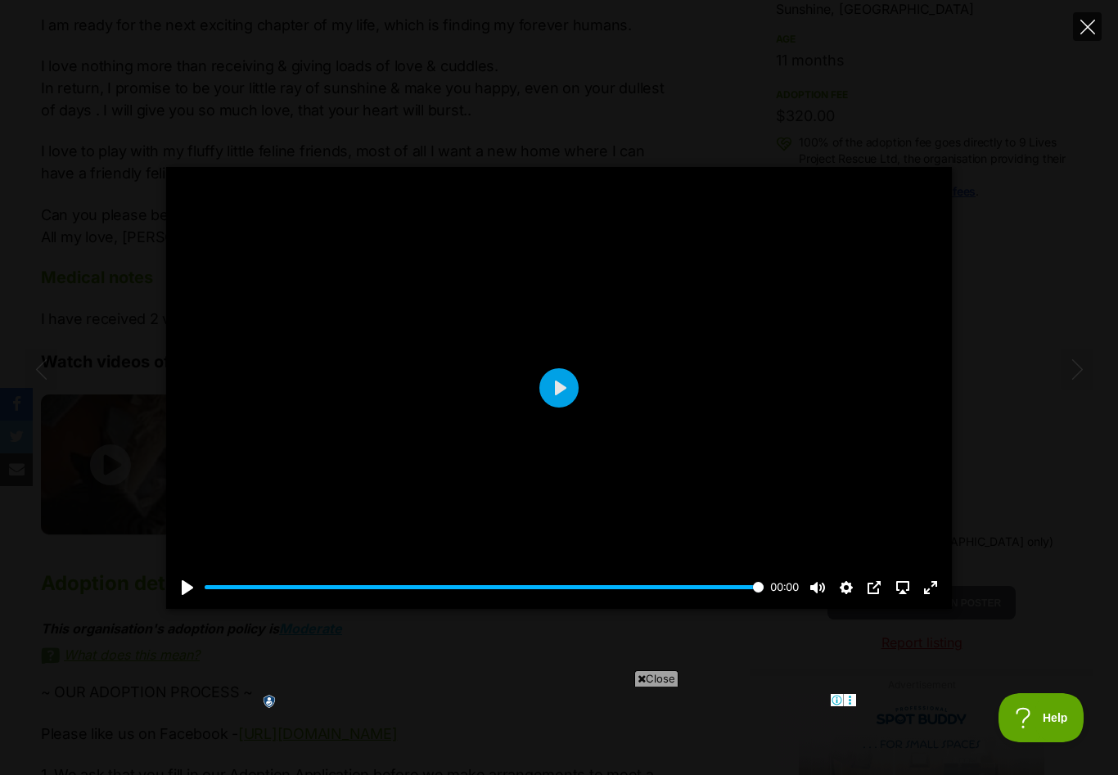
click at [1086, 20] on icon "Close" at bounding box center [1087, 27] width 15 height 15
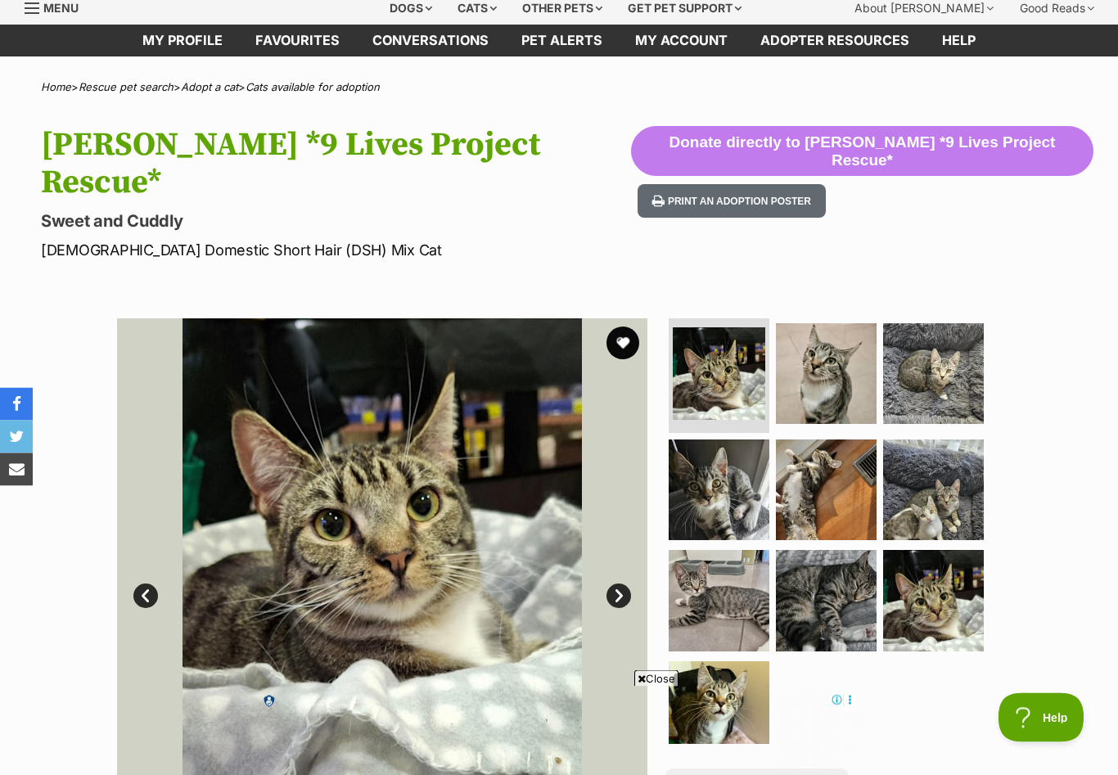
scroll to position [41, 0]
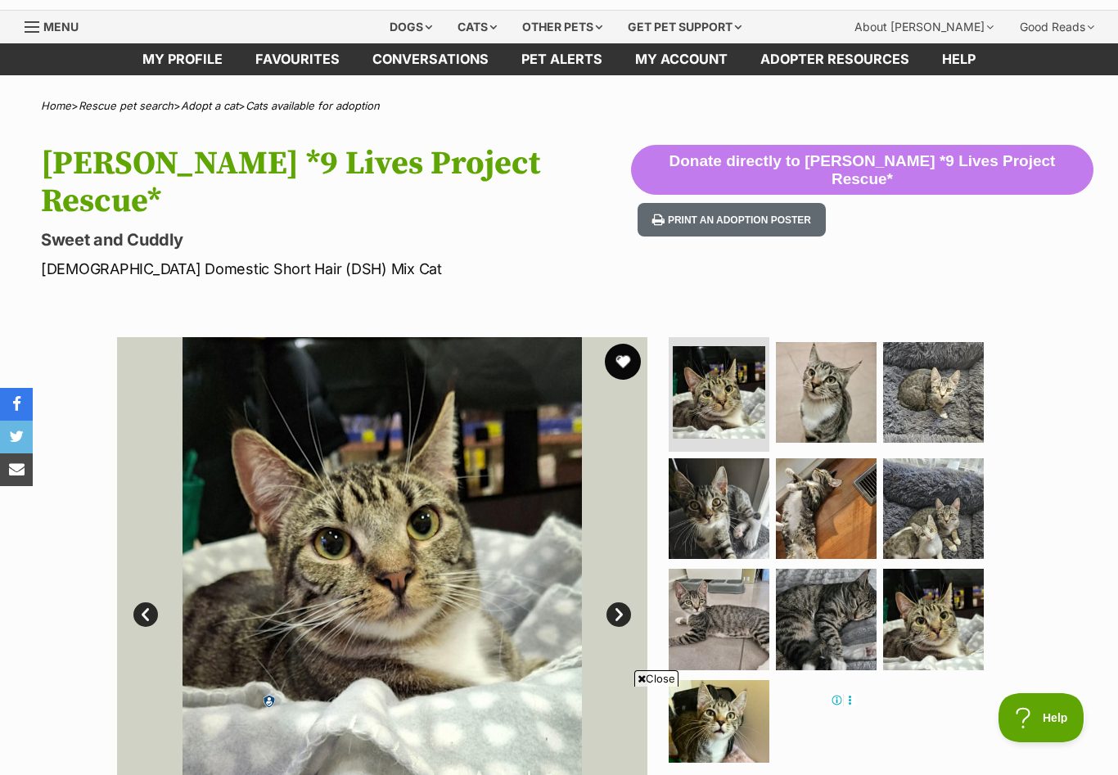
click at [627, 344] on button "favourite" at bounding box center [623, 362] width 36 height 36
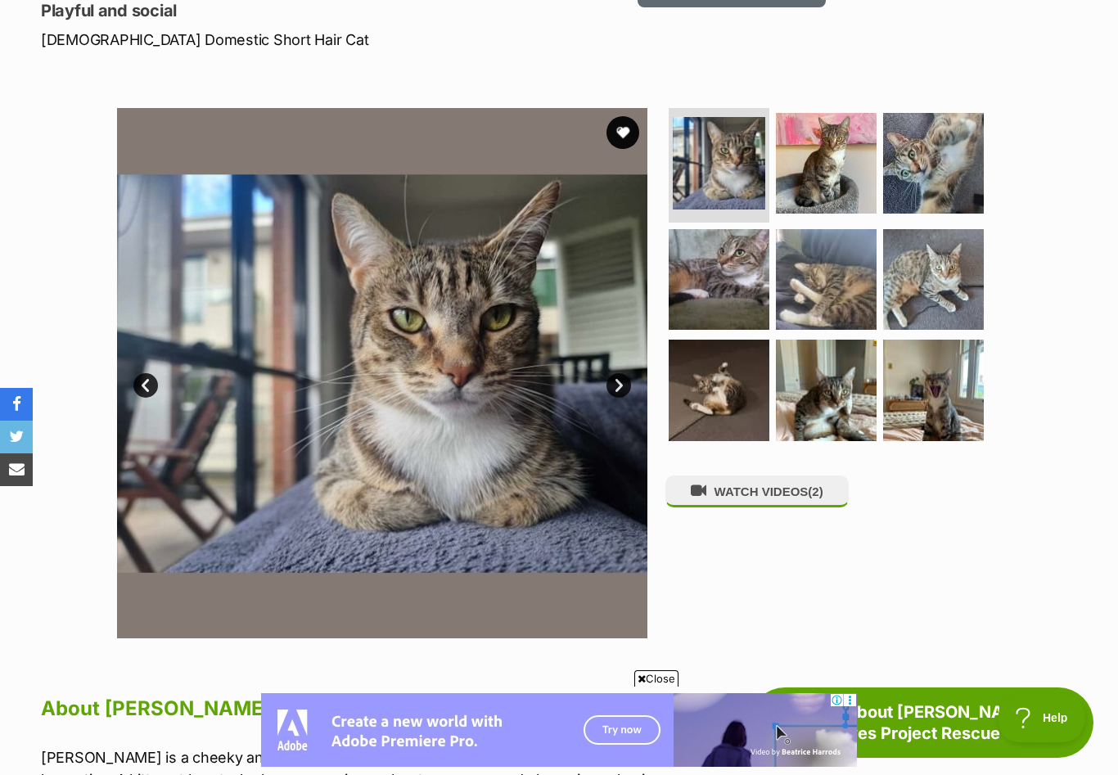
scroll to position [269, 0]
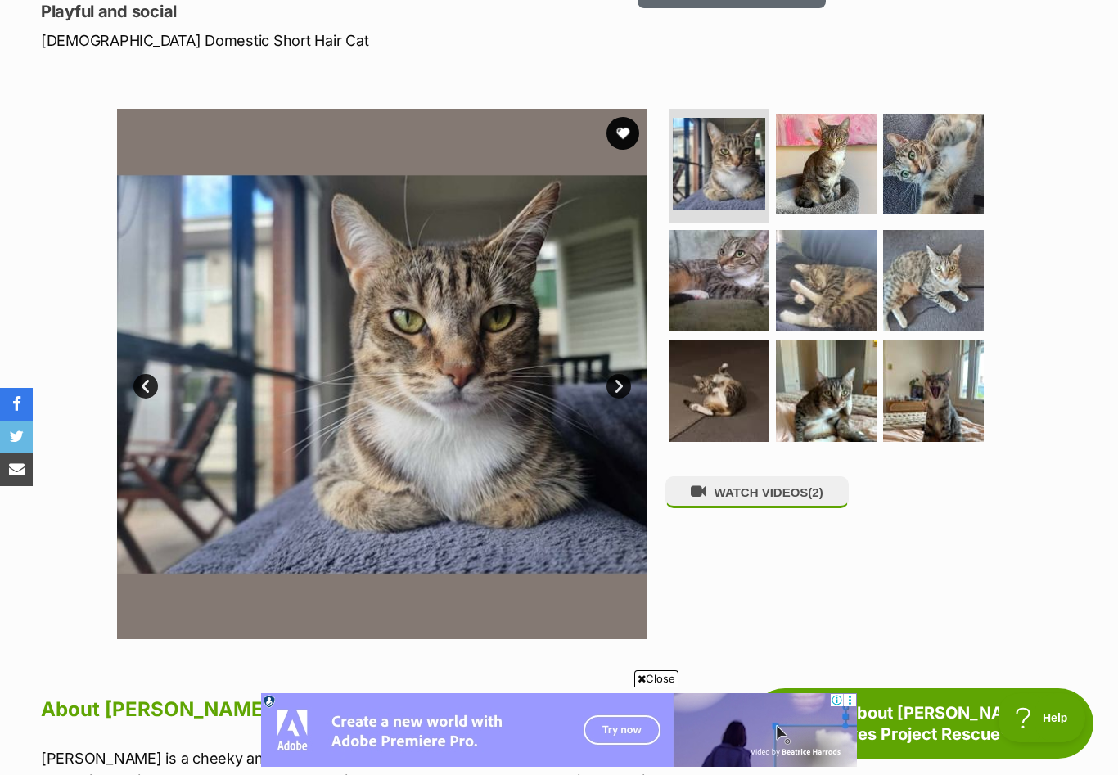
click at [617, 374] on link "Next" at bounding box center [618, 386] width 25 height 25
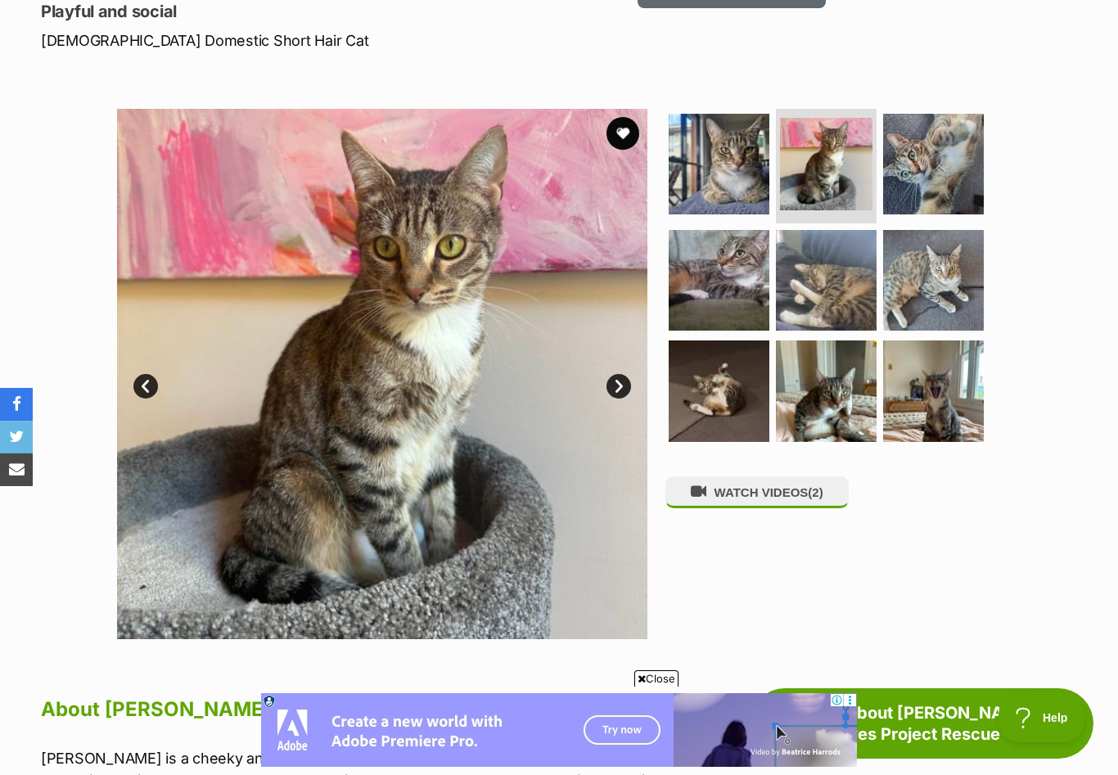
click at [617, 374] on link "Next" at bounding box center [618, 386] width 25 height 25
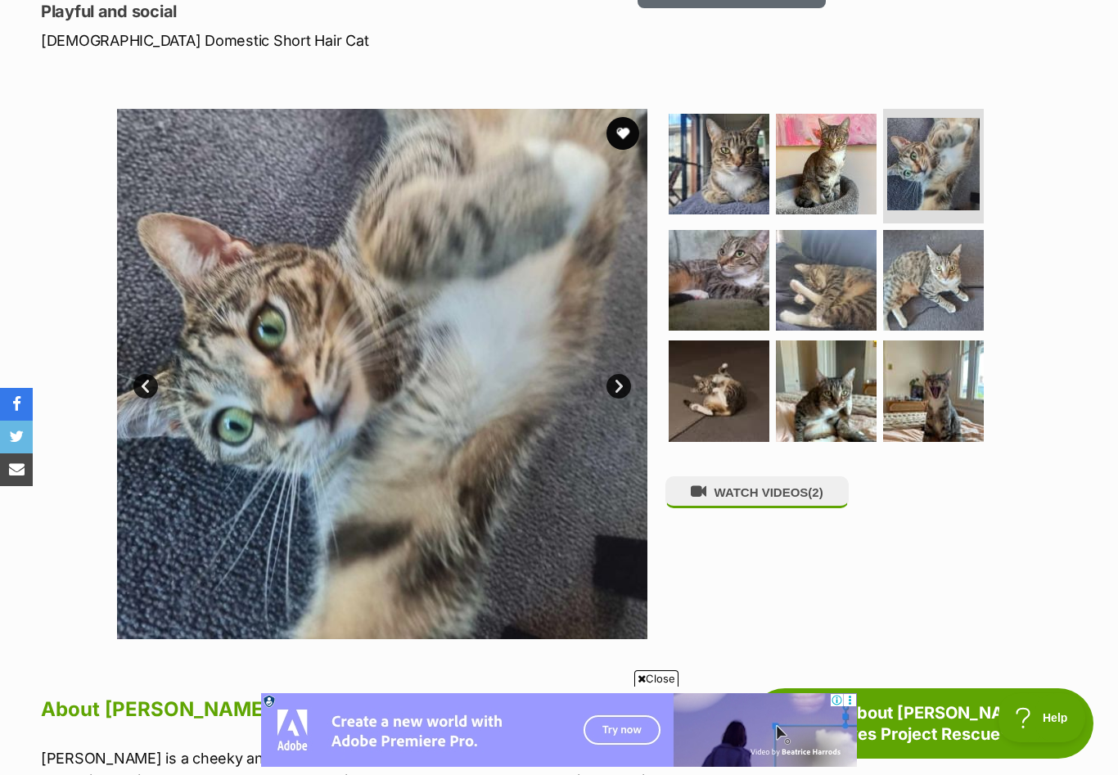
click at [617, 374] on link "Next" at bounding box center [618, 386] width 25 height 25
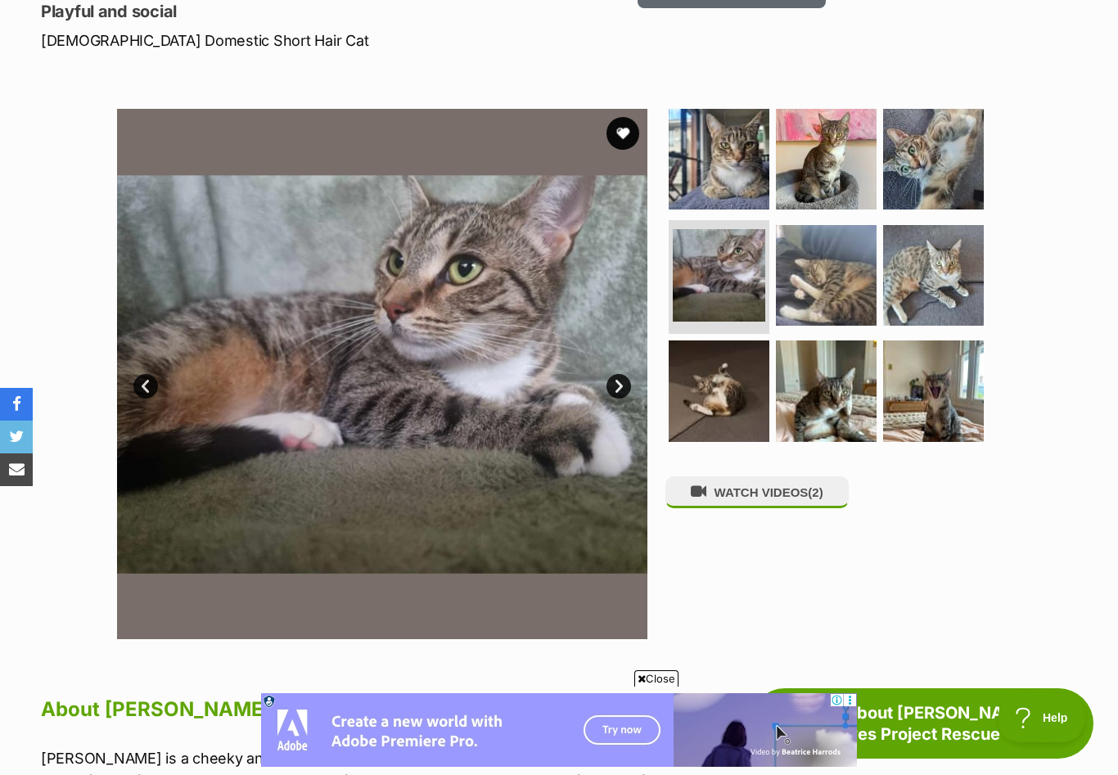
click at [617, 374] on link "Next" at bounding box center [618, 386] width 25 height 25
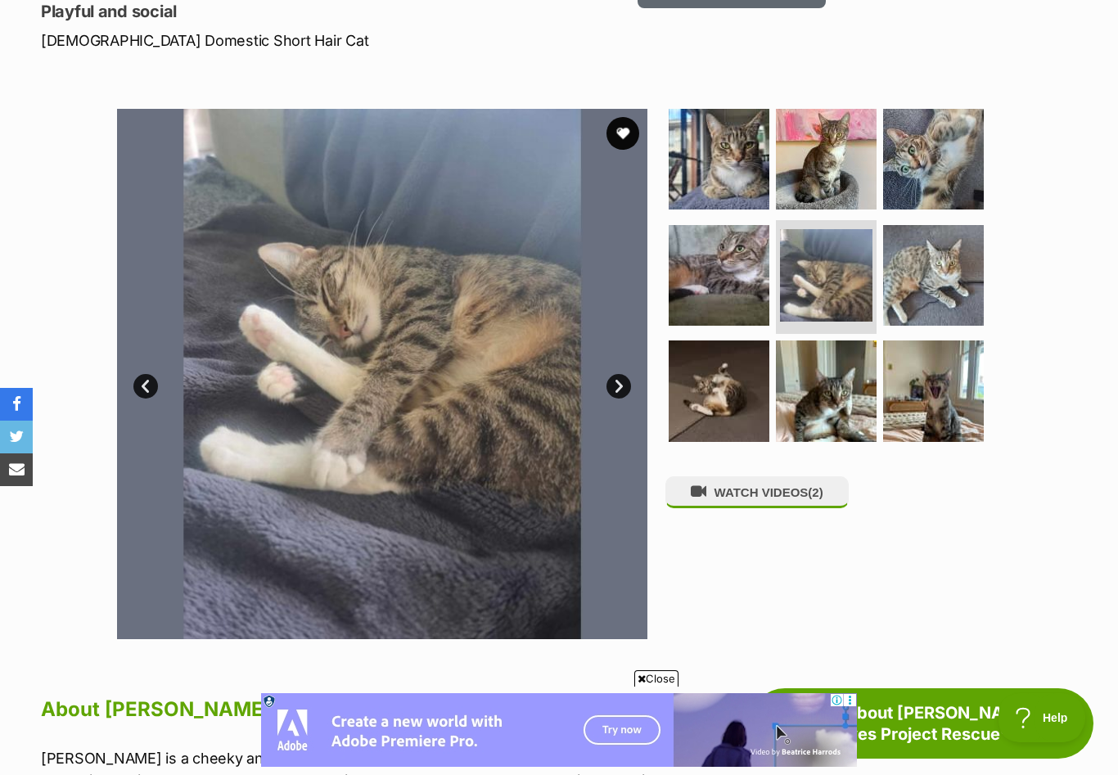
click at [617, 374] on link "Next" at bounding box center [618, 386] width 25 height 25
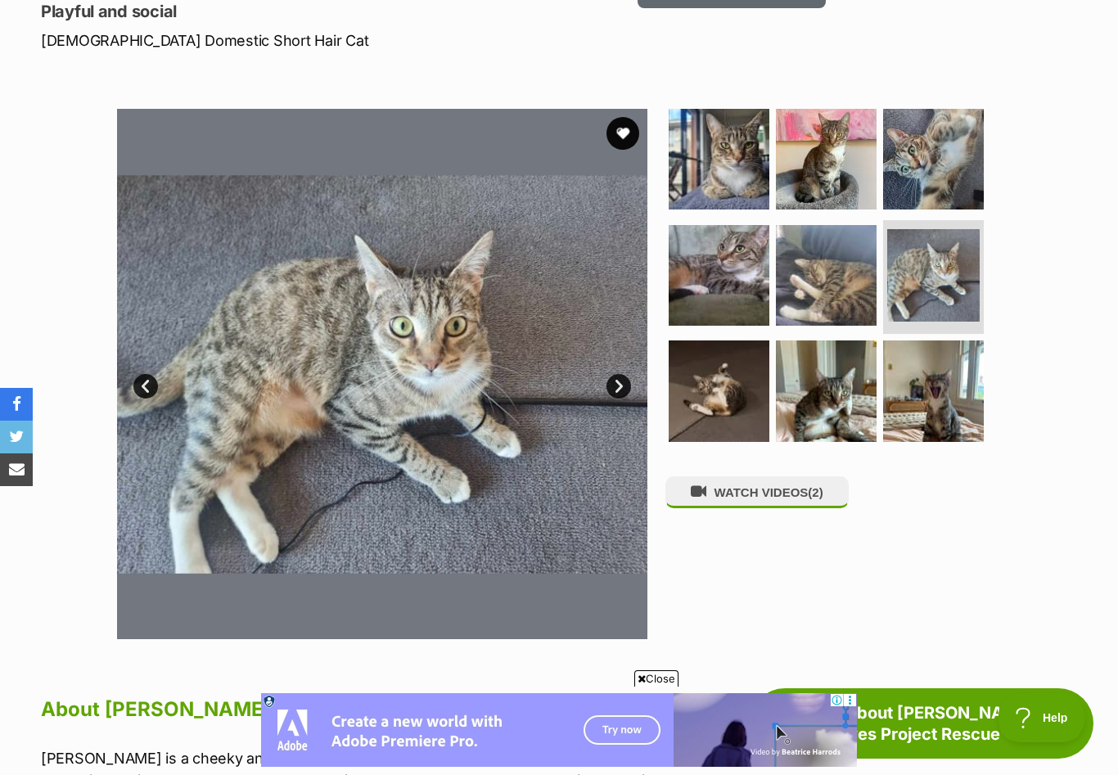
click at [617, 374] on link "Next" at bounding box center [618, 386] width 25 height 25
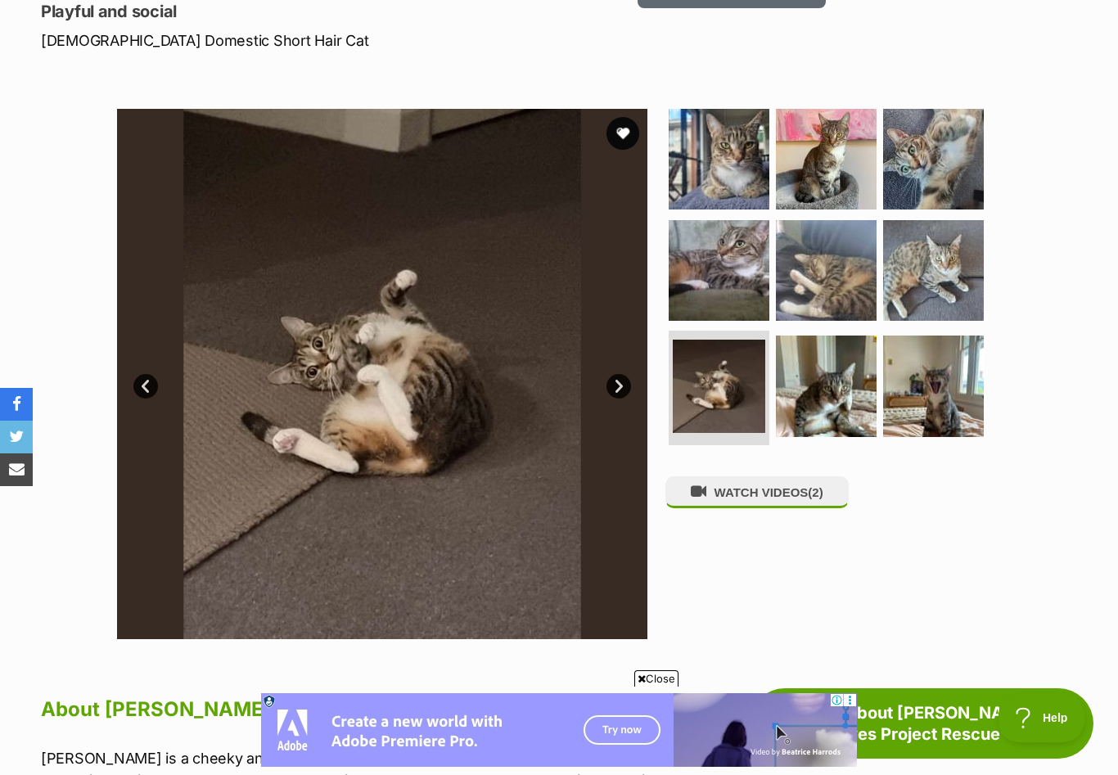
click at [617, 374] on link "Next" at bounding box center [618, 386] width 25 height 25
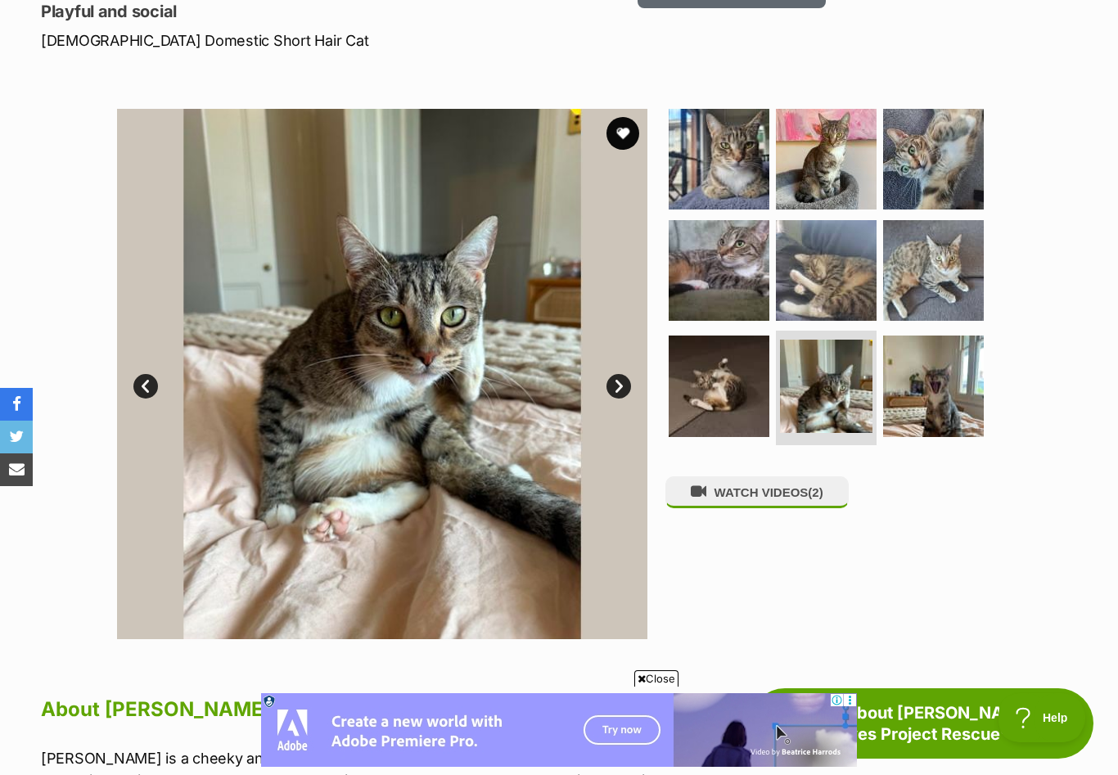
click at [617, 374] on link "Next" at bounding box center [618, 386] width 25 height 25
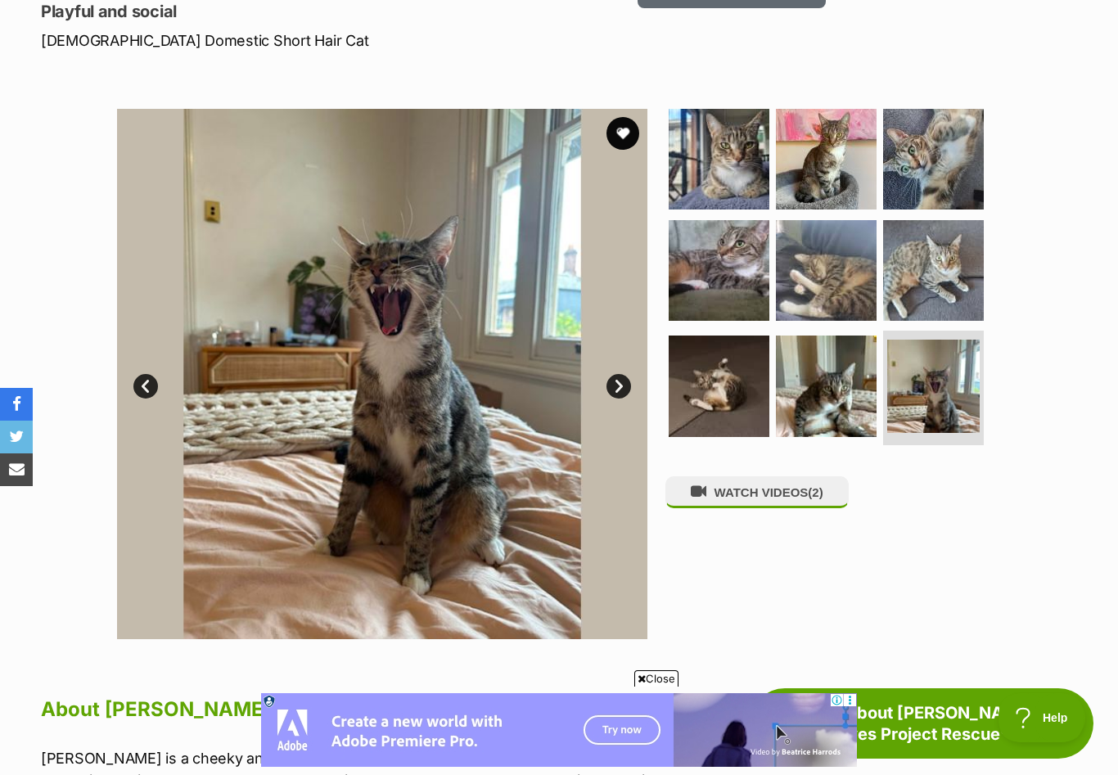
click at [617, 374] on link "Next" at bounding box center [618, 386] width 25 height 25
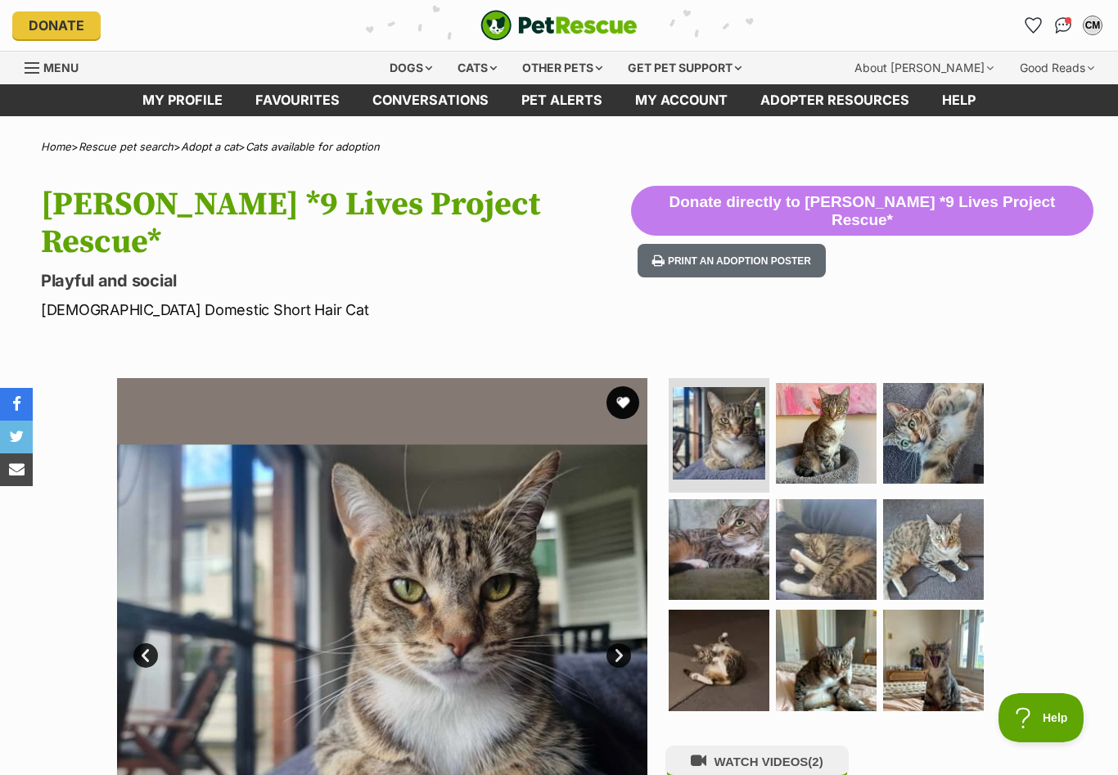
scroll to position [0, 0]
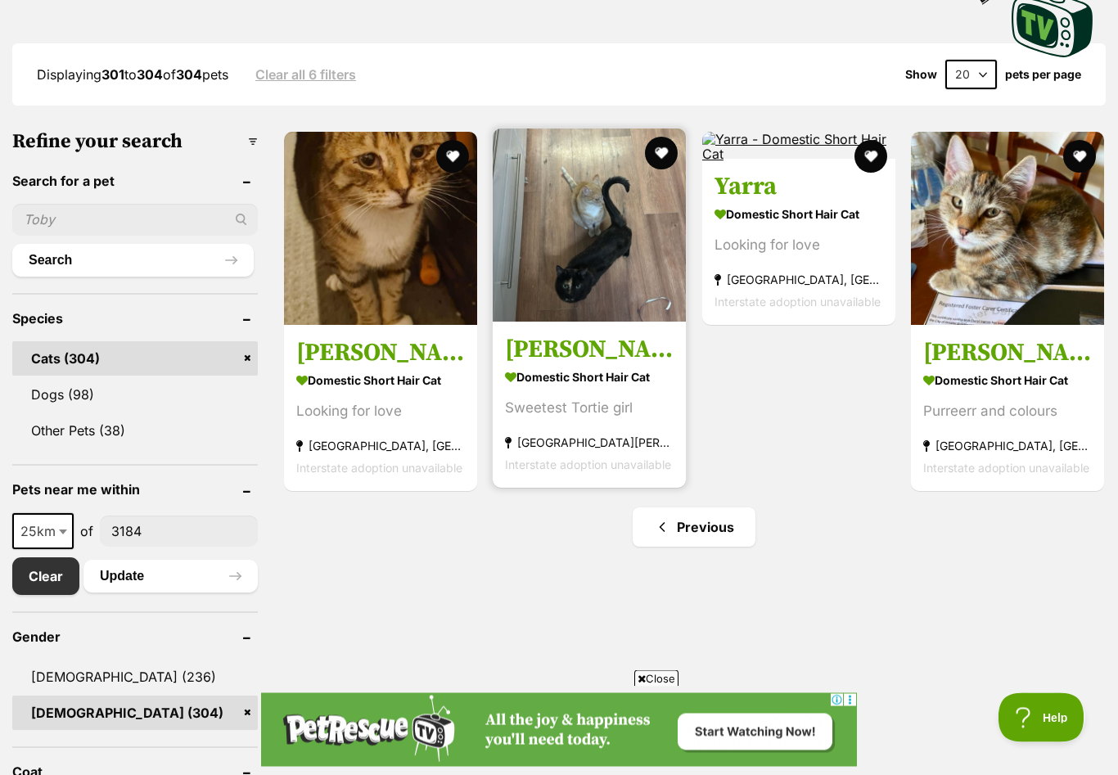
scroll to position [404, 0]
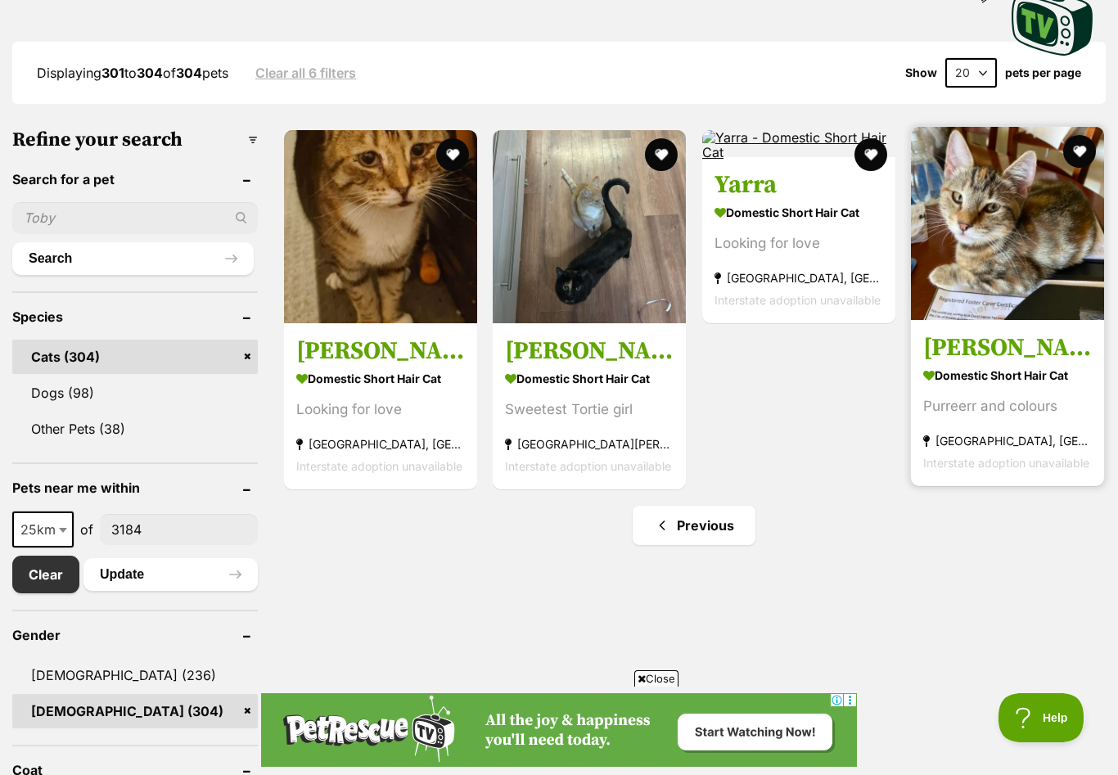
click at [969, 281] on img at bounding box center [1007, 223] width 193 height 193
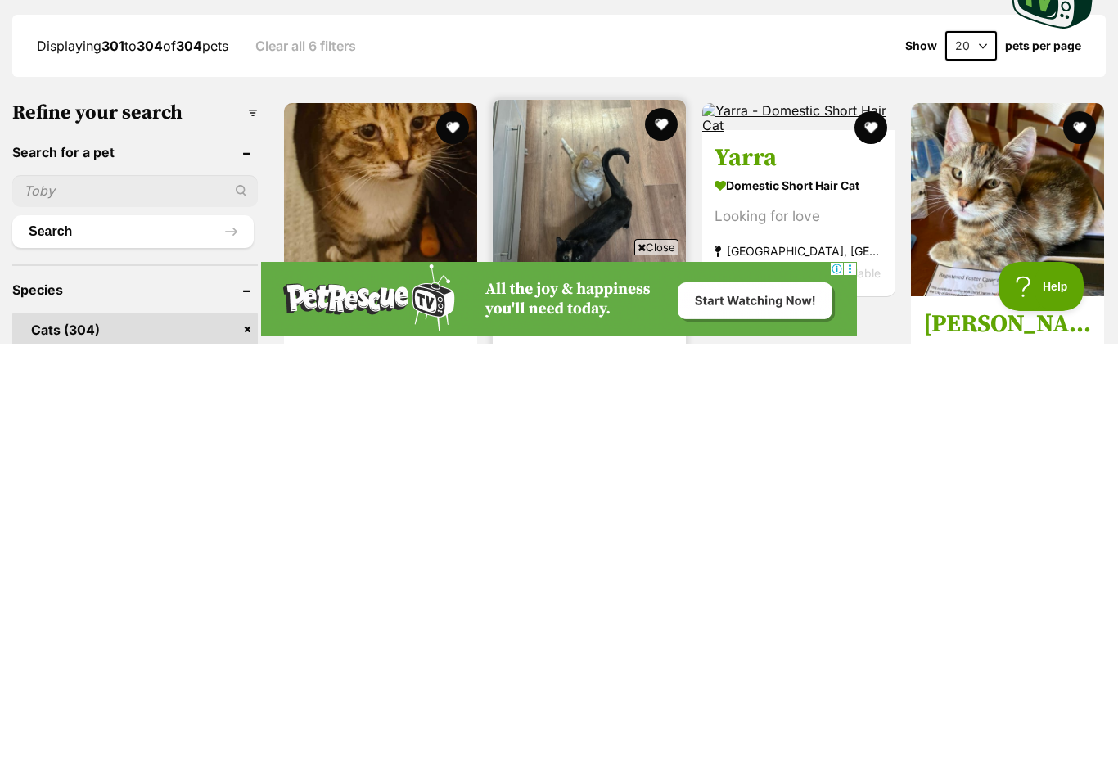
scroll to position [431, 0]
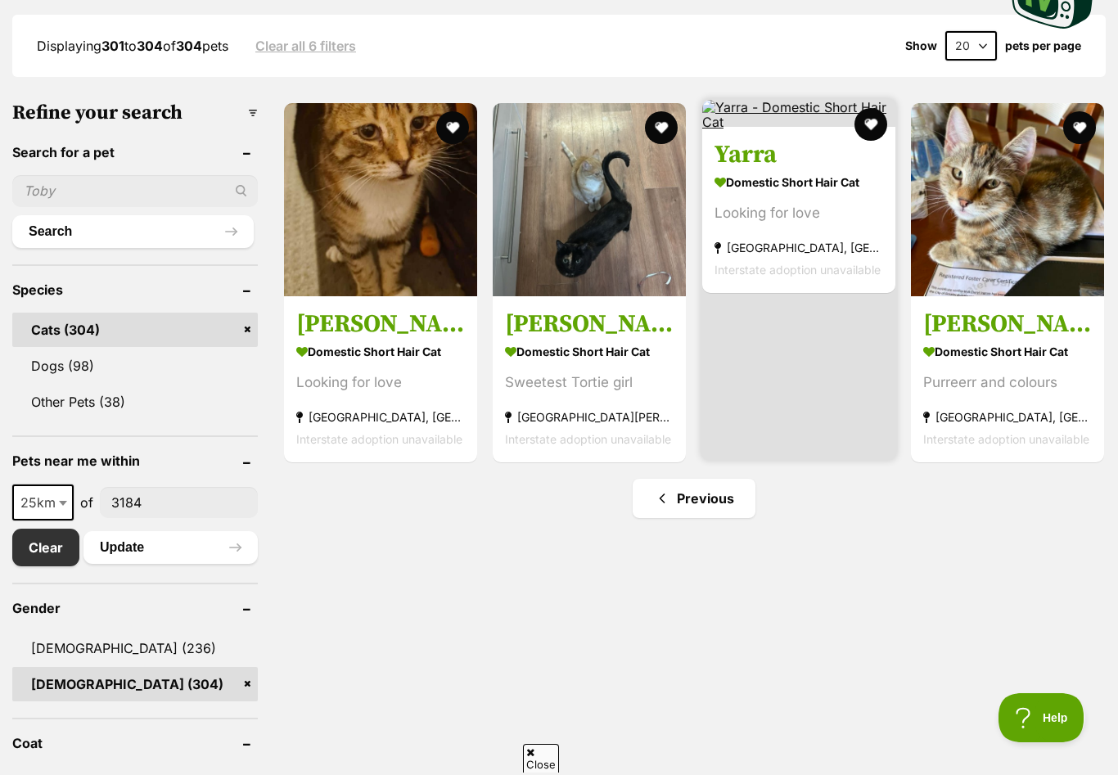
click at [754, 130] on img at bounding box center [798, 115] width 193 height 30
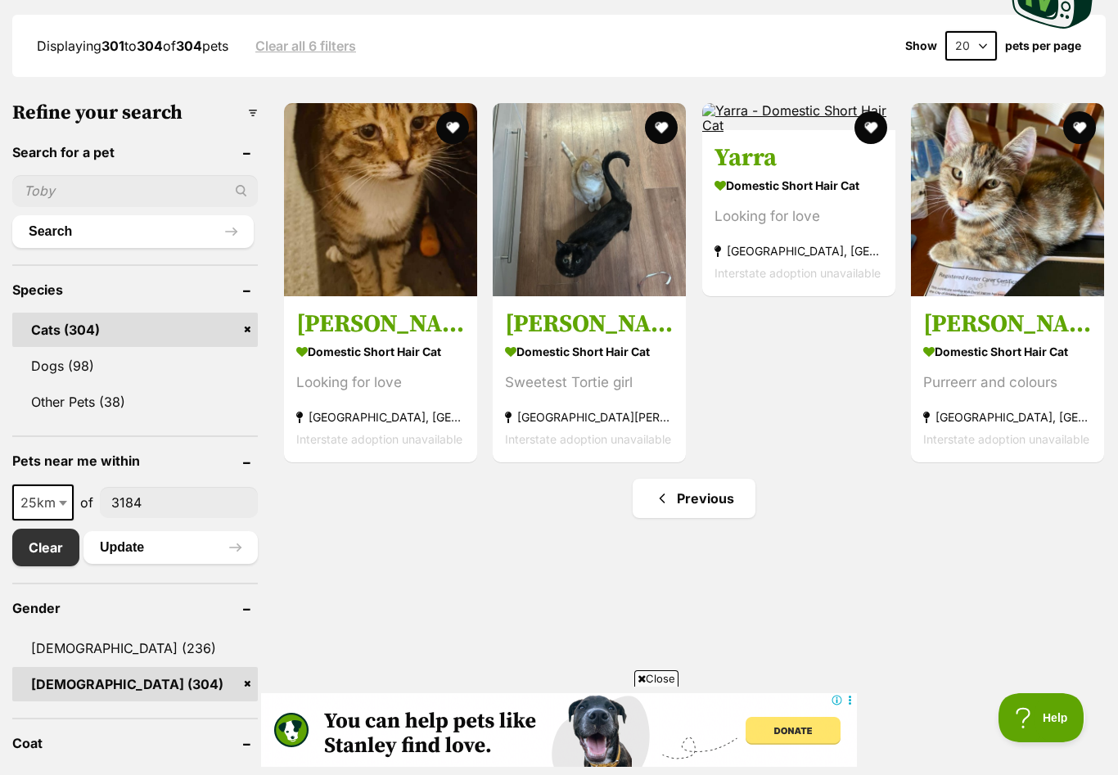
scroll to position [0, 0]
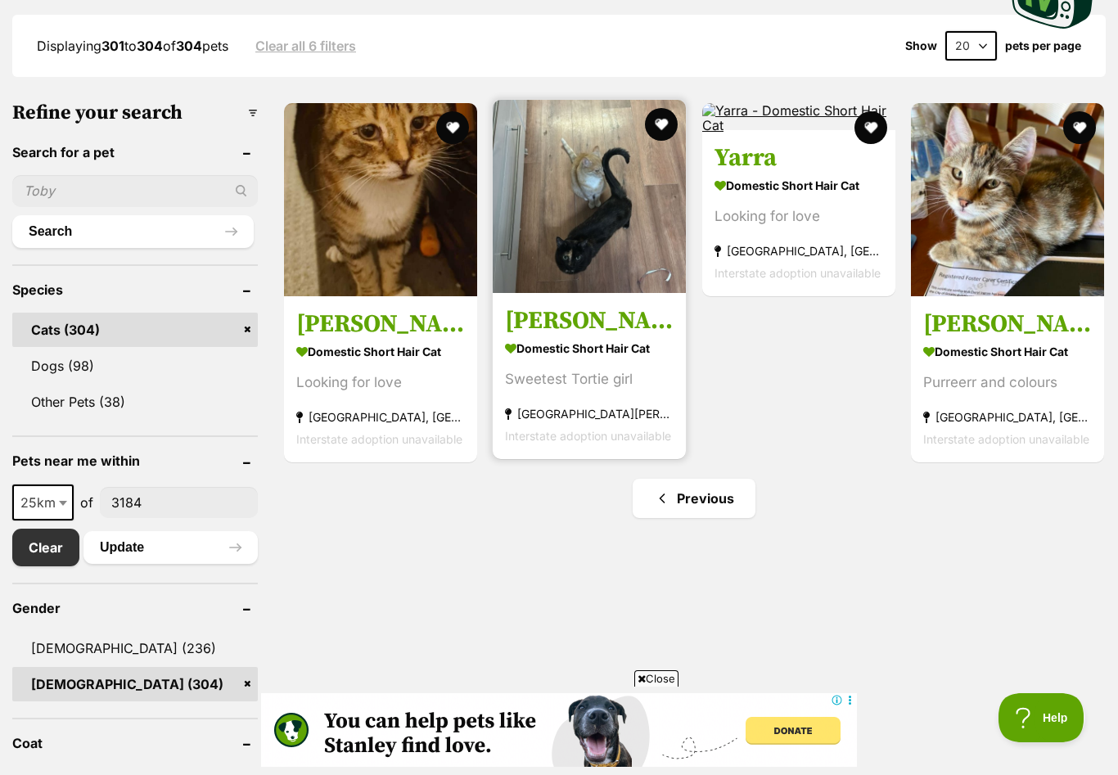
click at [529, 320] on h3 "Maria" at bounding box center [589, 320] width 169 height 31
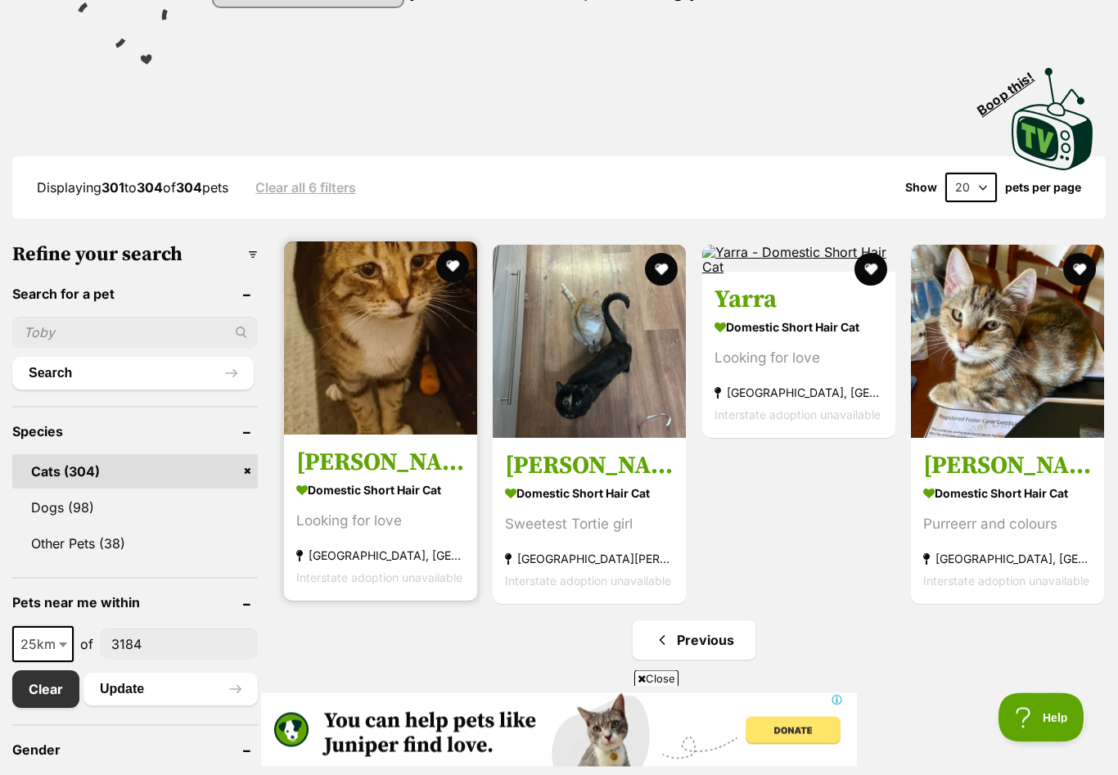
scroll to position [285, 0]
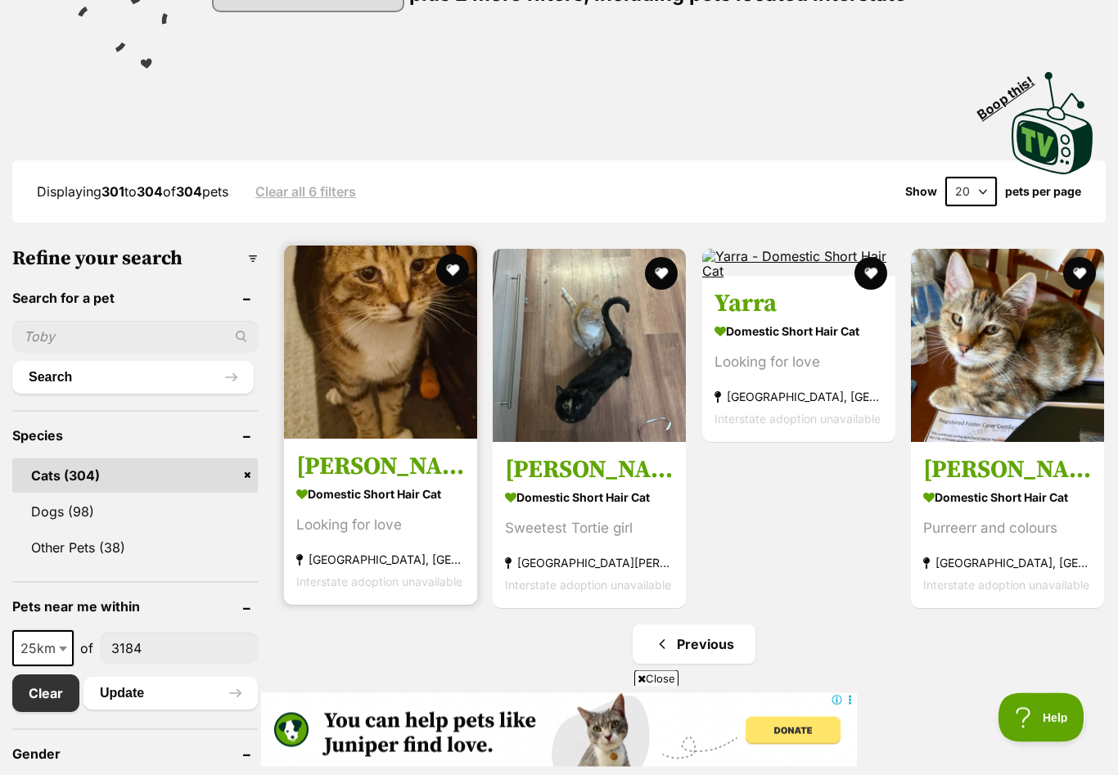
click at [322, 496] on strong "Domestic Short Hair Cat" at bounding box center [380, 495] width 169 height 24
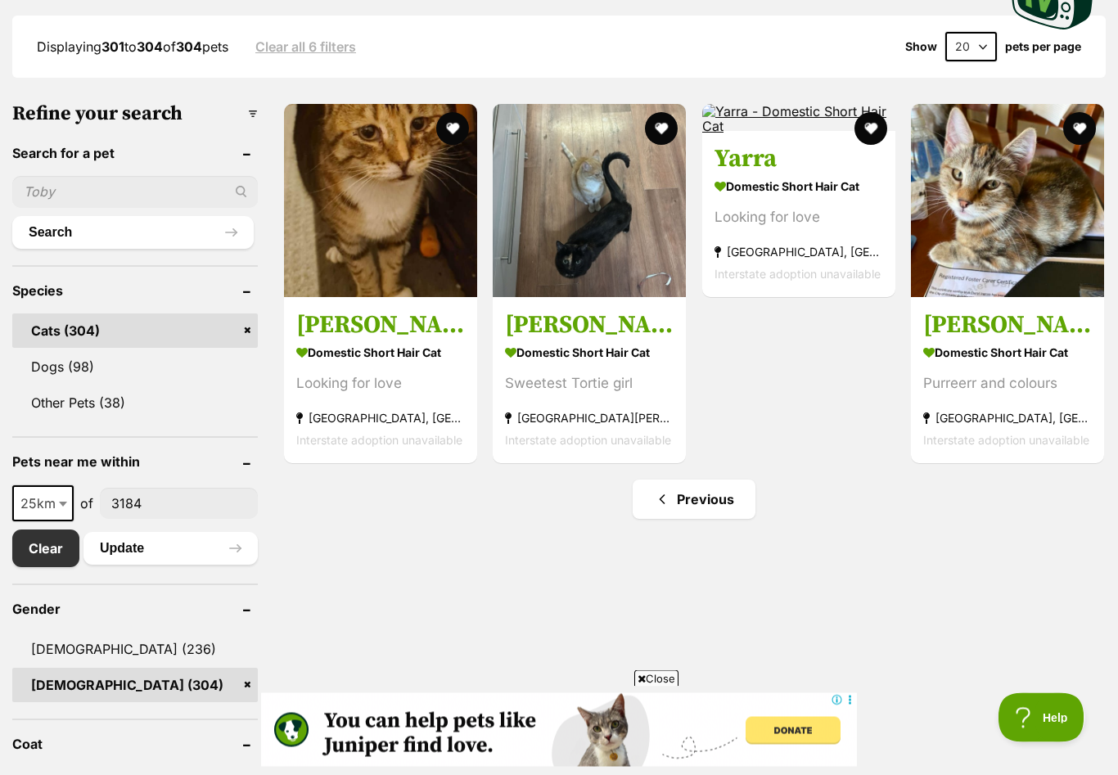
scroll to position [471, 0]
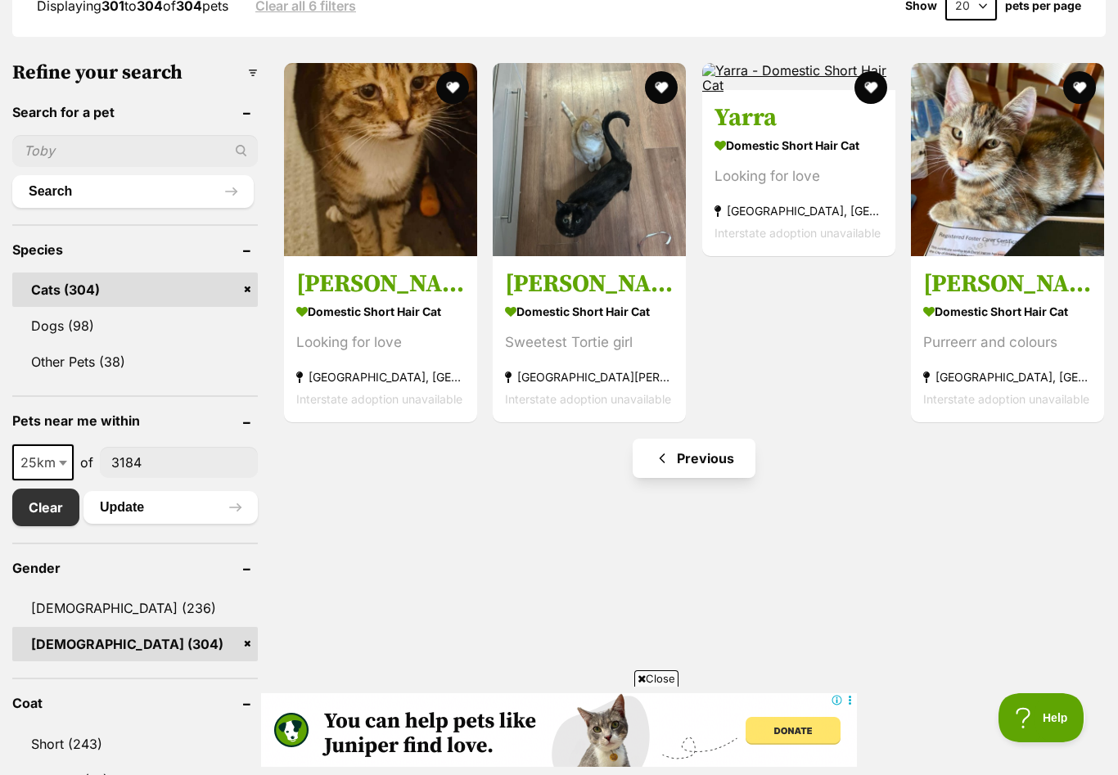
click at [668, 460] on span "Previous page" at bounding box center [662, 458] width 16 height 20
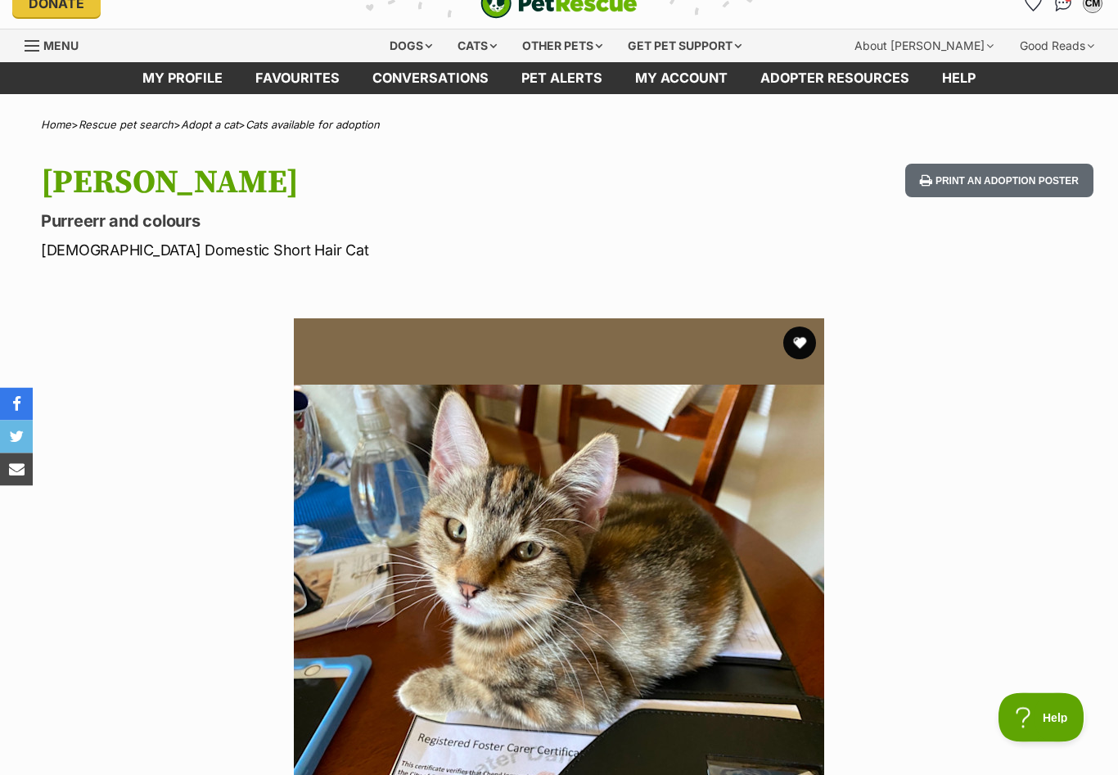
scroll to position [22, 0]
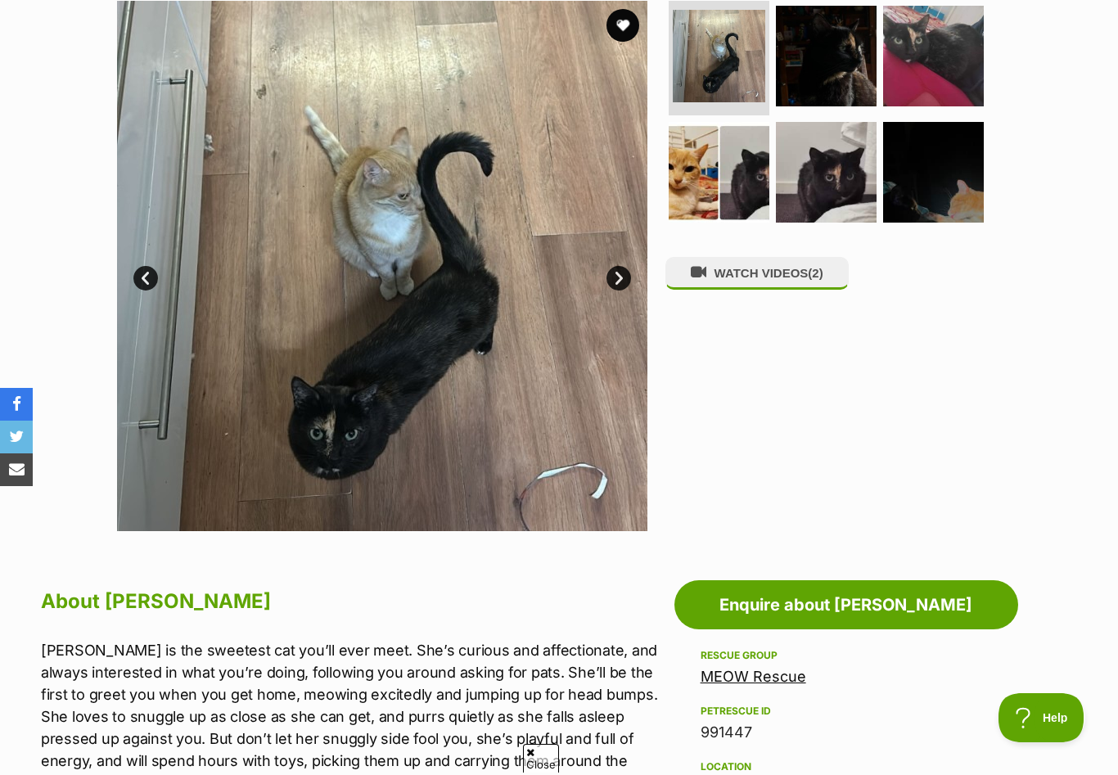
click at [621, 278] on link "Next" at bounding box center [618, 278] width 25 height 25
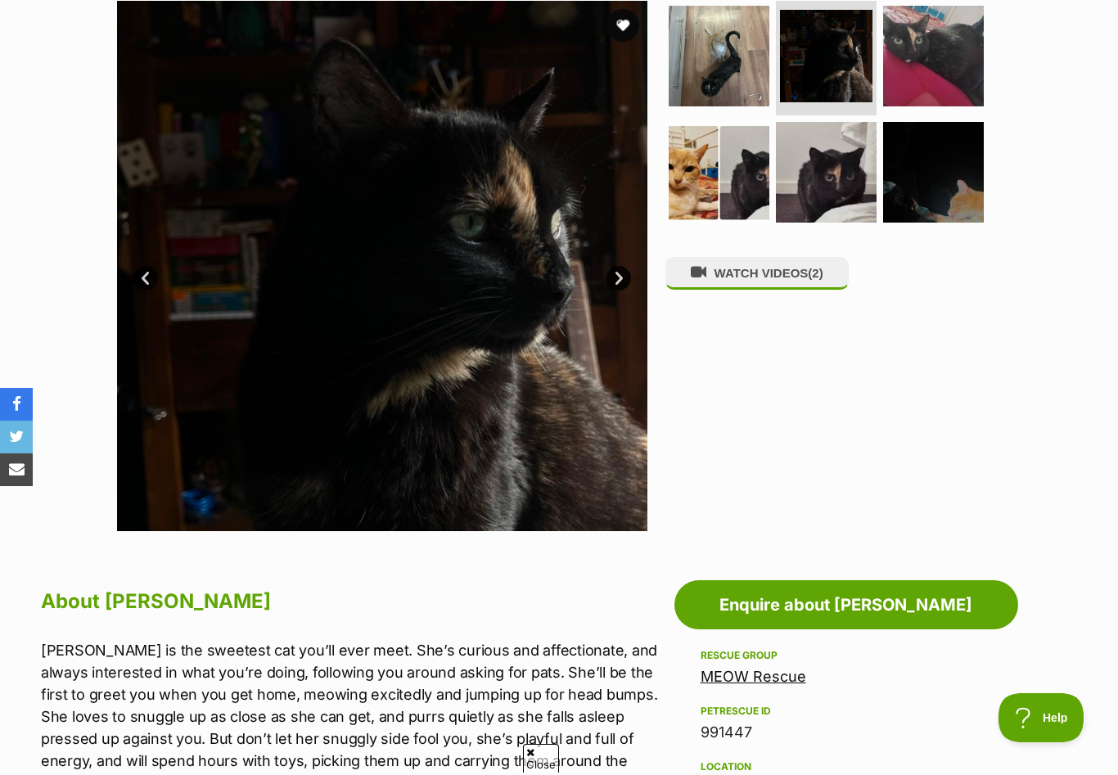
click at [621, 278] on link "Next" at bounding box center [618, 278] width 25 height 25
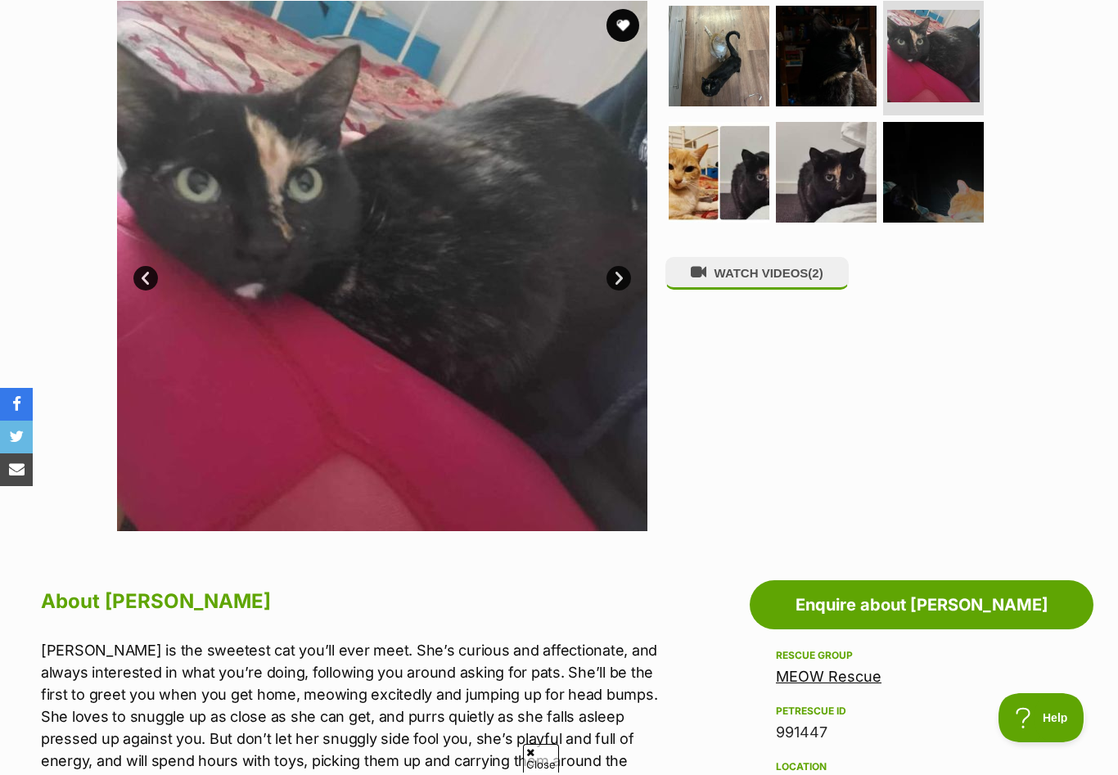
click at [621, 278] on link "Next" at bounding box center [618, 278] width 25 height 25
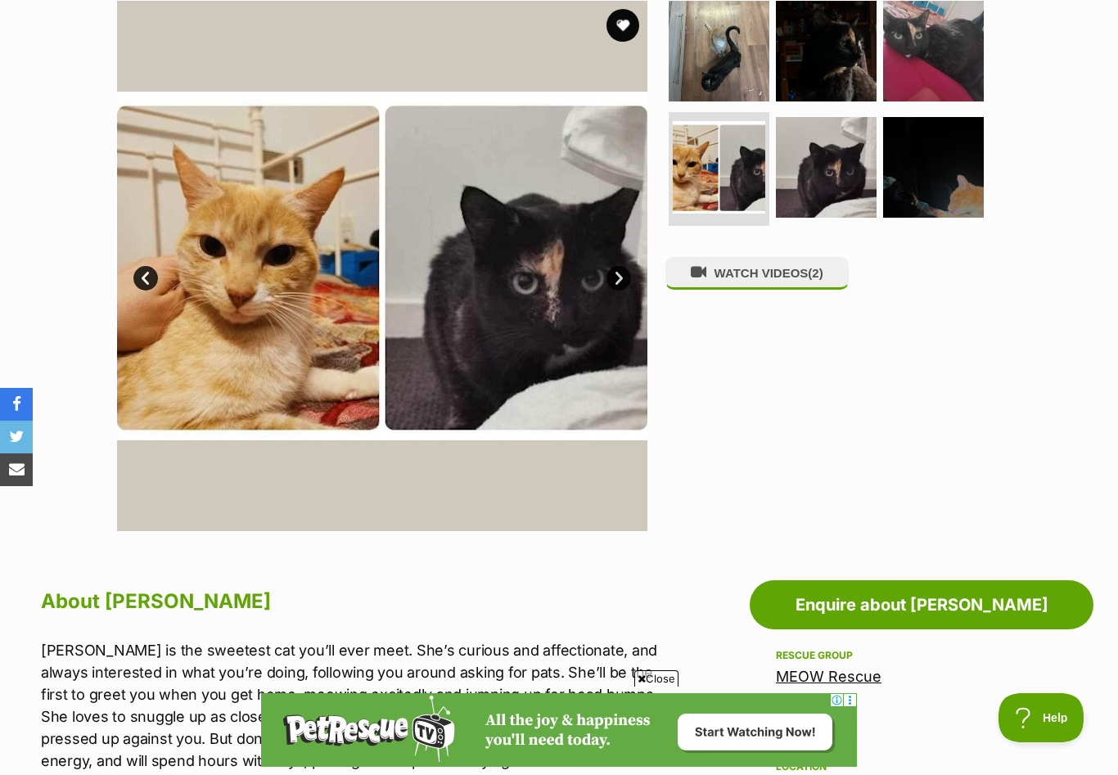
click at [621, 278] on link "Next" at bounding box center [618, 278] width 25 height 25
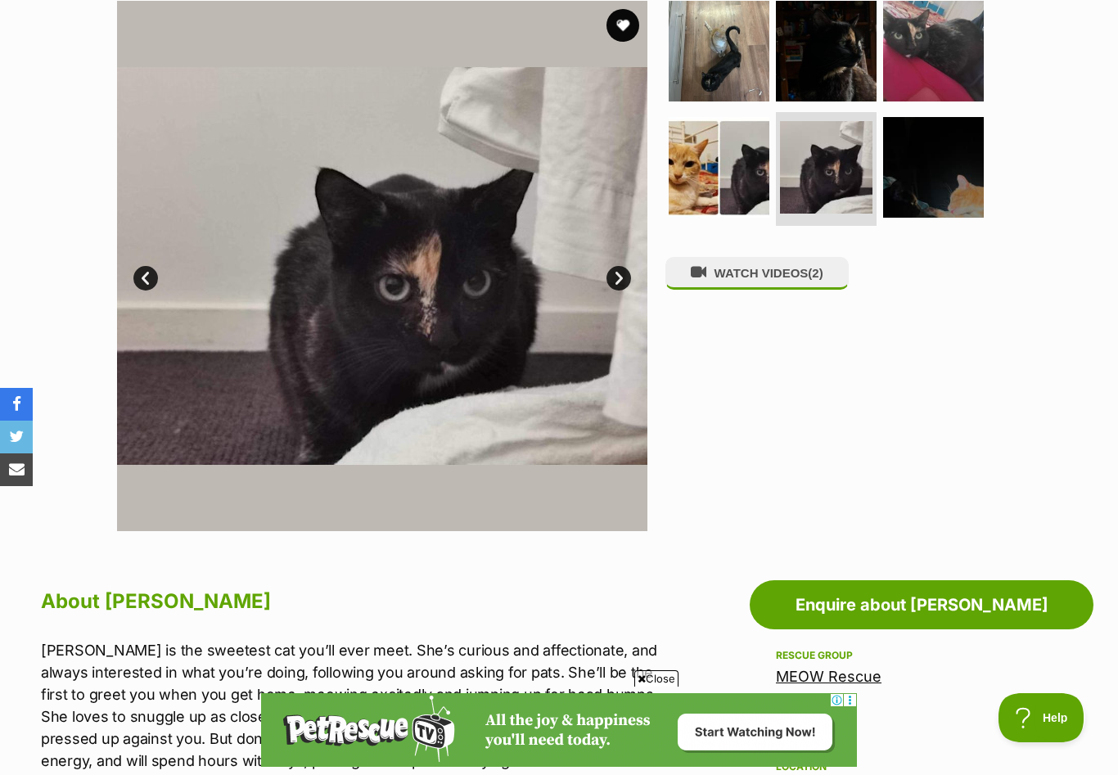
click at [621, 278] on link "Next" at bounding box center [618, 278] width 25 height 25
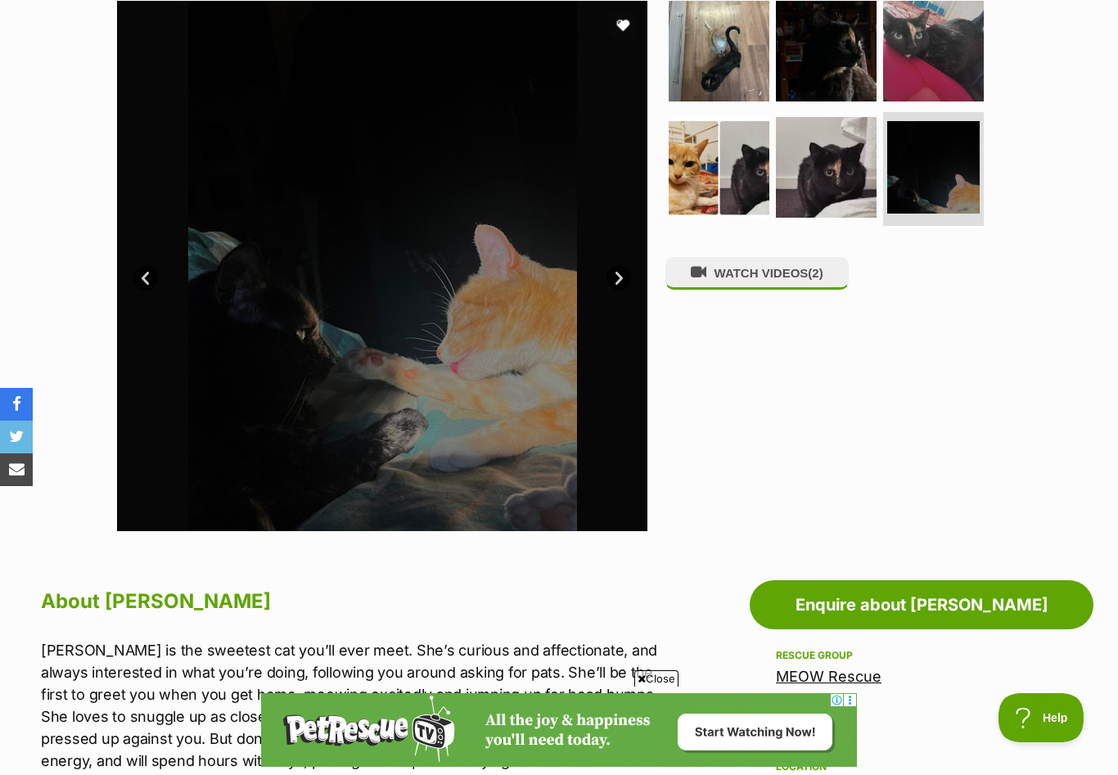
click at [621, 278] on link "Next" at bounding box center [618, 278] width 25 height 25
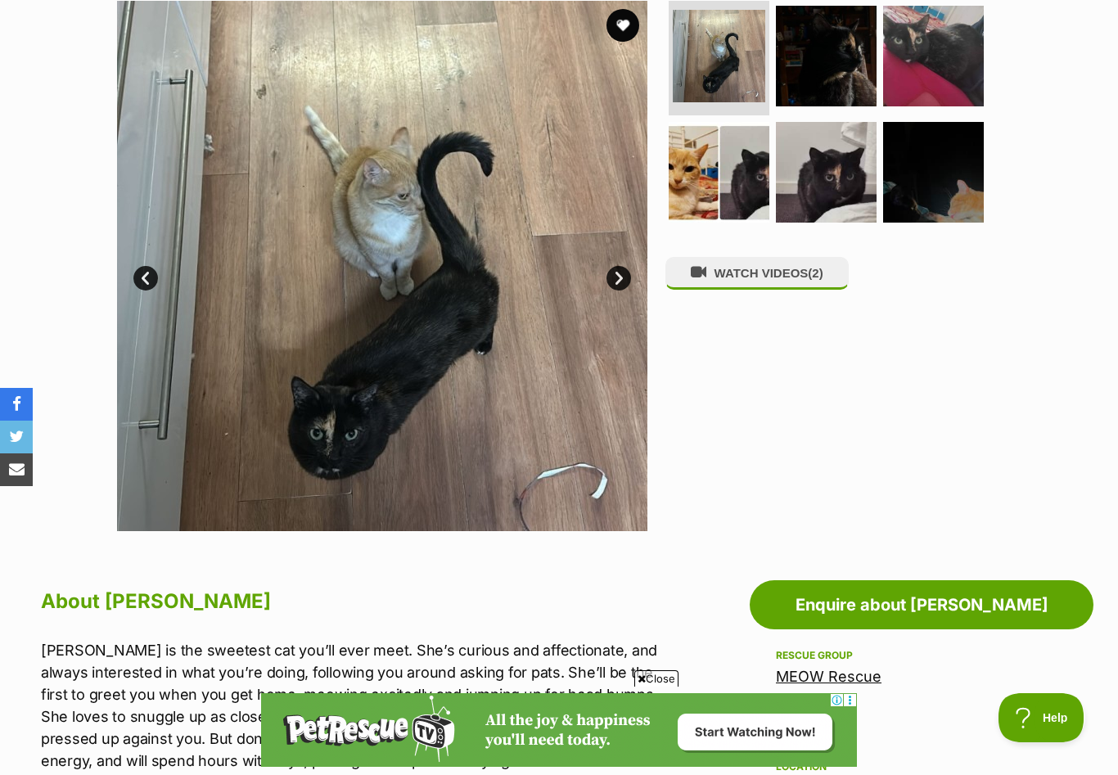
click at [621, 278] on link "Next" at bounding box center [618, 278] width 25 height 25
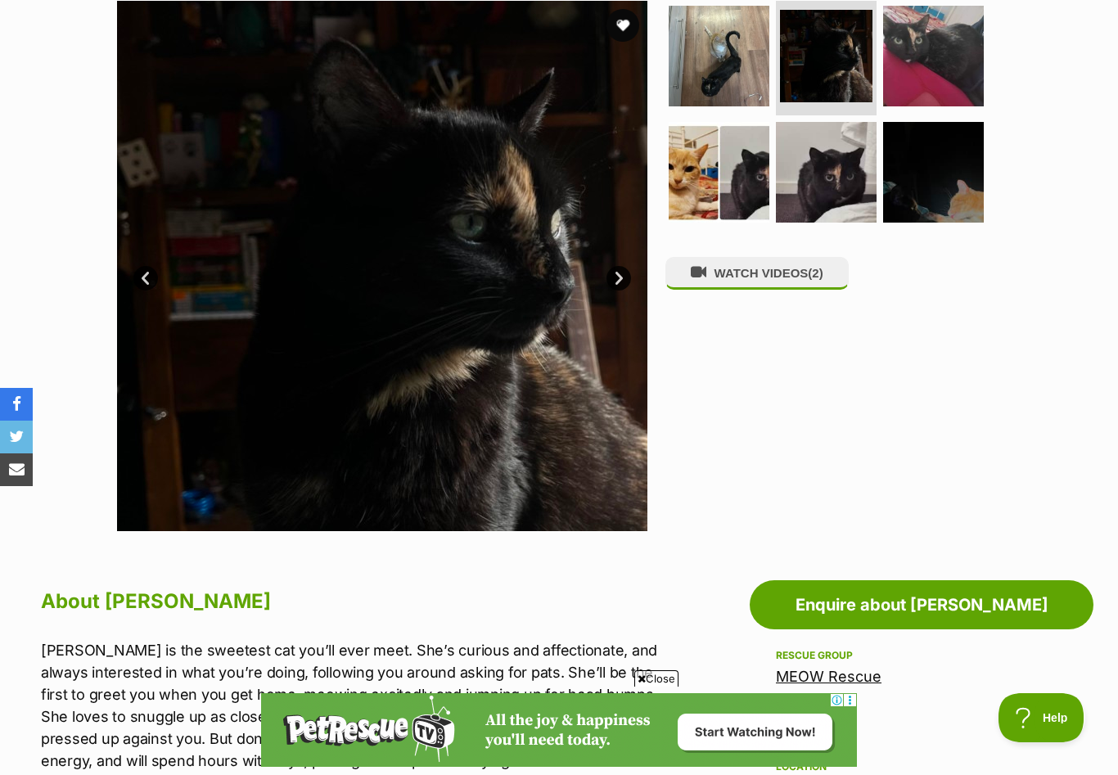
click at [621, 278] on link "Next" at bounding box center [618, 278] width 25 height 25
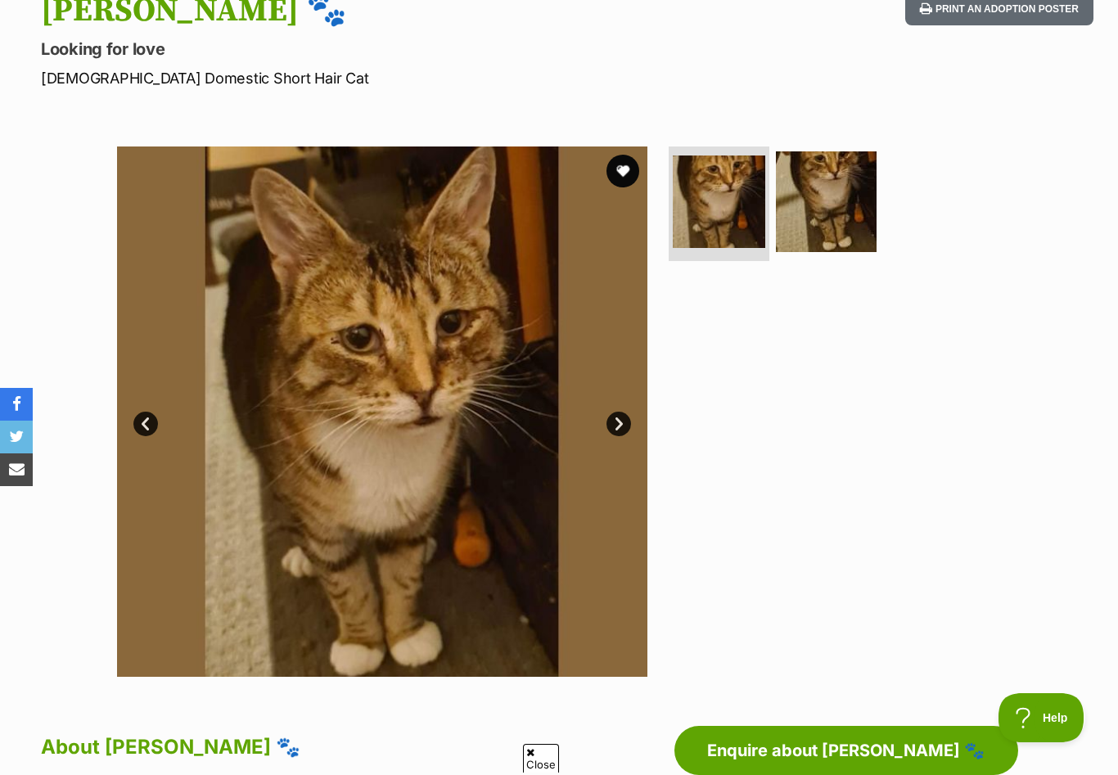
scroll to position [243, 0]
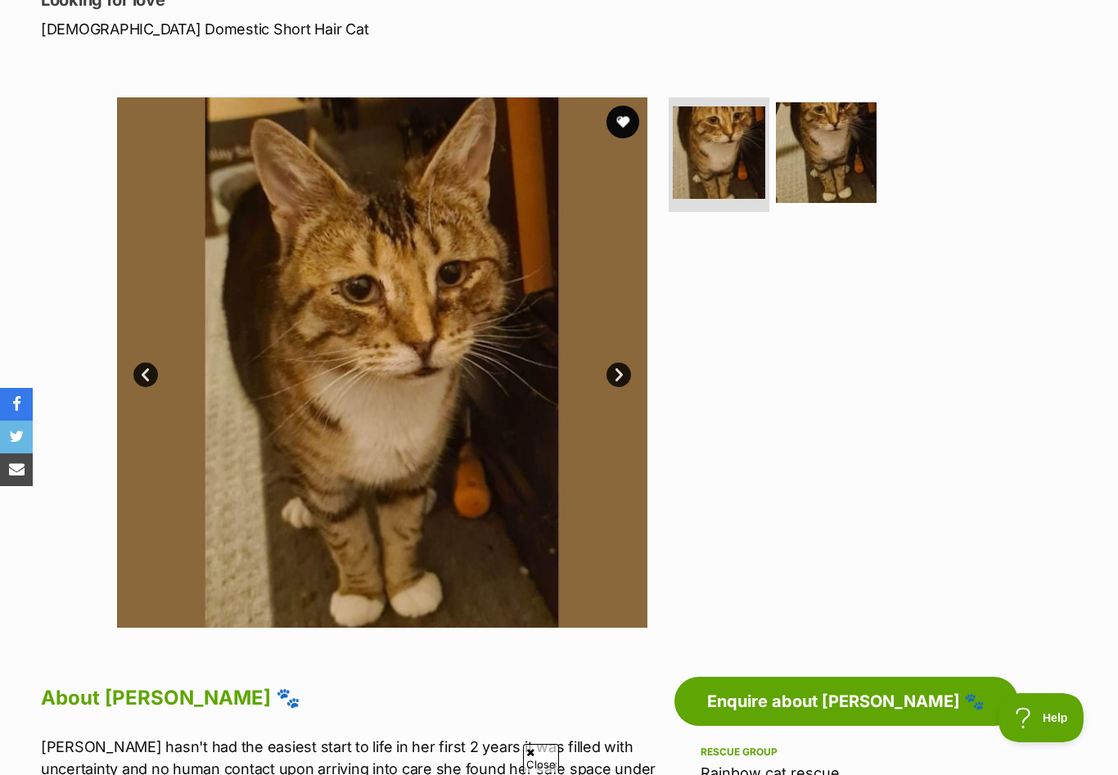
click at [618, 379] on link "Next" at bounding box center [618, 374] width 25 height 25
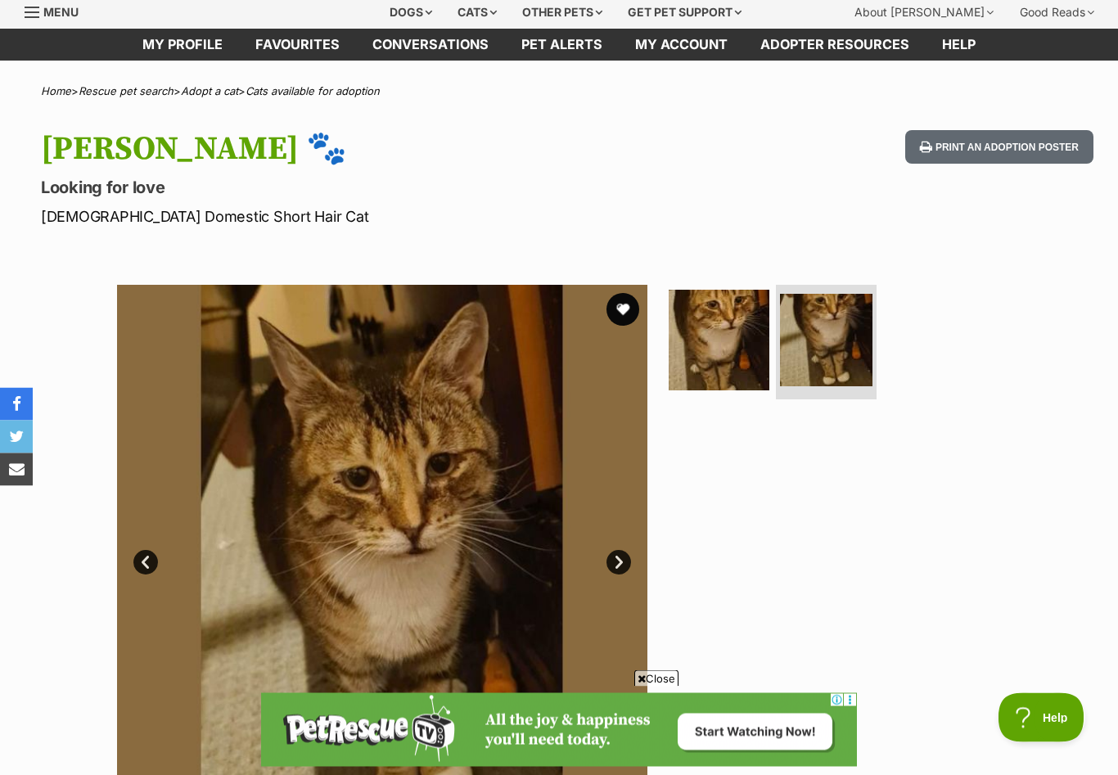
scroll to position [0, 0]
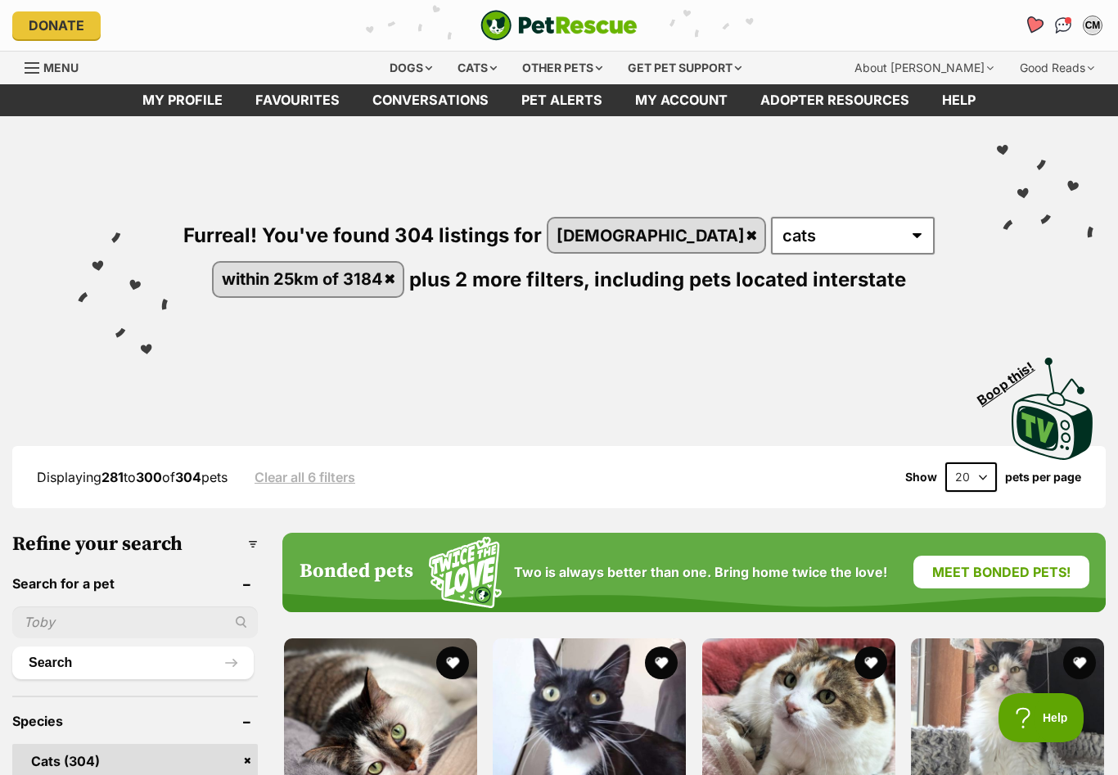
click at [1035, 27] on icon "Favourites" at bounding box center [1034, 25] width 20 height 19
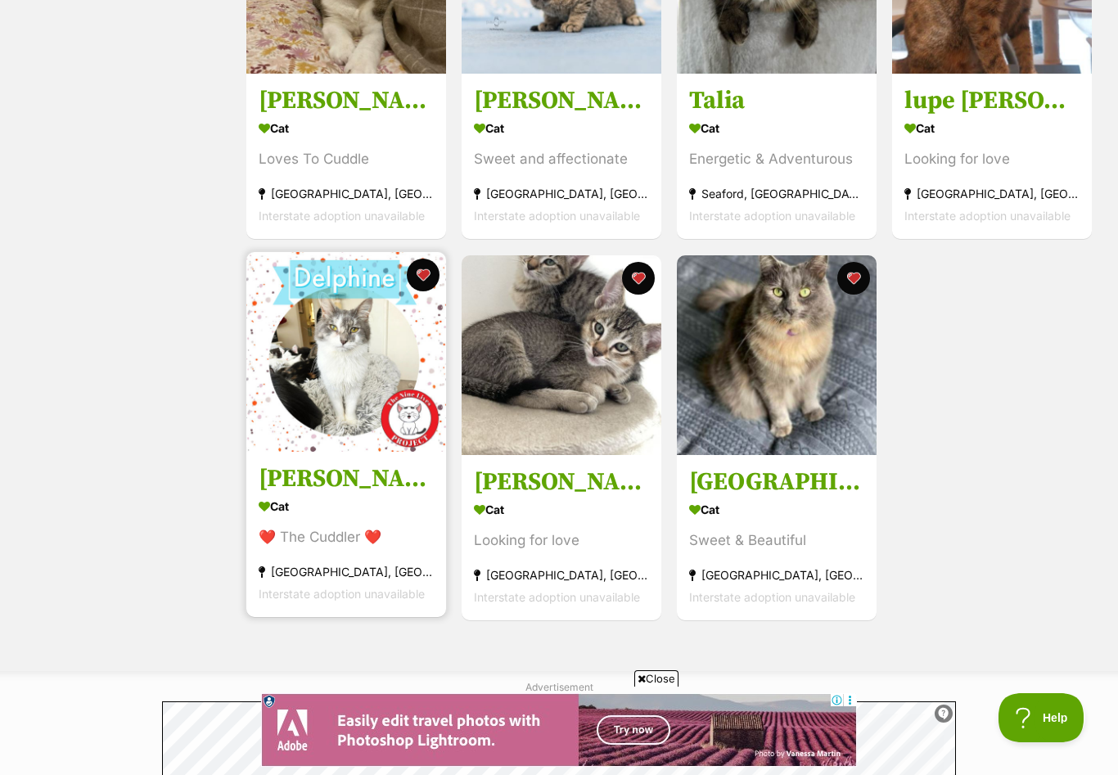
scroll to position [1221, 0]
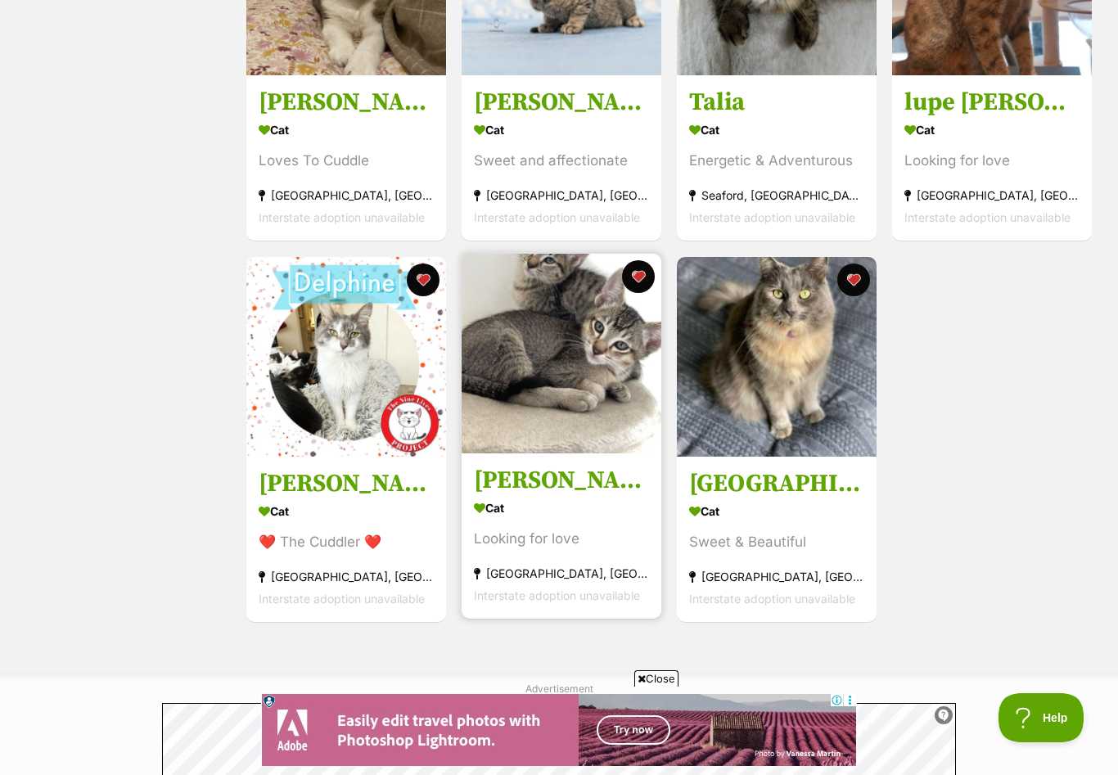
click at [539, 490] on h3 "[PERSON_NAME]" at bounding box center [561, 480] width 175 height 31
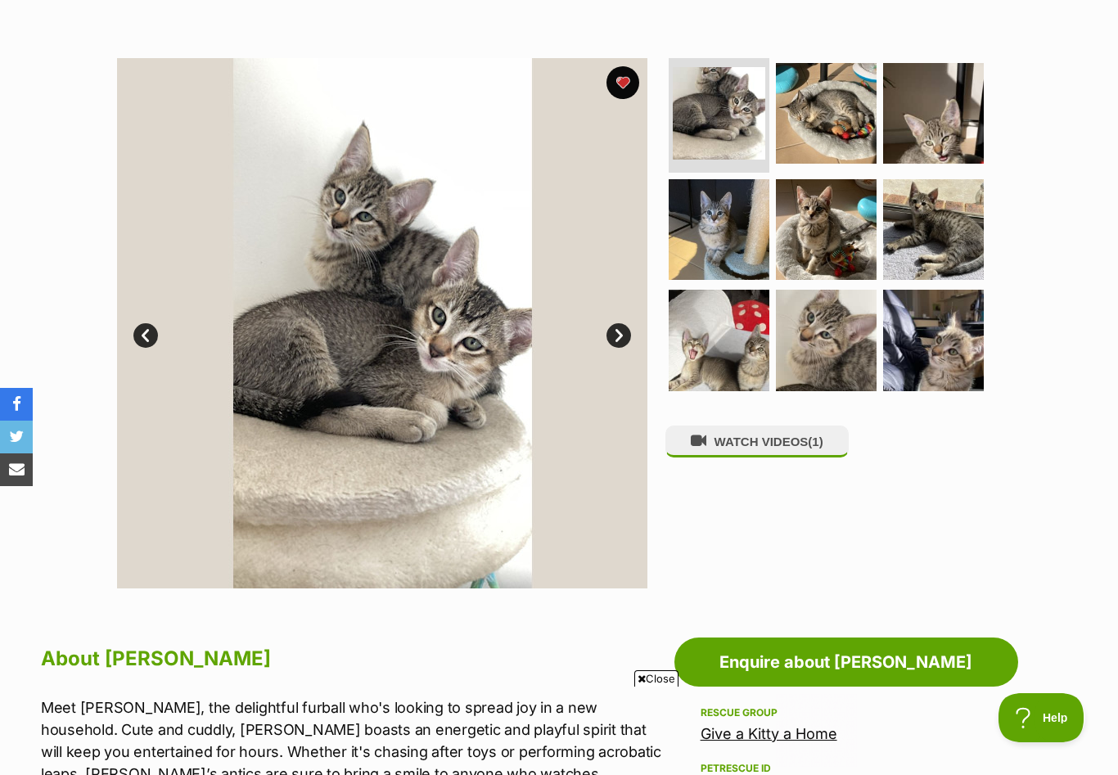
click at [616, 335] on link "Next" at bounding box center [618, 335] width 25 height 25
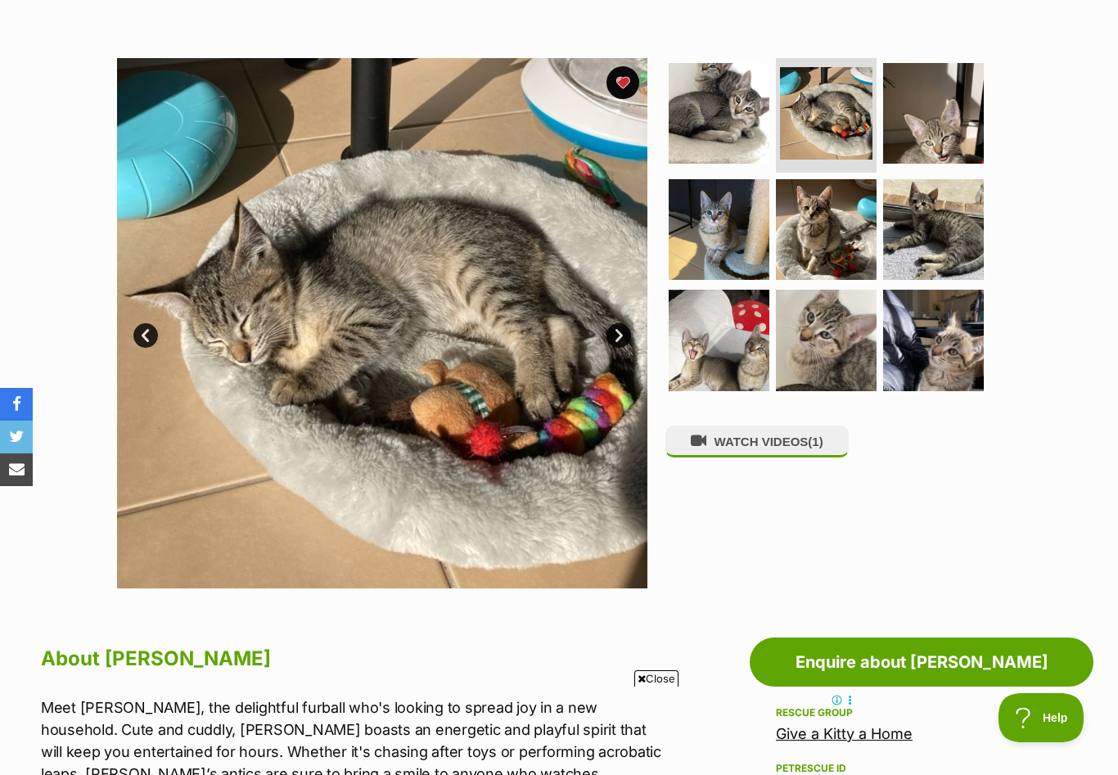
click at [617, 335] on link "Next" at bounding box center [618, 335] width 25 height 25
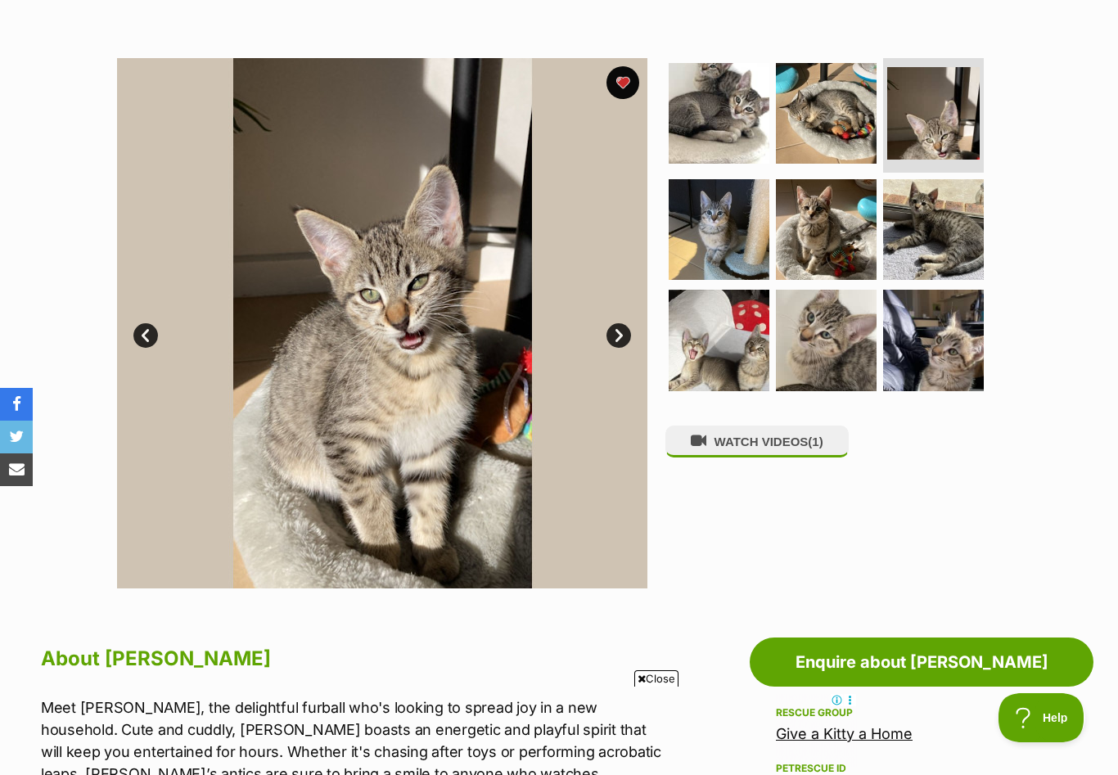
click at [617, 335] on link "Next" at bounding box center [618, 335] width 25 height 25
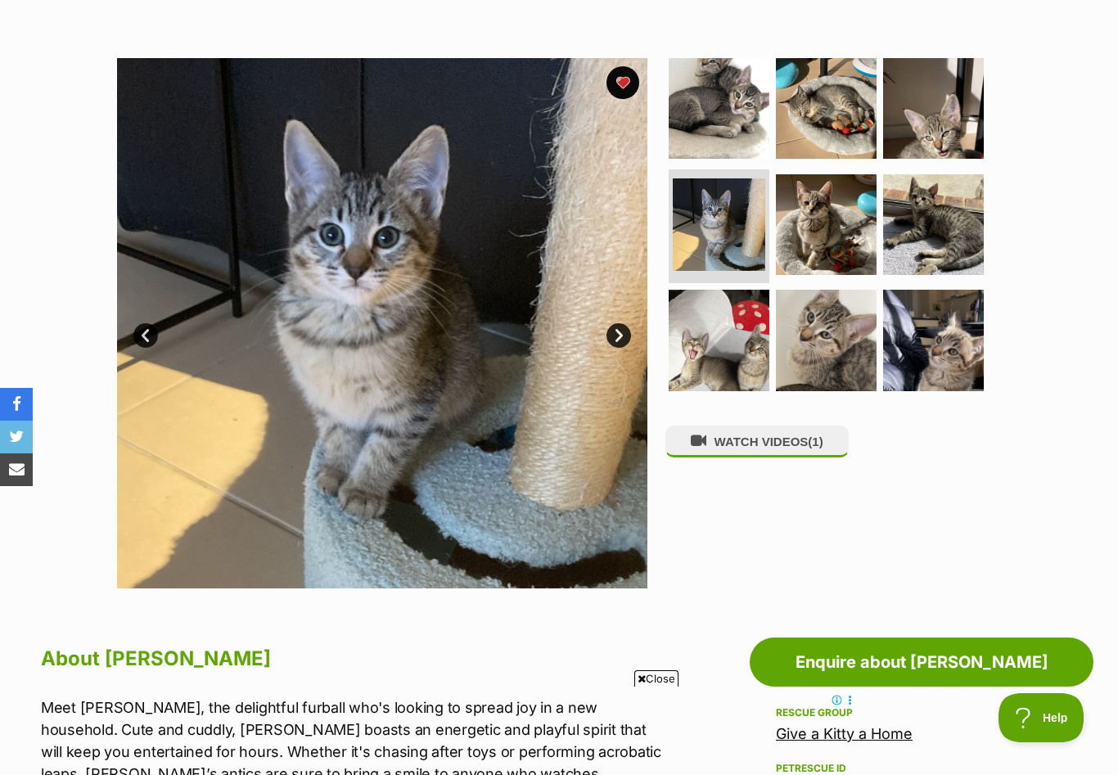
click at [617, 335] on link "Next" at bounding box center [618, 335] width 25 height 25
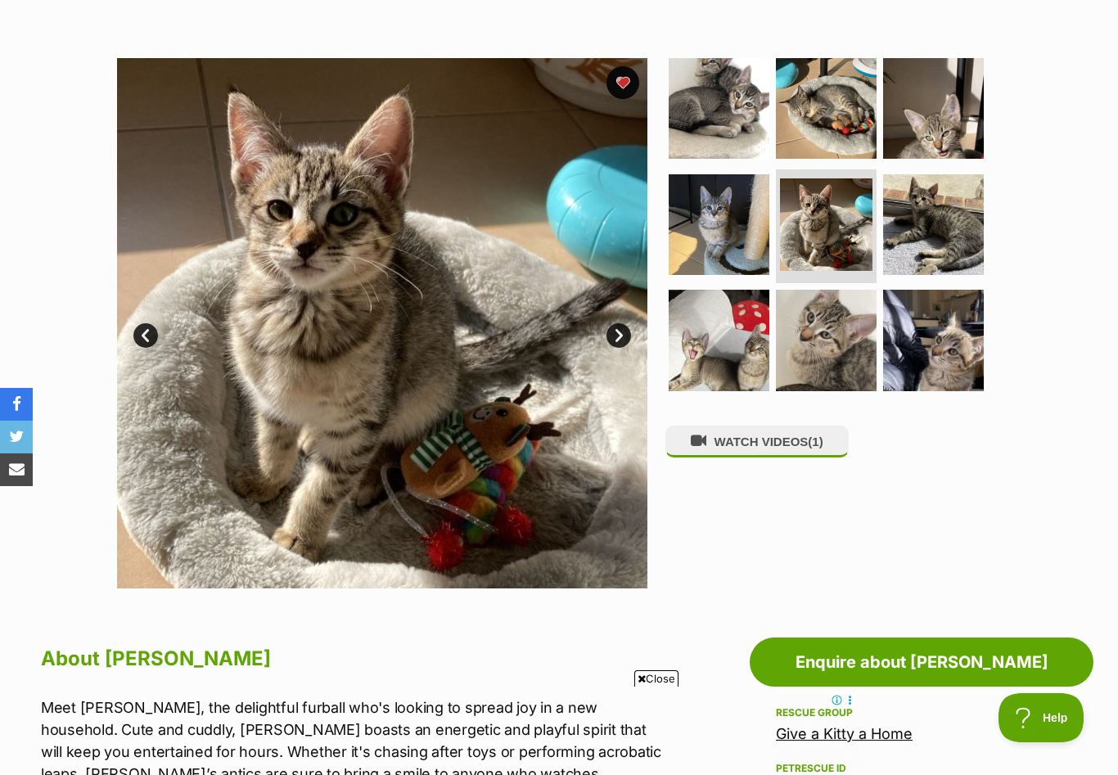
click at [617, 336] on link "Next" at bounding box center [618, 335] width 25 height 25
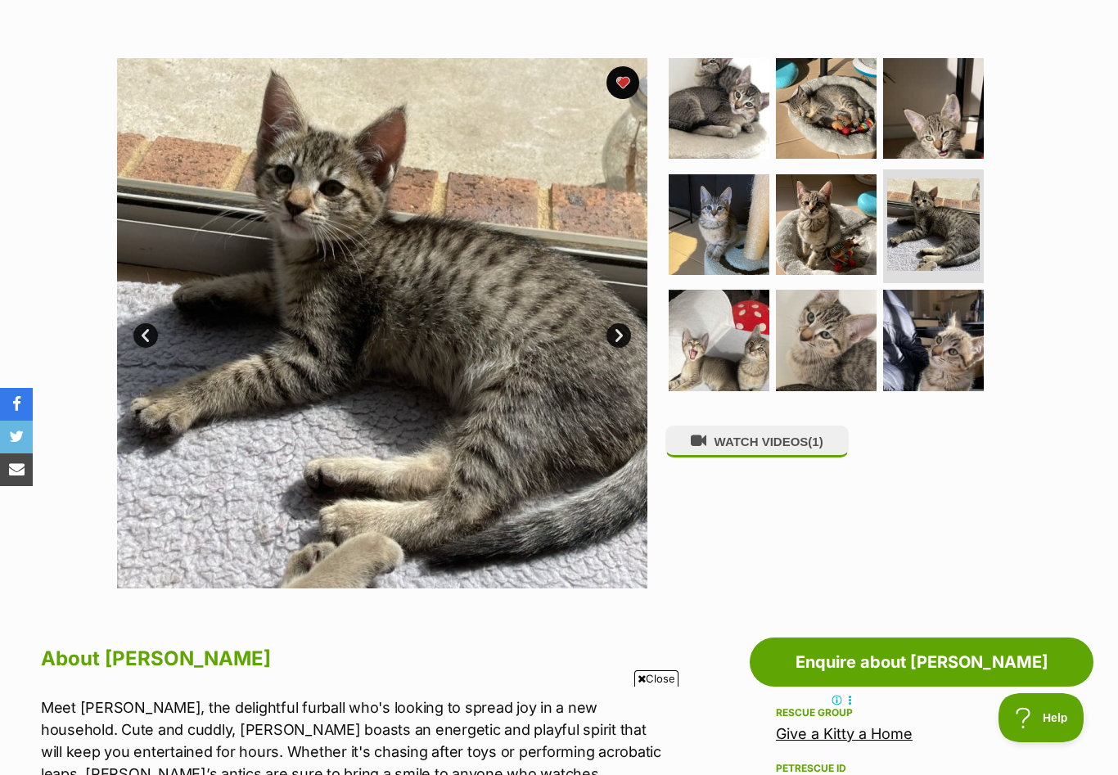
click at [617, 336] on link "Next" at bounding box center [618, 335] width 25 height 25
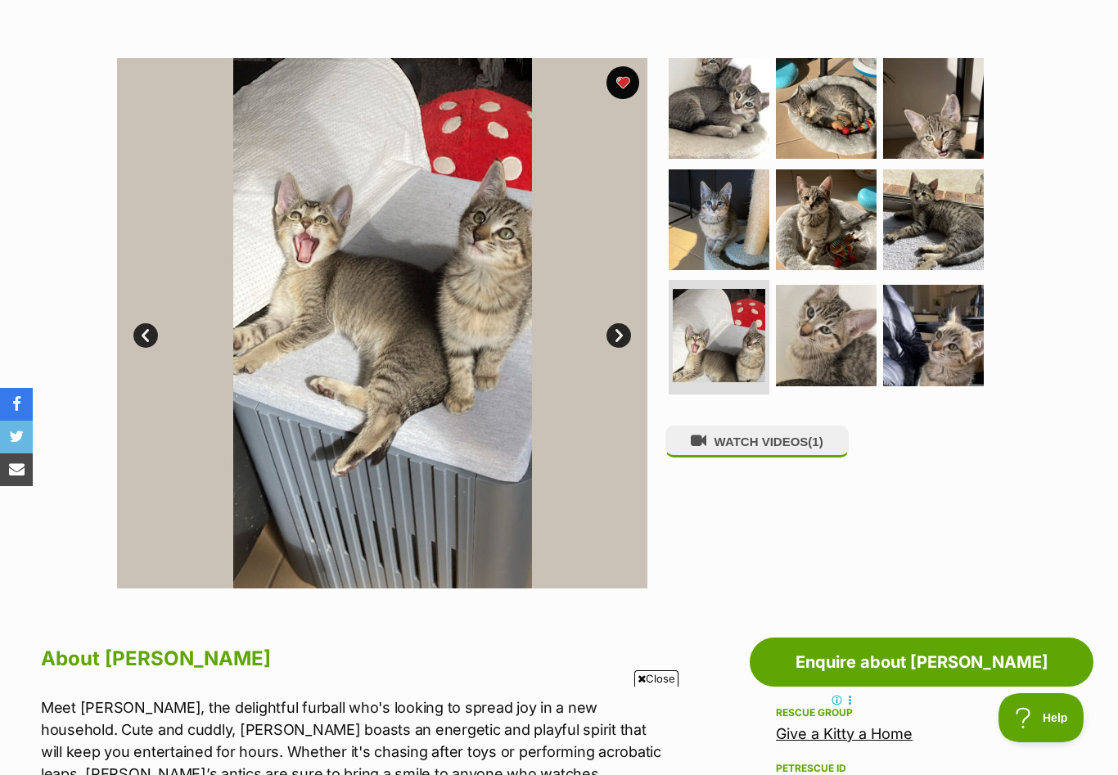
click at [617, 336] on link "Next" at bounding box center [618, 335] width 25 height 25
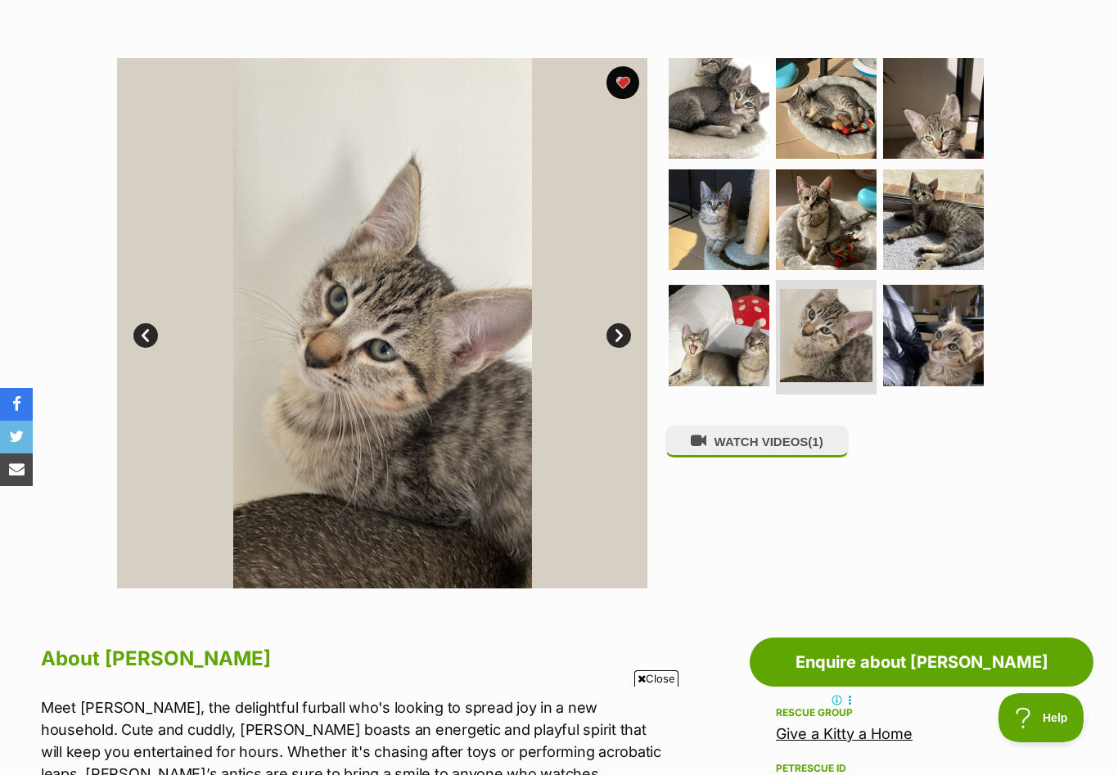
click at [617, 336] on link "Next" at bounding box center [618, 335] width 25 height 25
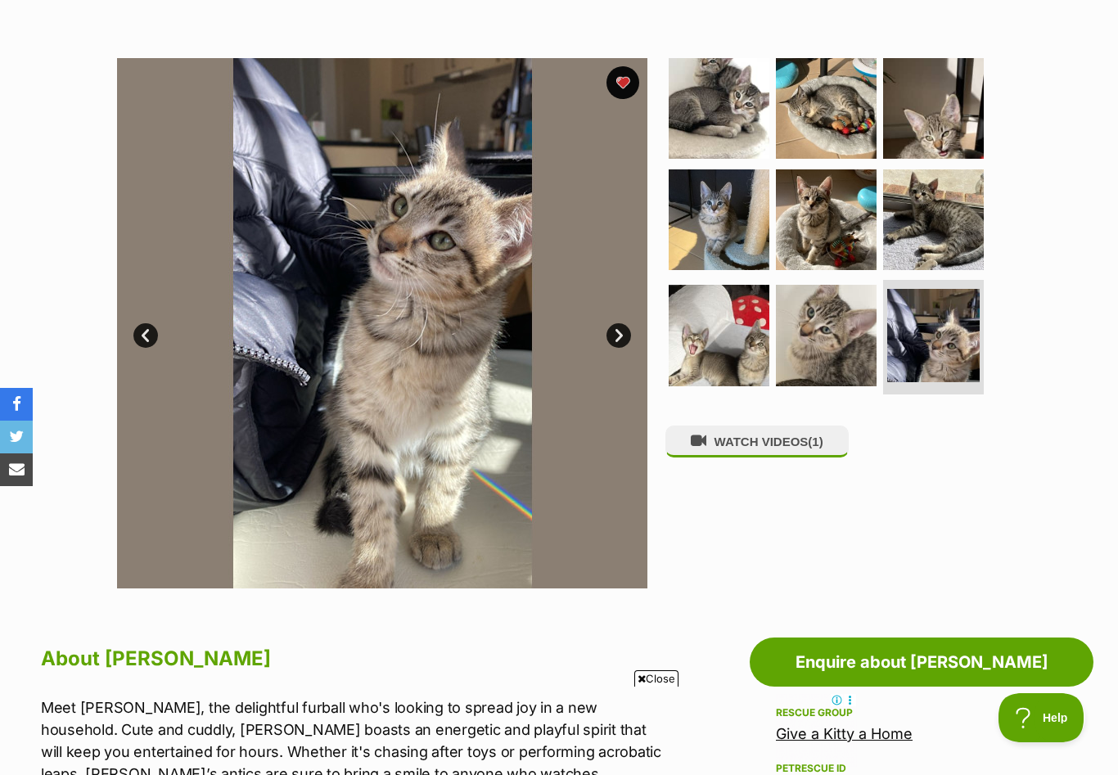
click at [617, 336] on link "Next" at bounding box center [618, 335] width 25 height 25
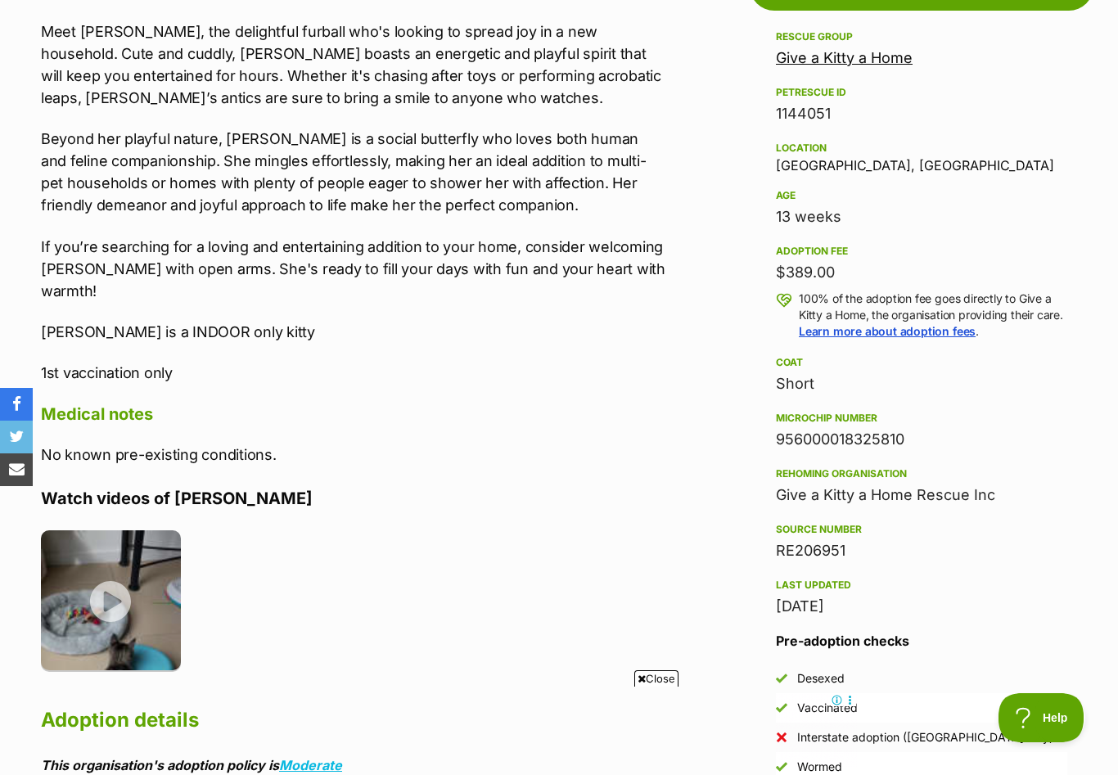
scroll to position [957, 0]
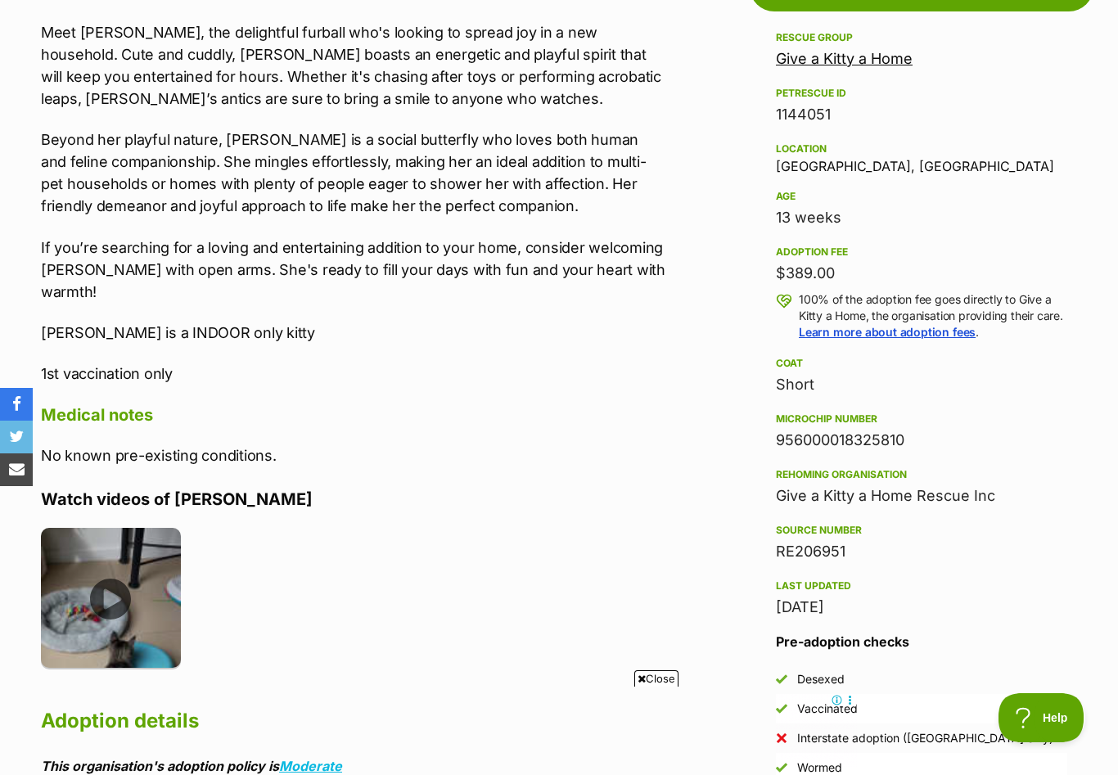
click at [110, 577] on img at bounding box center [111, 598] width 140 height 140
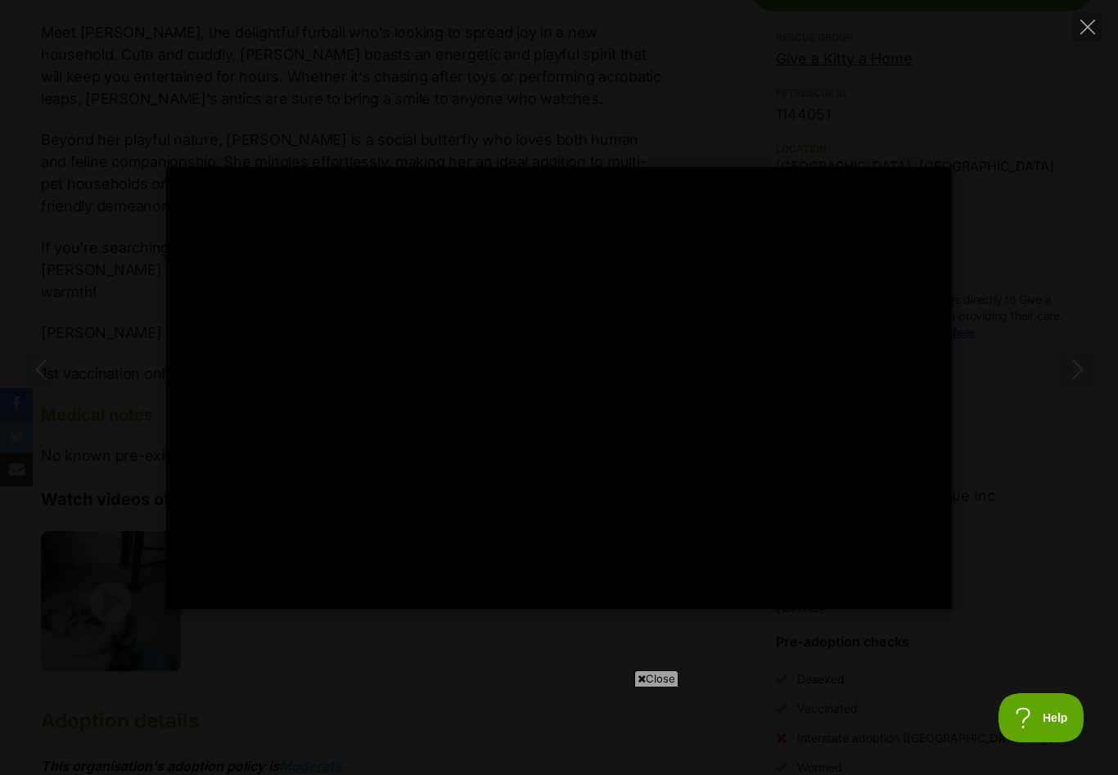
scroll to position [0, 0]
type input "100"
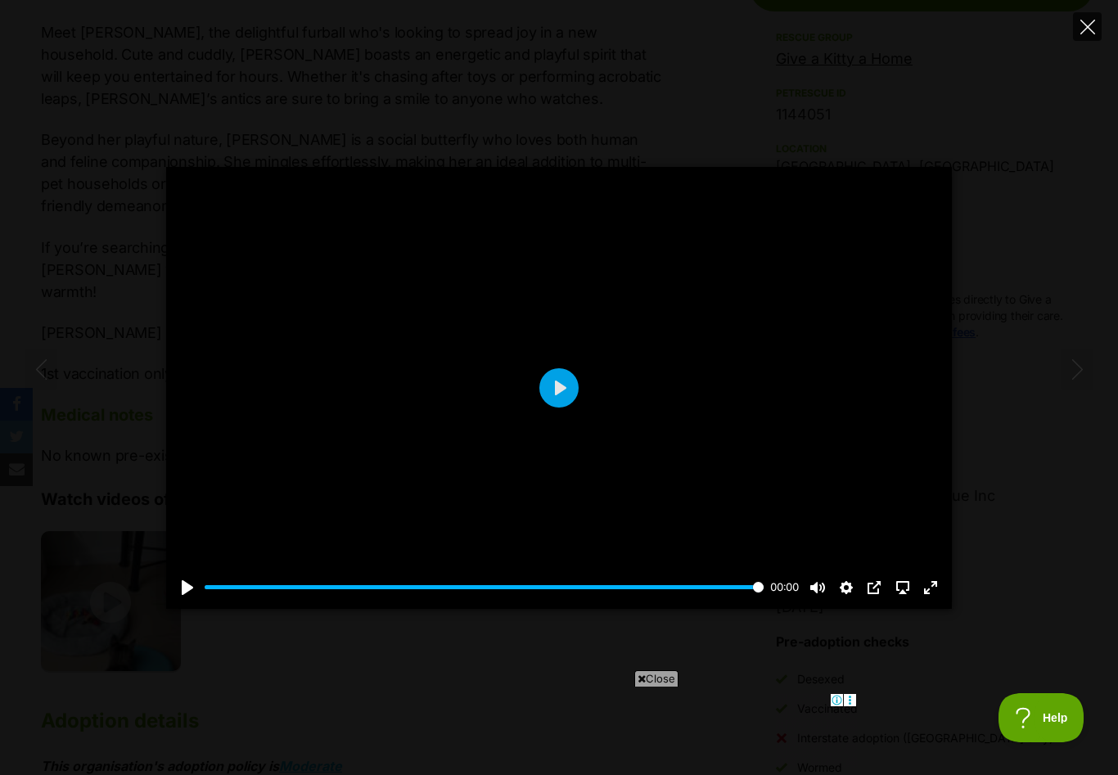
click at [1096, 21] on button "Close" at bounding box center [1087, 26] width 29 height 29
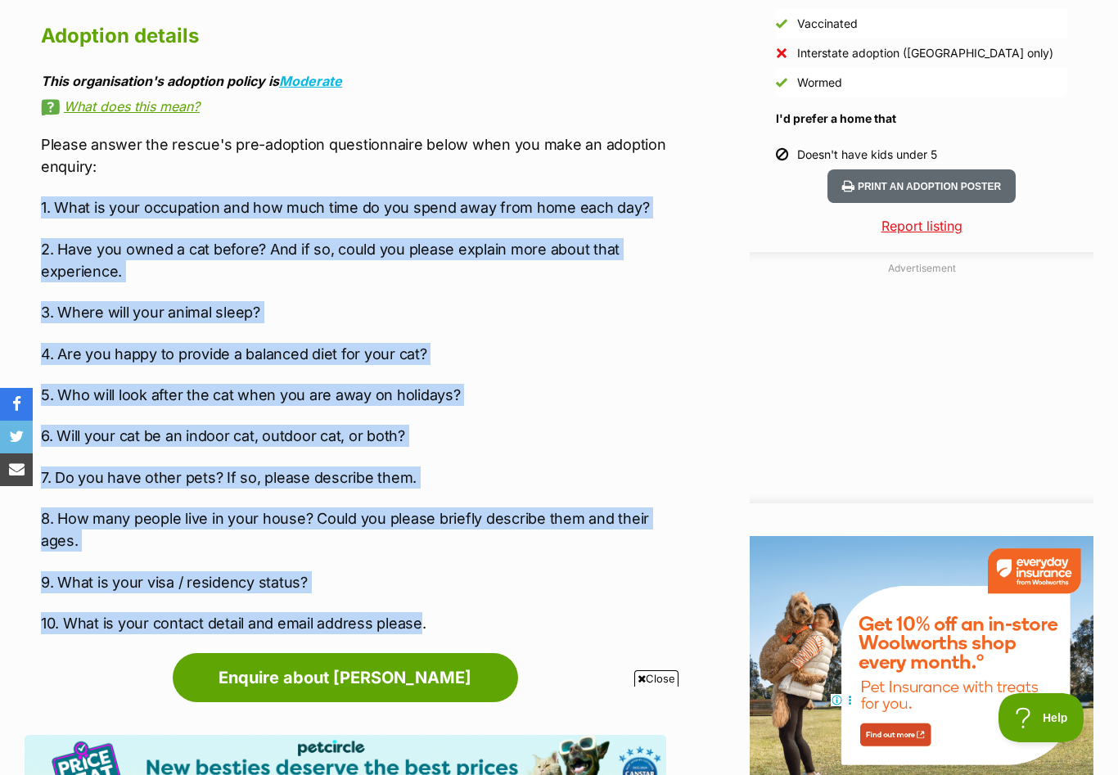
drag, startPoint x: 42, startPoint y: 181, endPoint x: 419, endPoint y: 599, distance: 563.1
click at [419, 601] on div "Please answer the rescue's pre-adoption questionnaire below when you make an ad…" at bounding box center [353, 383] width 625 height 501
copy div "1. What is your occupation and how much time do you spend away from home each d…"
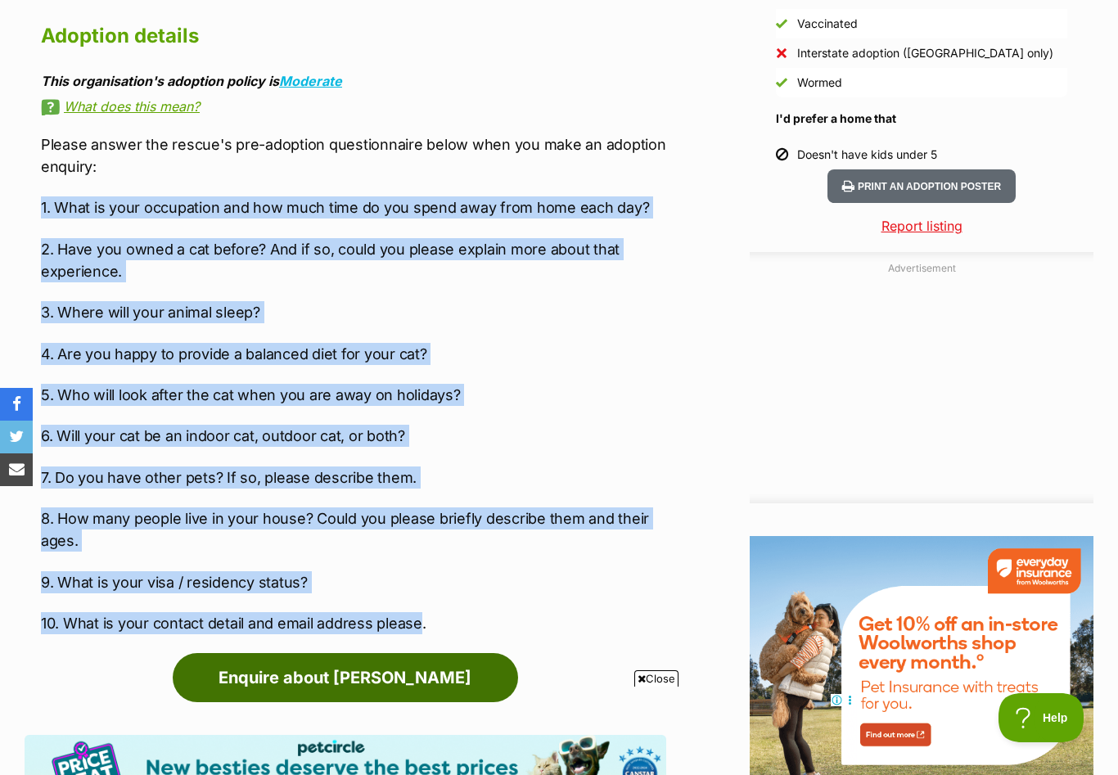
click at [367, 658] on link "Enquire about [PERSON_NAME]" at bounding box center [345, 677] width 345 height 49
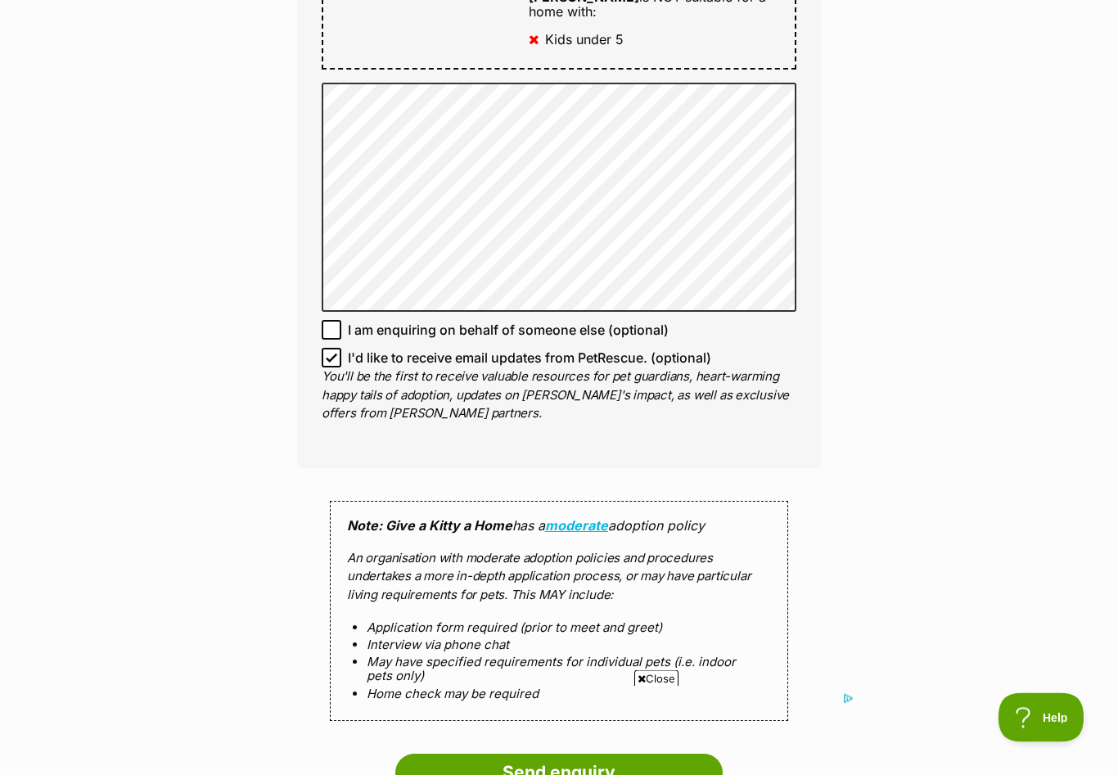
scroll to position [1136, 0]
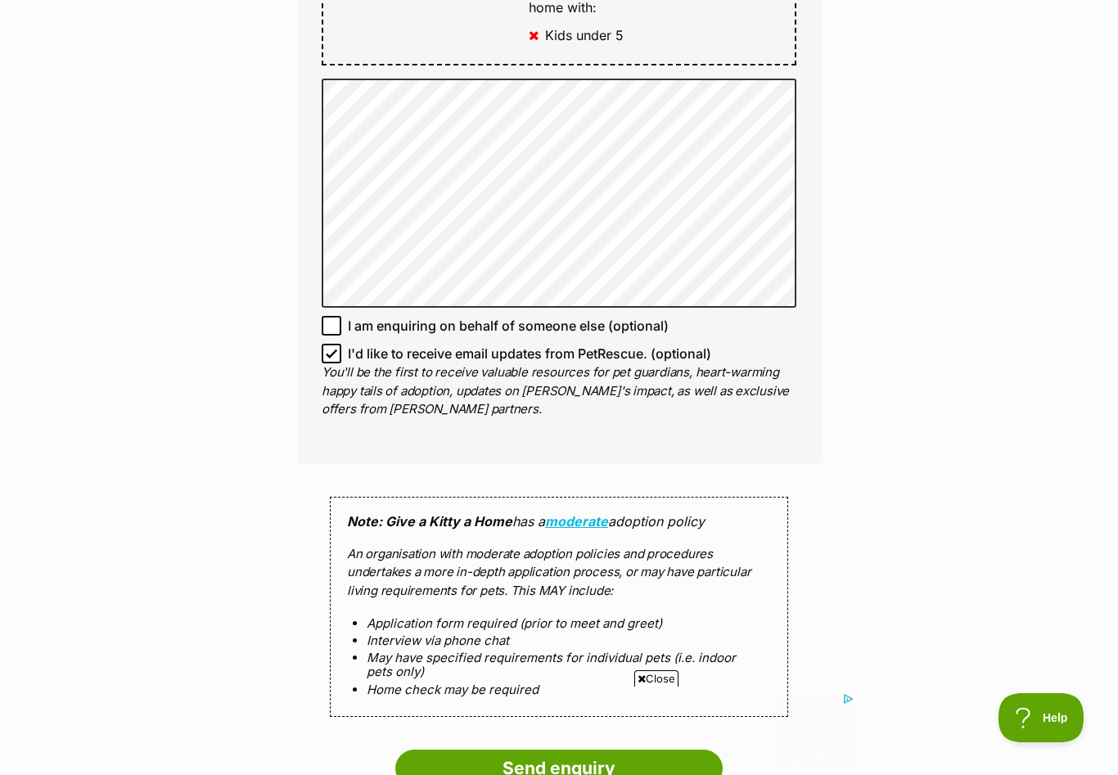
click at [333, 348] on icon at bounding box center [331, 353] width 11 height 11
click at [333, 344] on input "I'd like to receive email updates from PetRescue. (optional)" at bounding box center [332, 354] width 20 height 20
checkbox input "false"
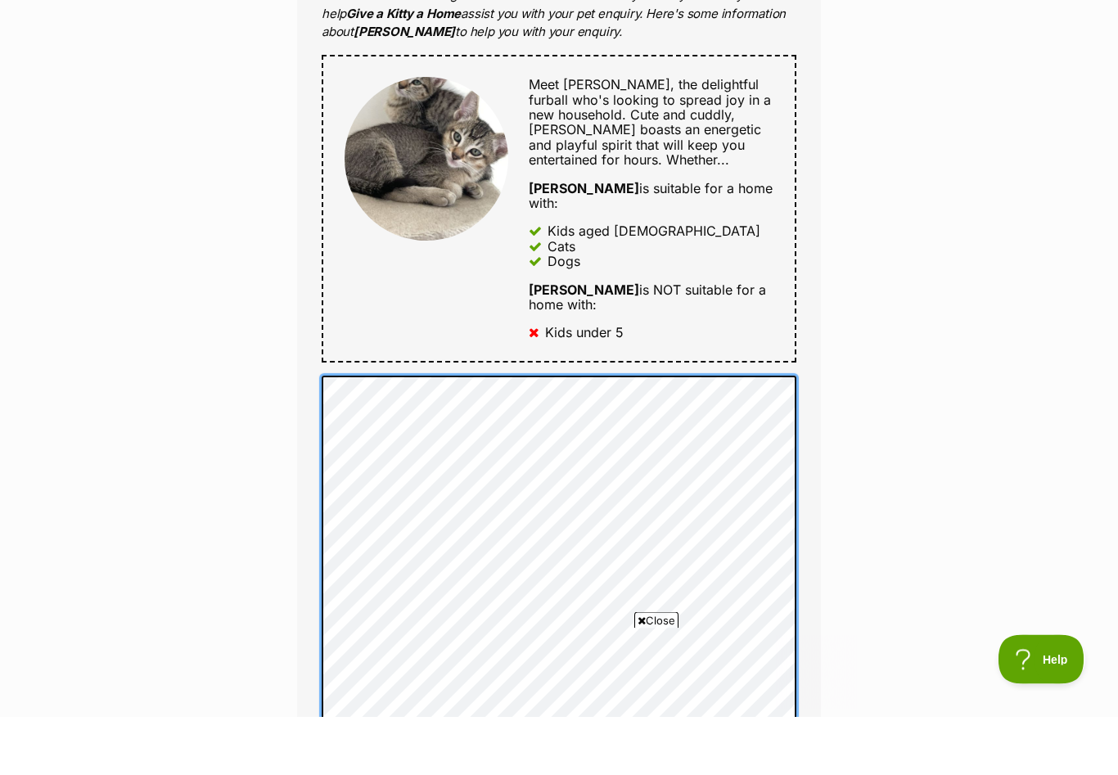
scroll to position [0, 0]
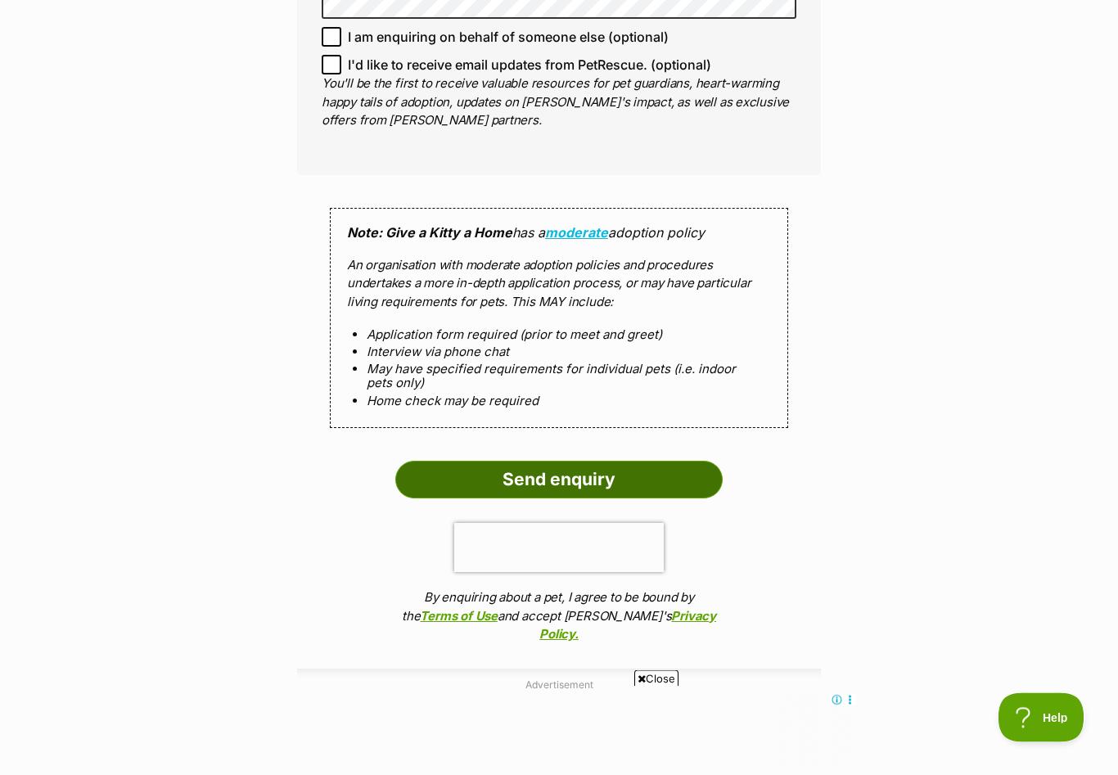
click at [500, 461] on input "Send enquiry" at bounding box center [558, 480] width 327 height 38
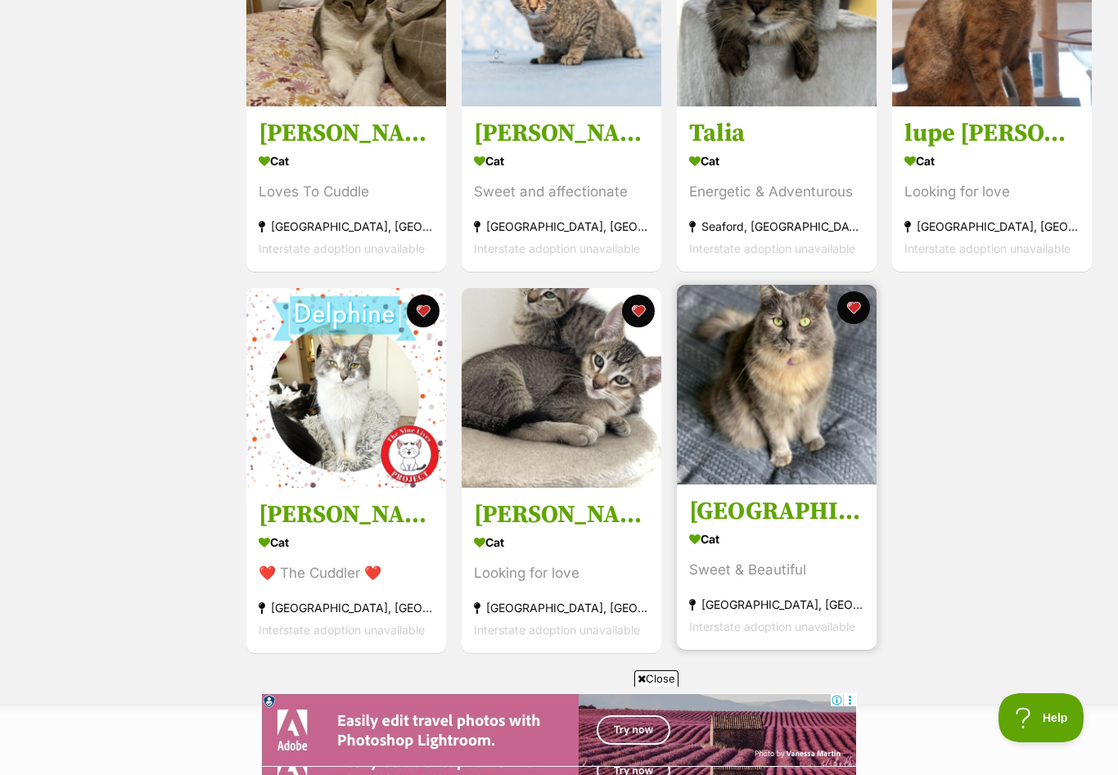
click at [714, 514] on h3 "[GEOGRAPHIC_DATA]" at bounding box center [776, 511] width 175 height 31
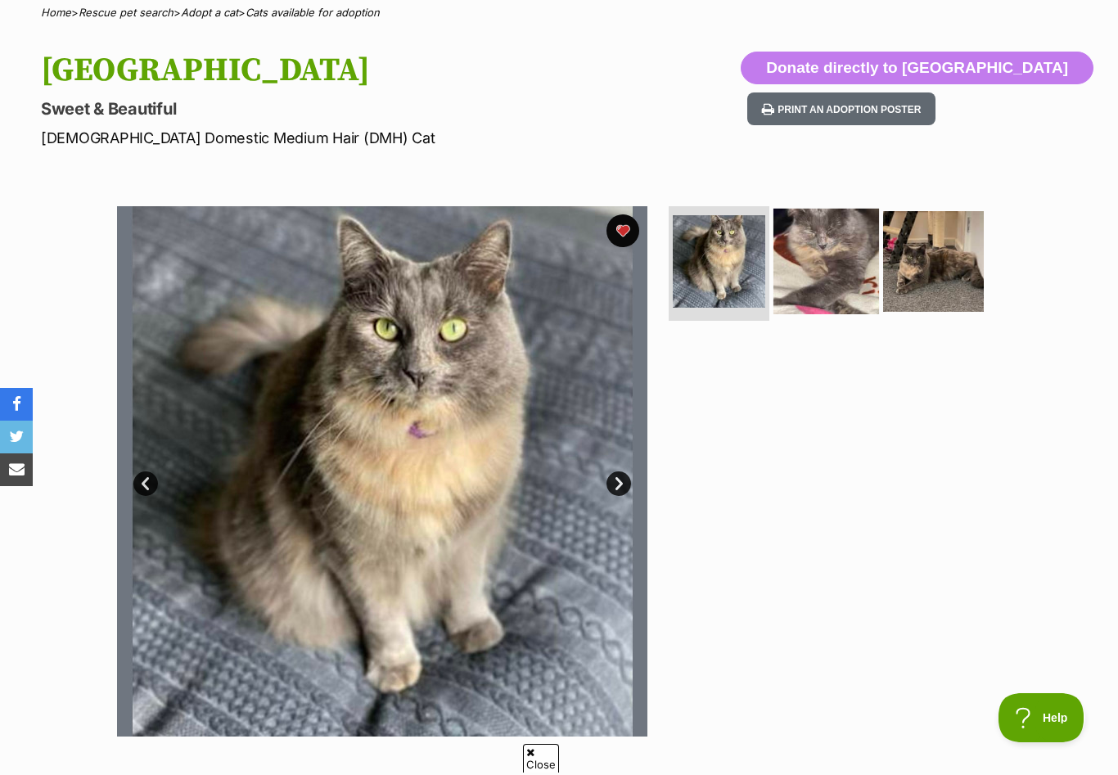
click at [803, 287] on img at bounding box center [826, 262] width 106 height 106
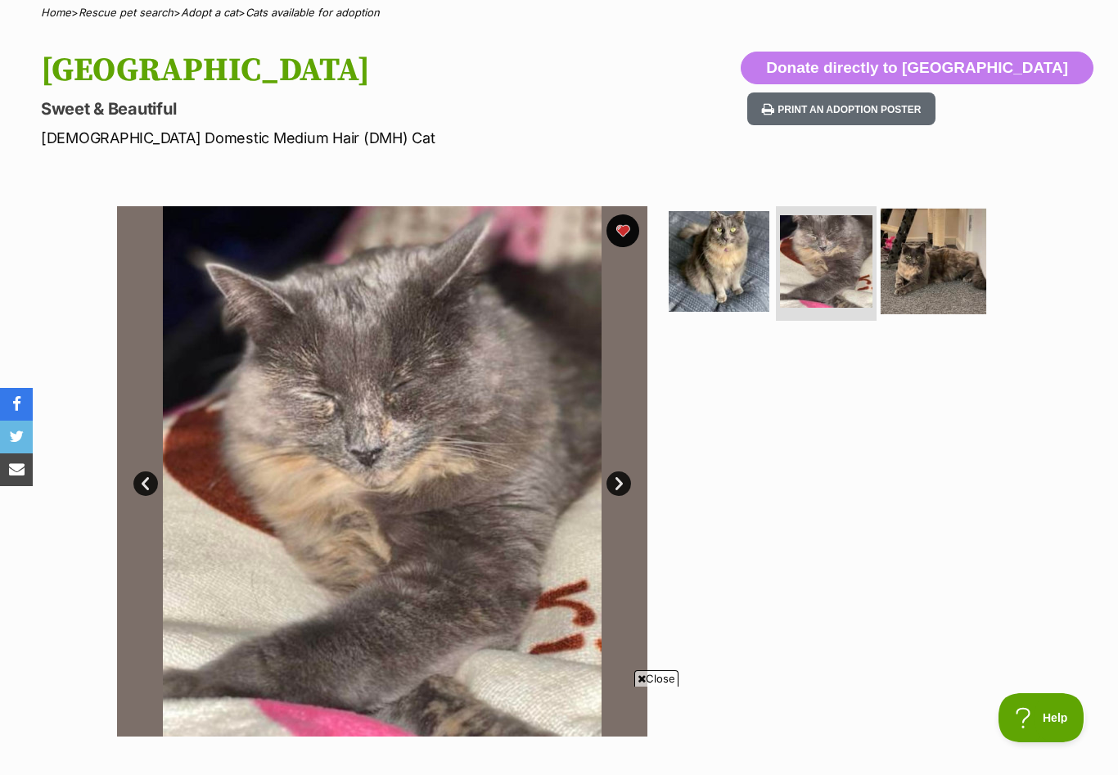
click at [927, 277] on img at bounding box center [933, 262] width 106 height 106
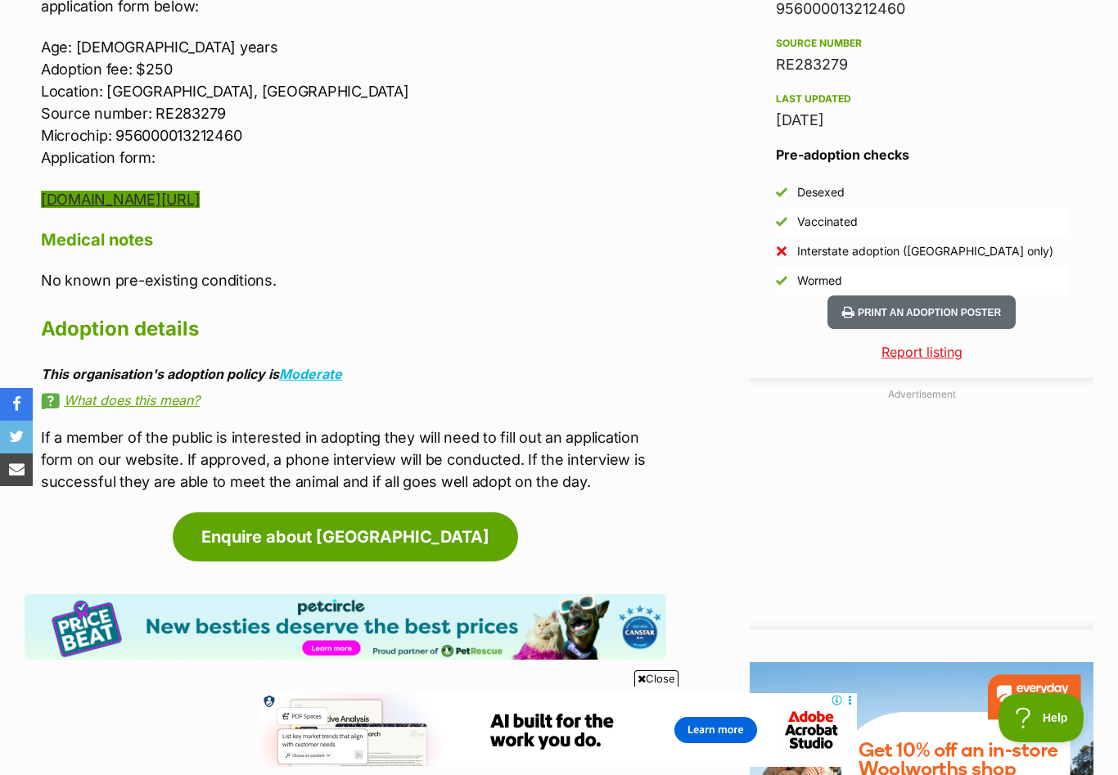
click at [200, 199] on link "[DOMAIN_NAME][URL]" at bounding box center [120, 199] width 159 height 17
